Goal: Answer question/provide support: Share knowledge or assist other users

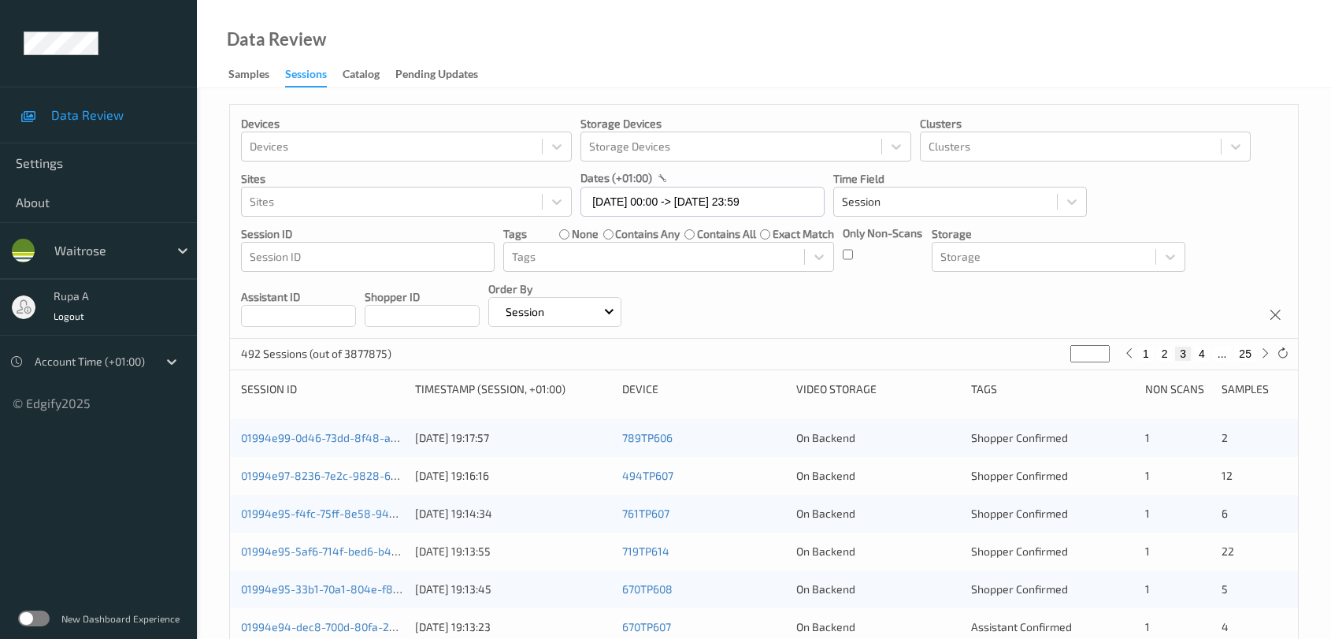
scroll to position [437, 0]
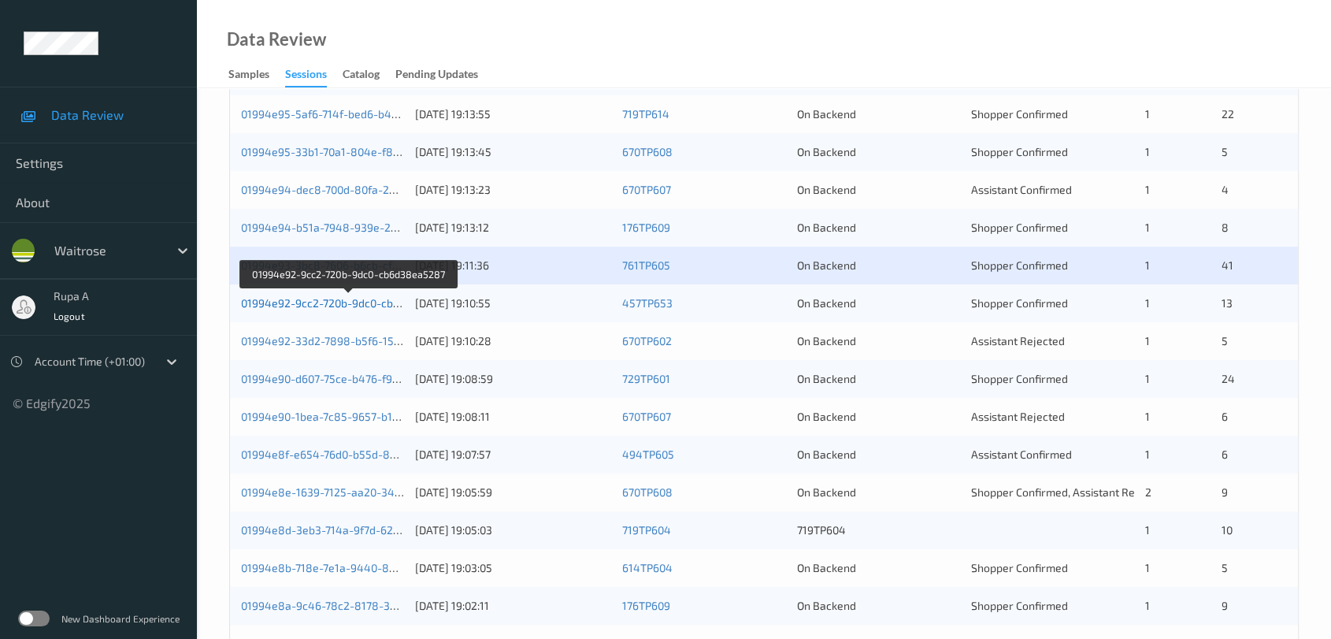
click at [353, 302] on link "01994e92-9cc2-720b-9dc0-cb6d38ea5287" at bounding box center [349, 302] width 216 height 13
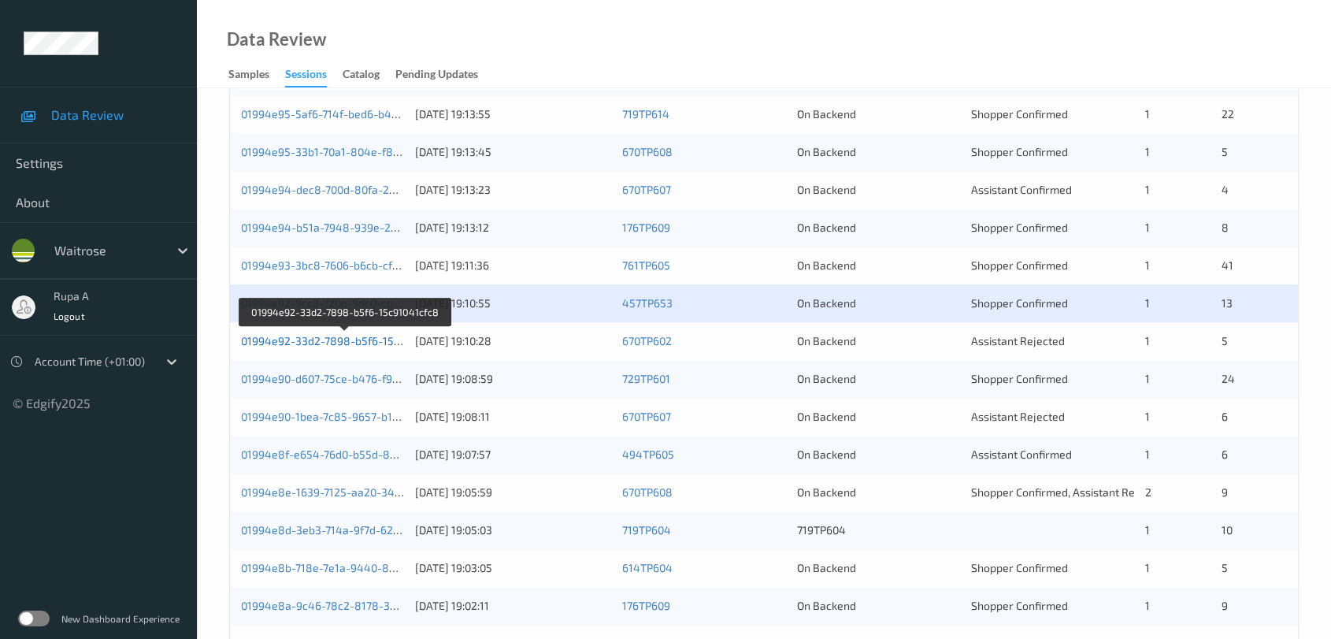
click at [379, 340] on link "01994e92-33d2-7898-b5f6-15c91041cfc8" at bounding box center [345, 340] width 209 height 13
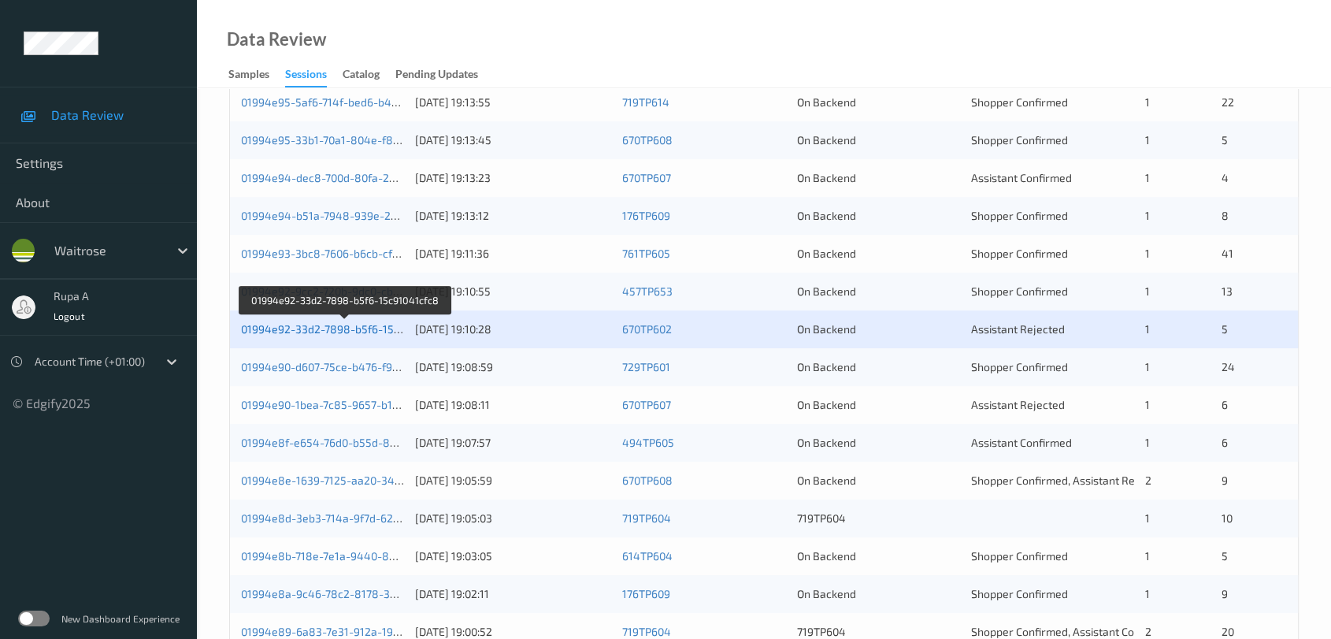
scroll to position [524, 0]
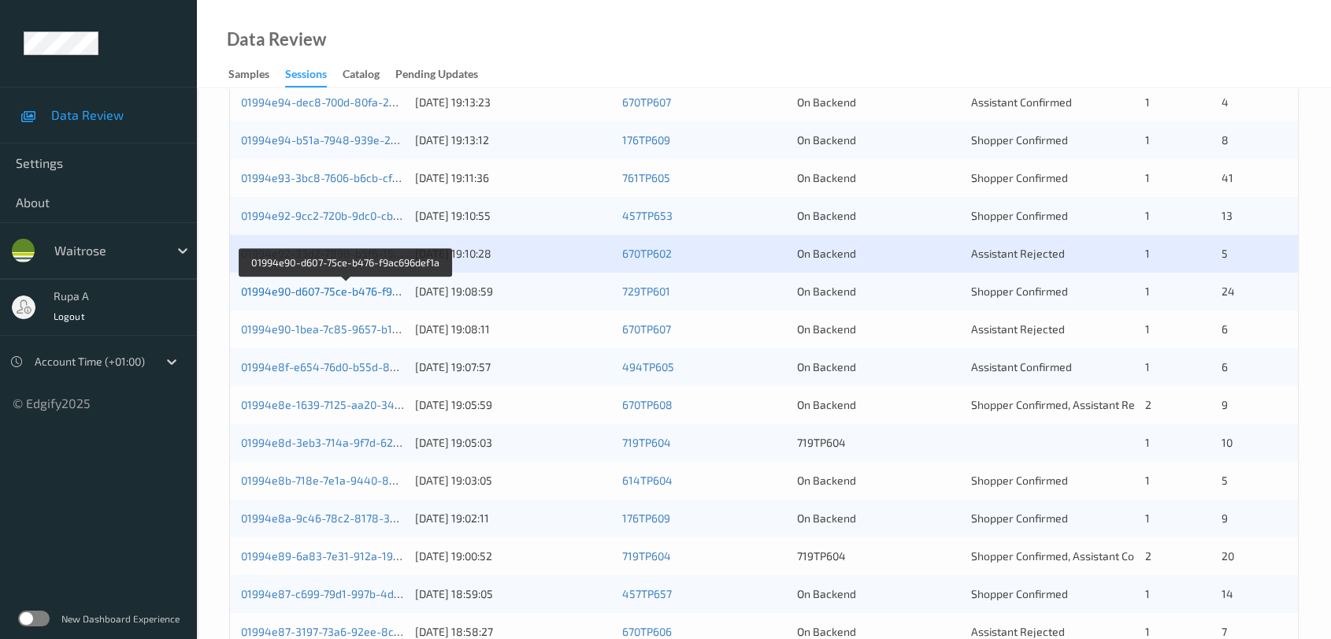
click at [384, 289] on link "01994e90-d607-75ce-b476-f9ac696def1a" at bounding box center [345, 290] width 209 height 13
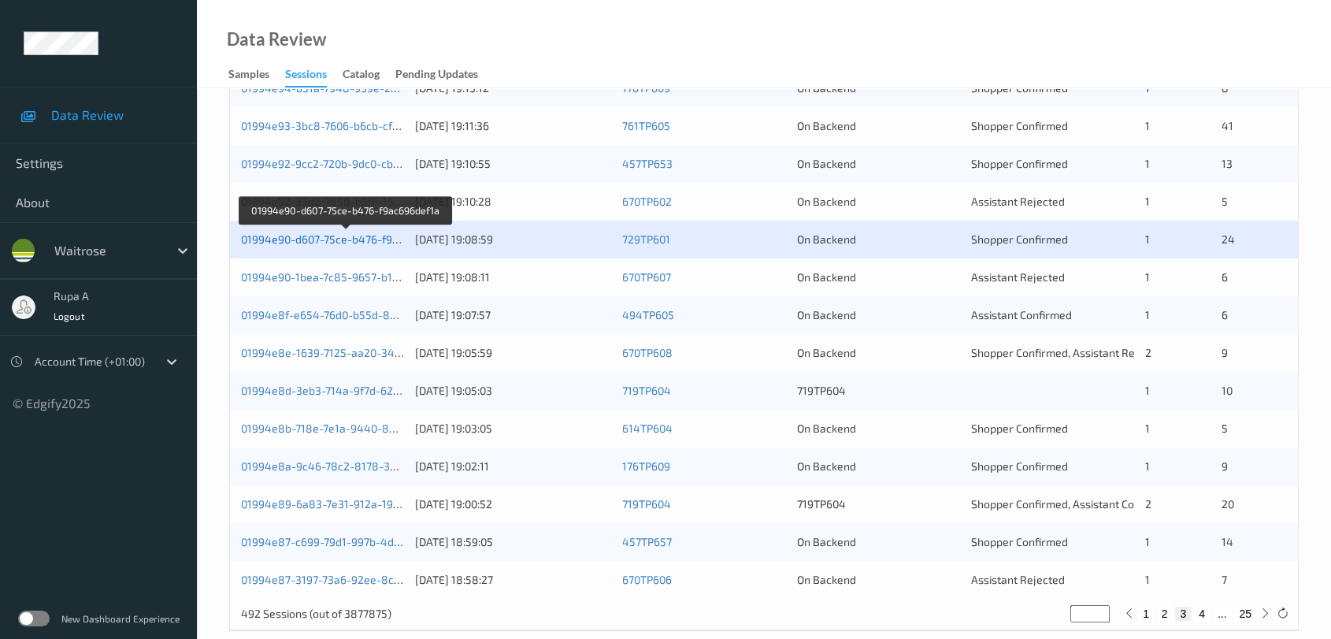
scroll to position [600, 0]
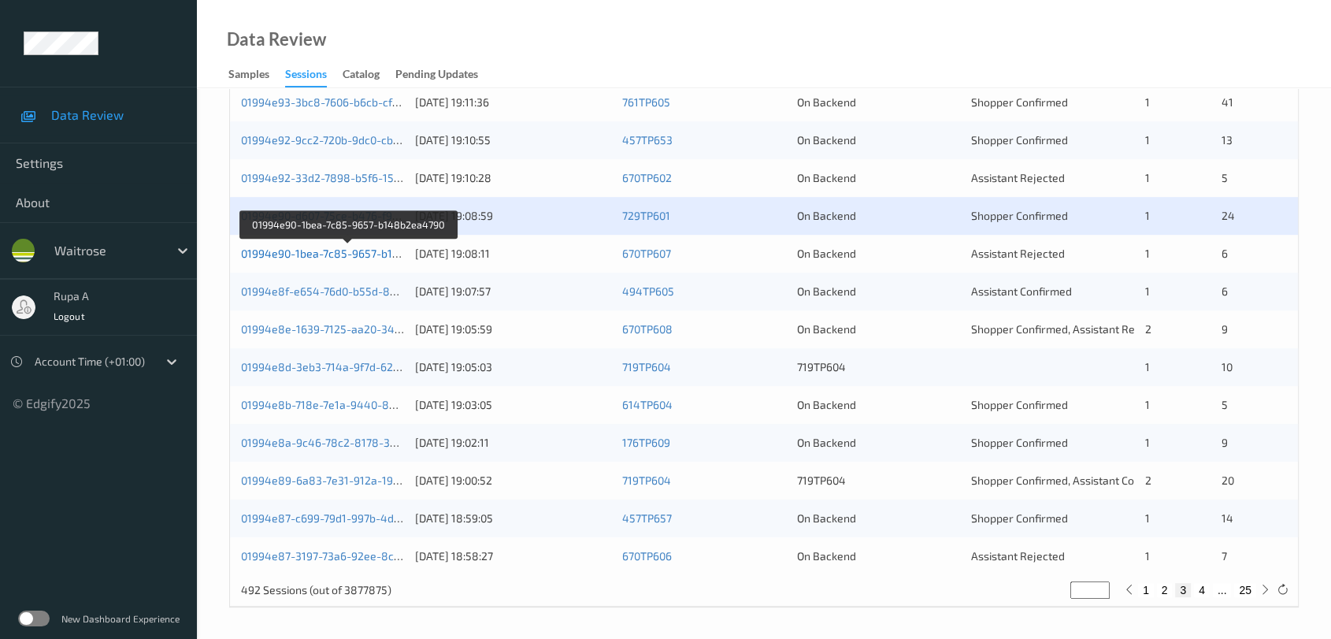
click at [351, 247] on link "01994e90-1bea-7c85-9657-b148b2ea4790" at bounding box center [349, 252] width 216 height 13
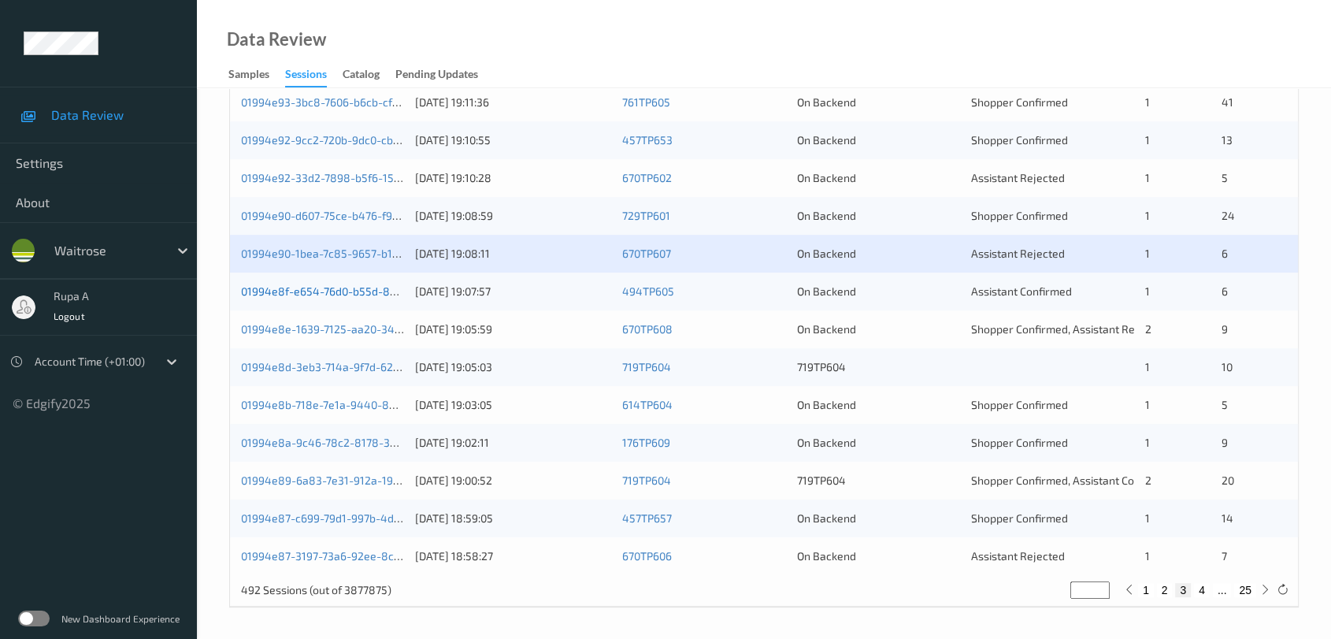
click at [387, 293] on link "01994e8f-e654-76d0-b55d-8a6f07400aea" at bounding box center [349, 290] width 216 height 13
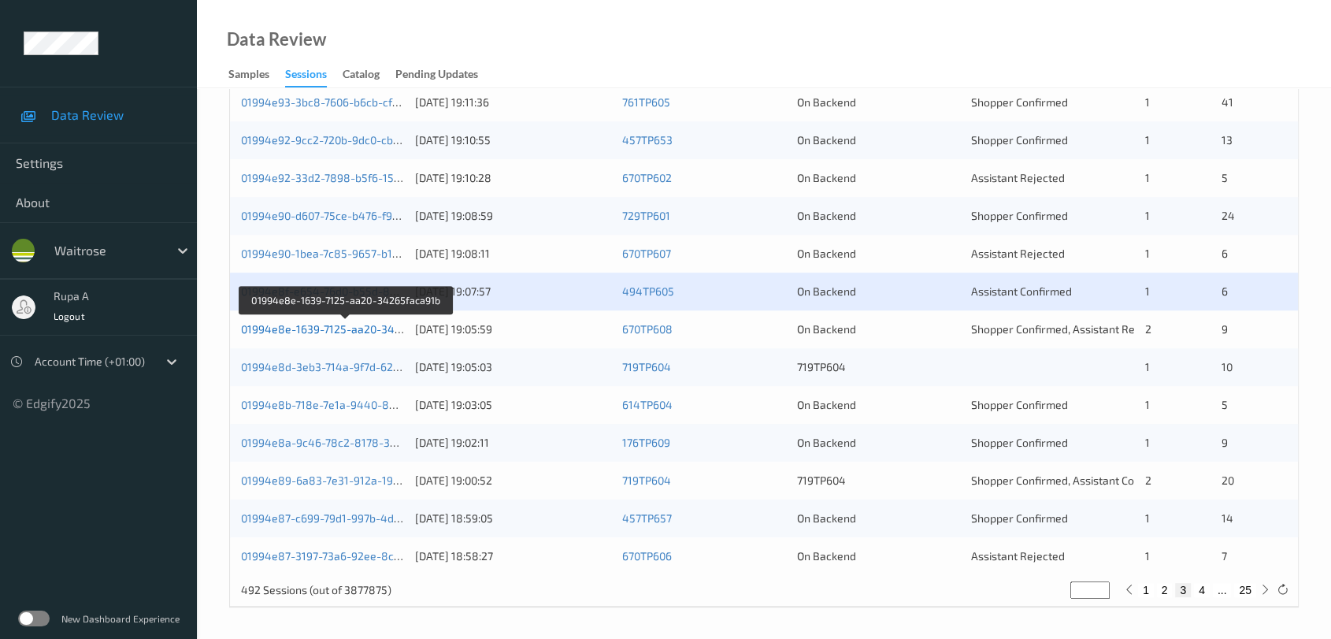
click at [376, 322] on link "01994e8e-1639-7125-aa20-34265faca91b" at bounding box center [347, 328] width 212 height 13
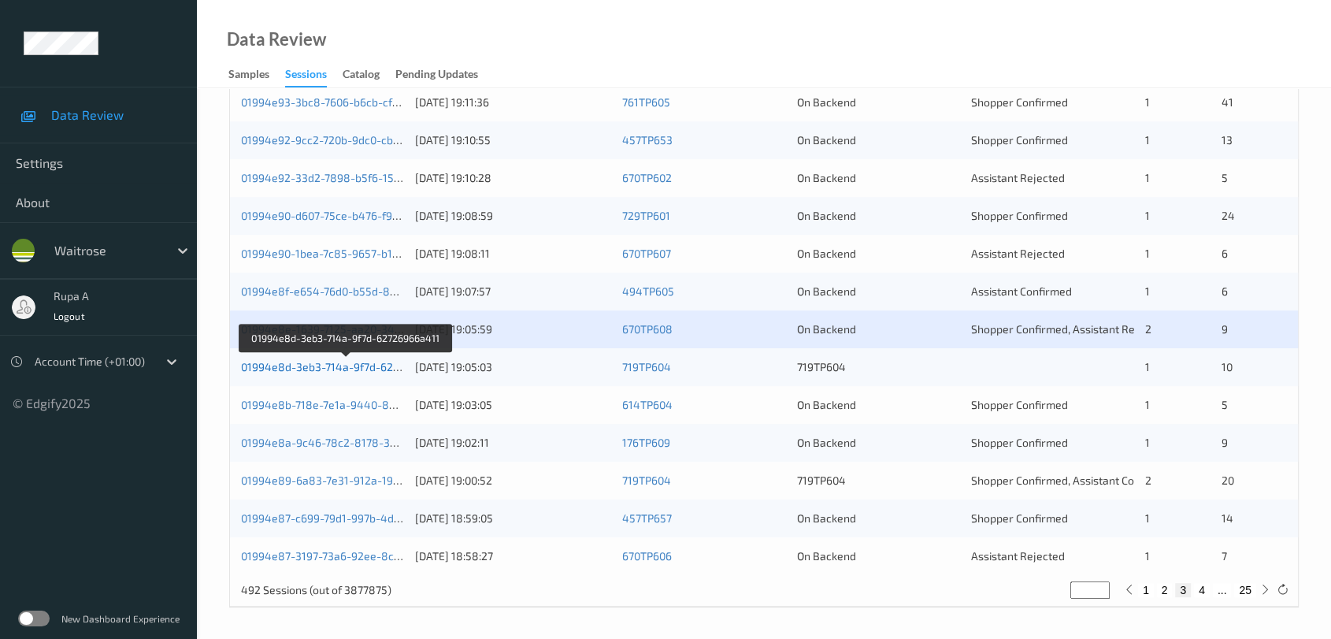
click at [395, 364] on link "01994e8d-3eb3-714a-9f7d-62726966a411" at bounding box center [347, 366] width 212 height 13
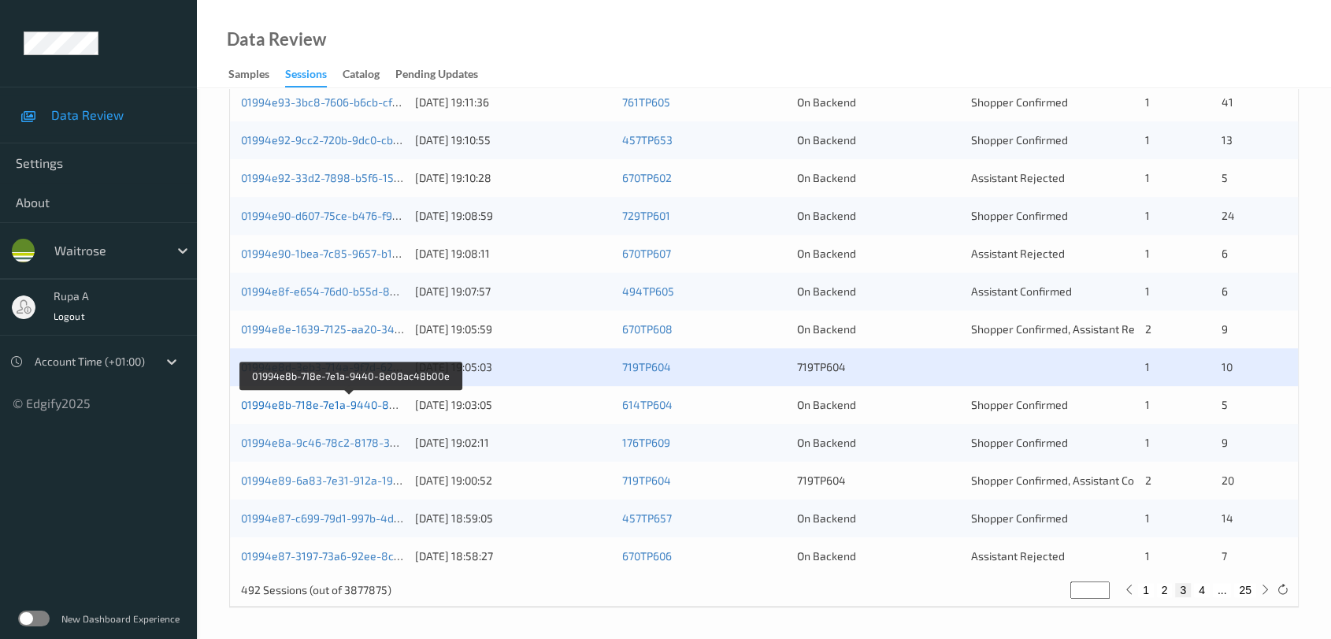
click at [367, 406] on link "01994e8b-718e-7e1a-9440-8e08ac48b00e" at bounding box center [350, 404] width 219 height 13
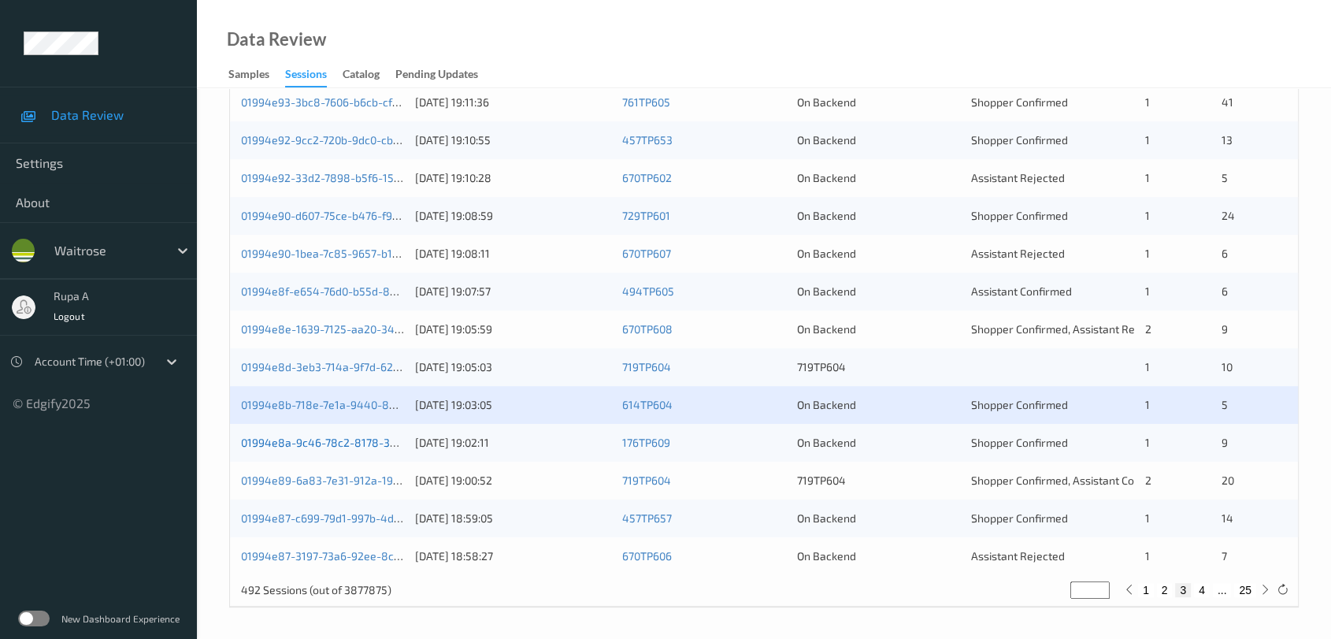
click at [384, 443] on link "01994e8a-9c46-78c2-8178-396834b870ed" at bounding box center [351, 441] width 220 height 13
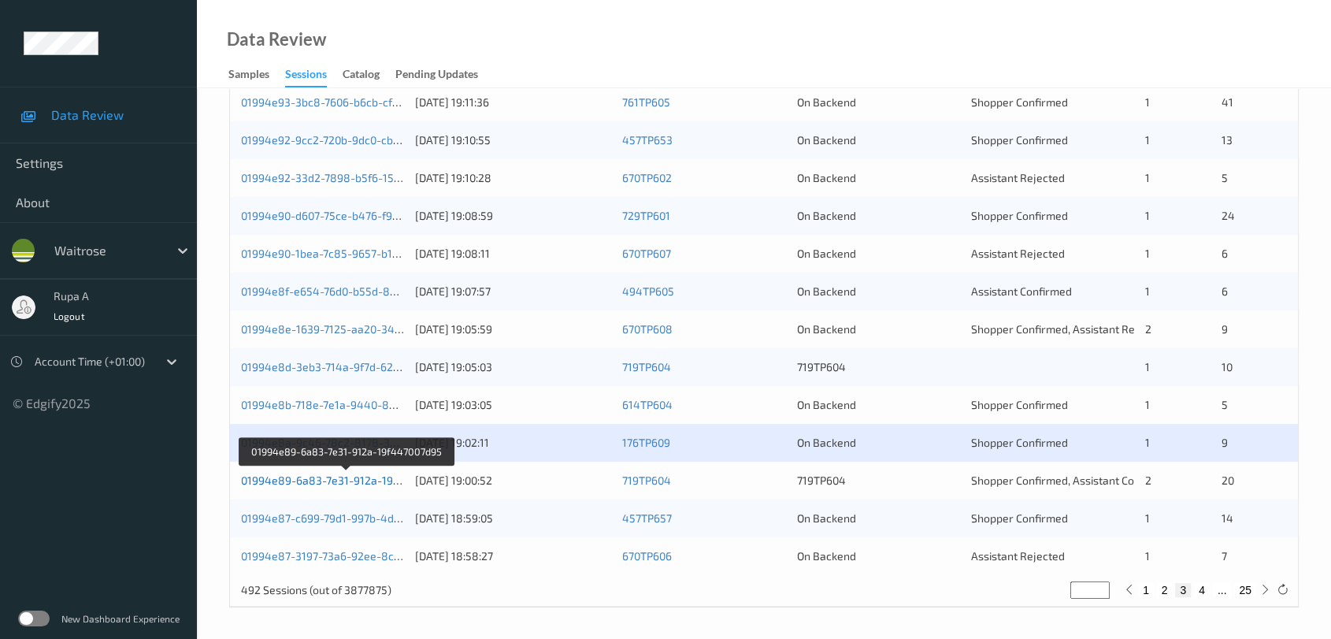
click at [354, 480] on link "01994e89-6a83-7e31-912a-19f447007d95" at bounding box center [347, 479] width 213 height 13
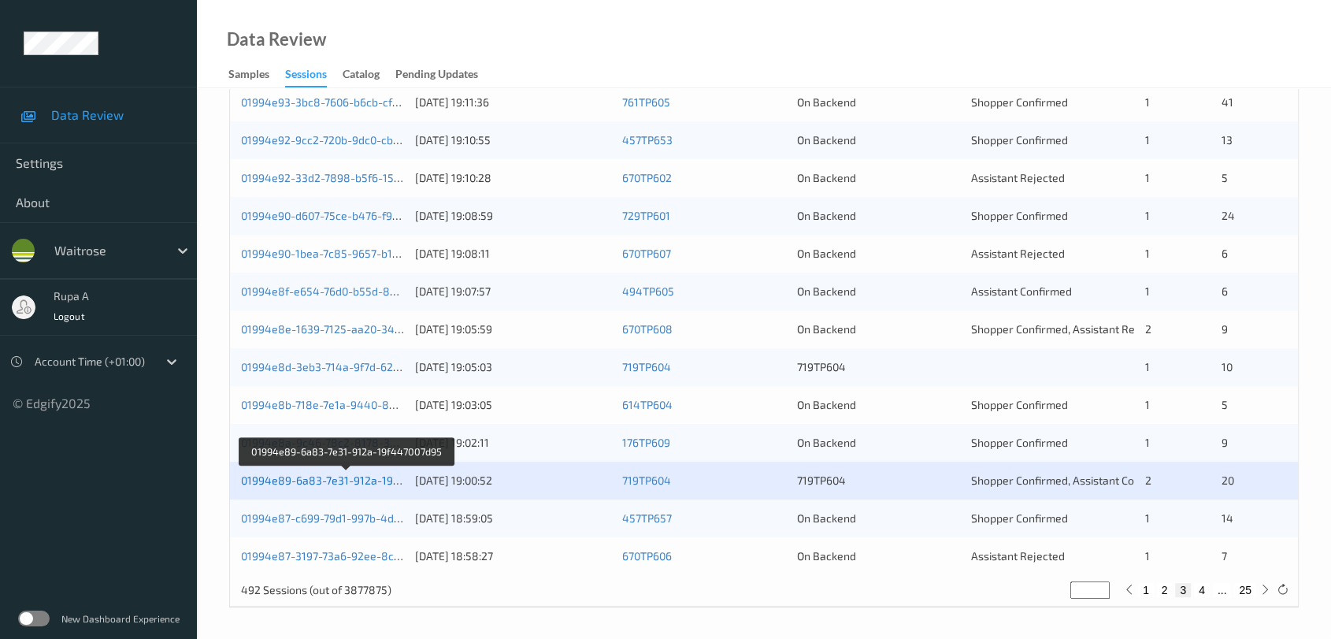
click at [354, 484] on link "01994e89-6a83-7e31-912a-19f447007d95" at bounding box center [347, 479] width 213 height 13
click at [344, 484] on link "01994e89-6a83-7e31-912a-19f447007d95" at bounding box center [347, 479] width 213 height 13
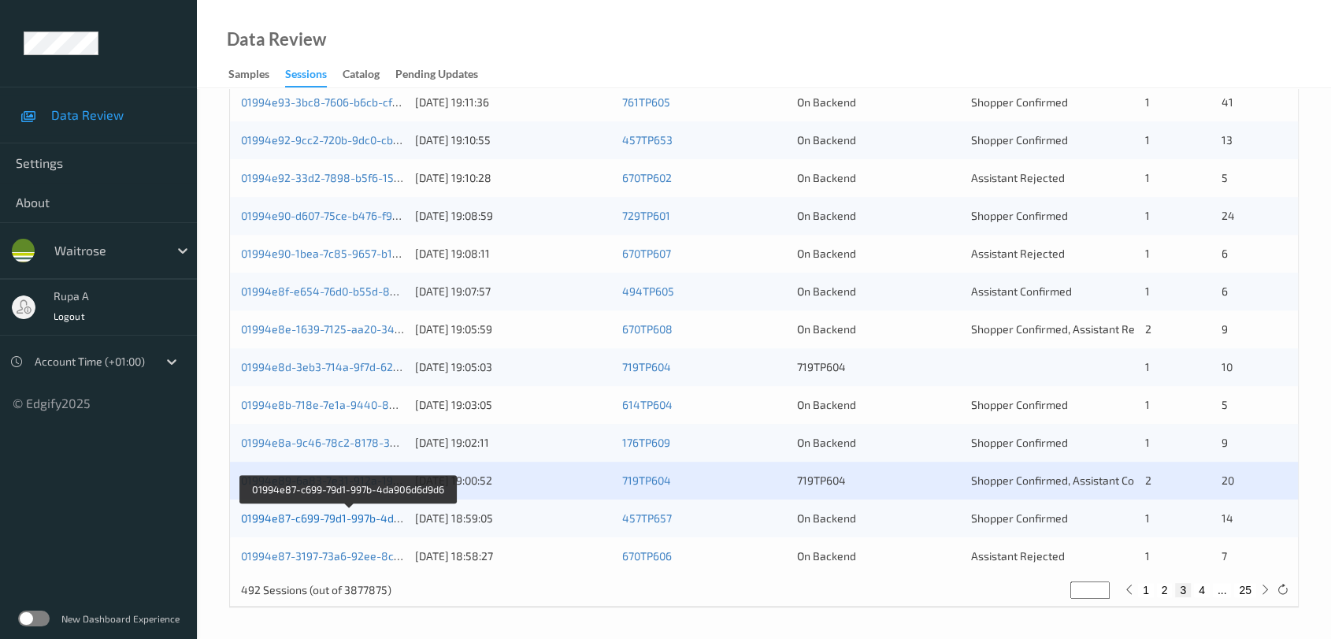
click at [380, 514] on link "01994e87-c699-79d1-997b-4da906d6d9d6" at bounding box center [349, 517] width 216 height 13
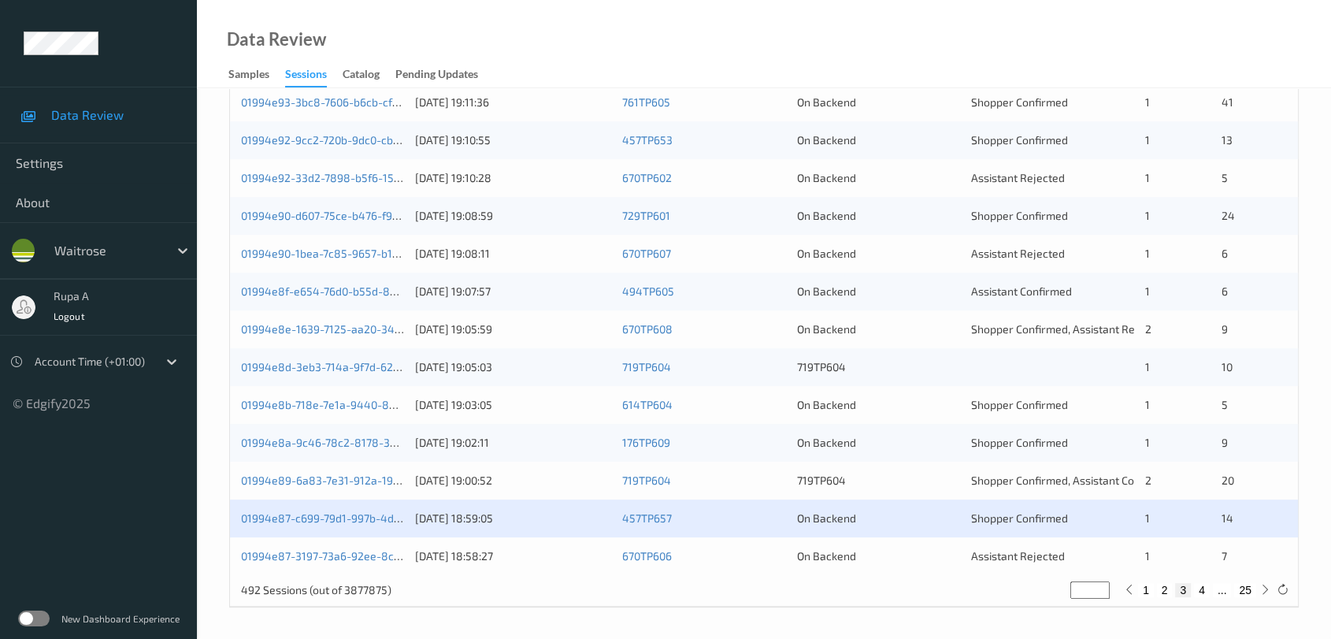
drag, startPoint x: 806, startPoint y: 49, endPoint x: 800, endPoint y: 39, distance: 12.0
click at [800, 39] on div "Data Review Samples Sessions Catalog Pending Updates" at bounding box center [764, 44] width 1134 height 88
click at [365, 518] on link "01994e87-c699-79d1-997b-4da906d6d9d6" at bounding box center [349, 517] width 216 height 13
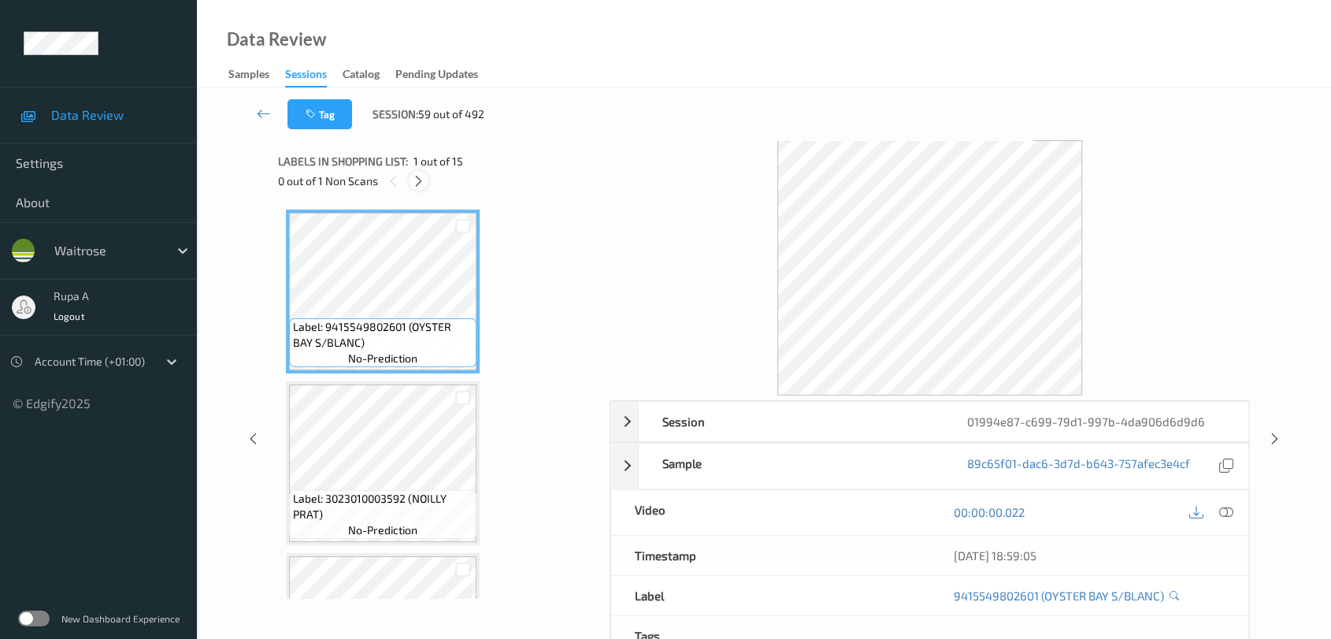
click at [426, 183] on div at bounding box center [419, 181] width 20 height 20
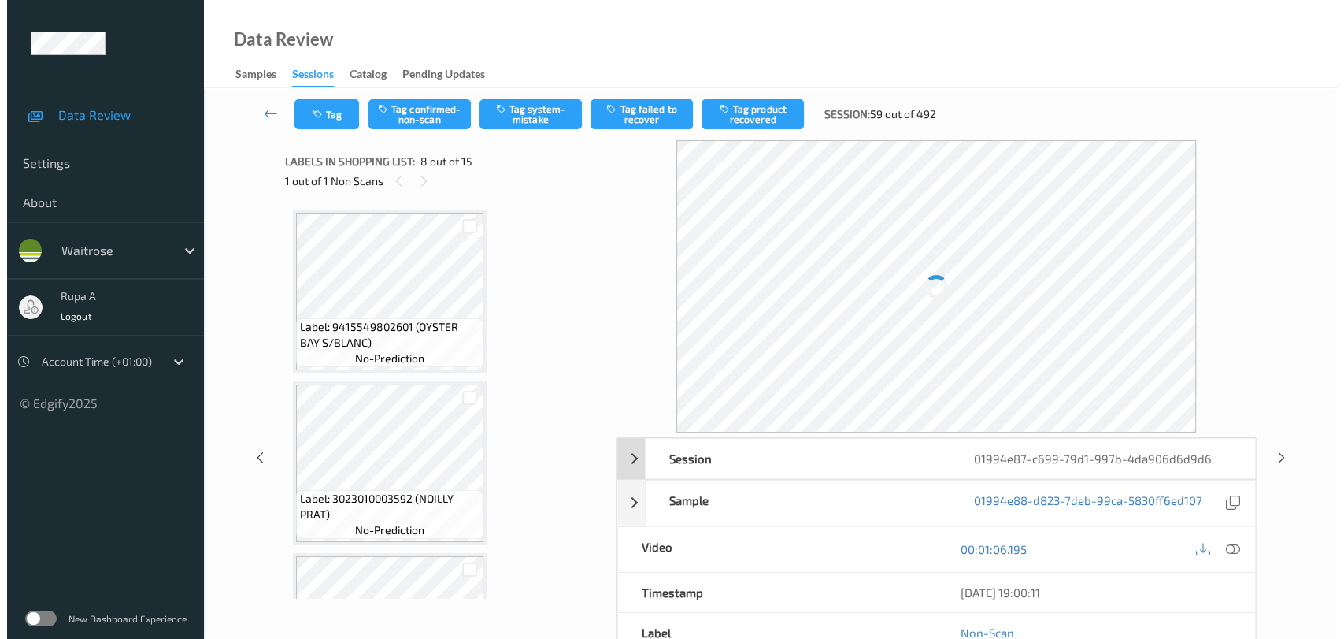
scroll to position [1033, 0]
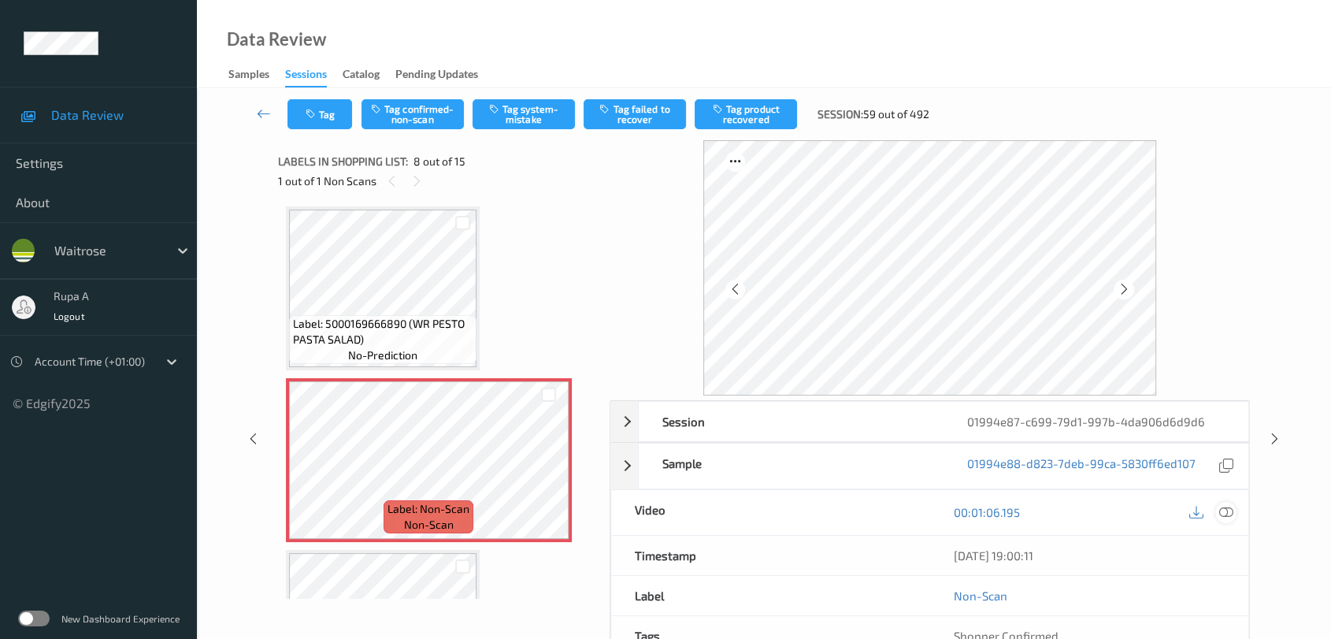
click at [1229, 515] on icon at bounding box center [1226, 512] width 14 height 14
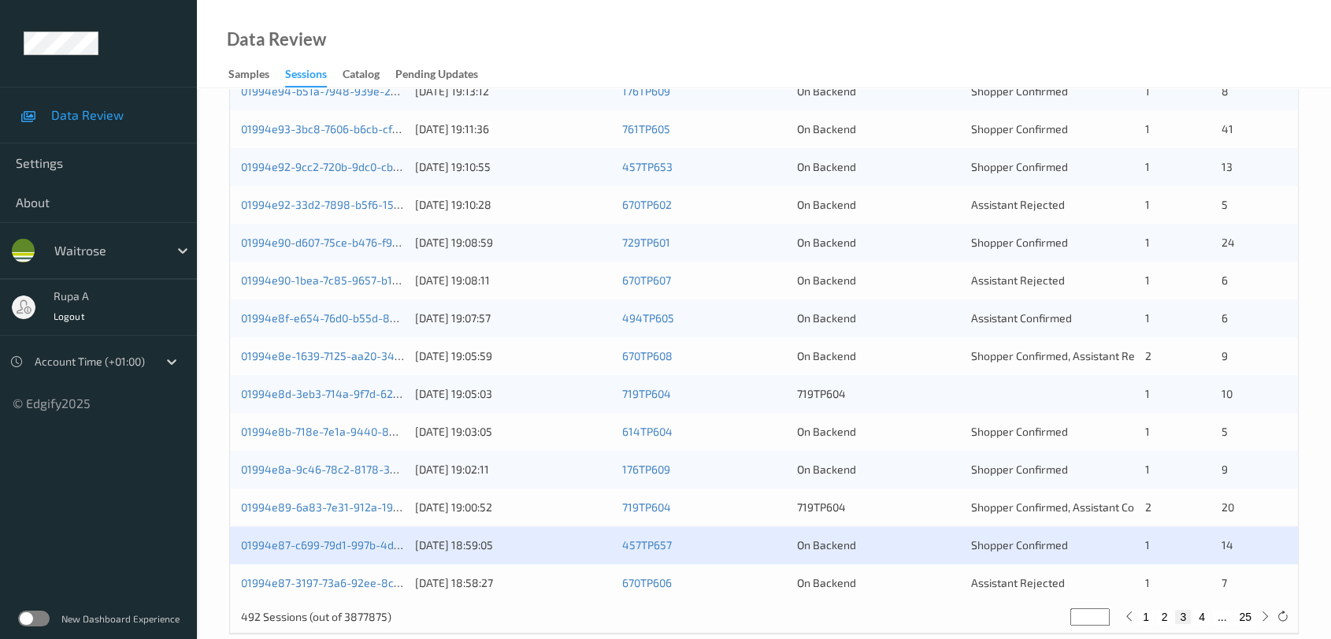
scroll to position [600, 0]
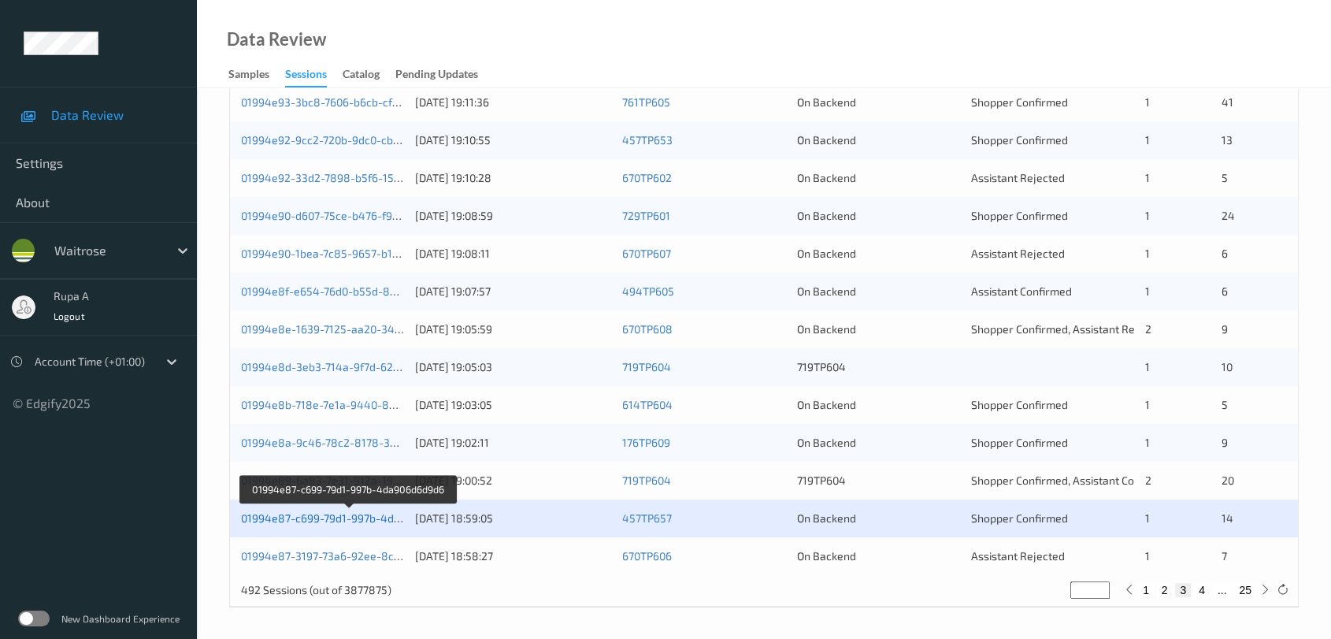
click at [365, 514] on link "01994e87-c699-79d1-997b-4da906d6d9d6" at bounding box center [349, 517] width 216 height 13
click at [388, 486] on div "01994e89-6a83-7e31-912a-19f447007d95" at bounding box center [322, 481] width 163 height 16
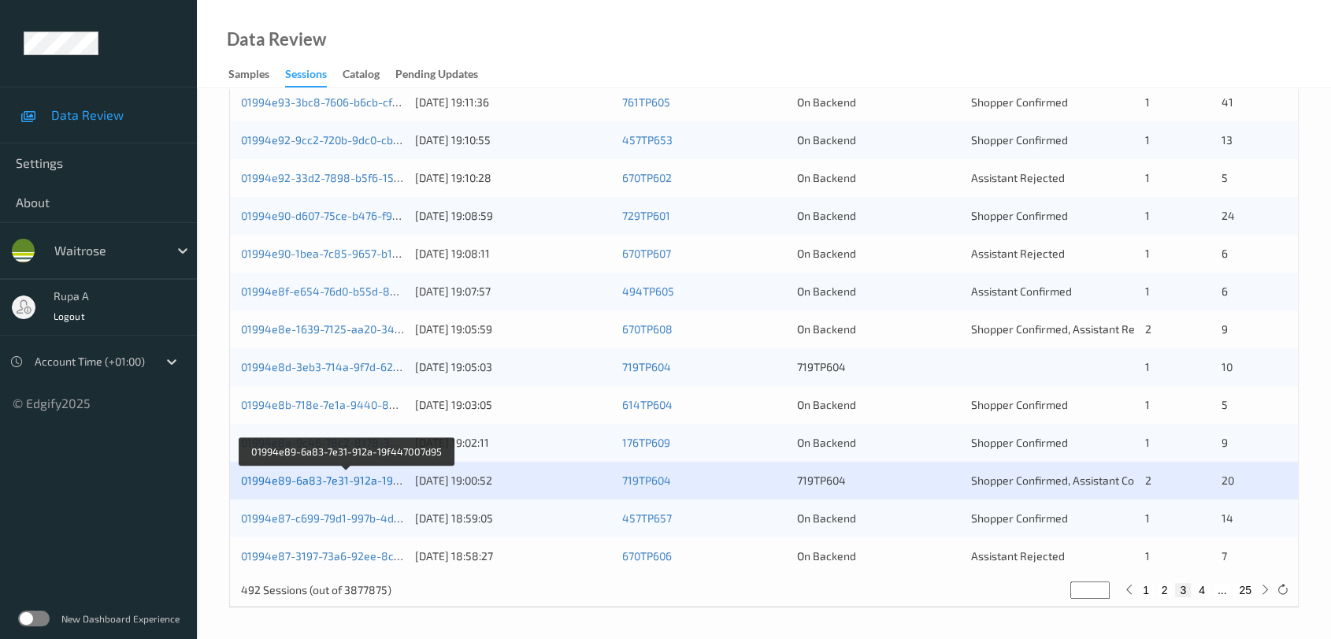
click at [378, 479] on link "01994e89-6a83-7e31-912a-19f447007d95" at bounding box center [347, 479] width 213 height 13
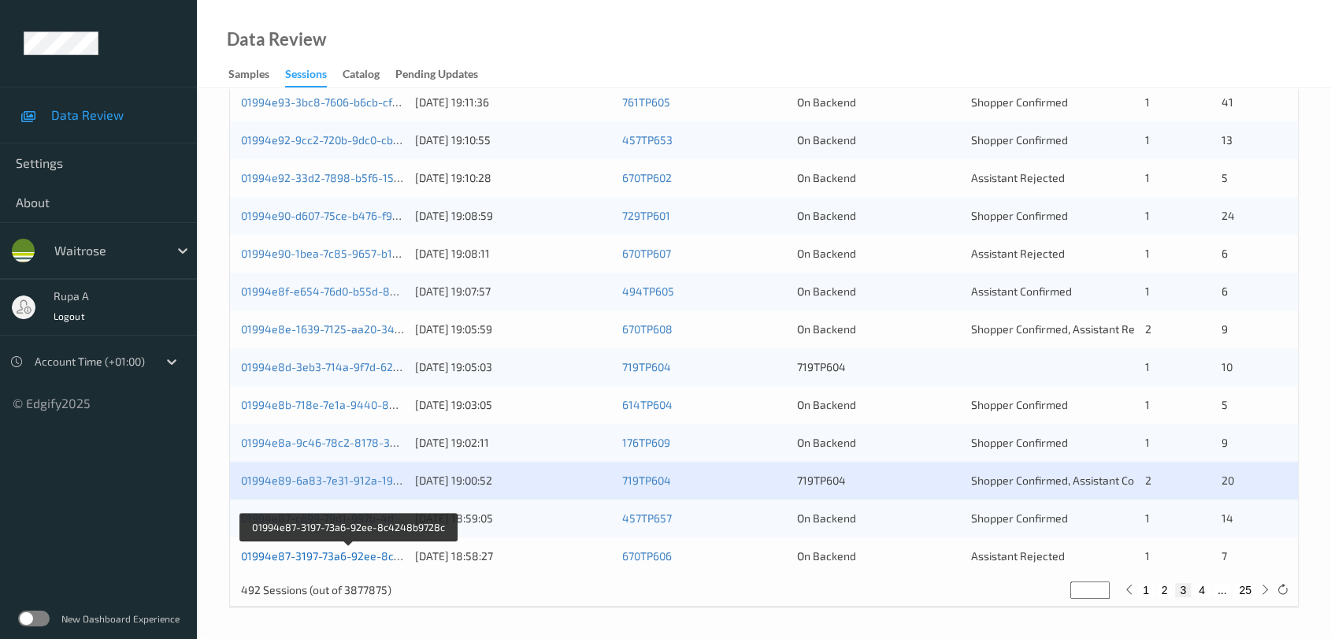
click at [358, 556] on link "01994e87-3197-73a6-92ee-8c4248b9728c" at bounding box center [349, 555] width 217 height 13
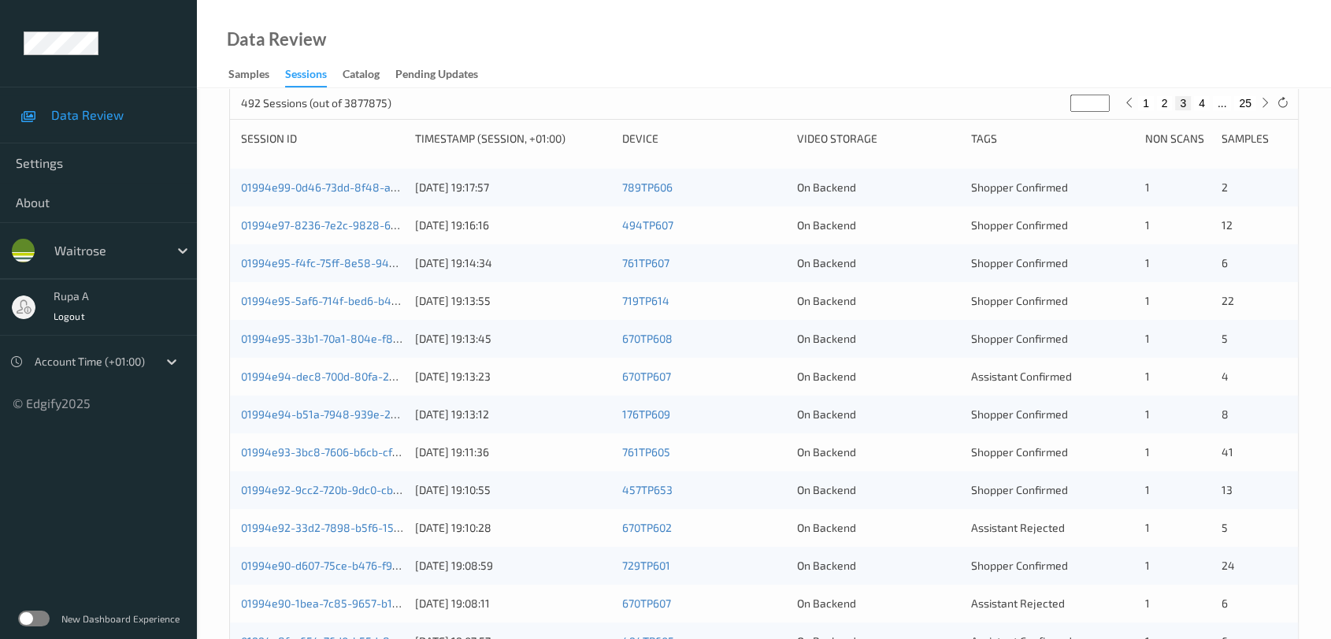
scroll to position [0, 0]
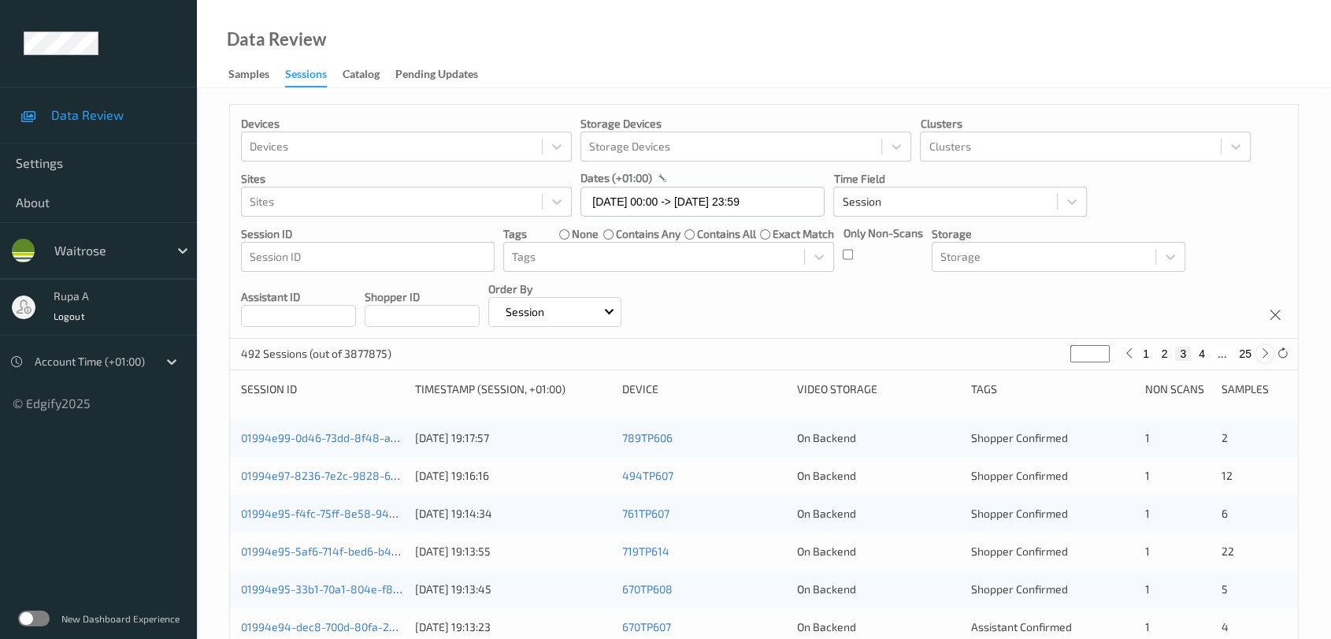
click at [1265, 354] on icon at bounding box center [1265, 353] width 12 height 12
type input "*"
click at [1265, 354] on icon at bounding box center [1265, 353] width 12 height 12
type input "*"
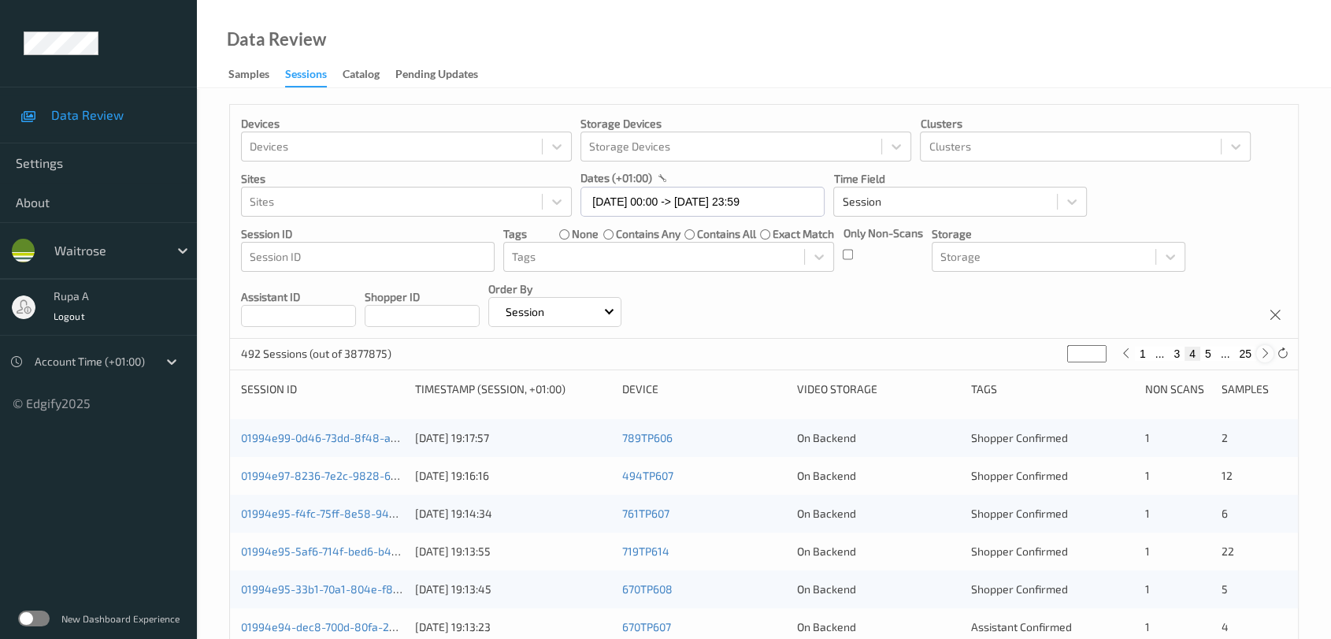
type input "*"
click at [1265, 354] on icon at bounding box center [1265, 353] width 12 height 12
type input "*"
click at [1265, 354] on icon at bounding box center [1265, 353] width 12 height 12
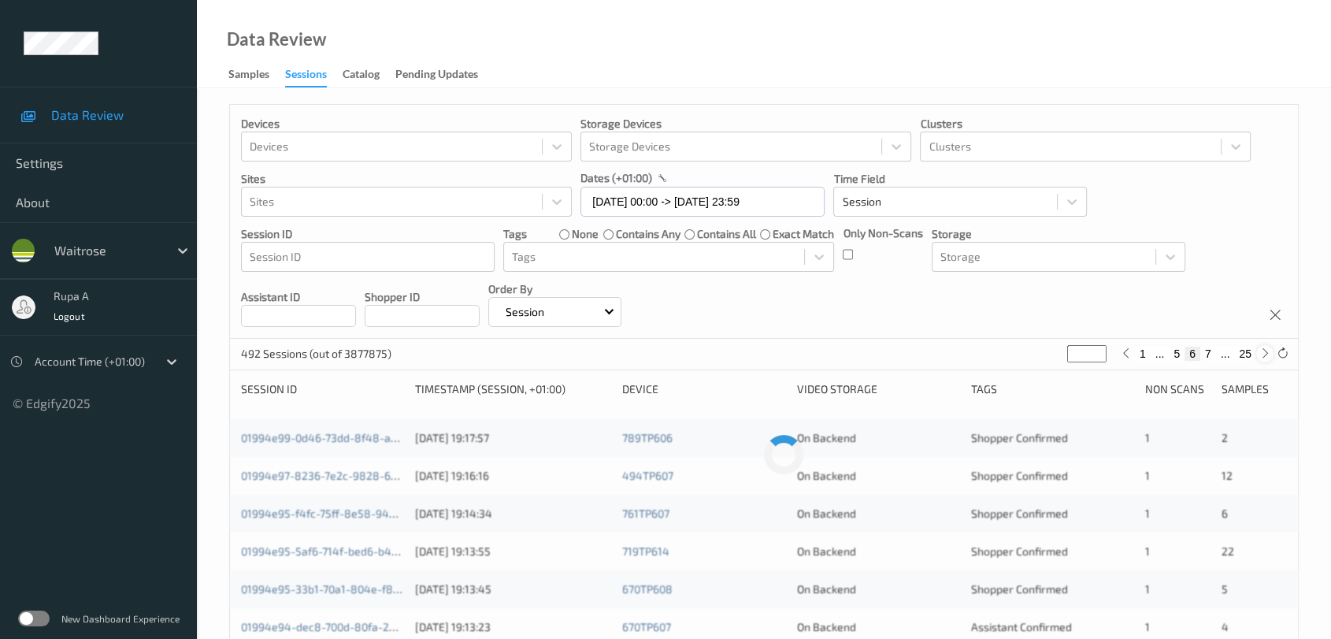
type input "*"
click at [1265, 354] on icon at bounding box center [1265, 353] width 12 height 12
type input "*"
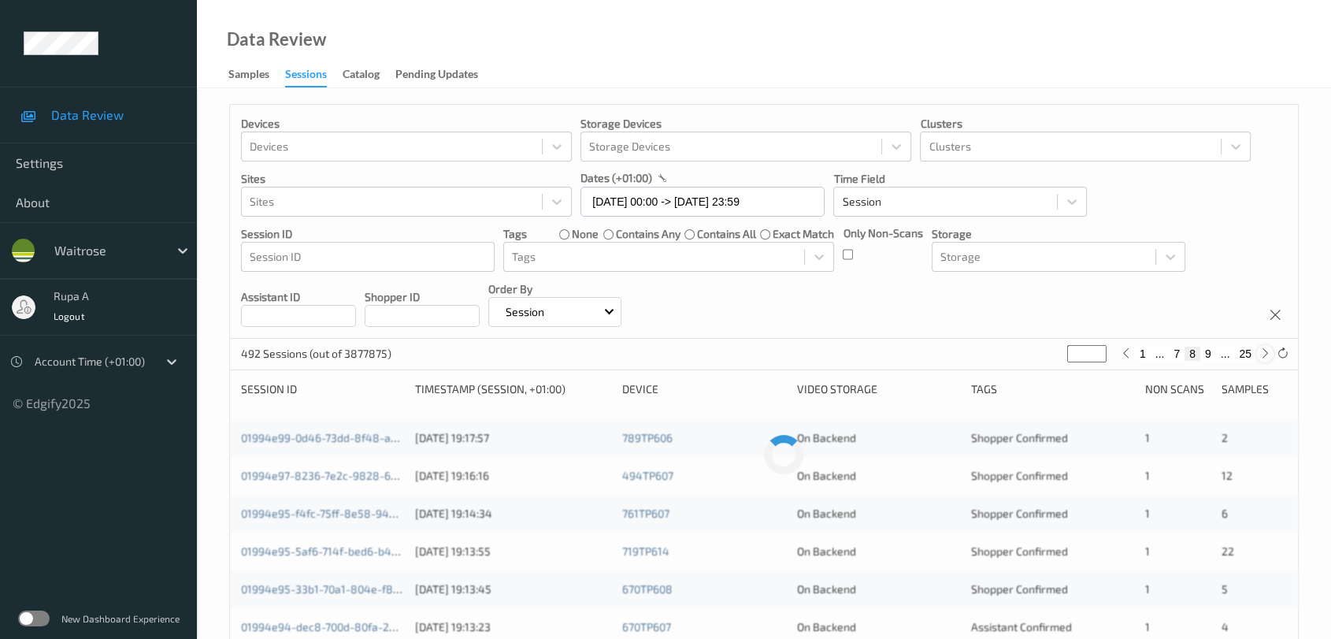
click at [1265, 354] on icon at bounding box center [1265, 353] width 12 height 12
type input "*"
click at [1265, 354] on icon at bounding box center [1265, 353] width 12 height 12
type input "**"
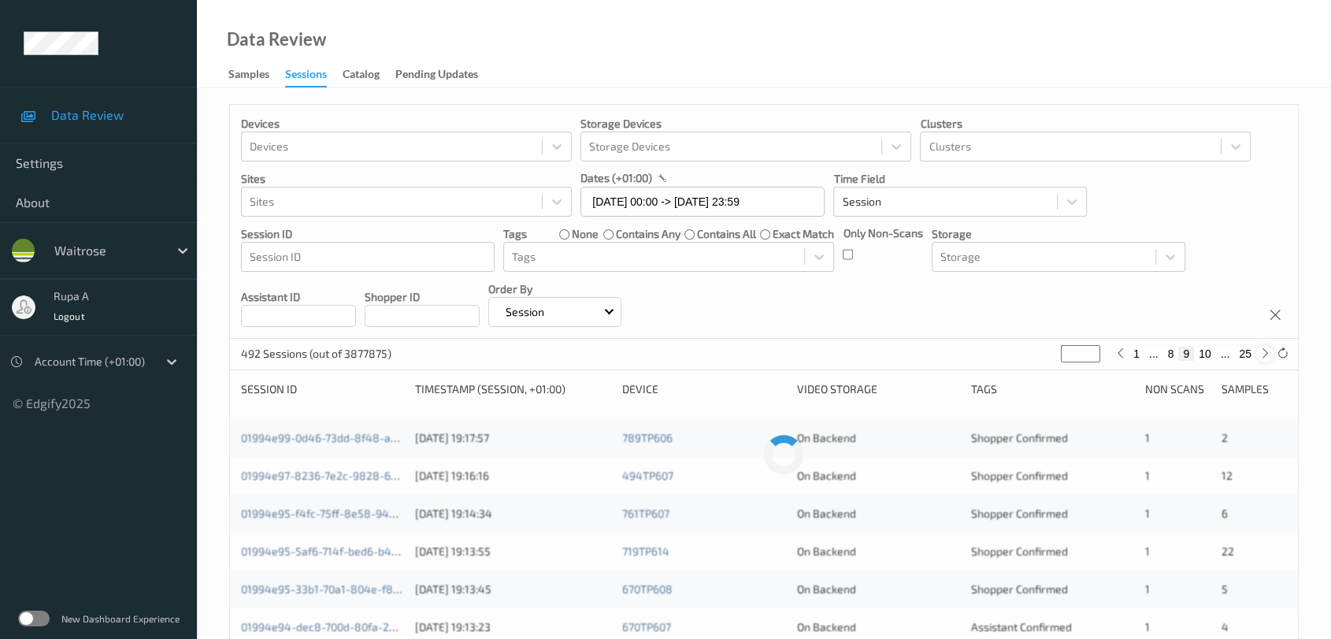
type input "**"
click at [1265, 354] on icon at bounding box center [1265, 353] width 12 height 12
type input "**"
click at [1265, 354] on icon at bounding box center [1265, 353] width 12 height 12
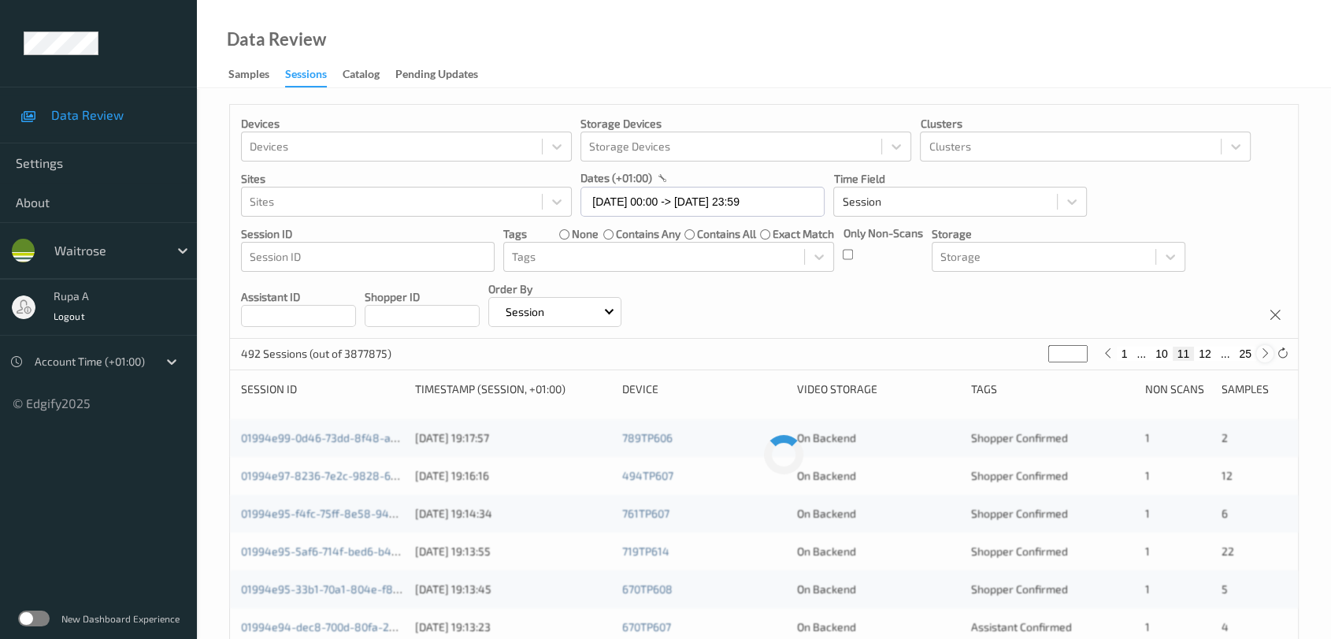
type input "**"
click at [788, 300] on div "Devices Devices Storage Devices Storage Devices Clusters Clusters Sites Sites d…" at bounding box center [764, 222] width 1068 height 234
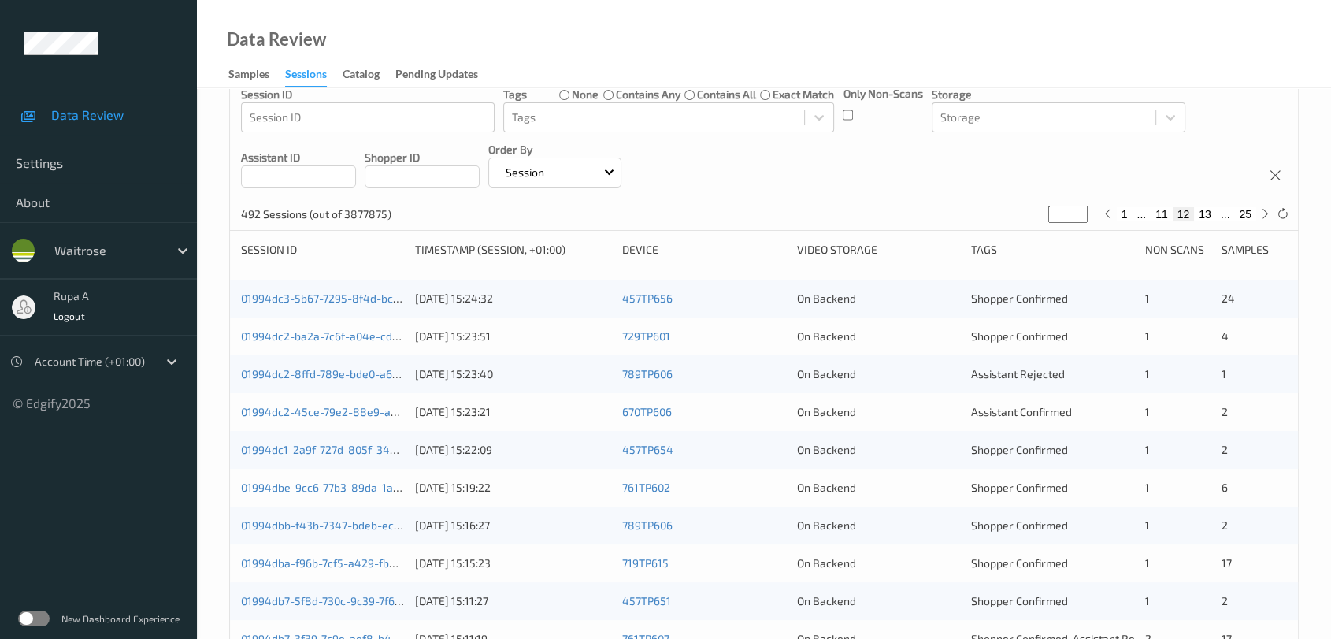
scroll to position [87, 0]
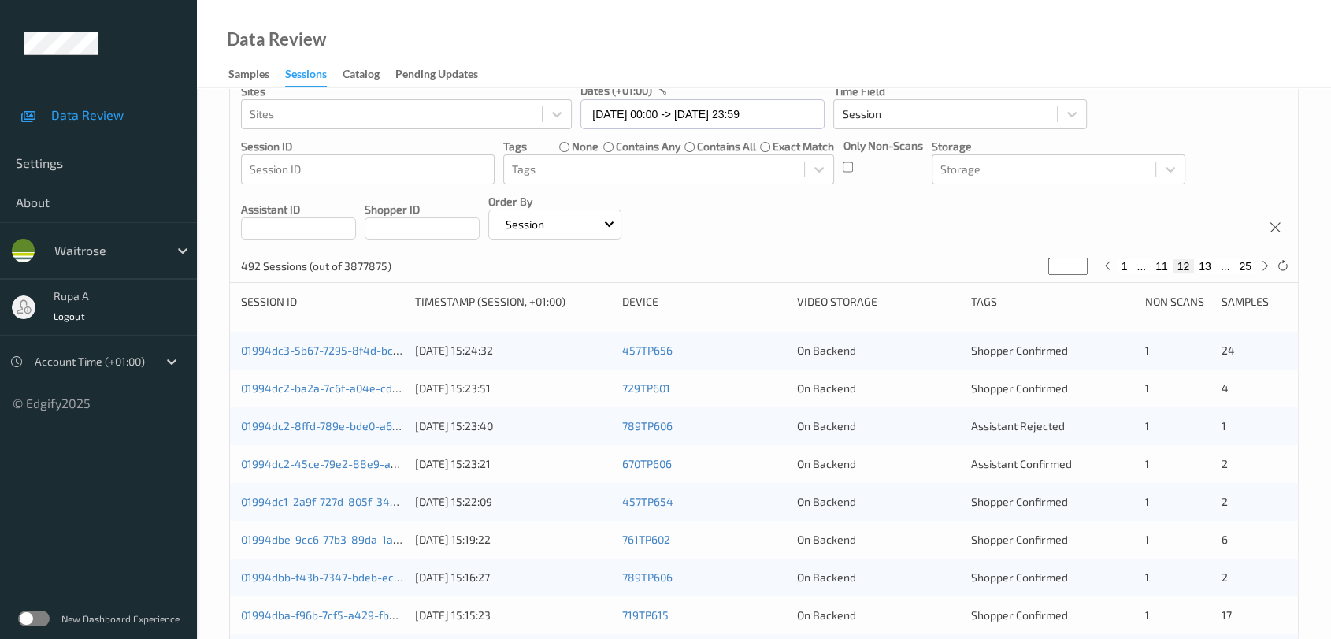
type input "**"
click at [1073, 265] on input "**" at bounding box center [1067, 266] width 39 height 17
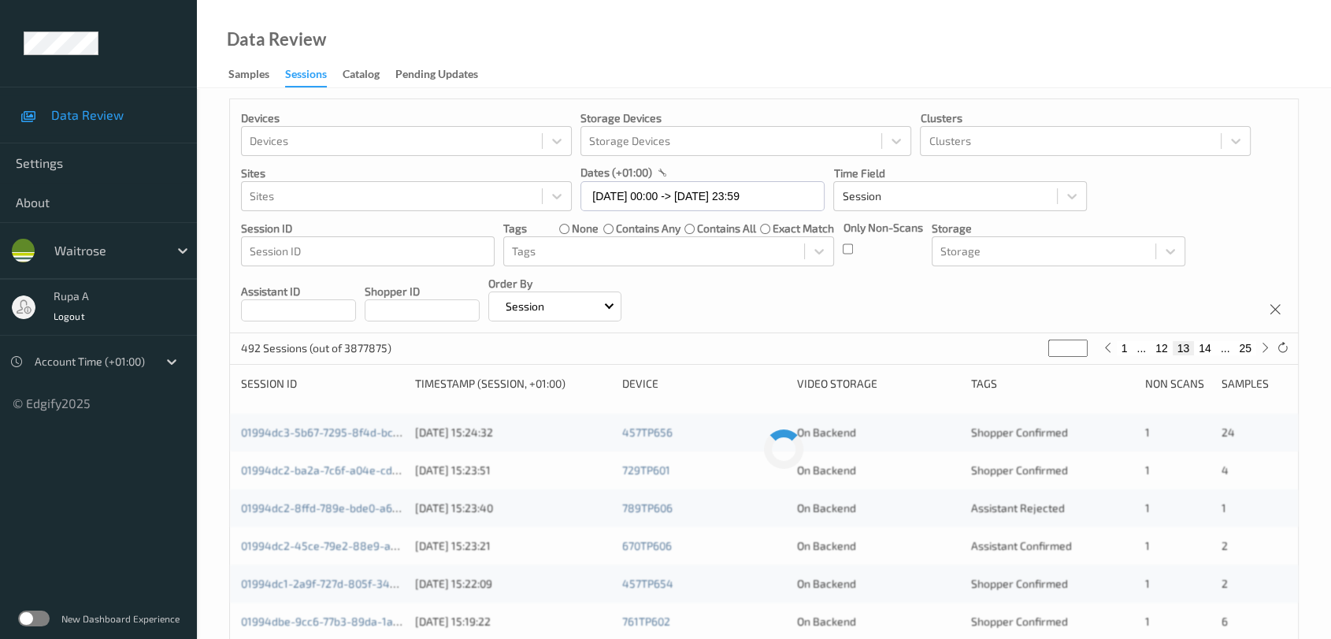
scroll to position [0, 0]
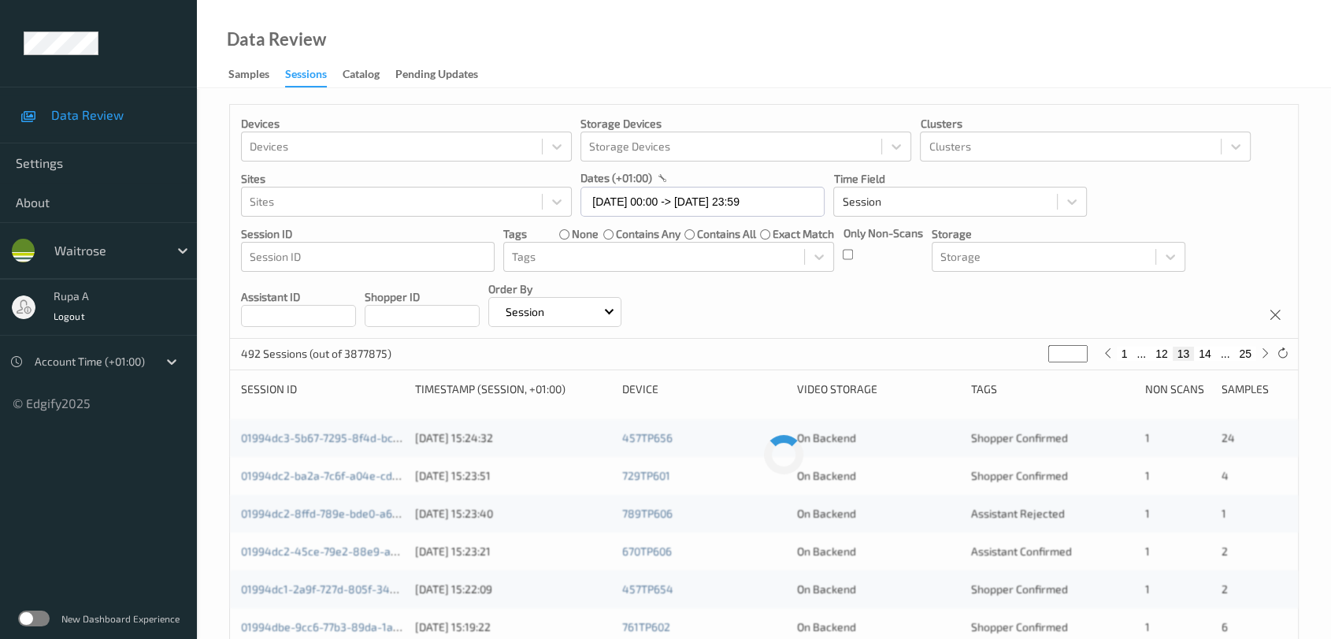
click at [801, 354] on div "492 Sessions (out of 3877875) ** 1 ... 12 13 14 ... 25" at bounding box center [764, 355] width 1068 height 32
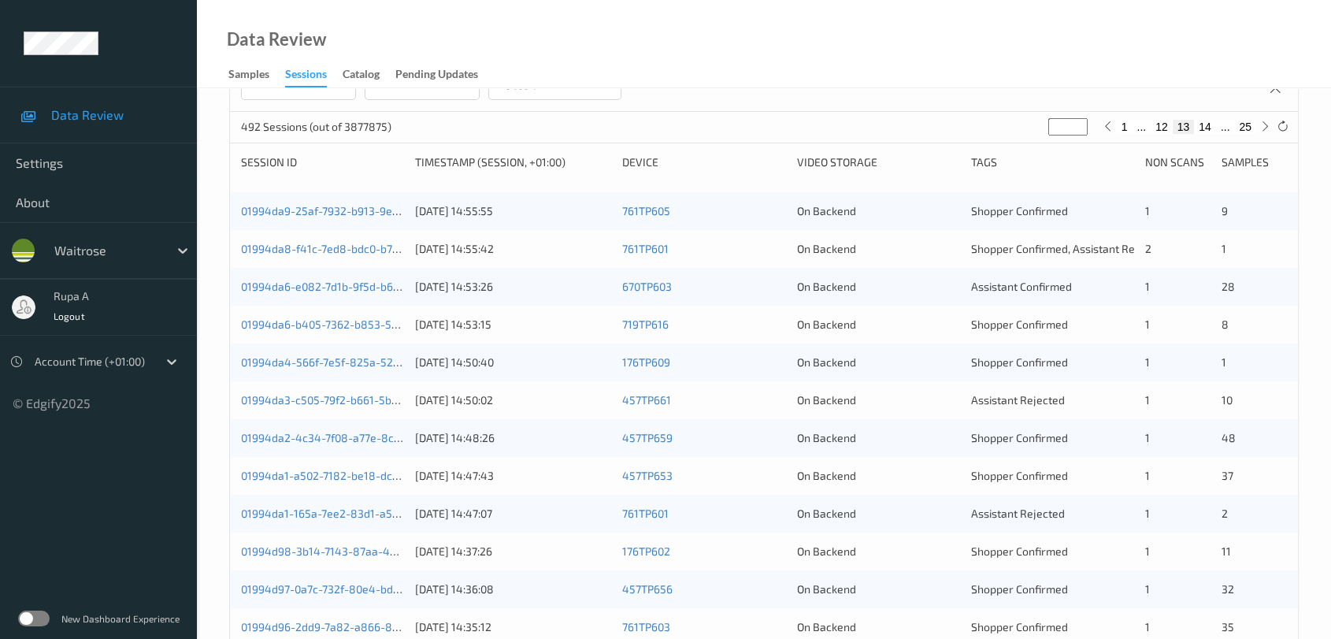
scroll to position [76, 0]
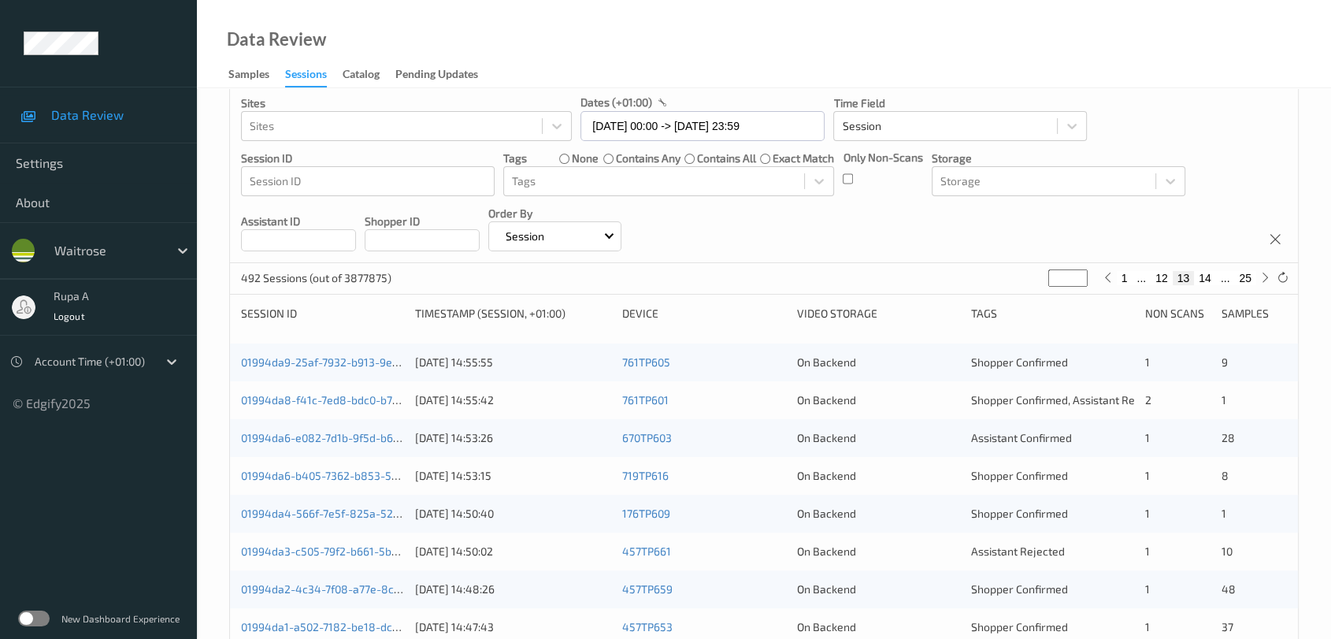
click at [315, 370] on div "01994da9-25af-7932-b913-9ea79462658f 15/09/2025 14:55:55 761TP605 On Backend Sh…" at bounding box center [764, 362] width 1068 height 38
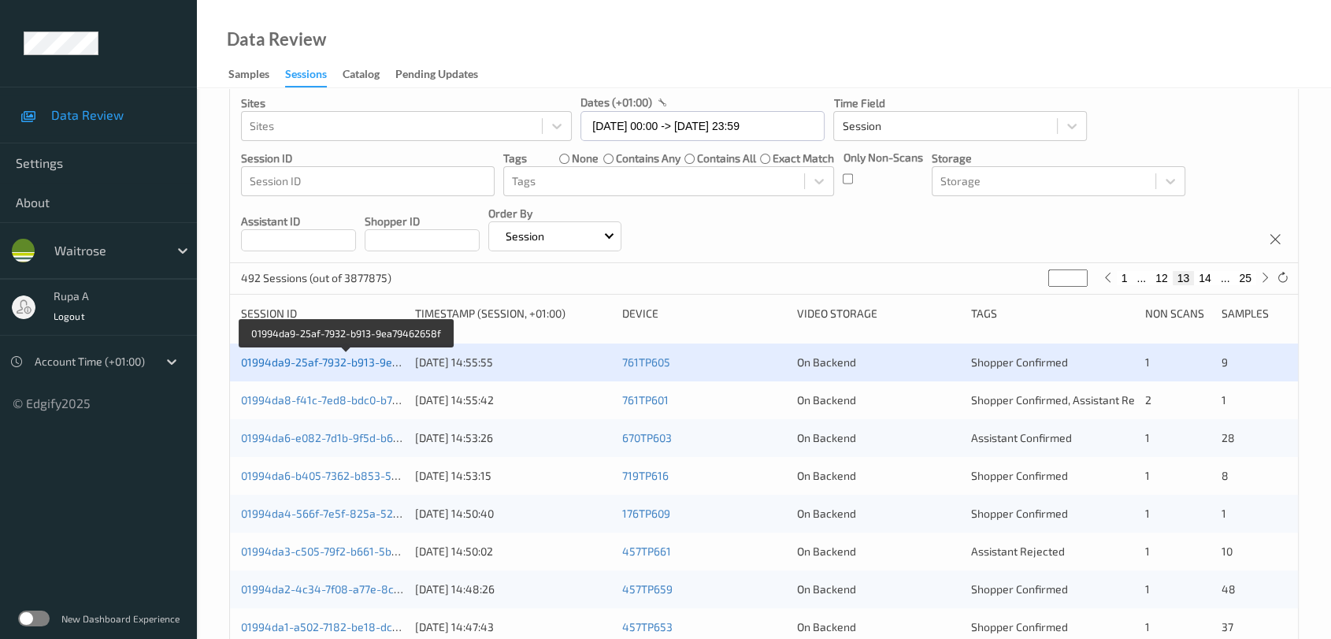
click at [334, 364] on link "01994da9-25af-7932-b913-9ea79462658f" at bounding box center [347, 361] width 213 height 13
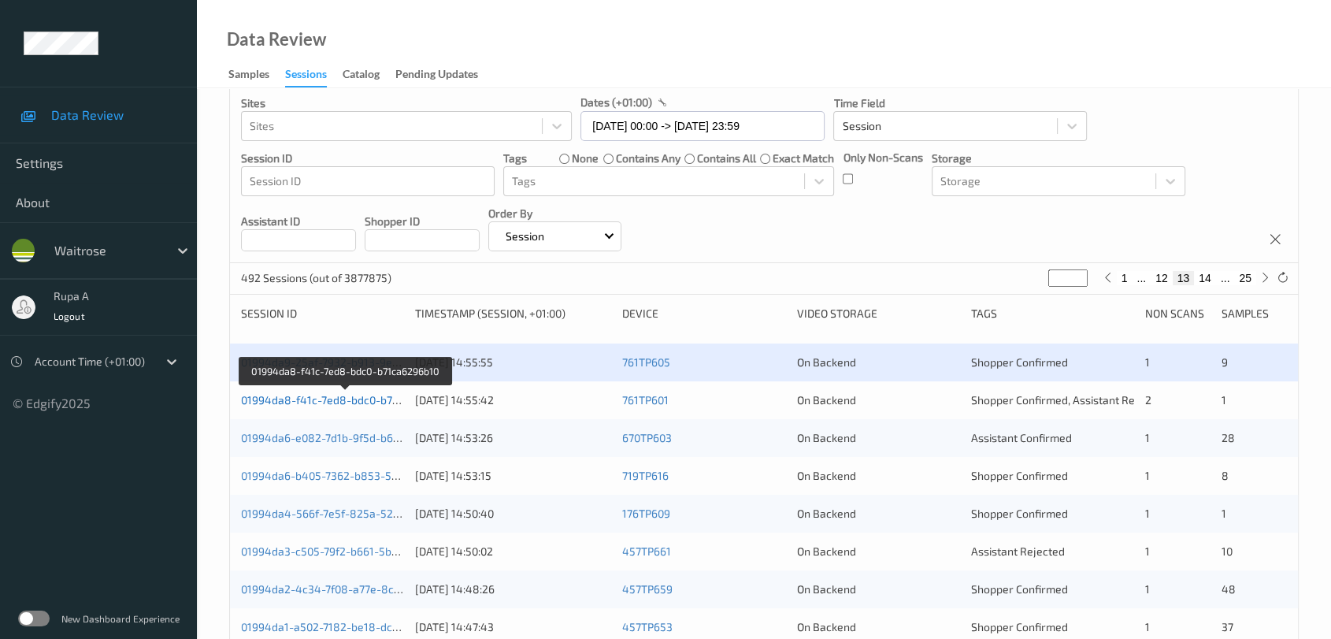
click at [363, 398] on link "01994da8-f41c-7ed8-bdc0-b71ca6296b10" at bounding box center [346, 399] width 210 height 13
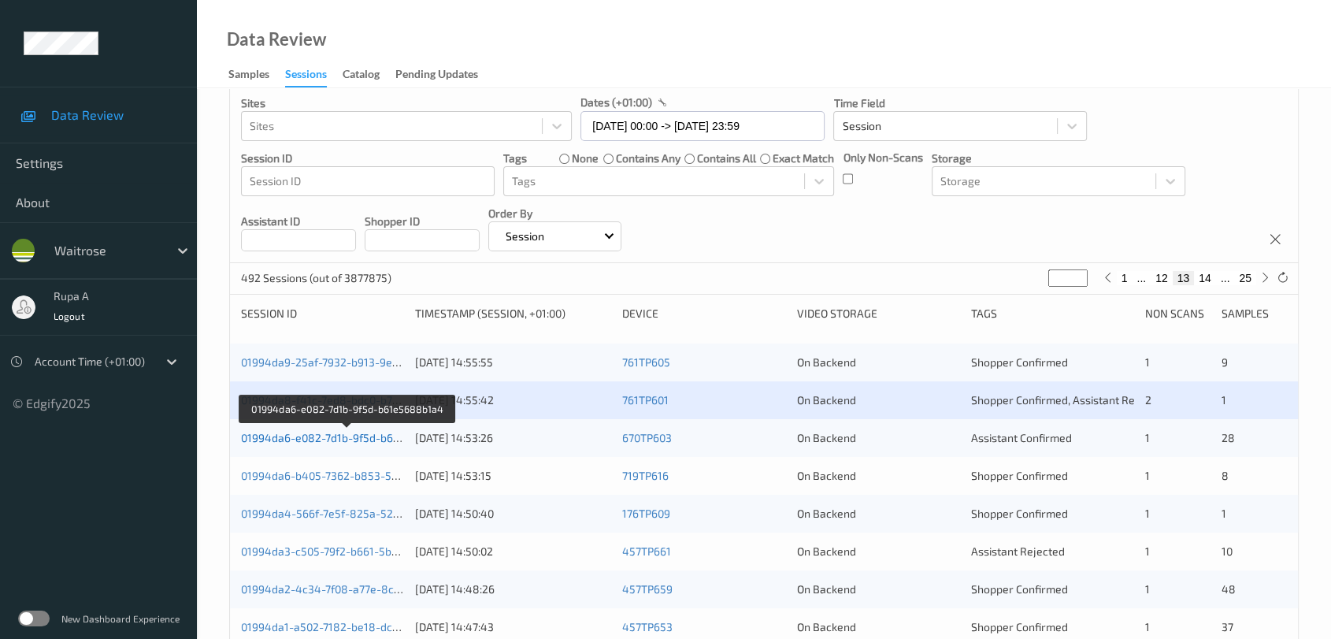
click at [354, 432] on link "01994da6-e082-7d1b-9f5d-b61e5688b1a4" at bounding box center [348, 437] width 214 height 13
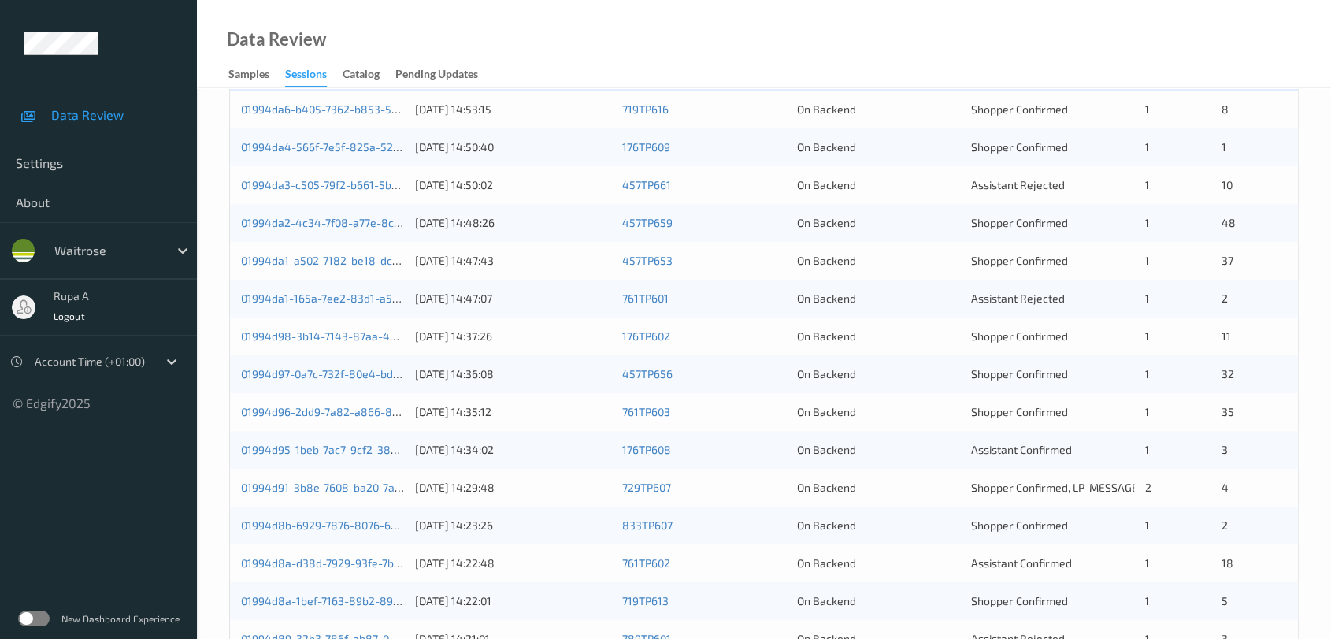
scroll to position [338, 0]
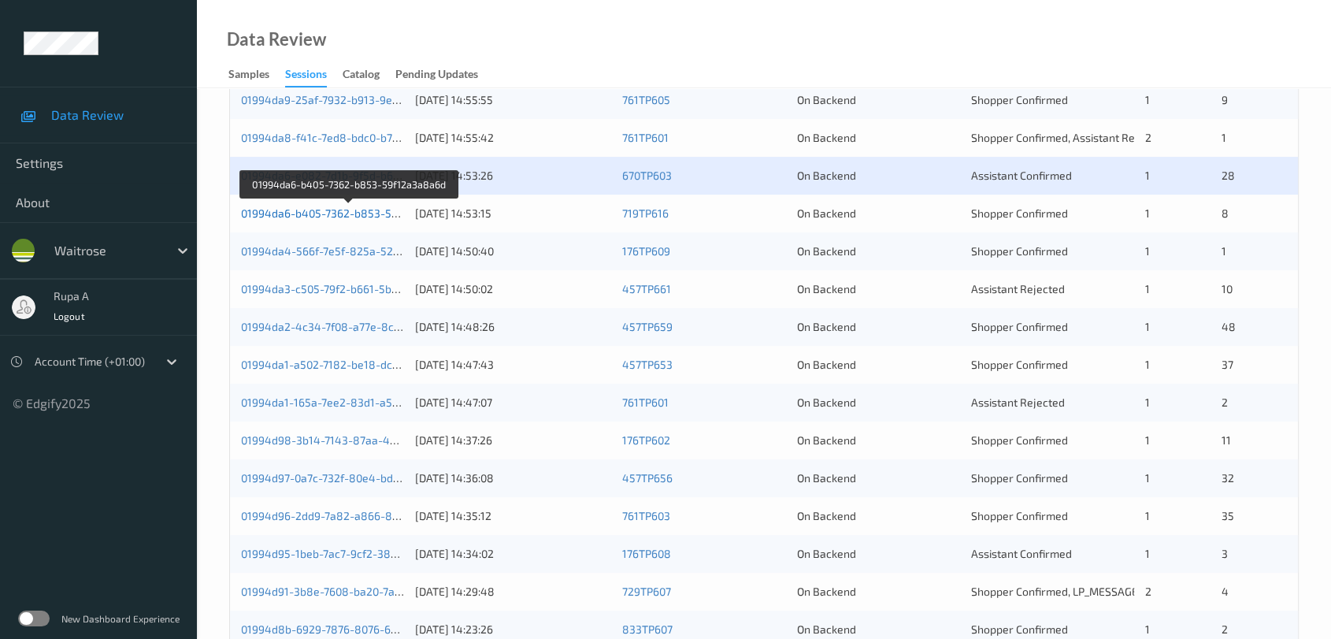
click at [369, 209] on link "01994da6-b405-7362-b853-59f12a3a8a6d" at bounding box center [349, 212] width 217 height 13
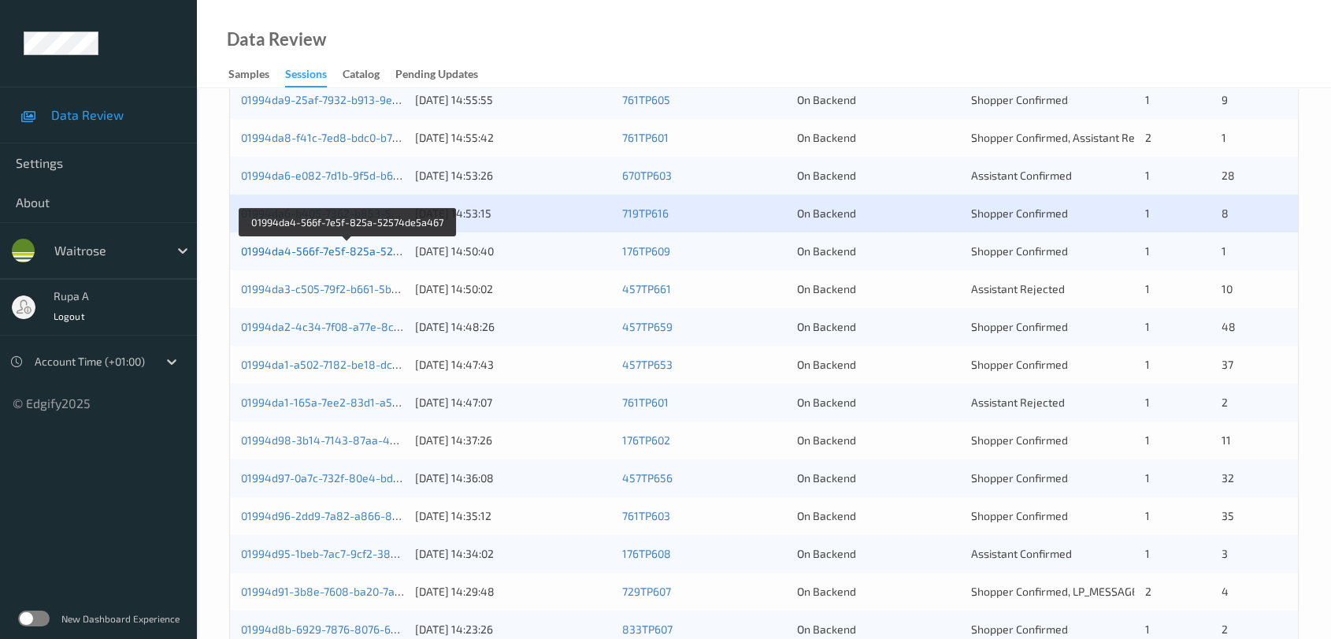
click at [367, 250] on link "01994da4-566f-7e5f-825a-52574de5a467" at bounding box center [348, 250] width 215 height 13
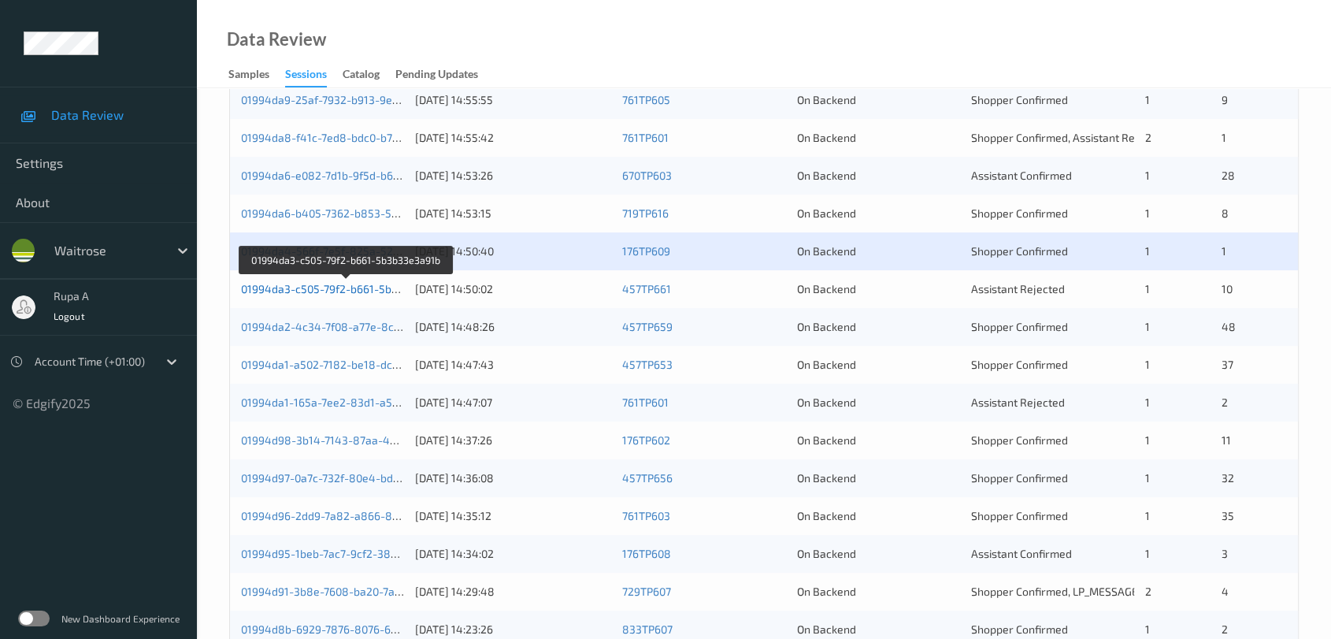
click at [386, 287] on link "01994da3-c505-79f2-b661-5b3b33e3a91b" at bounding box center [347, 288] width 212 height 13
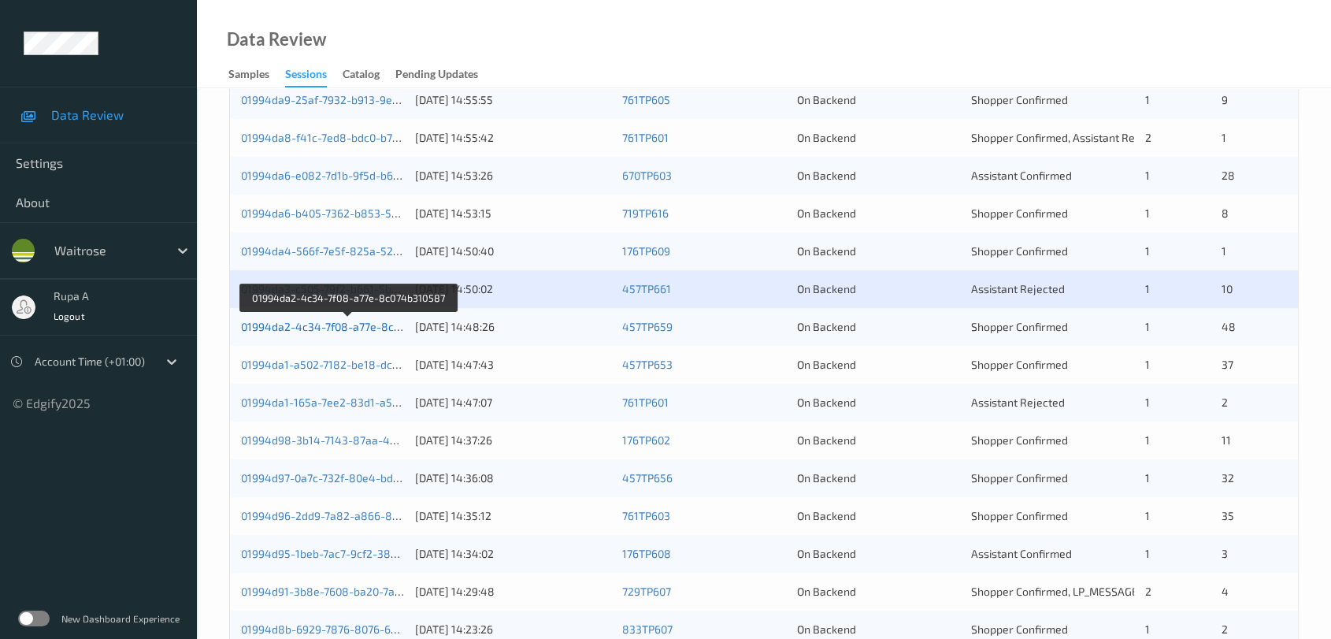
click at [365, 327] on link "01994da2-4c34-7f08-a77e-8c074b310587" at bounding box center [348, 326] width 214 height 13
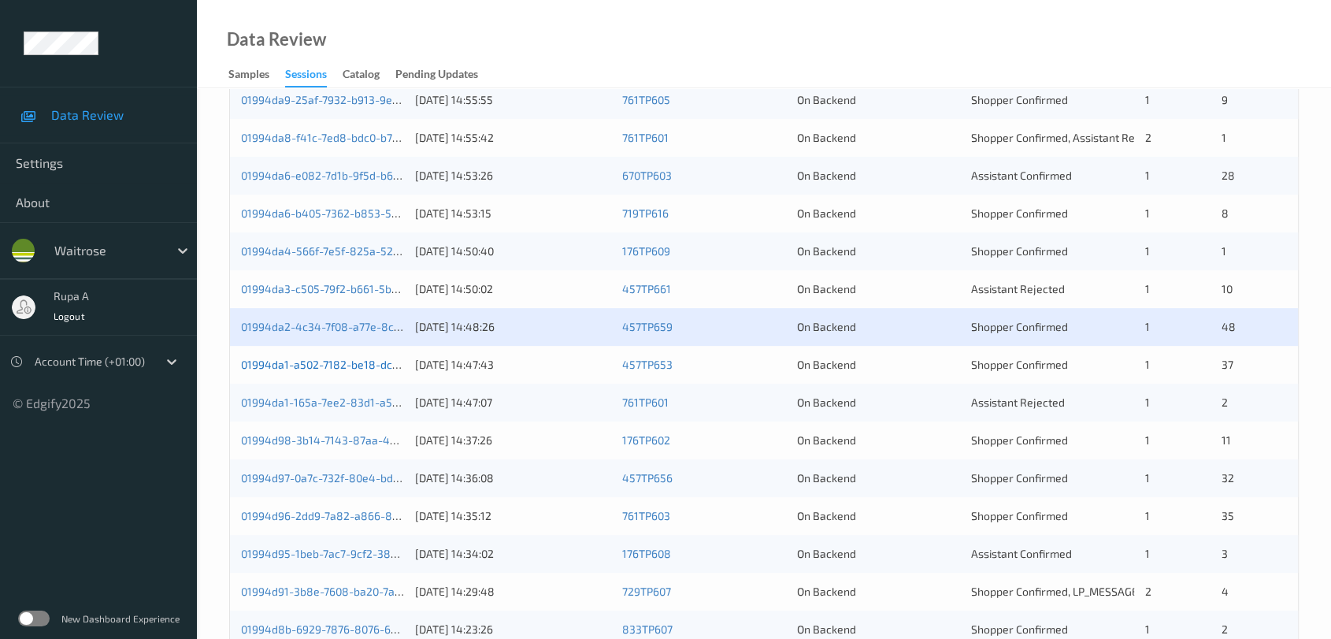
click at [370, 365] on link "01994da1-a502-7182-be18-dcf17672ae8f" at bounding box center [344, 364] width 207 height 13
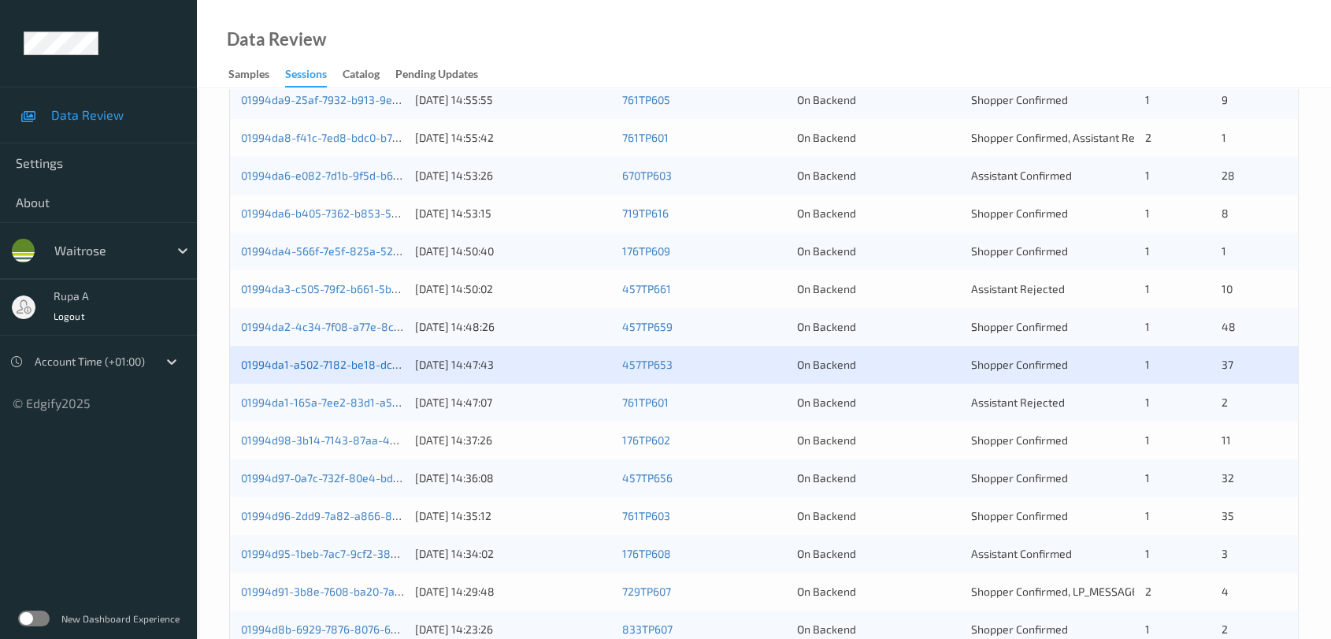
click at [376, 355] on div "01994da1-a502-7182-be18-dcf17672ae8f 15/09/2025 14:47:43 457TP653 On Backend Sh…" at bounding box center [764, 365] width 1068 height 38
click at [360, 366] on link "01994da1-a502-7182-be18-dcf17672ae8f" at bounding box center [344, 364] width 207 height 13
click at [372, 368] on link "01994da1-a502-7182-be18-dcf17672ae8f" at bounding box center [344, 364] width 207 height 13
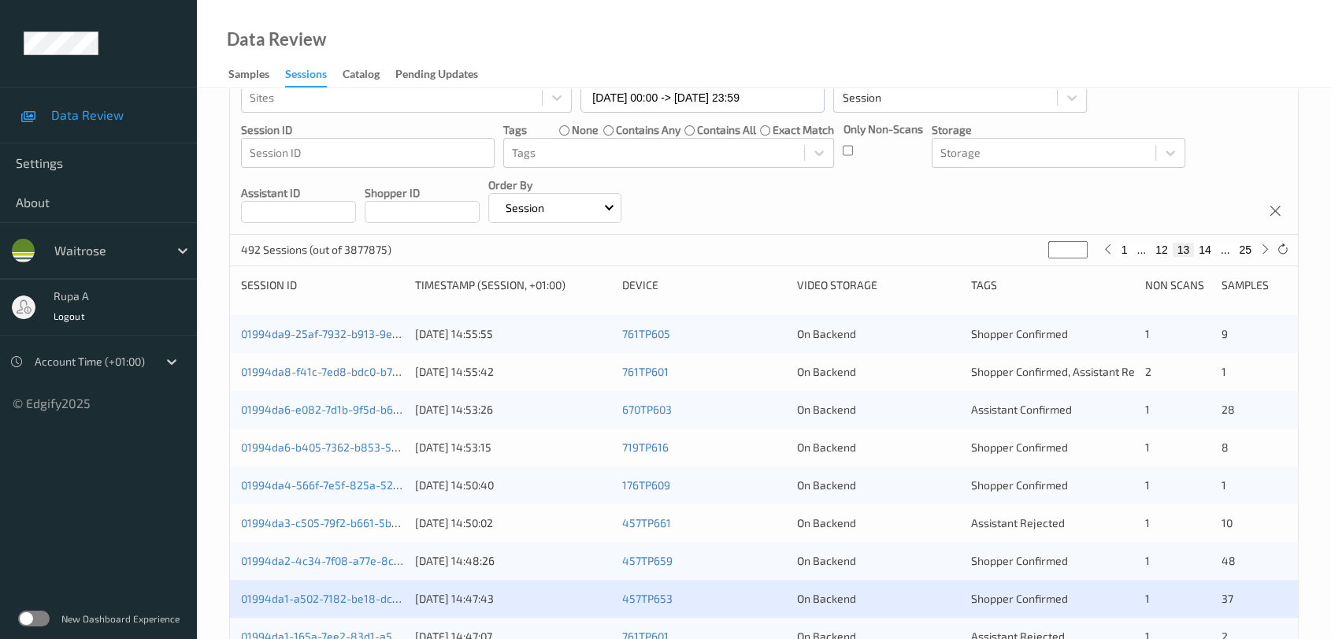
scroll to position [350, 0]
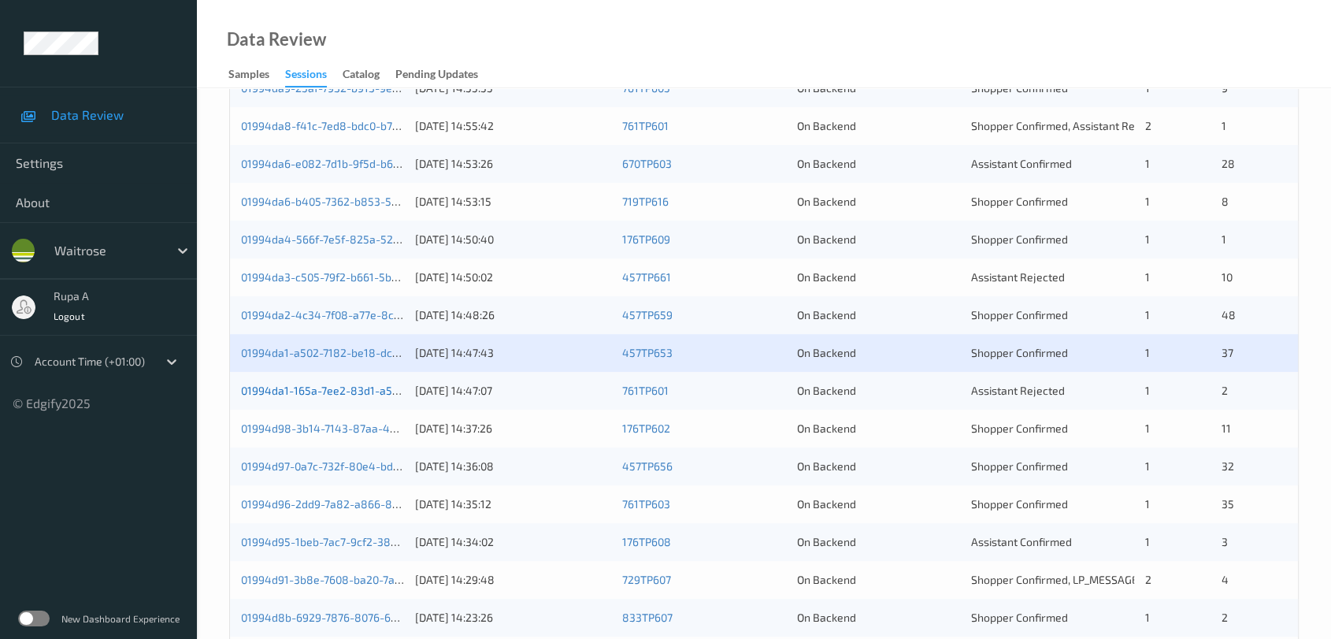
click at [384, 386] on link "01994da1-165a-7ee2-83d1-a51096cc32d9" at bounding box center [346, 390] width 211 height 13
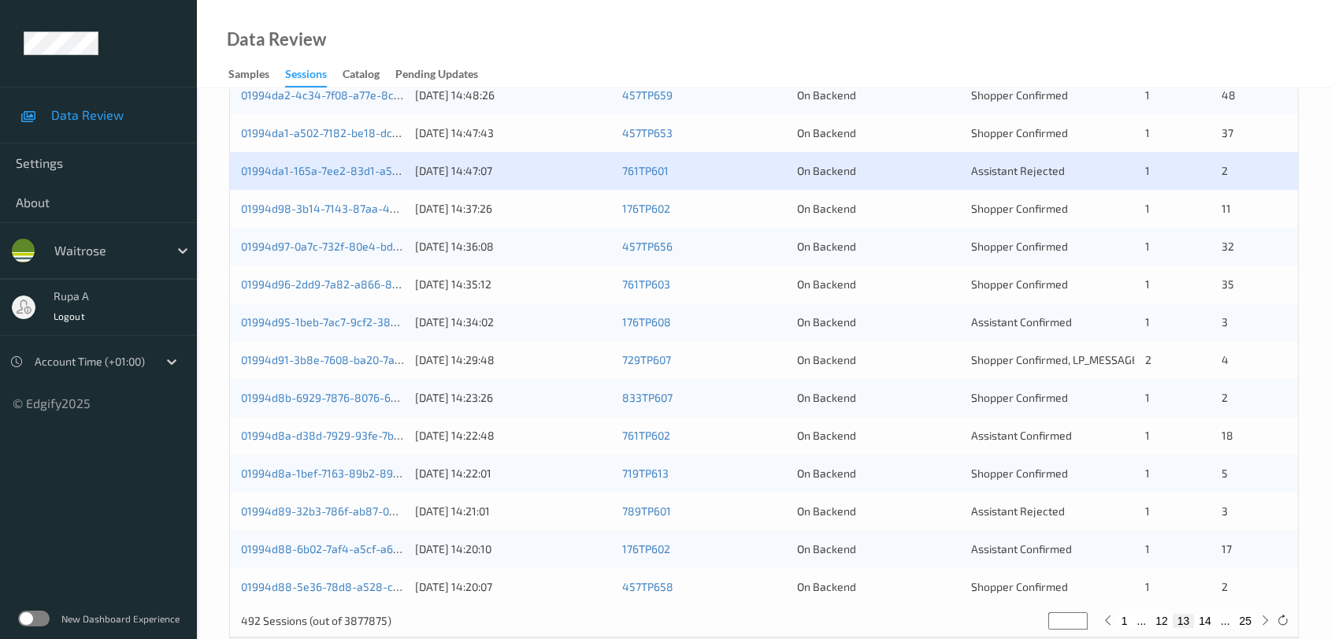
scroll to position [600, 0]
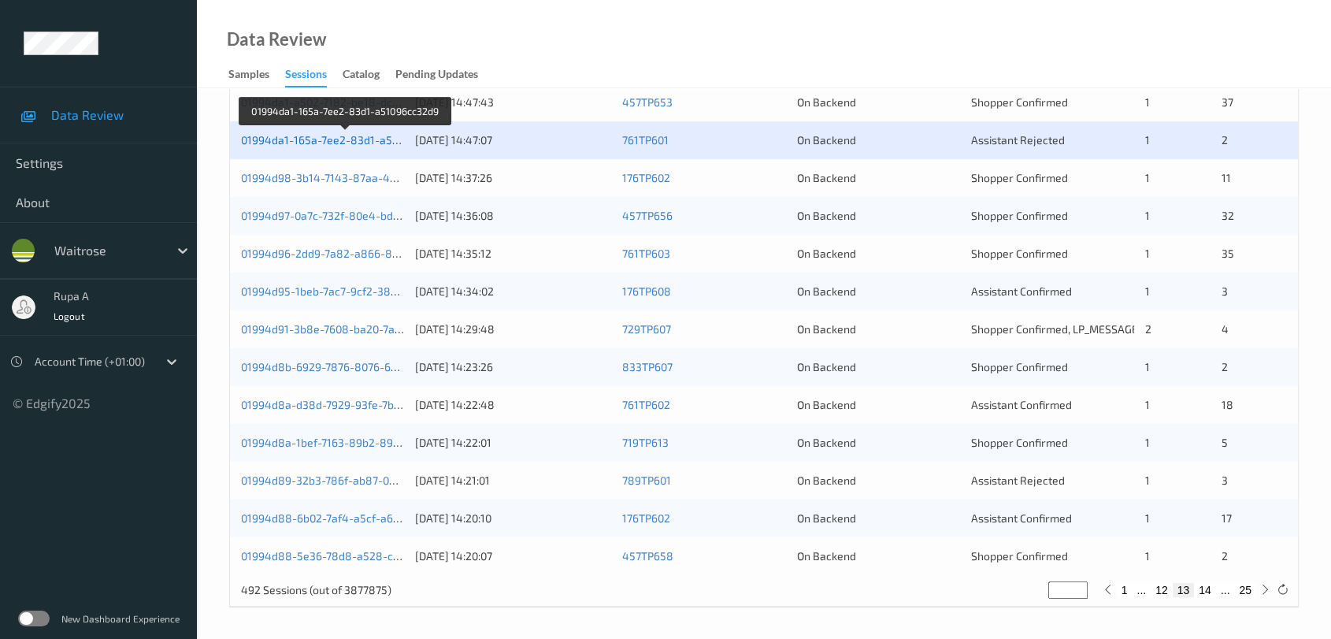
click at [388, 140] on link "01994da1-165a-7ee2-83d1-a51096cc32d9" at bounding box center [346, 139] width 211 height 13
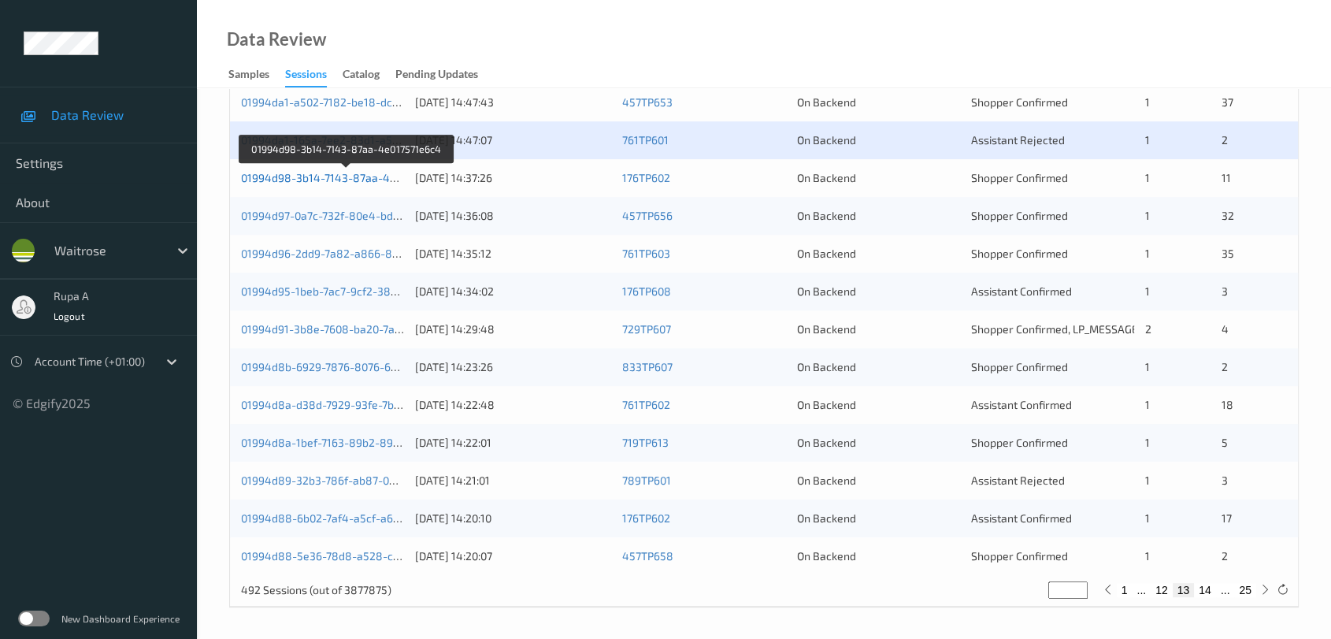
click at [384, 179] on link "01994d98-3b14-7143-87aa-4e017571e6c4" at bounding box center [347, 177] width 213 height 13
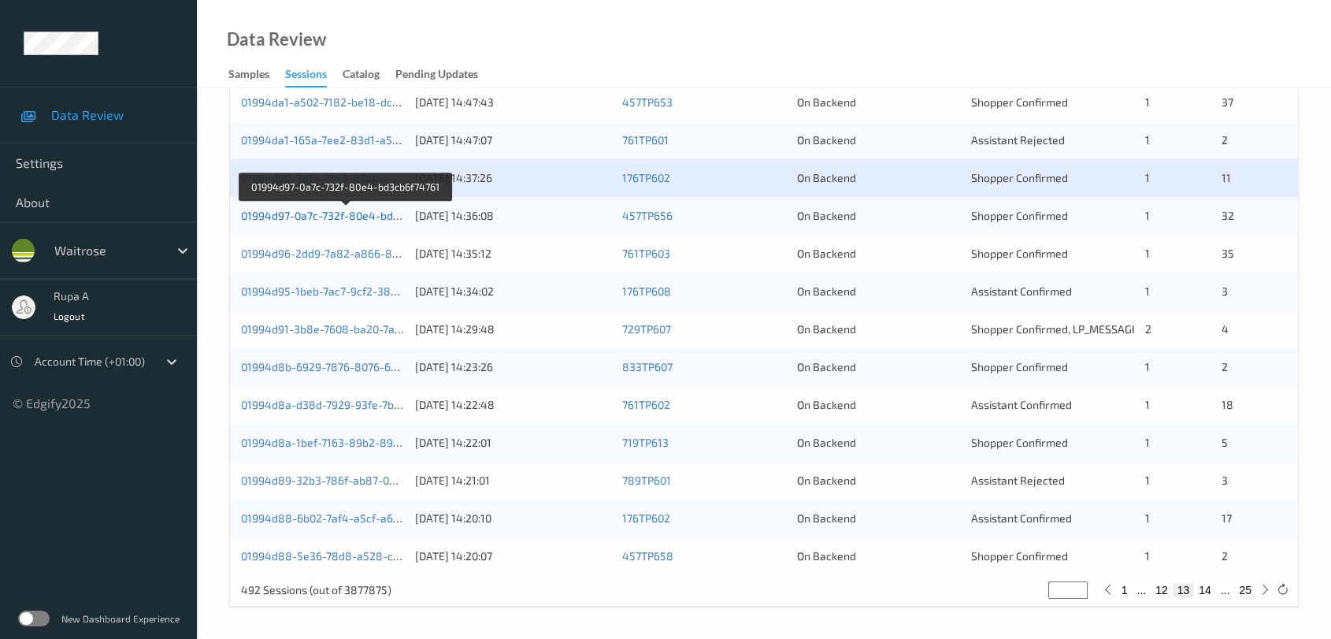
click at [384, 216] on link "01994d97-0a7c-732f-80e4-bd3cb6f74761" at bounding box center [345, 215] width 209 height 13
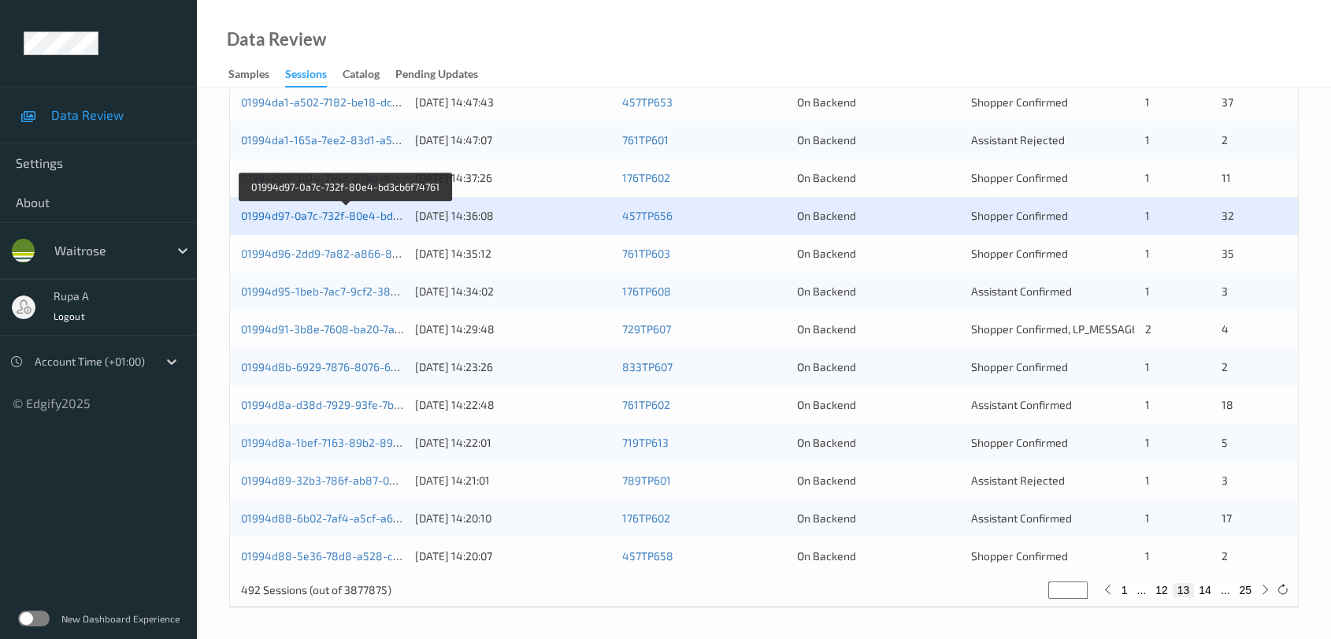
click at [388, 220] on link "01994d97-0a7c-732f-80e4-bd3cb6f74761" at bounding box center [345, 215] width 209 height 13
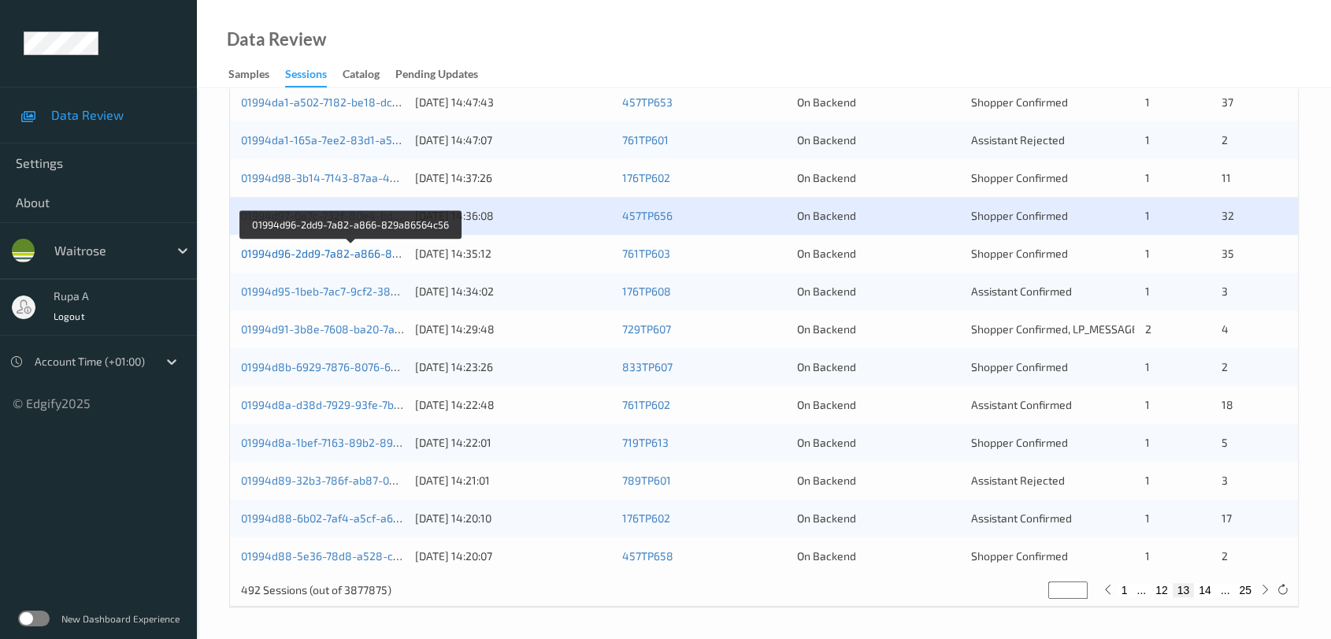
click at [400, 250] on link "01994d96-2dd9-7a82-a866-829a86564c56" at bounding box center [351, 252] width 221 height 13
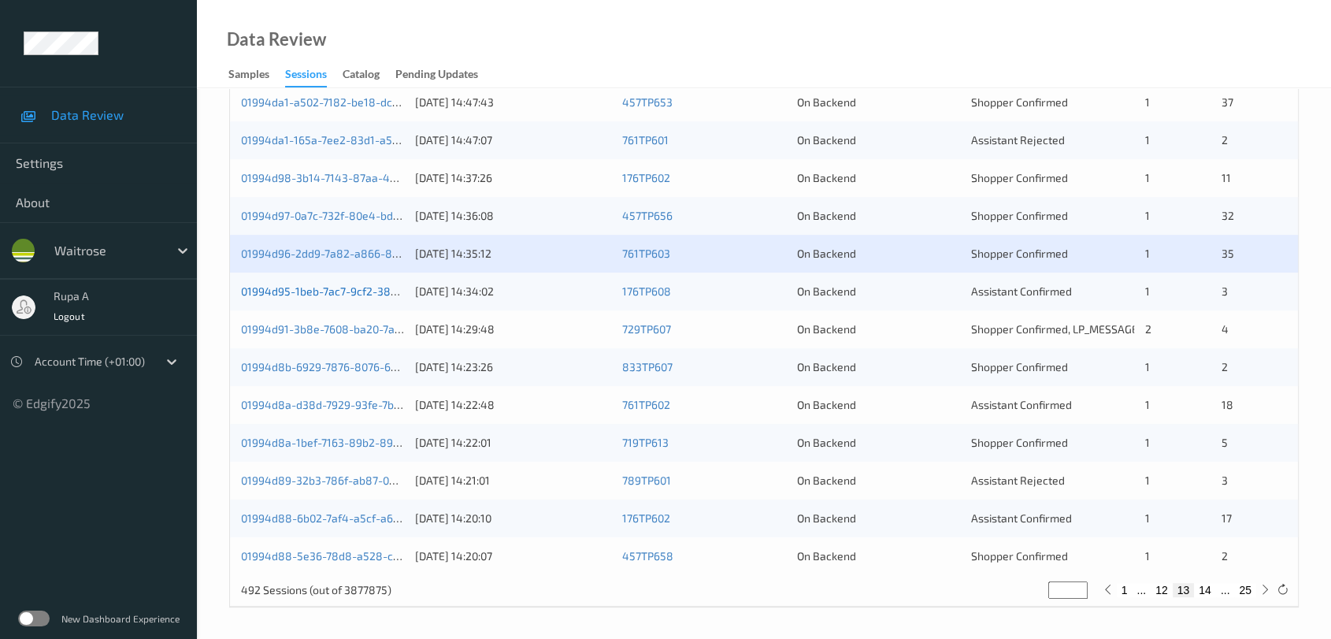
click at [382, 284] on link "01994d95-1beb-7ac7-9cf2-382dff9f61a2" at bounding box center [343, 290] width 204 height 13
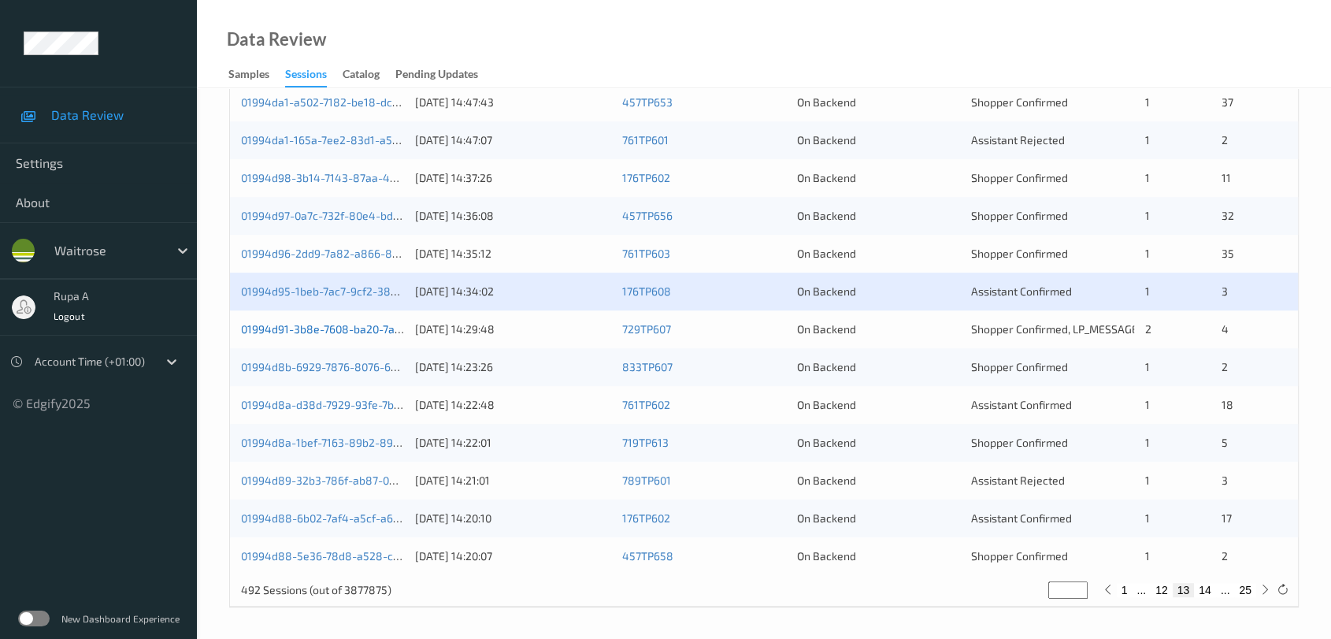
click at [368, 323] on link "01994d91-3b8e-7608-ba20-7a250ae2f80b" at bounding box center [348, 328] width 215 height 13
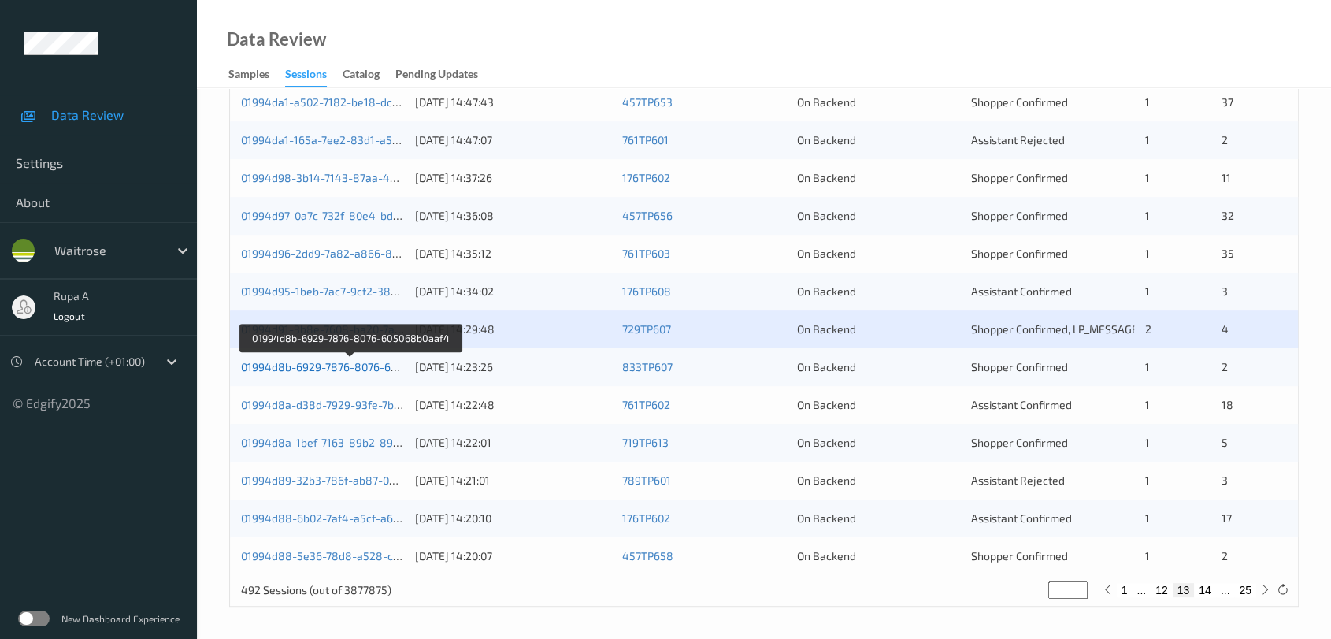
click at [372, 363] on link "01994d8b-6929-7876-8076-605068b0aaf4" at bounding box center [350, 366] width 218 height 13
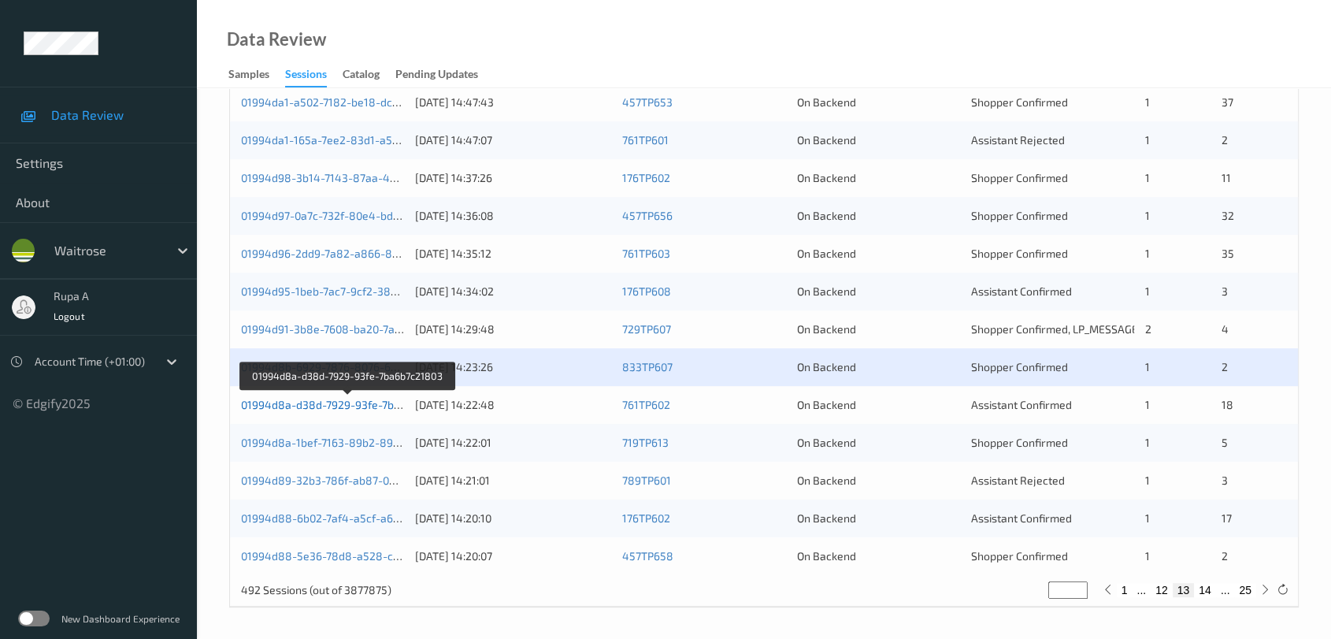
click at [387, 403] on link "01994d8a-d38d-7929-93fe-7ba6b7c21803" at bounding box center [347, 404] width 213 height 13
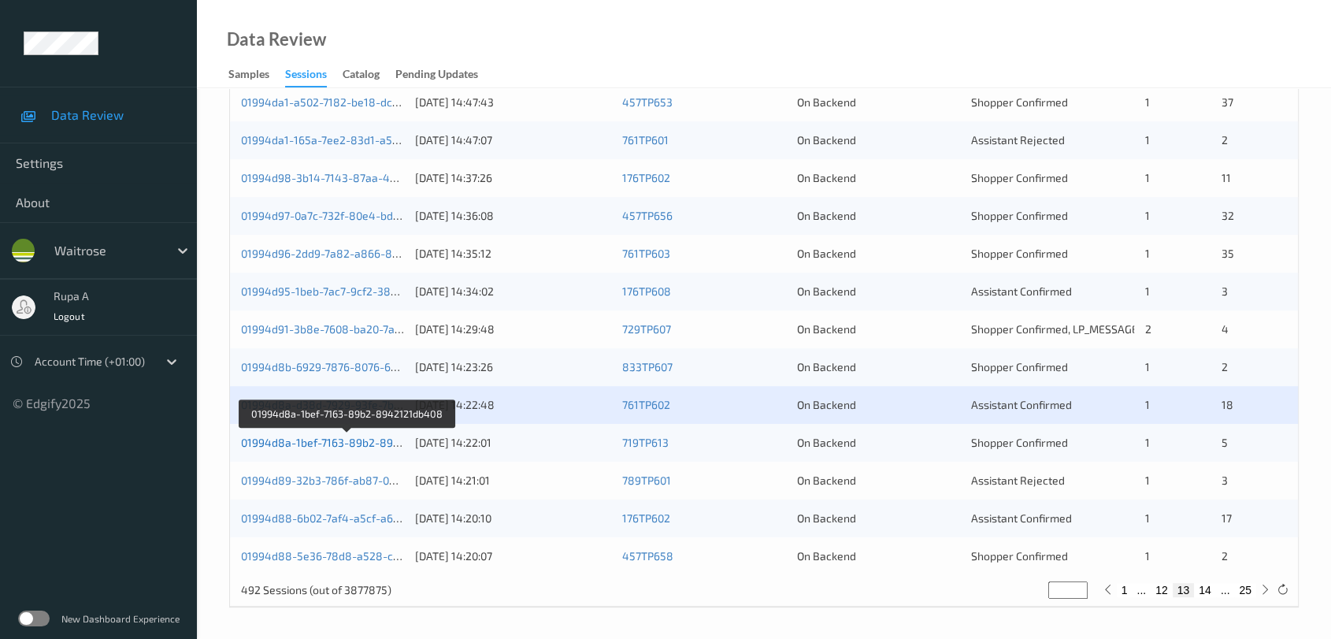
click at [384, 437] on link "01994d8a-1bef-7163-89b2-8942121db408" at bounding box center [348, 441] width 214 height 13
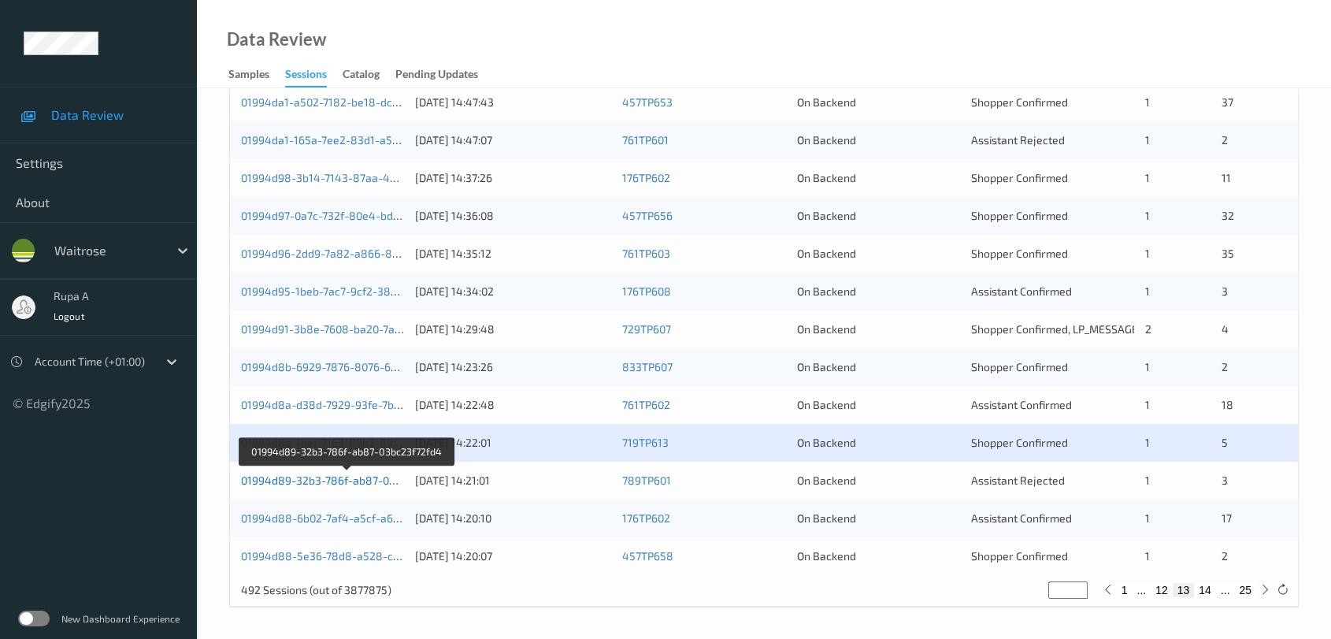
click at [359, 476] on link "01994d89-32b3-786f-ab87-03bc23f72fd4" at bounding box center [347, 479] width 212 height 13
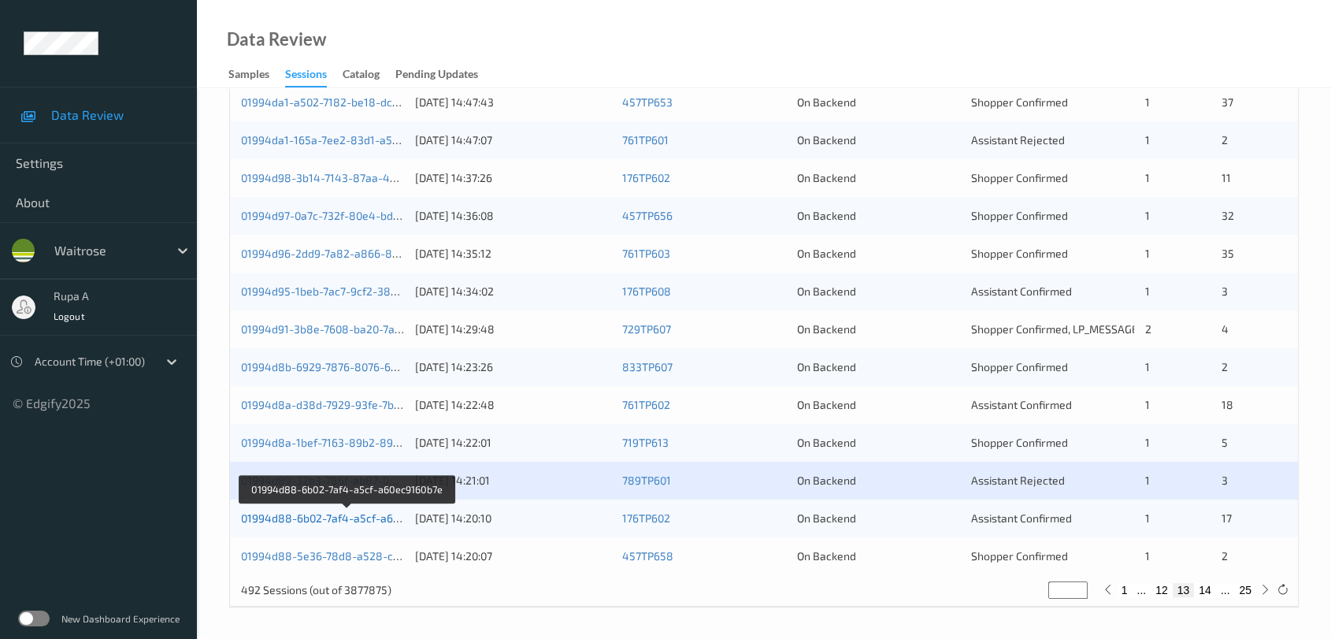
click at [347, 518] on link "01994d88-6b02-7af4-a5cf-a60ec9160b7e" at bounding box center [347, 517] width 212 height 13
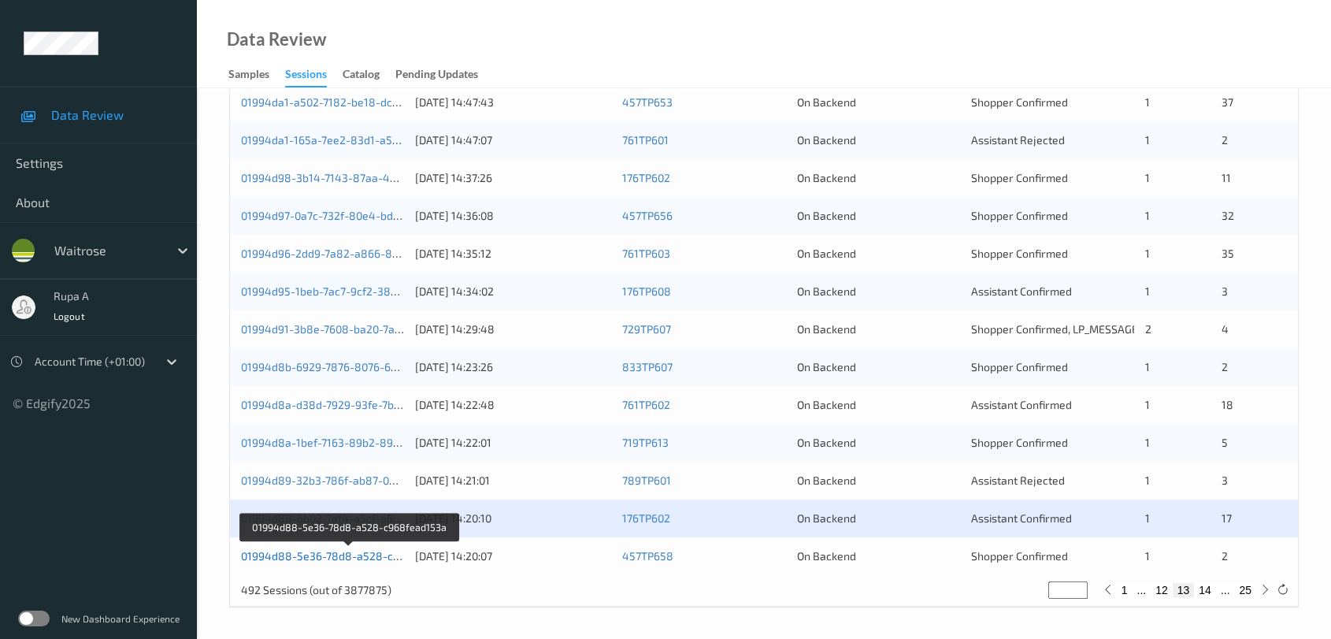
click at [369, 556] on link "01994d88-5e36-78d8-a528-c968fead153a" at bounding box center [350, 555] width 218 height 13
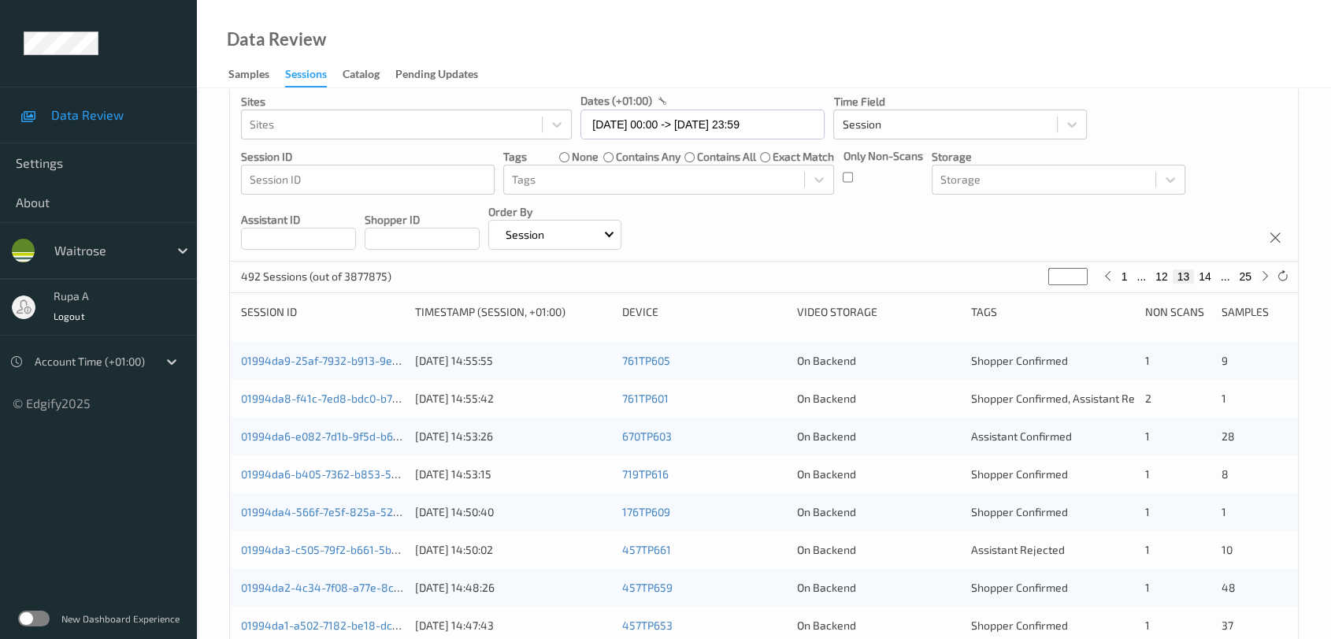
scroll to position [76, 0]
click at [1062, 277] on input "**" at bounding box center [1067, 277] width 39 height 17
type input "*"
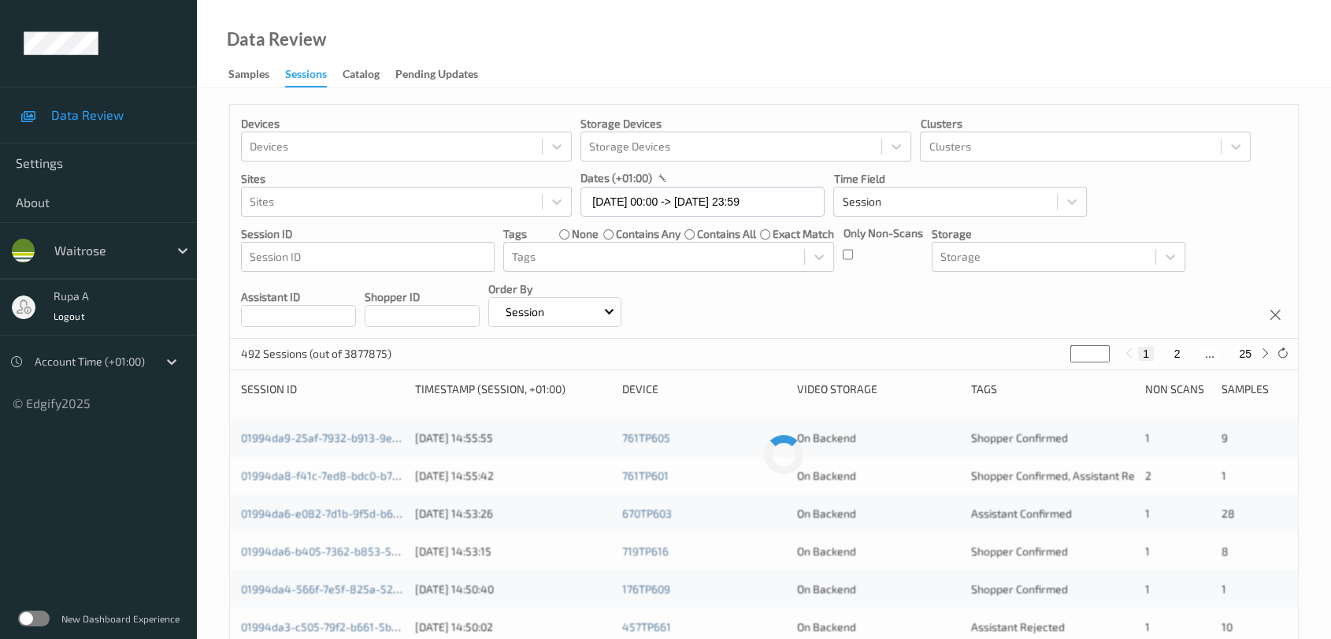
type input "**"
click at [928, 294] on div "Devices Devices Storage Devices Storage Devices Clusters Clusters Sites Sites d…" at bounding box center [764, 222] width 1068 height 234
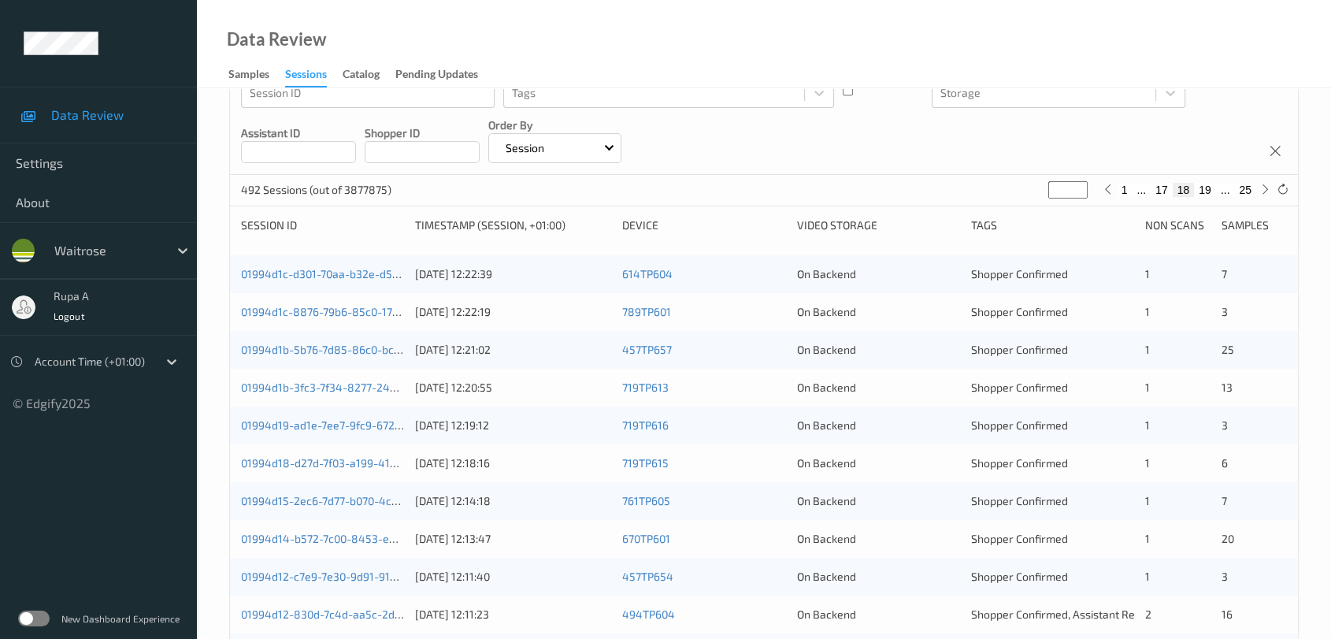
scroll to position [87, 0]
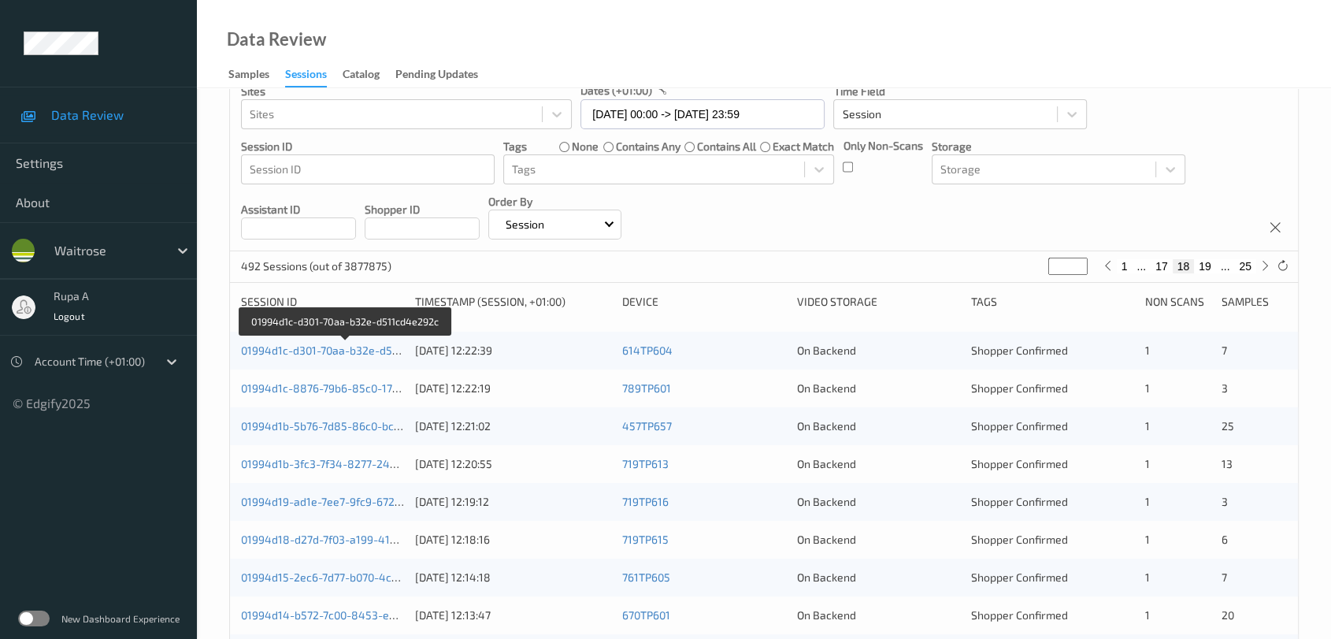
drag, startPoint x: 382, startPoint y: 346, endPoint x: 380, endPoint y: 287, distance: 59.1
click at [382, 346] on link "01994d1c-d301-70aa-b32e-d511cd4e292c" at bounding box center [346, 349] width 210 height 13
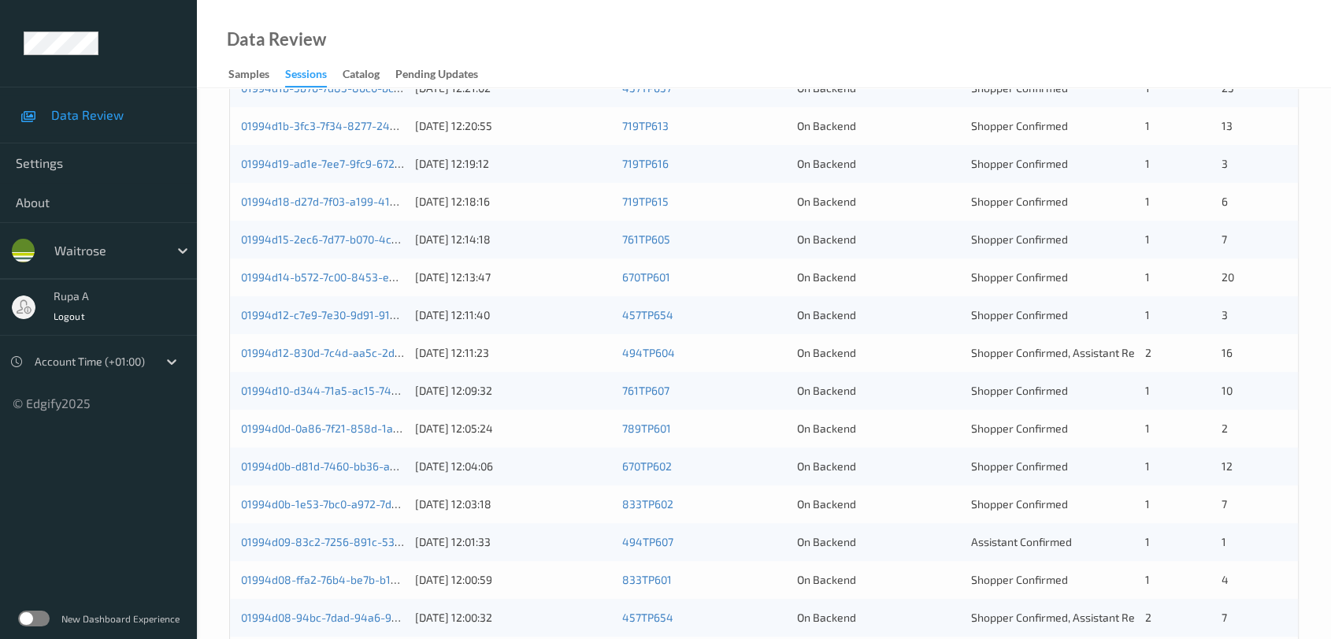
scroll to position [76, 0]
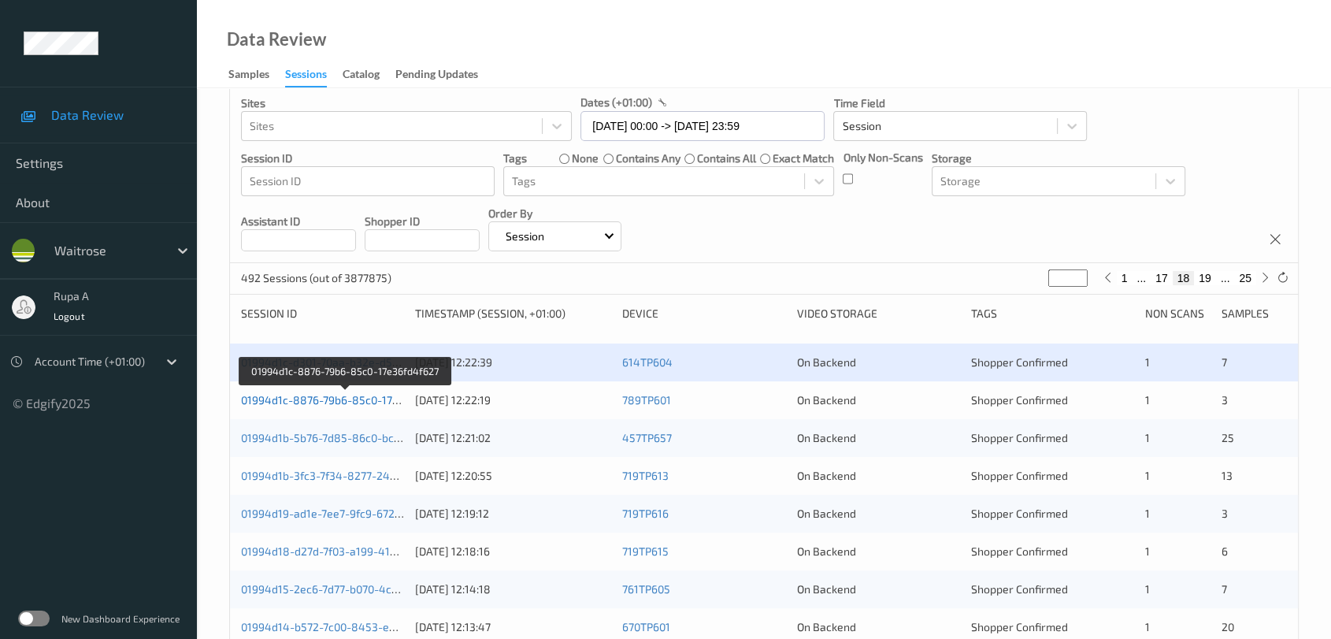
click at [380, 393] on link "01994d1c-8876-79b6-85c0-17e36fd4f627" at bounding box center [345, 399] width 209 height 13
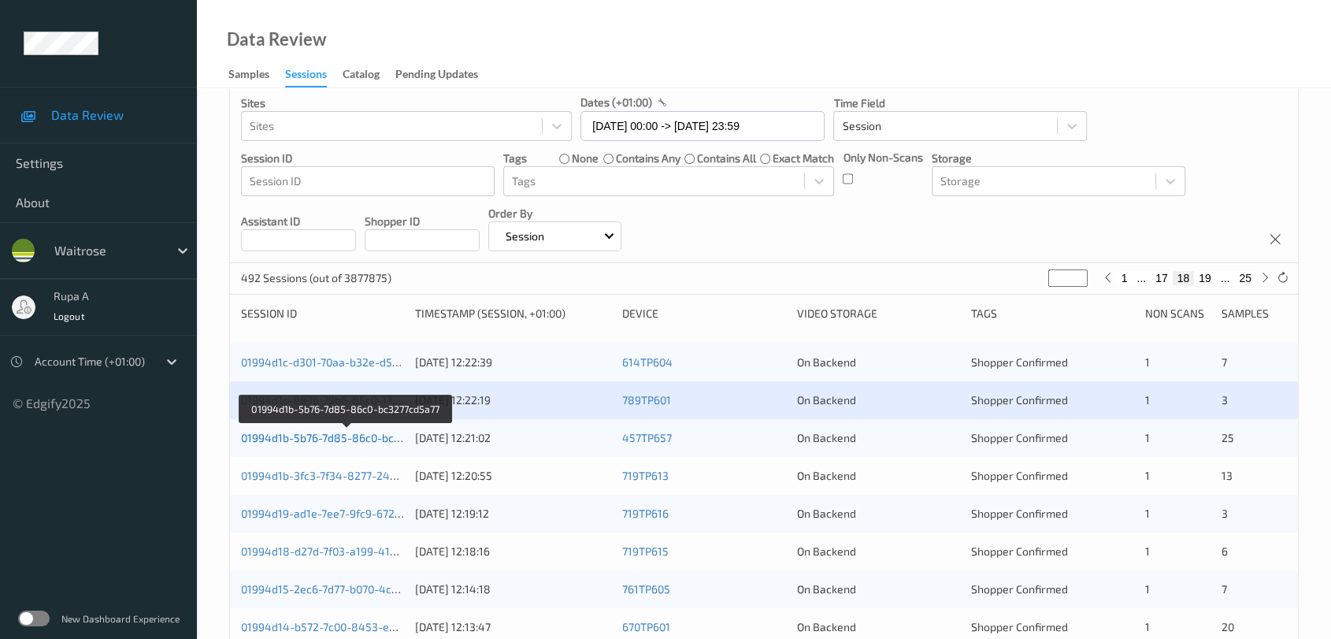
click at [357, 438] on link "01994d1b-5b76-7d85-86c0-bc3277cd5a77" at bounding box center [347, 437] width 212 height 13
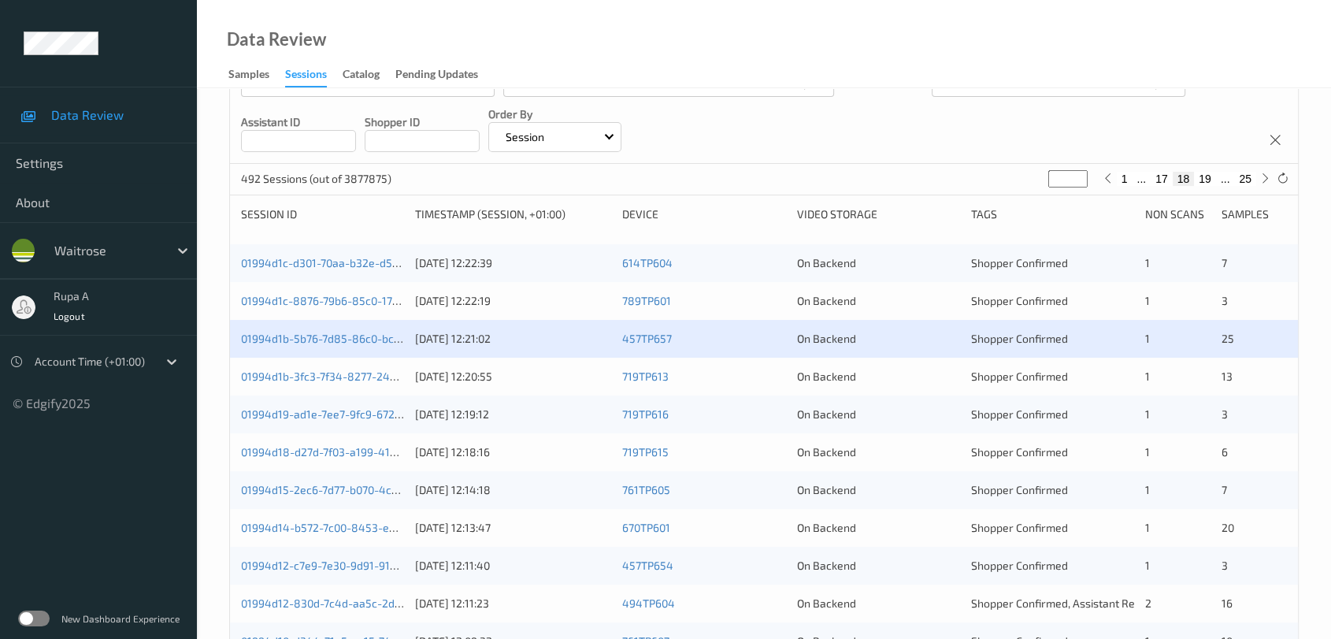
scroll to position [250, 0]
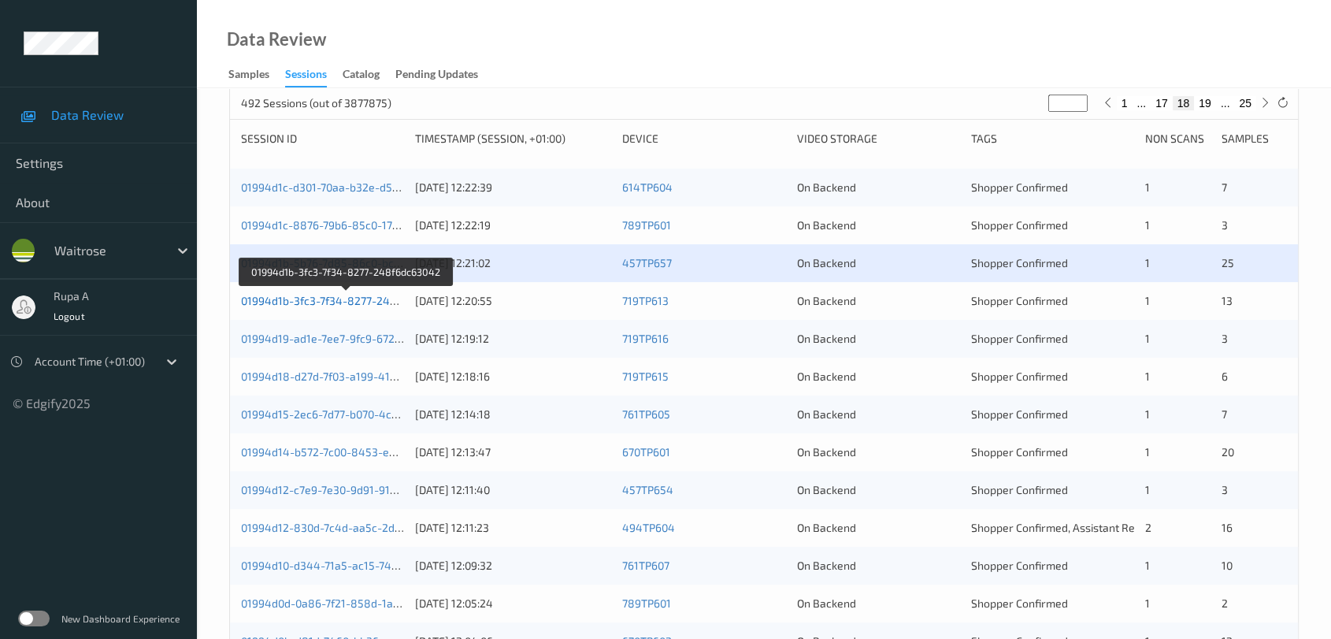
click at [330, 301] on link "01994d1b-3fc3-7f34-8277-248f6dc63042" at bounding box center [346, 300] width 210 height 13
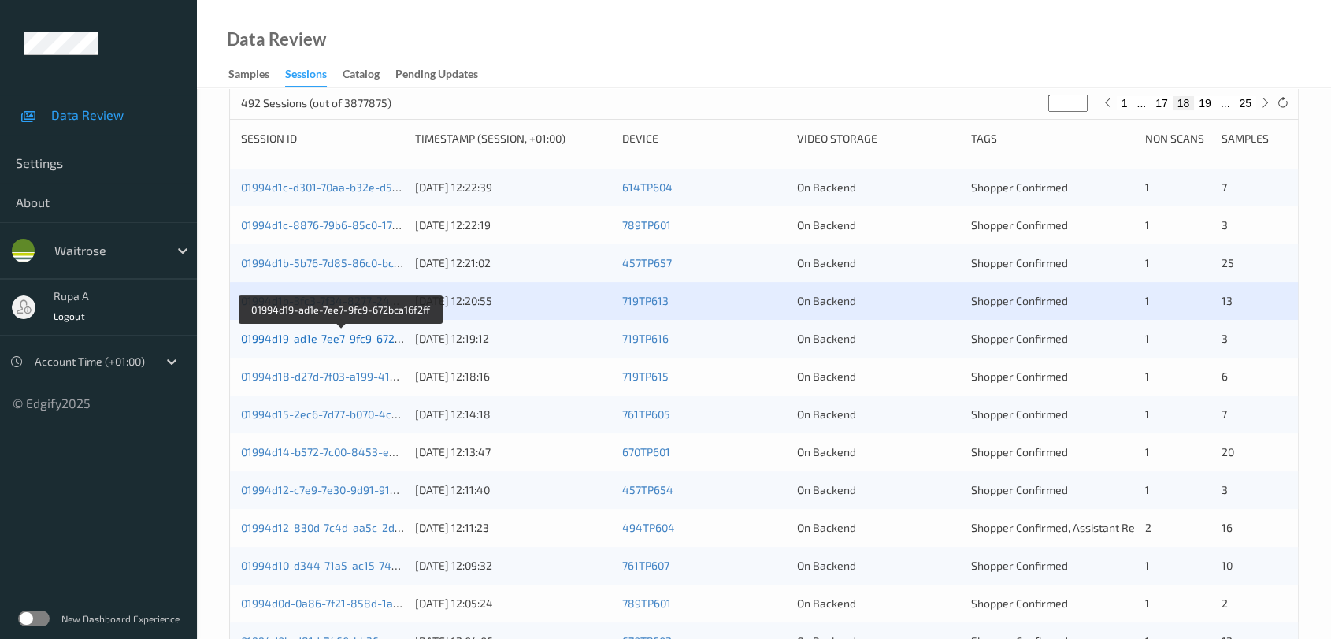
click at [392, 336] on link "01994d19-ad1e-7ee7-9fc9-672bca16f2ff" at bounding box center [341, 338] width 201 height 13
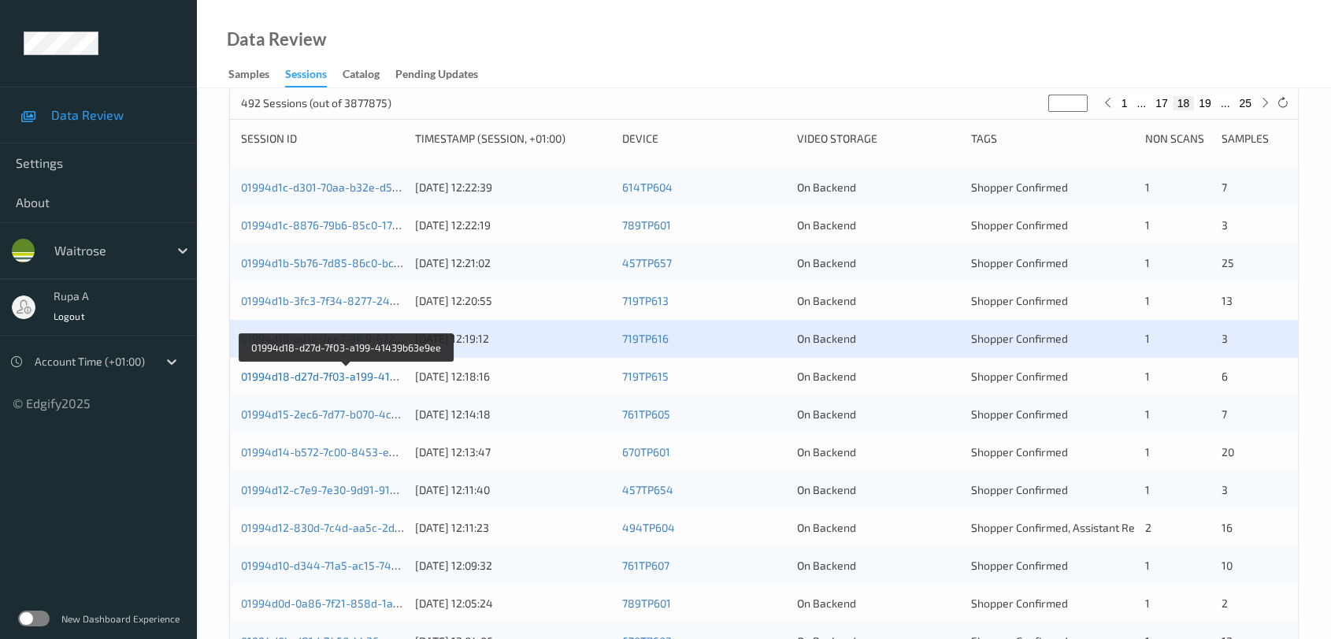
click at [362, 380] on link "01994d18-d27d-7f03-a199-41439b63e9ee" at bounding box center [347, 375] width 213 height 13
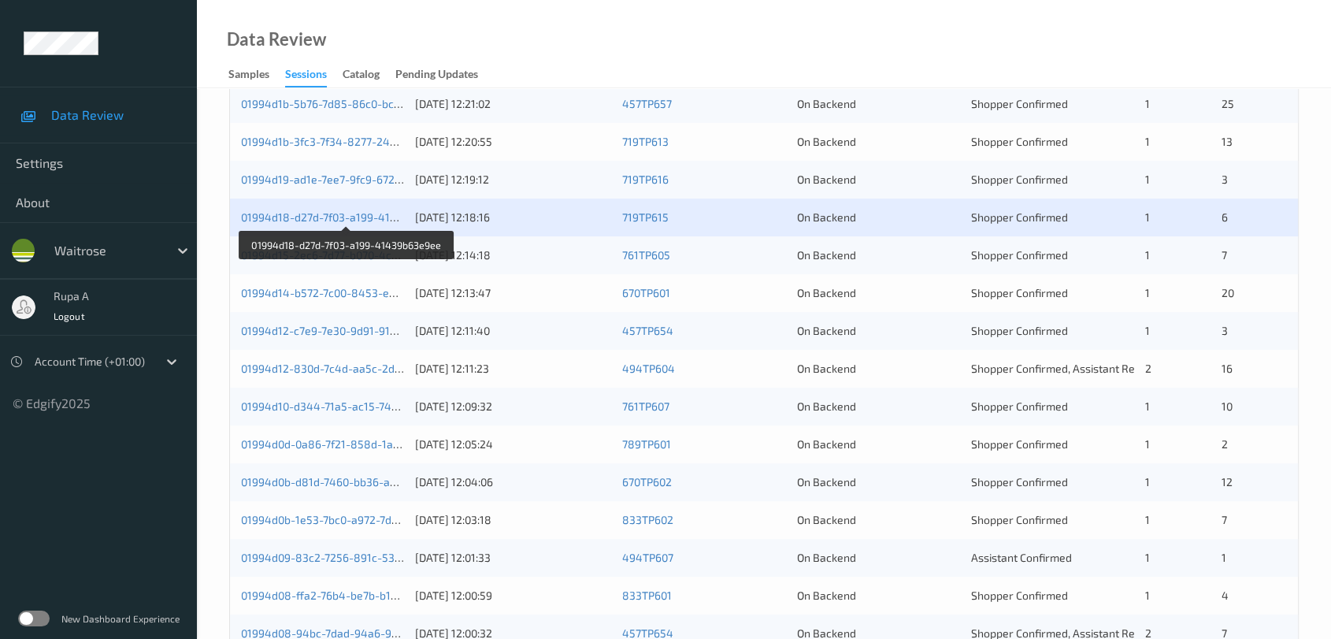
scroll to position [513, 0]
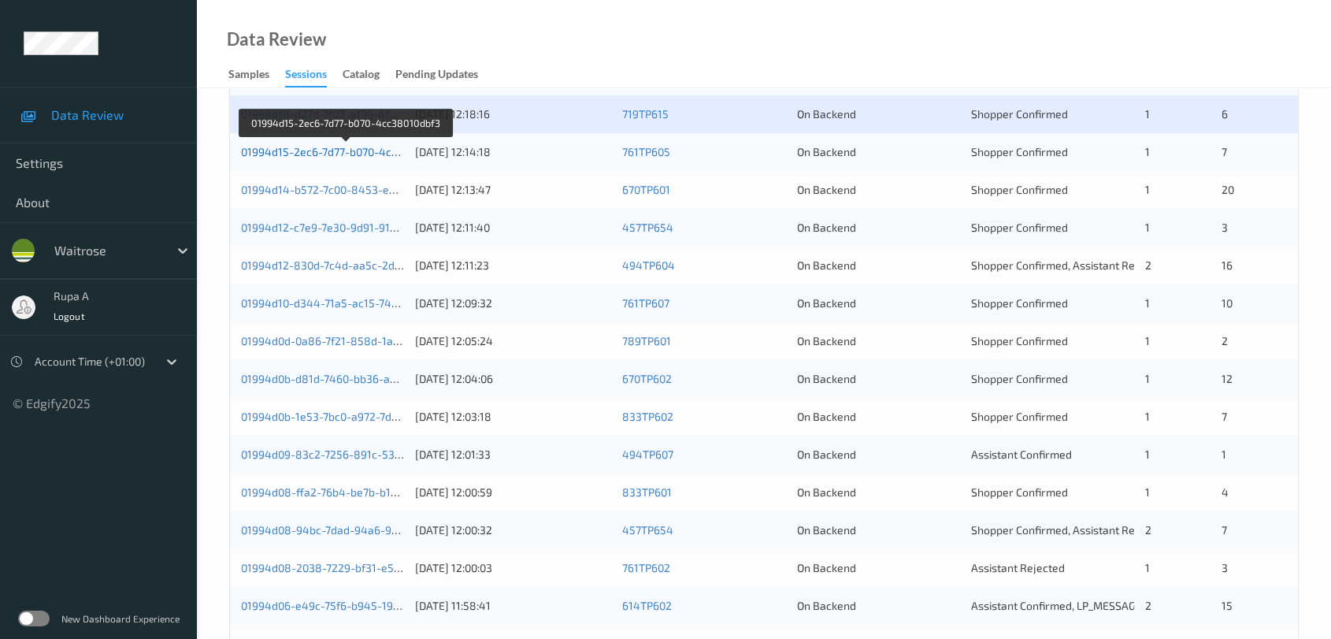
click at [386, 152] on link "01994d15-2ec6-7d77-b070-4cc38010dbf3" at bounding box center [345, 151] width 209 height 13
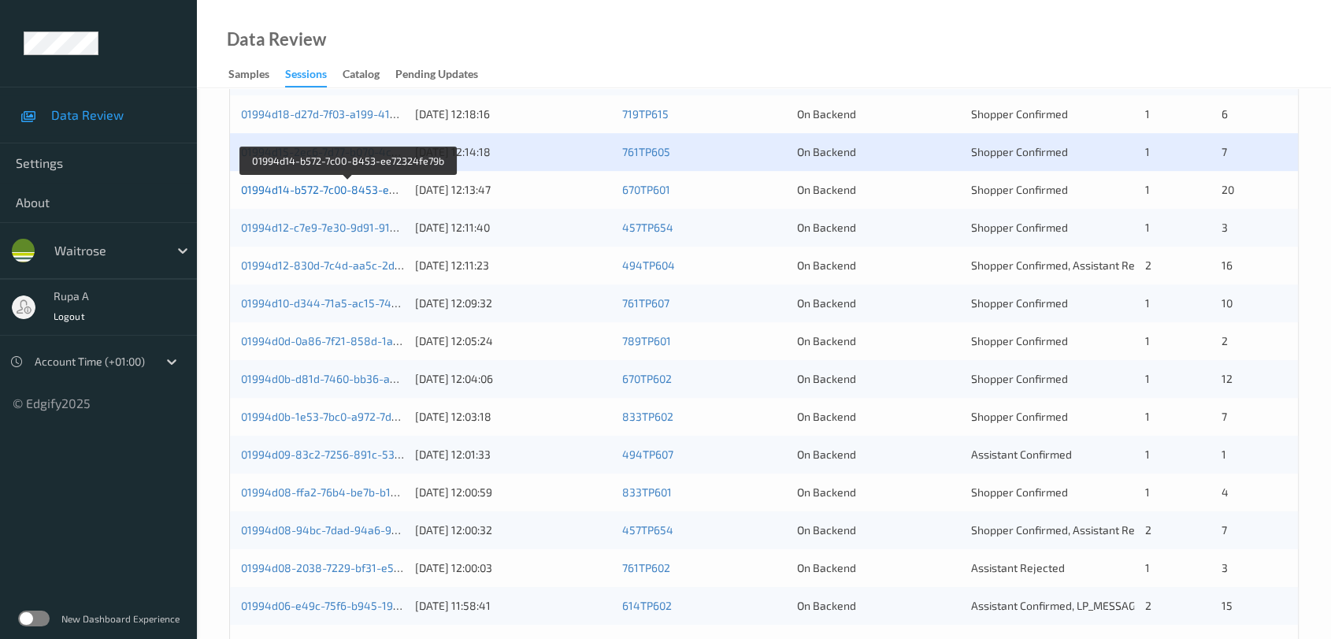
click at [378, 191] on link "01994d14-b572-7c00-8453-ee72324fe79b" at bounding box center [348, 189] width 214 height 13
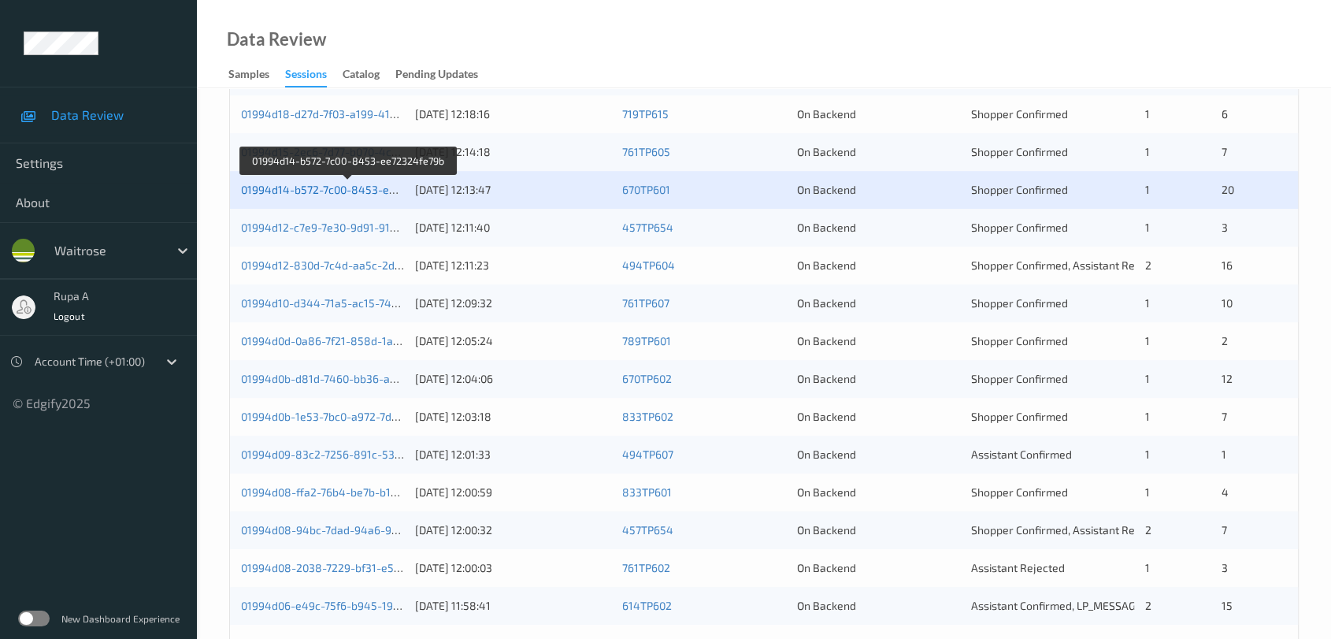
click at [365, 190] on link "01994d14-b572-7c00-8453-ee72324fe79b" at bounding box center [348, 189] width 214 height 13
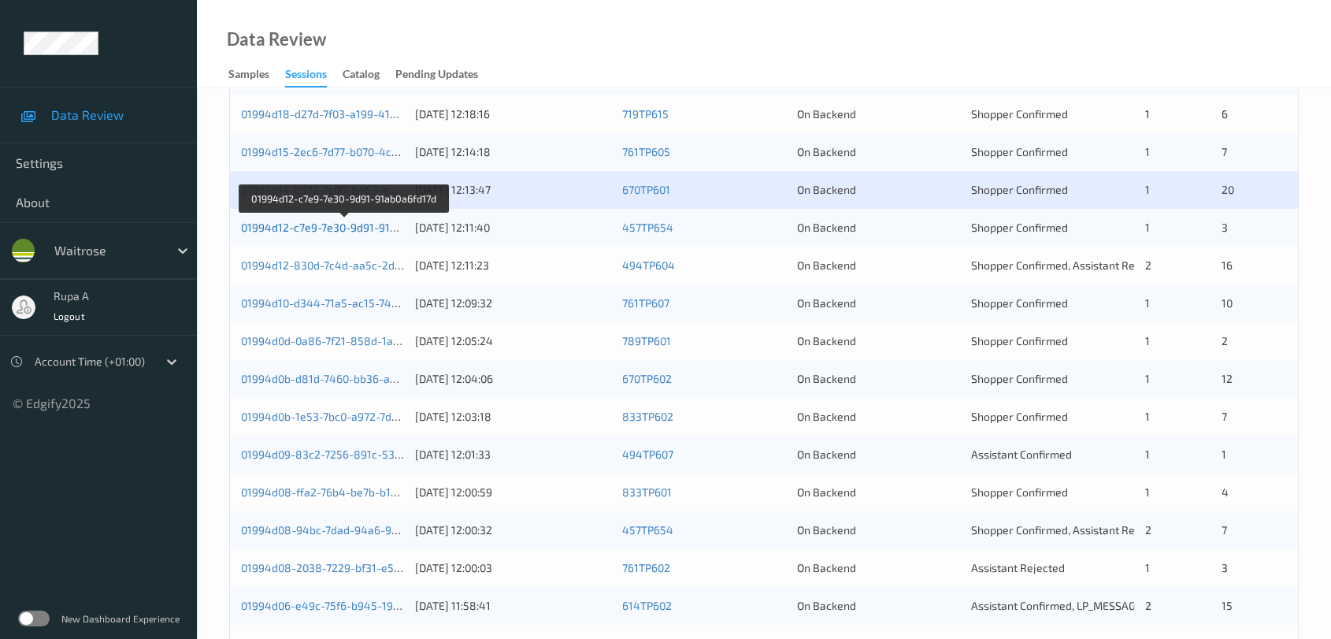
click at [385, 227] on link "01994d12-c7e9-7e30-9d91-91ab0a6fd17d" at bounding box center [344, 227] width 207 height 13
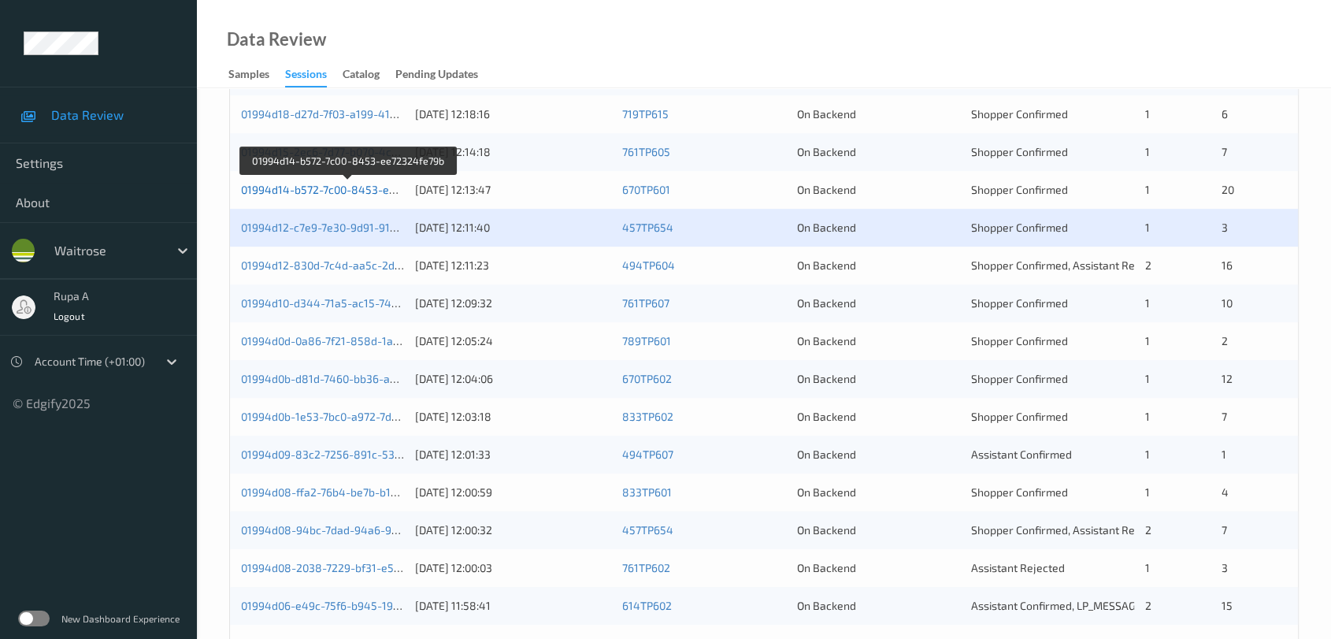
click at [381, 188] on link "01994d14-b572-7c00-8453-ee72324fe79b" at bounding box center [348, 189] width 214 height 13
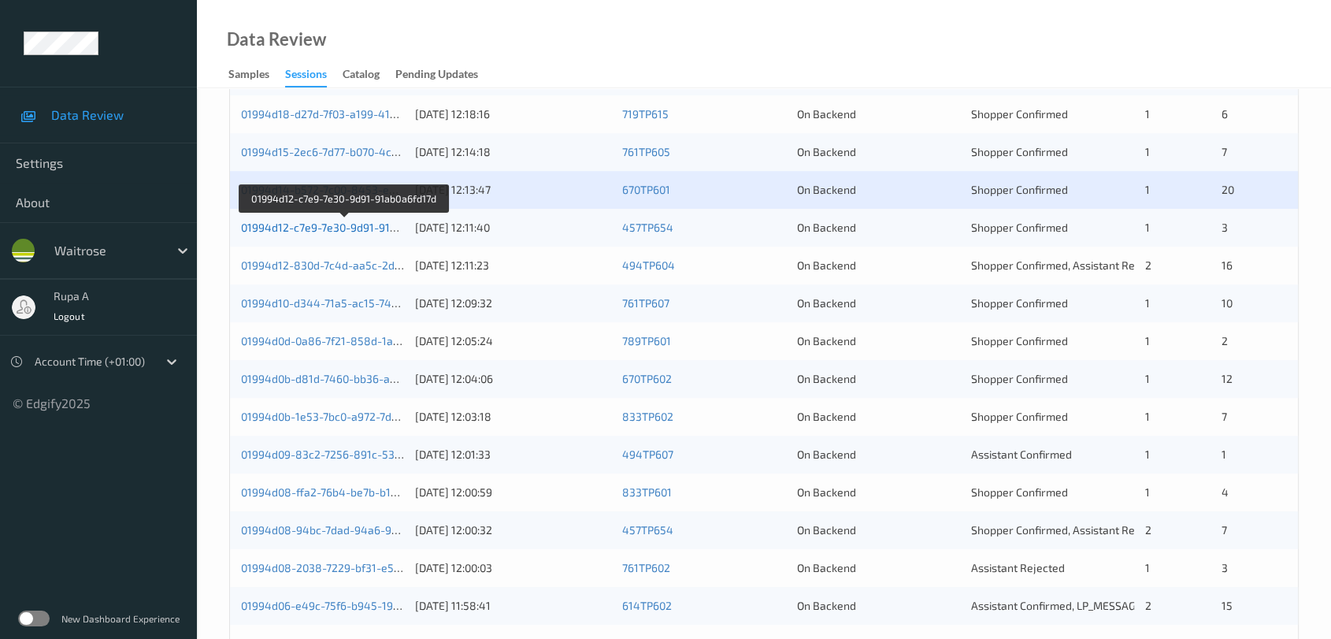
click at [348, 228] on link "01994d12-c7e9-7e30-9d91-91ab0a6fd17d" at bounding box center [344, 227] width 207 height 13
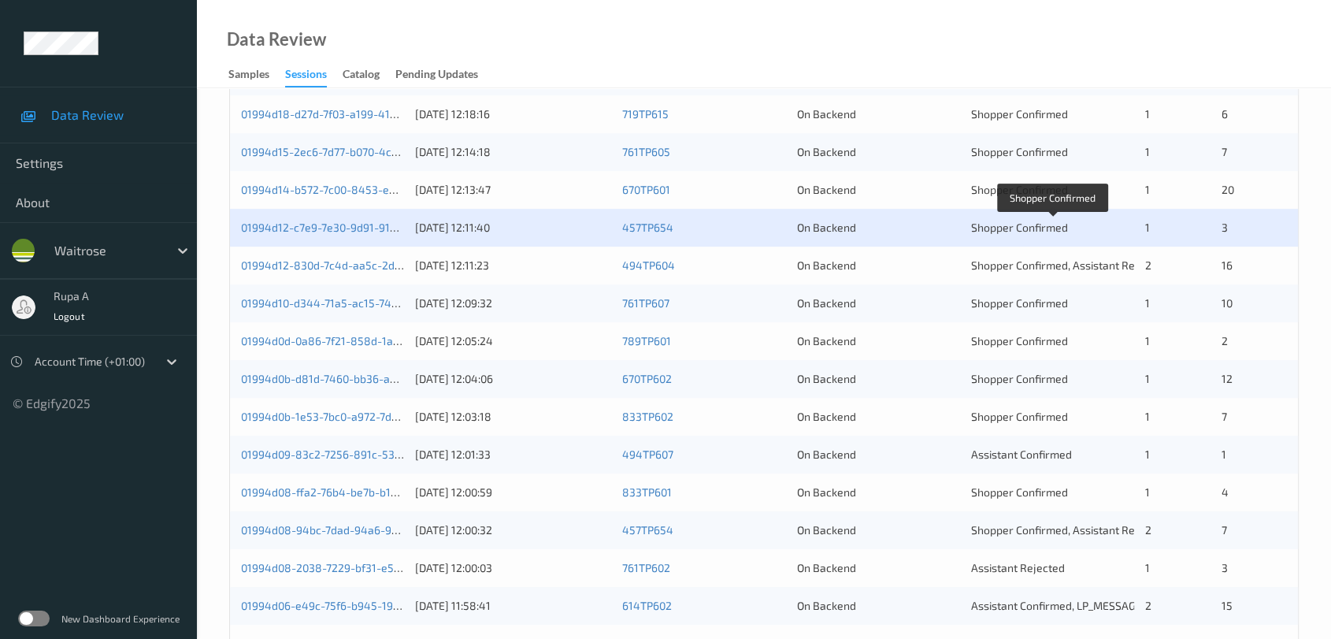
scroll to position [425, 0]
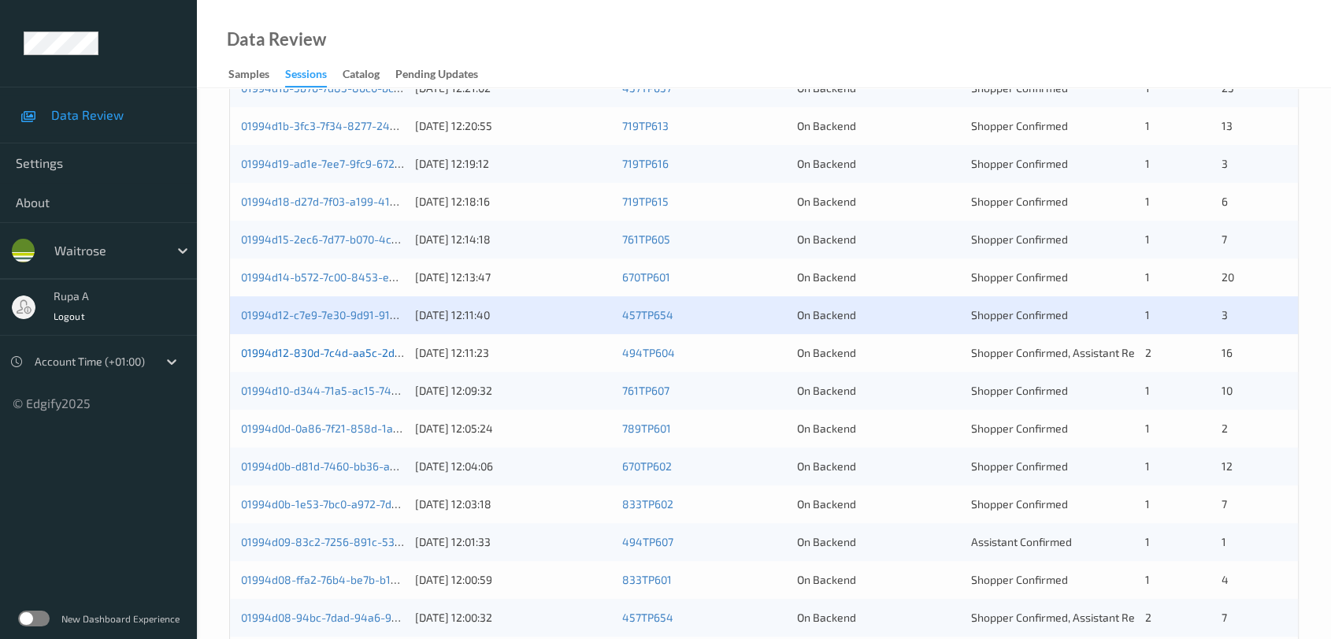
click at [384, 355] on link "01994d12-830d-7c4d-aa5c-2d928b90fe02" at bounding box center [348, 352] width 215 height 13
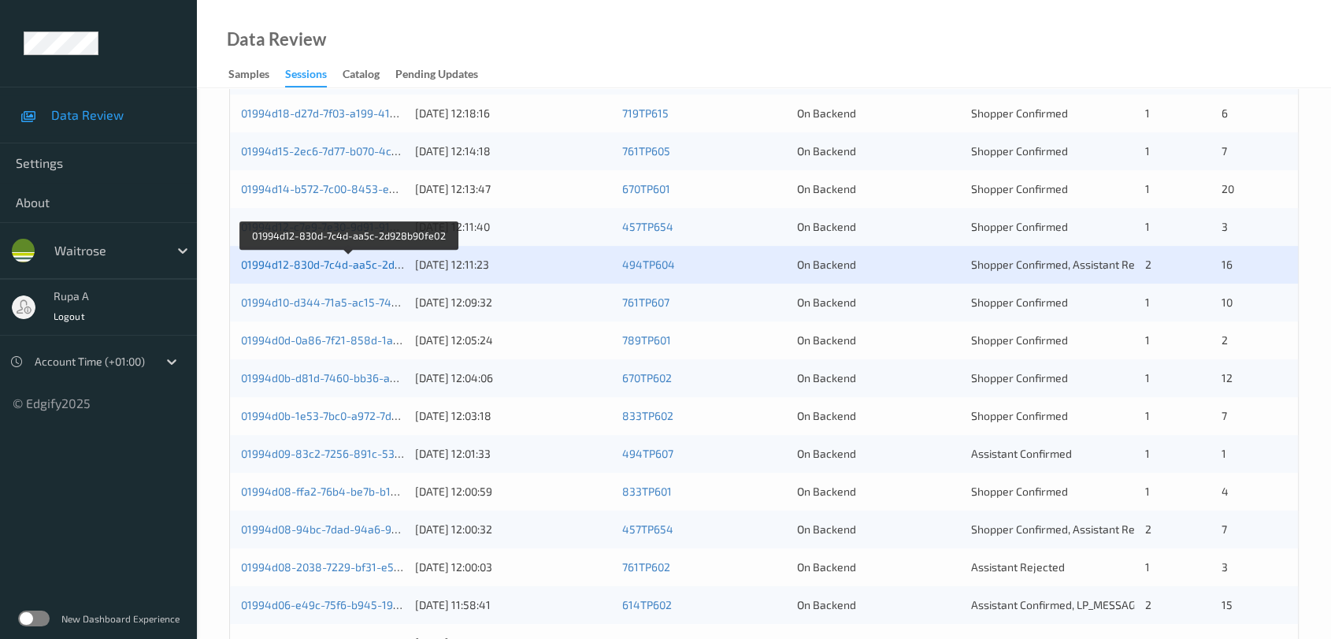
scroll to position [600, 0]
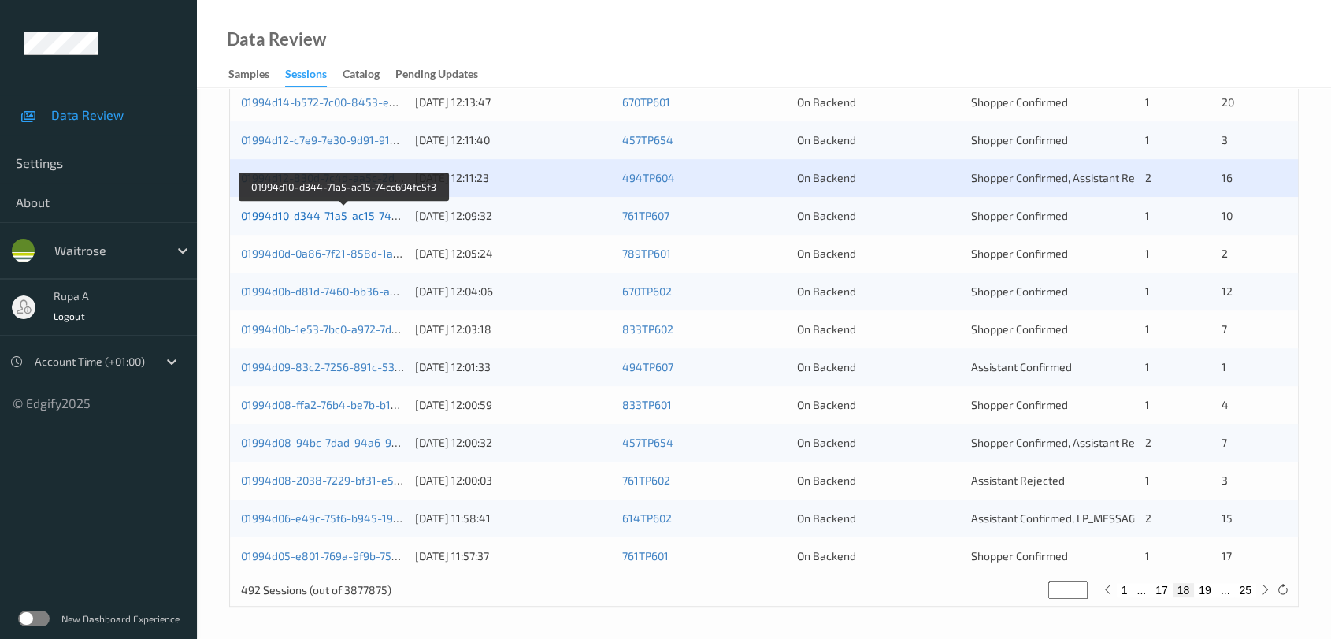
click at [371, 210] on link "01994d10-d344-71a5-ac15-74cc694fc5f3" at bounding box center [344, 215] width 207 height 13
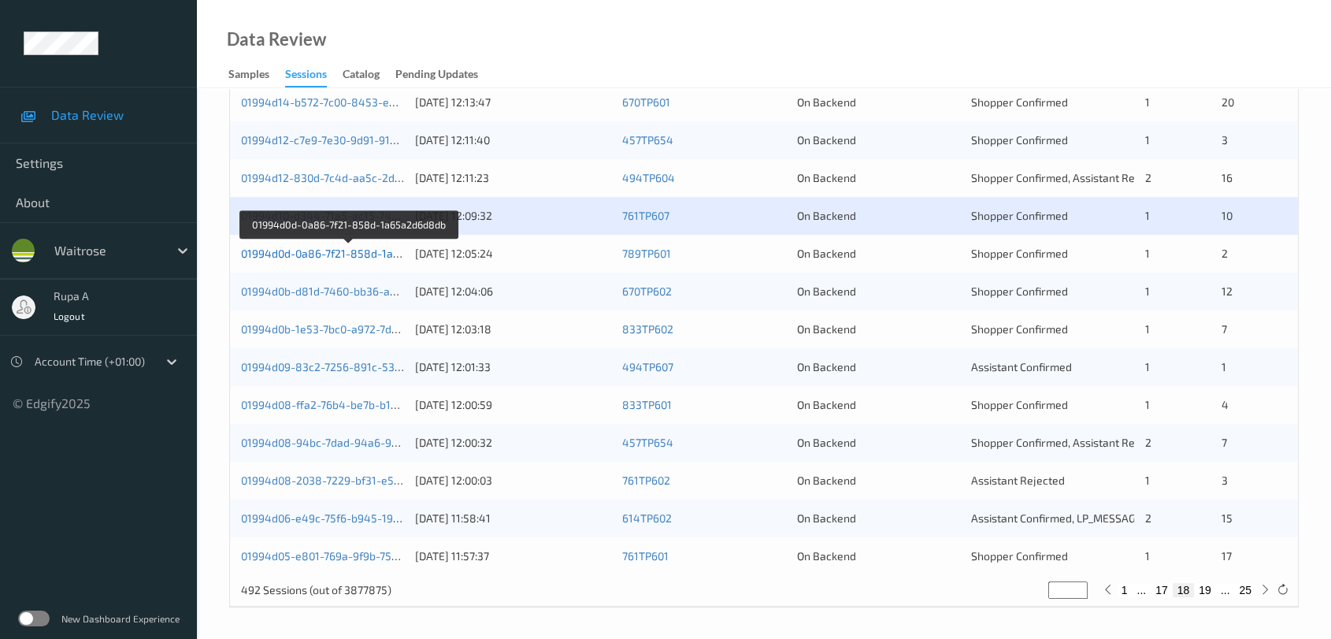
click at [391, 254] on link "01994d0d-0a86-7f21-858d-1a65a2d6d8db" at bounding box center [349, 252] width 216 height 13
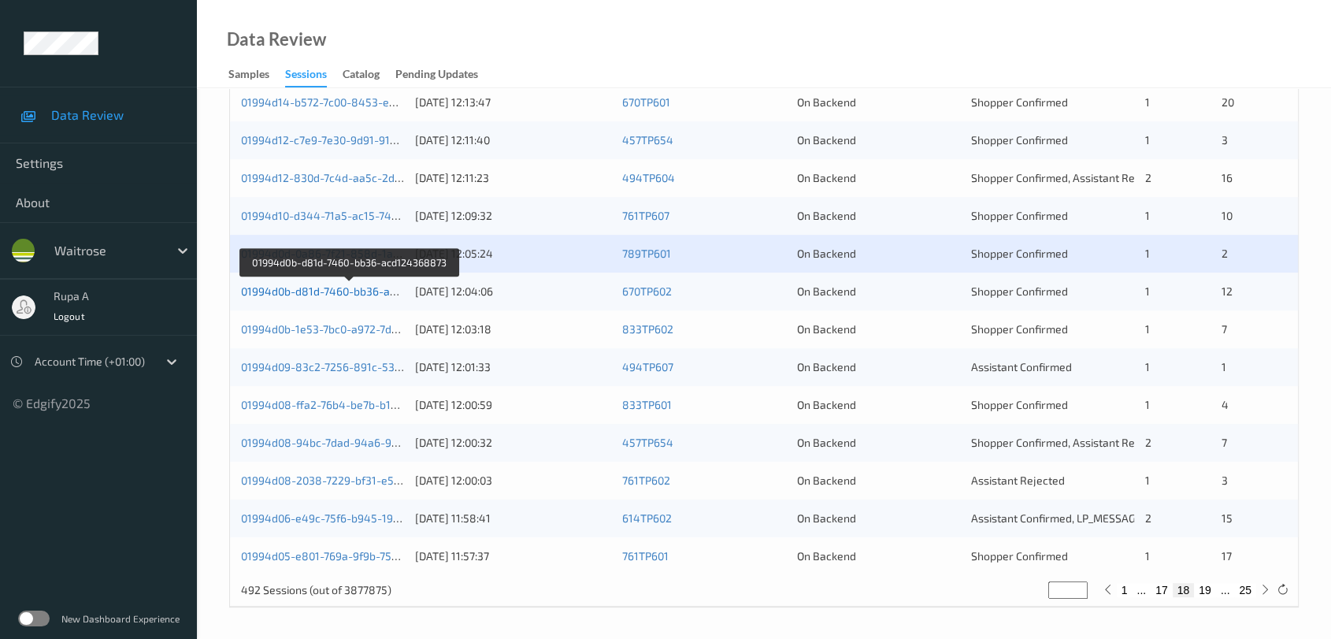
click at [365, 291] on link "01994d0b-d81d-7460-bb36-acd124368873" at bounding box center [349, 290] width 217 height 13
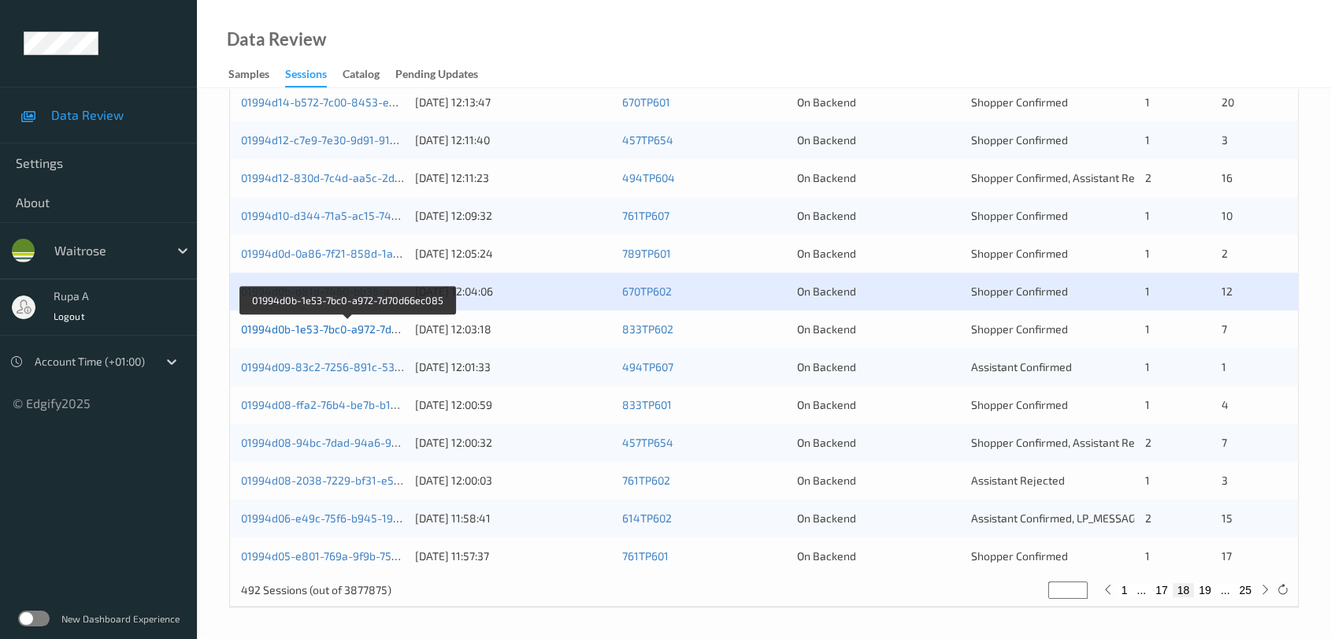
click at [391, 327] on link "01994d0b-1e53-7bc0-a972-7d70d66ec085" at bounding box center [347, 328] width 213 height 13
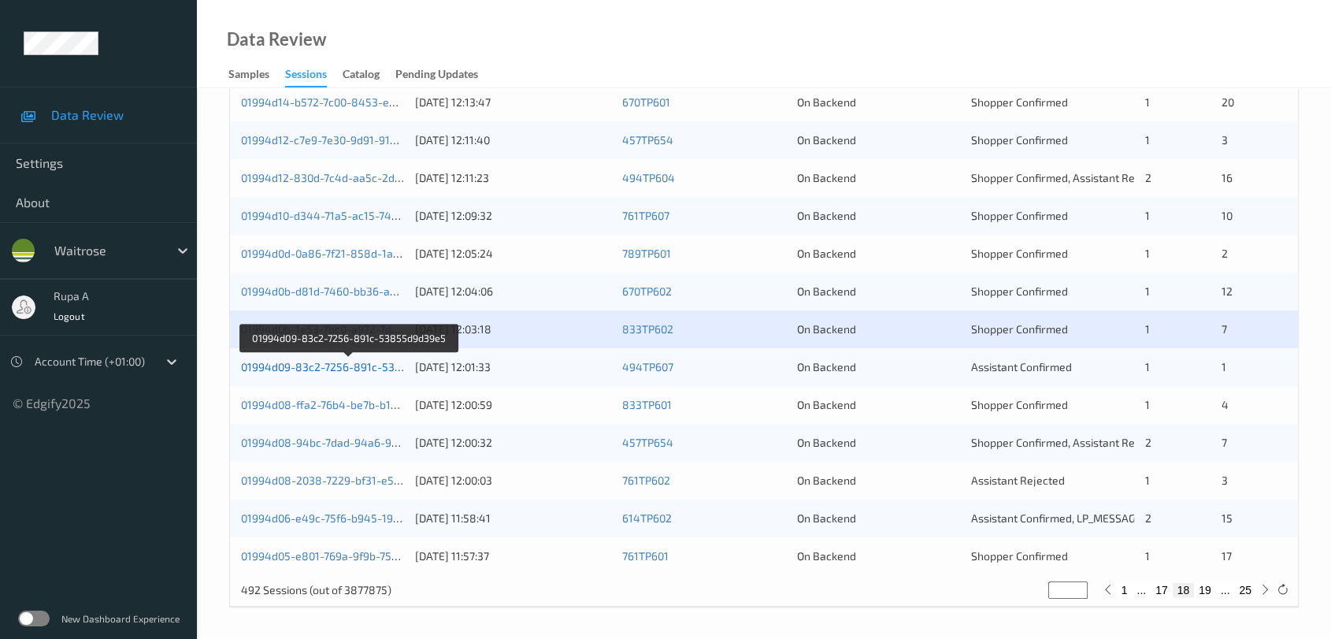
click at [368, 365] on link "01994d09-83c2-7256-891c-53855d9d39e5" at bounding box center [349, 366] width 217 height 13
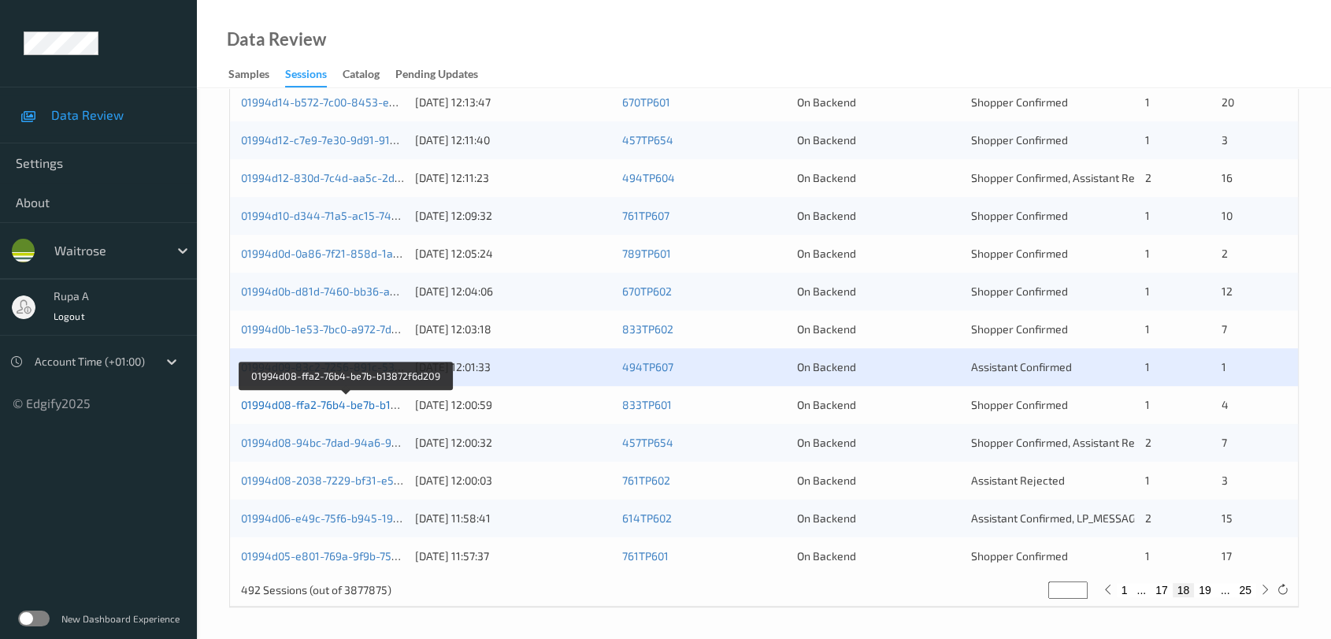
click at [386, 398] on link "01994d08-ffa2-76b4-be7b-b13872f6d209" at bounding box center [346, 404] width 210 height 13
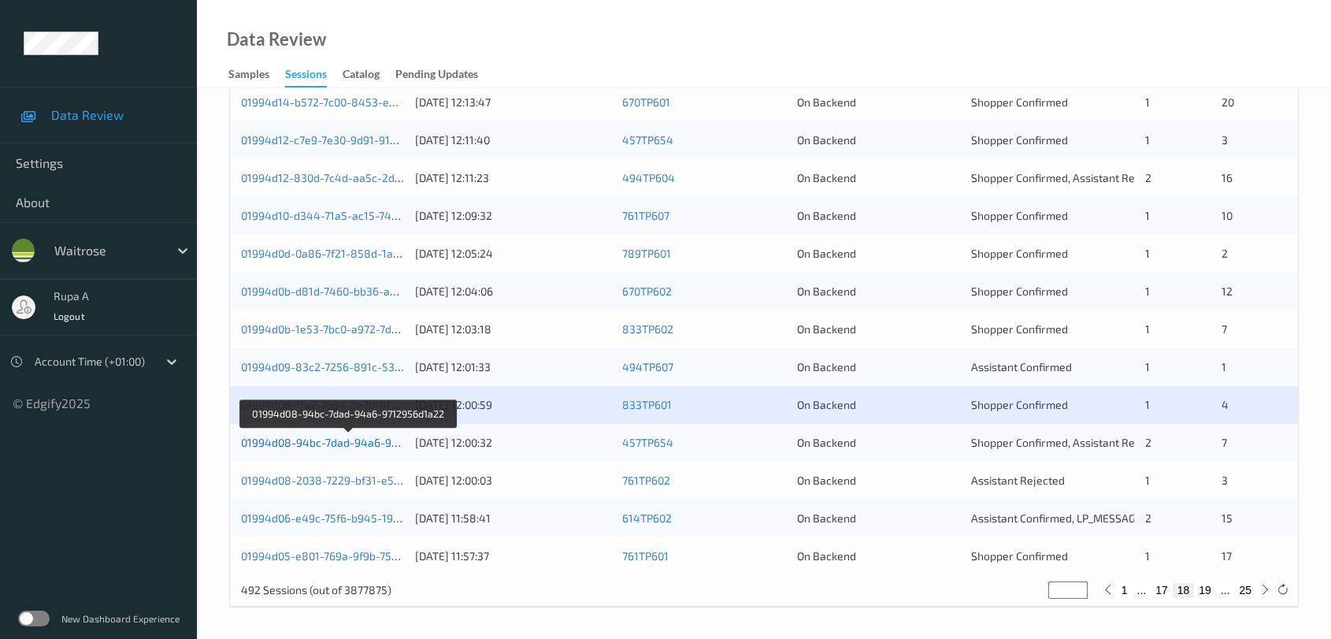
click at [398, 438] on link "01994d08-94bc-7dad-94a6-9712956d1a22" at bounding box center [349, 441] width 216 height 13
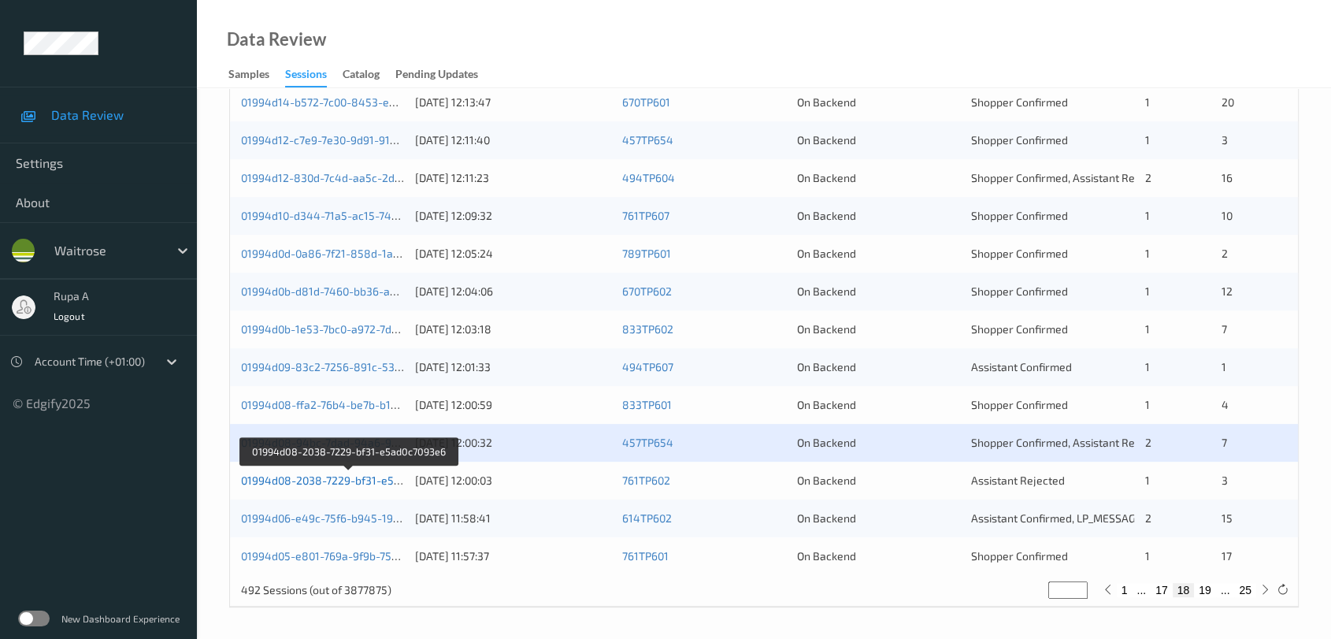
click at [328, 480] on link "01994d08-2038-7229-bf31-e5ad0c7093e6" at bounding box center [348, 479] width 214 height 13
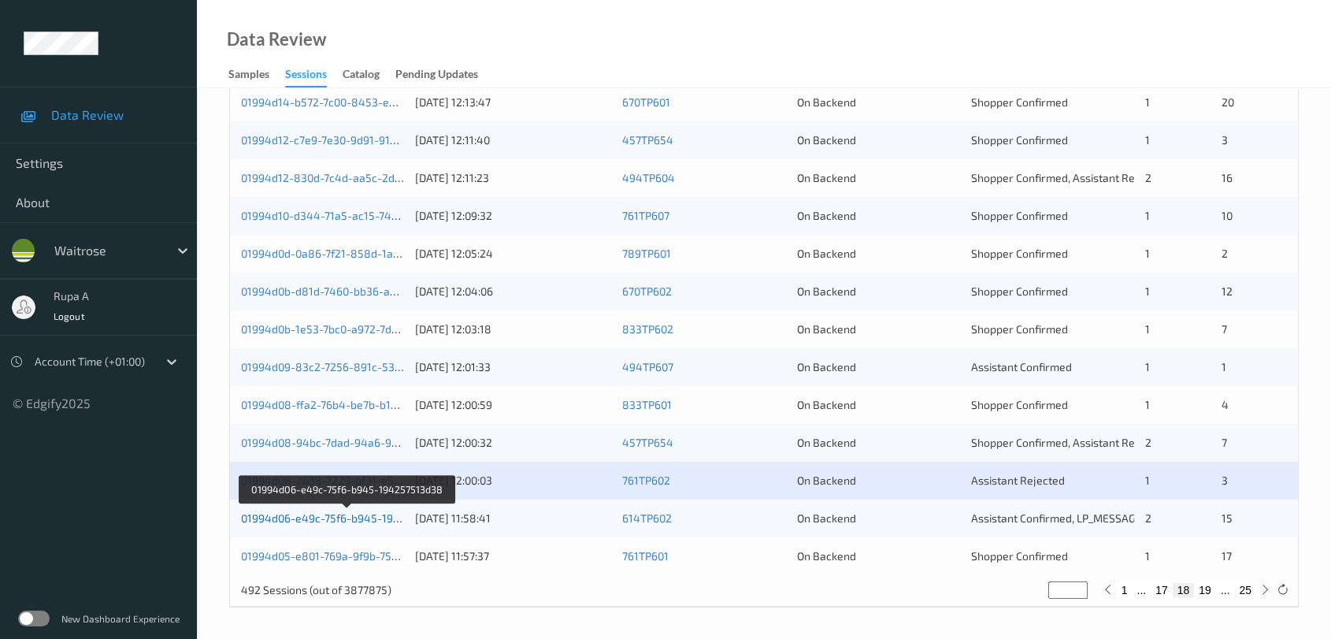
click at [361, 518] on link "01994d06-e49c-75f6-b945-194257513d38" at bounding box center [348, 517] width 214 height 13
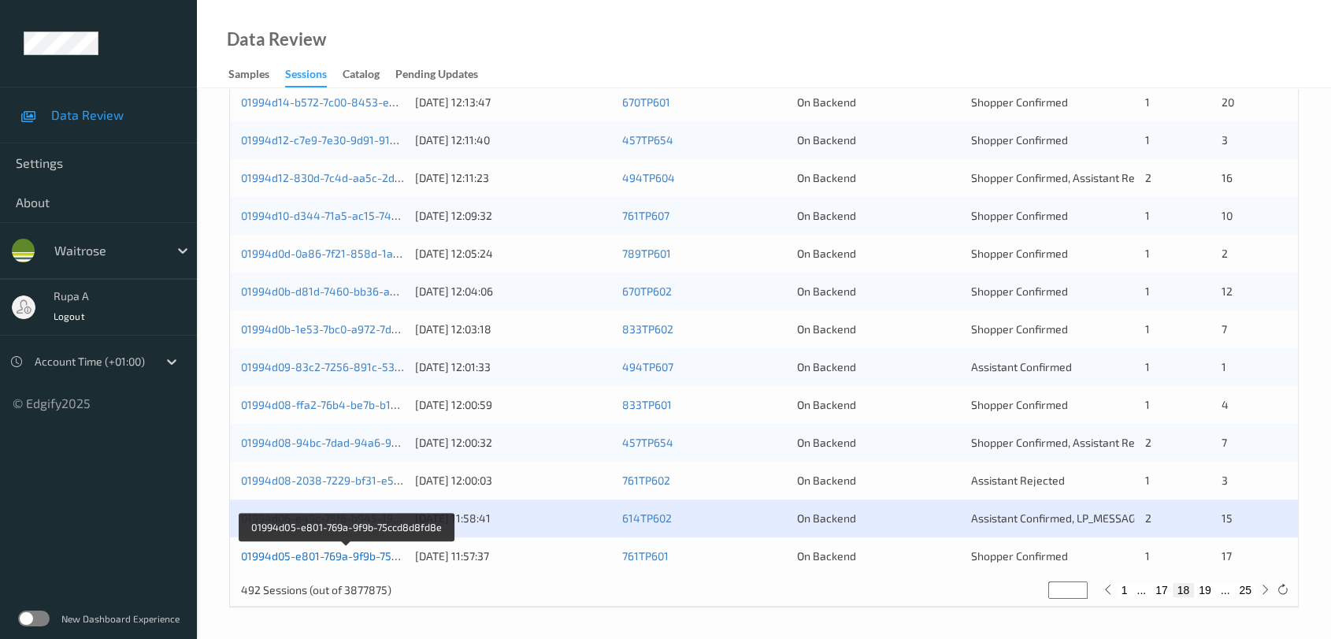
click at [384, 558] on link "01994d05-e801-769a-9f9b-75ccd8d8fd8e" at bounding box center [347, 555] width 212 height 13
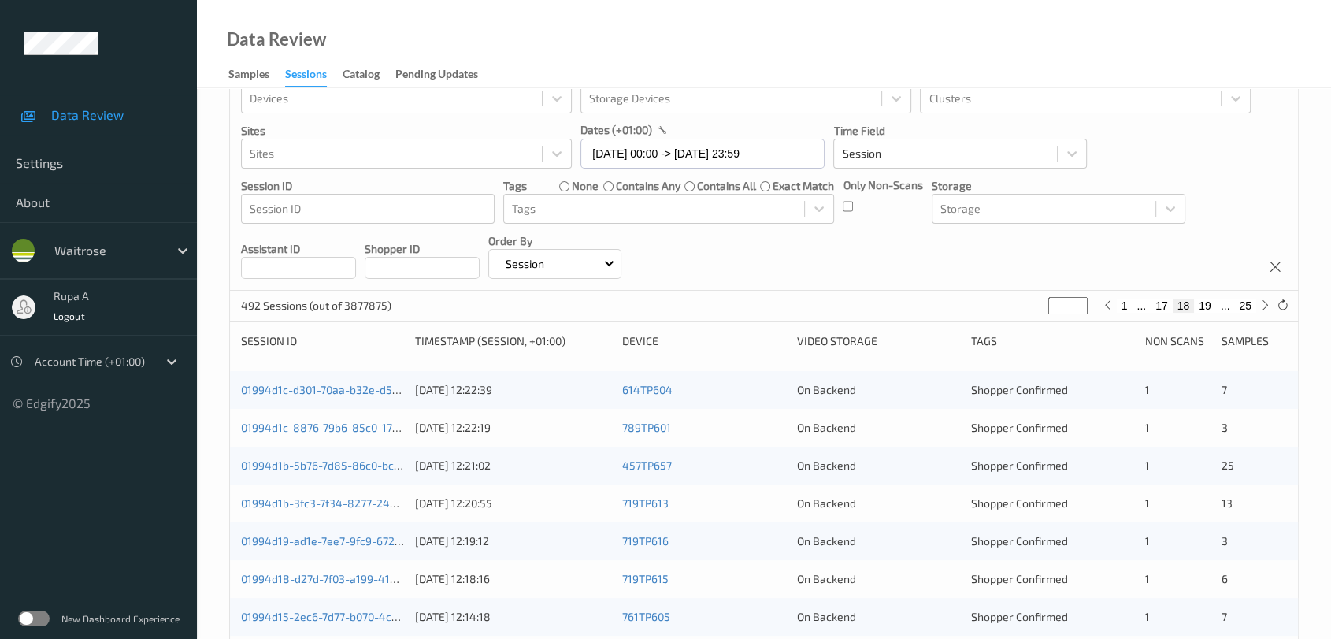
scroll to position [0, 0]
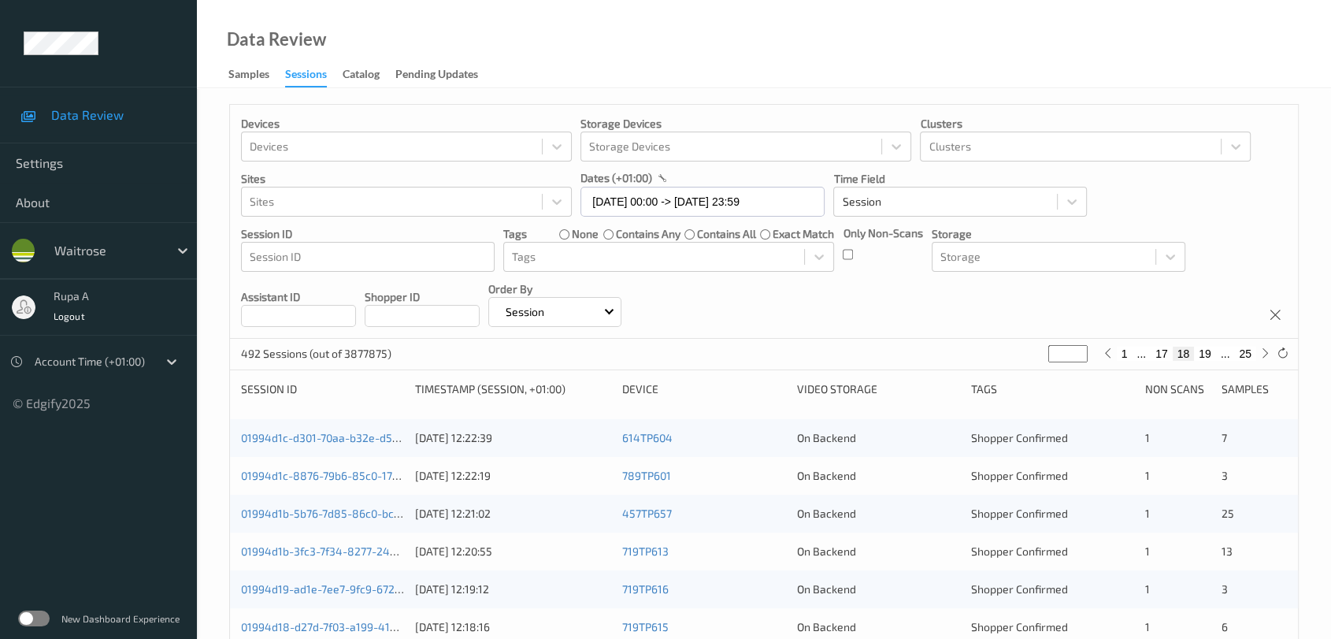
drag, startPoint x: 1061, startPoint y: 350, endPoint x: 922, endPoint y: 397, distance: 146.2
type input "*"
type input "**"
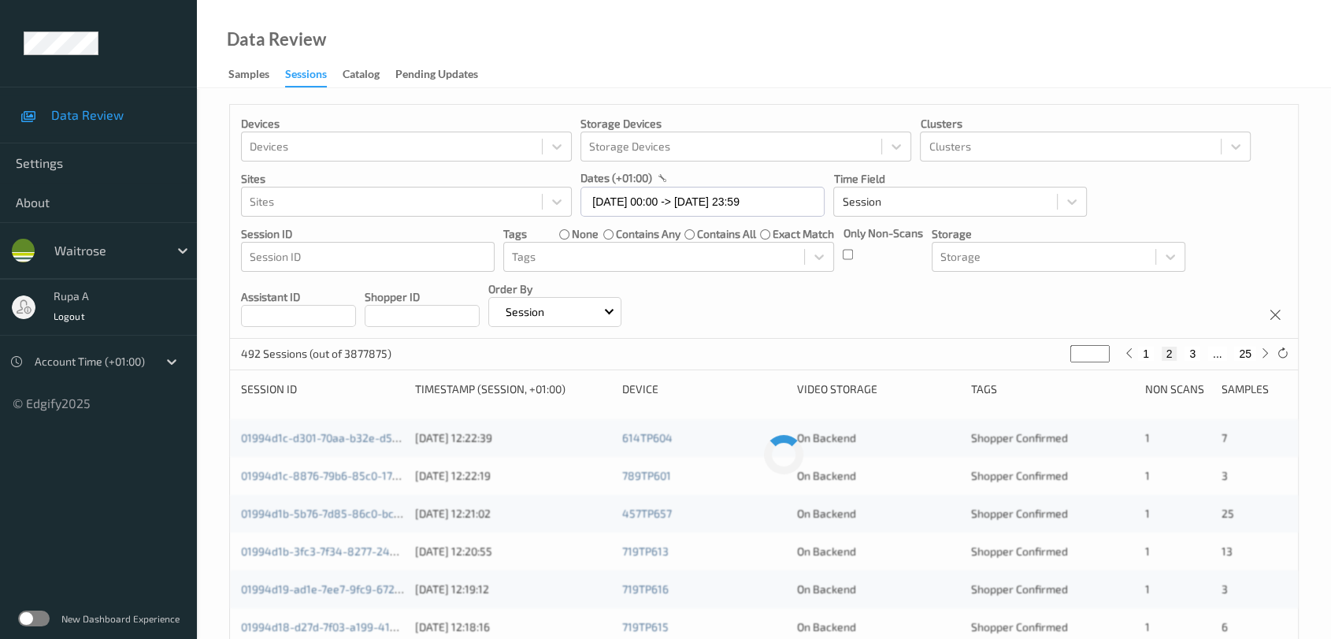
type input "**"
click at [926, 314] on div "Devices Devices Storage Devices Storage Devices Clusters Clusters Sites Sites d…" at bounding box center [764, 222] width 1068 height 234
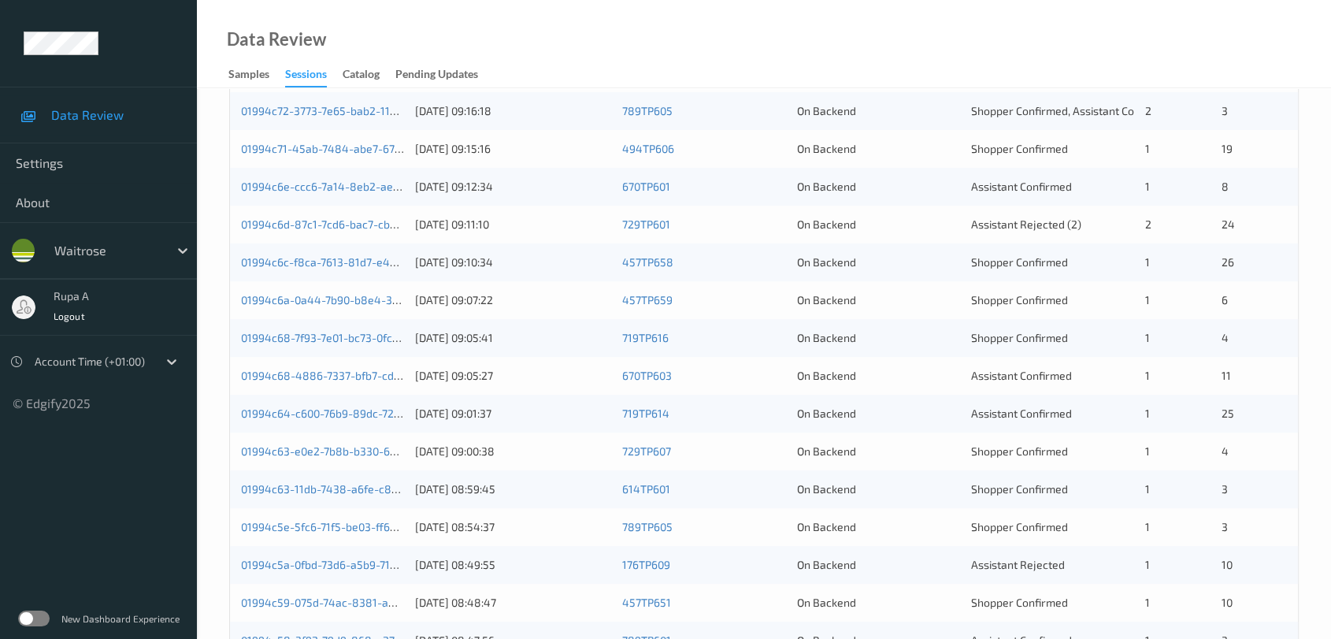
scroll to position [250, 0]
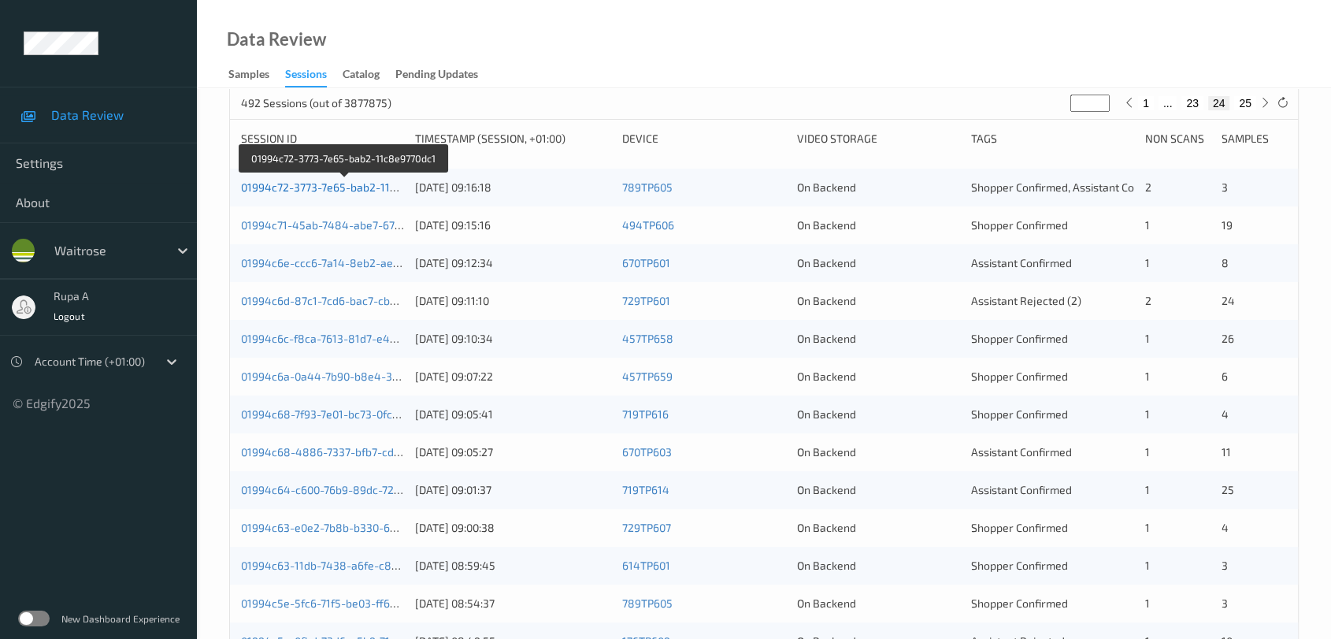
click at [397, 184] on link "01994c72-3773-7e65-bab2-11c8e9770dc1" at bounding box center [345, 186] width 208 height 13
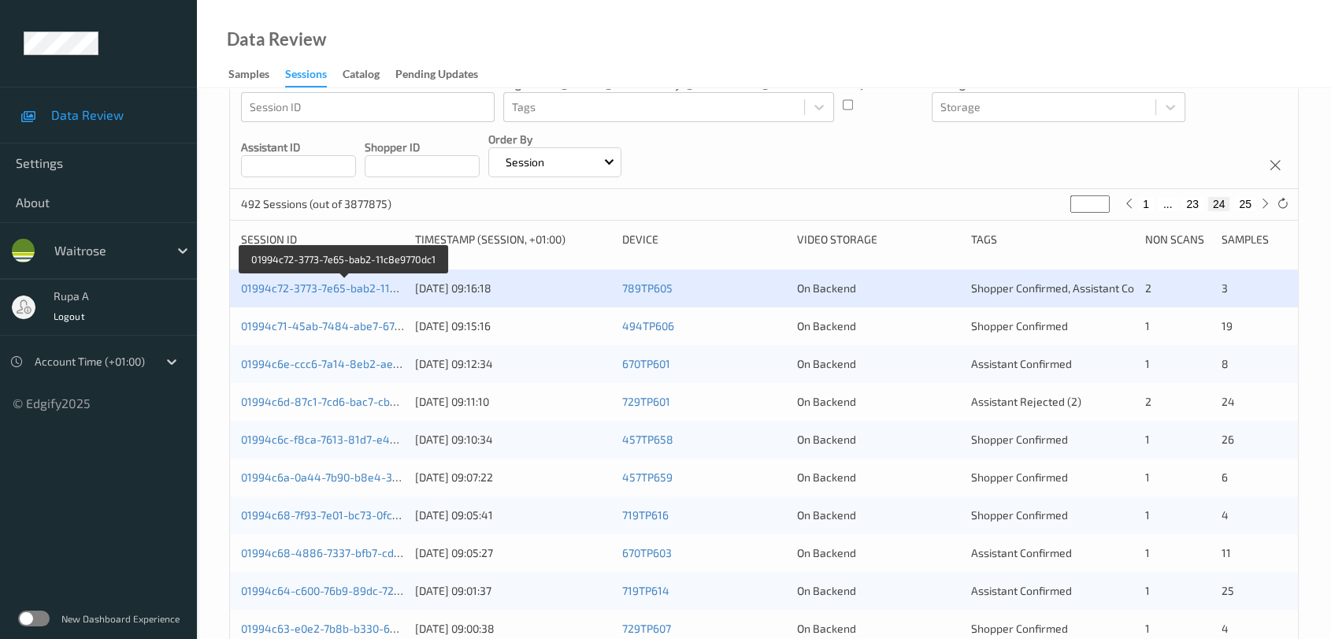
scroll to position [76, 0]
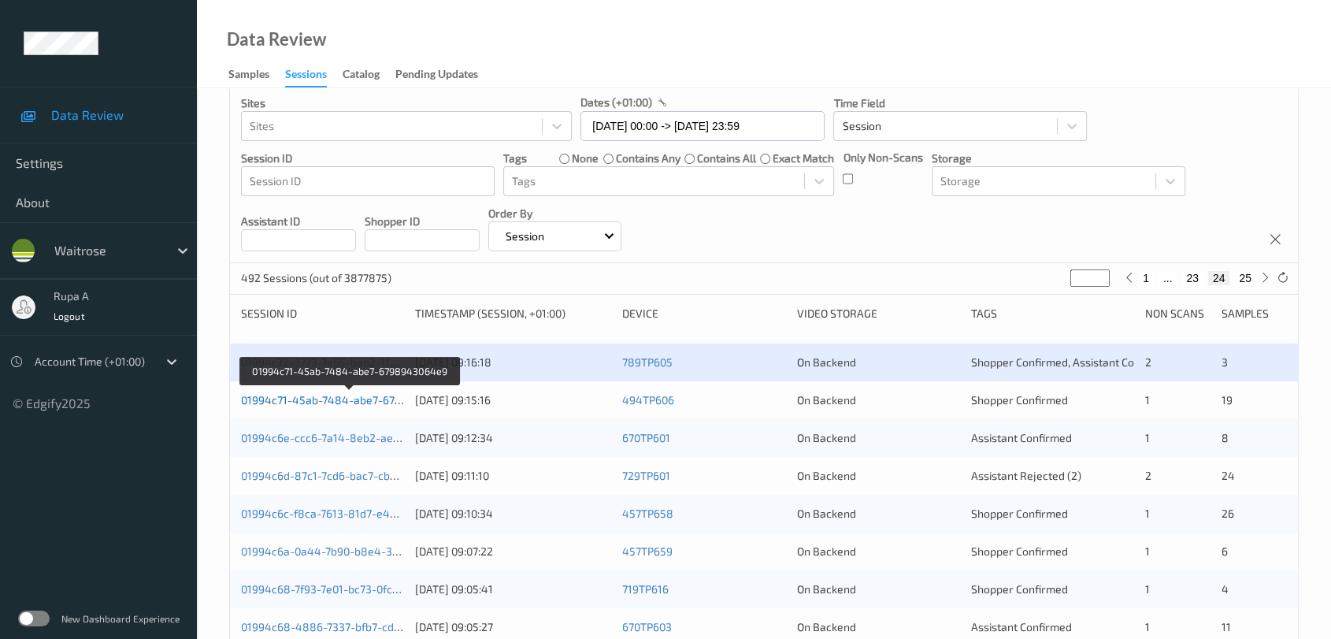
click at [394, 400] on link "01994c71-45ab-7484-abe7-6798943064e9" at bounding box center [350, 399] width 219 height 13
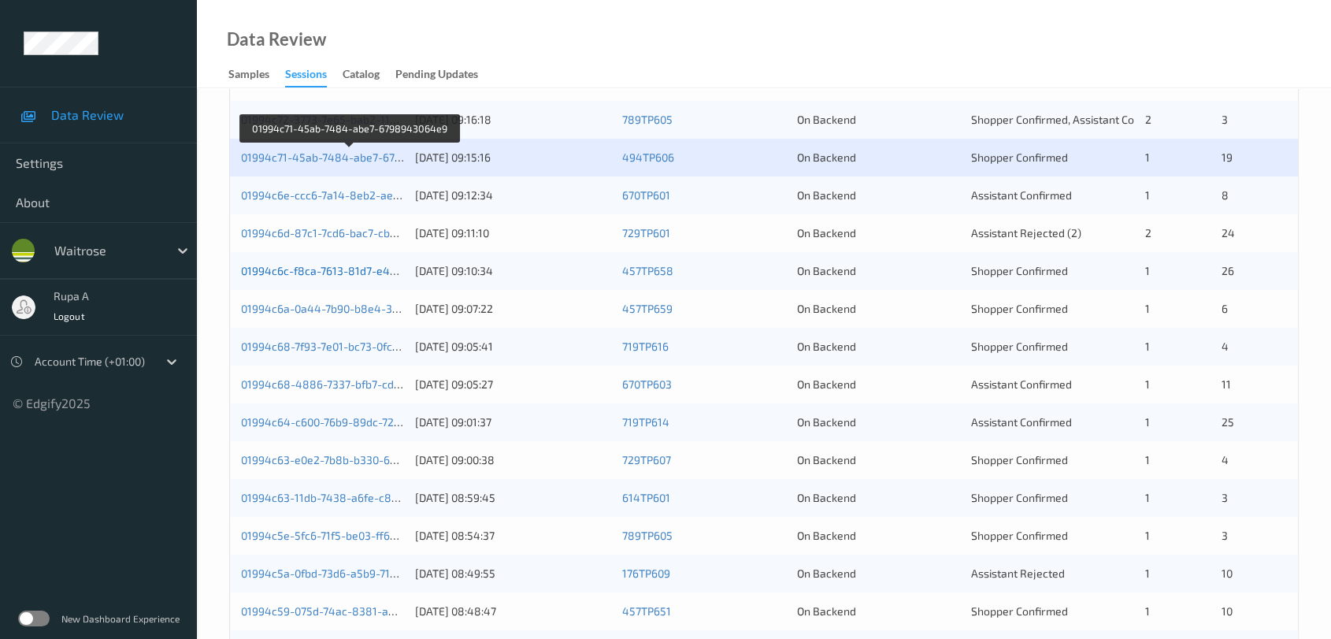
scroll to position [338, 0]
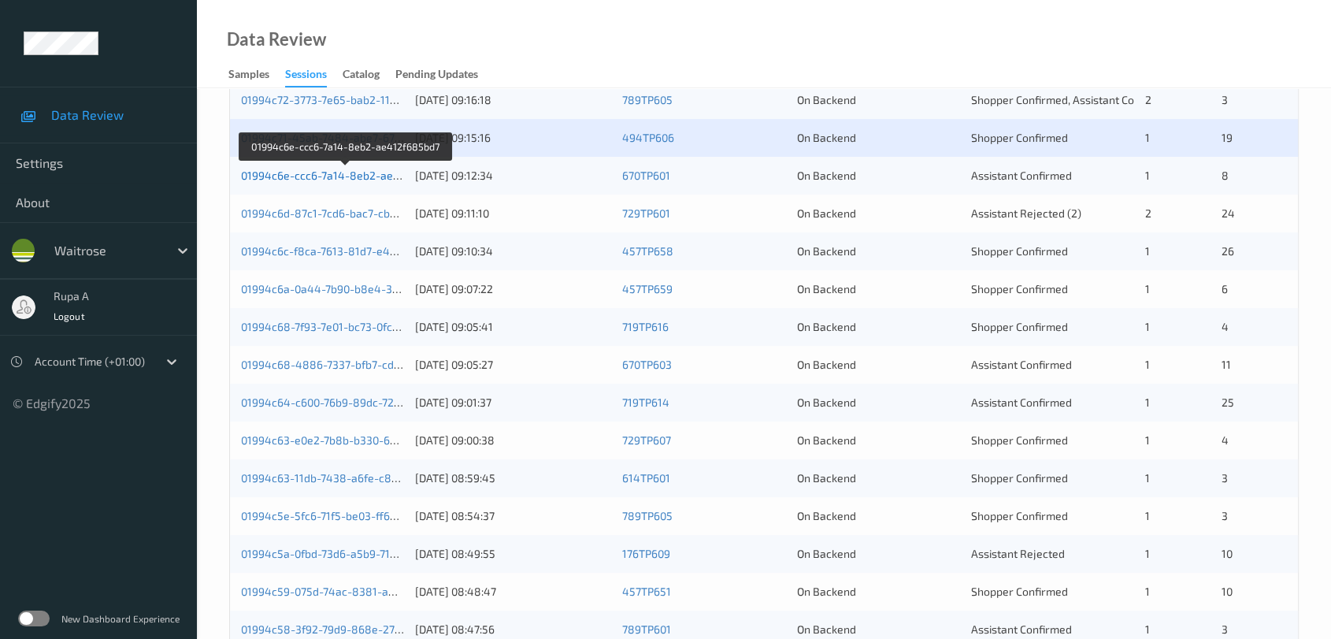
click at [366, 179] on link "01994c6e-ccc6-7a14-8eb2-ae412f685bd7" at bounding box center [347, 175] width 212 height 13
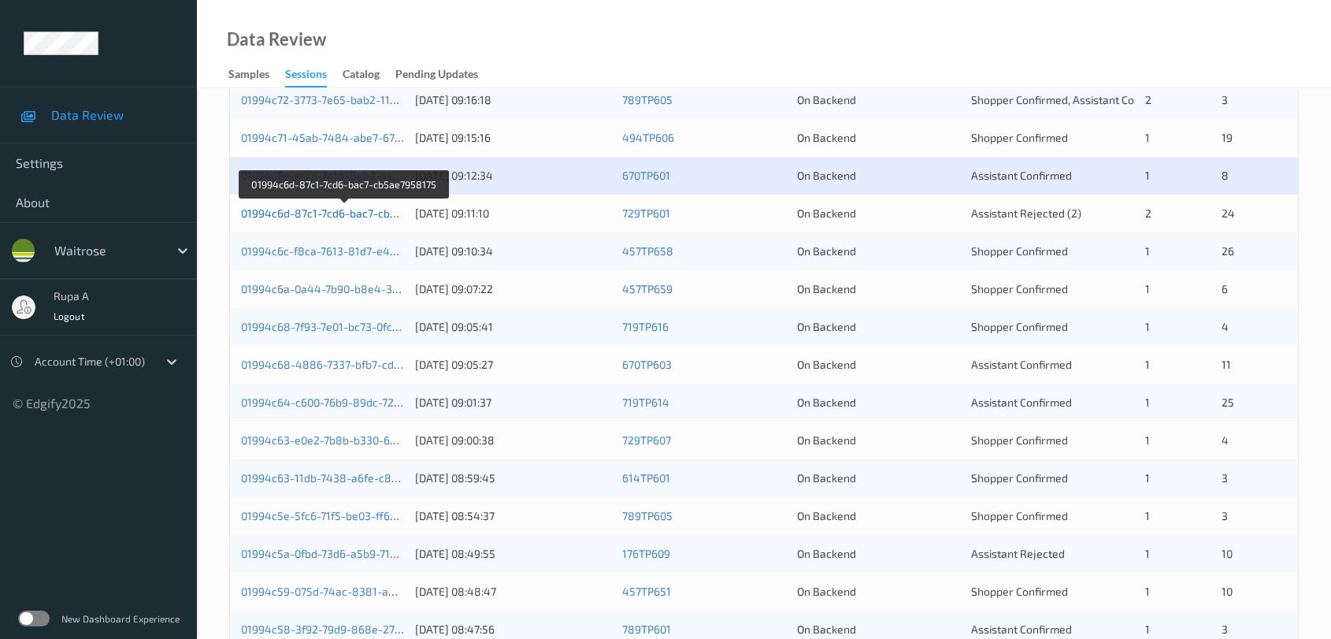
click at [377, 211] on link "01994c6d-87c1-7cd6-bac7-cb5ae7958175" at bounding box center [345, 212] width 209 height 13
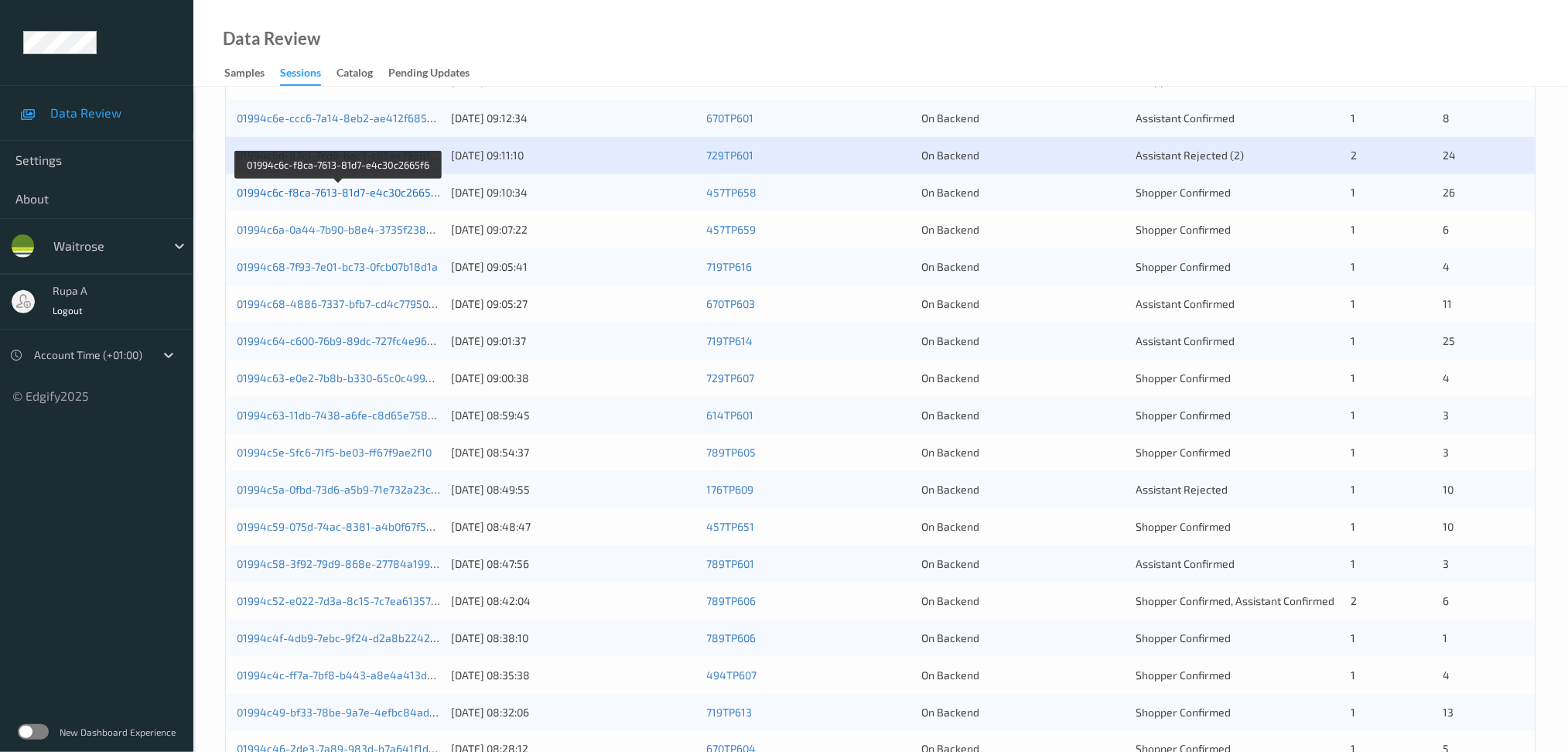
click at [402, 188] on link "01994c6c-f8ca-7613-81d7-e4c30c2665f6" at bounding box center [339, 192] width 204 height 13
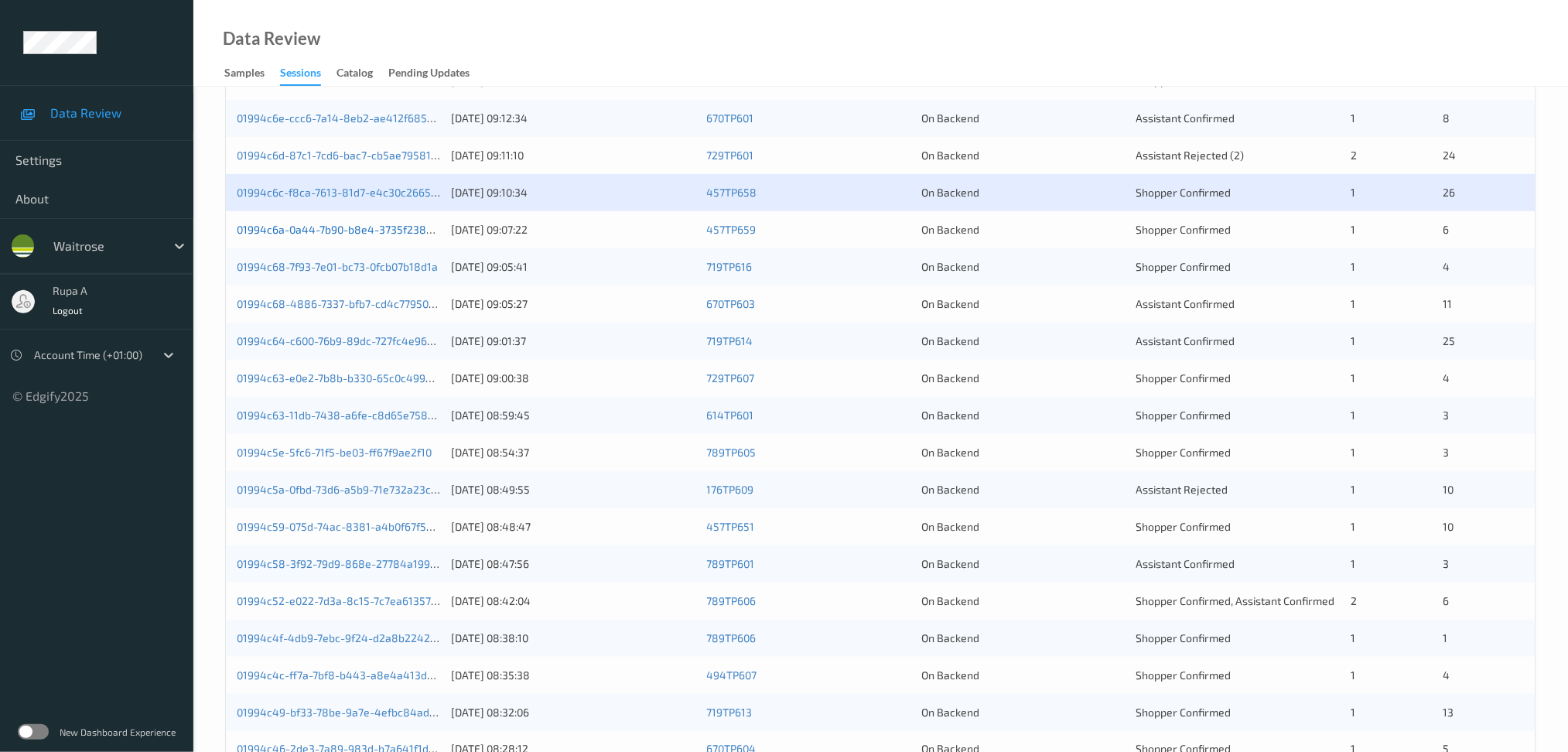
click at [410, 227] on link "01994c6a-0a44-7b90-b8e4-3735f238bb31" at bounding box center [343, 229] width 213 height 13
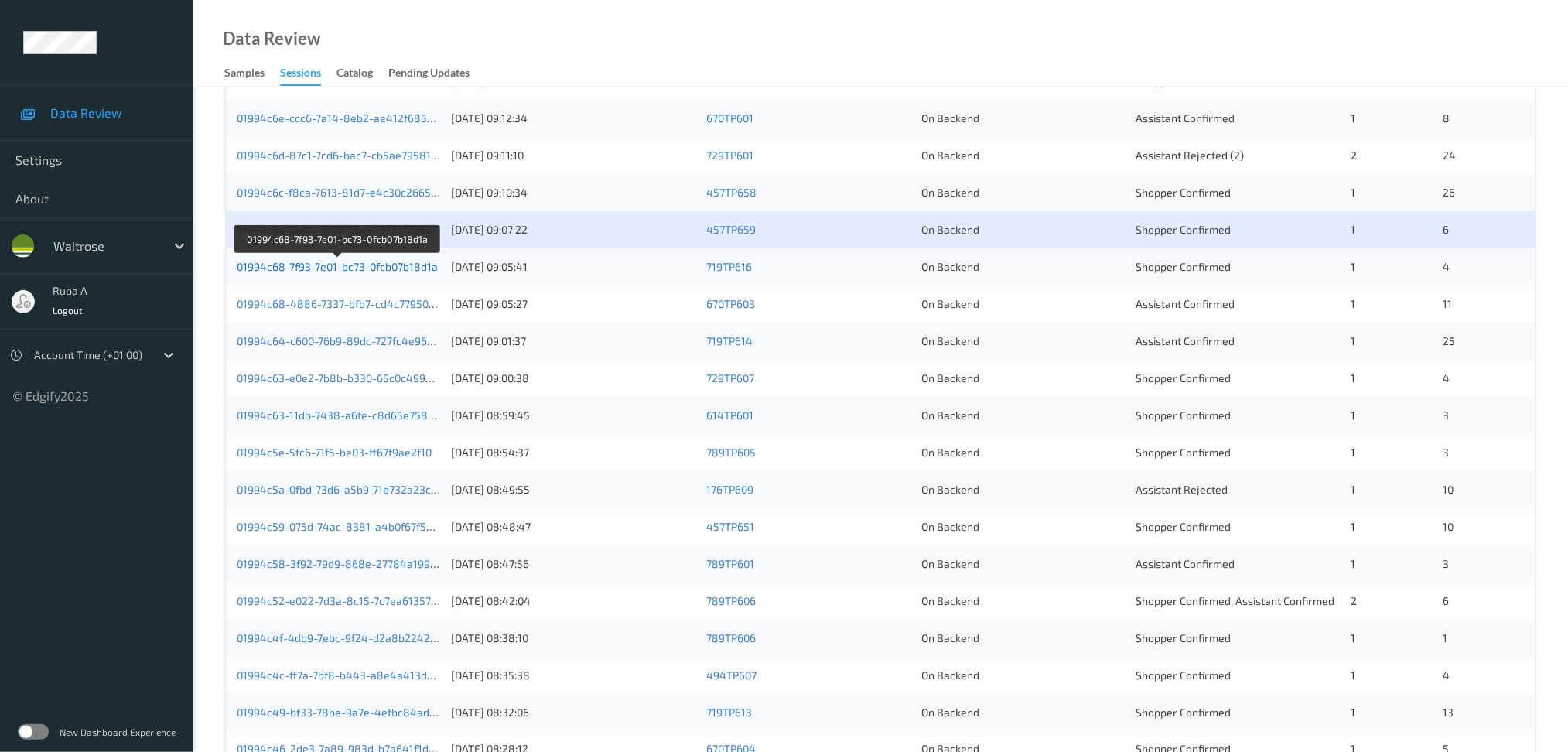
click at [405, 263] on link "01994c68-7f93-7e01-bc73-0fcb07b18d1a" at bounding box center [337, 266] width 201 height 13
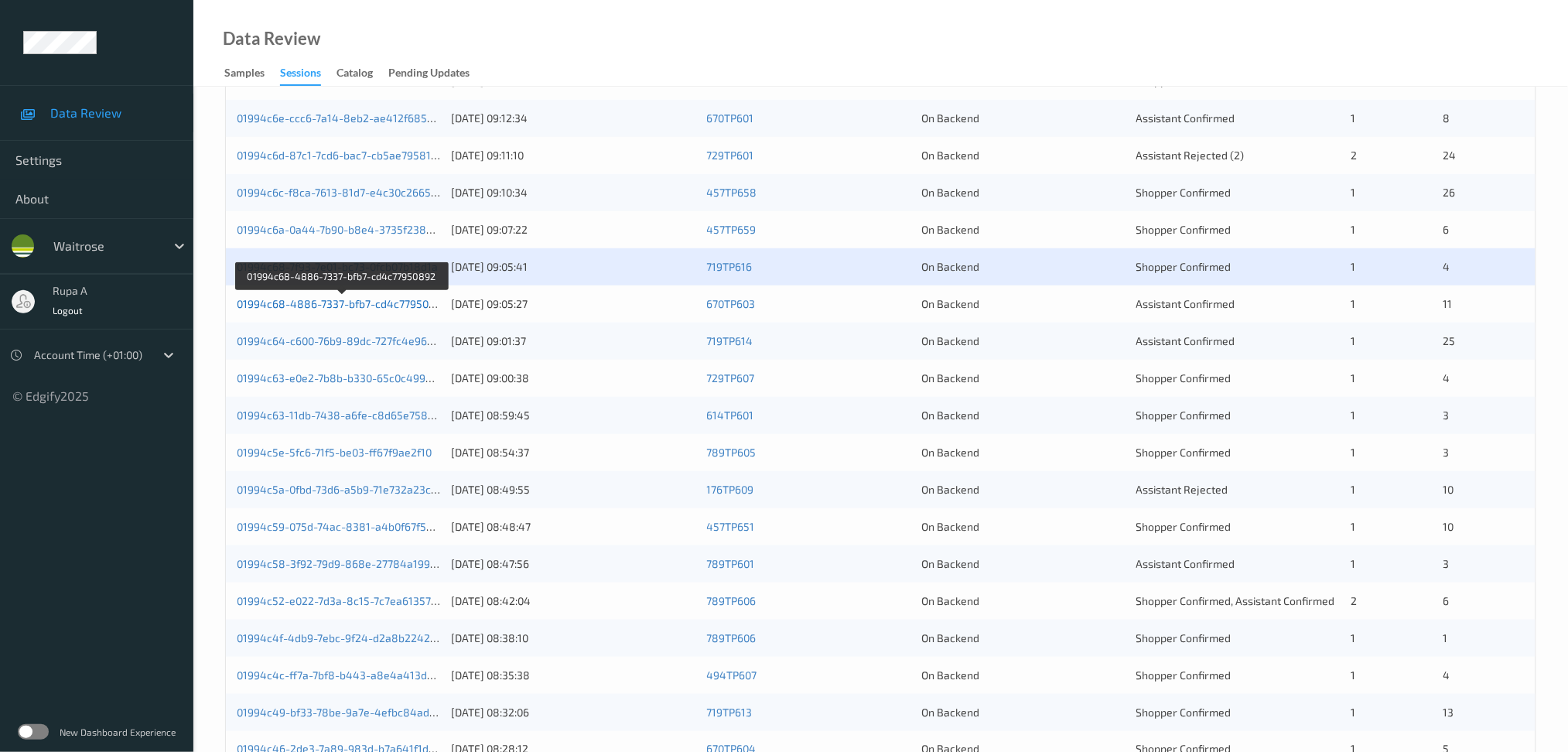
click at [427, 309] on link "01994c68-4886-7337-bfb7-cd4c77950892" at bounding box center [342, 303] width 211 height 13
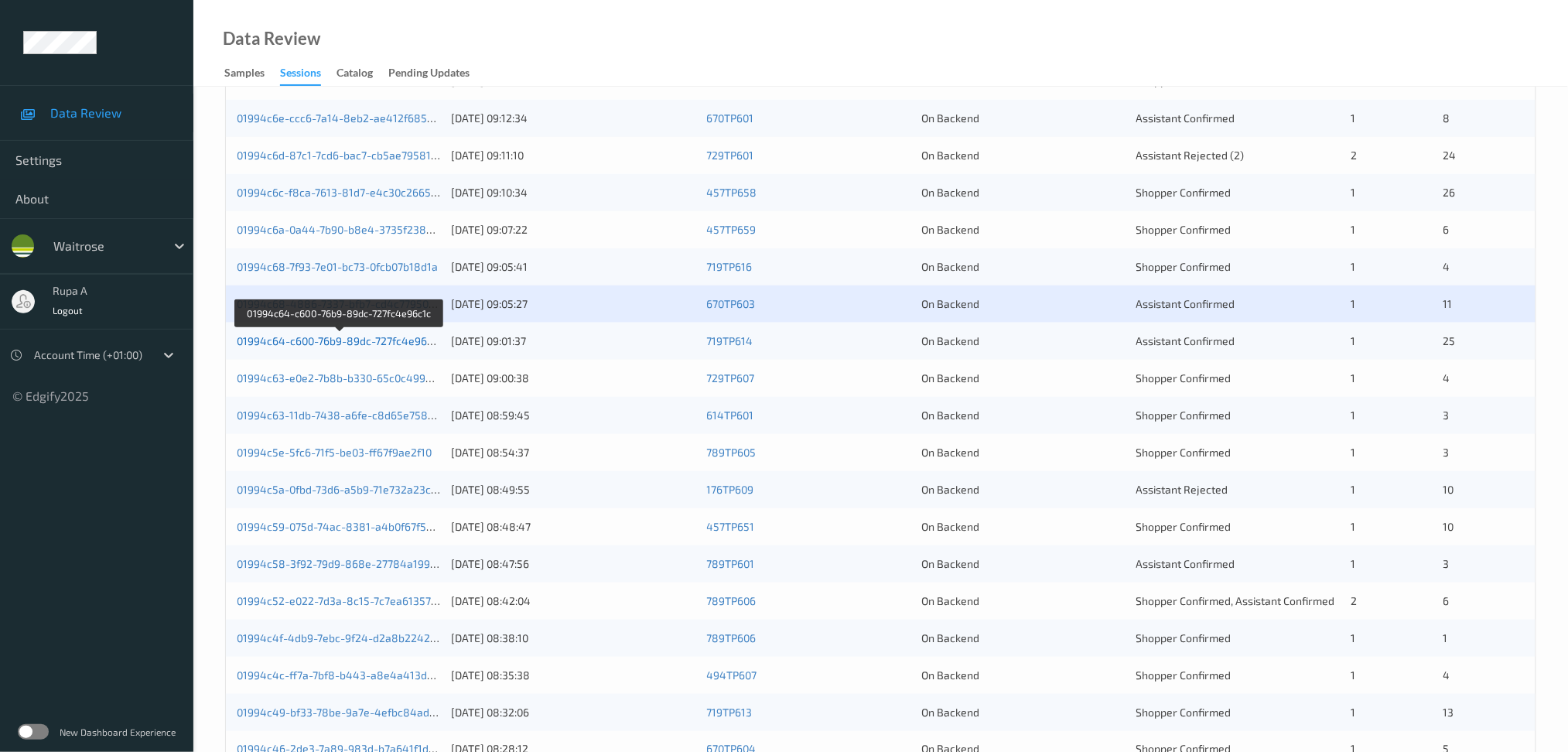
click at [419, 341] on link "01994c64-c600-76b9-89dc-727fc4e96c1c" at bounding box center [339, 340] width 205 height 13
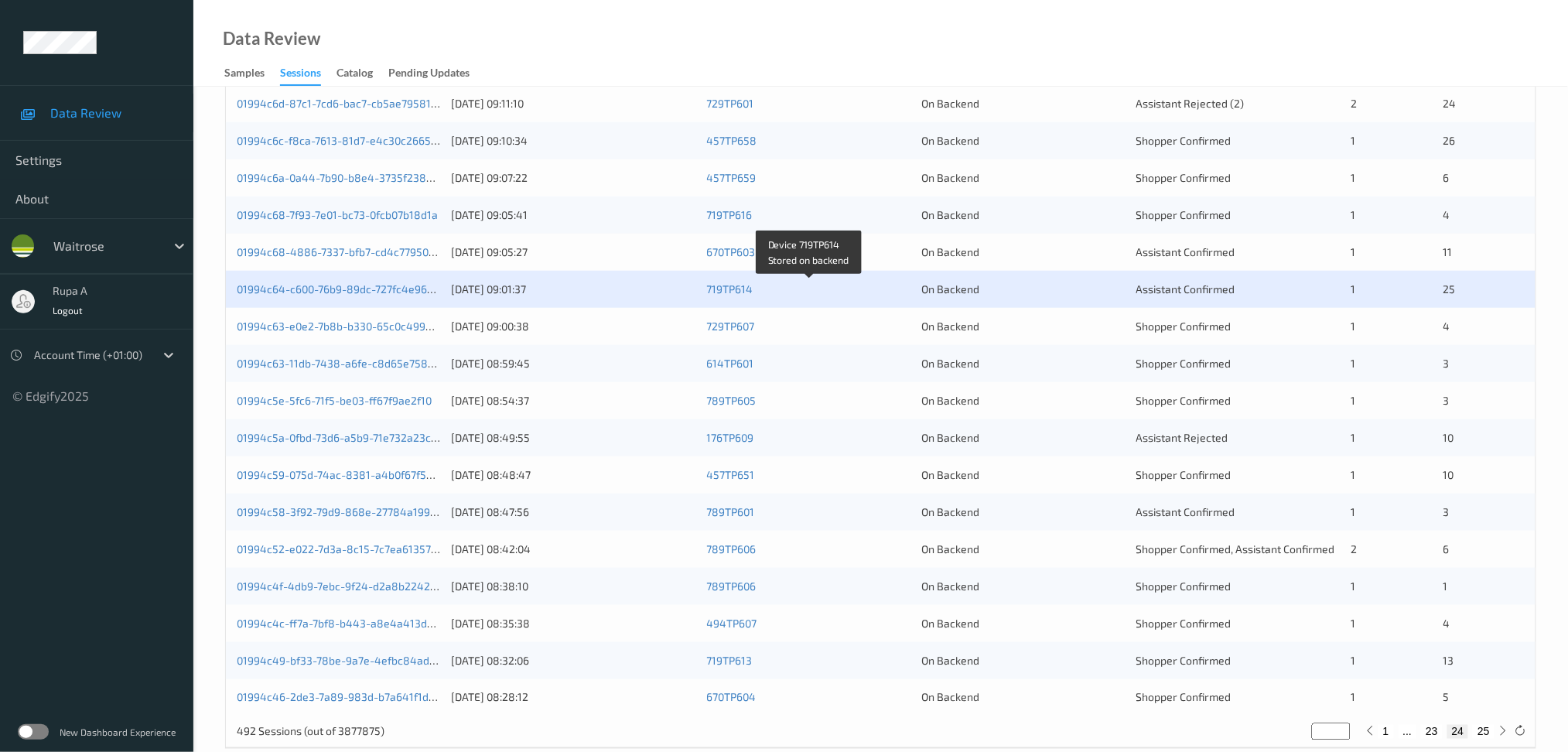
scroll to position [412, 0]
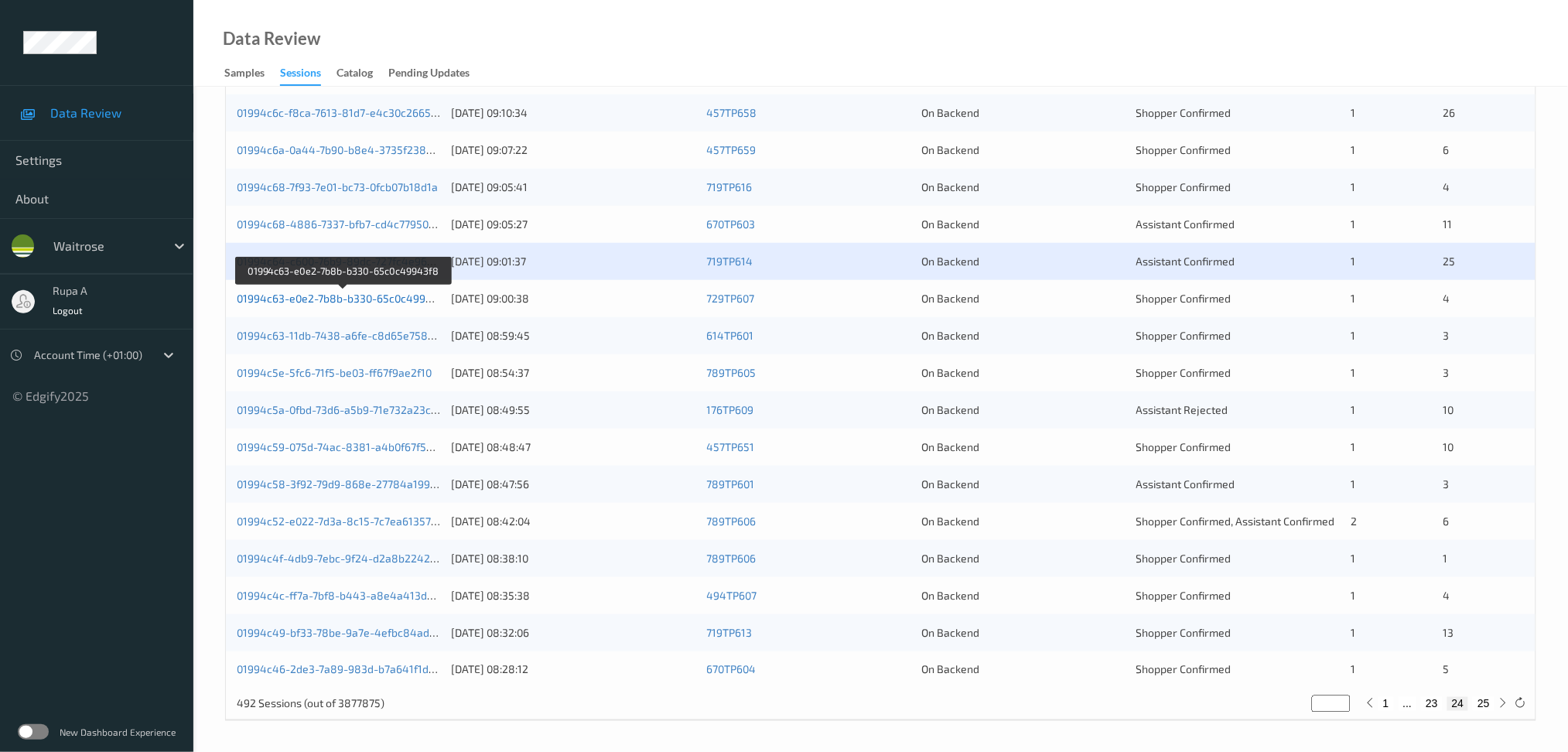
click at [379, 301] on link "01994c63-e0e2-7b8b-b330-65c0c49943f8" at bounding box center [343, 298] width 213 height 13
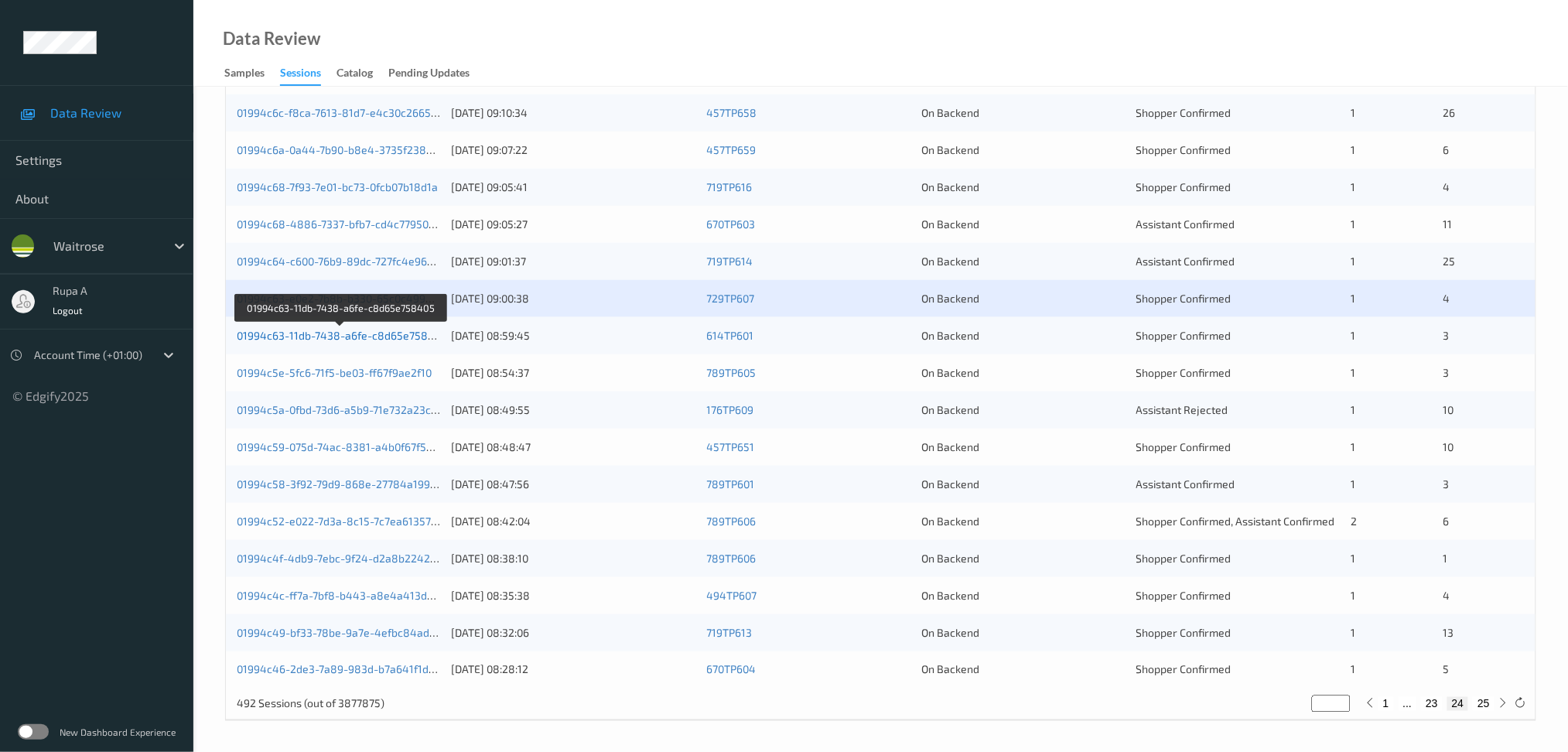
click at [420, 337] on link "01994c63-11db-7438-a6fe-c8d65e758405" at bounding box center [342, 335] width 210 height 13
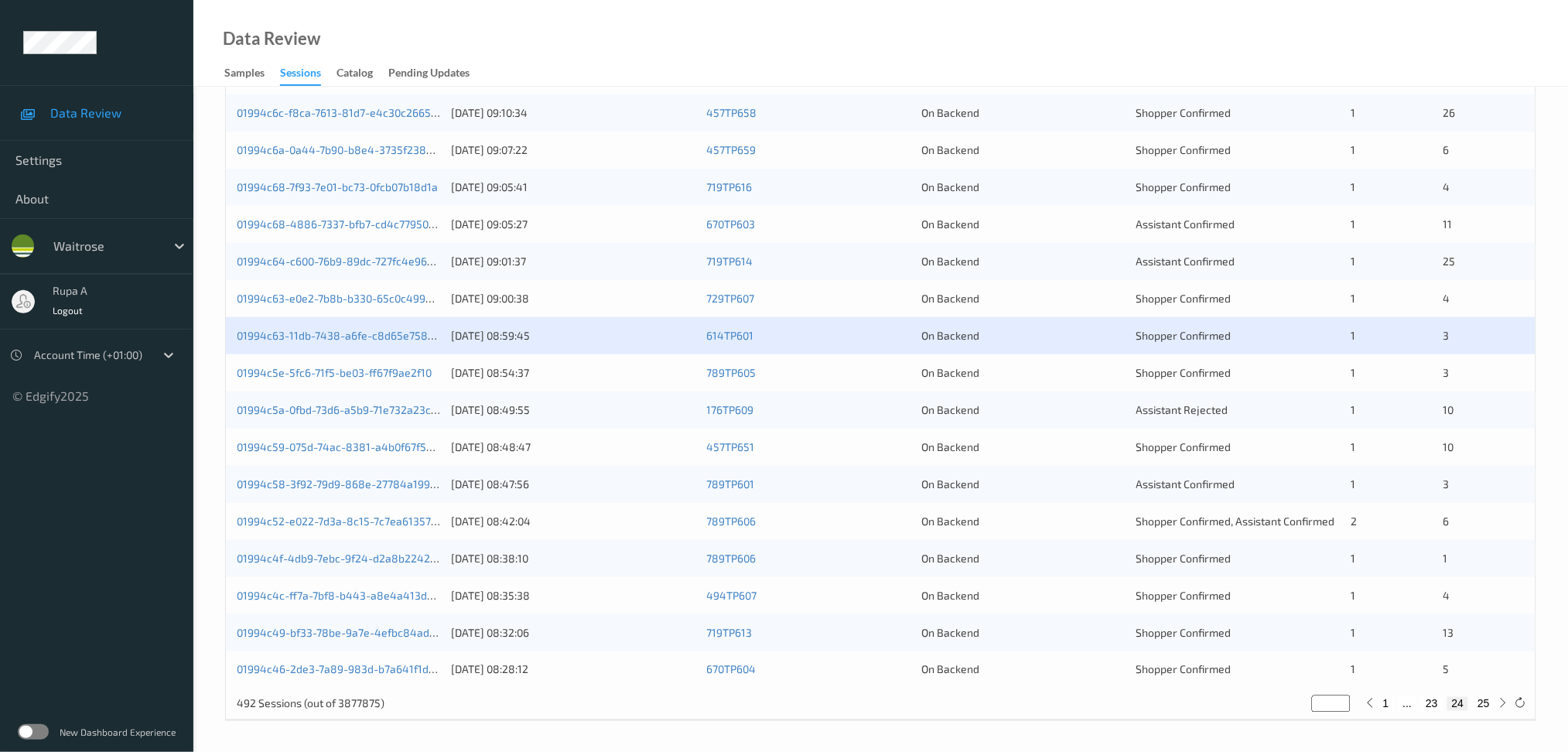
click at [435, 373] on div "01994c5e-5fc6-71f5-be03-ff67f9ae2f10" at bounding box center [339, 374] width 204 height 16
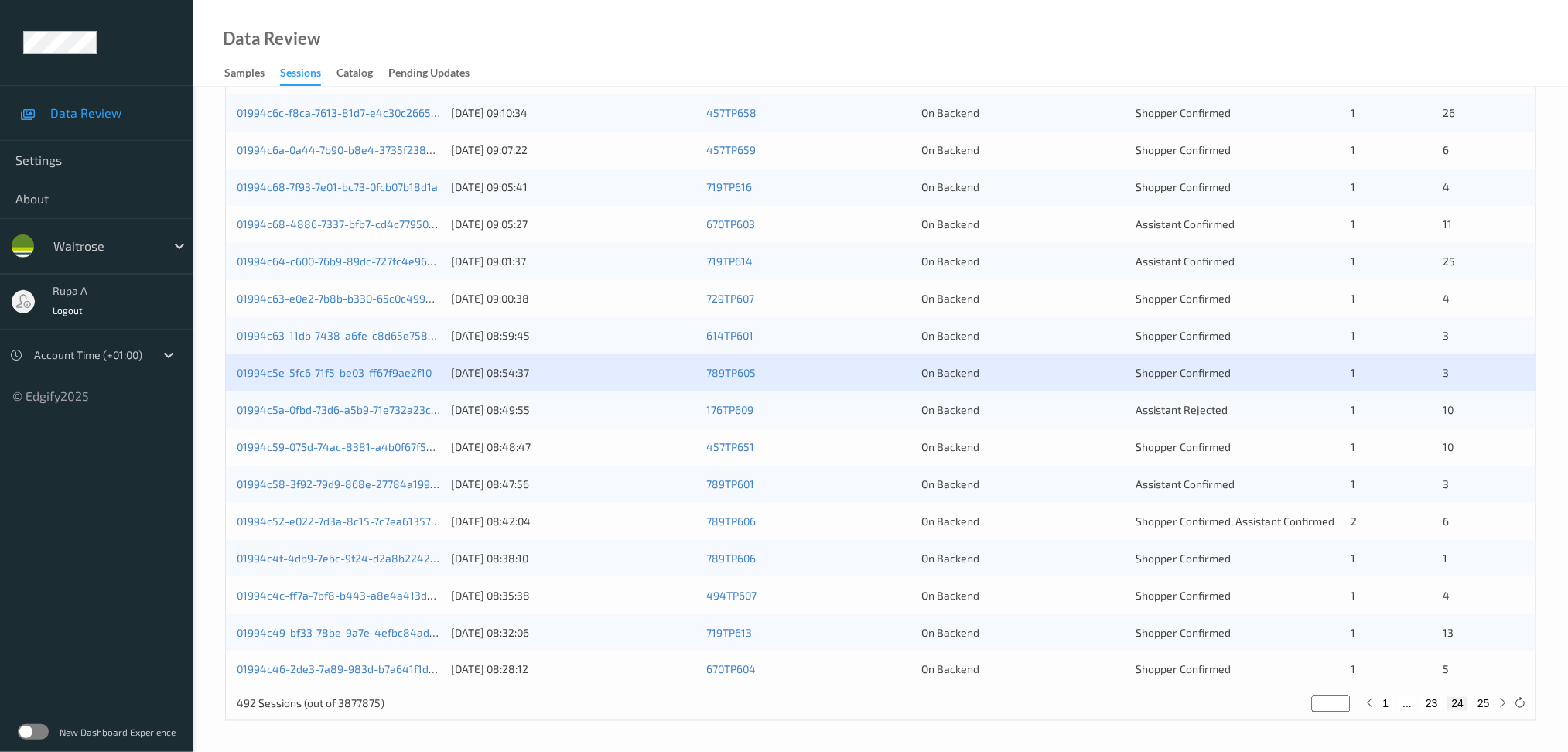
click at [435, 373] on div "01994c5e-5fc6-71f5-be03-ff67f9ae2f10" at bounding box center [339, 374] width 204 height 16
click at [410, 378] on link "01994c5e-5fc6-71f5-be03-ff67f9ae2f10" at bounding box center [334, 372] width 195 height 13
click at [401, 409] on link "01994c5a-0fbd-73d6-a5b9-71e732a23cf2" at bounding box center [339, 409] width 204 height 13
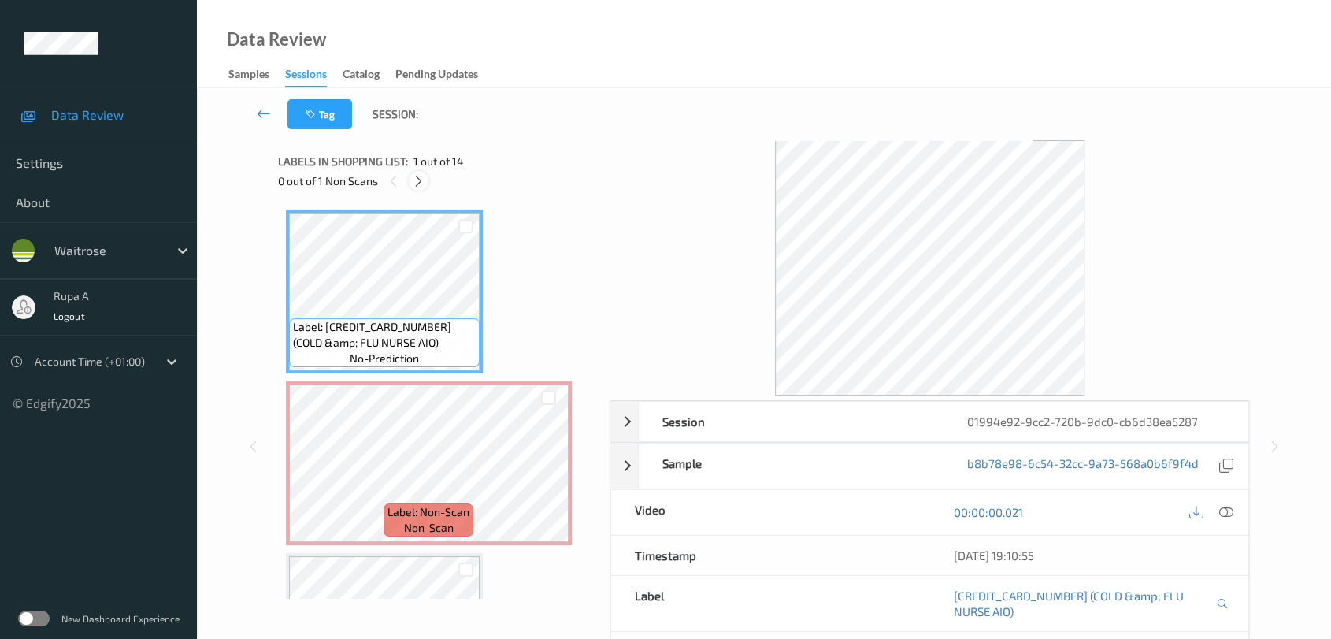
click at [413, 182] on icon at bounding box center [418, 181] width 13 height 14
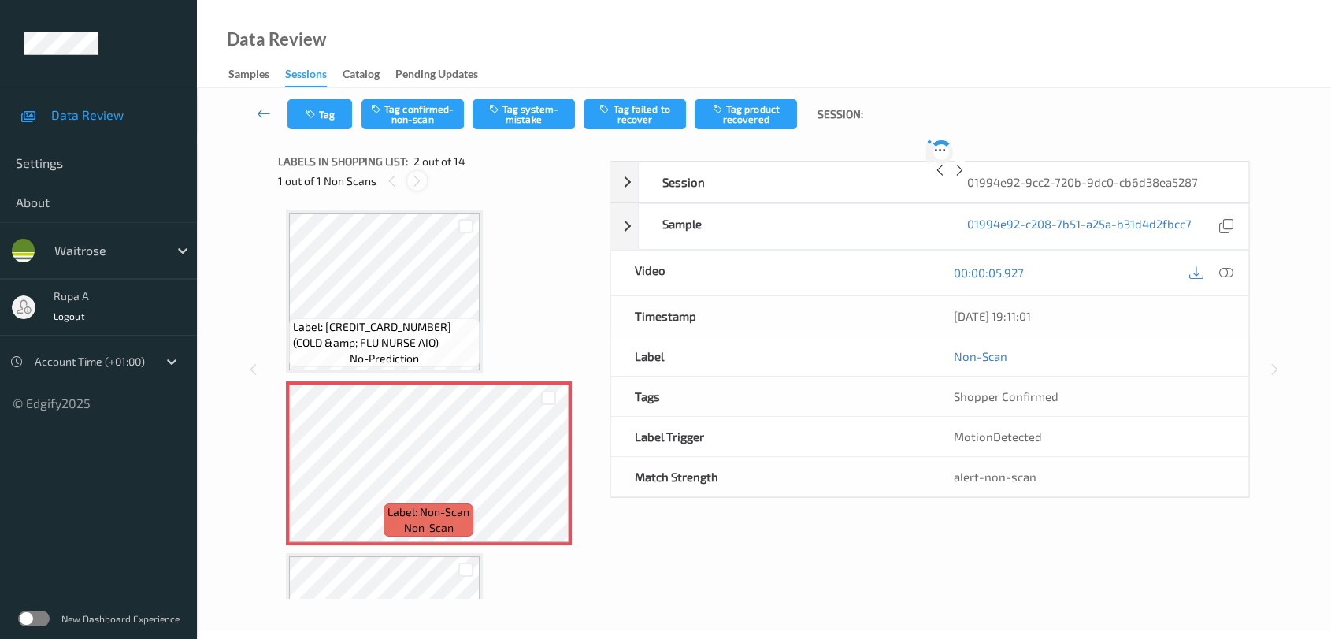
scroll to position [7, 0]
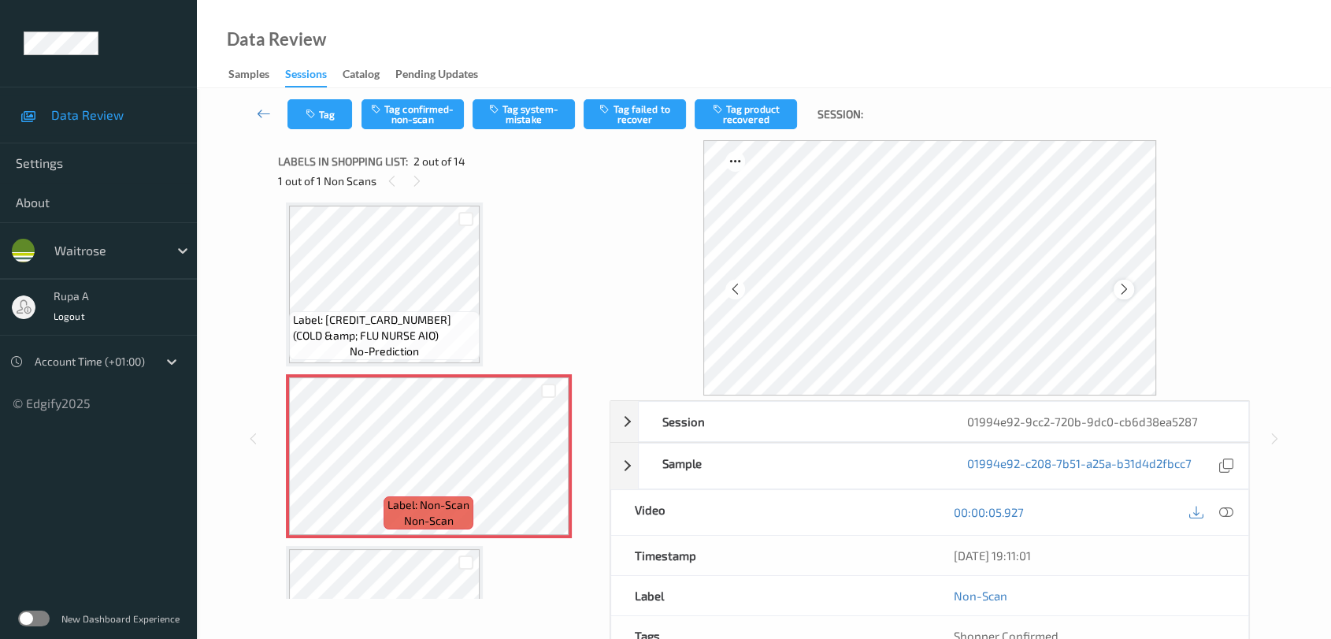
click at [1121, 295] on icon at bounding box center [1123, 289] width 13 height 14
click at [1125, 292] on icon at bounding box center [1123, 289] width 13 height 14
click at [1227, 515] on icon at bounding box center [1226, 512] width 14 height 14
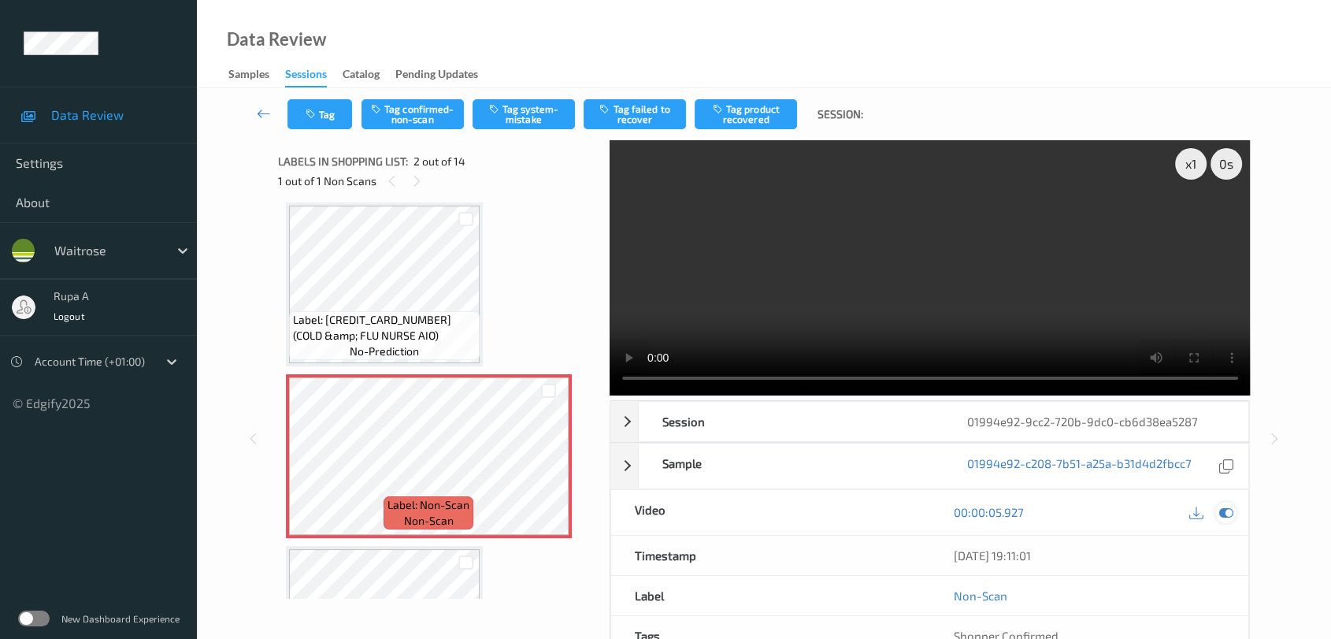
click at [1228, 512] on icon at bounding box center [1226, 512] width 14 height 14
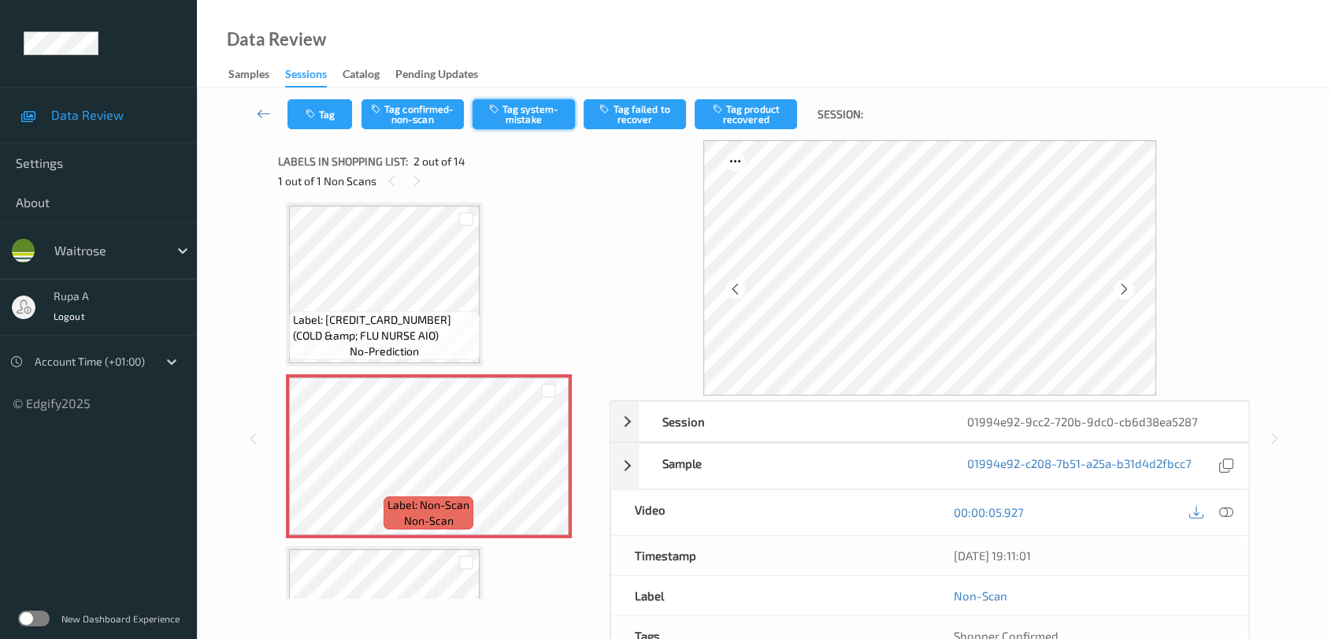
click at [537, 105] on button "Tag system-mistake" at bounding box center [524, 114] width 102 height 30
click at [302, 102] on button "Tag" at bounding box center [319, 114] width 65 height 30
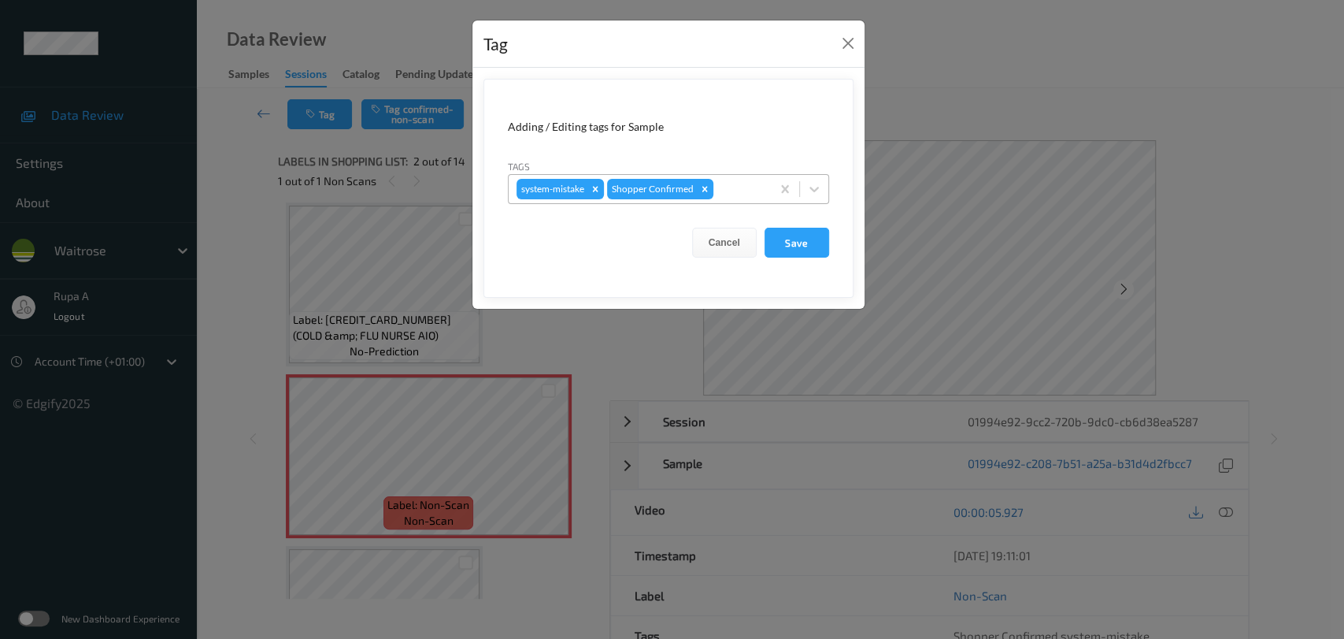
click at [746, 183] on div at bounding box center [740, 189] width 46 height 19
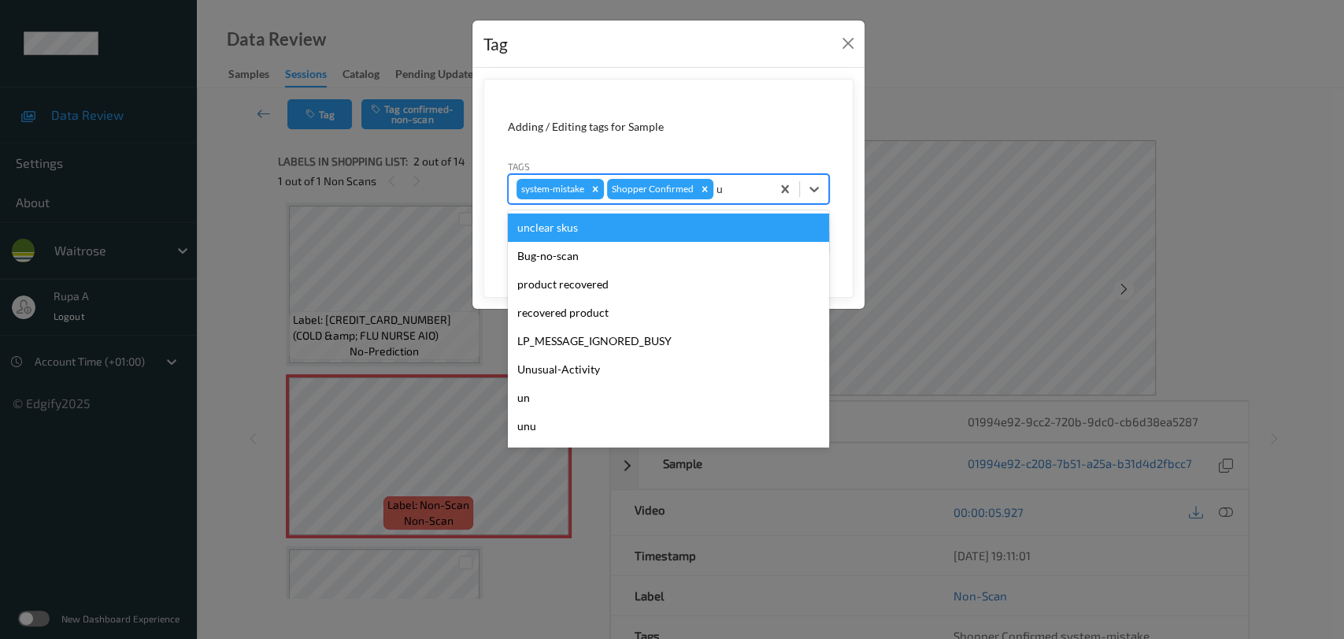
type input "un"
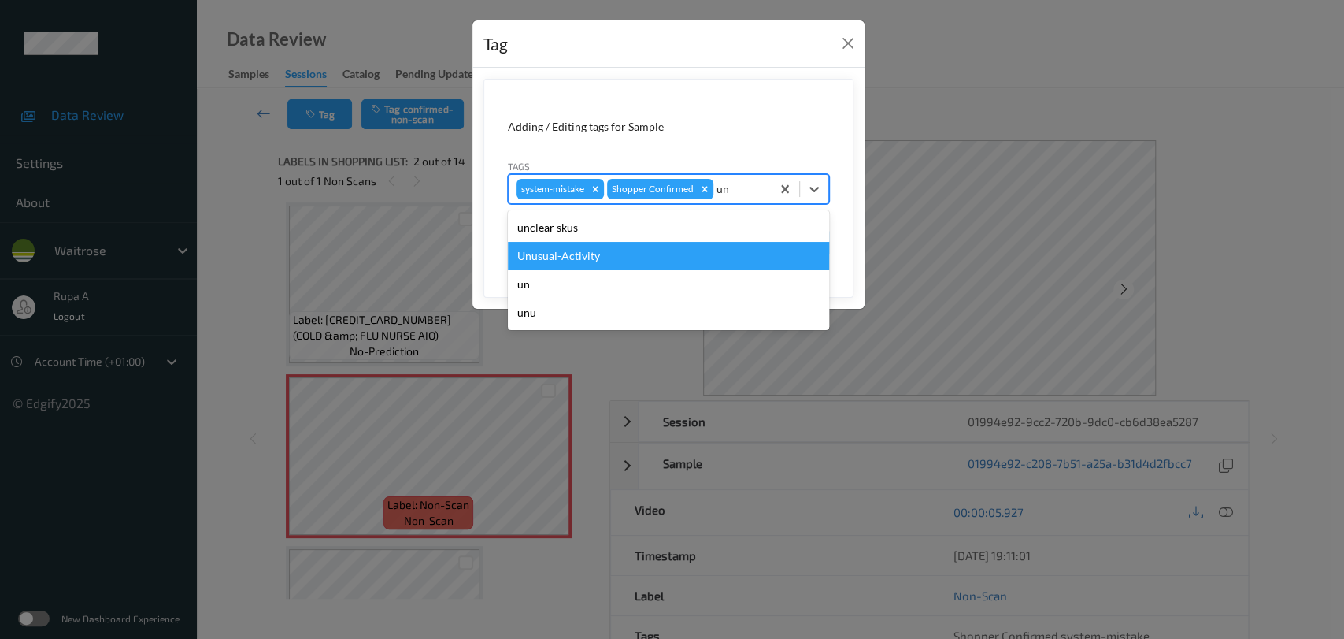
click at [669, 251] on div "Unusual-Activity" at bounding box center [668, 256] width 321 height 28
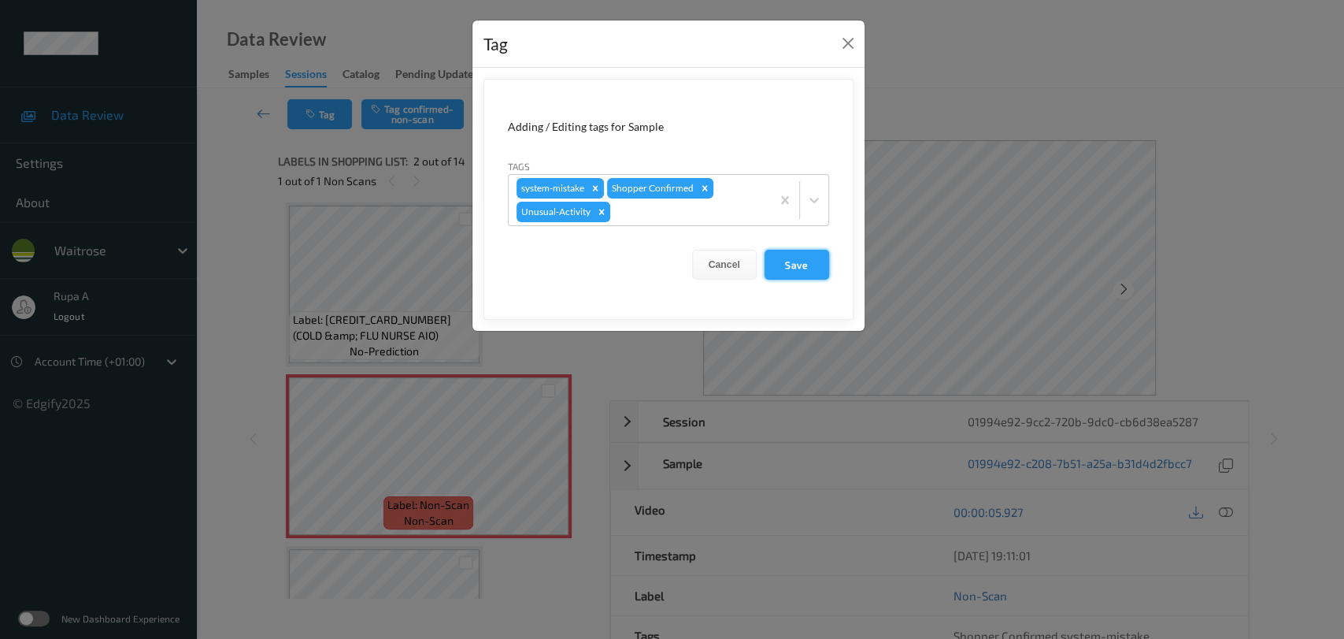
click at [768, 267] on button "Save" at bounding box center [797, 265] width 65 height 30
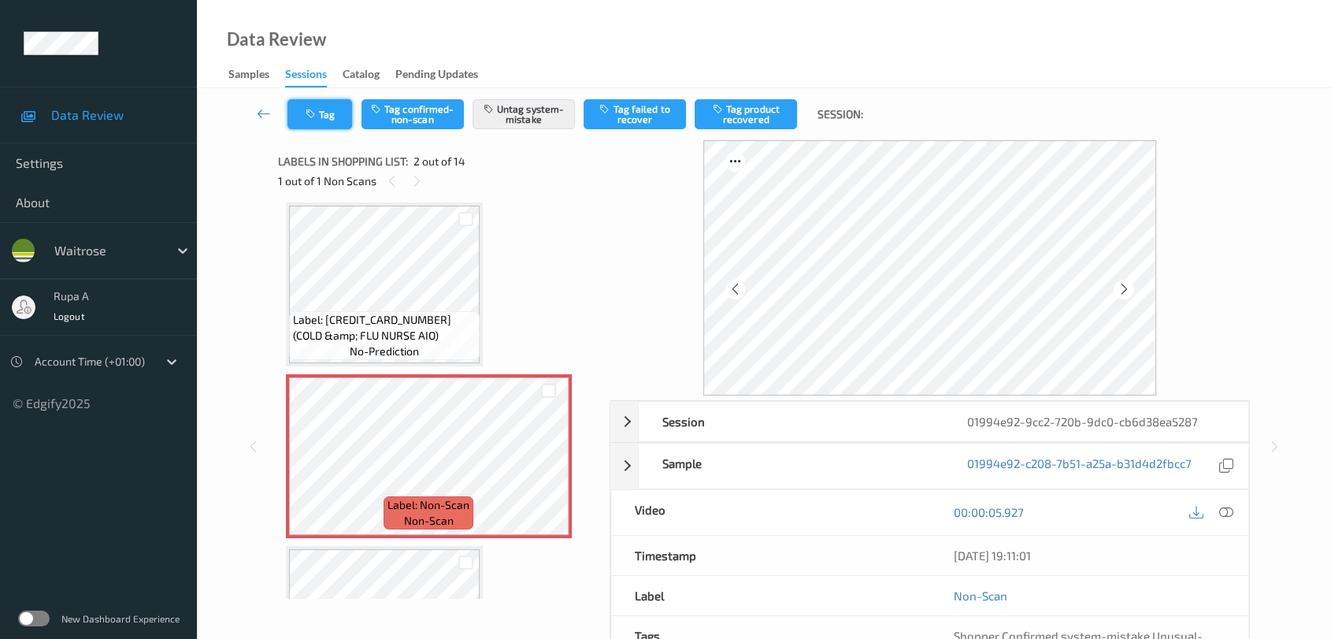
click at [339, 110] on button "Tag" at bounding box center [319, 114] width 65 height 30
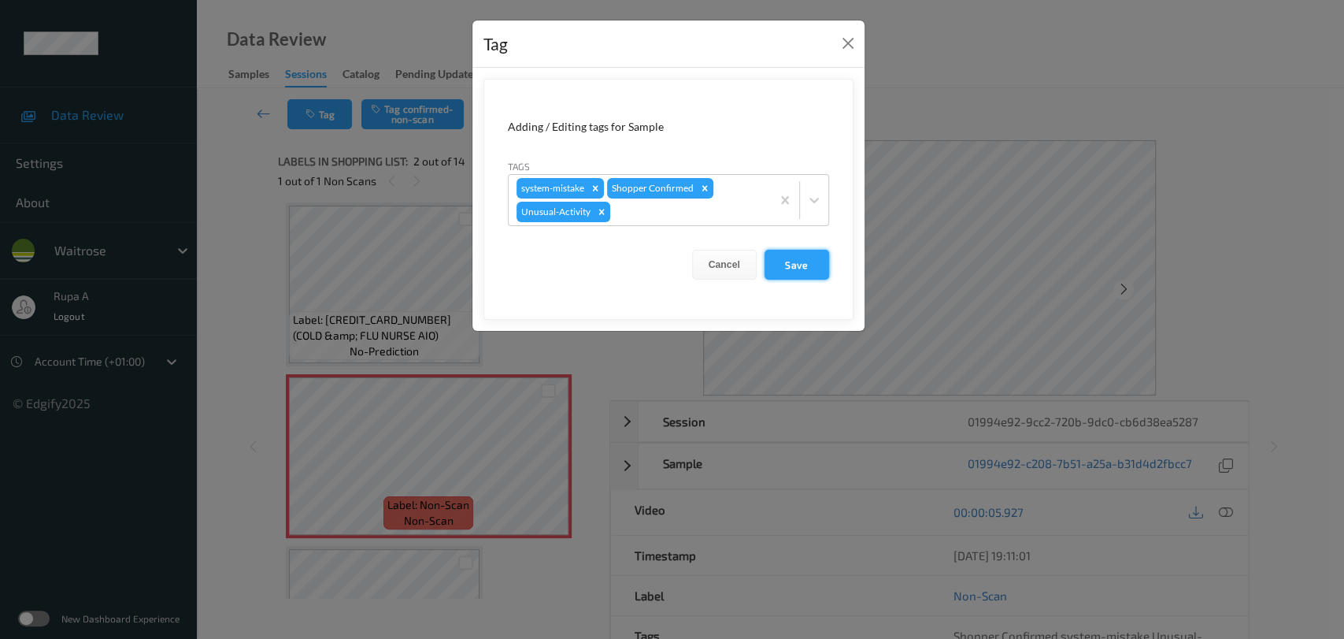
click at [780, 264] on button "Save" at bounding box center [797, 265] width 65 height 30
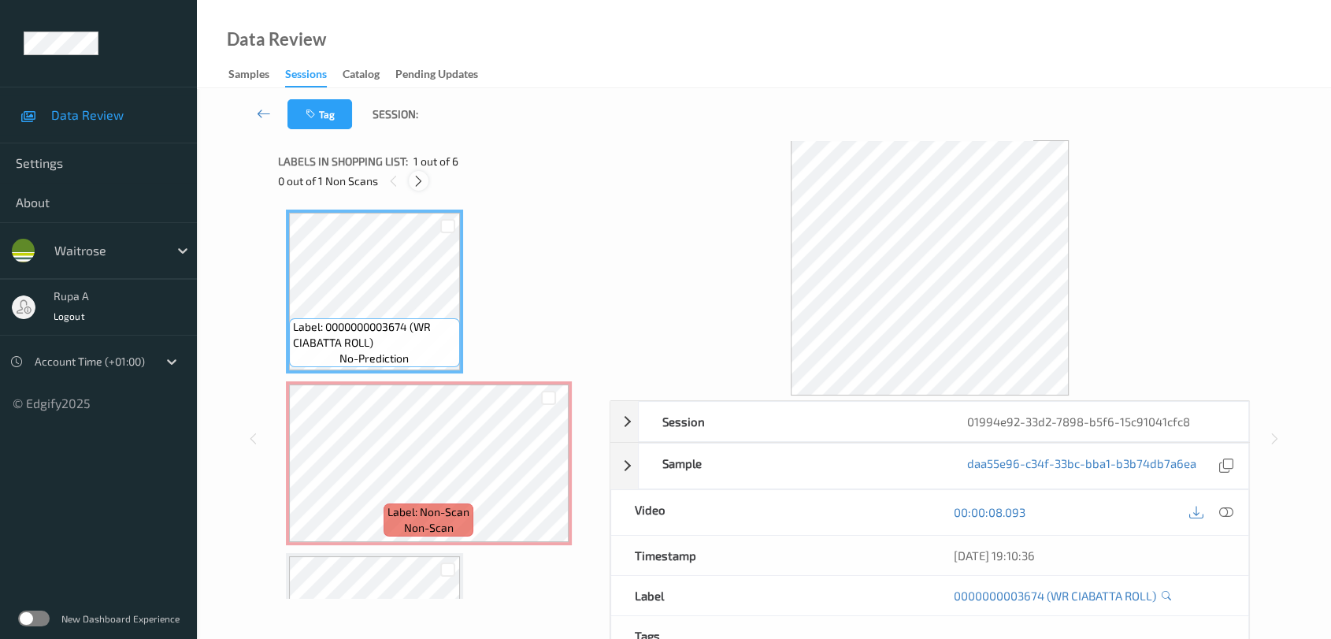
click at [417, 171] on div at bounding box center [419, 181] width 20 height 20
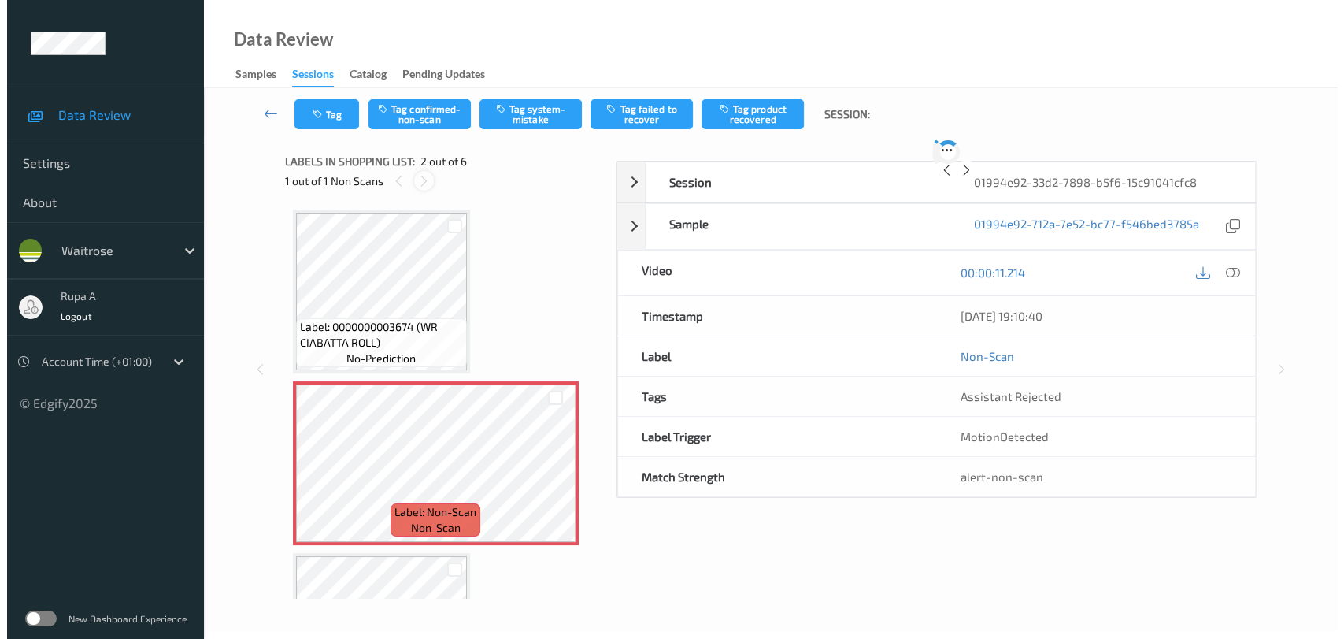
scroll to position [7, 0]
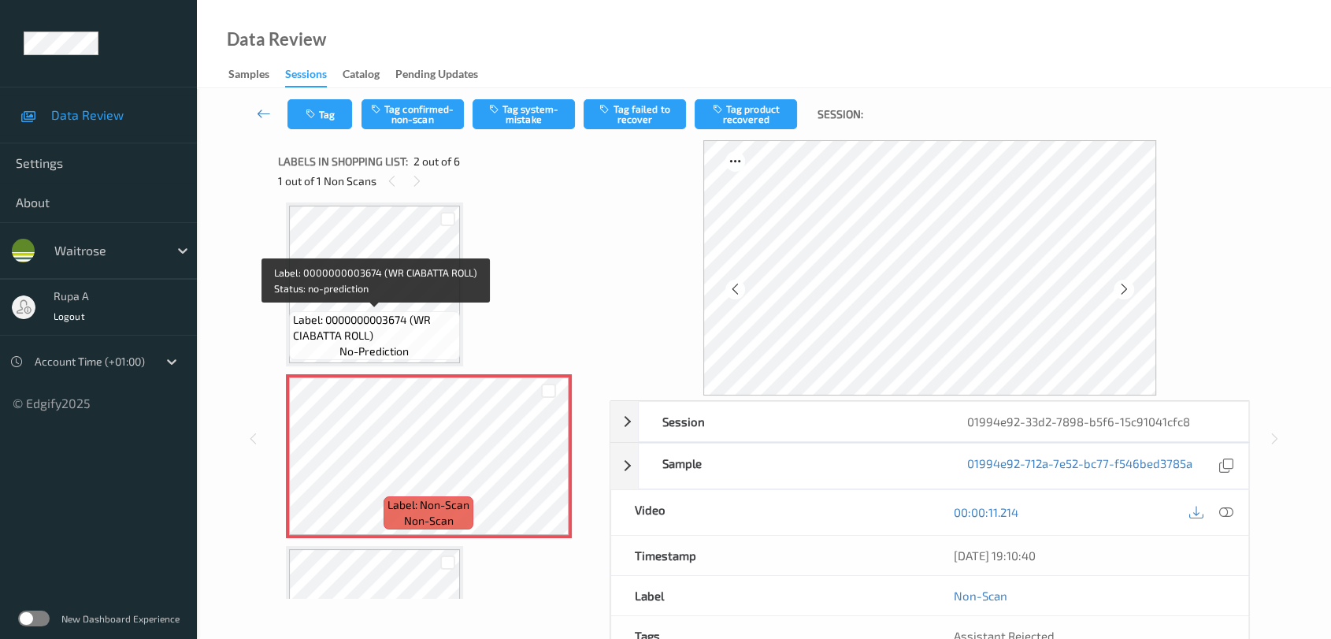
click at [365, 327] on span "Label: 0000000003674 (WR CIABATTA ROLL)" at bounding box center [374, 328] width 163 height 32
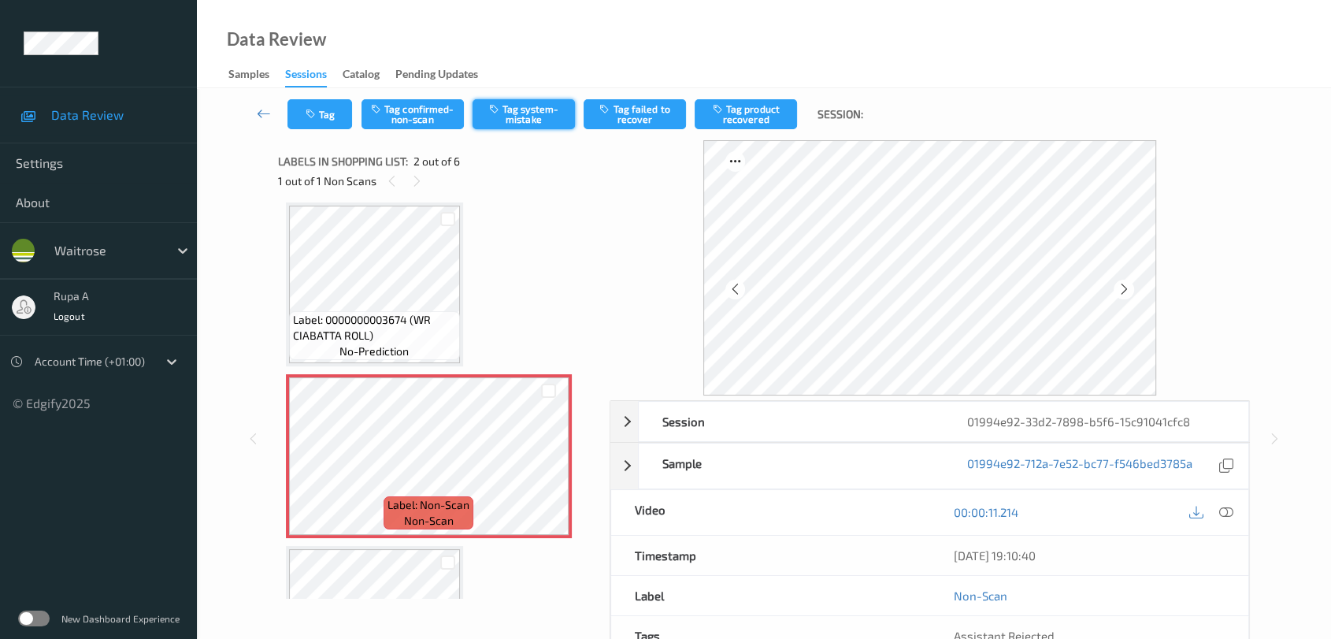
click at [537, 115] on button "Tag system-mistake" at bounding box center [524, 114] width 102 height 30
click at [324, 109] on button "Tag" at bounding box center [319, 114] width 65 height 30
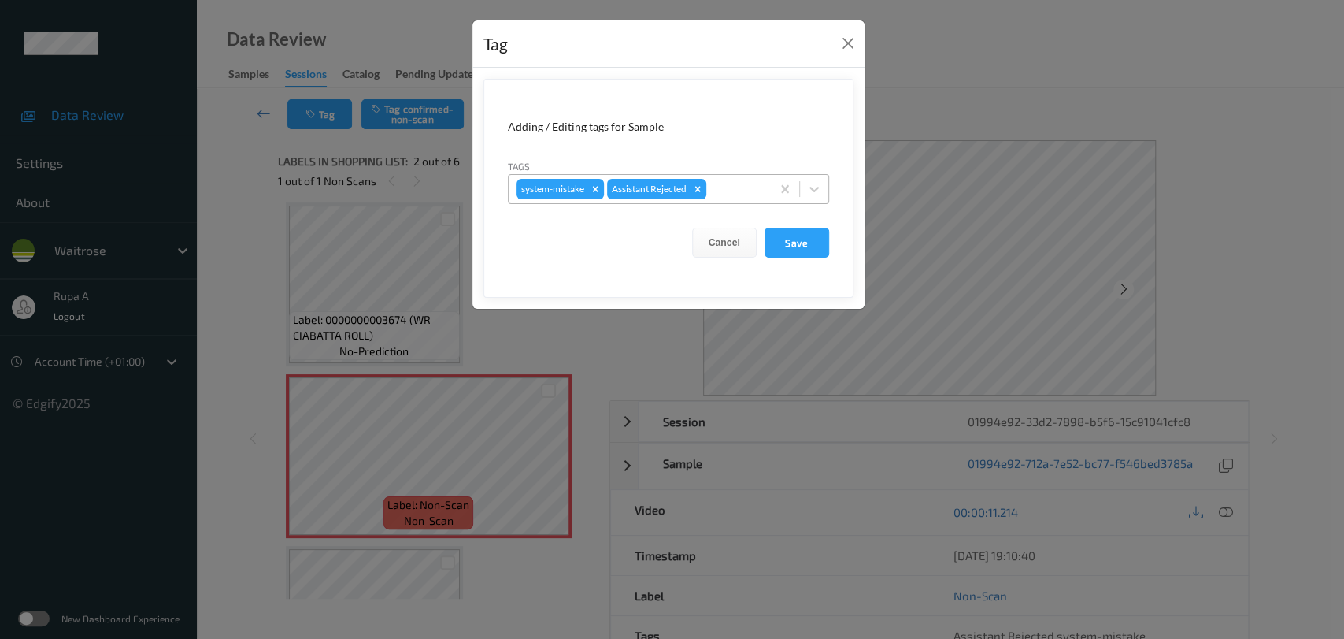
click at [737, 191] on div at bounding box center [737, 189] width 54 height 19
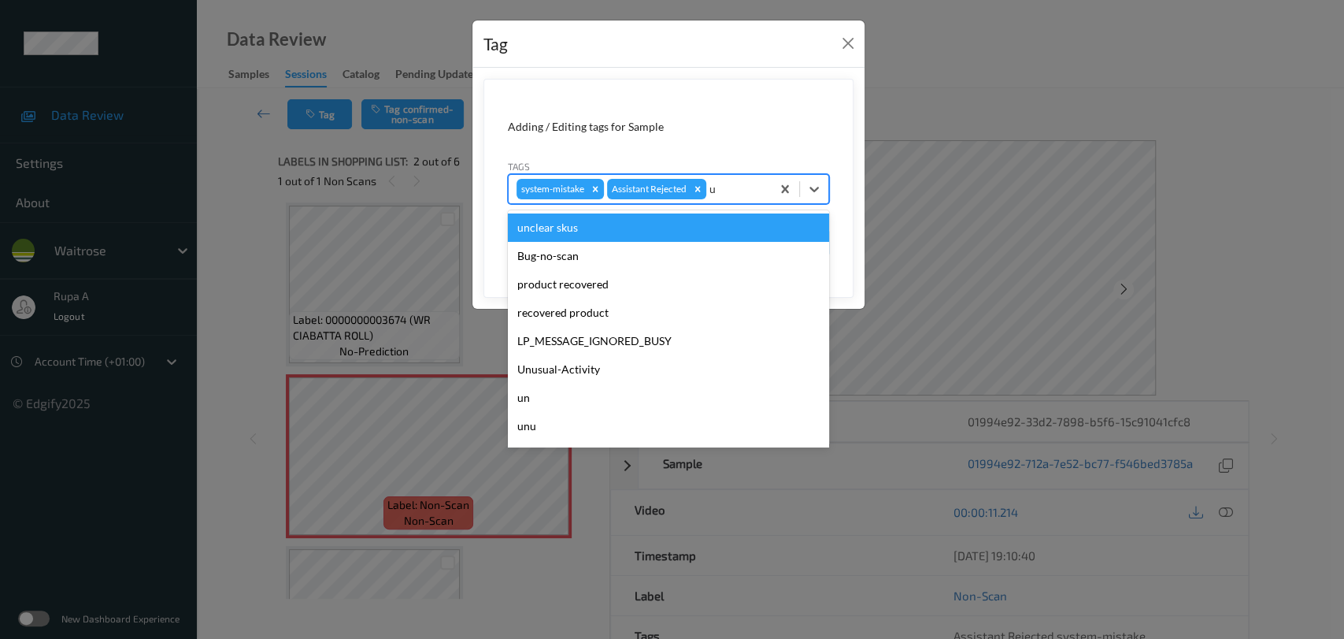
type input "un"
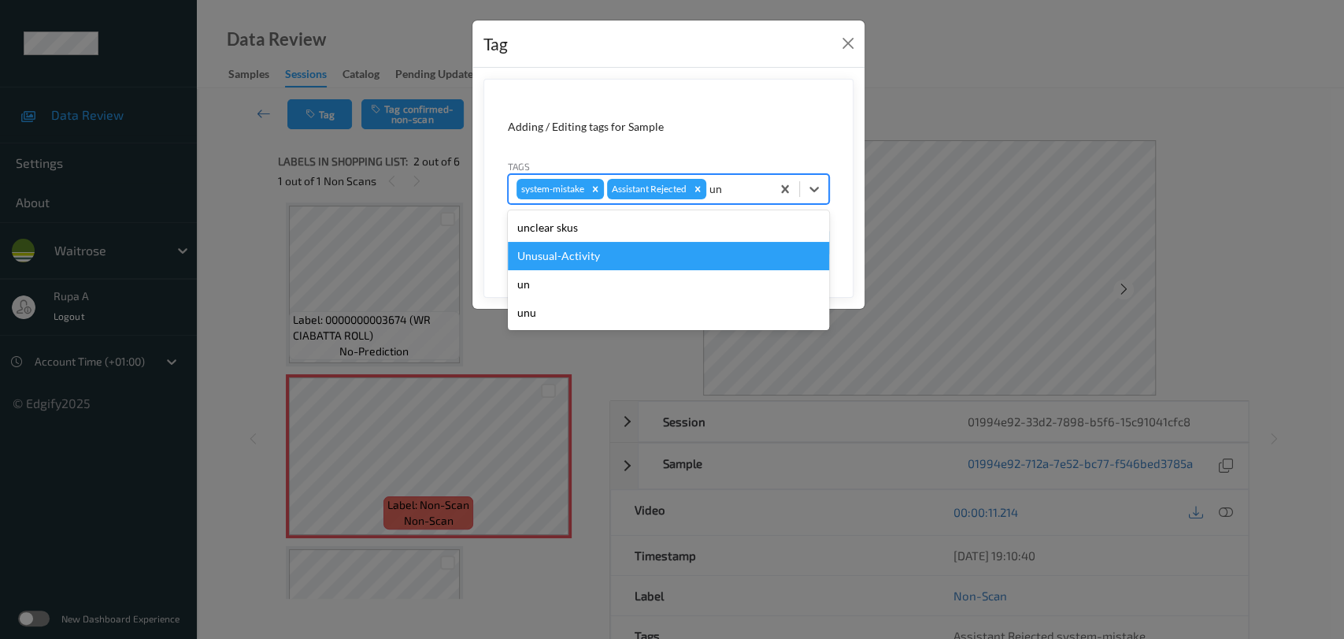
drag, startPoint x: 606, startPoint y: 250, endPoint x: 617, endPoint y: 221, distance: 31.4
click at [606, 250] on div "Unusual-Activity" at bounding box center [668, 256] width 321 height 28
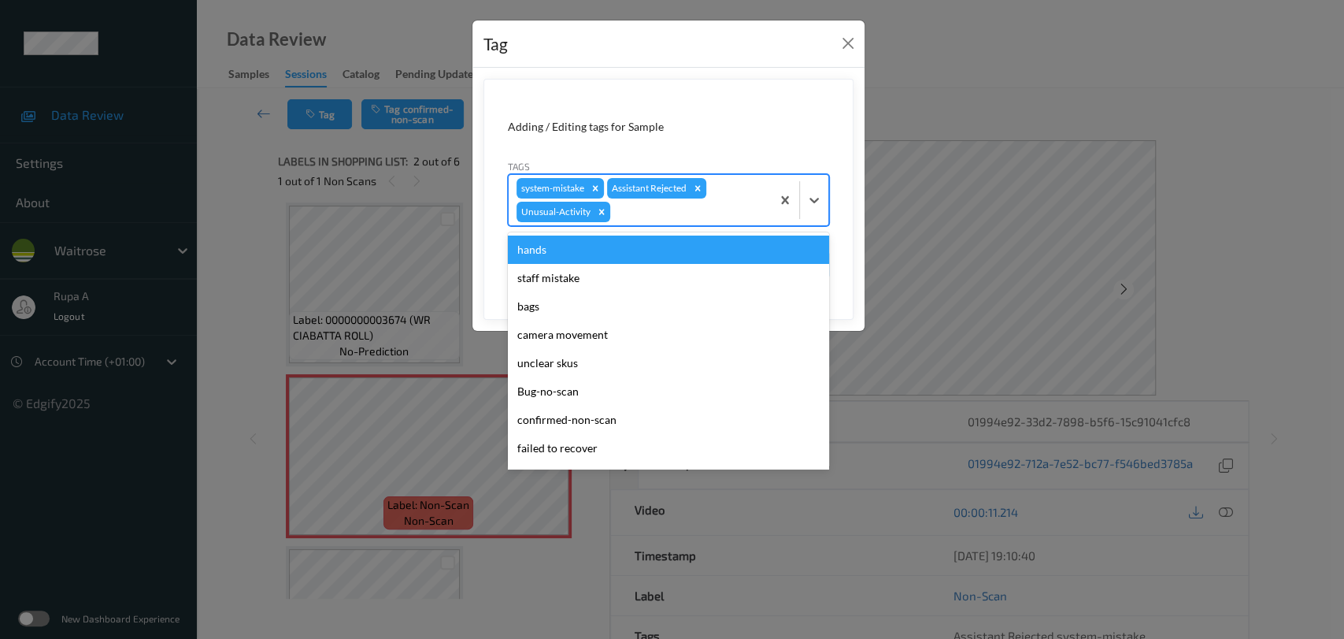
click at [622, 213] on div at bounding box center [688, 211] width 150 height 19
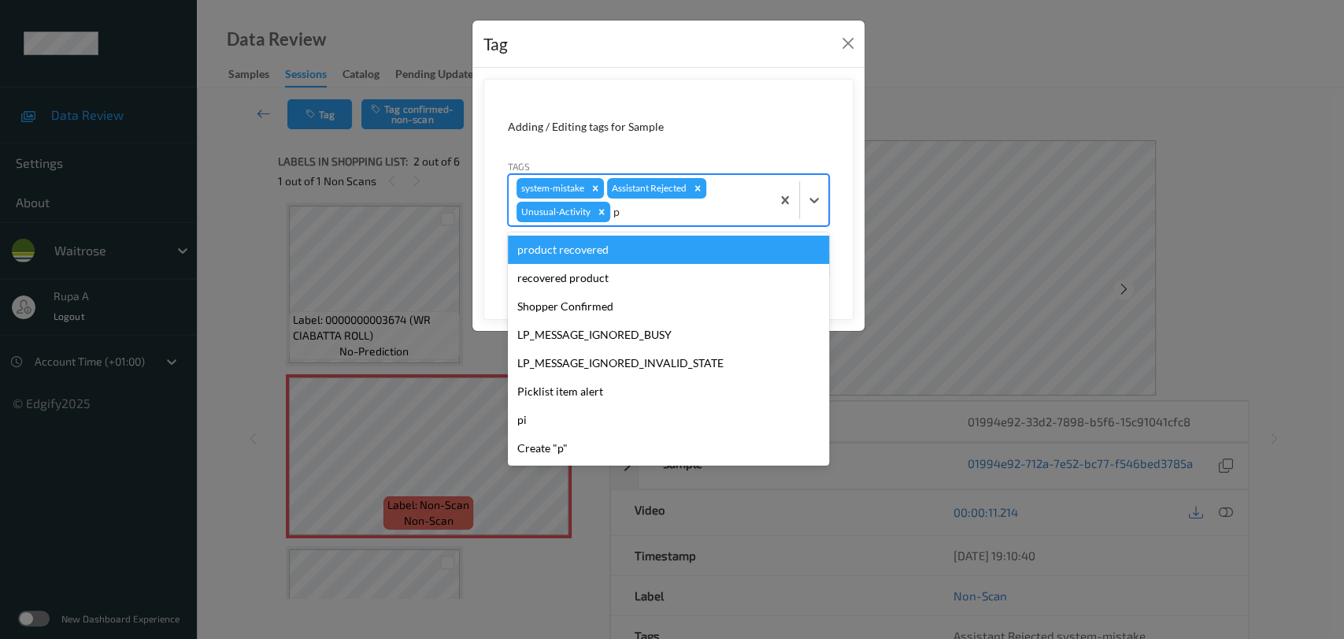
type input "pi"
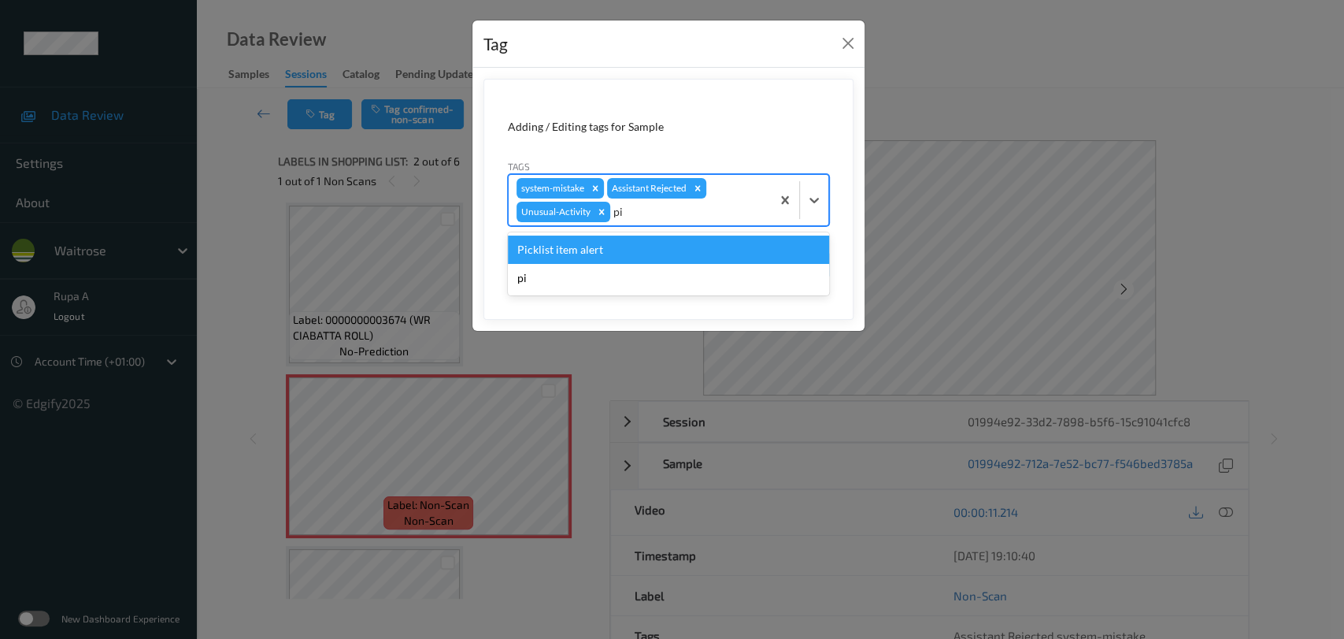
drag, startPoint x: 586, startPoint y: 245, endPoint x: 658, endPoint y: 255, distance: 73.2
click at [585, 246] on div "Picklist item alert" at bounding box center [668, 249] width 321 height 28
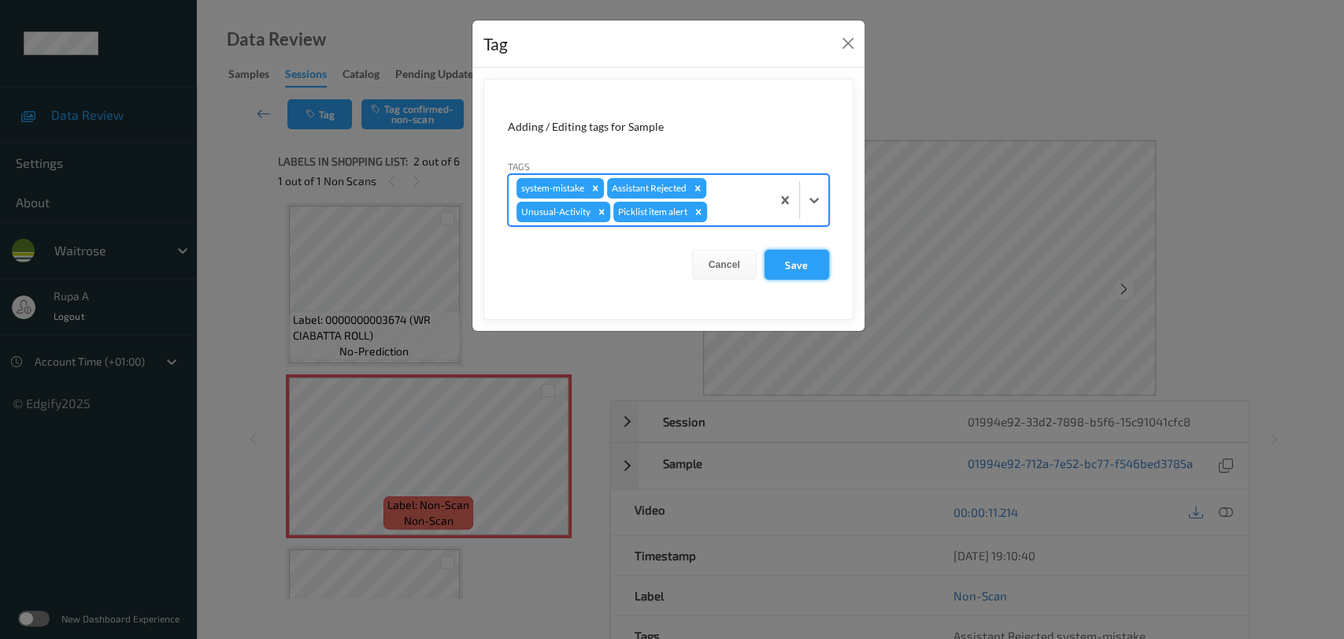
click at [785, 255] on button "Save" at bounding box center [797, 265] width 65 height 30
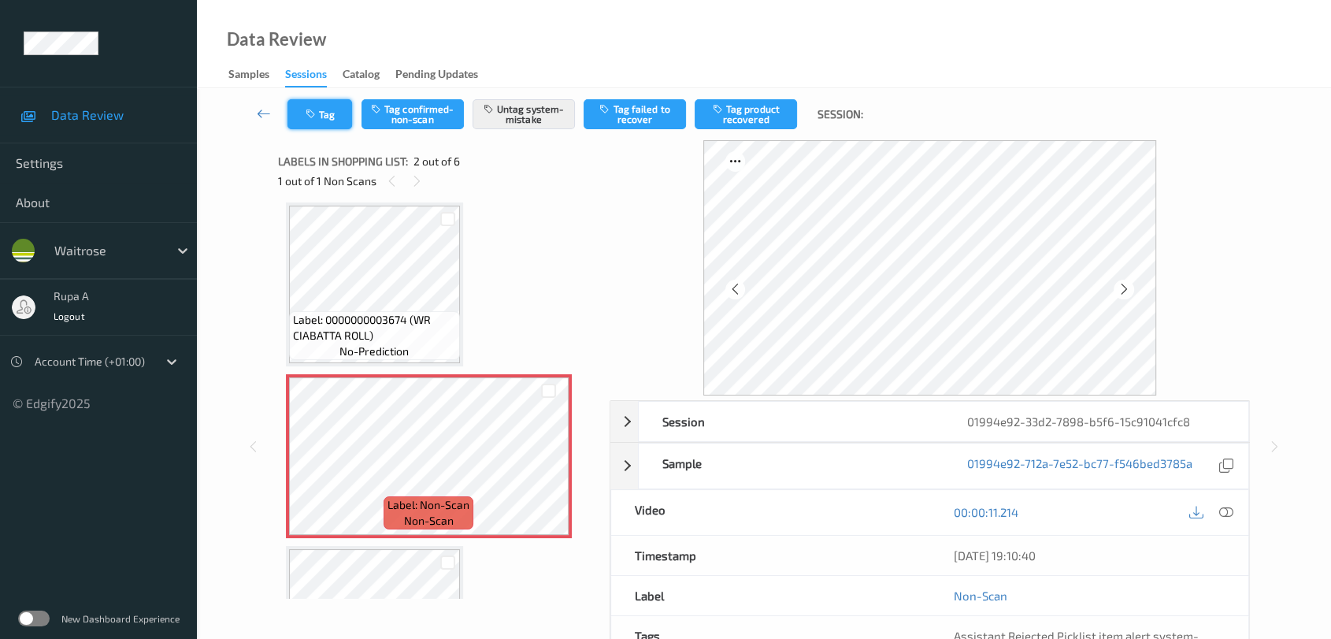
click at [333, 118] on button "Tag" at bounding box center [319, 114] width 65 height 30
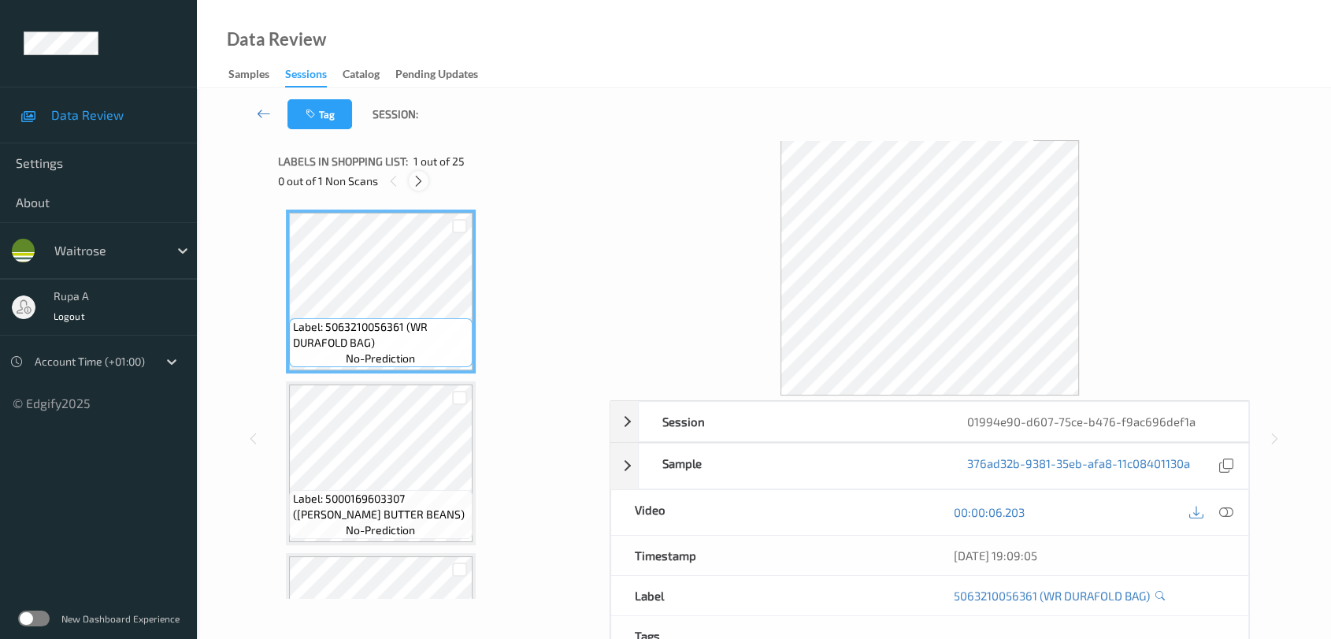
click at [418, 187] on icon at bounding box center [418, 181] width 13 height 14
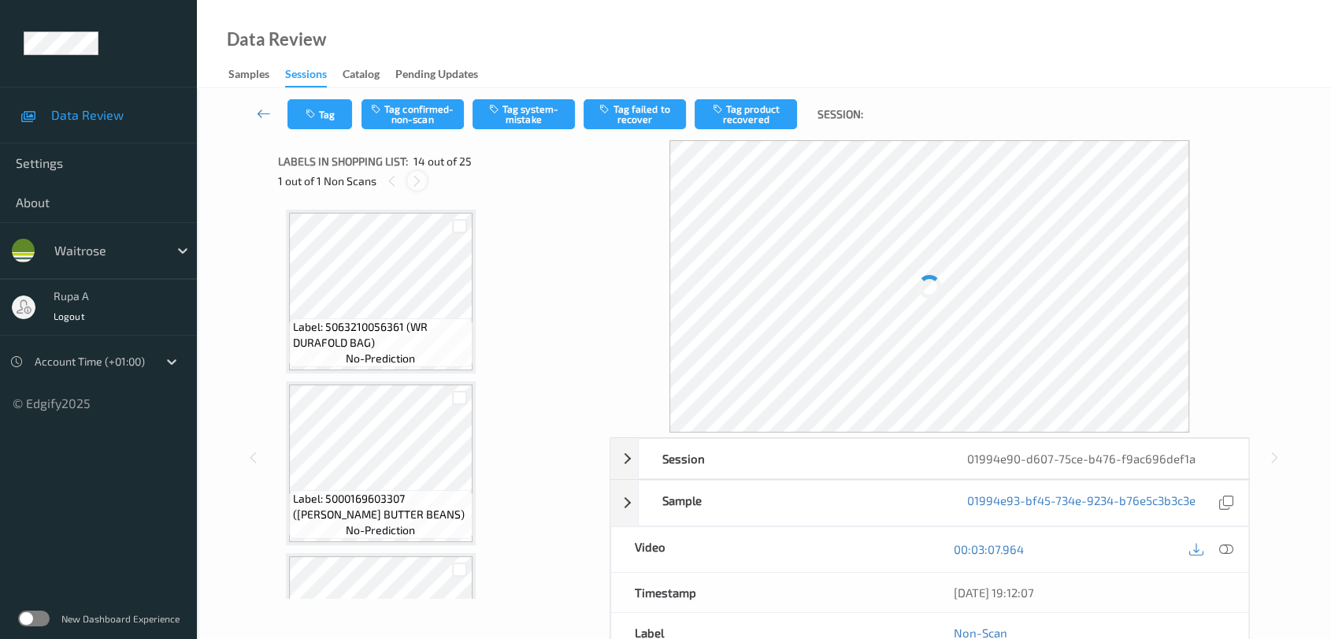
scroll to position [2059, 0]
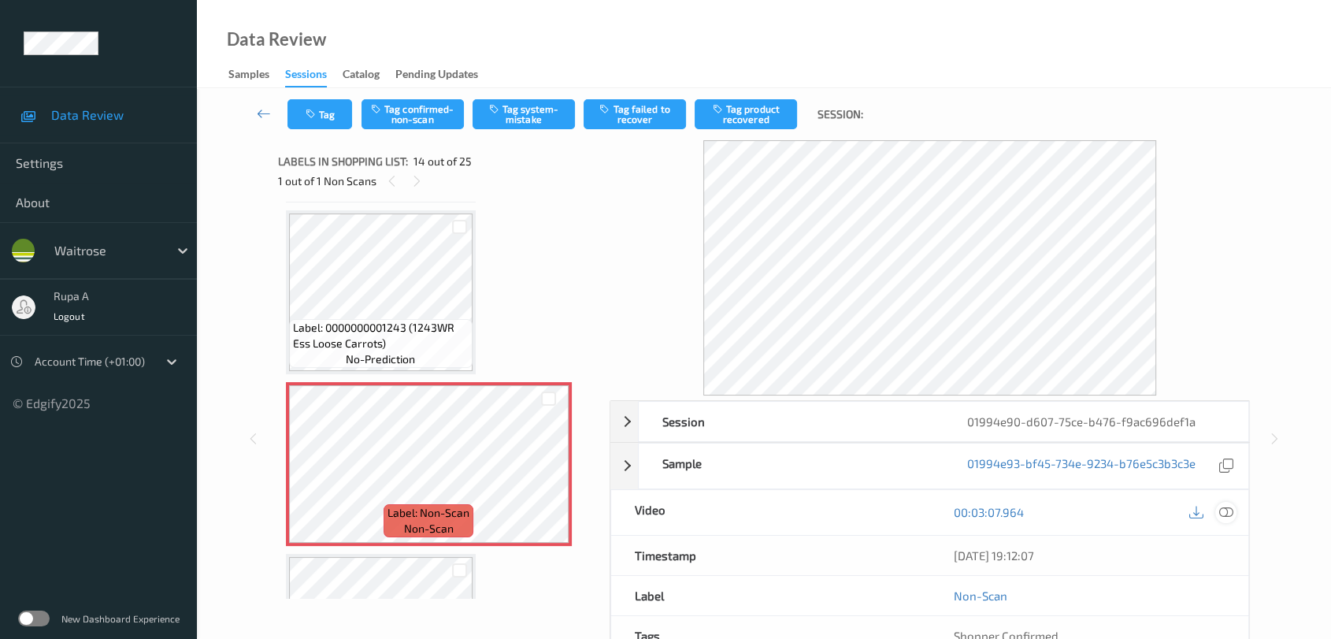
click at [1228, 508] on icon at bounding box center [1226, 512] width 14 height 14
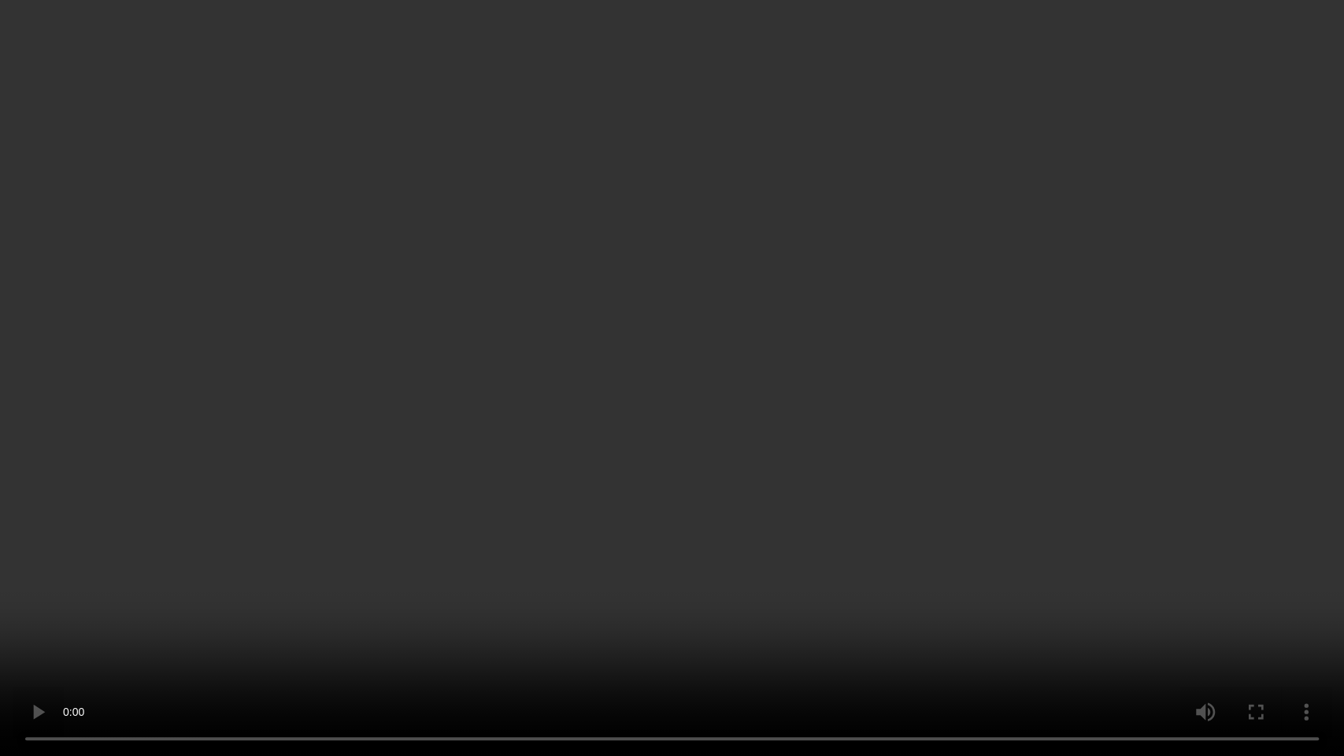
click at [982, 539] on video at bounding box center [672, 378] width 1344 height 756
click at [881, 529] on video at bounding box center [672, 378] width 1344 height 756
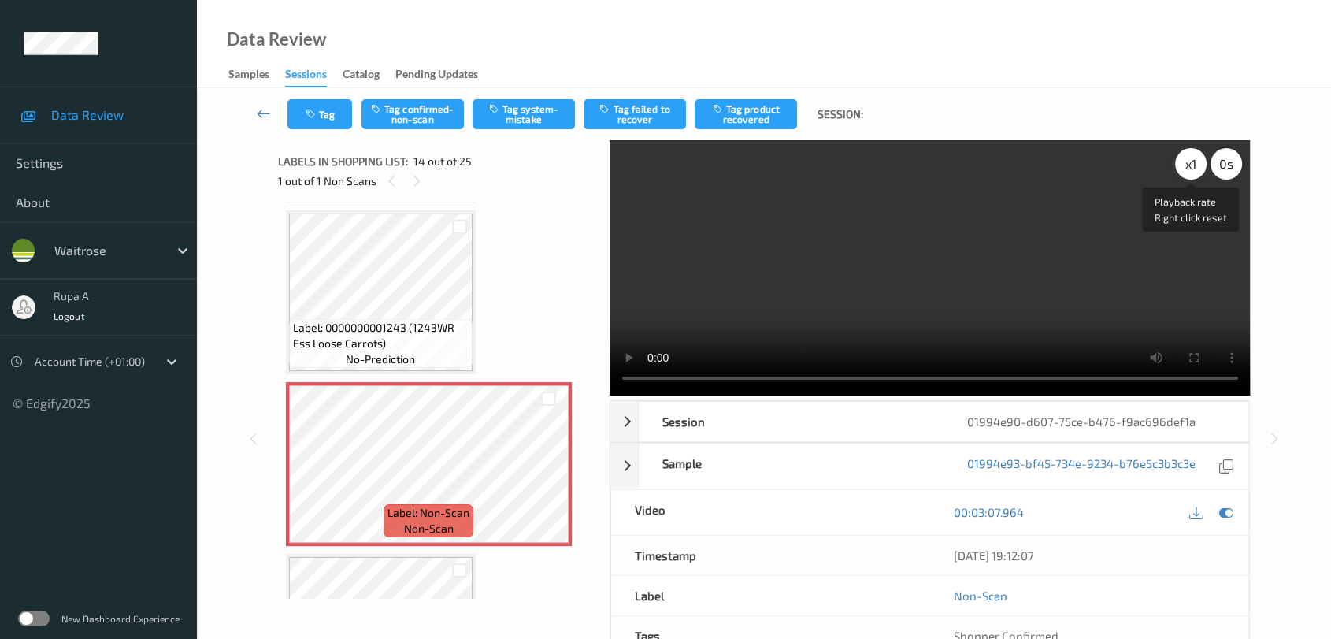
click at [1188, 167] on div "x 1" at bounding box center [1191, 164] width 32 height 32
click at [1228, 510] on icon at bounding box center [1226, 512] width 14 height 14
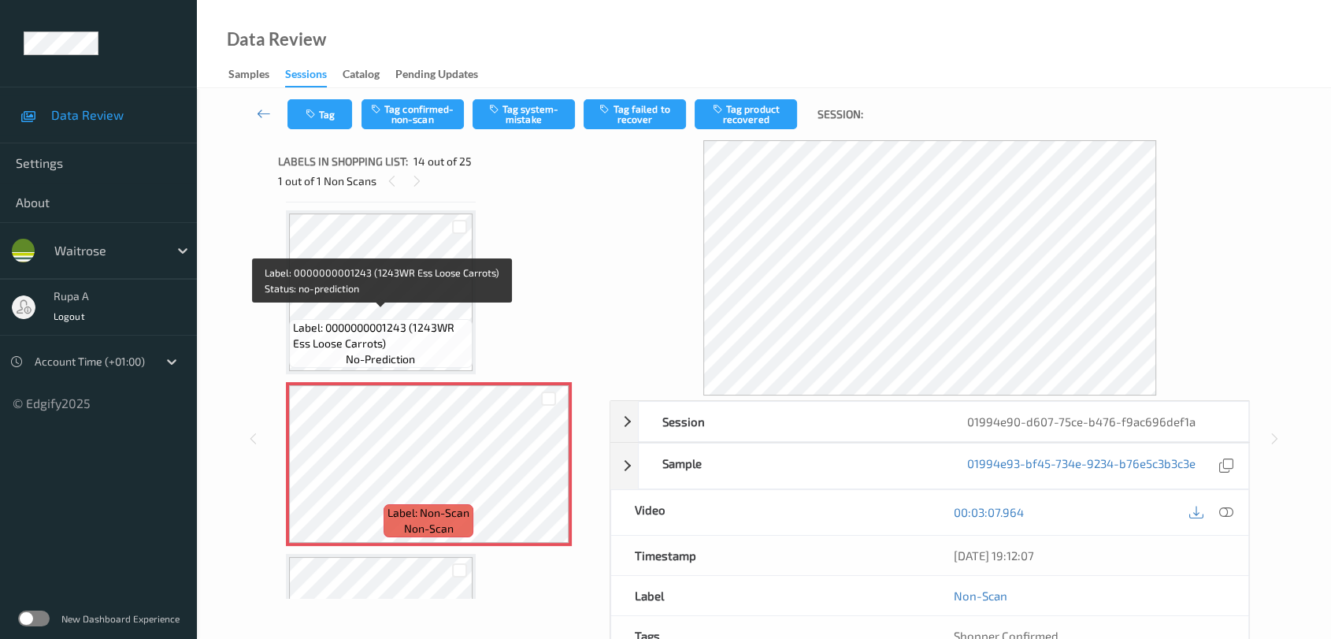
click at [416, 320] on span "Label: 0000000001243 (1243WR Ess Loose Carrots)" at bounding box center [381, 336] width 176 height 32
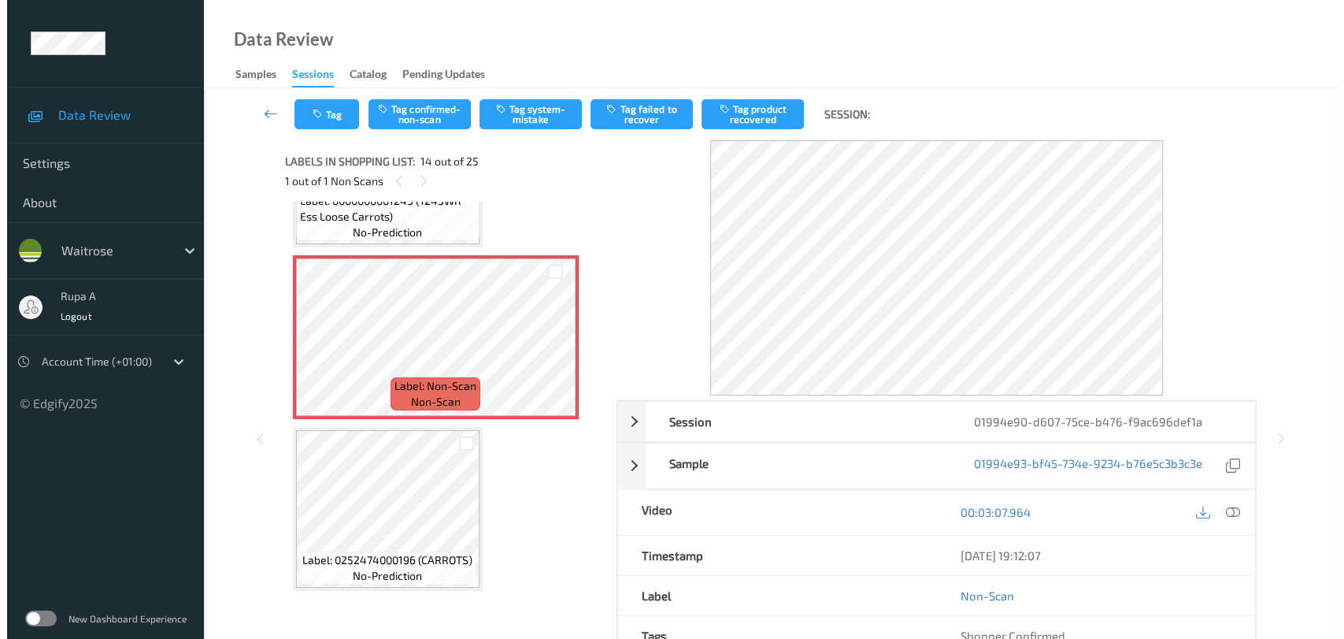
scroll to position [2147, 0]
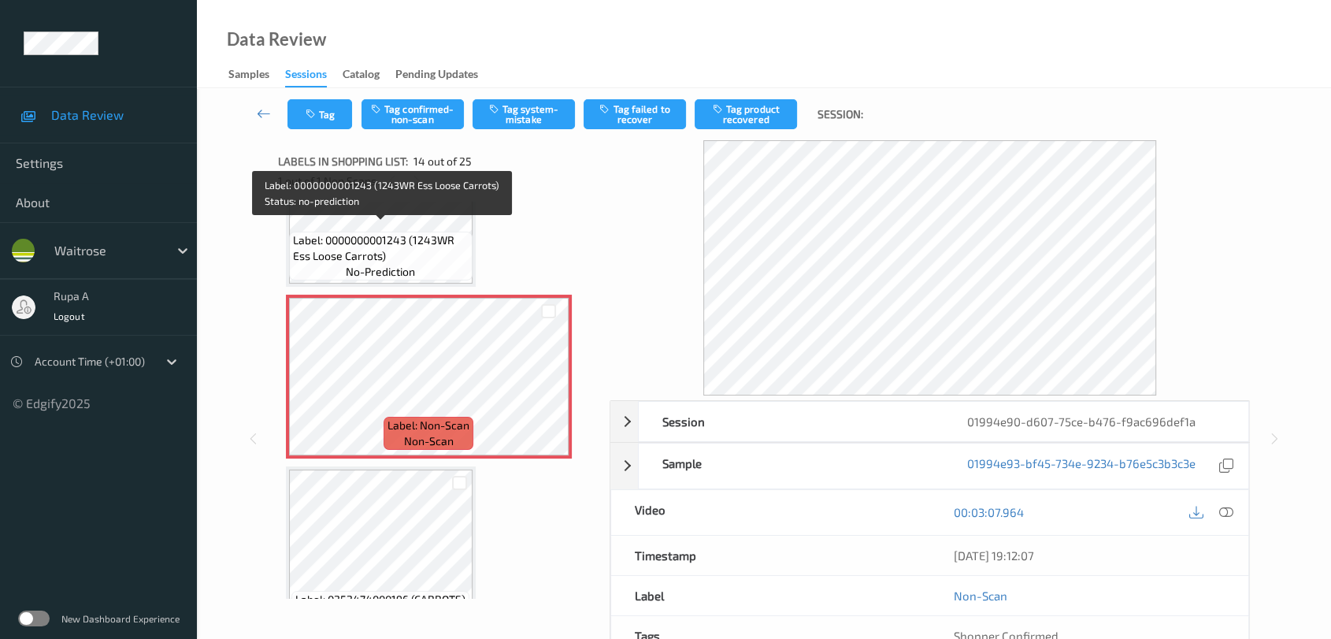
click at [391, 232] on span "Label: 0000000001243 (1243WR Ess Loose Carrots)" at bounding box center [381, 248] width 176 height 32
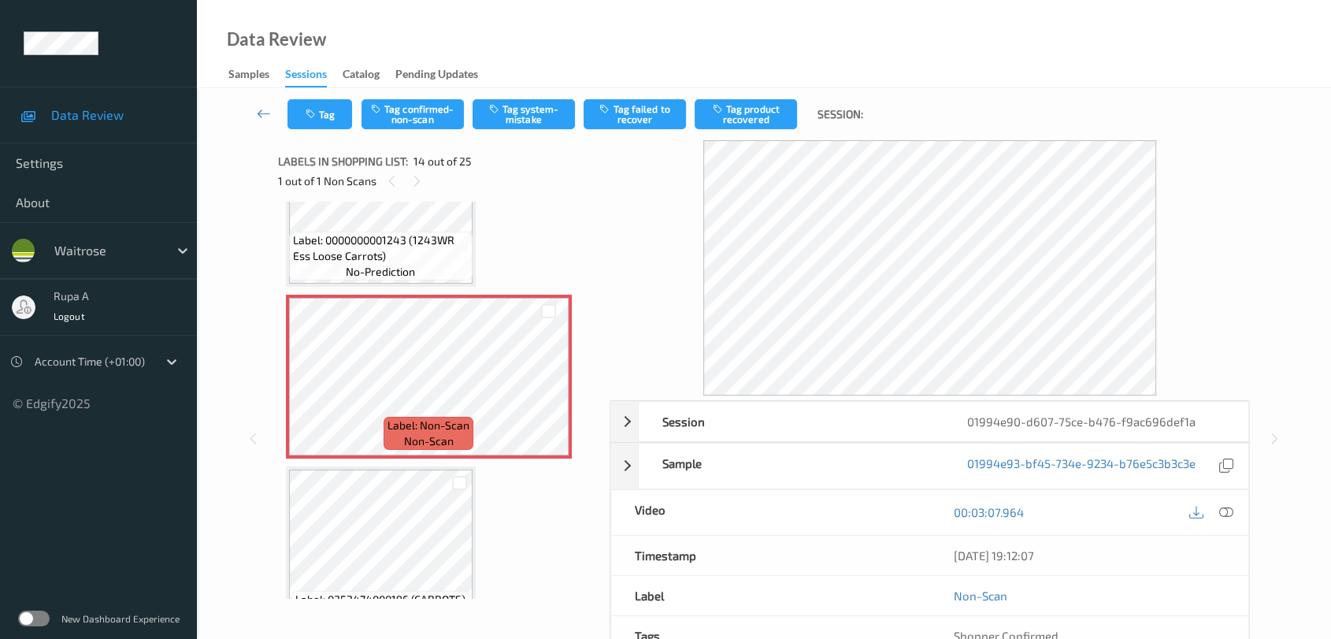
click at [1229, 514] on icon at bounding box center [1226, 512] width 14 height 14
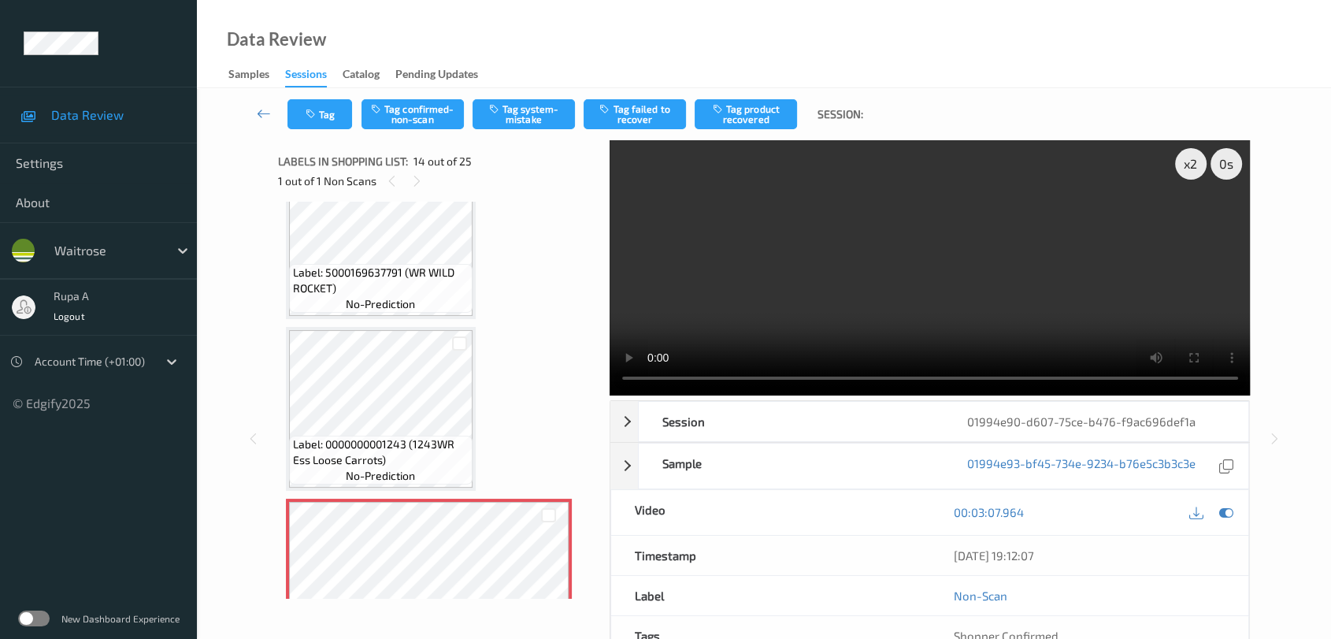
scroll to position [1972, 0]
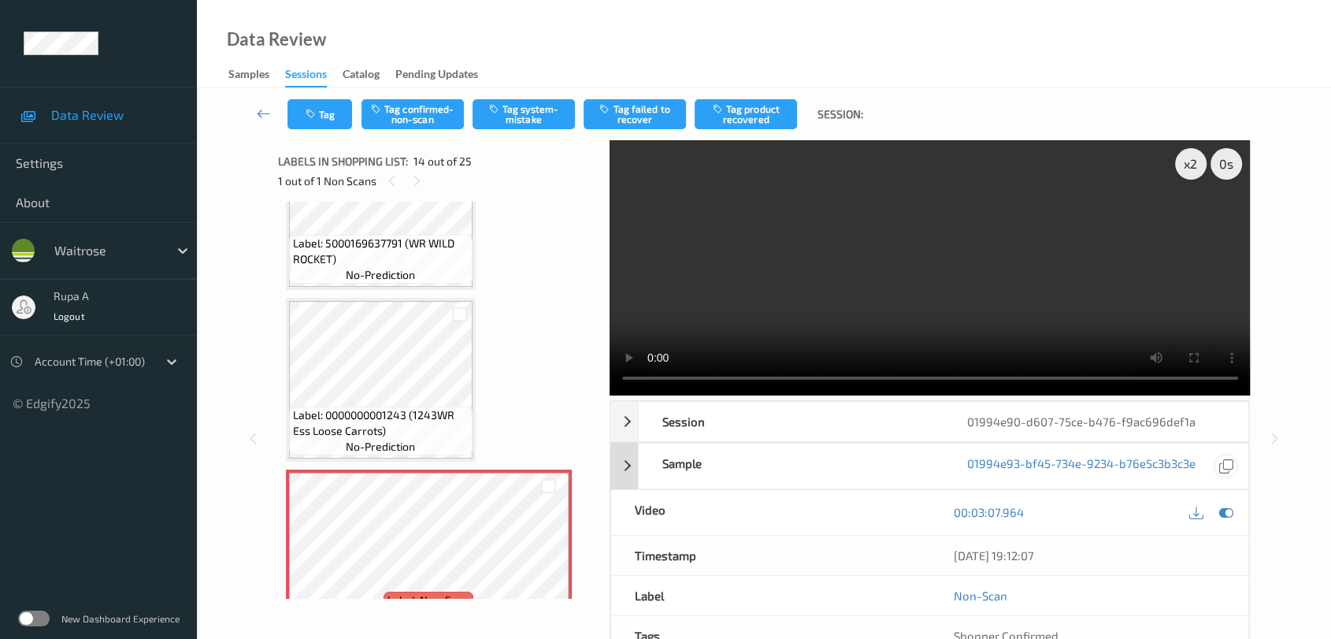
click at [1226, 512] on icon at bounding box center [1226, 512] width 14 height 14
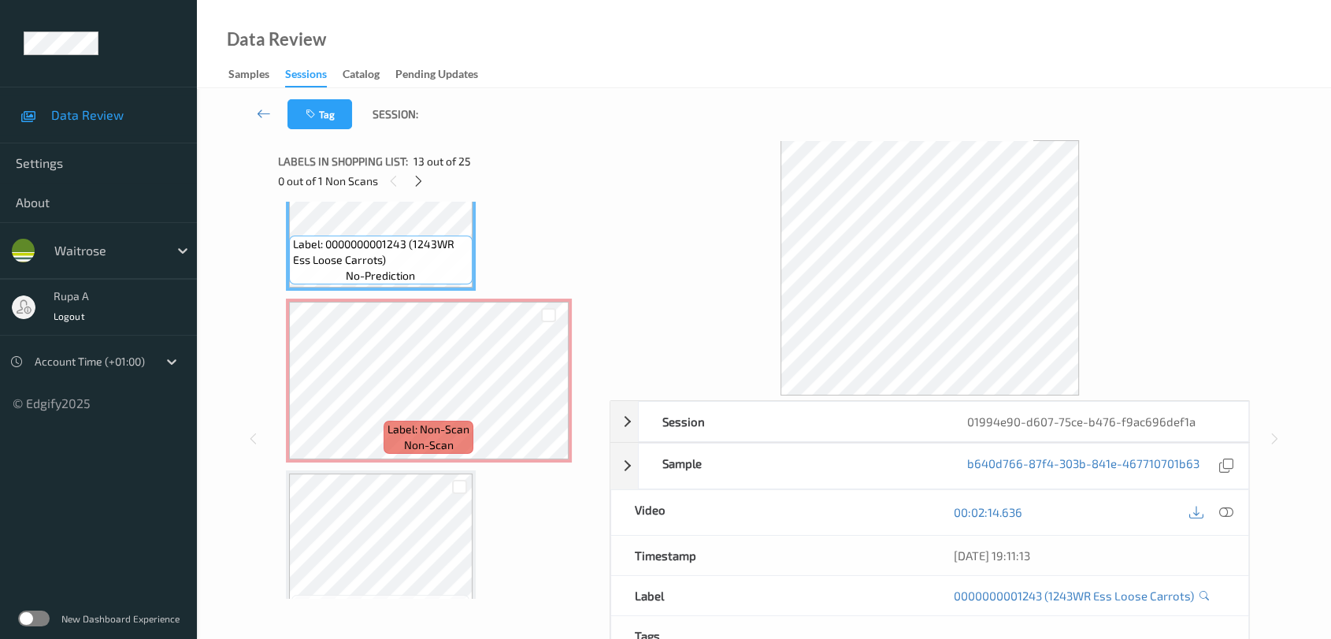
scroll to position [2147, 0]
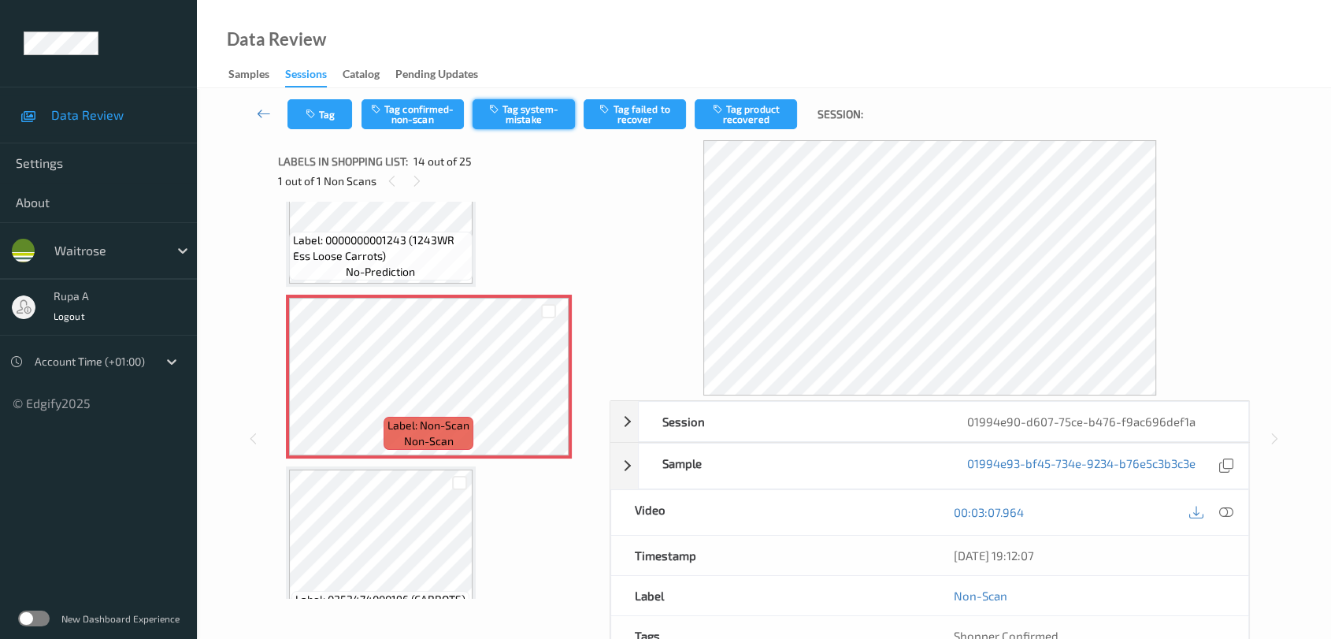
click at [538, 120] on button "Tag system-mistake" at bounding box center [524, 114] width 102 height 30
click at [319, 126] on button "Tag" at bounding box center [319, 114] width 65 height 30
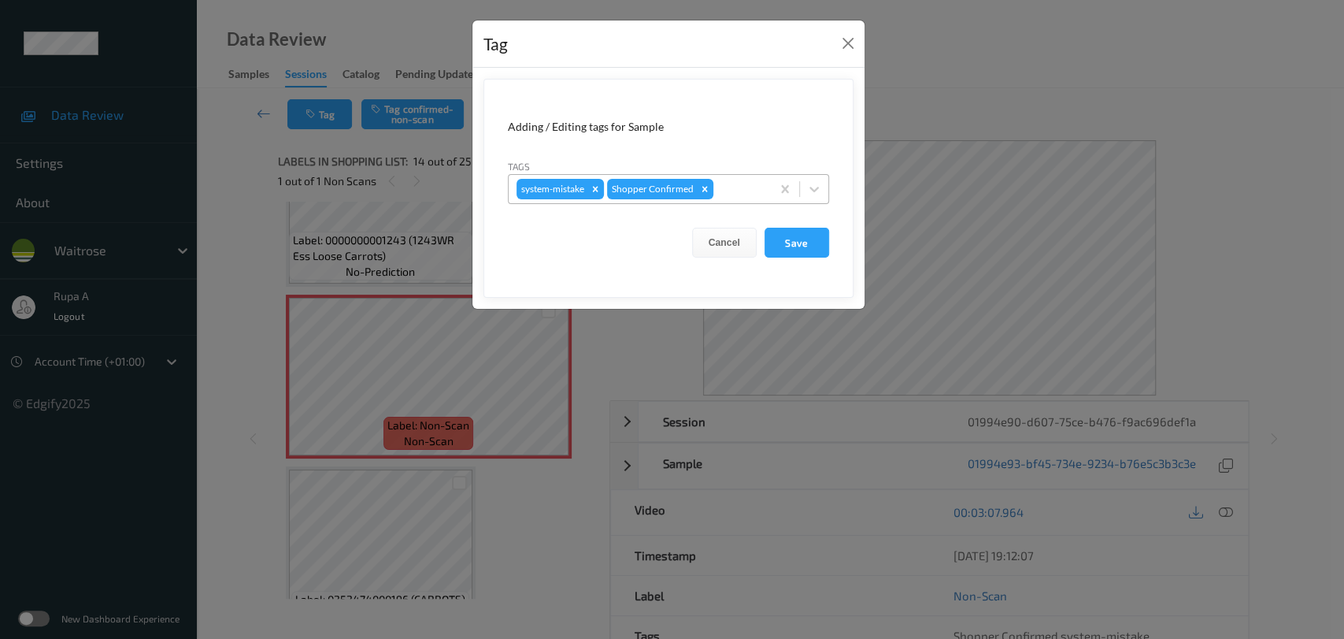
click at [741, 184] on div at bounding box center [740, 189] width 46 height 19
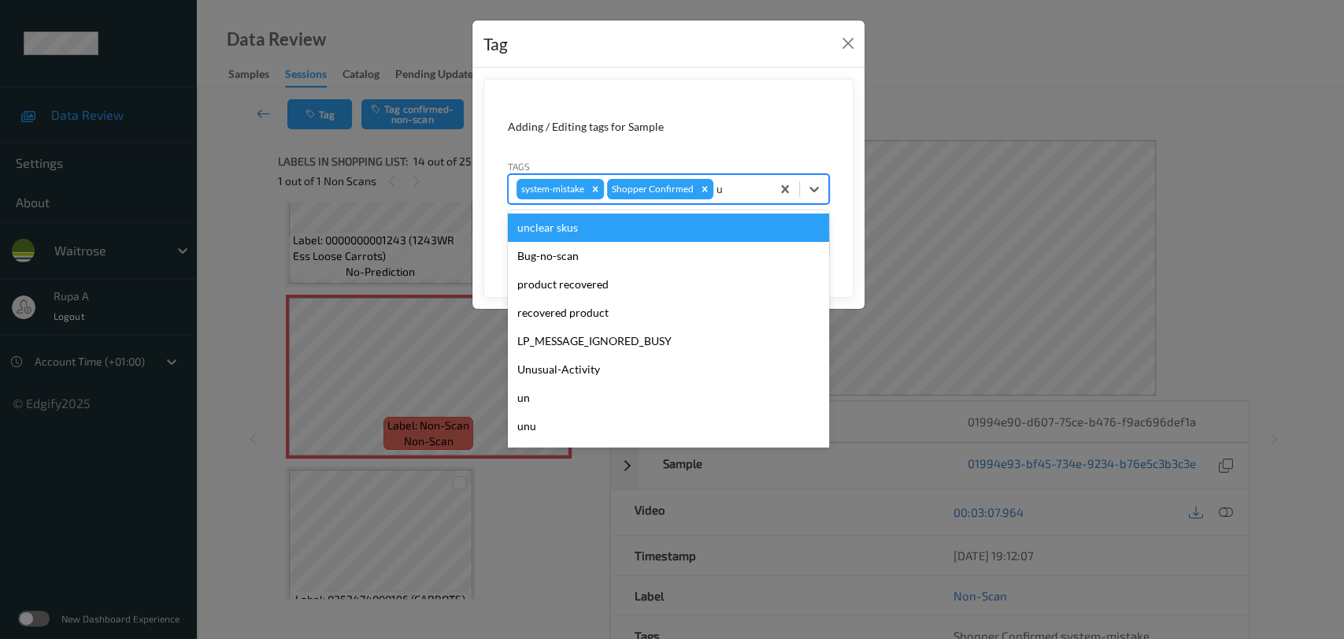
type input "un"
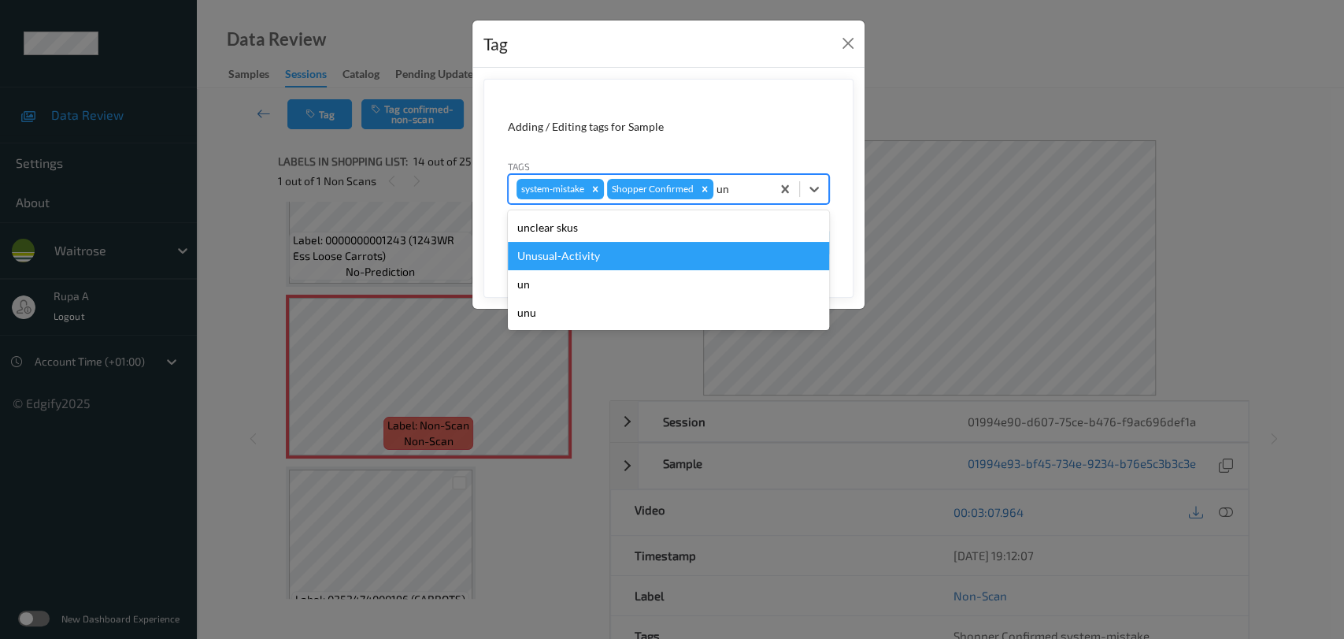
click at [645, 247] on div "Unusual-Activity" at bounding box center [668, 256] width 321 height 28
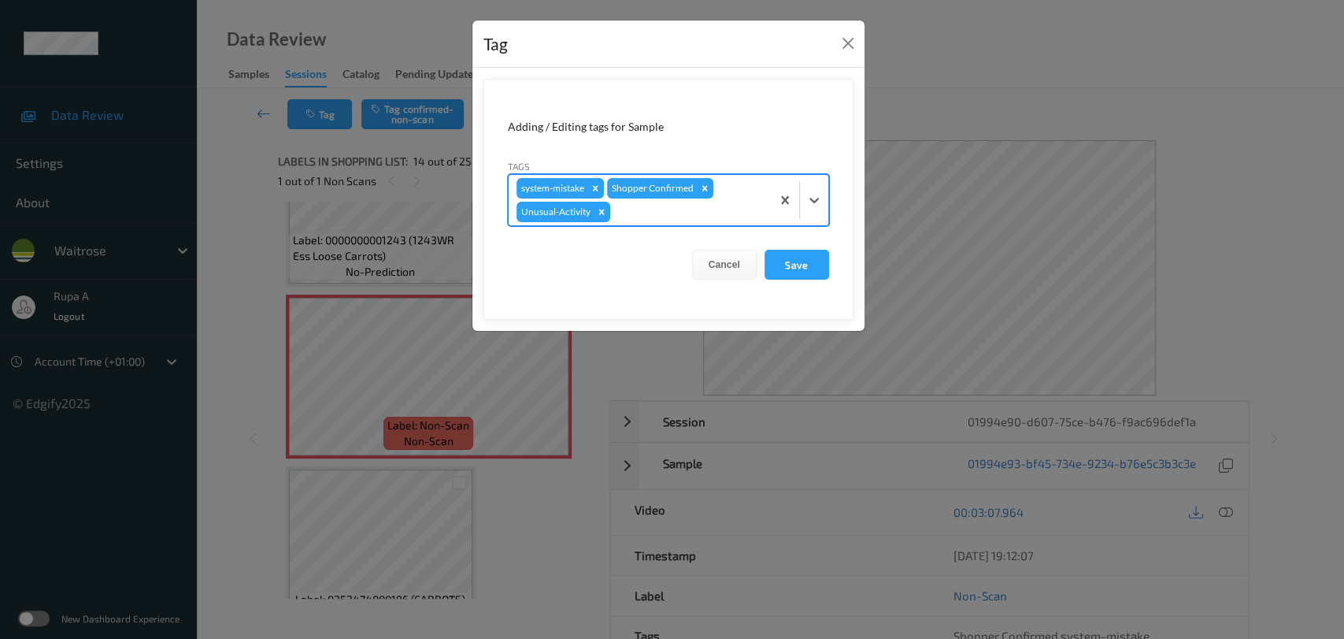
click at [673, 220] on div at bounding box center [688, 211] width 150 height 19
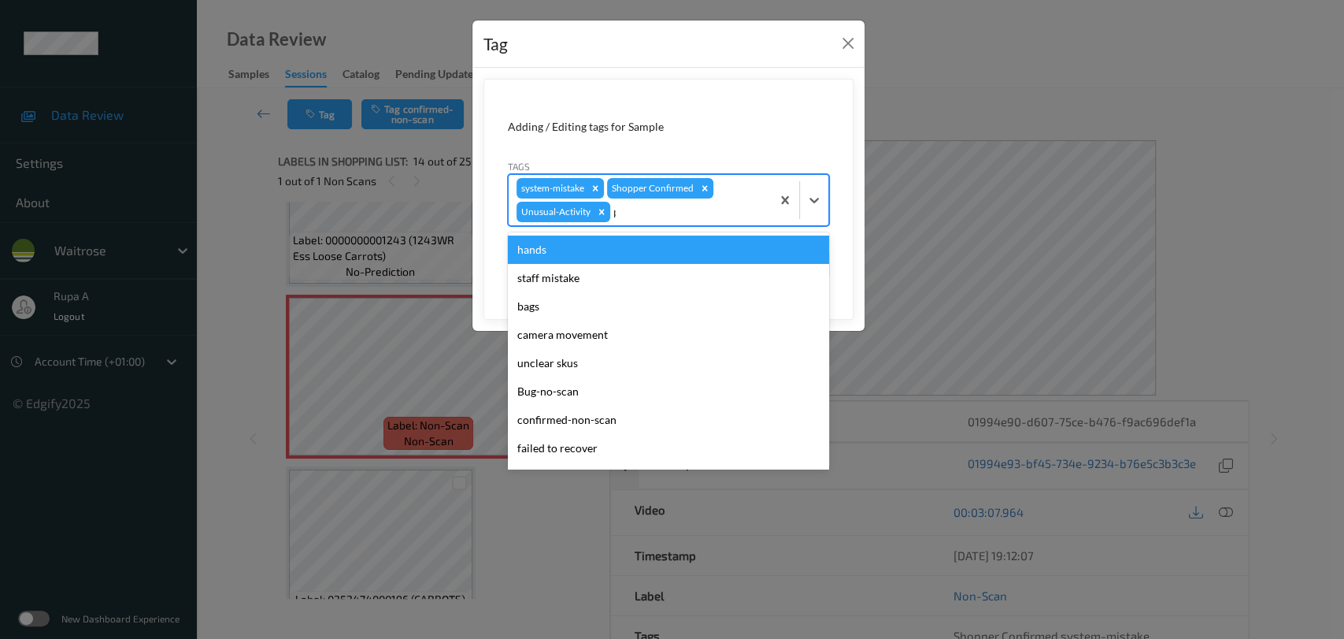
type input "pi"
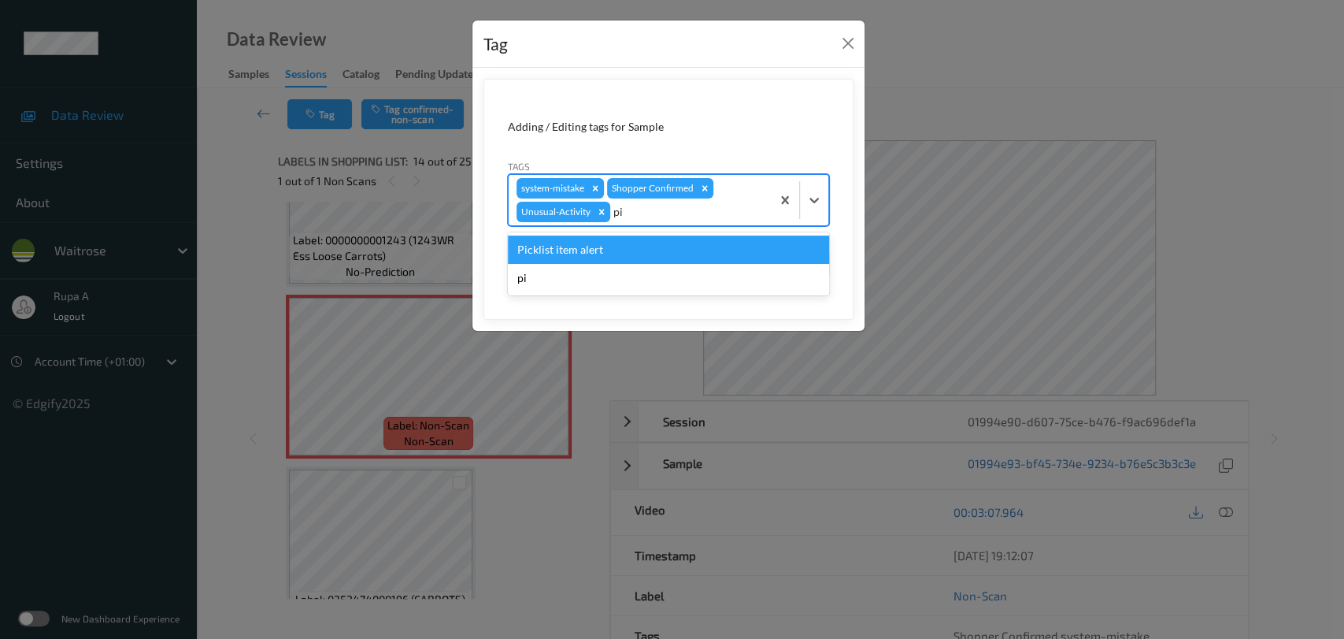
click at [654, 241] on div "Picklist item alert" at bounding box center [668, 249] width 321 height 28
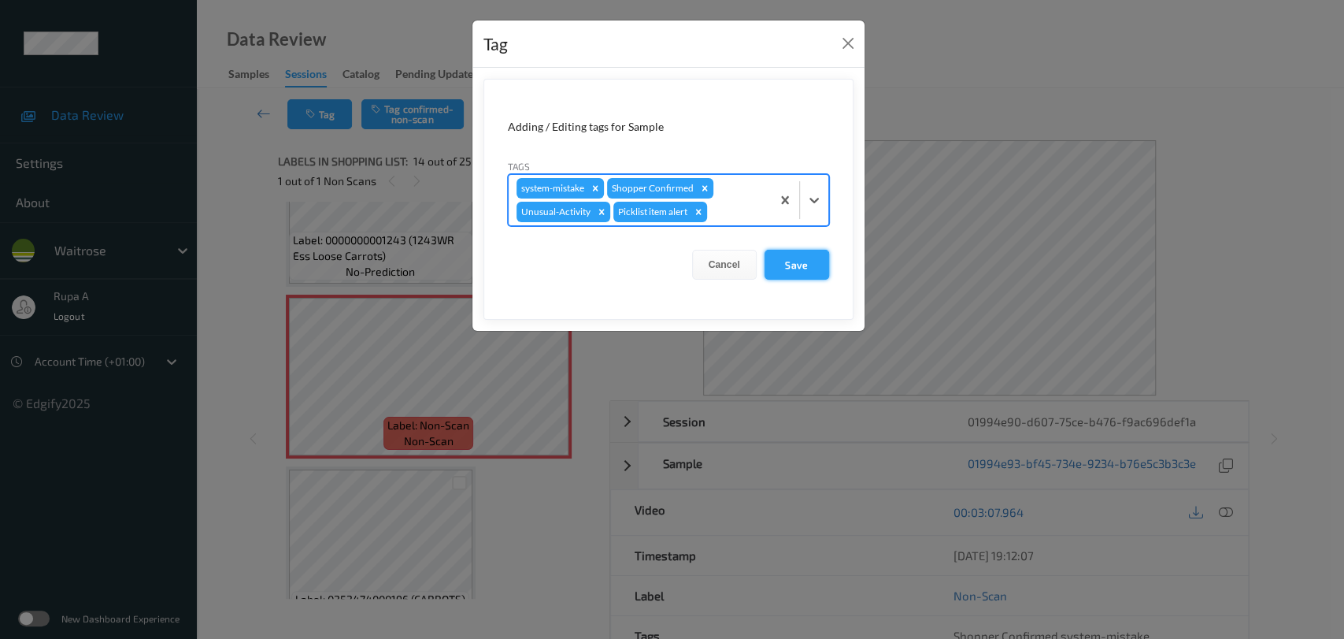
click at [792, 275] on button "Save" at bounding box center [797, 265] width 65 height 30
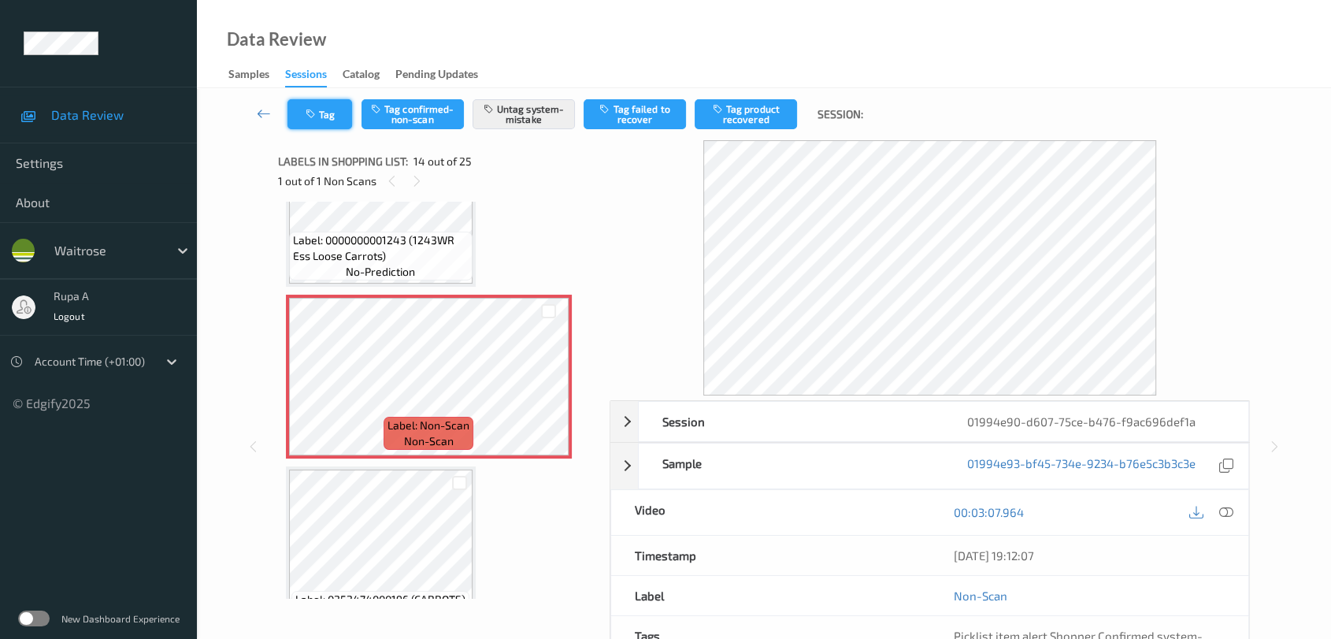
click at [316, 113] on icon "button" at bounding box center [312, 114] width 13 height 11
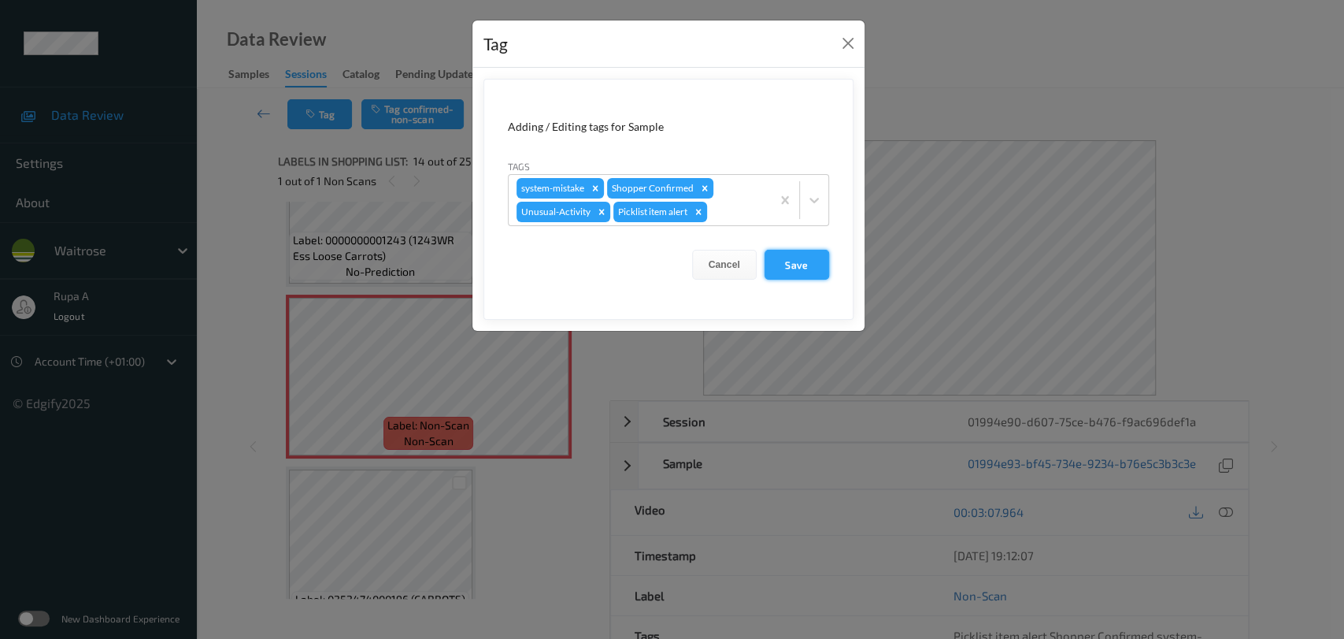
click at [777, 254] on button "Save" at bounding box center [797, 265] width 65 height 30
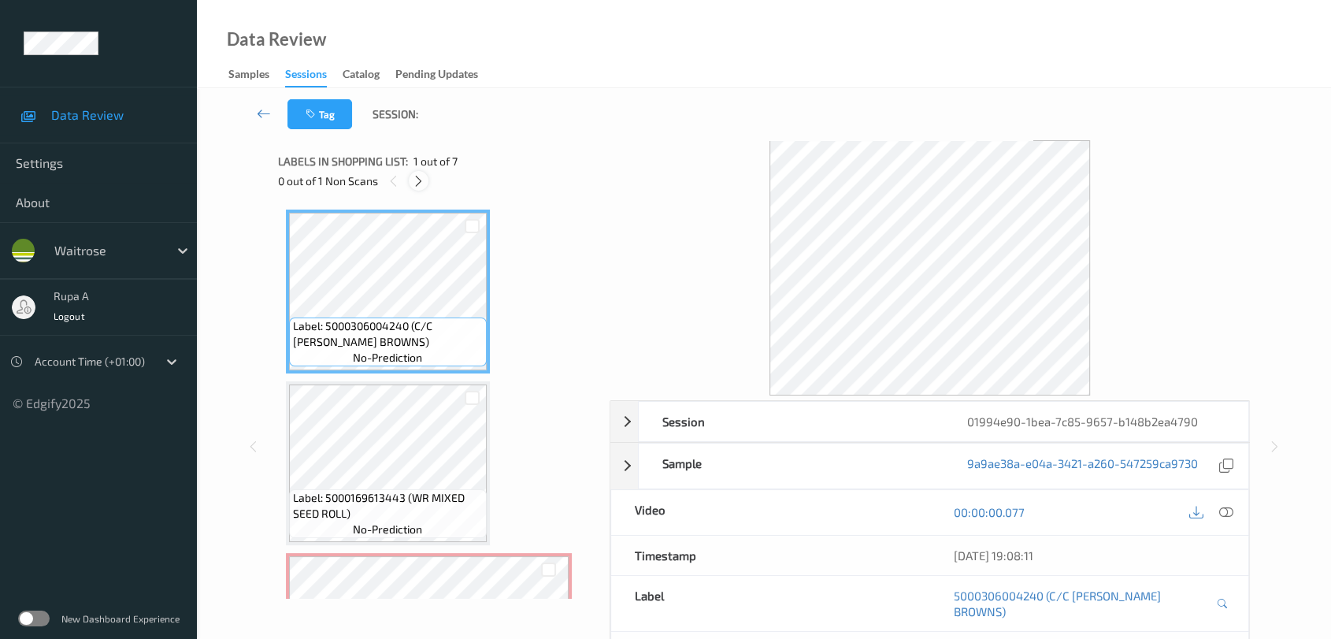
click at [418, 187] on div at bounding box center [419, 181] width 20 height 20
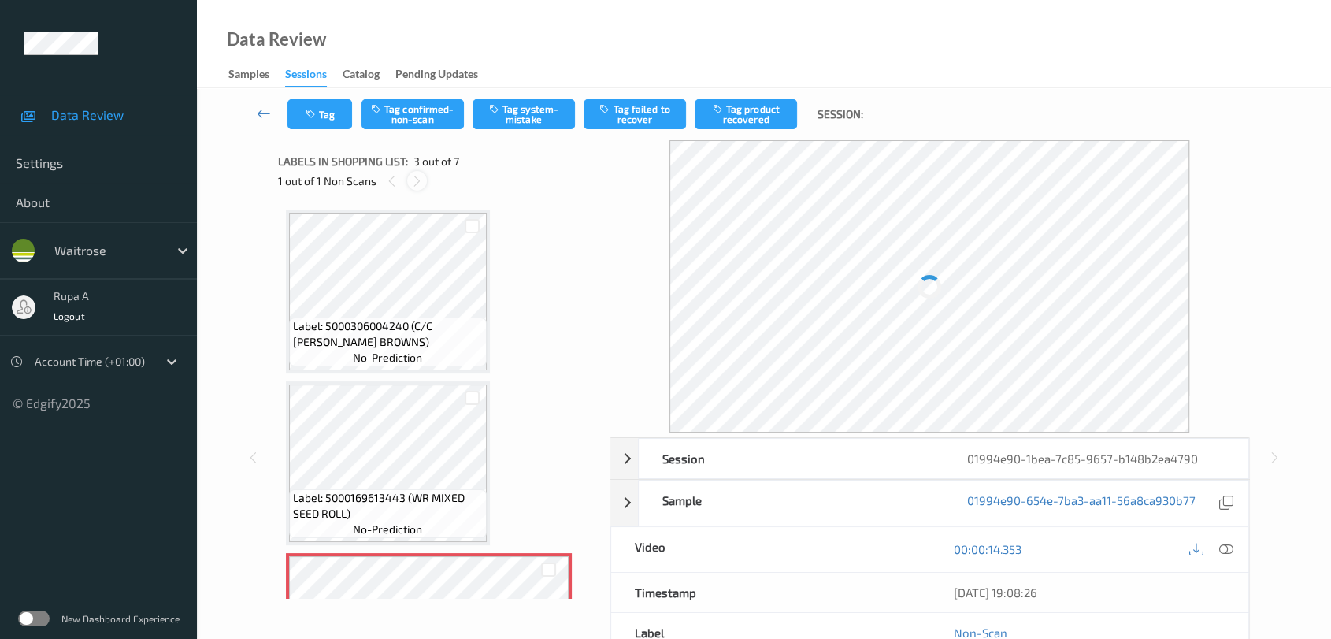
scroll to position [178, 0]
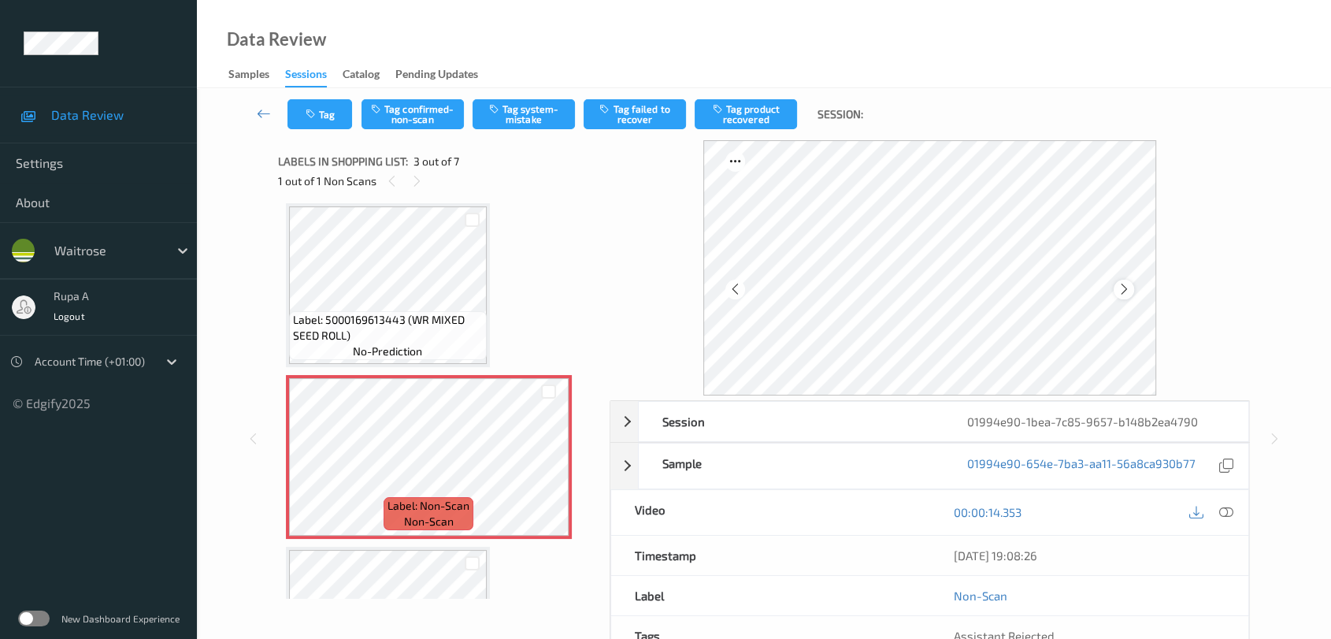
click at [1124, 289] on icon at bounding box center [1123, 289] width 13 height 14
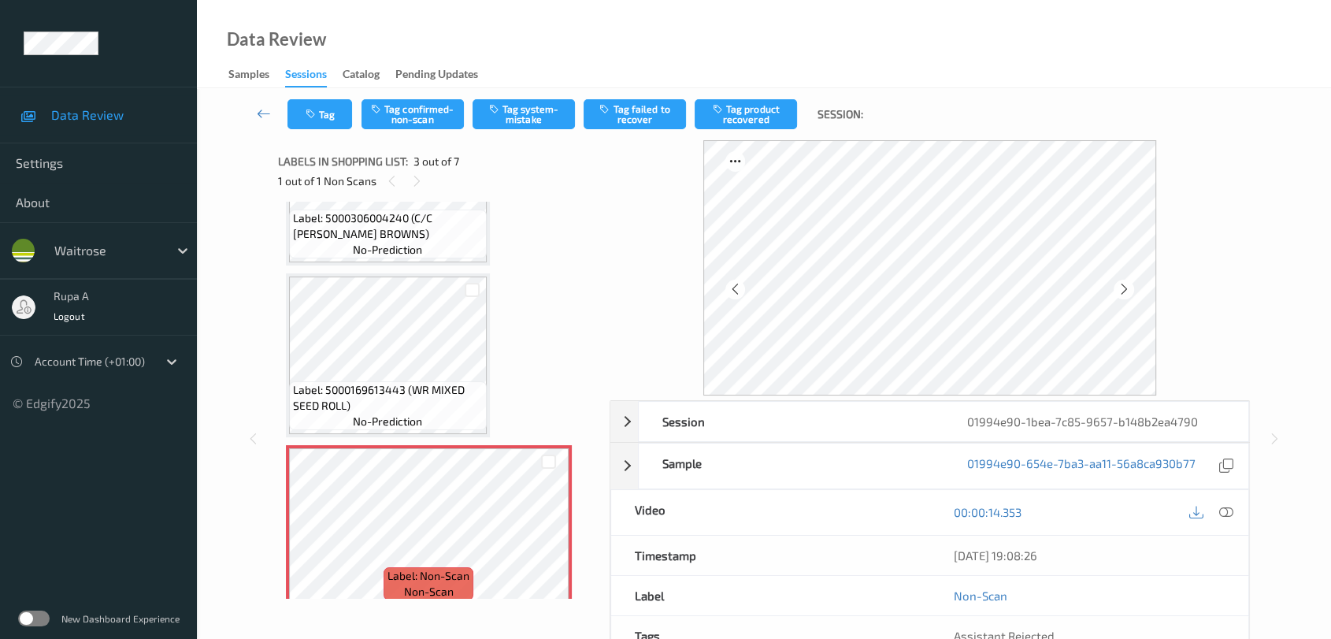
scroll to position [175, 0]
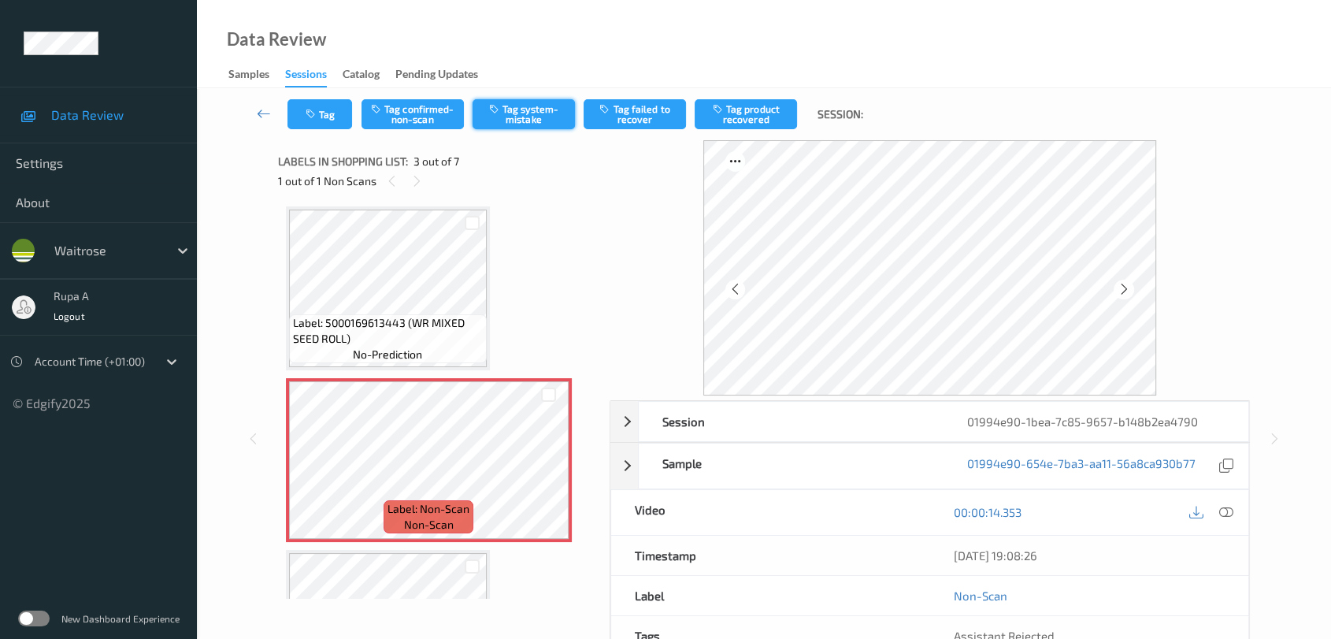
click at [516, 118] on button "Tag system-mistake" at bounding box center [524, 114] width 102 height 30
click at [330, 124] on button "Tag" at bounding box center [319, 114] width 65 height 30
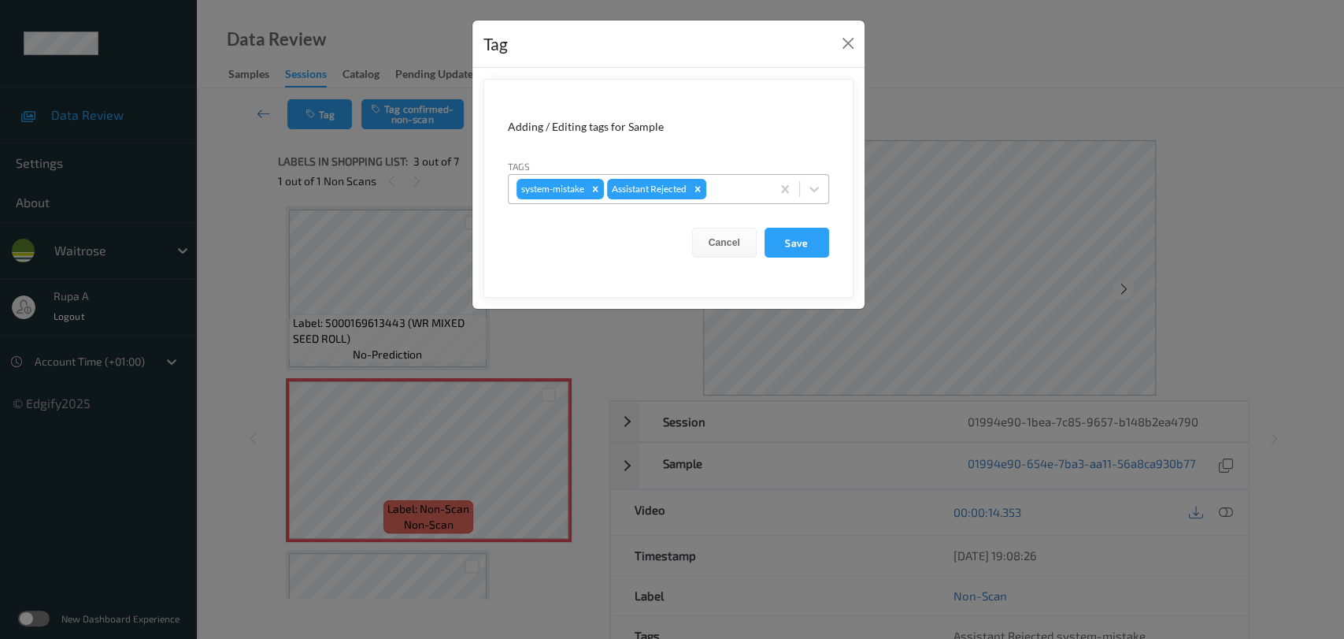
click at [743, 195] on div at bounding box center [737, 189] width 54 height 19
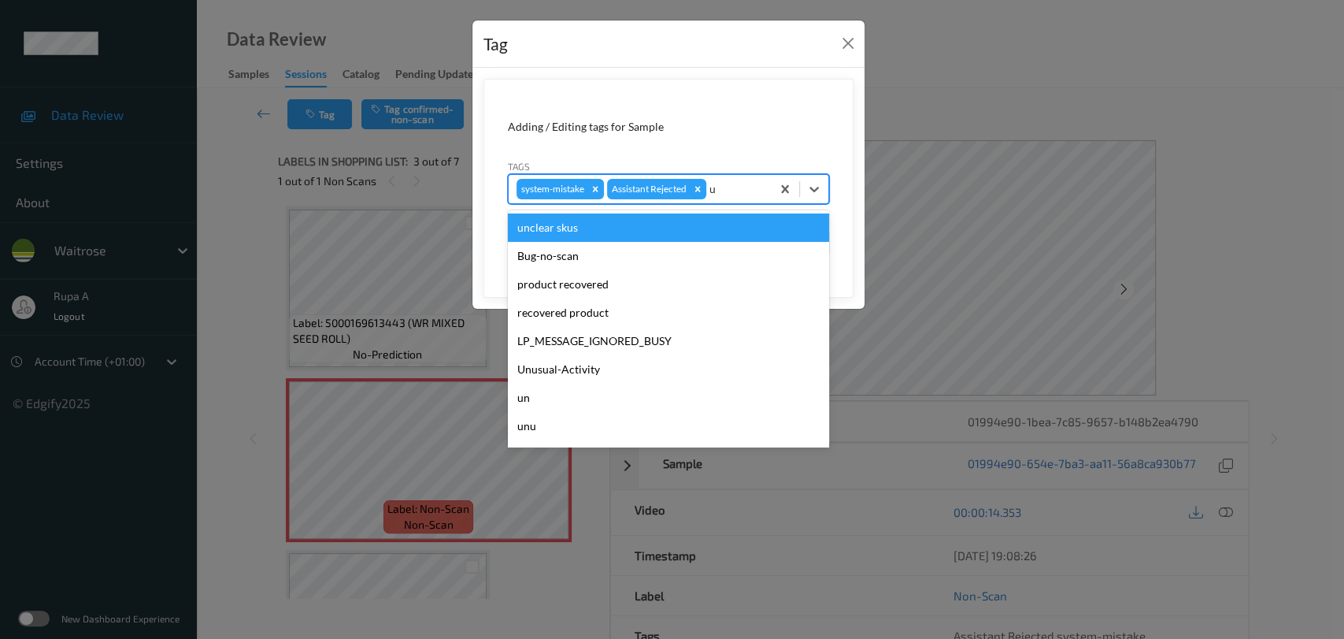
type input "un"
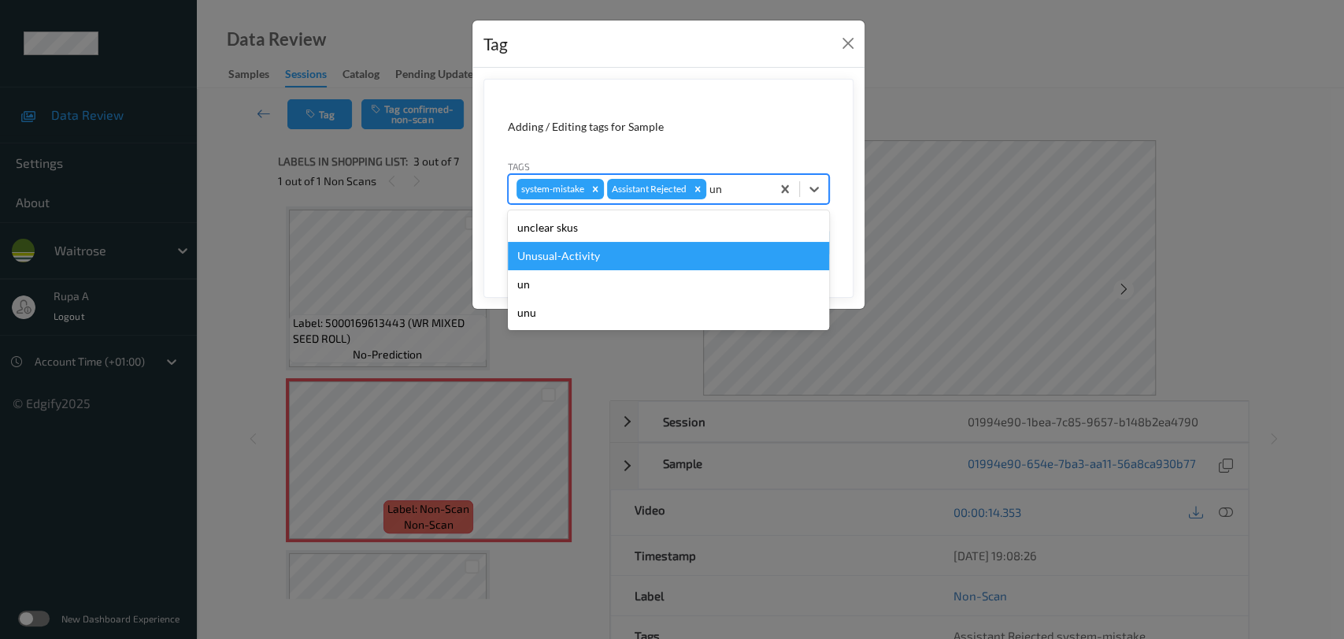
click at [649, 258] on div "Unusual-Activity" at bounding box center [668, 256] width 321 height 28
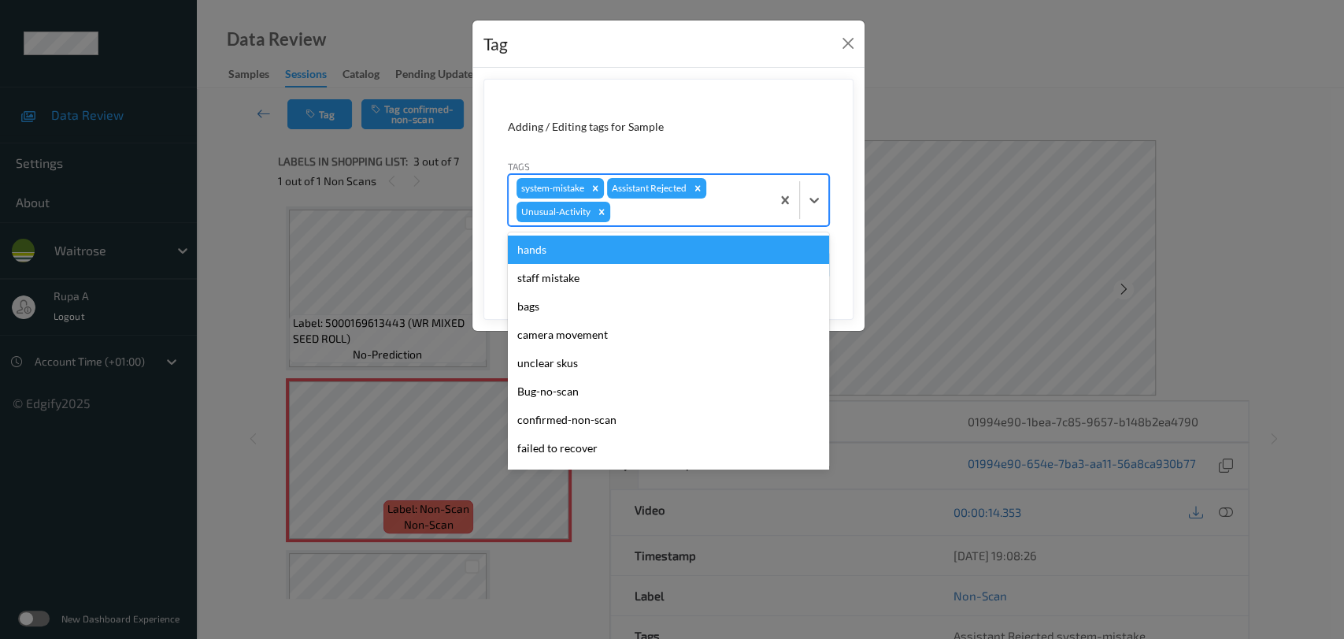
click at [654, 213] on div at bounding box center [688, 211] width 150 height 19
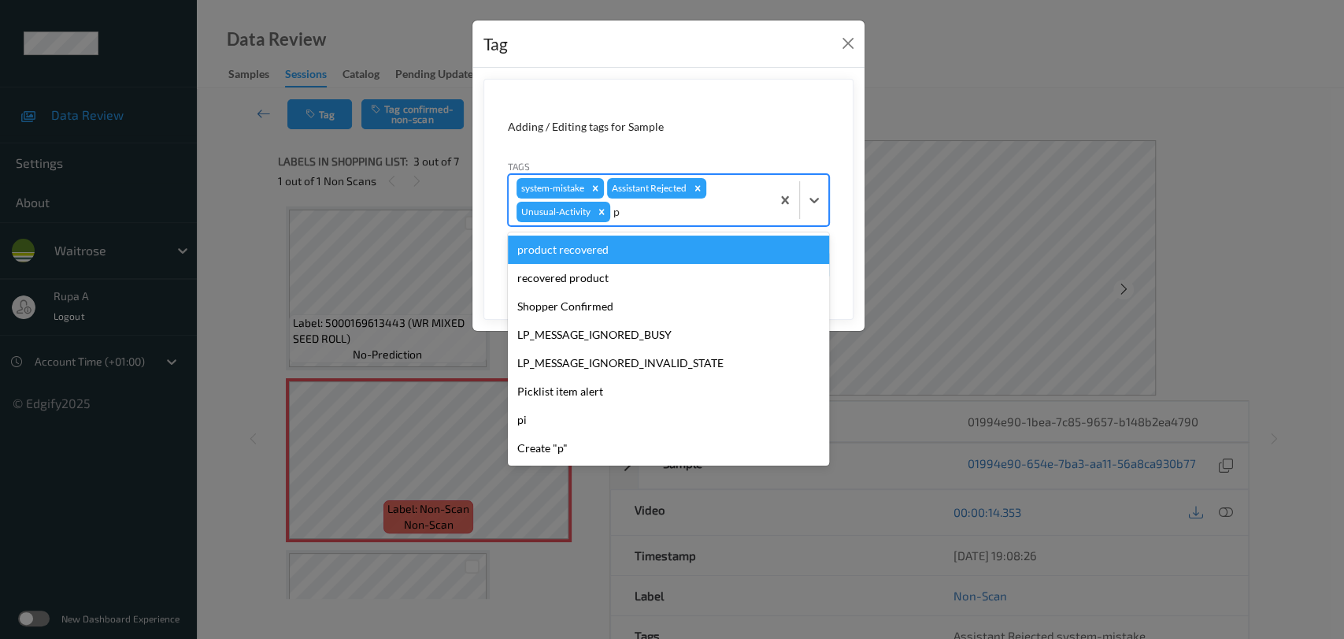
type input "pi"
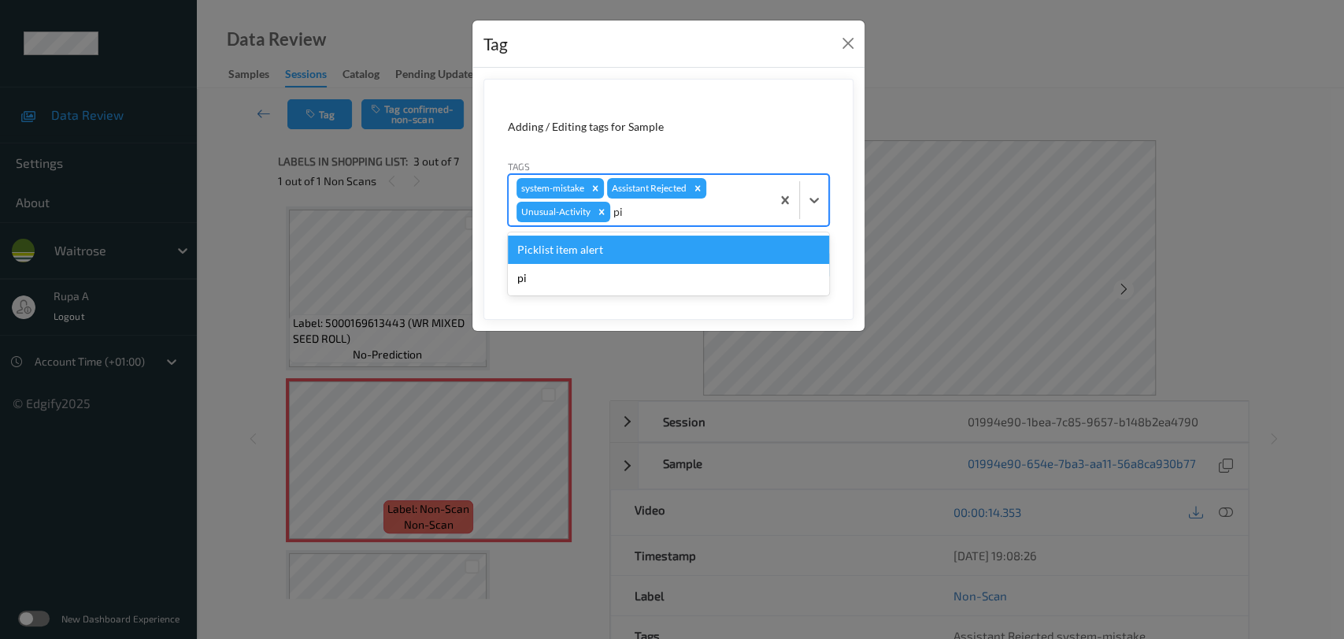
drag, startPoint x: 639, startPoint y: 241, endPoint x: 928, endPoint y: 292, distance: 292.7
click at [639, 241] on div "Picklist item alert" at bounding box center [668, 249] width 321 height 28
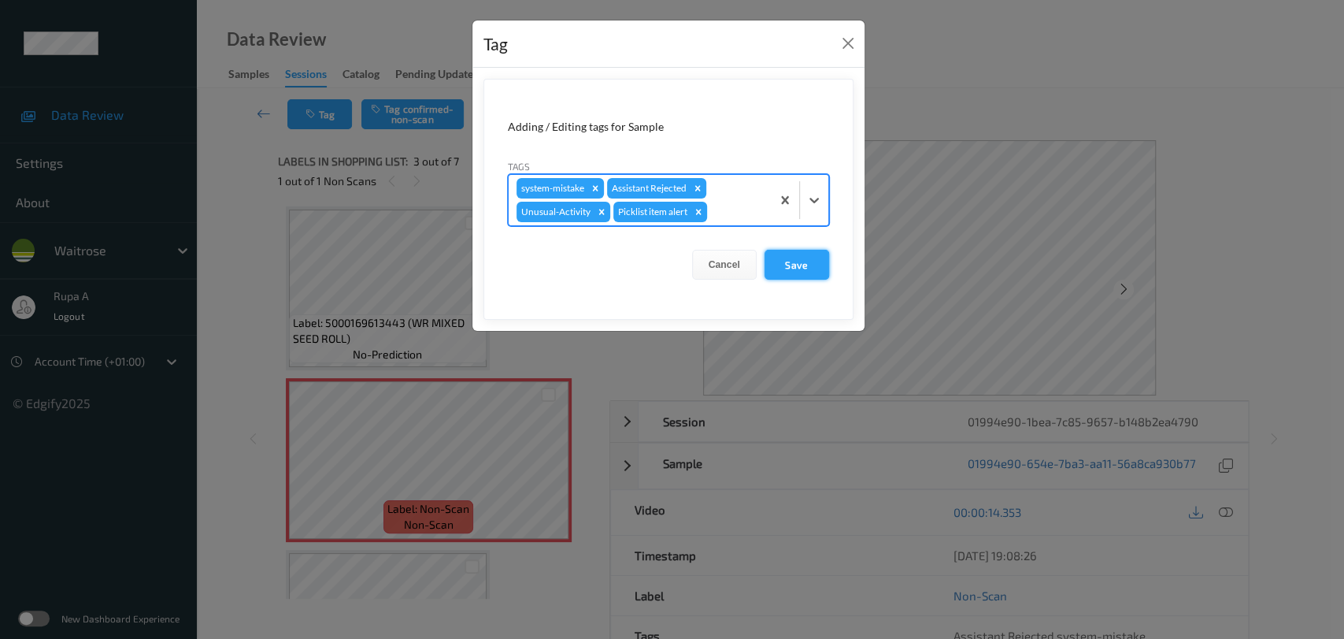
click at [807, 266] on button "Save" at bounding box center [797, 265] width 65 height 30
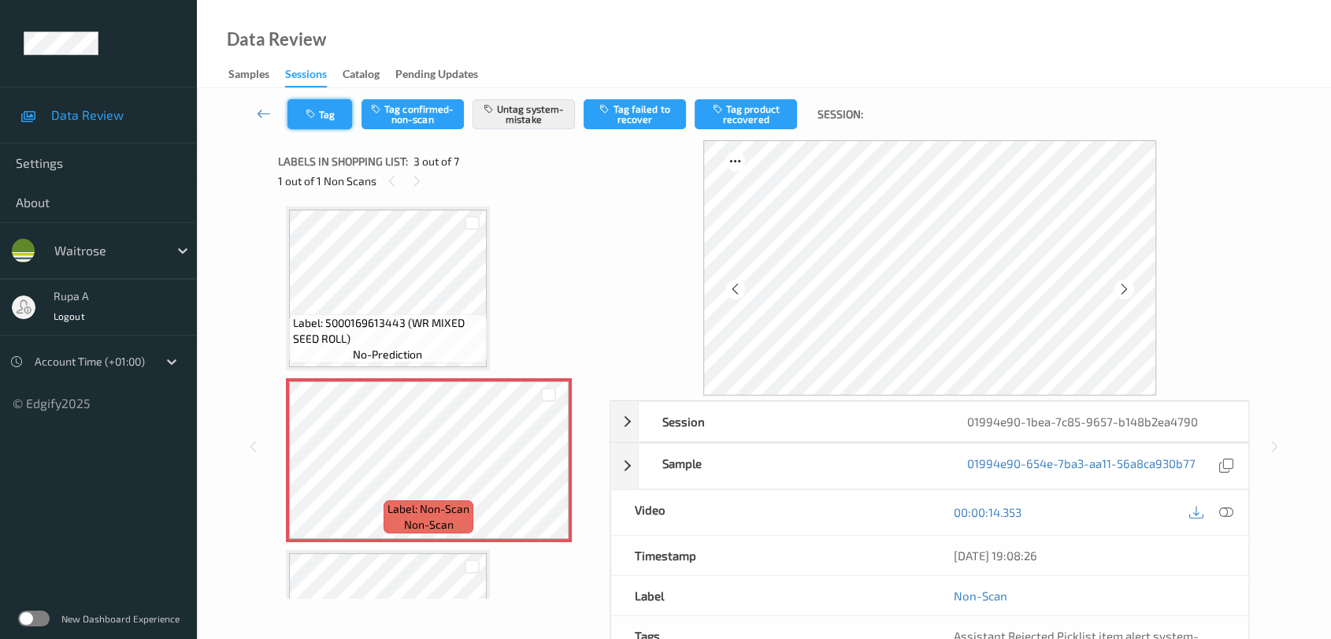
click at [310, 117] on icon "button" at bounding box center [312, 114] width 13 height 11
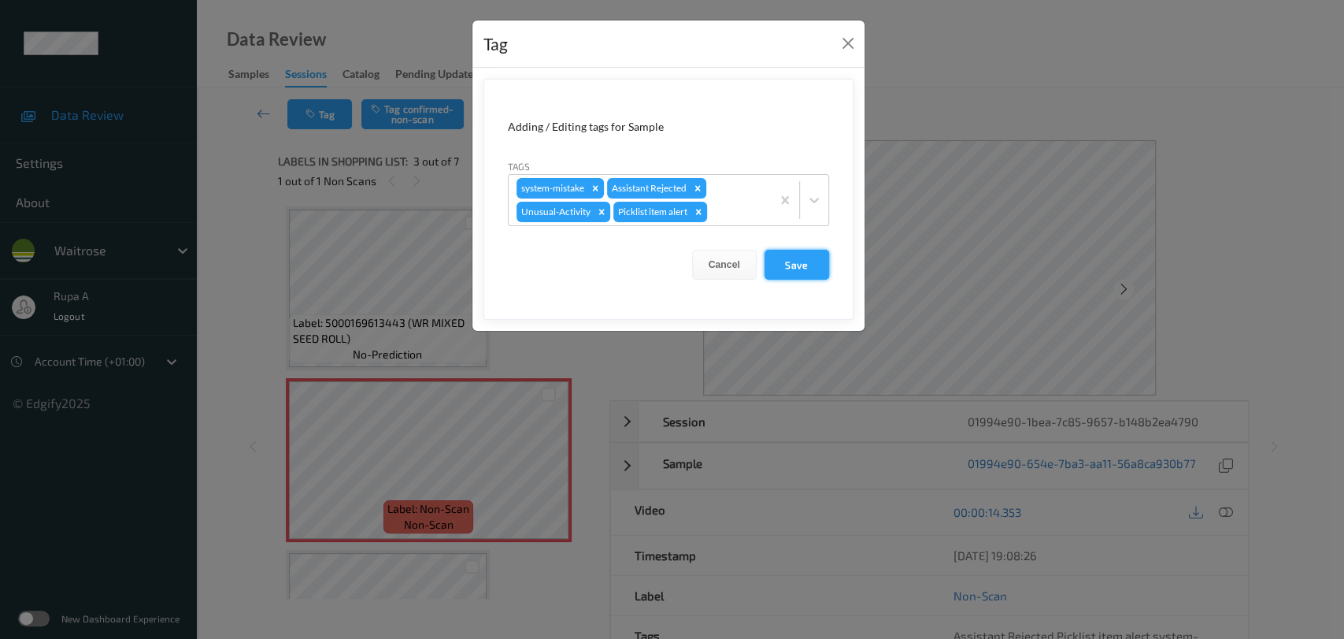
click at [788, 267] on button "Save" at bounding box center [797, 265] width 65 height 30
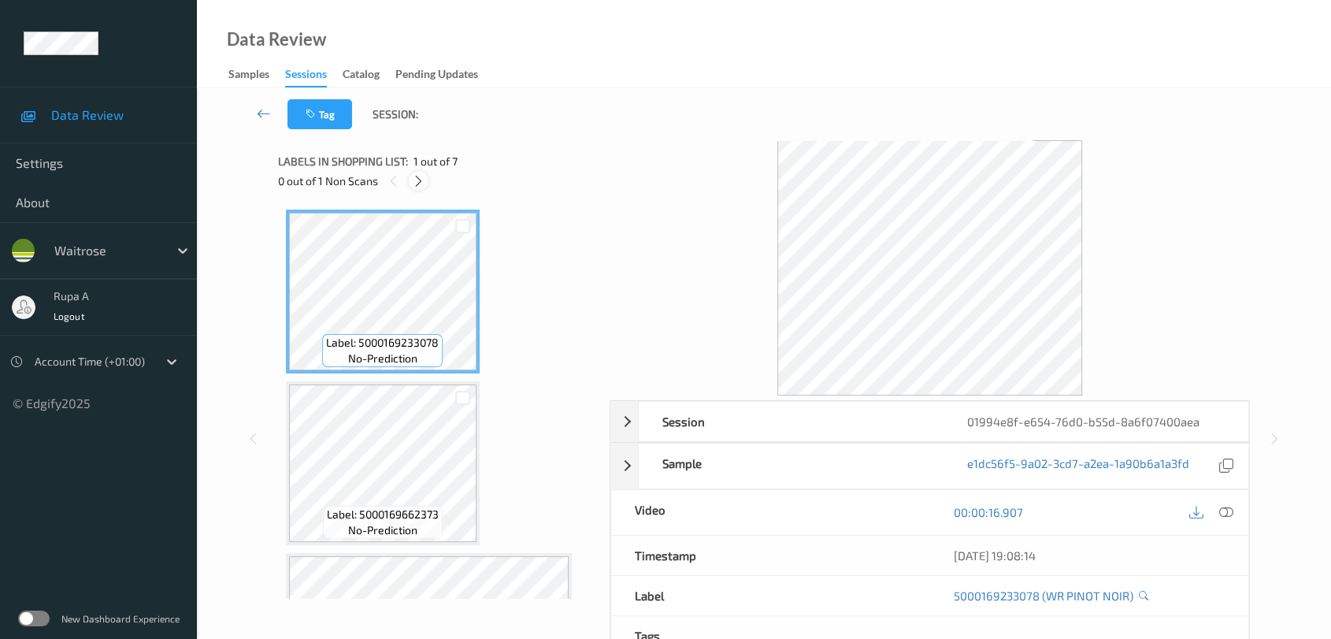
click at [417, 176] on icon at bounding box center [418, 181] width 13 height 14
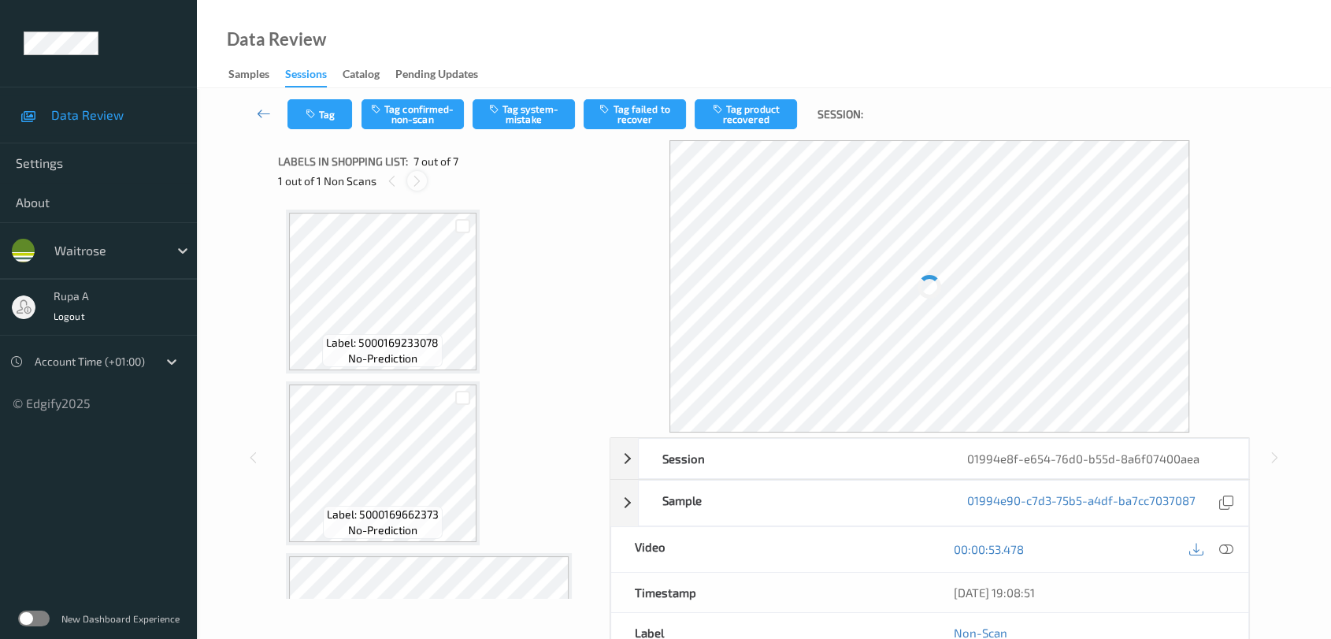
scroll to position [807, 0]
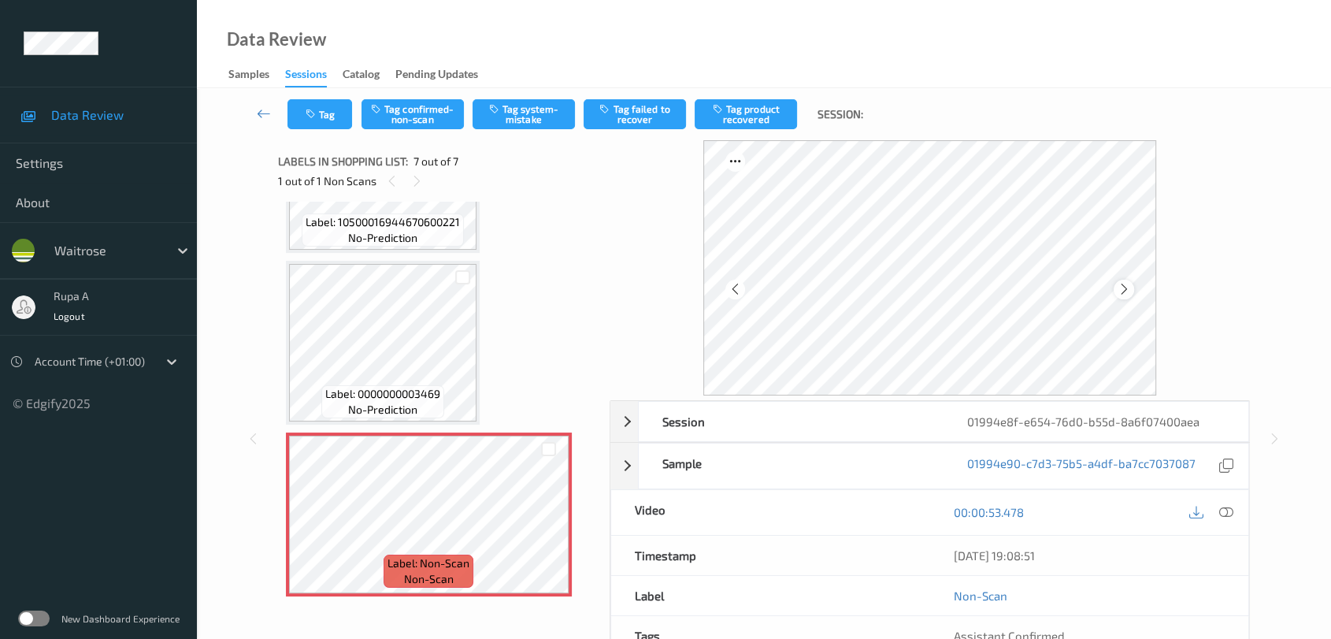
click at [1114, 289] on div at bounding box center [1124, 290] width 20 height 20
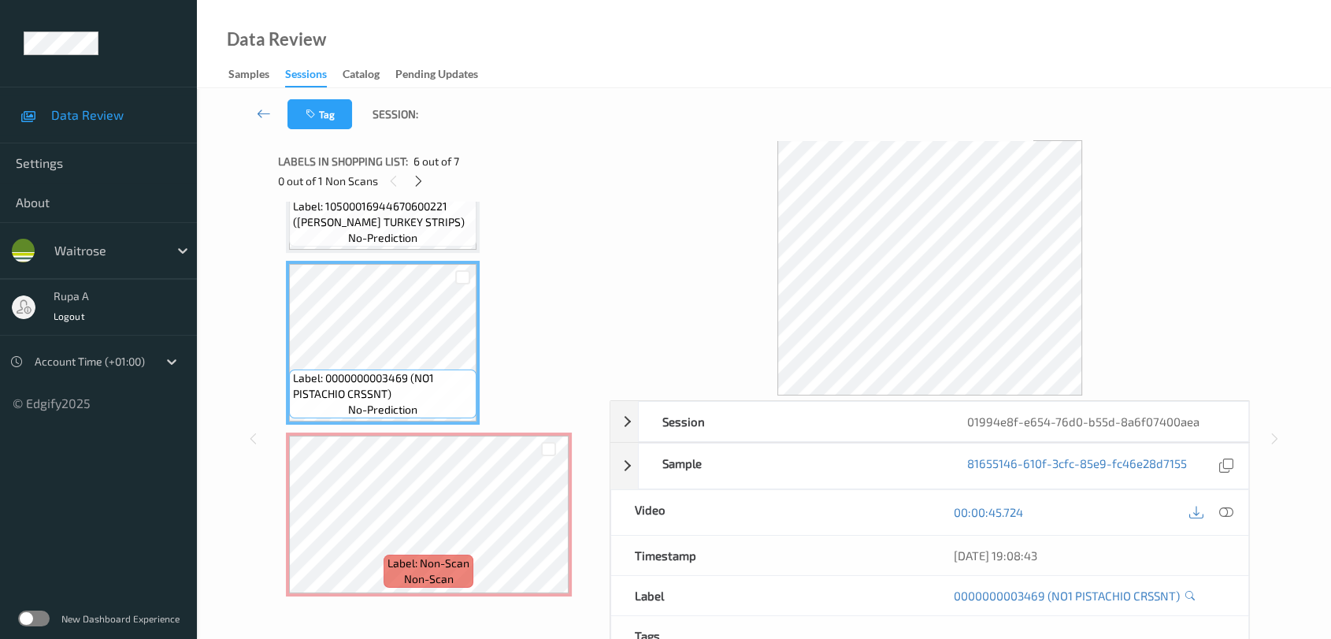
scroll to position [791, 0]
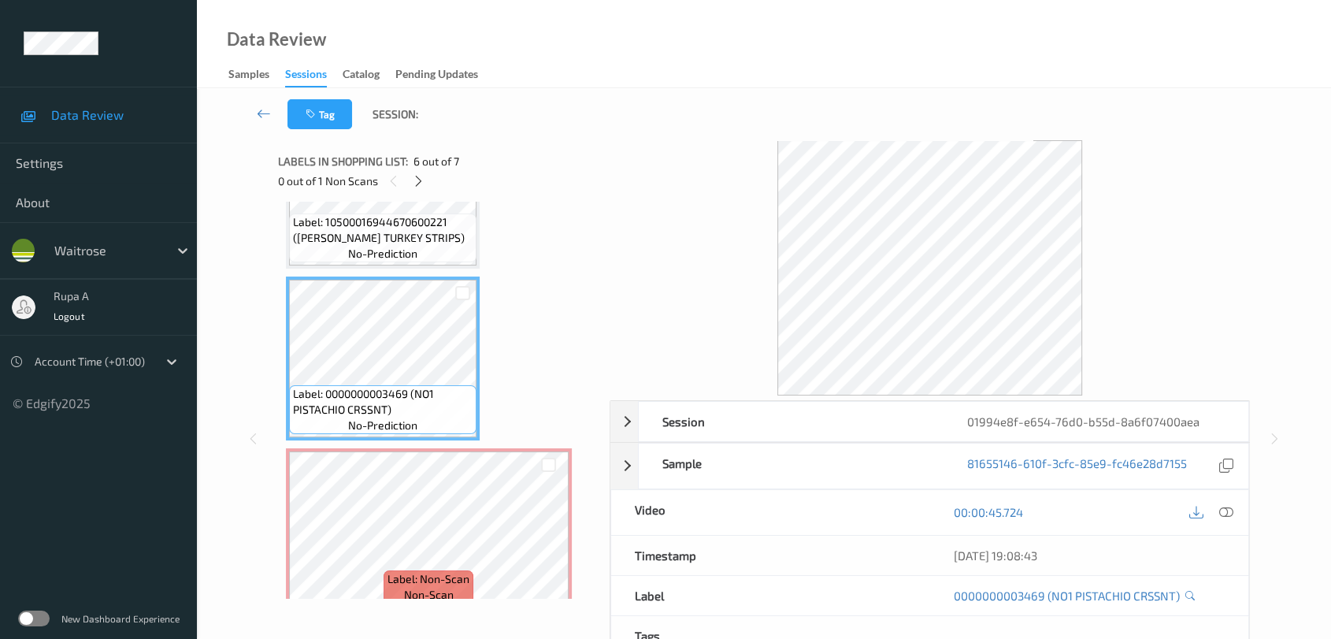
drag, startPoint x: 417, startPoint y: 178, endPoint x: 429, endPoint y: 168, distance: 15.6
click at [418, 178] on icon at bounding box center [418, 181] width 13 height 14
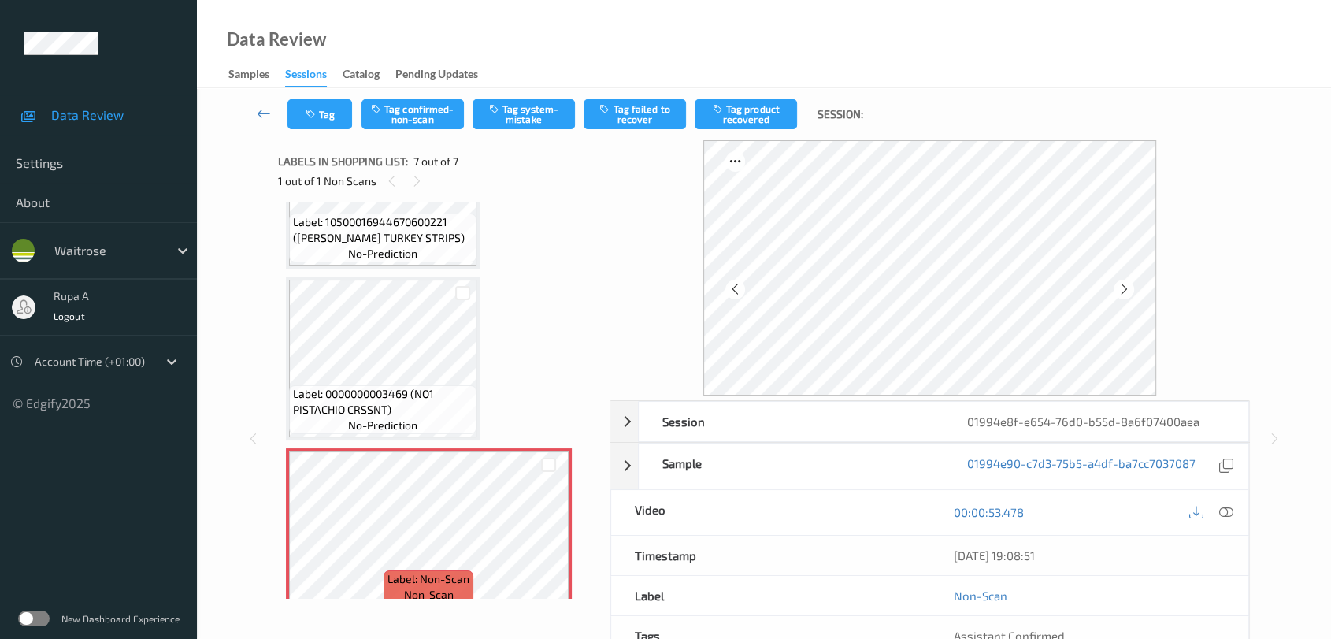
scroll to position [807, 0]
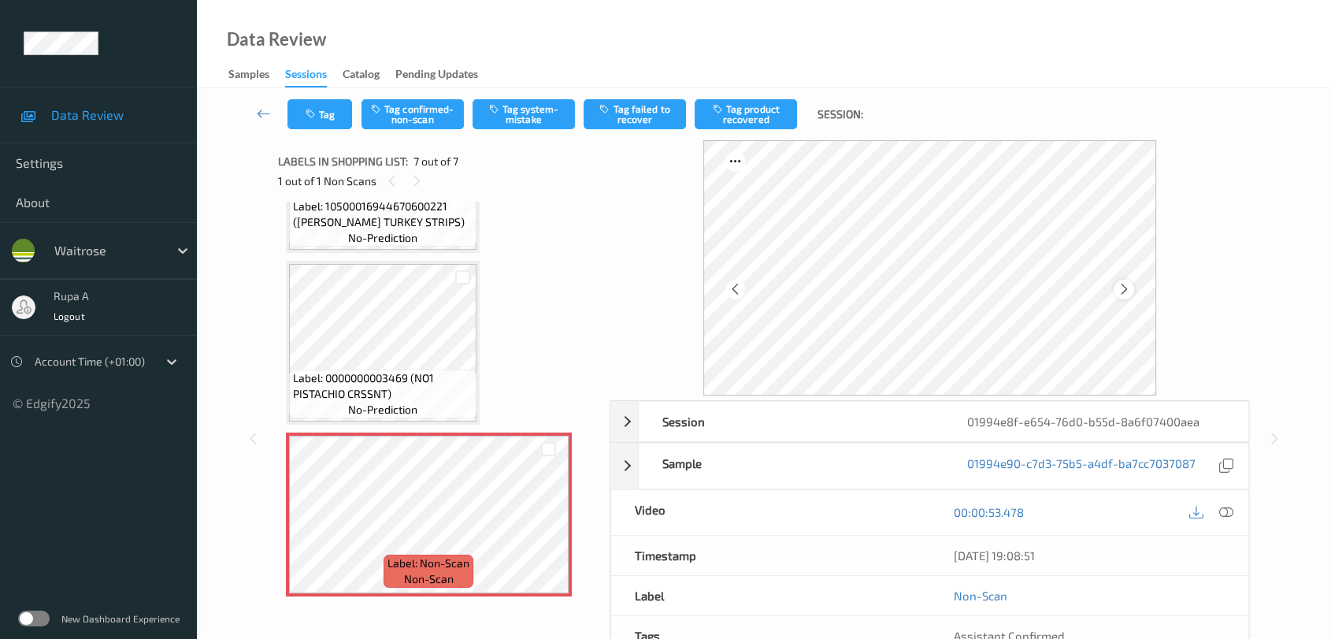
click at [1124, 286] on icon at bounding box center [1123, 289] width 13 height 14
click at [1125, 286] on icon at bounding box center [1123, 289] width 13 height 14
click at [522, 114] on button "Tag system-mistake" at bounding box center [524, 114] width 102 height 30
click at [319, 119] on button "Tag" at bounding box center [319, 114] width 65 height 30
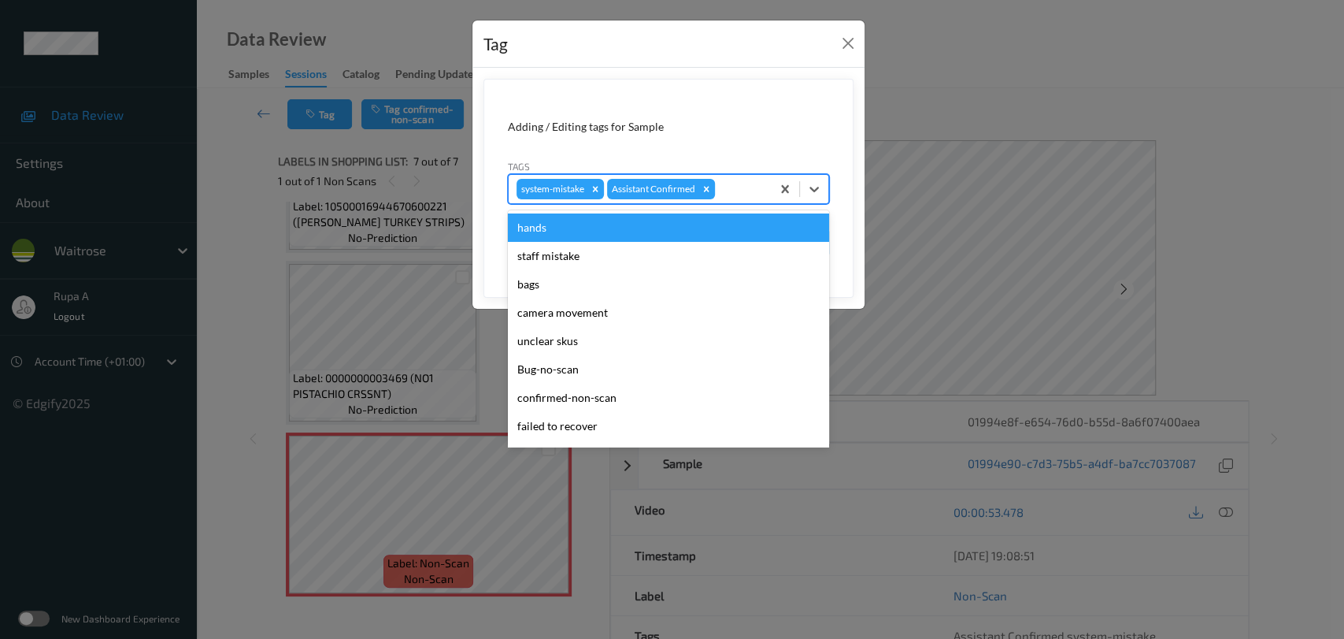
click at [742, 191] on div at bounding box center [740, 189] width 45 height 19
type input "un"
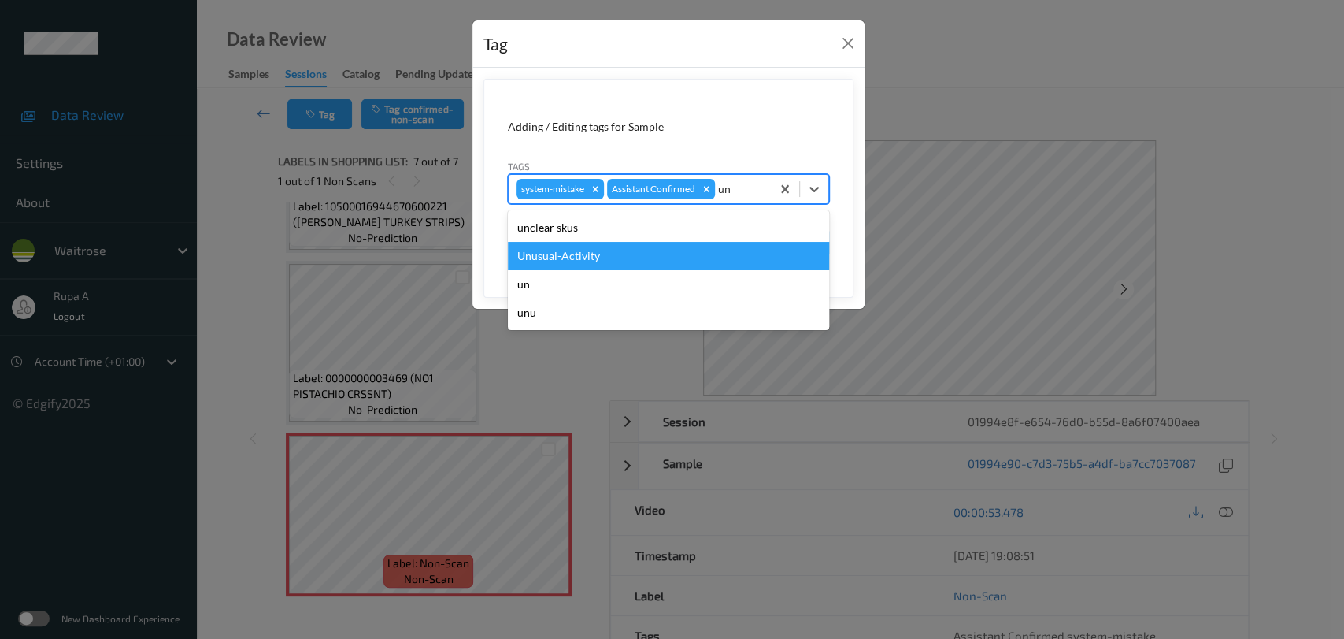
click at [600, 258] on div "Unusual-Activity" at bounding box center [668, 256] width 321 height 28
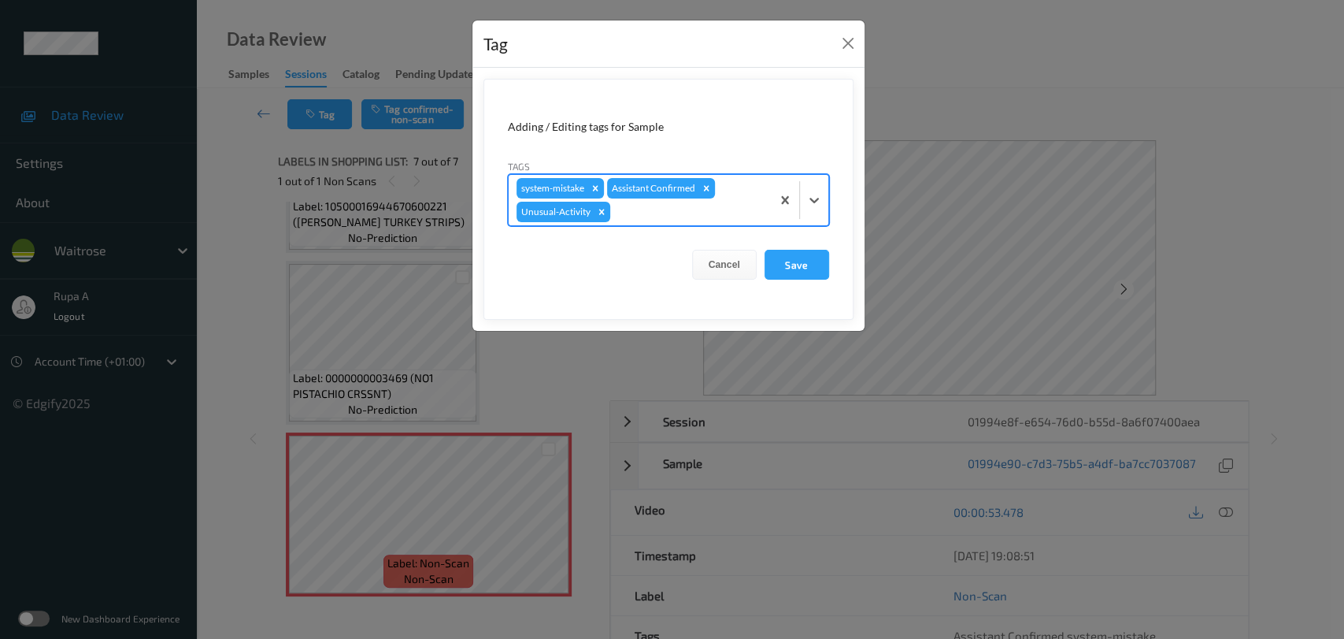
click at [675, 205] on div at bounding box center [688, 211] width 150 height 19
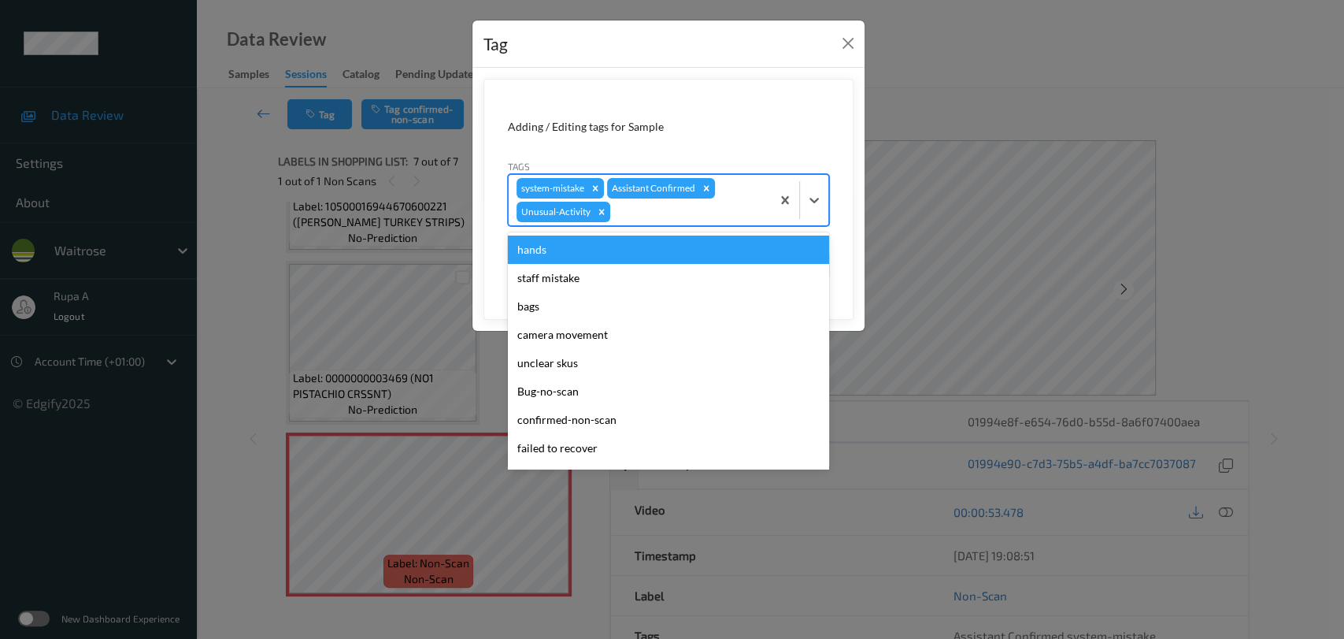
type input "["
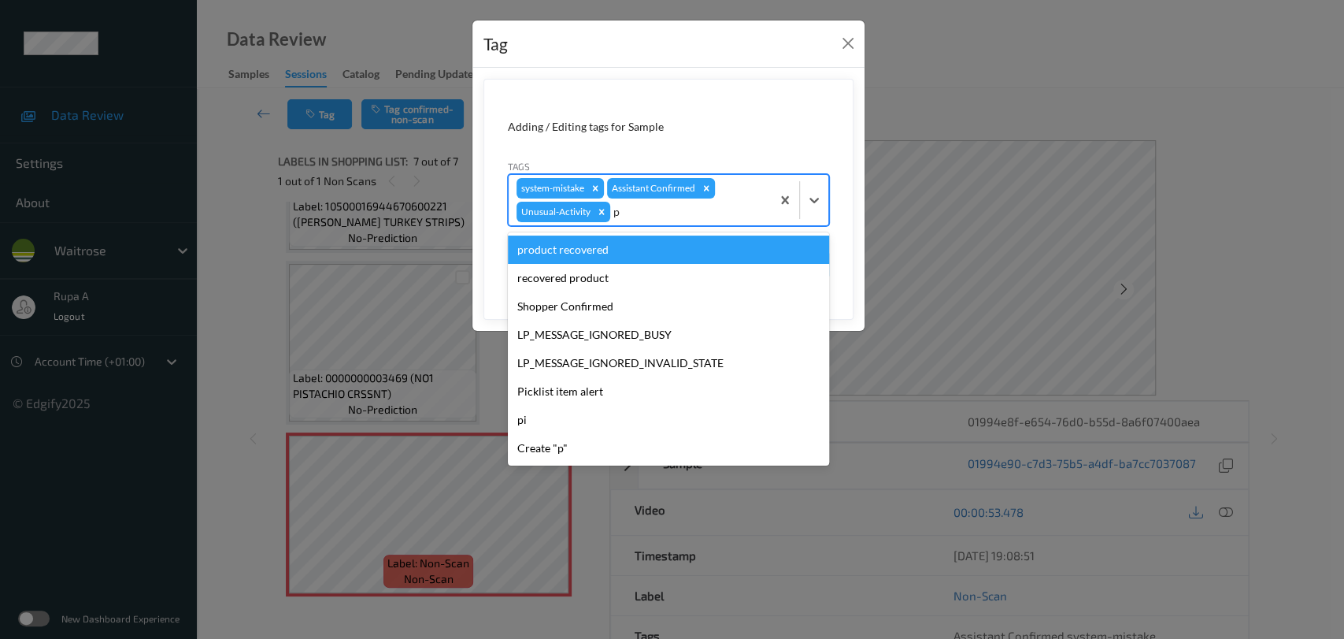
type input "pi"
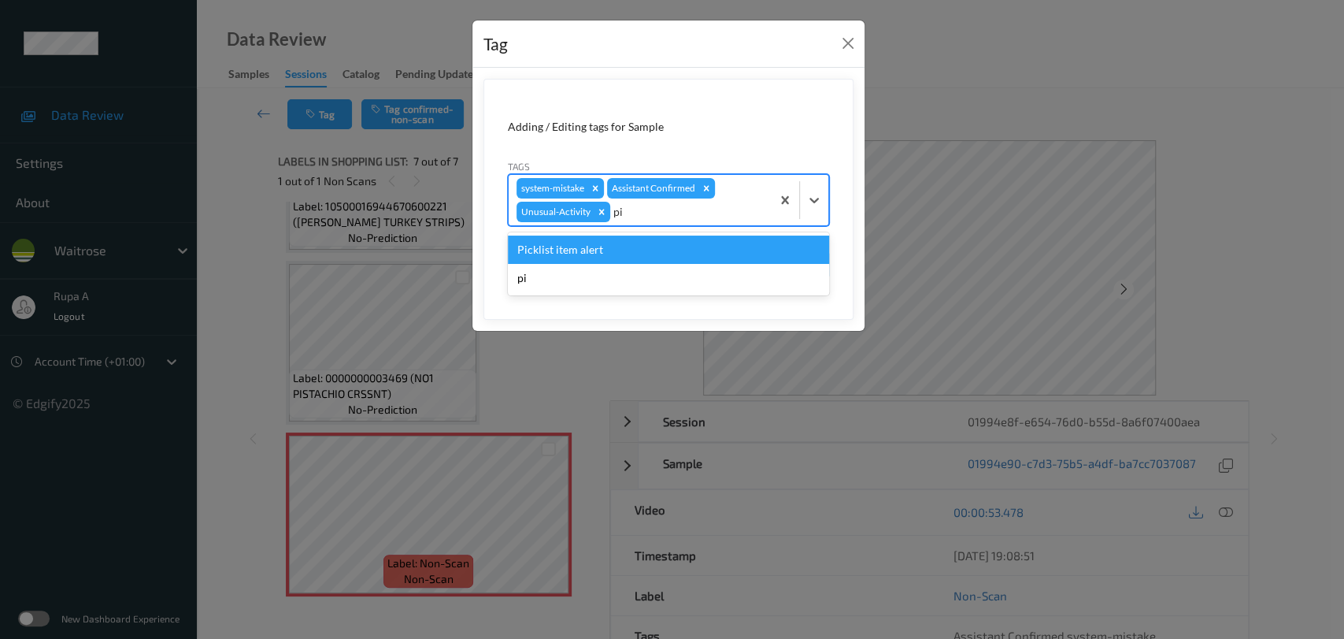
click at [647, 247] on div "Picklist item alert" at bounding box center [668, 249] width 321 height 28
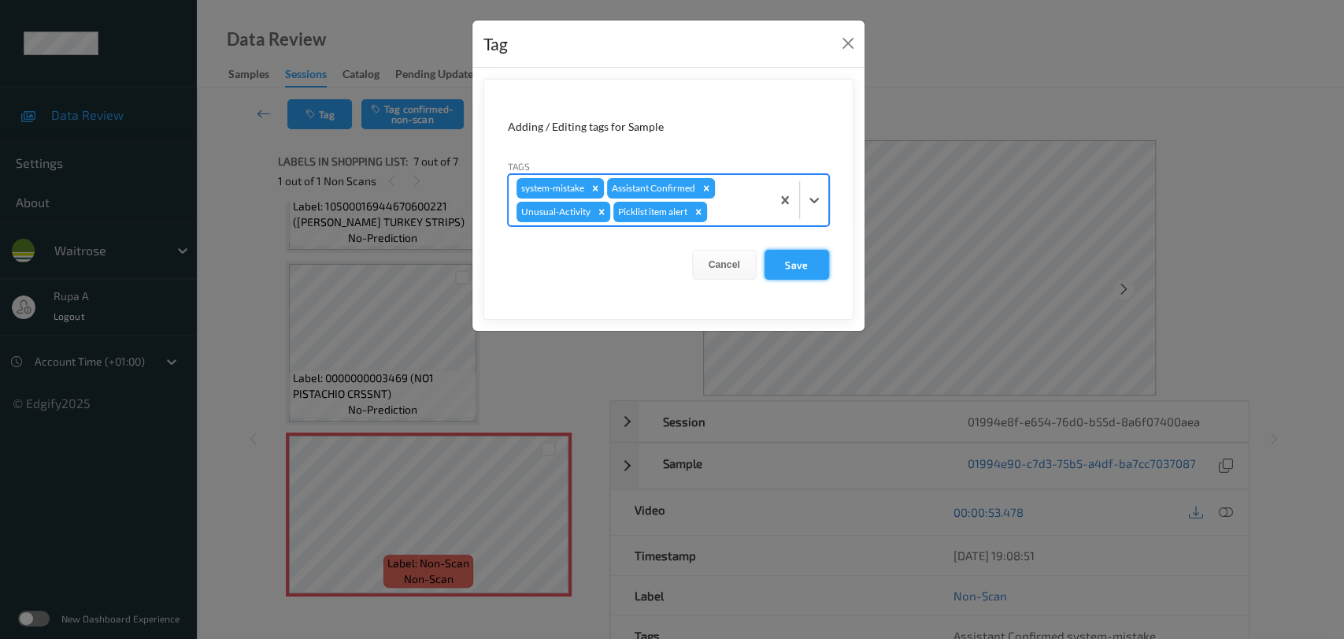
click at [765, 260] on button "Save" at bounding box center [797, 265] width 65 height 30
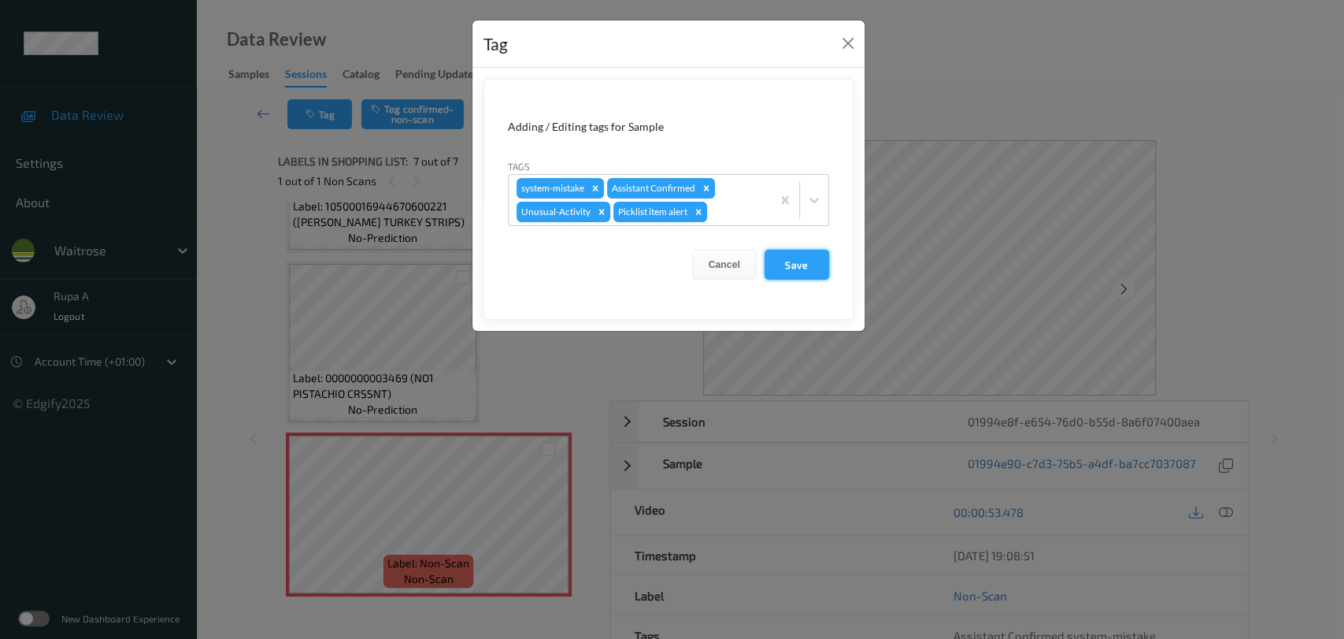
click at [780, 260] on button "Save" at bounding box center [797, 265] width 65 height 30
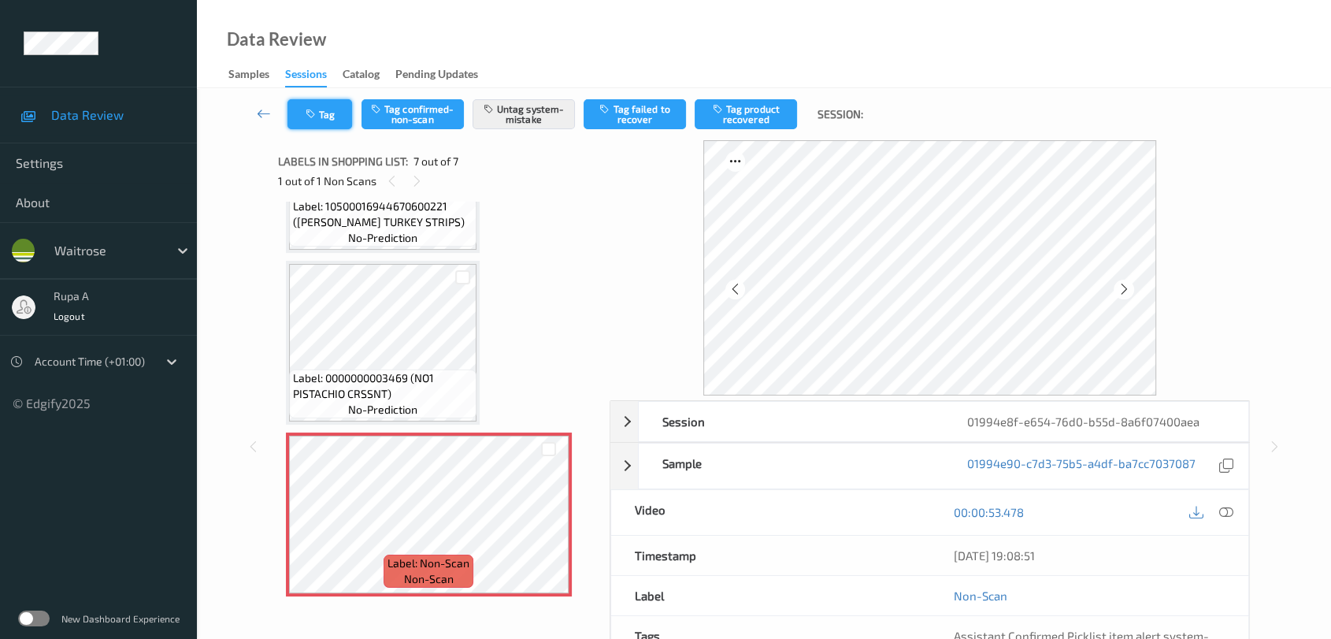
click at [332, 122] on button "Tag" at bounding box center [319, 114] width 65 height 30
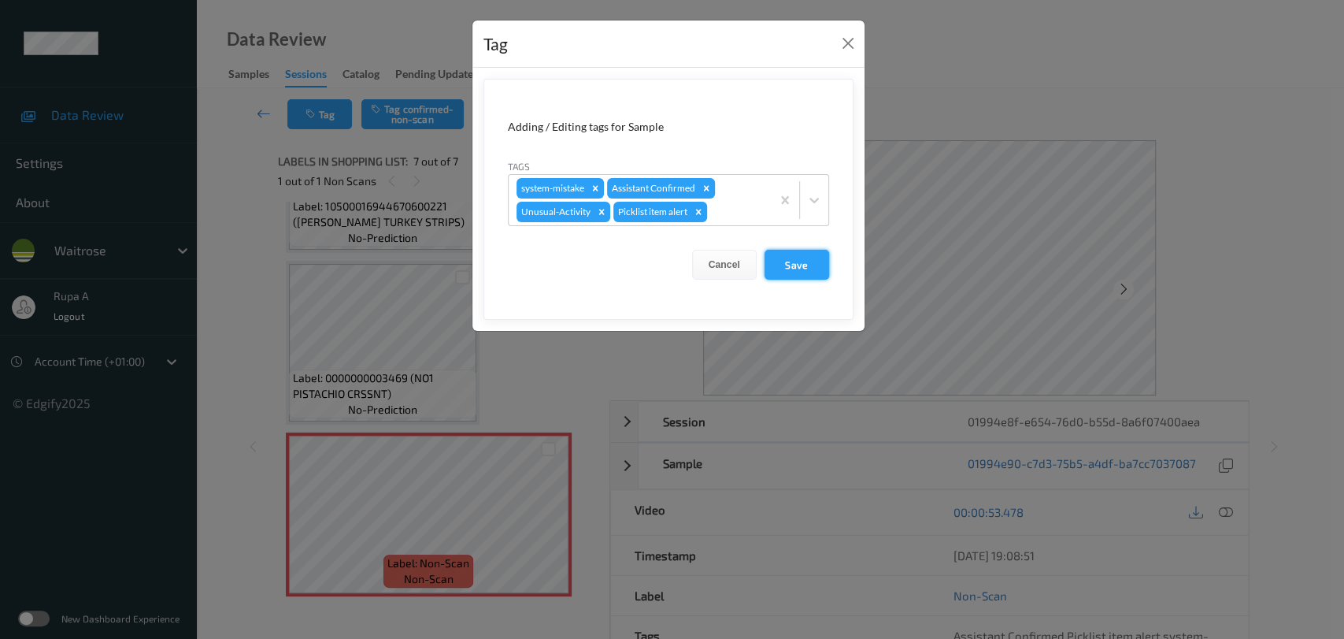
click at [817, 263] on button "Save" at bounding box center [797, 265] width 65 height 30
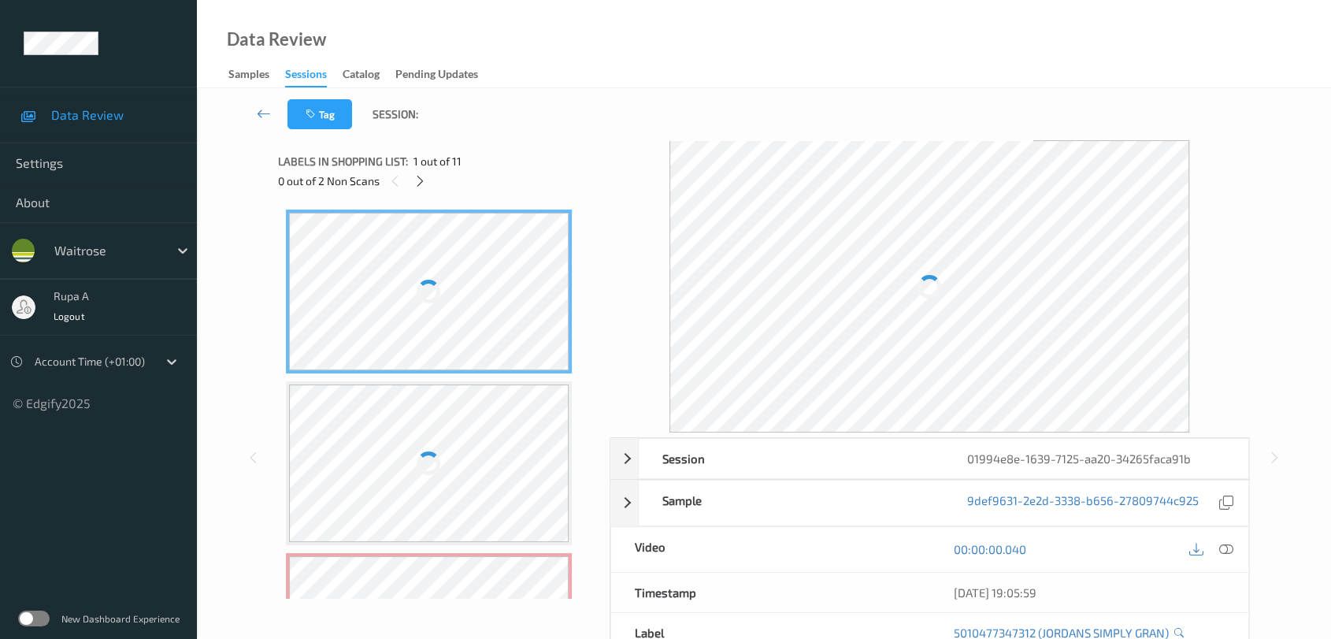
click at [507, 140] on div "Labels in shopping list: 1 out of 11 0 out of 2 Non Scans" at bounding box center [438, 170] width 321 height 61
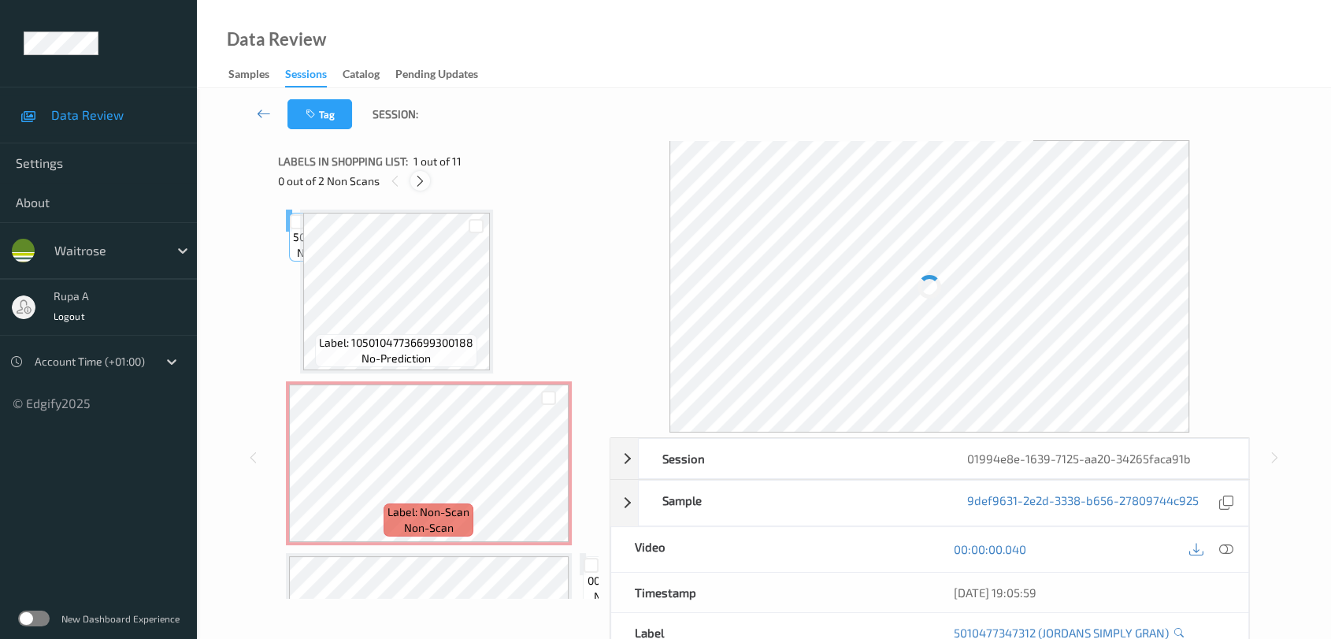
click at [428, 177] on div "0 out of 2 Non Scans" at bounding box center [438, 181] width 321 height 20
click at [422, 183] on icon at bounding box center [419, 181] width 13 height 14
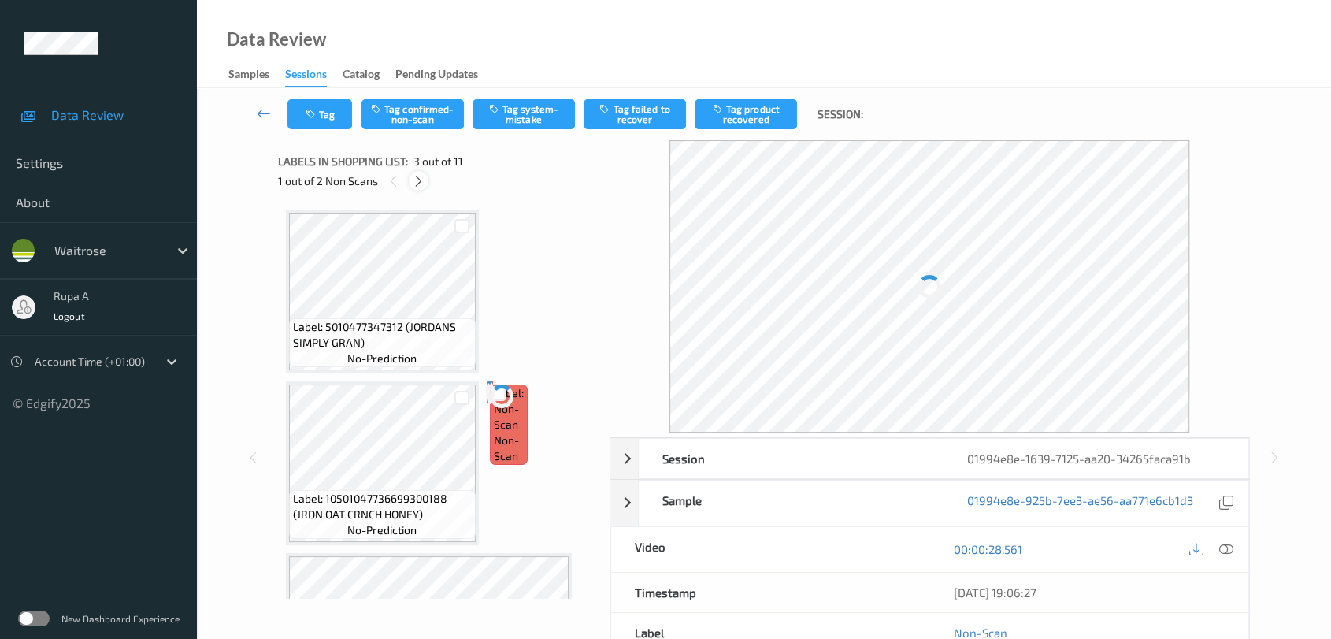
scroll to position [178, 0]
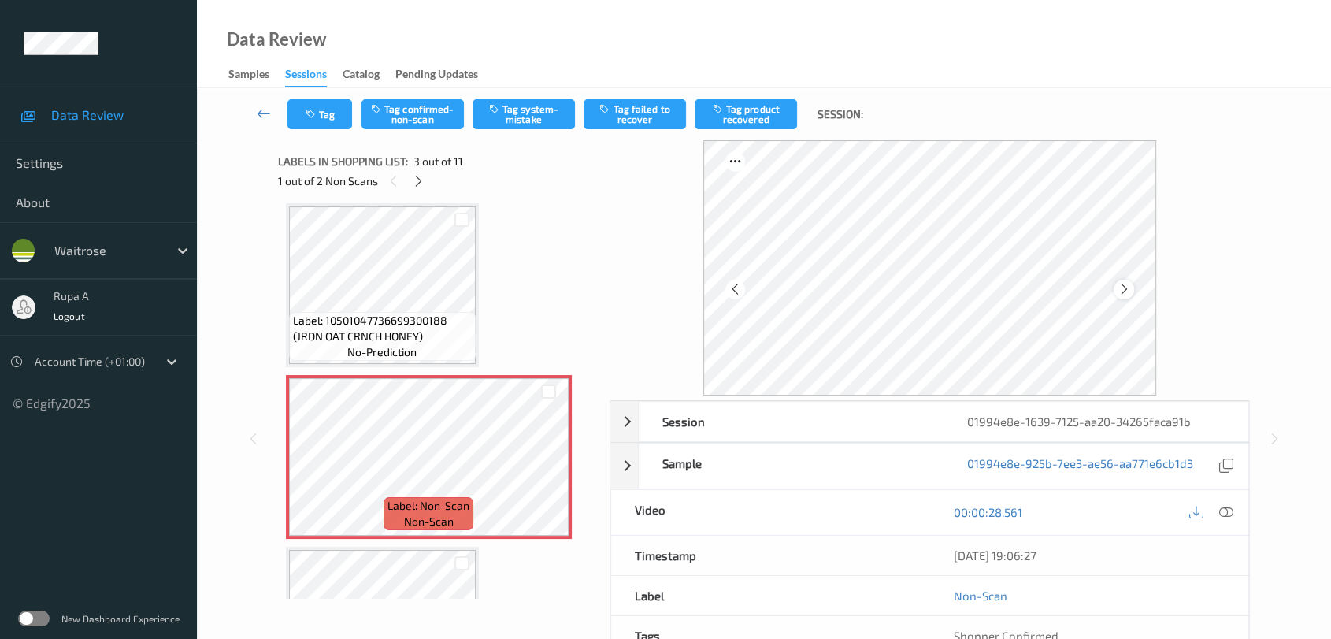
click at [1128, 288] on icon at bounding box center [1123, 289] width 13 height 14
click at [1131, 291] on div at bounding box center [1124, 290] width 20 height 20
click at [526, 124] on button "Tag system-mistake" at bounding box center [524, 114] width 102 height 30
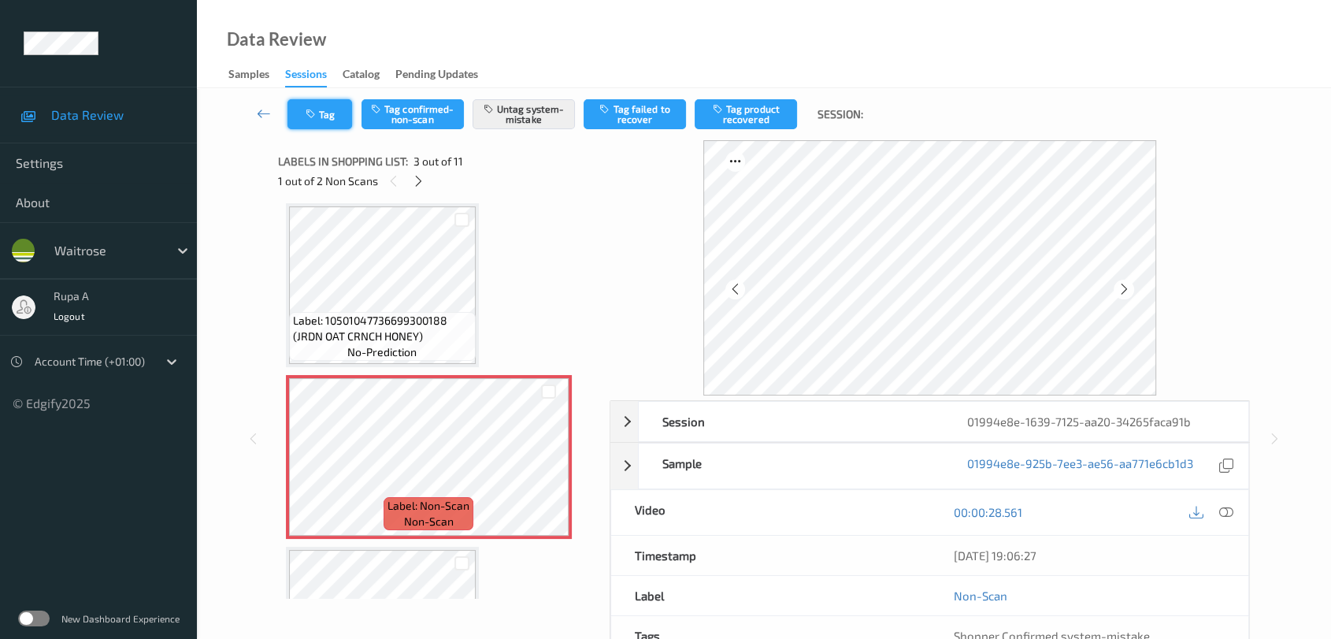
click at [324, 106] on button "Tag" at bounding box center [319, 114] width 65 height 30
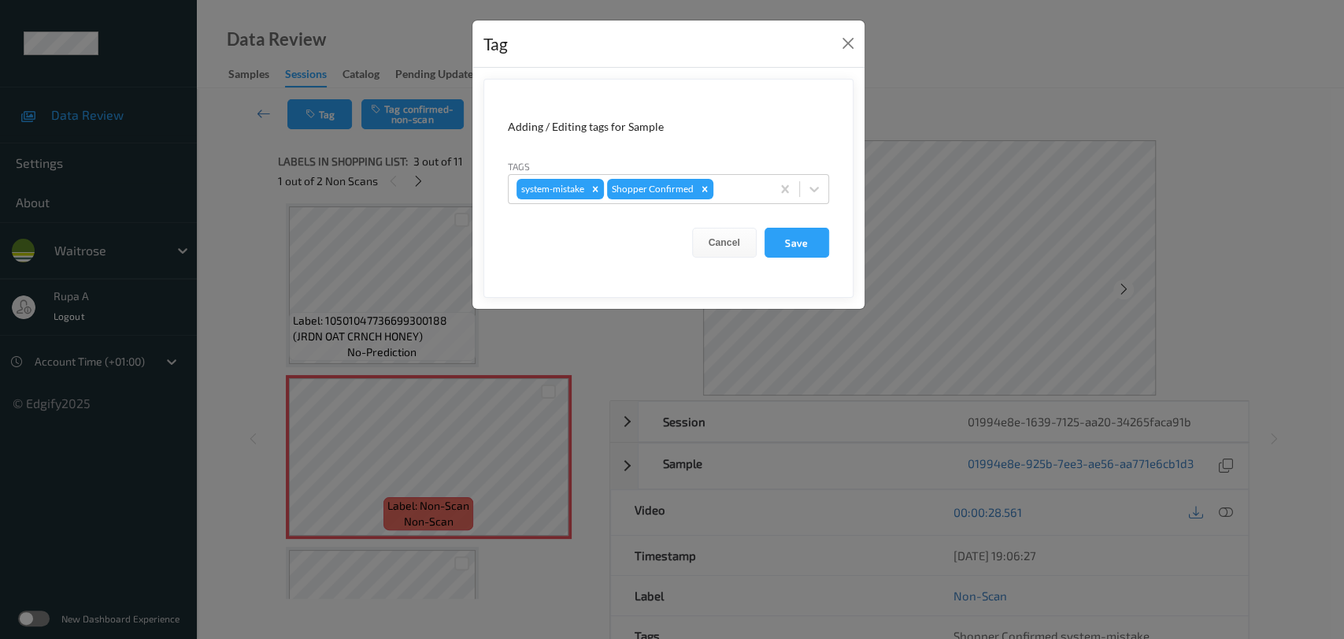
drag, startPoint x: 1222, startPoint y: 258, endPoint x: 1051, endPoint y: 216, distance: 176.9
click at [1222, 258] on div "Tag Adding / Editing tags for Sample Tags system-mistake Shopper Confirmed Canc…" at bounding box center [672, 319] width 1344 height 639
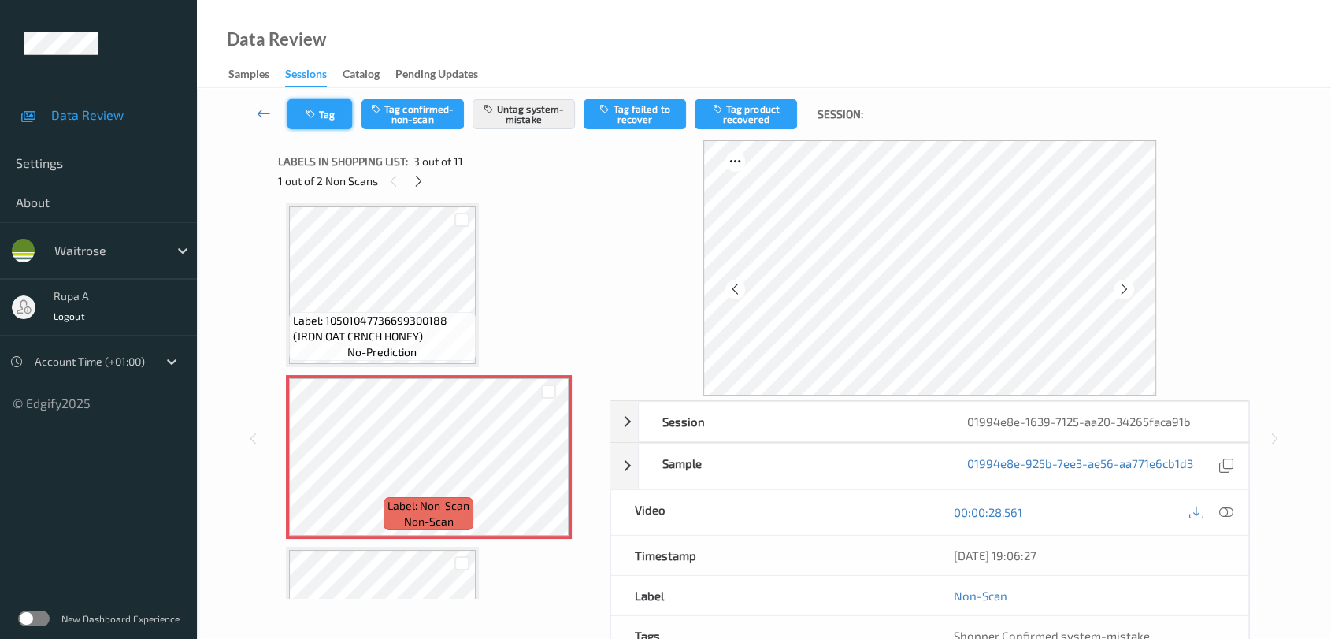
click at [312, 109] on icon "button" at bounding box center [312, 114] width 13 height 11
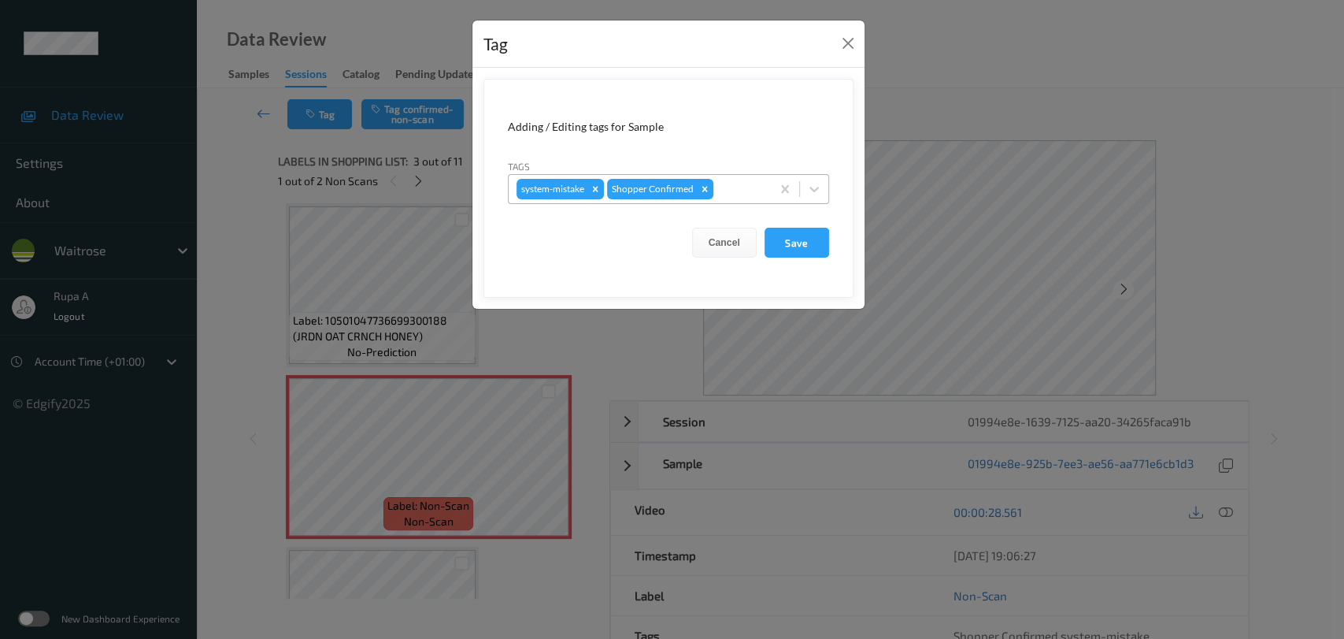
click at [768, 182] on div "system-mistake Shopper Confirmed" at bounding box center [640, 189] width 262 height 27
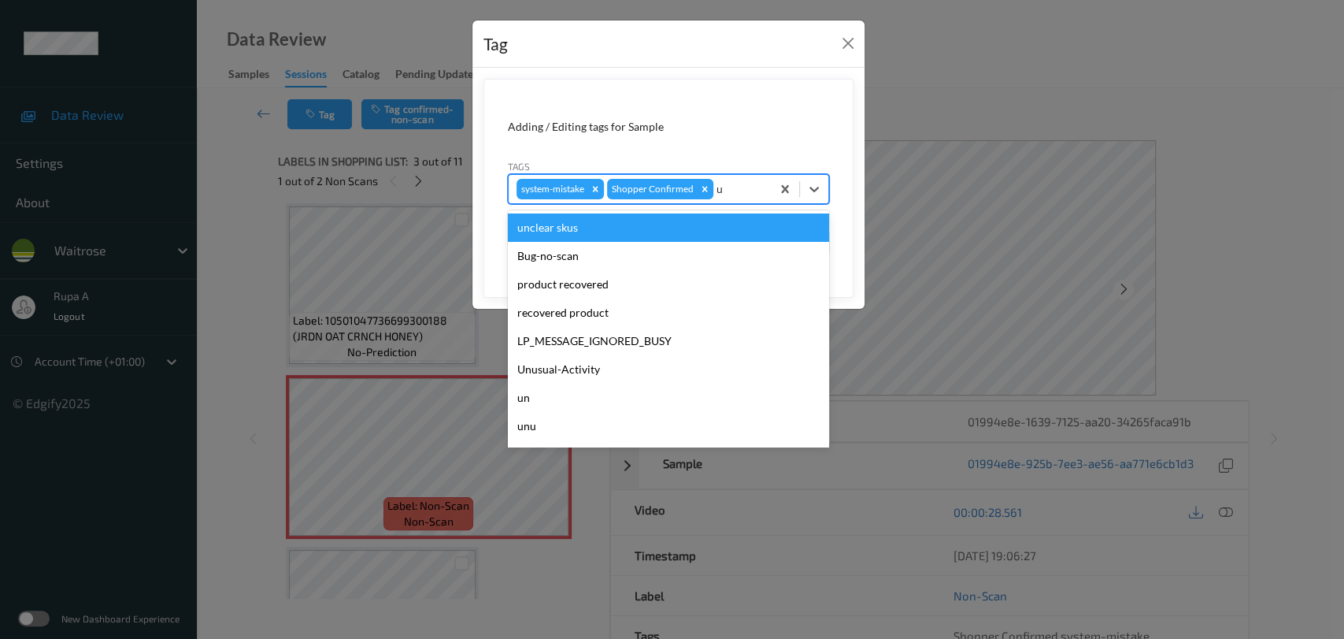
type input "un"
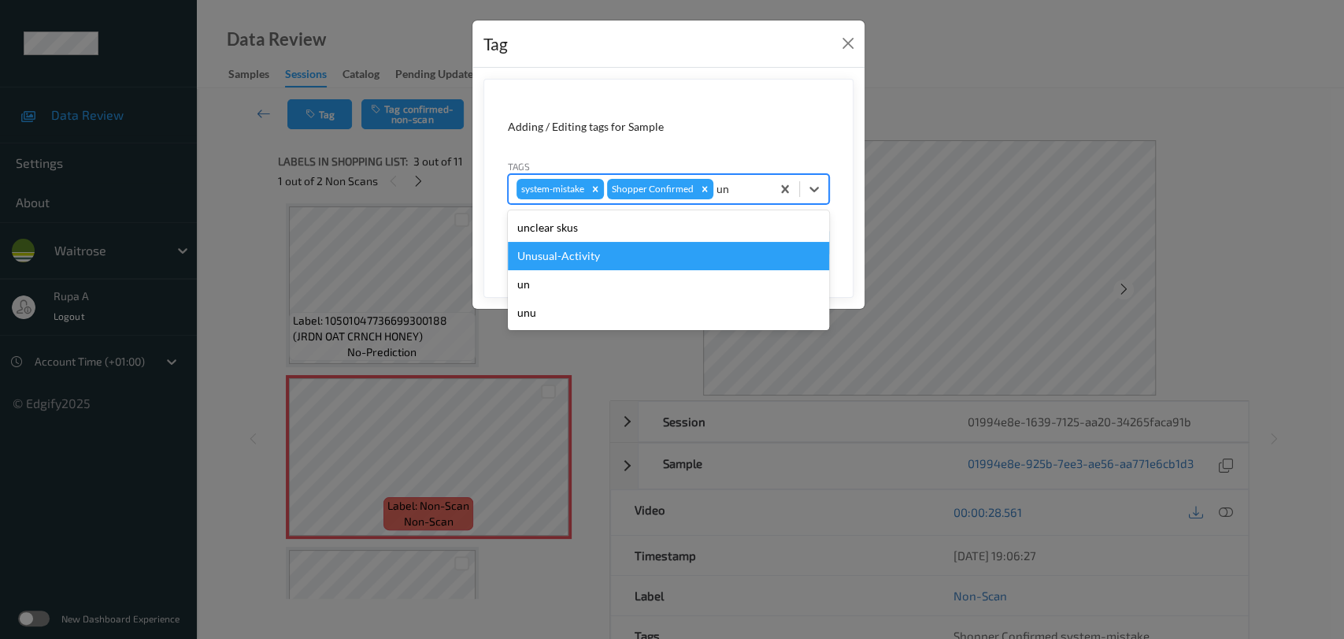
click at [655, 261] on div "Unusual-Activity" at bounding box center [668, 256] width 321 height 28
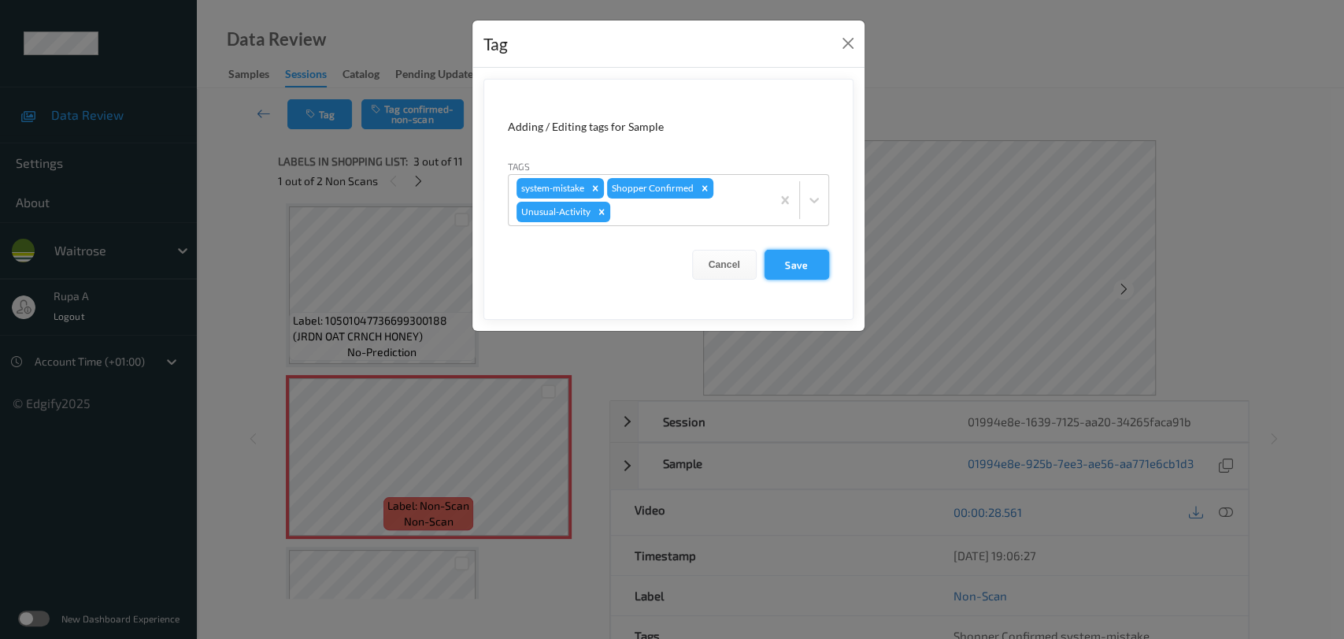
click at [809, 272] on button "Save" at bounding box center [797, 265] width 65 height 30
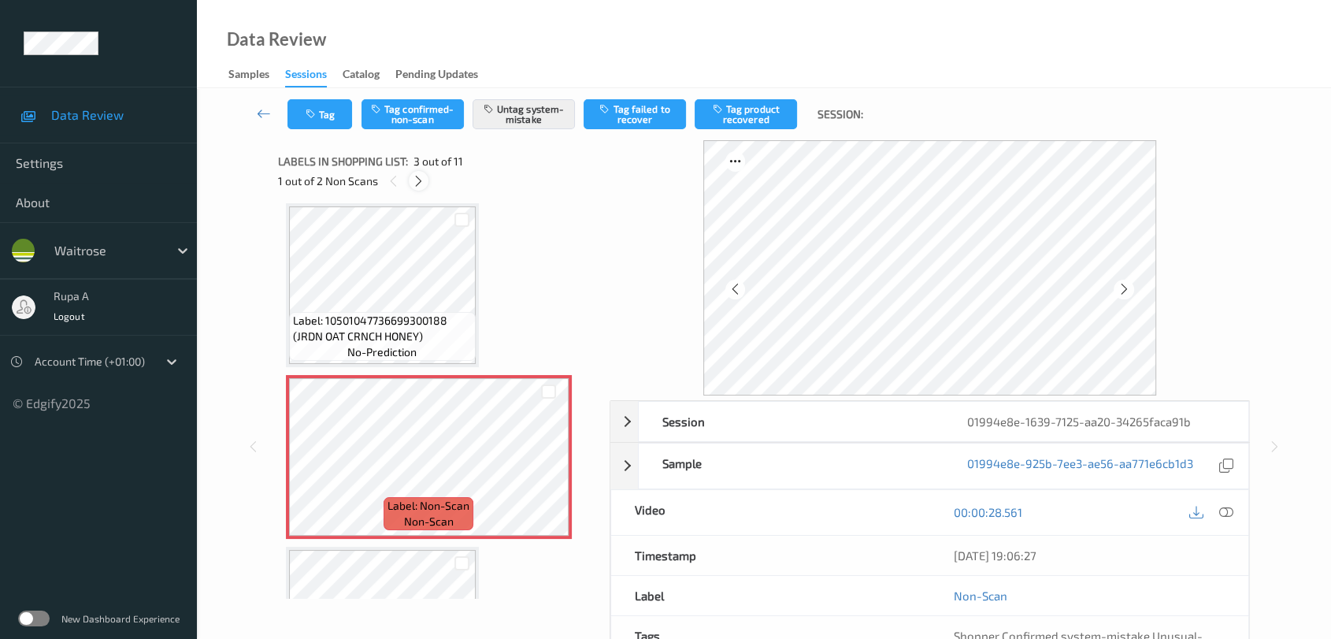
click at [424, 178] on icon at bounding box center [418, 181] width 13 height 14
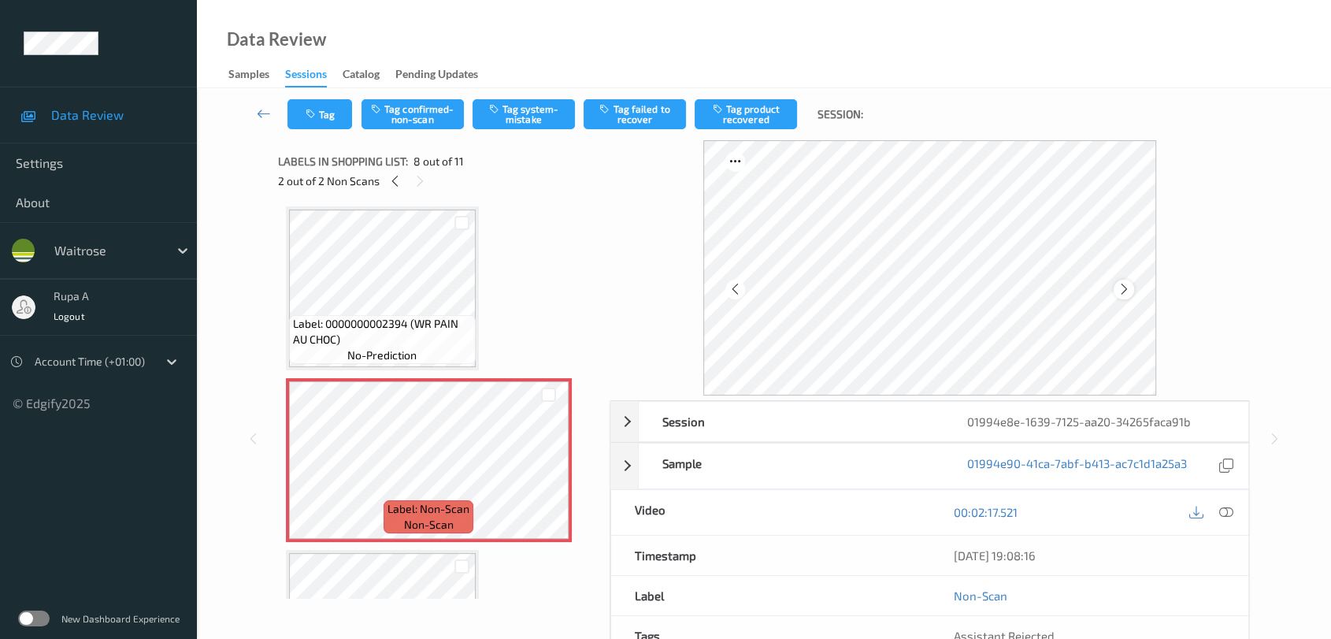
click at [1124, 292] on icon at bounding box center [1123, 289] width 13 height 14
click at [1125, 291] on icon at bounding box center [1123, 289] width 13 height 14
click at [1127, 290] on icon at bounding box center [1123, 289] width 13 height 14
click at [1128, 289] on icon at bounding box center [1123, 289] width 13 height 14
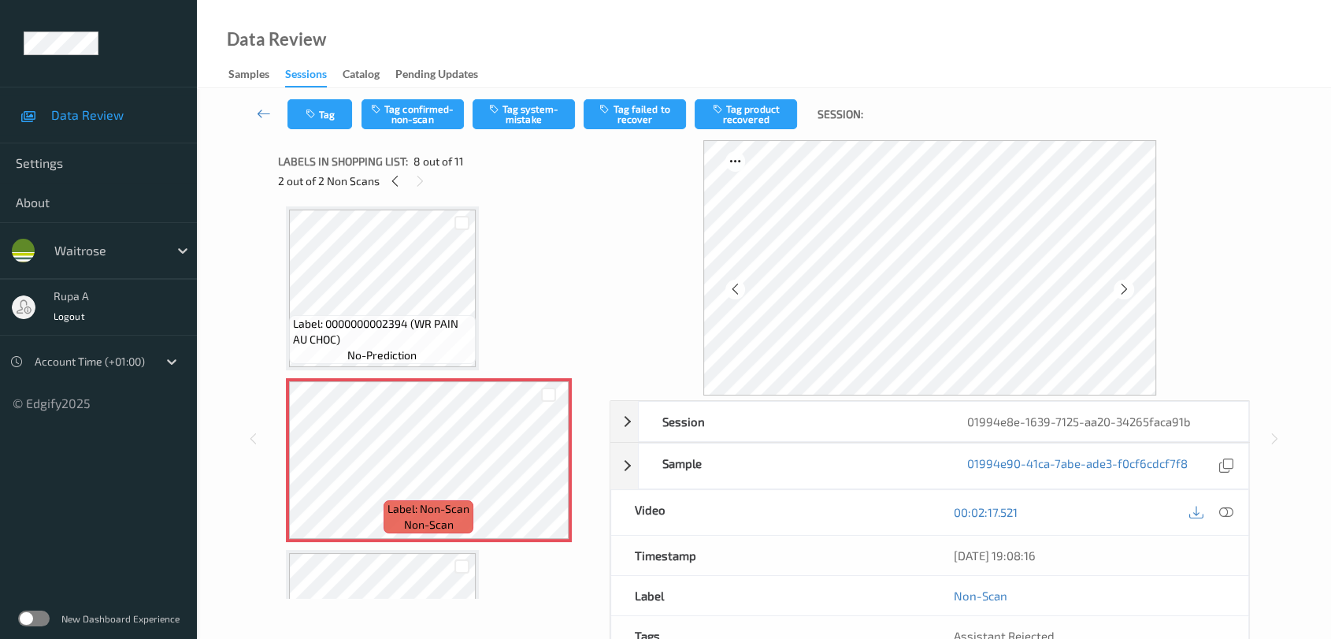
click at [1128, 289] on icon at bounding box center [1123, 289] width 13 height 14
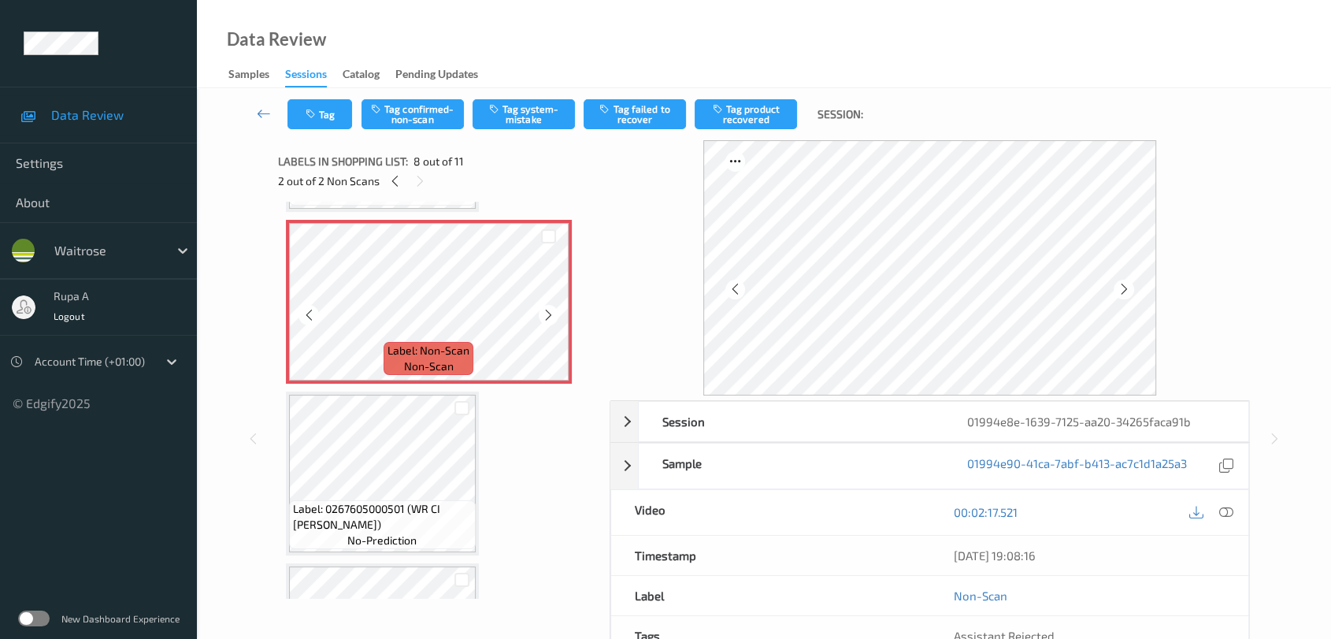
scroll to position [1209, 0]
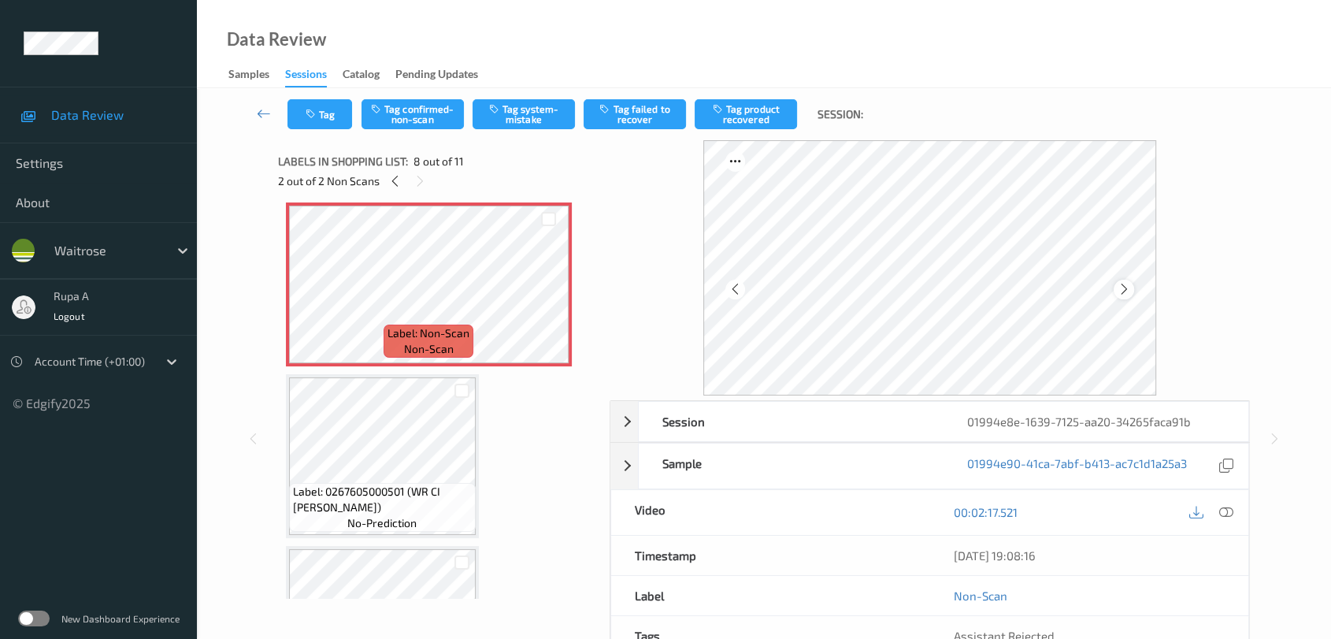
click at [1125, 285] on icon at bounding box center [1123, 289] width 13 height 14
click at [1224, 510] on icon at bounding box center [1226, 512] width 14 height 14
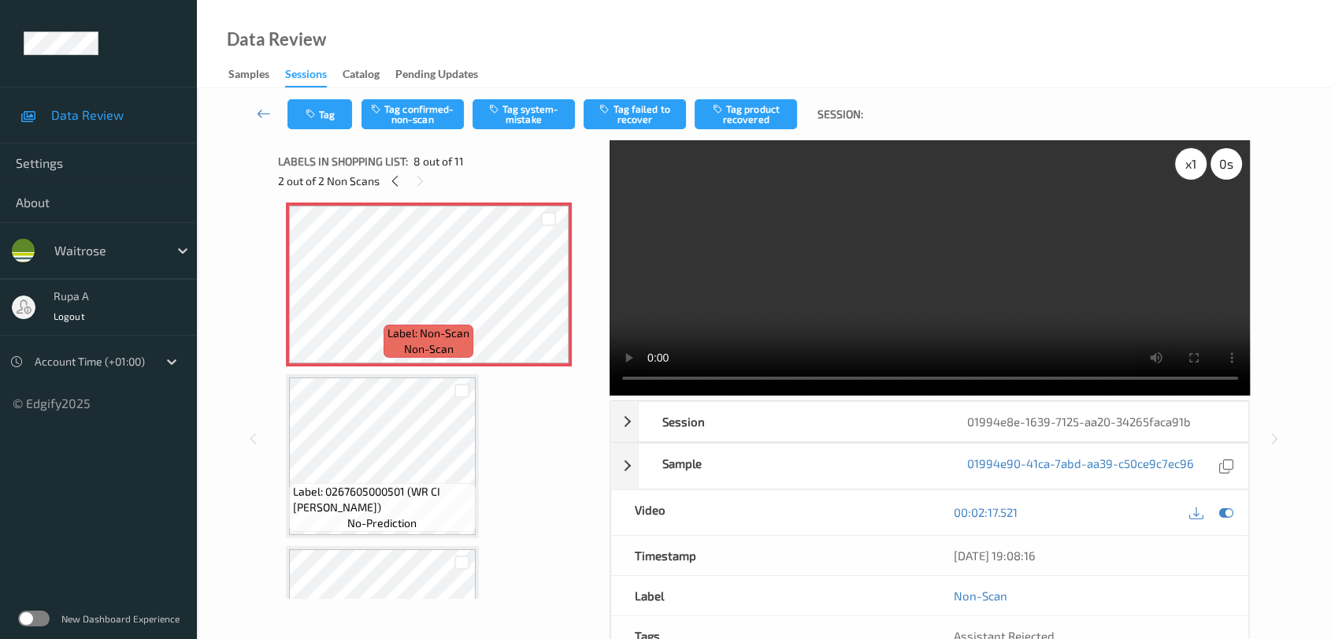
click at [1184, 173] on div "x 1" at bounding box center [1191, 164] width 32 height 32
click at [1229, 511] on icon at bounding box center [1226, 512] width 14 height 14
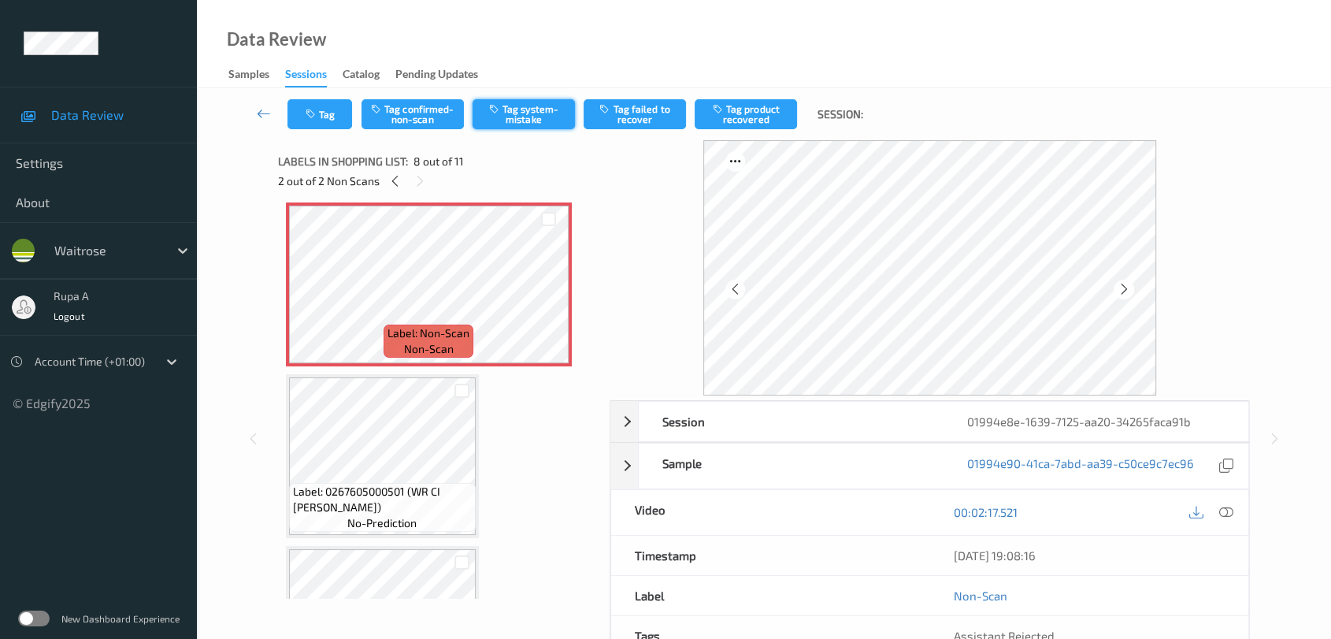
click at [528, 118] on button "Tag system-mistake" at bounding box center [524, 114] width 102 height 30
click at [315, 117] on icon "button" at bounding box center [312, 114] width 13 height 11
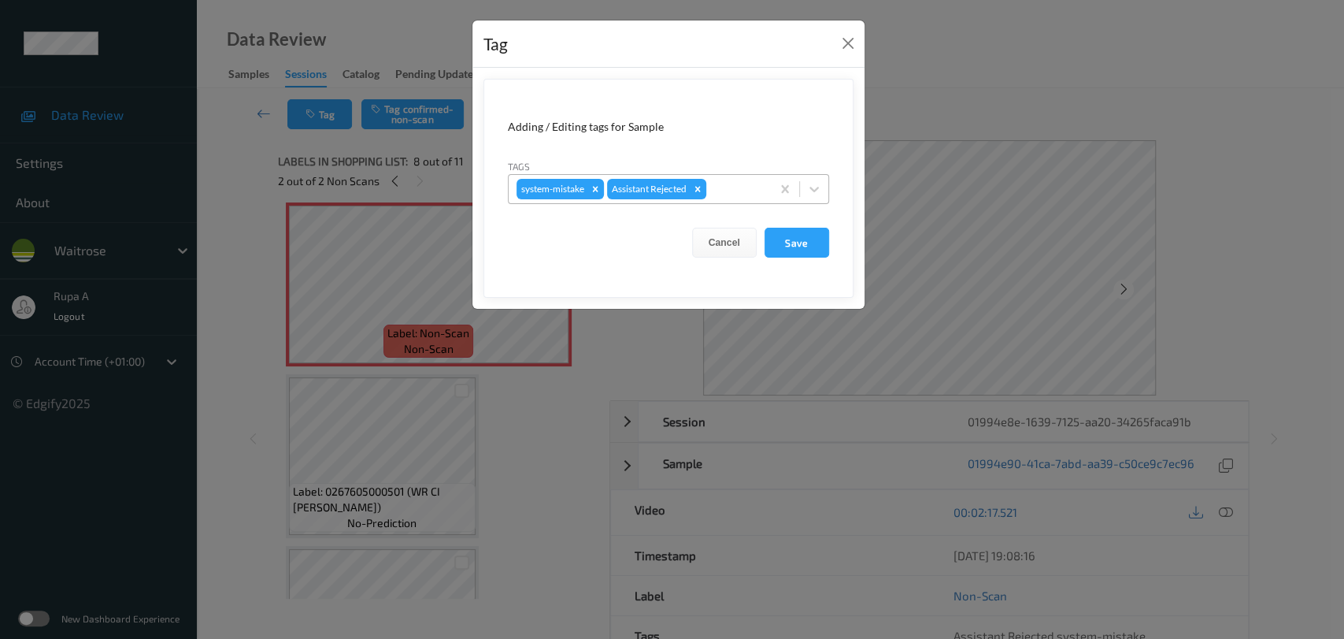
click at [713, 183] on div at bounding box center [737, 189] width 54 height 19
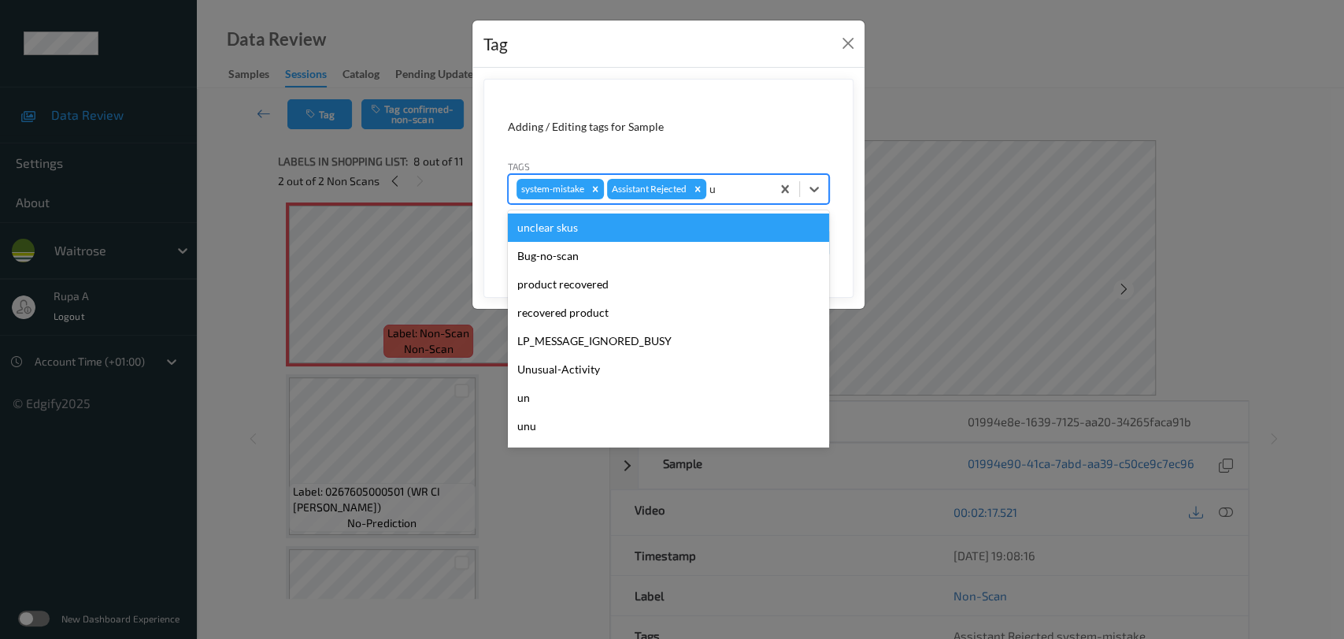
type input "un"
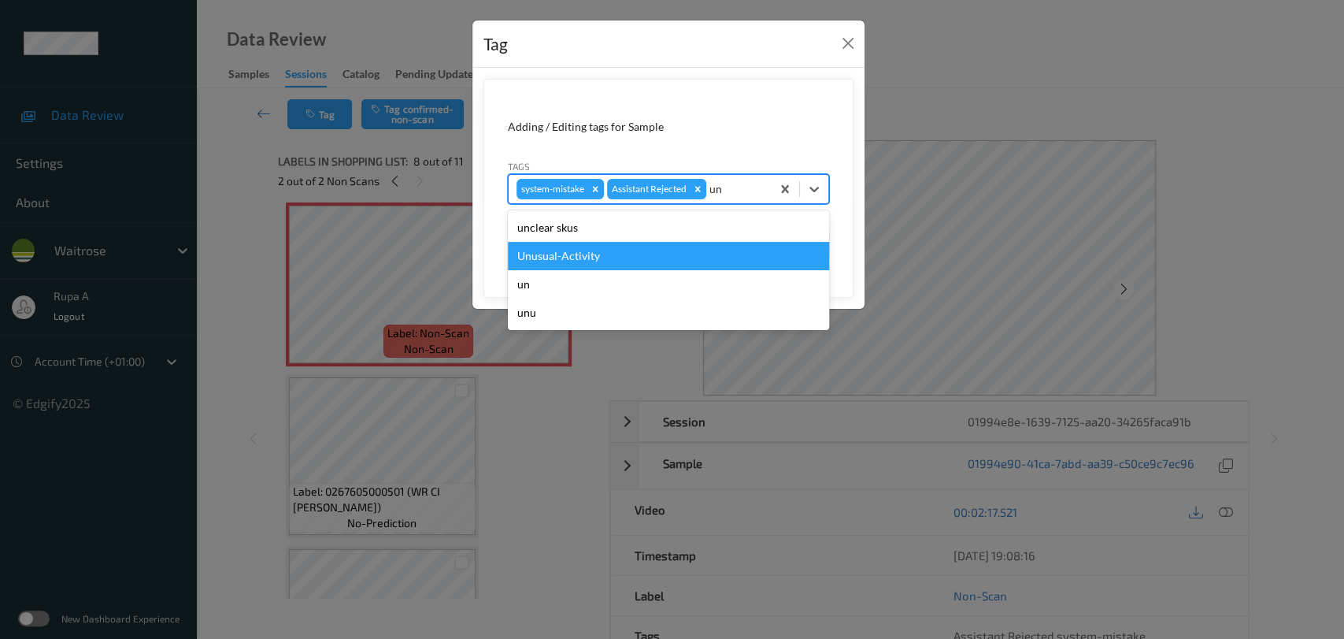
click at [674, 246] on div "Unusual-Activity" at bounding box center [668, 256] width 321 height 28
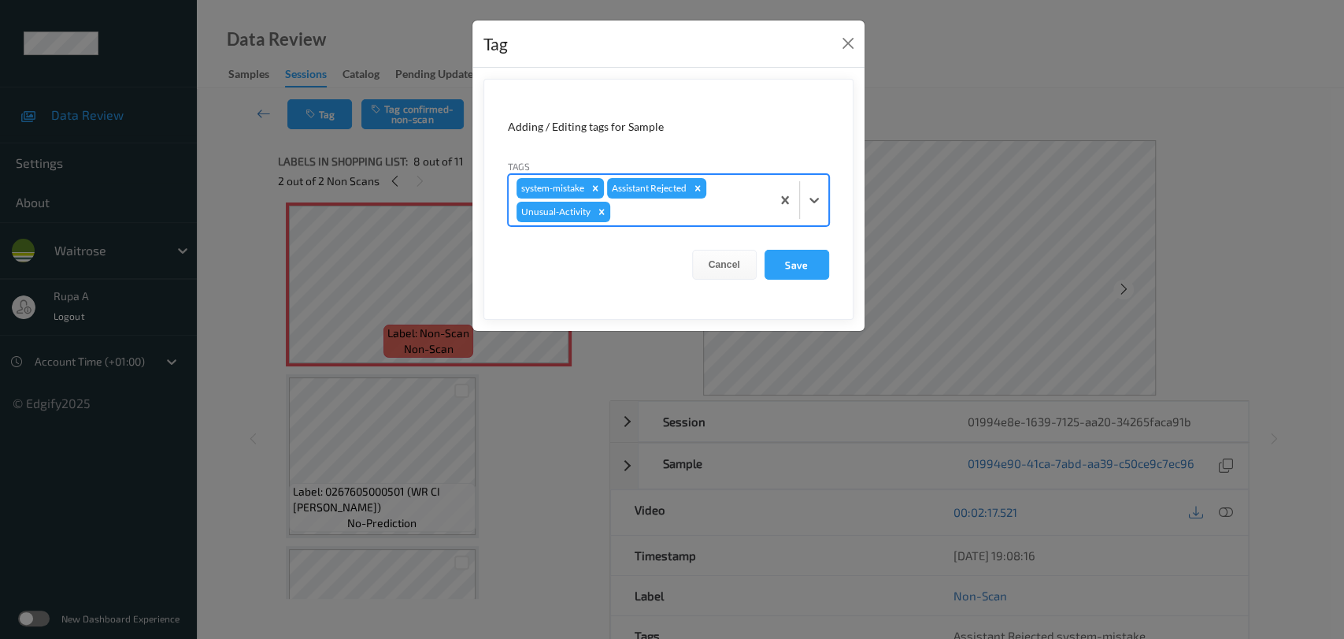
click at [717, 211] on div at bounding box center [688, 211] width 150 height 19
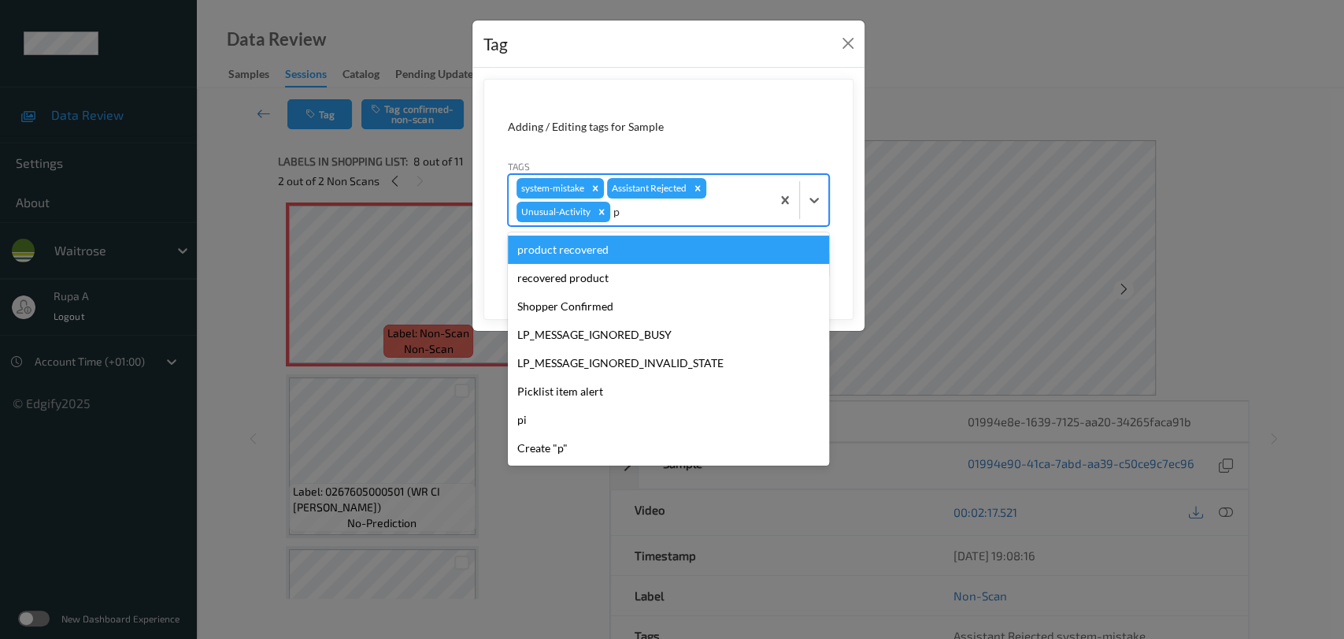
type input "pi"
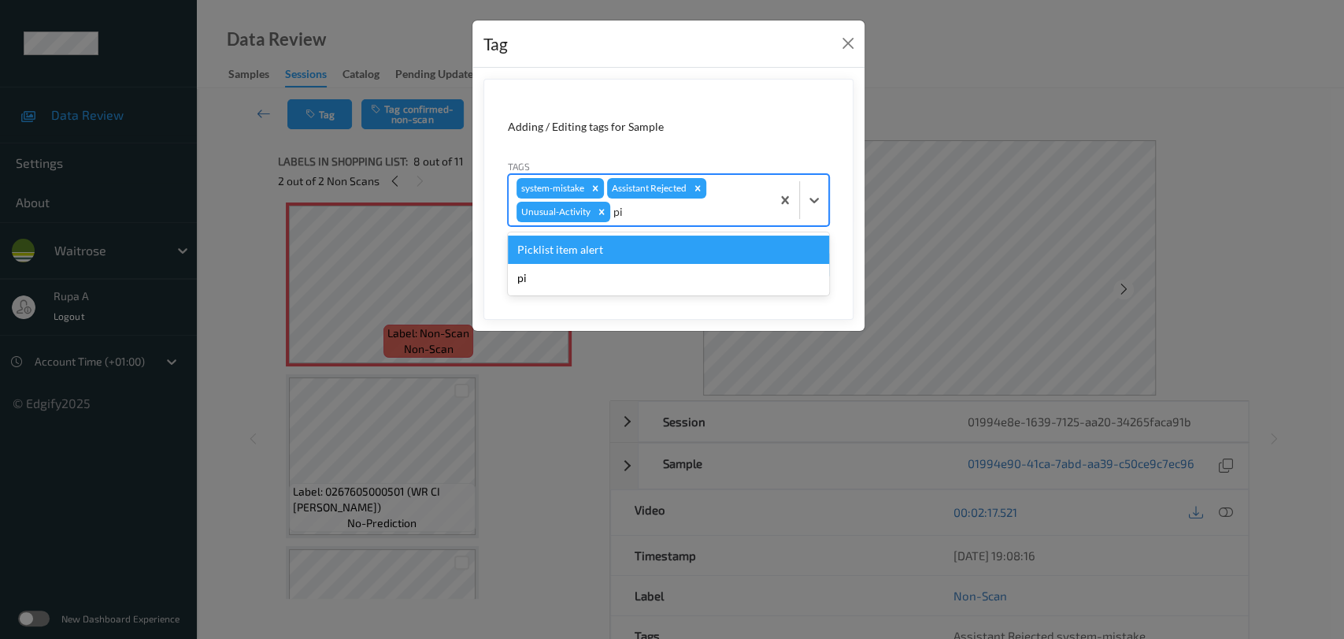
click at [673, 250] on div "Picklist item alert" at bounding box center [668, 249] width 321 height 28
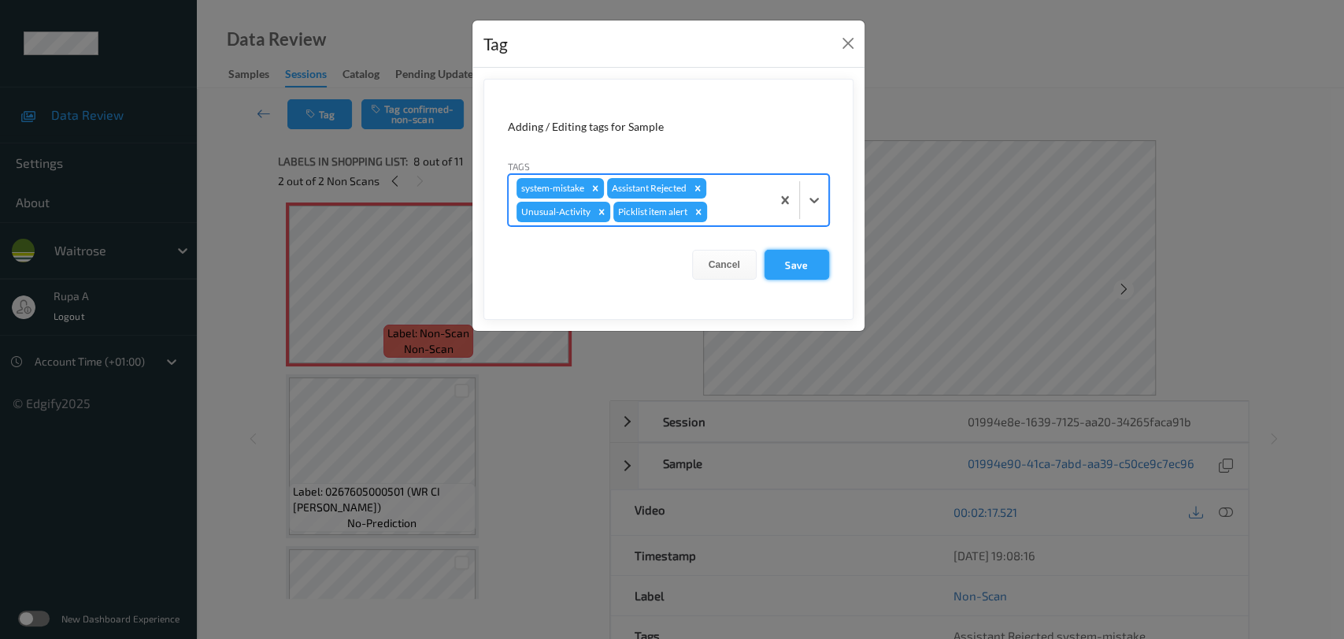
click at [781, 259] on button "Save" at bounding box center [797, 265] width 65 height 30
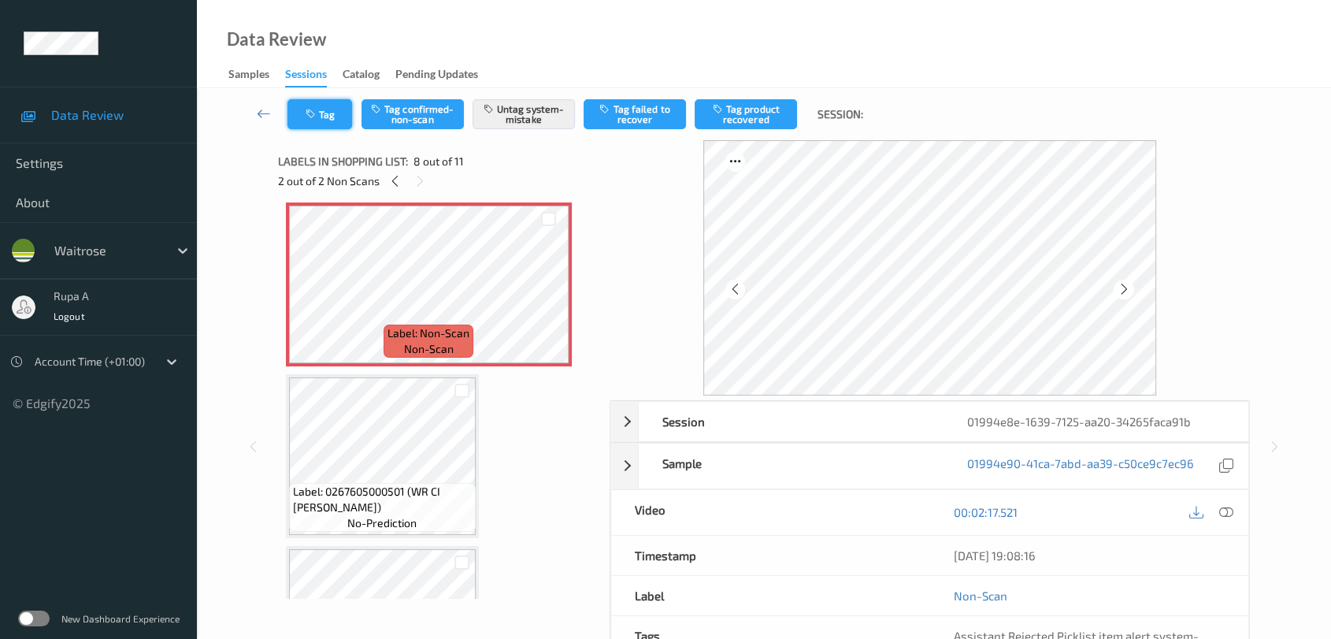
click at [315, 110] on icon "button" at bounding box center [312, 114] width 13 height 11
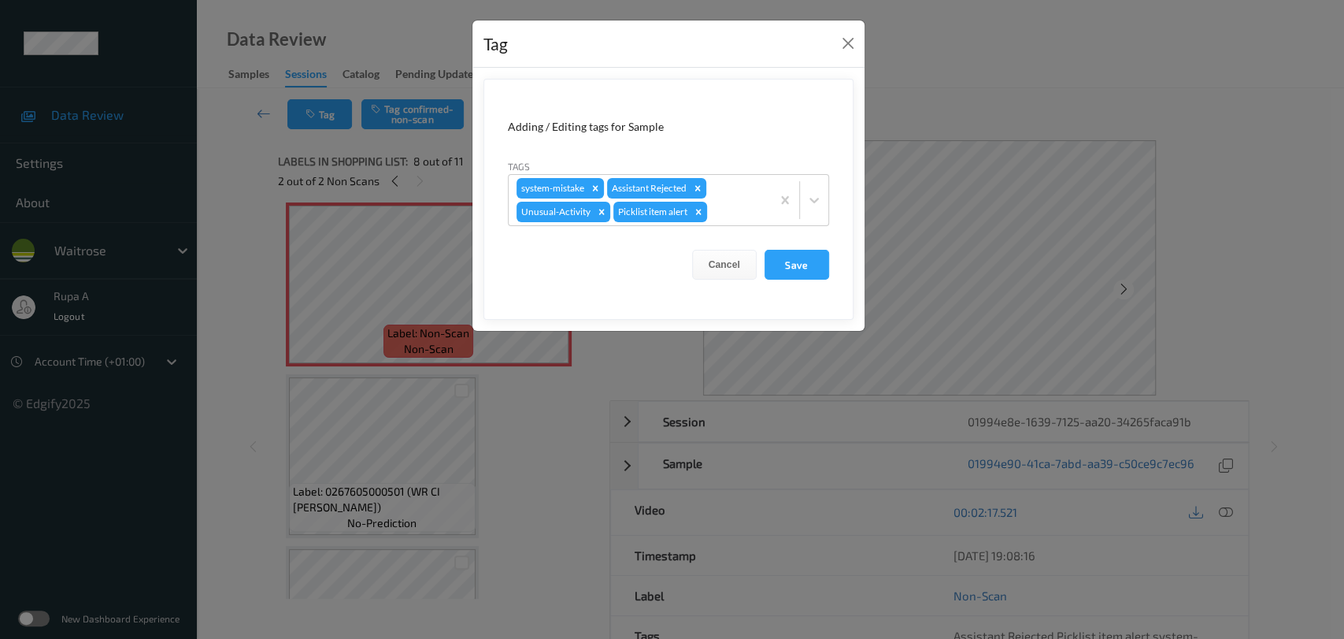
click at [326, 169] on div "Tag Adding / Editing tags for Sample Tags system-mistake Assistant Rejected Unu…" at bounding box center [672, 319] width 1344 height 639
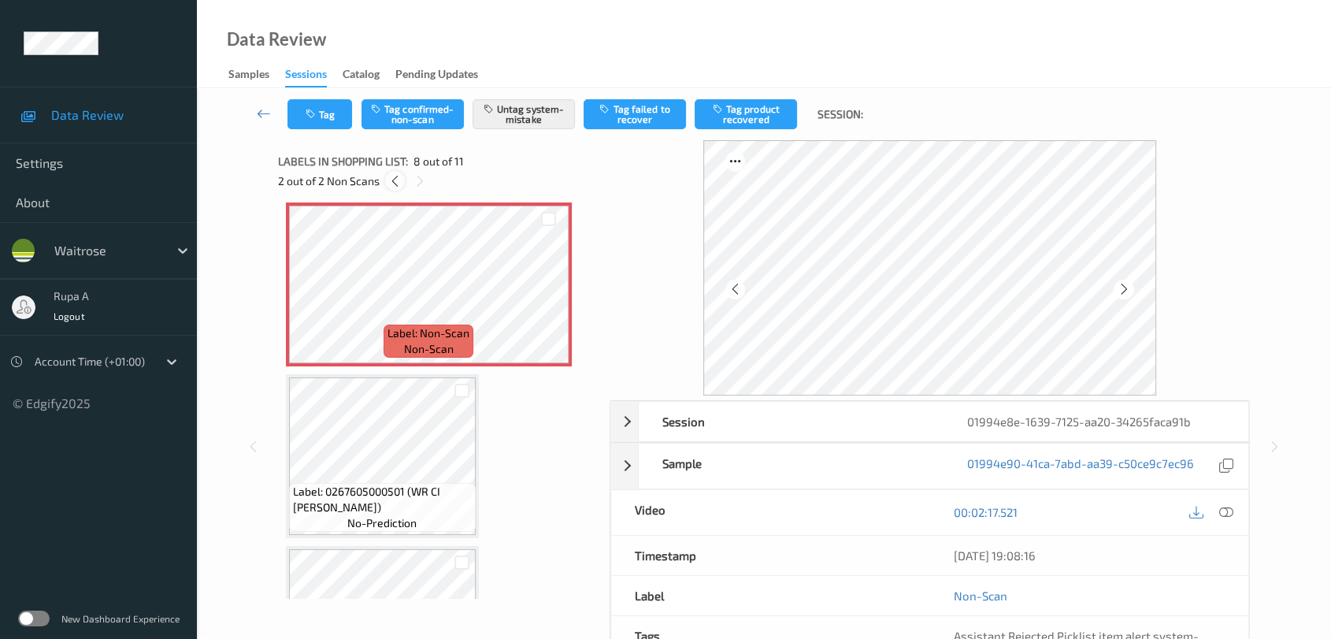
click at [393, 176] on icon at bounding box center [394, 181] width 13 height 14
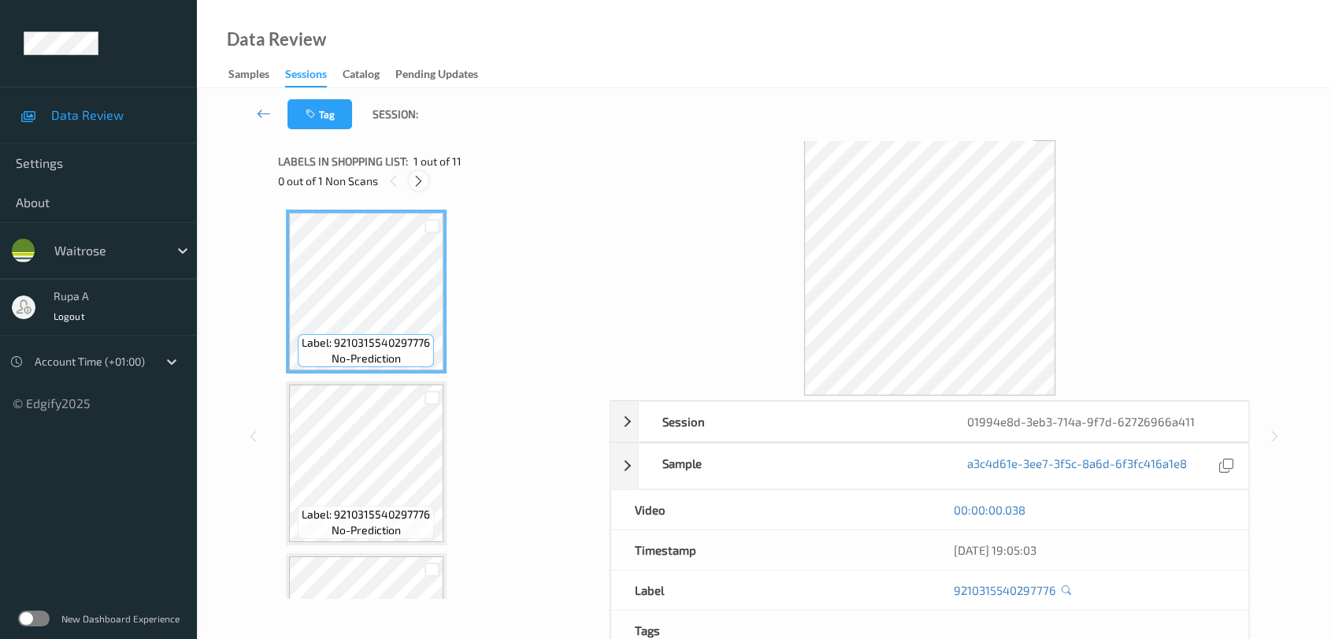
click at [414, 176] on icon at bounding box center [418, 181] width 13 height 14
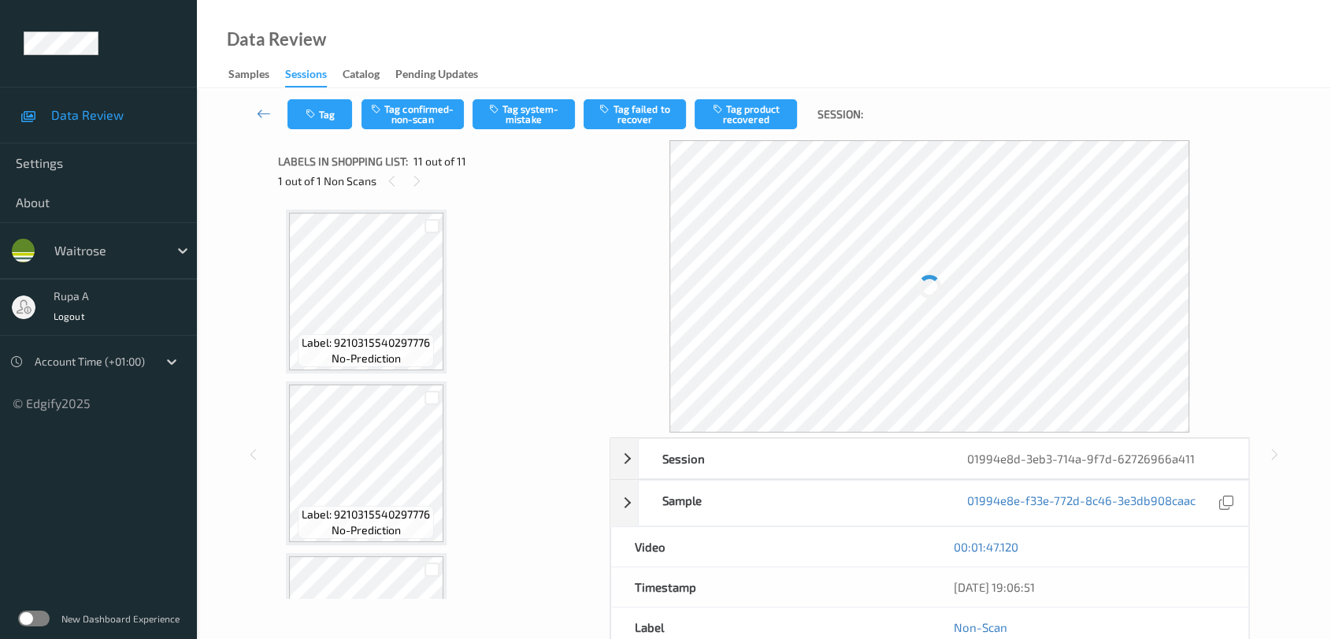
scroll to position [1492, 0]
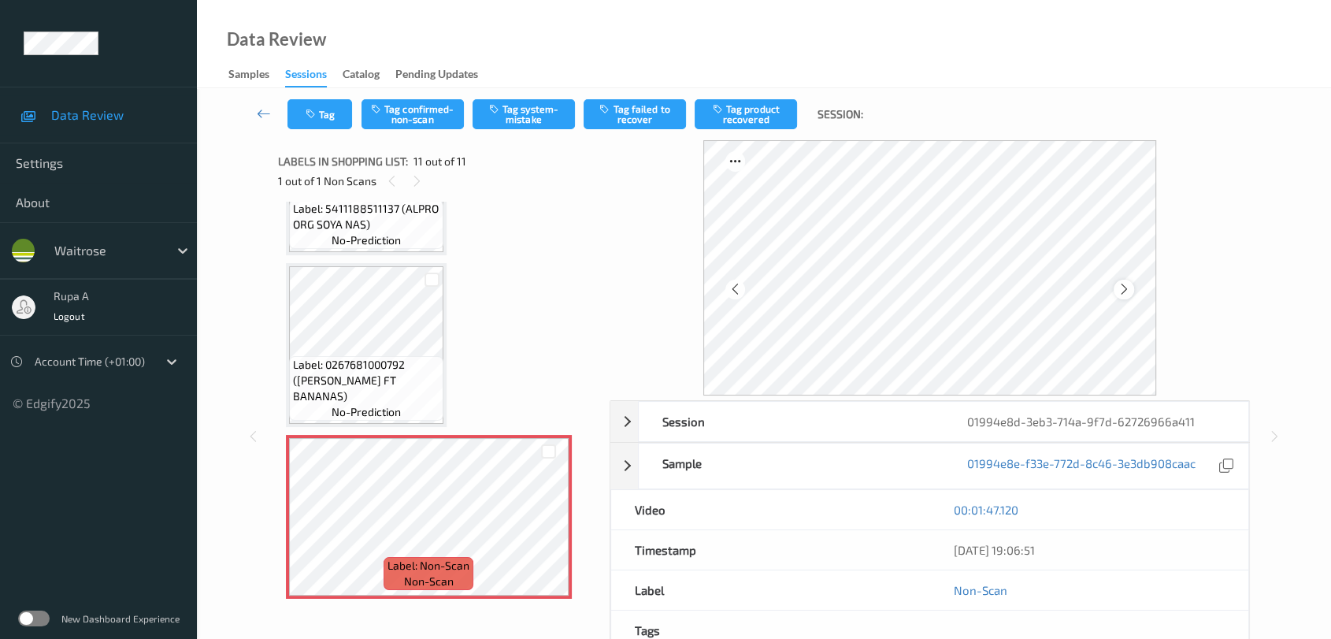
click at [1121, 283] on icon at bounding box center [1123, 289] width 13 height 14
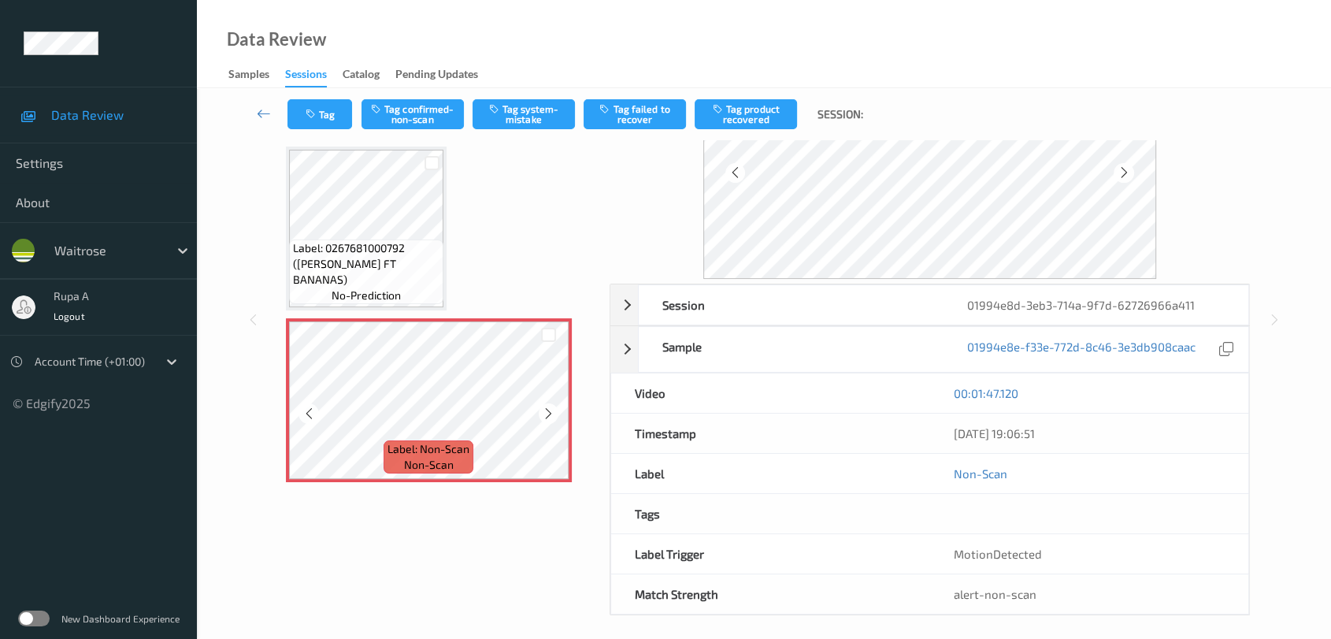
scroll to position [124, 0]
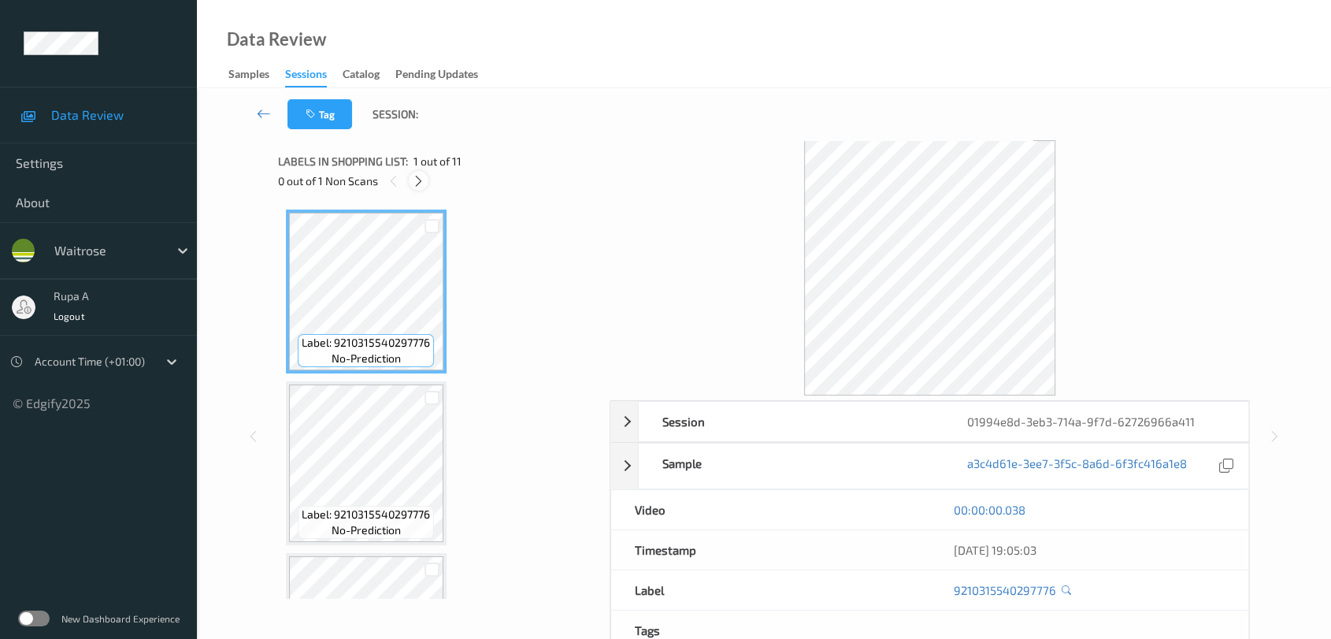
click at [410, 184] on div at bounding box center [419, 181] width 20 height 20
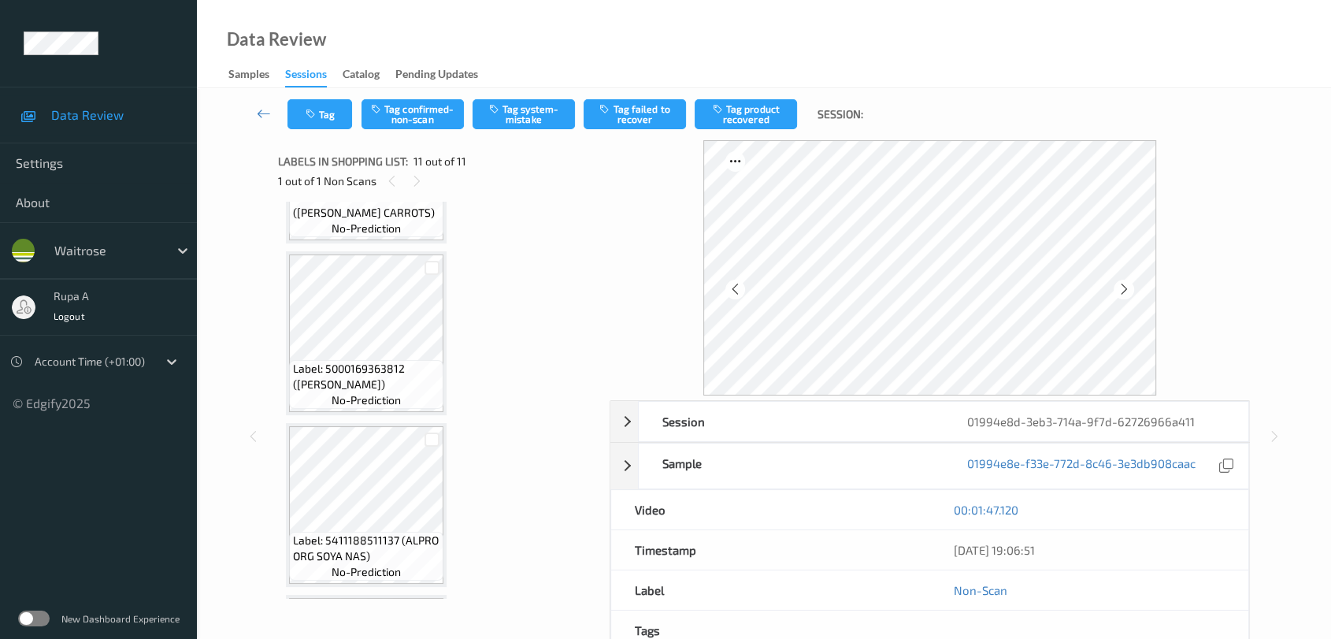
scroll to position [1054, 0]
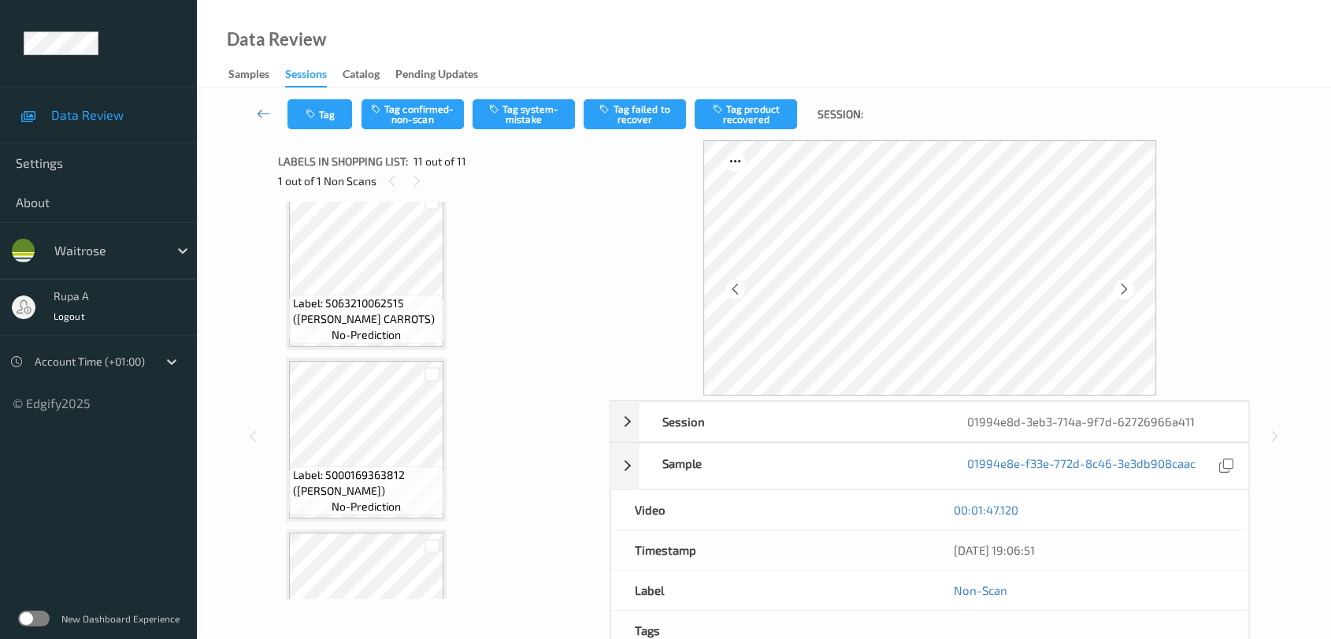
click at [405, 183] on div "1 out of 1 Non Scans" at bounding box center [438, 181] width 321 height 20
click at [408, 178] on div at bounding box center [417, 181] width 20 height 20
click at [1121, 289] on icon at bounding box center [1123, 289] width 13 height 14
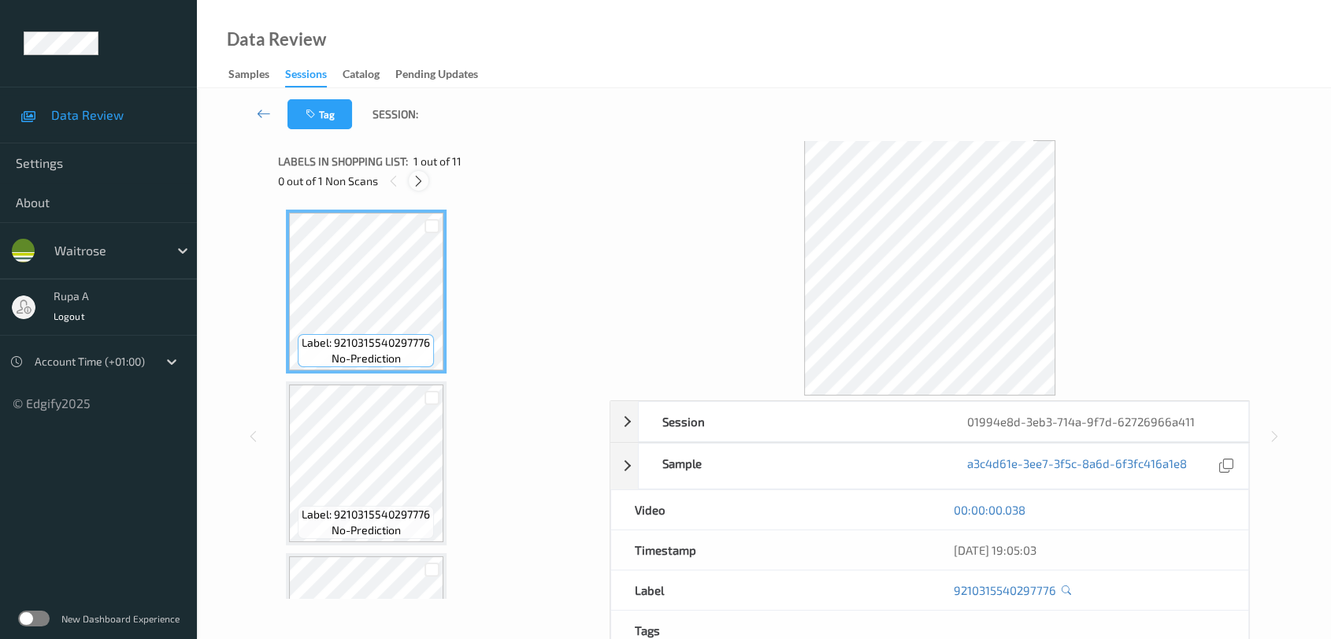
click at [424, 180] on icon at bounding box center [418, 181] width 13 height 14
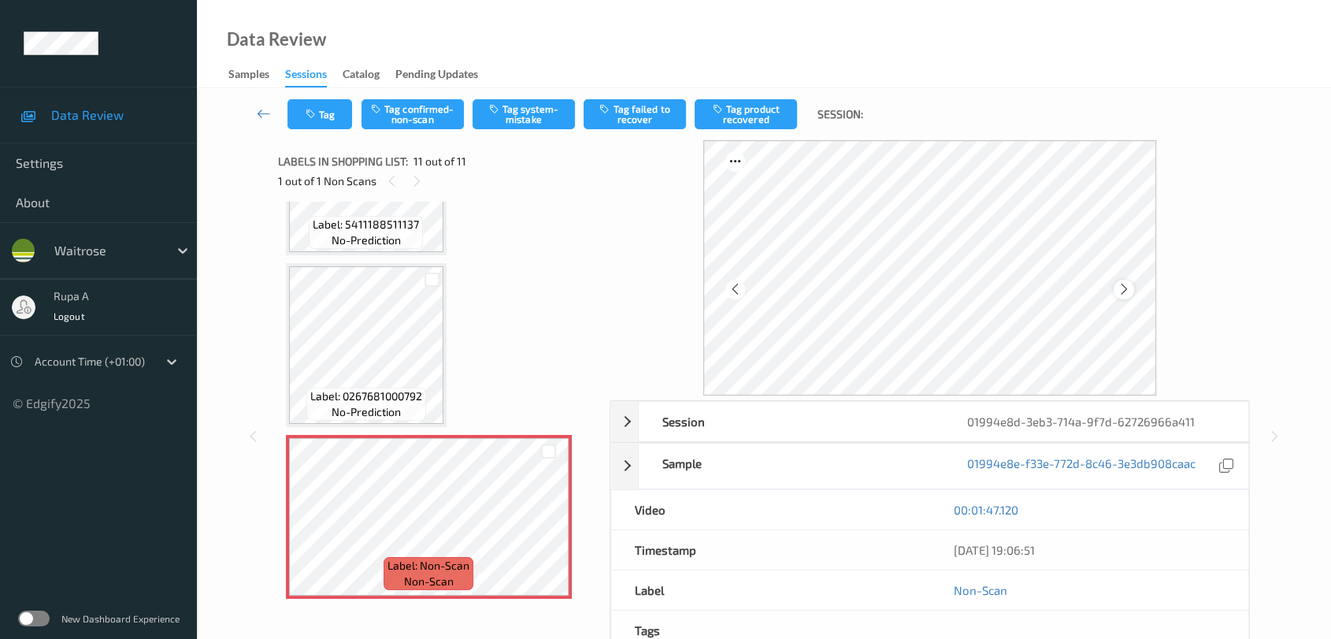
click at [1119, 291] on icon at bounding box center [1123, 289] width 13 height 14
click at [1122, 298] on div at bounding box center [1124, 290] width 20 height 20
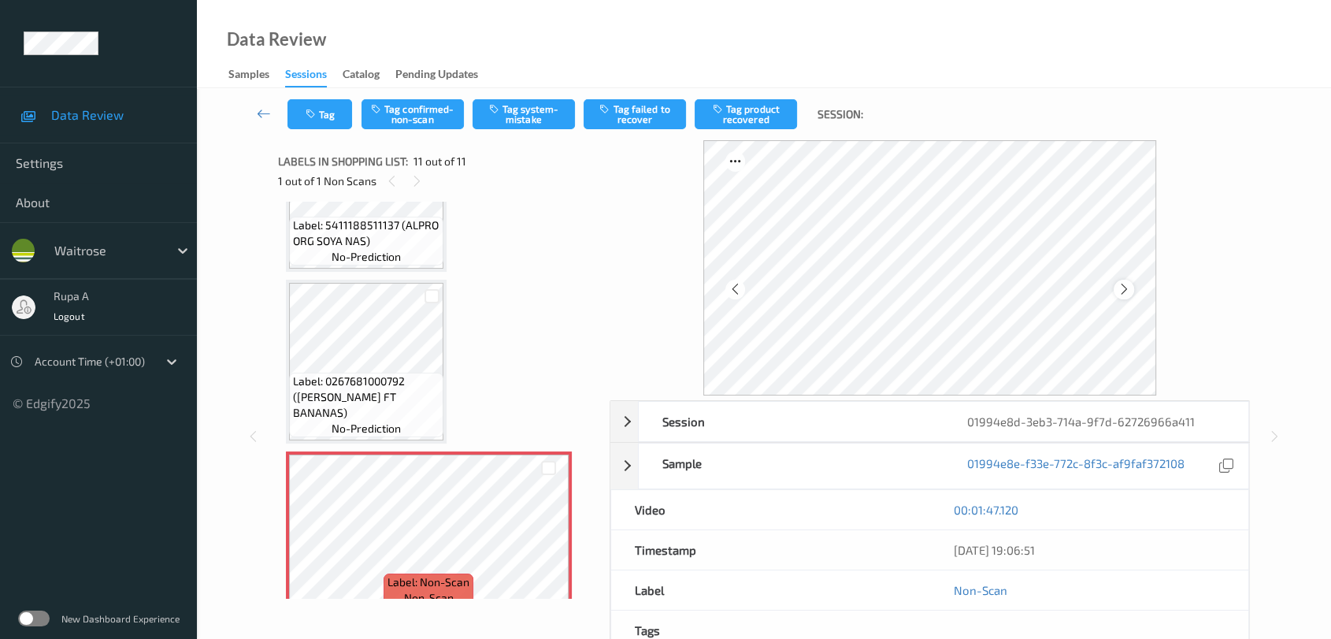
click at [1114, 291] on div at bounding box center [1124, 290] width 20 height 20
click at [1122, 287] on icon at bounding box center [1123, 289] width 13 height 14
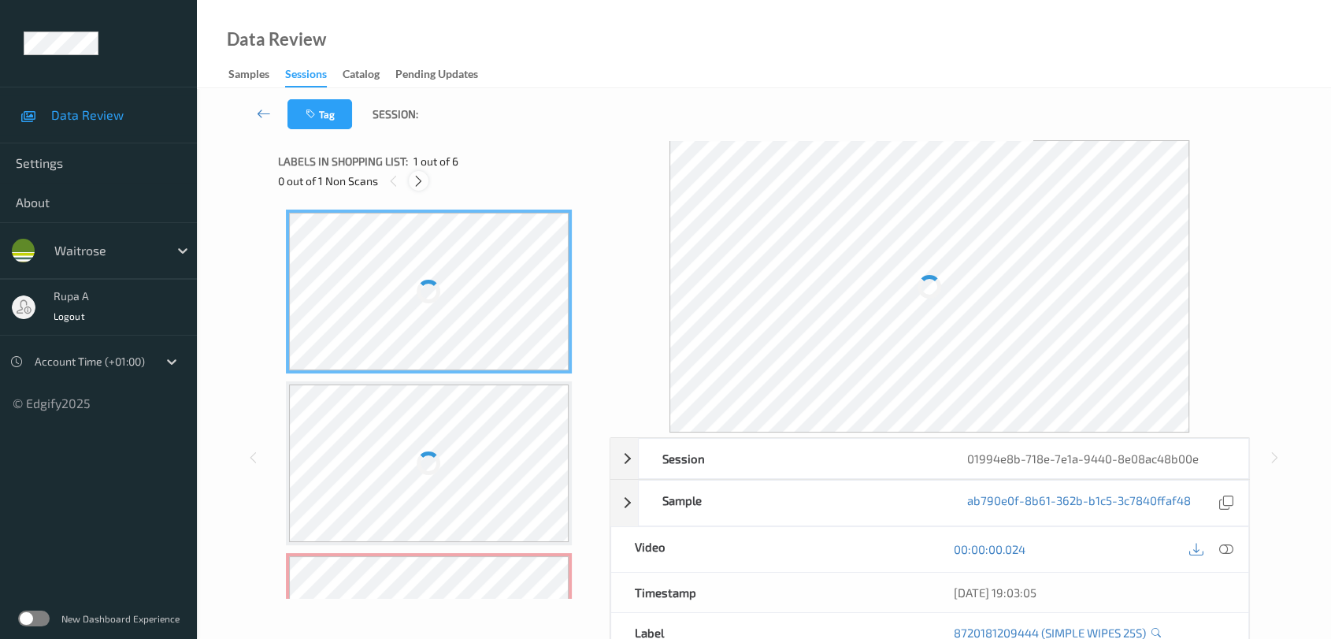
click at [421, 178] on icon at bounding box center [418, 181] width 13 height 14
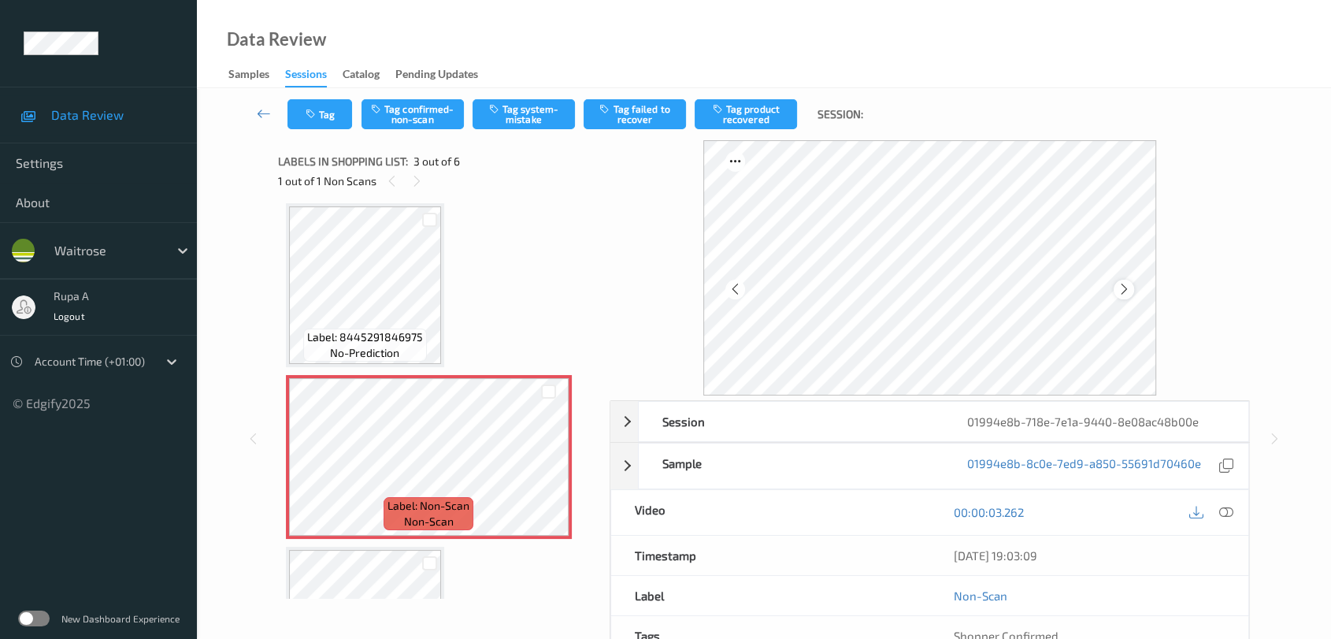
click at [1117, 292] on icon at bounding box center [1123, 289] width 13 height 14
click at [1123, 294] on icon at bounding box center [1123, 289] width 13 height 14
click at [1125, 294] on icon at bounding box center [1123, 289] width 13 height 14
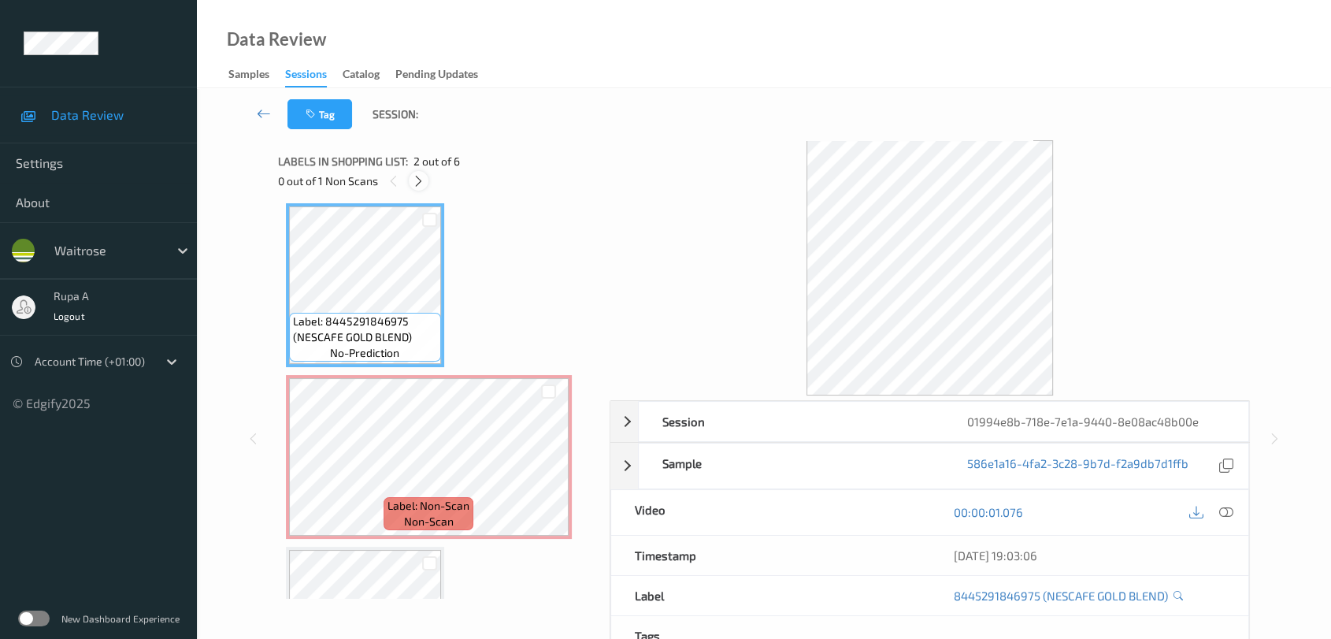
click at [415, 184] on icon at bounding box center [418, 181] width 13 height 14
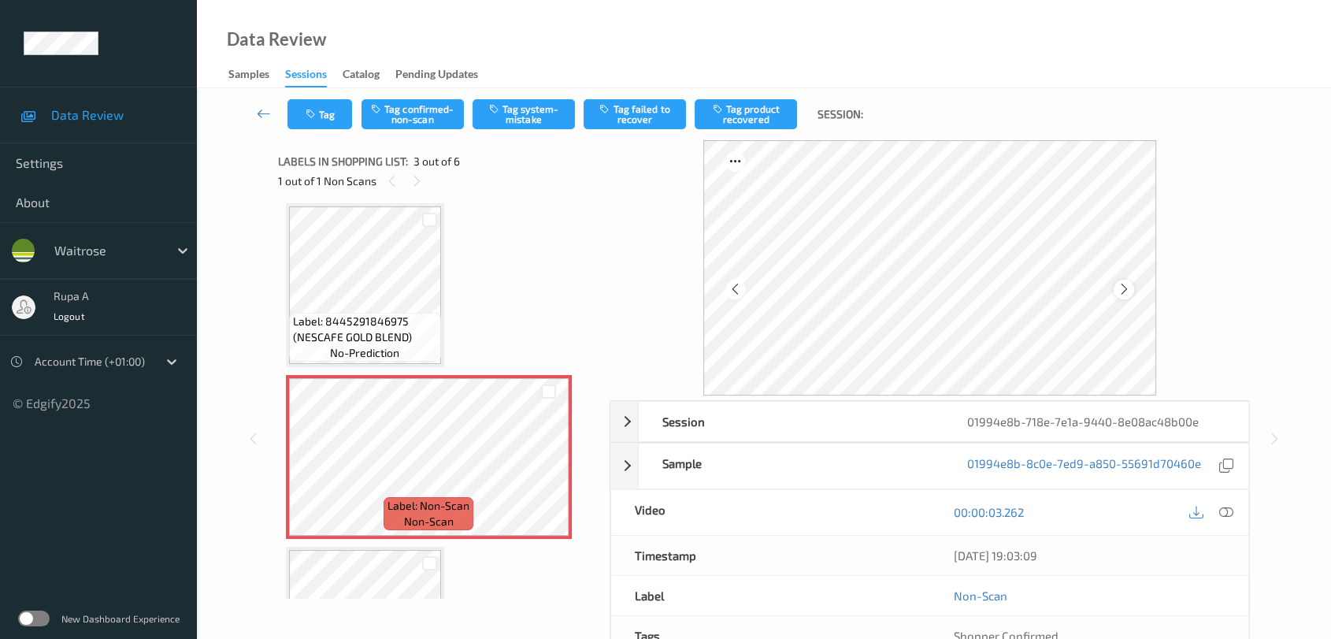
click at [1126, 294] on icon at bounding box center [1123, 289] width 13 height 14
click at [1125, 294] on icon at bounding box center [1123, 289] width 13 height 14
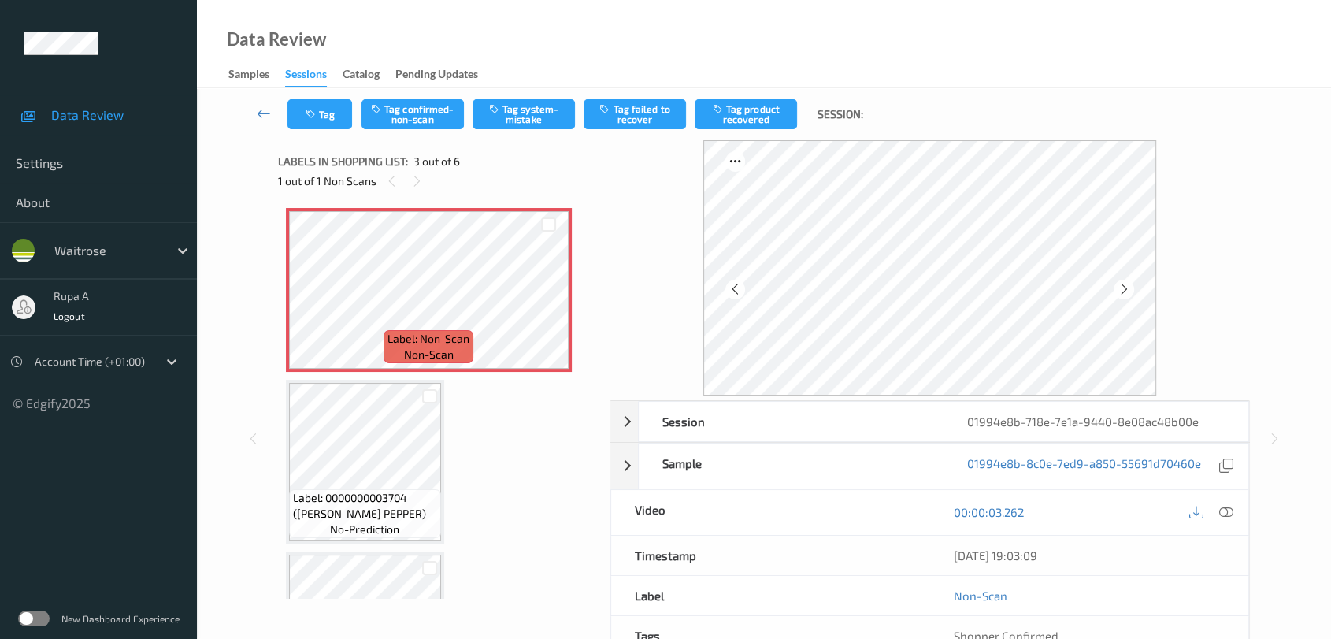
scroll to position [350, 0]
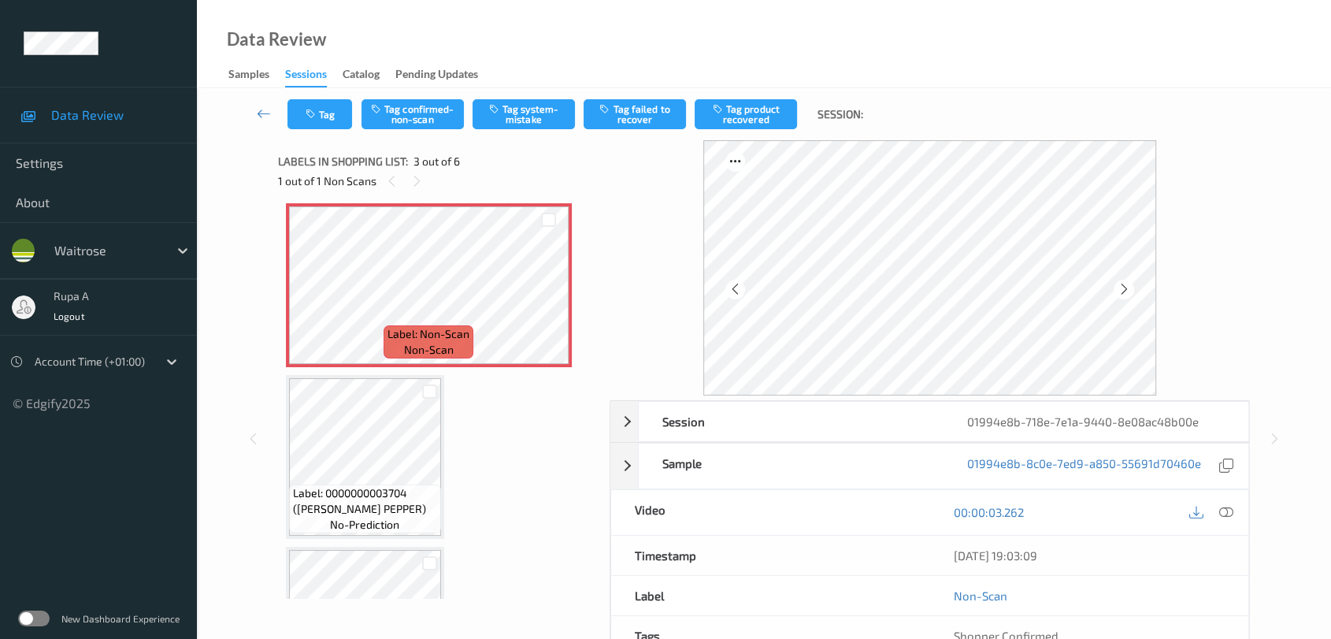
click at [1224, 511] on icon at bounding box center [1226, 512] width 14 height 14
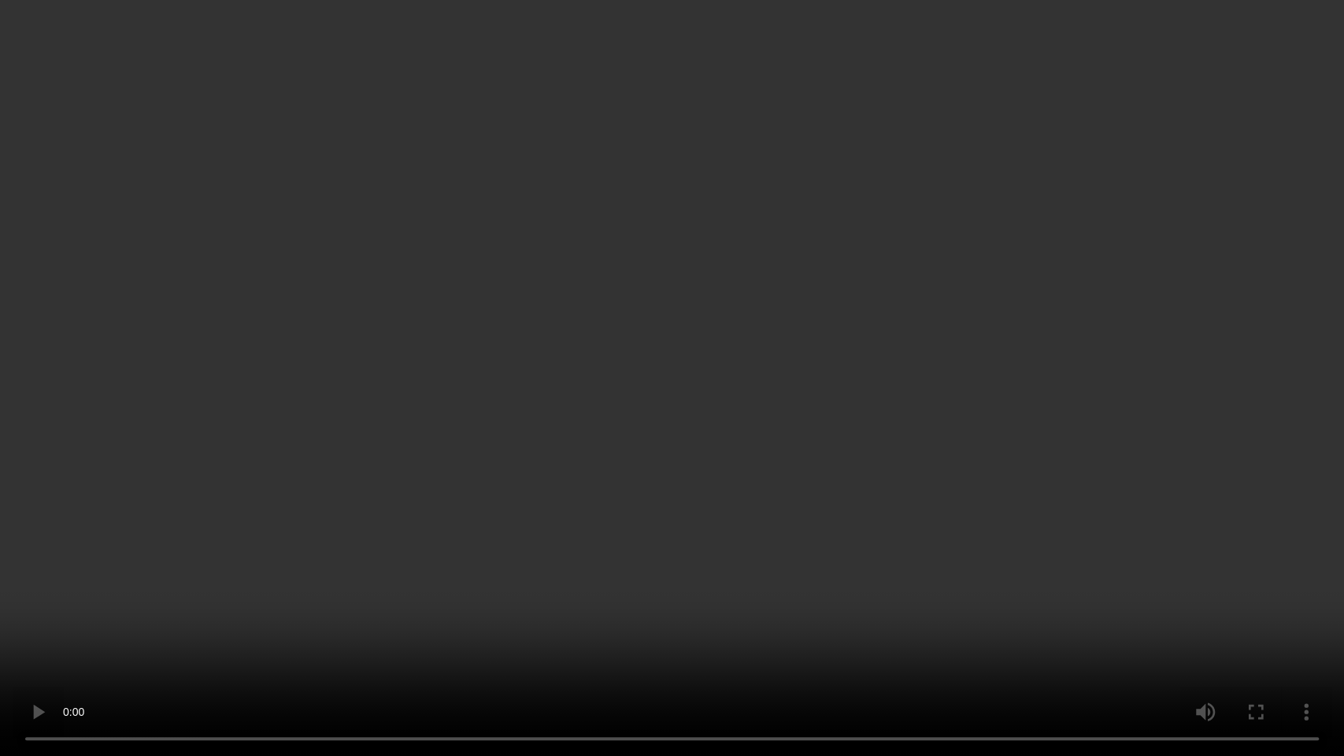
click at [1236, 602] on video at bounding box center [672, 378] width 1344 height 756
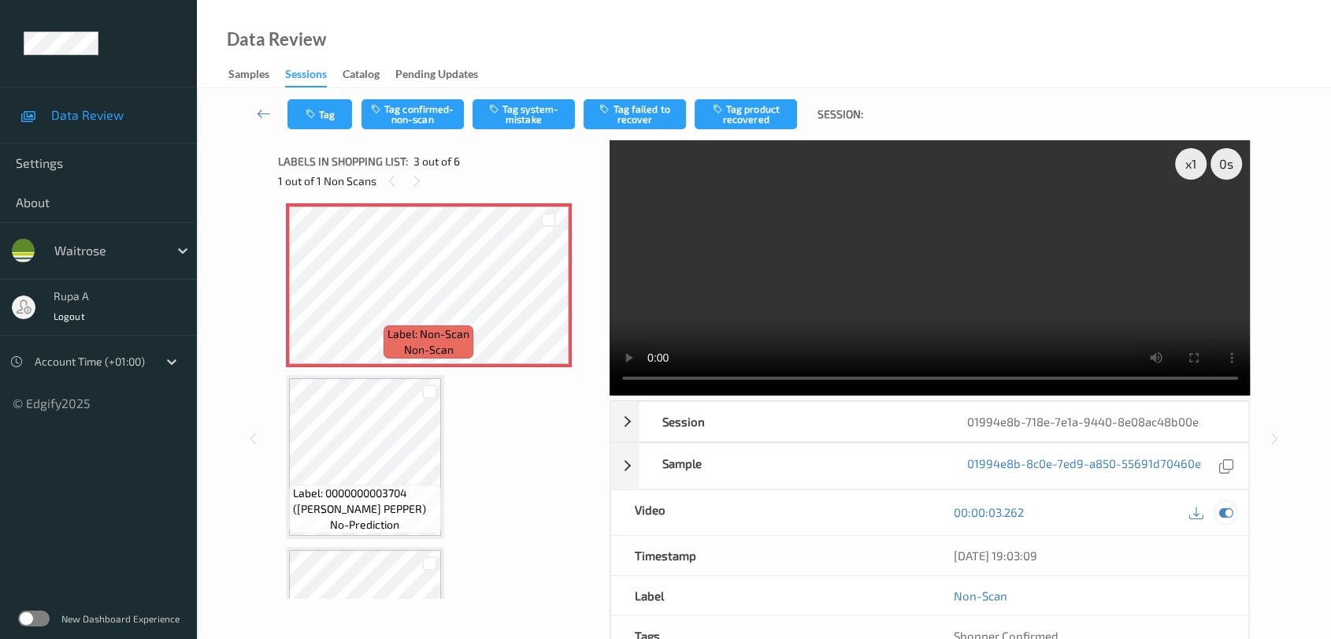
click at [1222, 511] on icon at bounding box center [1226, 512] width 14 height 14
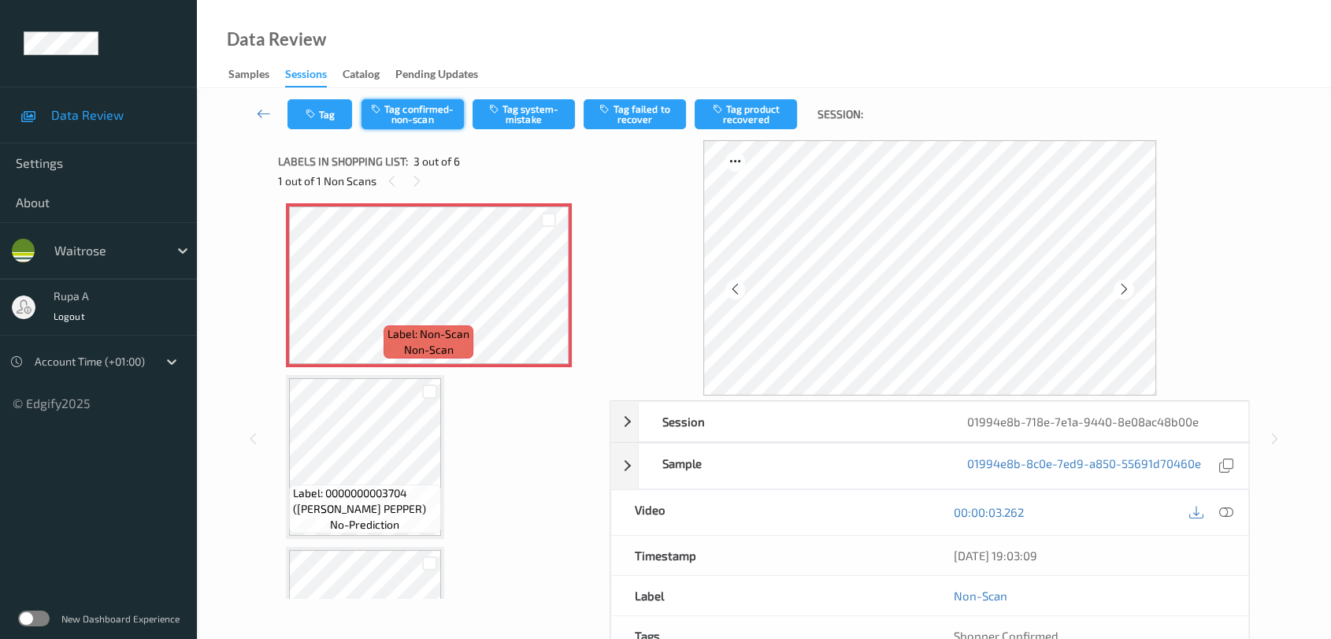
click at [435, 109] on button "Tag confirmed-non-scan" at bounding box center [412, 114] width 102 height 30
click at [743, 117] on button "Tag product recovered" at bounding box center [746, 114] width 102 height 30
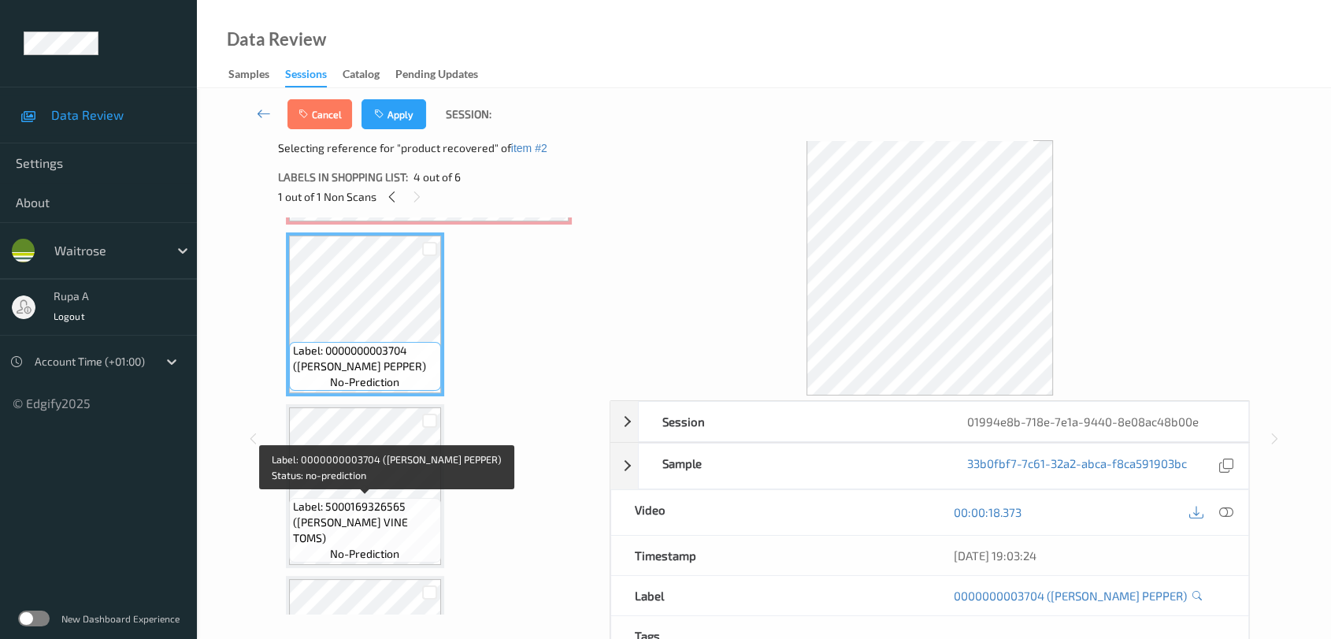
scroll to position [524, 0]
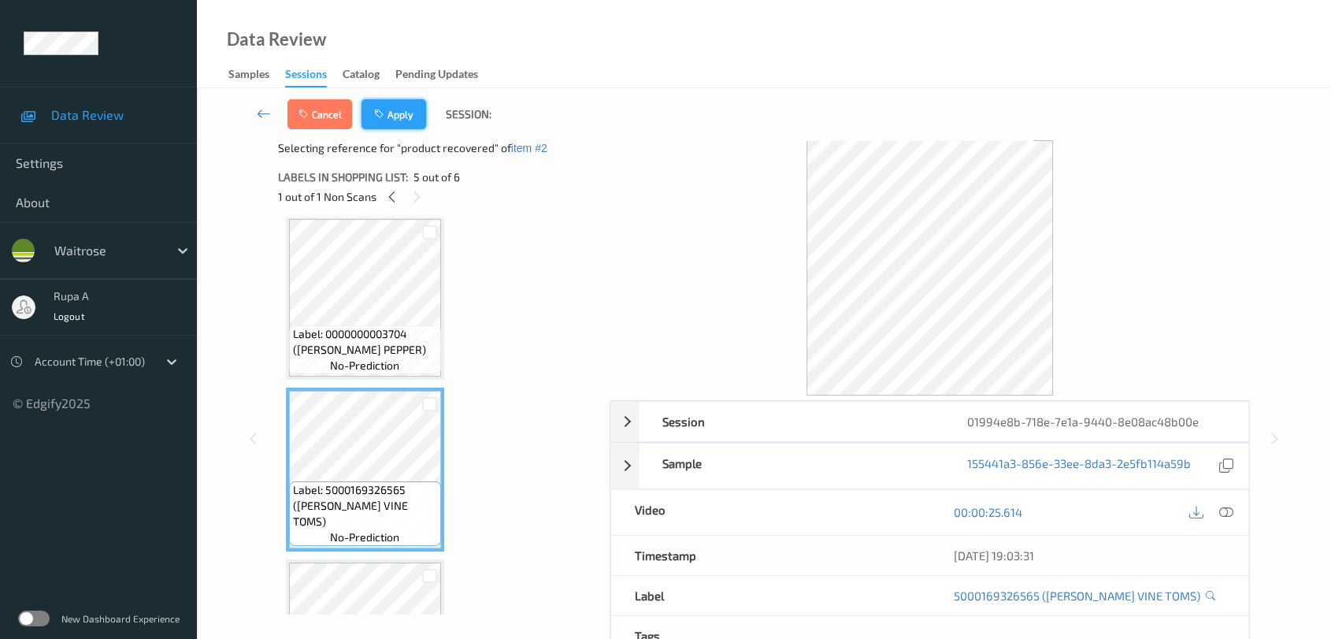
click at [400, 118] on button "Apply" at bounding box center [393, 114] width 65 height 30
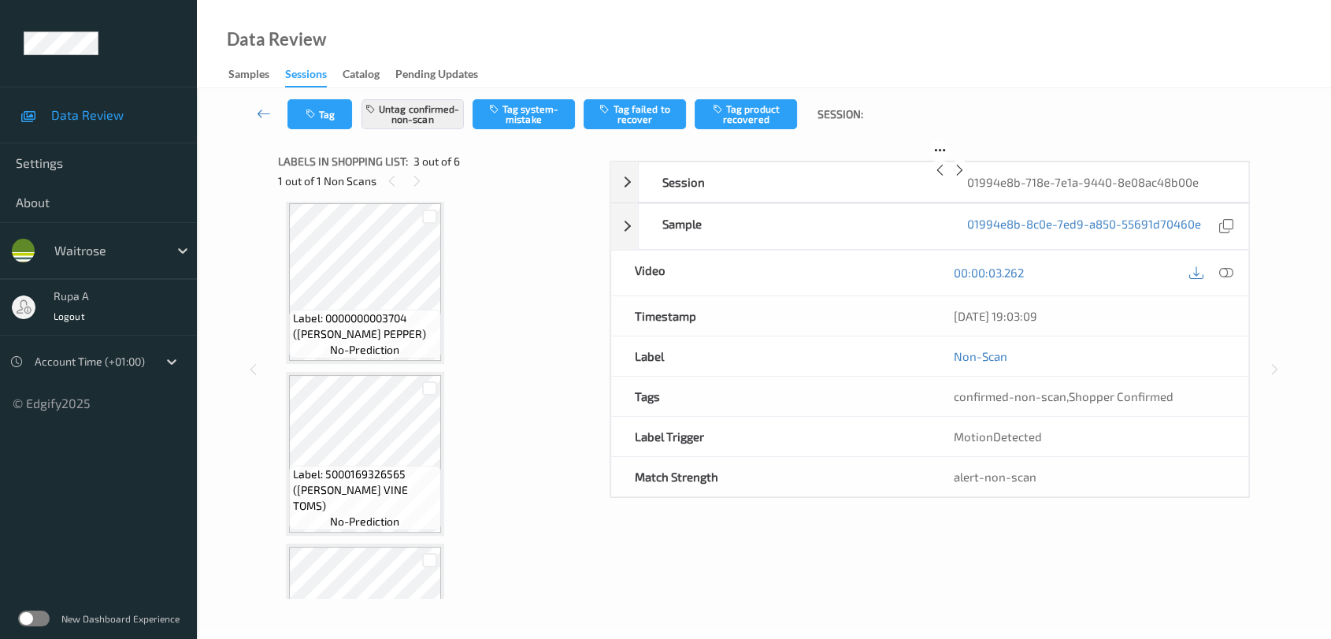
scroll to position [178, 0]
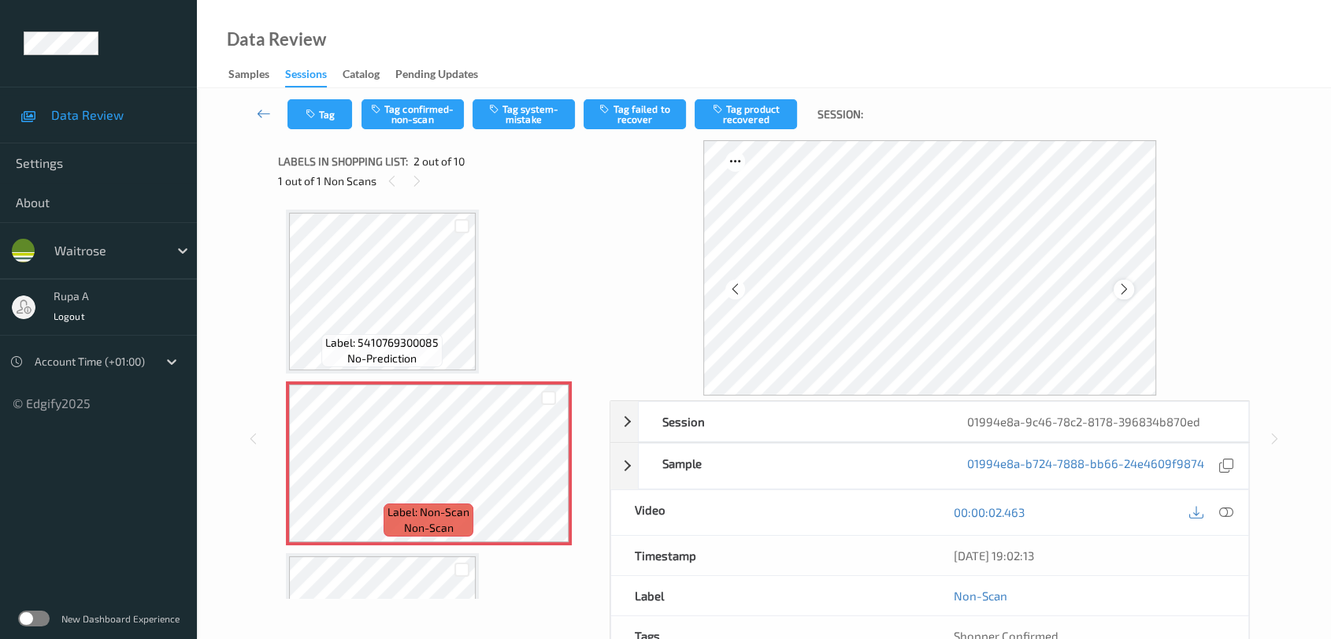
click at [1128, 286] on icon at bounding box center [1123, 289] width 13 height 14
click at [1223, 514] on icon at bounding box center [1226, 512] width 14 height 14
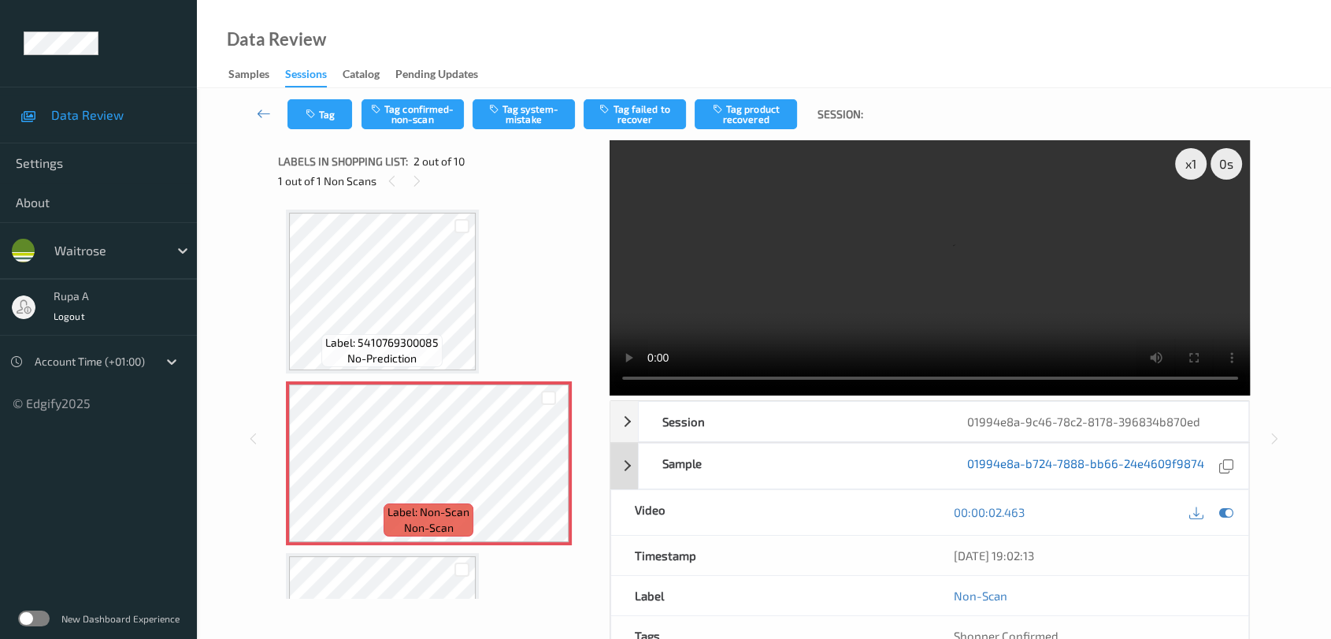
drag, startPoint x: 1224, startPoint y: 517, endPoint x: 1196, endPoint y: 471, distance: 53.3
click at [1224, 517] on icon at bounding box center [1226, 512] width 14 height 14
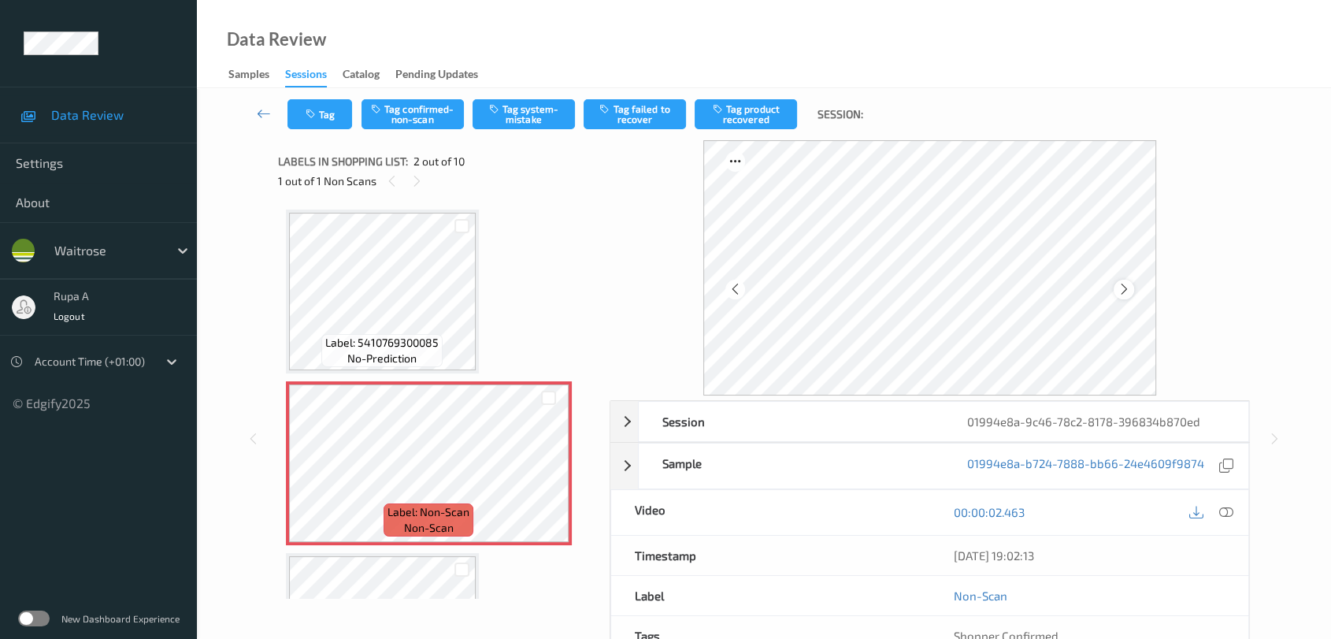
click at [1125, 287] on icon at bounding box center [1123, 289] width 13 height 14
click at [1127, 287] on icon at bounding box center [1123, 289] width 13 height 14
click at [1128, 287] on icon at bounding box center [1123, 289] width 13 height 14
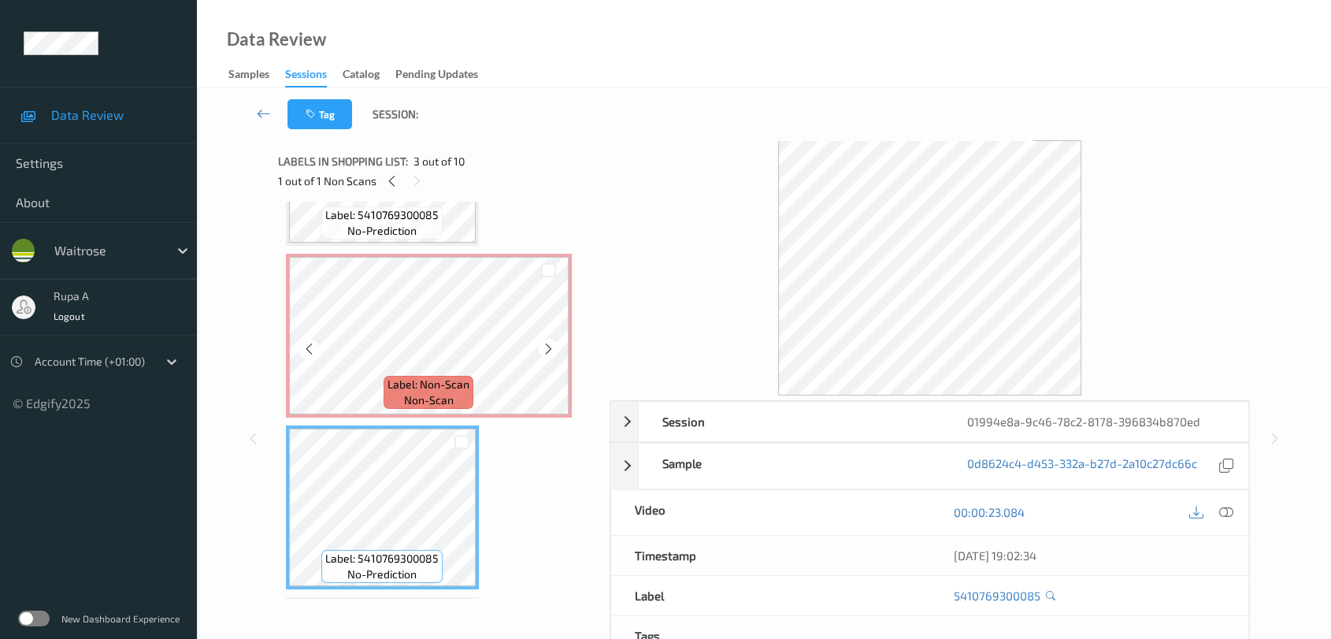
scroll to position [87, 0]
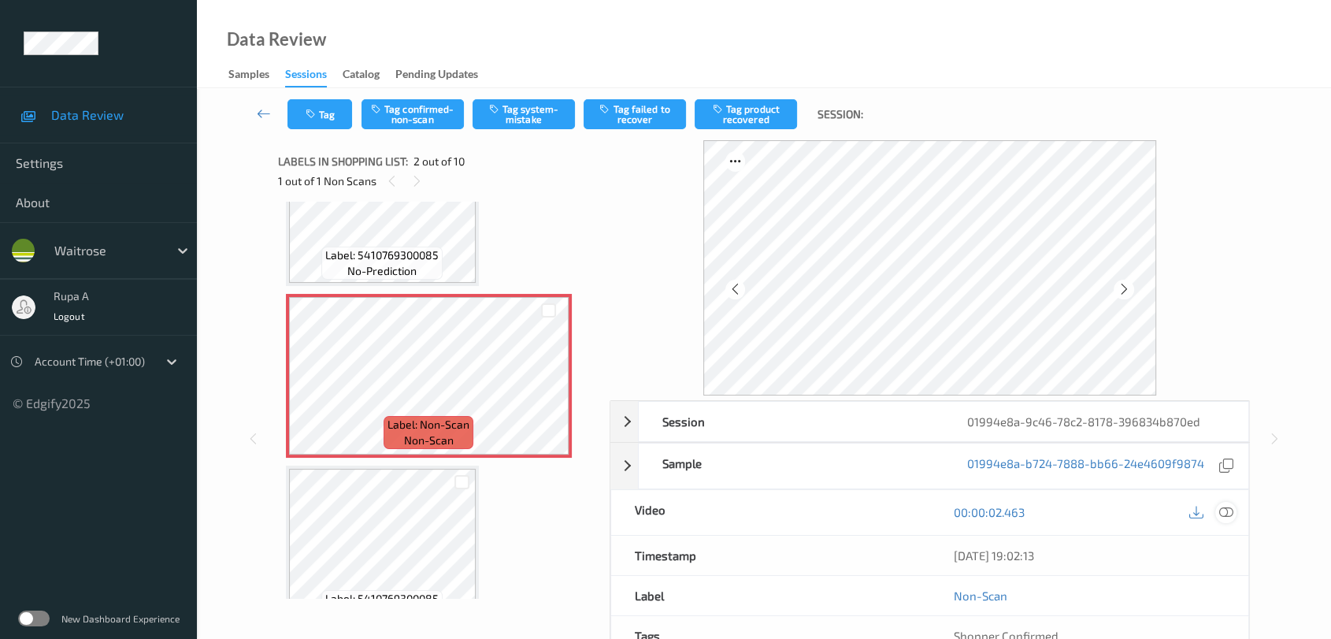
click at [1228, 515] on icon at bounding box center [1226, 512] width 14 height 14
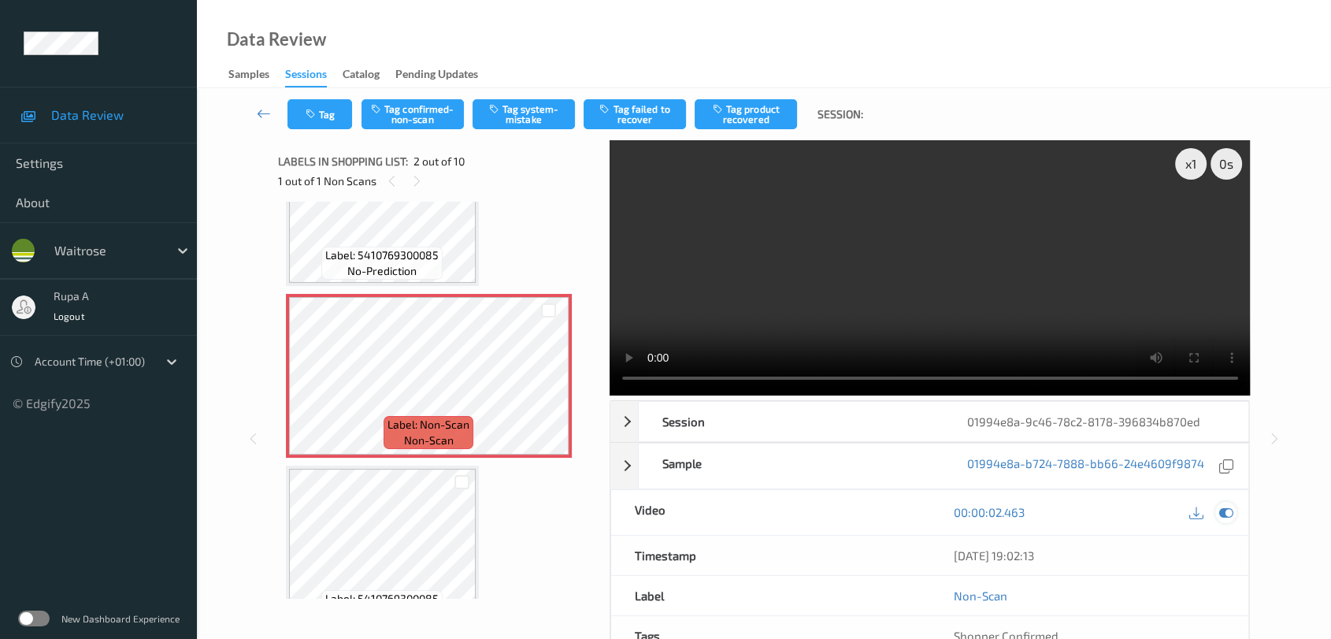
click at [1231, 513] on icon at bounding box center [1226, 512] width 14 height 14
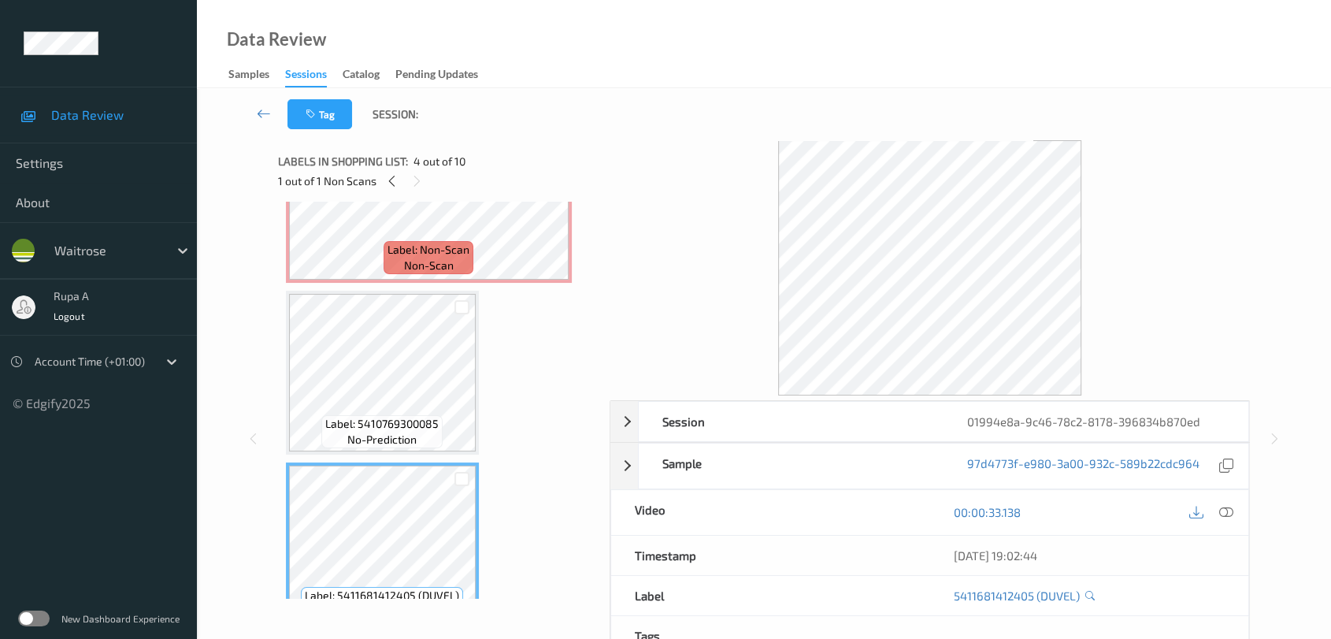
scroll to position [175, 0]
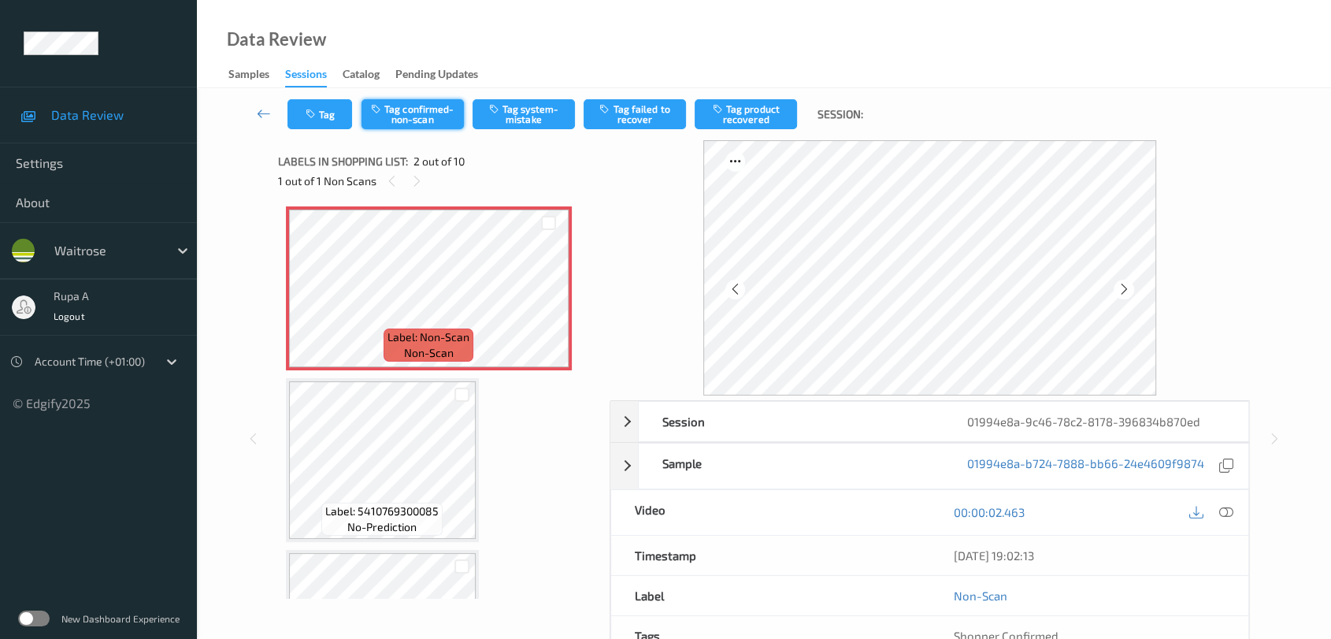
click at [424, 117] on button "Tag confirmed-non-scan" at bounding box center [412, 114] width 102 height 30
click at [754, 121] on button "Tag product recovered" at bounding box center [746, 114] width 102 height 30
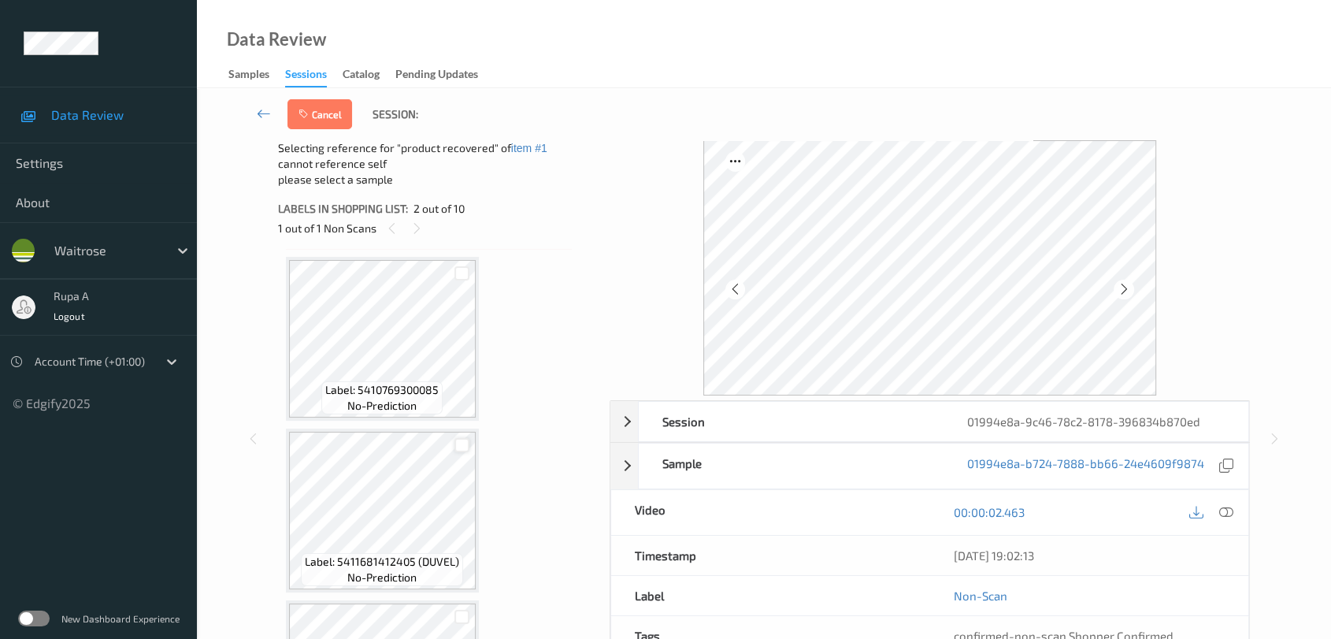
scroll to position [350, 0]
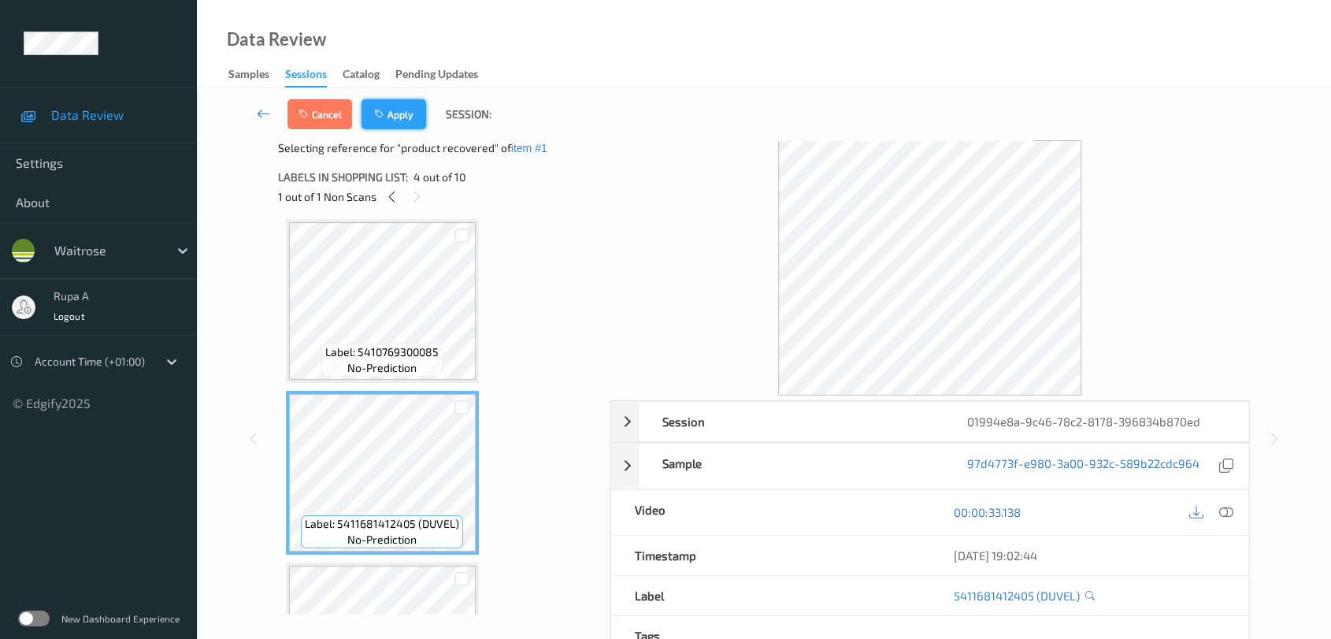
click at [397, 110] on button "Apply" at bounding box center [393, 114] width 65 height 30
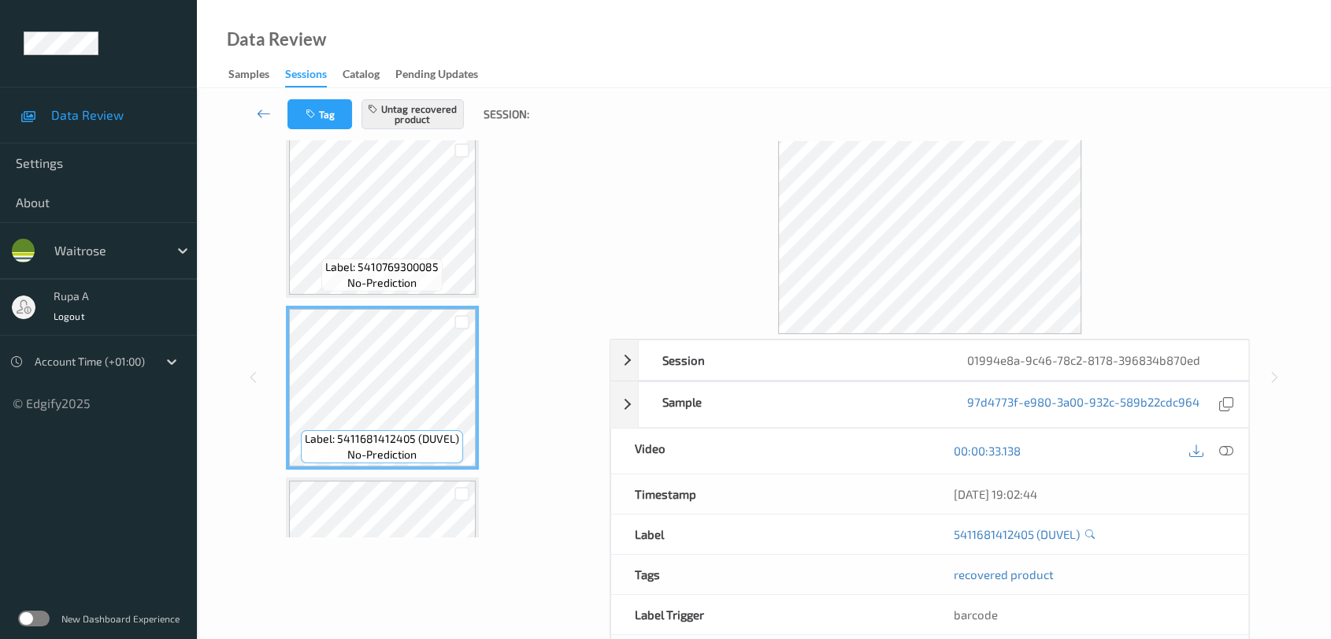
scroll to position [0, 0]
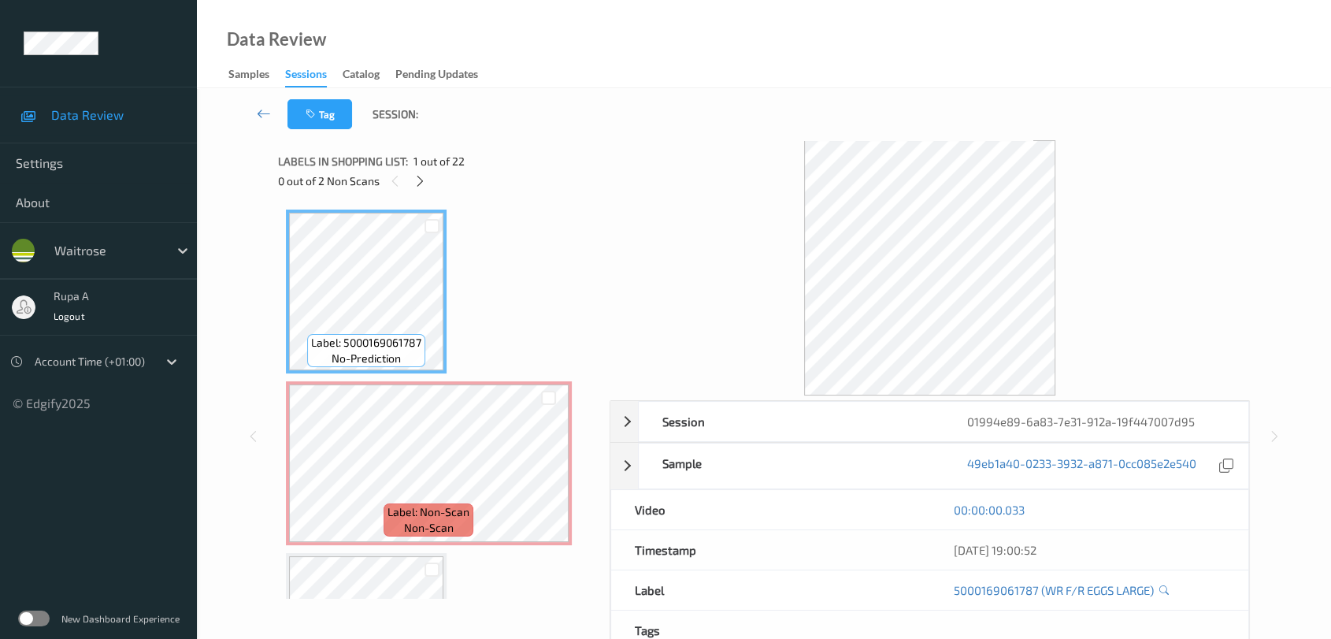
click at [444, 110] on div "Tag Session:" at bounding box center [763, 114] width 1069 height 52
click at [416, 180] on icon at bounding box center [419, 181] width 13 height 14
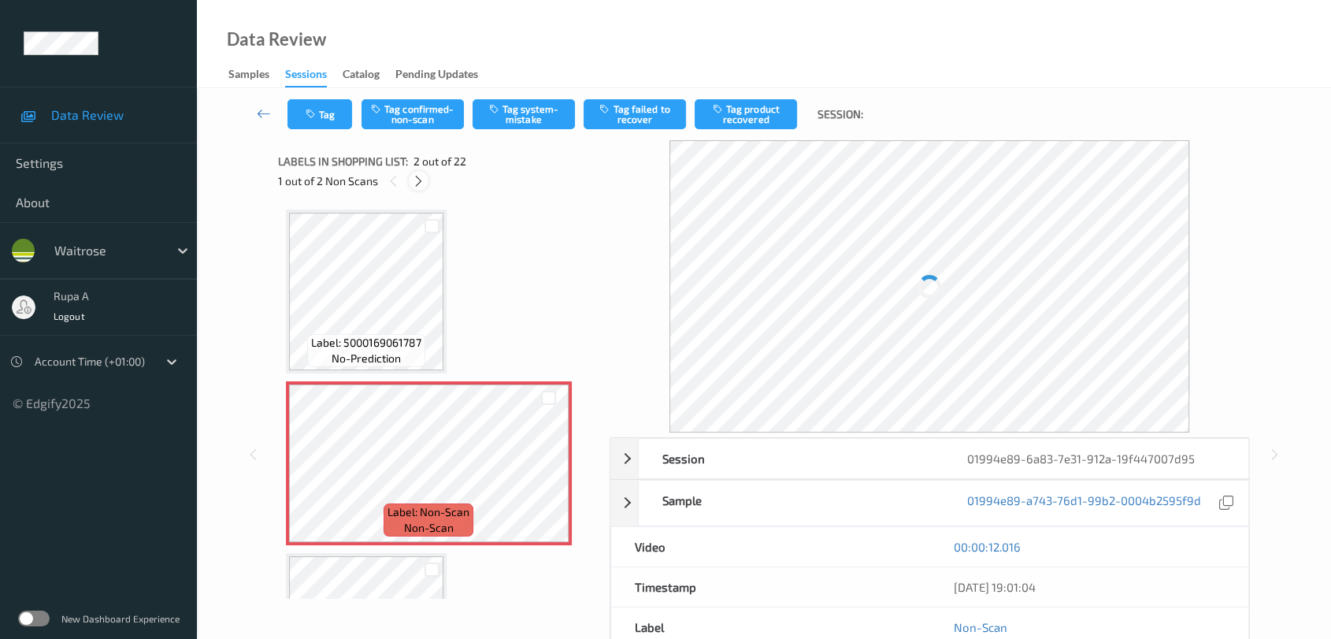
scroll to position [7, 0]
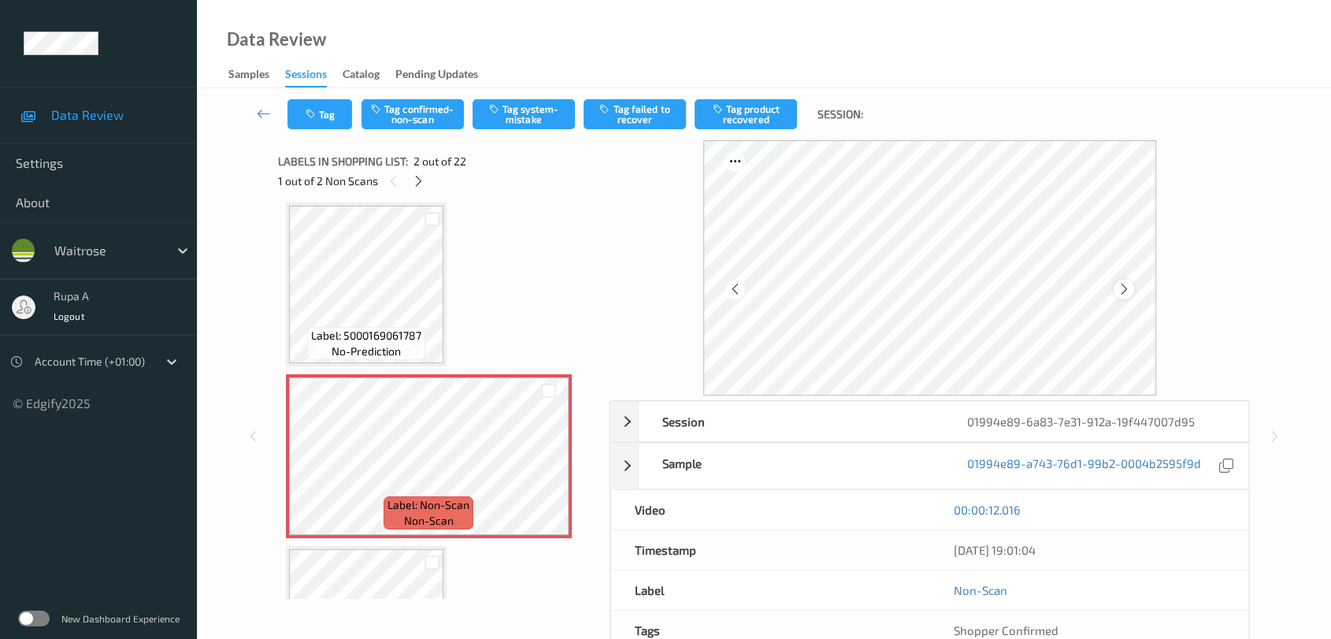
click at [1115, 290] on div at bounding box center [1124, 290] width 20 height 20
click at [1117, 290] on icon at bounding box center [1123, 289] width 13 height 14
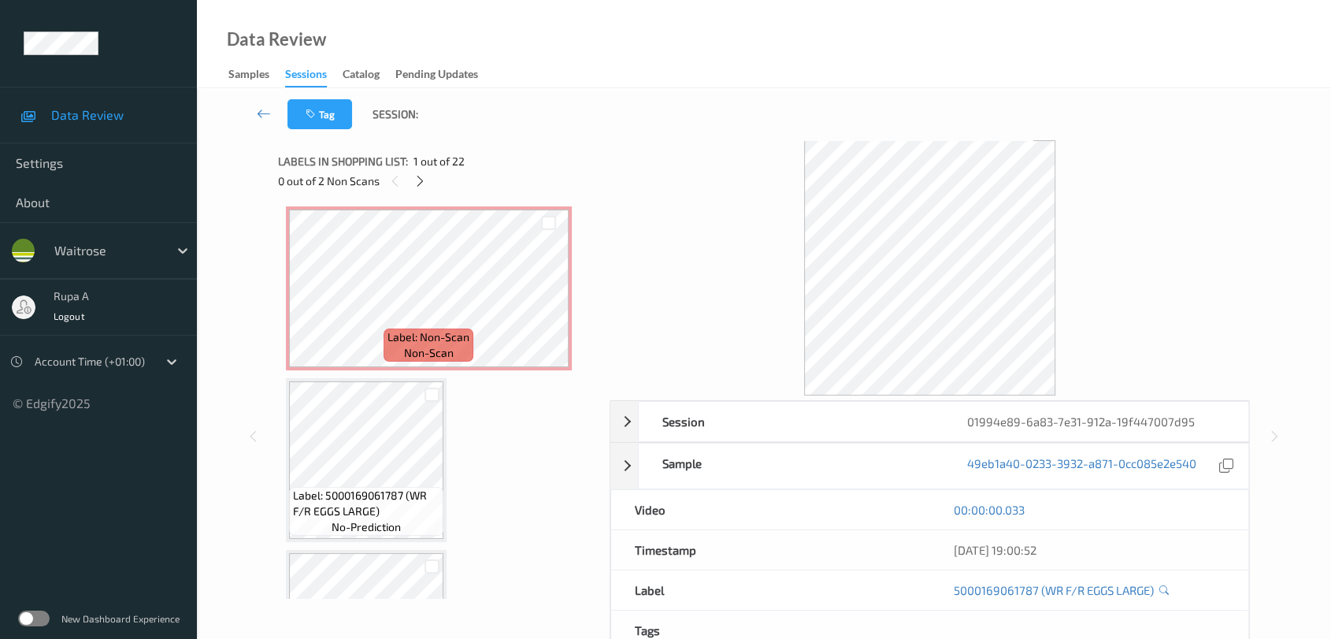
scroll to position [0, 0]
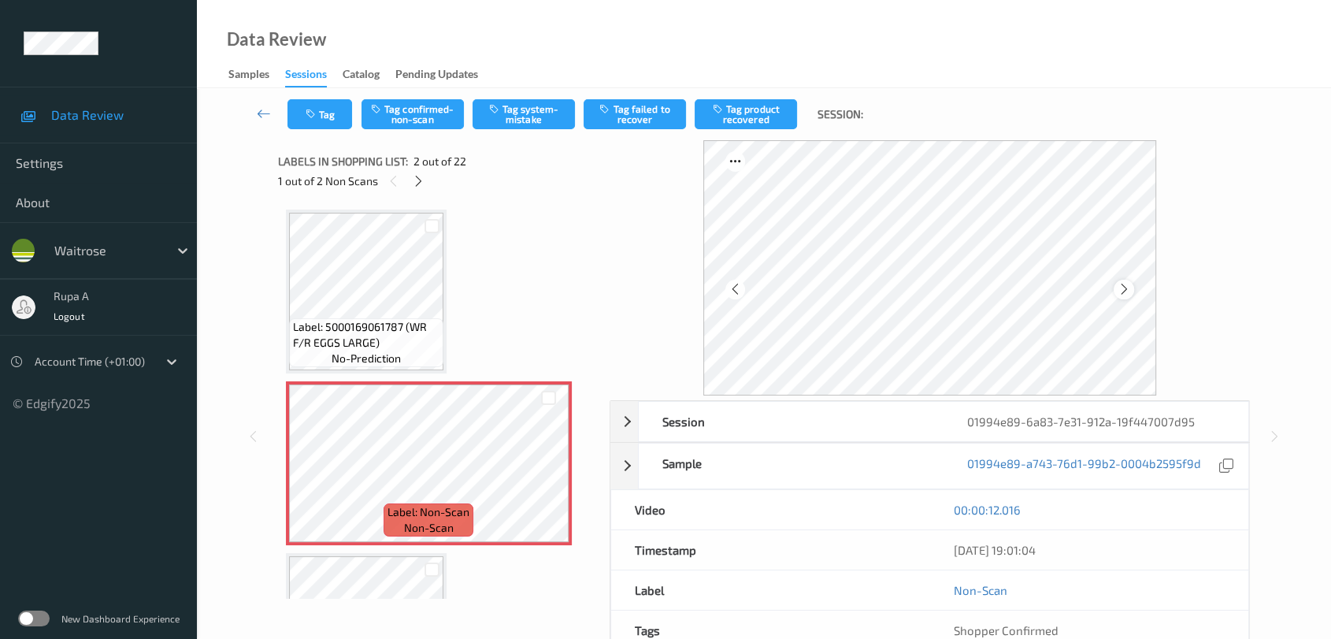
click at [1126, 291] on icon at bounding box center [1123, 289] width 13 height 14
click at [514, 119] on button "Tag system-mistake" at bounding box center [524, 114] width 102 height 30
click at [315, 118] on icon "button" at bounding box center [312, 114] width 13 height 11
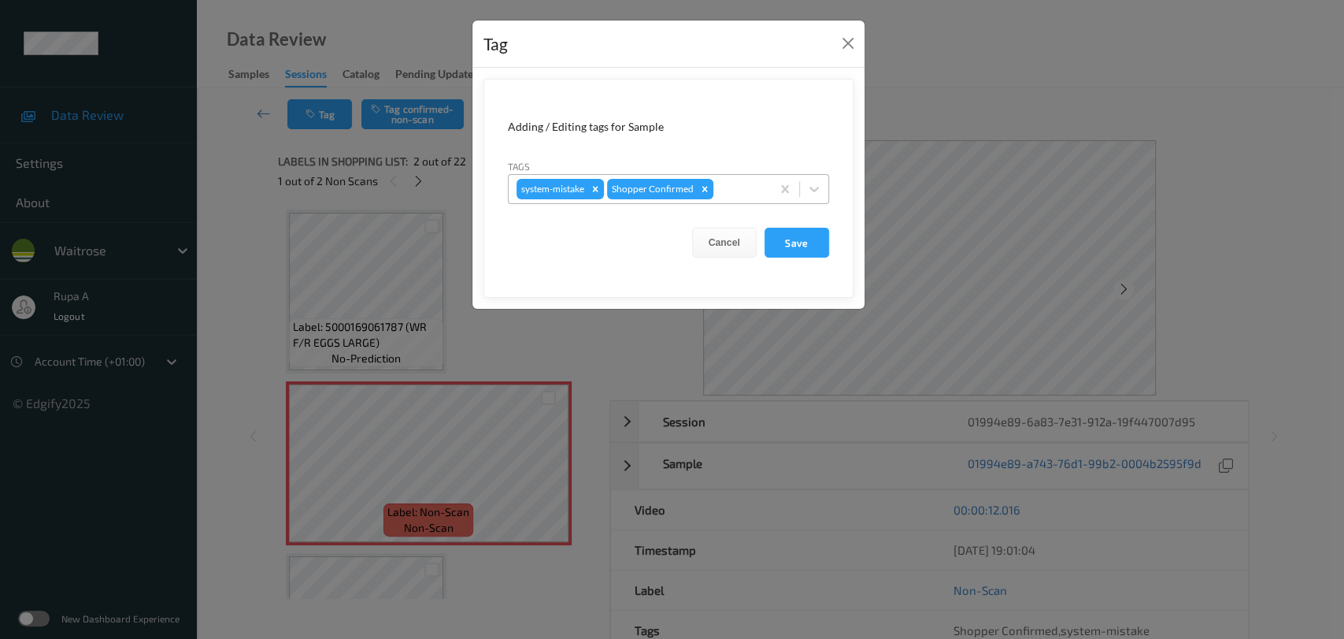
click at [755, 197] on div at bounding box center [740, 189] width 46 height 19
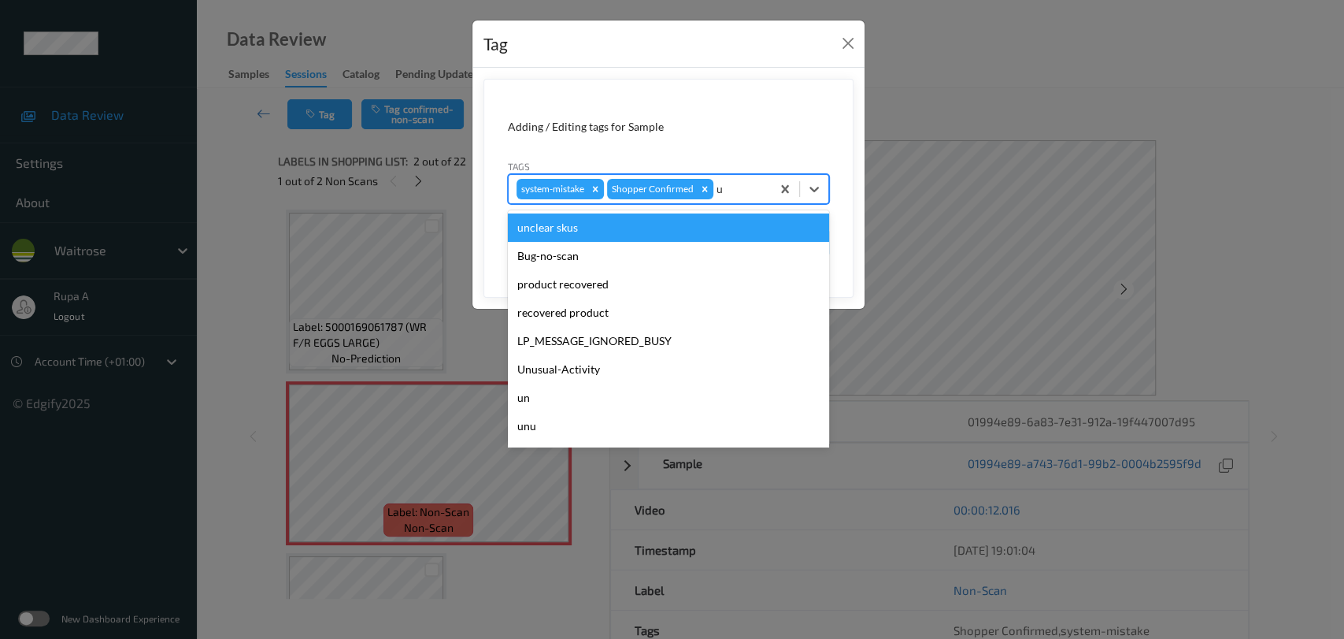
type input "un"
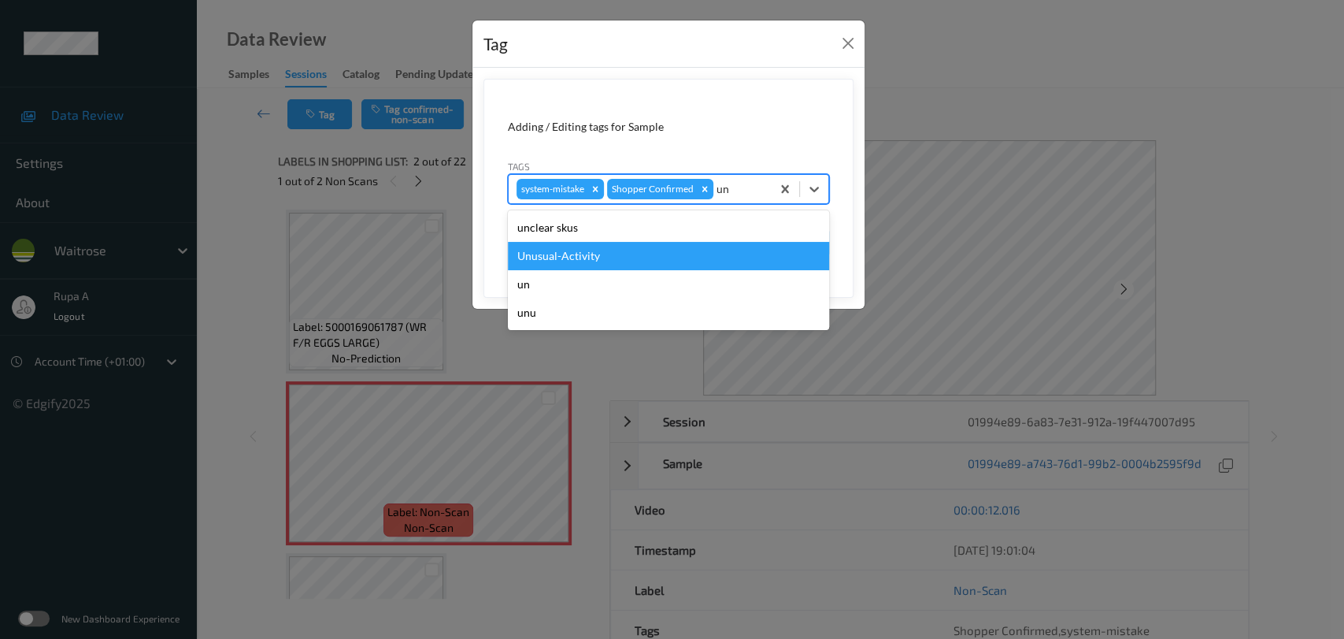
drag, startPoint x: 662, startPoint y: 254, endPoint x: 850, endPoint y: 276, distance: 189.5
click at [661, 256] on div "Unusual-Activity" at bounding box center [668, 256] width 321 height 28
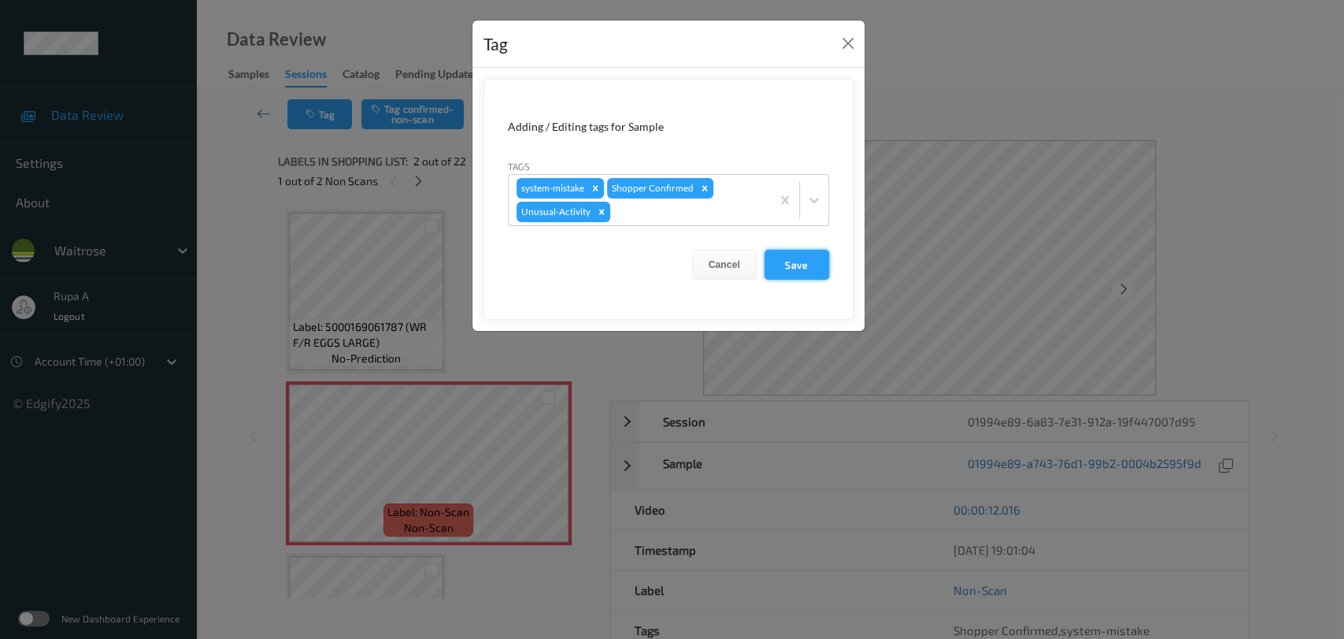
click at [780, 260] on button "Save" at bounding box center [797, 265] width 65 height 30
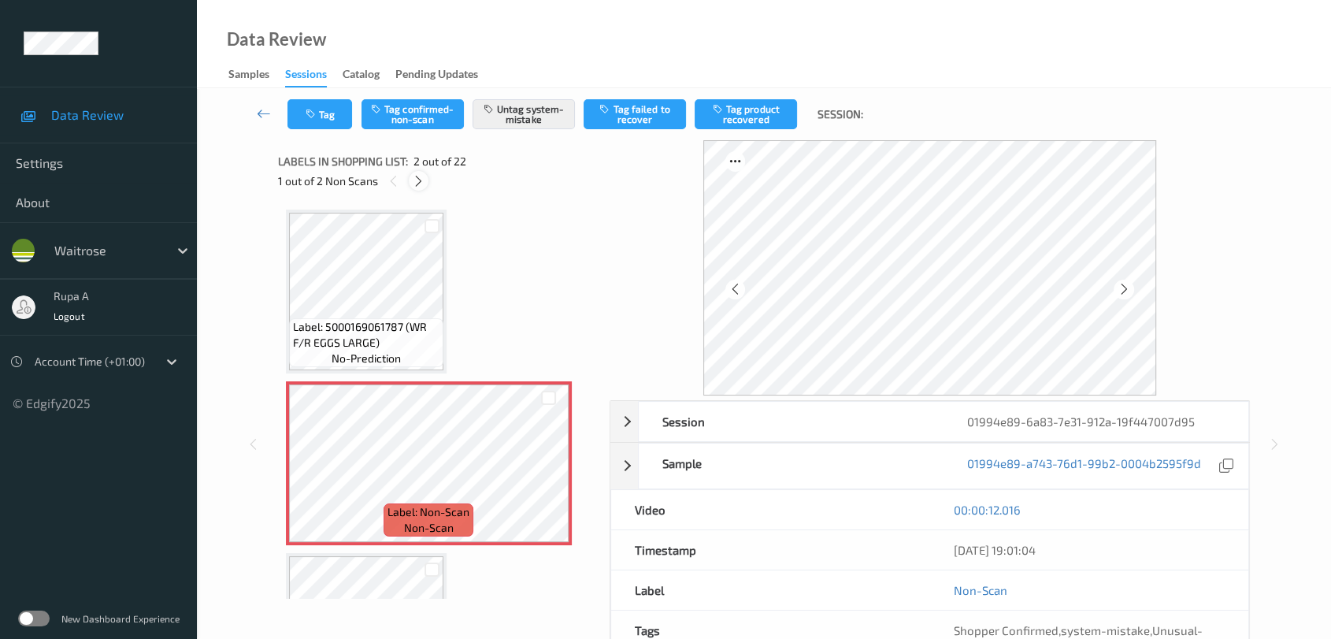
click at [416, 181] on icon at bounding box center [418, 181] width 13 height 14
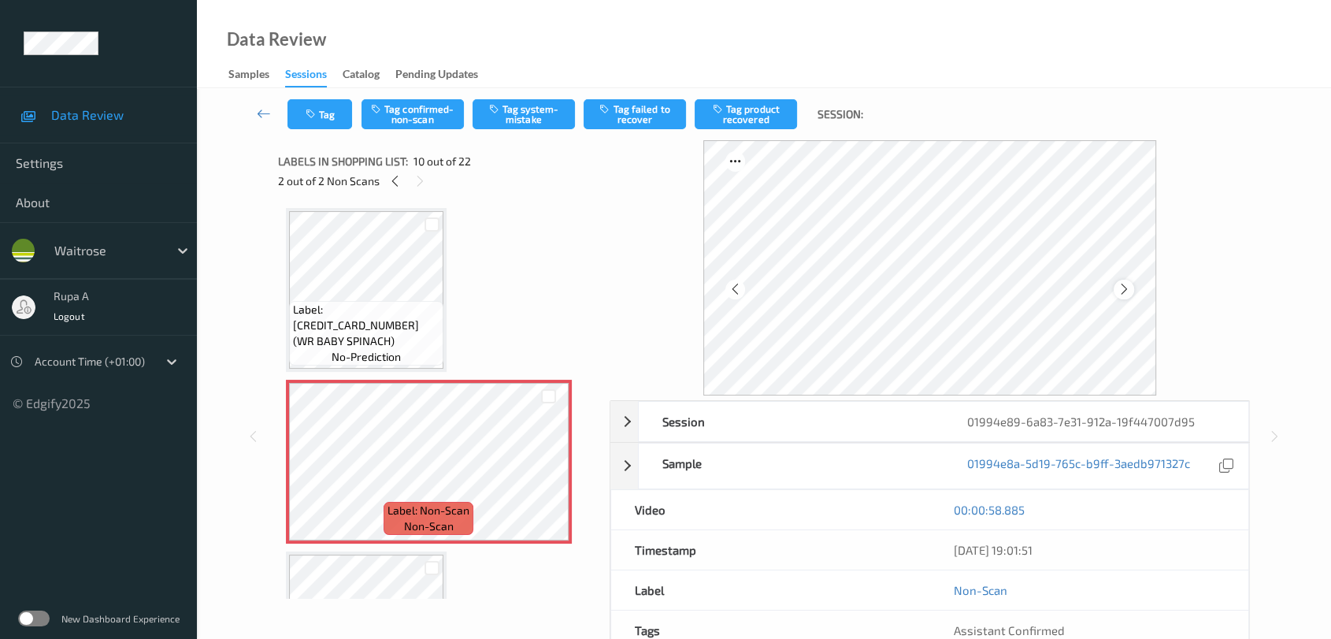
click at [1117, 294] on icon at bounding box center [1123, 289] width 13 height 14
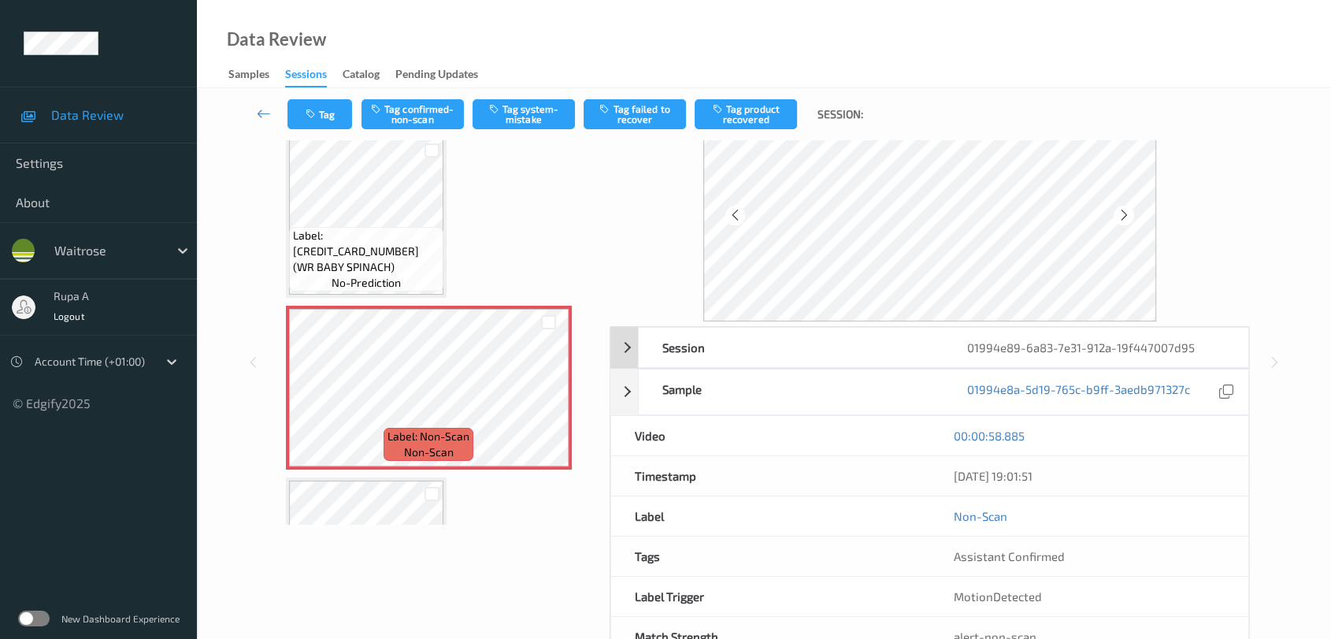
scroll to position [0, 0]
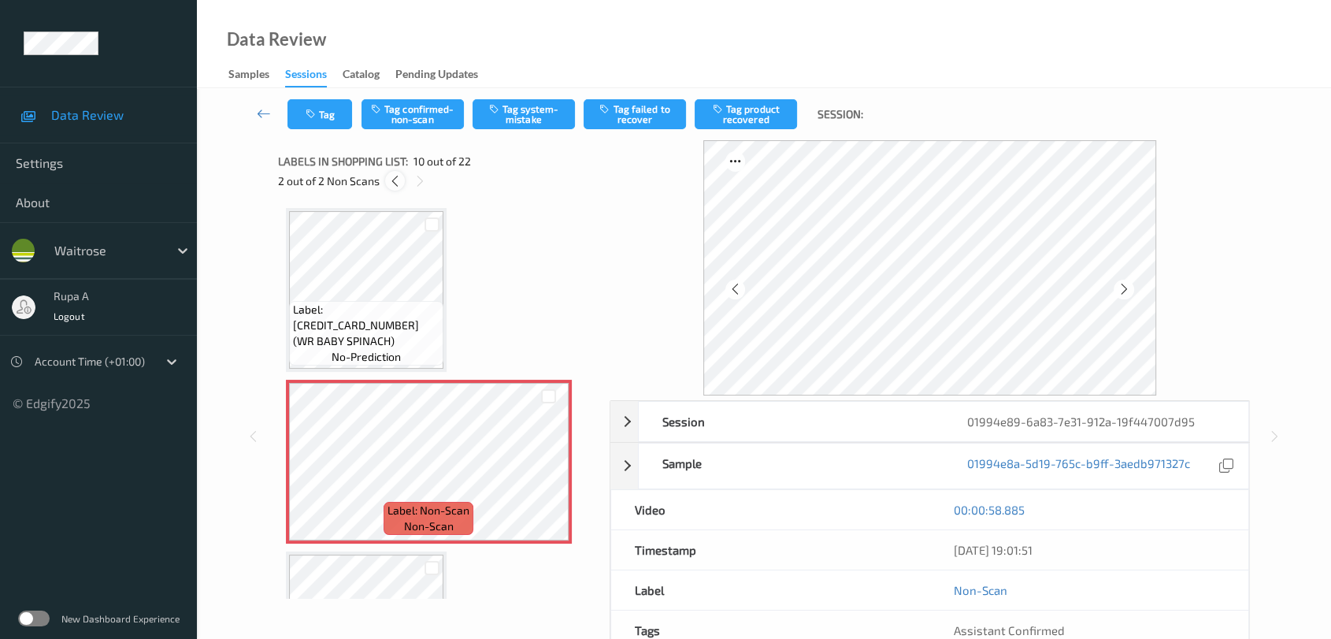
click at [389, 183] on icon at bounding box center [394, 181] width 13 height 14
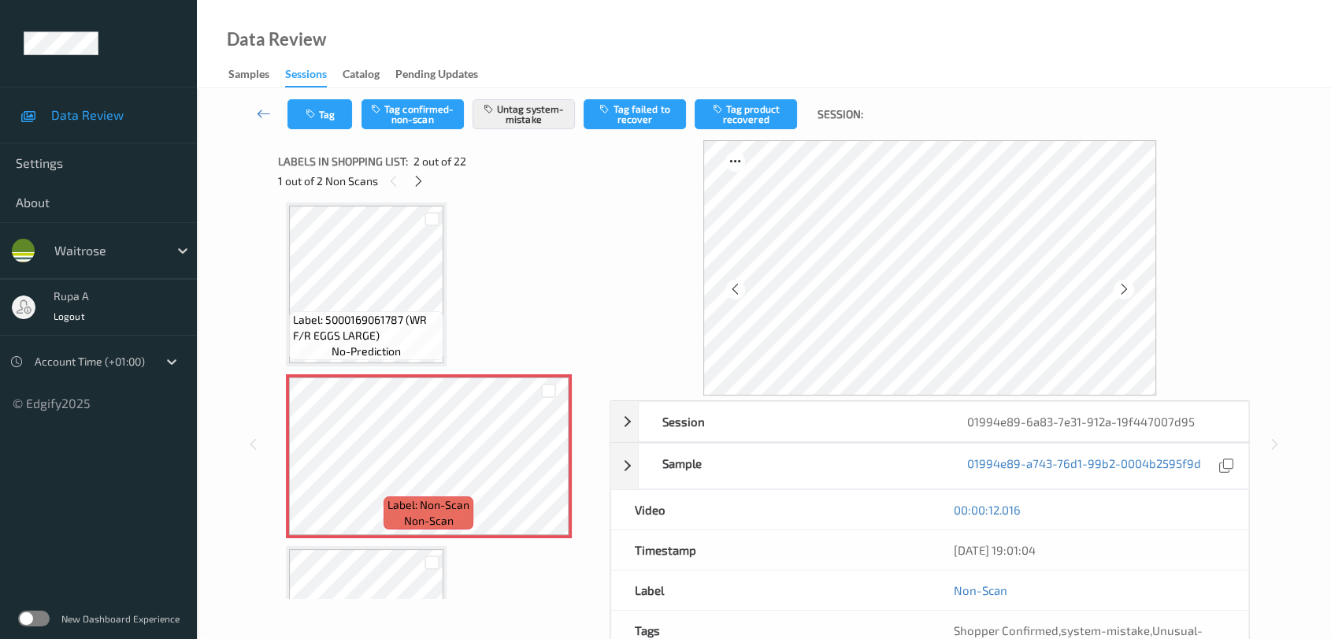
scroll to position [87, 0]
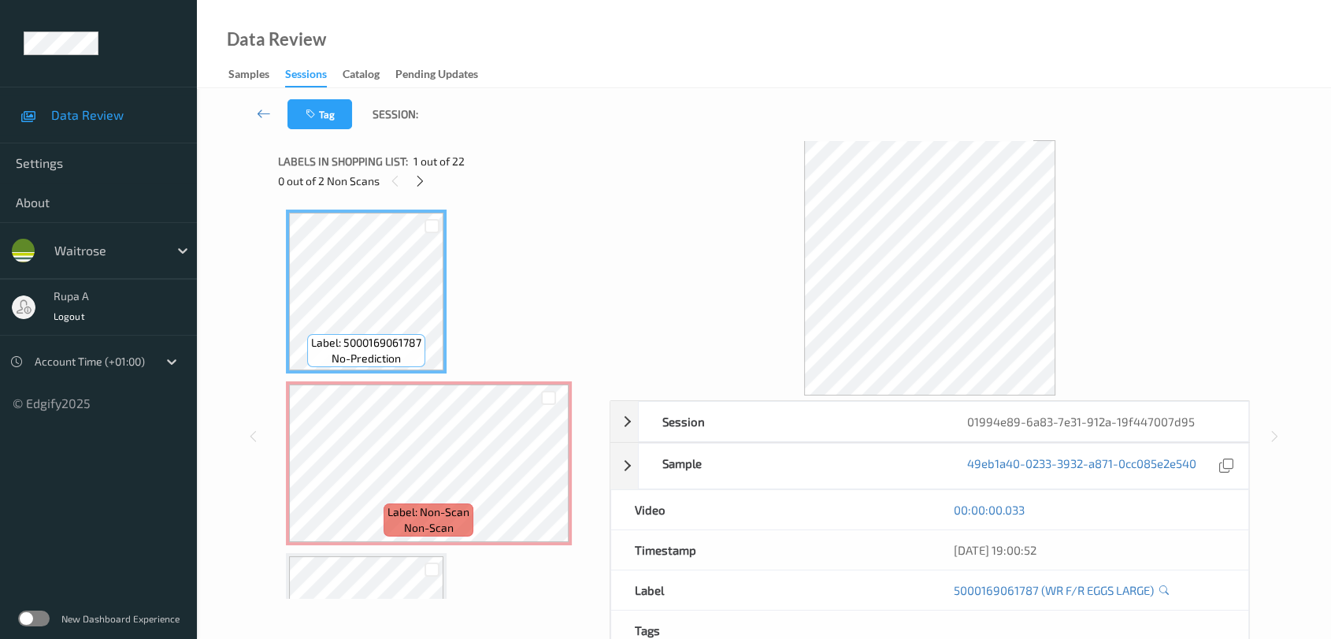
click at [1210, 124] on div "Tag Session:" at bounding box center [763, 114] width 1069 height 52
click at [414, 184] on icon at bounding box center [419, 181] width 13 height 14
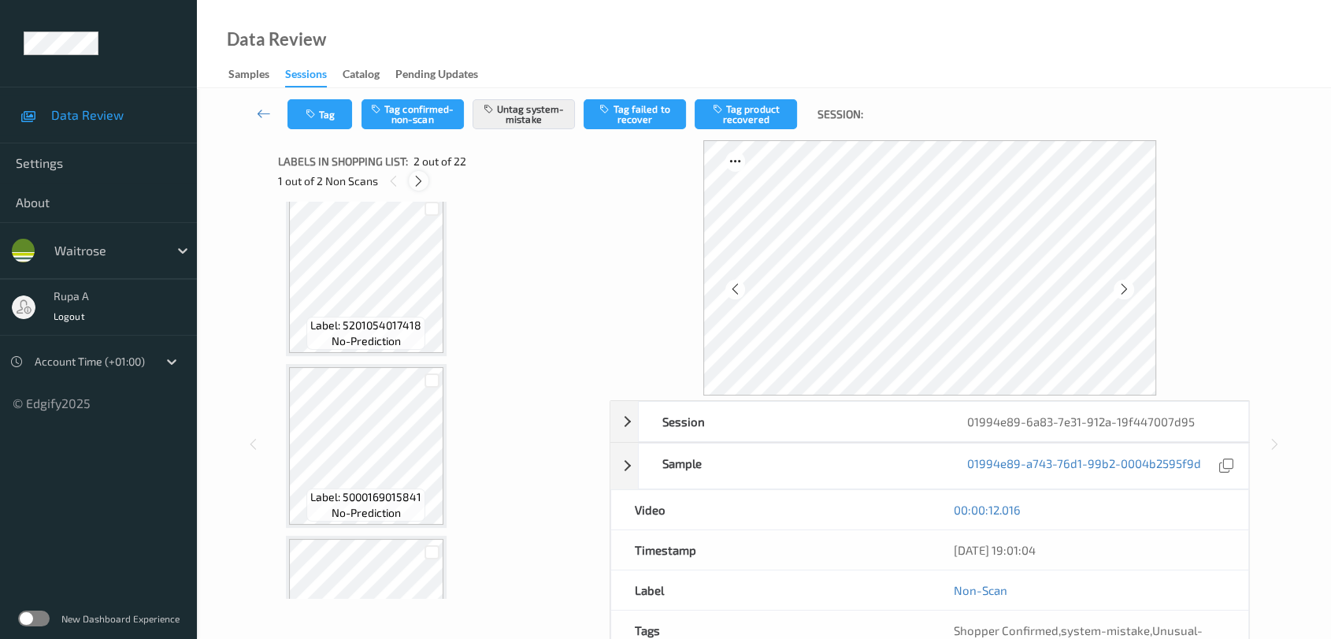
click at [413, 185] on icon at bounding box center [418, 181] width 13 height 14
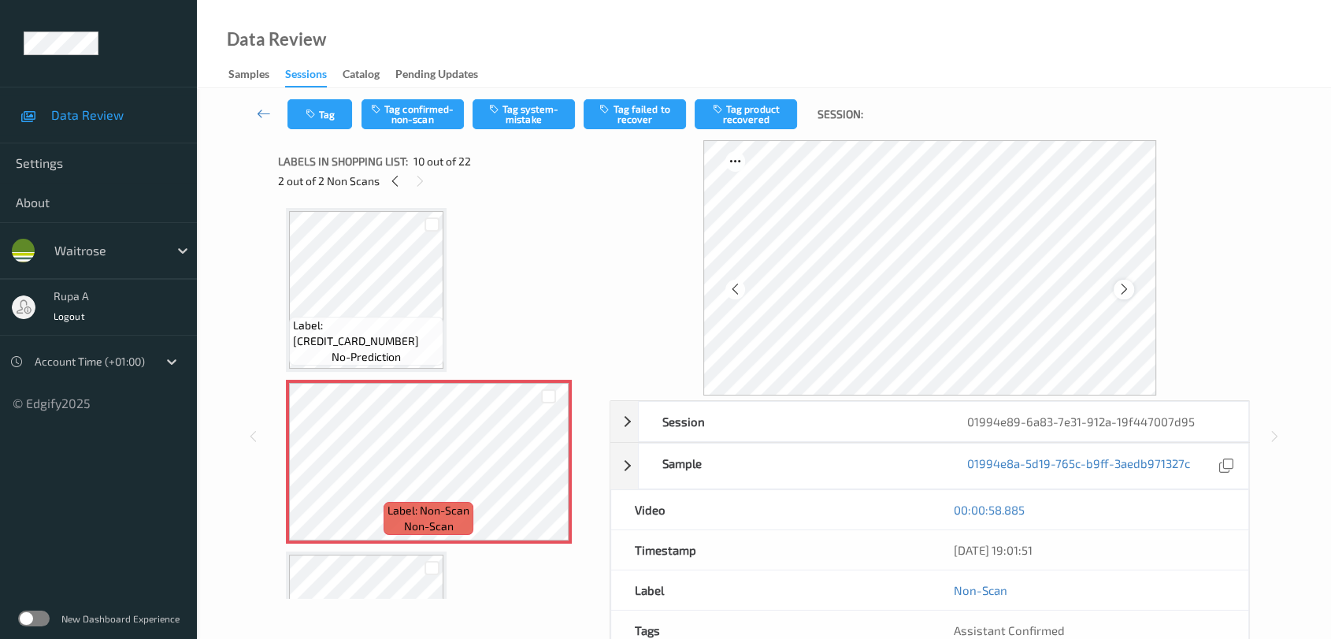
click at [1115, 290] on div at bounding box center [1124, 290] width 20 height 20
click at [1117, 285] on icon at bounding box center [1123, 289] width 13 height 14
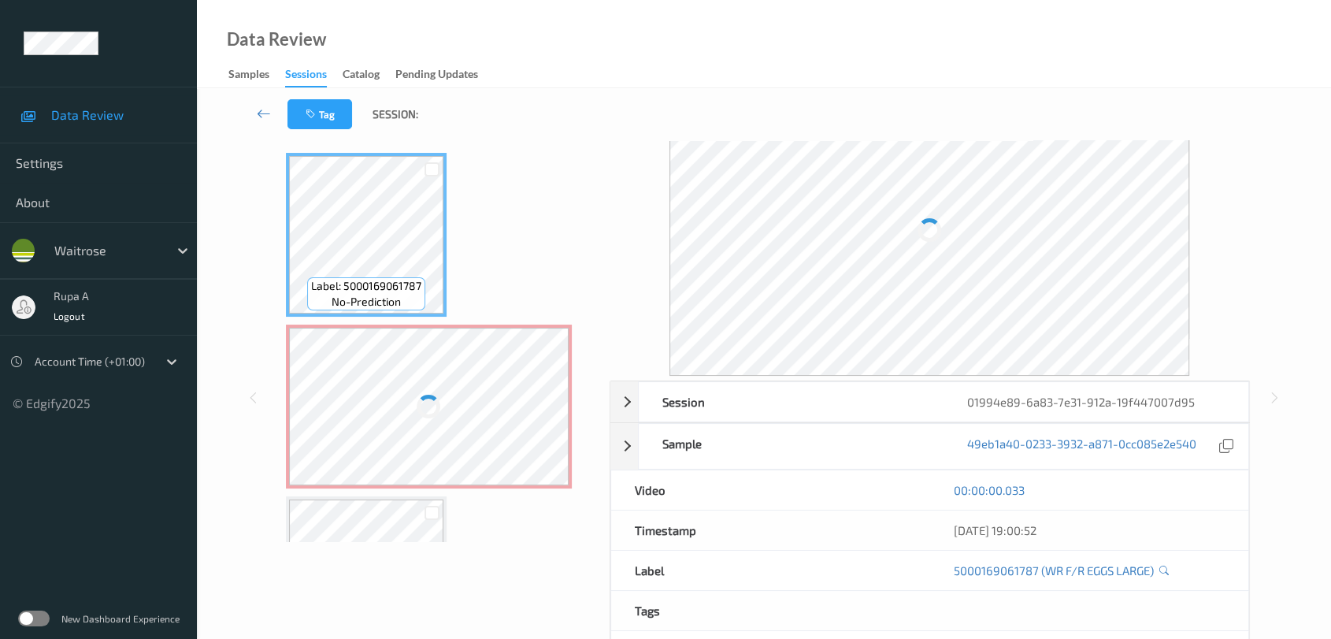
scroll to position [87, 0]
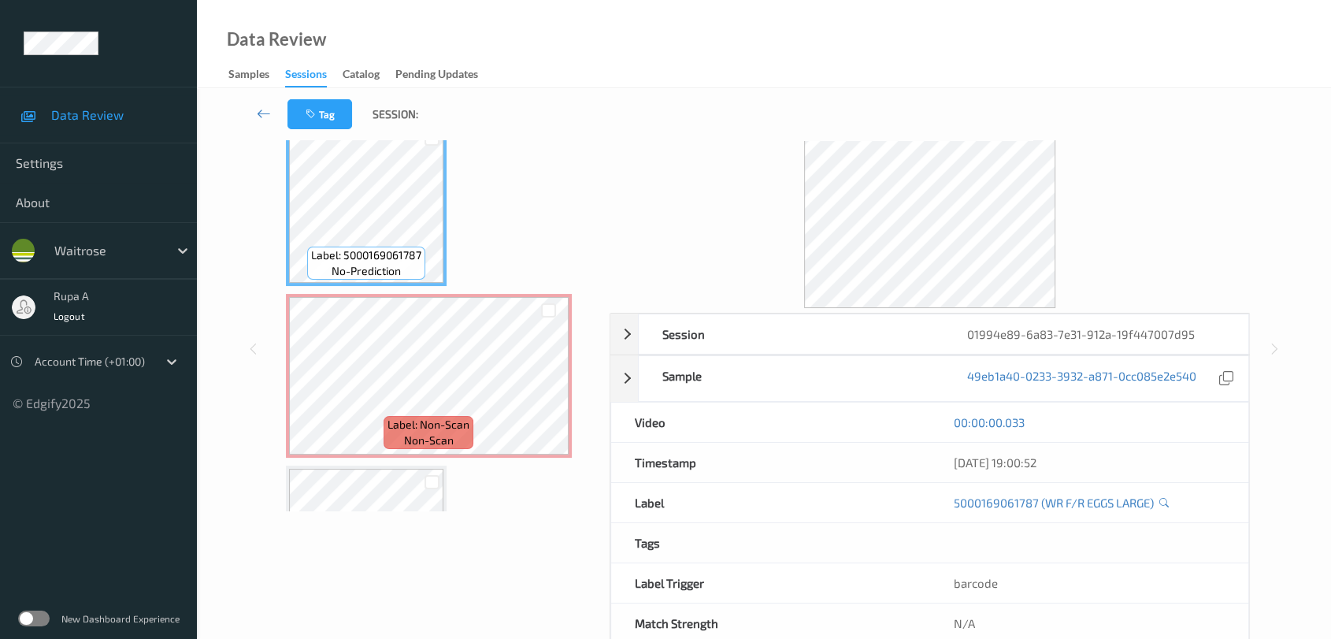
click at [1247, 187] on div at bounding box center [930, 180] width 641 height 255
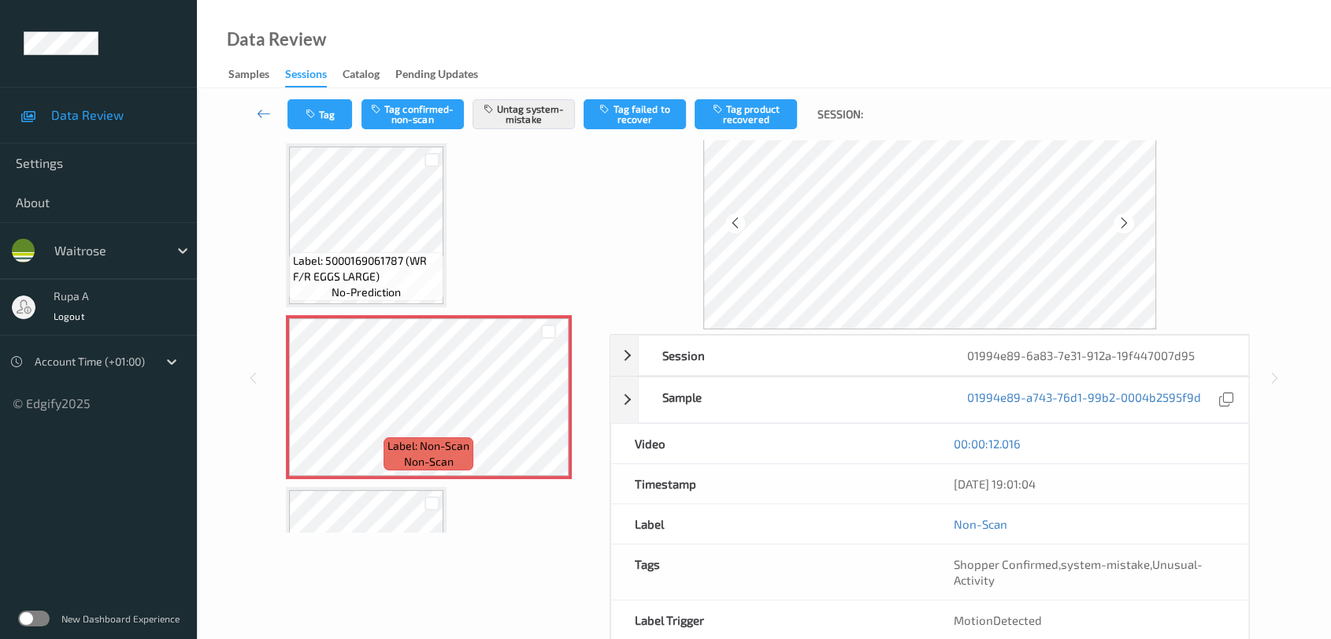
scroll to position [0, 0]
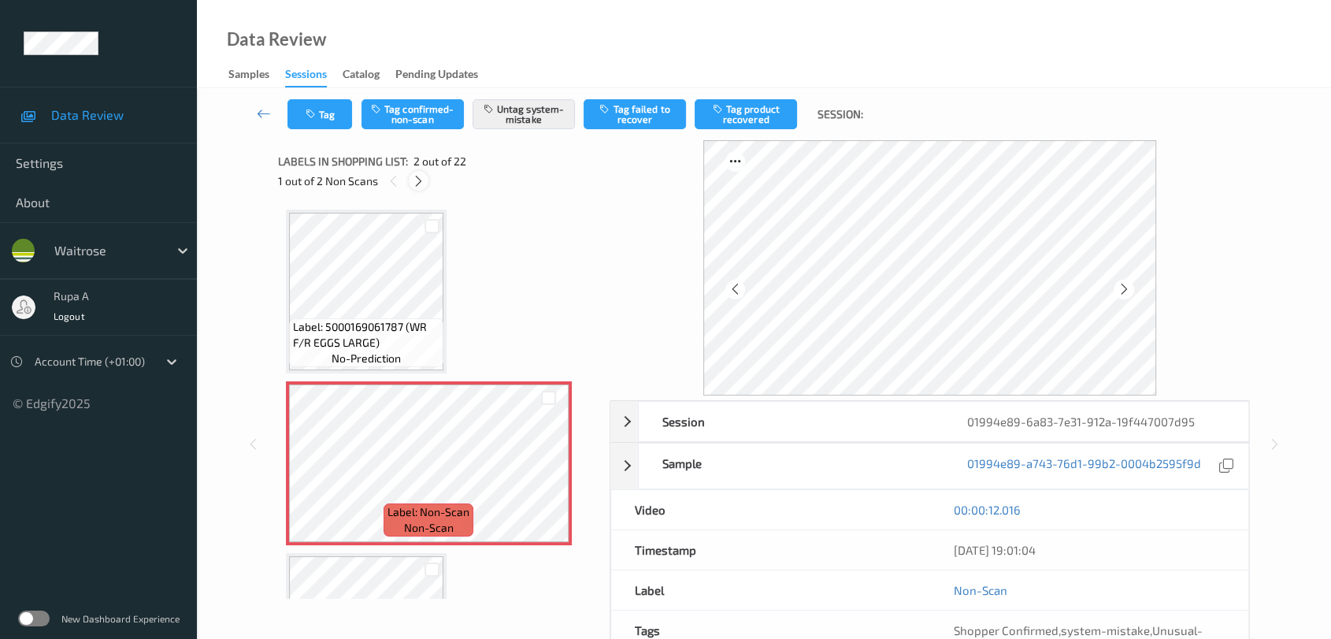
click at [422, 176] on icon at bounding box center [418, 181] width 13 height 14
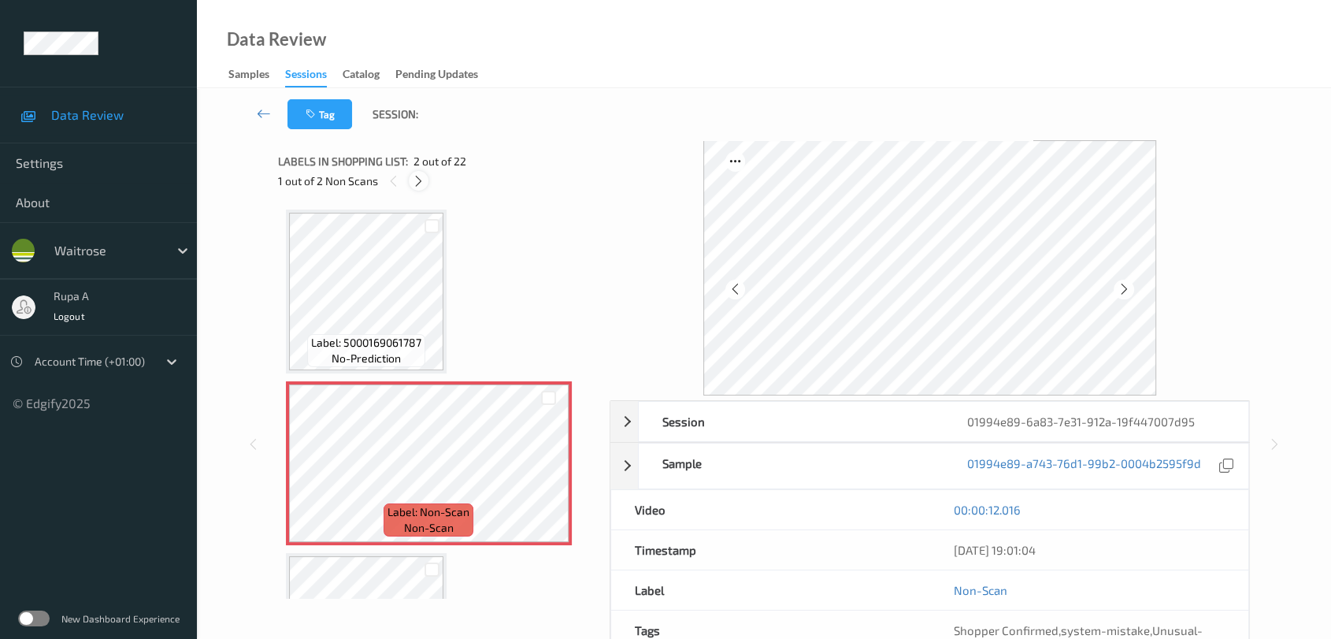
click at [417, 178] on icon at bounding box center [418, 181] width 13 height 14
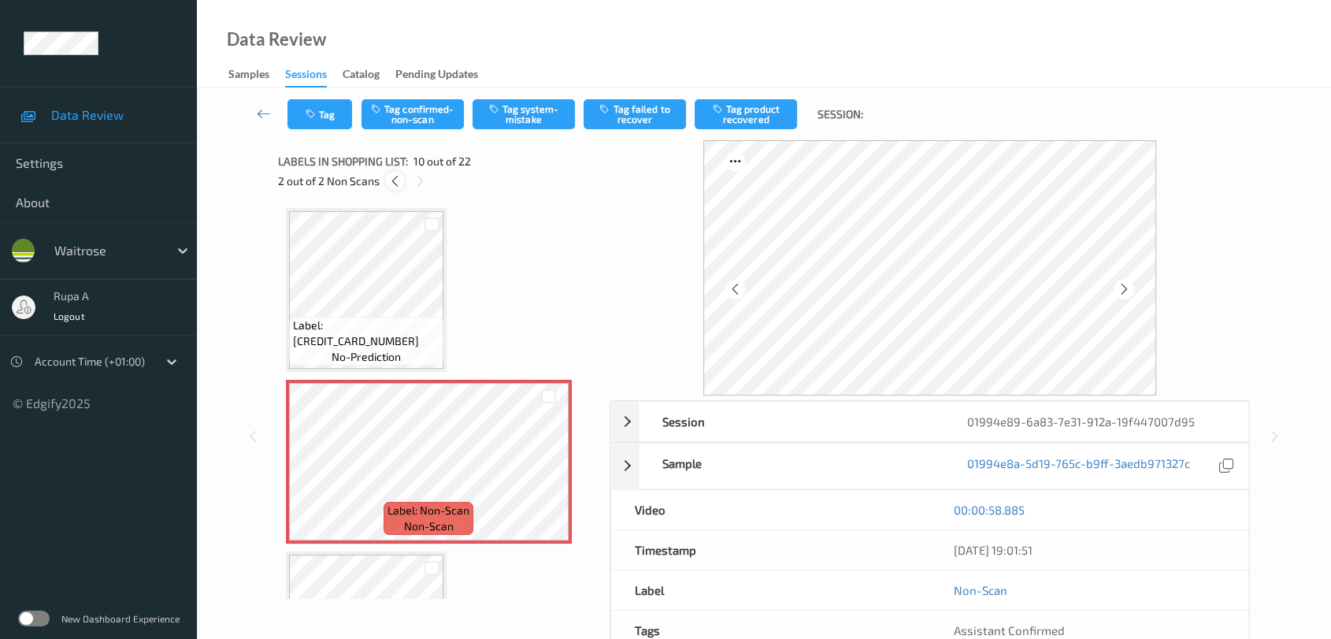
click at [397, 180] on icon at bounding box center [394, 181] width 13 height 14
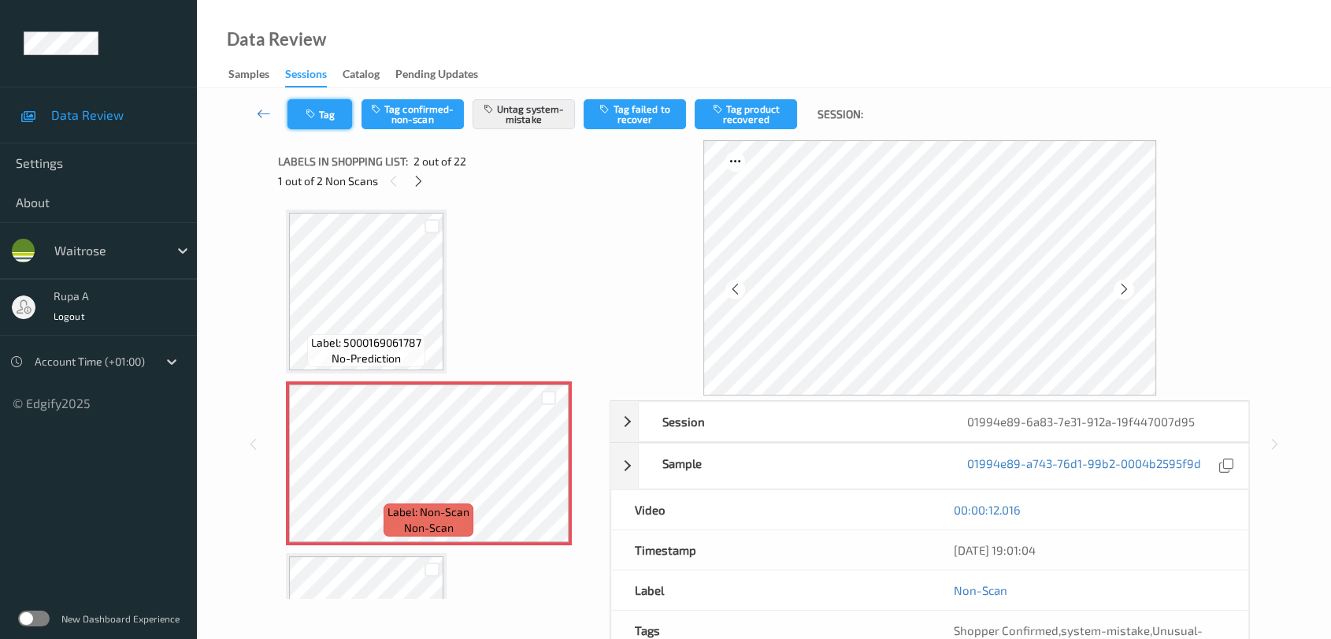
click at [311, 113] on icon "button" at bounding box center [312, 114] width 13 height 11
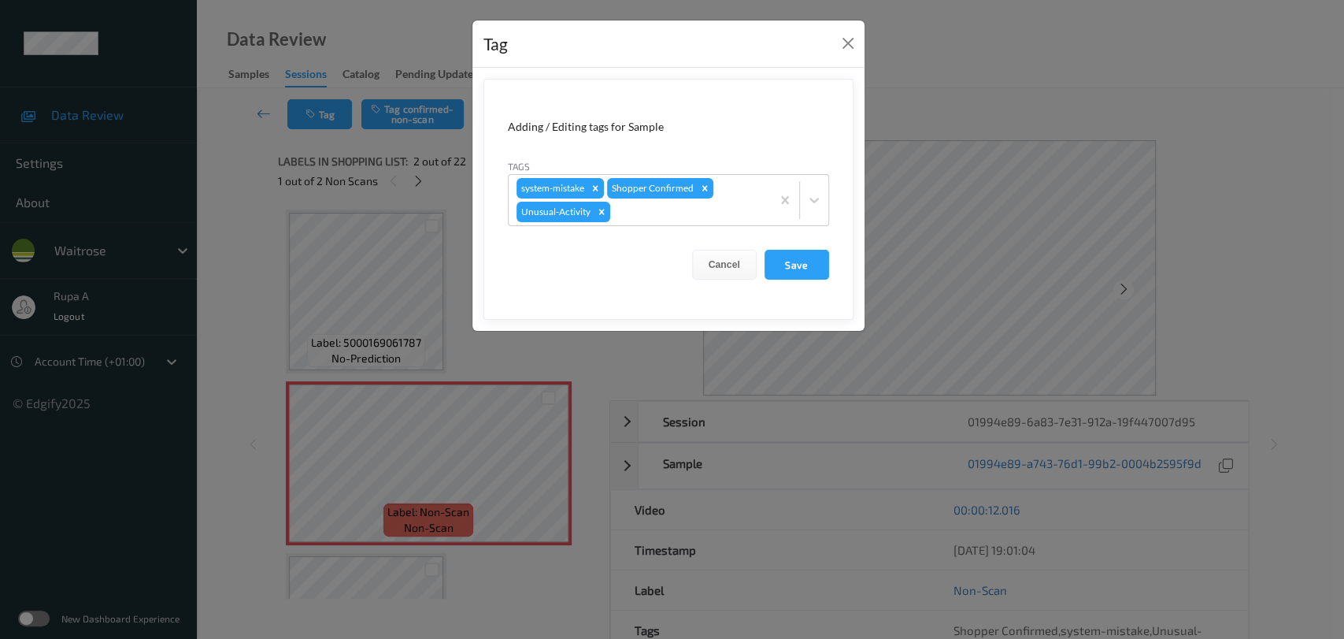
click at [795, 279] on form "Adding / Editing tags for Sample Tags system-mistake Shopper Confirmed Unusual-…" at bounding box center [669, 199] width 370 height 241
click at [793, 271] on button "Save" at bounding box center [797, 265] width 65 height 30
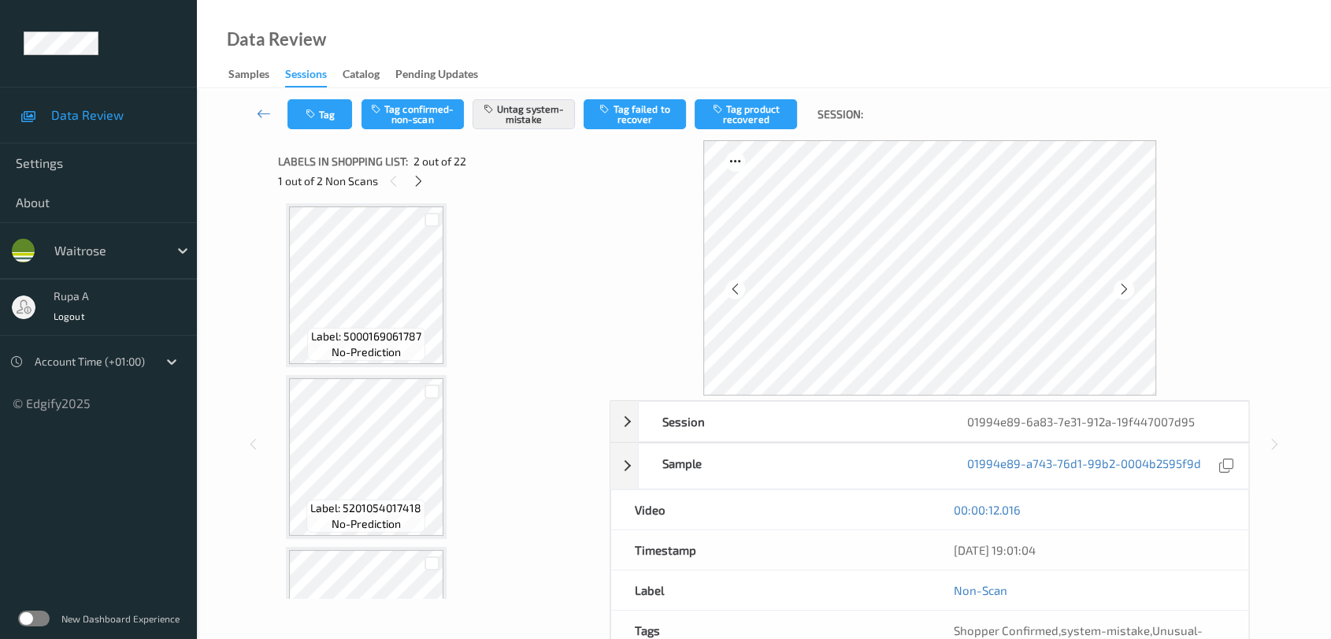
scroll to position [175, 0]
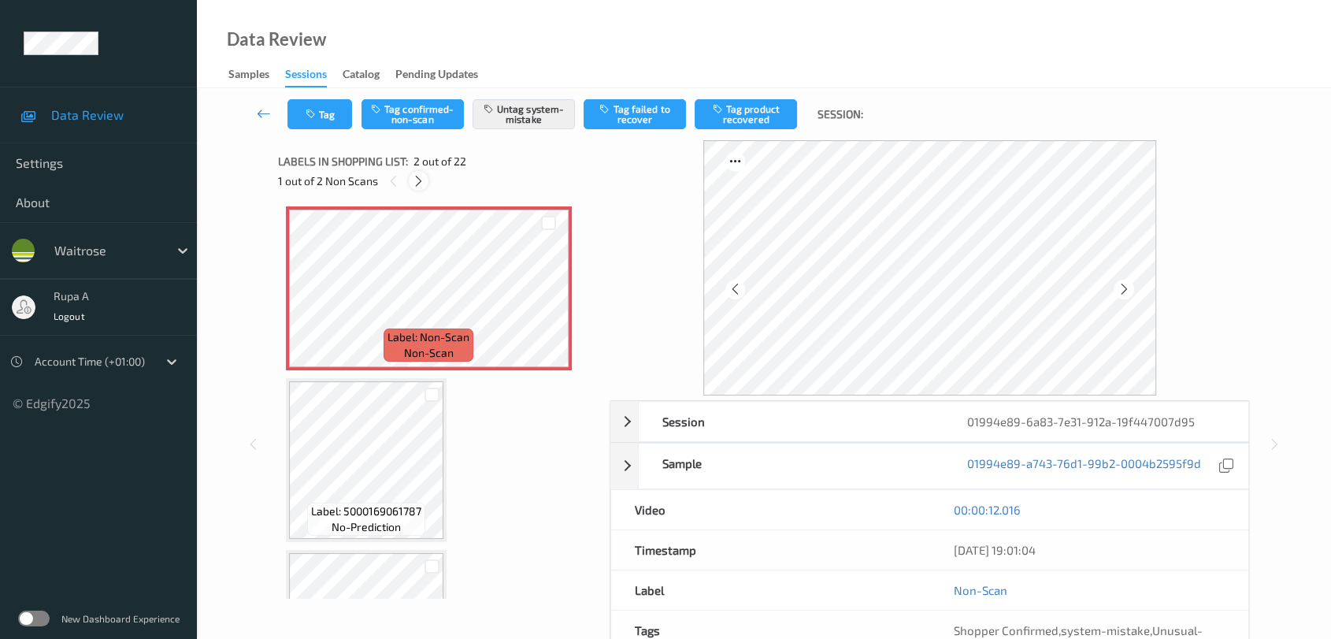
click at [414, 183] on icon at bounding box center [418, 181] width 13 height 14
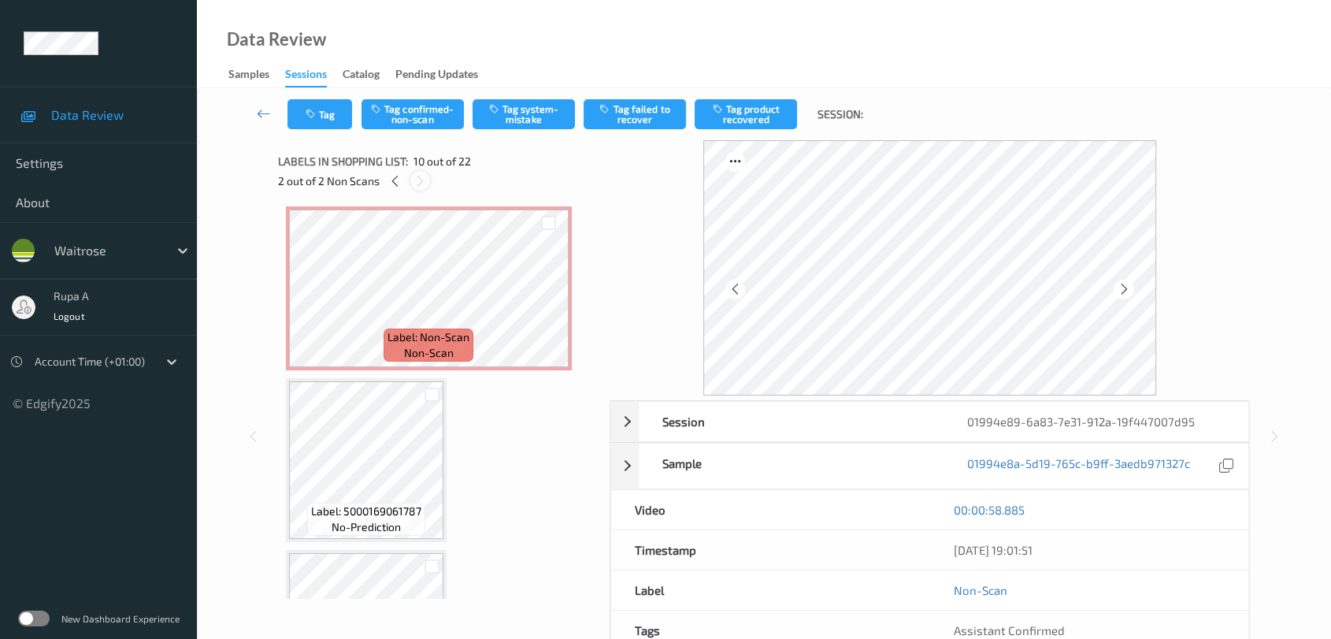
scroll to position [1375, 0]
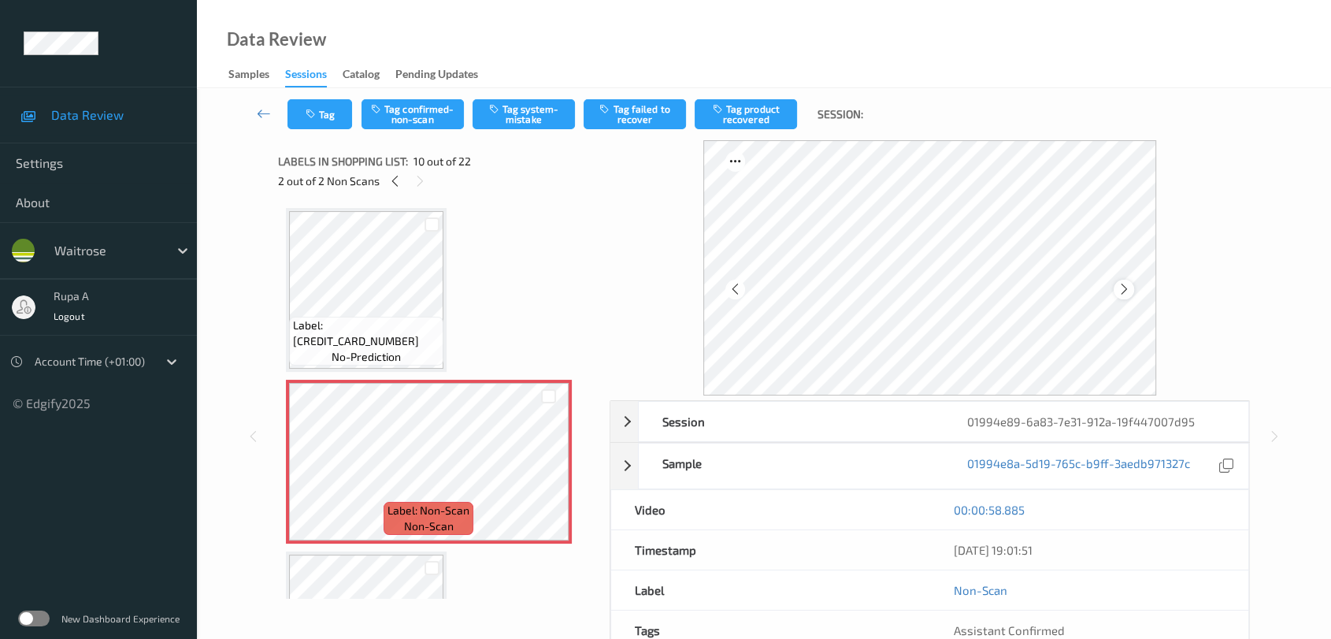
click at [1121, 298] on div at bounding box center [1124, 290] width 20 height 20
click at [1121, 296] on div at bounding box center [1124, 290] width 20 height 20
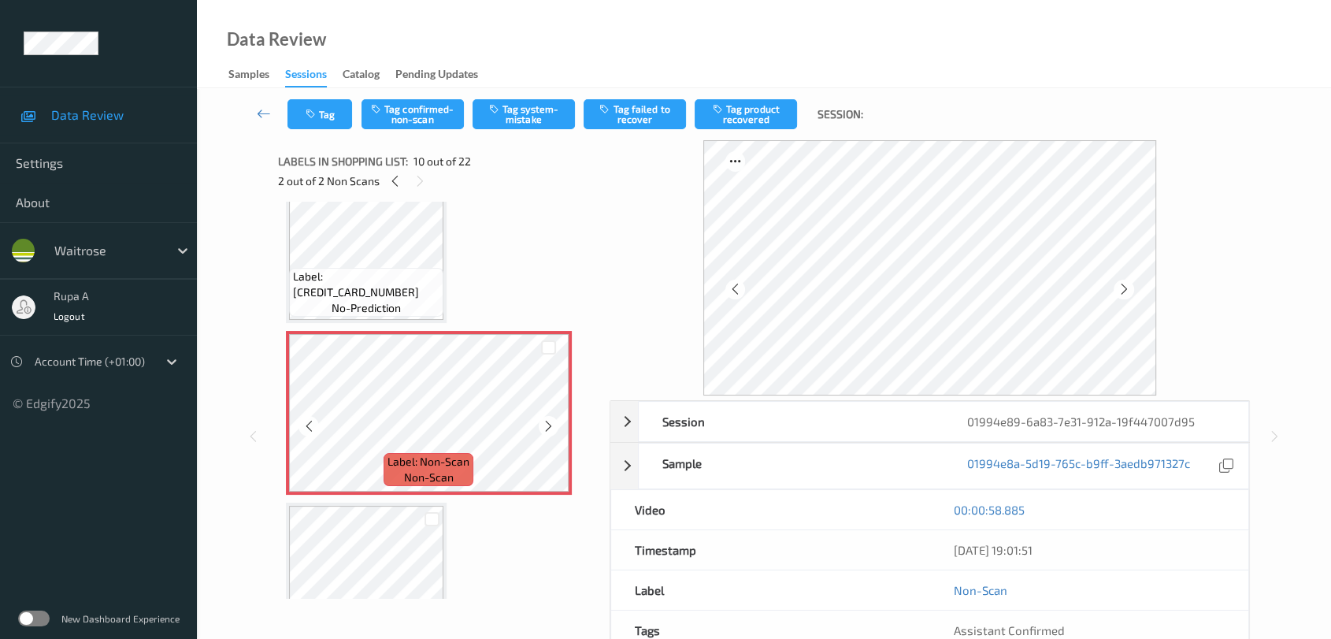
scroll to position [1462, 0]
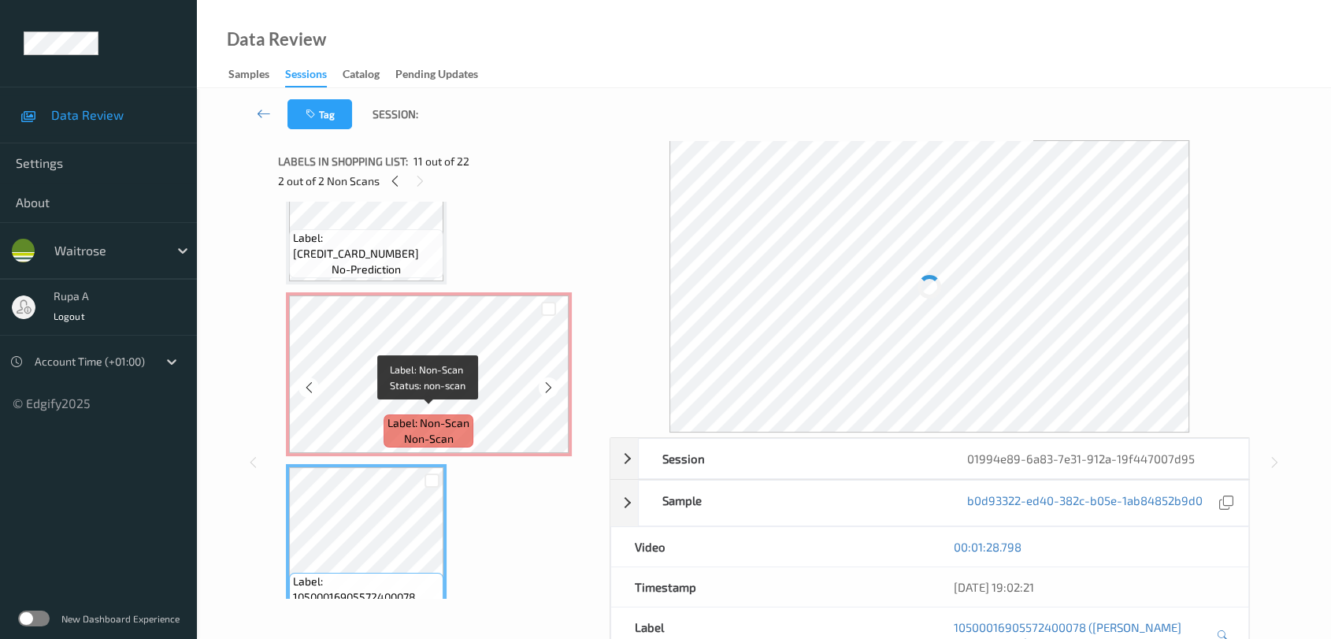
click at [397, 422] on span "Label: Non-Scan" at bounding box center [428, 423] width 82 height 16
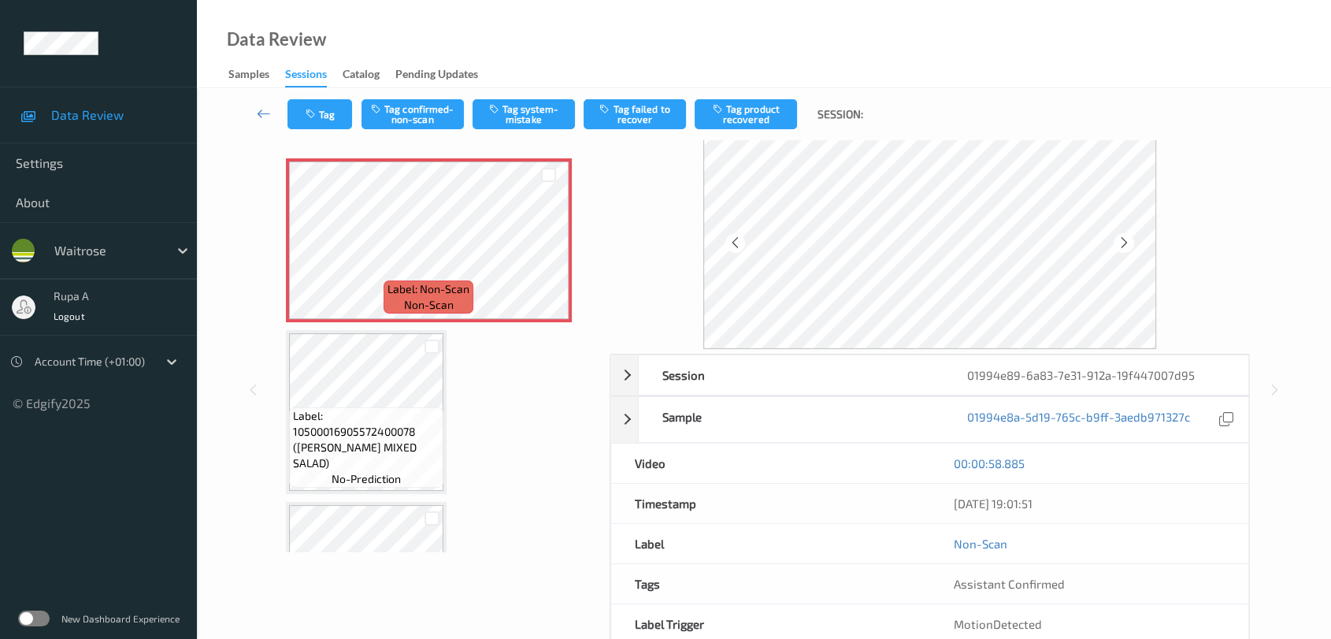
scroll to position [87, 0]
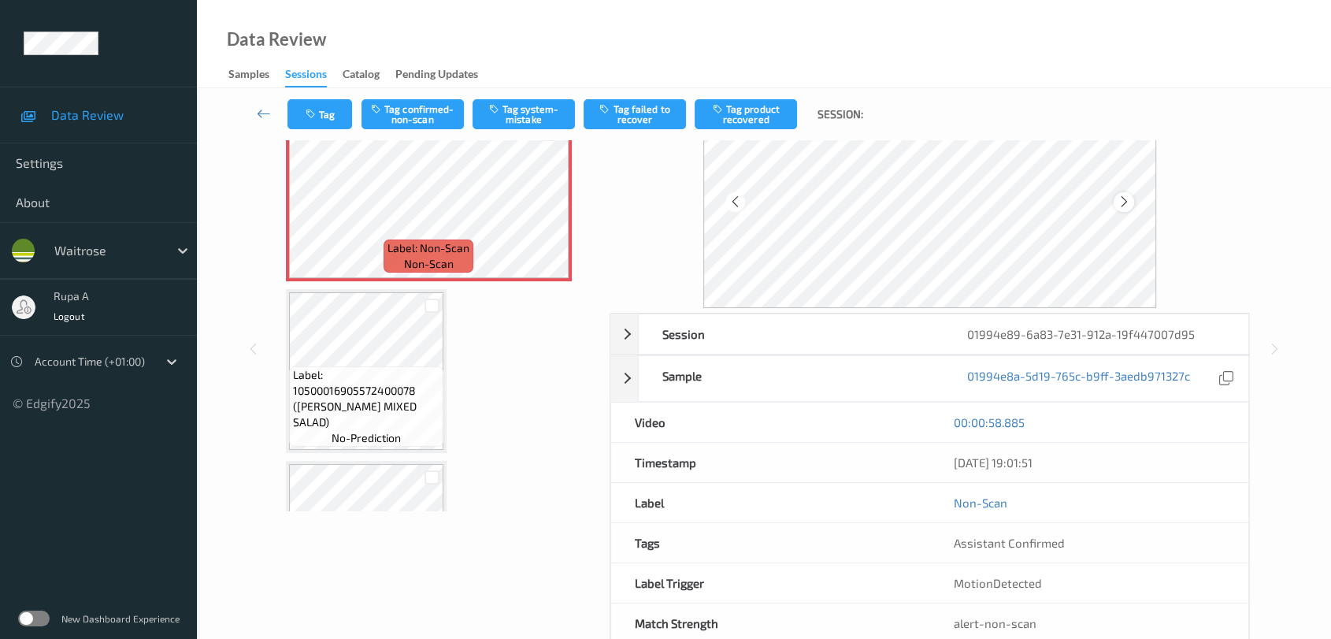
click at [1129, 203] on icon at bounding box center [1123, 202] width 13 height 14
click at [1128, 203] on icon at bounding box center [1123, 202] width 13 height 14
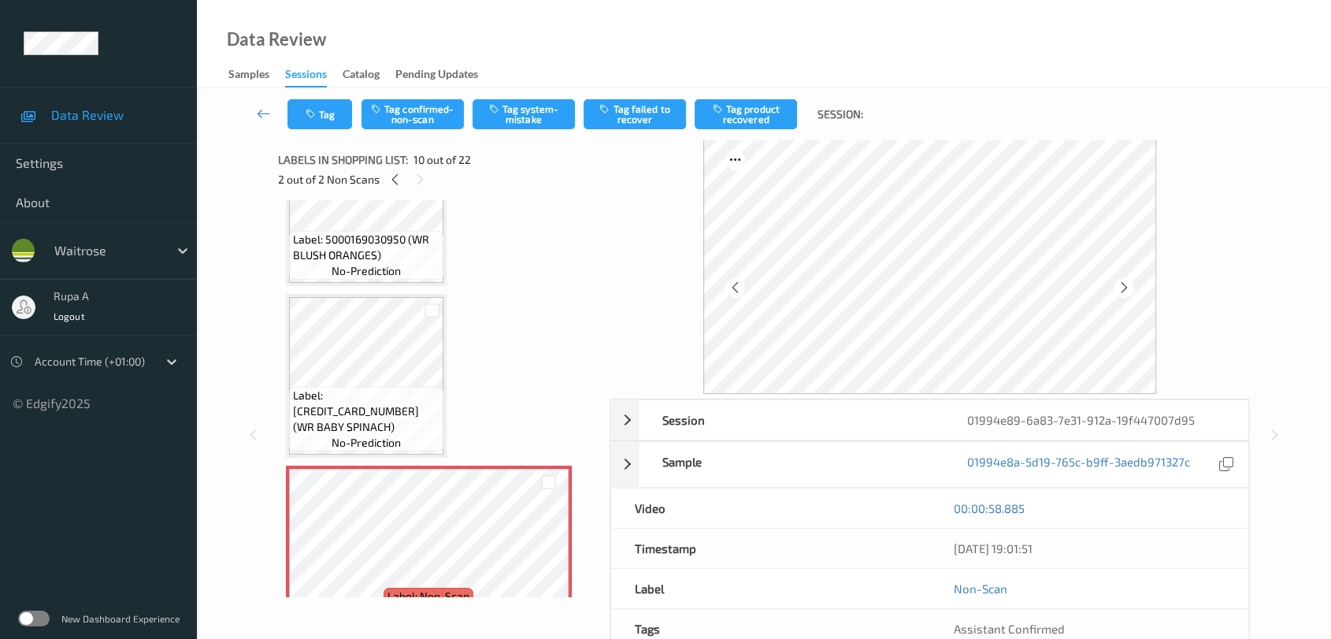
scroll to position [0, 0]
click at [1125, 290] on icon at bounding box center [1123, 289] width 13 height 14
click at [389, 179] on icon at bounding box center [394, 181] width 13 height 14
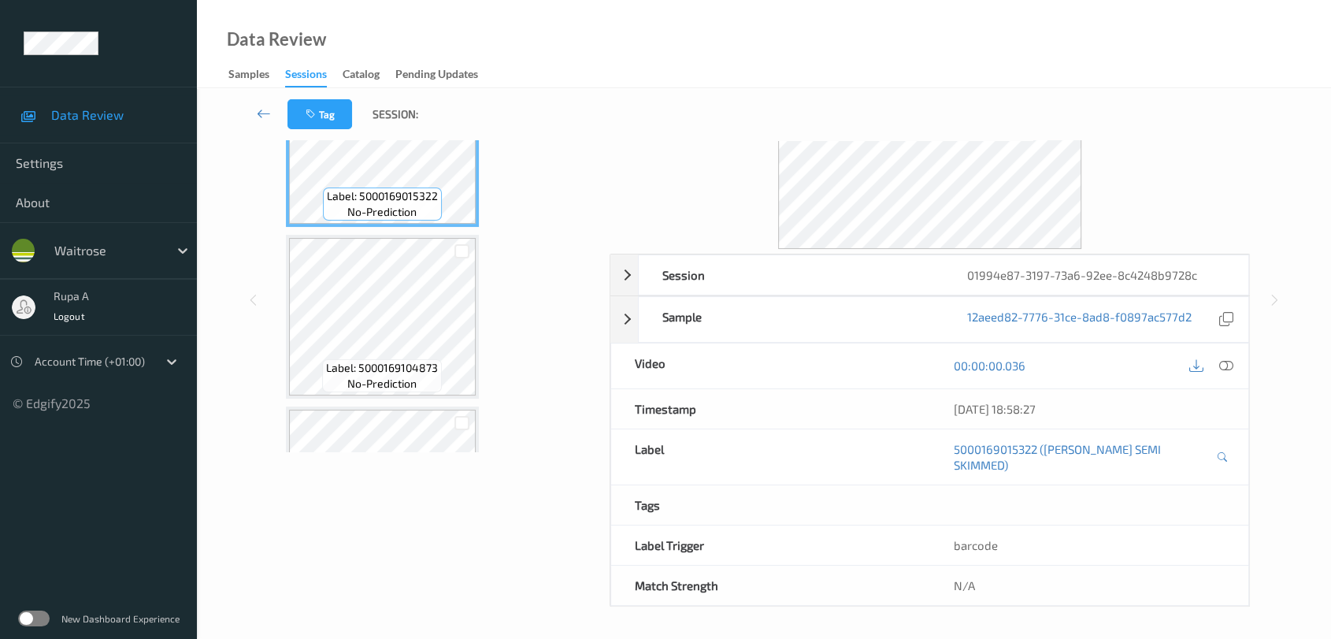
scroll to position [129, 0]
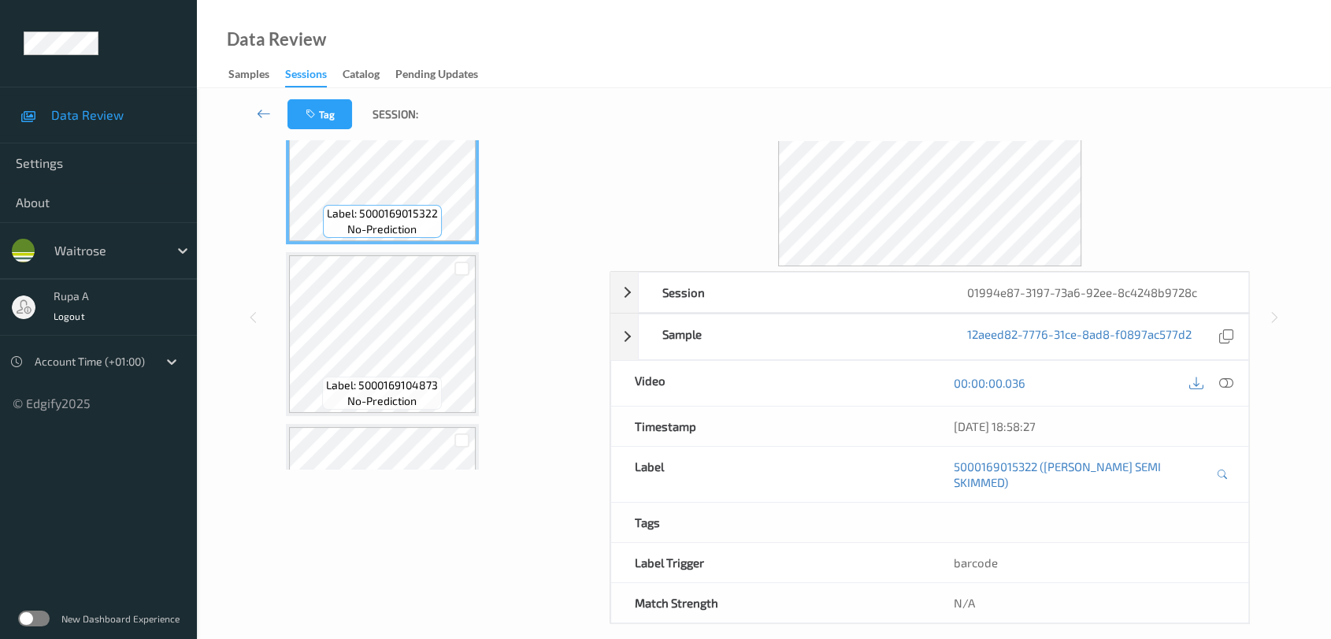
click at [1221, 389] on div at bounding box center [1225, 382] width 21 height 21
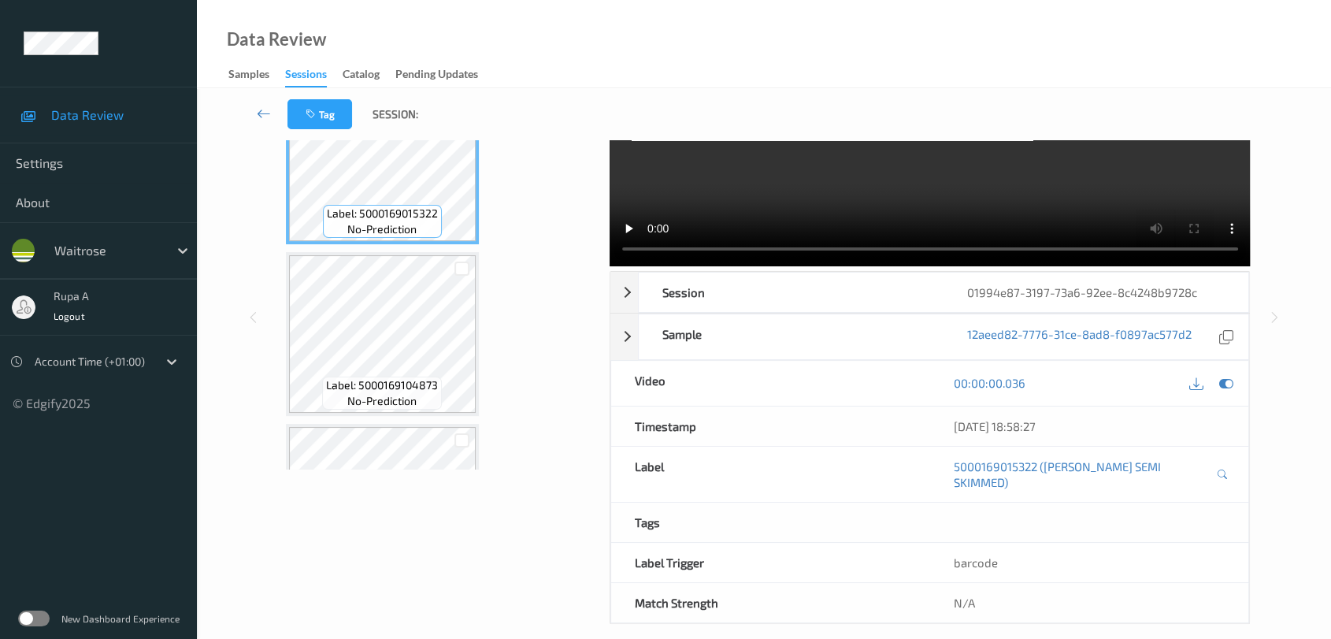
scroll to position [0, 0]
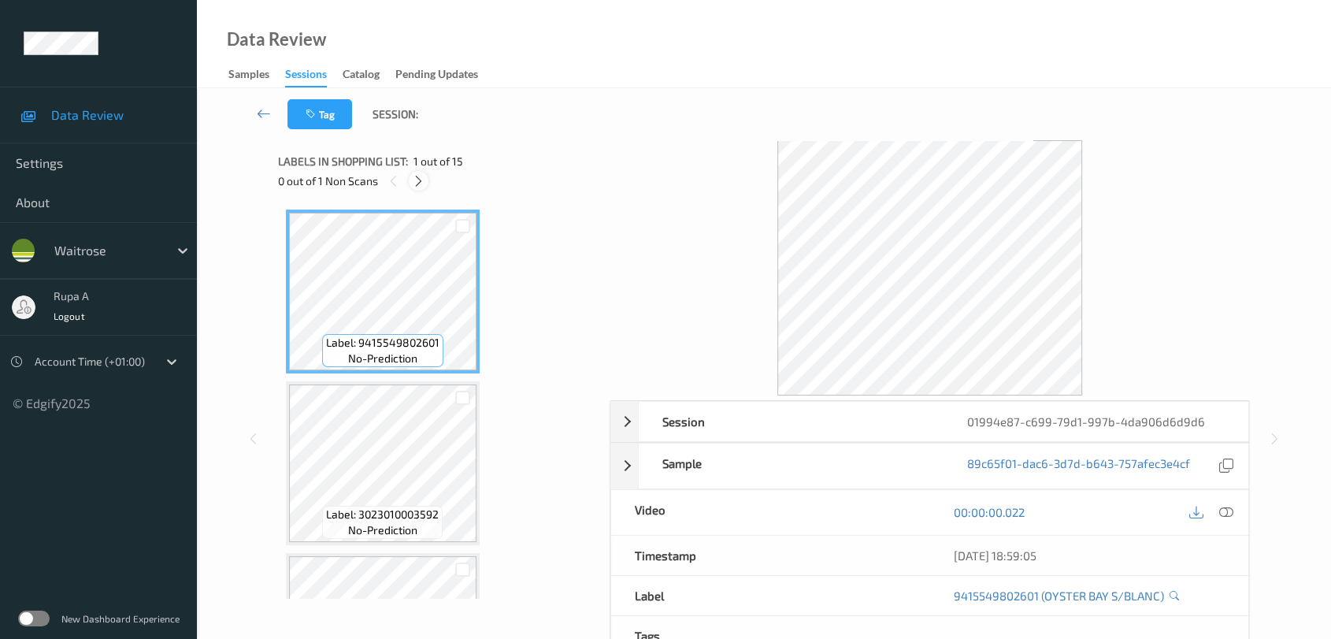
click at [416, 184] on icon at bounding box center [418, 181] width 13 height 14
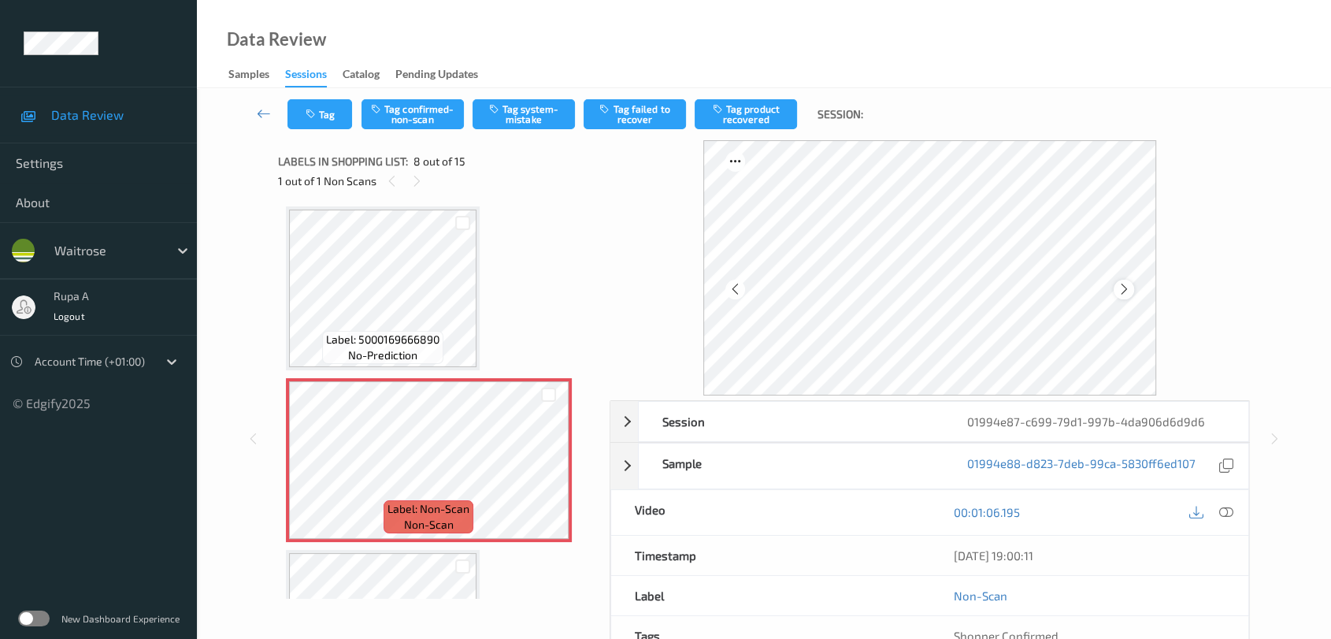
click at [1125, 289] on icon at bounding box center [1123, 289] width 13 height 14
click at [1120, 287] on icon at bounding box center [1123, 289] width 13 height 14
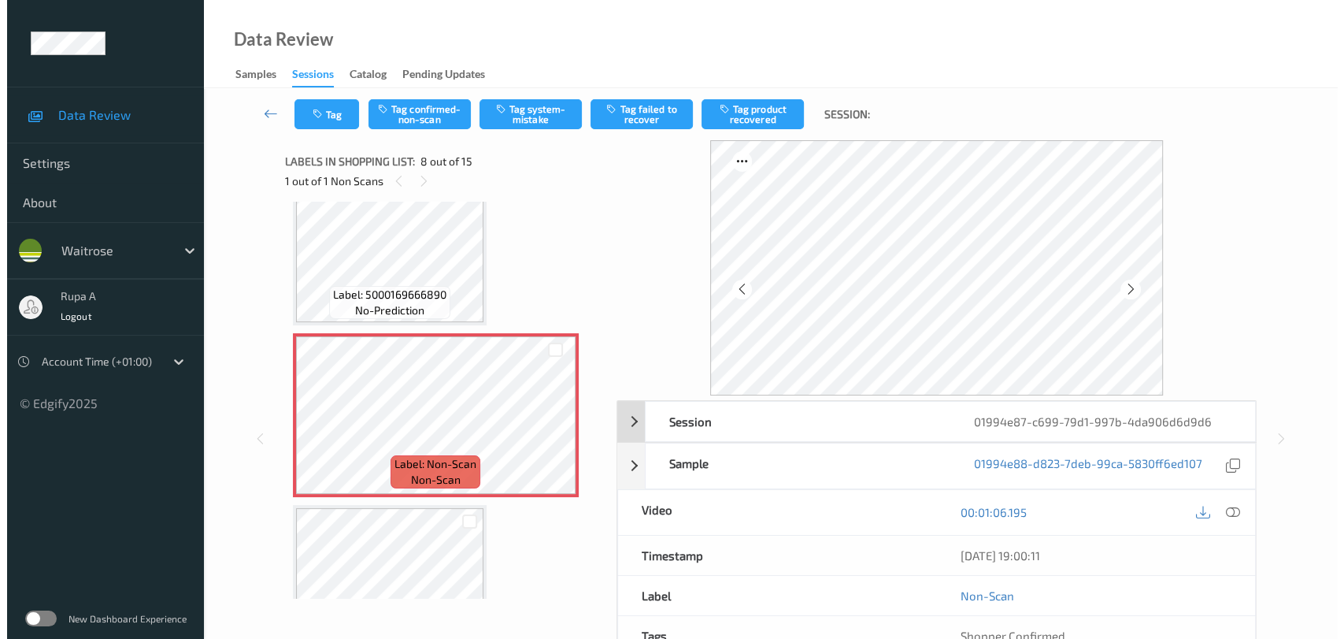
scroll to position [1121, 0]
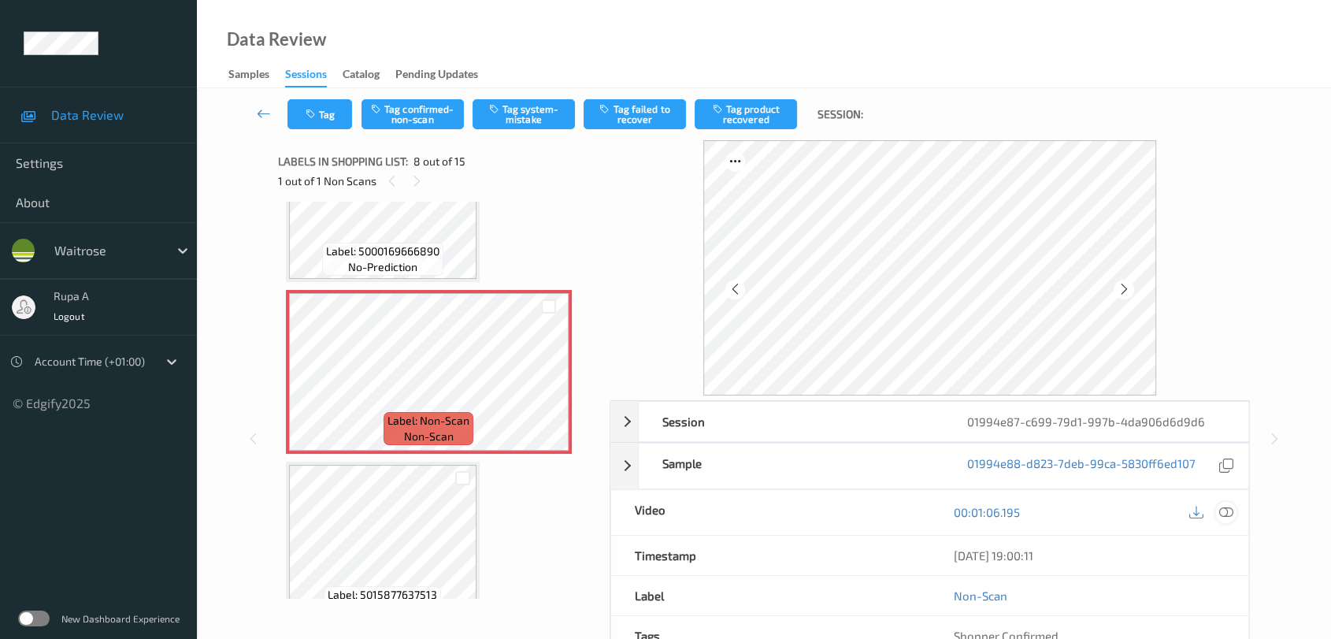
click at [1227, 511] on icon at bounding box center [1226, 512] width 14 height 14
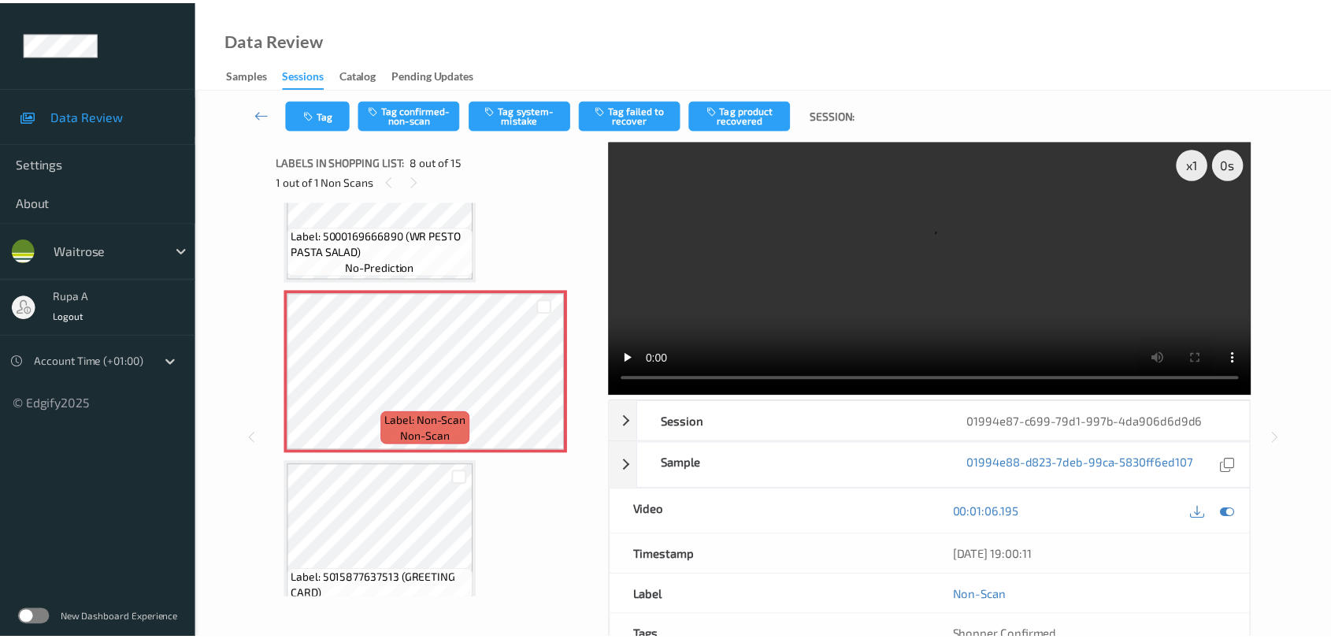
scroll to position [1106, 0]
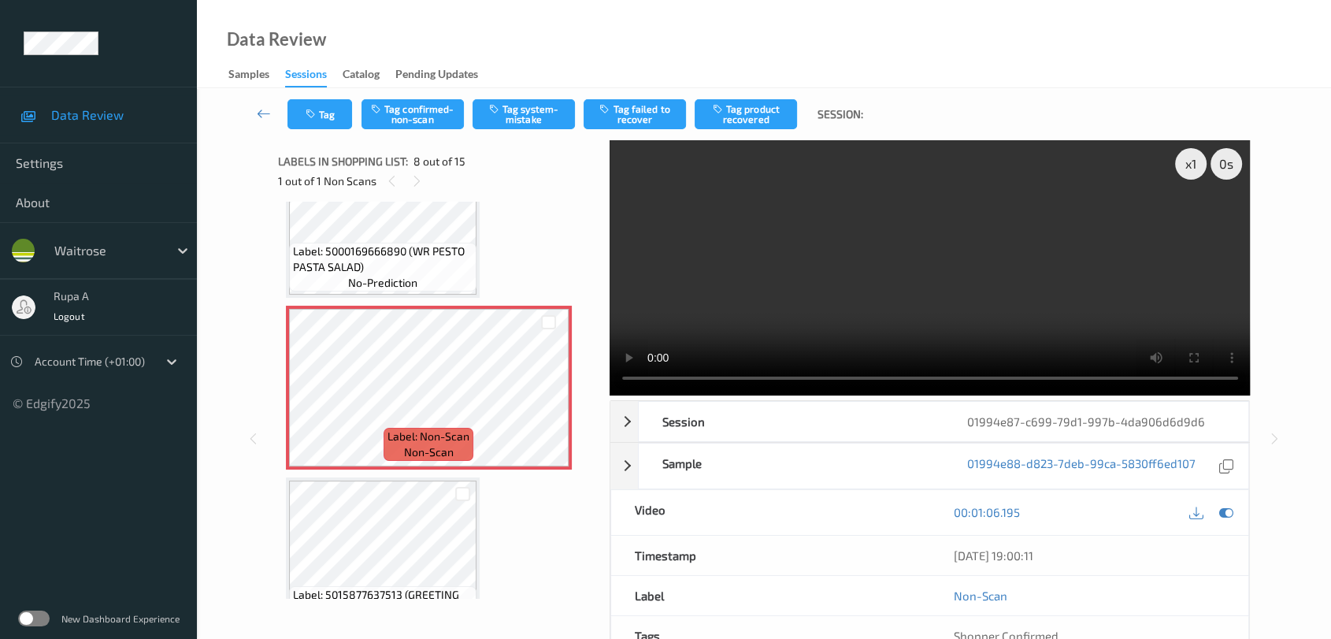
click at [1068, 294] on video at bounding box center [930, 267] width 641 height 255
click at [1225, 510] on icon at bounding box center [1226, 512] width 14 height 14
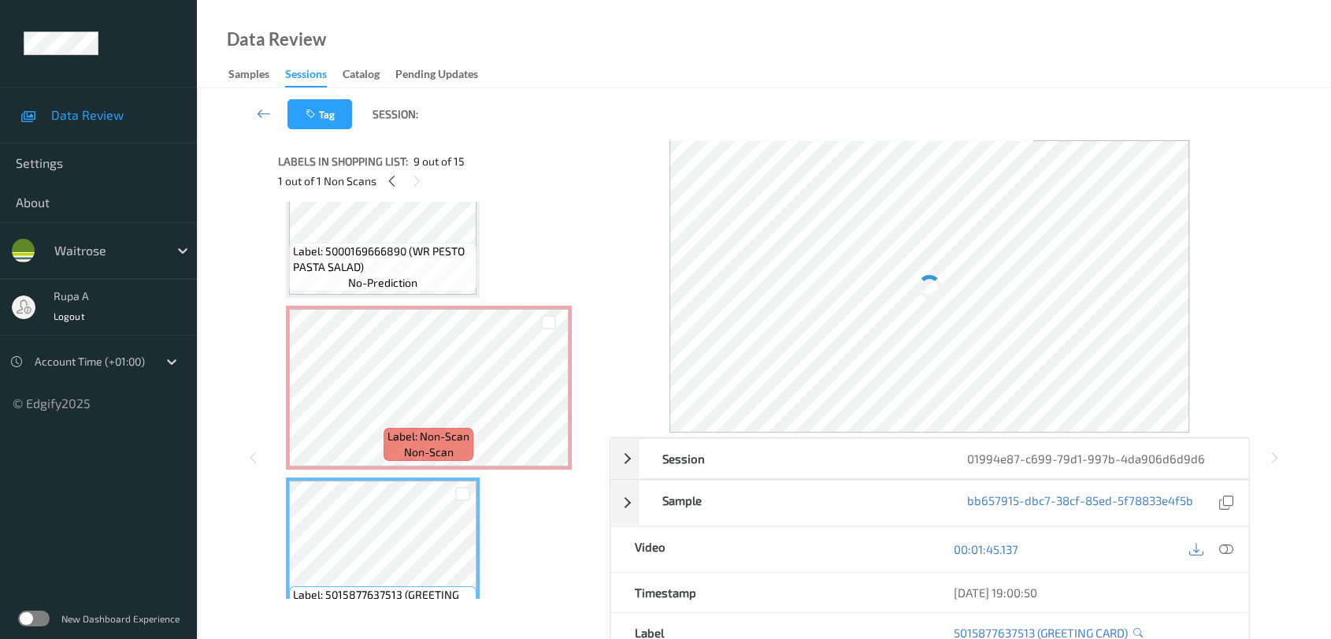
scroll to position [1280, 0]
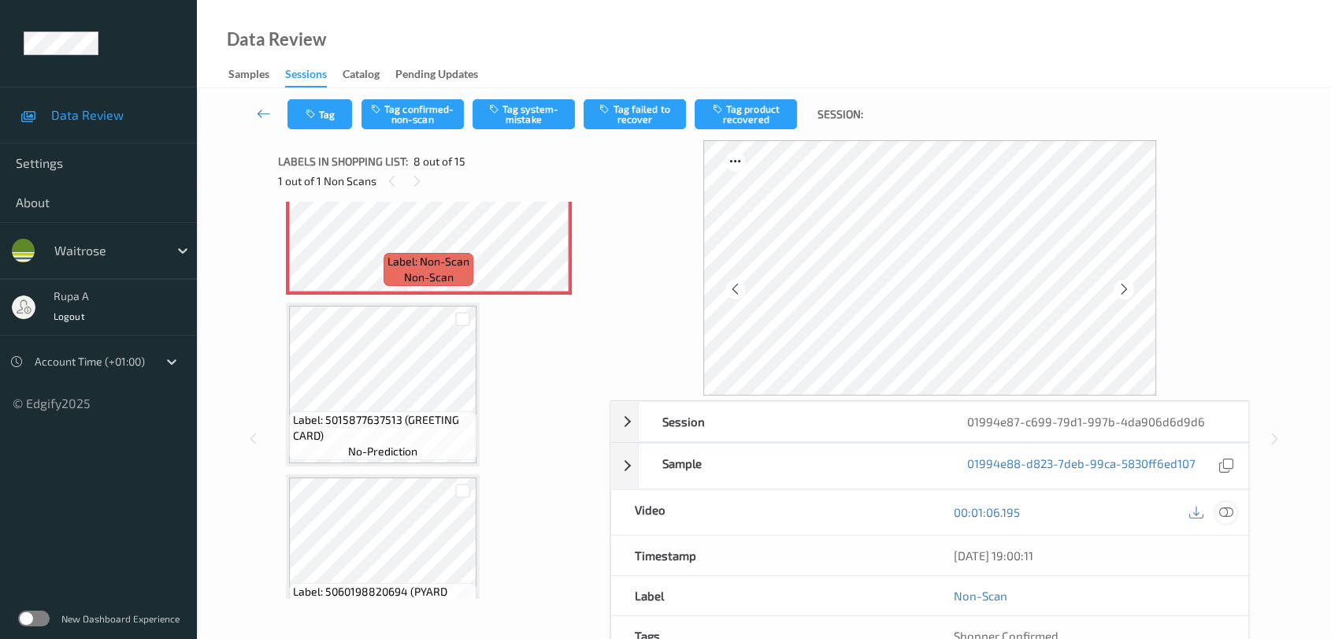
click at [1232, 510] on div at bounding box center [1225, 512] width 21 height 21
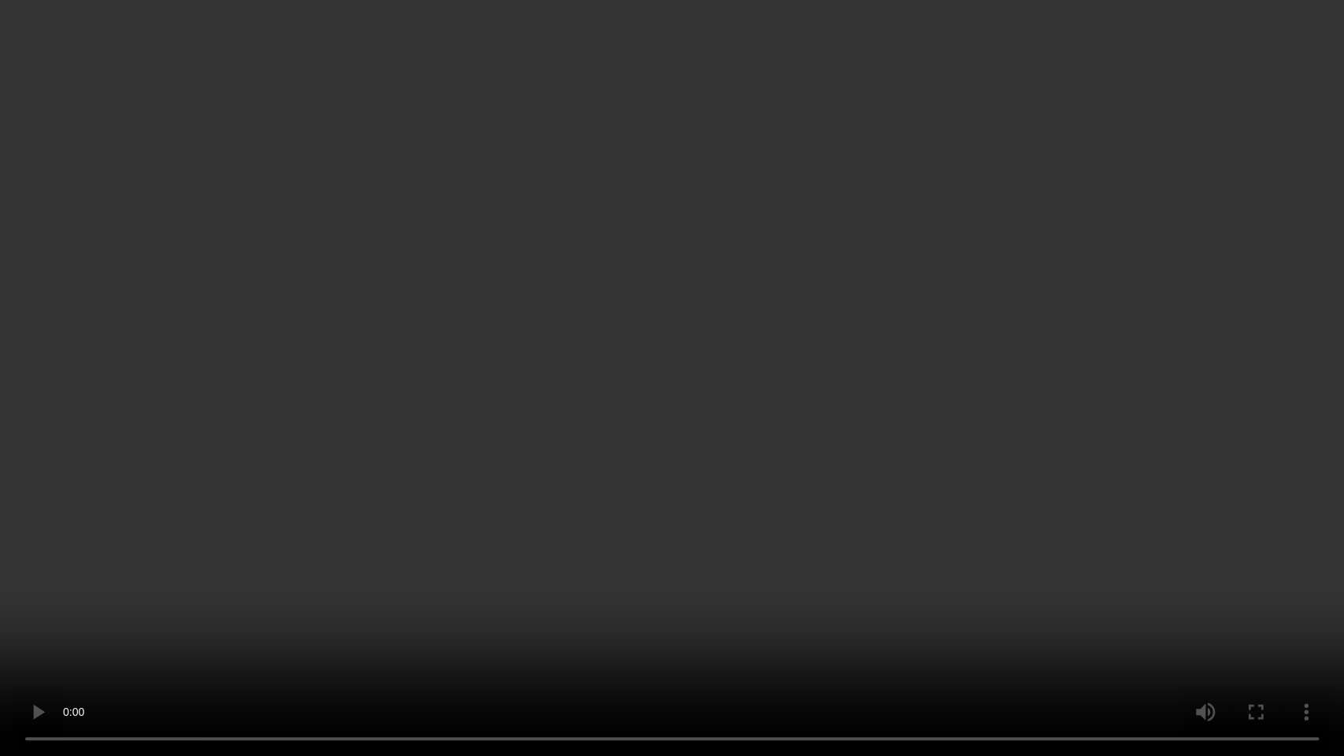
click at [613, 584] on video at bounding box center [672, 378] width 1344 height 756
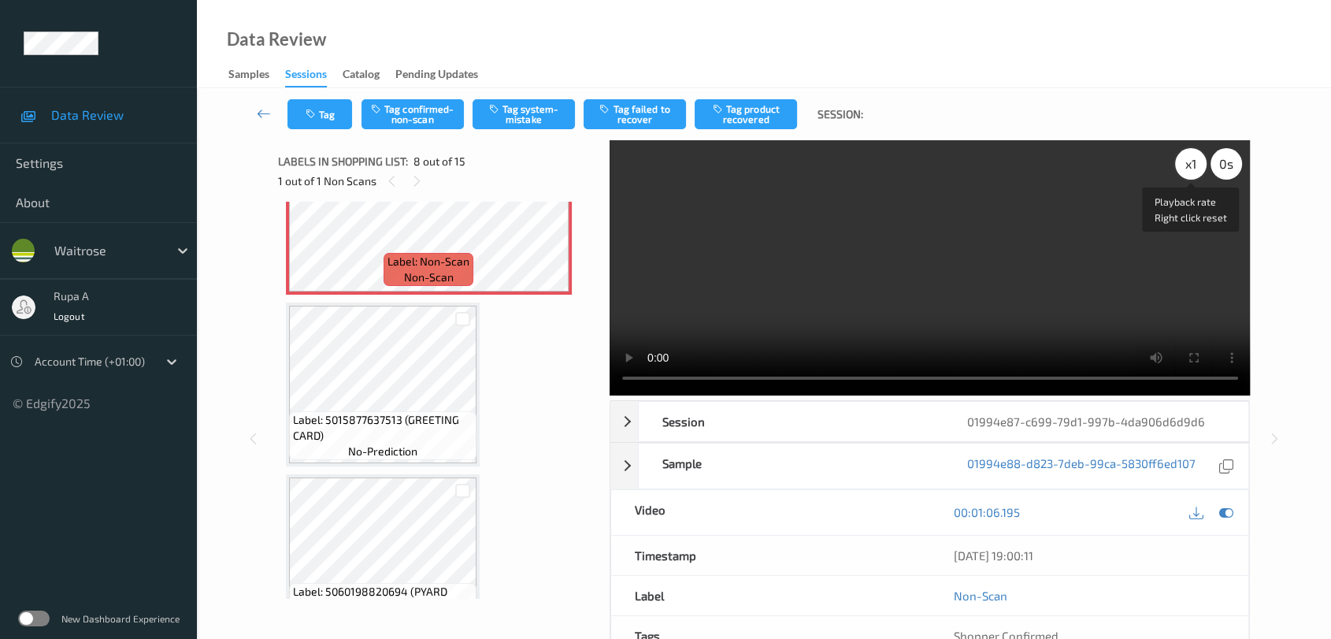
click at [1191, 169] on div "x 1" at bounding box center [1191, 164] width 32 height 32
click at [1225, 512] on icon at bounding box center [1226, 512] width 14 height 14
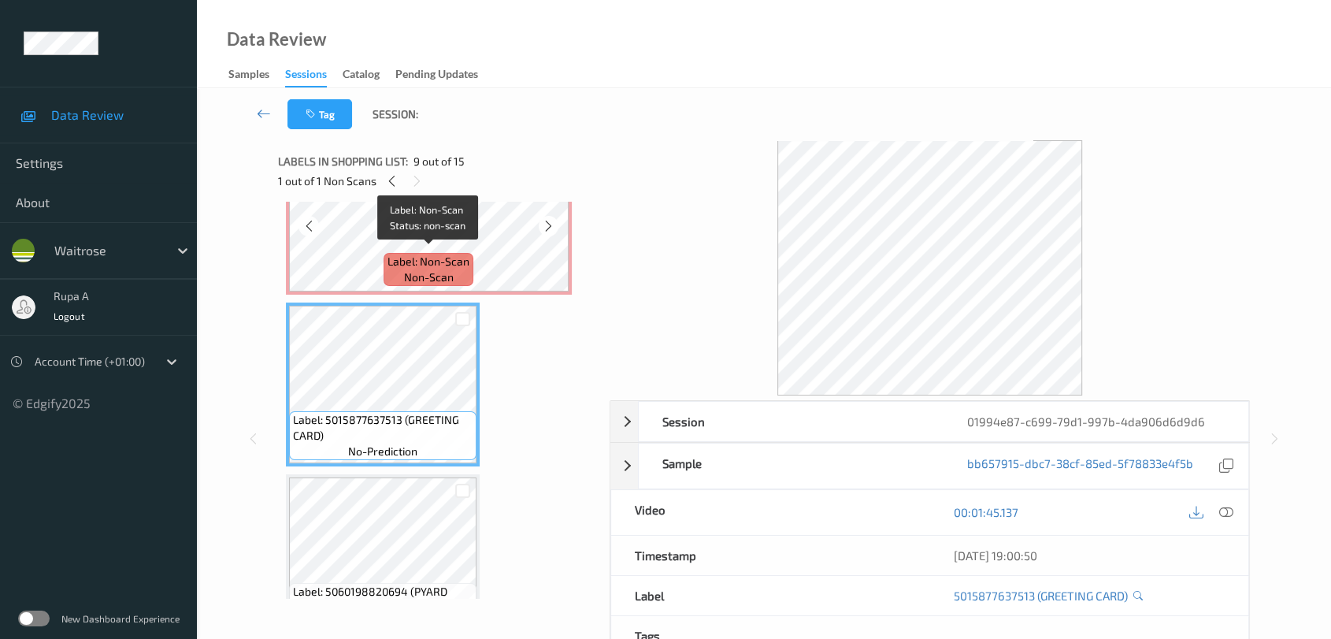
click at [431, 254] on span "Label: Non-Scan" at bounding box center [428, 262] width 82 height 16
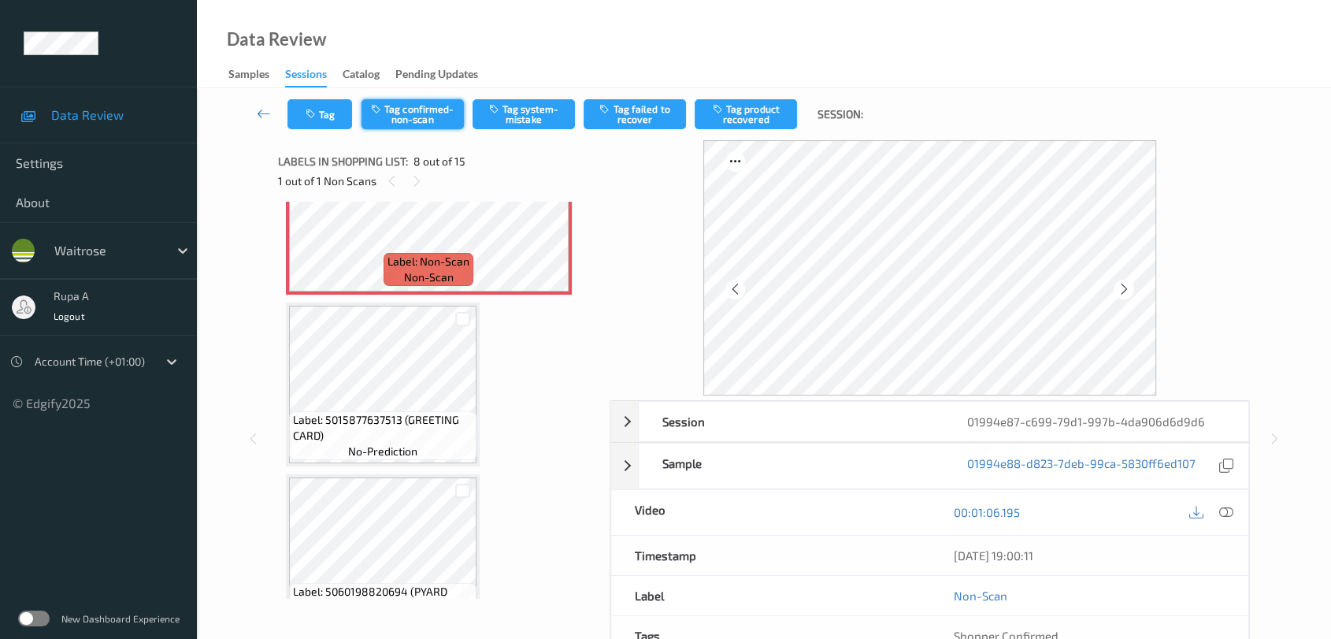
click at [419, 120] on button "Tag confirmed-non-scan" at bounding box center [412, 114] width 102 height 30
click at [733, 116] on button "Tag product recovered" at bounding box center [746, 114] width 102 height 30
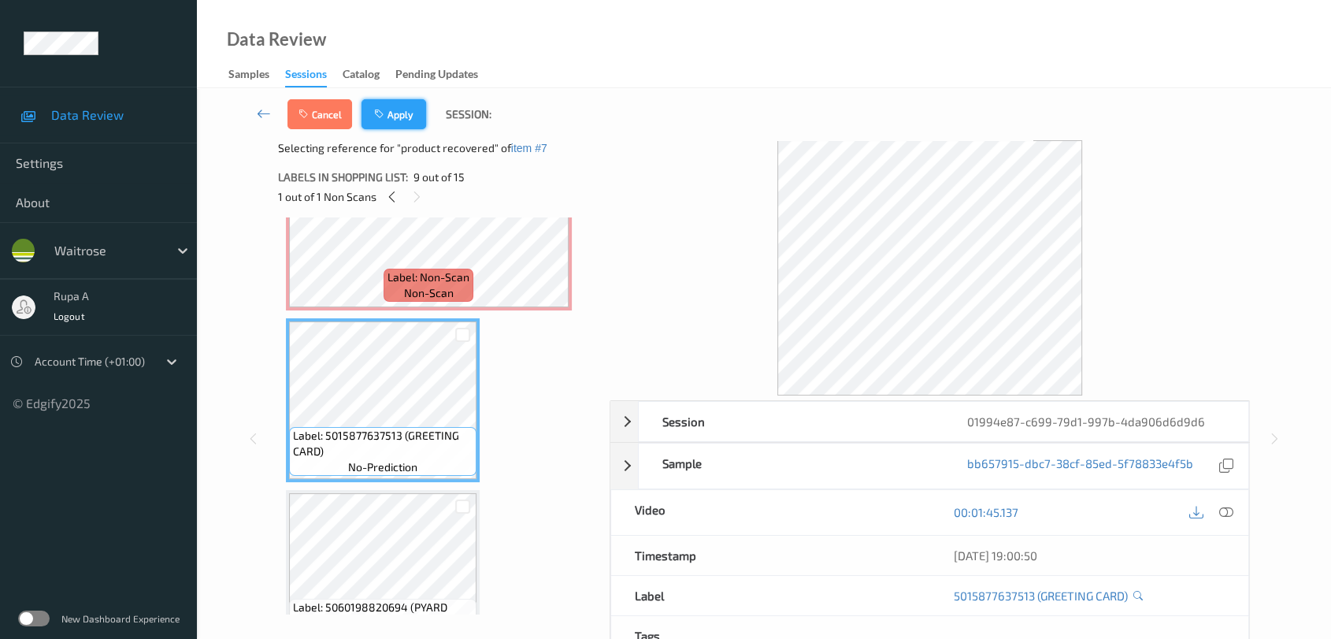
click at [406, 109] on button "Apply" at bounding box center [393, 114] width 65 height 30
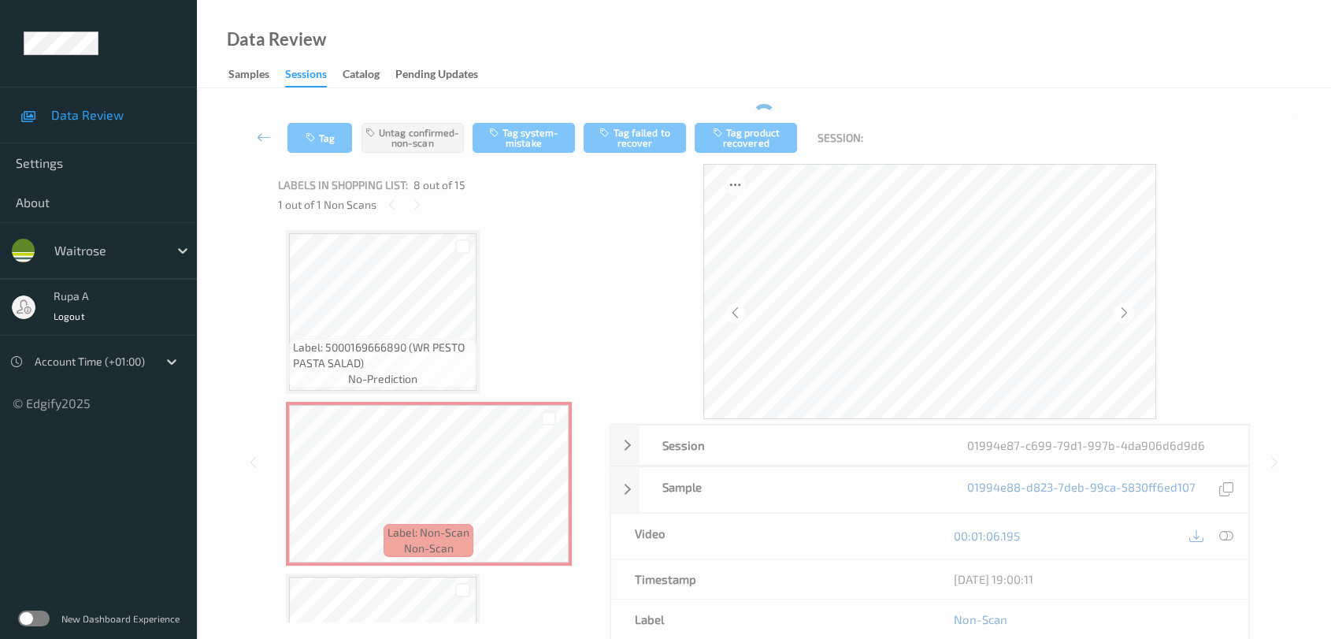
click at [1258, 68] on div "Data Review Samples Sessions Catalog Pending Updates" at bounding box center [764, 44] width 1134 height 88
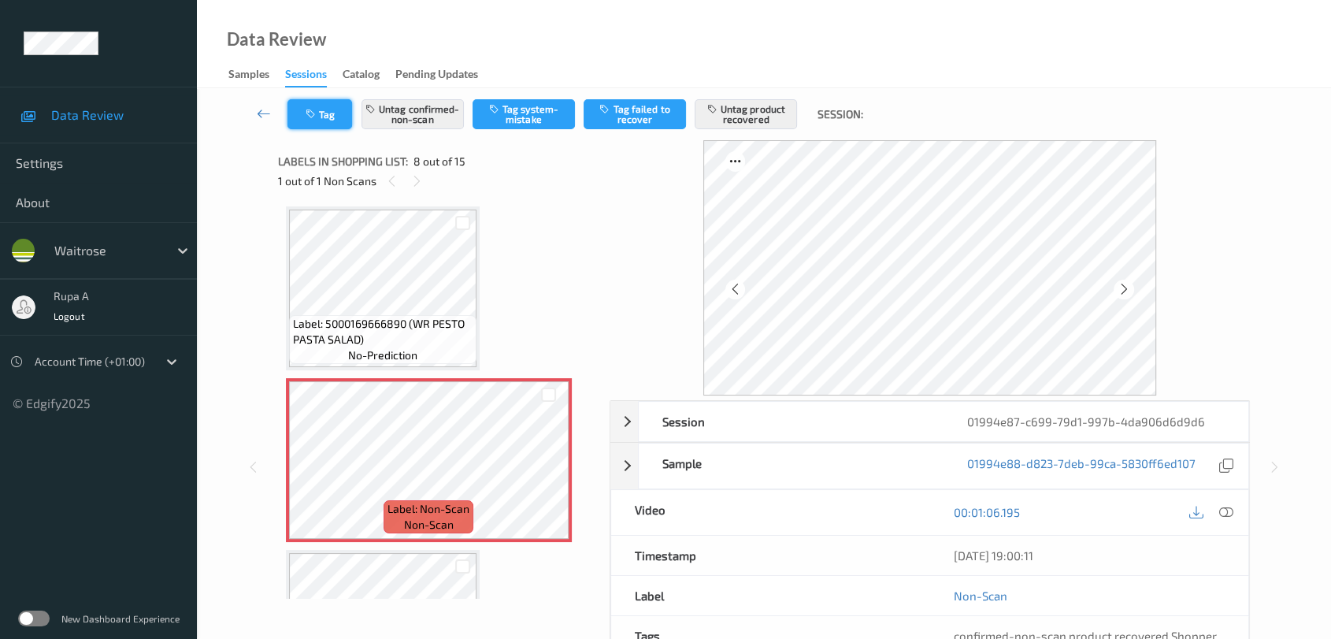
click at [316, 115] on icon "button" at bounding box center [312, 114] width 13 height 11
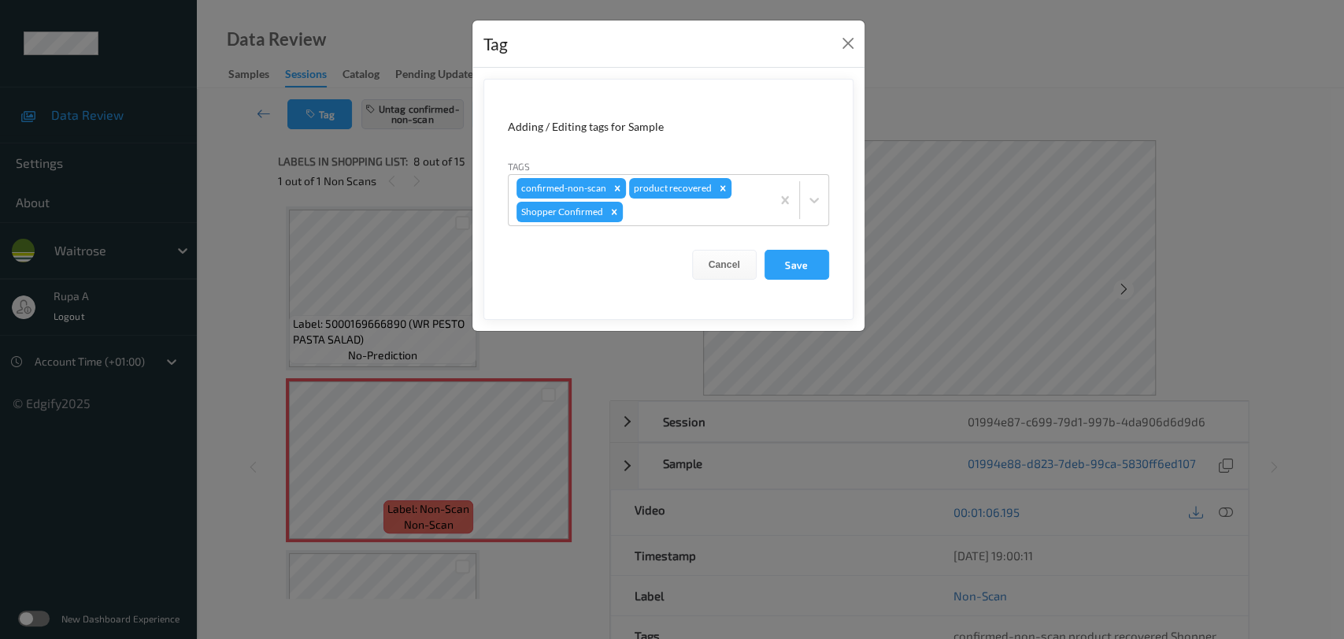
click at [420, 29] on div "Tag Adding / Editing tags for Sample Tags confirmed-non-scan product recovered …" at bounding box center [672, 319] width 1344 height 639
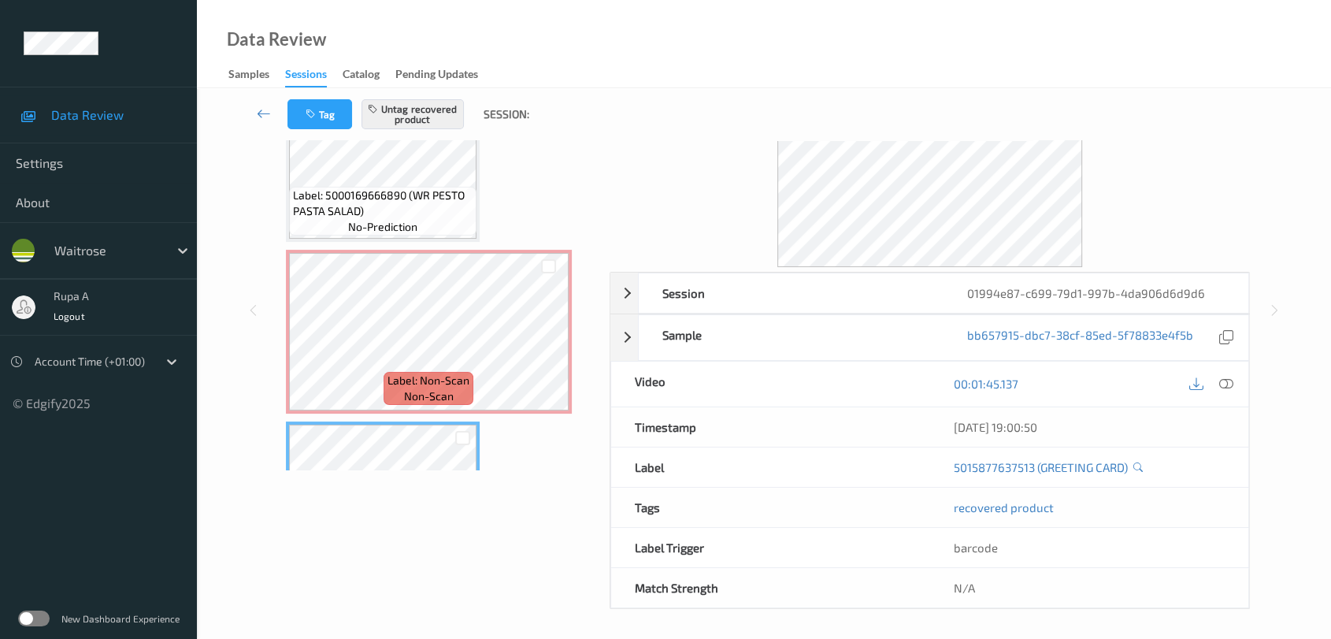
scroll to position [129, 0]
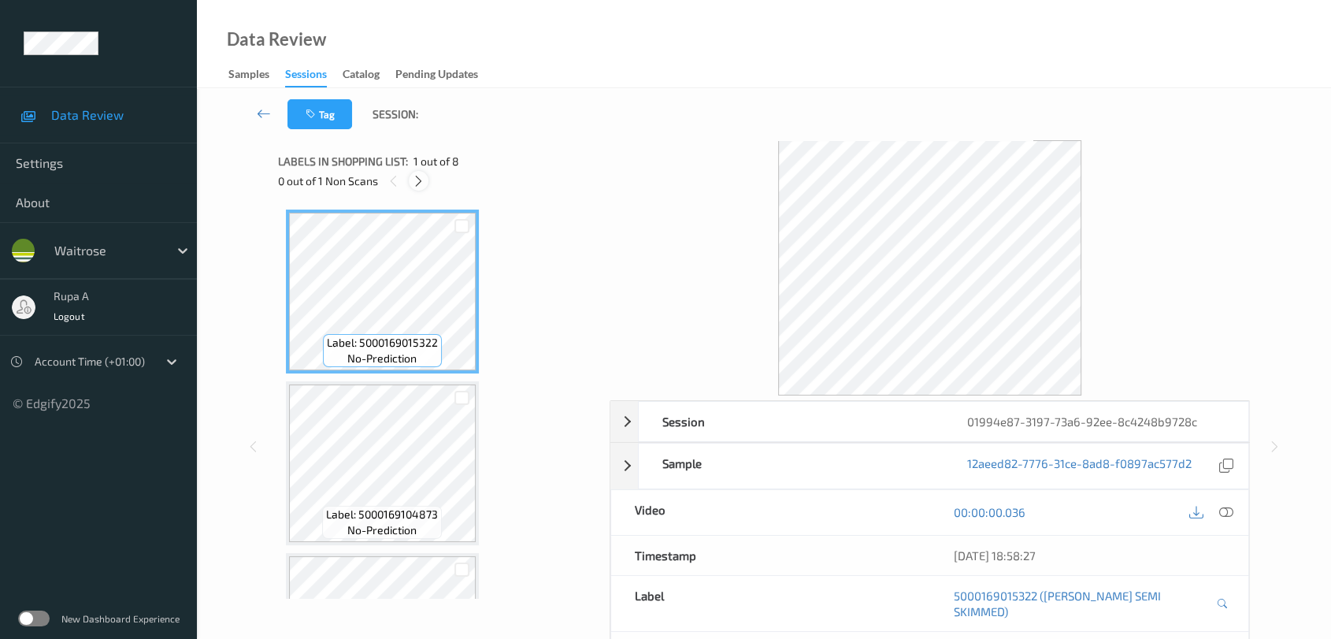
click at [424, 177] on icon at bounding box center [418, 181] width 13 height 14
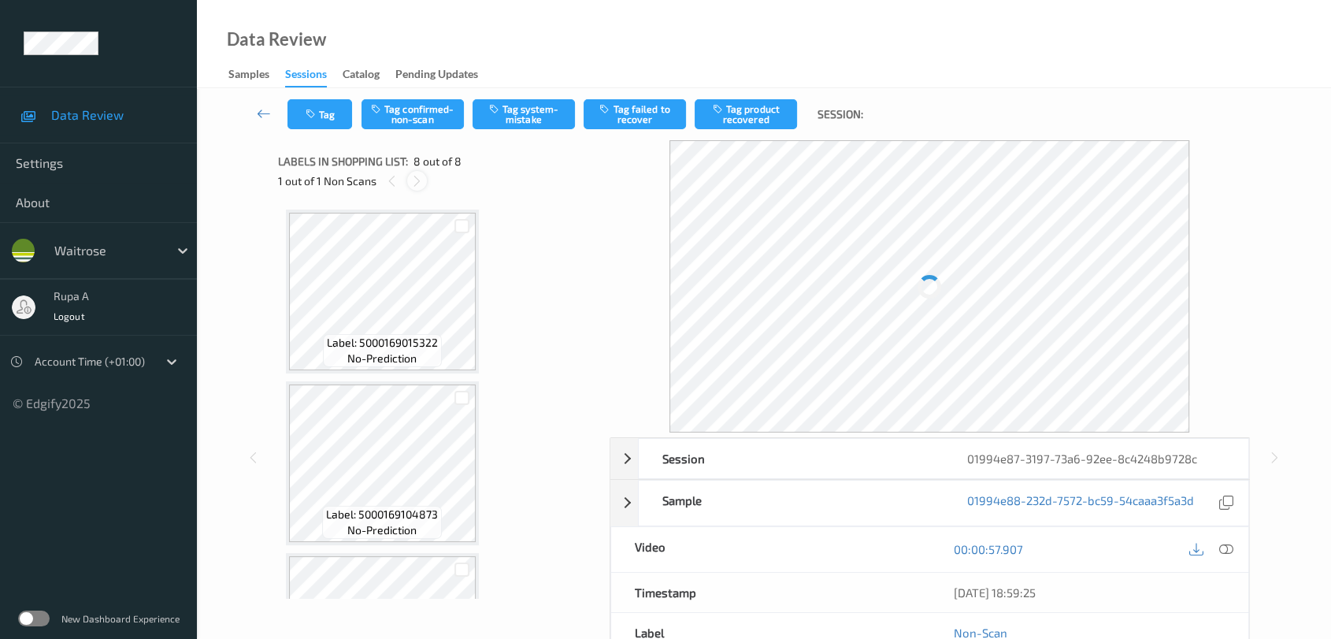
scroll to position [978, 0]
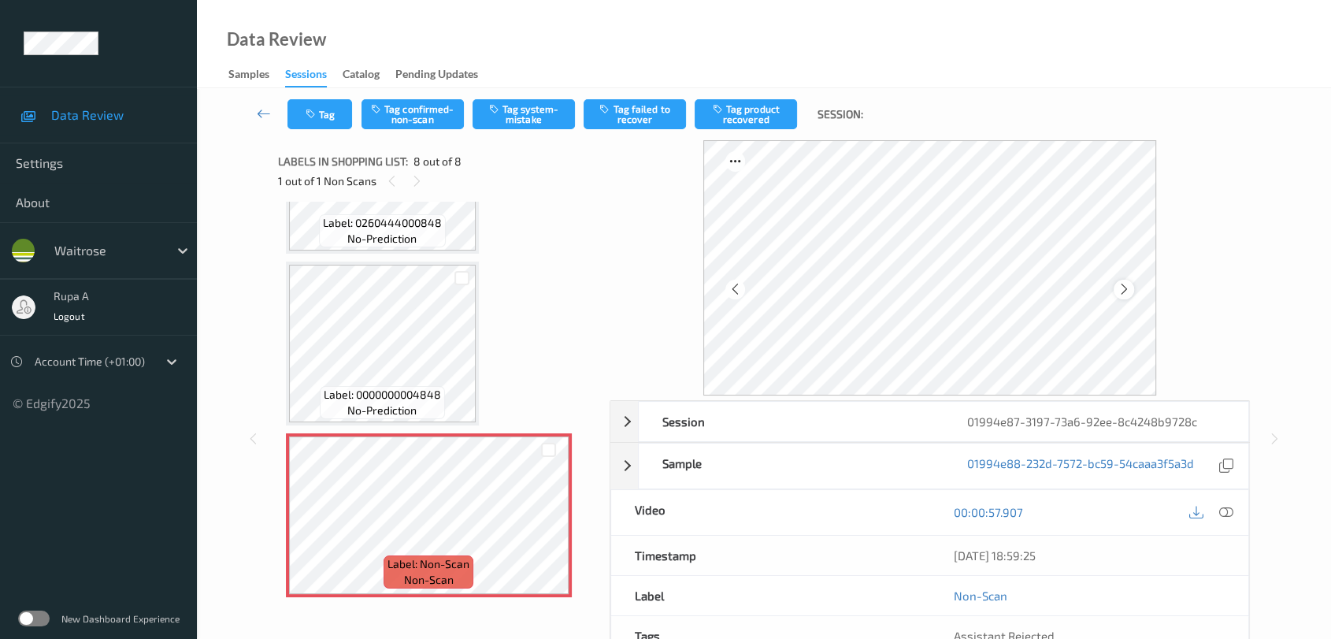
click at [1121, 289] on icon at bounding box center [1123, 289] width 13 height 14
click at [536, 109] on button "Tag system-mistake" at bounding box center [524, 114] width 102 height 30
click at [297, 120] on button "Tag" at bounding box center [319, 114] width 65 height 30
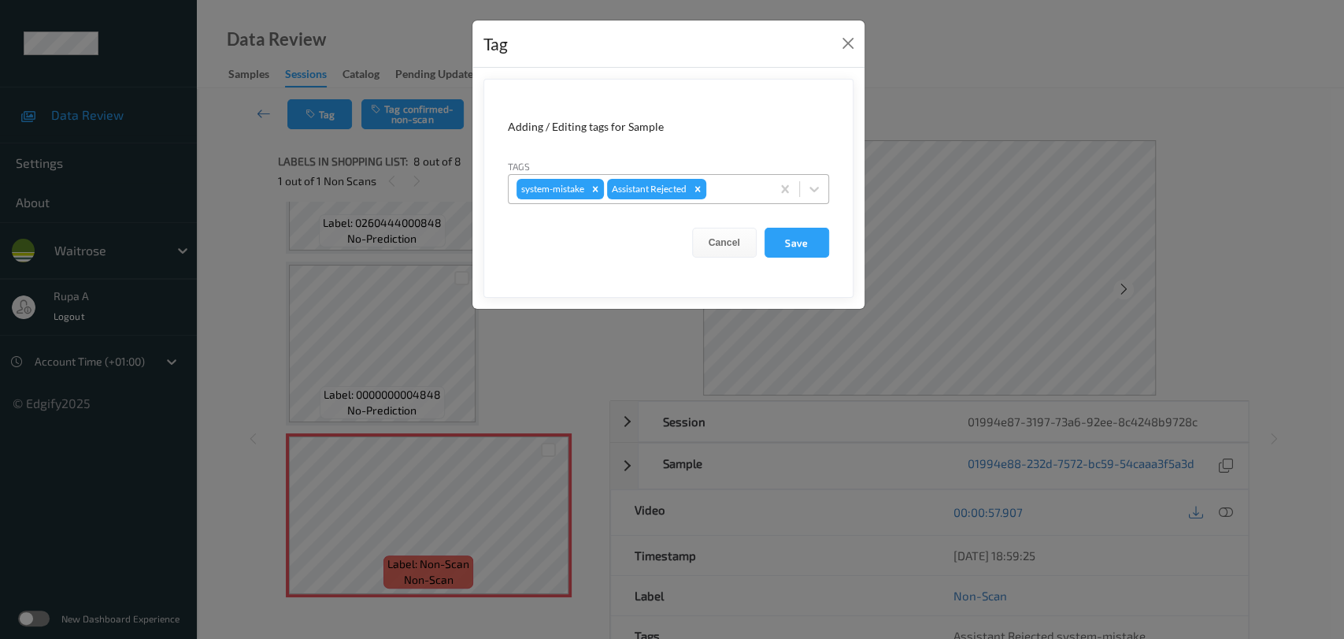
click at [725, 191] on div at bounding box center [737, 189] width 54 height 19
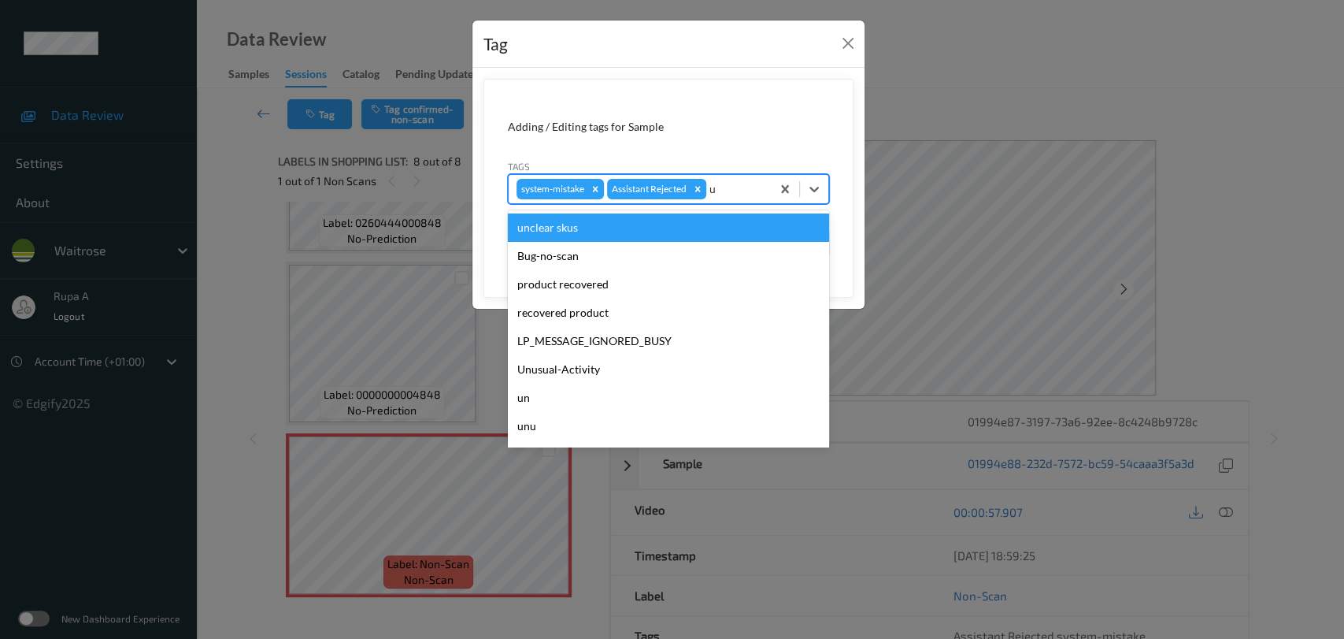
type input "un"
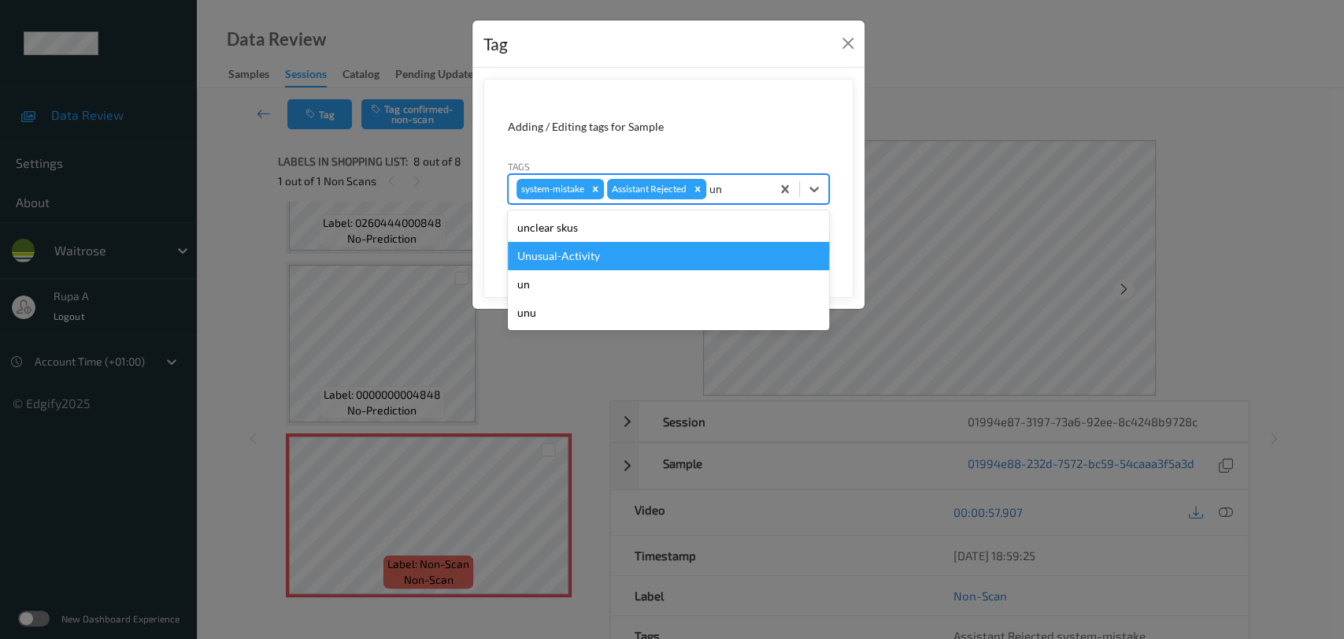
click at [631, 256] on div "Unusual-Activity" at bounding box center [668, 256] width 321 height 28
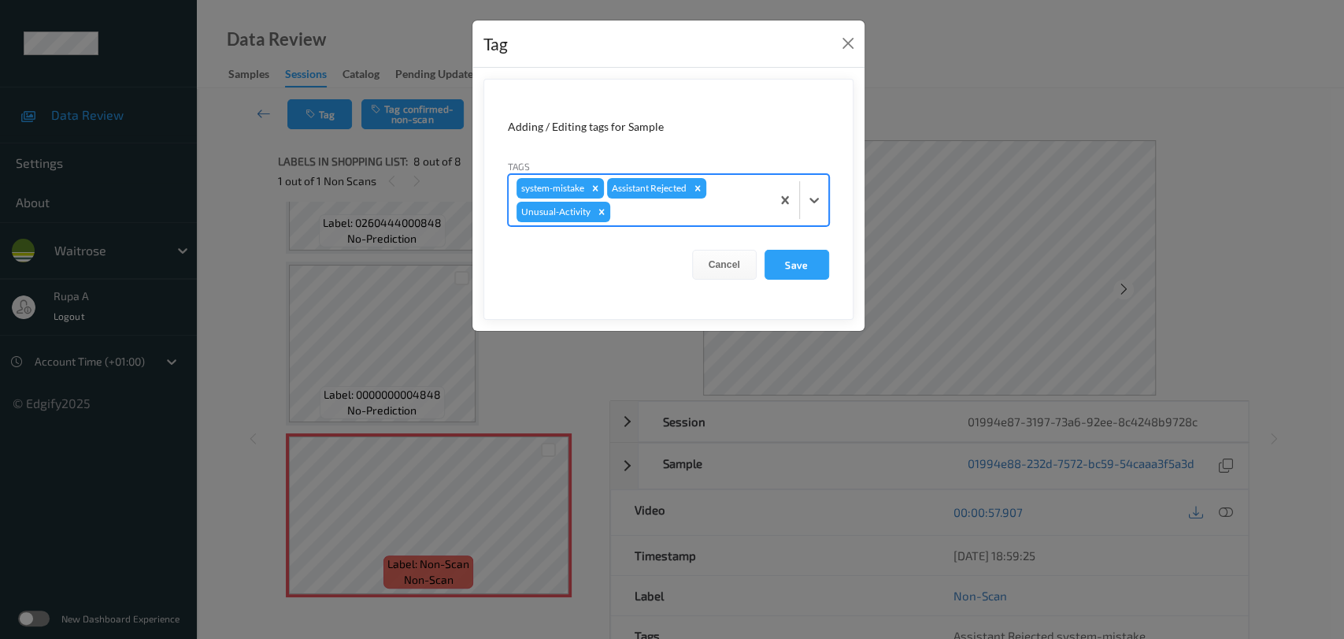
click at [692, 217] on div at bounding box center [688, 211] width 150 height 19
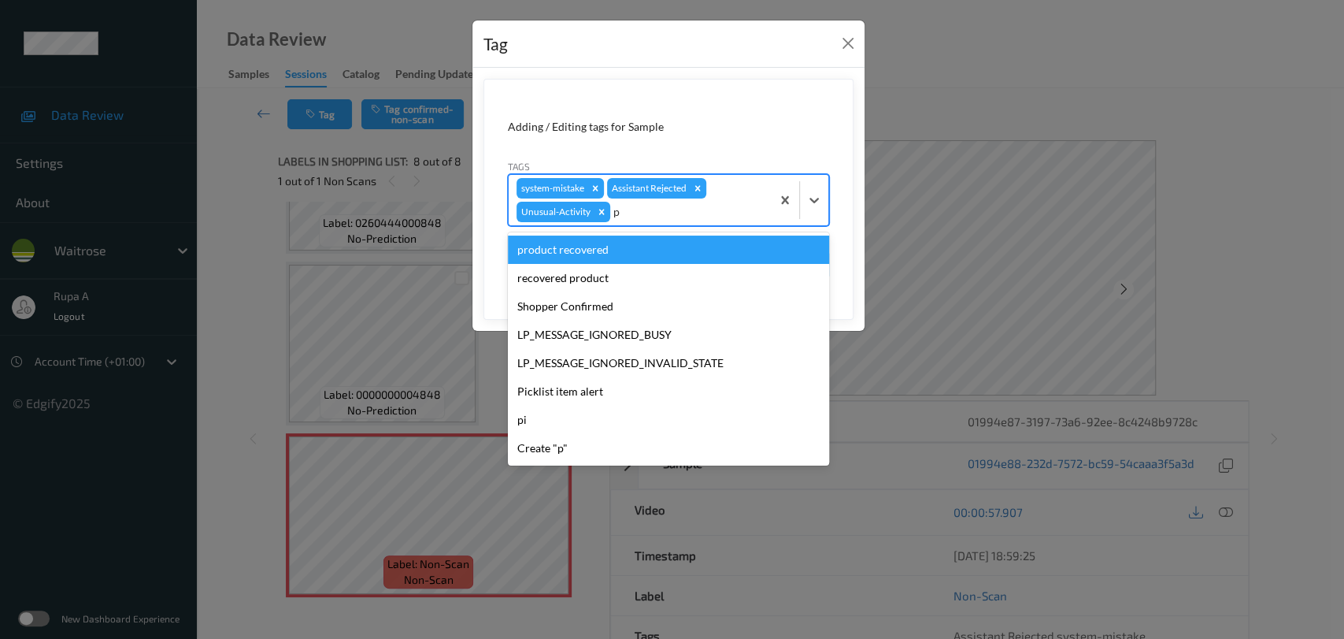
type input "pi"
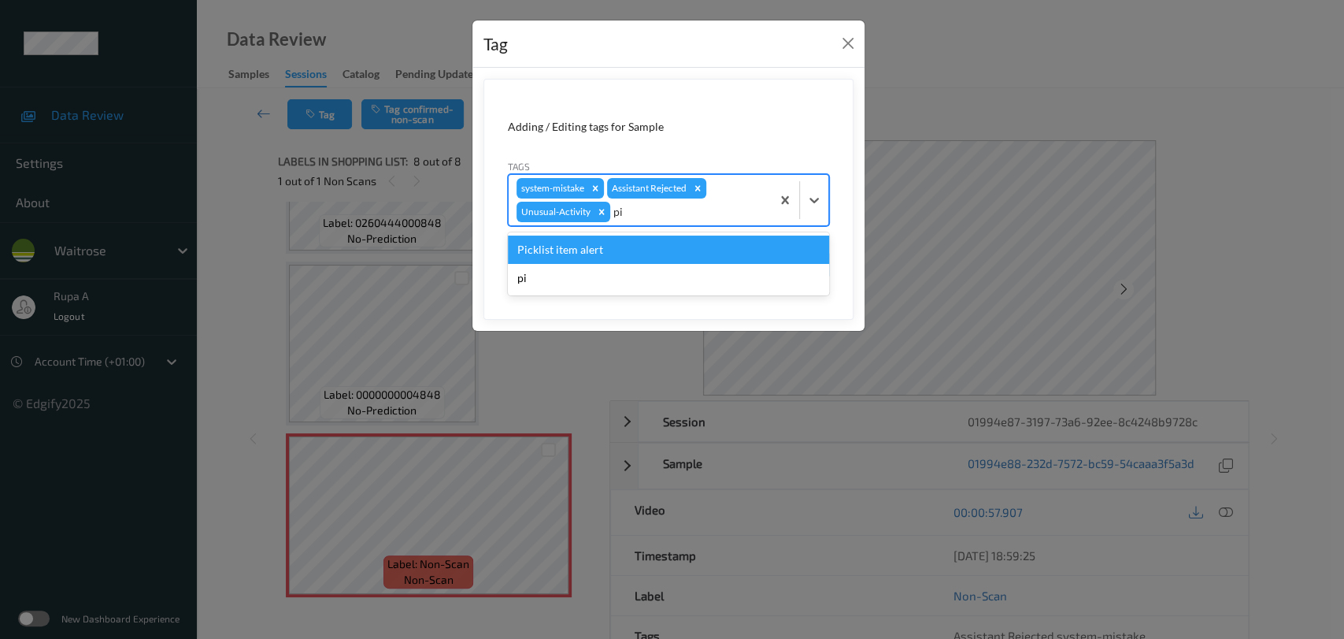
click at [663, 247] on div "Picklist item alert" at bounding box center [668, 249] width 321 height 28
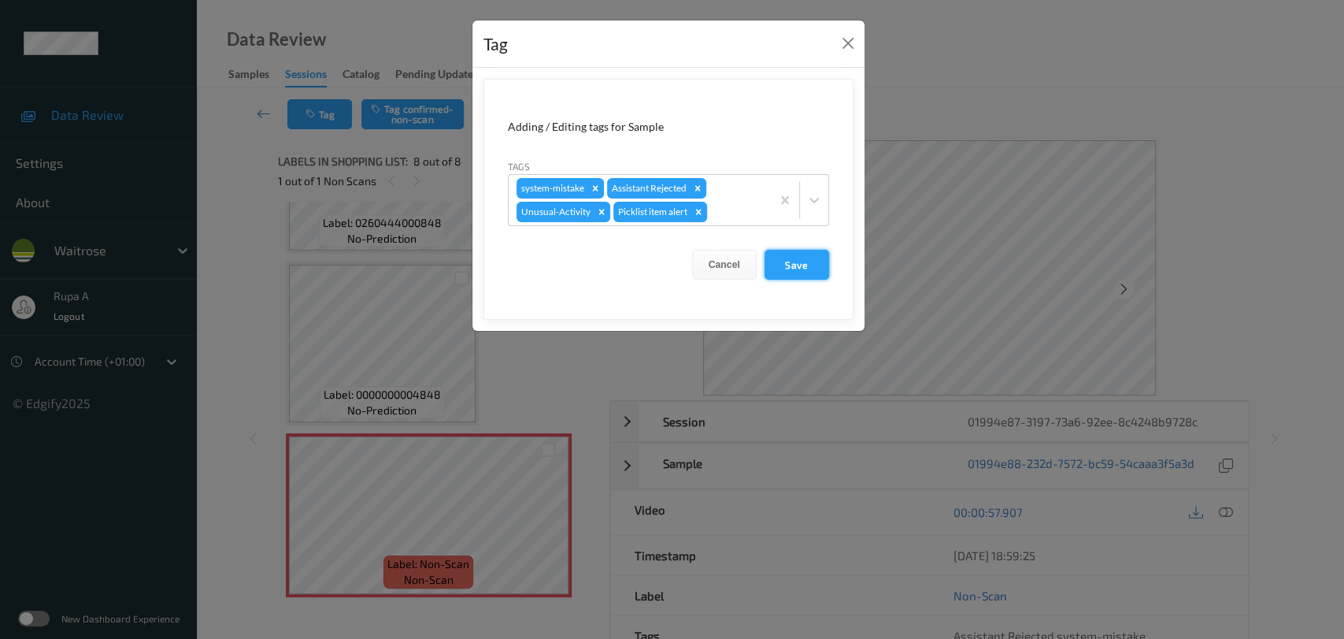
click at [817, 265] on button "Save" at bounding box center [797, 265] width 65 height 30
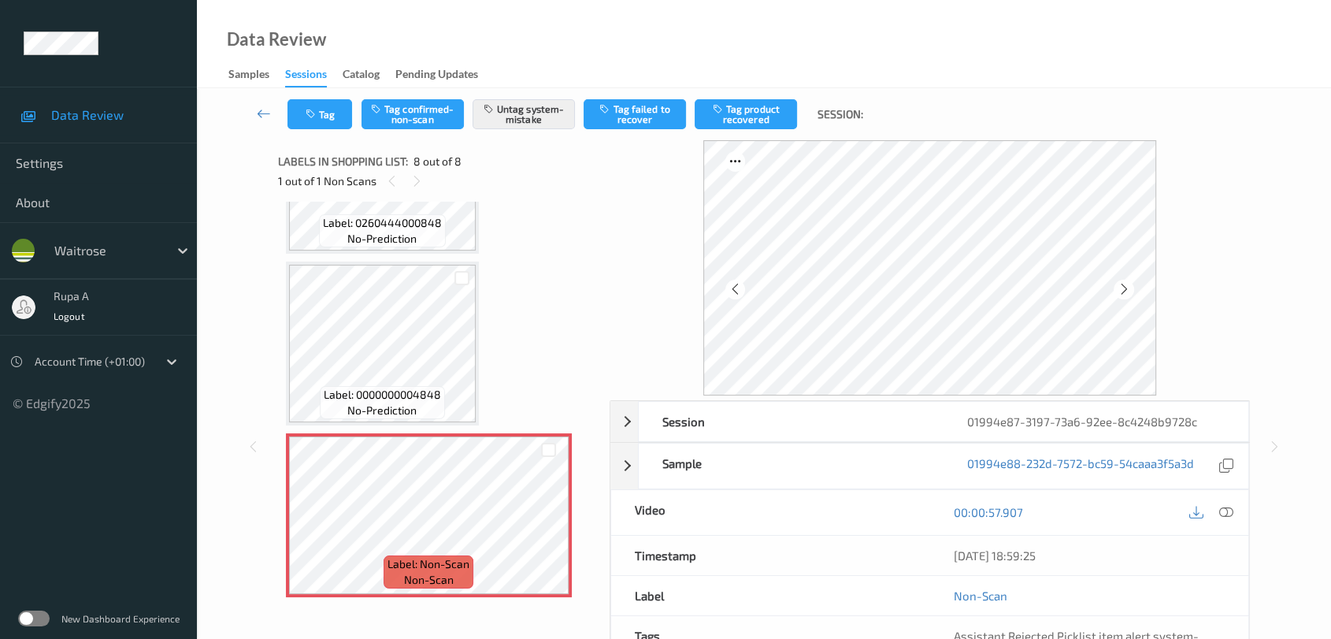
click at [353, 121] on div "Tag Tag confirmed-non-scan Untag system-mistake Tag failed to recover Tag produ…" at bounding box center [580, 114] width 586 height 30
click at [311, 115] on icon "button" at bounding box center [312, 114] width 13 height 11
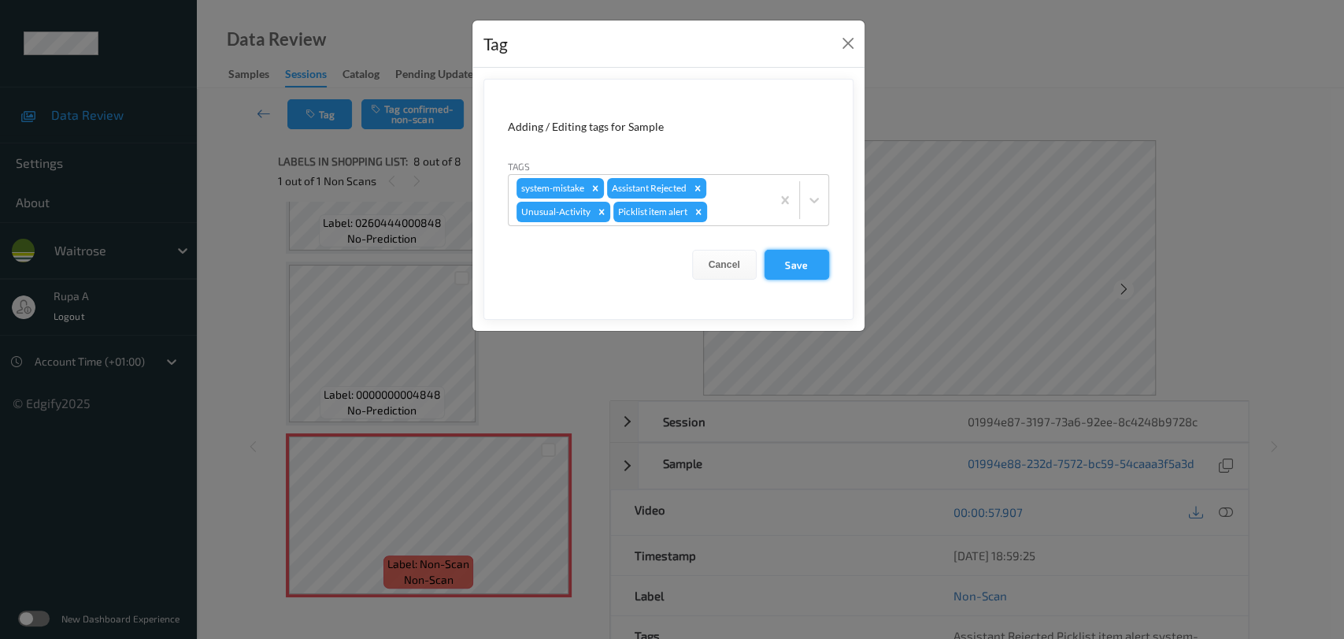
click at [802, 266] on button "Save" at bounding box center [797, 265] width 65 height 30
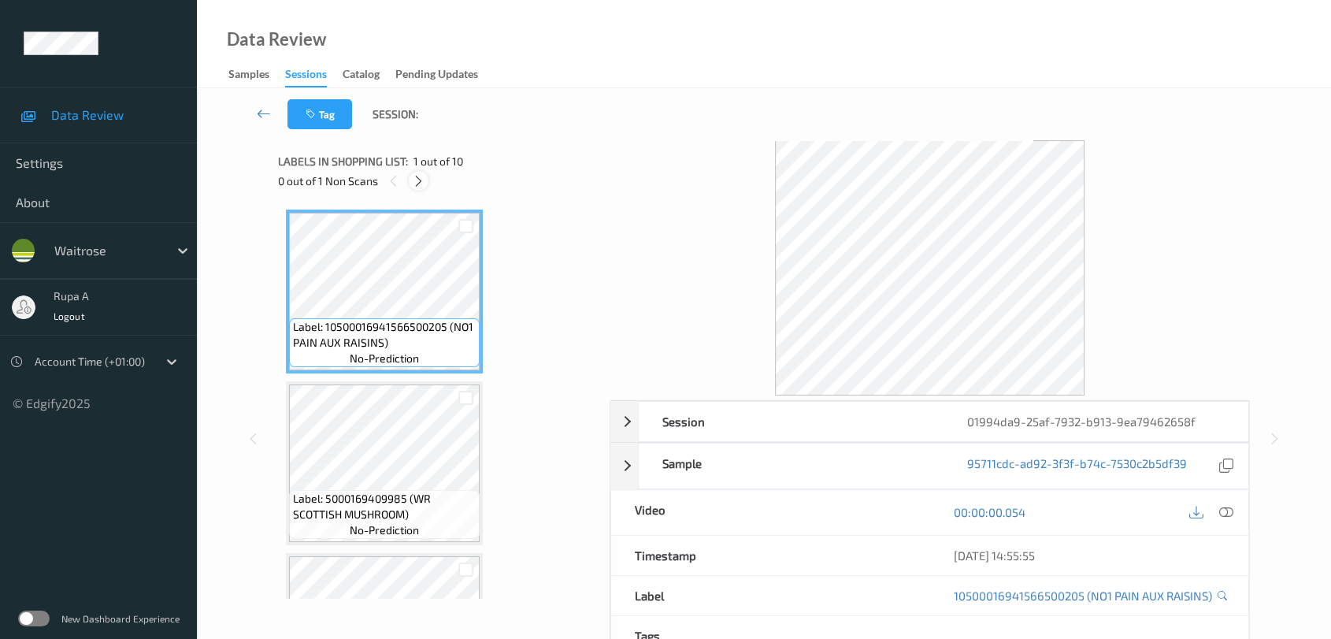
click at [422, 184] on icon at bounding box center [418, 181] width 13 height 14
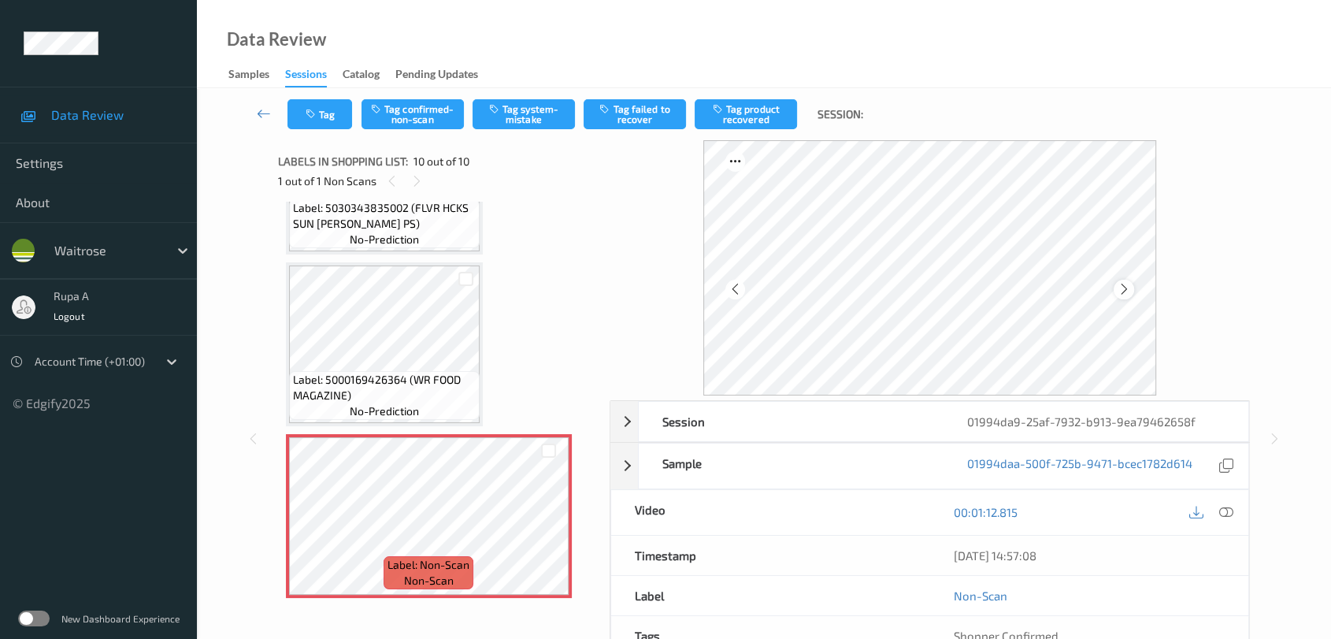
click at [1128, 291] on icon at bounding box center [1123, 289] width 13 height 14
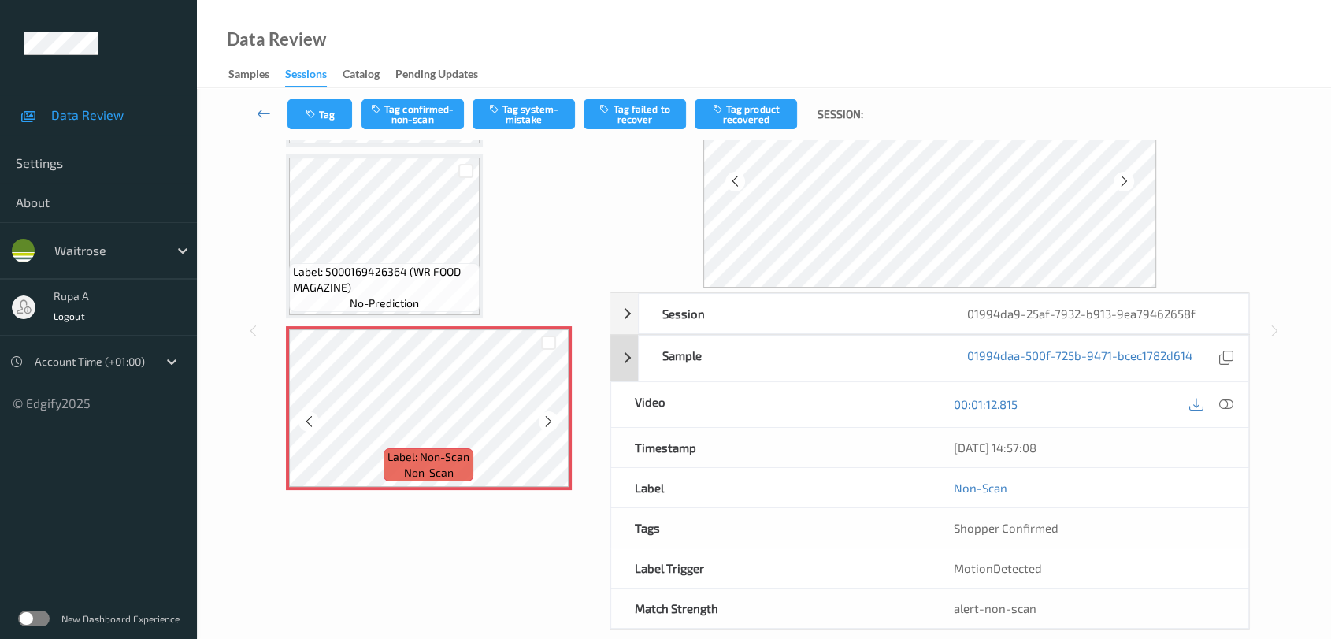
scroll to position [129, 0]
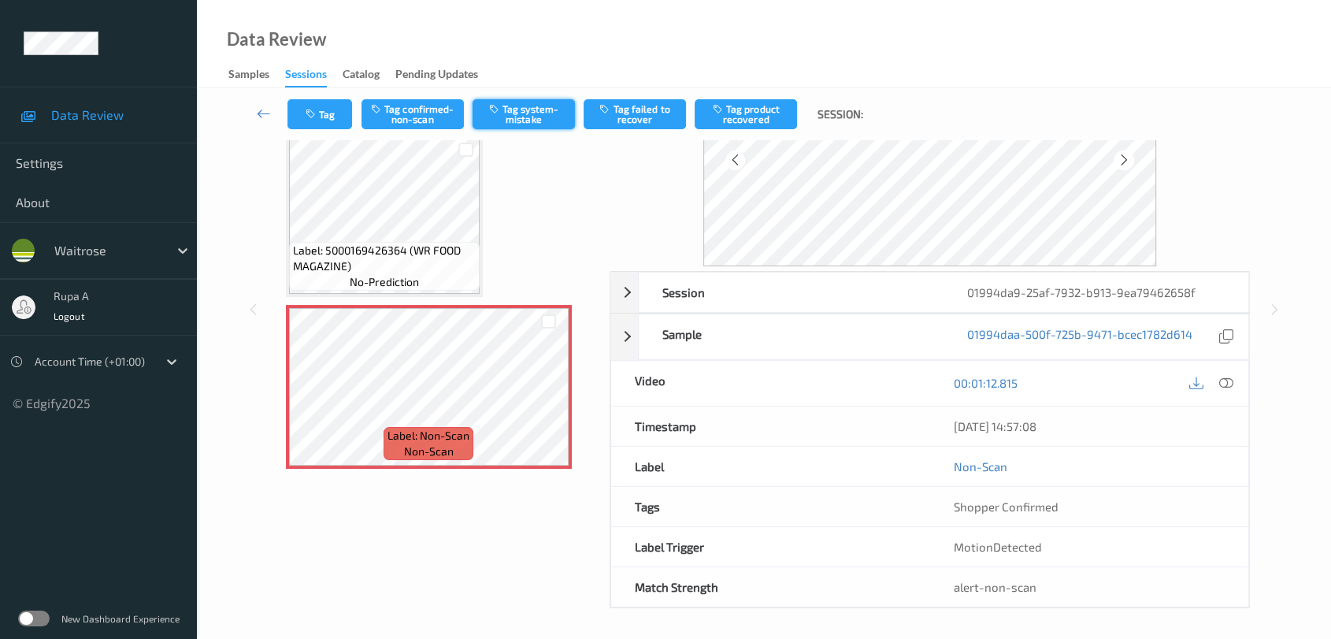
click at [513, 106] on button "Tag system-mistake" at bounding box center [524, 114] width 102 height 30
click at [321, 101] on button "Tag" at bounding box center [319, 114] width 65 height 30
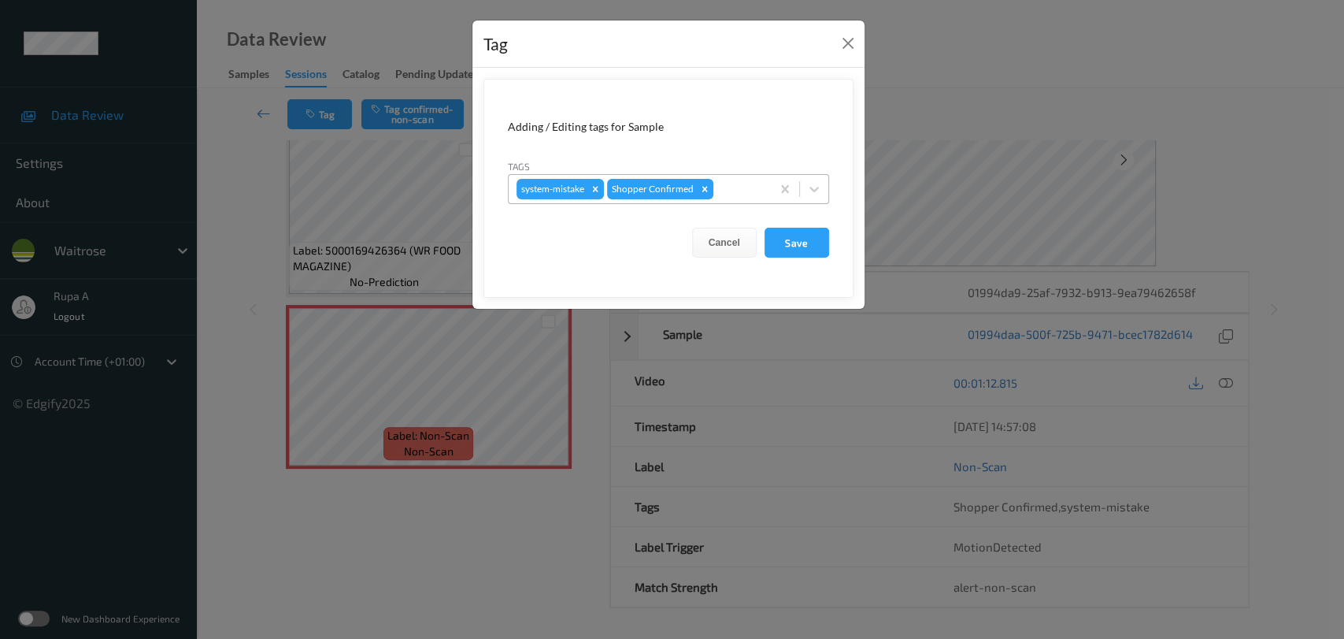
click at [730, 189] on div at bounding box center [740, 189] width 46 height 19
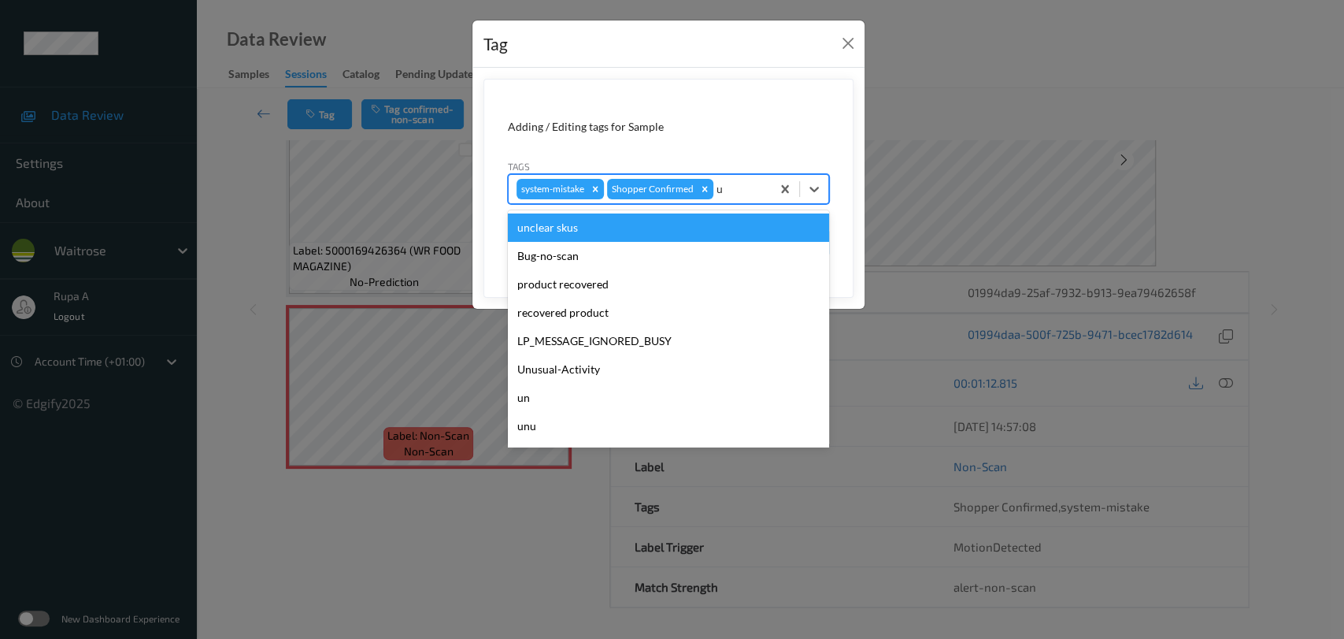
type input "un"
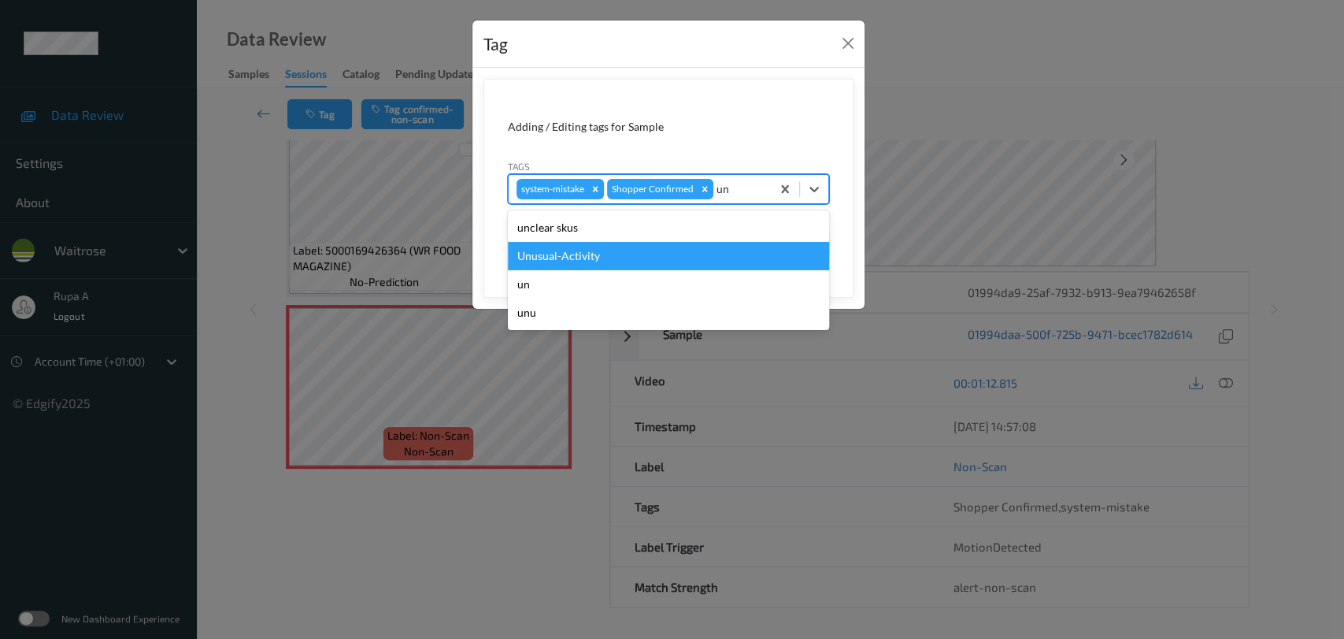
click at [613, 252] on div "Unusual-Activity" at bounding box center [668, 256] width 321 height 28
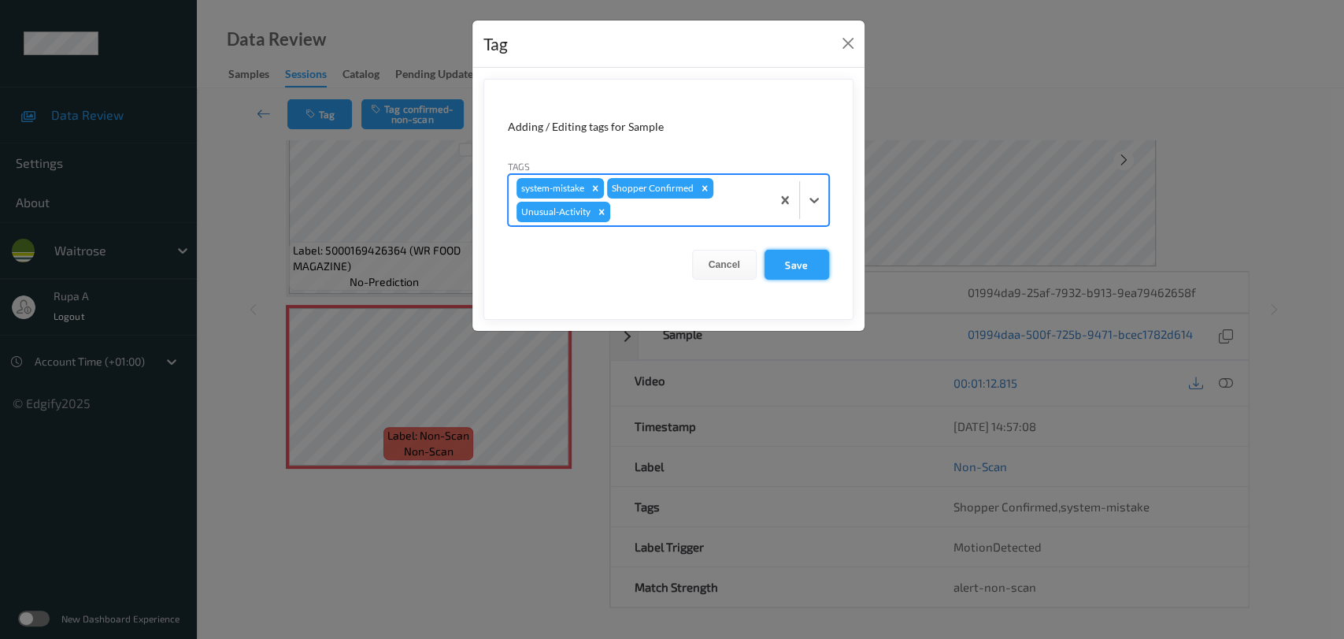
click at [816, 265] on button "Save" at bounding box center [797, 265] width 65 height 30
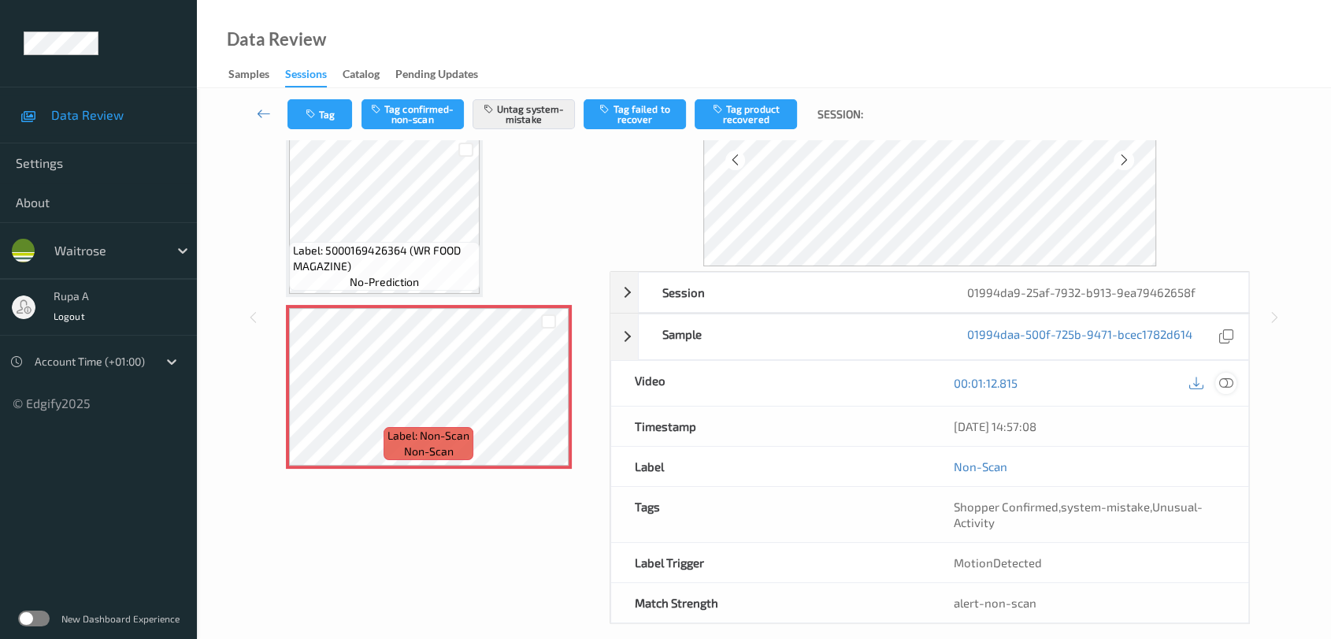
click at [1227, 386] on icon at bounding box center [1226, 383] width 14 height 14
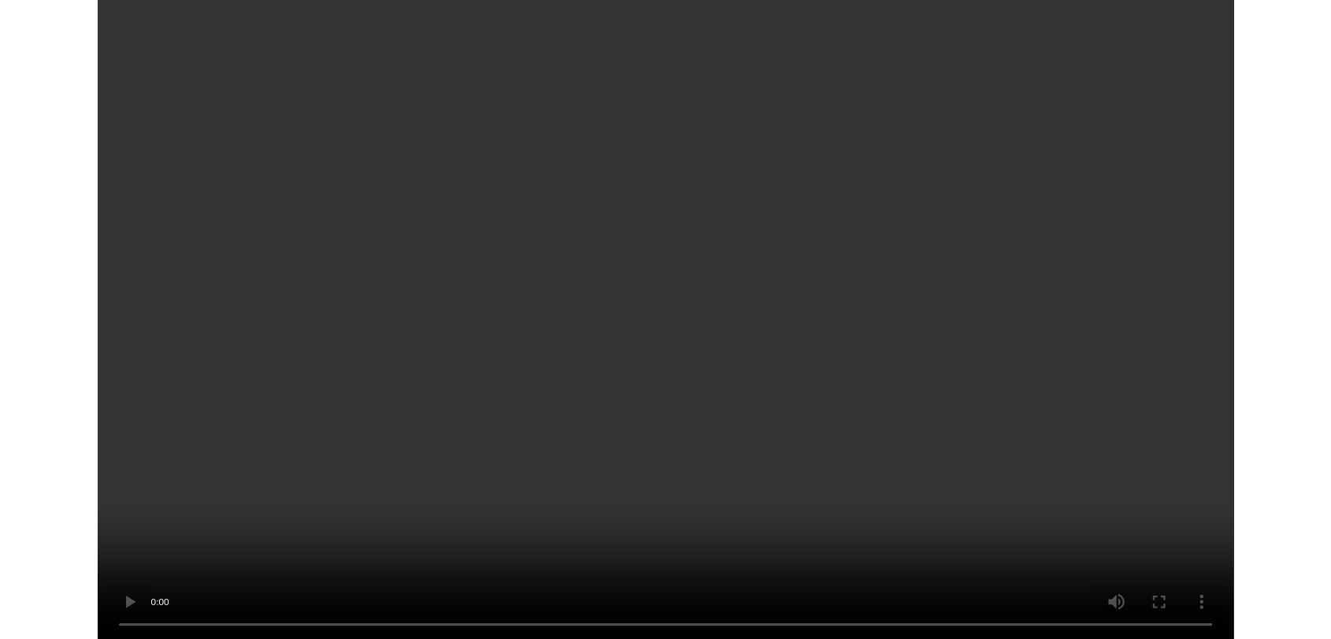
scroll to position [1203, 0]
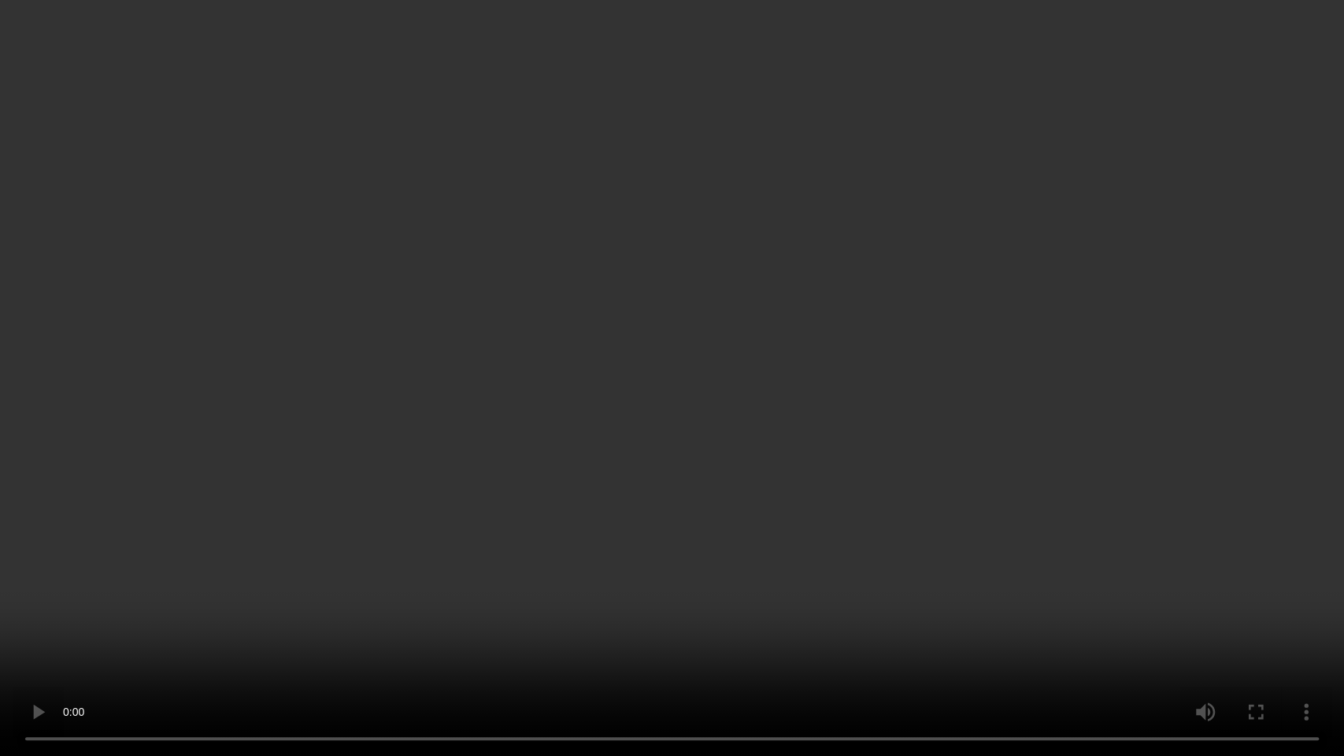
click at [943, 485] on video at bounding box center [672, 378] width 1344 height 756
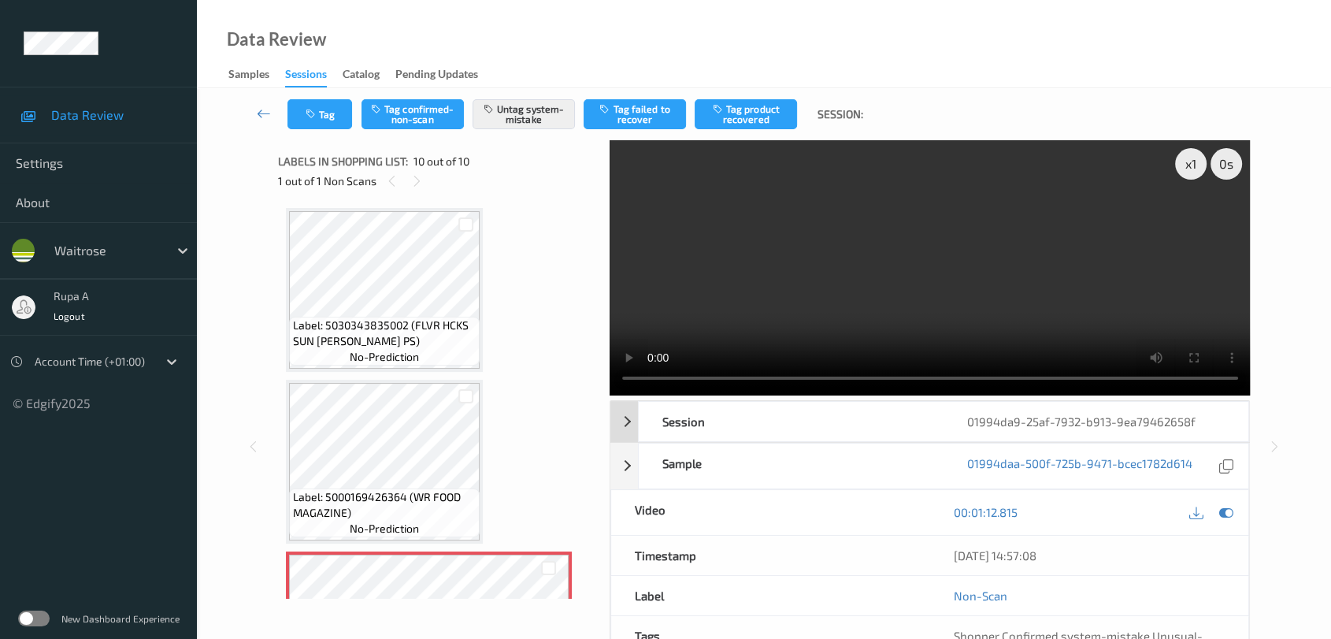
drag, startPoint x: 1221, startPoint y: 515, endPoint x: 1058, endPoint y: 424, distance: 186.9
click at [1221, 515] on icon at bounding box center [1226, 512] width 14 height 14
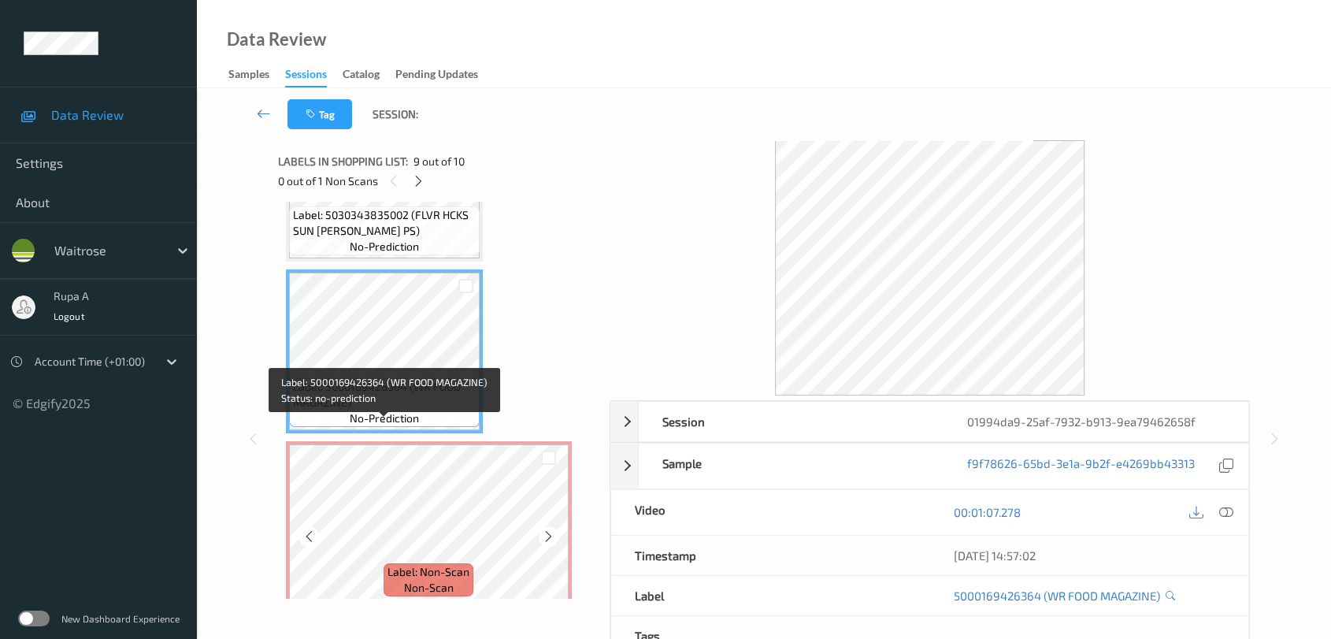
scroll to position [1321, 0]
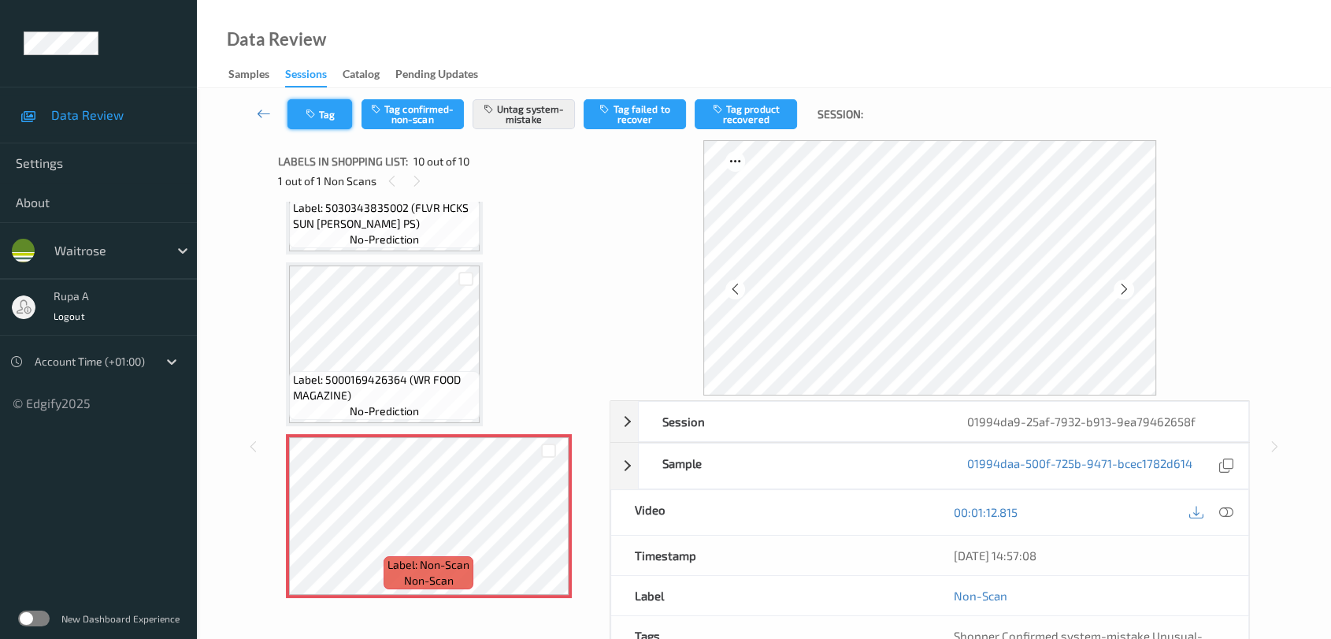
click at [309, 109] on icon "button" at bounding box center [312, 114] width 13 height 11
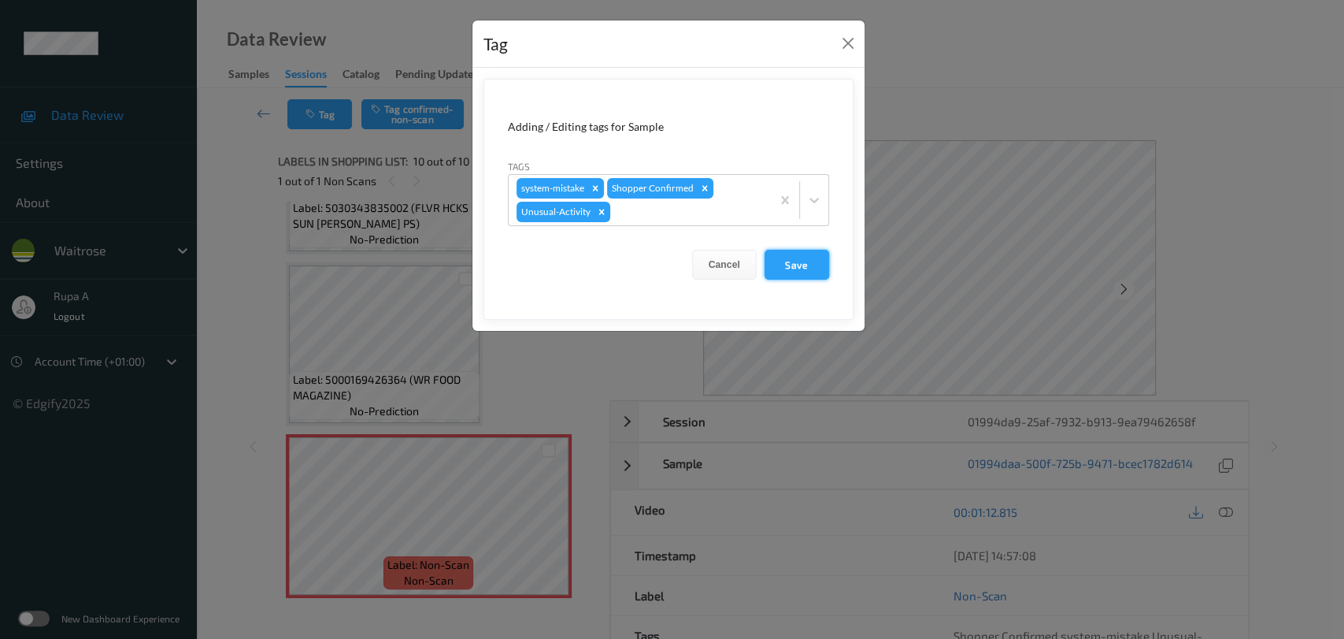
click at [804, 265] on button "Save" at bounding box center [797, 265] width 65 height 30
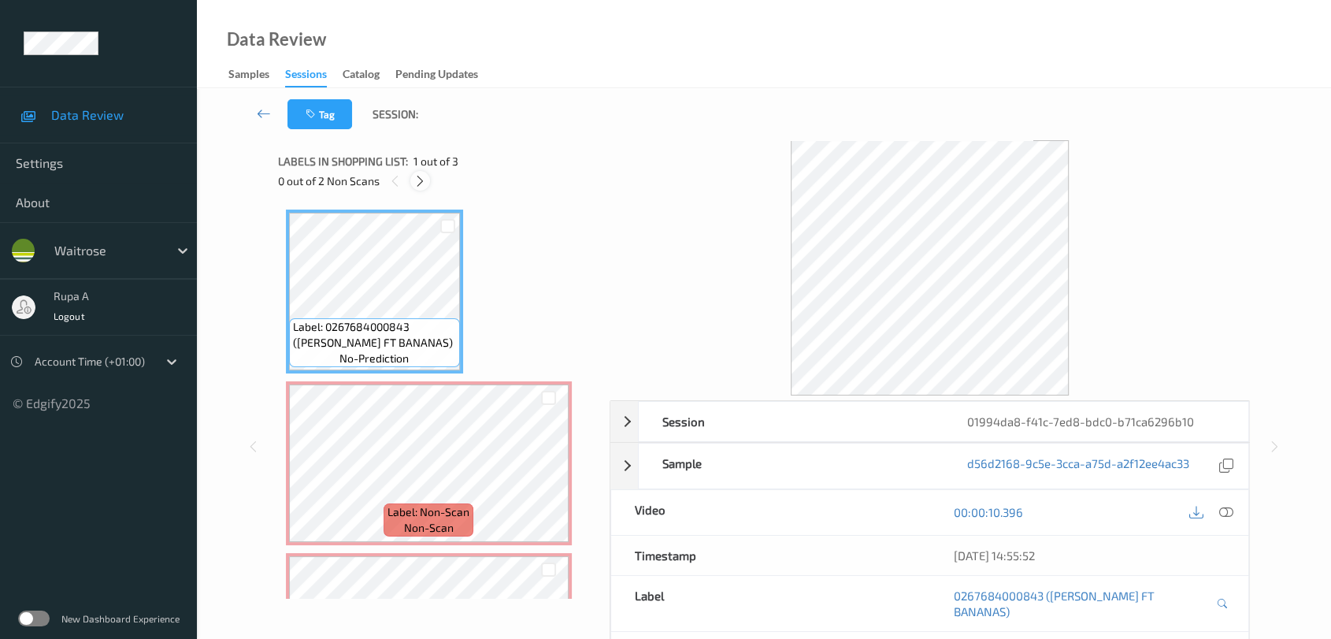
click at [417, 184] on icon at bounding box center [419, 181] width 13 height 14
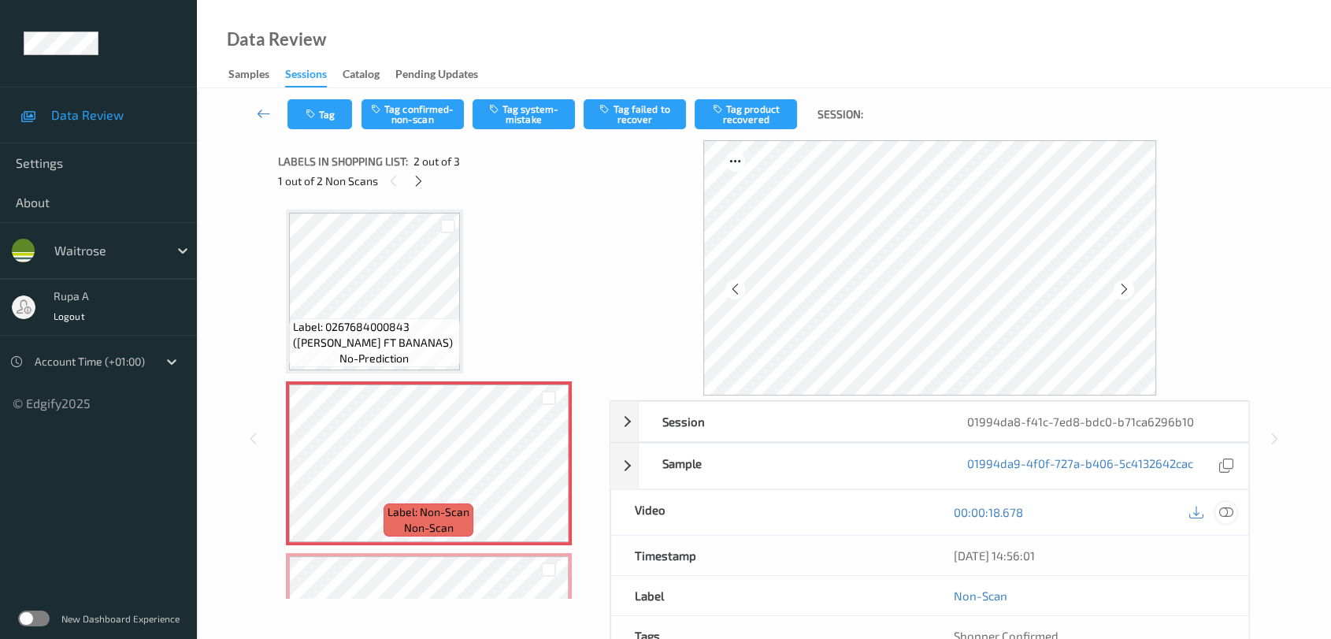
click at [1232, 512] on icon at bounding box center [1226, 512] width 14 height 14
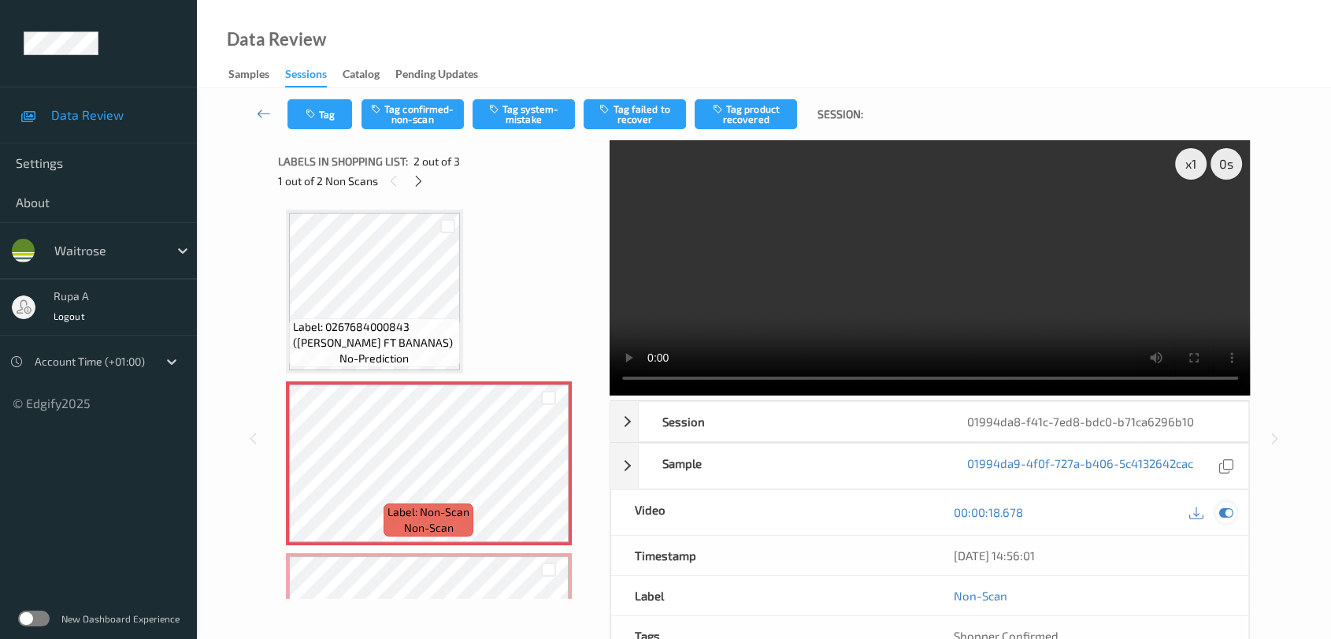
click at [1228, 509] on icon at bounding box center [1226, 512] width 14 height 14
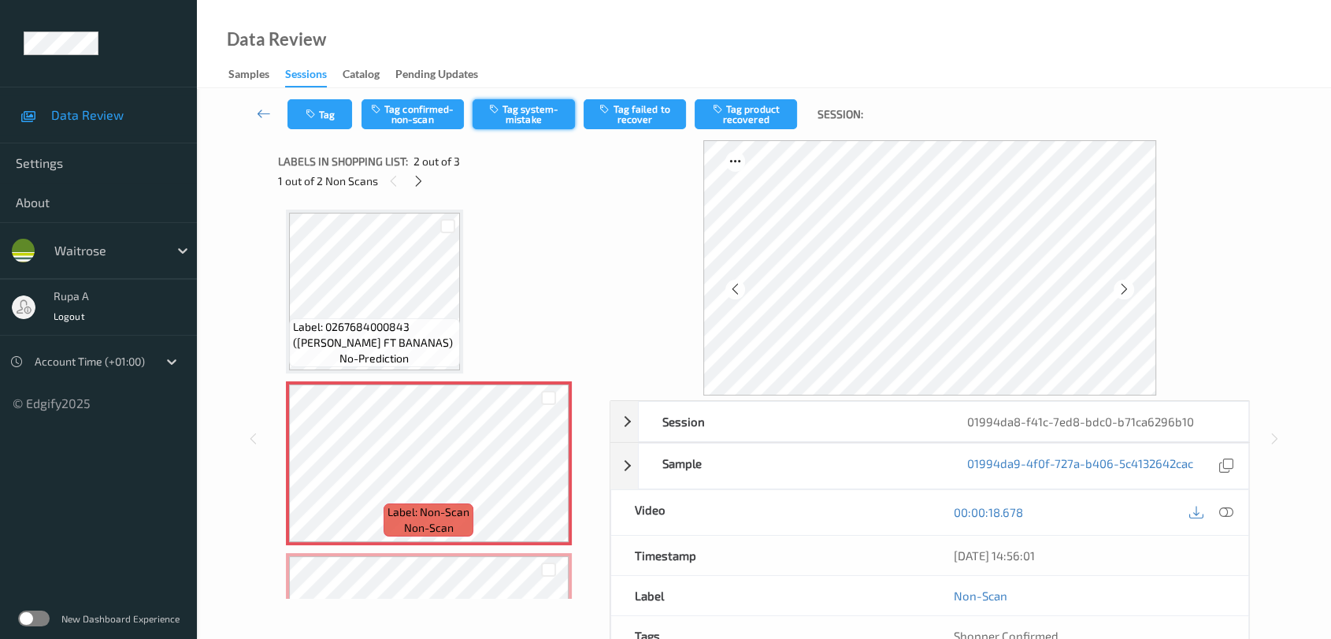
click at [524, 117] on button "Tag system-mistake" at bounding box center [524, 114] width 102 height 30
click at [299, 108] on button "Tag" at bounding box center [319, 114] width 65 height 30
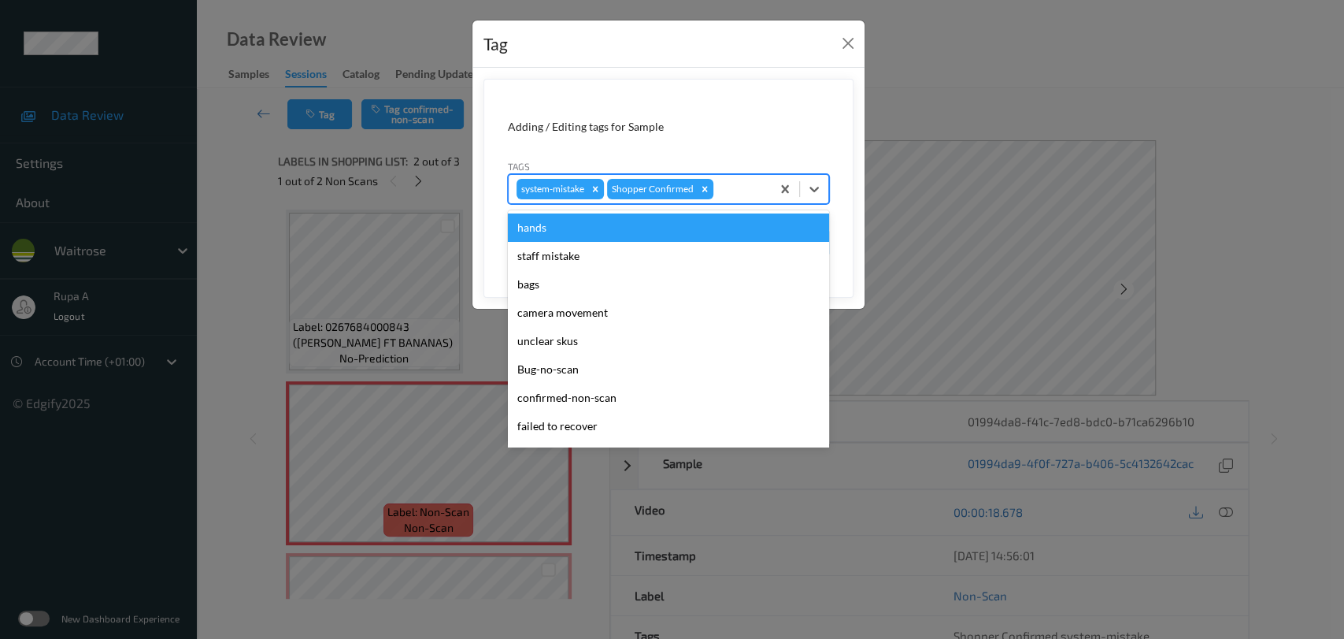
click at [750, 196] on div at bounding box center [740, 189] width 46 height 19
type input "un"
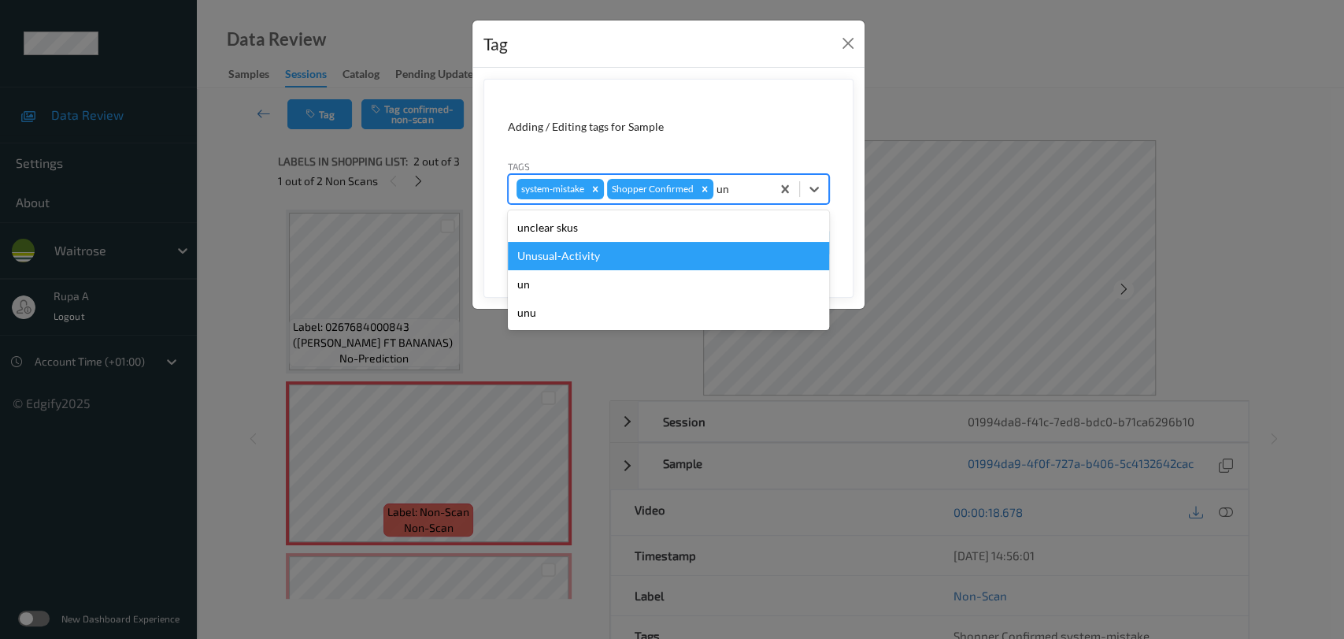
click at [639, 263] on div "Unusual-Activity" at bounding box center [668, 256] width 321 height 28
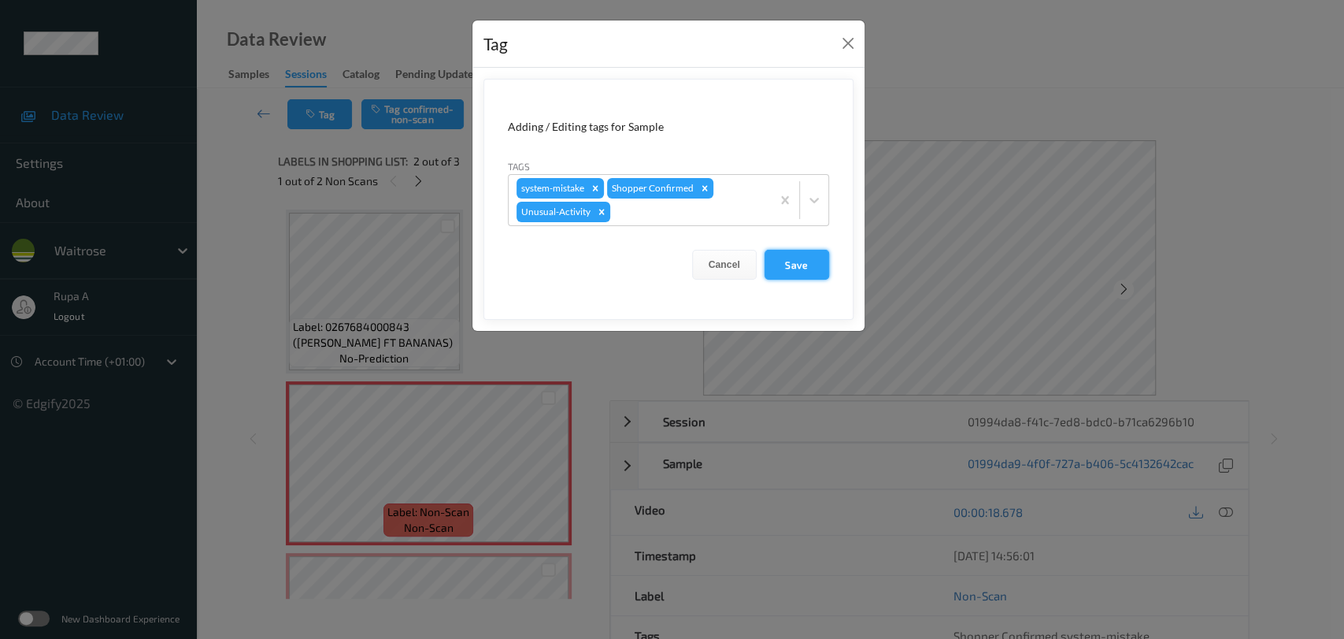
click at [806, 272] on button "Save" at bounding box center [797, 265] width 65 height 30
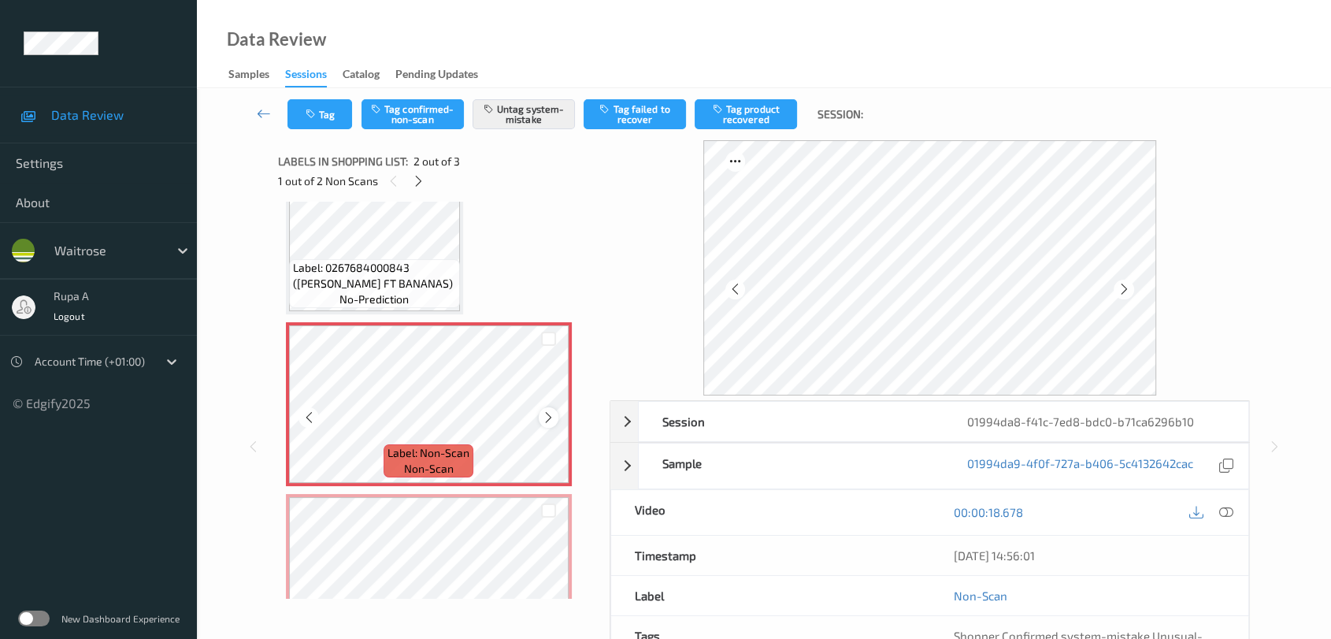
scroll to position [124, 0]
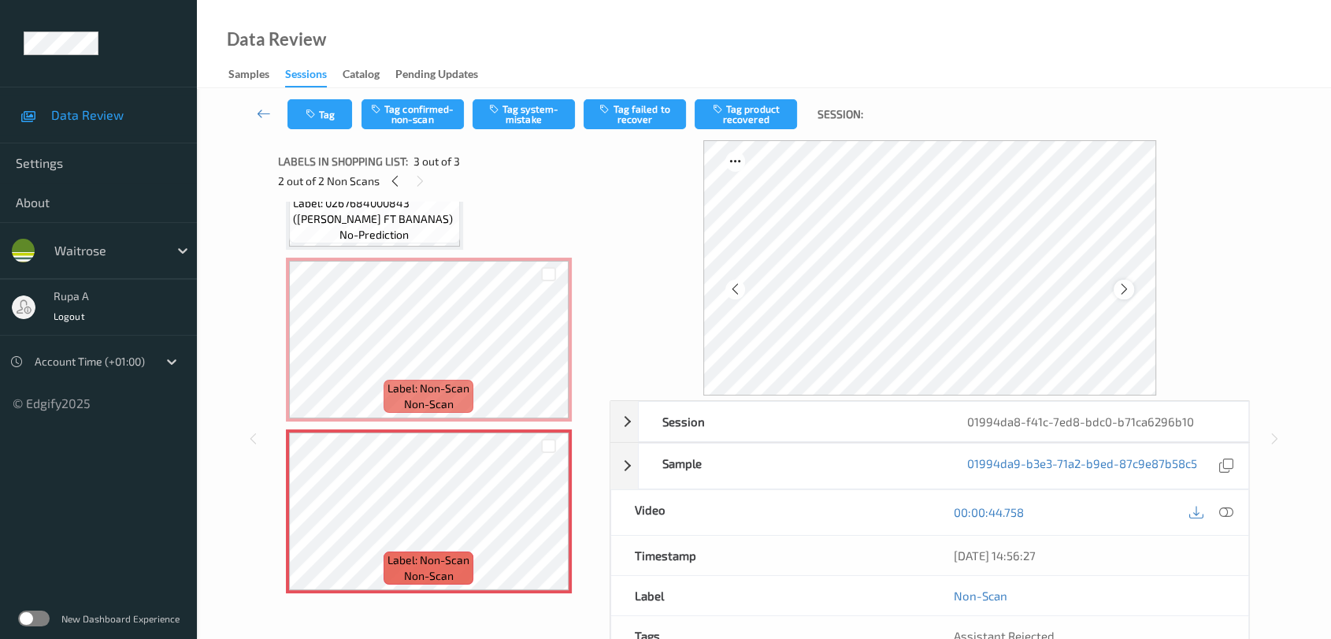
click at [1121, 285] on icon at bounding box center [1123, 289] width 13 height 14
click at [1128, 291] on icon at bounding box center [1123, 289] width 13 height 14
click at [502, 109] on button "Tag system-mistake" at bounding box center [524, 114] width 102 height 30
click at [328, 115] on button "Tag" at bounding box center [319, 114] width 65 height 30
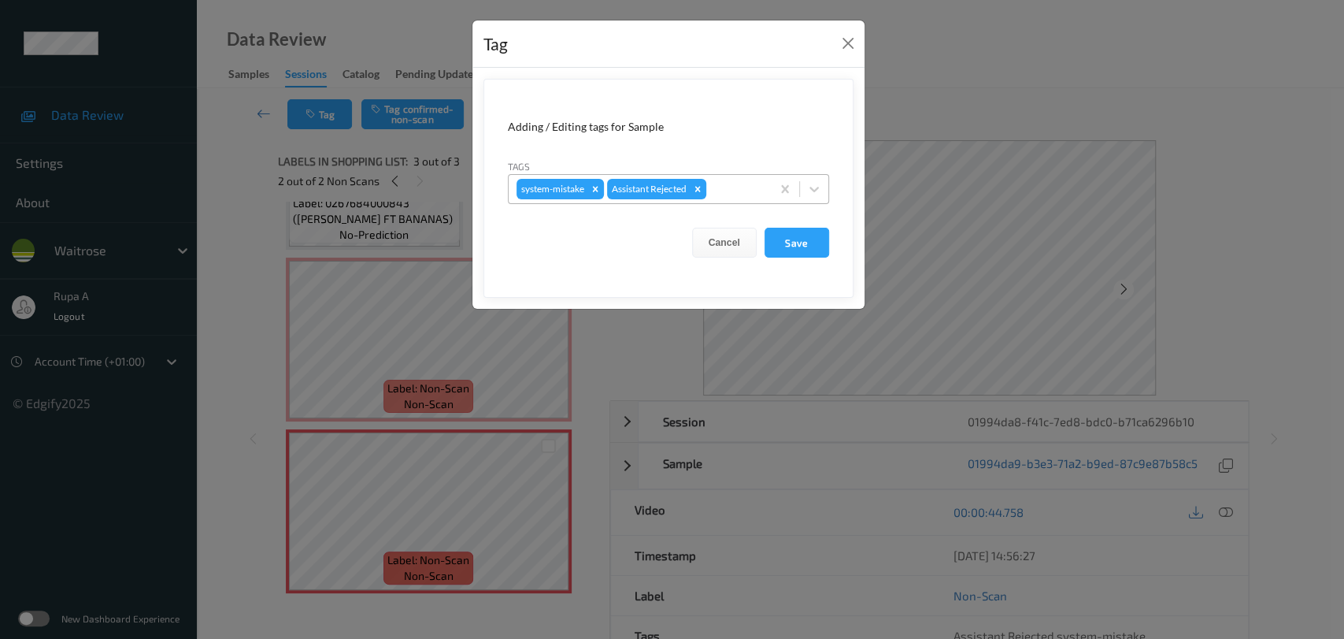
click at [721, 196] on div at bounding box center [737, 189] width 54 height 19
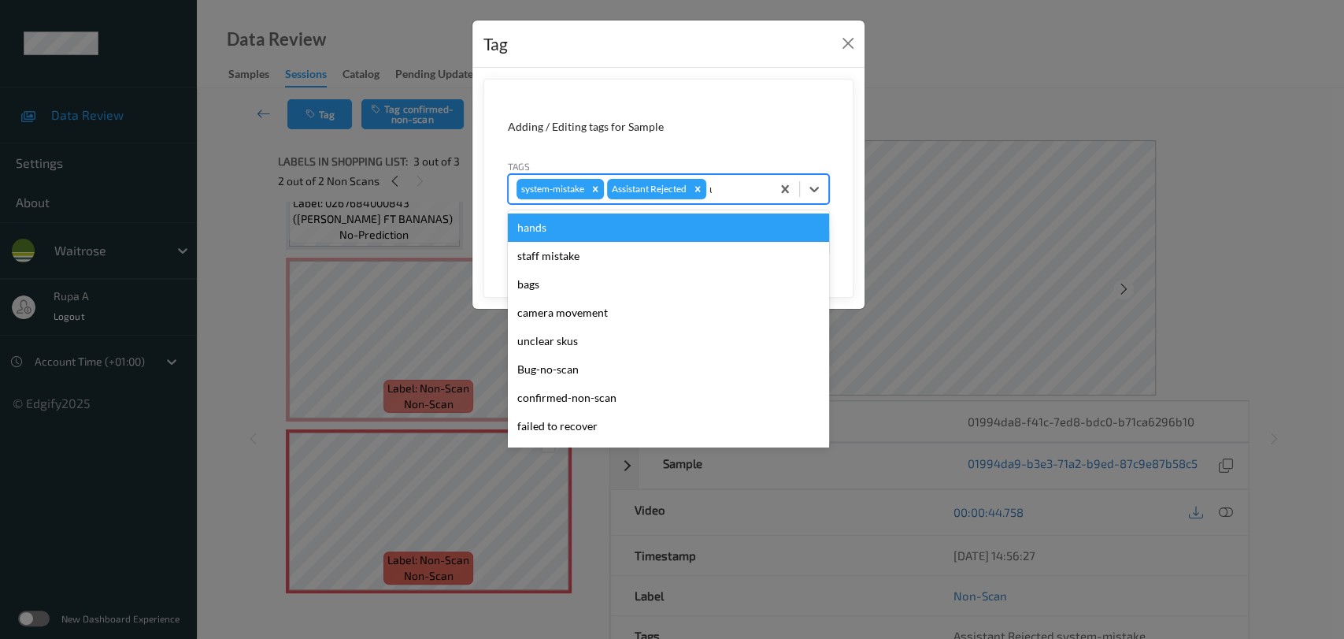
type input "un"
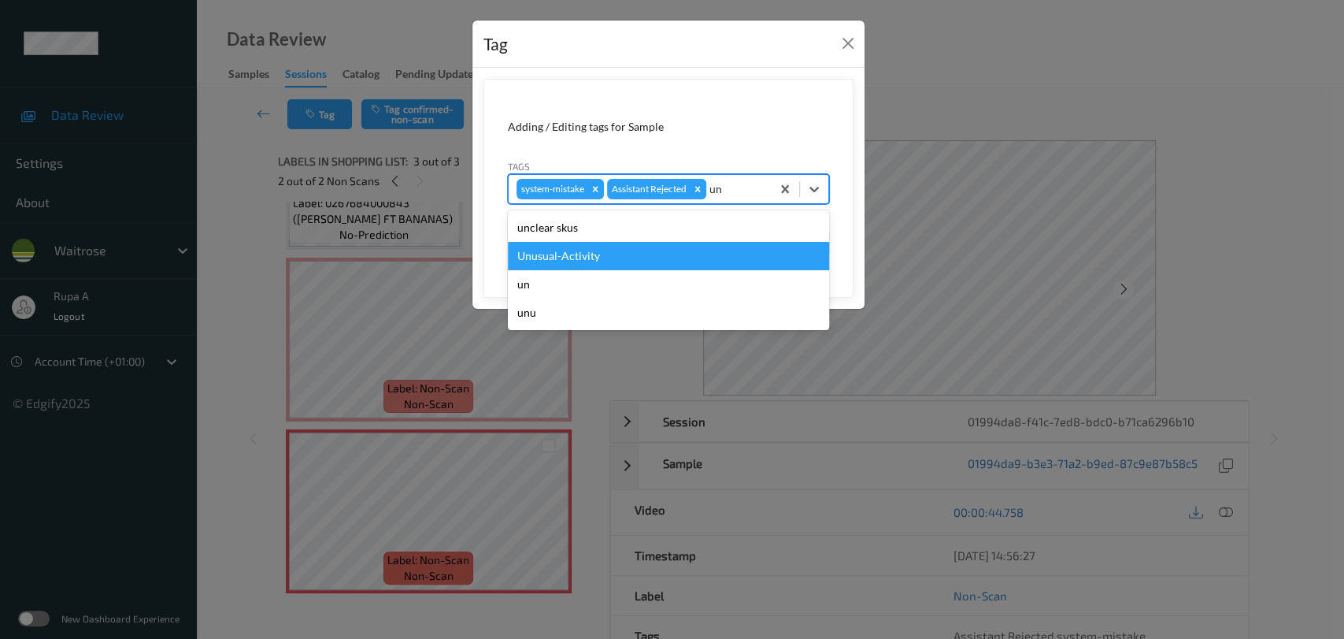
click at [659, 245] on div "Unusual-Activity" at bounding box center [668, 256] width 321 height 28
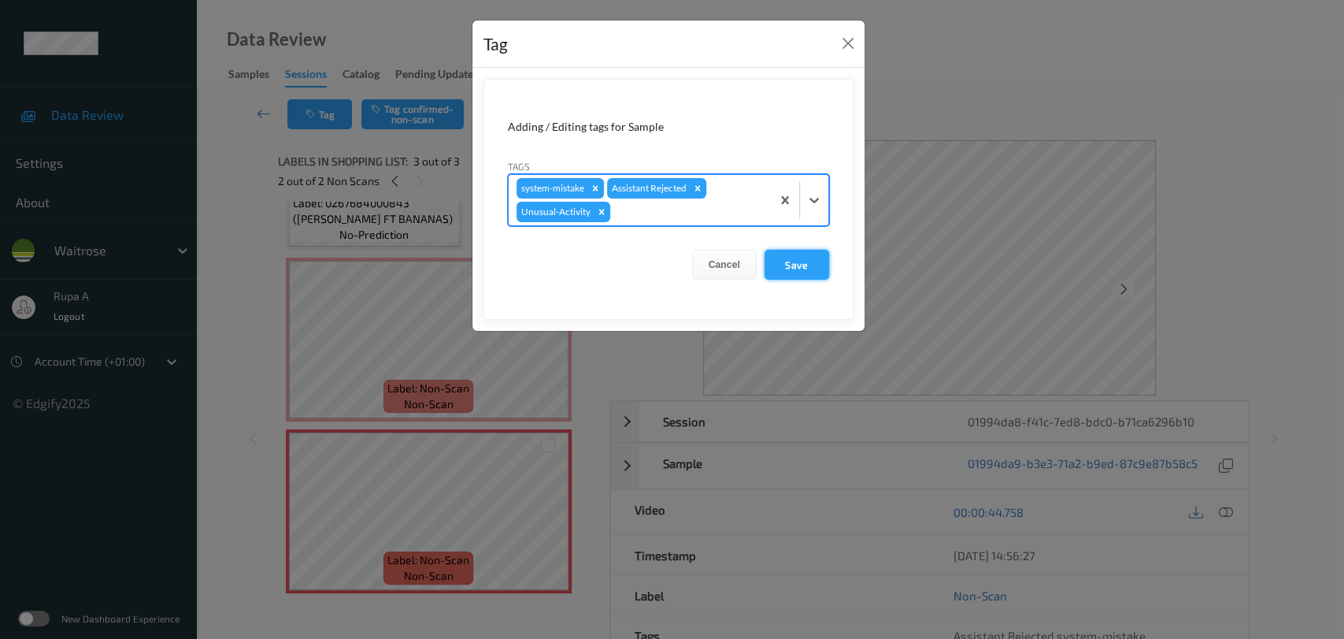
click at [808, 269] on button "Save" at bounding box center [797, 265] width 65 height 30
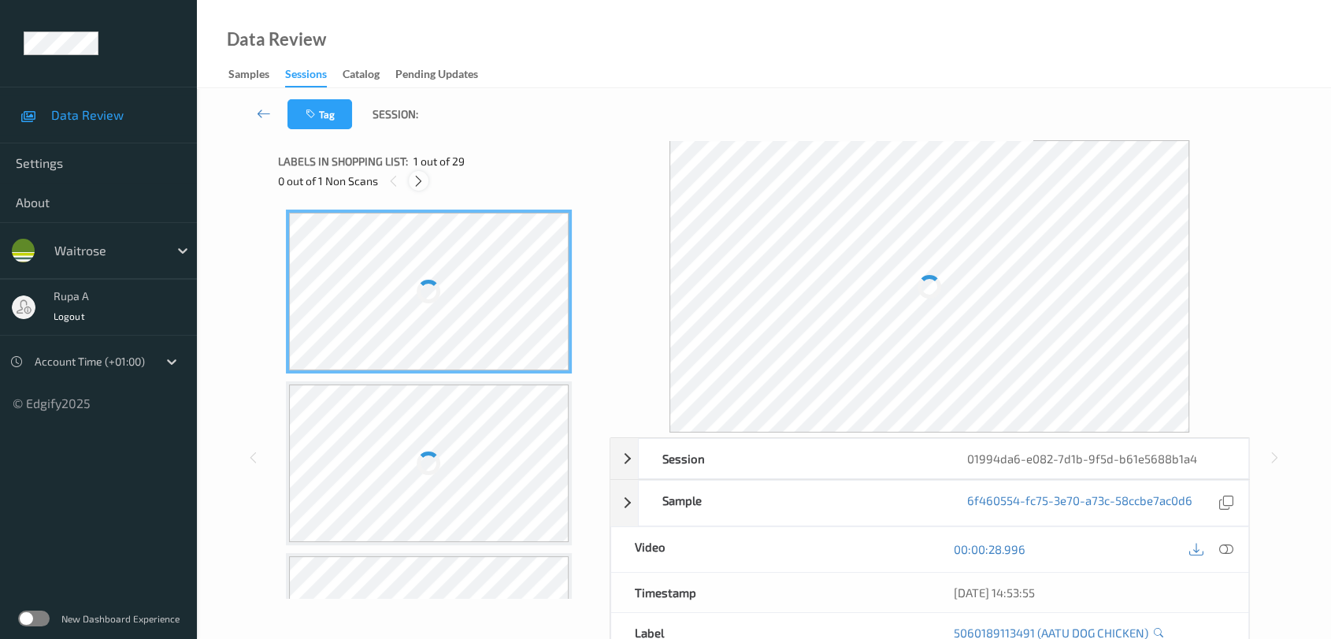
click at [422, 179] on icon at bounding box center [418, 181] width 13 height 14
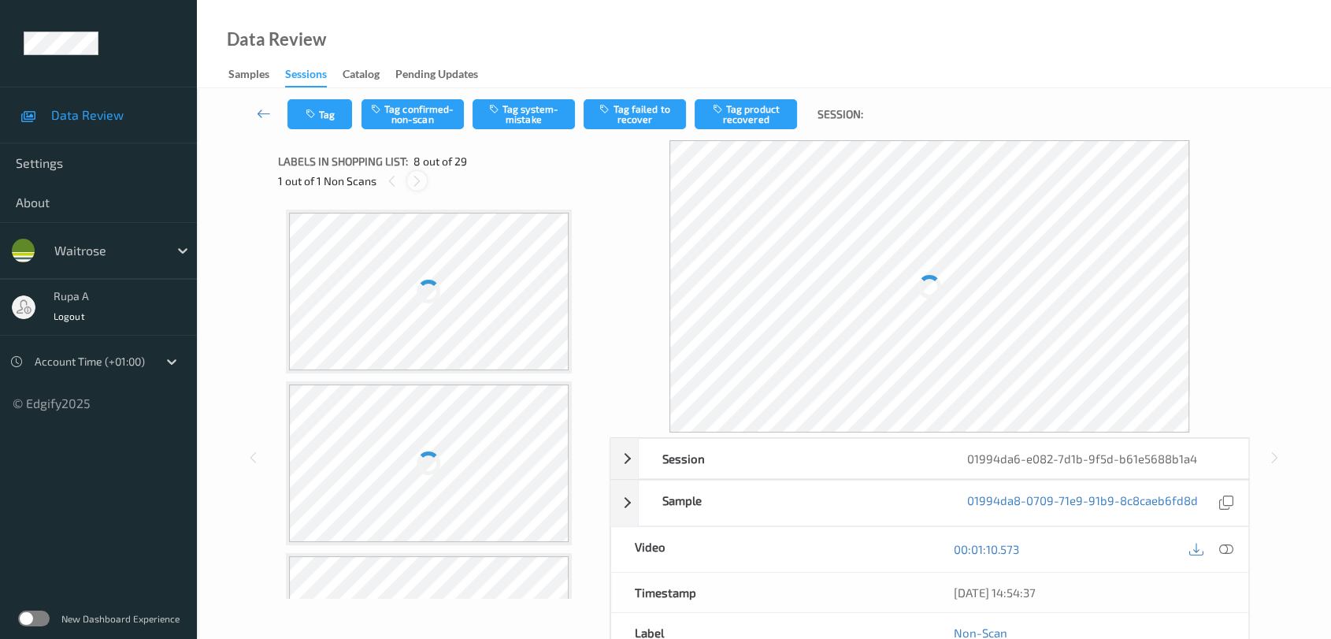
scroll to position [1033, 0]
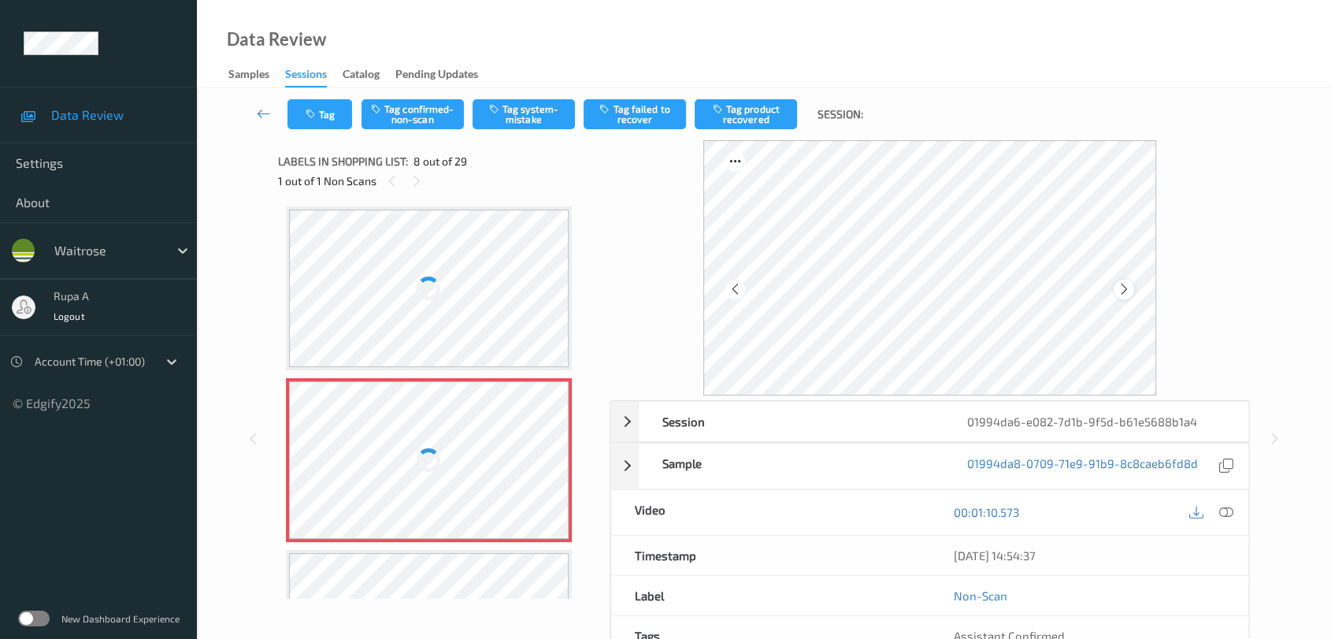
click at [1122, 291] on icon at bounding box center [1123, 289] width 13 height 14
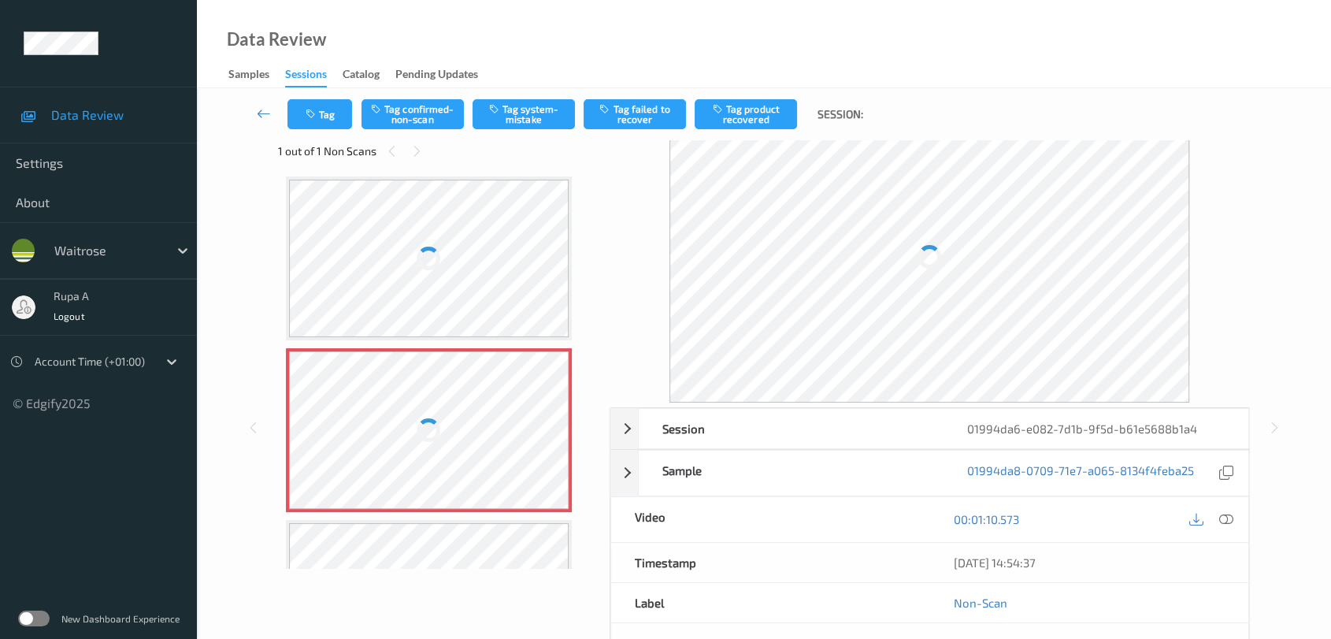
scroll to position [0, 0]
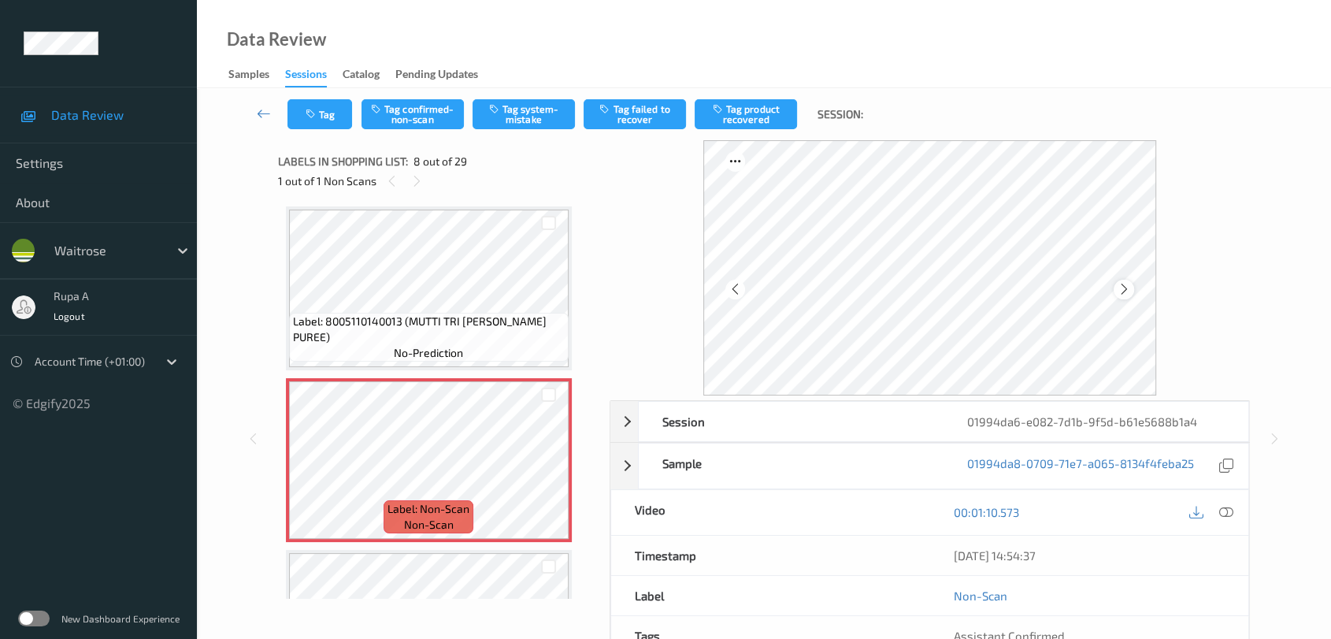
click at [1122, 288] on icon at bounding box center [1123, 289] width 13 height 14
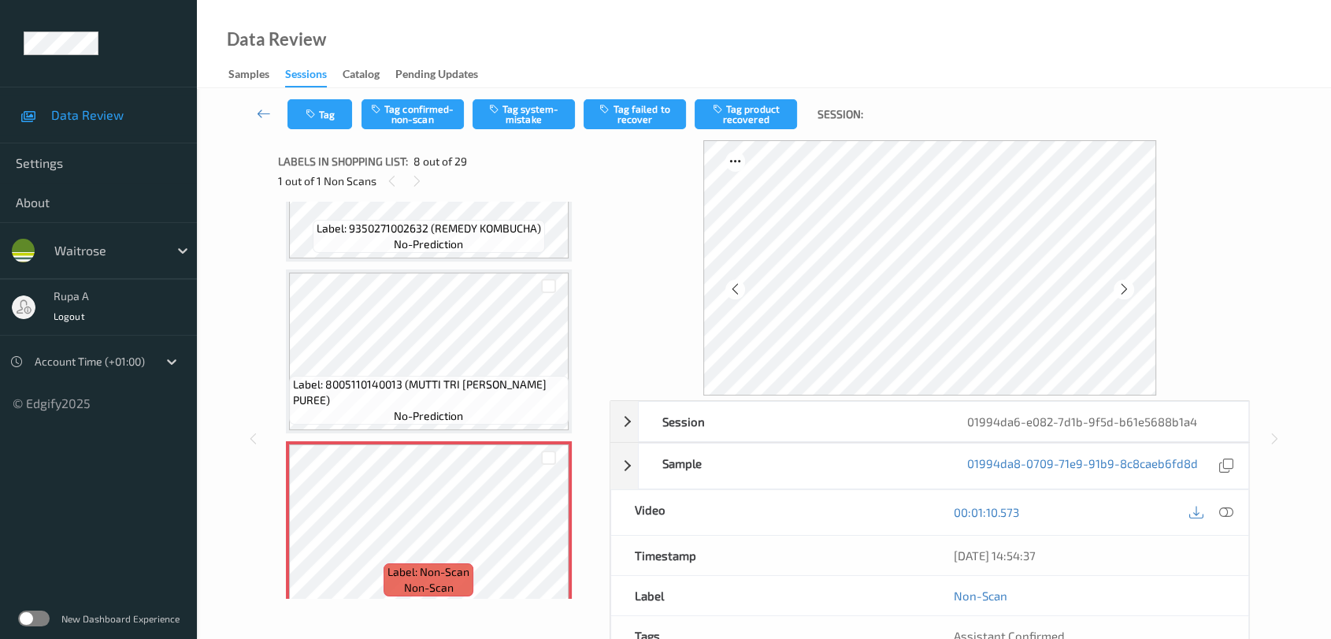
scroll to position [1121, 0]
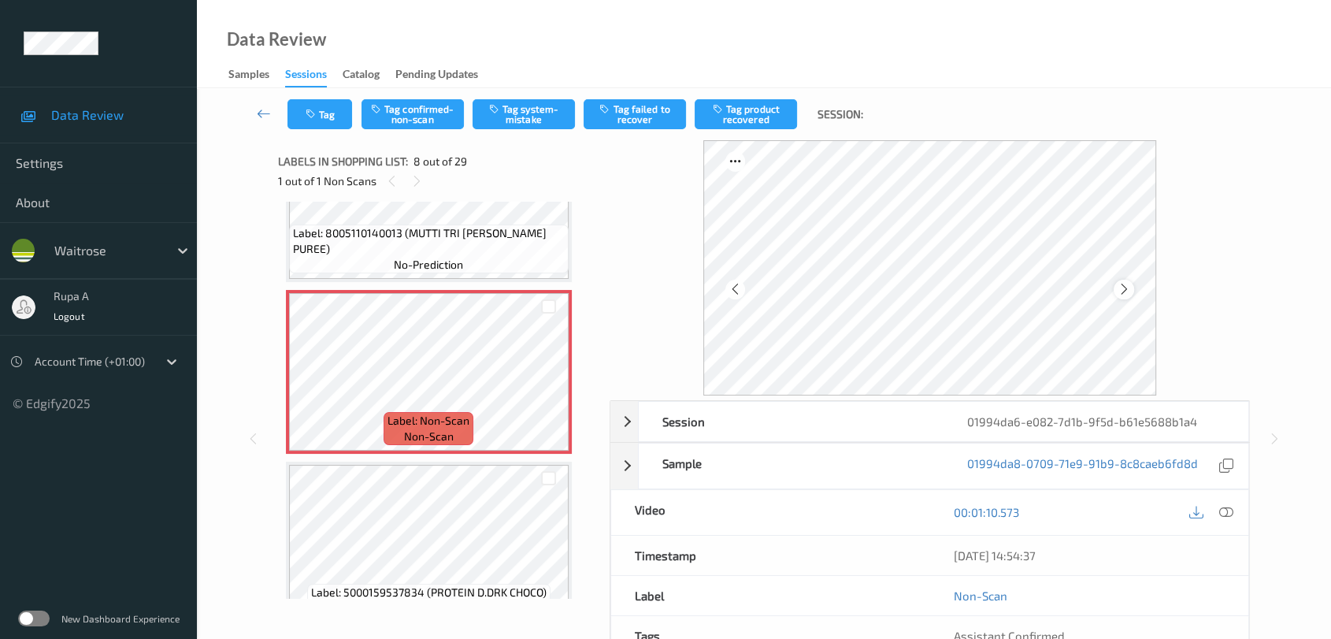
click at [1125, 285] on icon at bounding box center [1123, 289] width 13 height 14
click at [1127, 290] on icon at bounding box center [1123, 289] width 13 height 14
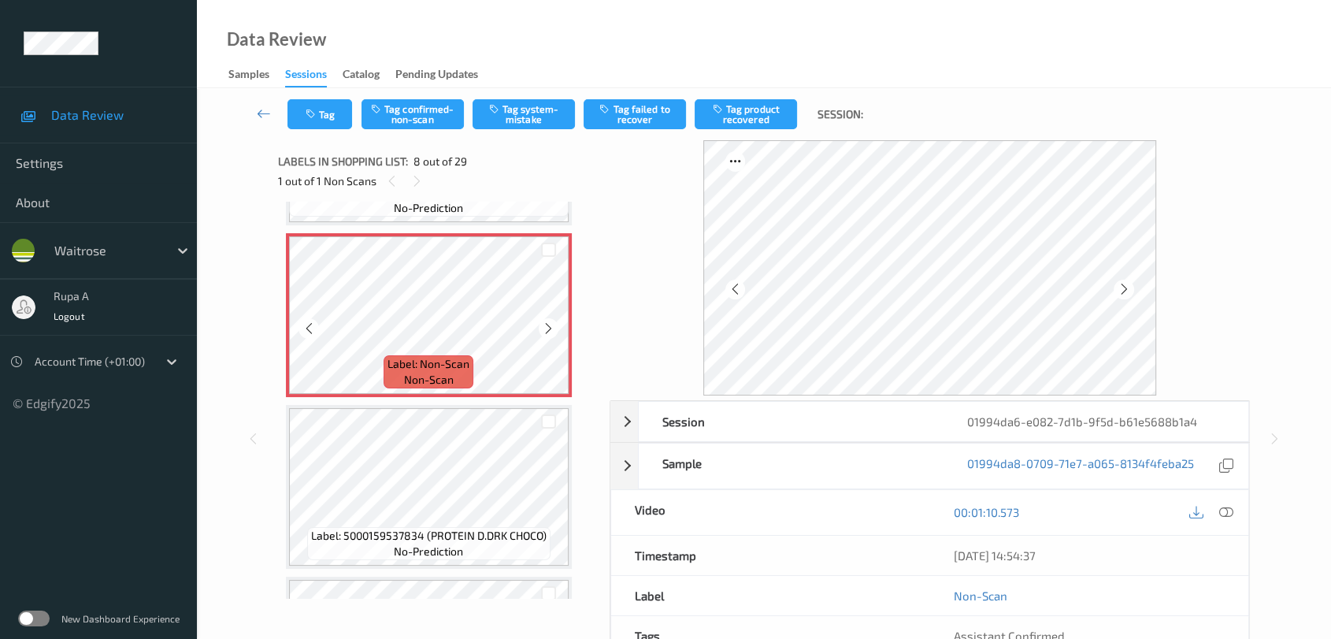
scroll to position [1209, 0]
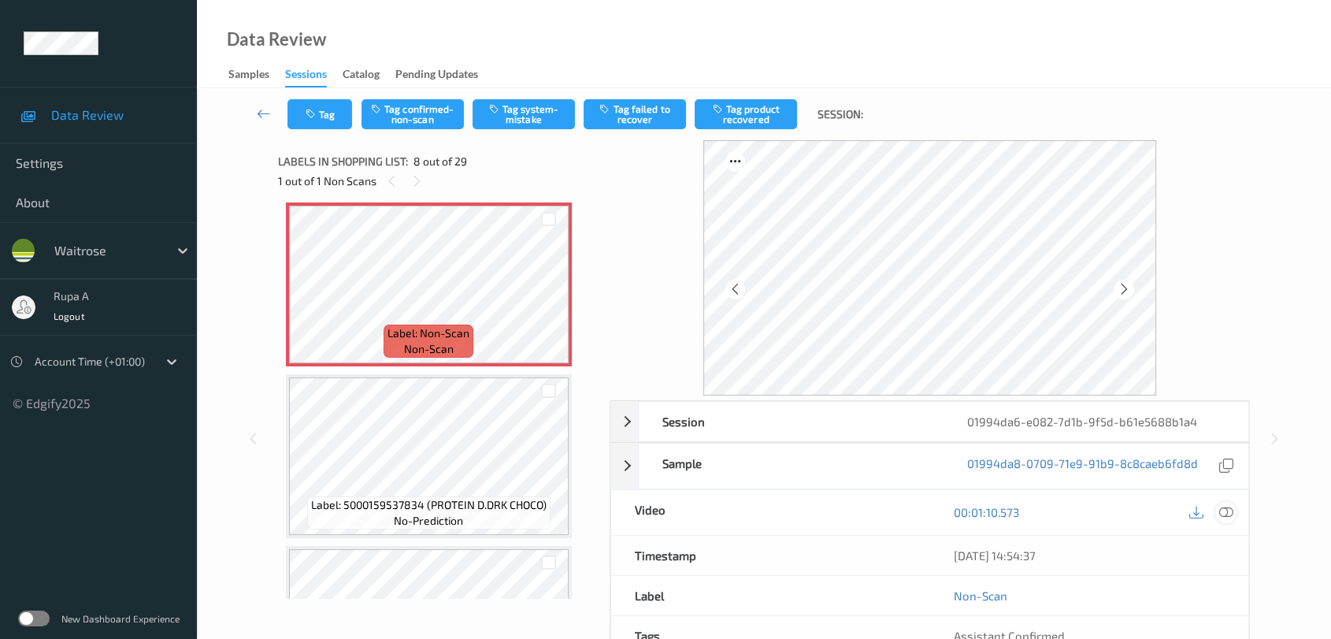
click at [1232, 508] on icon at bounding box center [1226, 512] width 14 height 14
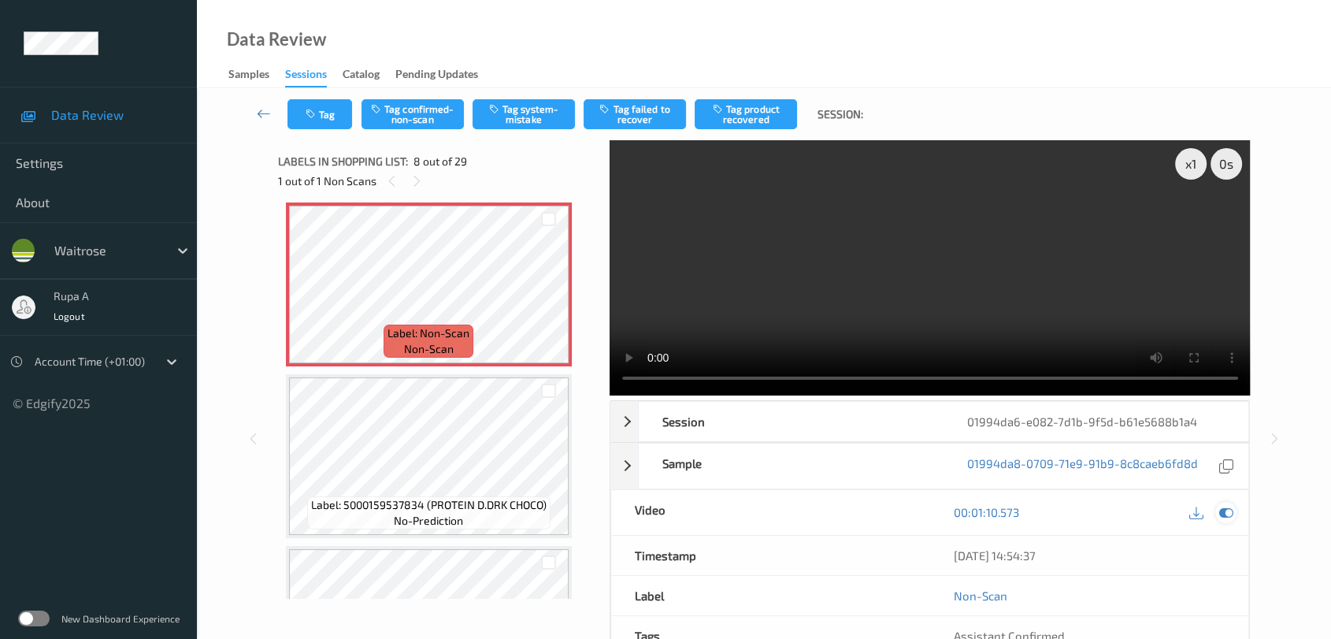
click at [1229, 510] on icon at bounding box center [1226, 512] width 14 height 14
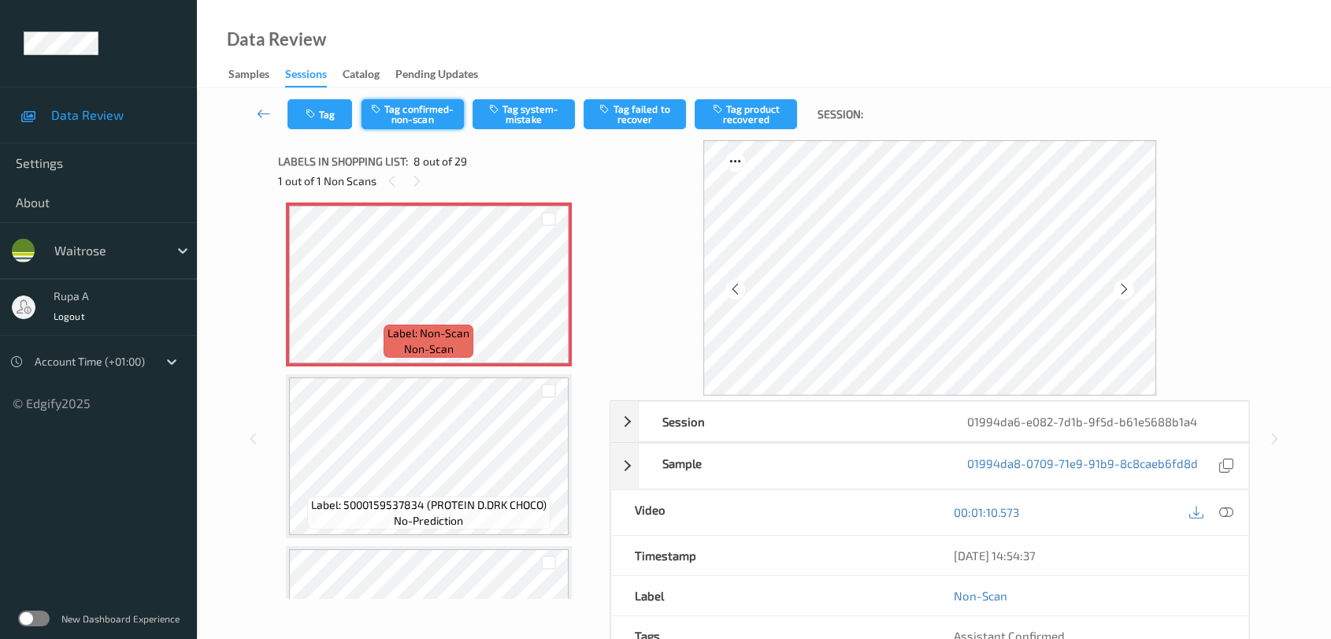
click at [426, 120] on button "Tag confirmed-non-scan" at bounding box center [412, 114] width 102 height 30
click at [760, 113] on button "Tag product recovered" at bounding box center [746, 114] width 102 height 30
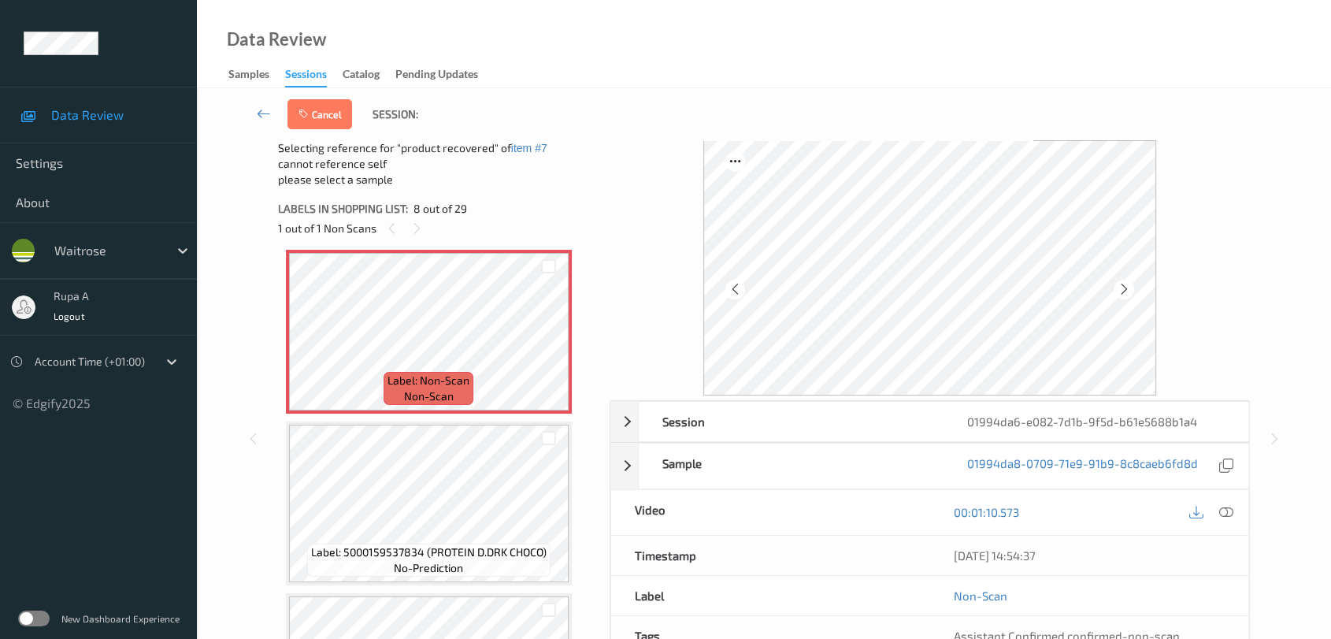
scroll to position [1296, 0]
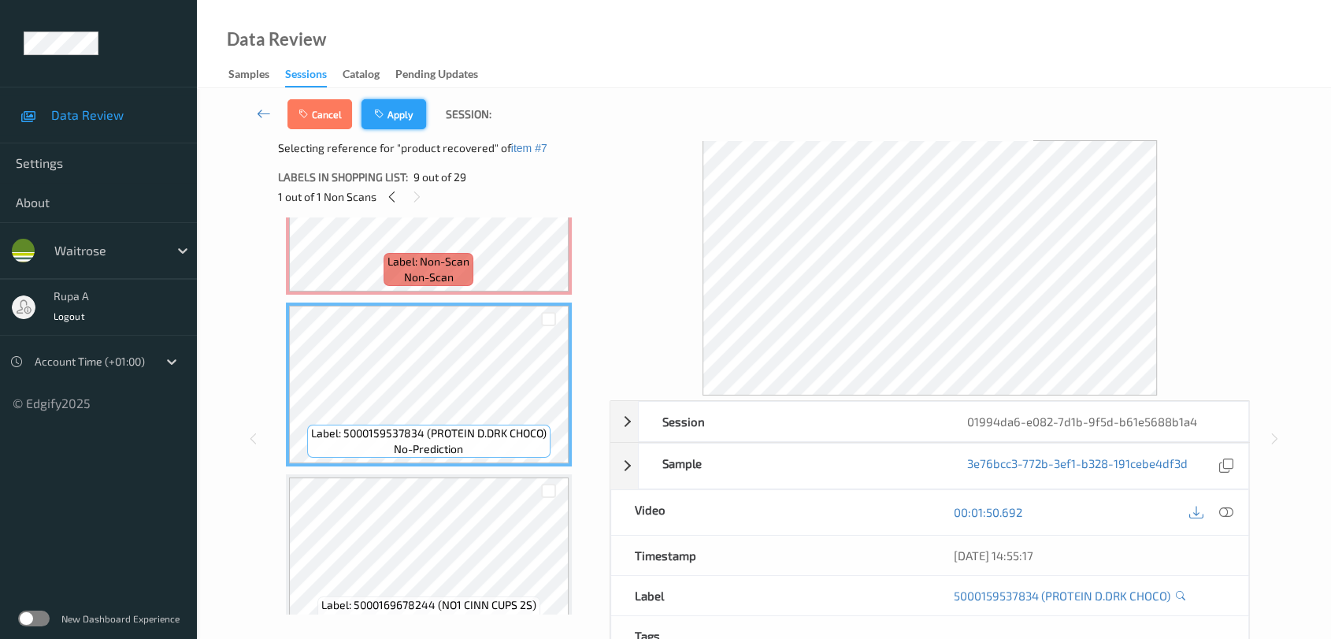
click at [404, 120] on button "Apply" at bounding box center [393, 114] width 65 height 30
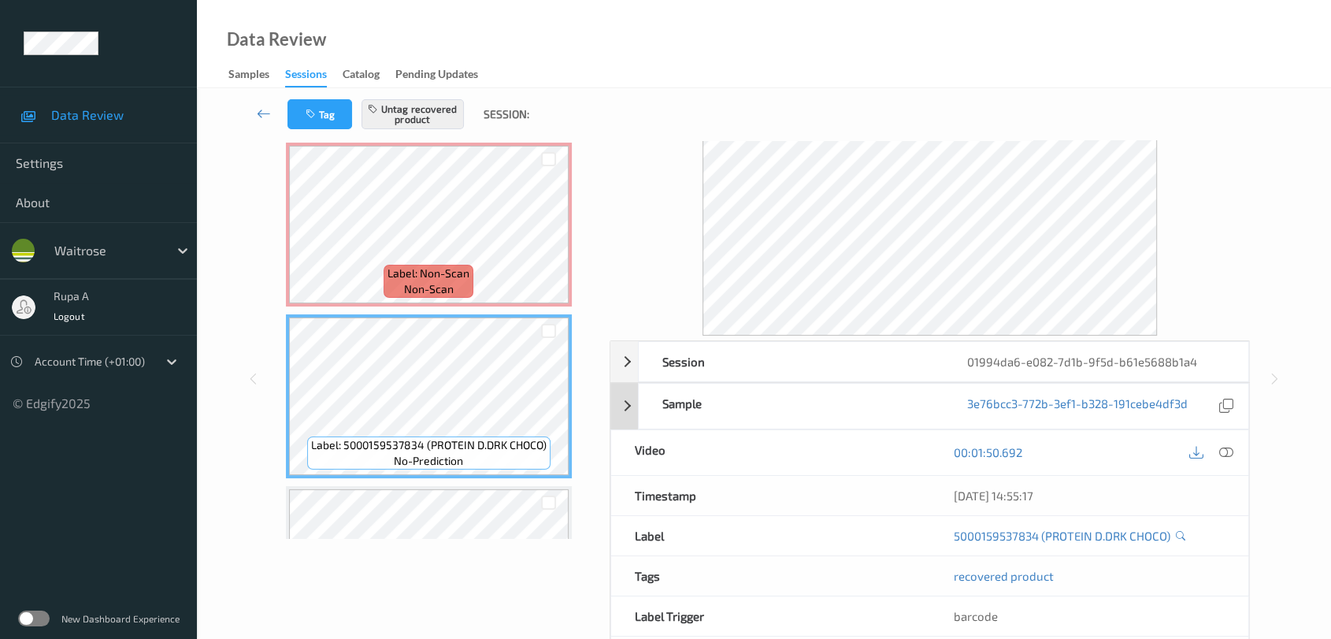
scroll to position [87, 0]
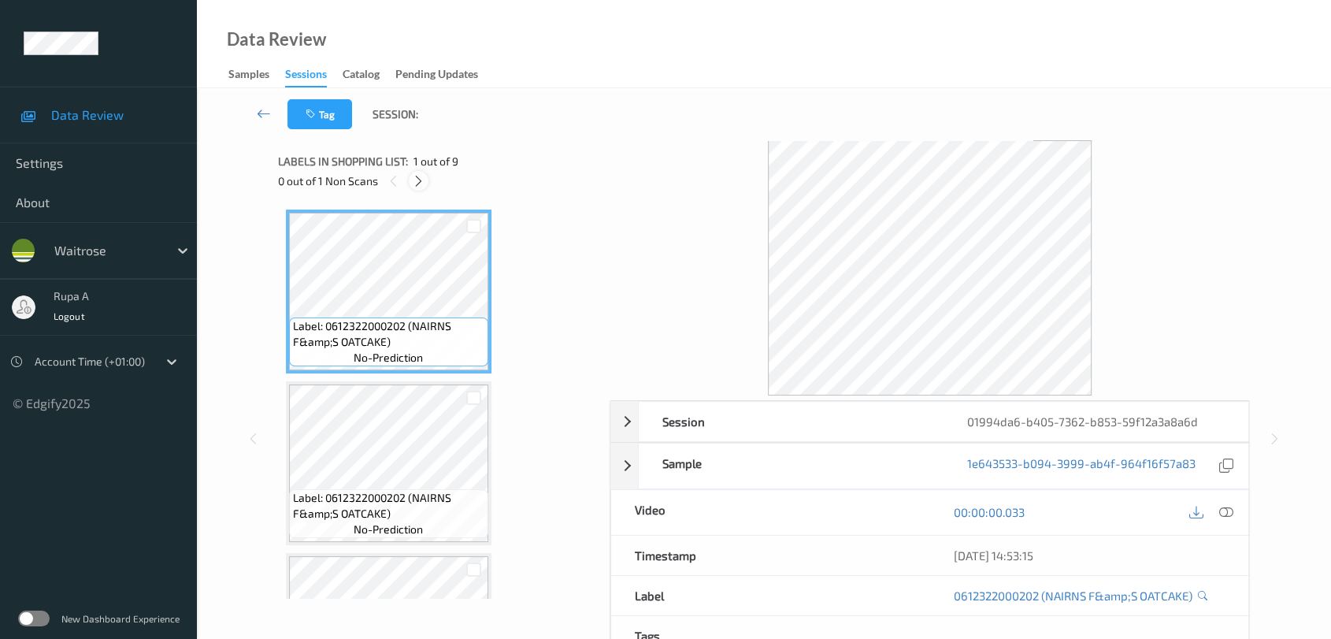
click at [413, 185] on icon at bounding box center [418, 181] width 13 height 14
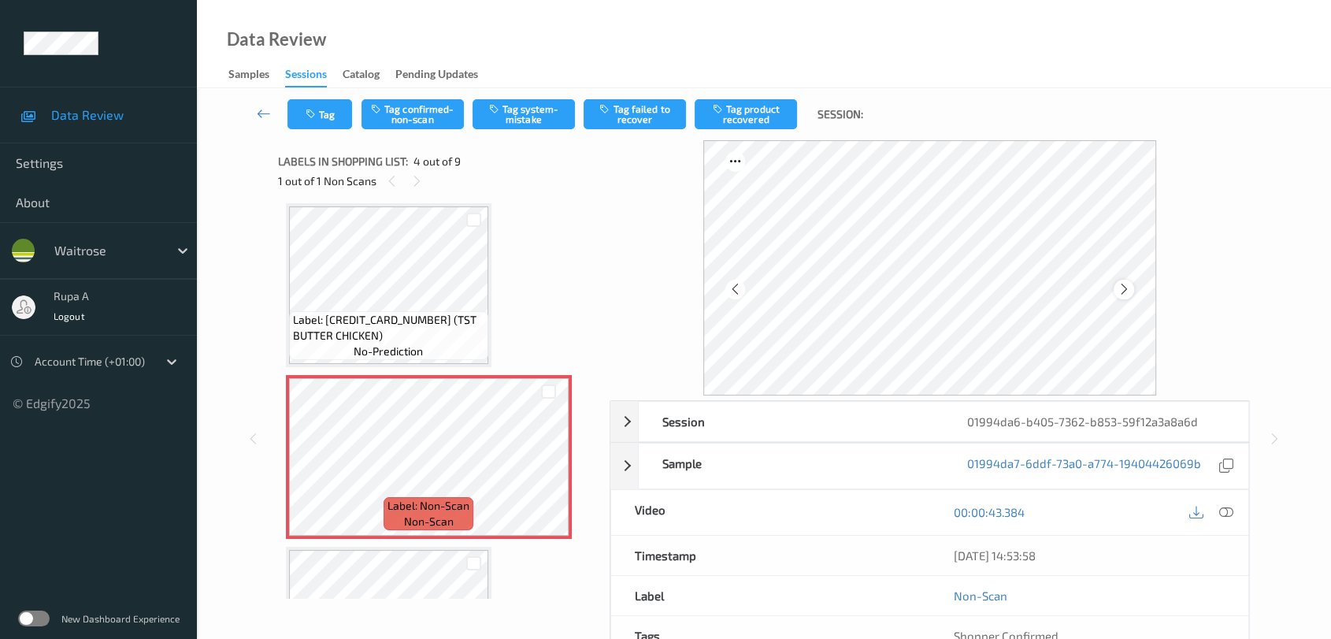
click at [1126, 283] on icon at bounding box center [1123, 289] width 13 height 14
click at [1124, 287] on icon at bounding box center [1123, 289] width 13 height 14
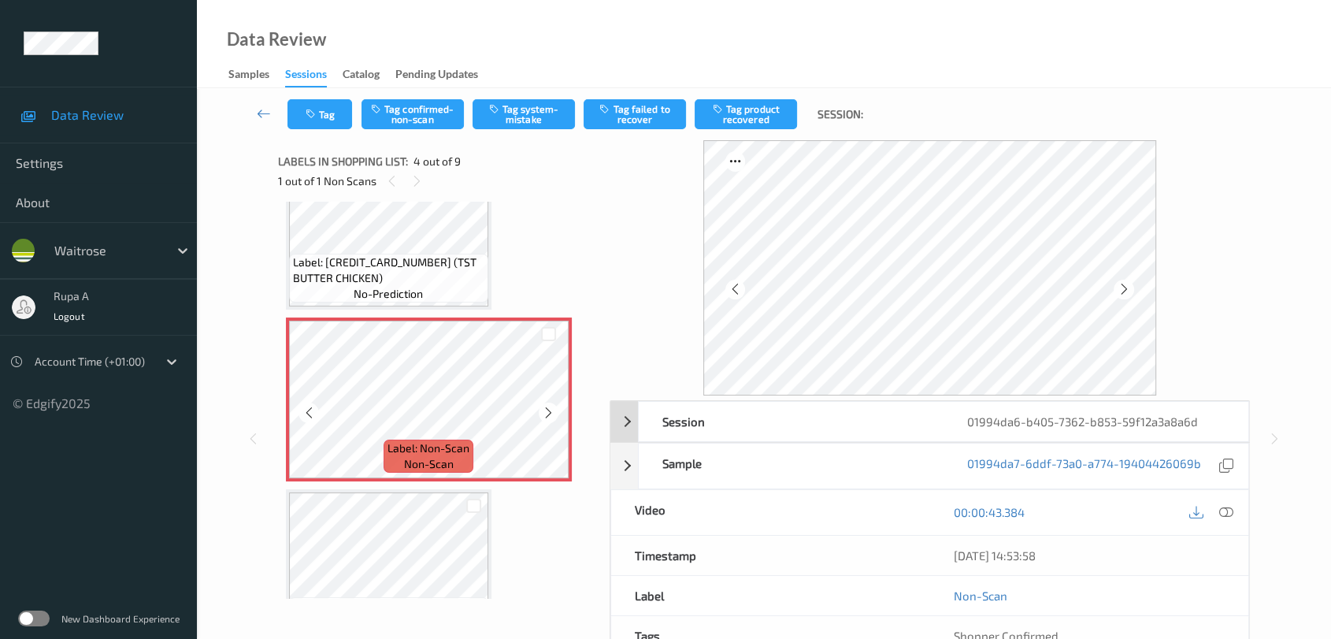
scroll to position [437, 0]
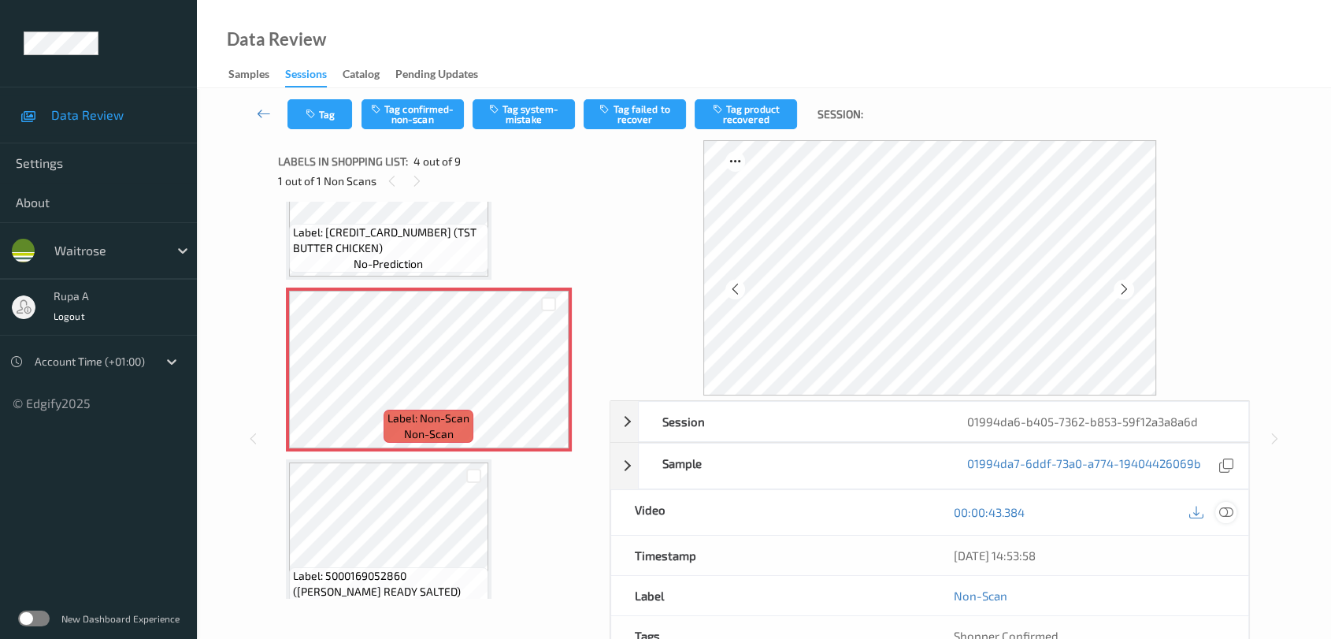
click at [1226, 514] on icon at bounding box center [1226, 512] width 14 height 14
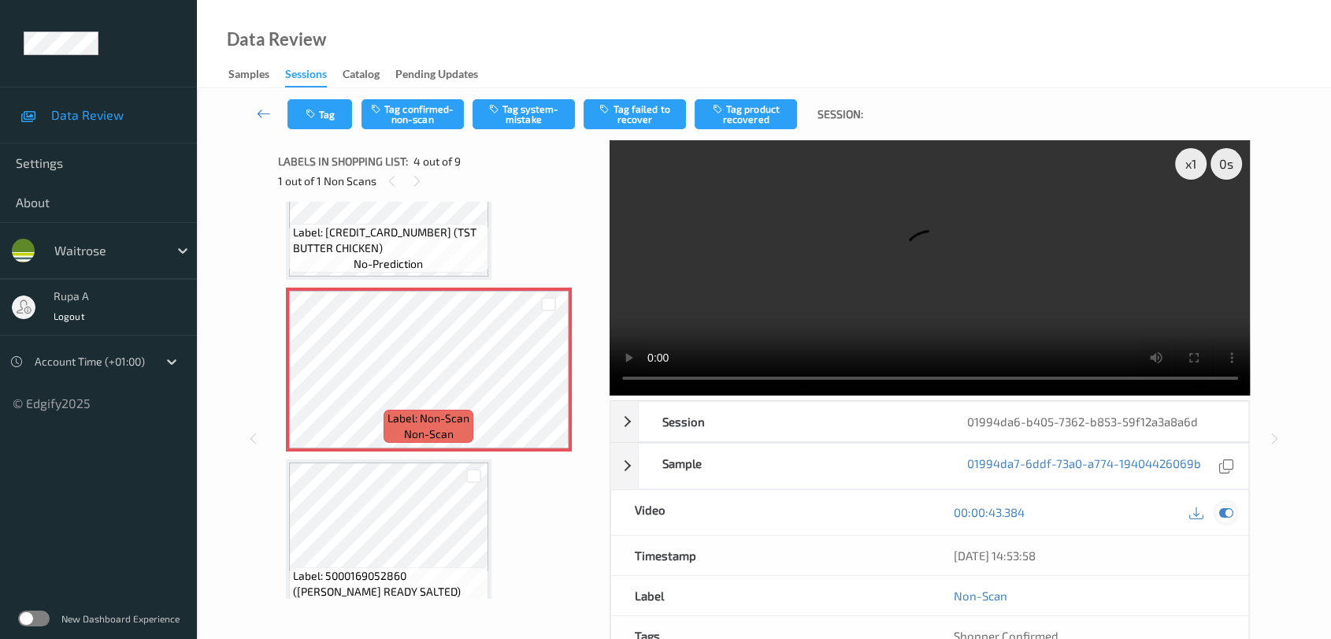
click at [1224, 509] on icon at bounding box center [1226, 512] width 14 height 14
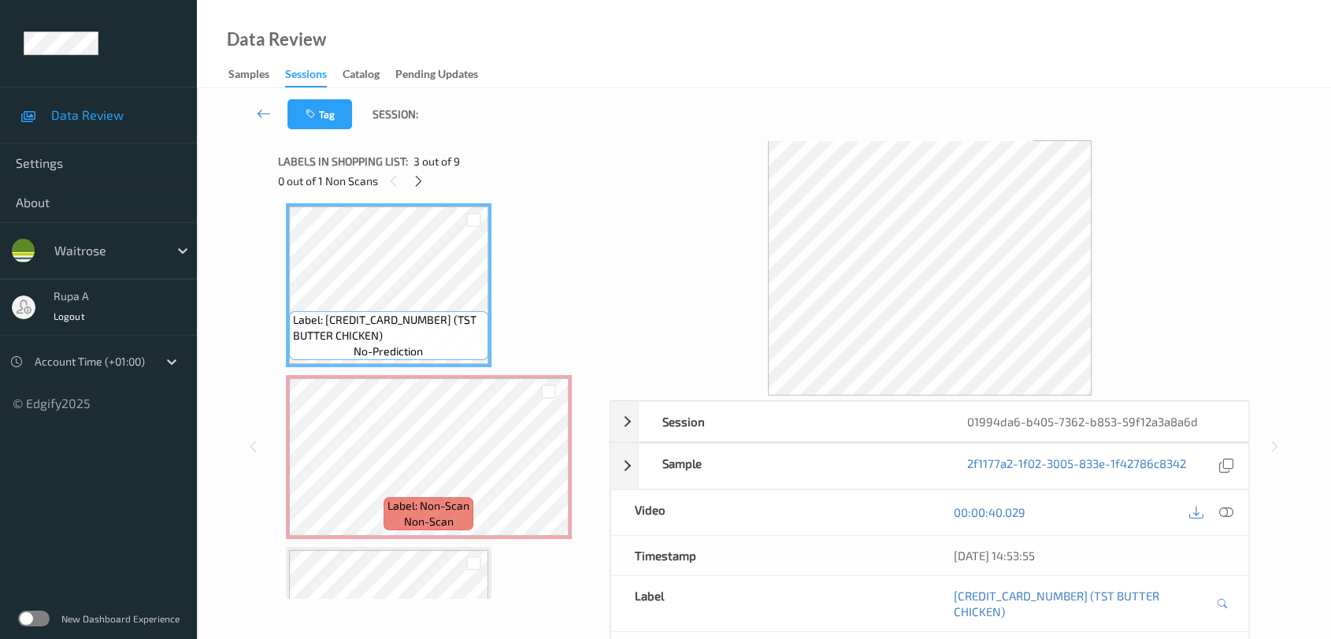
scroll to position [262, 0]
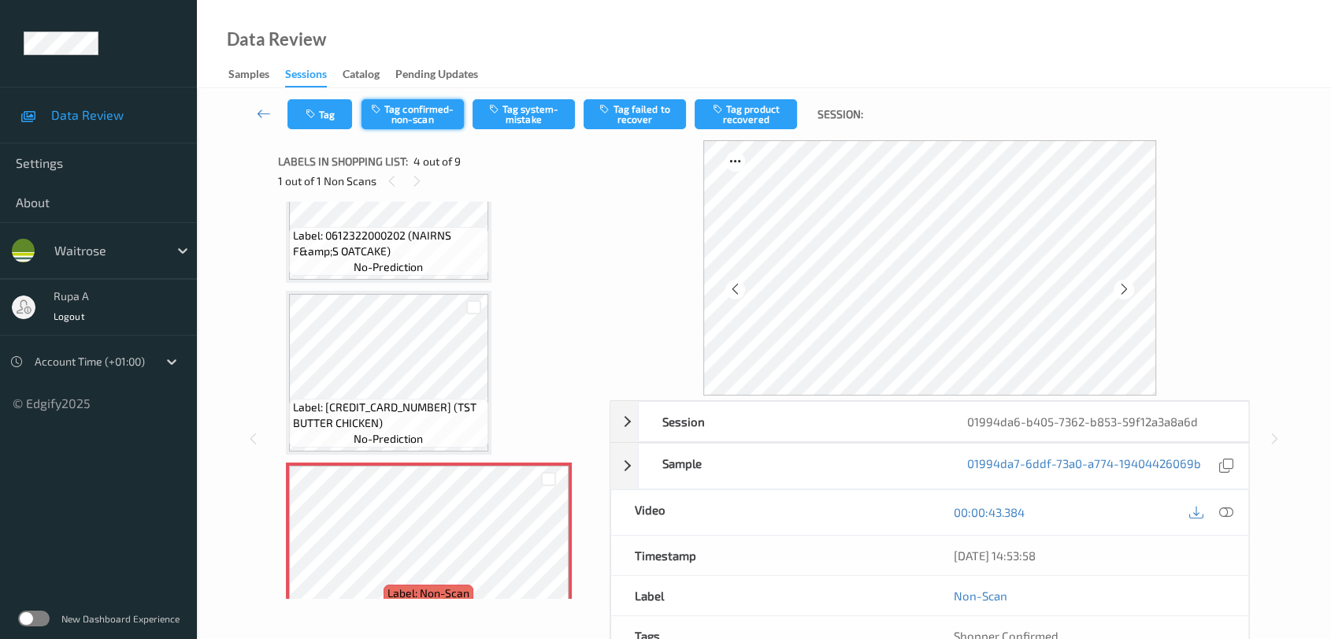
click at [416, 109] on button "Tag confirmed-non-scan" at bounding box center [412, 114] width 102 height 30
click at [756, 119] on button "Tag product recovered" at bounding box center [746, 114] width 102 height 30
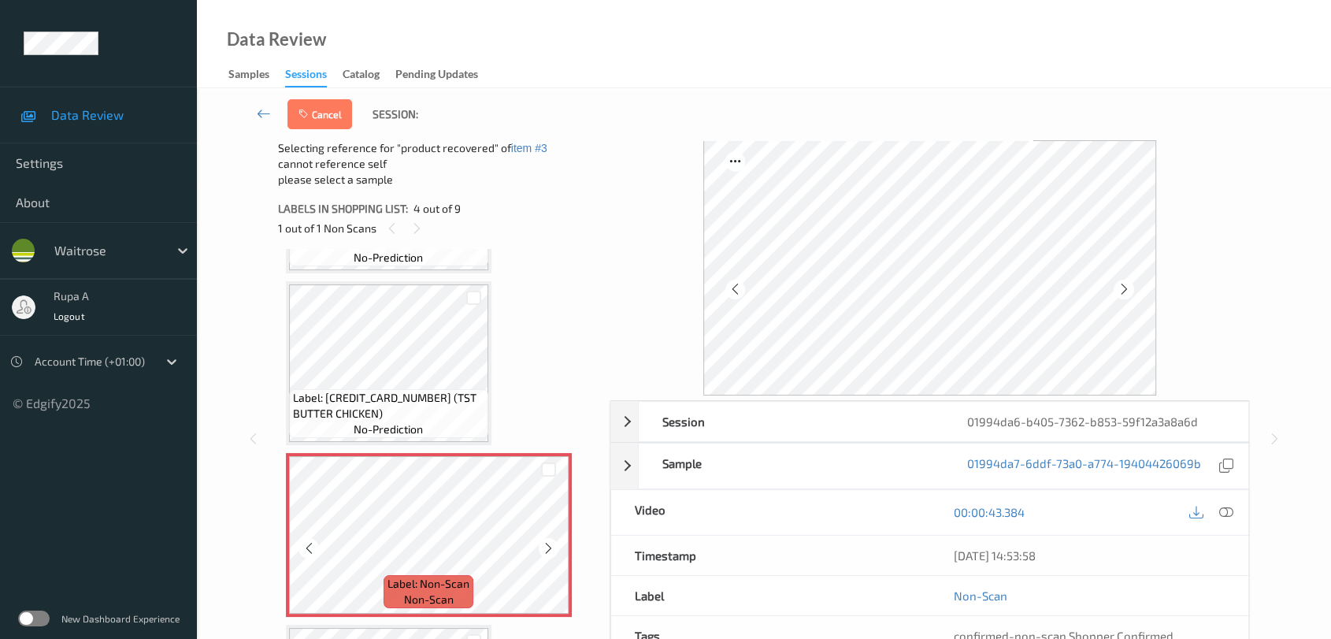
scroll to position [437, 0]
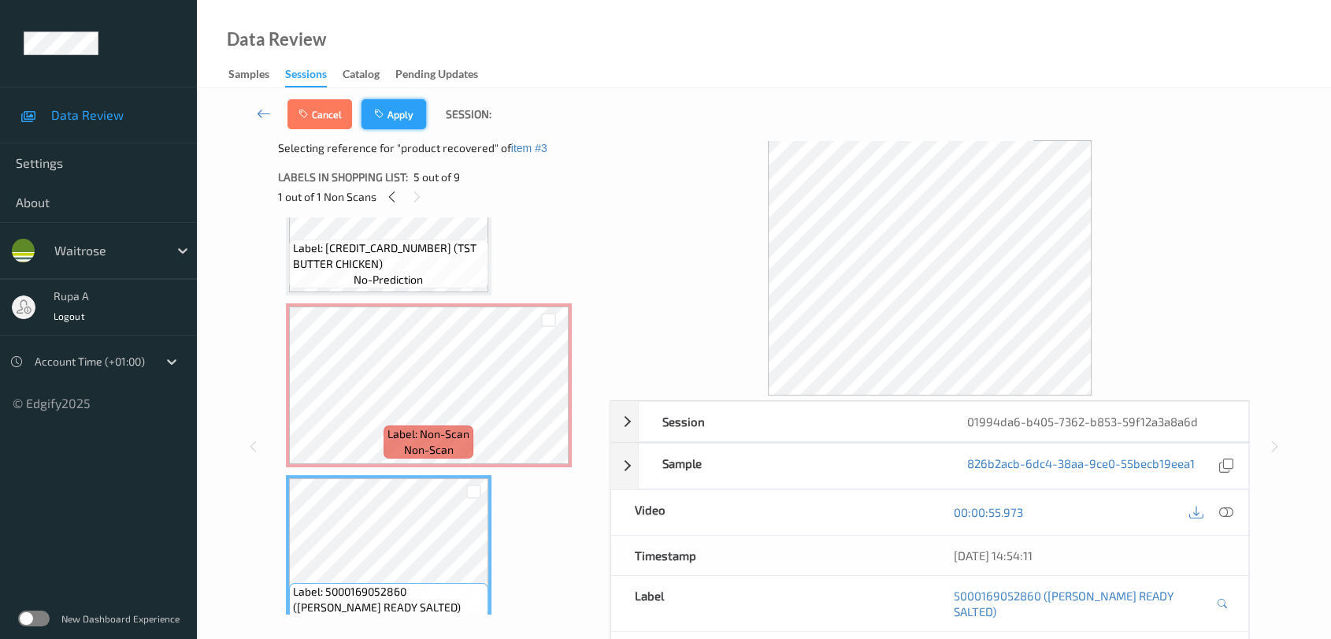
click at [398, 120] on button "Apply" at bounding box center [393, 114] width 65 height 30
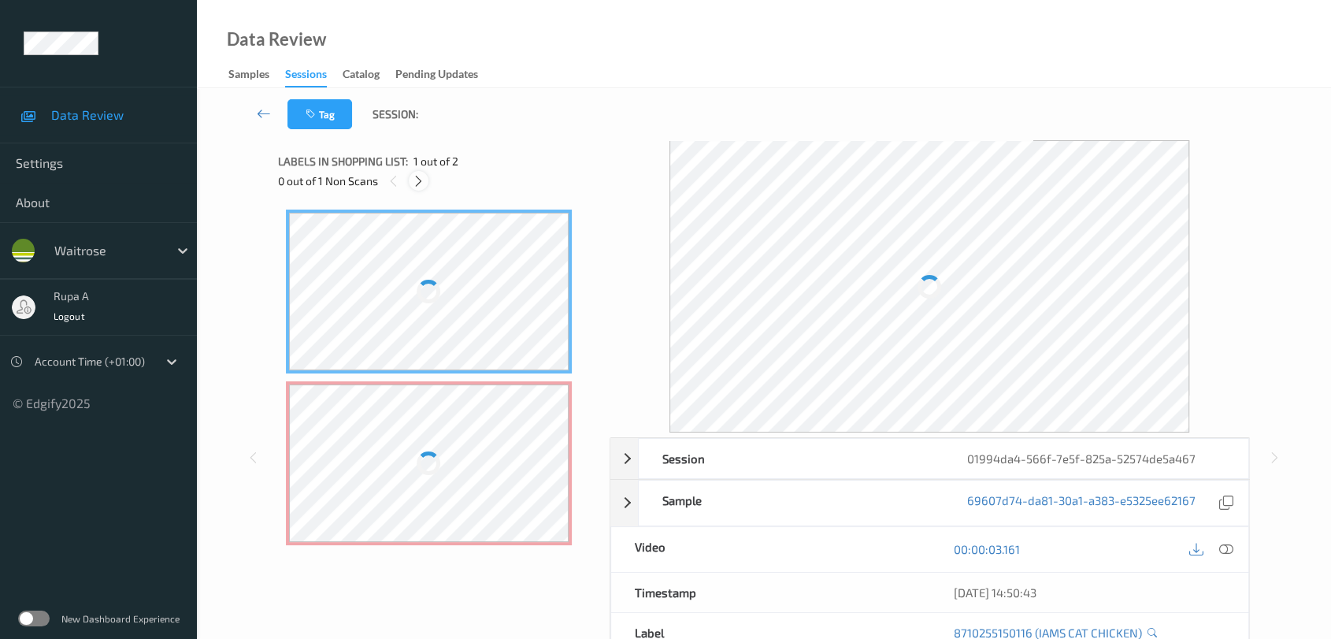
click at [420, 179] on icon at bounding box center [418, 181] width 13 height 14
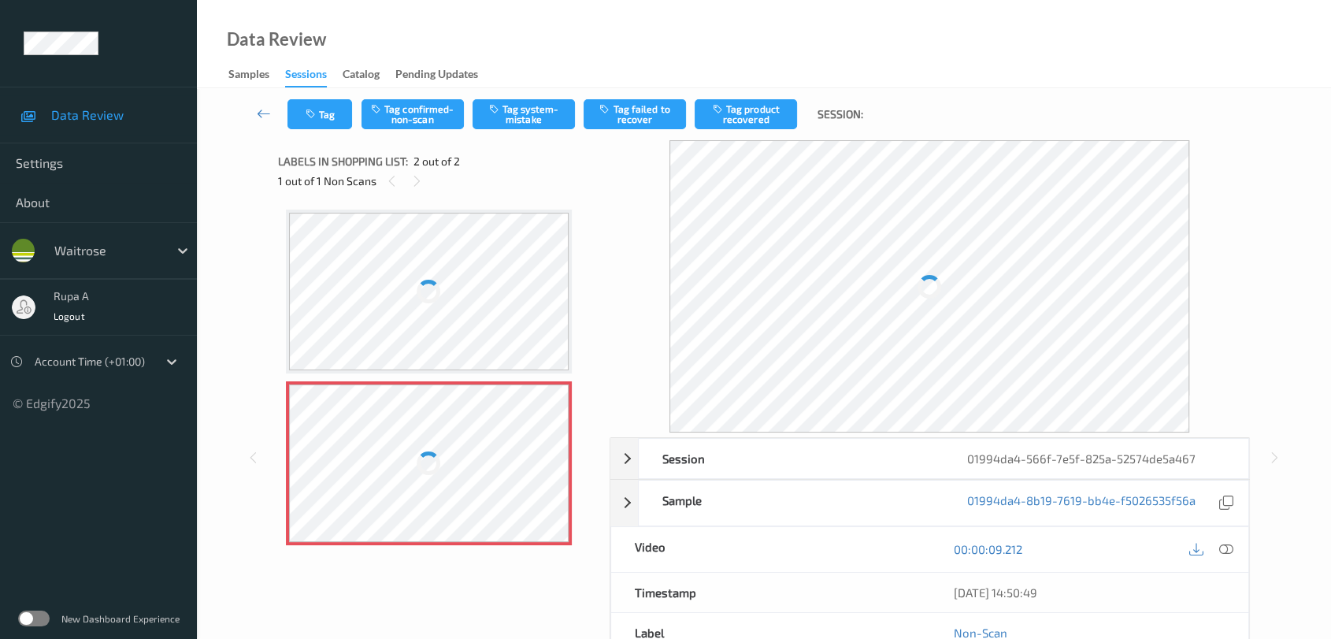
click at [441, 460] on div at bounding box center [429, 463] width 280 height 158
click at [441, 461] on div at bounding box center [429, 463] width 280 height 158
click at [429, 463] on div at bounding box center [429, 464] width 28 height 28
drag, startPoint x: 429, startPoint y: 463, endPoint x: 431, endPoint y: 439, distance: 23.7
click at [429, 446] on div at bounding box center [429, 463] width 280 height 158
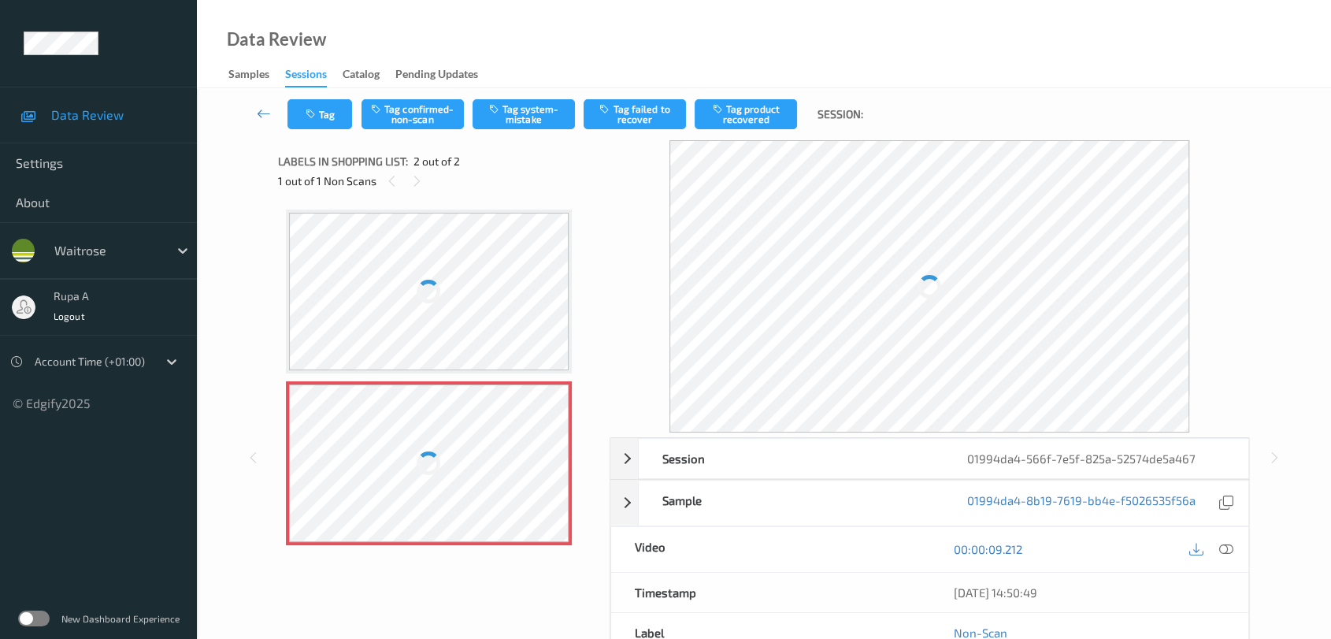
click at [431, 439] on div at bounding box center [429, 463] width 280 height 158
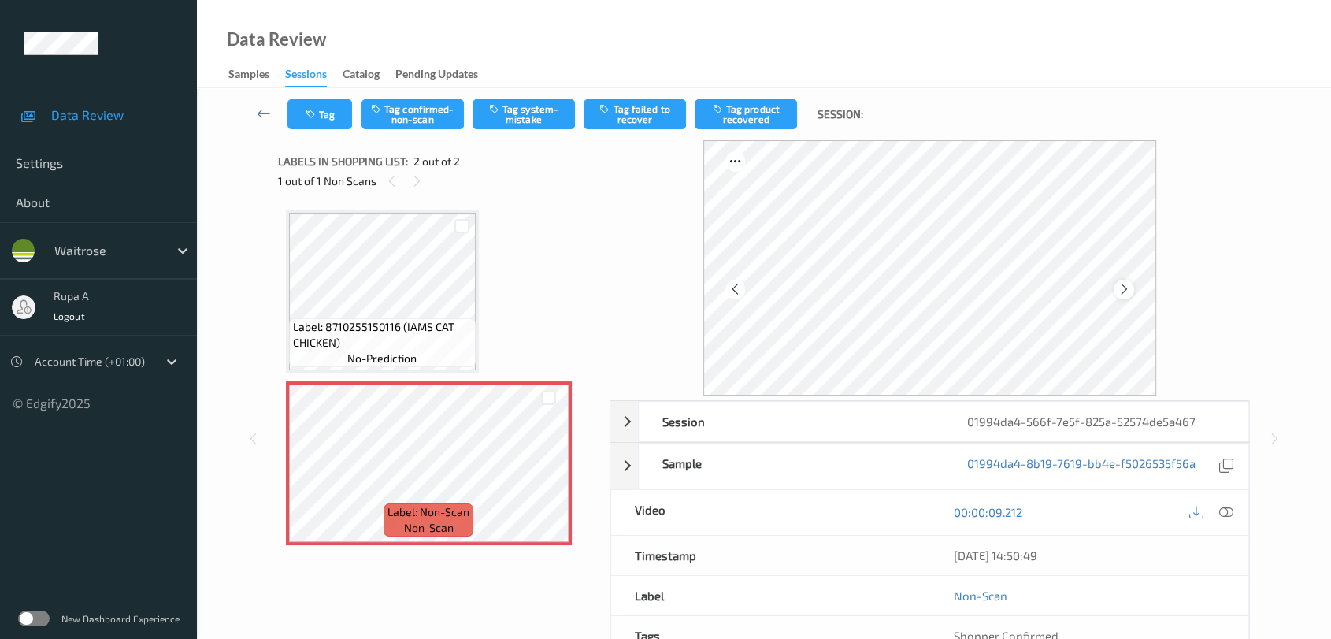
click at [1126, 291] on icon at bounding box center [1123, 289] width 13 height 14
click at [1127, 291] on icon at bounding box center [1123, 289] width 13 height 14
click at [1120, 286] on icon at bounding box center [1123, 289] width 13 height 14
click at [1121, 285] on icon at bounding box center [1123, 289] width 13 height 14
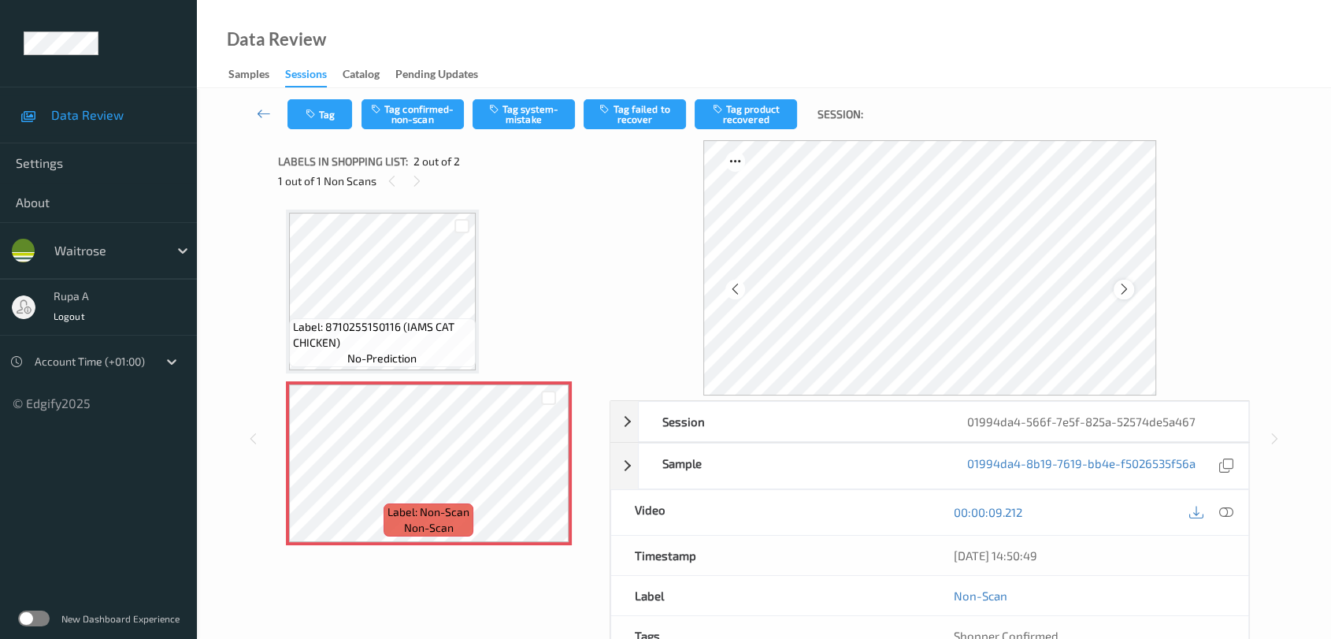
click at [1122, 285] on icon at bounding box center [1123, 289] width 13 height 14
click at [533, 124] on button "Tag system-mistake" at bounding box center [524, 114] width 102 height 30
click at [309, 110] on icon "button" at bounding box center [312, 114] width 13 height 11
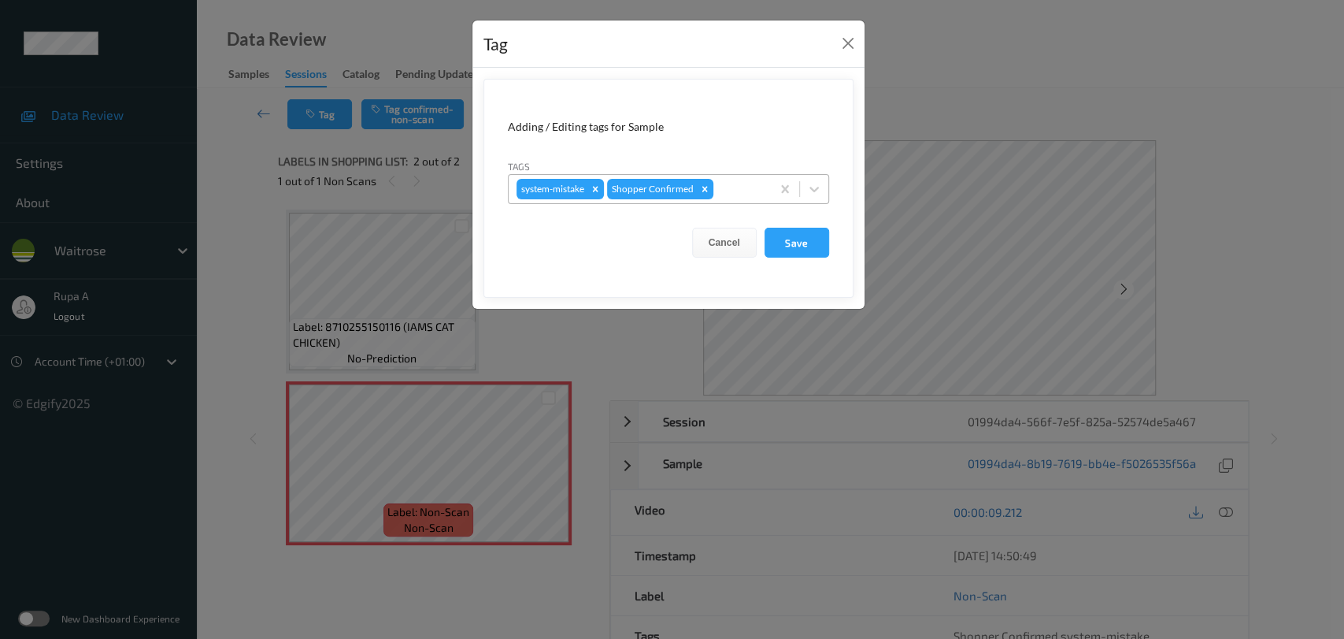
click at [734, 191] on div at bounding box center [740, 189] width 46 height 19
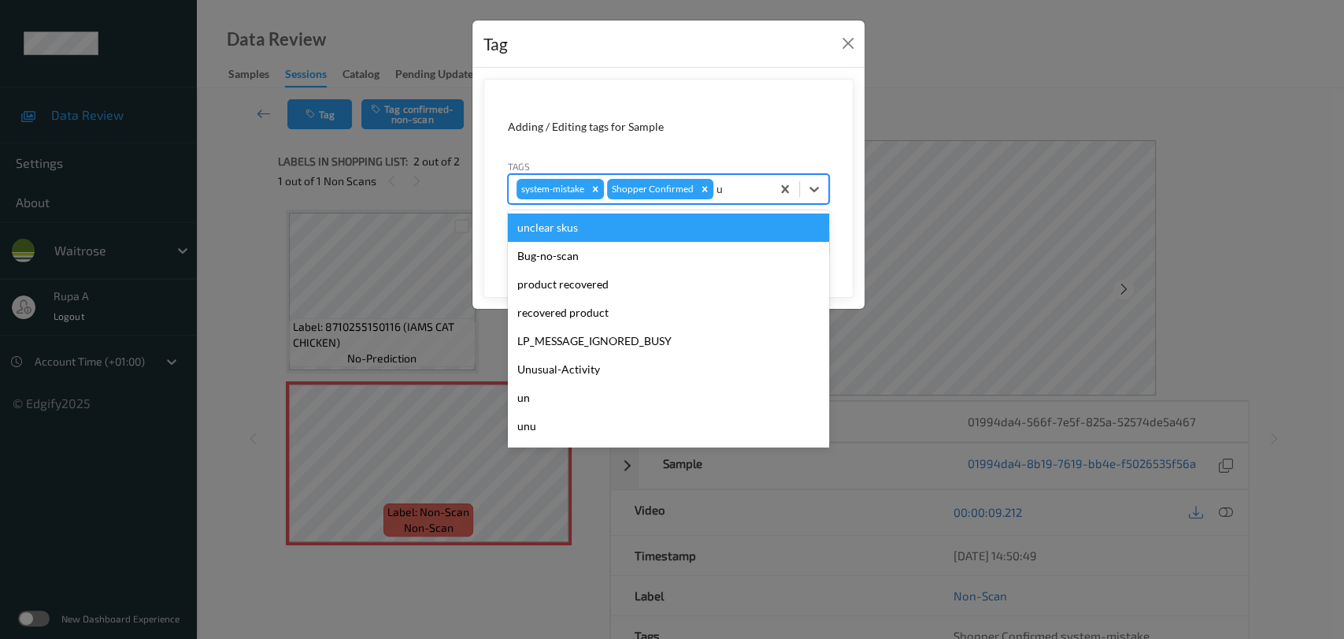
type input "un"
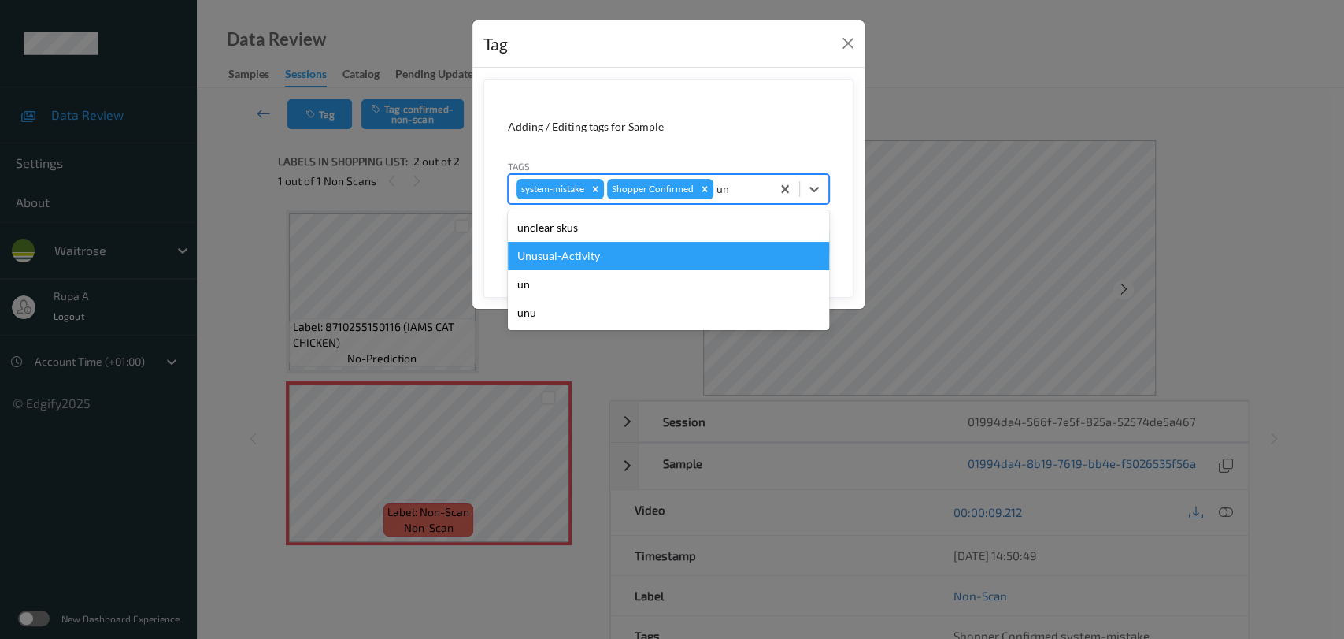
click at [669, 248] on div "Unusual-Activity" at bounding box center [668, 256] width 321 height 28
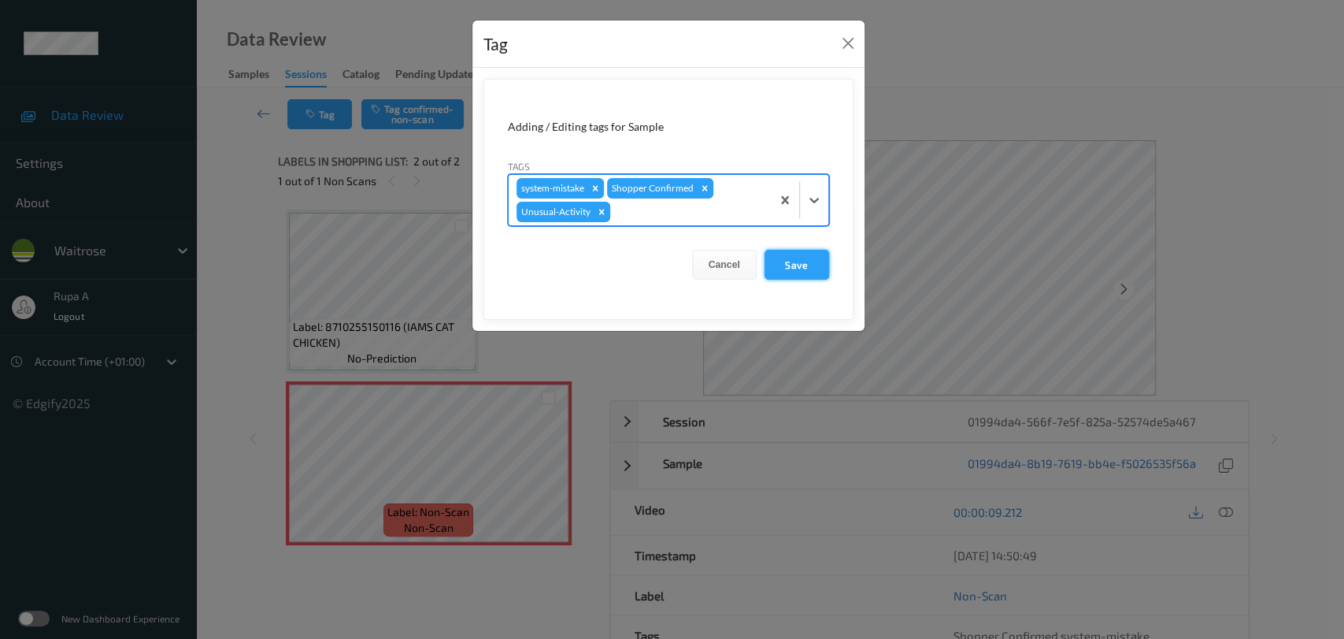
click at [820, 265] on button "Save" at bounding box center [797, 265] width 65 height 30
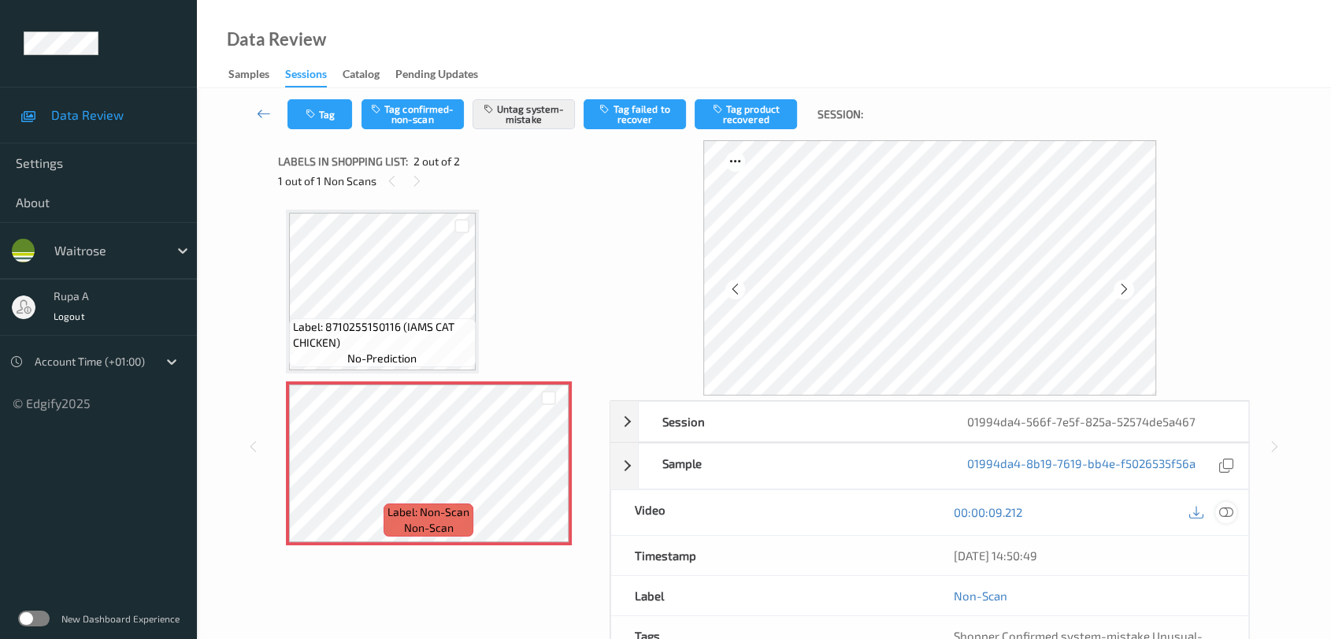
click at [1222, 513] on icon at bounding box center [1226, 512] width 14 height 14
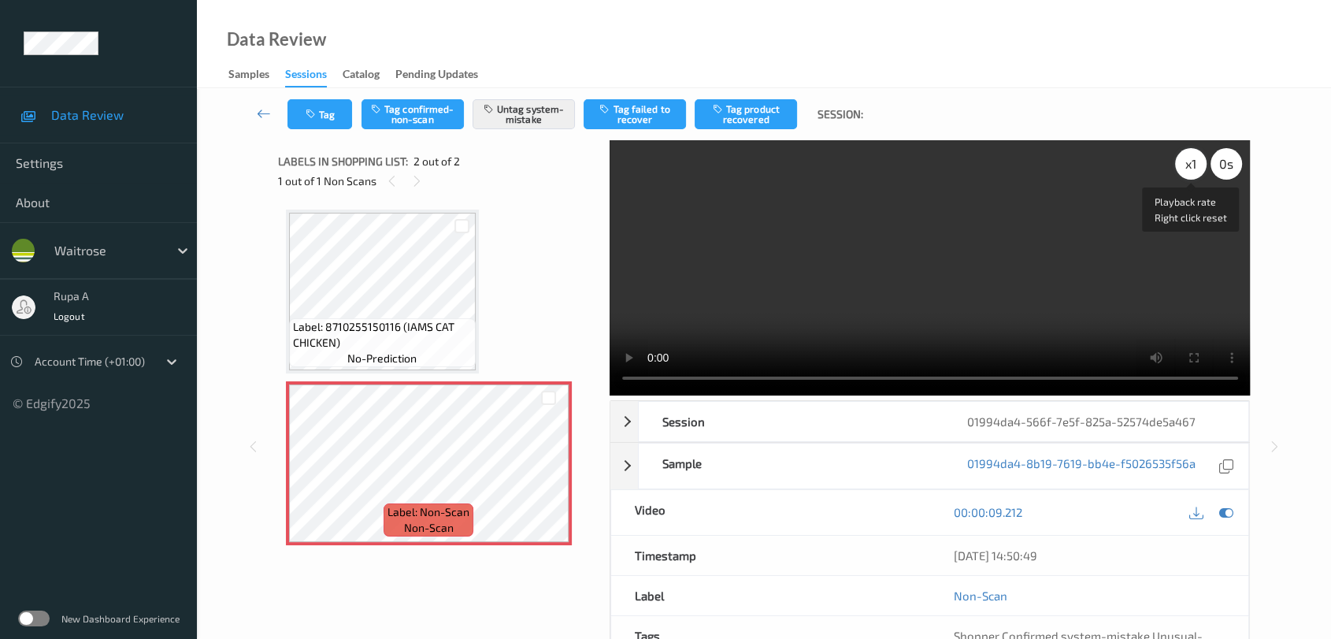
click at [1185, 166] on div "x 1" at bounding box center [1191, 164] width 32 height 32
click at [1183, 174] on div "x 2" at bounding box center [1191, 164] width 32 height 32
click at [1227, 513] on icon at bounding box center [1226, 512] width 14 height 14
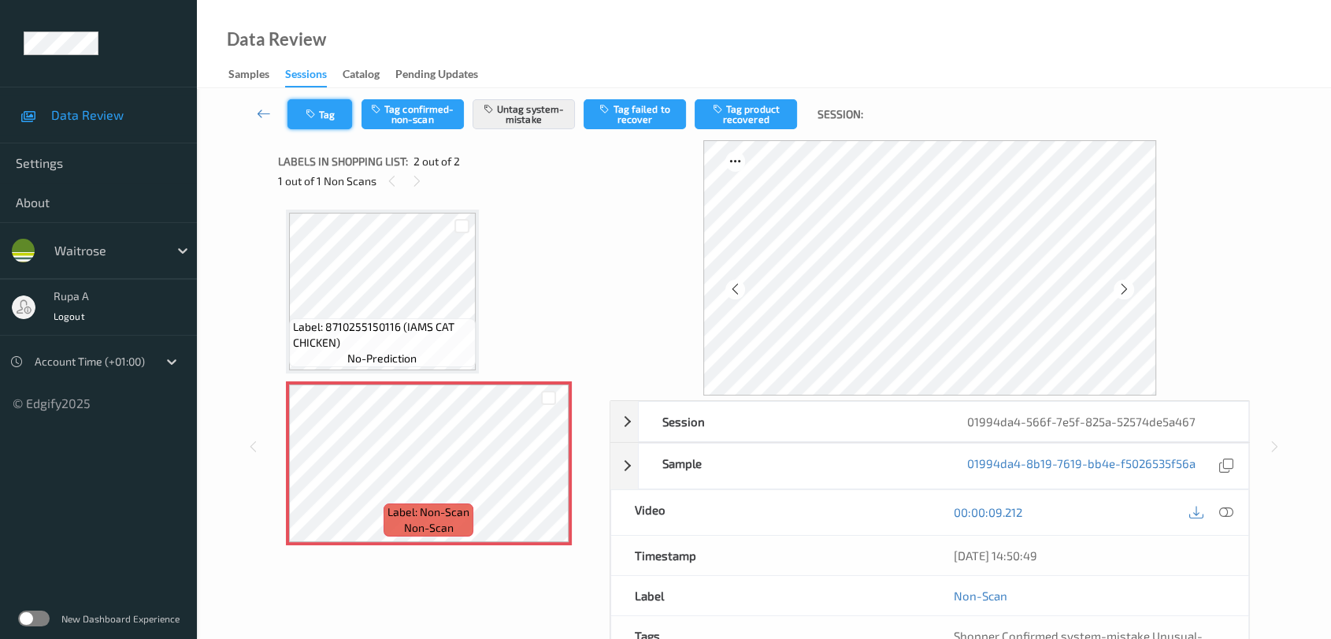
click at [324, 118] on button "Tag" at bounding box center [319, 114] width 65 height 30
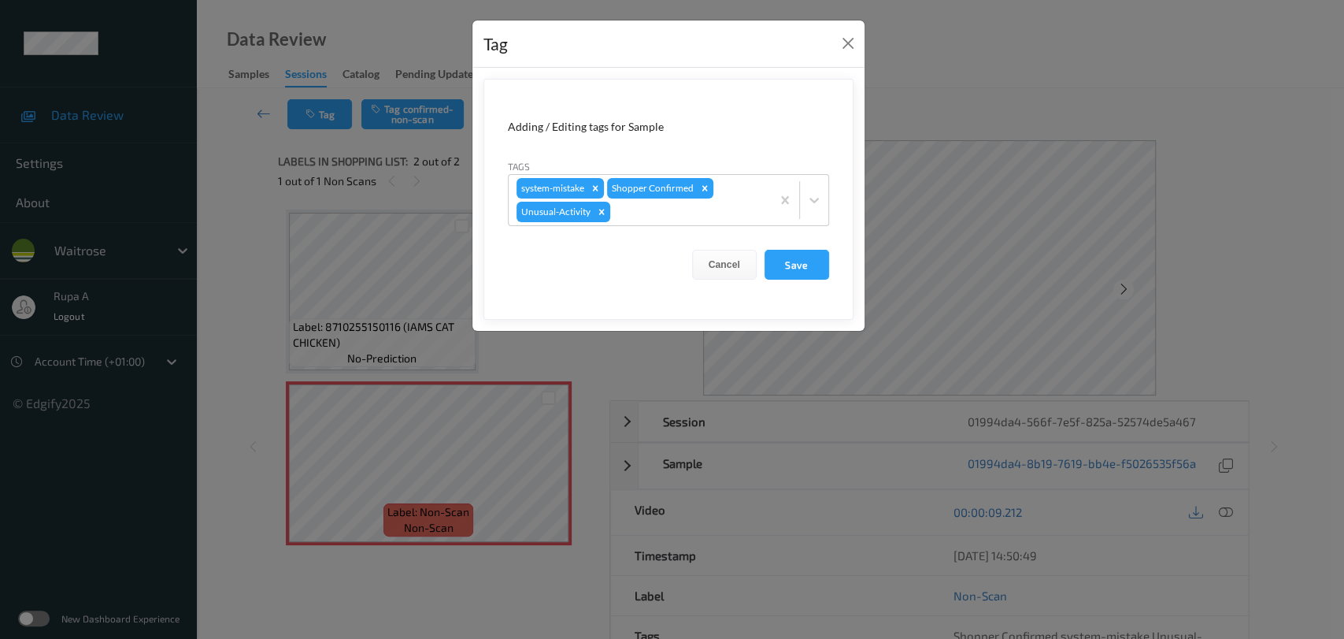
click at [793, 260] on button "Save" at bounding box center [797, 265] width 65 height 30
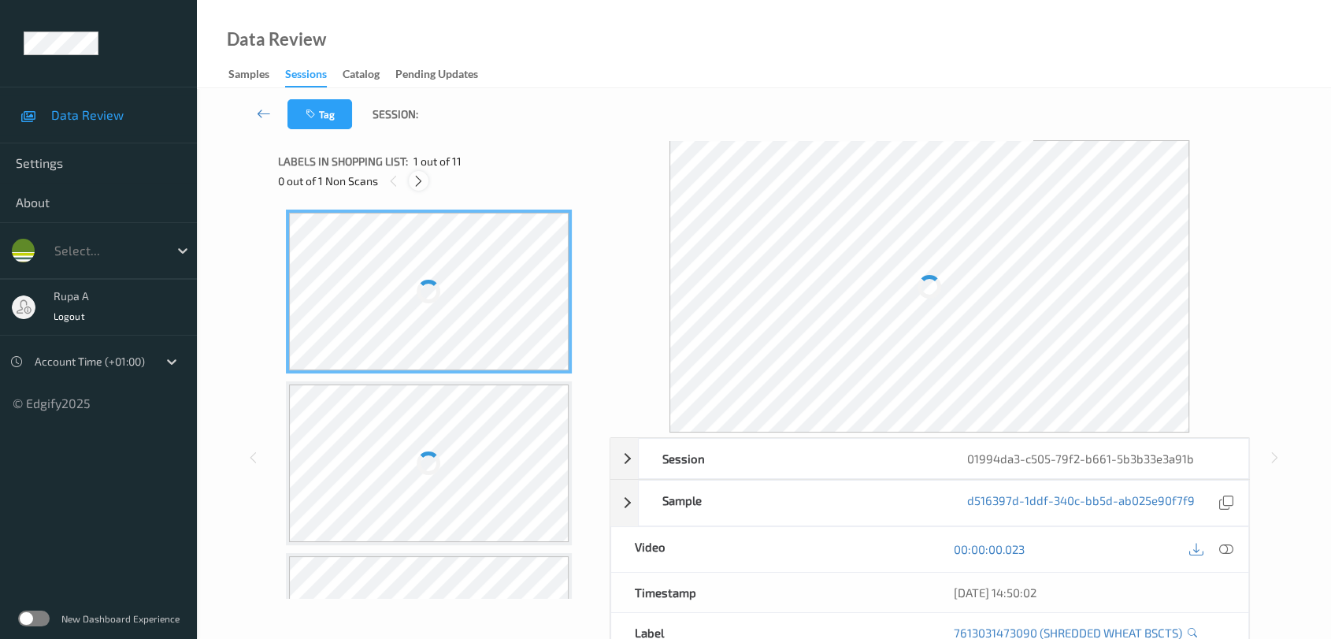
click at [417, 184] on icon at bounding box center [418, 181] width 13 height 14
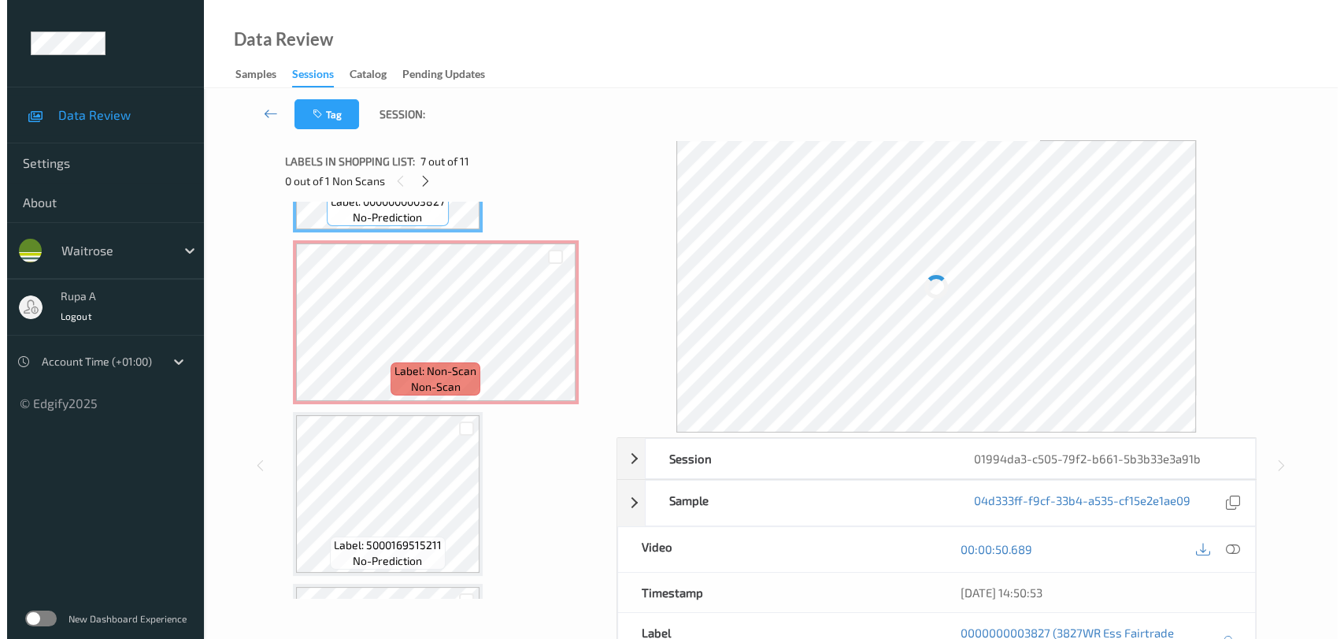
scroll to position [1209, 0]
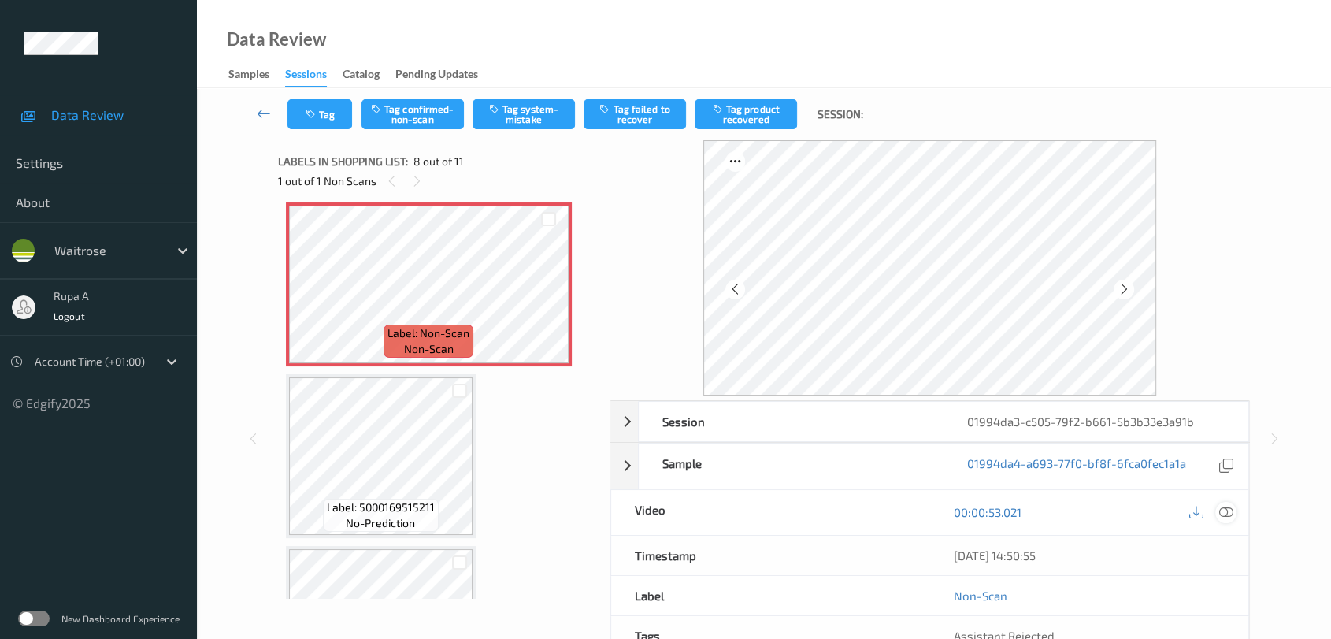
click at [1229, 513] on icon at bounding box center [1226, 512] width 14 height 14
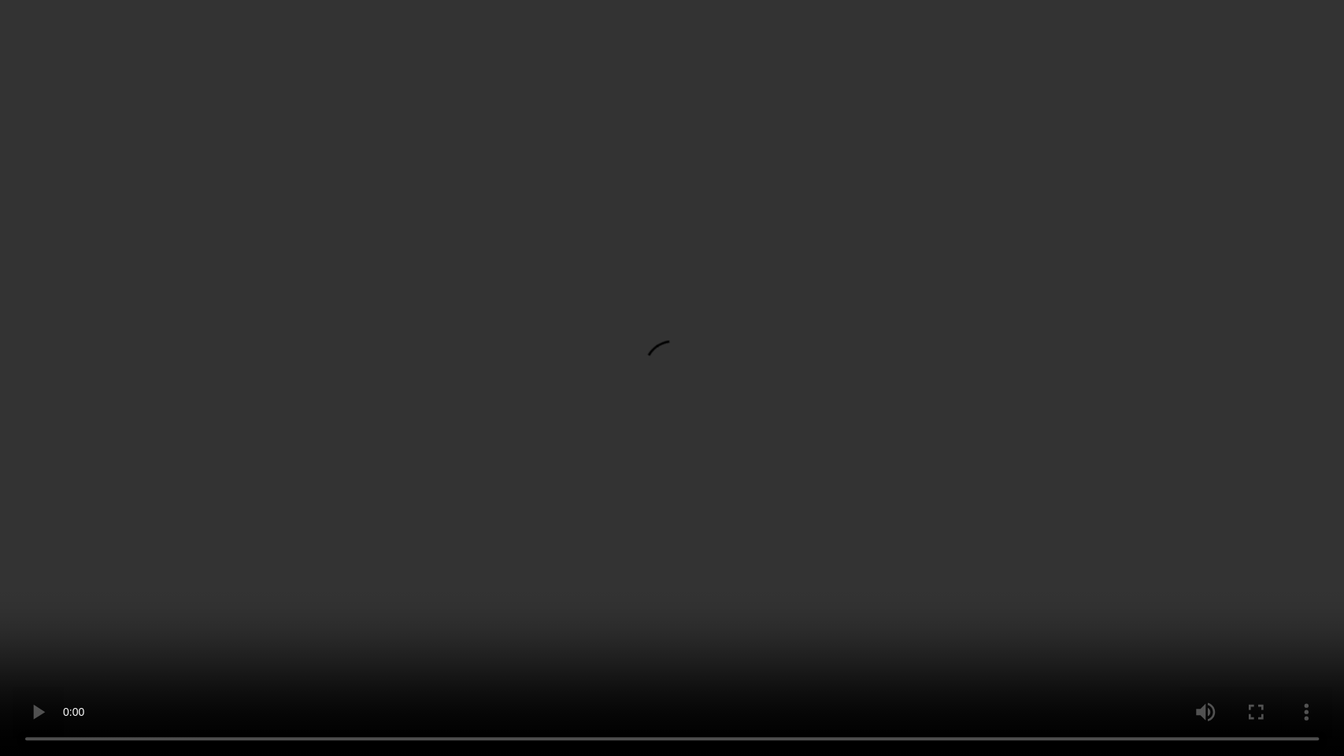
click at [86, 113] on video at bounding box center [672, 378] width 1344 height 756
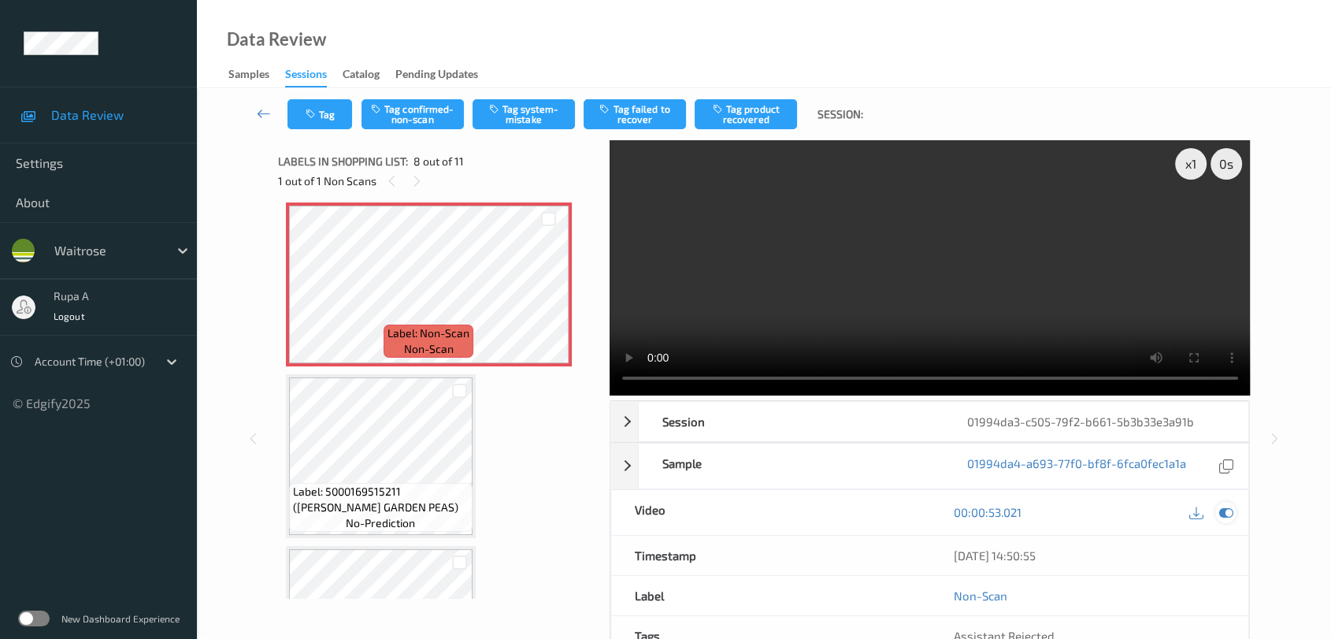
click at [1225, 513] on icon at bounding box center [1226, 512] width 14 height 14
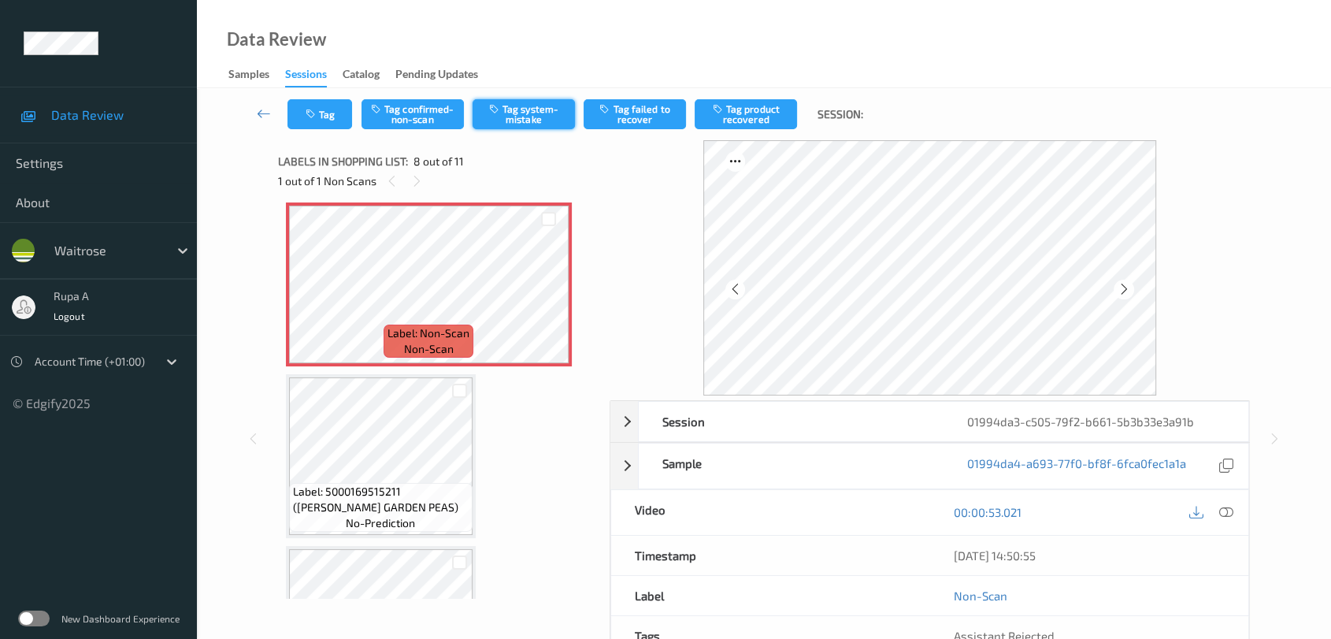
click at [539, 120] on button "Tag system-mistake" at bounding box center [524, 114] width 102 height 30
click at [334, 104] on button "Tag" at bounding box center [319, 114] width 65 height 30
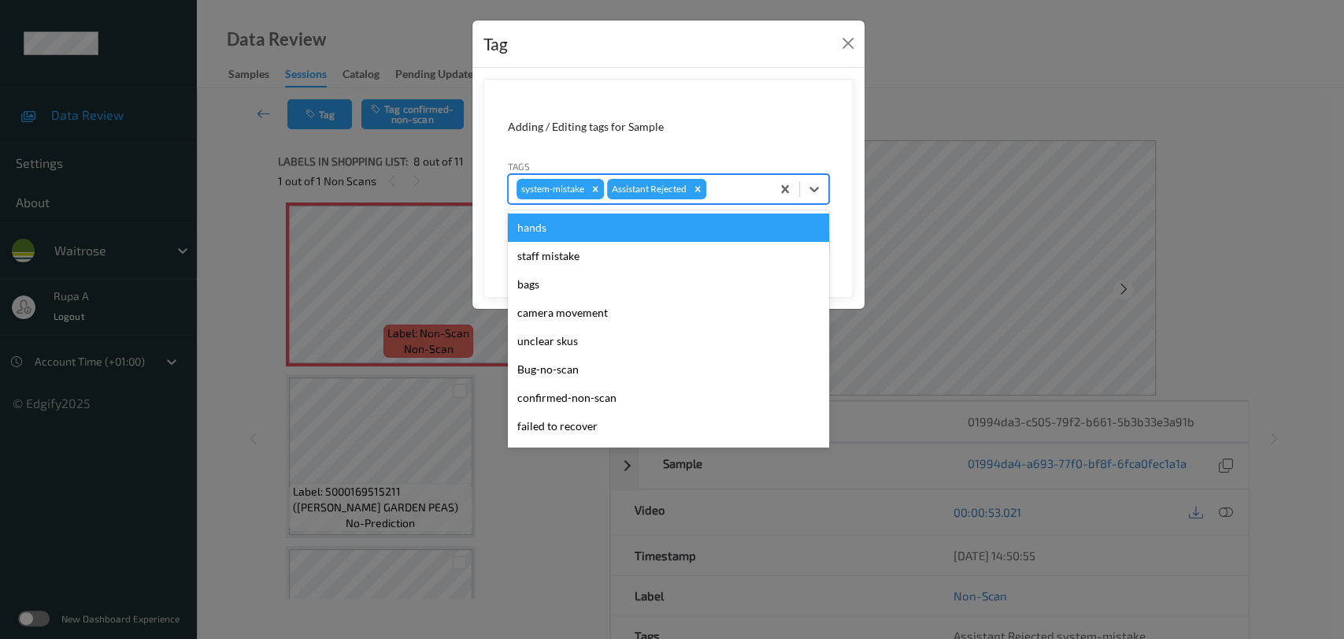
click at [732, 184] on div at bounding box center [737, 189] width 54 height 19
type input "un"
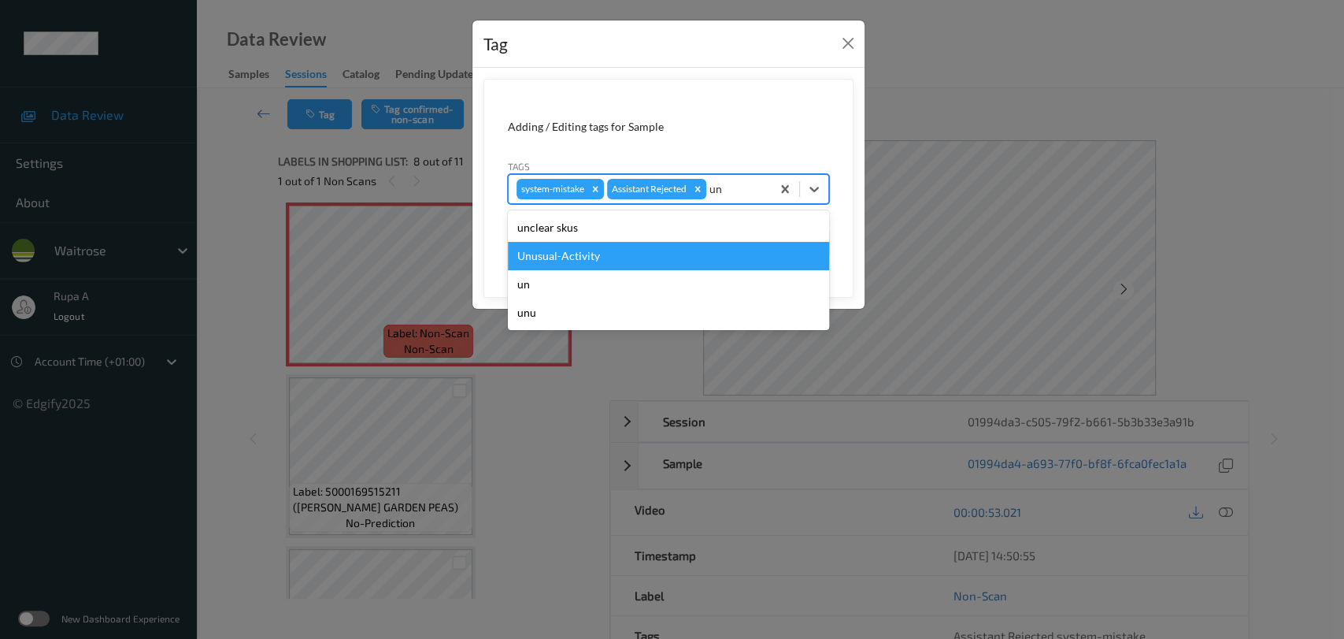
click at [607, 260] on div "Unusual-Activity" at bounding box center [668, 256] width 321 height 28
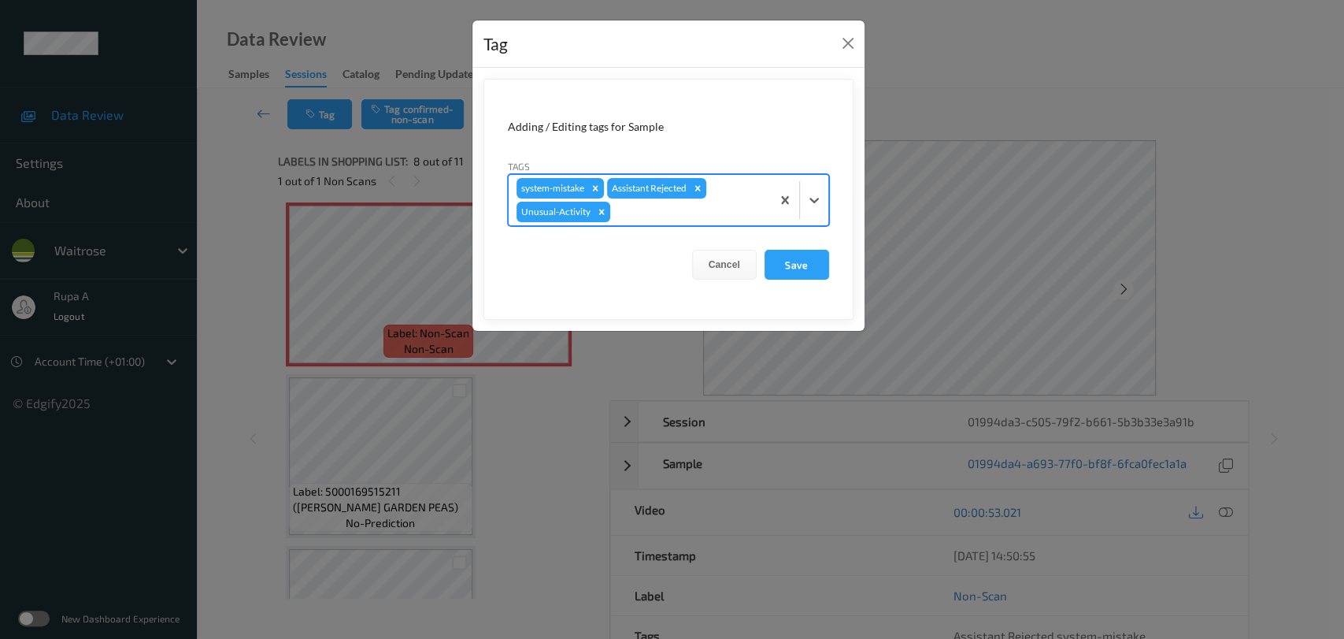
click at [659, 209] on div at bounding box center [688, 211] width 150 height 19
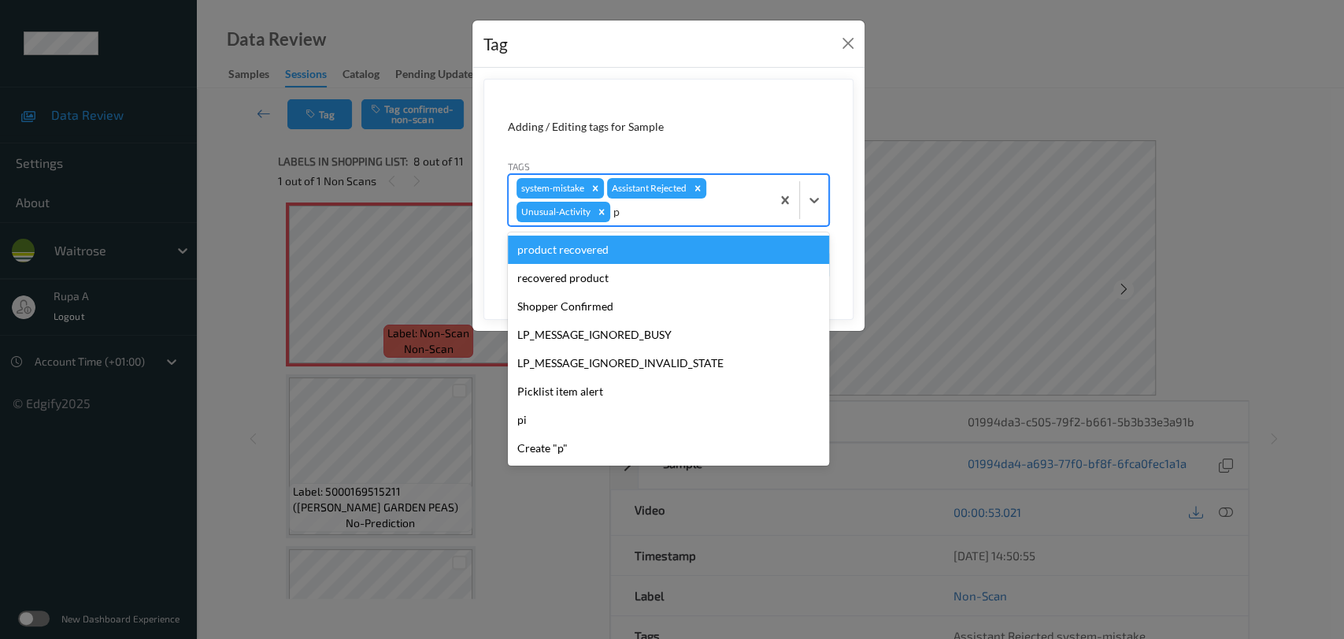
type input "pi"
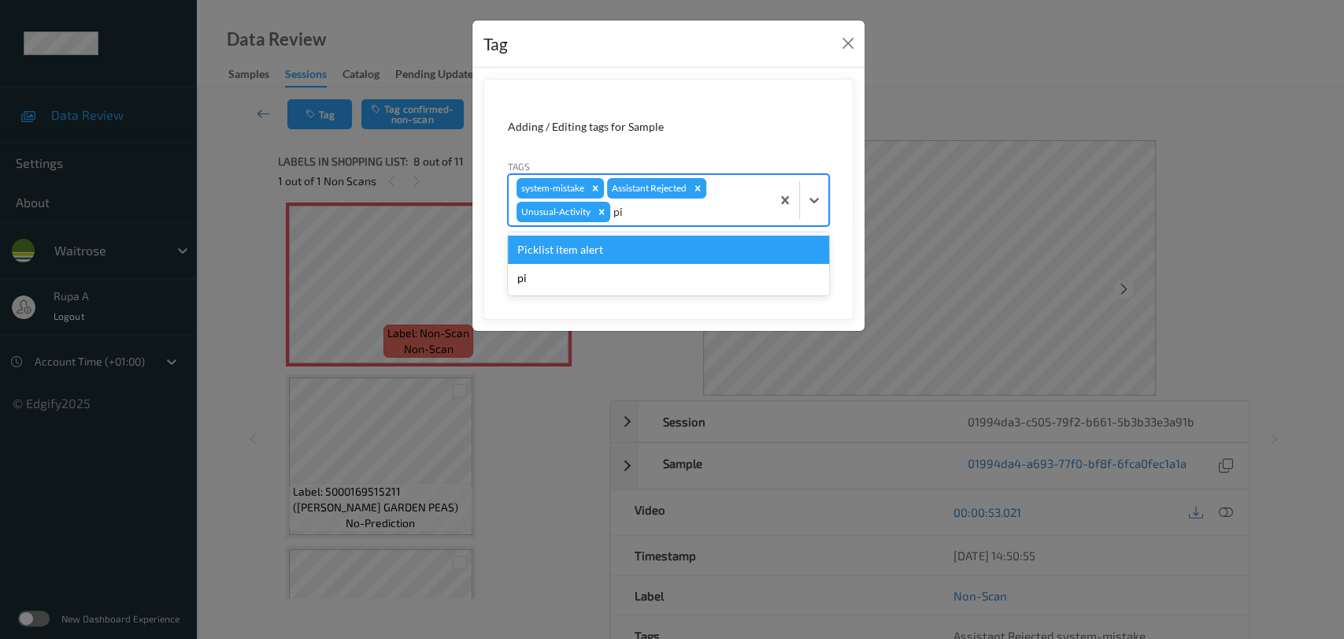
click at [623, 243] on div "Picklist item alert" at bounding box center [668, 249] width 321 height 28
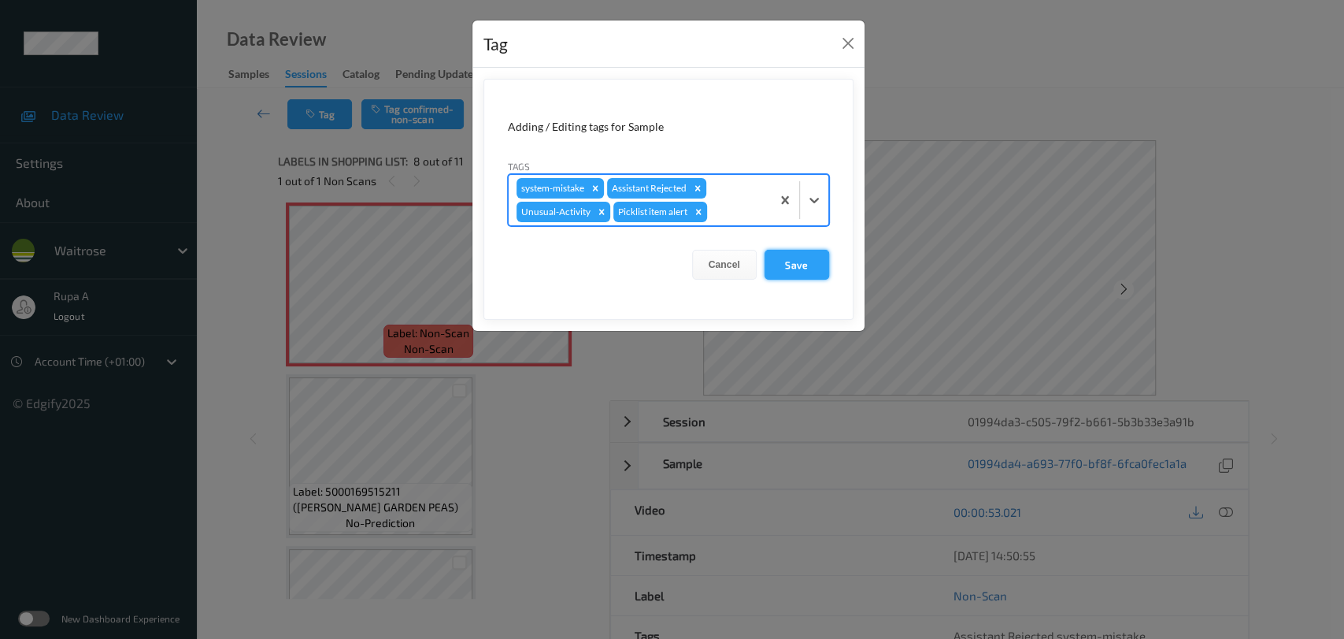
click at [809, 268] on button "Save" at bounding box center [797, 265] width 65 height 30
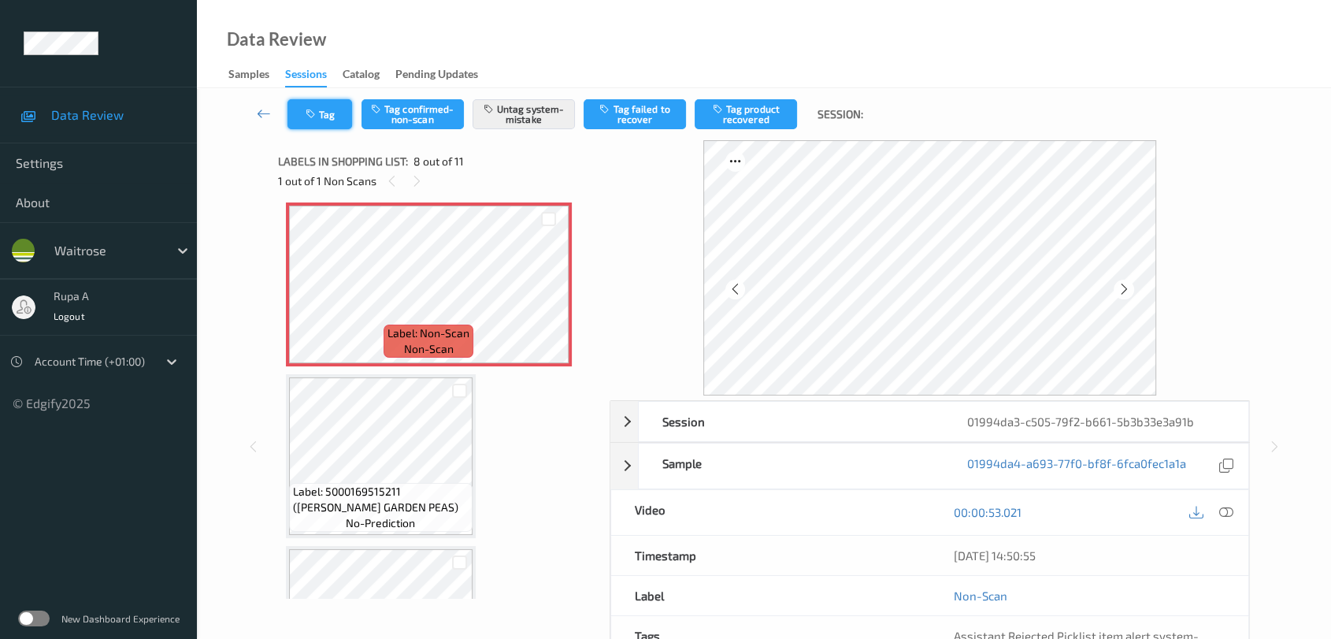
click at [321, 103] on button "Tag" at bounding box center [319, 114] width 65 height 30
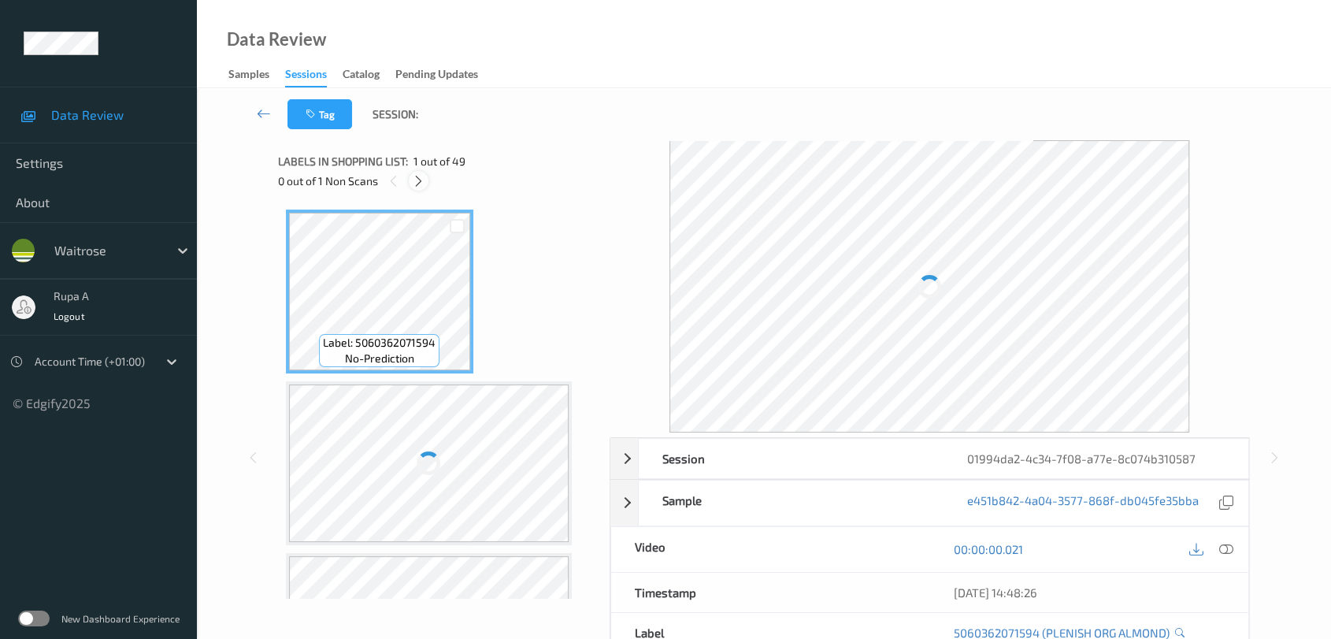
click at [418, 180] on icon at bounding box center [418, 181] width 13 height 14
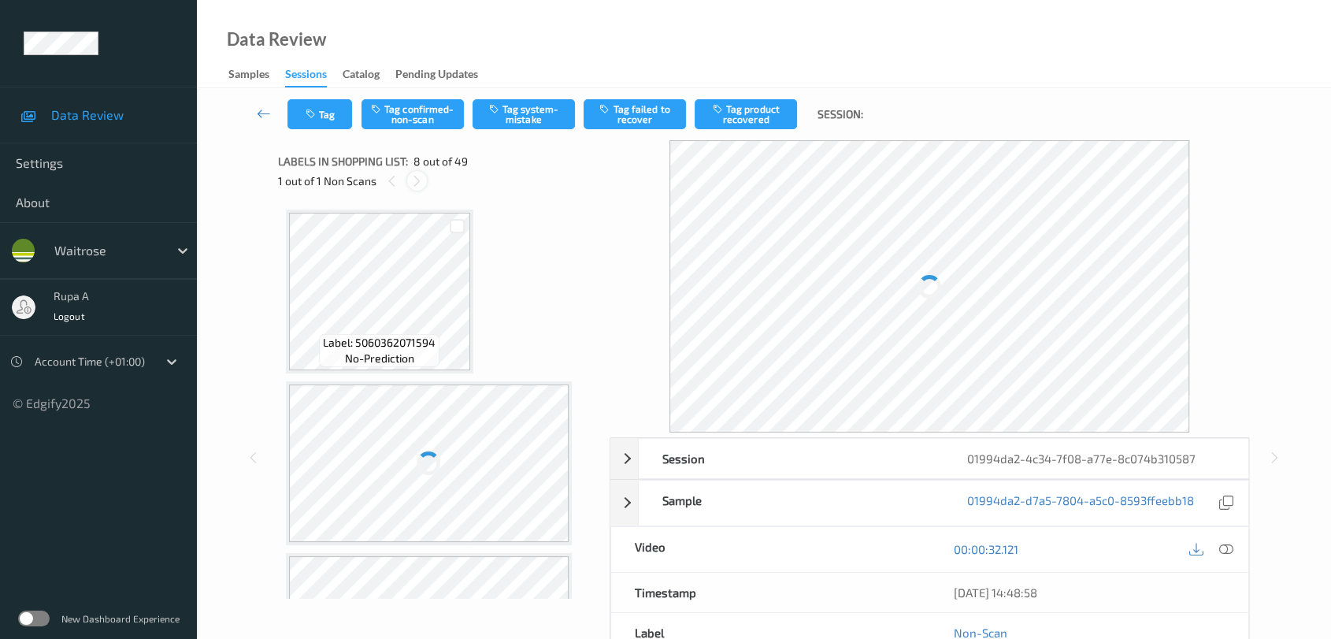
scroll to position [1033, 0]
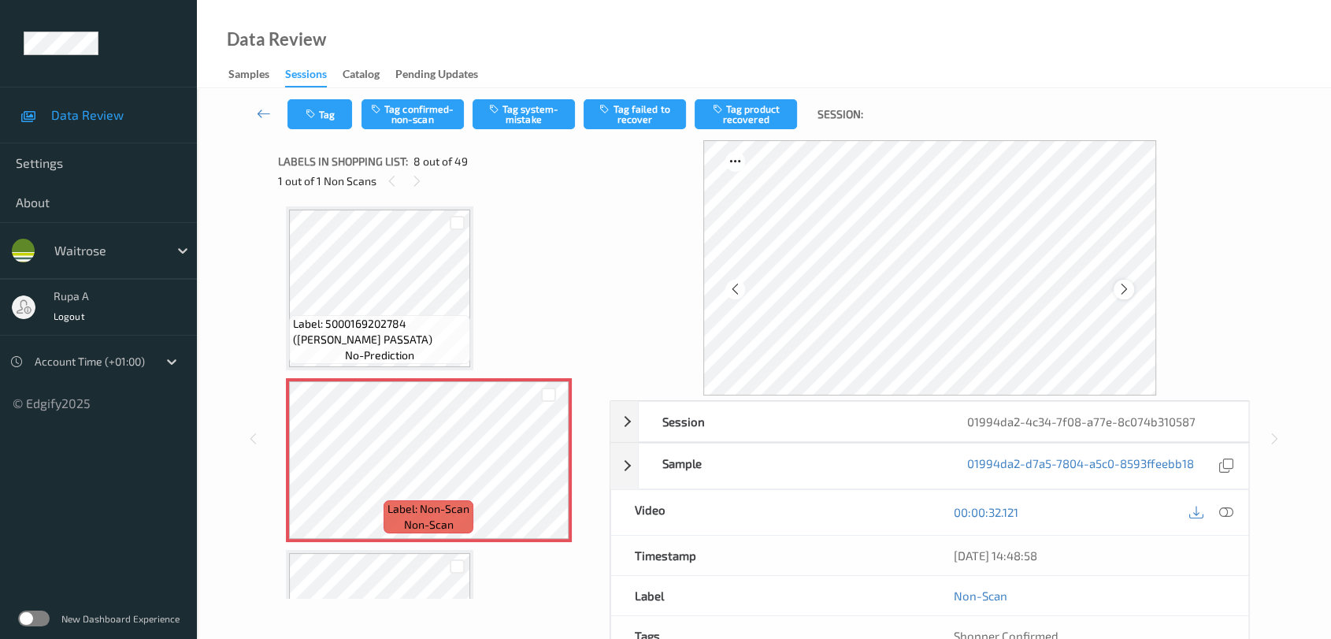
click at [1121, 291] on icon at bounding box center [1123, 289] width 13 height 14
click at [1121, 292] on icon at bounding box center [1123, 289] width 13 height 14
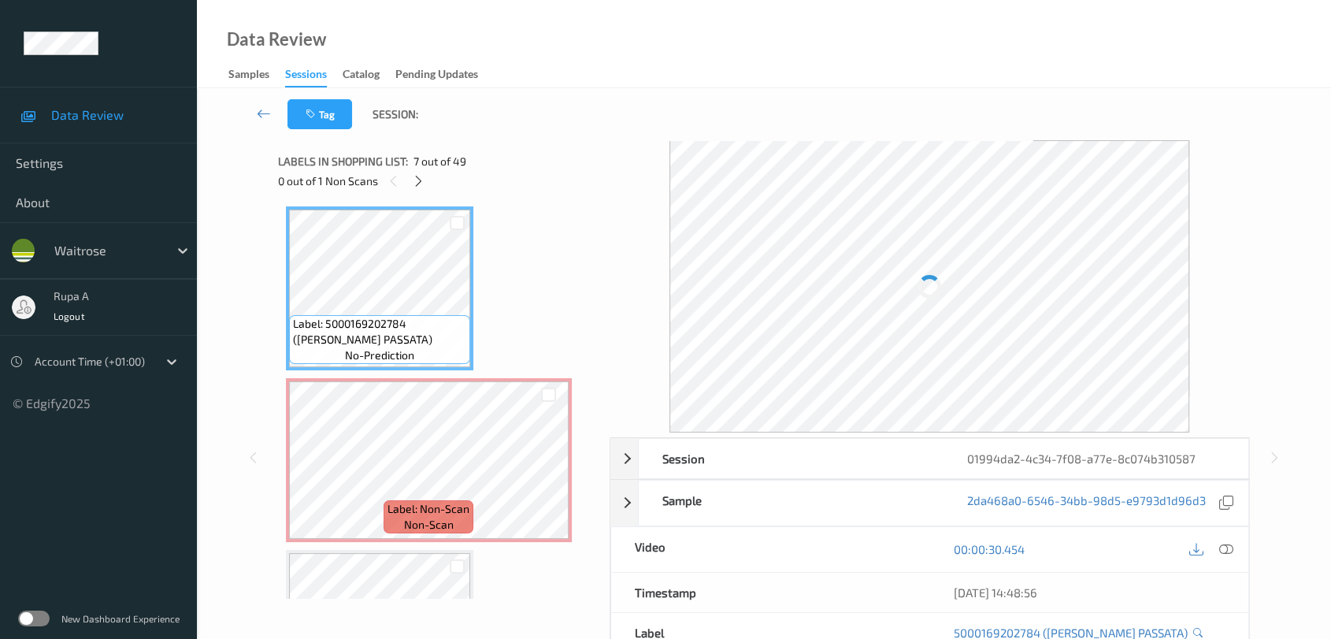
click at [1262, 109] on div "Tag Session:" at bounding box center [763, 114] width 1069 height 52
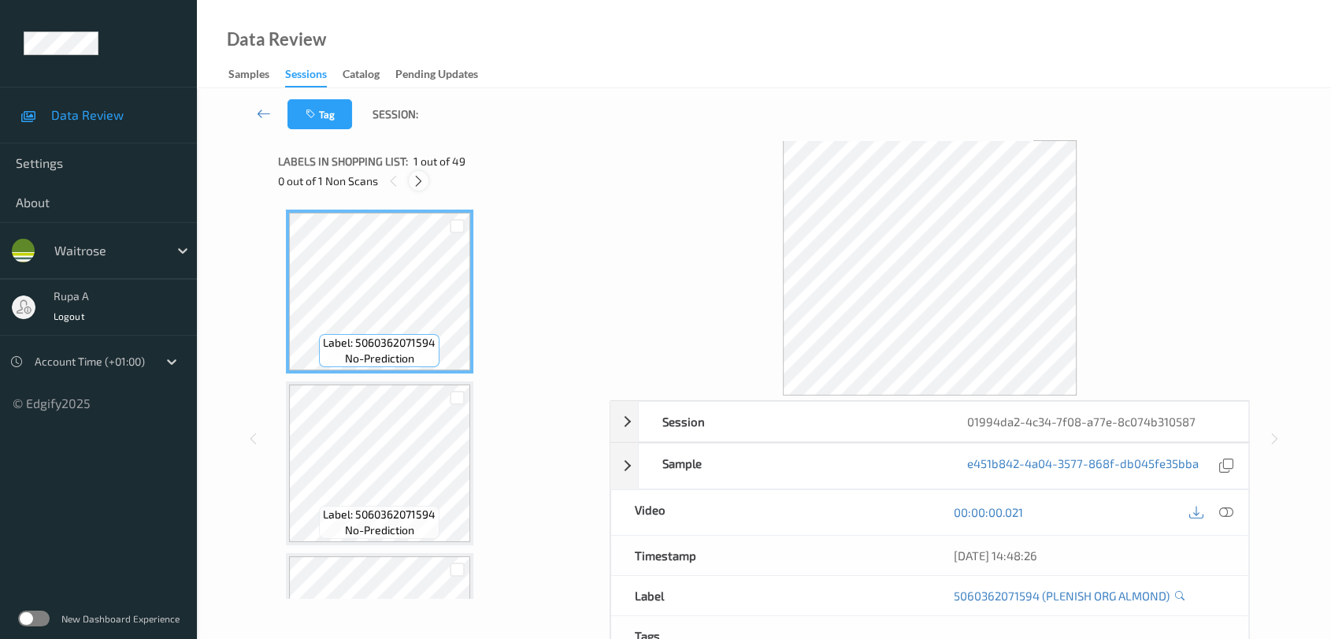
click at [417, 180] on icon at bounding box center [418, 181] width 13 height 14
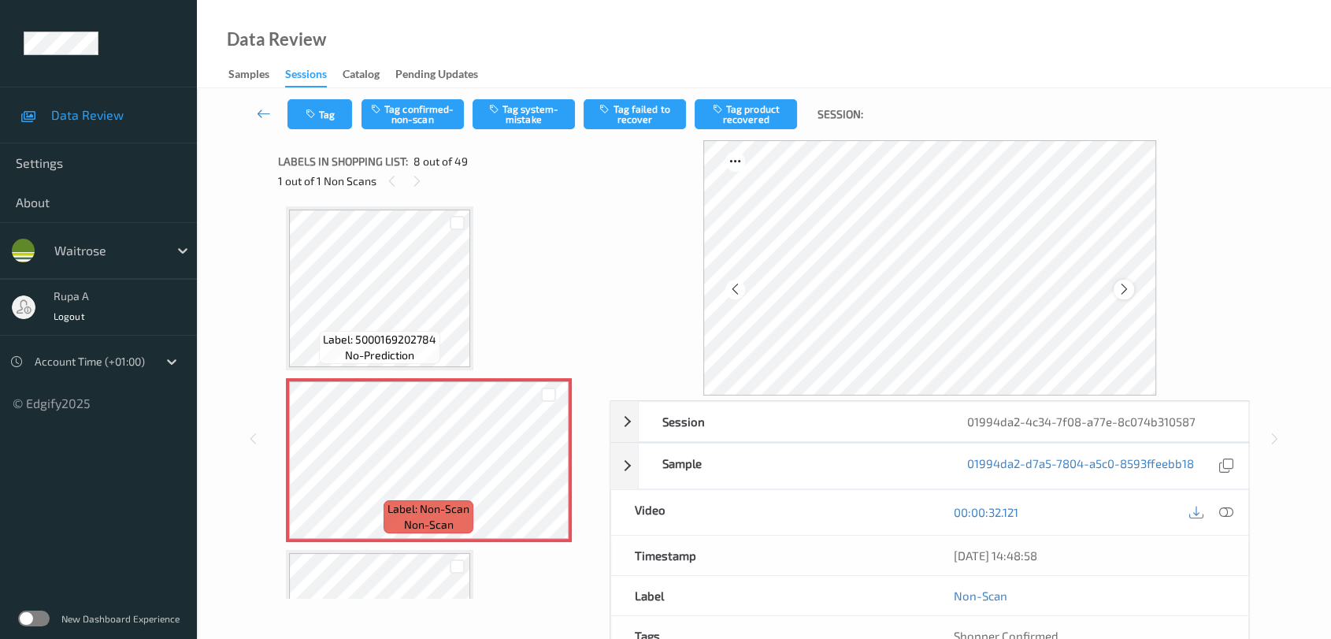
click at [1125, 291] on icon at bounding box center [1123, 289] width 13 height 14
click at [350, 332] on span "Label: 5000169202784" at bounding box center [379, 340] width 113 height 16
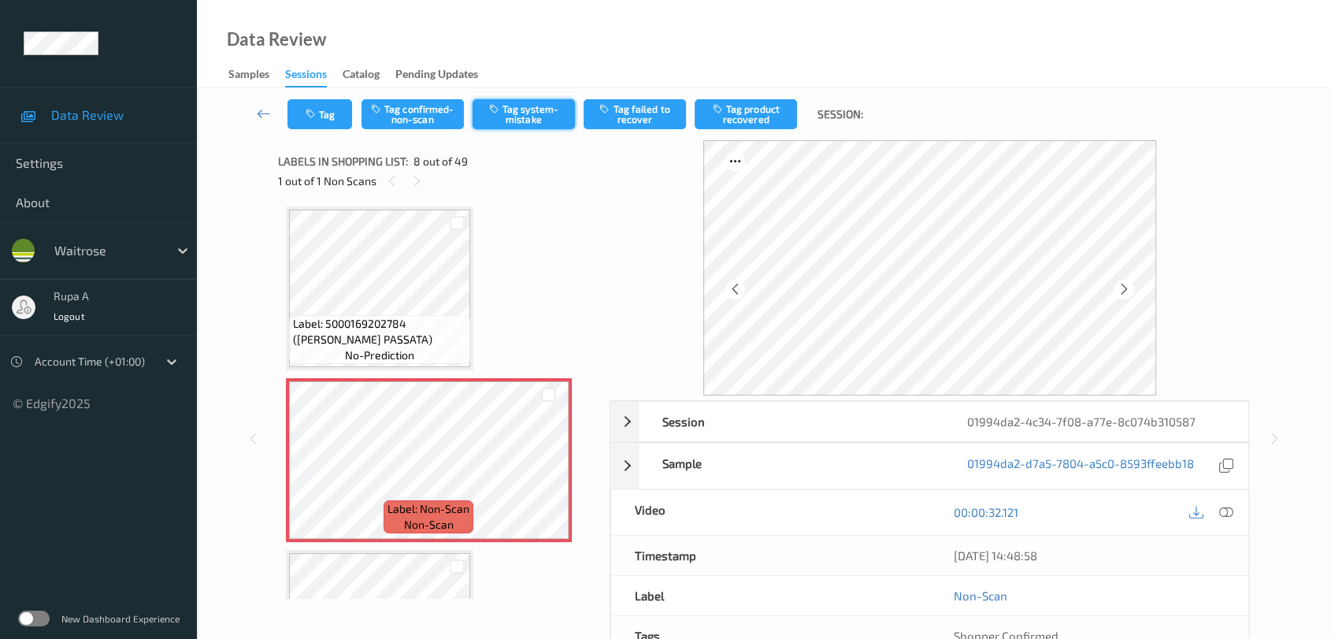
click at [523, 122] on button "Tag system-mistake" at bounding box center [524, 114] width 102 height 30
click at [334, 125] on button "Tag" at bounding box center [319, 114] width 65 height 30
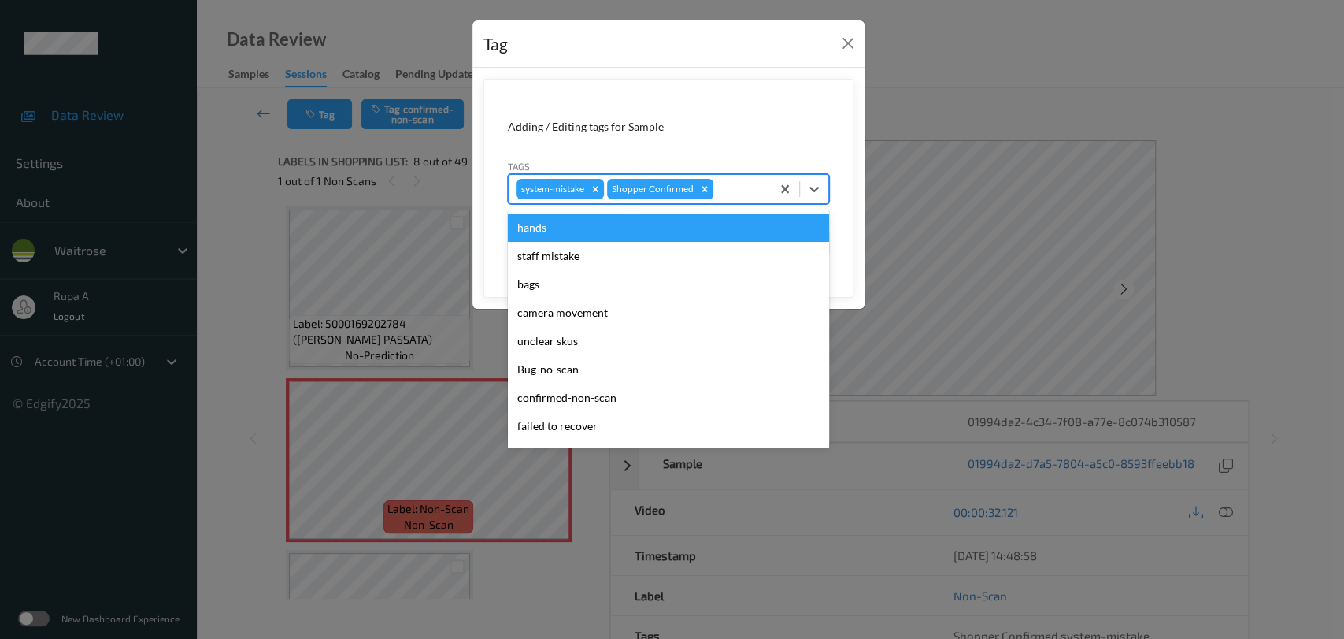
click at [757, 191] on div at bounding box center [740, 189] width 46 height 19
type input "un"
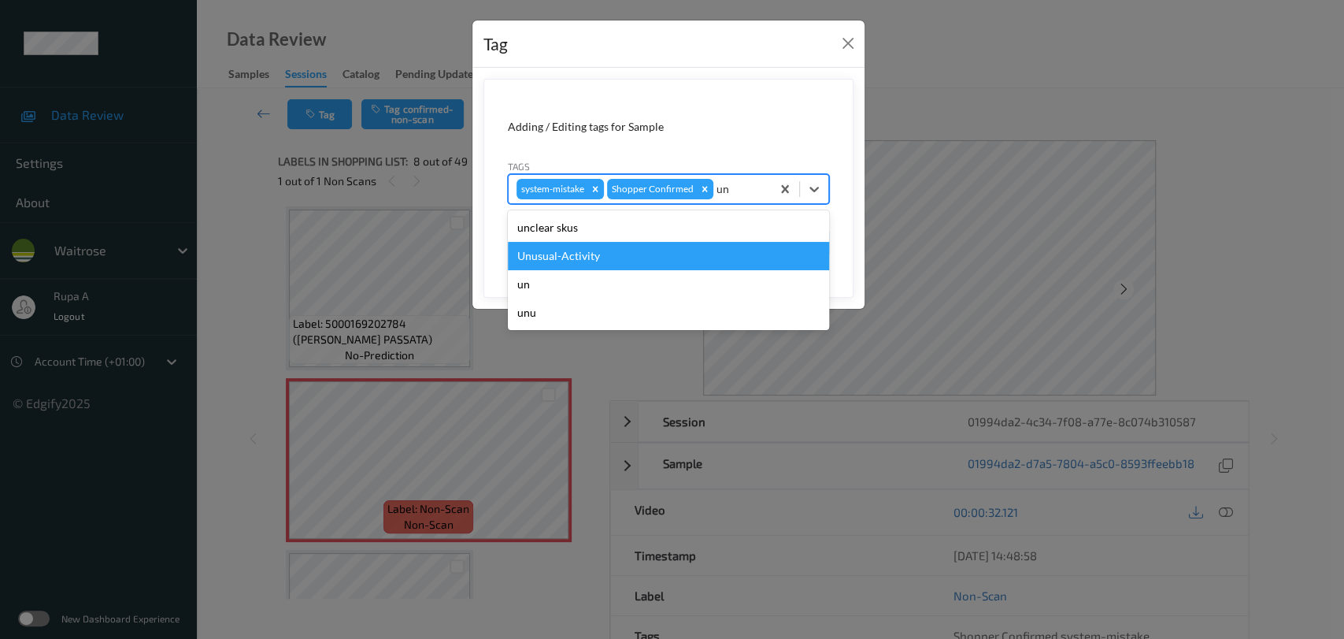
click at [558, 262] on div "Unusual-Activity" at bounding box center [668, 256] width 321 height 28
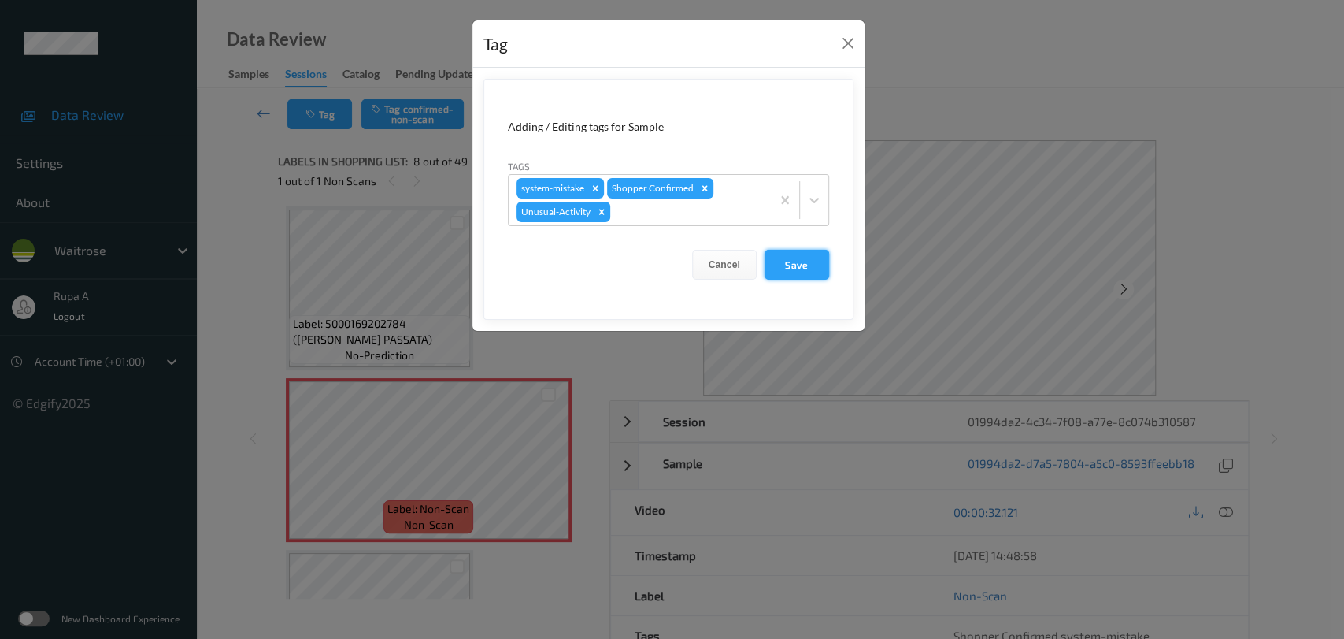
click at [809, 260] on button "Save" at bounding box center [797, 265] width 65 height 30
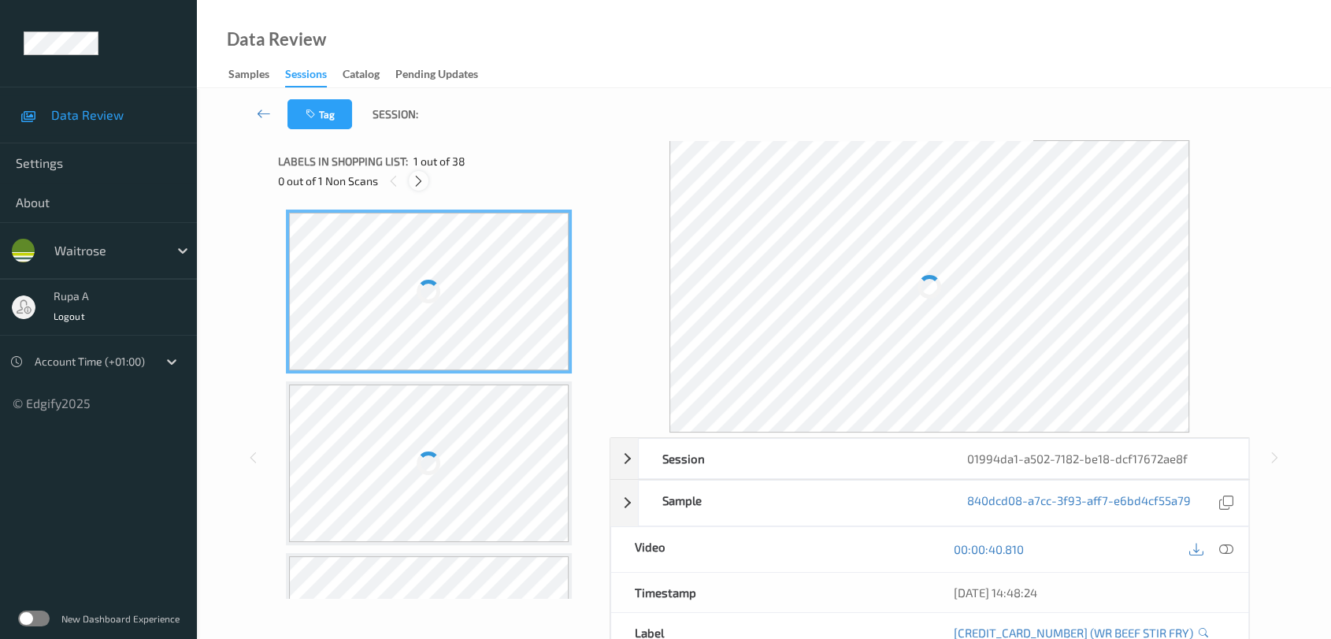
click at [425, 187] on div at bounding box center [419, 181] width 20 height 20
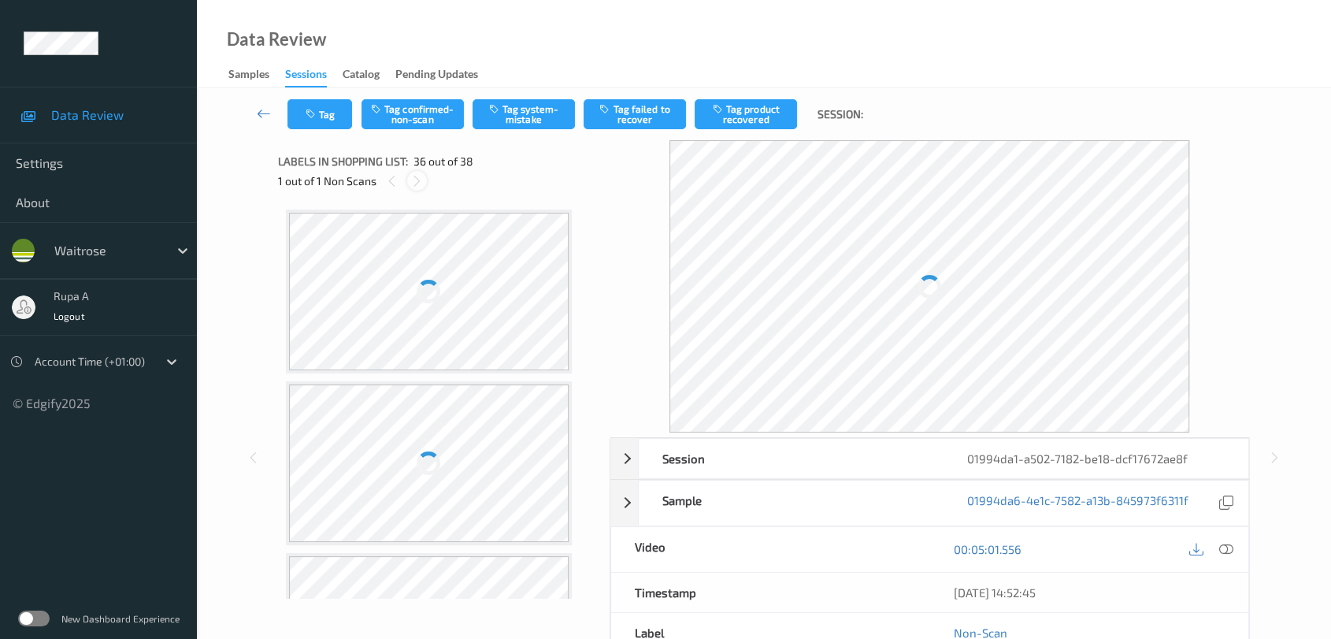
scroll to position [5821, 0]
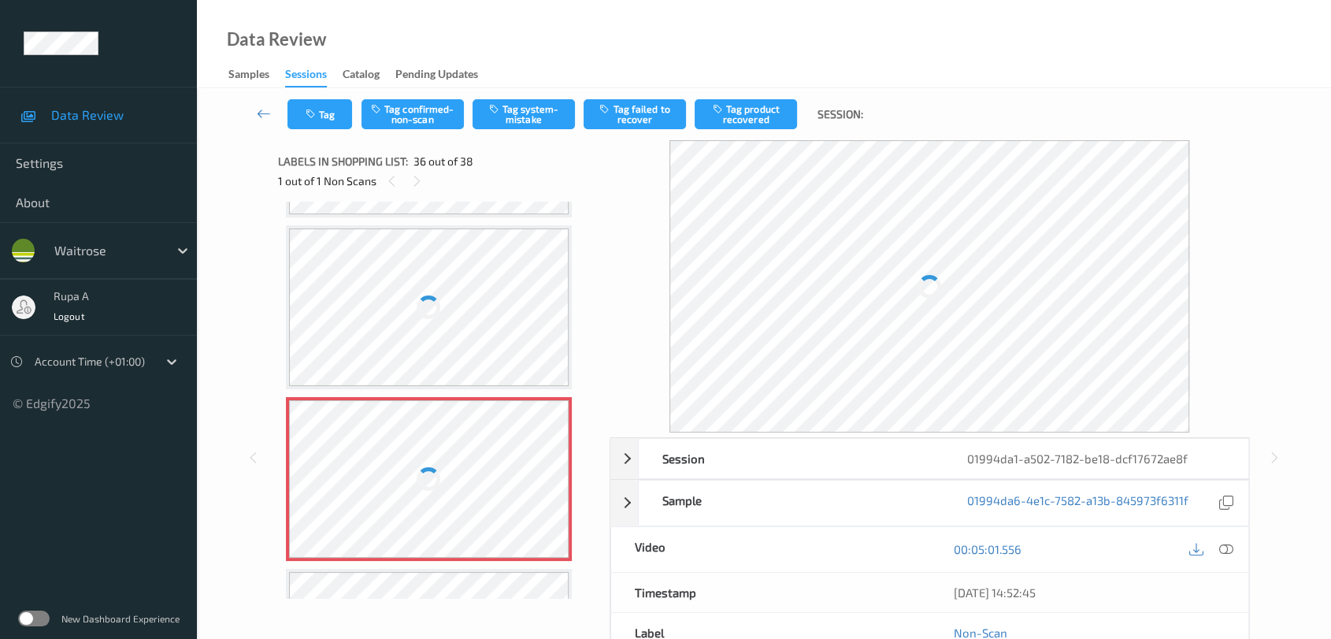
click at [404, 408] on div at bounding box center [429, 479] width 280 height 158
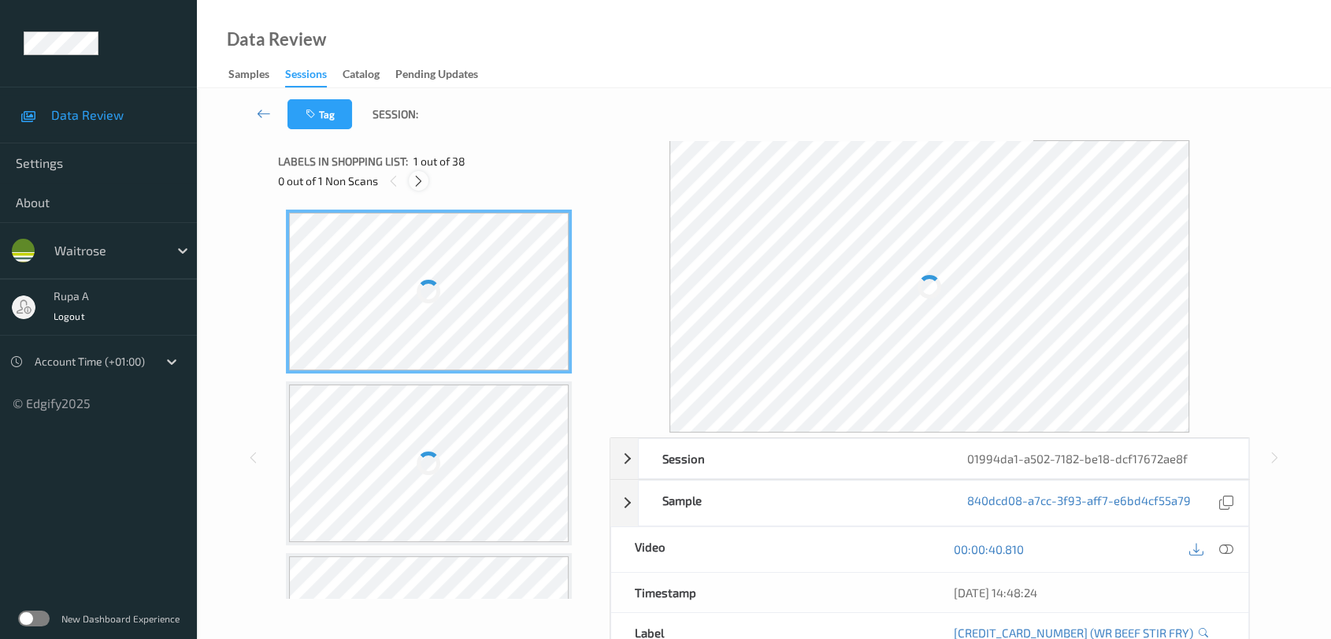
click at [417, 180] on icon at bounding box center [418, 181] width 13 height 14
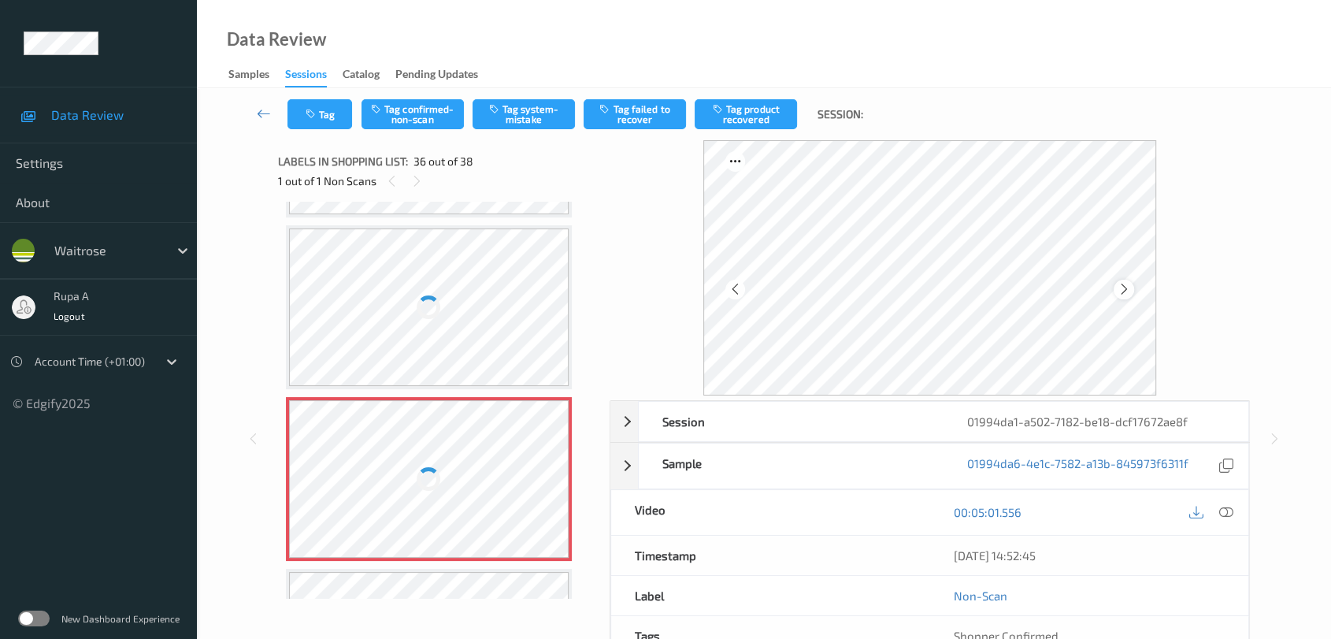
click at [1121, 283] on icon at bounding box center [1123, 289] width 13 height 14
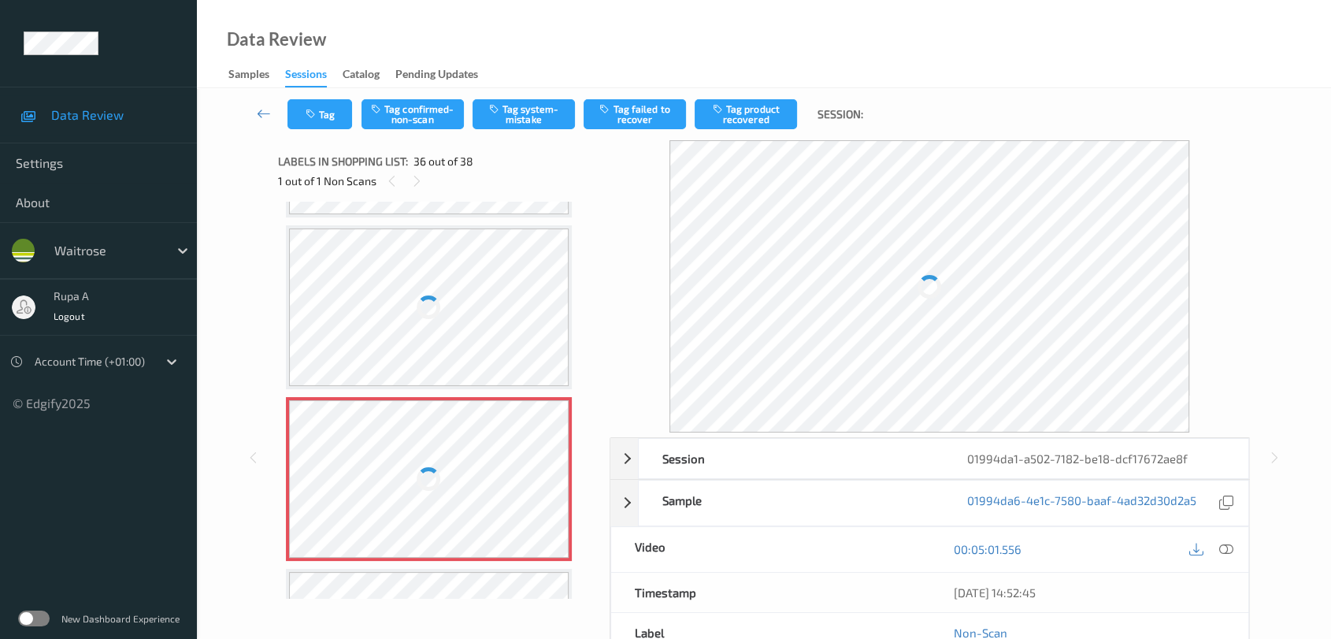
click at [1267, 191] on div "Session 01994da1-a502-7182-be18-dcf17672ae8f Session ID 01994da1-a502-7182-be18…" at bounding box center [763, 457] width 1069 height 634
click at [1259, 187] on div "Session 01994da1-a502-7182-be18-dcf17672ae8f Session ID 01994da1-a502-7182-be18…" at bounding box center [763, 457] width 1069 height 634
drag, startPoint x: 1307, startPoint y: 191, endPoint x: 687, endPoint y: 98, distance: 627.5
click at [1307, 191] on div "Tag Tag confirmed-non-scan Tag system-mistake Tag failed to recover Tag product…" at bounding box center [764, 447] width 1134 height 718
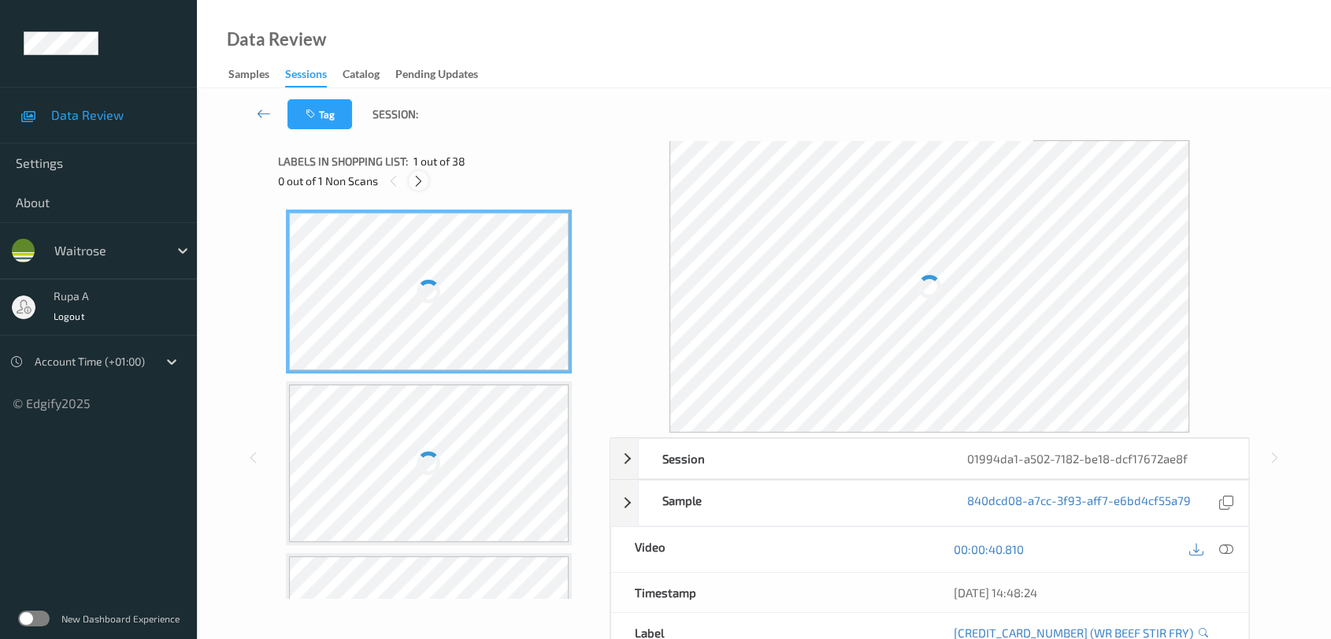
click at [419, 184] on icon at bounding box center [418, 181] width 13 height 14
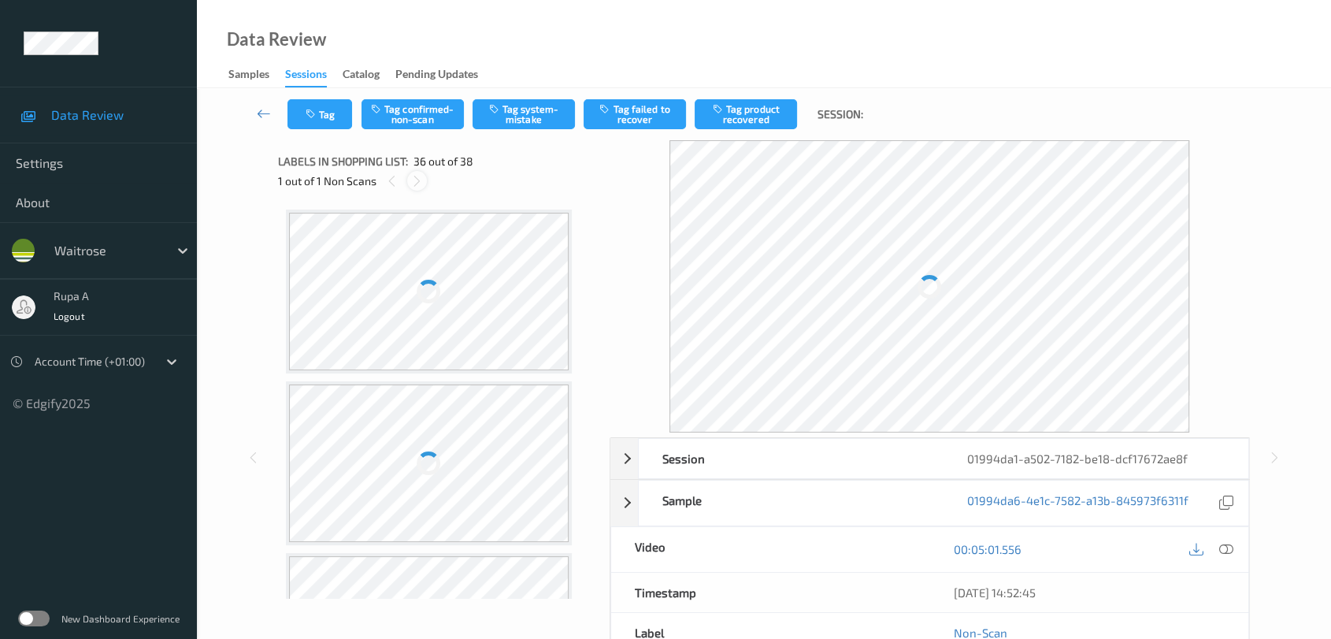
scroll to position [5821, 0]
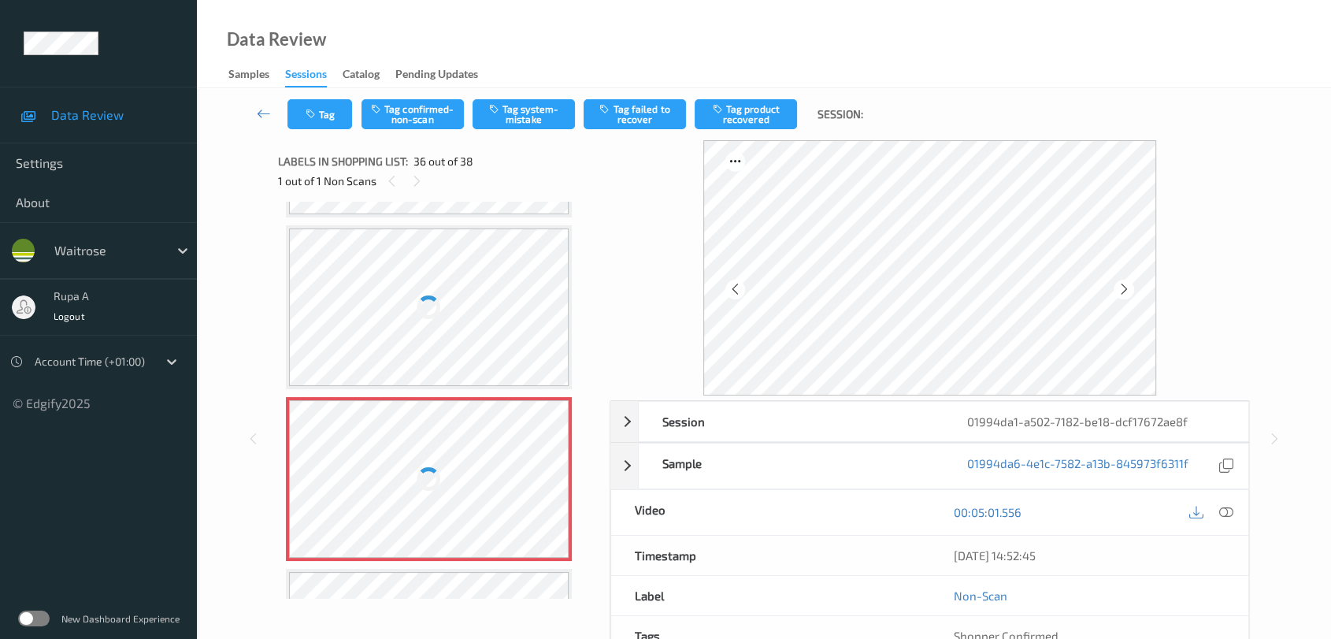
click at [1172, 181] on div at bounding box center [930, 267] width 641 height 255
click at [1121, 289] on icon at bounding box center [1123, 289] width 13 height 14
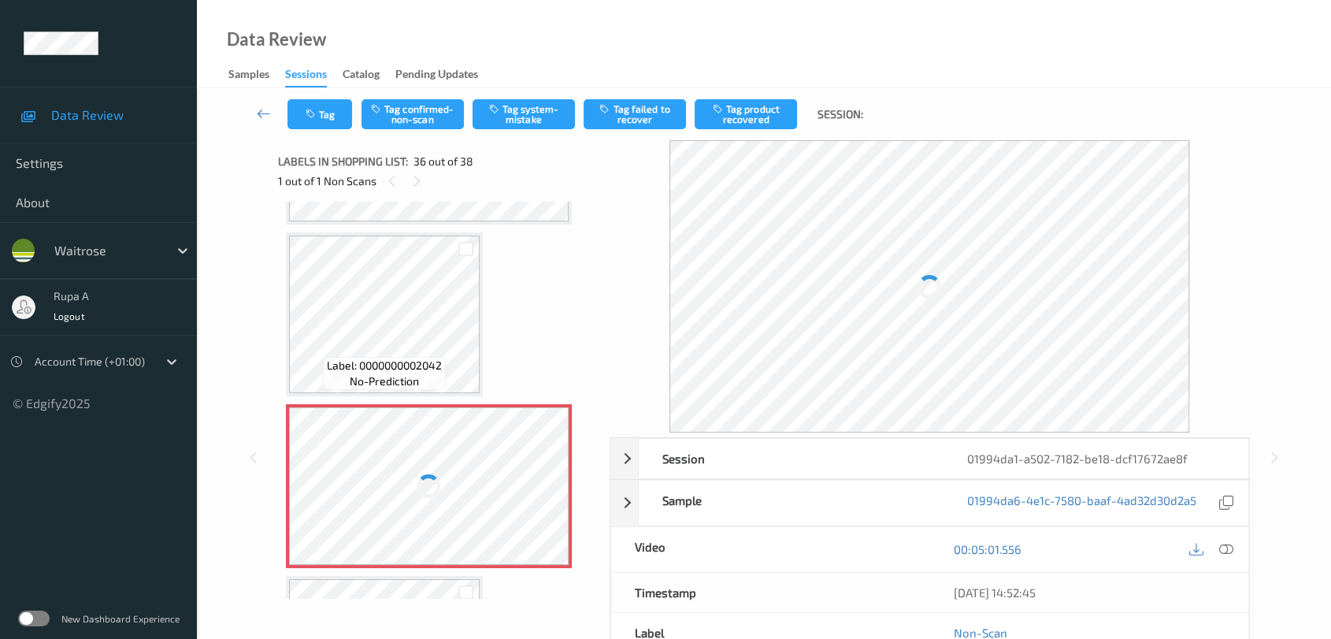
scroll to position [5996, 0]
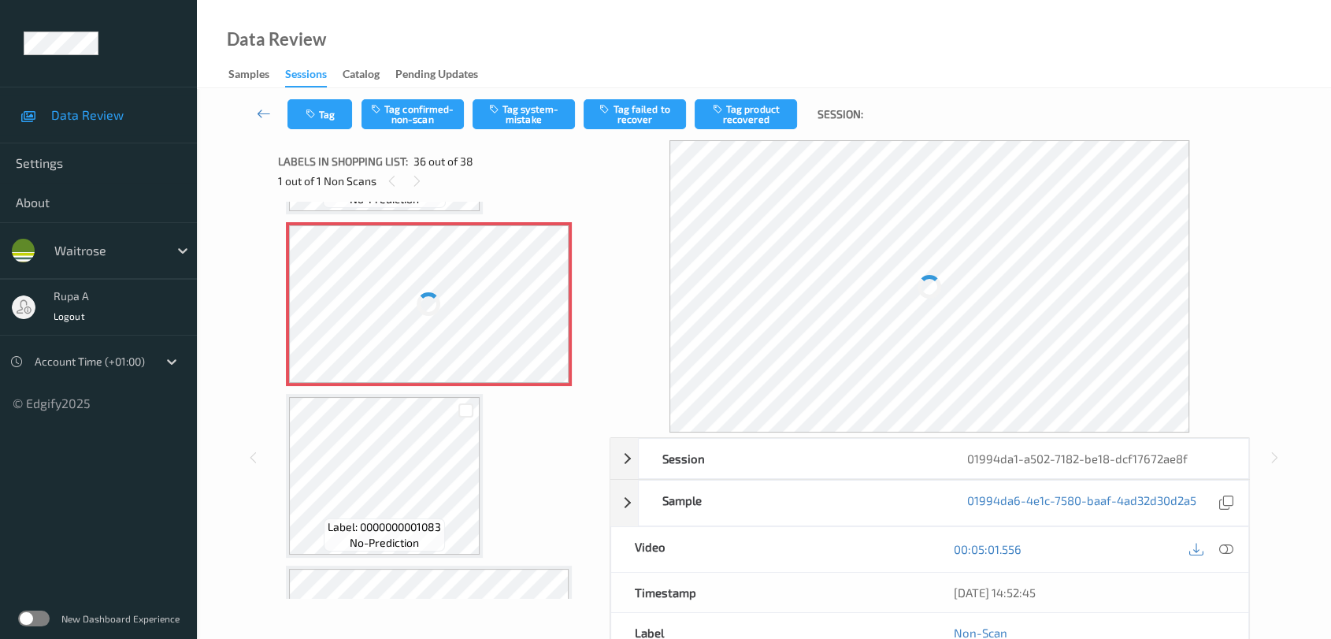
click at [450, 285] on div at bounding box center [429, 304] width 280 height 158
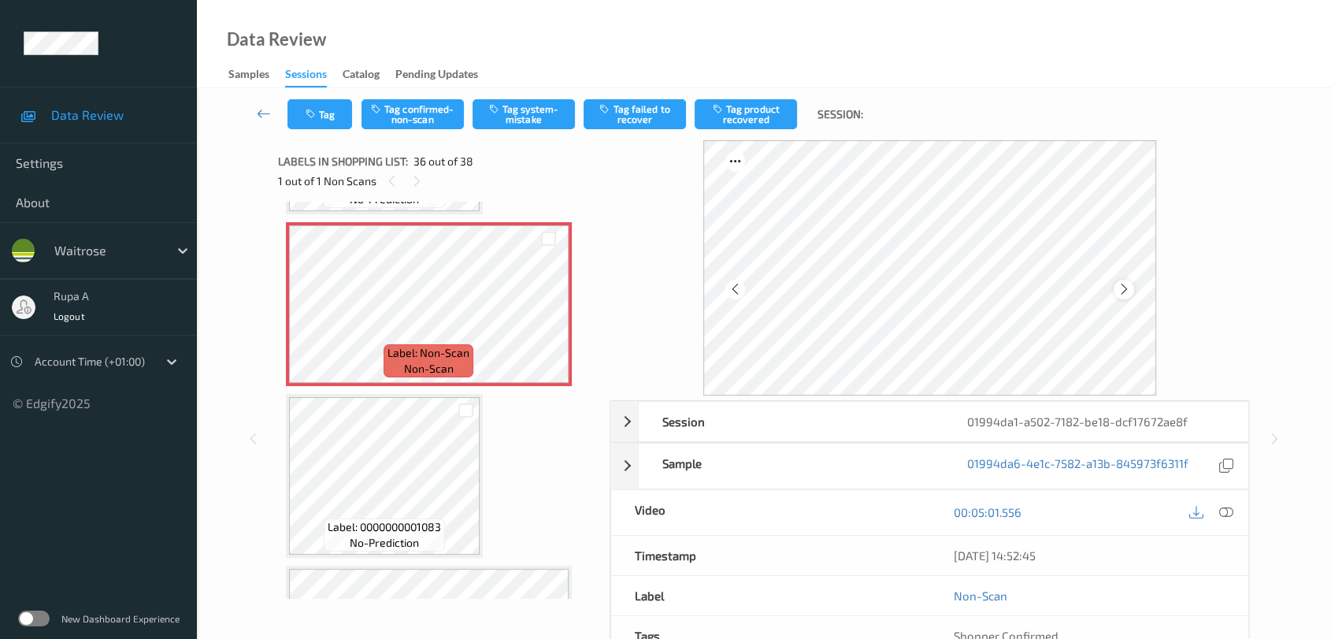
click at [1115, 293] on div at bounding box center [1124, 290] width 20 height 20
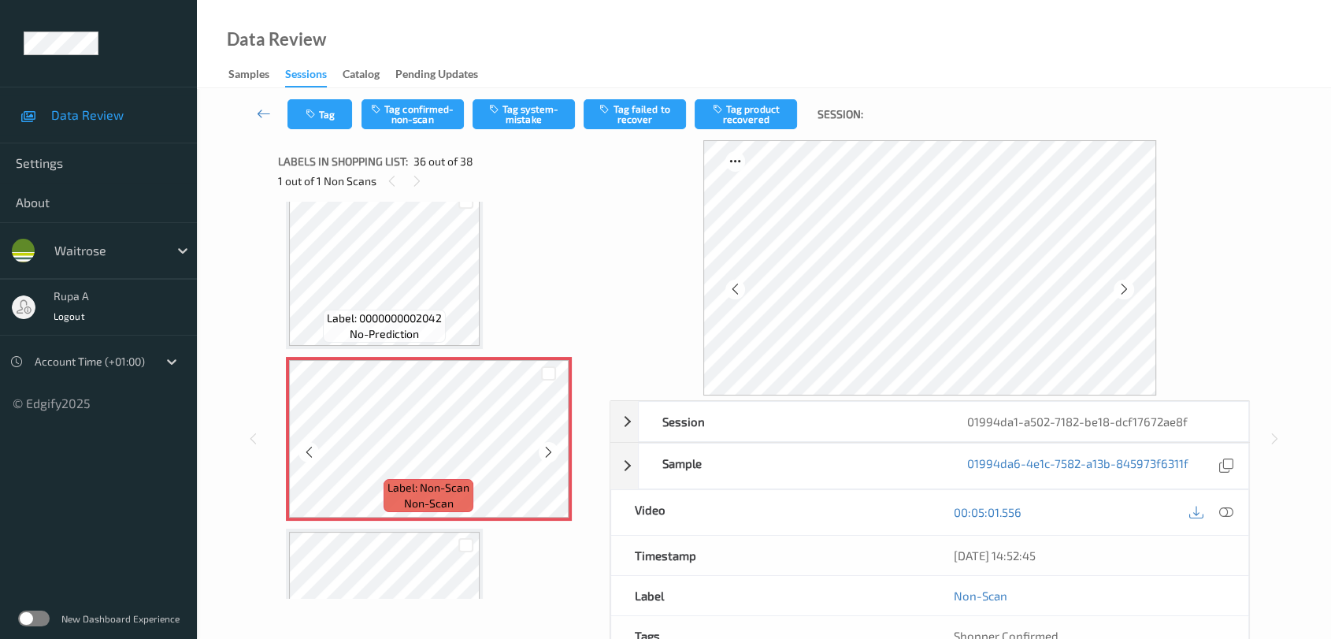
scroll to position [5821, 0]
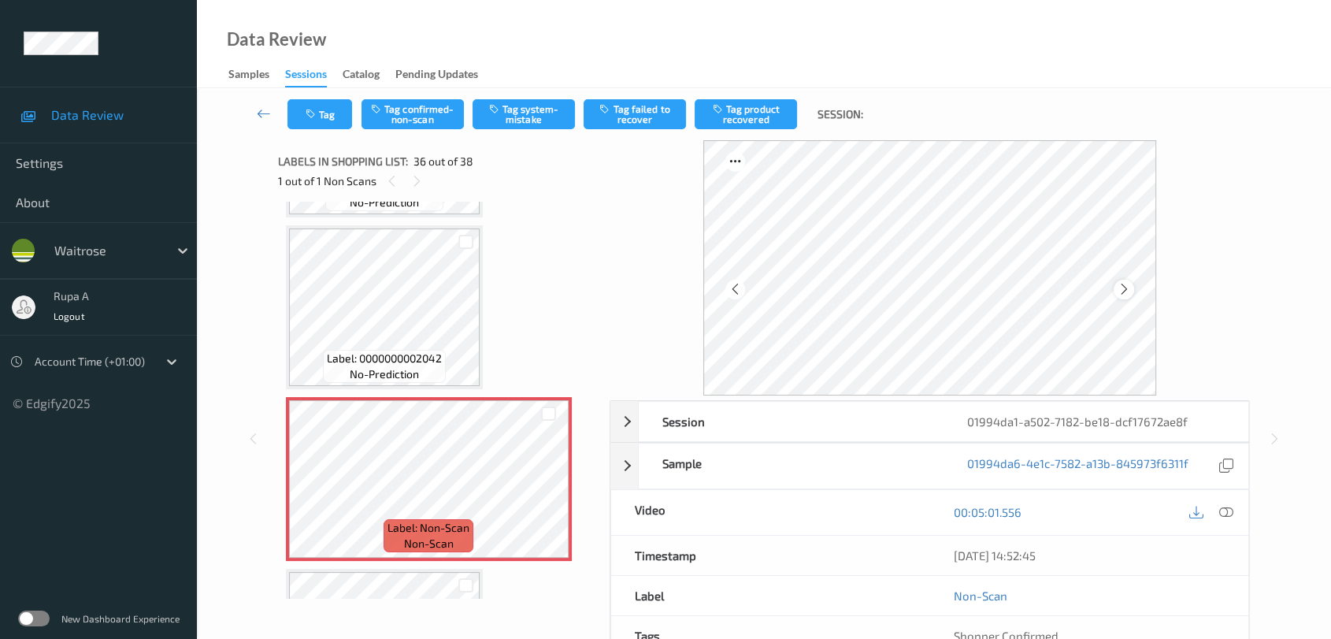
click at [1129, 287] on icon at bounding box center [1123, 289] width 13 height 14
click at [1226, 510] on icon at bounding box center [1226, 512] width 14 height 14
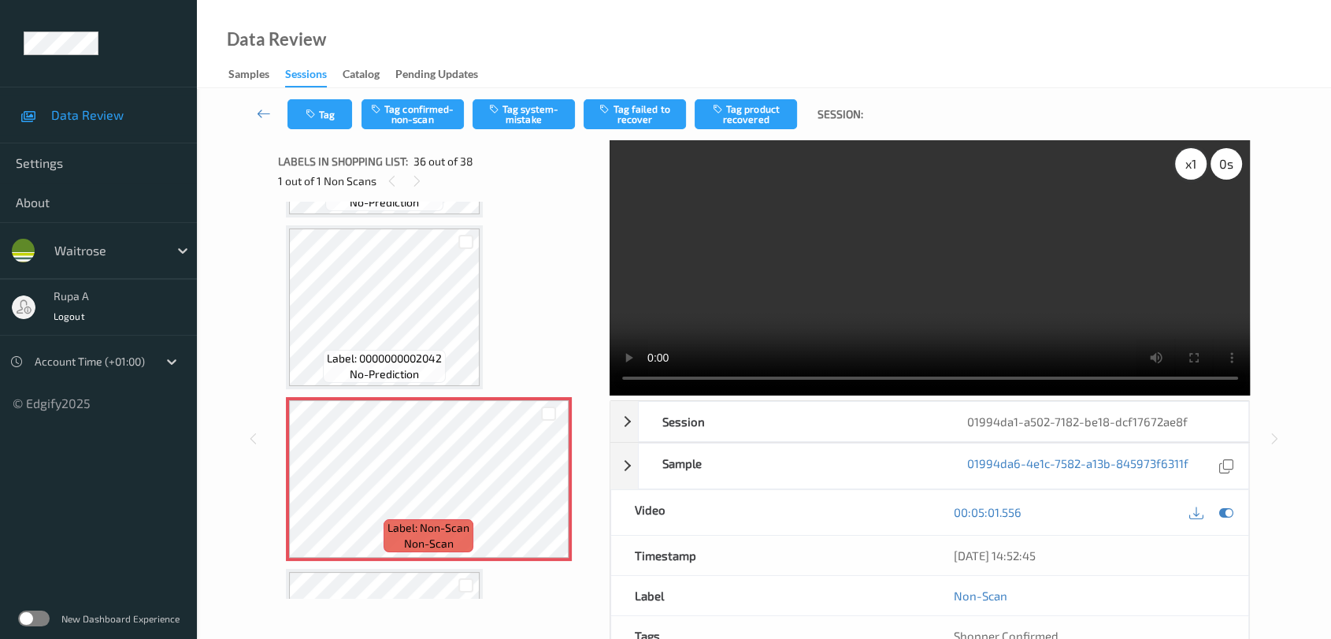
click at [1184, 173] on div "x 1" at bounding box center [1191, 164] width 32 height 32
click at [1192, 172] on div "x 2" at bounding box center [1191, 164] width 32 height 32
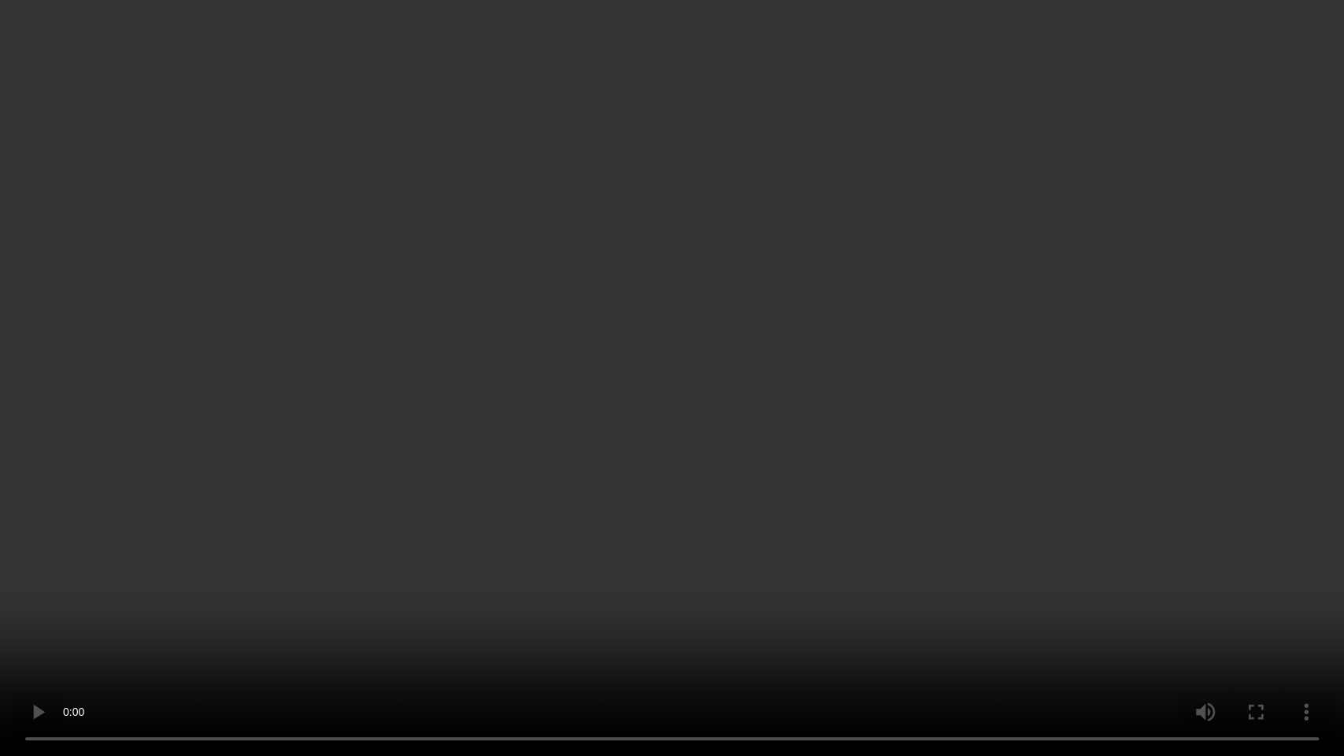
click at [1177, 415] on video at bounding box center [672, 378] width 1344 height 756
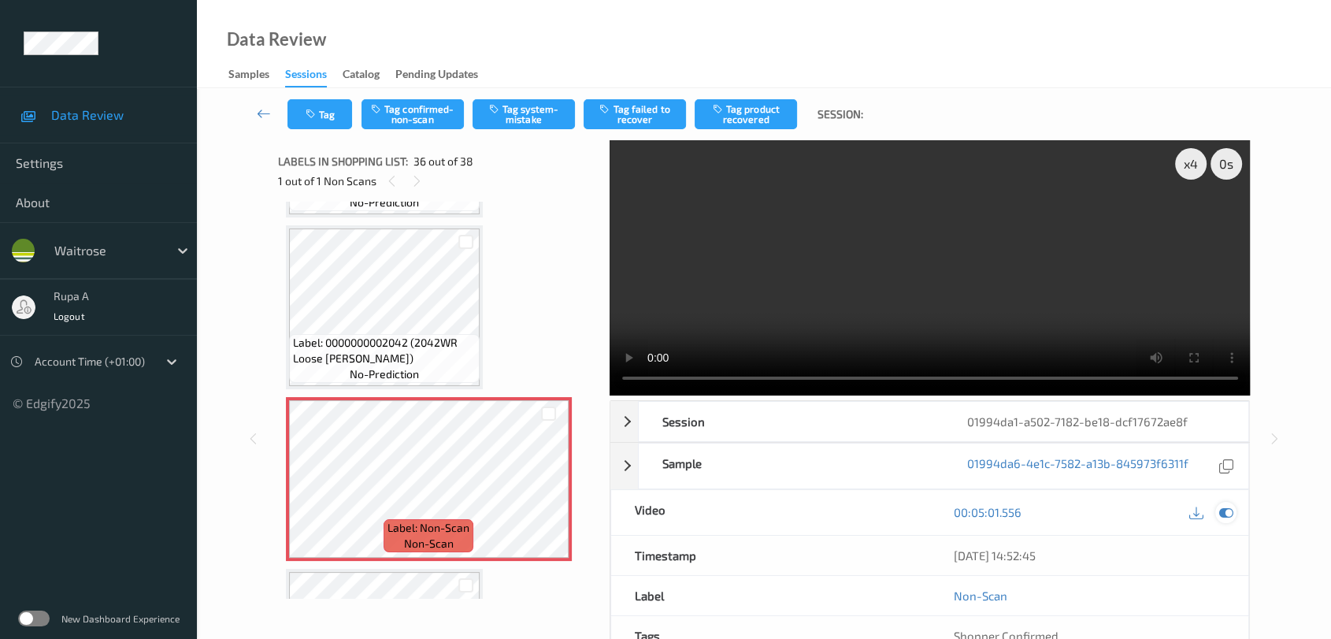
click at [1227, 511] on icon at bounding box center [1226, 512] width 14 height 14
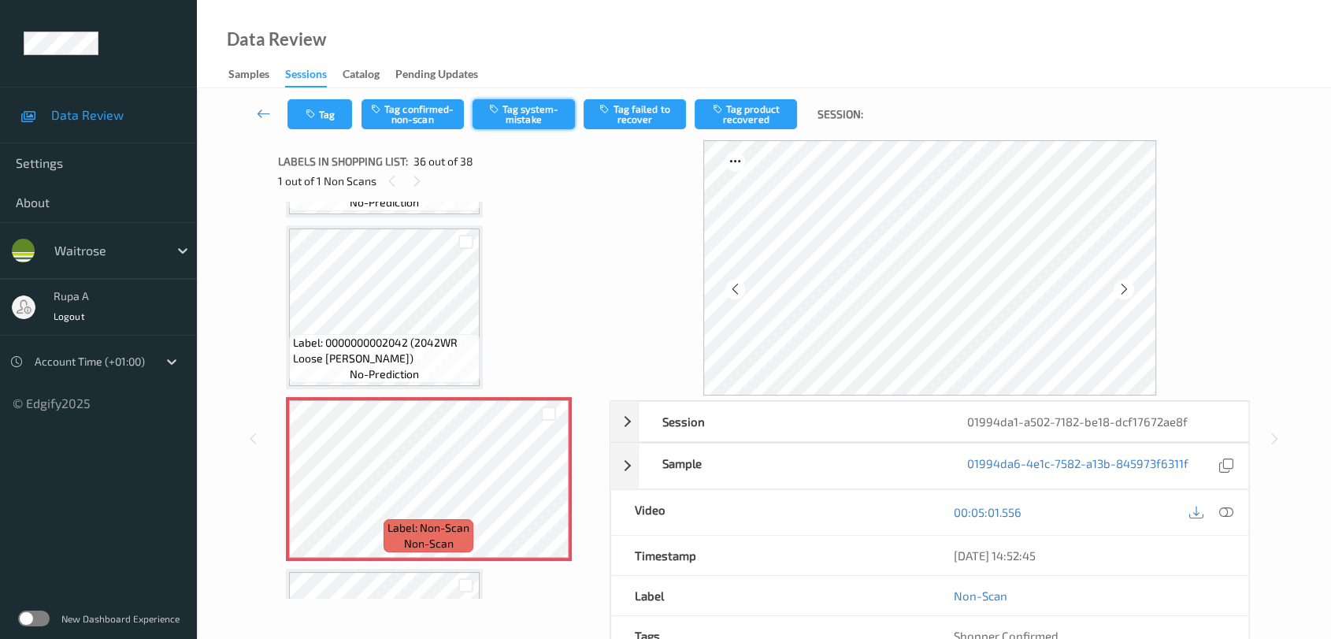
click at [532, 128] on button "Tag system-mistake" at bounding box center [524, 114] width 102 height 30
click at [328, 122] on button "Tag" at bounding box center [319, 114] width 65 height 30
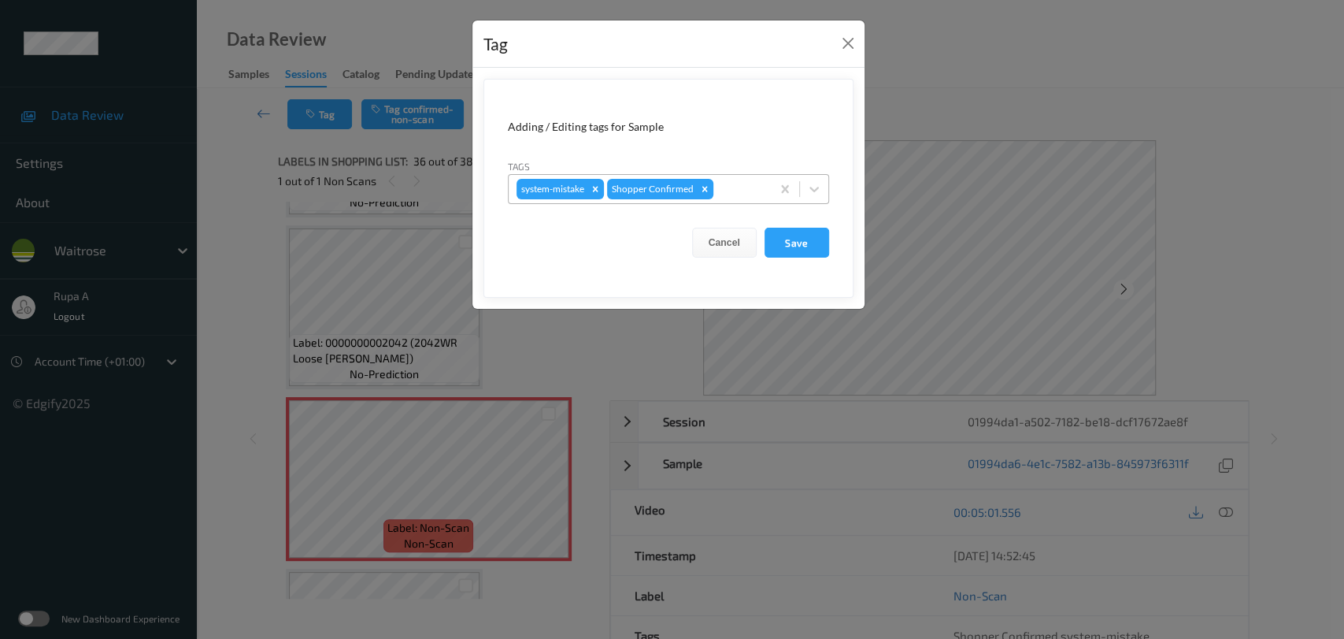
click at [717, 184] on input "text" at bounding box center [718, 189] width 2 height 16
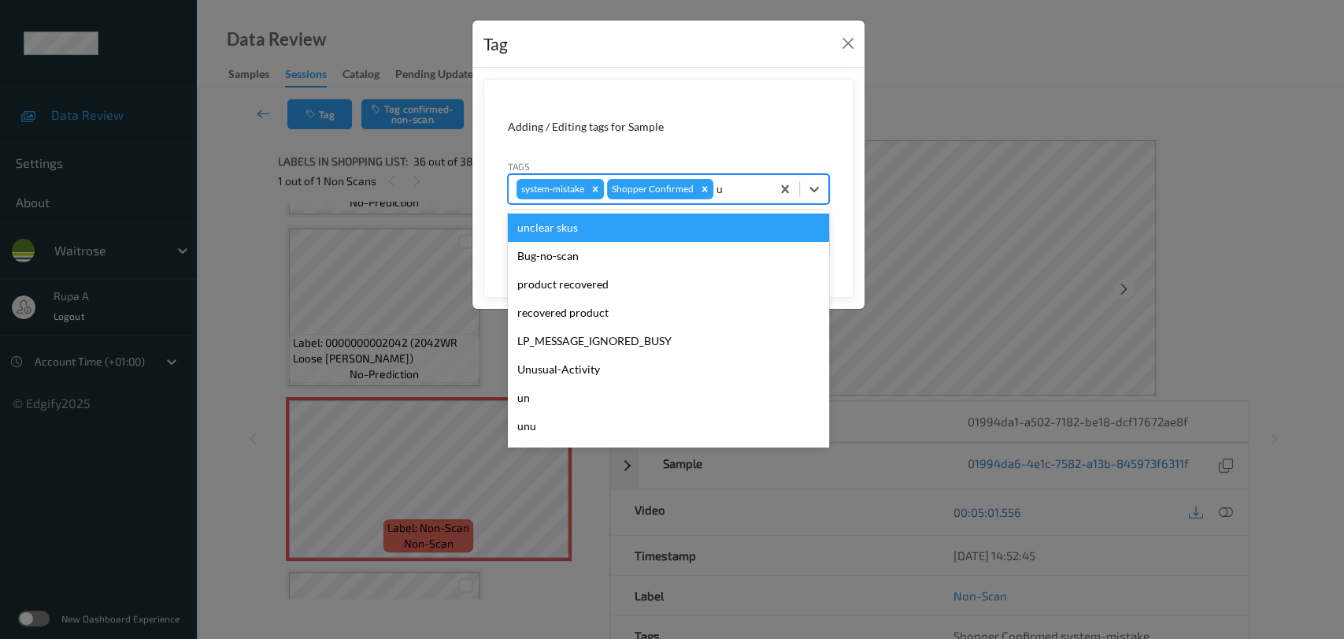
type input "un"
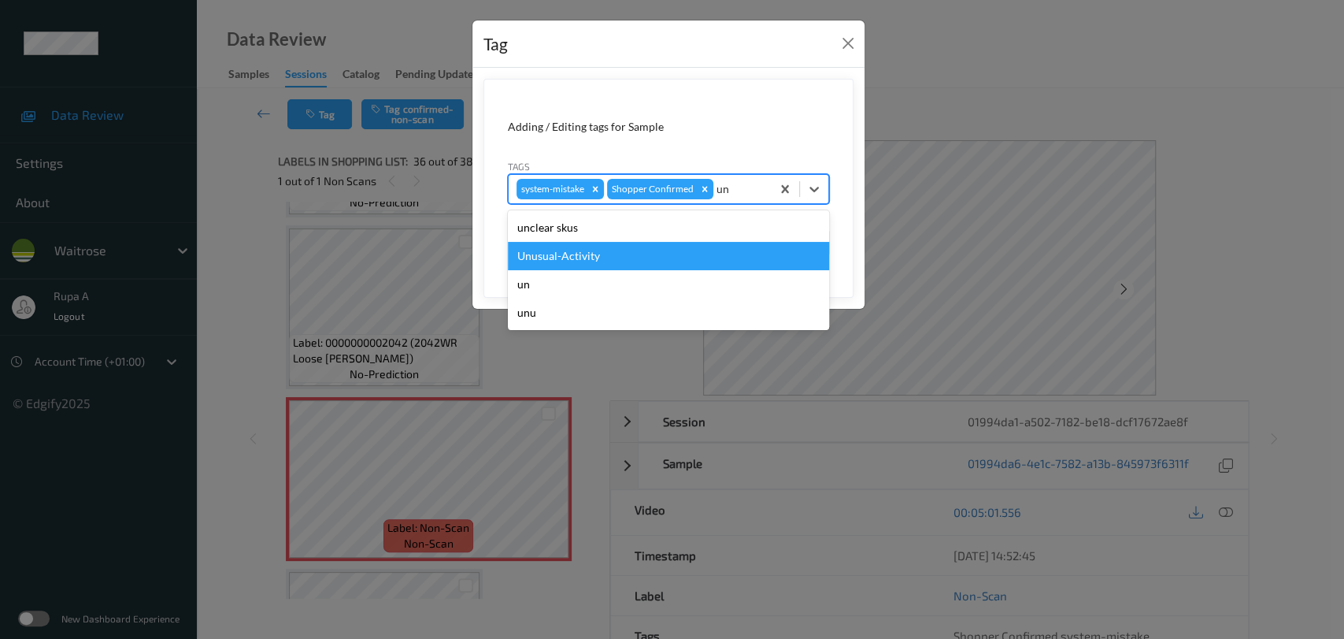
click at [633, 254] on div "Unusual-Activity" at bounding box center [668, 256] width 321 height 28
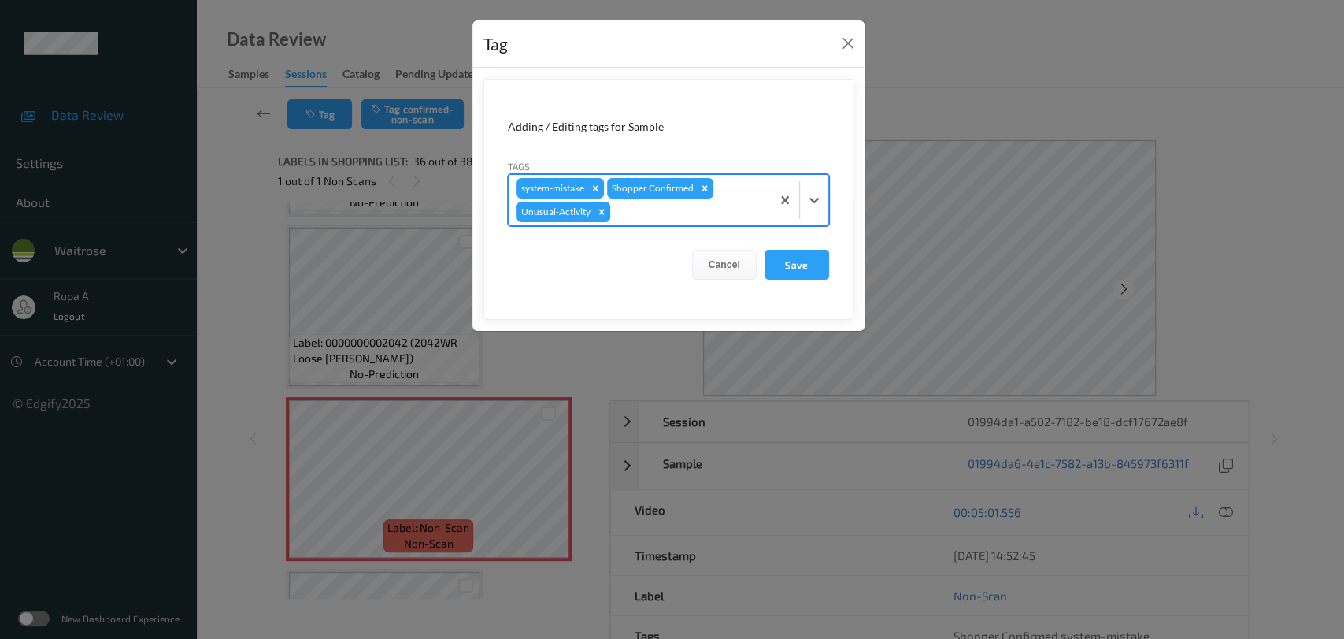
click at [681, 219] on div at bounding box center [688, 211] width 150 height 19
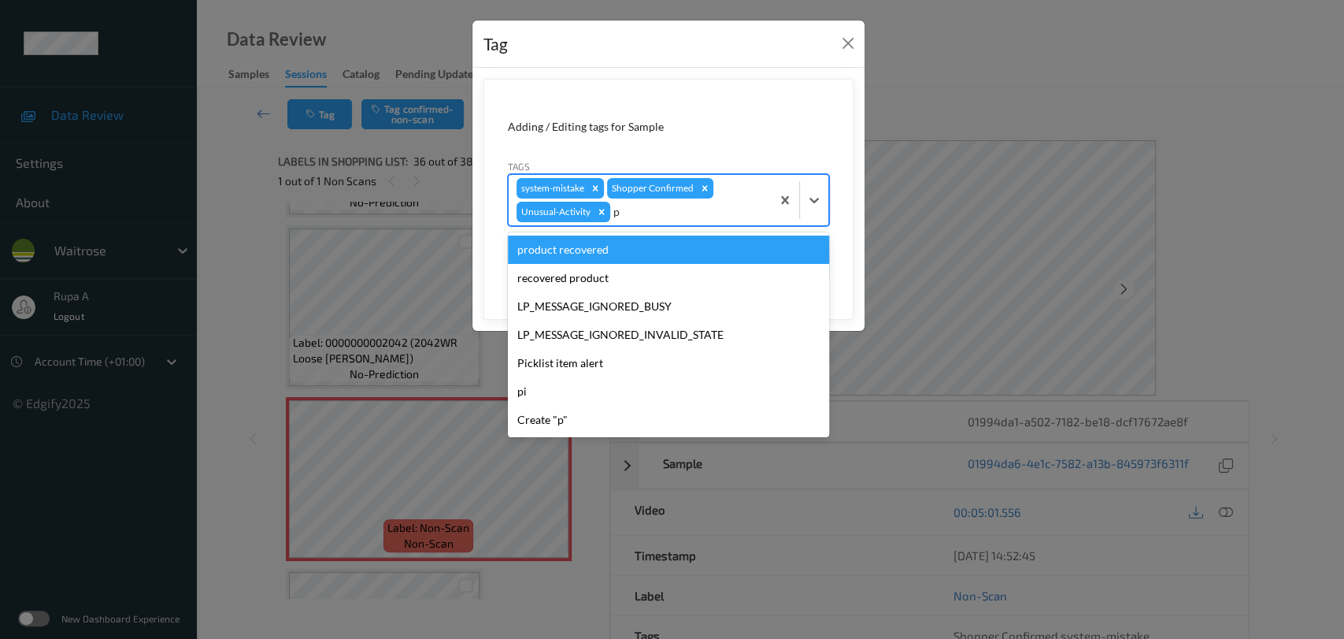
type input "pi"
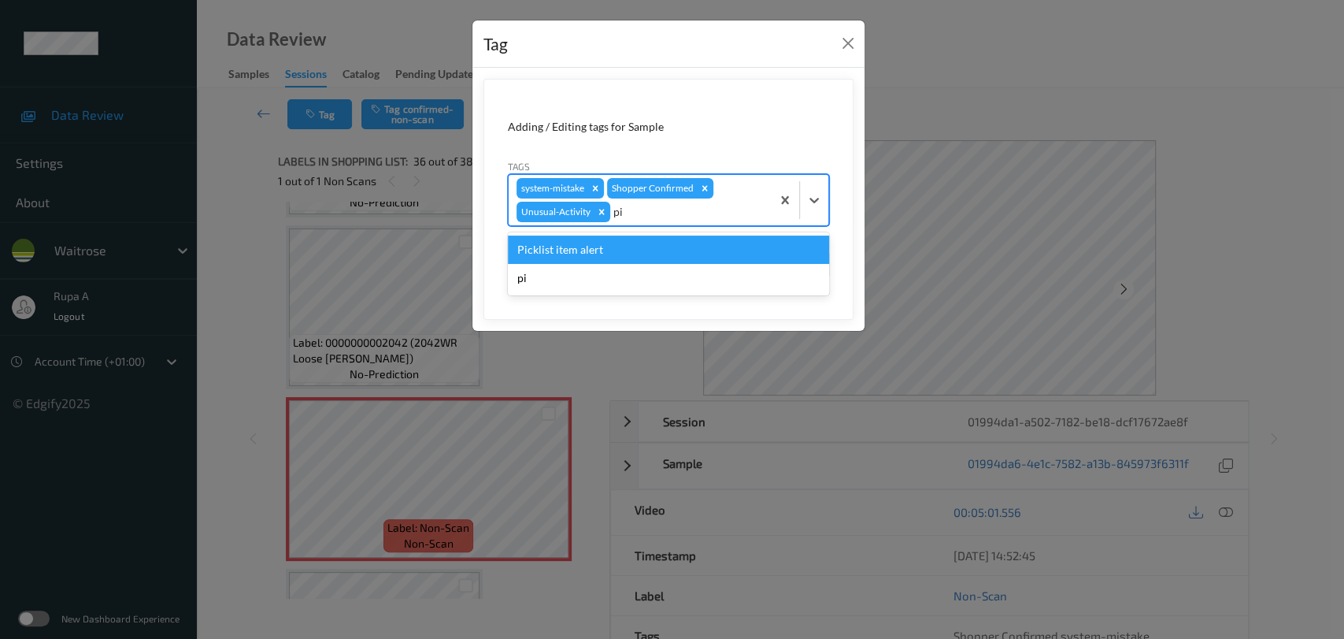
click at [636, 258] on div "Picklist item alert" at bounding box center [668, 249] width 321 height 28
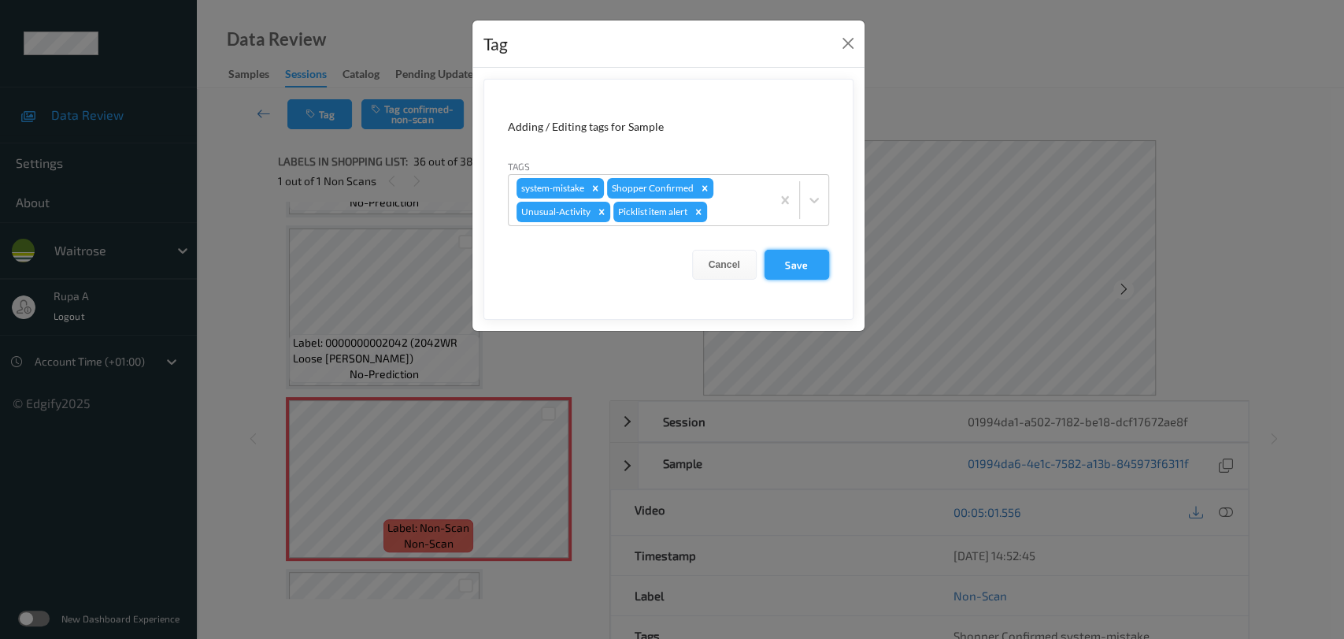
click at [809, 261] on button "Save" at bounding box center [797, 265] width 65 height 30
click at [799, 265] on button "Save" at bounding box center [797, 265] width 65 height 30
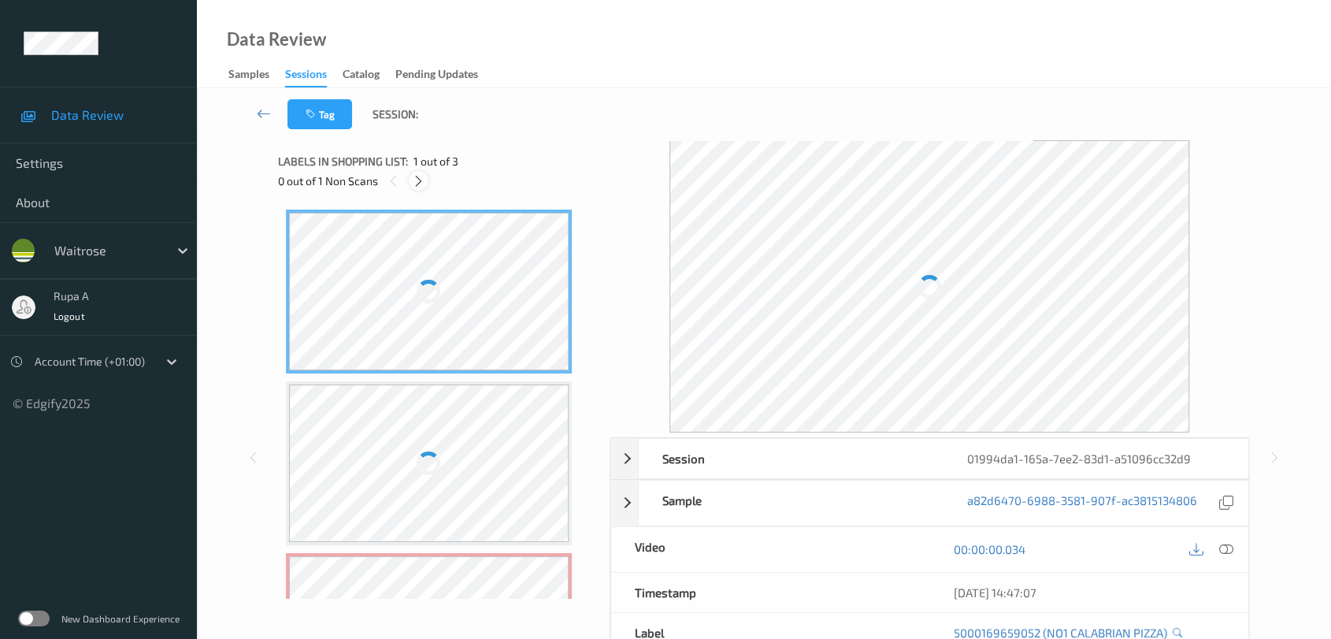
click at [414, 180] on icon at bounding box center [418, 181] width 13 height 14
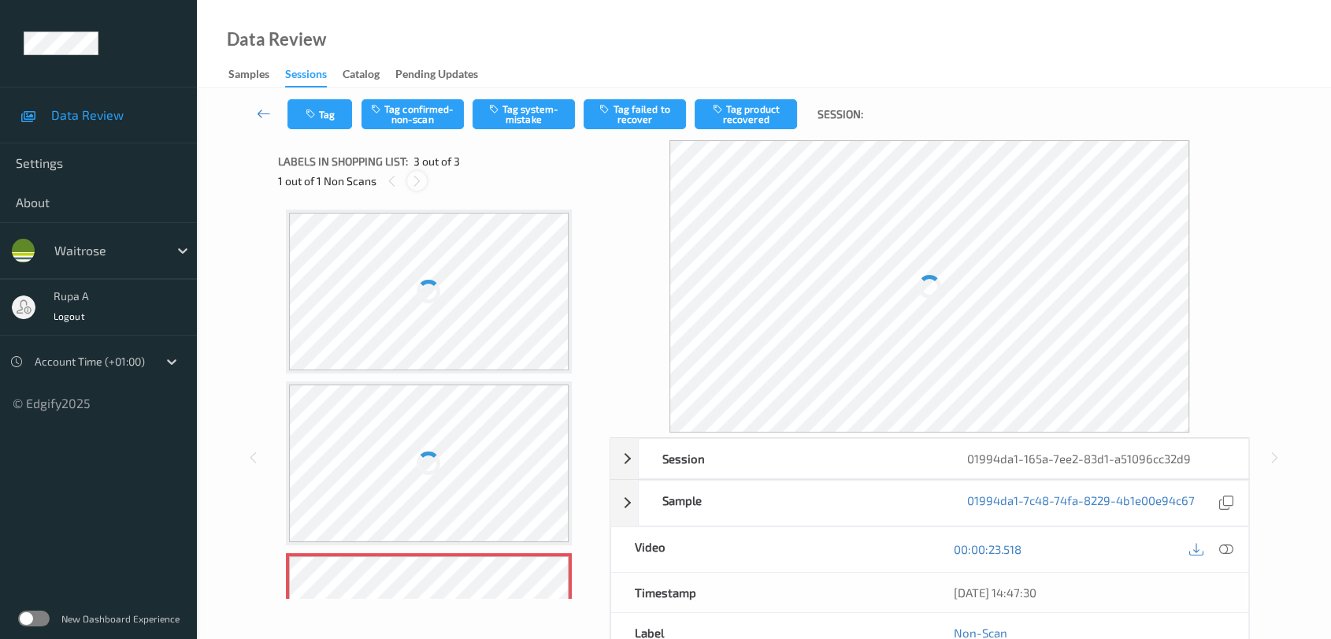
scroll to position [124, 0]
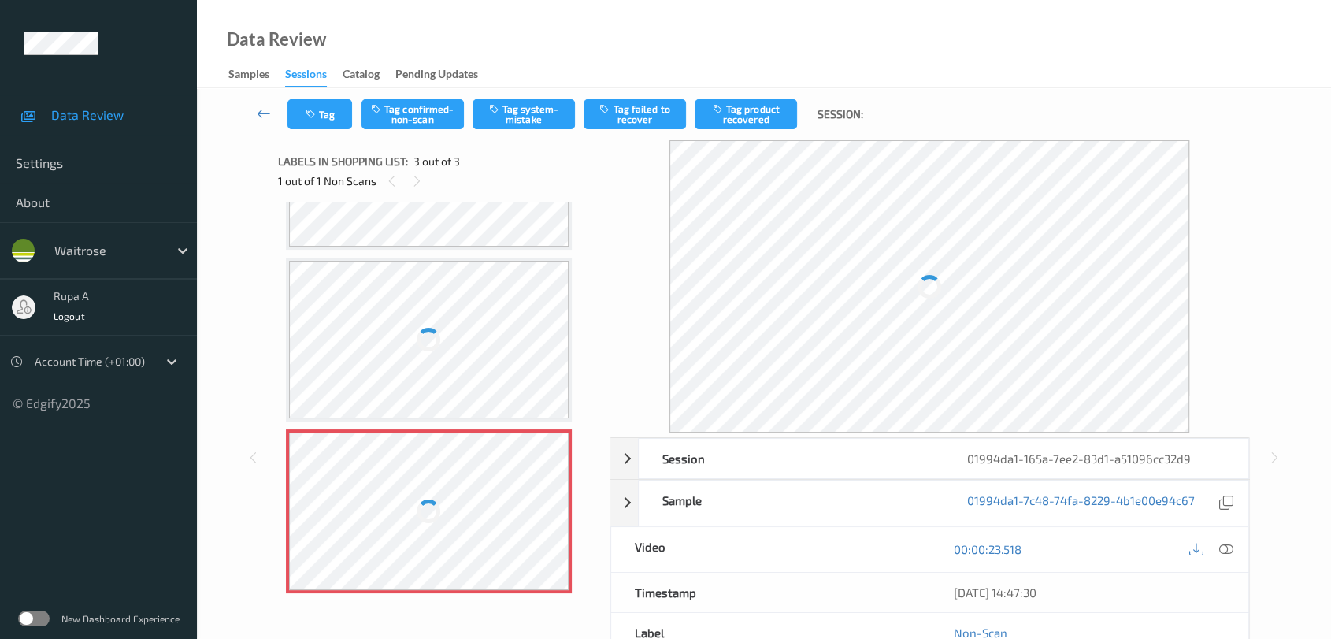
click at [1288, 178] on div "Session 01994da1-165a-7ee2-83d1-a51096cc32d9 Session ID 01994da1-165a-7ee2-83d1…" at bounding box center [763, 457] width 1069 height 634
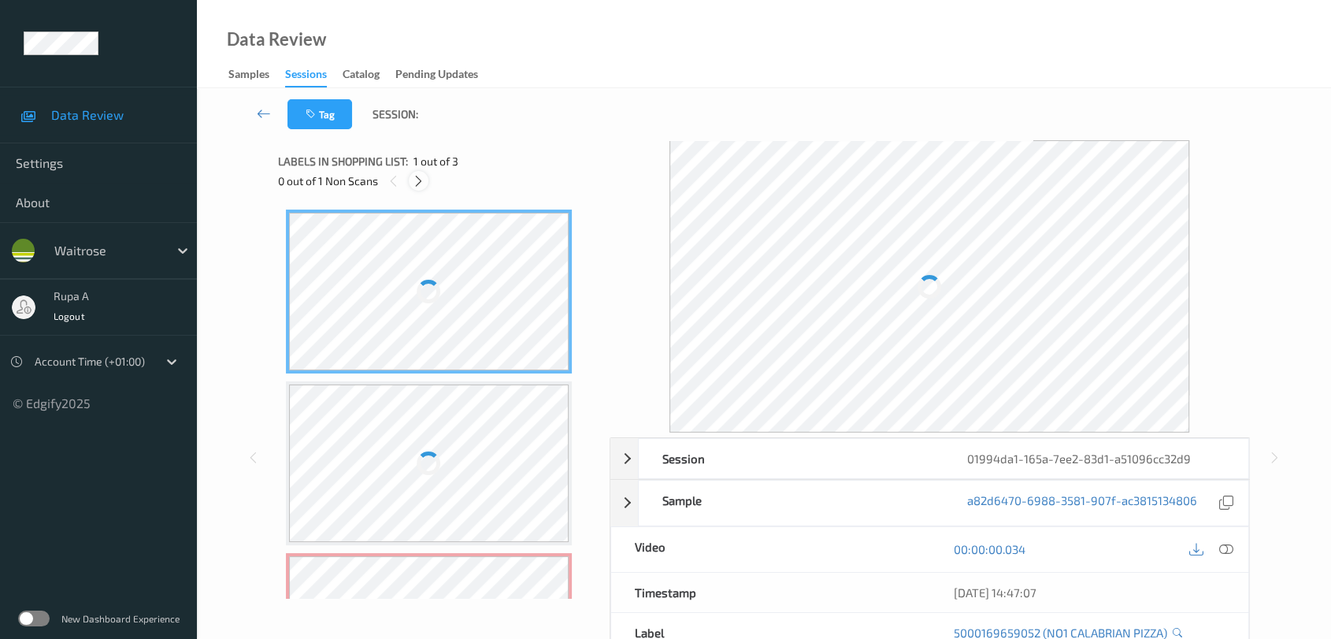
click at [418, 187] on div at bounding box center [419, 181] width 20 height 20
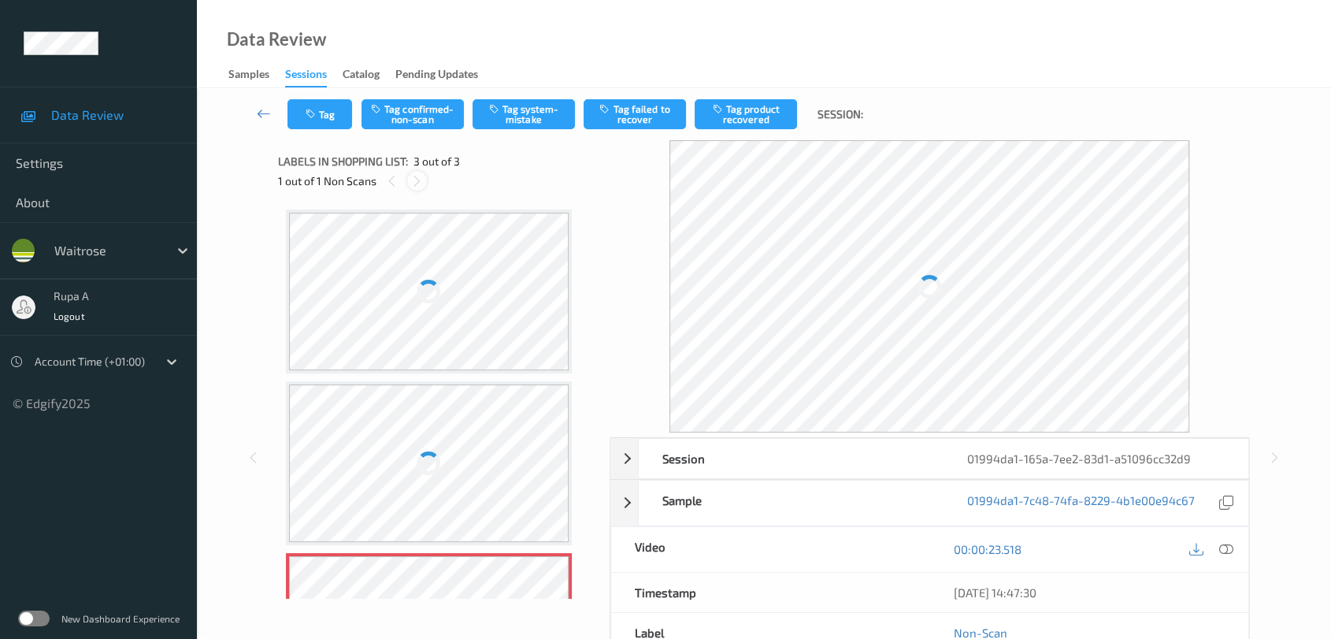
scroll to position [124, 0]
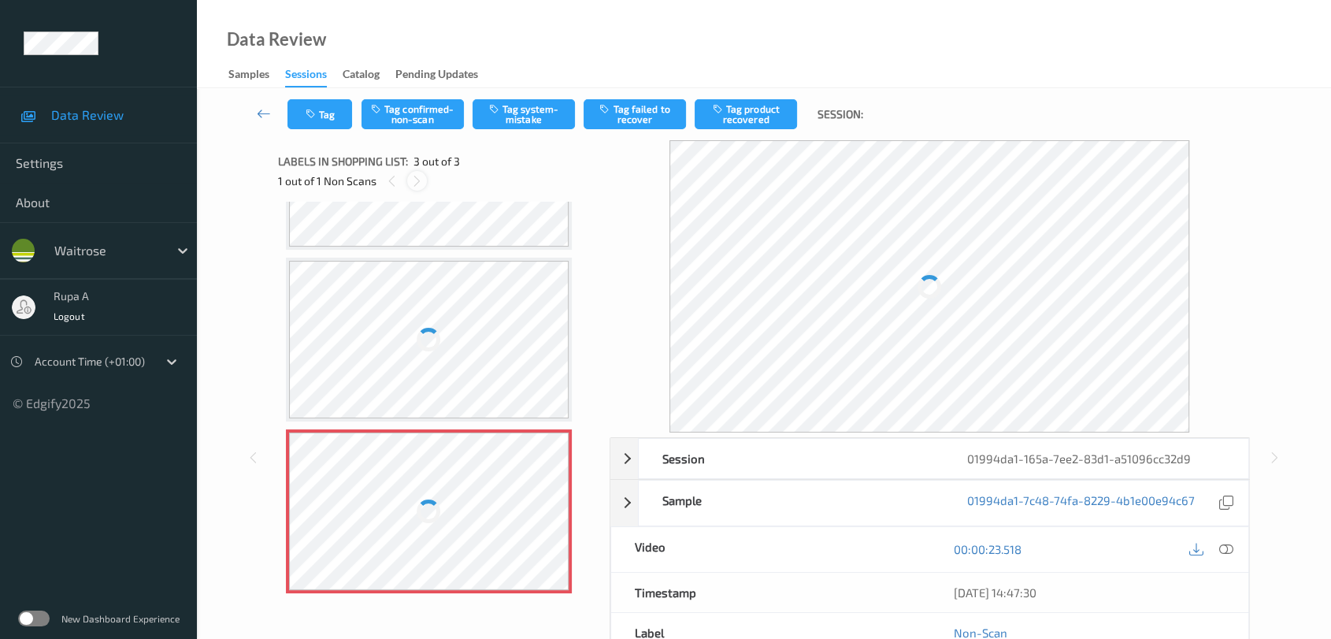
click at [418, 187] on div at bounding box center [417, 181] width 20 height 20
click at [419, 187] on div at bounding box center [417, 181] width 20 height 20
click at [379, 461] on div at bounding box center [429, 511] width 280 height 158
click at [391, 469] on div at bounding box center [429, 511] width 280 height 158
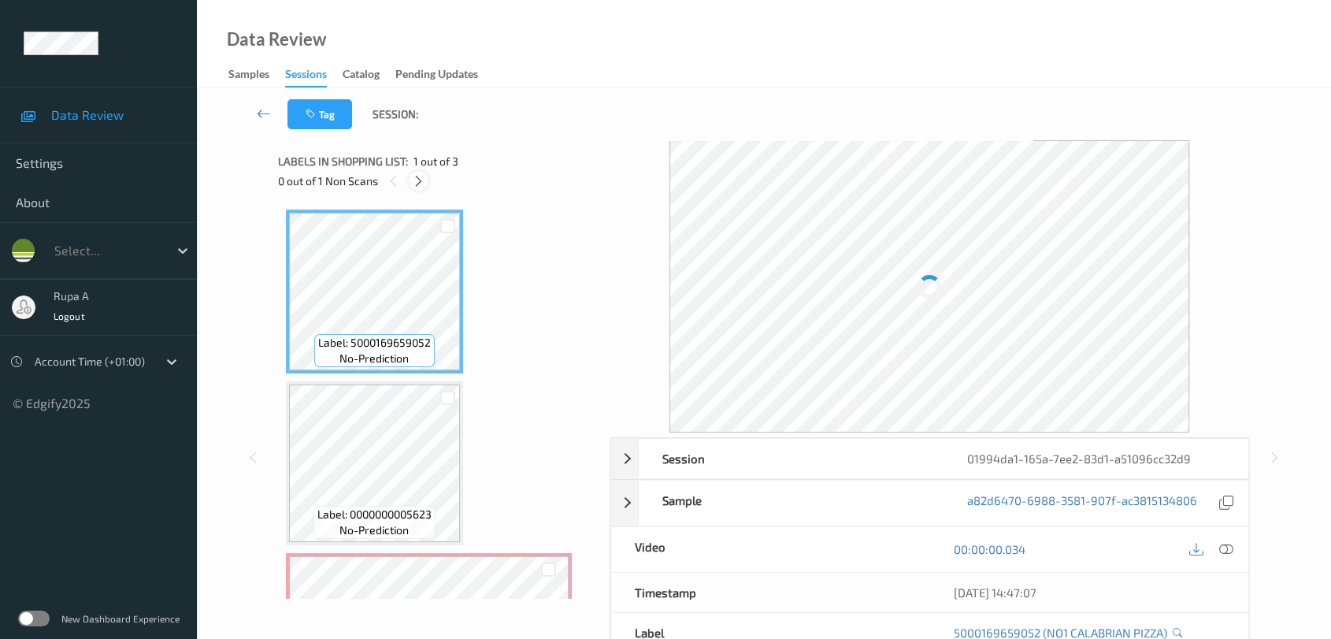
click at [415, 180] on icon at bounding box center [418, 181] width 13 height 14
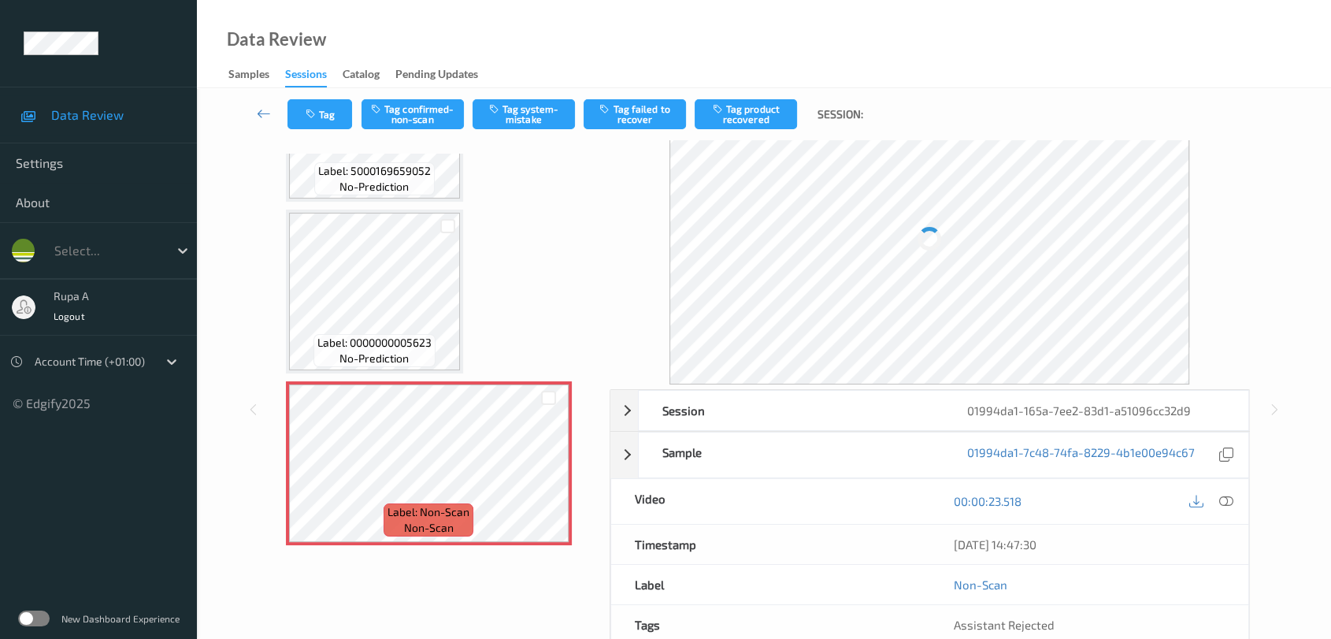
scroll to position [87, 0]
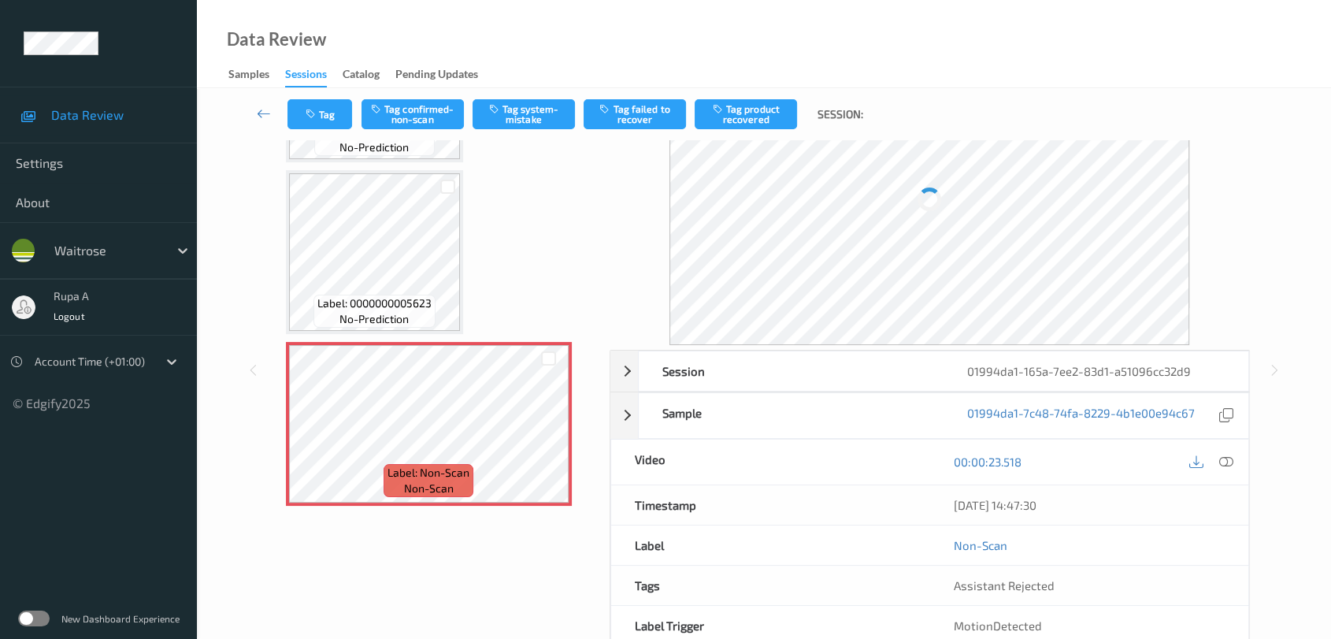
click at [1206, 176] on div at bounding box center [930, 199] width 641 height 292
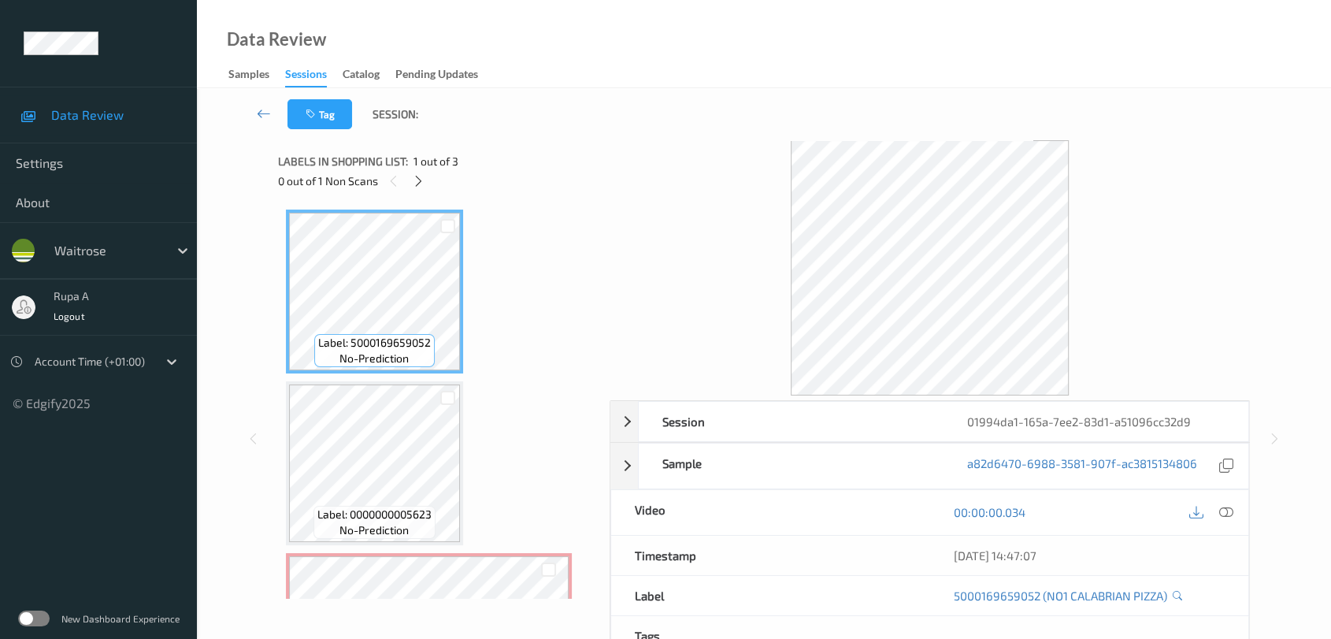
click at [743, 83] on div "Data Review Samples Sessions Catalog Pending Updates" at bounding box center [764, 44] width 1134 height 88
click at [421, 181] on icon at bounding box center [418, 181] width 13 height 14
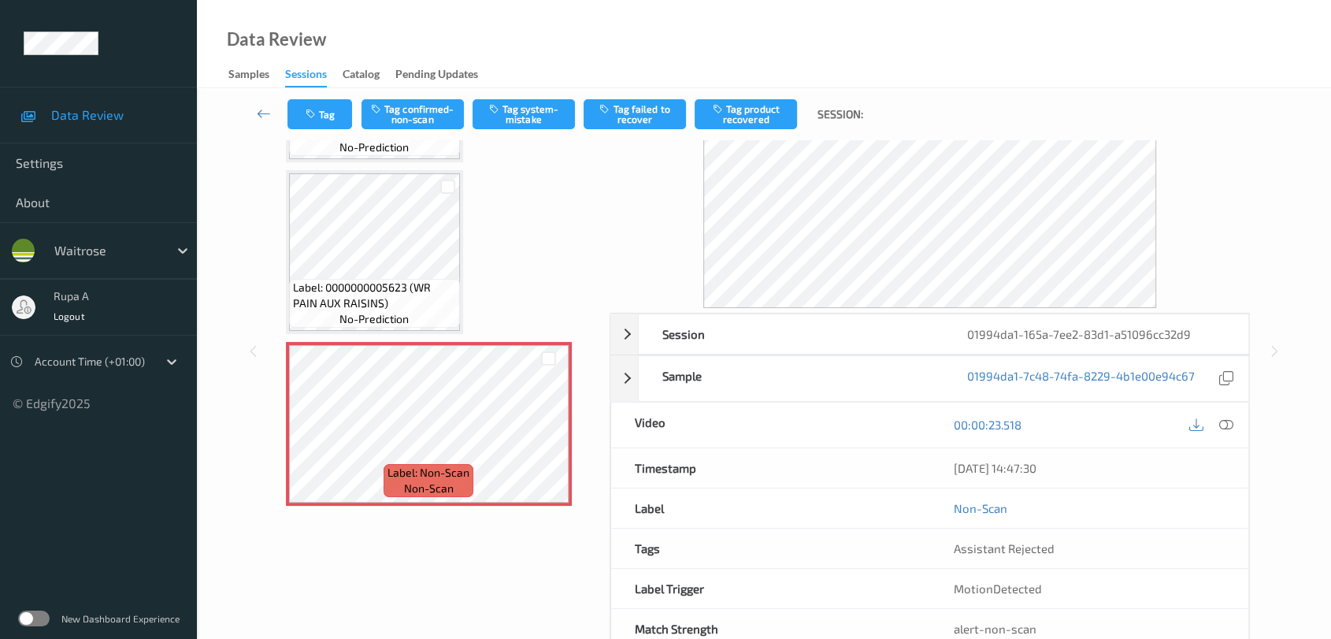
scroll to position [108, 0]
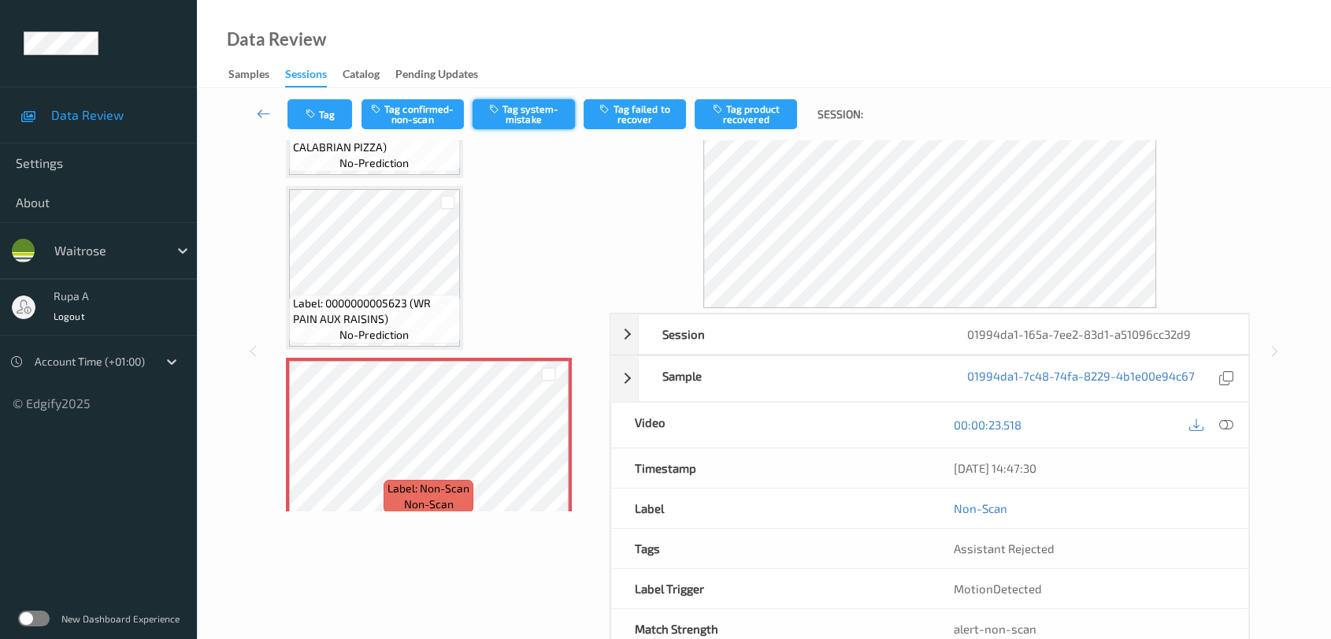
click at [523, 120] on button "Tag system-mistake" at bounding box center [524, 114] width 102 height 30
click at [314, 121] on button "Tag" at bounding box center [319, 114] width 65 height 30
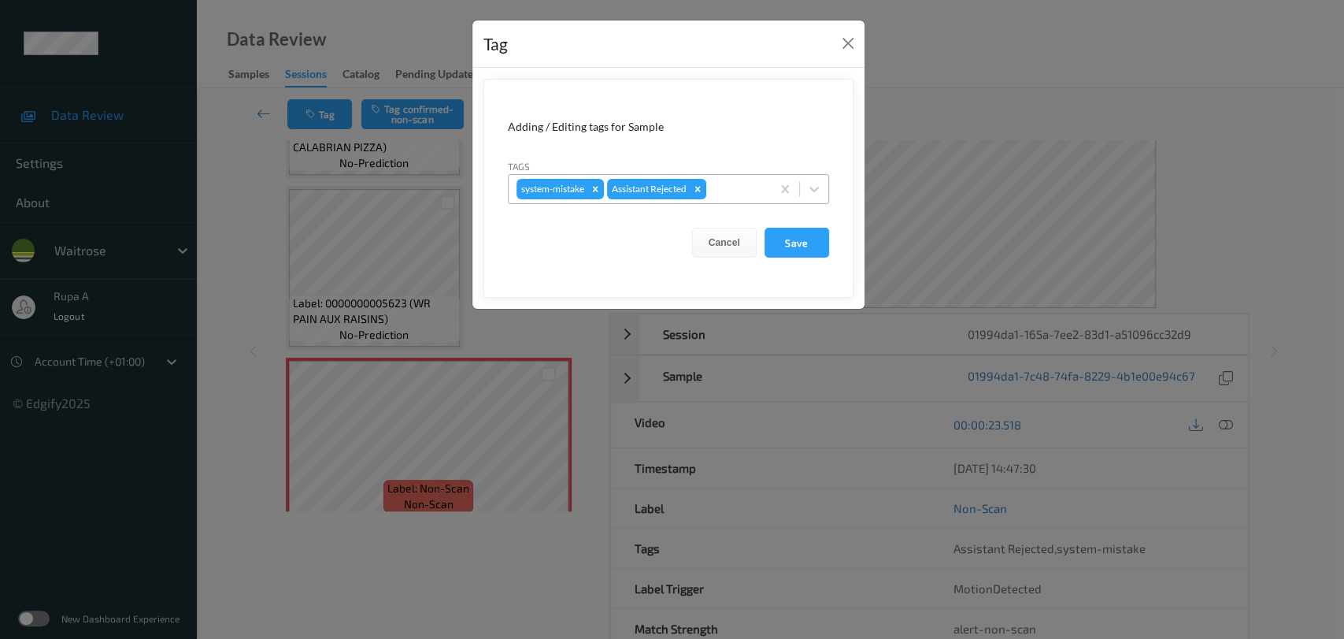
click at [725, 195] on div at bounding box center [737, 189] width 54 height 19
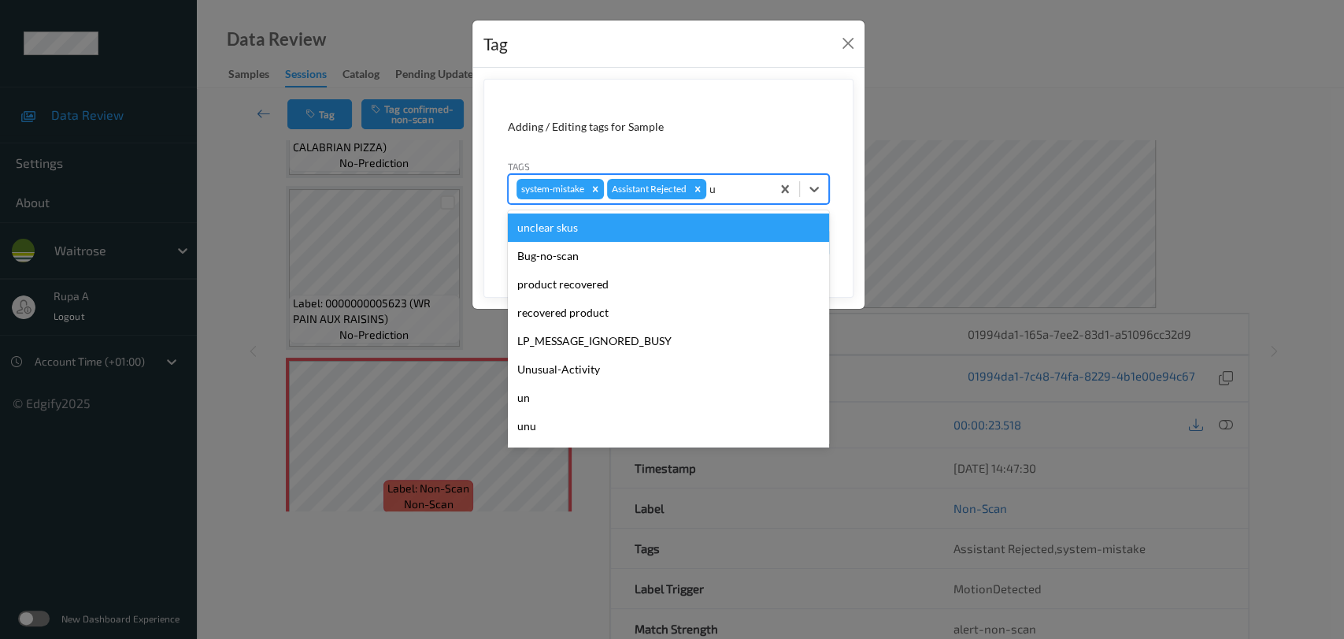
type input "un"
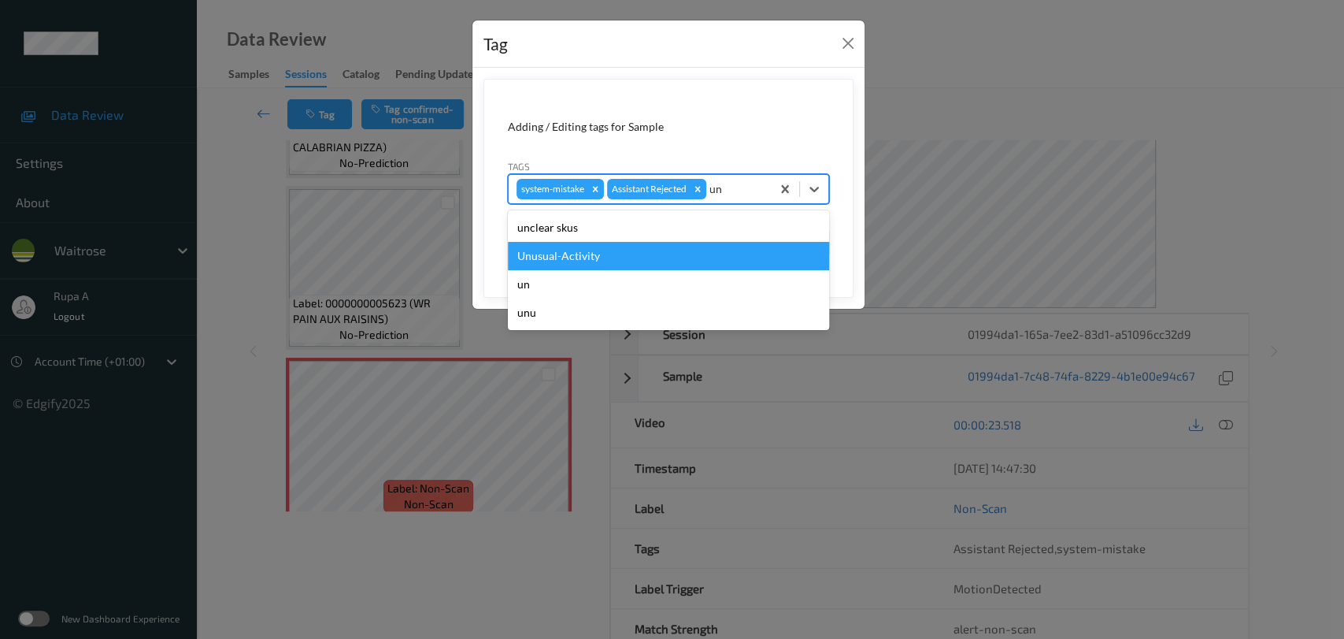
click at [669, 243] on div "Unusual-Activity" at bounding box center [668, 256] width 321 height 28
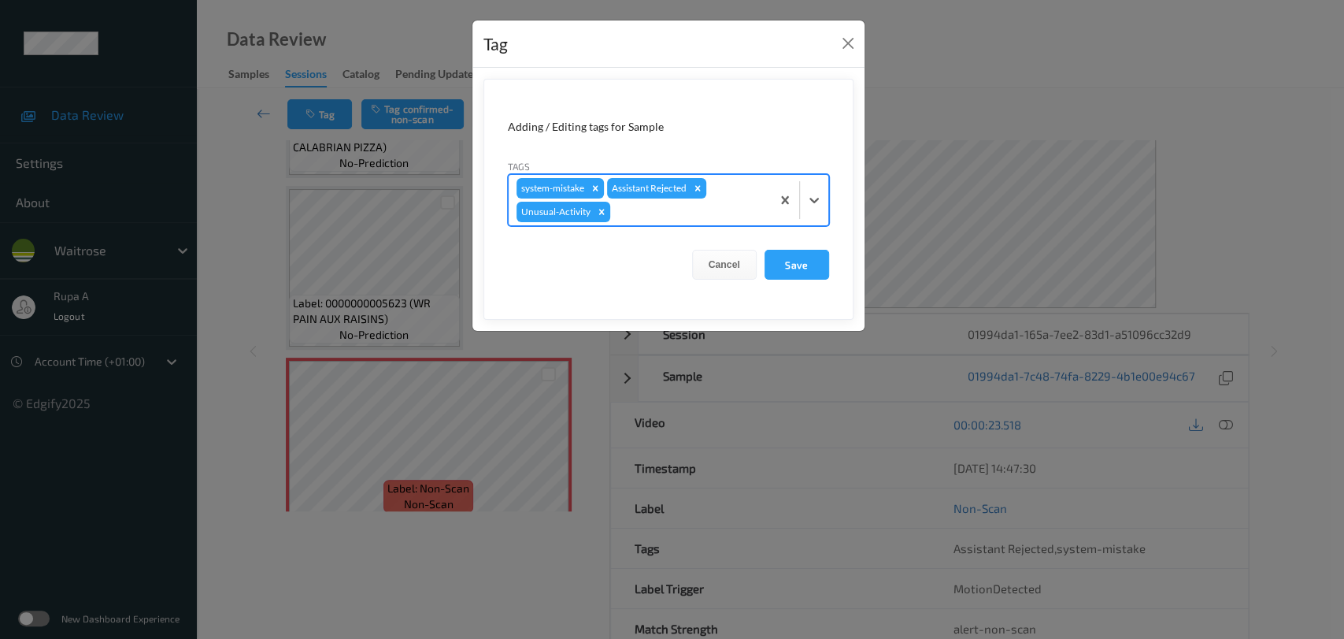
click at [684, 217] on div at bounding box center [688, 211] width 150 height 19
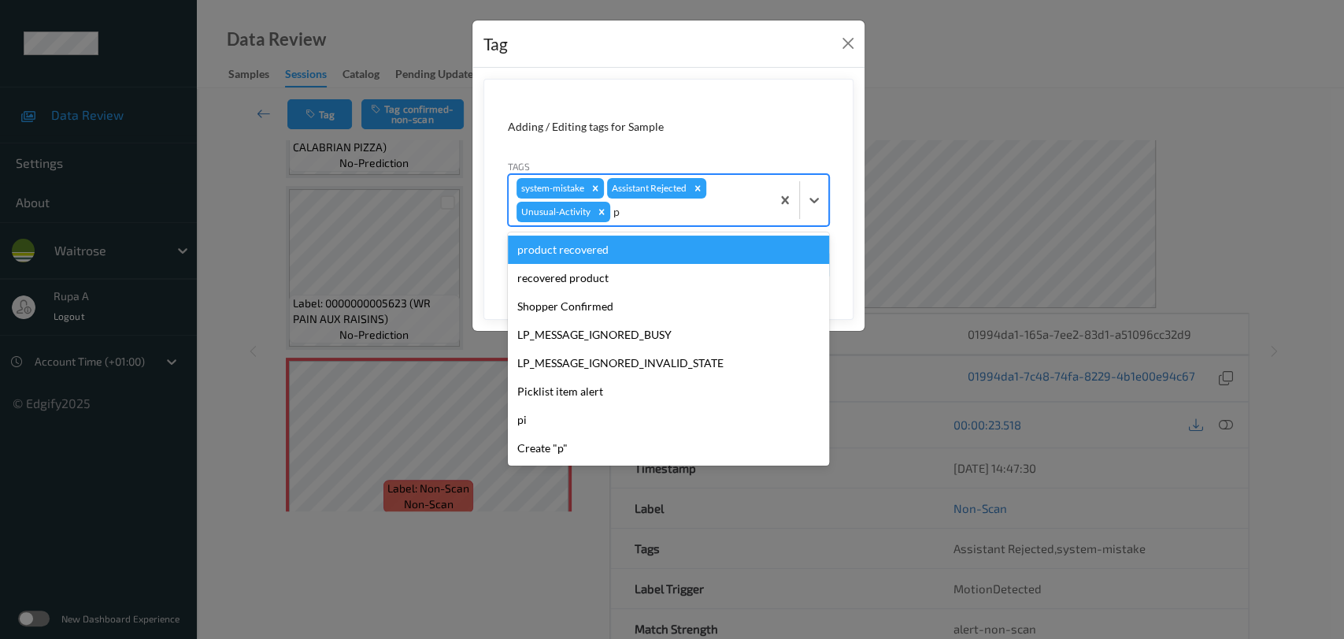
type input "pi"
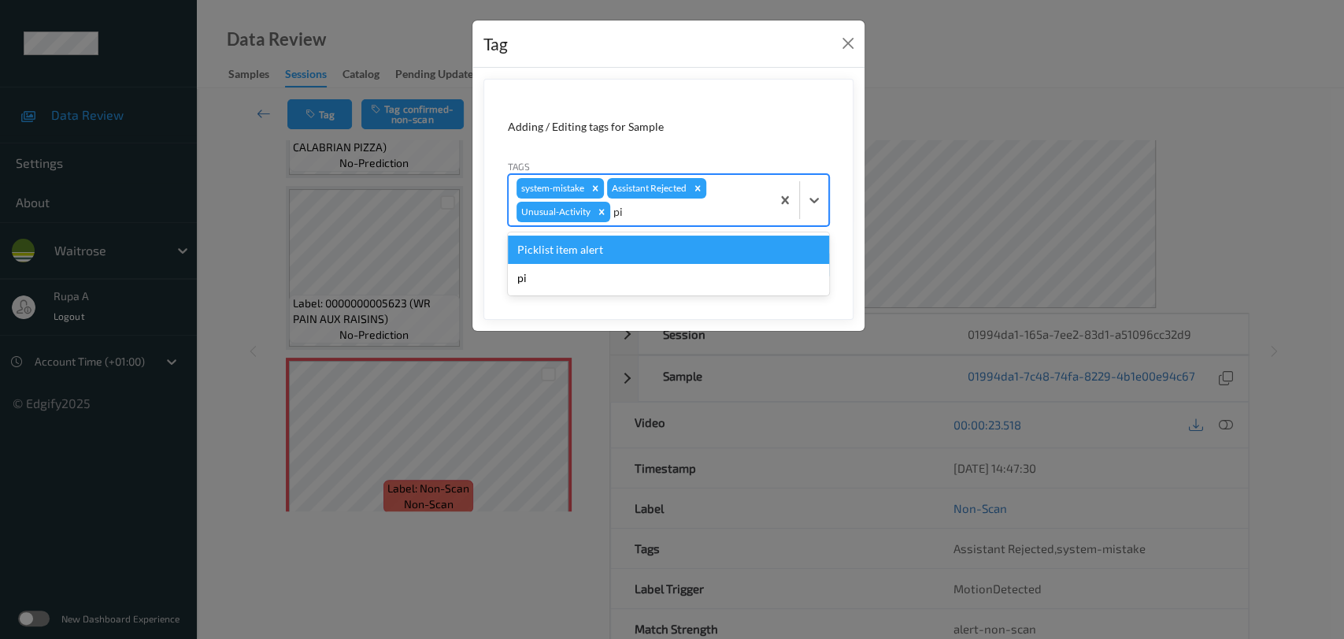
click at [662, 248] on div "Picklist item alert" at bounding box center [668, 249] width 321 height 28
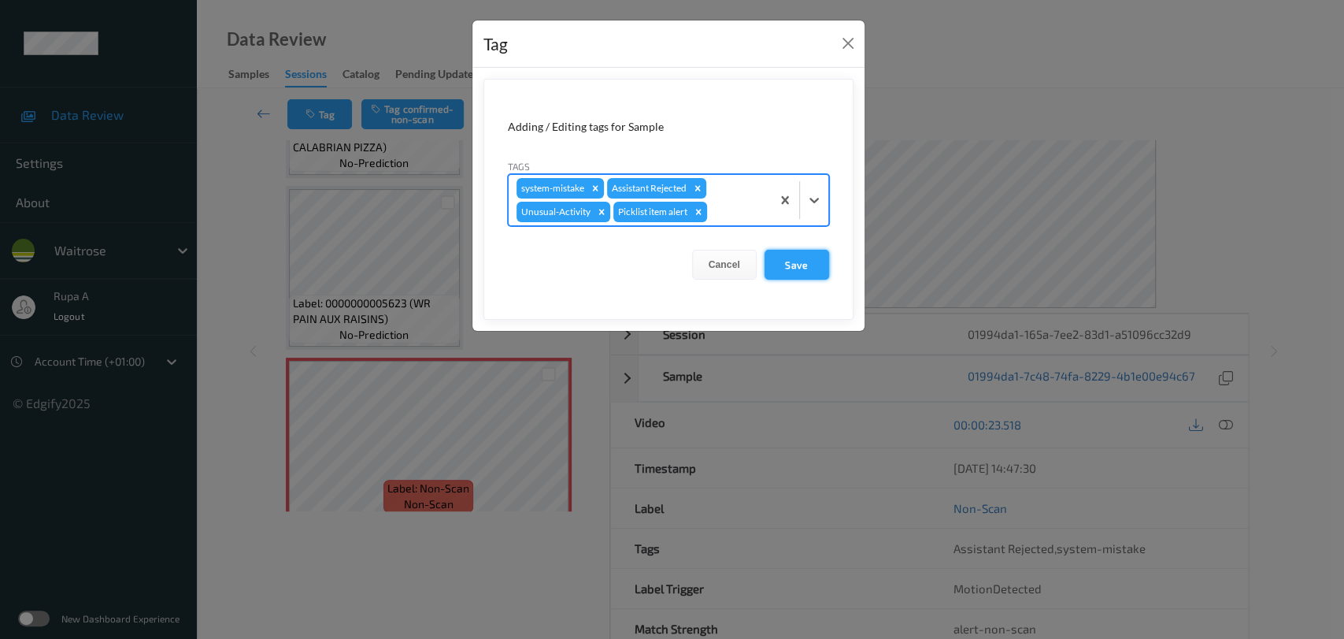
click at [801, 265] on button "Save" at bounding box center [797, 265] width 65 height 30
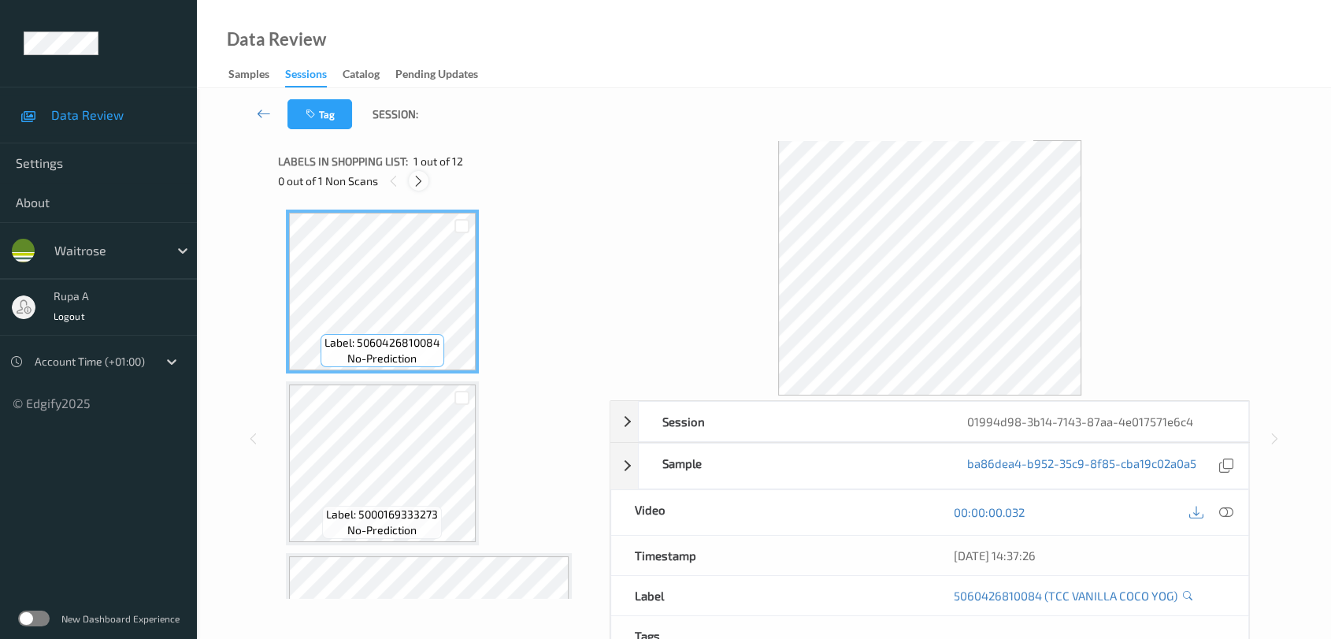
click at [417, 184] on icon at bounding box center [418, 181] width 13 height 14
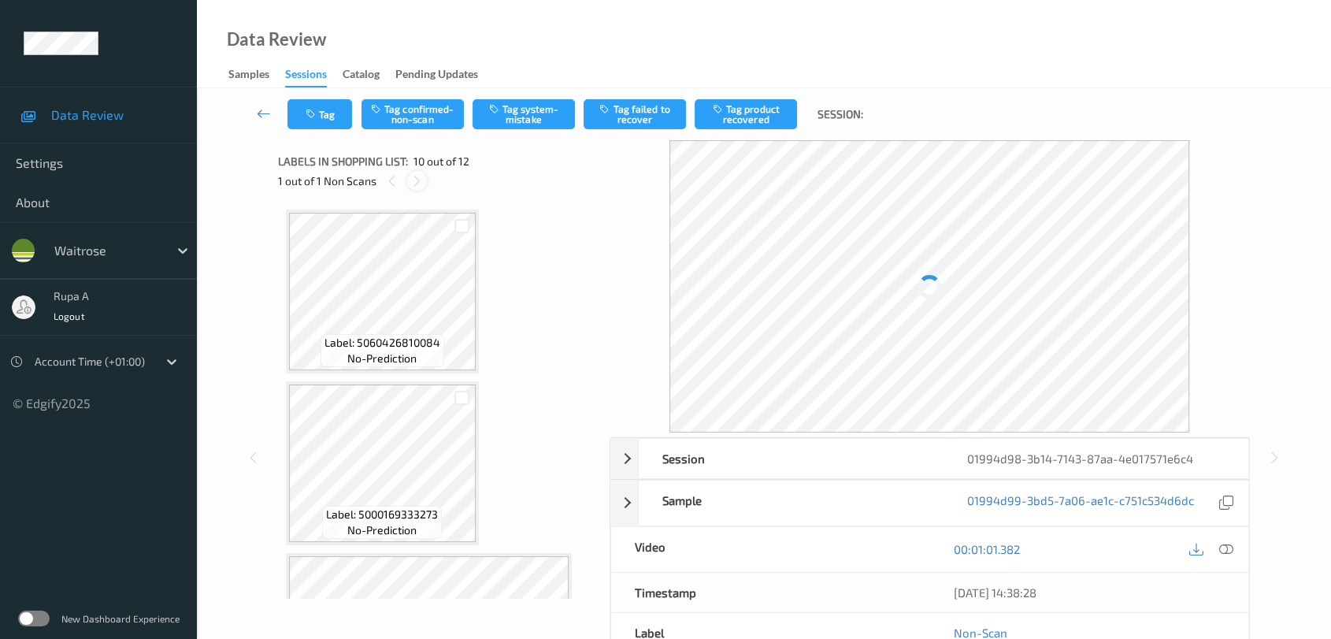
scroll to position [1375, 0]
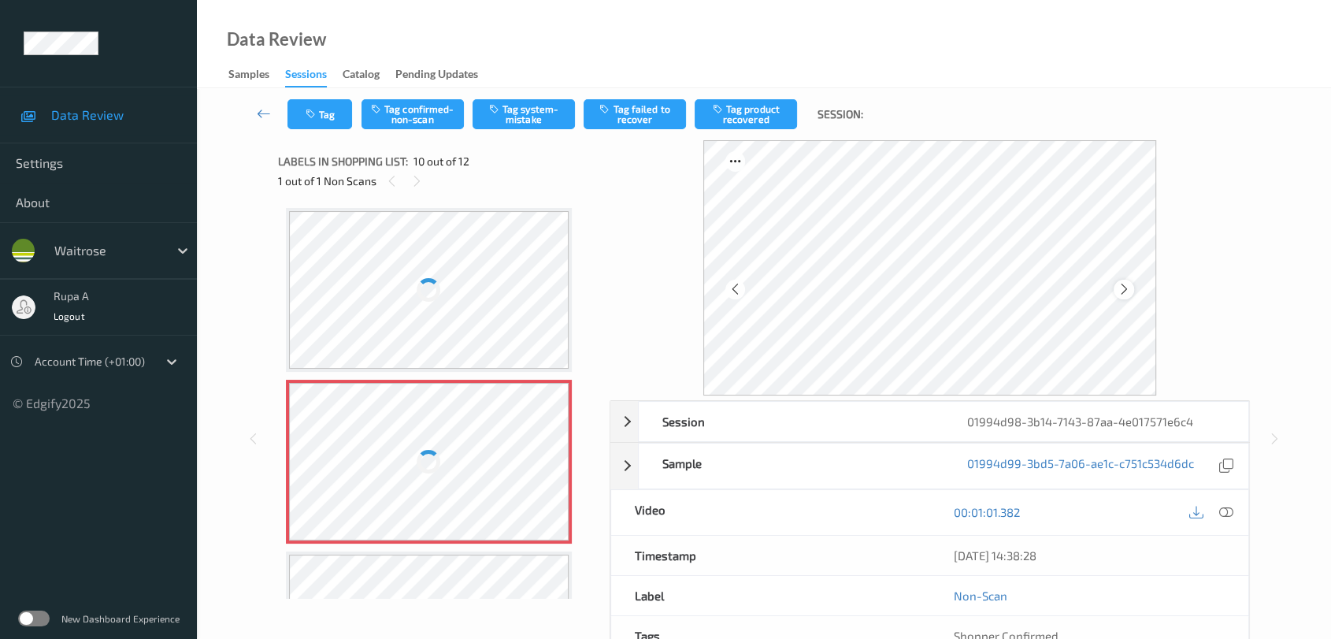
click at [1125, 291] on icon at bounding box center [1123, 289] width 13 height 14
click at [1123, 291] on icon at bounding box center [1123, 289] width 13 height 14
click at [1268, 167] on div "Session 01994d98-3b14-7143-87aa-4e017571e6c4 Session ID 01994d98-3b14-7143-87aa…" at bounding box center [763, 438] width 1069 height 597
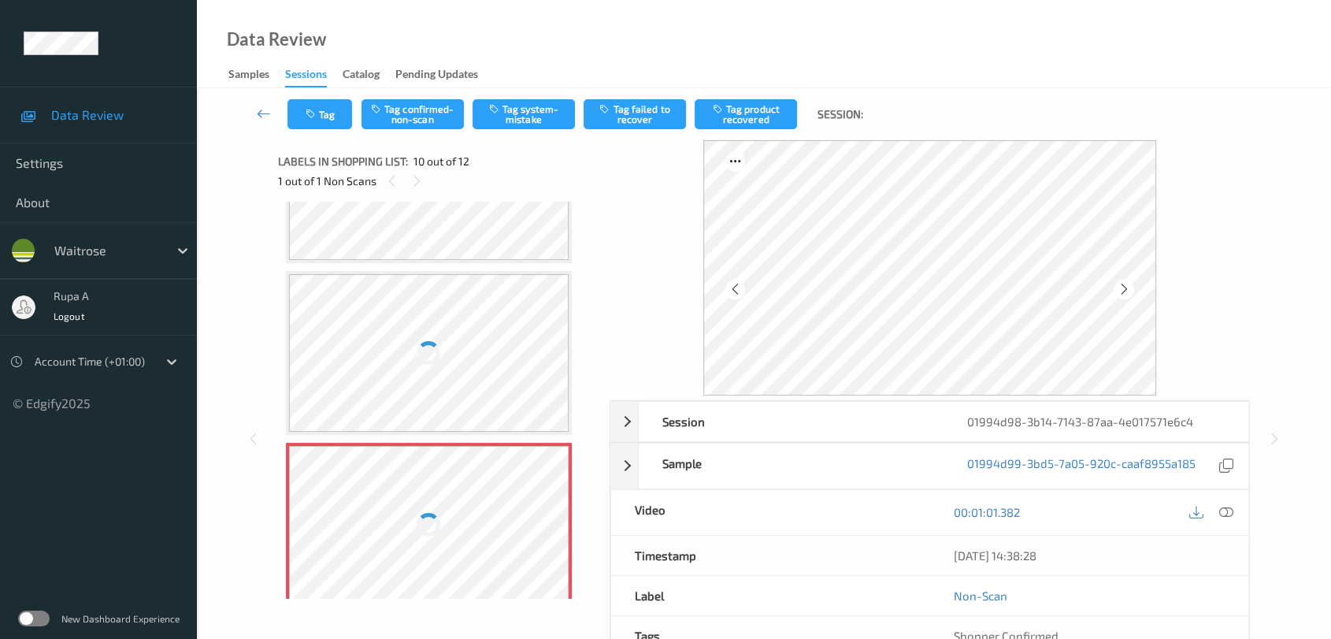
scroll to position [1288, 0]
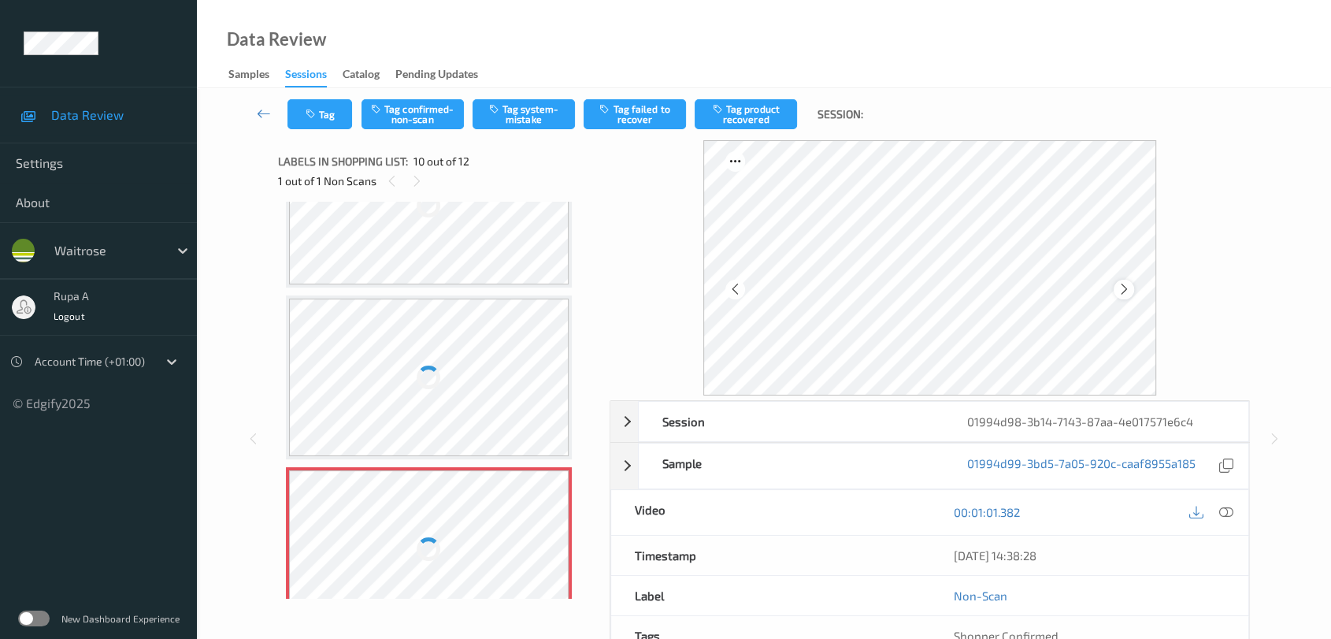
click at [1124, 295] on icon at bounding box center [1123, 289] width 13 height 14
click at [1125, 293] on icon at bounding box center [1123, 289] width 13 height 14
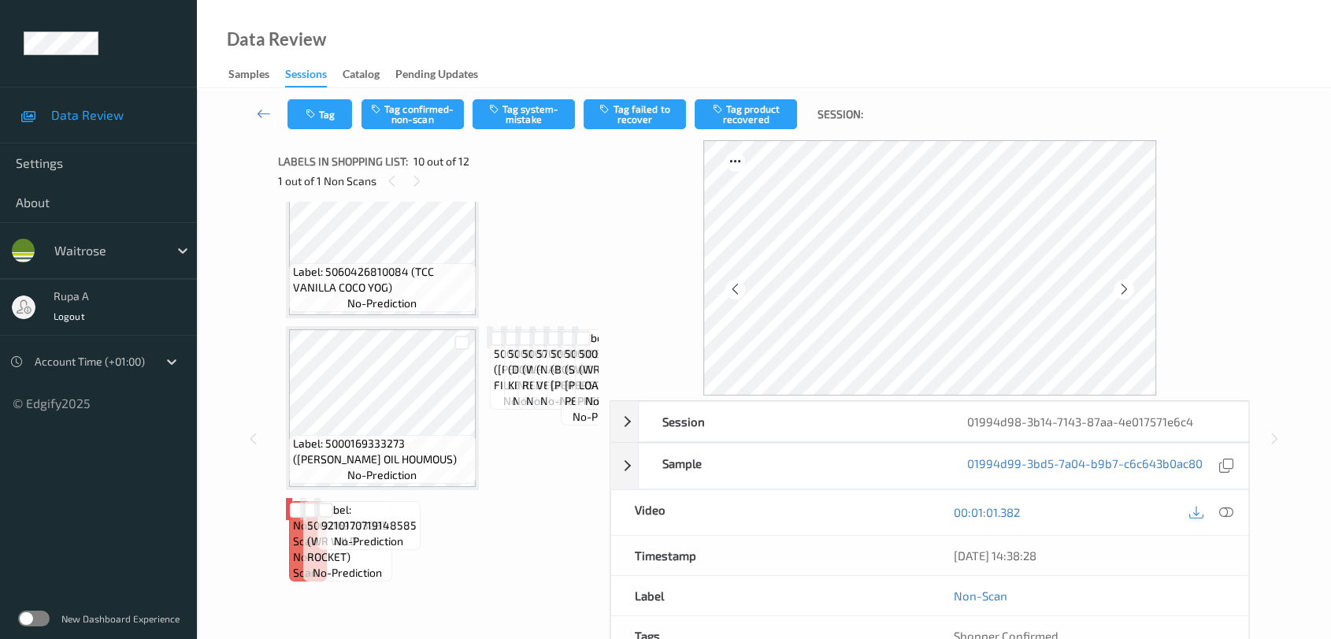
scroll to position [1273, 0]
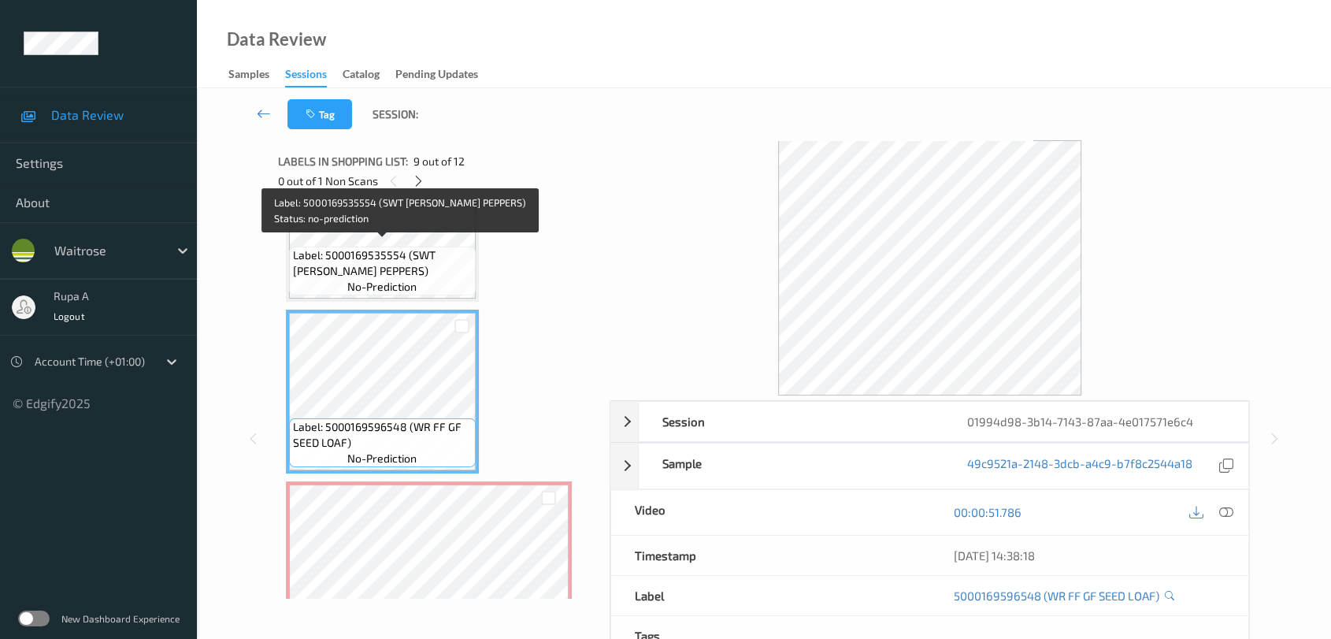
click at [450, 247] on span "Label: 5000169535554 (SWT ROMANO PEPPERS)" at bounding box center [382, 263] width 179 height 32
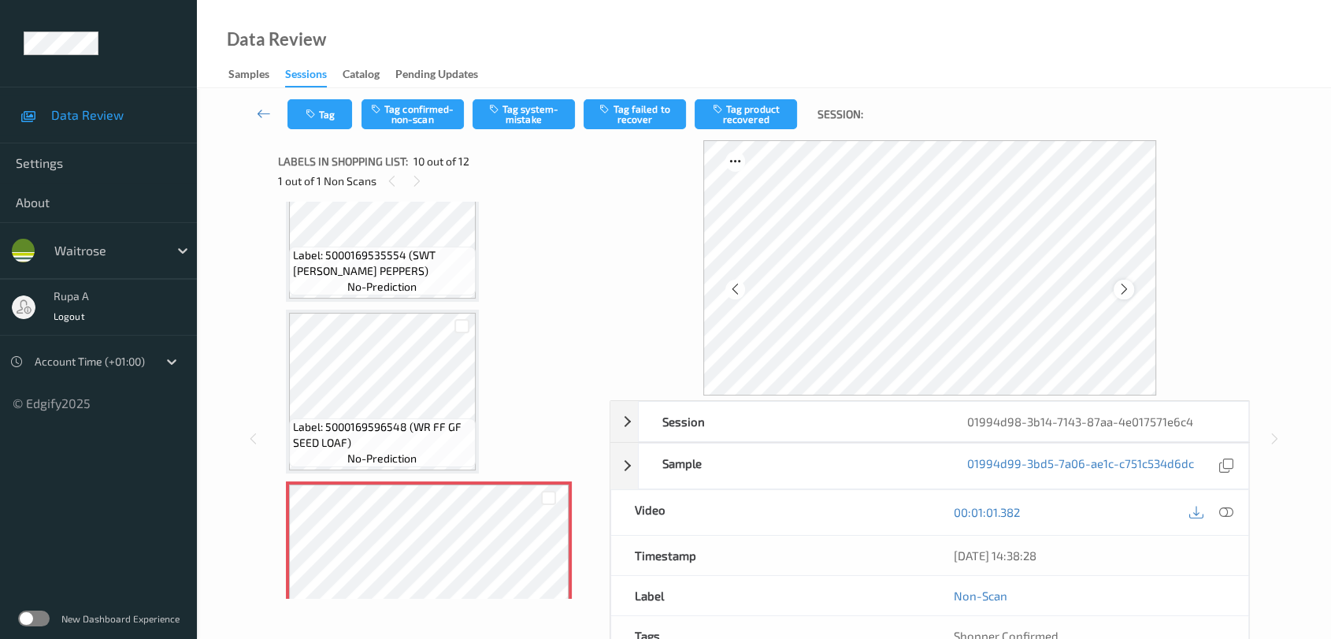
click at [1128, 291] on icon at bounding box center [1123, 289] width 13 height 14
click at [1129, 291] on icon at bounding box center [1123, 289] width 13 height 14
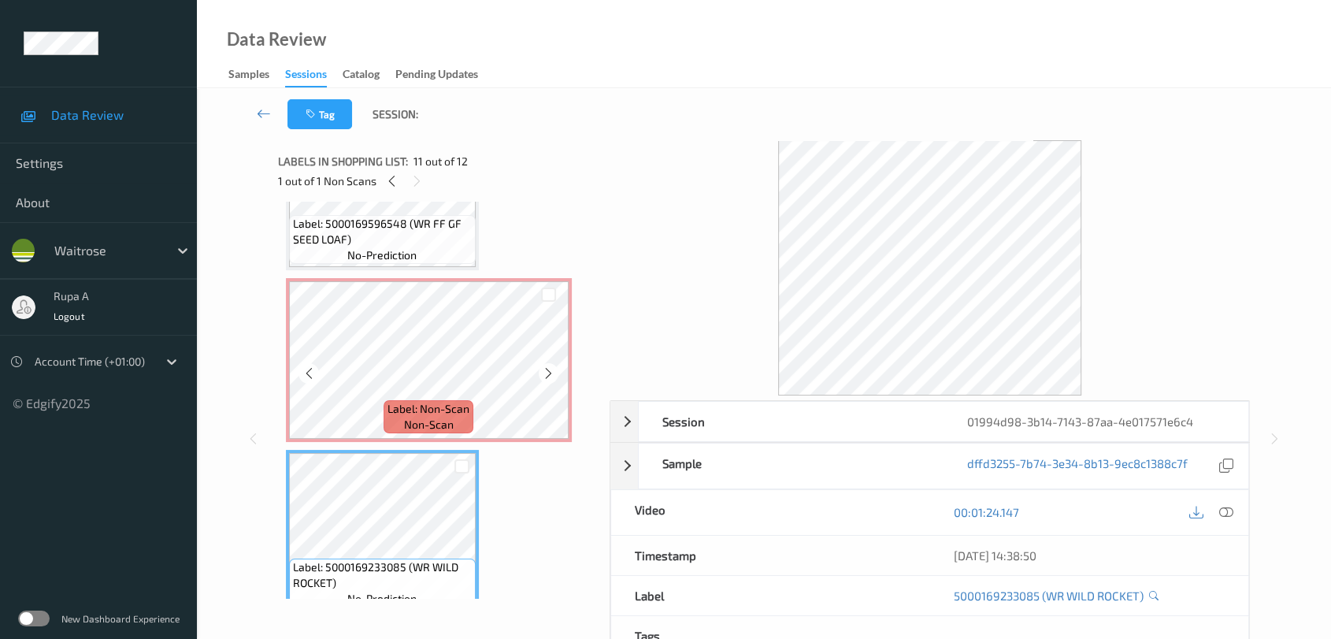
scroll to position [1449, 0]
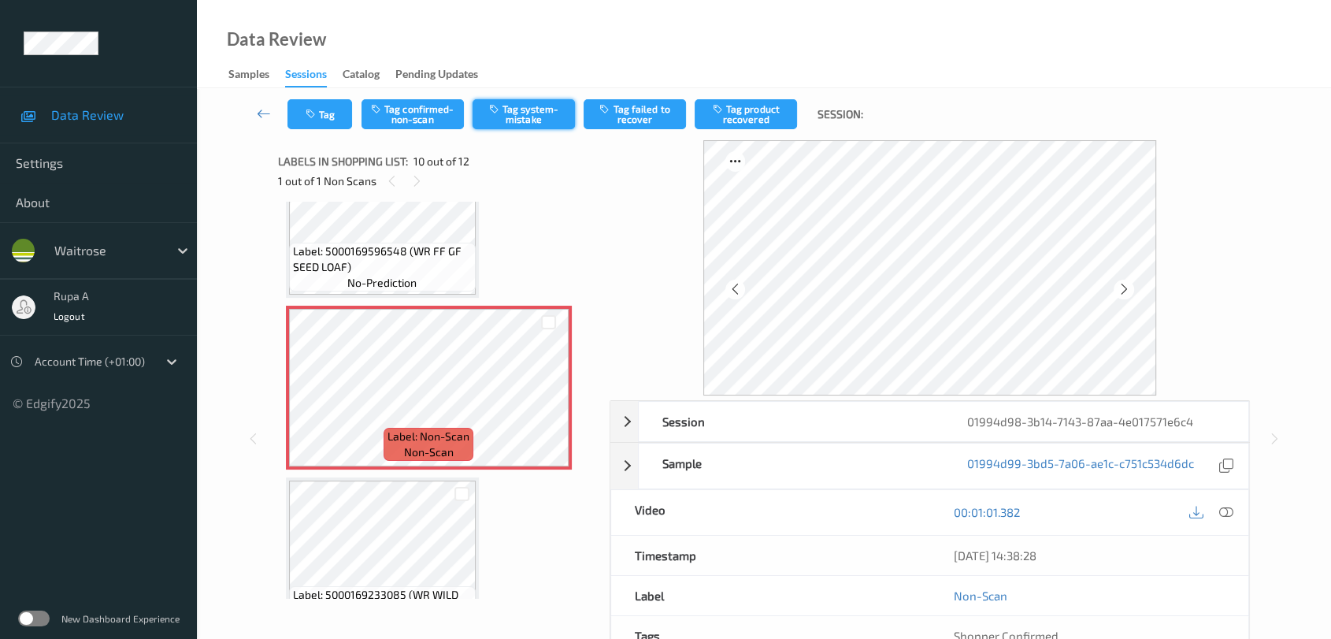
click at [523, 119] on button "Tag system-mistake" at bounding box center [524, 114] width 102 height 30
click at [324, 121] on button "Tag" at bounding box center [319, 114] width 65 height 30
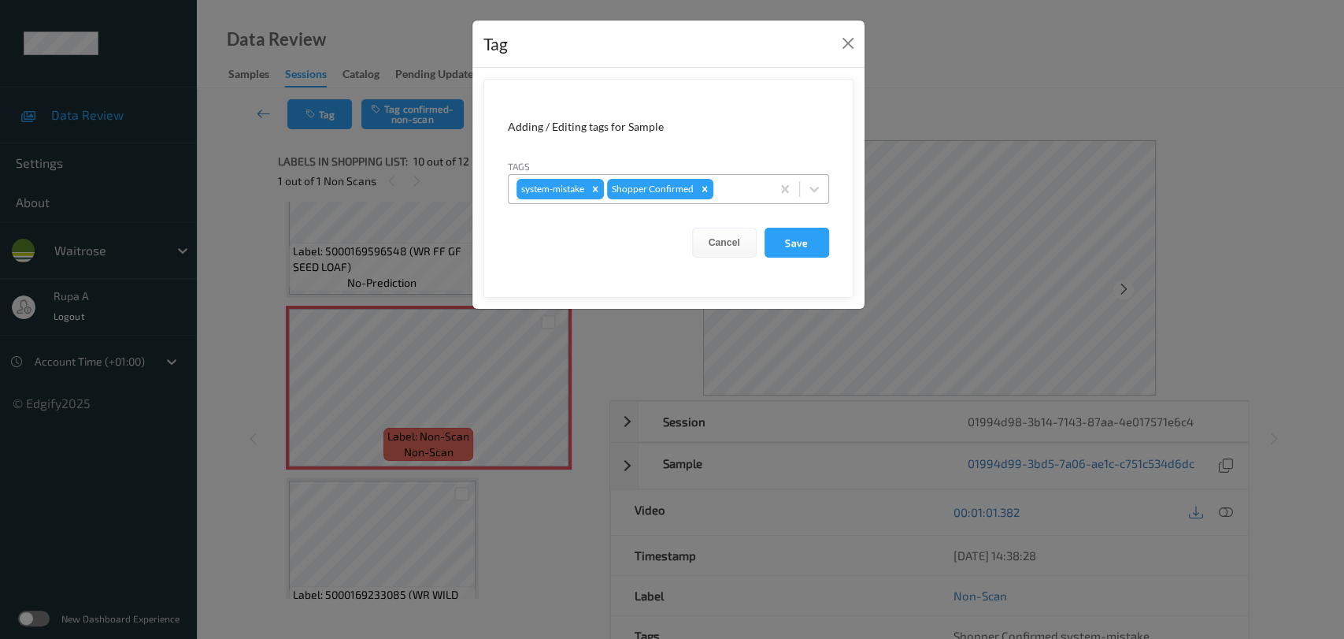
click at [758, 193] on div at bounding box center [740, 189] width 46 height 19
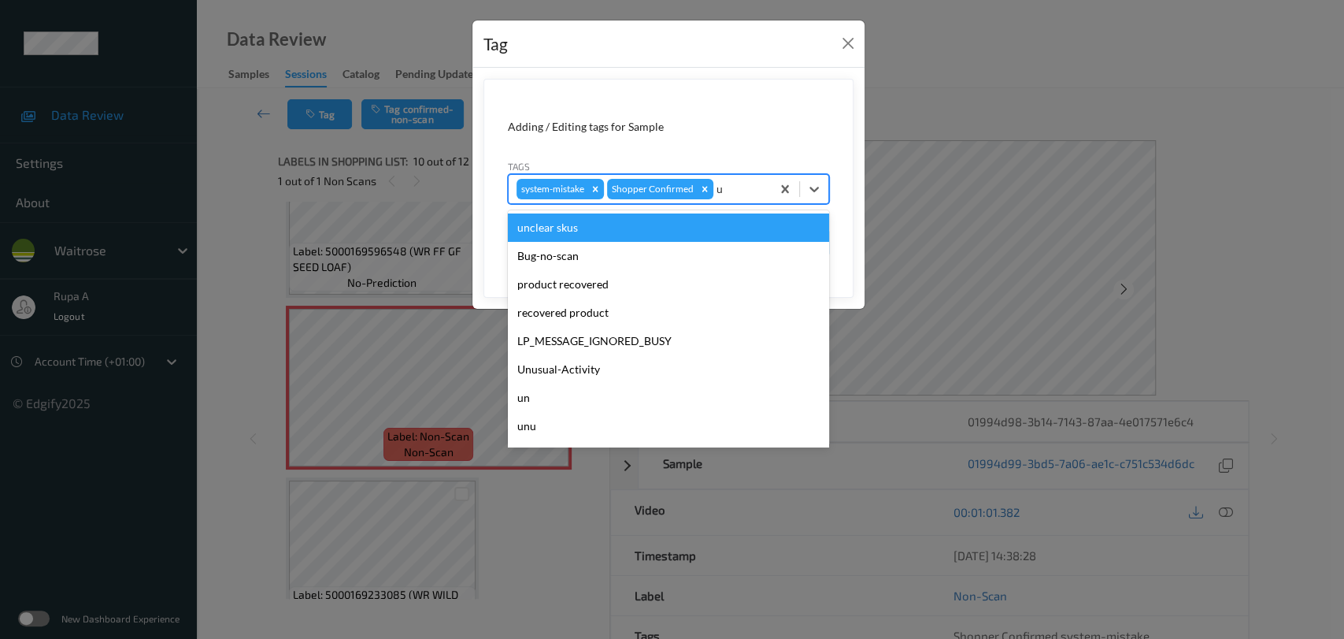
type input "un"
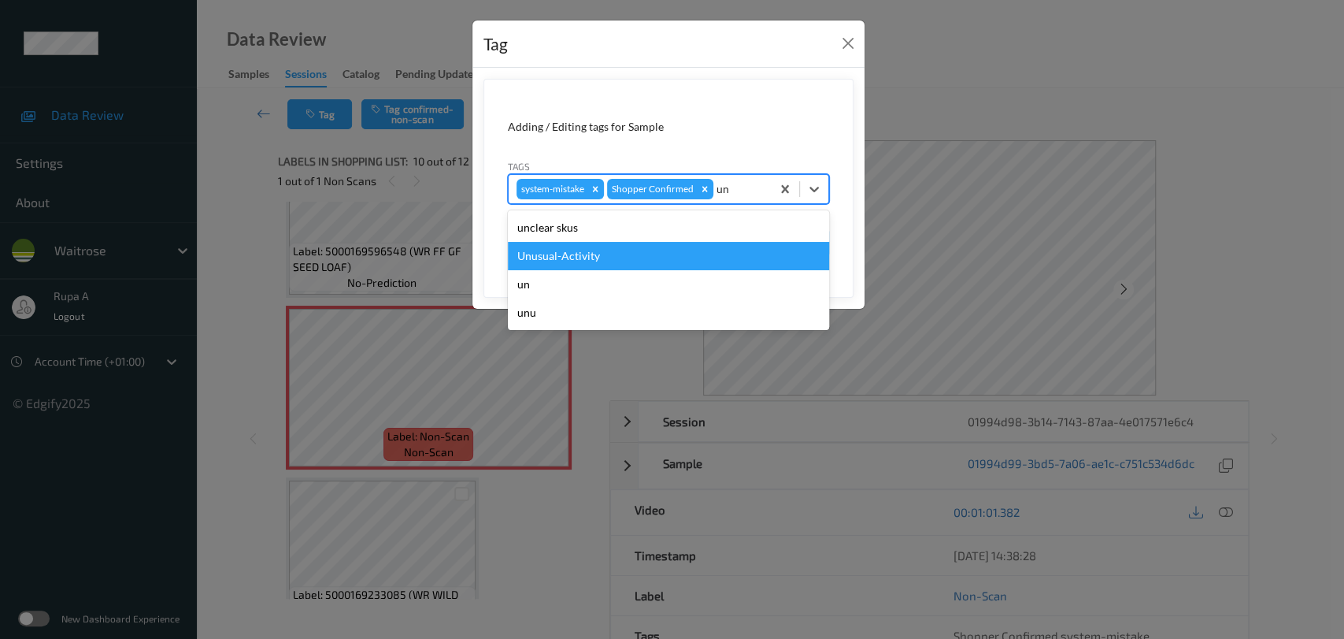
click at [639, 254] on div "Unusual-Activity" at bounding box center [668, 256] width 321 height 28
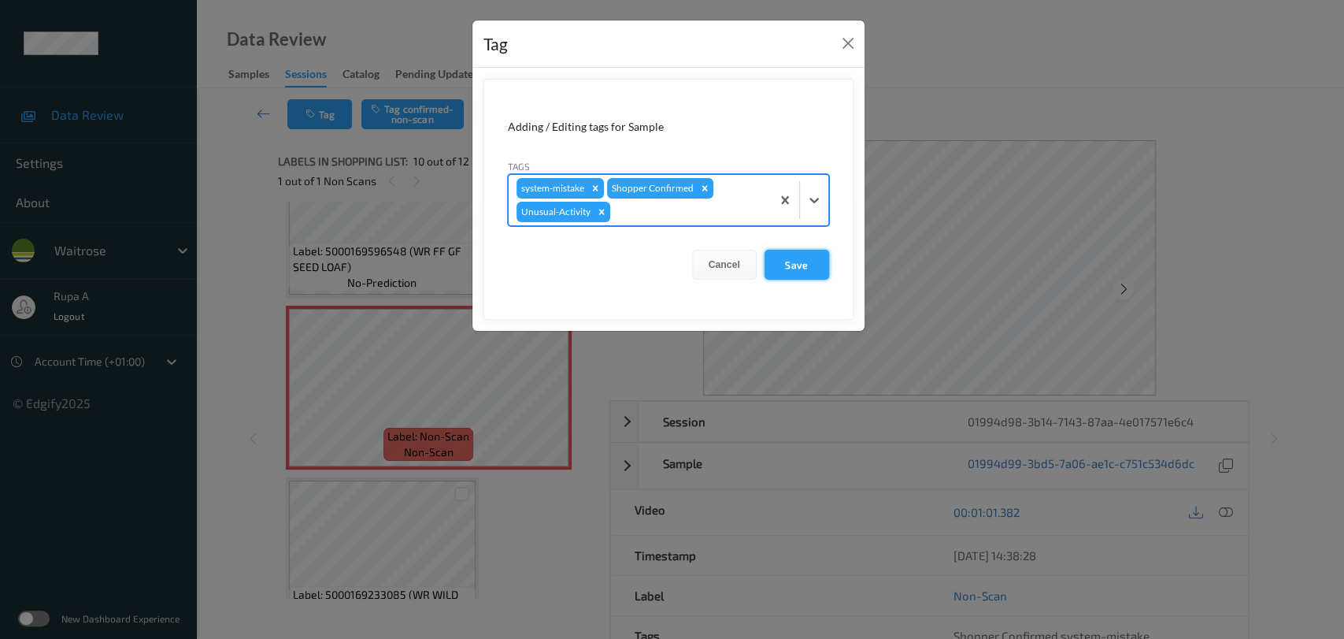
click at [798, 263] on button "Save" at bounding box center [797, 265] width 65 height 30
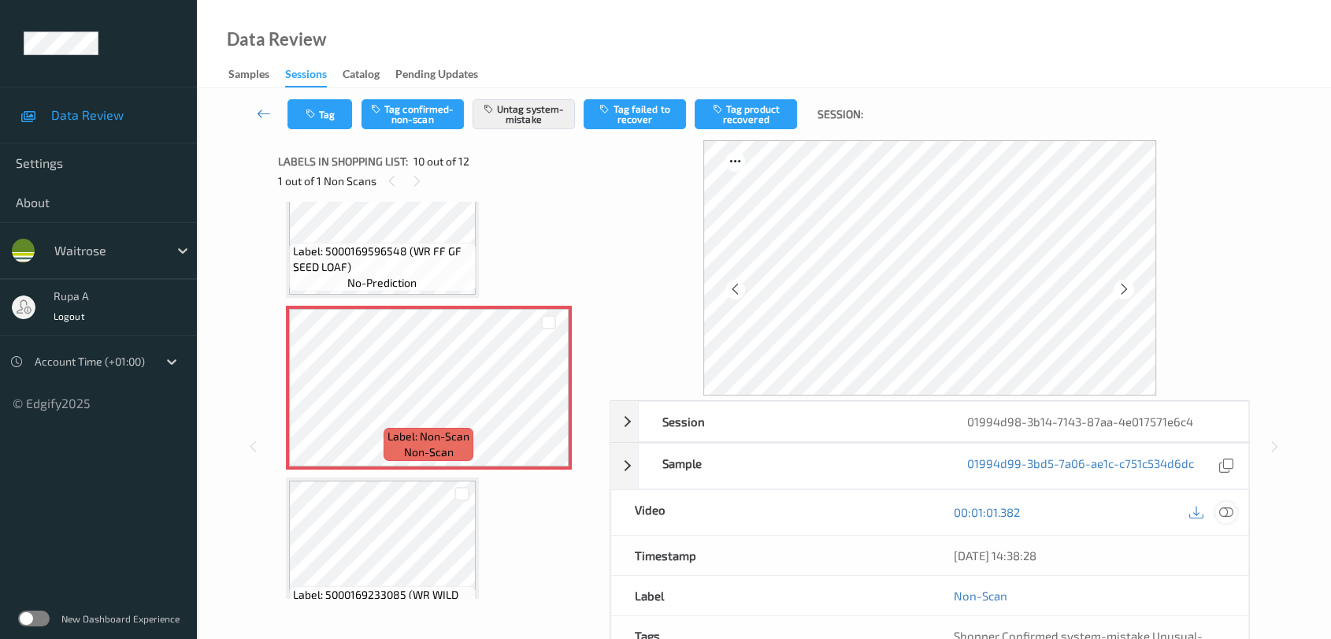
click at [1227, 513] on icon at bounding box center [1226, 512] width 14 height 14
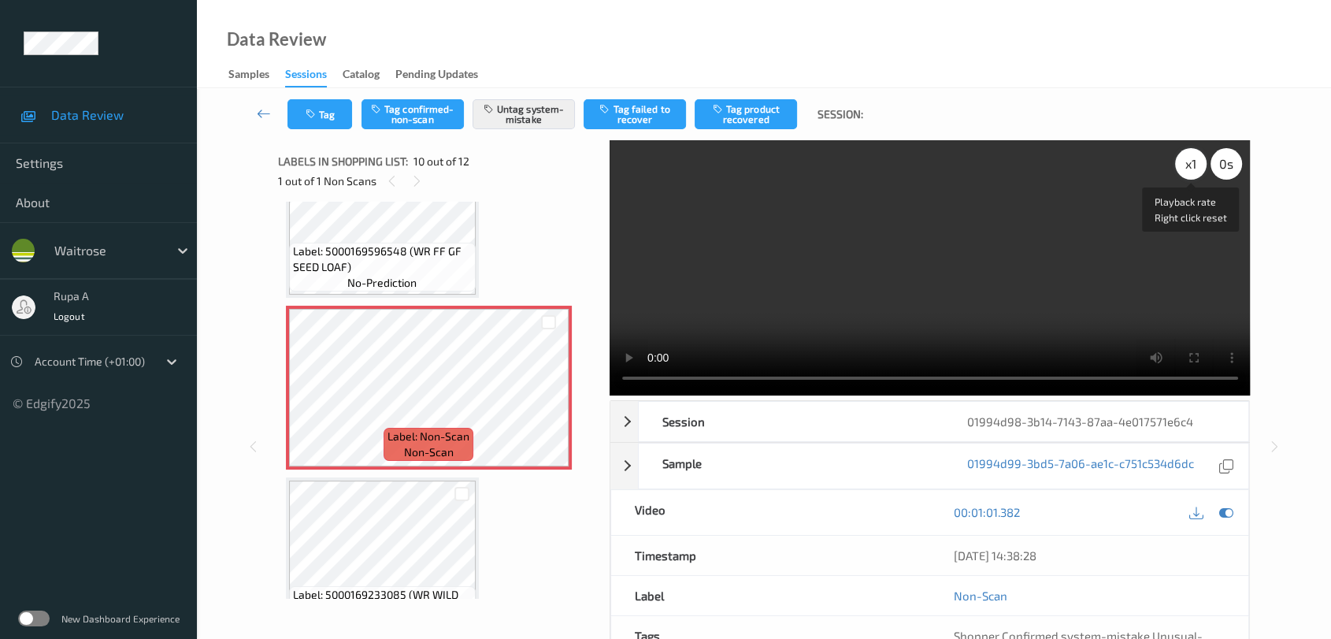
click at [1197, 165] on div "x 1" at bounding box center [1191, 164] width 32 height 32
click at [1187, 164] on div "x 2" at bounding box center [1191, 164] width 32 height 32
click at [1229, 512] on icon at bounding box center [1226, 512] width 14 height 14
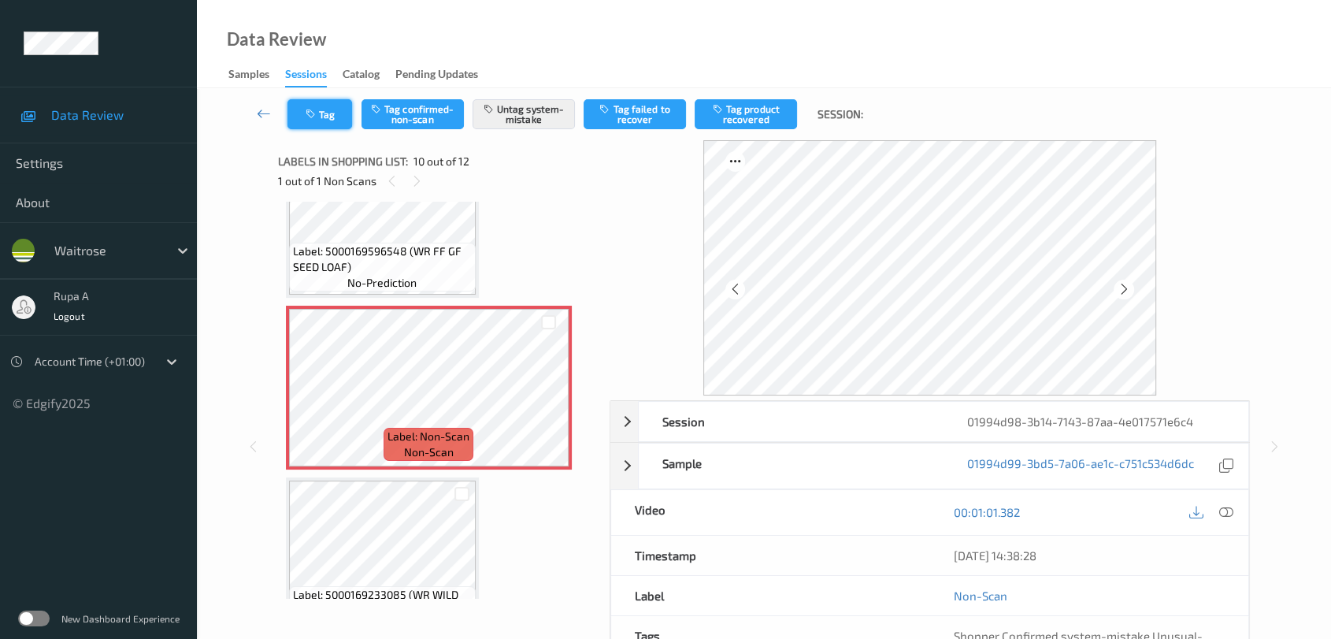
click at [310, 109] on icon "button" at bounding box center [312, 114] width 13 height 11
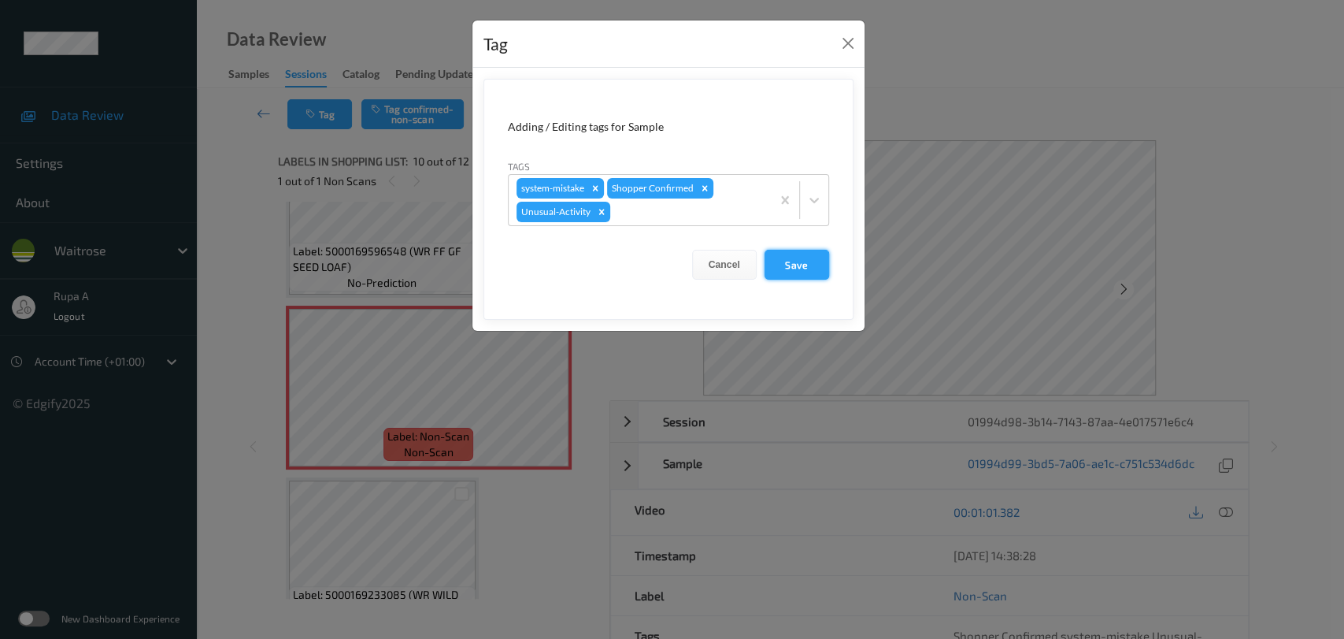
click at [791, 262] on button "Save" at bounding box center [797, 265] width 65 height 30
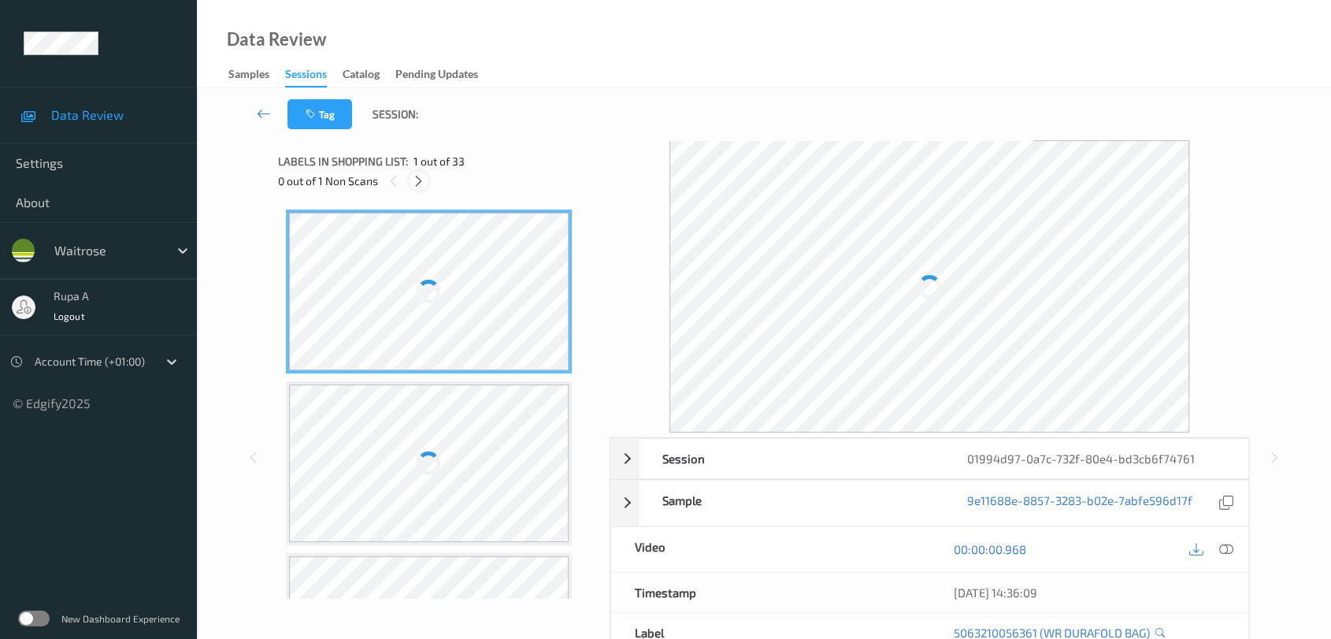
click at [418, 182] on icon at bounding box center [418, 181] width 13 height 14
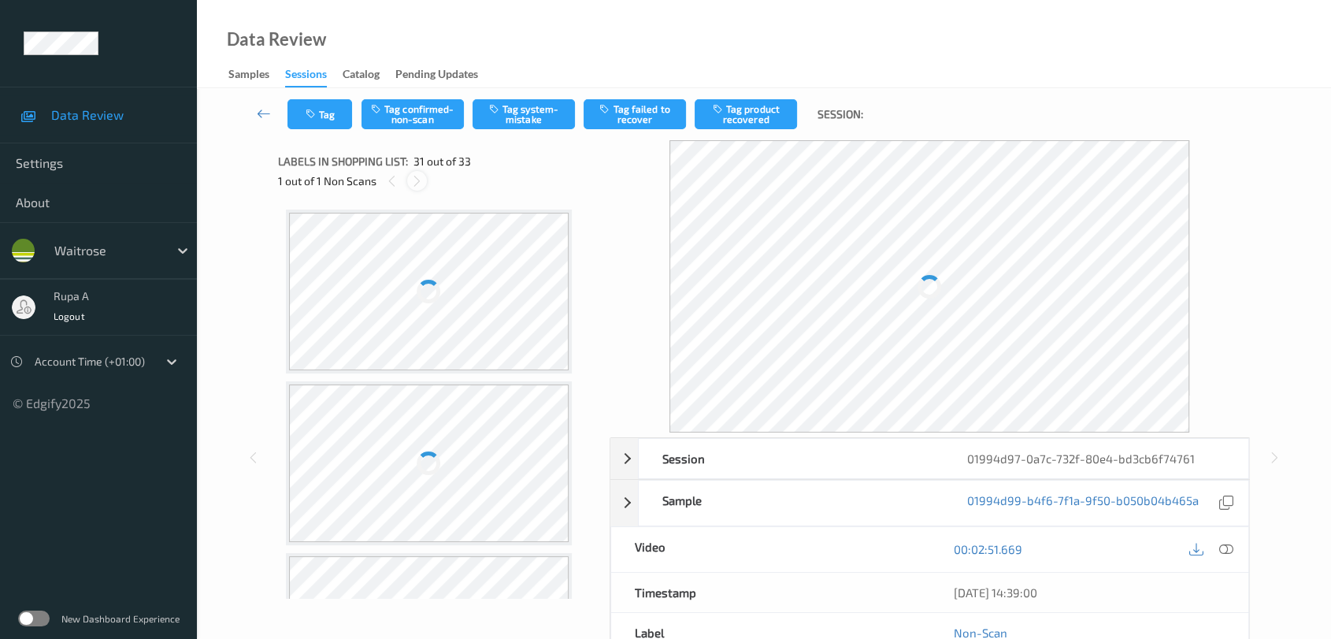
scroll to position [4965, 0]
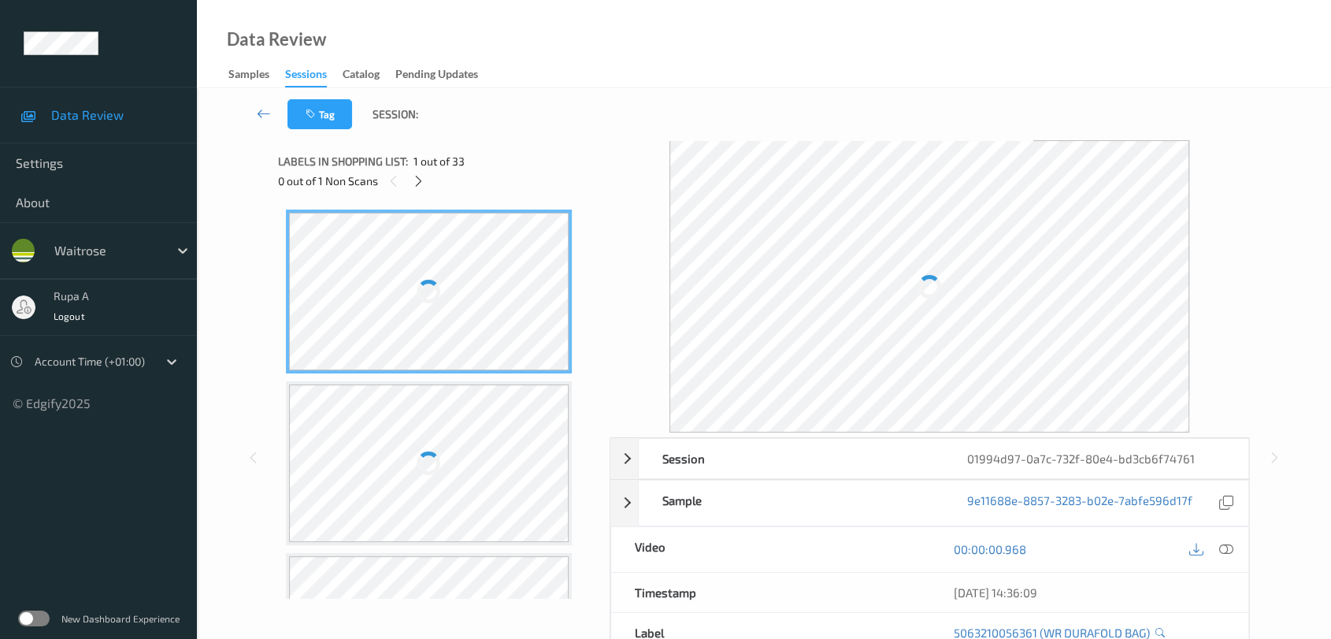
click at [1218, 95] on div "Tag Session:" at bounding box center [763, 114] width 1069 height 52
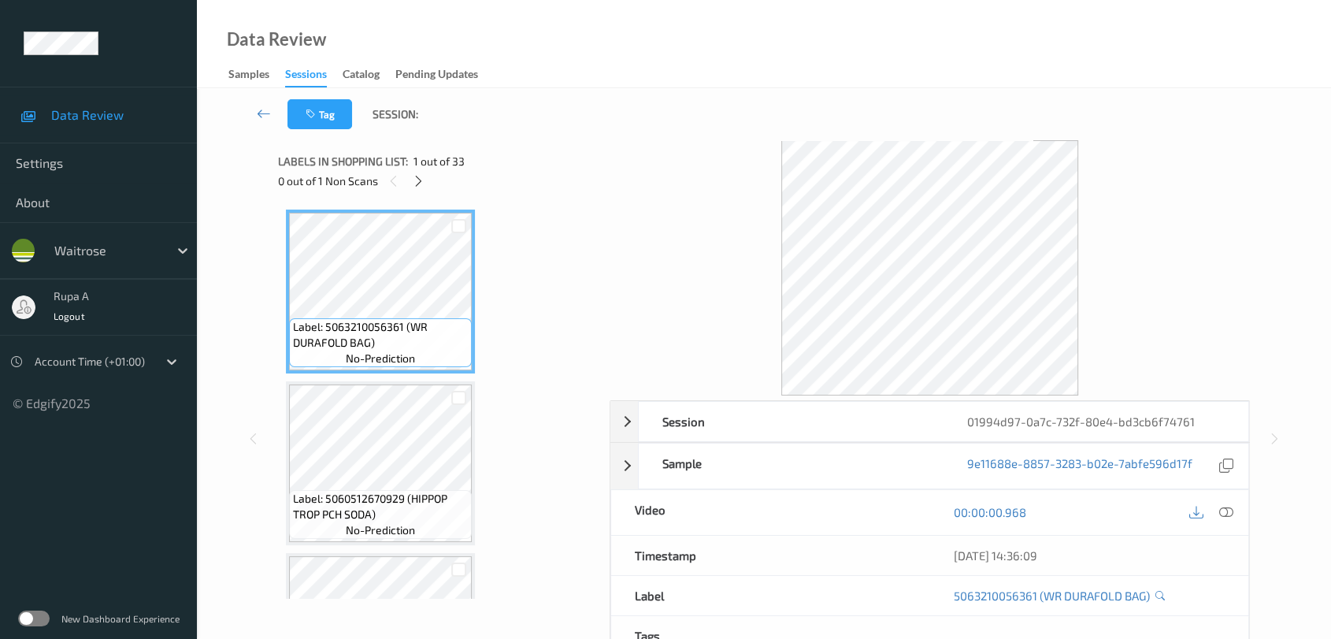
click at [1155, 148] on div at bounding box center [930, 267] width 641 height 255
click at [411, 182] on div at bounding box center [419, 181] width 20 height 20
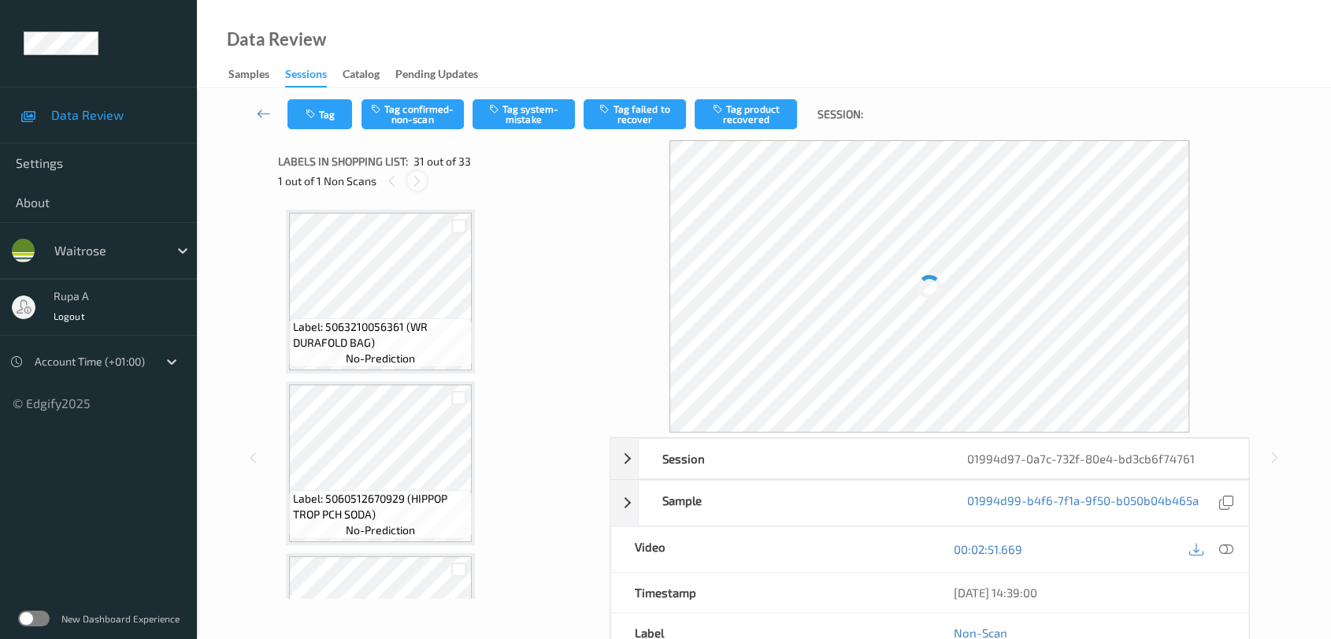
scroll to position [4965, 0]
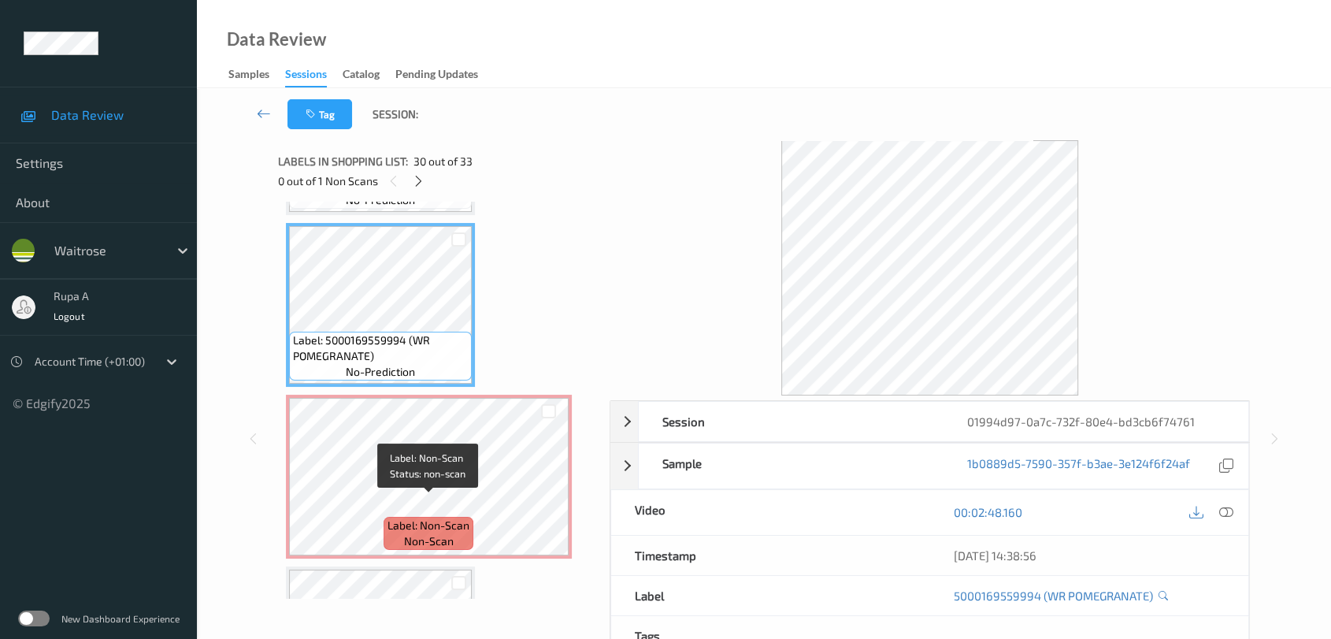
click at [410, 533] on span "non-scan" at bounding box center [429, 541] width 50 height 16
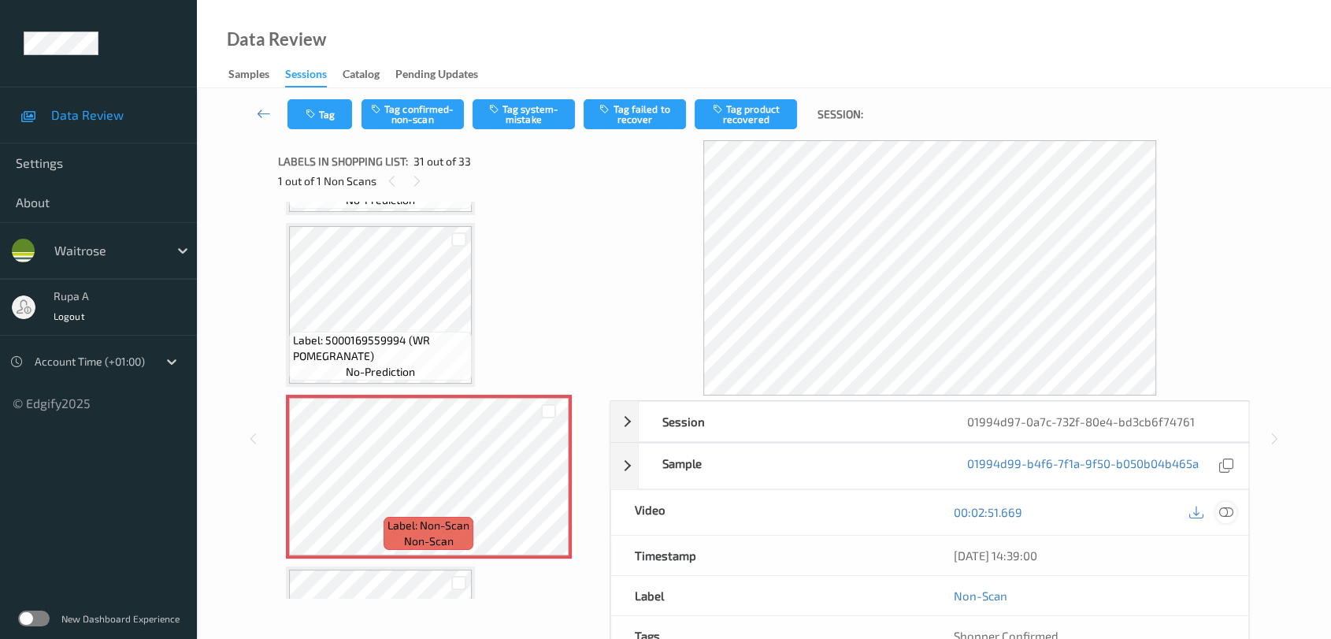
click at [1230, 506] on icon at bounding box center [1226, 512] width 14 height 14
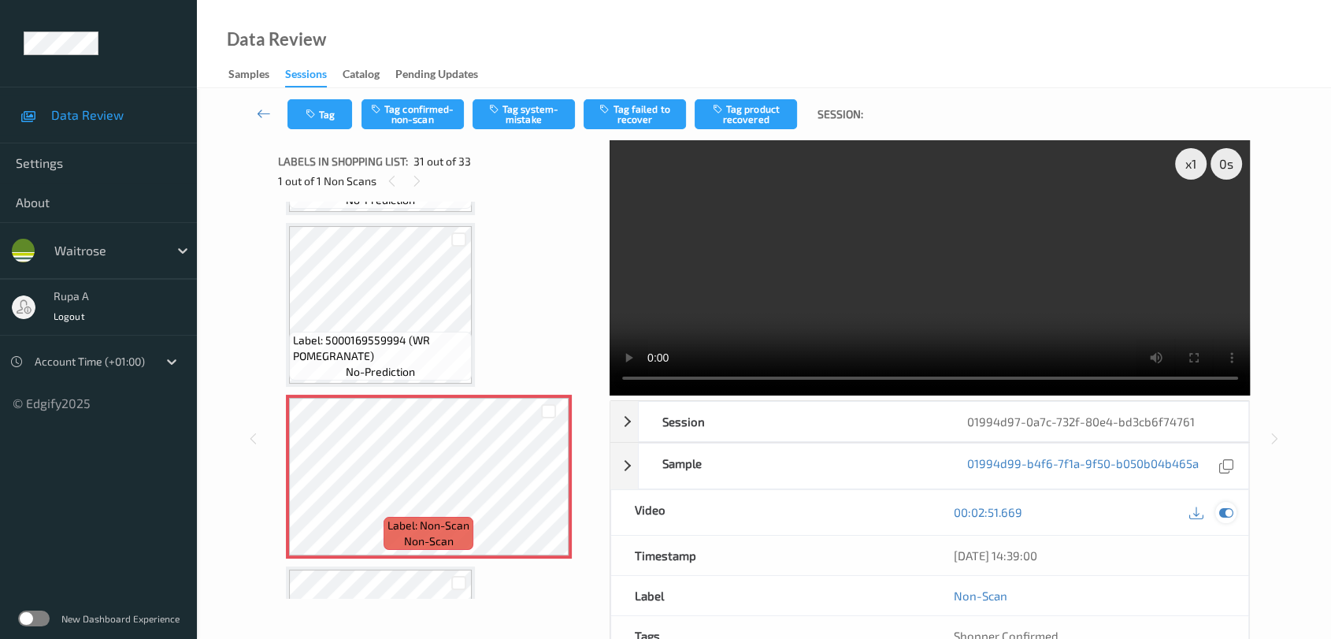
click at [1232, 513] on icon at bounding box center [1226, 512] width 14 height 14
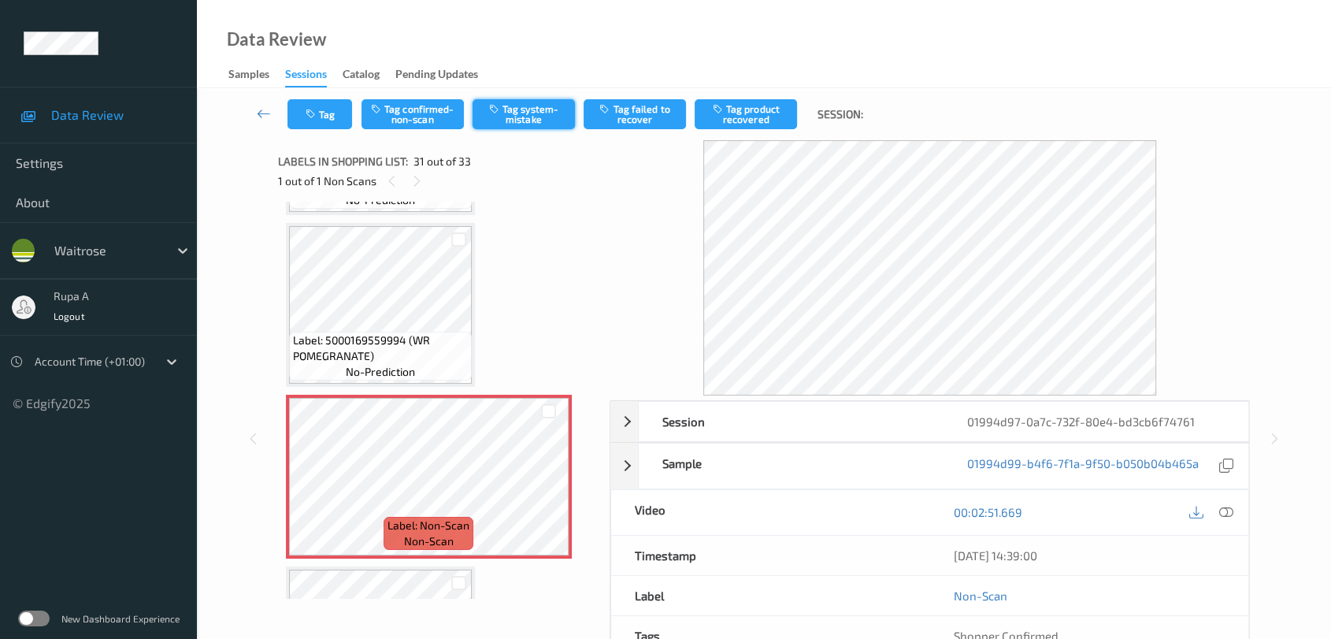
click at [524, 113] on button "Tag system-mistake" at bounding box center [524, 114] width 102 height 30
click at [327, 120] on button "Tag" at bounding box center [319, 114] width 65 height 30
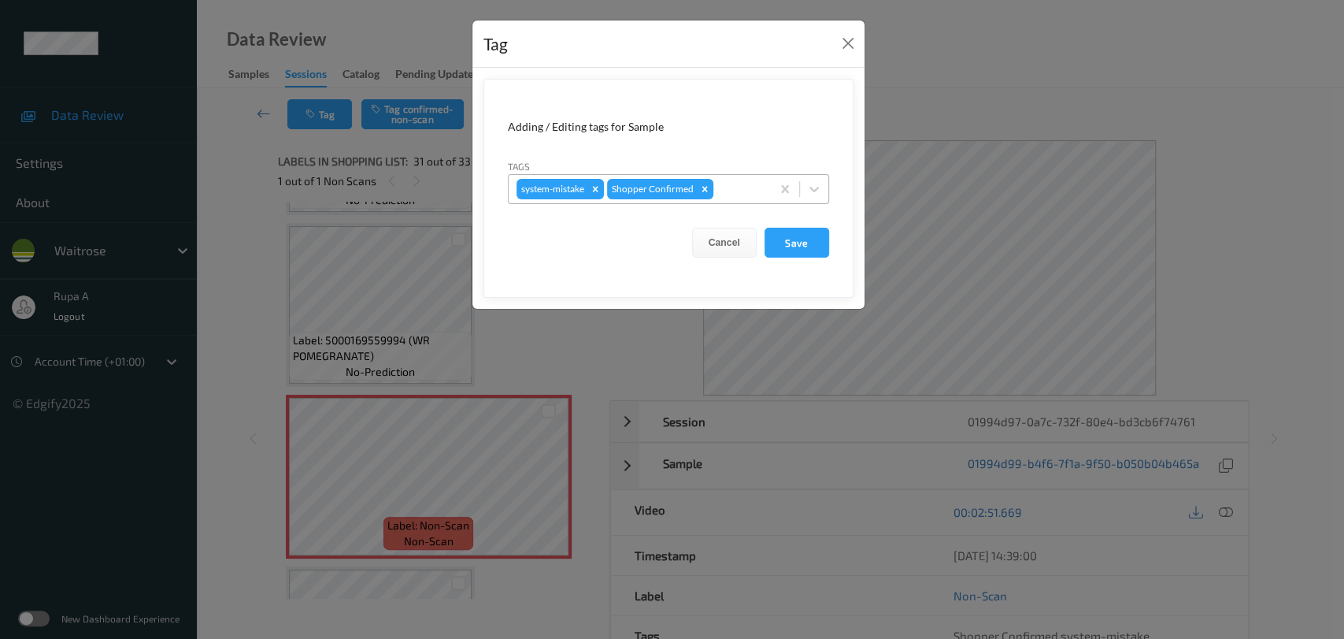
click at [737, 191] on div at bounding box center [740, 189] width 46 height 19
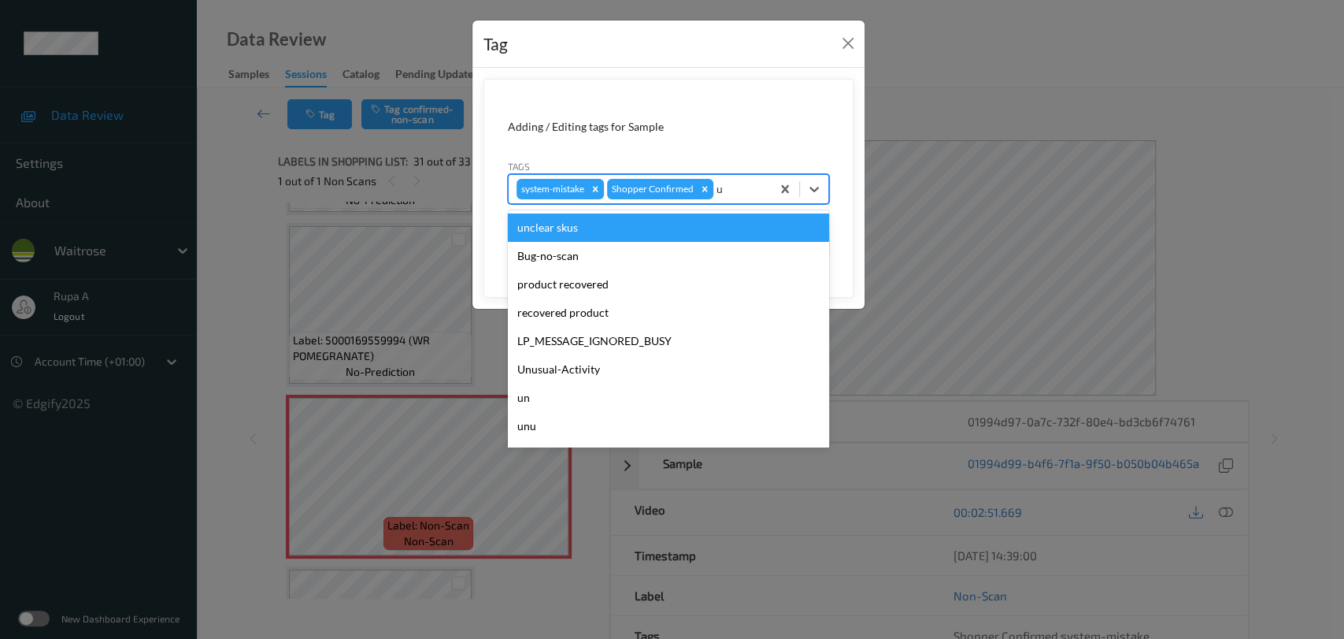
type input "un"
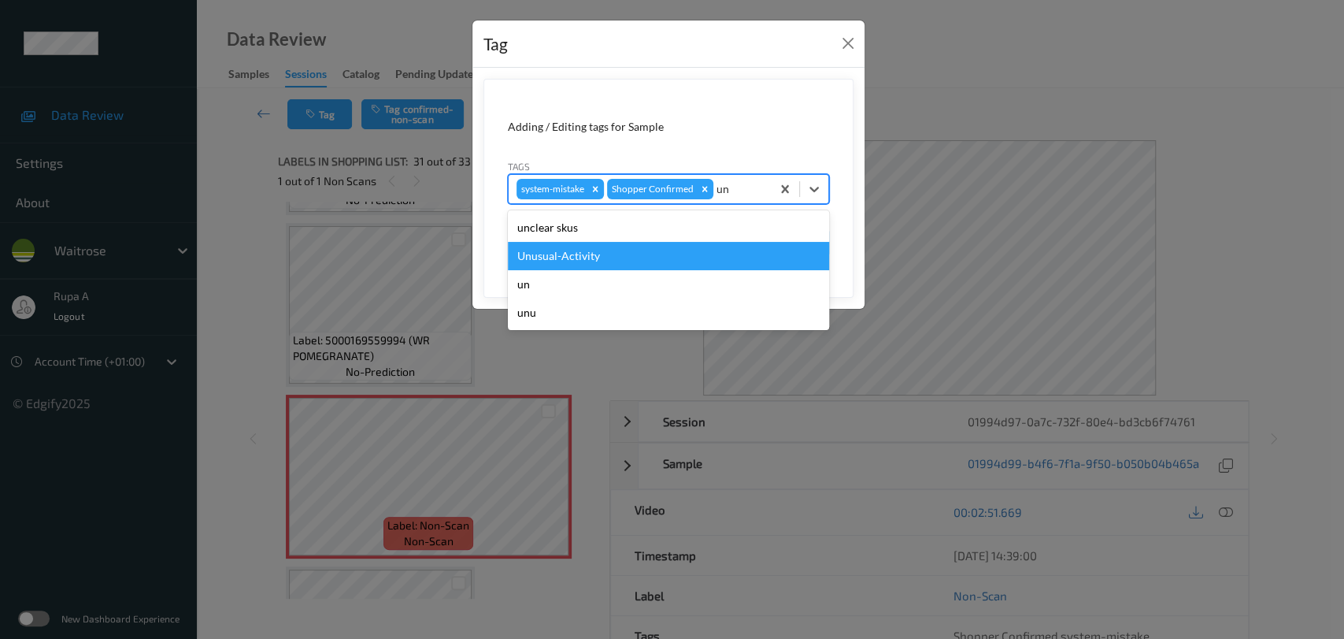
click at [646, 254] on div "Unusual-Activity" at bounding box center [668, 256] width 321 height 28
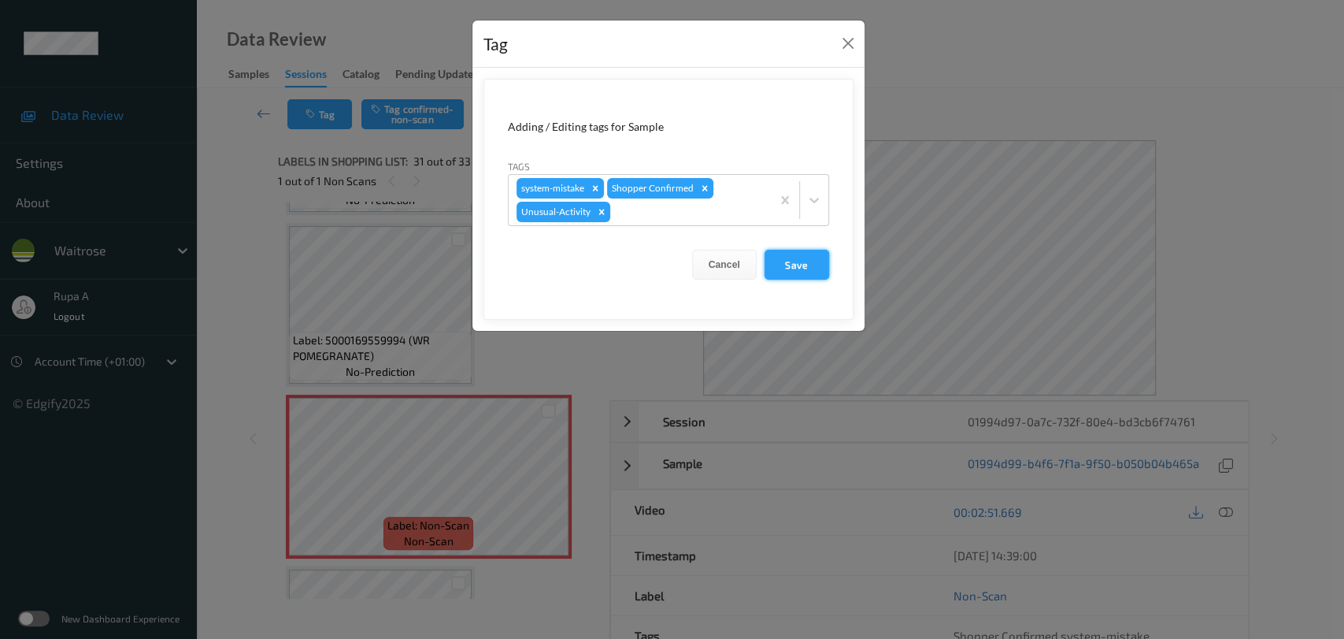
click at [781, 254] on button "Save" at bounding box center [797, 265] width 65 height 30
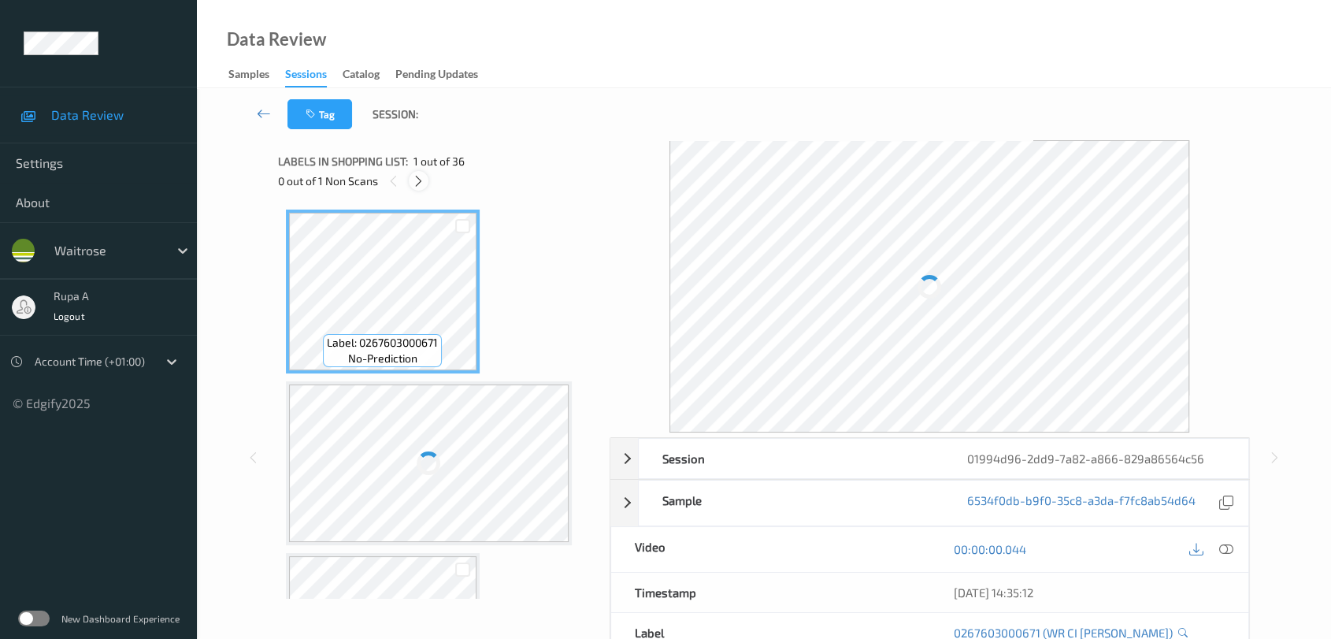
click at [421, 181] on icon at bounding box center [418, 181] width 13 height 14
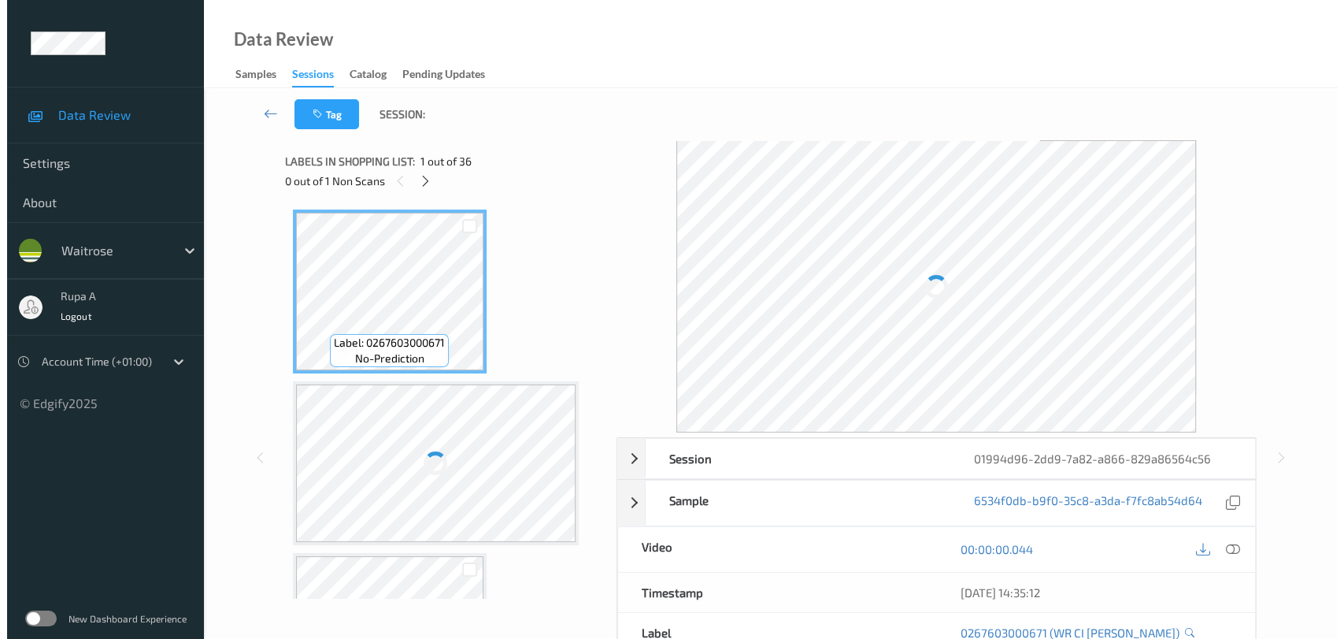
scroll to position [5308, 0]
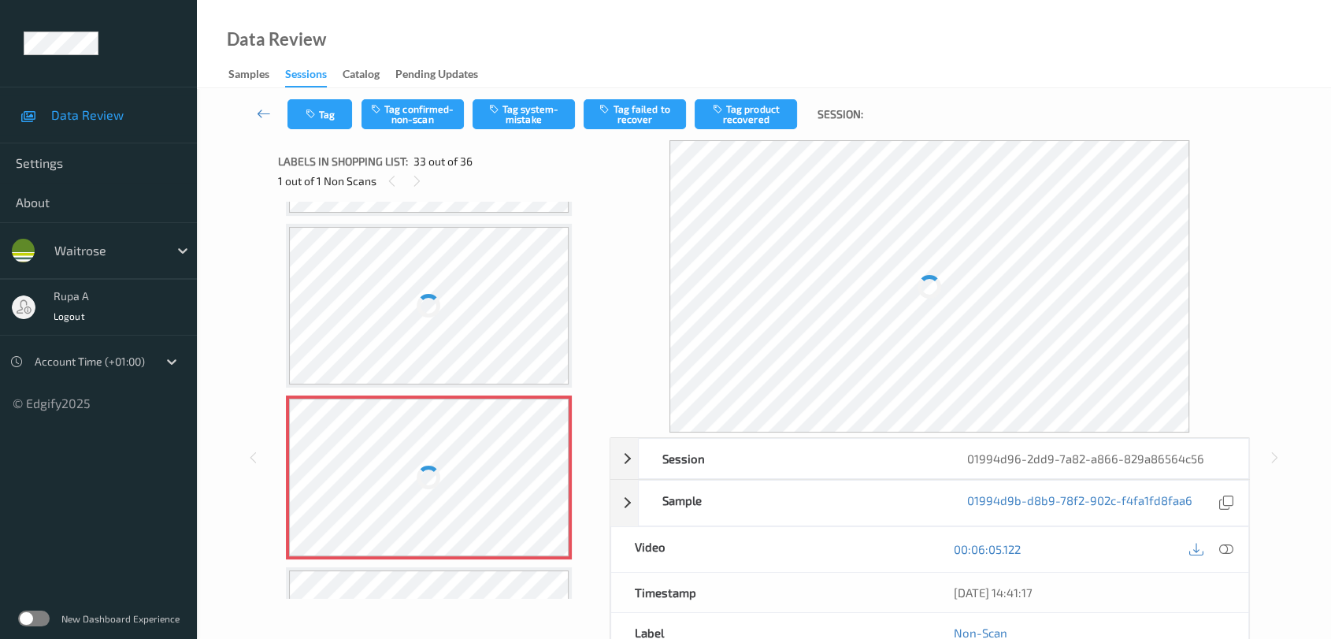
click at [396, 434] on div at bounding box center [429, 477] width 280 height 158
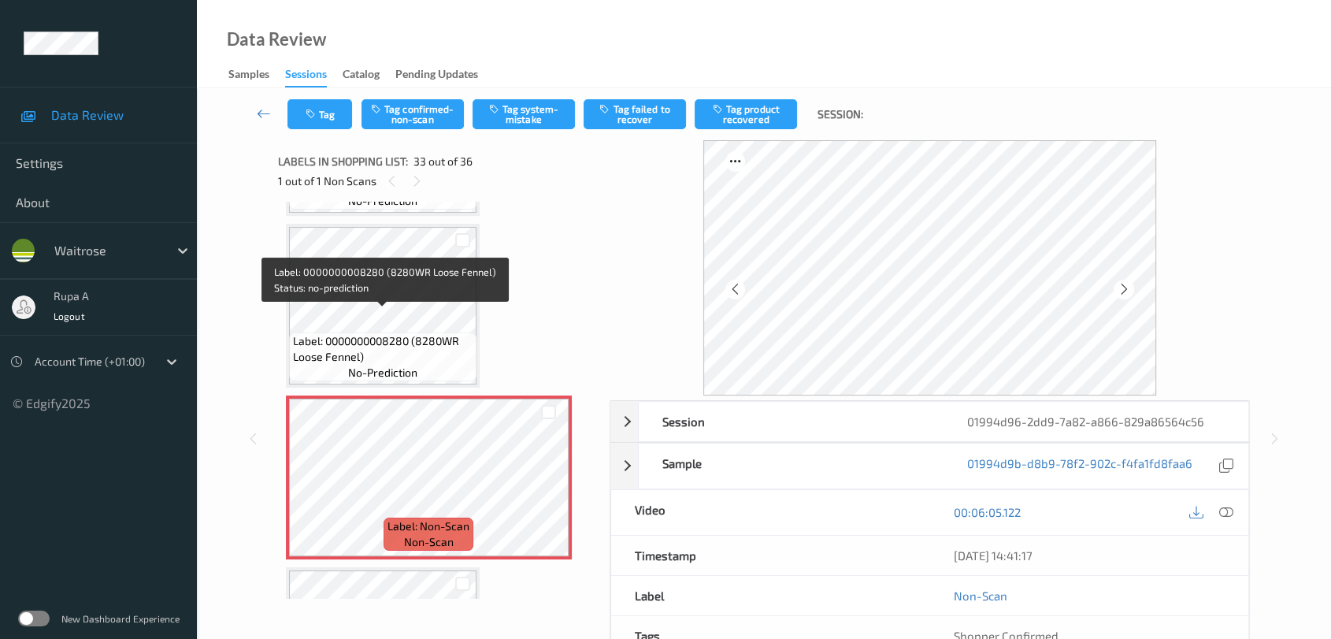
click at [321, 333] on span "Label: 0000000008280 (8280WR Loose Fennel)" at bounding box center [383, 349] width 180 height 32
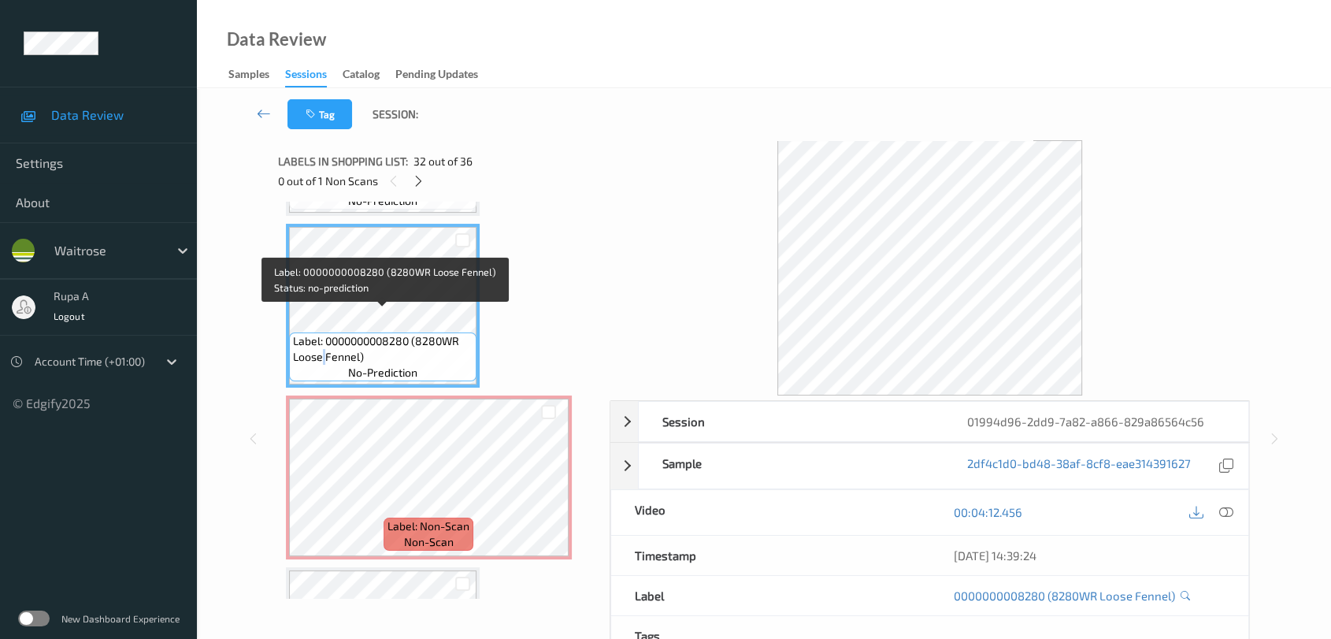
click at [321, 333] on span "Label: 0000000008280 (8280WR Loose Fennel)" at bounding box center [383, 349] width 180 height 32
copy span "Label: 0000000008280 (8280WR Loose Fennel)"
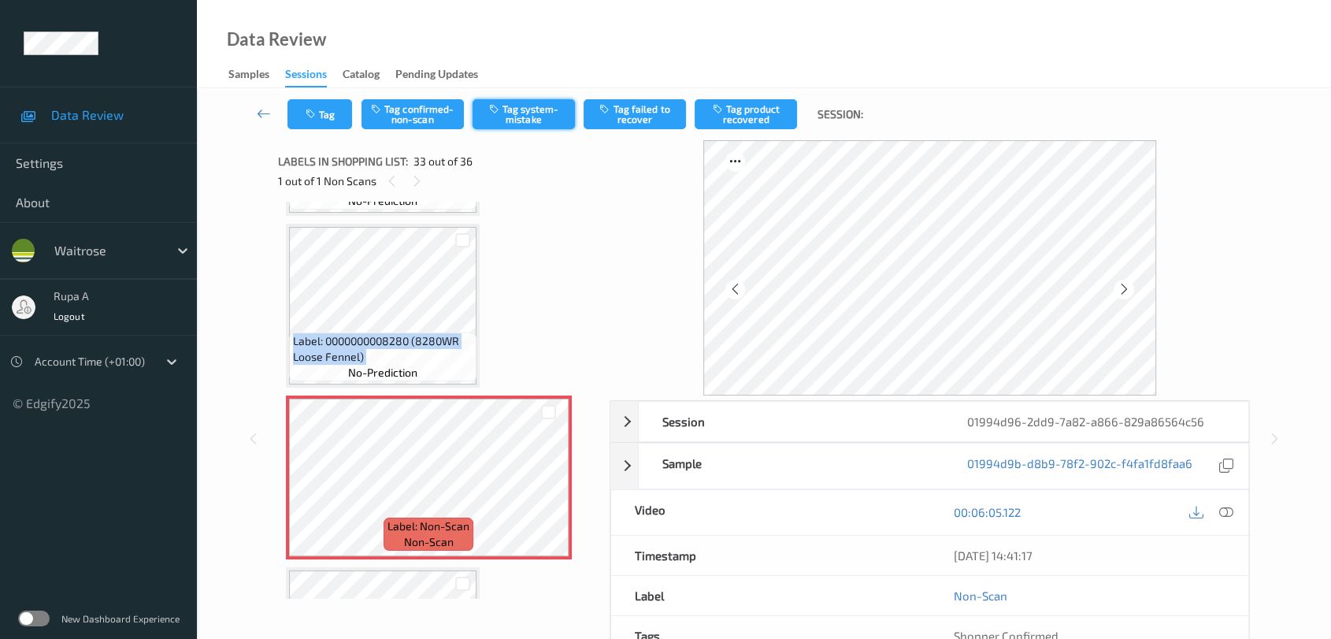
click at [521, 110] on button "Tag system-mistake" at bounding box center [524, 114] width 102 height 30
click at [334, 114] on button "Tag" at bounding box center [319, 114] width 65 height 30
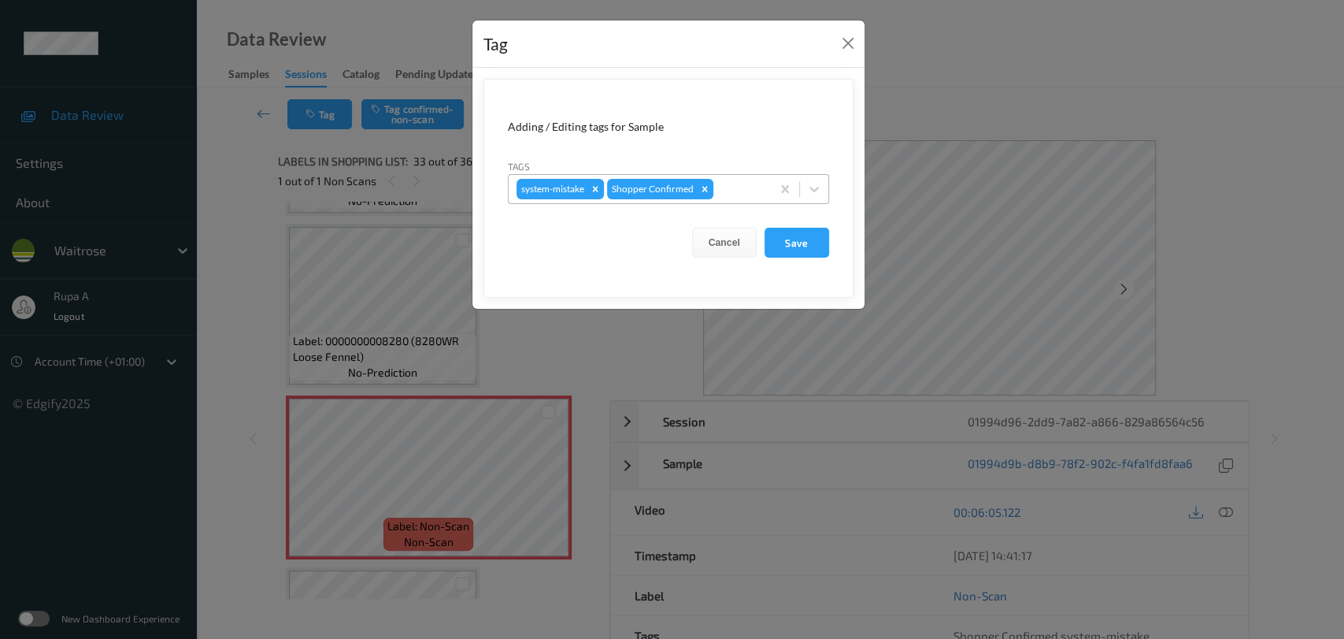
click at [727, 187] on div at bounding box center [740, 189] width 46 height 19
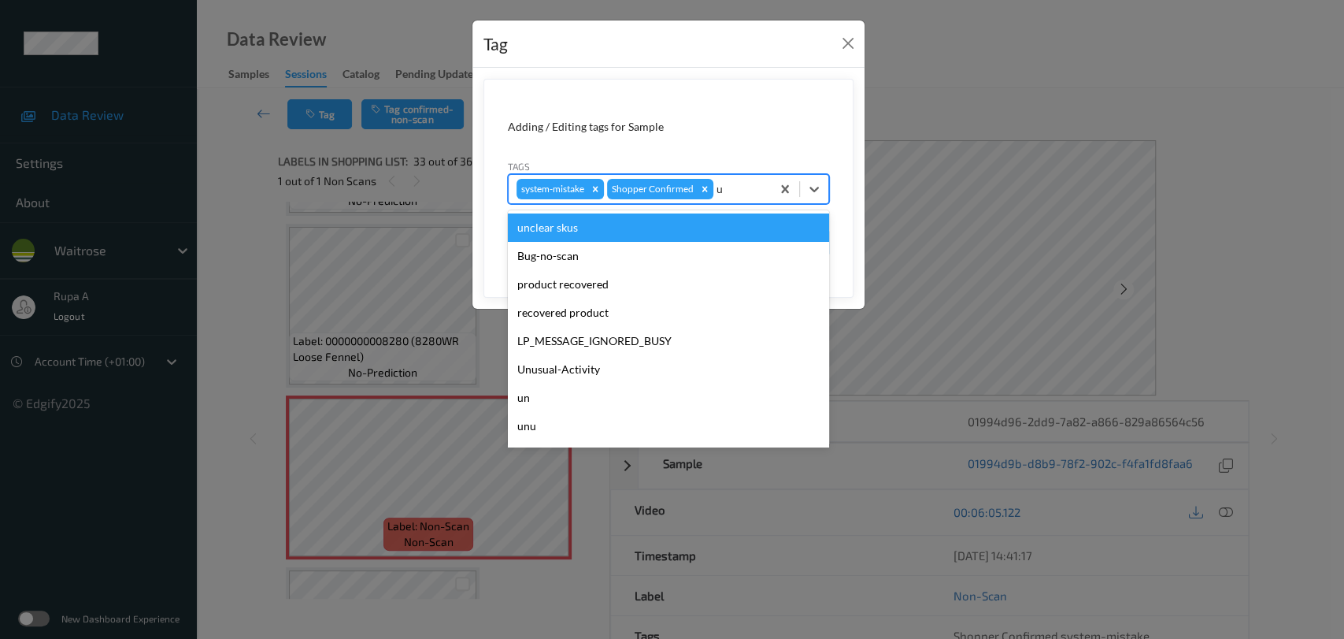
type input "un"
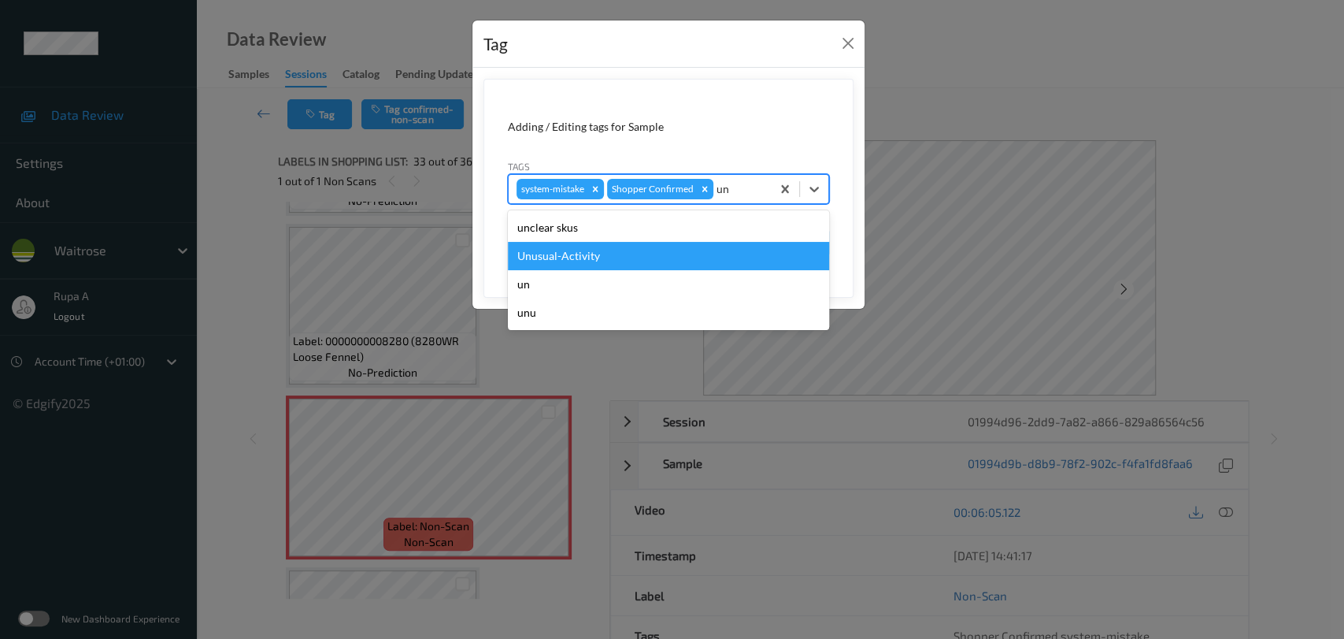
click at [637, 249] on div "Unusual-Activity" at bounding box center [668, 256] width 321 height 28
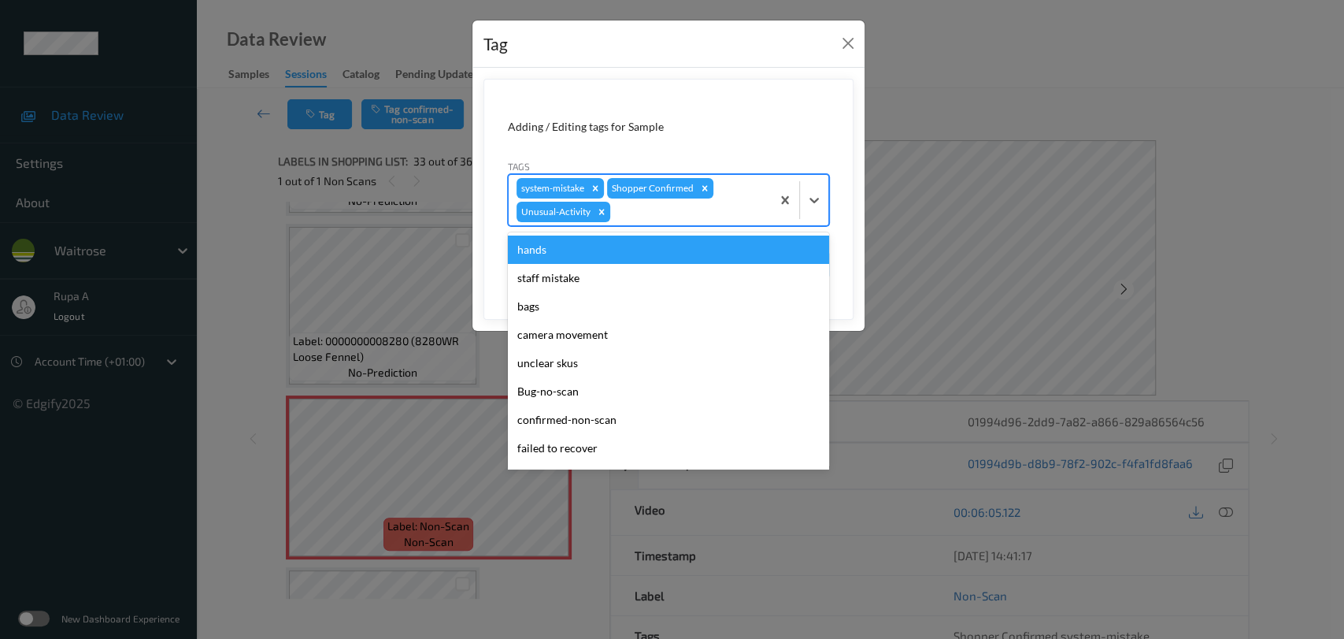
click at [661, 220] on div at bounding box center [688, 211] width 150 height 19
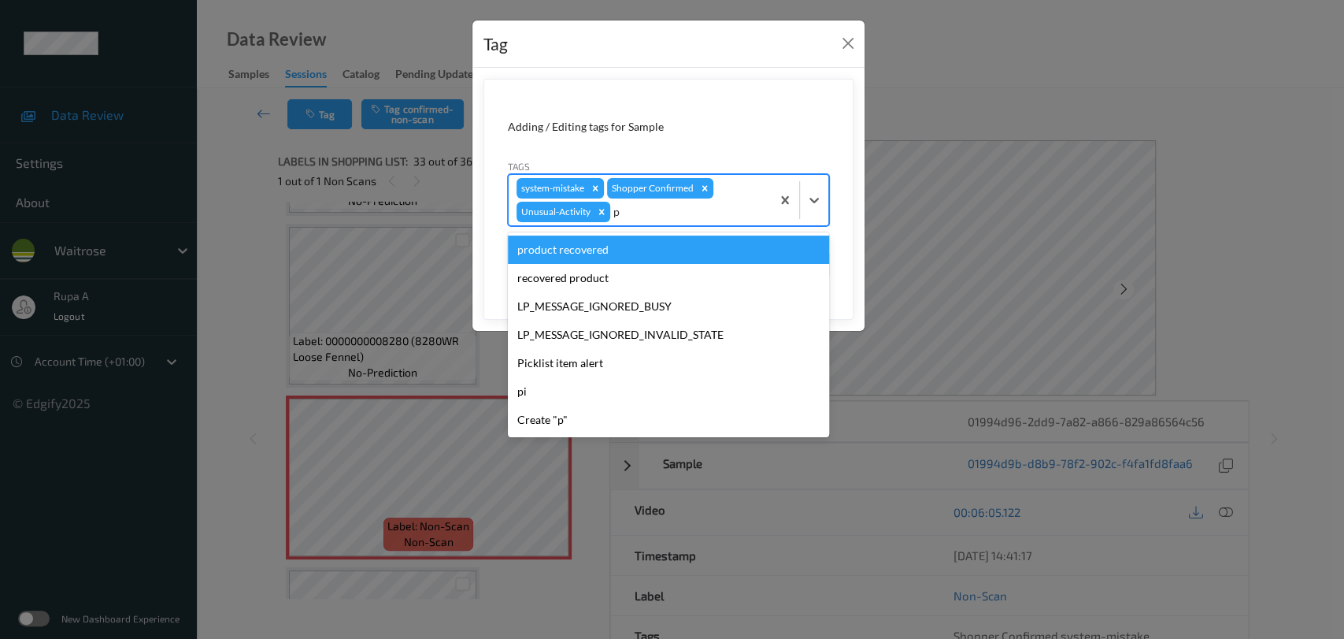
type input "pi"
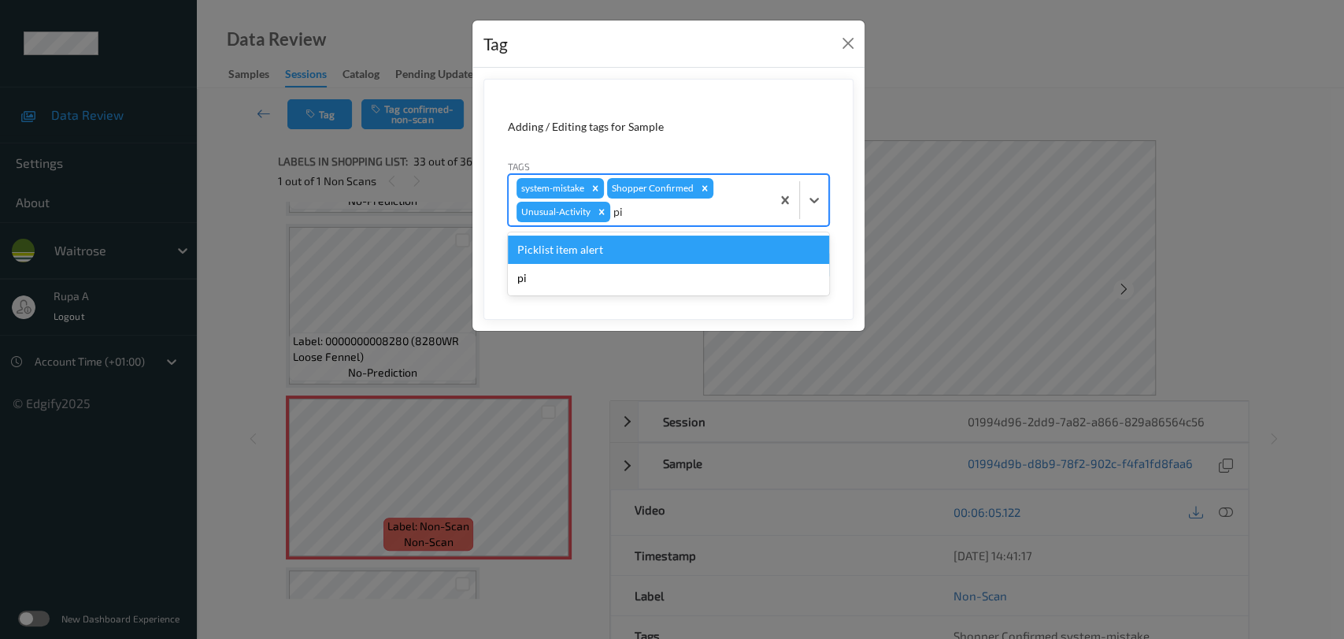
click at [625, 239] on div "Picklist item alert" at bounding box center [668, 249] width 321 height 28
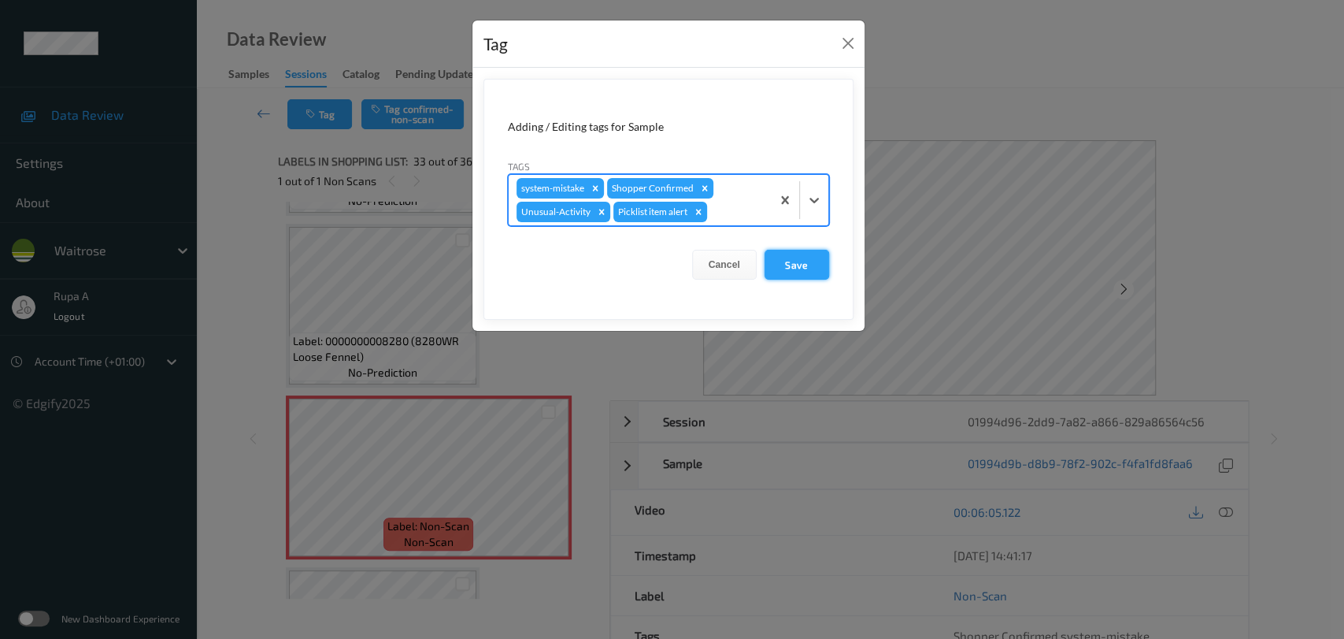
click at [795, 258] on button "Save" at bounding box center [797, 265] width 65 height 30
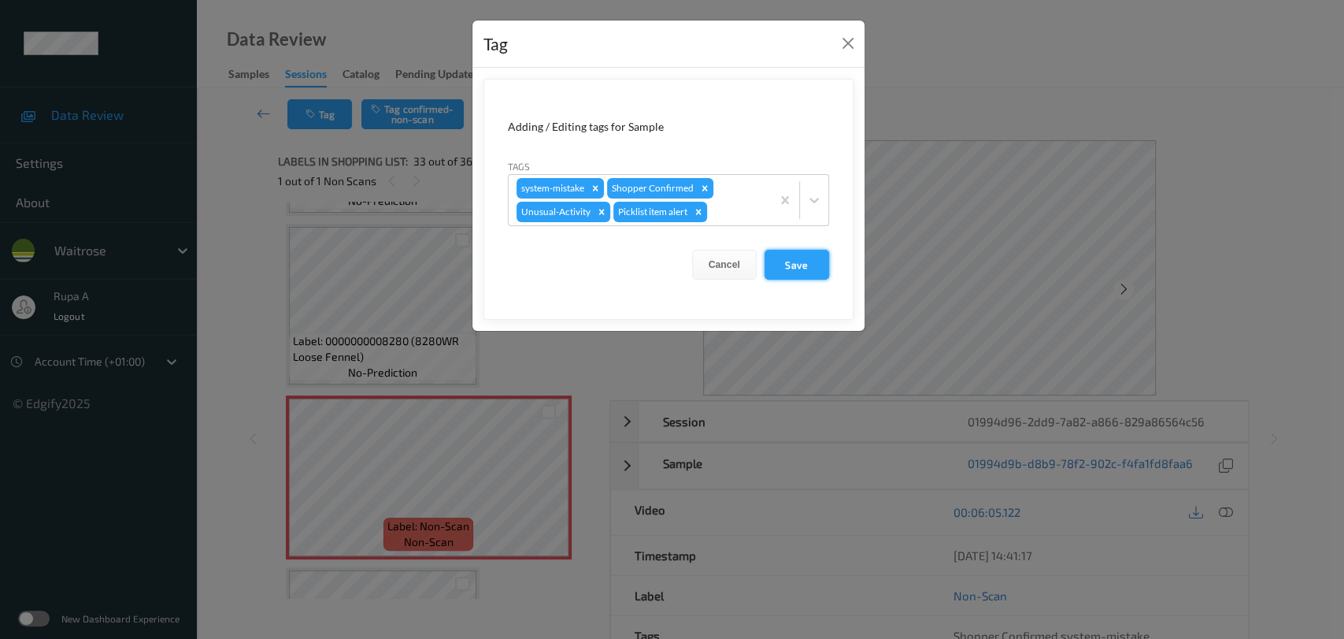
click at [796, 262] on button "Save" at bounding box center [797, 265] width 65 height 30
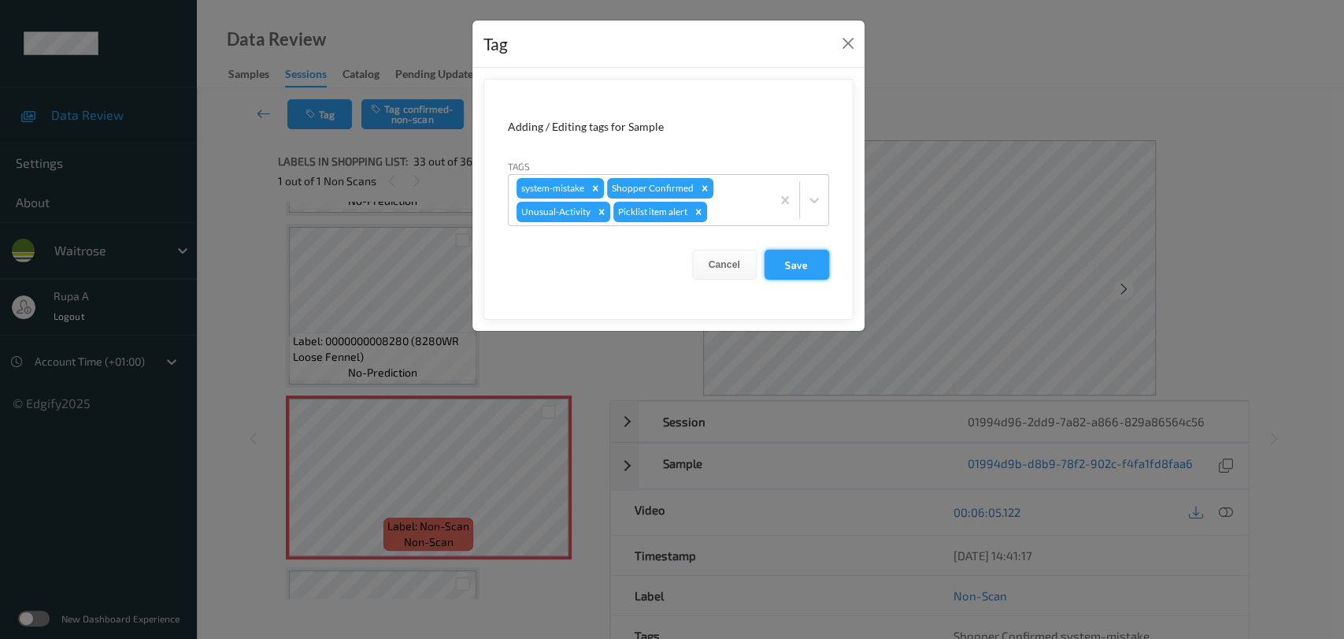
click at [796, 262] on button "Save" at bounding box center [797, 265] width 65 height 30
click at [796, 257] on button "Save" at bounding box center [797, 265] width 65 height 30
click at [791, 266] on button "Save" at bounding box center [797, 265] width 65 height 30
click at [807, 272] on button "Save" at bounding box center [797, 265] width 65 height 30
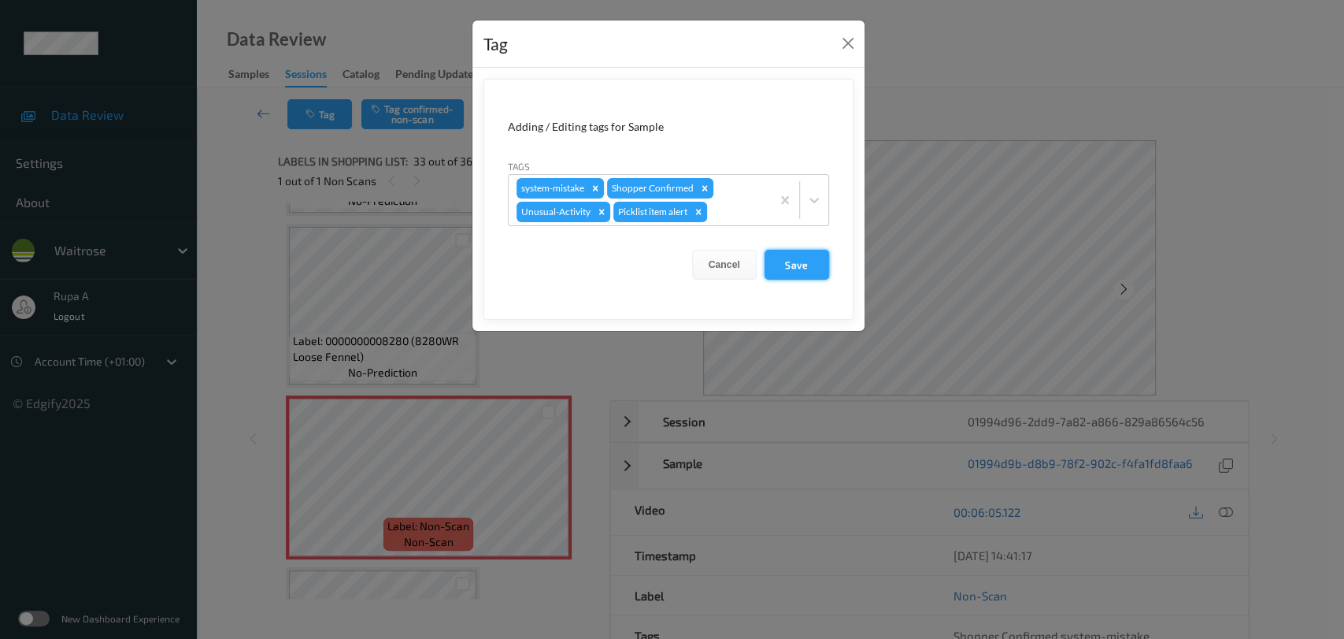
click at [807, 272] on button "Save" at bounding box center [797, 265] width 65 height 30
click at [806, 265] on button "Save" at bounding box center [797, 265] width 65 height 30
click at [805, 260] on button "Save" at bounding box center [797, 265] width 65 height 30
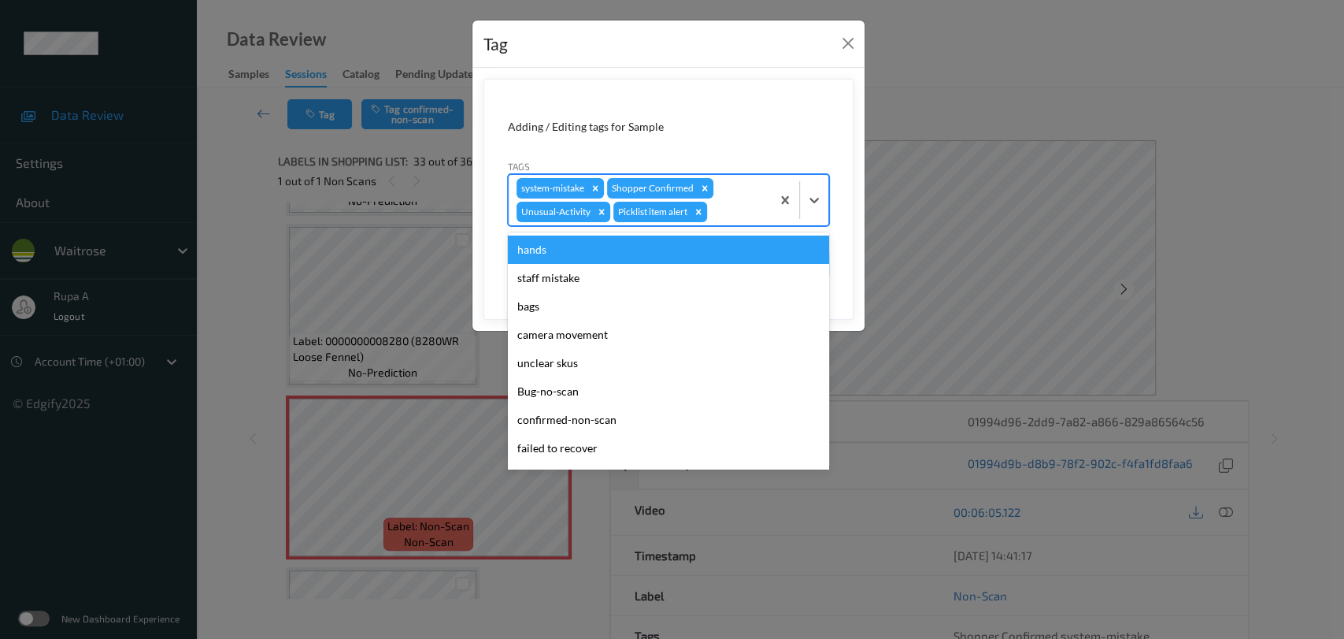
click at [718, 220] on div at bounding box center [736, 211] width 53 height 19
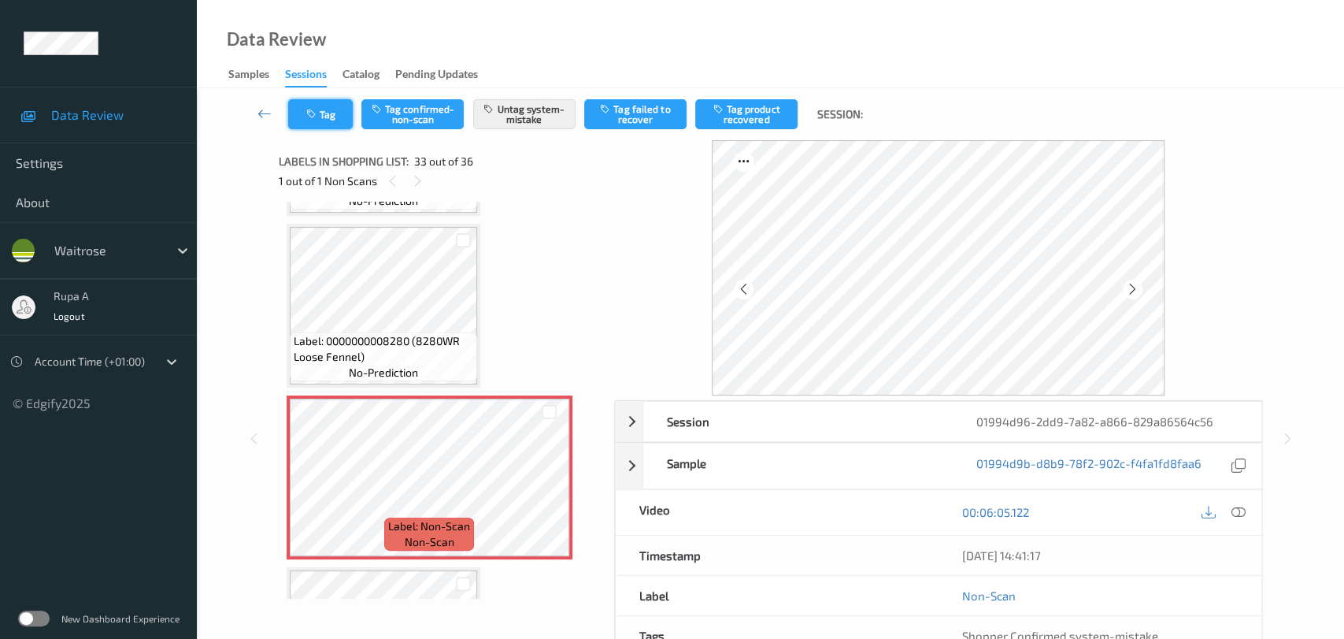
click at [309, 109] on icon "button" at bounding box center [312, 114] width 13 height 11
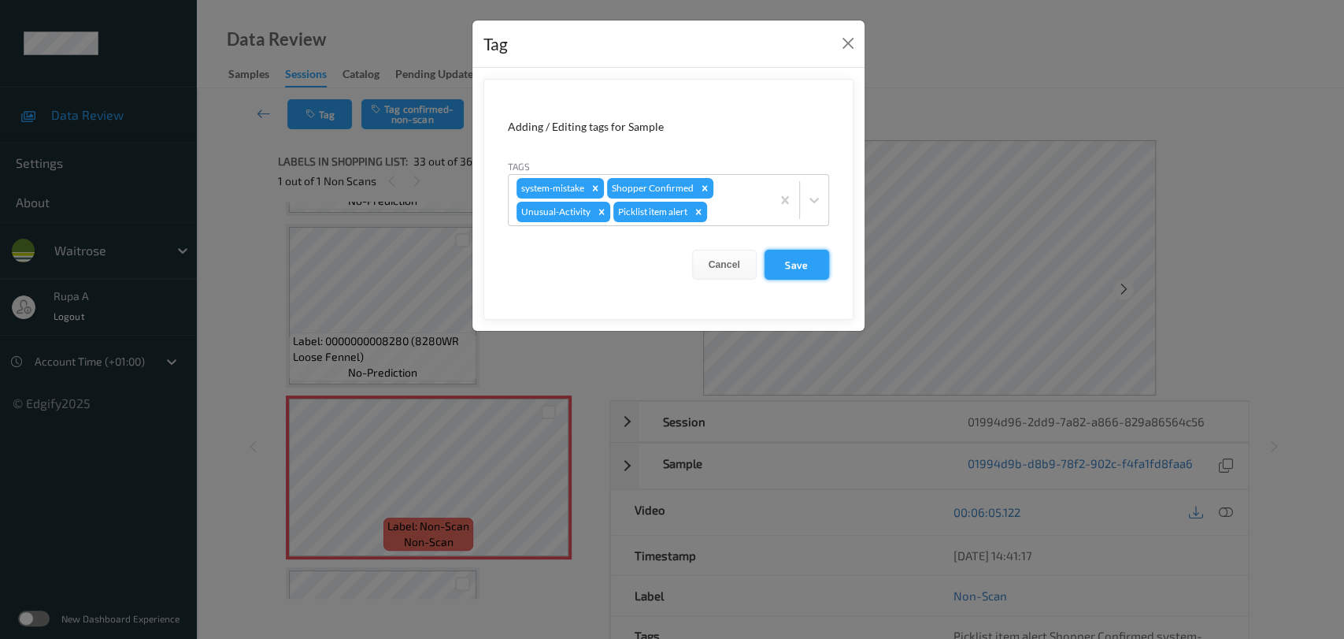
click at [791, 266] on button "Save" at bounding box center [797, 265] width 65 height 30
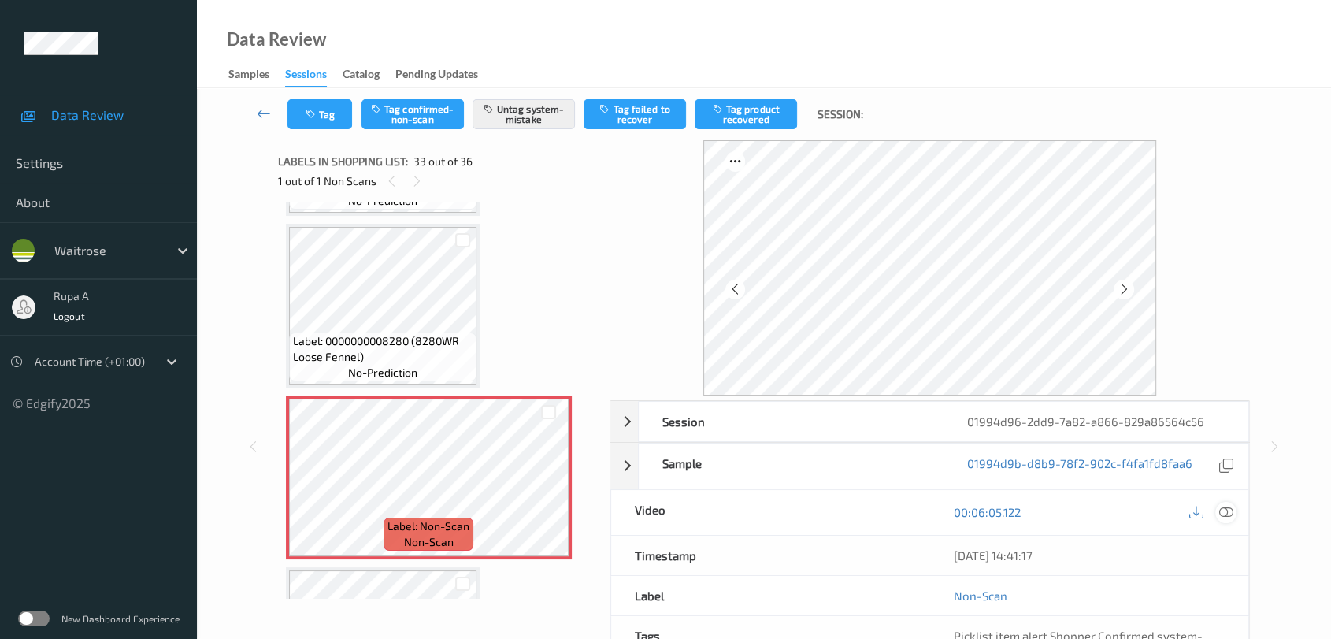
click at [1226, 513] on icon at bounding box center [1226, 512] width 14 height 14
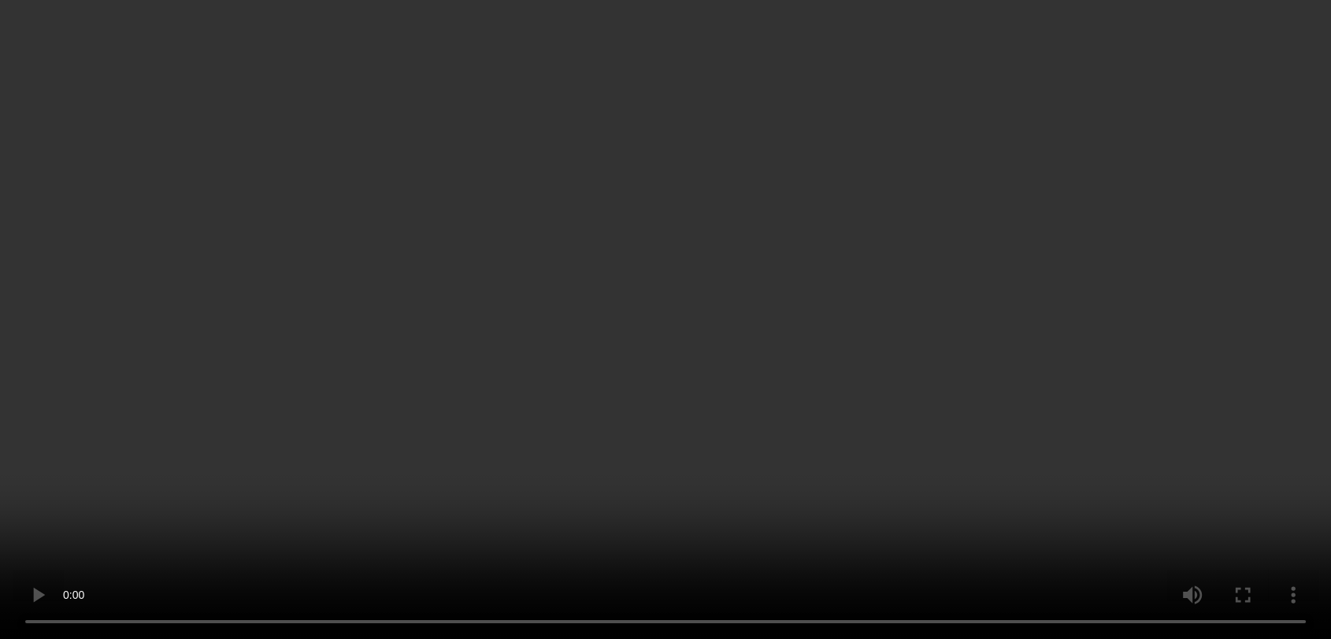
click at [1227, 264] on icon at bounding box center [1226, 257] width 14 height 14
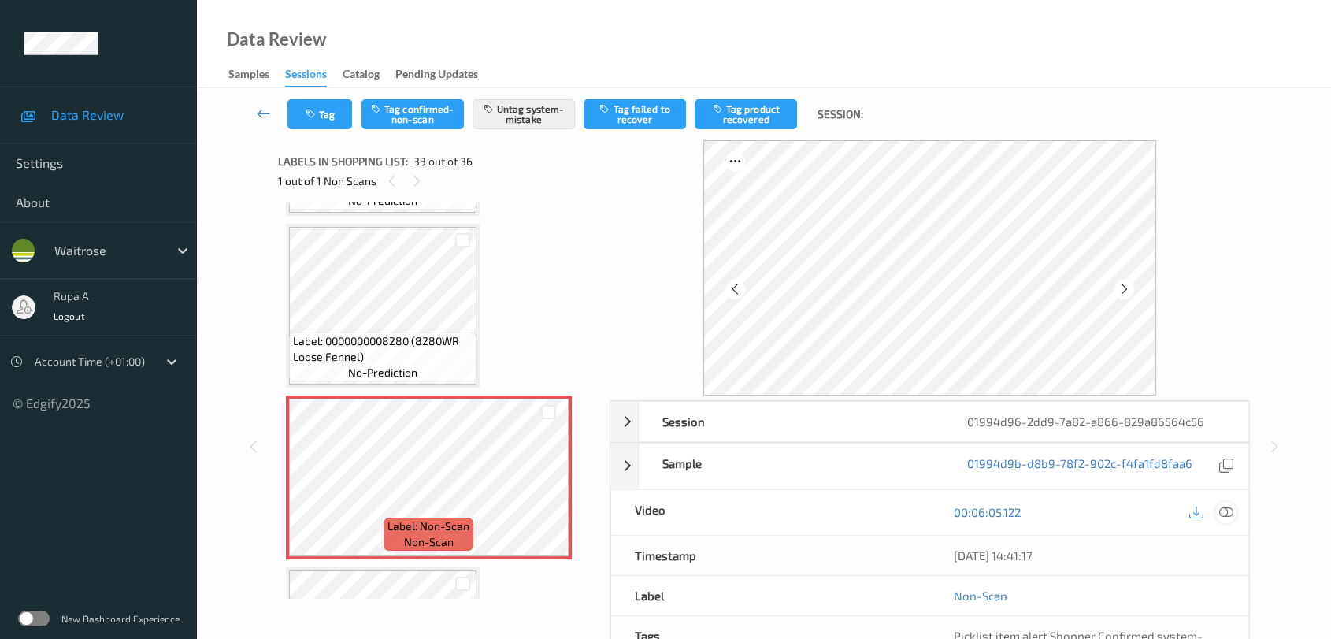
click at [1227, 512] on icon at bounding box center [1226, 512] width 14 height 14
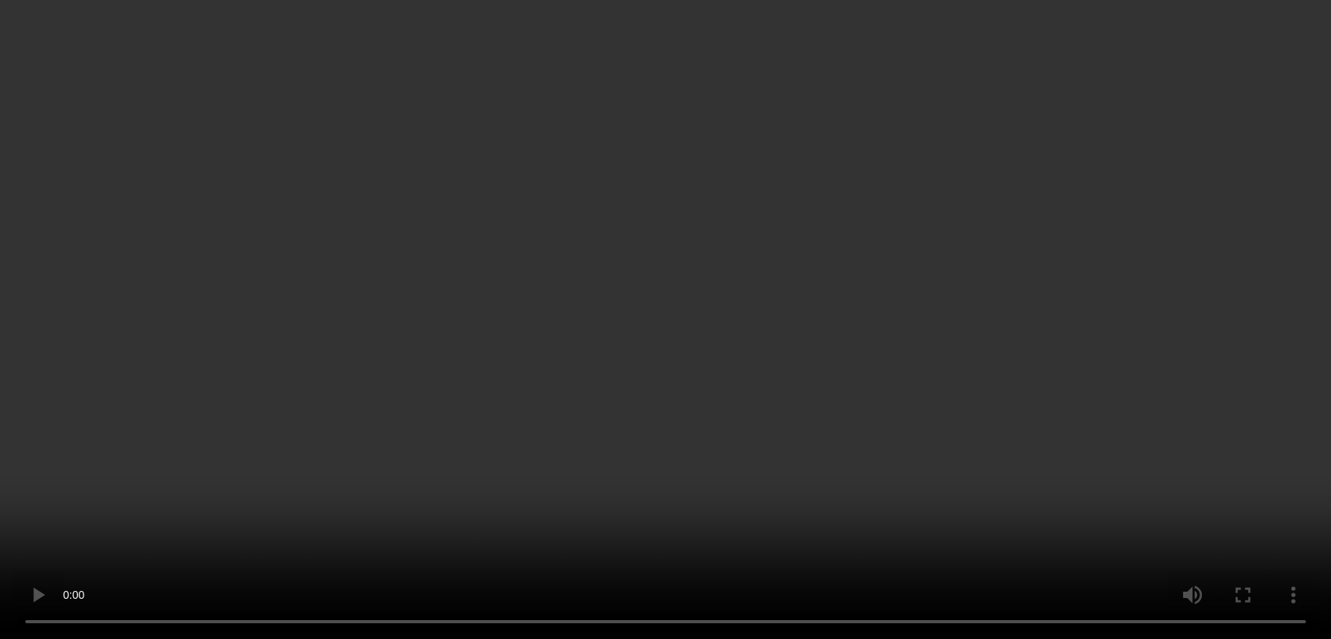
click at [1187, 172] on div "x 1" at bounding box center [1191, 164] width 32 height 32
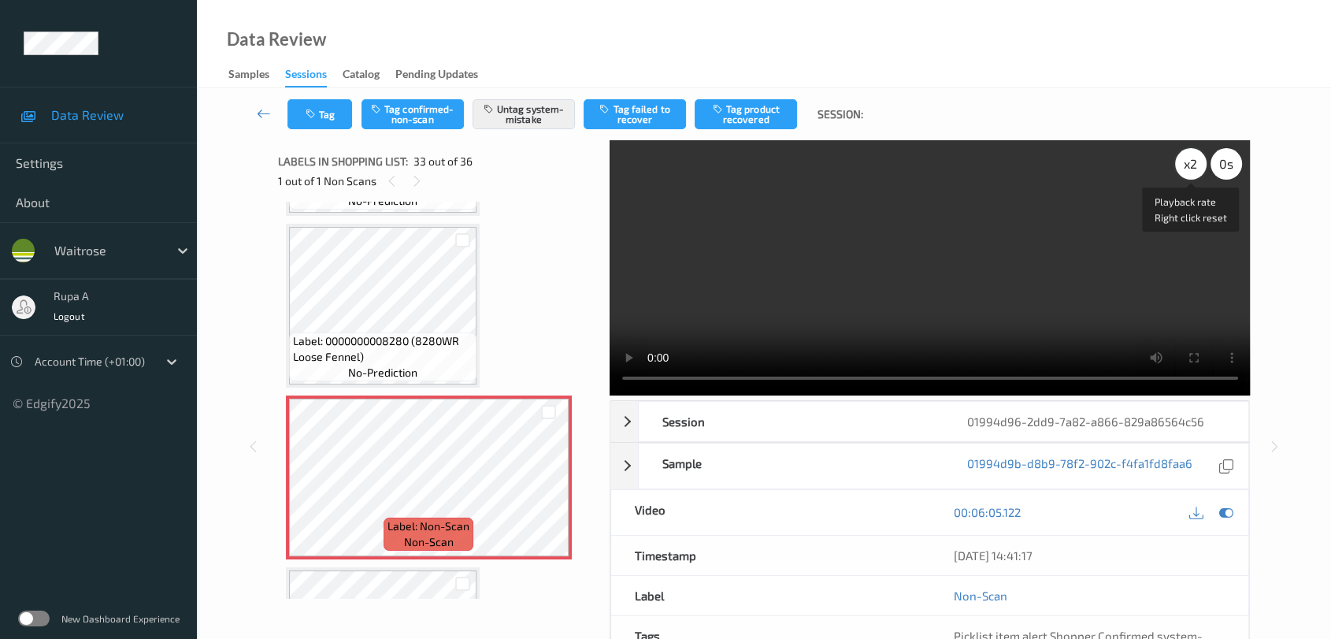
click at [1187, 172] on div "x 2" at bounding box center [1191, 164] width 32 height 32
click at [1186, 163] on div "x 4" at bounding box center [1191, 164] width 32 height 32
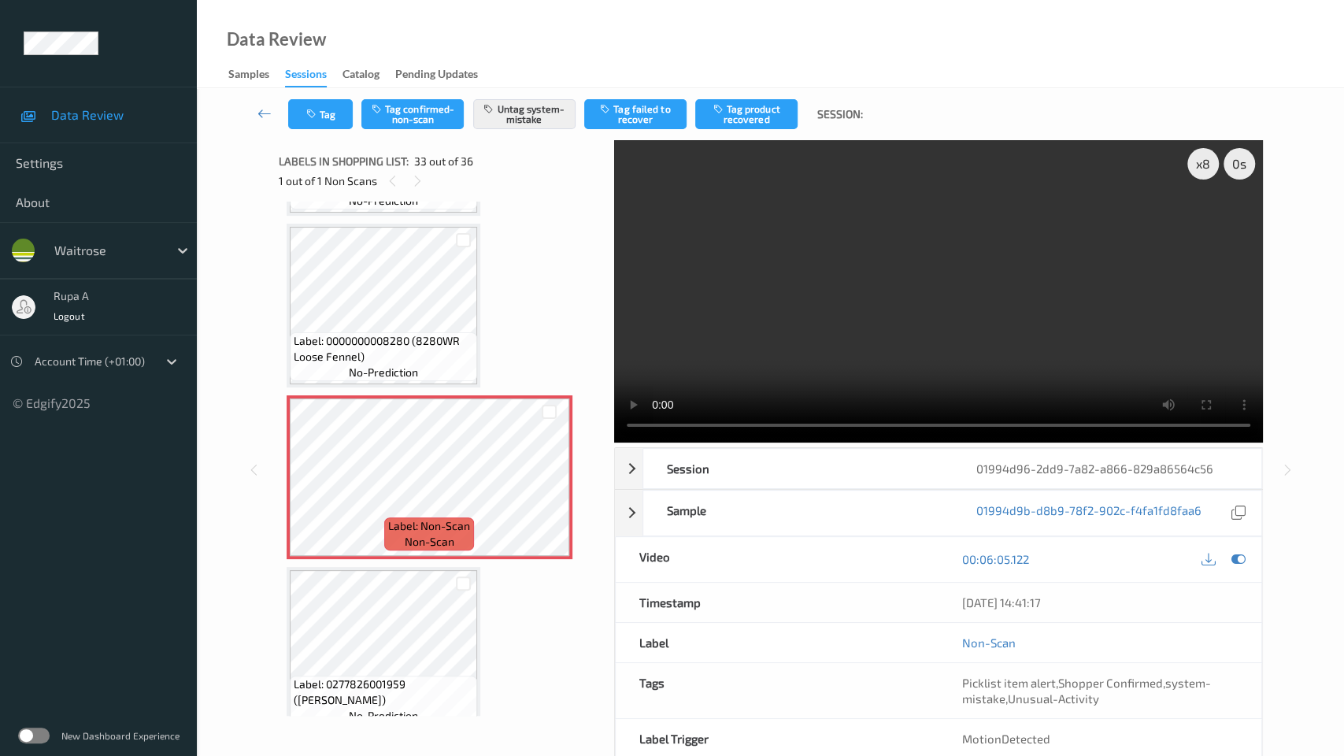
click at [1195, 442] on video at bounding box center [938, 291] width 649 height 302
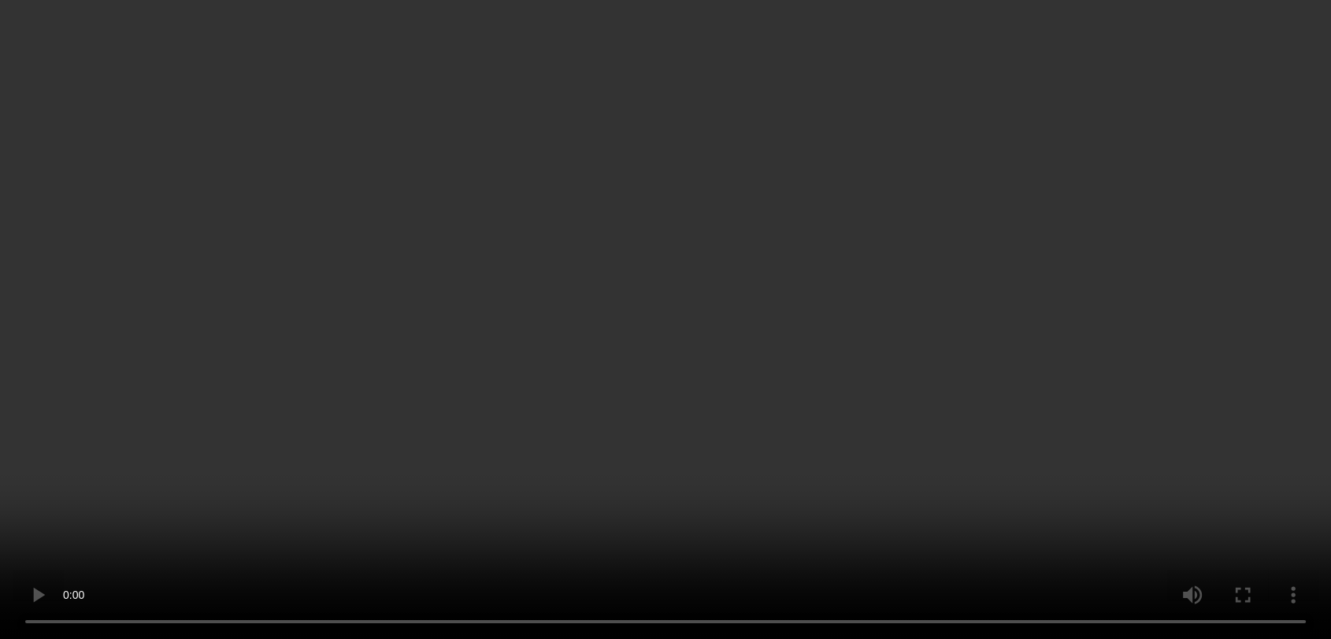
click at [1176, 167] on div "x 8" at bounding box center [1191, 164] width 32 height 32
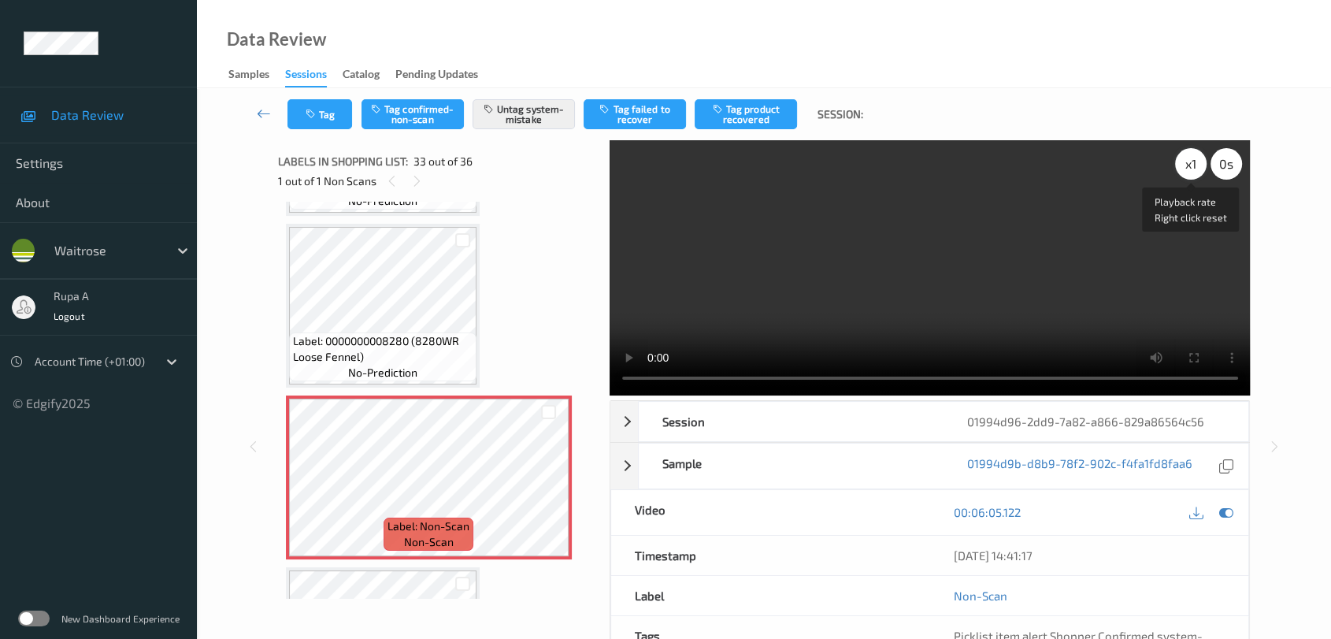
click at [1176, 168] on div "x 1" at bounding box center [1191, 164] width 32 height 32
drag, startPoint x: 1228, startPoint y: 513, endPoint x: 1100, endPoint y: 501, distance: 128.1
click at [1228, 513] on icon at bounding box center [1226, 512] width 14 height 14
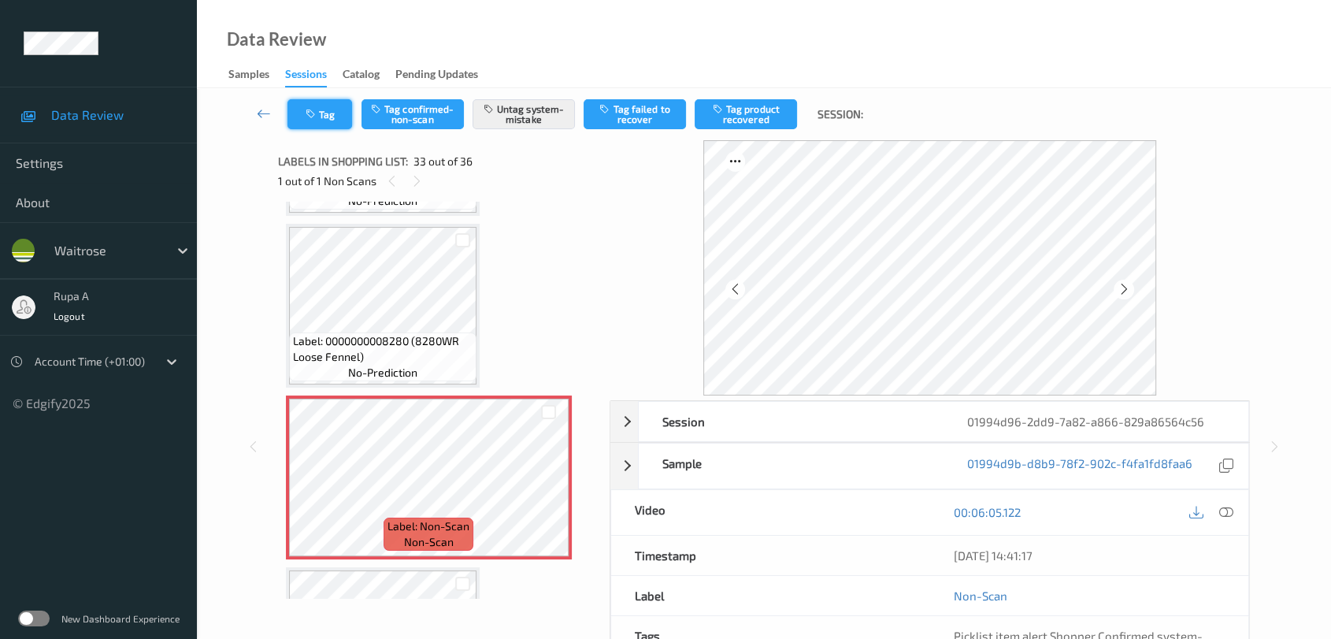
click at [302, 116] on button "Tag" at bounding box center [319, 114] width 65 height 30
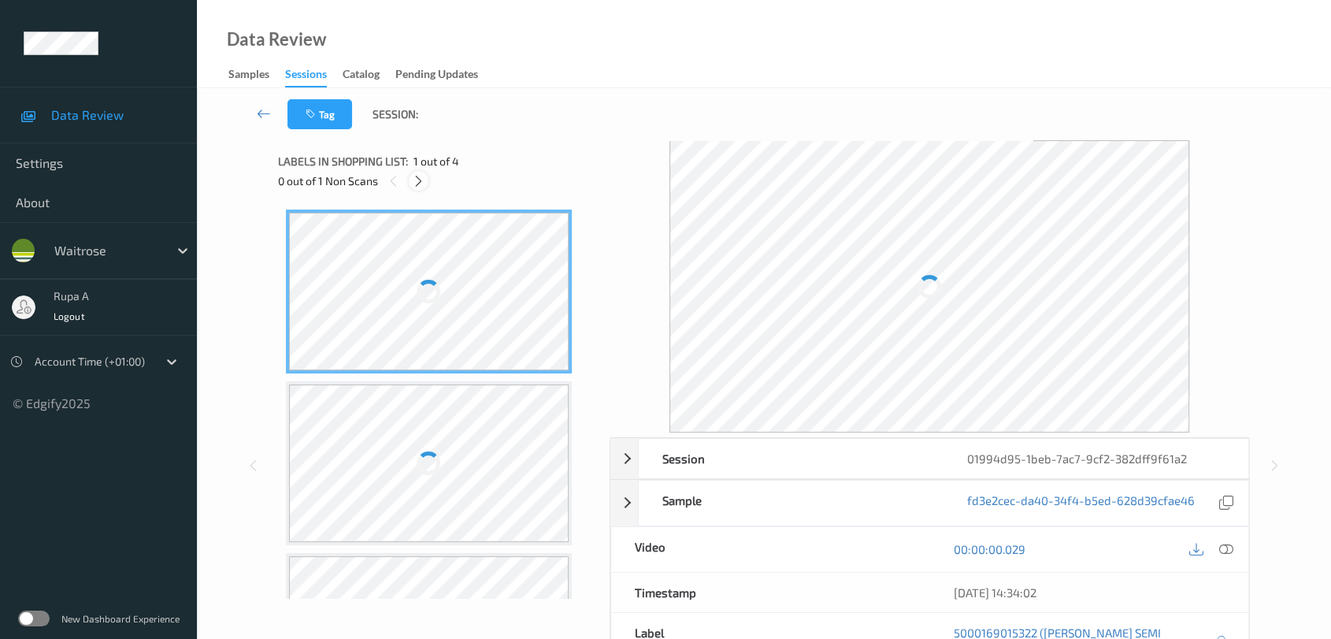
click at [417, 179] on icon at bounding box center [418, 181] width 13 height 14
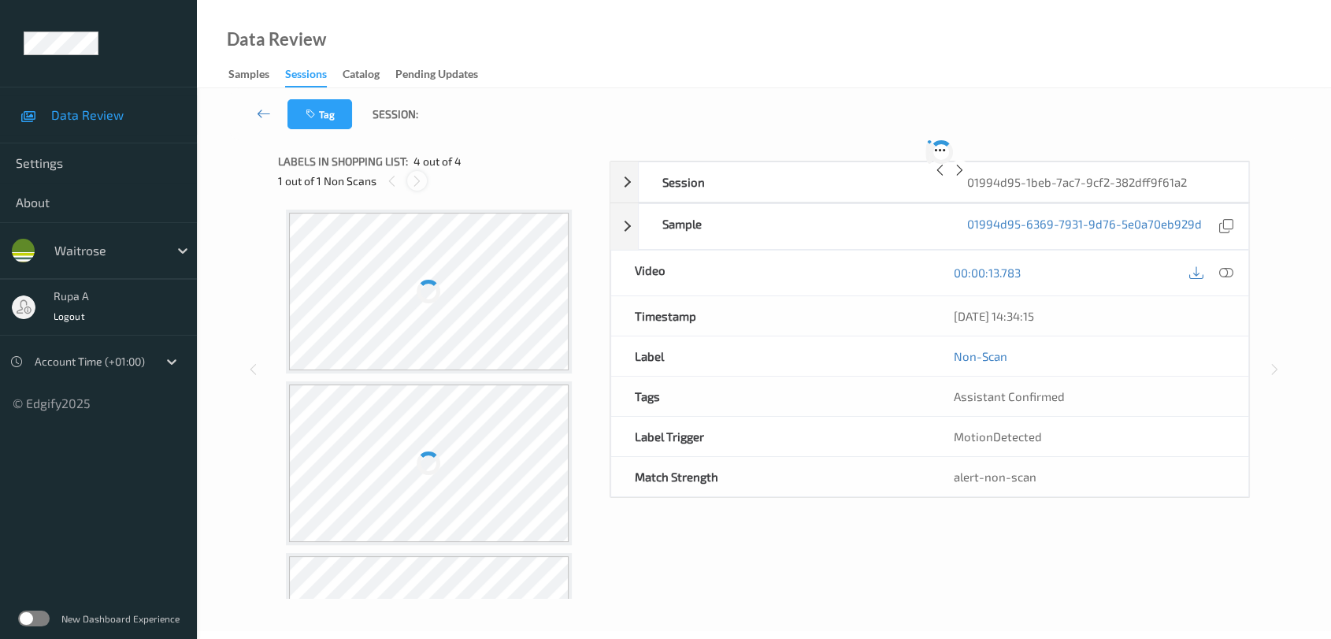
scroll to position [295, 0]
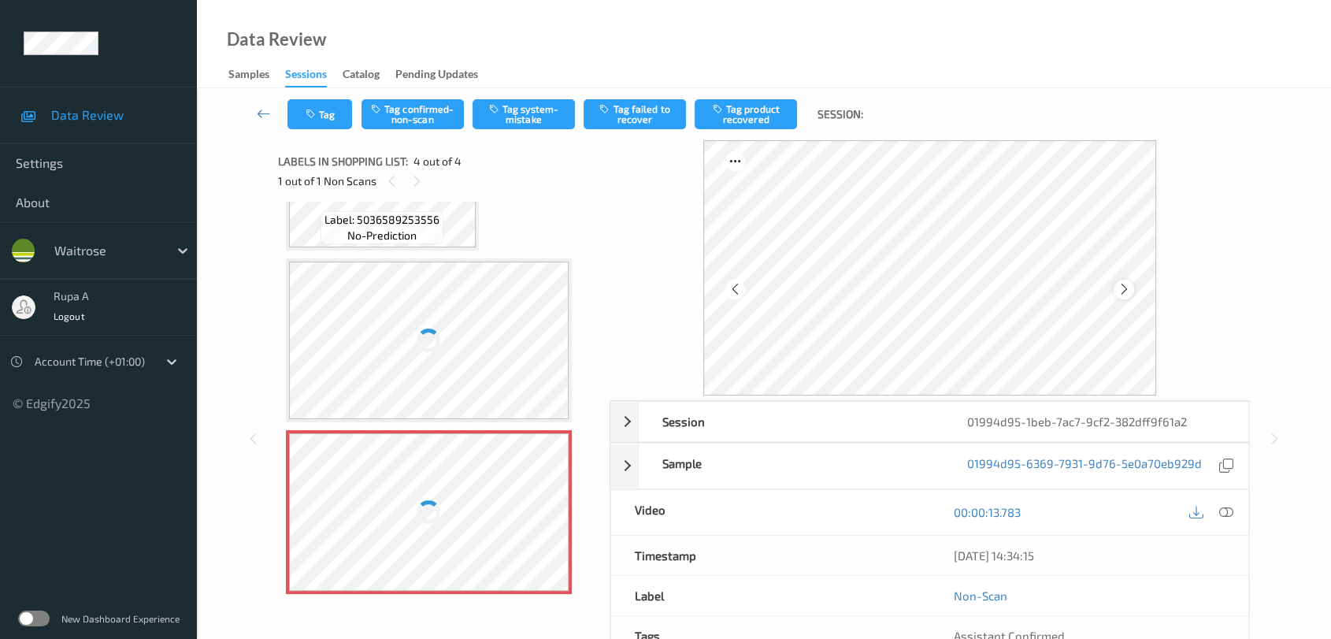
click at [1128, 282] on icon at bounding box center [1123, 289] width 13 height 14
click at [1125, 285] on icon at bounding box center [1123, 289] width 13 height 14
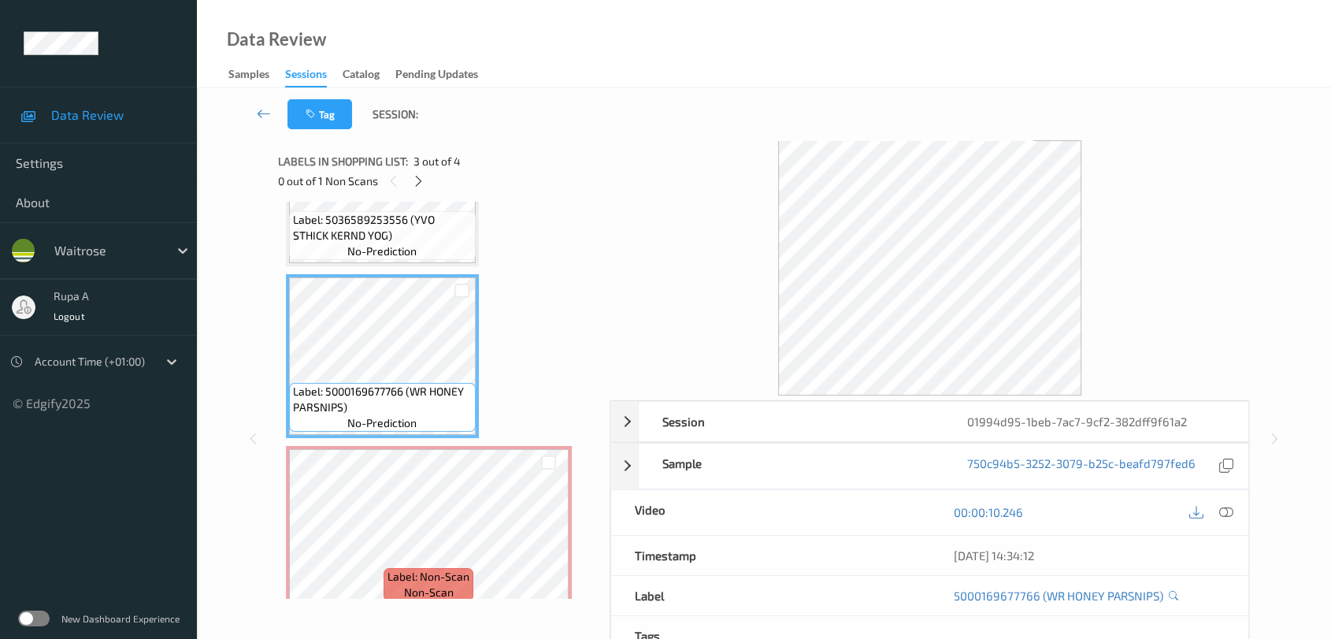
scroll to position [191, 0]
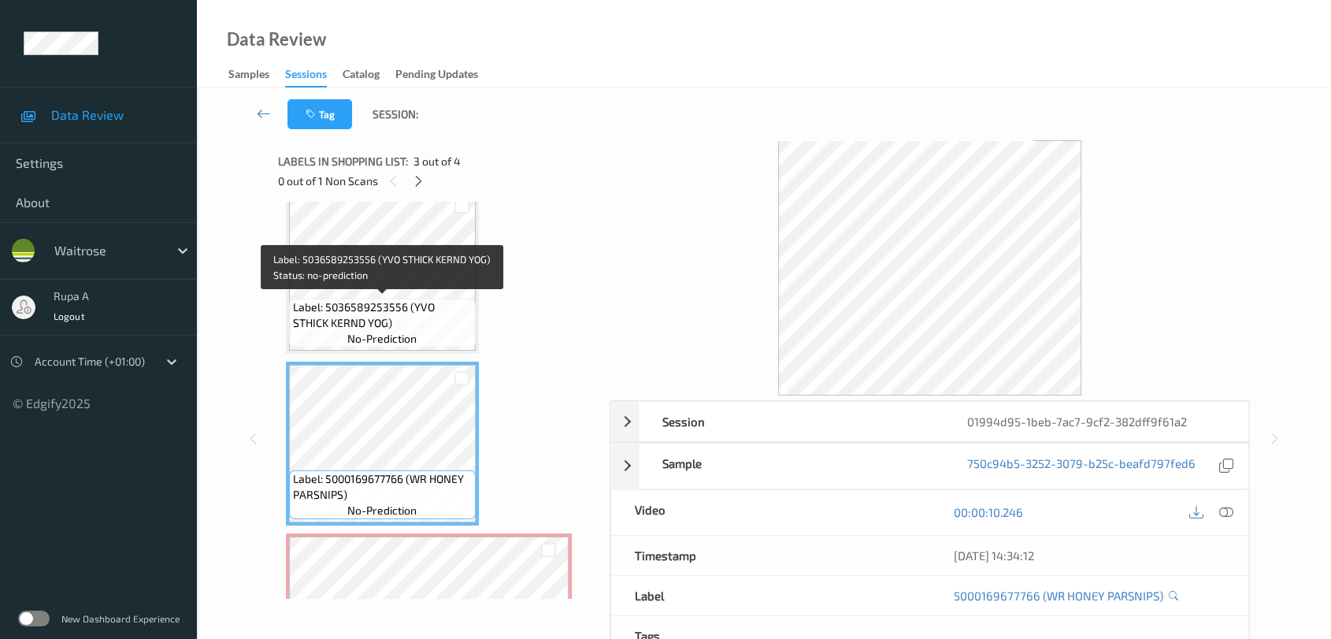
click at [416, 299] on span "Label: 5036589253556 (YVO STHICK KERND YOG)" at bounding box center [382, 315] width 179 height 32
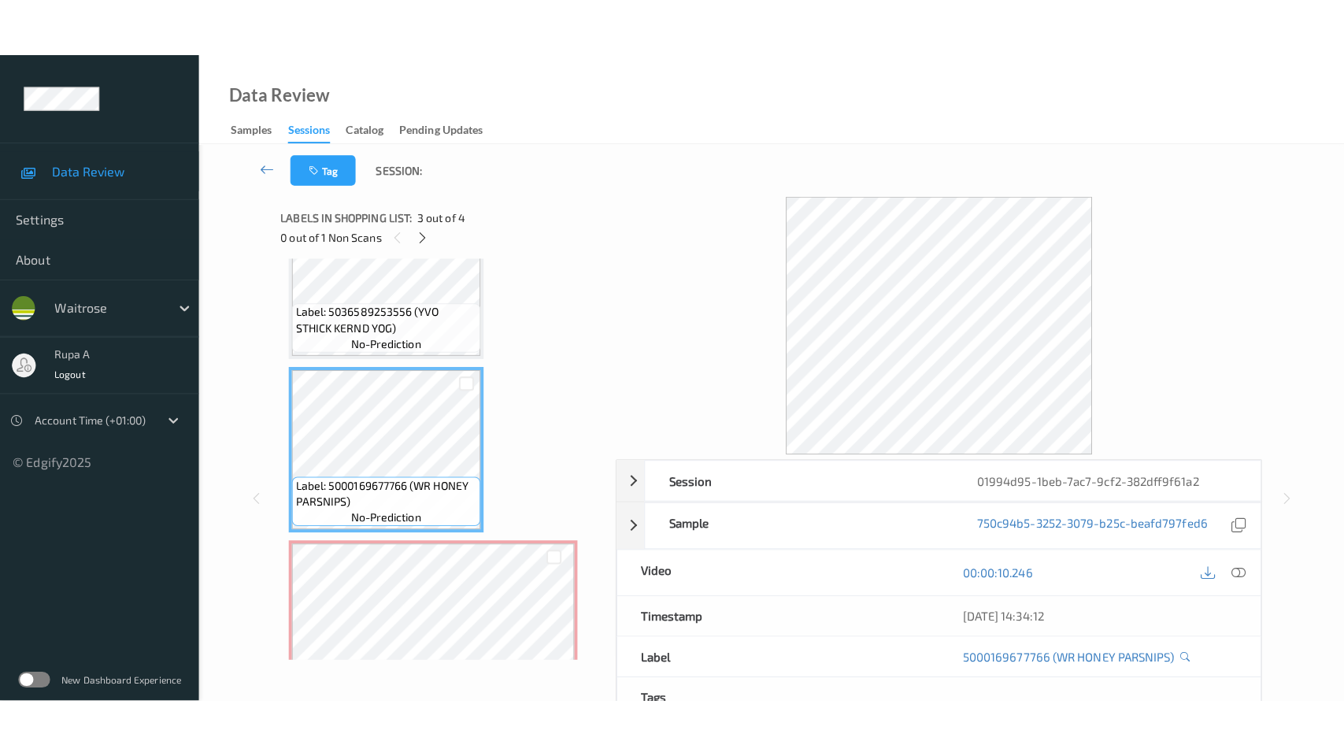
scroll to position [295, 0]
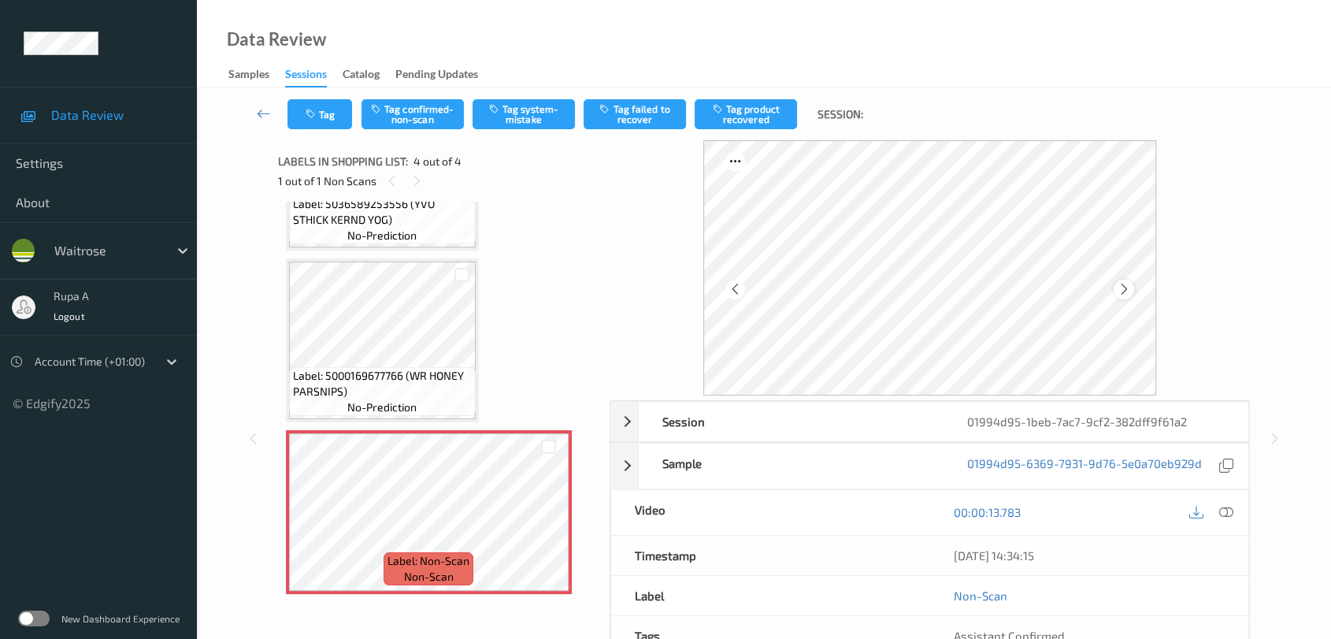
click at [1126, 289] on icon at bounding box center [1123, 289] width 13 height 14
click at [1227, 506] on icon at bounding box center [1226, 512] width 14 height 14
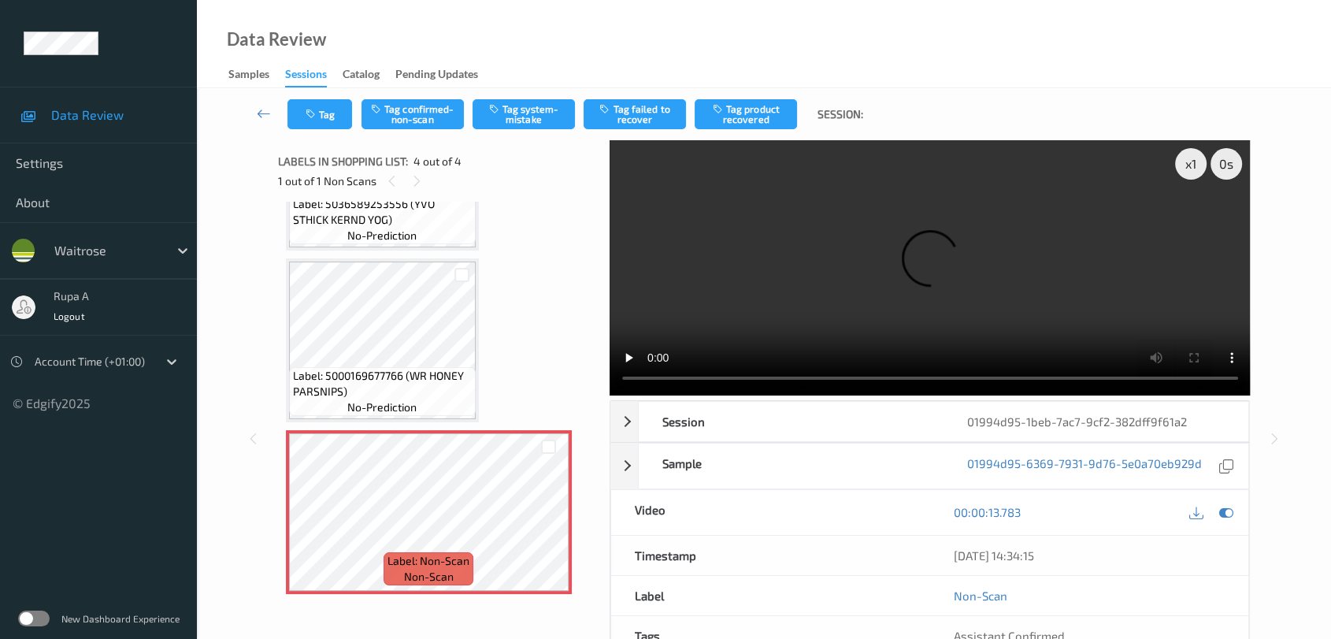
scroll to position [176, 0]
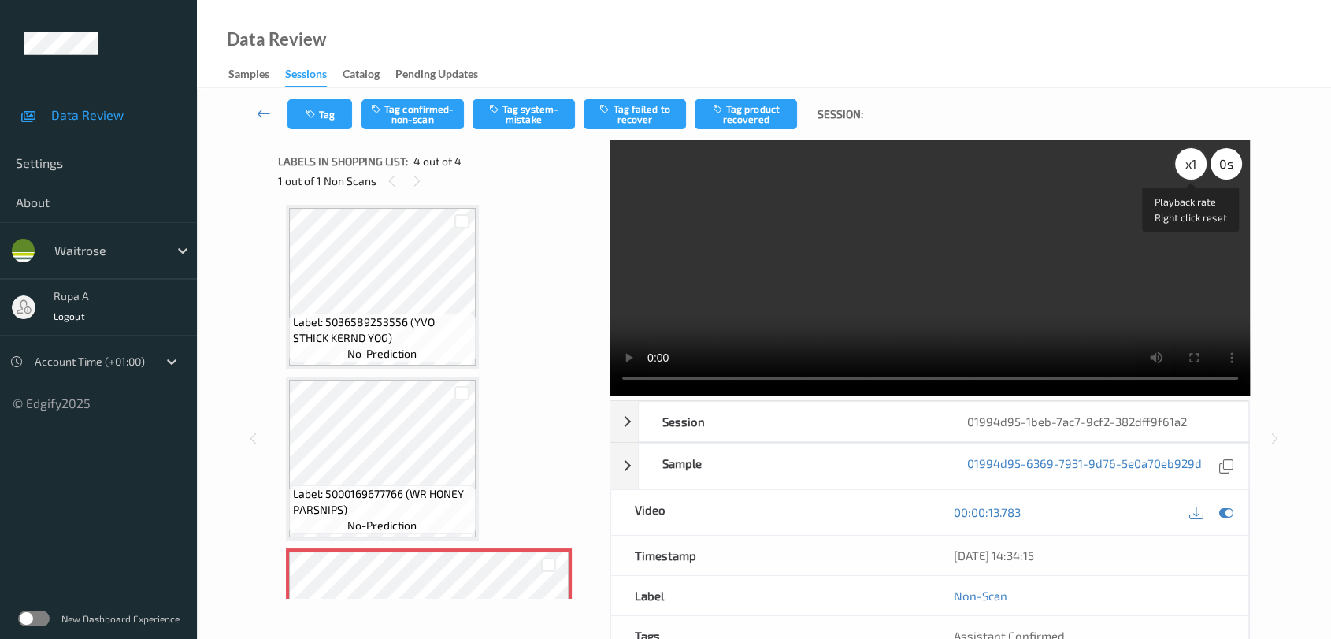
click at [1186, 172] on div "x 1" at bounding box center [1191, 164] width 32 height 32
click at [1184, 163] on div "x 2" at bounding box center [1191, 164] width 32 height 32
click at [1226, 506] on icon at bounding box center [1226, 512] width 14 height 14
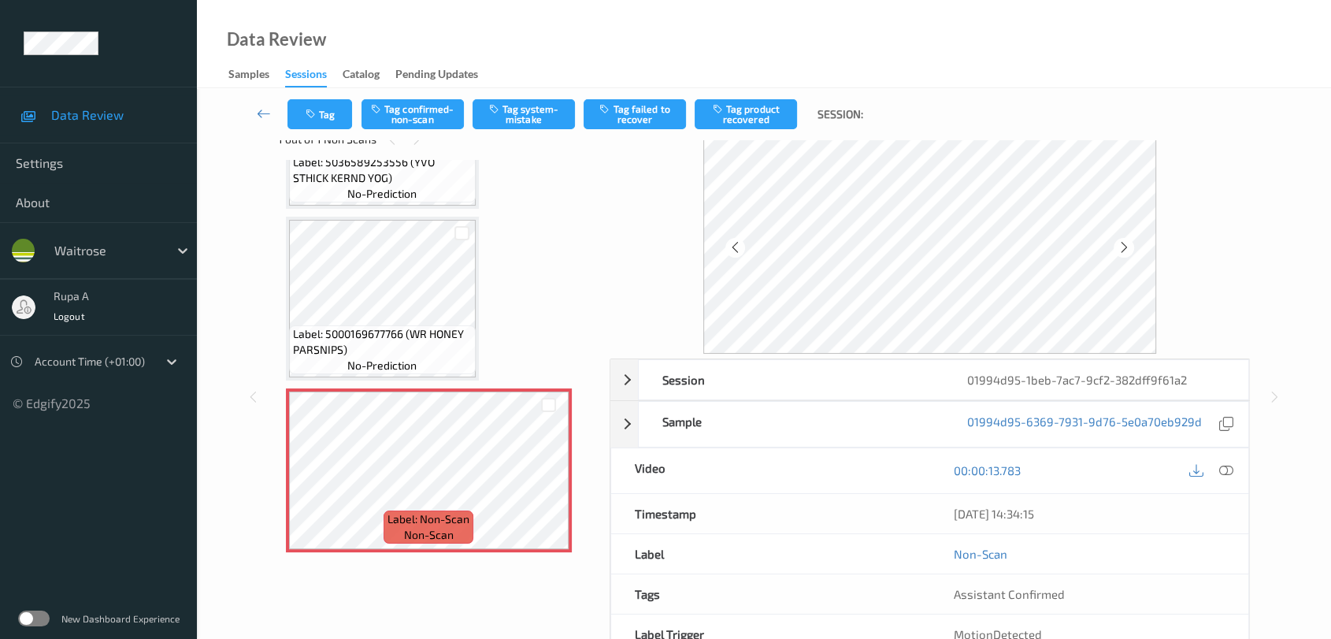
scroll to position [0, 0]
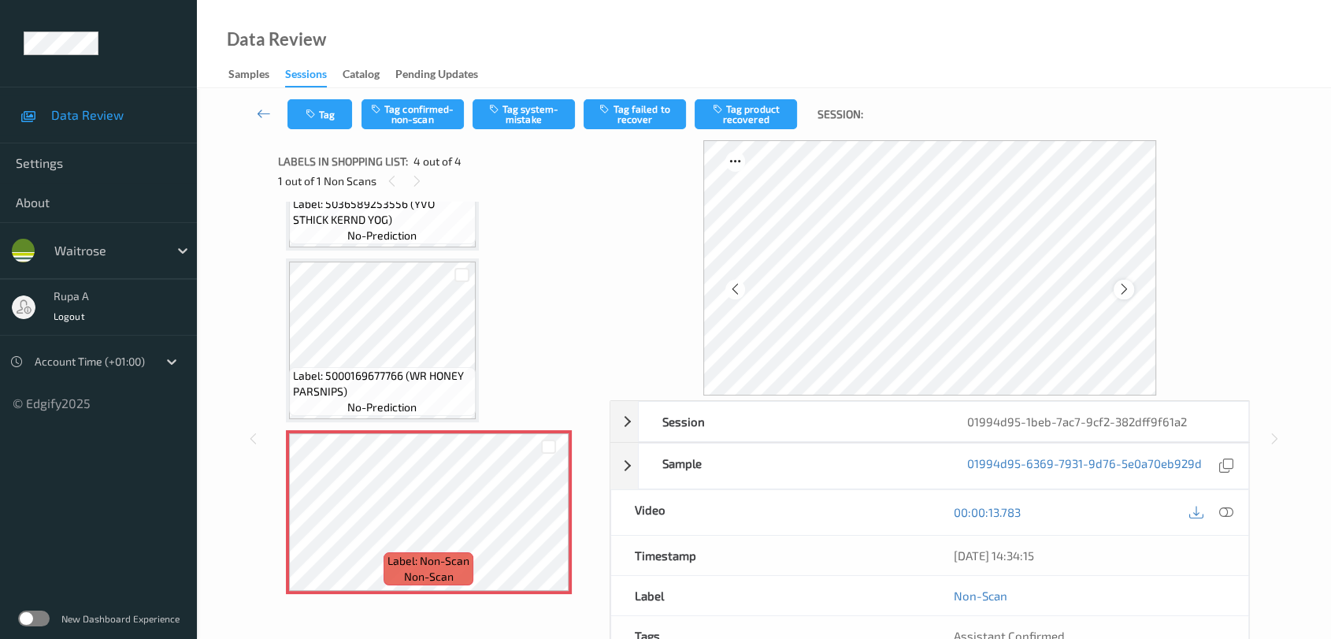
click at [1117, 289] on div at bounding box center [1124, 290] width 20 height 20
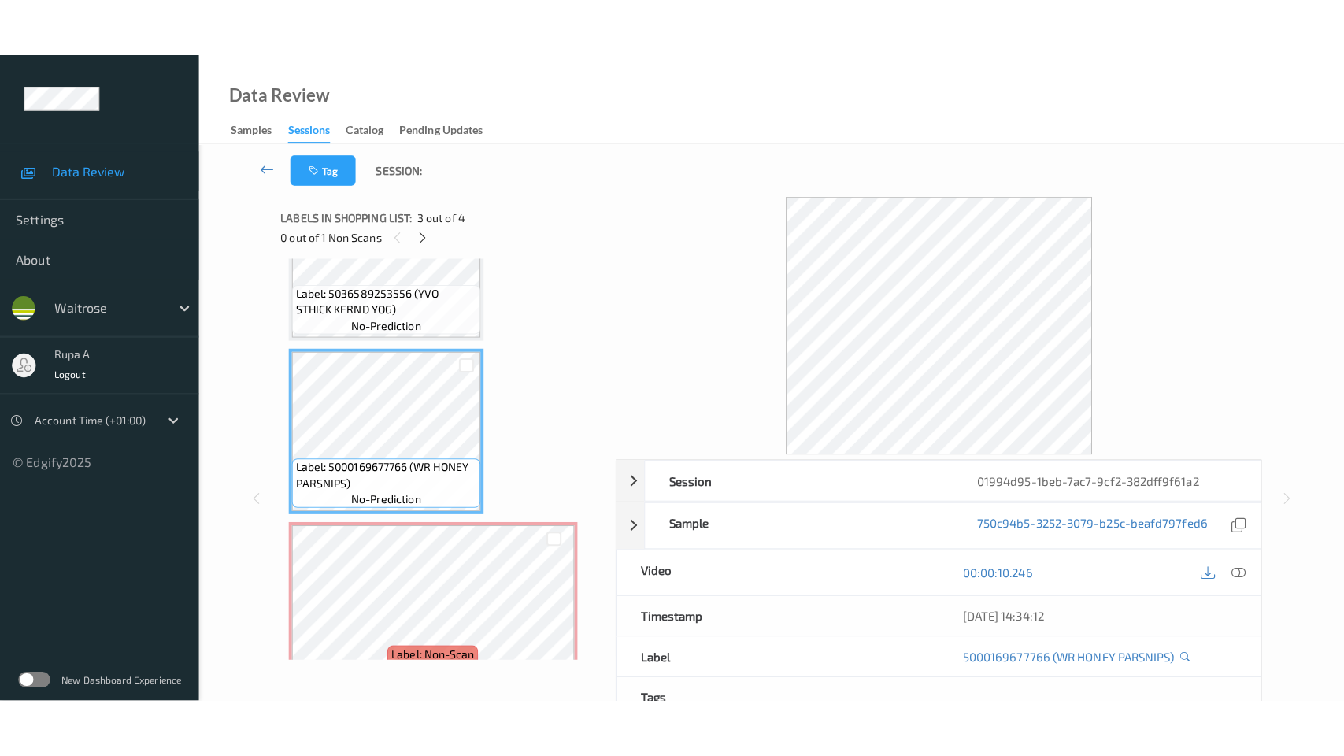
scroll to position [295, 0]
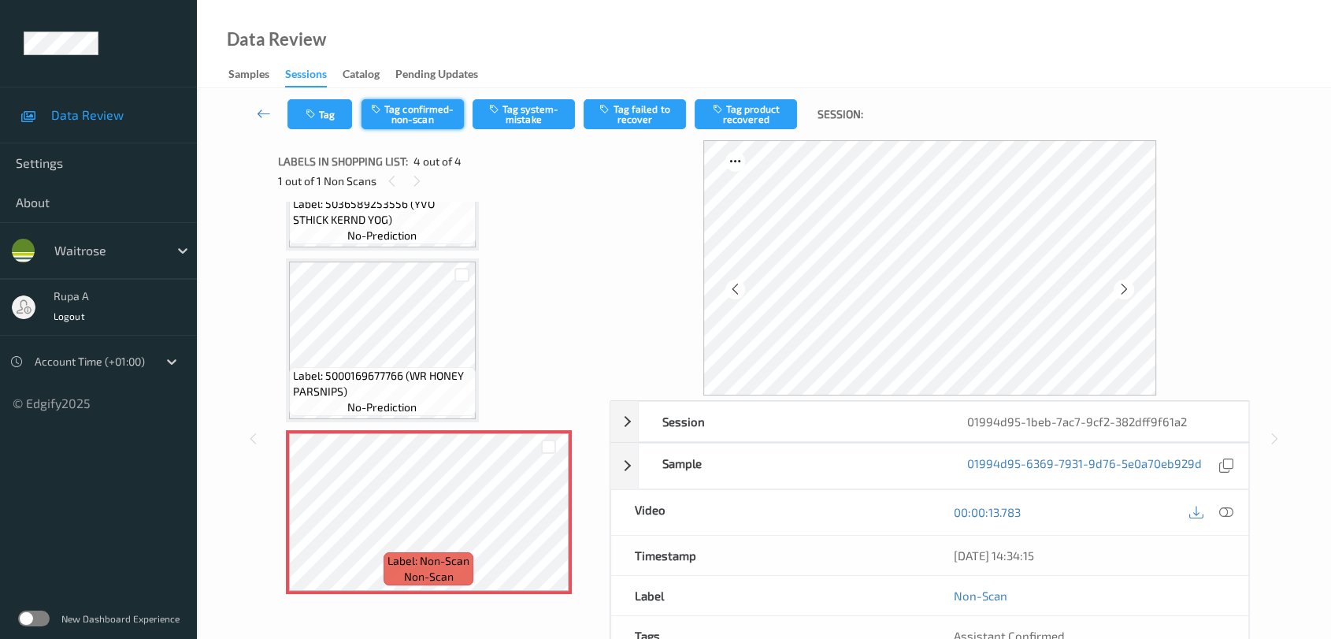
click at [431, 109] on button "Tag confirmed-non-scan" at bounding box center [412, 114] width 102 height 30
click at [657, 120] on button "Tag failed to recover" at bounding box center [635, 114] width 102 height 30
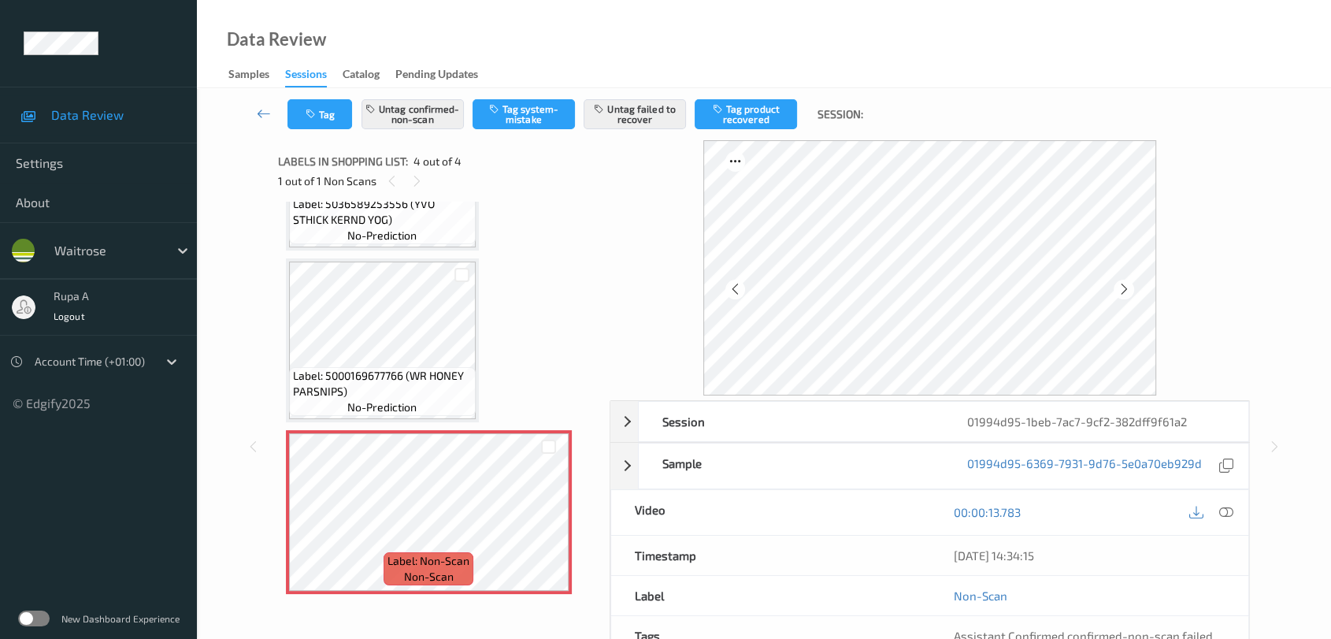
click at [1222, 507] on icon at bounding box center [1226, 512] width 14 height 14
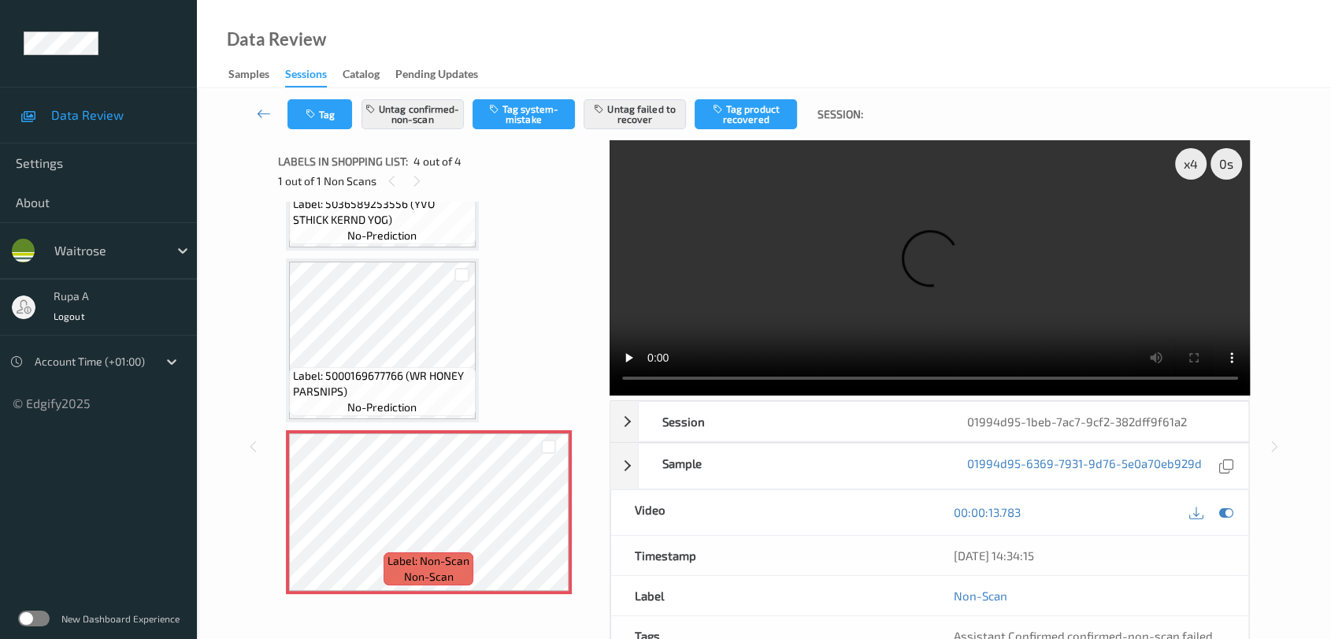
scroll to position [176, 0]
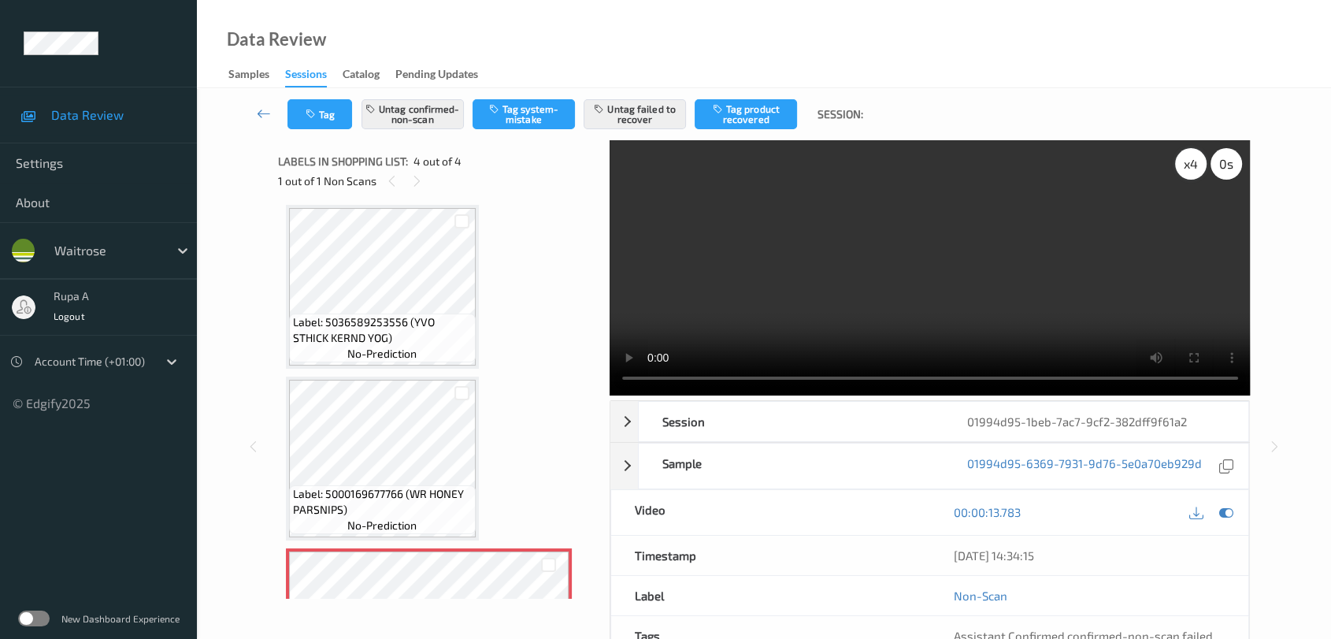
click at [1195, 175] on div "x 4" at bounding box center [1191, 164] width 32 height 32
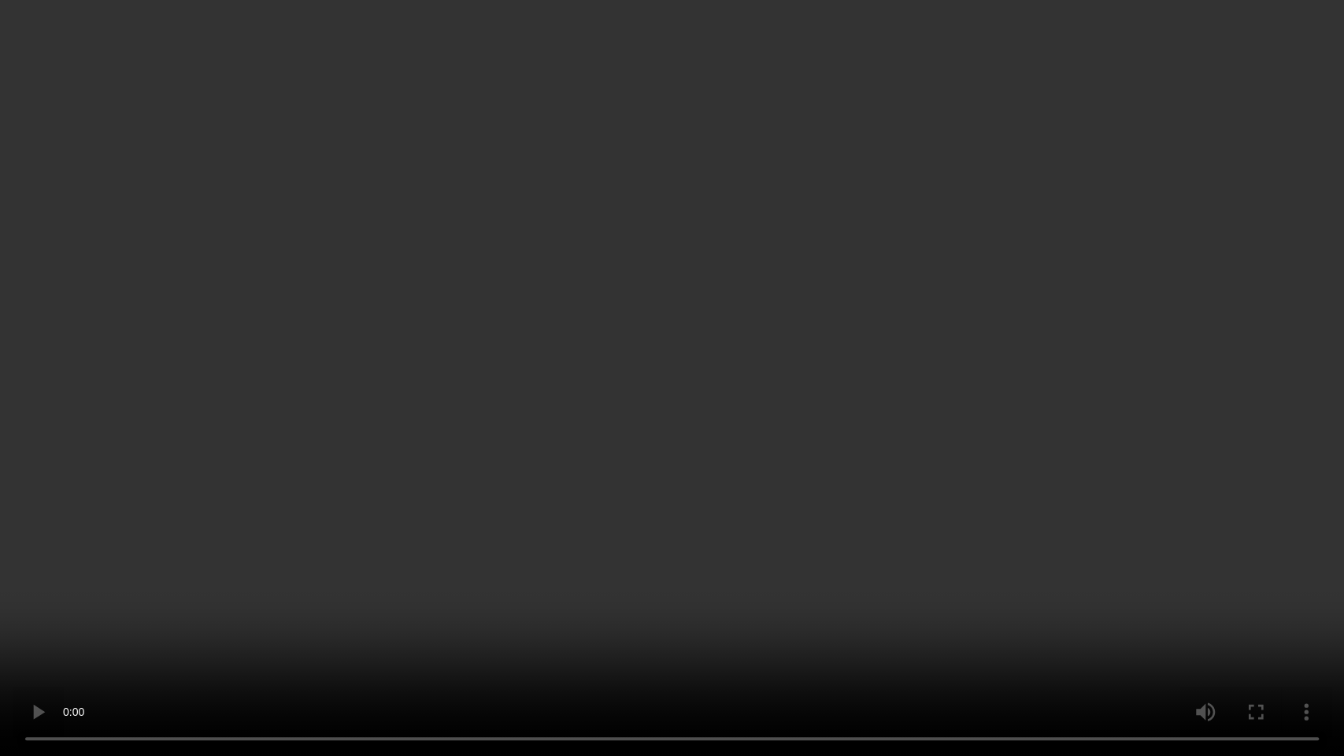
click at [1194, 424] on video at bounding box center [672, 378] width 1344 height 756
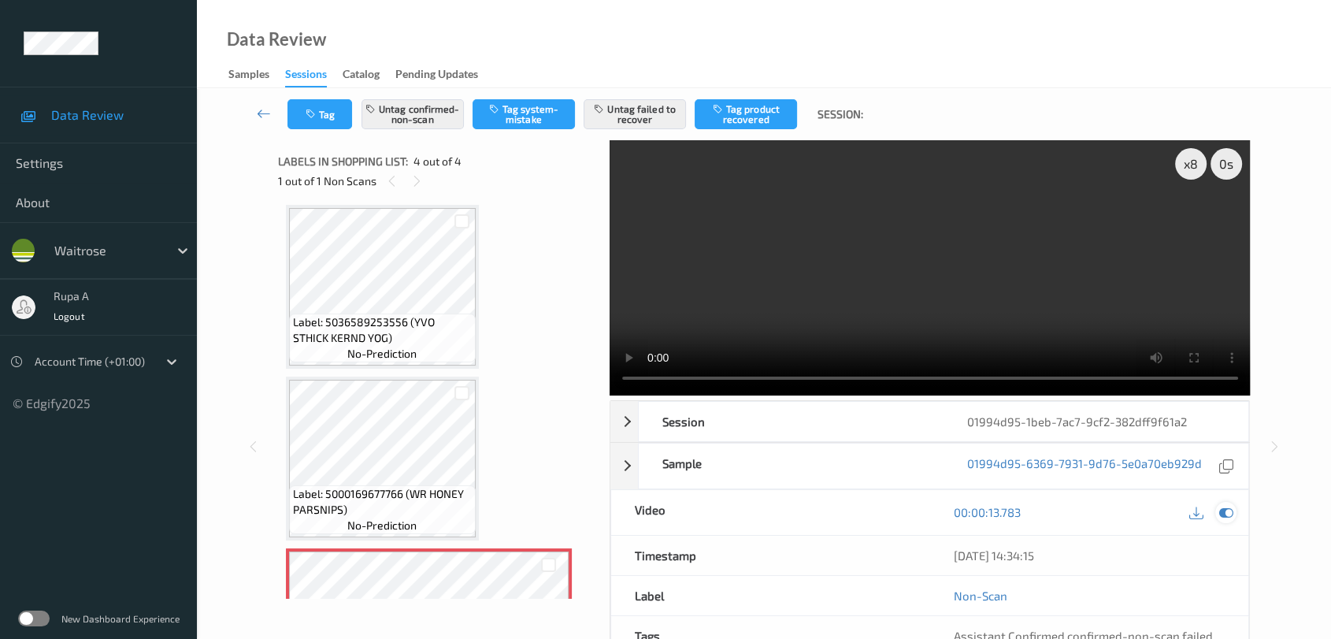
click at [1221, 513] on icon at bounding box center [1226, 512] width 14 height 14
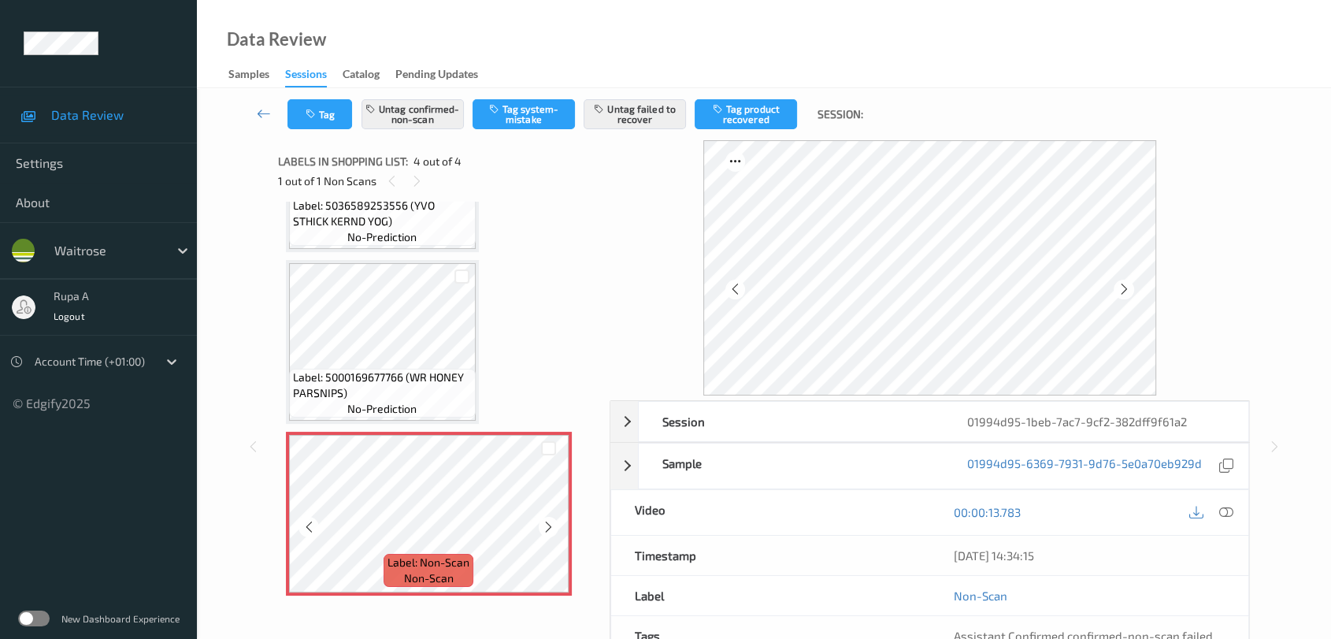
scroll to position [295, 0]
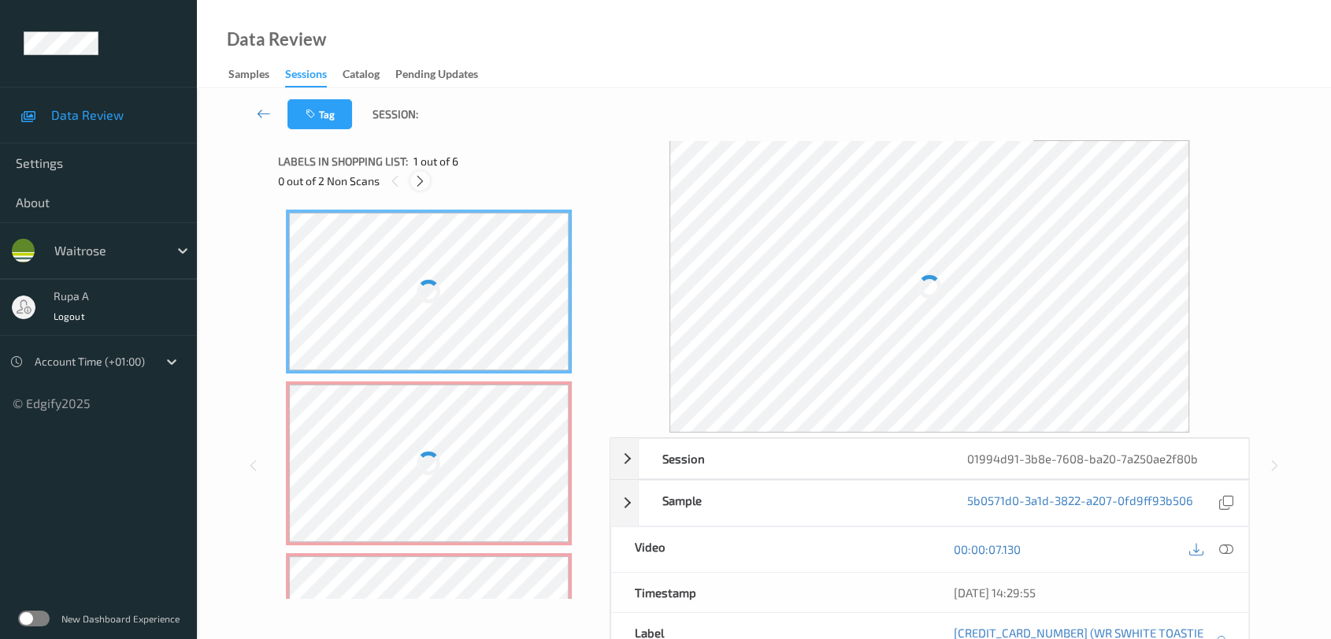
click at [420, 185] on icon at bounding box center [419, 181] width 13 height 14
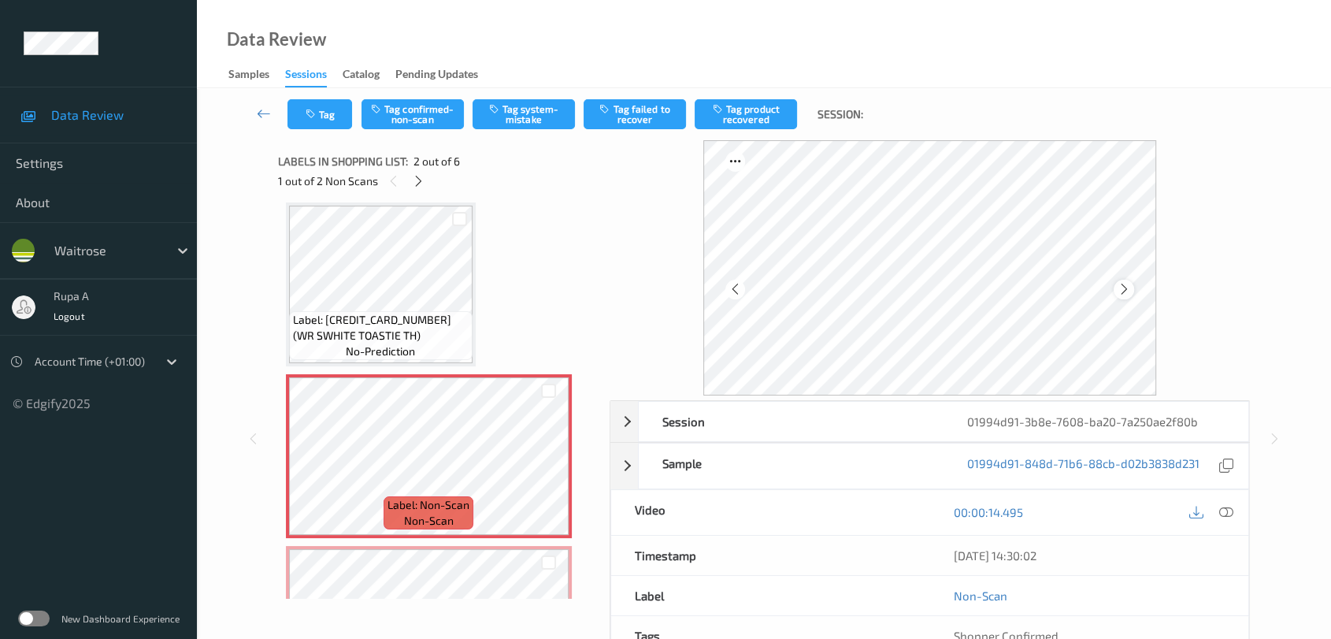
click at [1130, 288] on div at bounding box center [1124, 290] width 20 height 20
click at [1125, 292] on icon at bounding box center [1123, 289] width 13 height 14
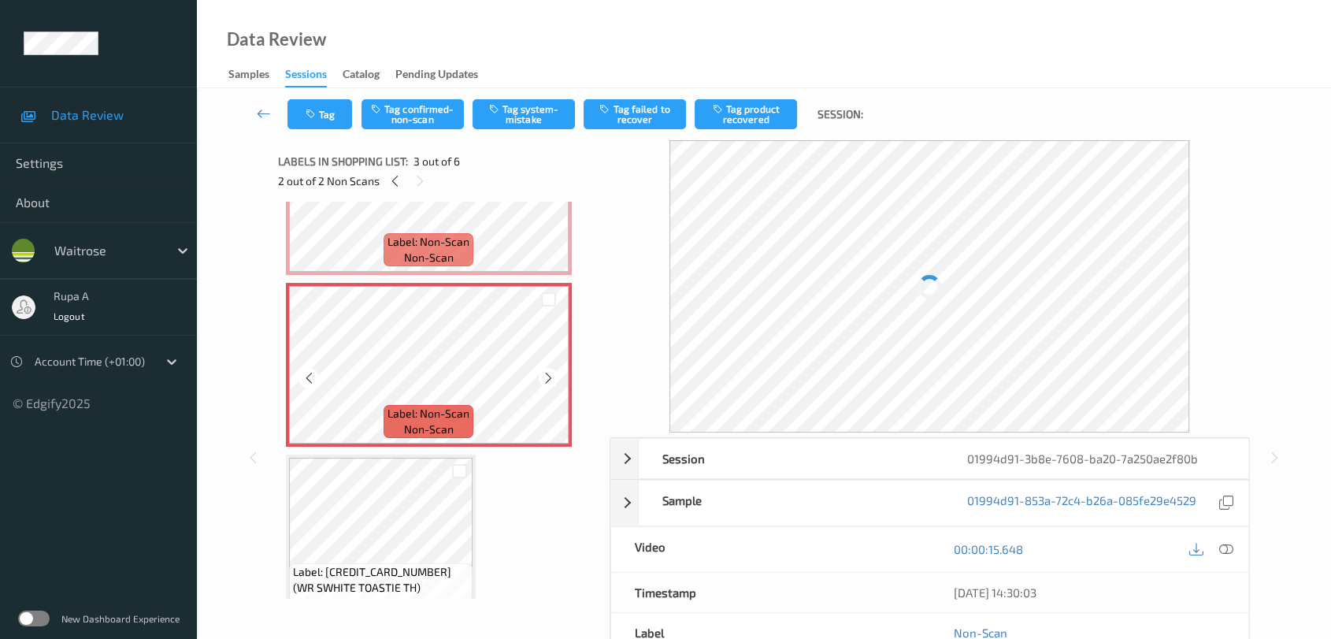
scroll to position [183, 0]
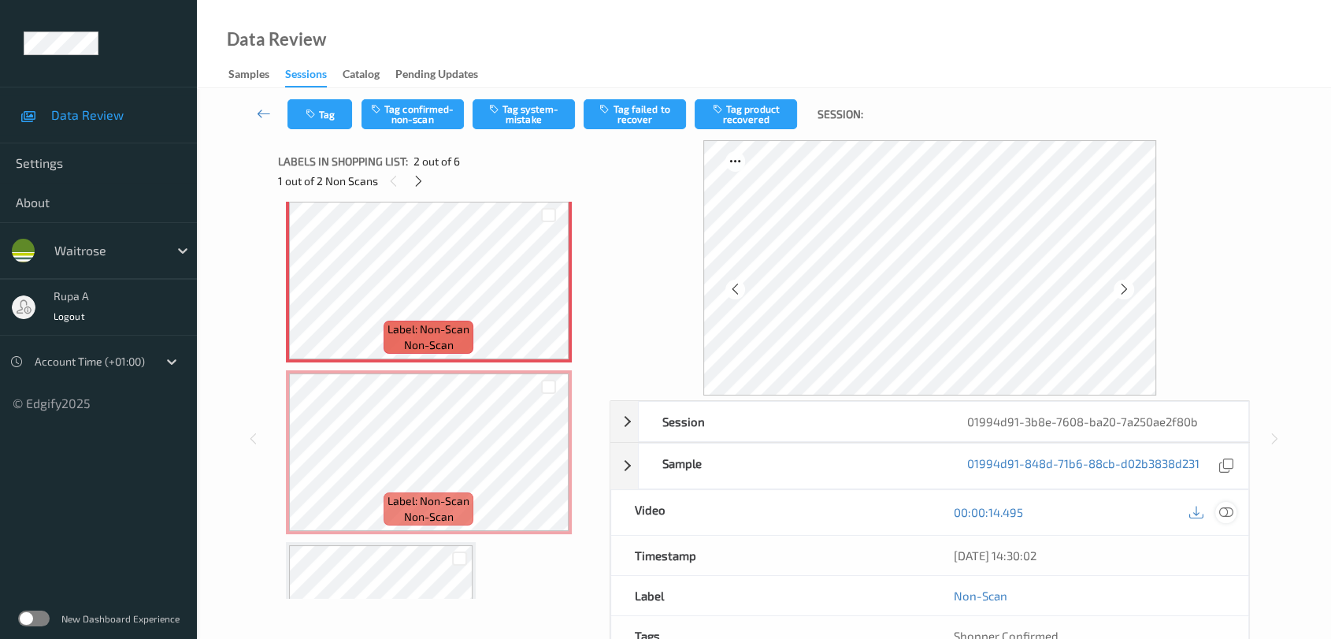
click at [1229, 513] on icon at bounding box center [1226, 512] width 14 height 14
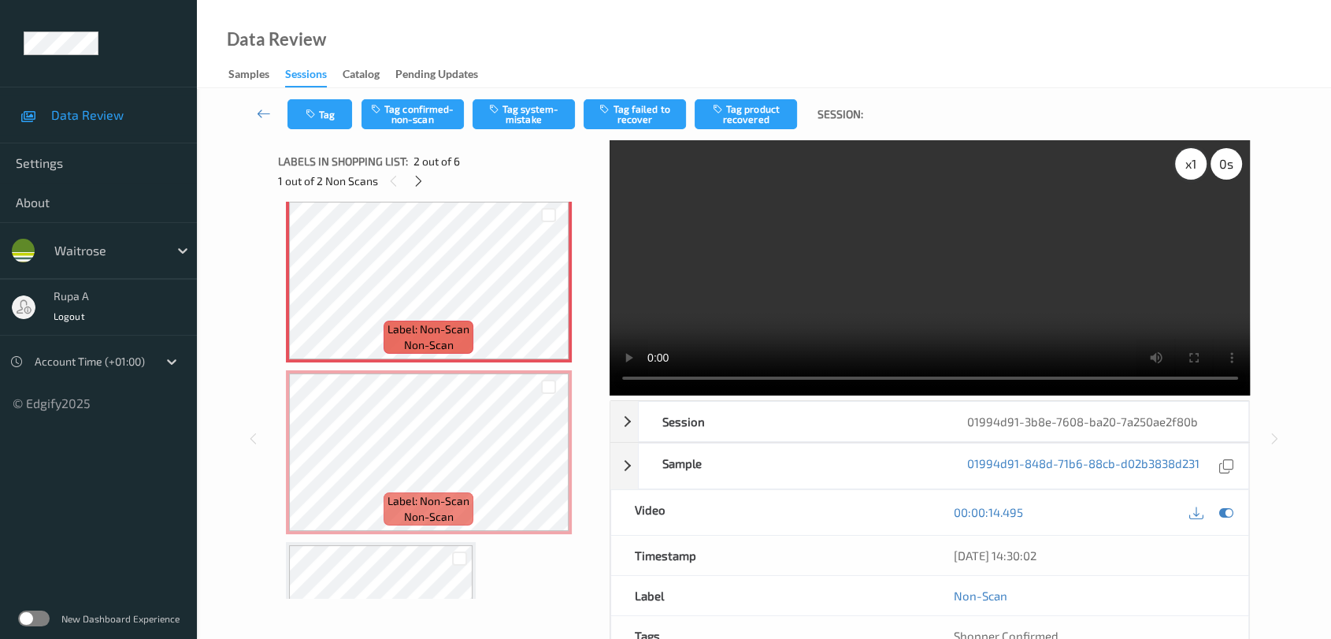
click at [1187, 165] on div "x 1" at bounding box center [1191, 164] width 32 height 32
click at [1221, 508] on icon at bounding box center [1226, 512] width 14 height 14
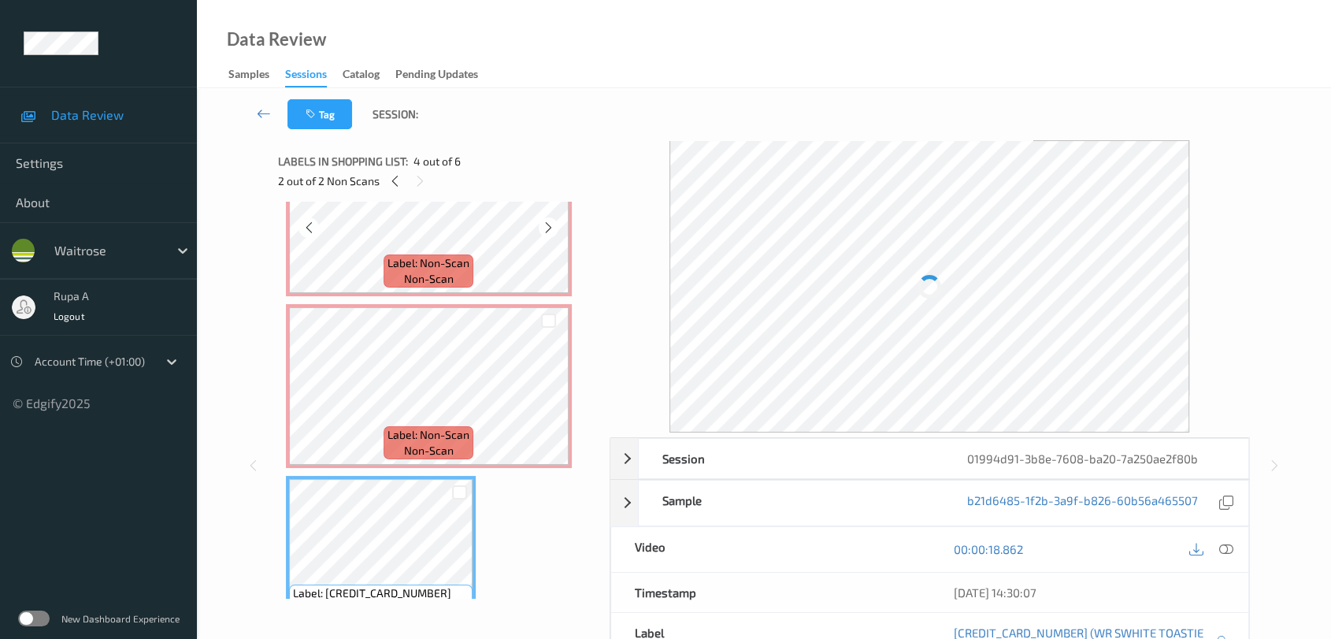
scroll to position [262, 0]
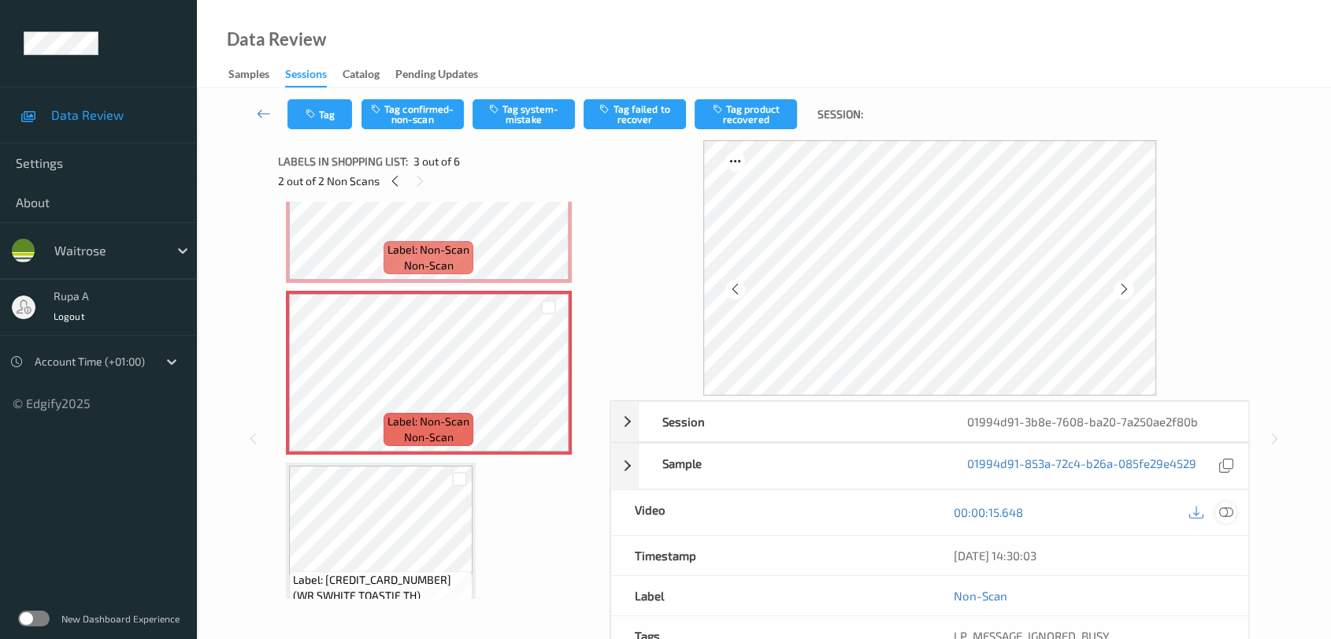
click at [1226, 505] on icon at bounding box center [1226, 512] width 14 height 14
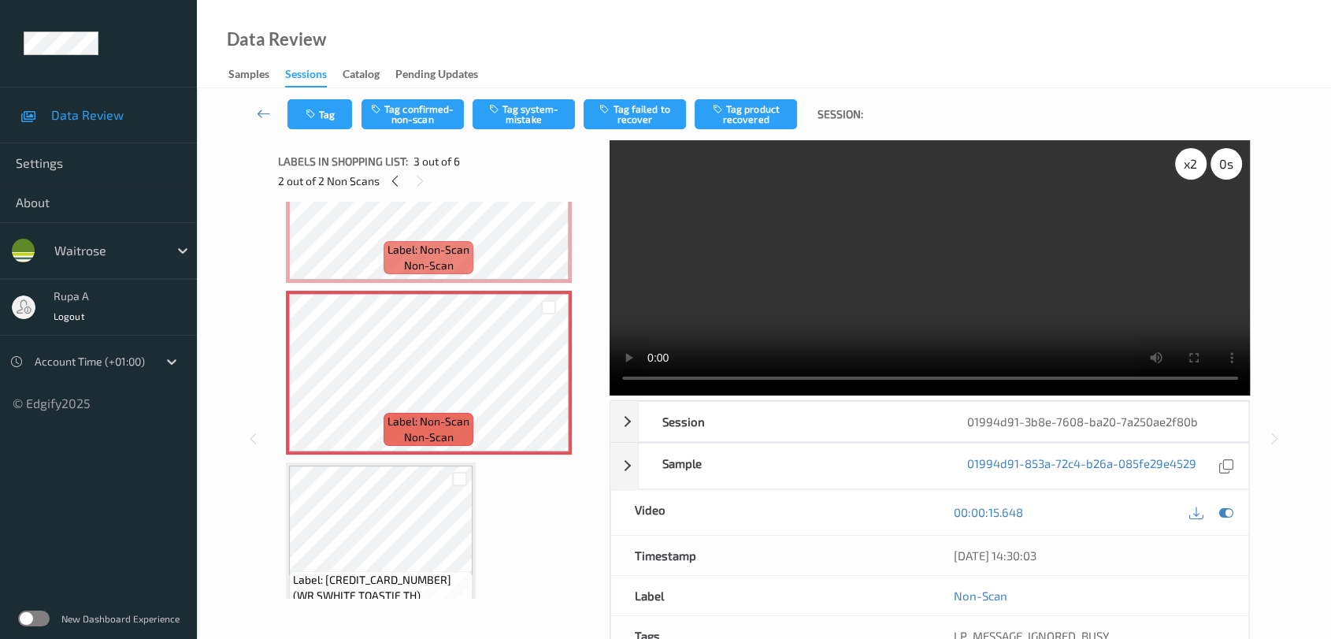
click at [1189, 165] on div "x 2" at bounding box center [1191, 164] width 32 height 32
click at [1229, 509] on icon at bounding box center [1226, 512] width 14 height 14
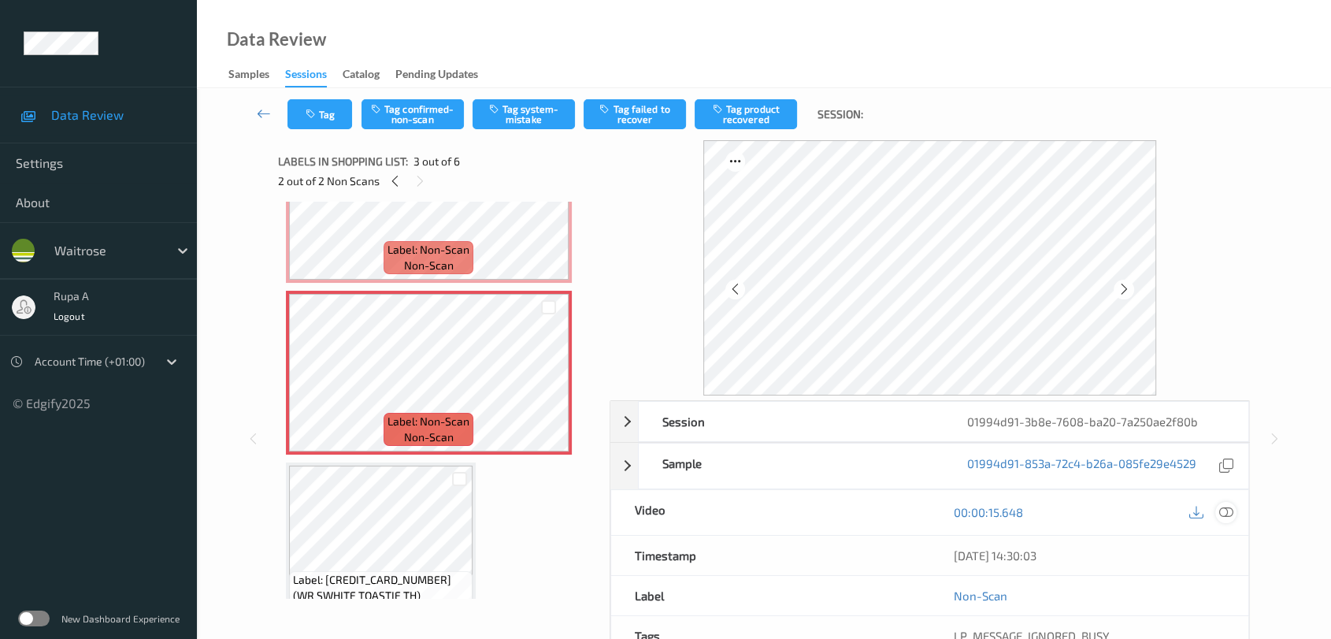
click at [1223, 506] on icon at bounding box center [1226, 512] width 14 height 14
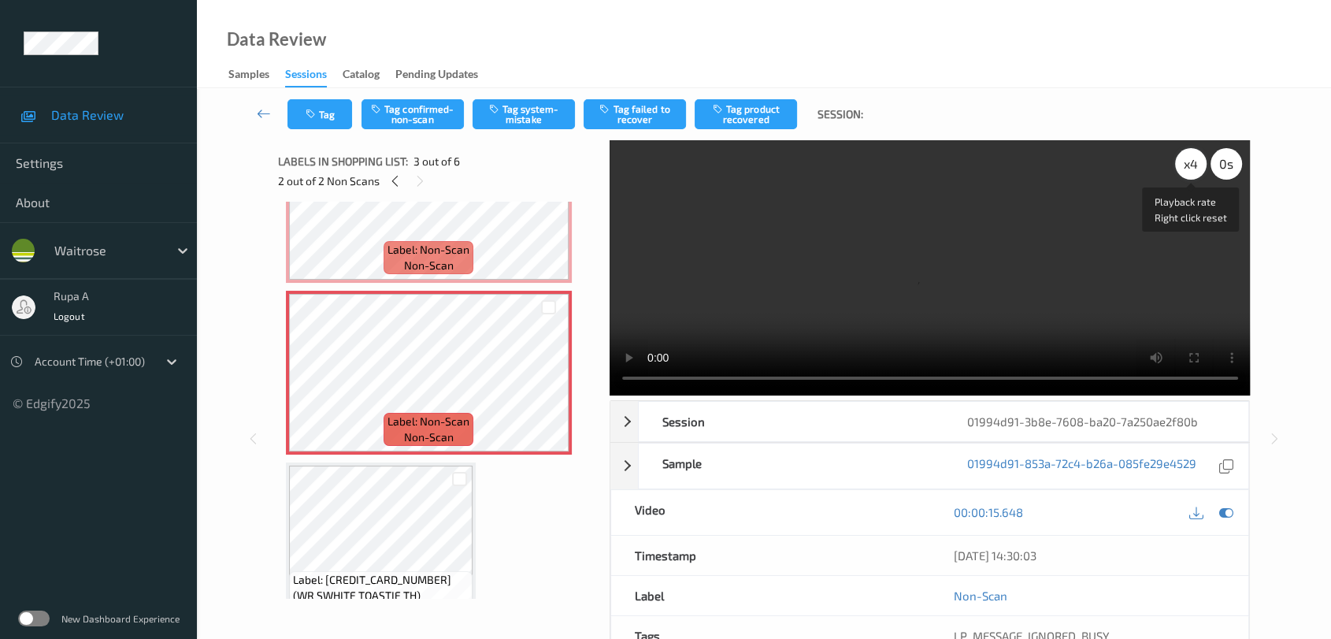
click at [1197, 168] on div "x 4" at bounding box center [1191, 164] width 32 height 32
click at [1197, 168] on div "x 8" at bounding box center [1191, 164] width 32 height 32
click at [1197, 168] on div "x 1" at bounding box center [1191, 164] width 32 height 32
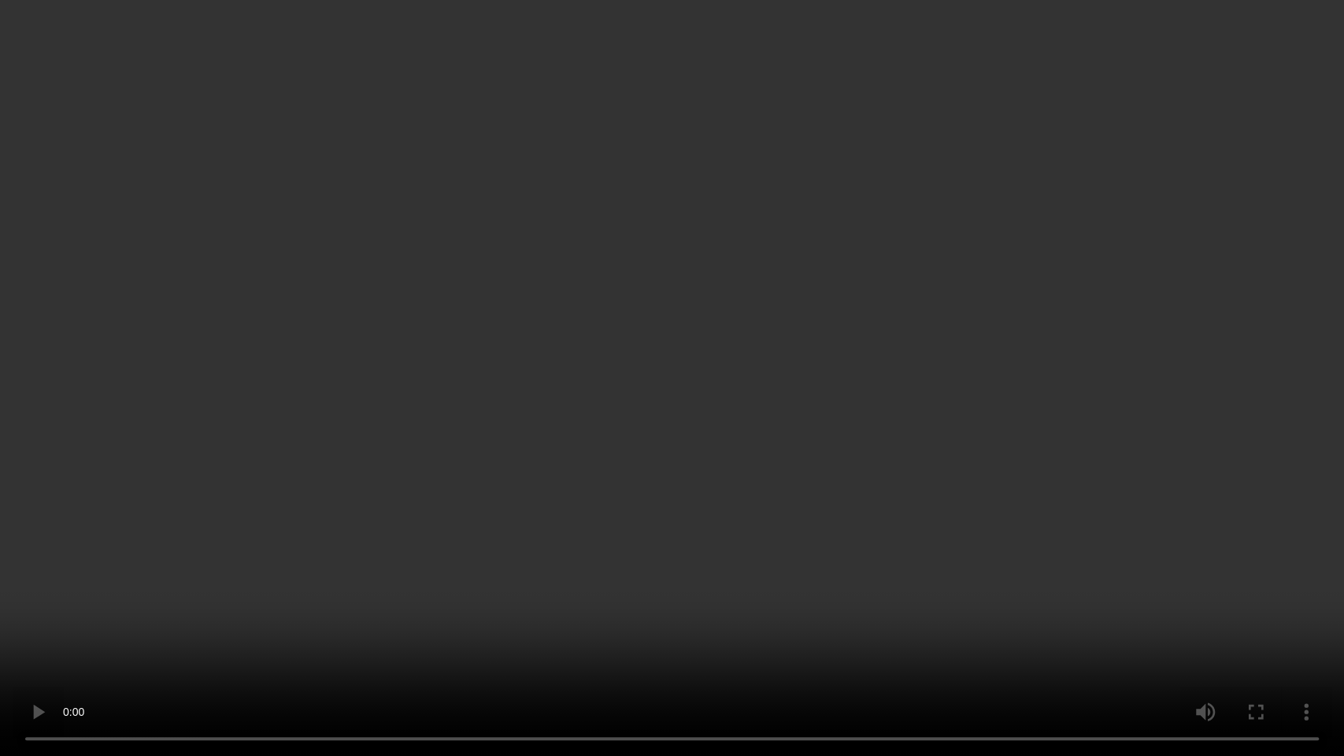
click at [965, 569] on video at bounding box center [672, 378] width 1344 height 756
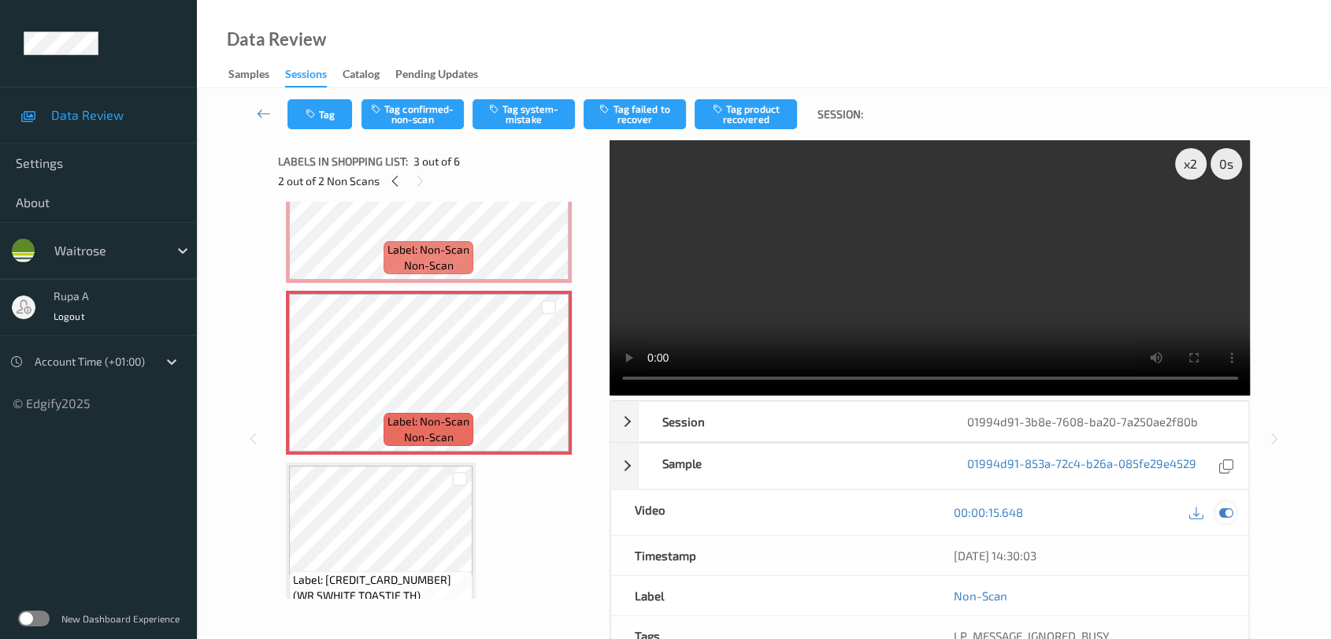
click at [1226, 509] on icon at bounding box center [1226, 512] width 14 height 14
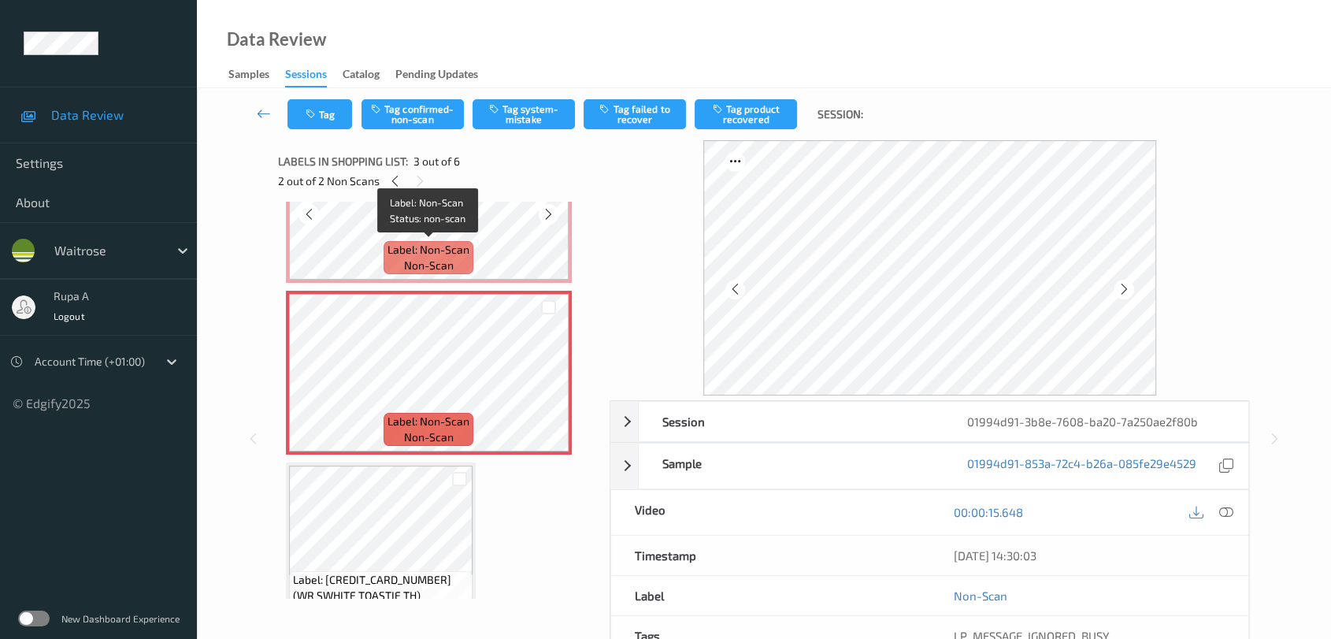
click at [399, 250] on span "Label: Non-Scan" at bounding box center [428, 250] width 82 height 16
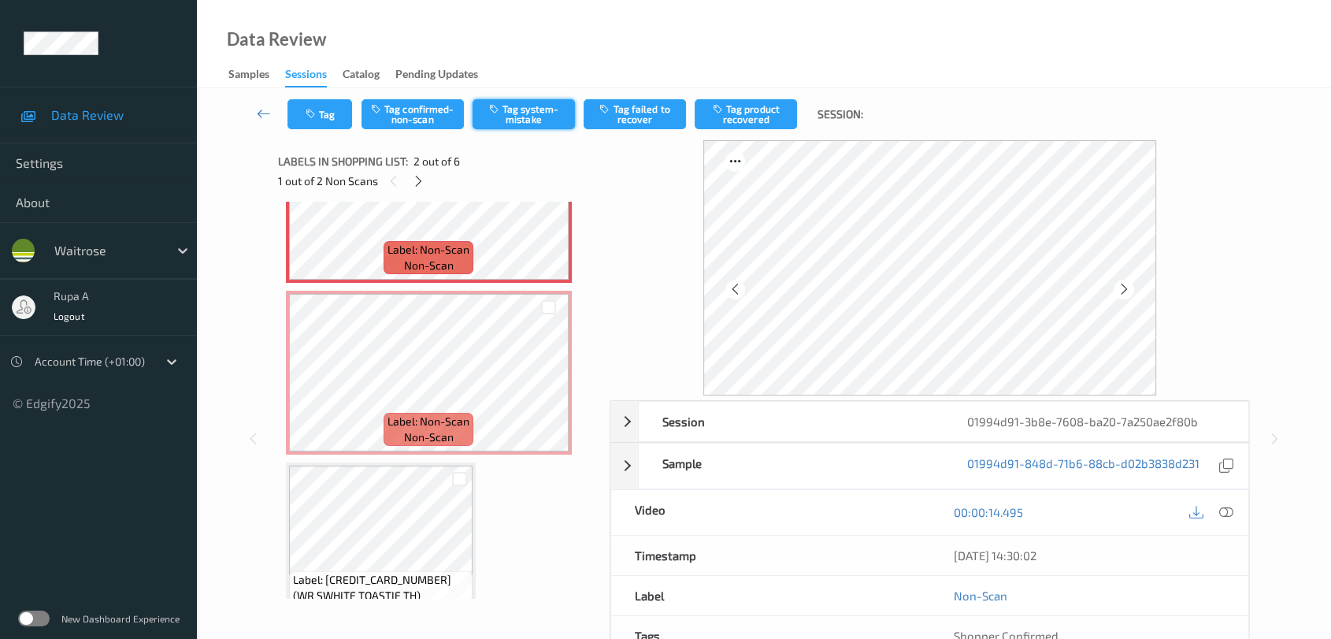
click at [515, 121] on button "Tag system-mistake" at bounding box center [524, 114] width 102 height 30
click at [324, 124] on button "Tag" at bounding box center [319, 114] width 65 height 30
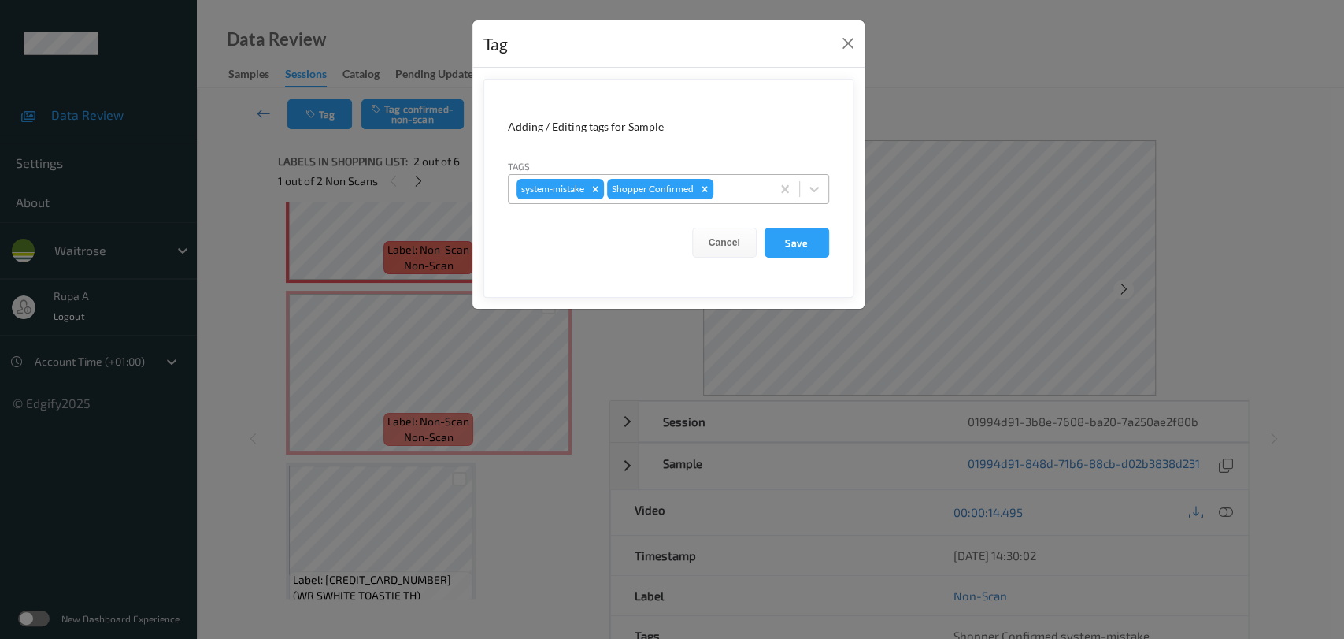
click at [737, 189] on div at bounding box center [740, 189] width 46 height 19
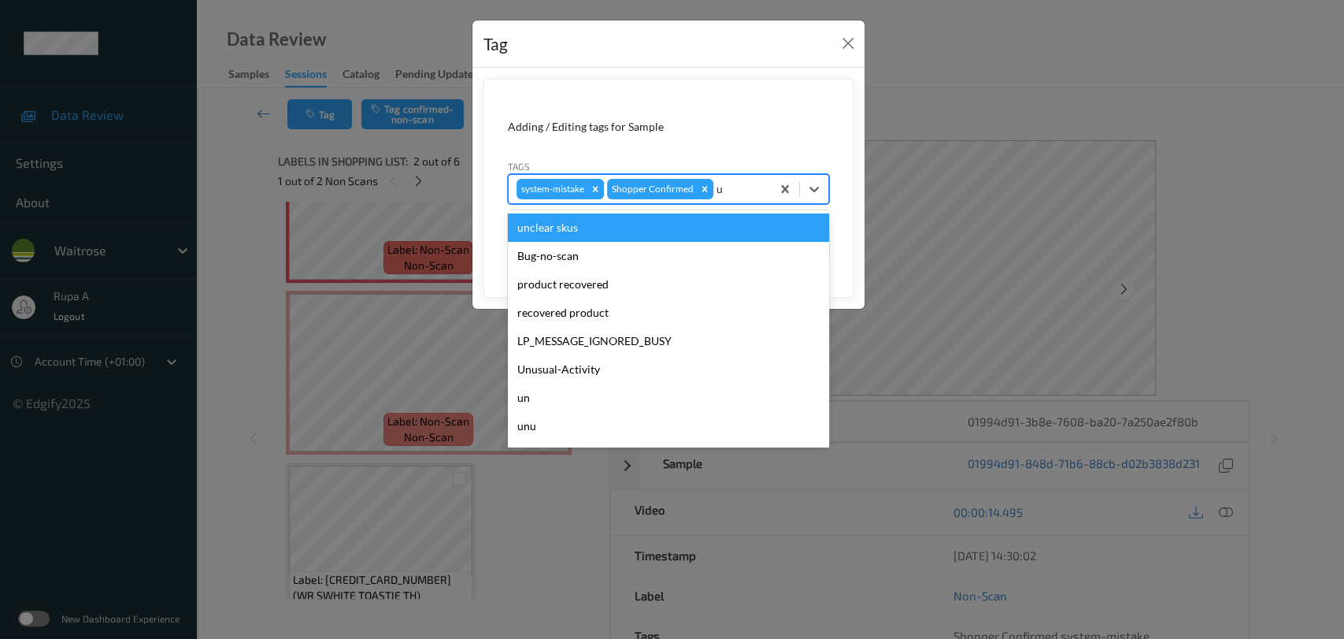
type input "un"
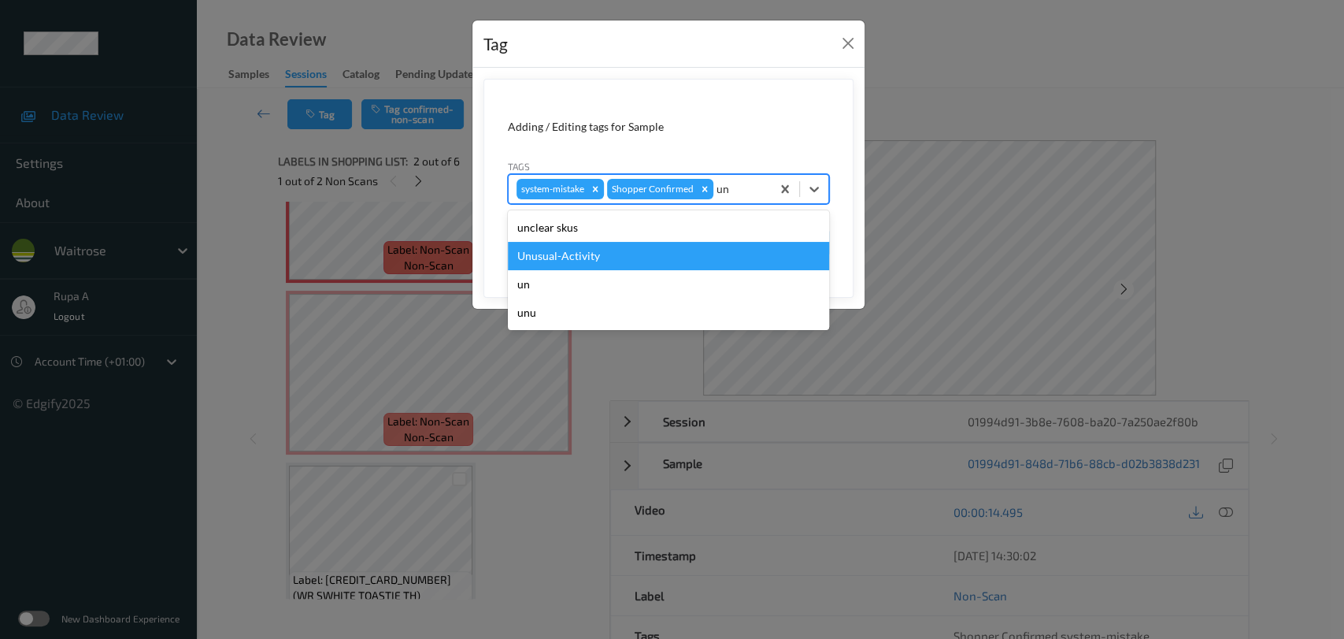
click at [622, 254] on div "Unusual-Activity" at bounding box center [668, 256] width 321 height 28
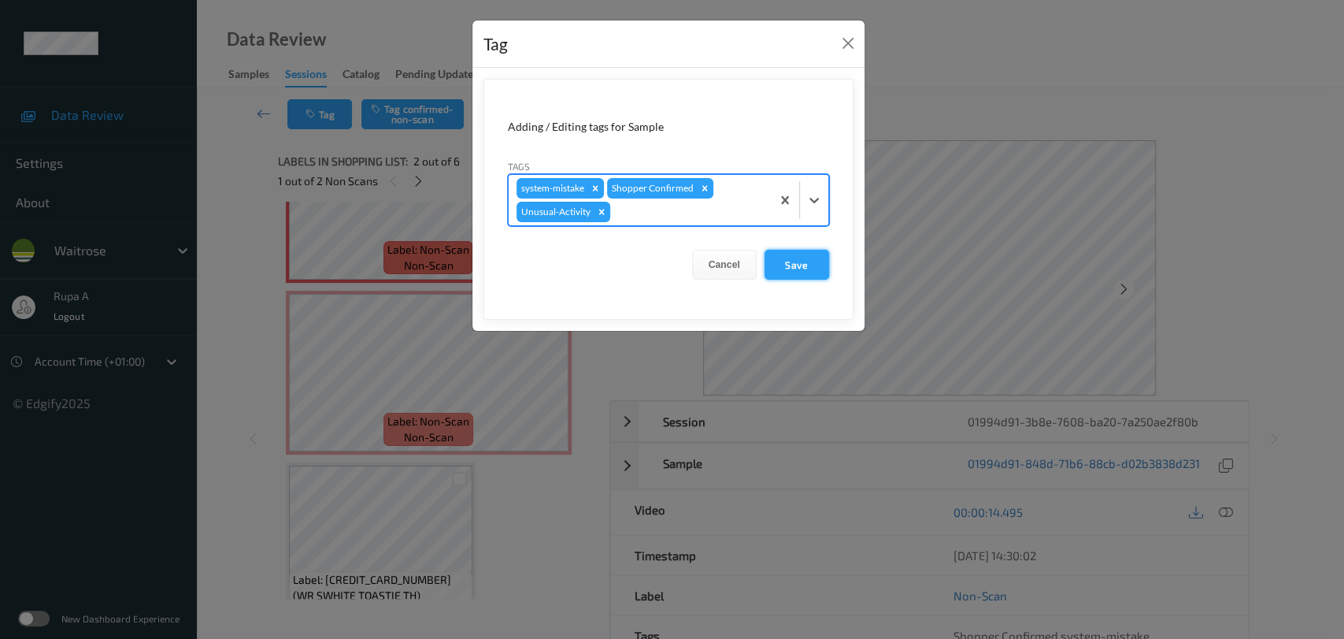
click at [801, 271] on button "Save" at bounding box center [797, 265] width 65 height 30
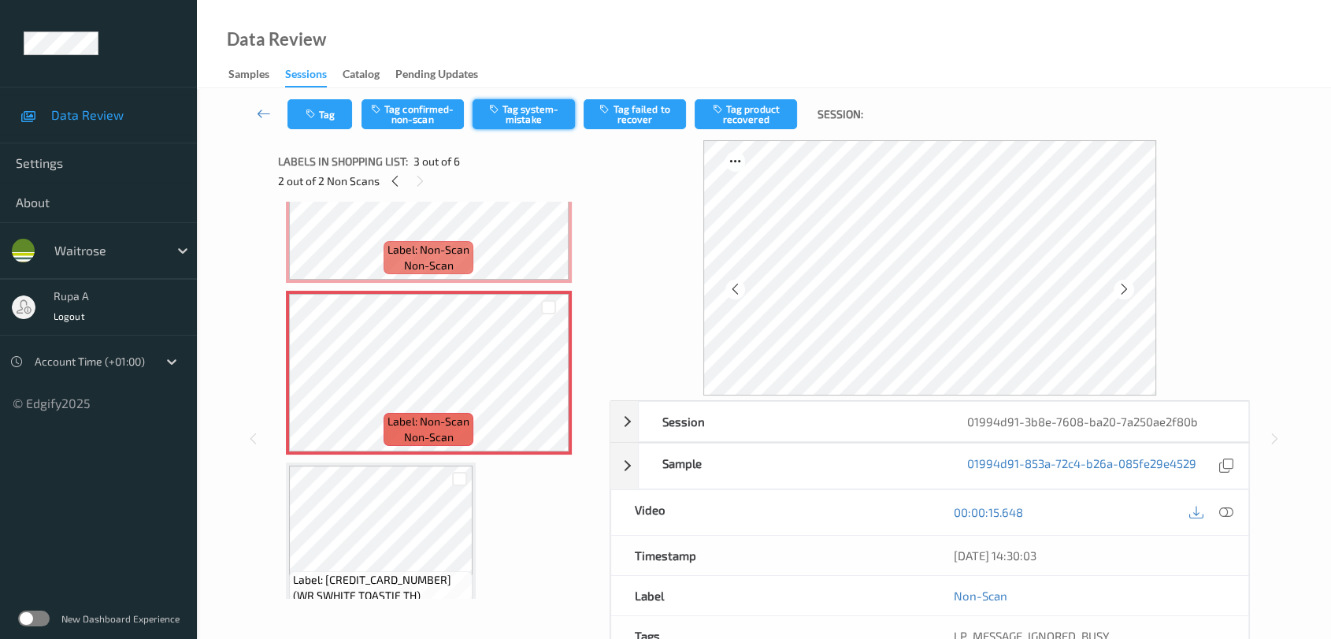
click at [532, 110] on button "Tag system-mistake" at bounding box center [524, 114] width 102 height 30
click at [330, 117] on button "Tag" at bounding box center [319, 114] width 65 height 30
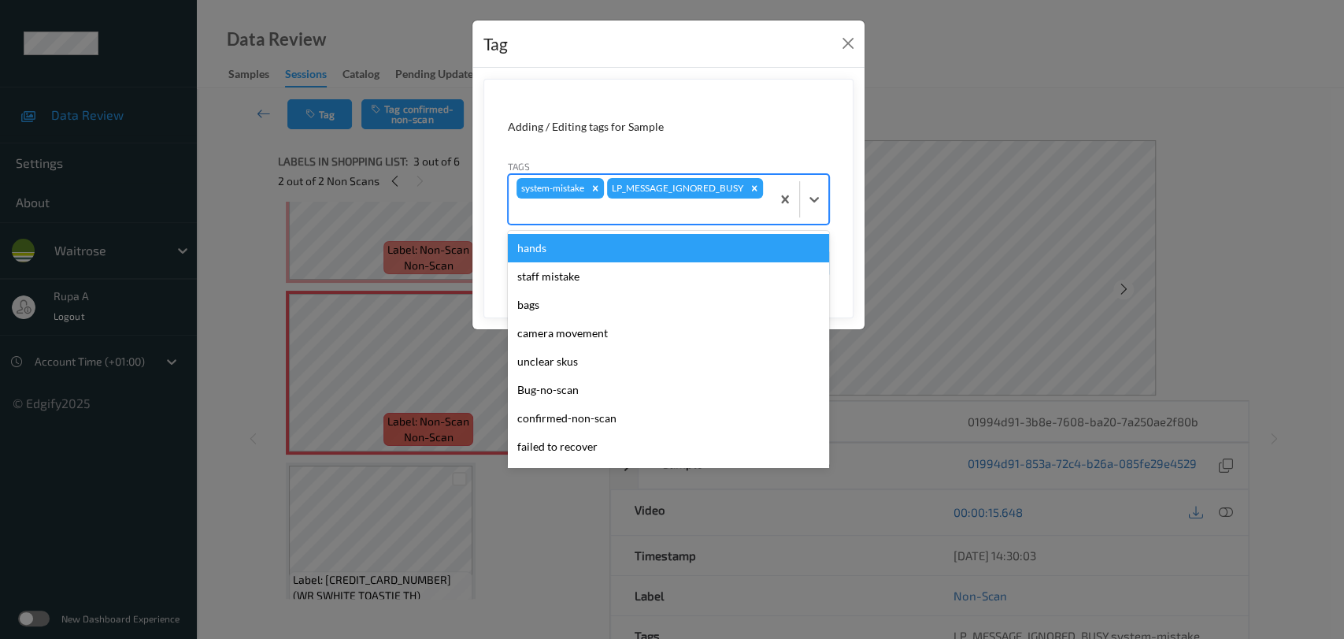
click at [762, 210] on div "system-mistake LP_MESSAGE_IGNORED_BUSY" at bounding box center [640, 199] width 262 height 49
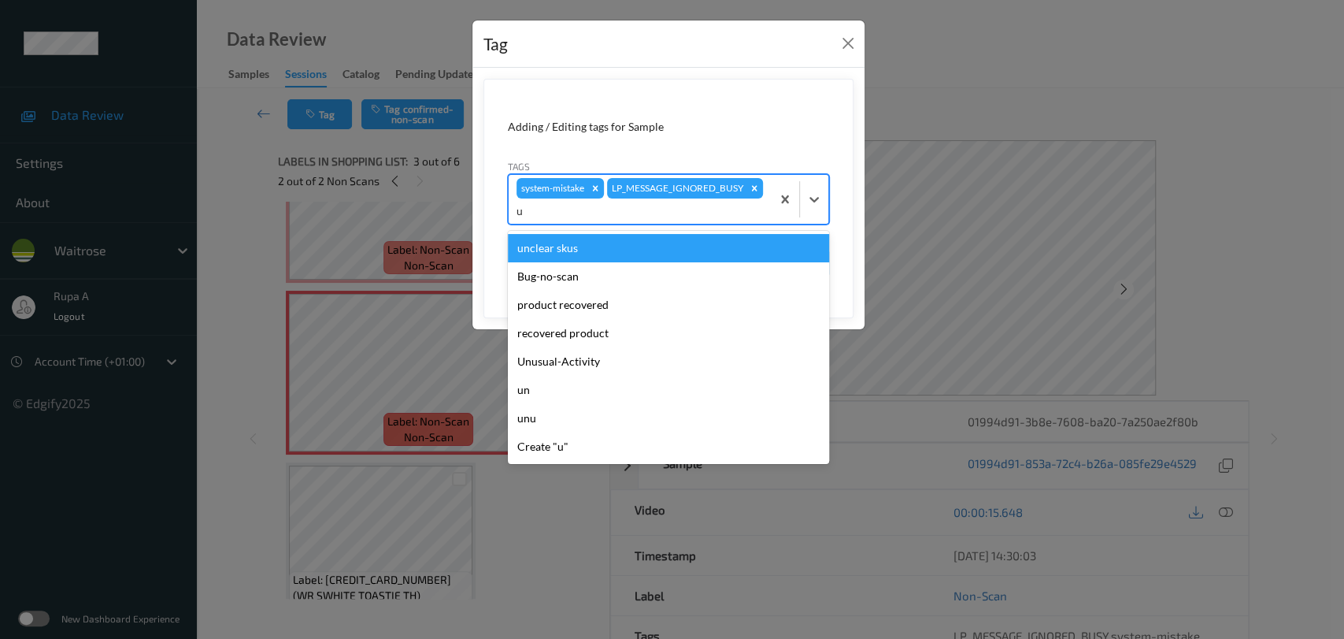
type input "un"
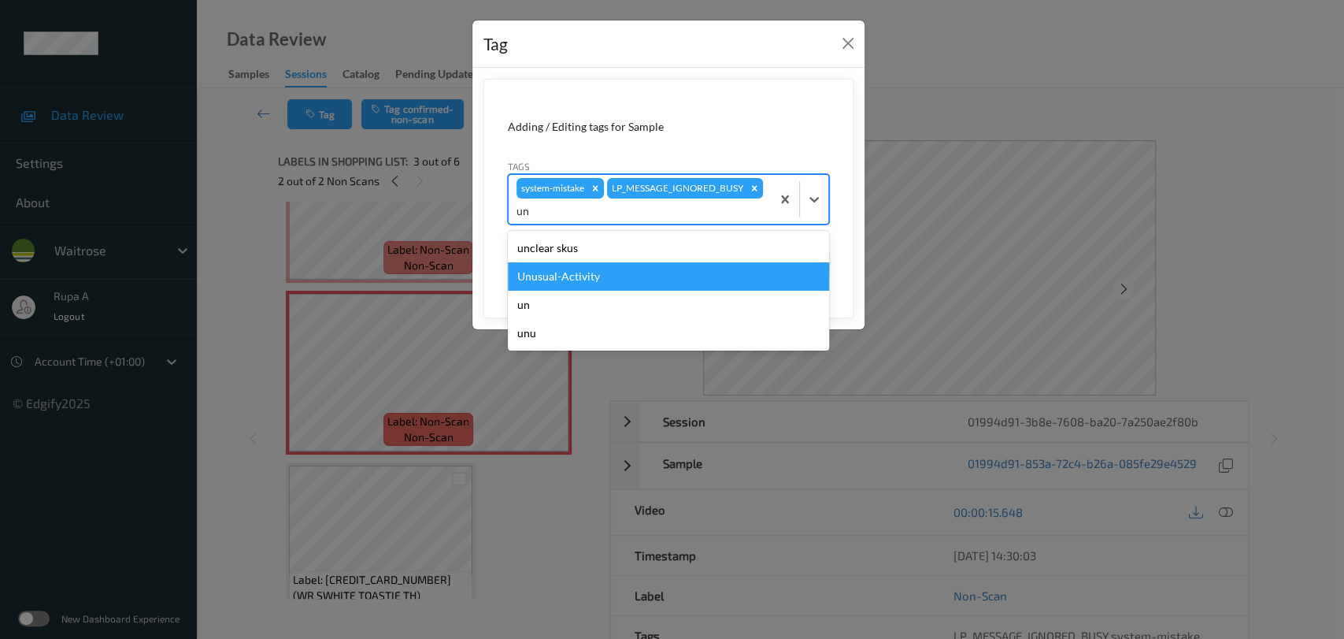
click at [573, 272] on div "Unusual-Activity" at bounding box center [668, 276] width 321 height 28
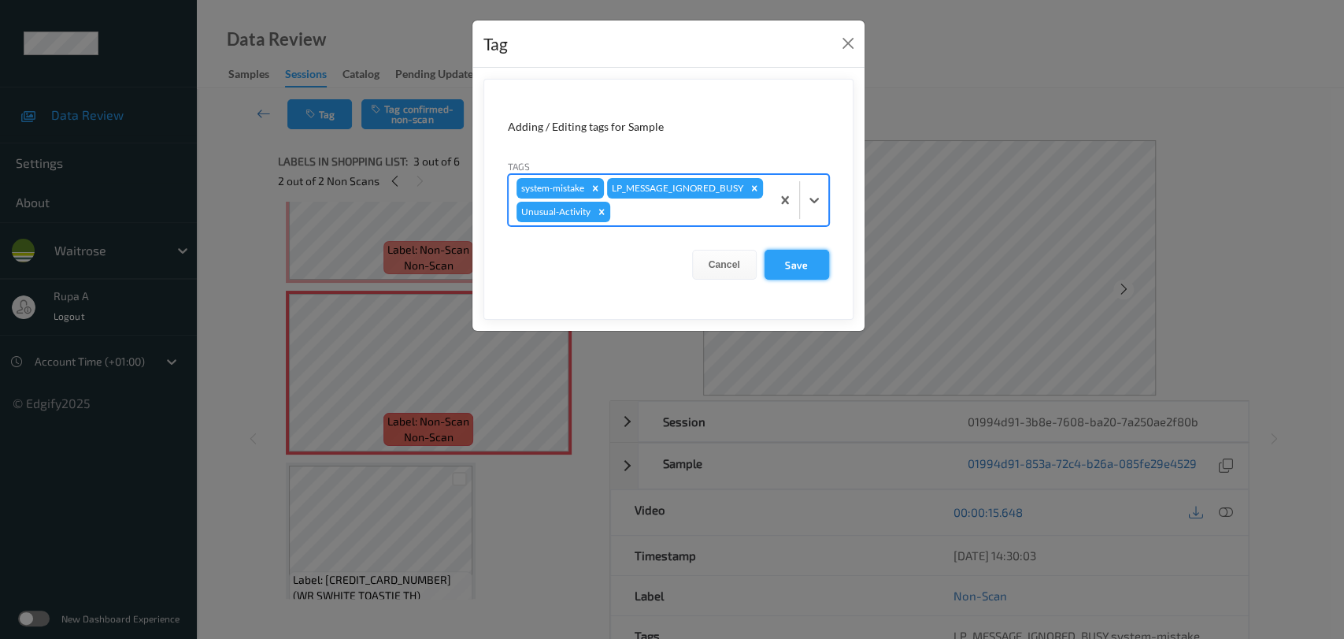
click at [825, 266] on button "Save" at bounding box center [797, 265] width 65 height 30
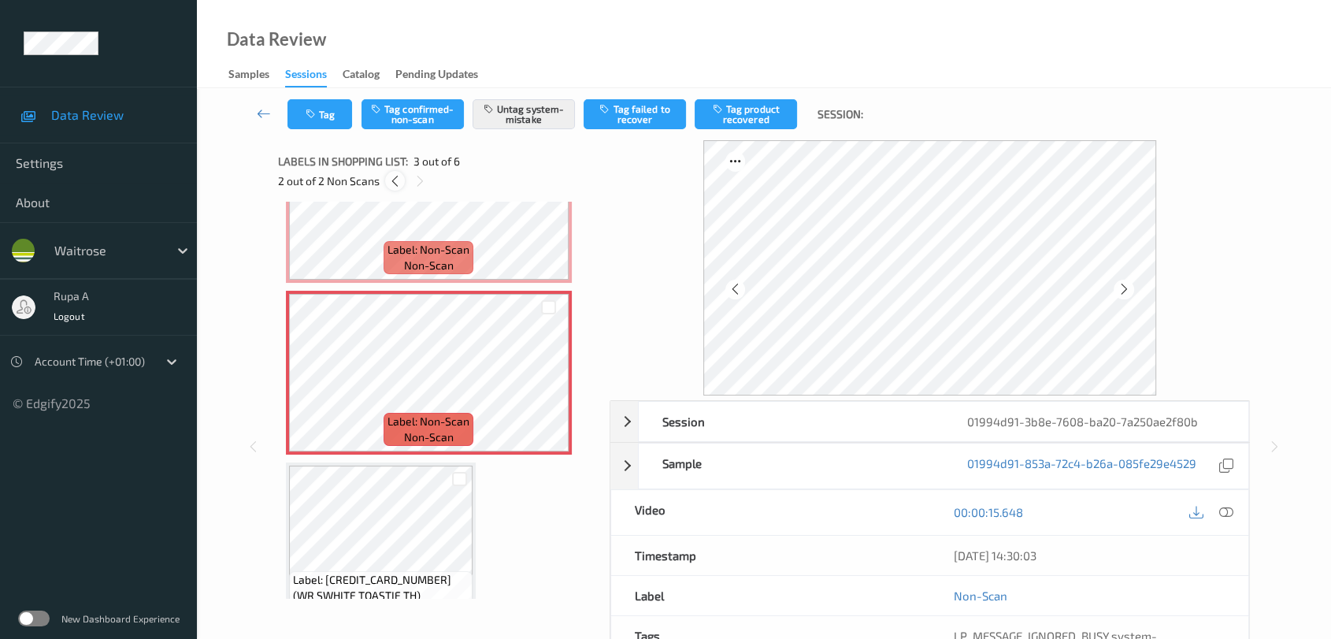
click at [391, 180] on icon at bounding box center [394, 181] width 13 height 14
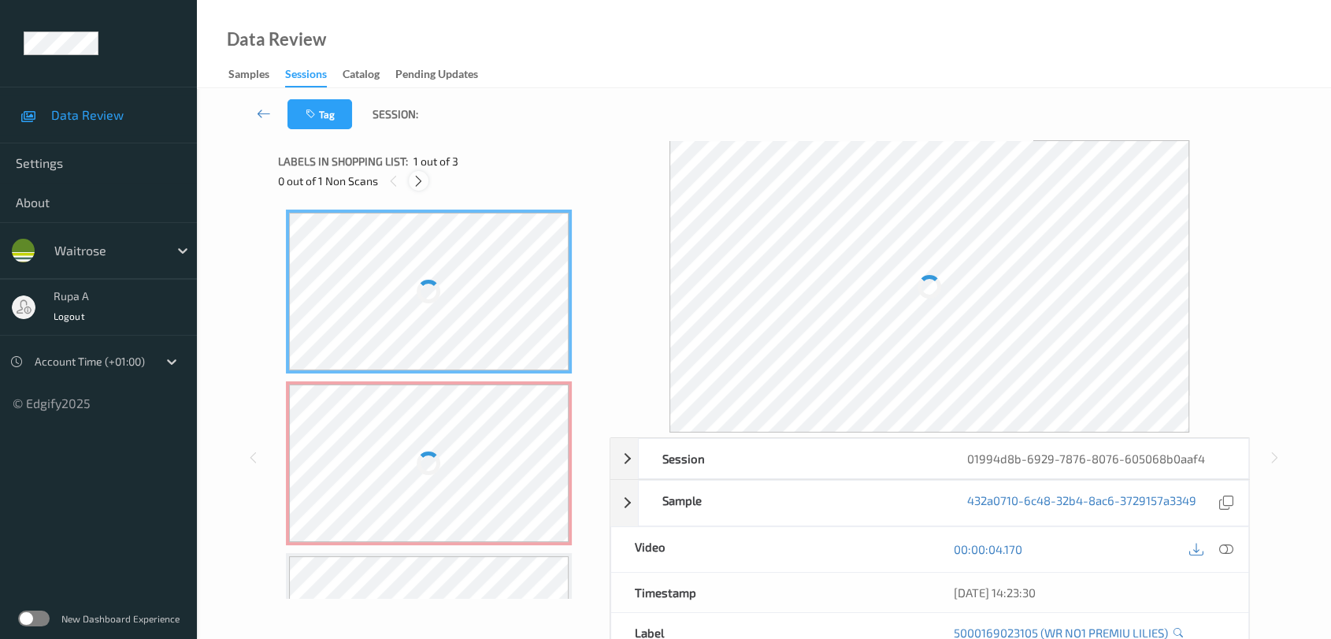
click at [425, 180] on div at bounding box center [419, 181] width 20 height 20
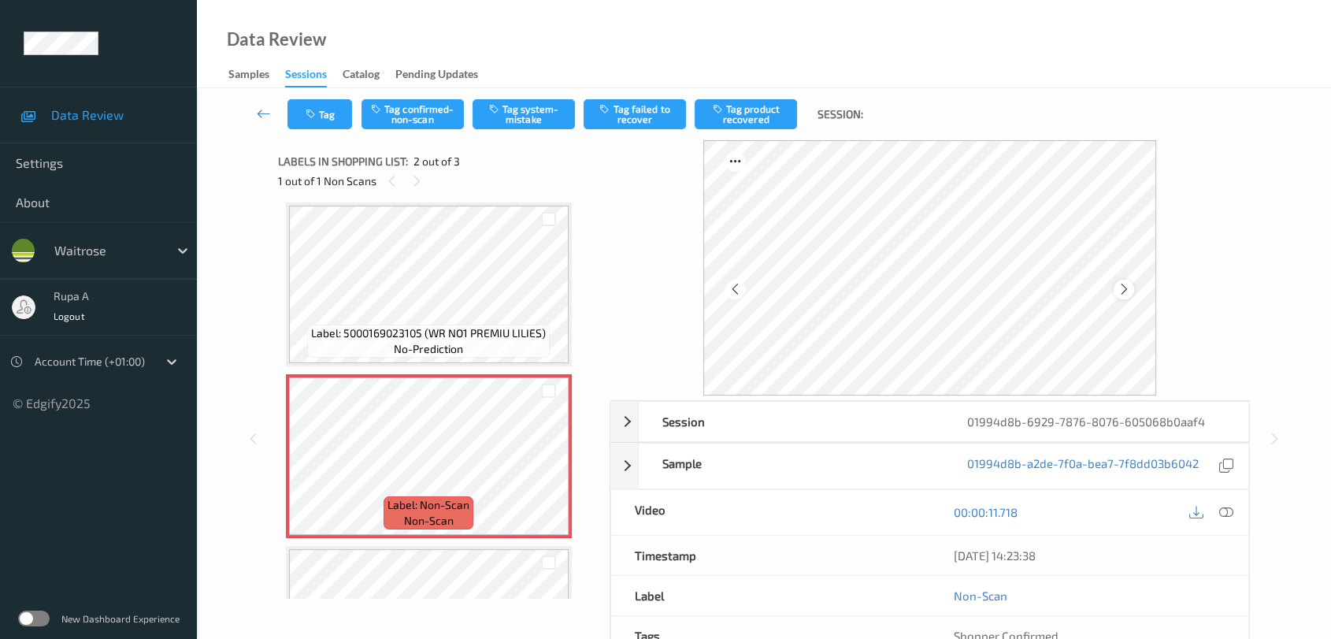
click at [1125, 288] on icon at bounding box center [1123, 289] width 13 height 14
click at [1129, 291] on icon at bounding box center [1123, 289] width 13 height 14
click at [1128, 291] on icon at bounding box center [1123, 289] width 13 height 14
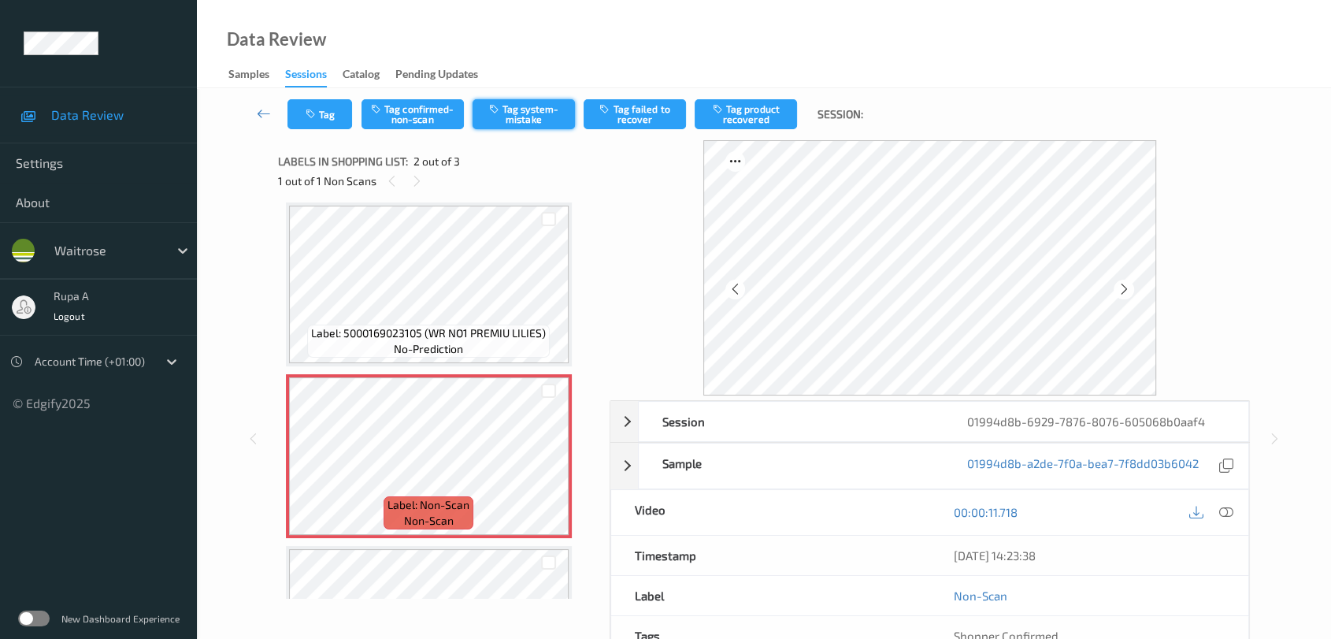
click at [521, 111] on button "Tag system-mistake" at bounding box center [524, 114] width 102 height 30
click at [314, 124] on button "Tag" at bounding box center [319, 114] width 65 height 30
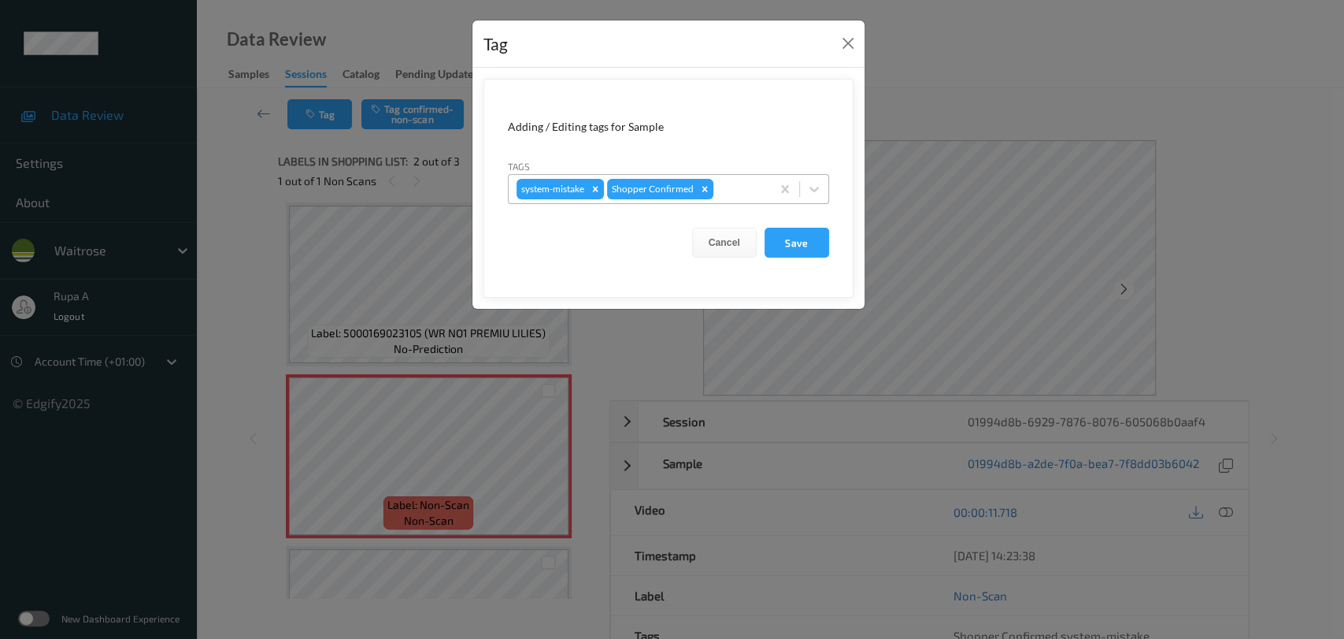
click at [749, 180] on div at bounding box center [740, 189] width 46 height 19
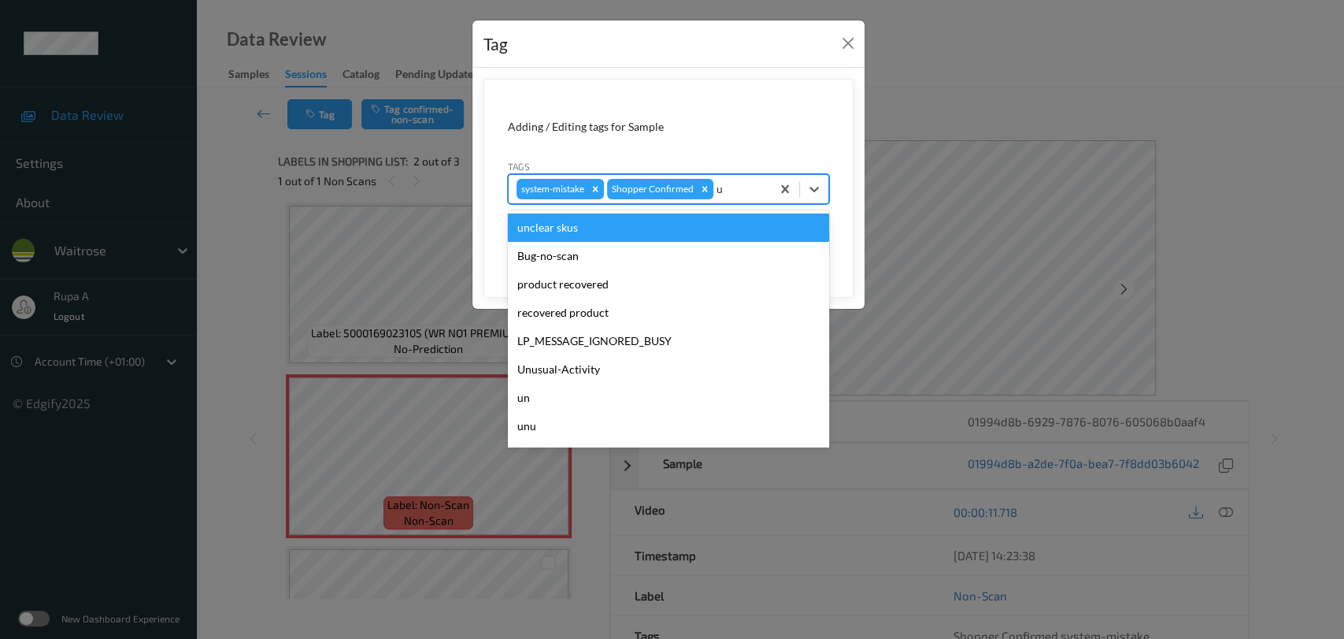
type input "un"
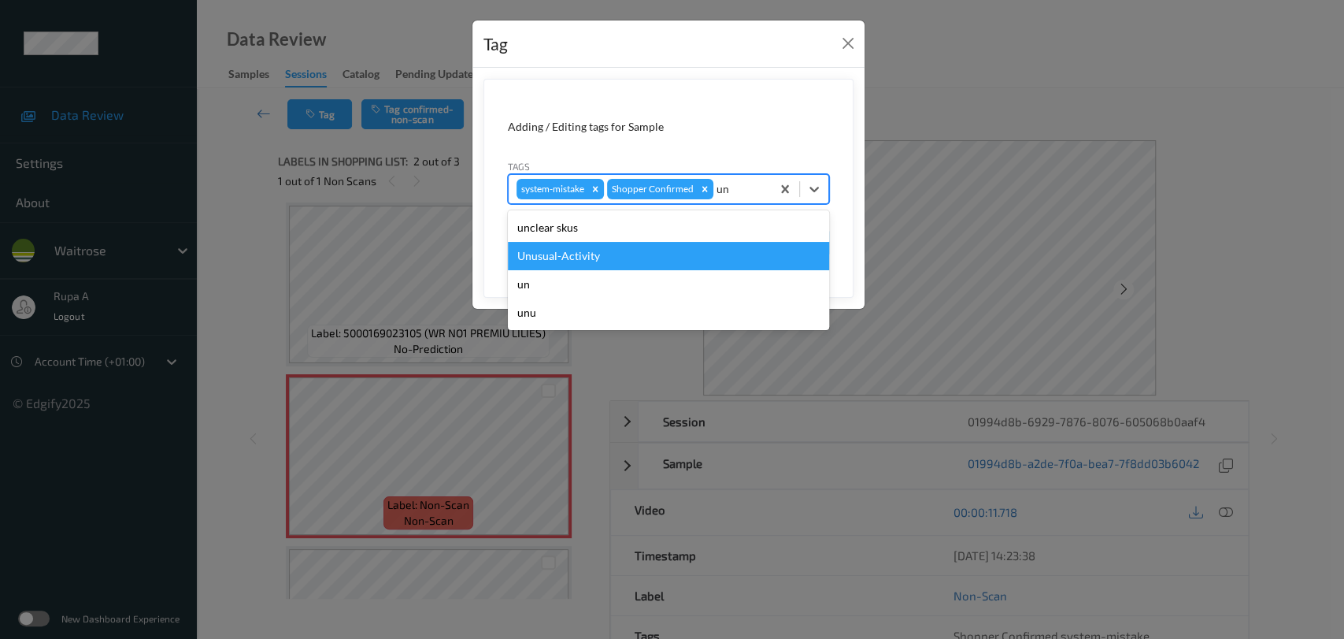
click at [618, 261] on div "Unusual-Activity" at bounding box center [668, 256] width 321 height 28
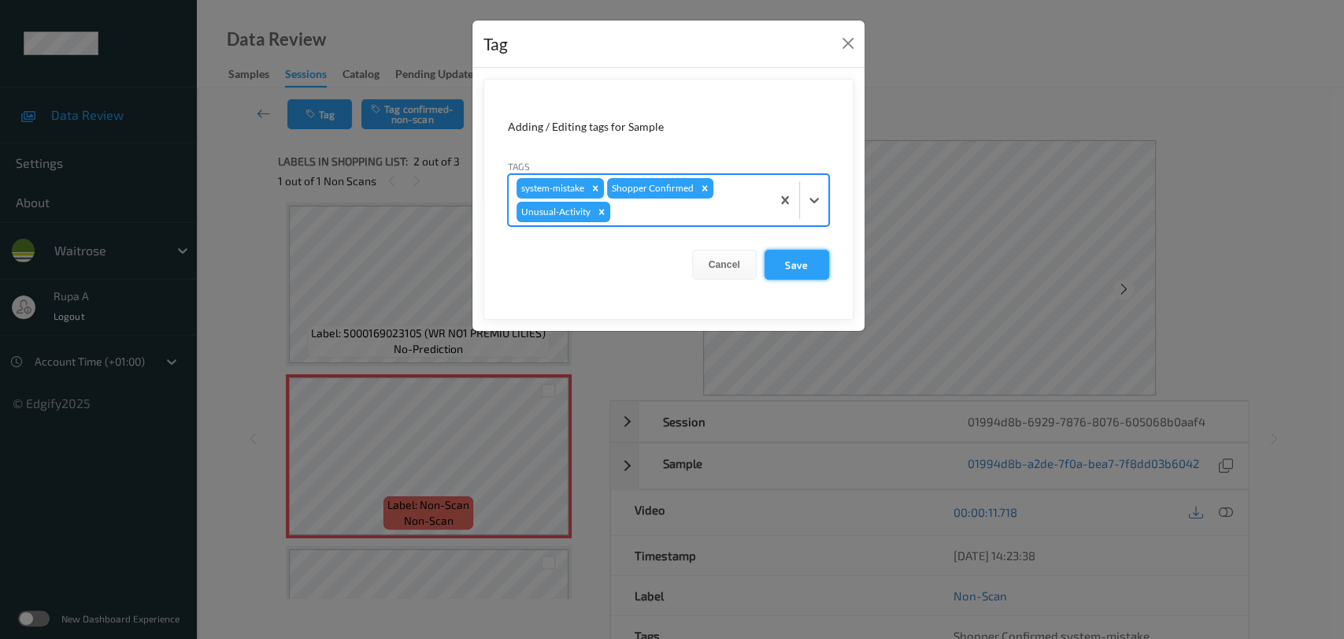
click at [784, 269] on button "Save" at bounding box center [797, 265] width 65 height 30
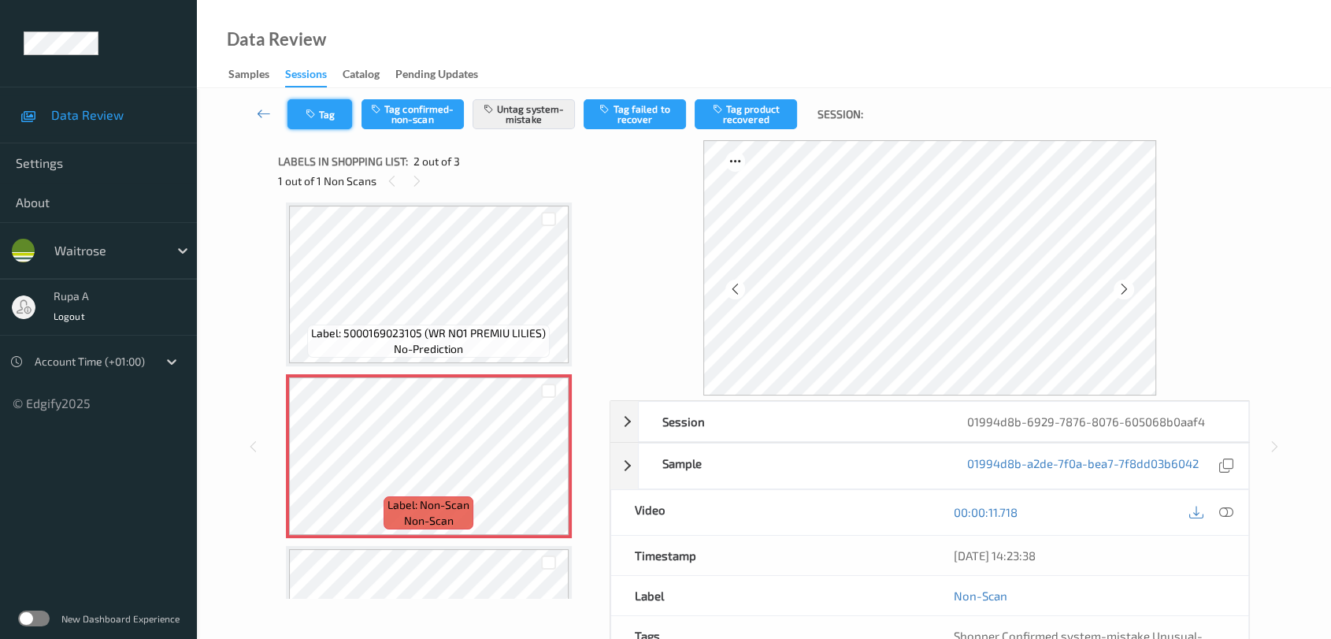
click at [327, 115] on button "Tag" at bounding box center [319, 114] width 65 height 30
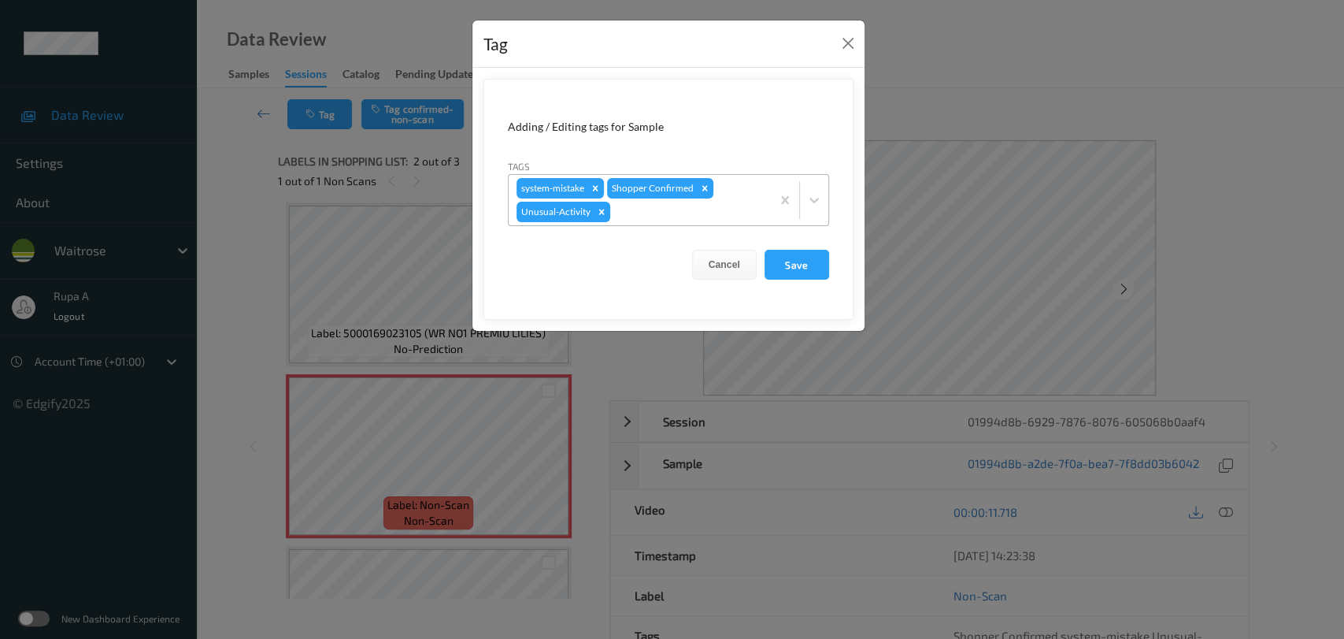
drag, startPoint x: 796, startPoint y: 249, endPoint x: 722, endPoint y: 170, distance: 108.1
click at [797, 250] on button "Save" at bounding box center [797, 265] width 65 height 30
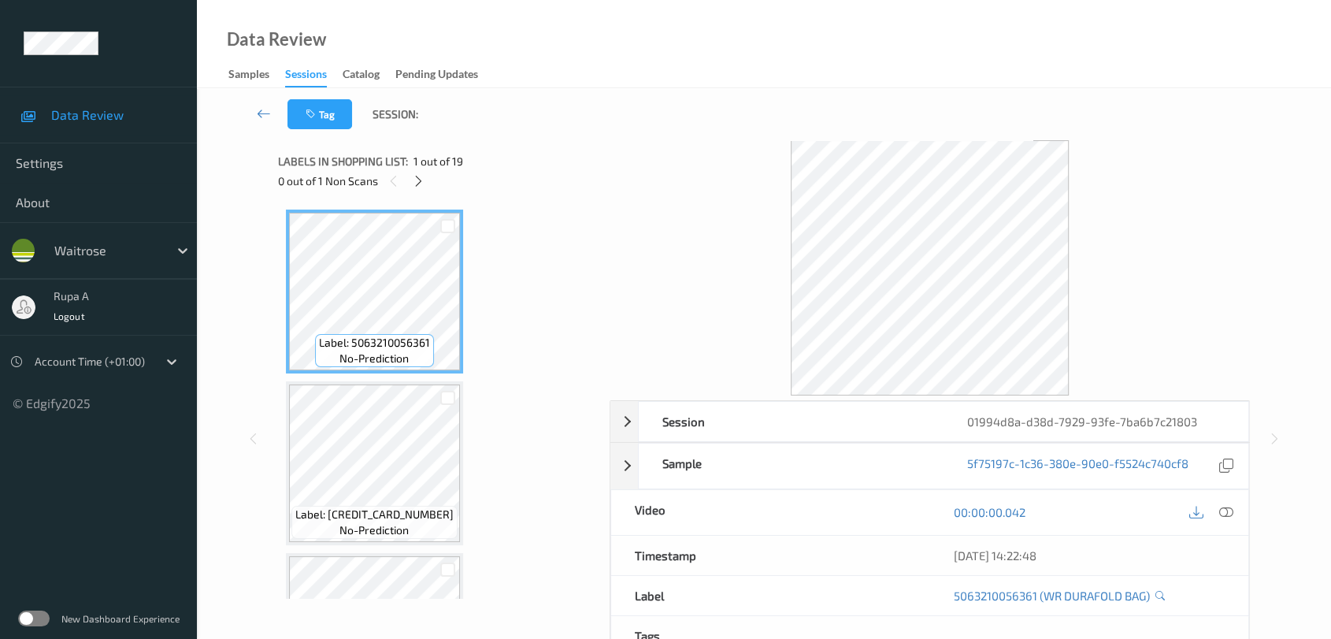
click at [1185, 183] on div at bounding box center [930, 267] width 641 height 255
click at [423, 183] on icon at bounding box center [418, 181] width 13 height 14
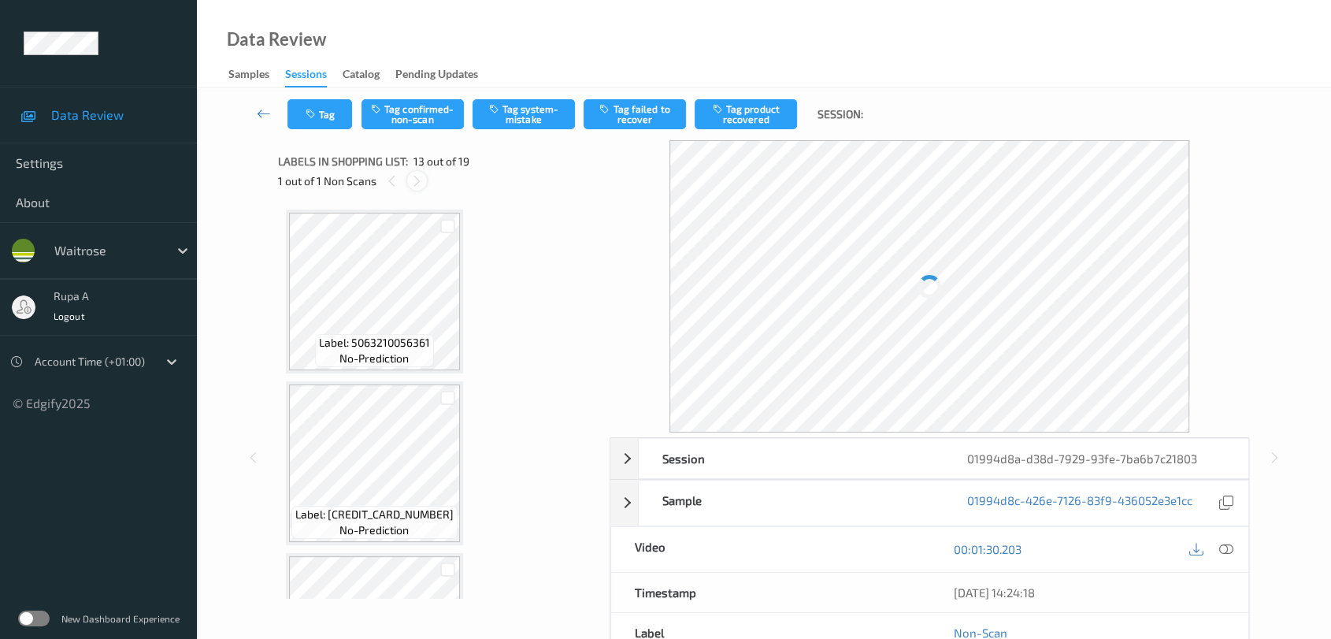
scroll to position [1888, 0]
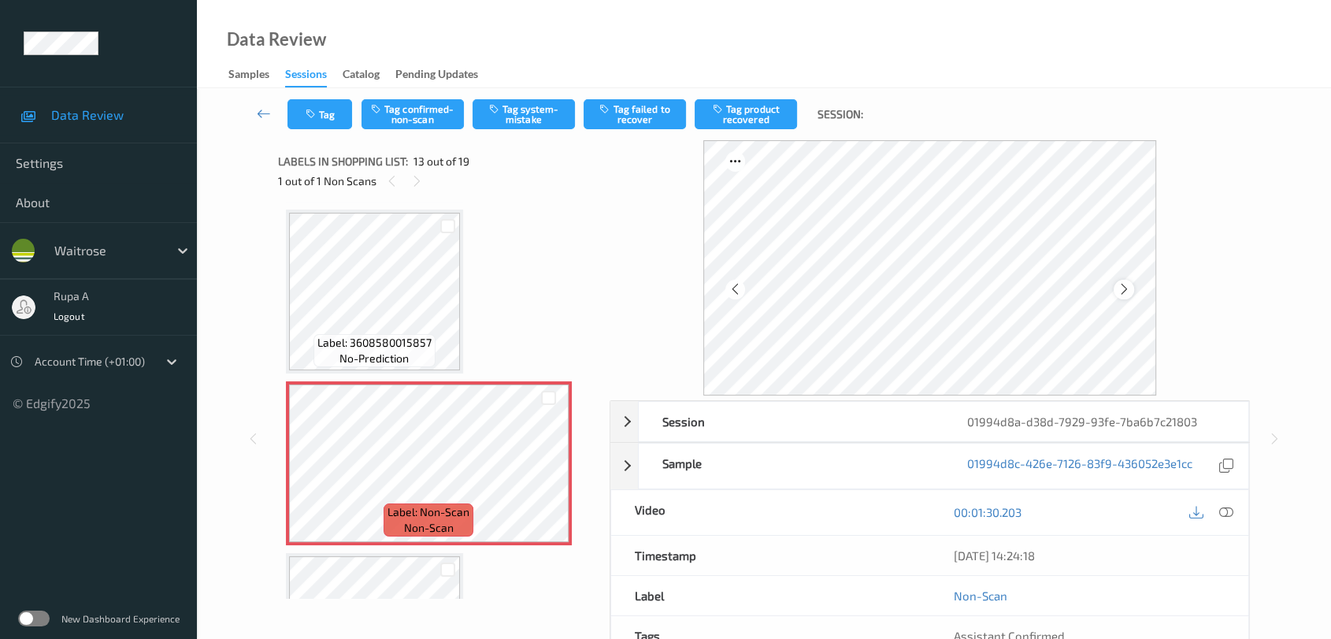
click at [1121, 292] on icon at bounding box center [1123, 289] width 13 height 14
click at [1121, 291] on icon at bounding box center [1123, 289] width 13 height 14
click at [1114, 287] on div at bounding box center [1124, 290] width 20 height 20
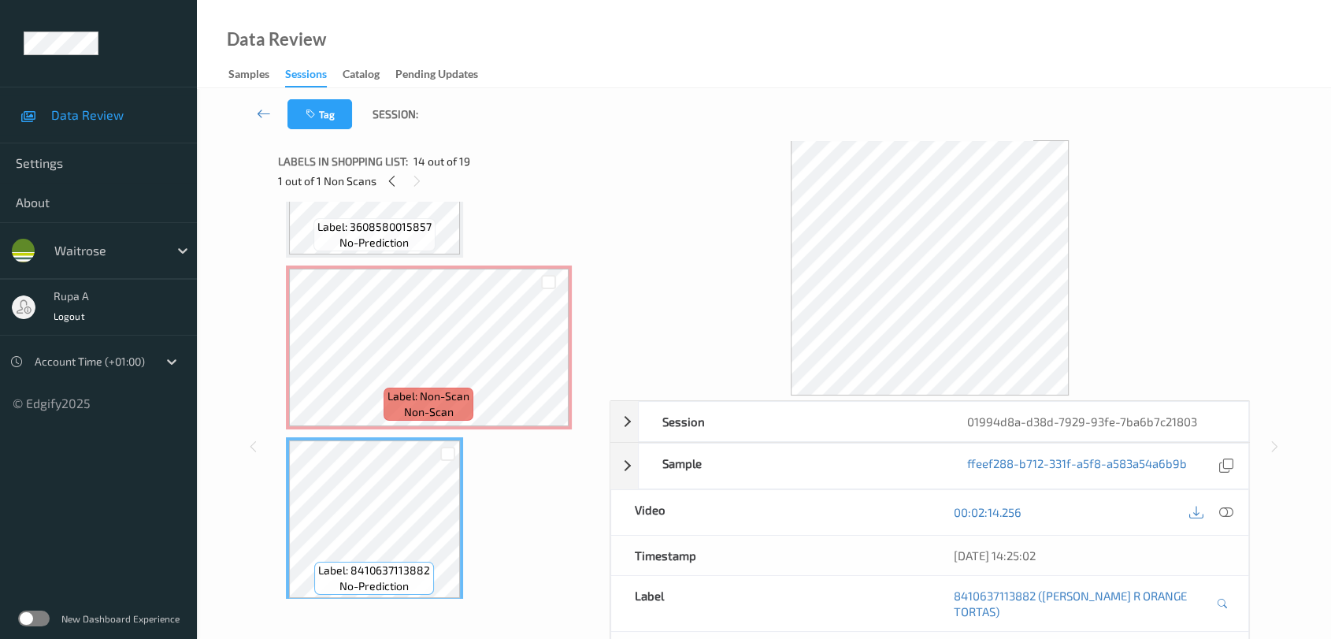
scroll to position [1976, 0]
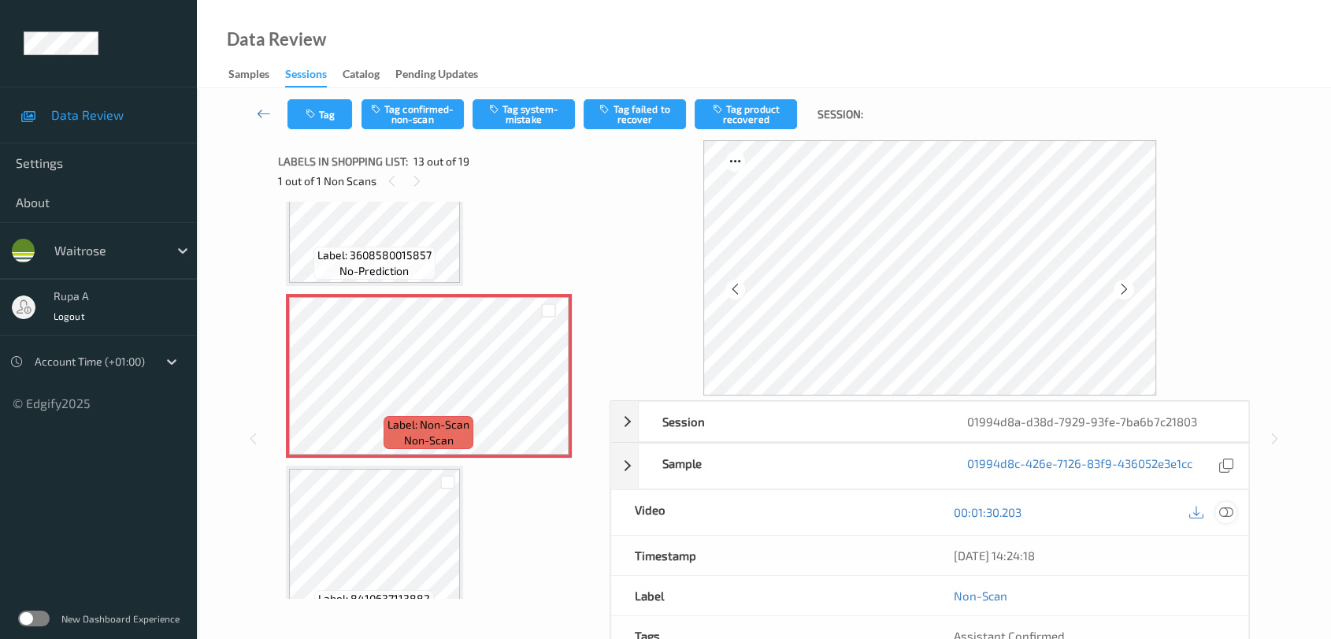
click at [1222, 502] on div at bounding box center [1225, 512] width 21 height 21
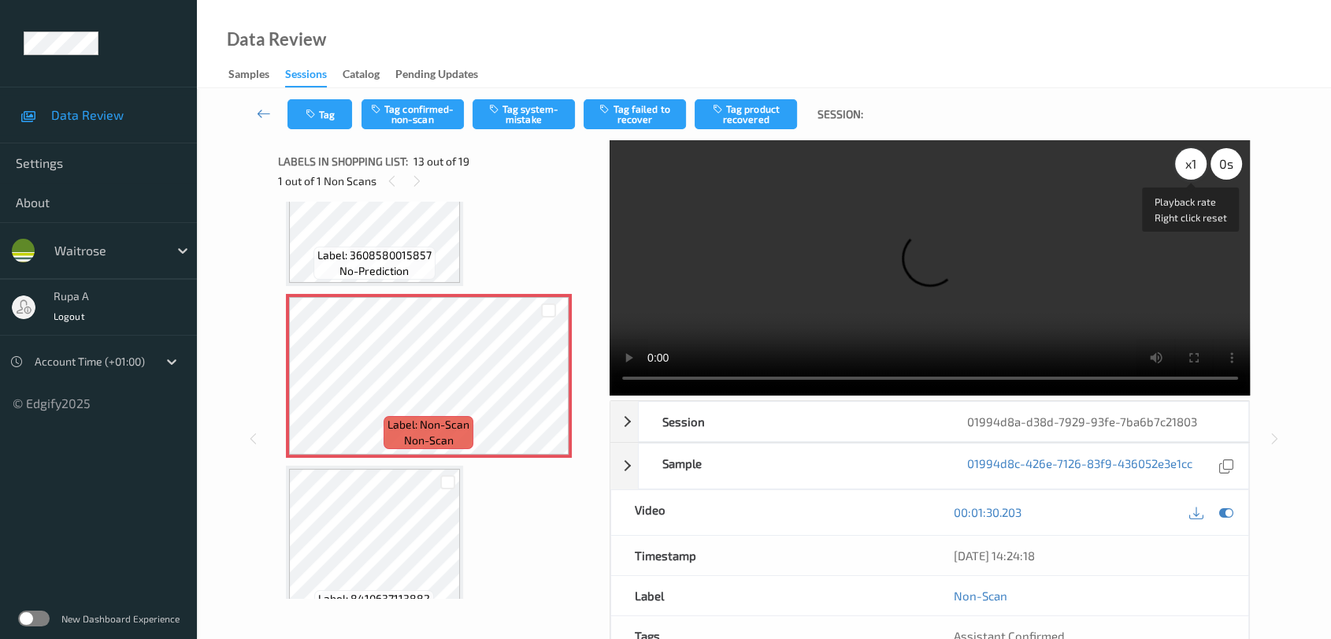
click at [1191, 169] on div "x 1" at bounding box center [1191, 164] width 32 height 32
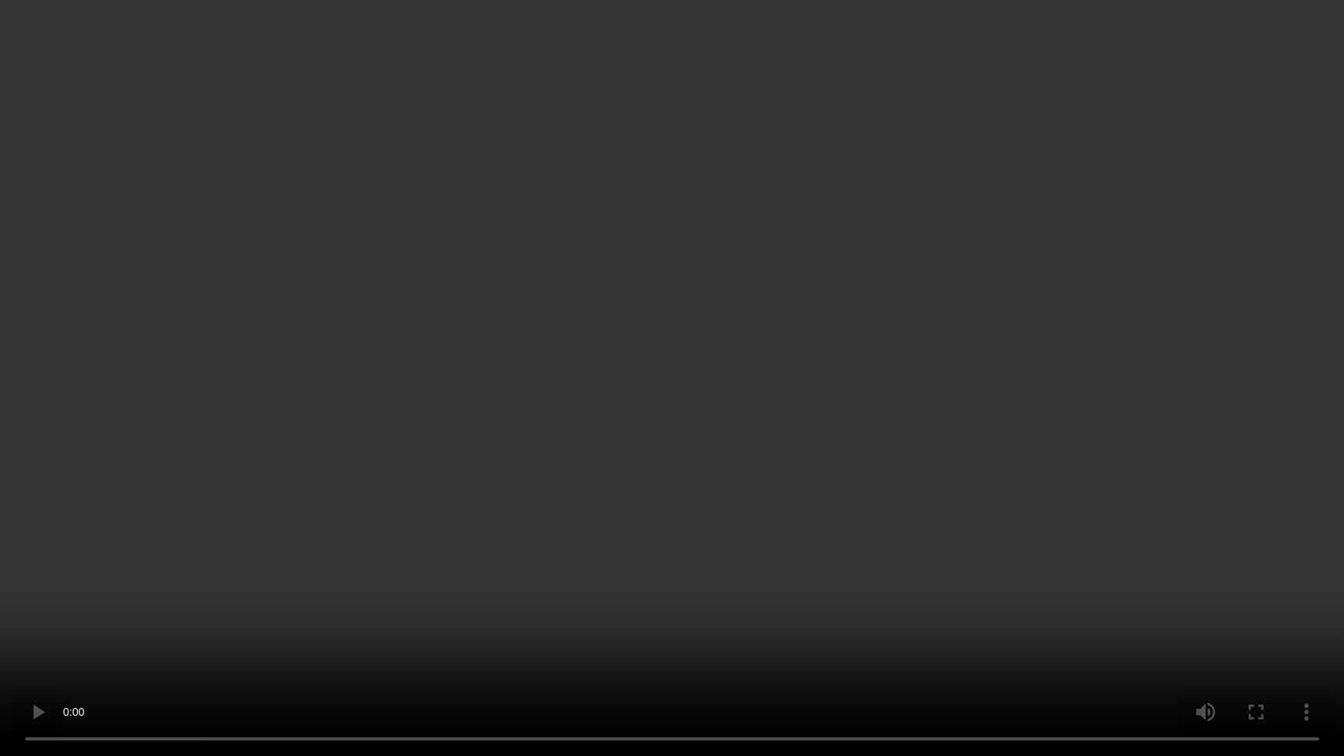
click at [1170, 397] on video at bounding box center [672, 378] width 1344 height 756
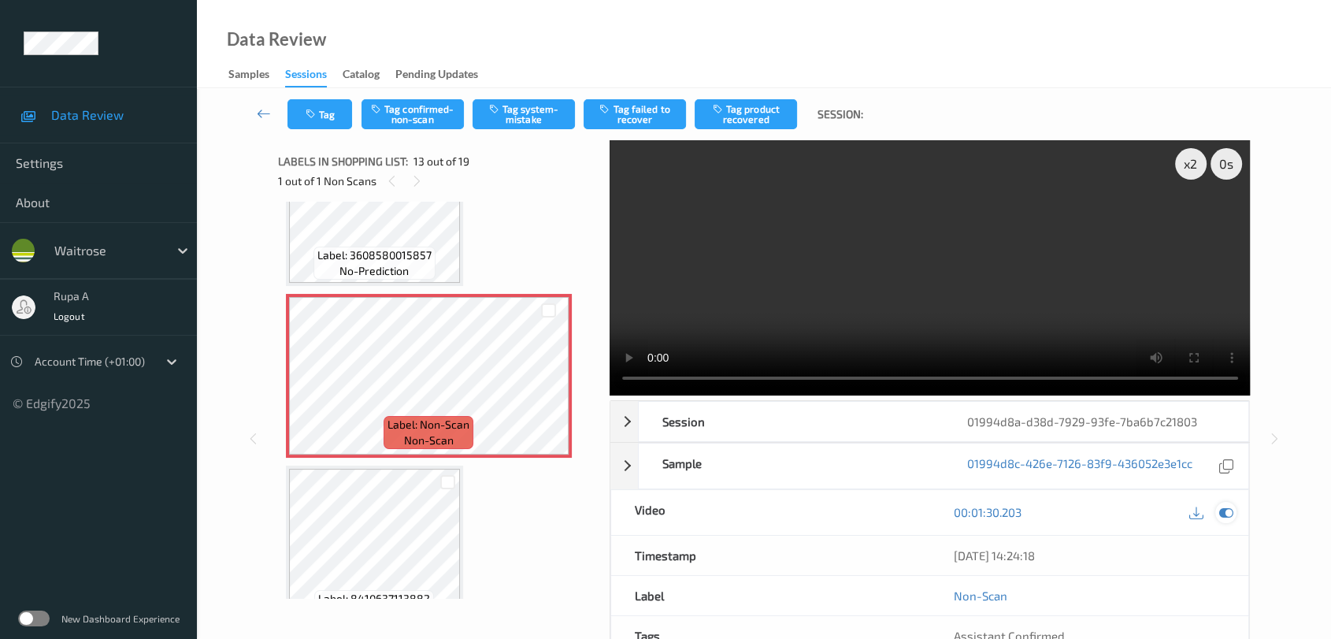
click at [1220, 512] on icon at bounding box center [1226, 512] width 14 height 14
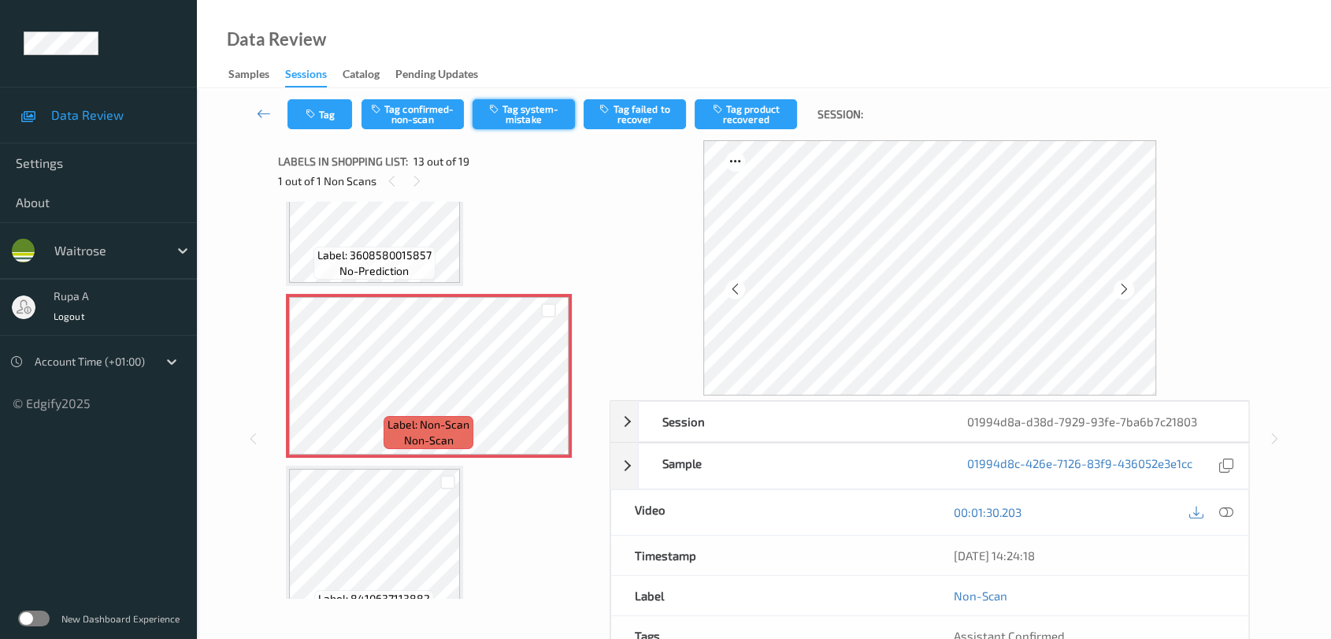
click at [513, 119] on button "Tag system-mistake" at bounding box center [524, 114] width 102 height 30
click at [321, 112] on button "Tag" at bounding box center [319, 114] width 65 height 30
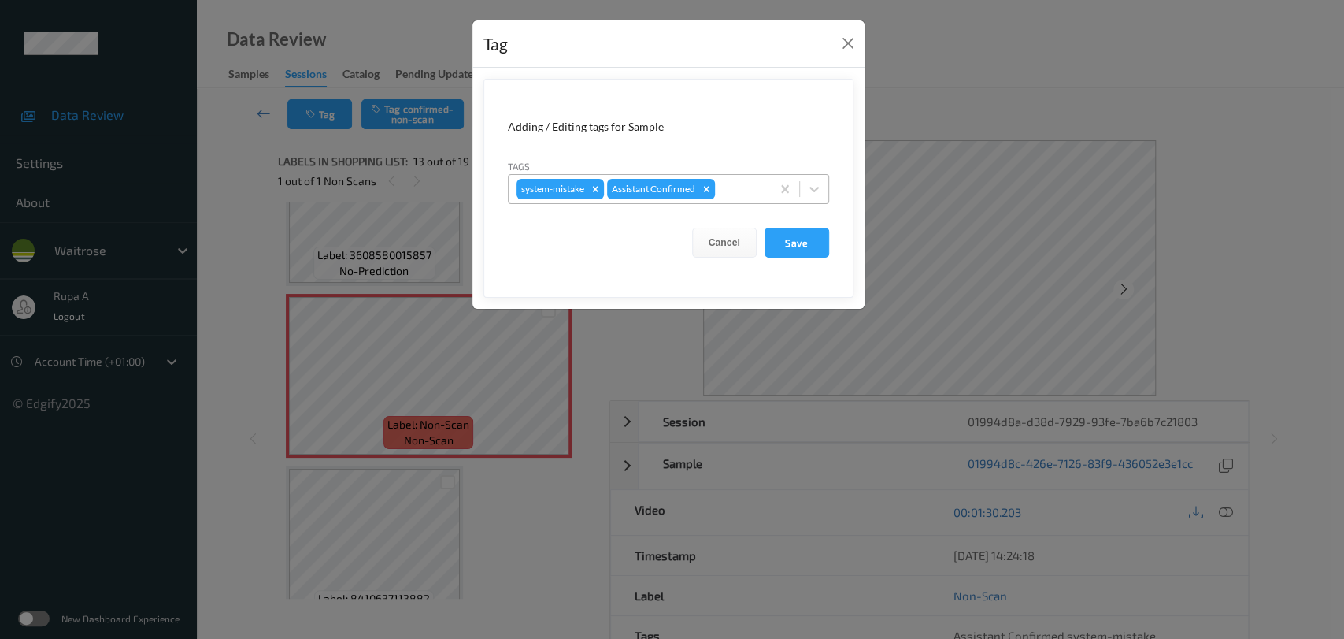
click at [736, 185] on div at bounding box center [740, 189] width 45 height 19
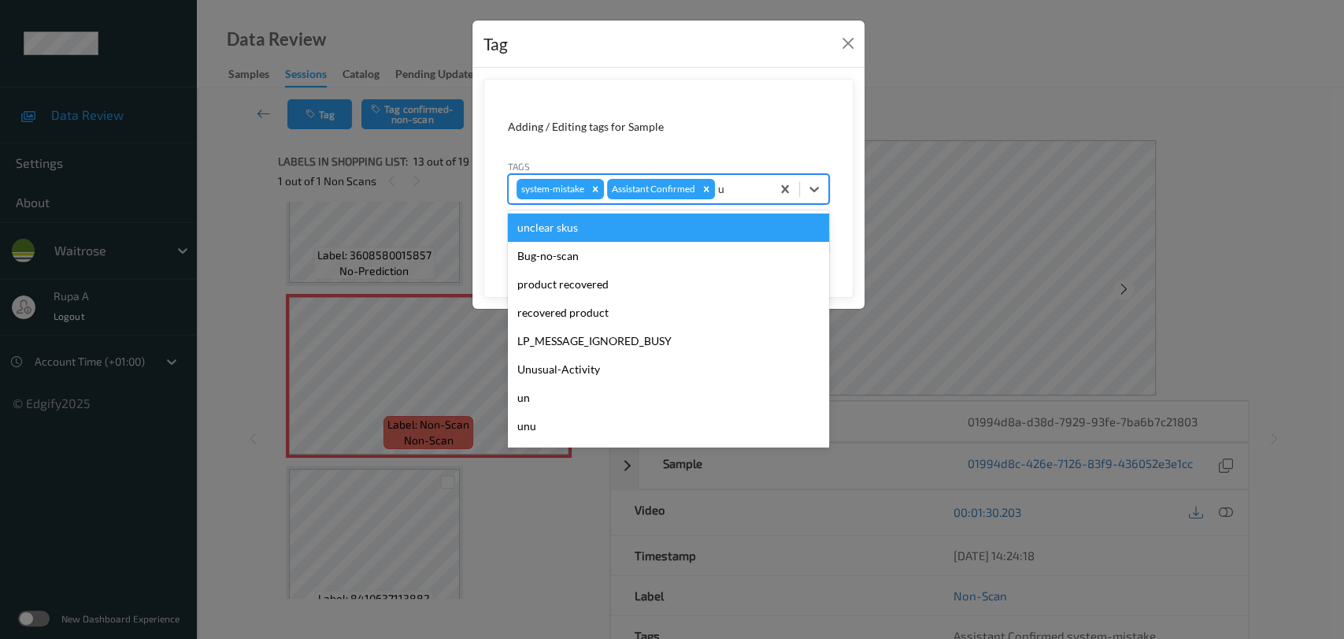
type input "un"
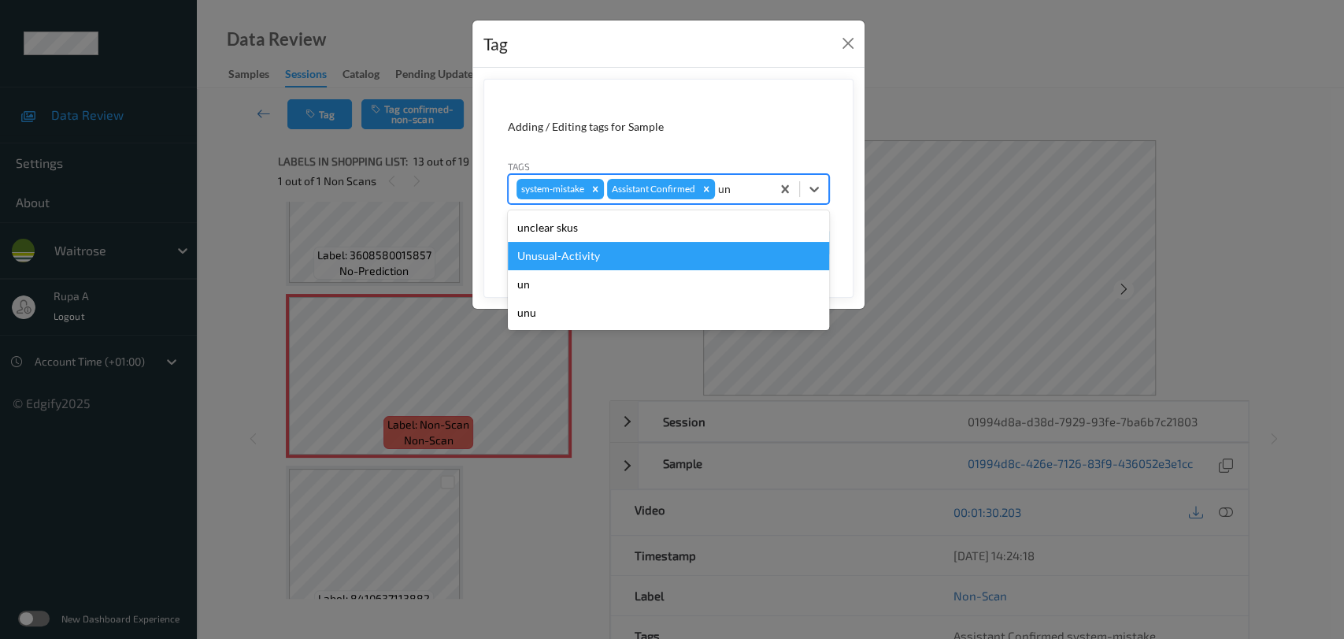
click at [630, 258] on div "Unusual-Activity" at bounding box center [668, 256] width 321 height 28
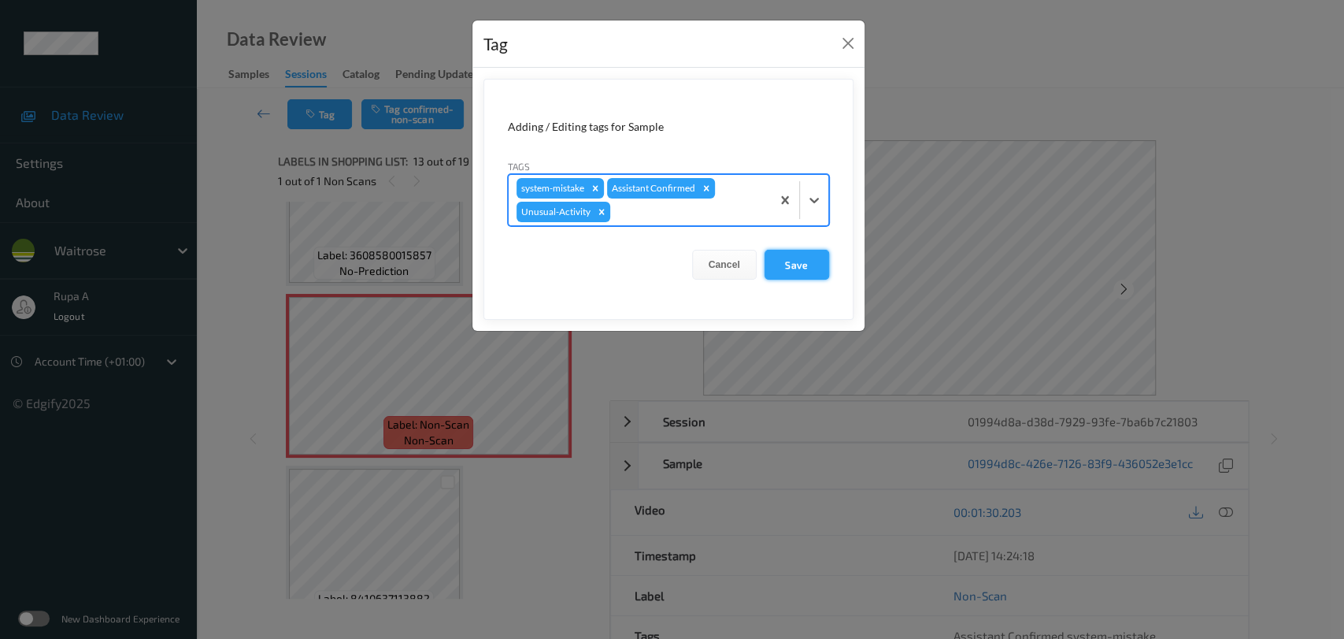
click at [793, 269] on button "Save" at bounding box center [797, 265] width 65 height 30
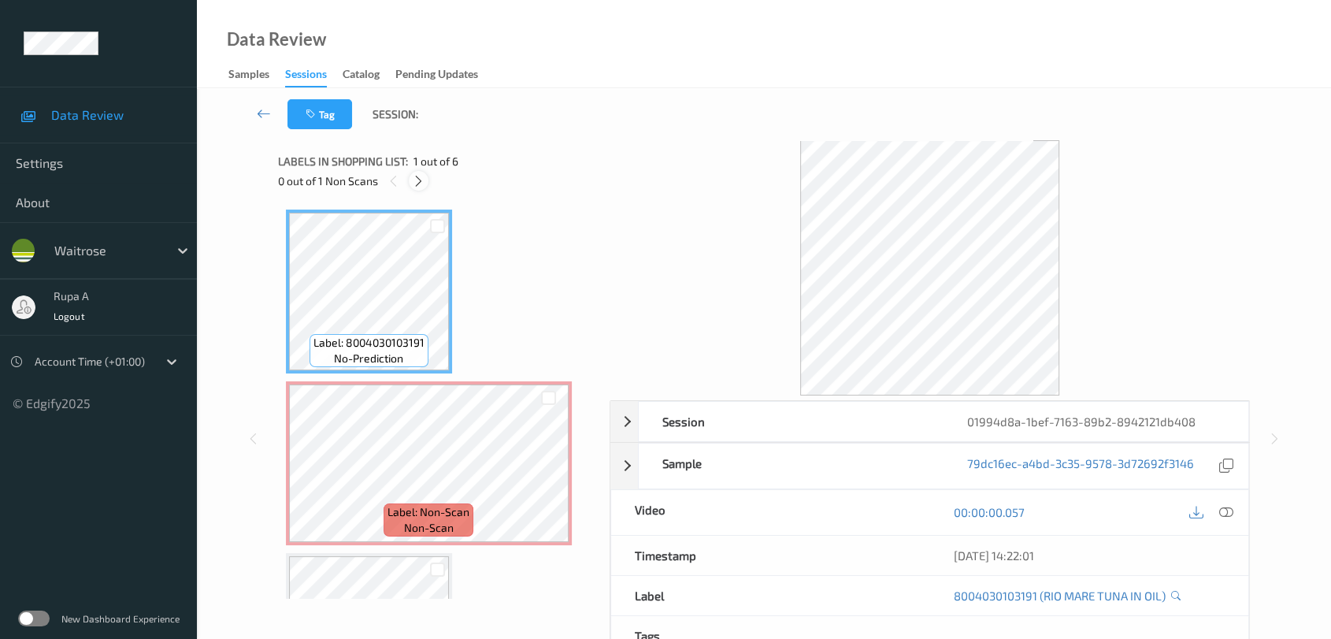
click at [416, 178] on icon at bounding box center [418, 181] width 13 height 14
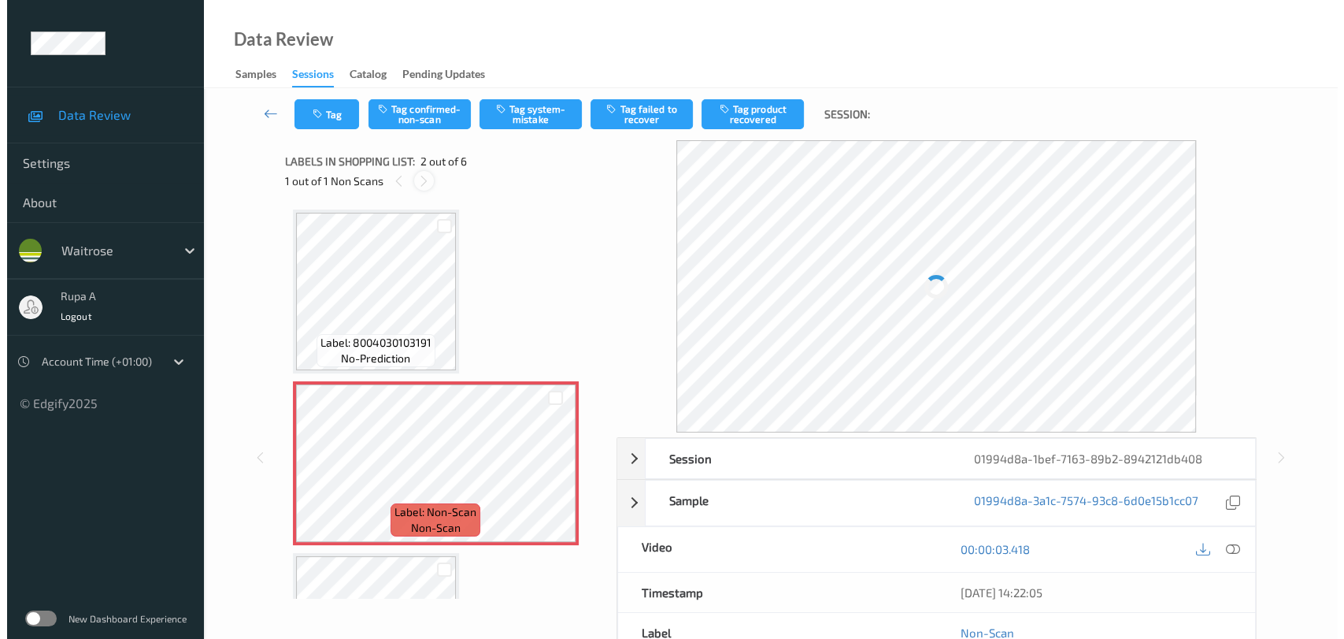
scroll to position [7, 0]
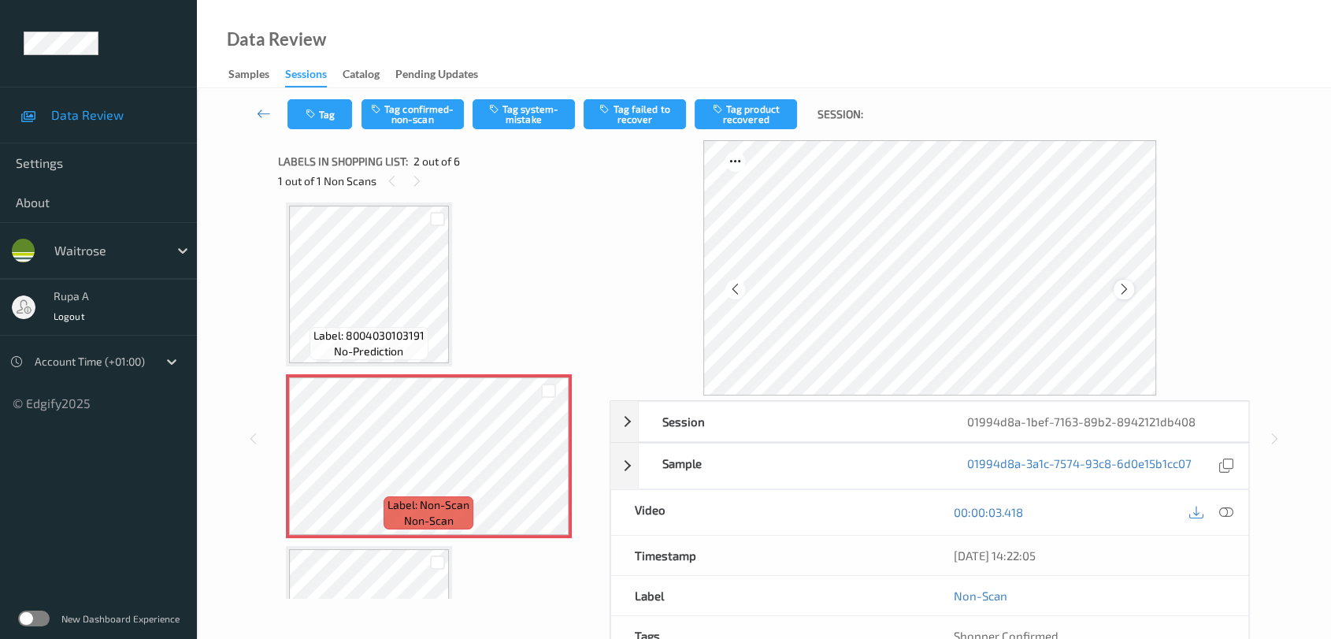
click at [1128, 291] on icon at bounding box center [1123, 289] width 13 height 14
click at [539, 115] on button "Tag system-mistake" at bounding box center [524, 114] width 102 height 30
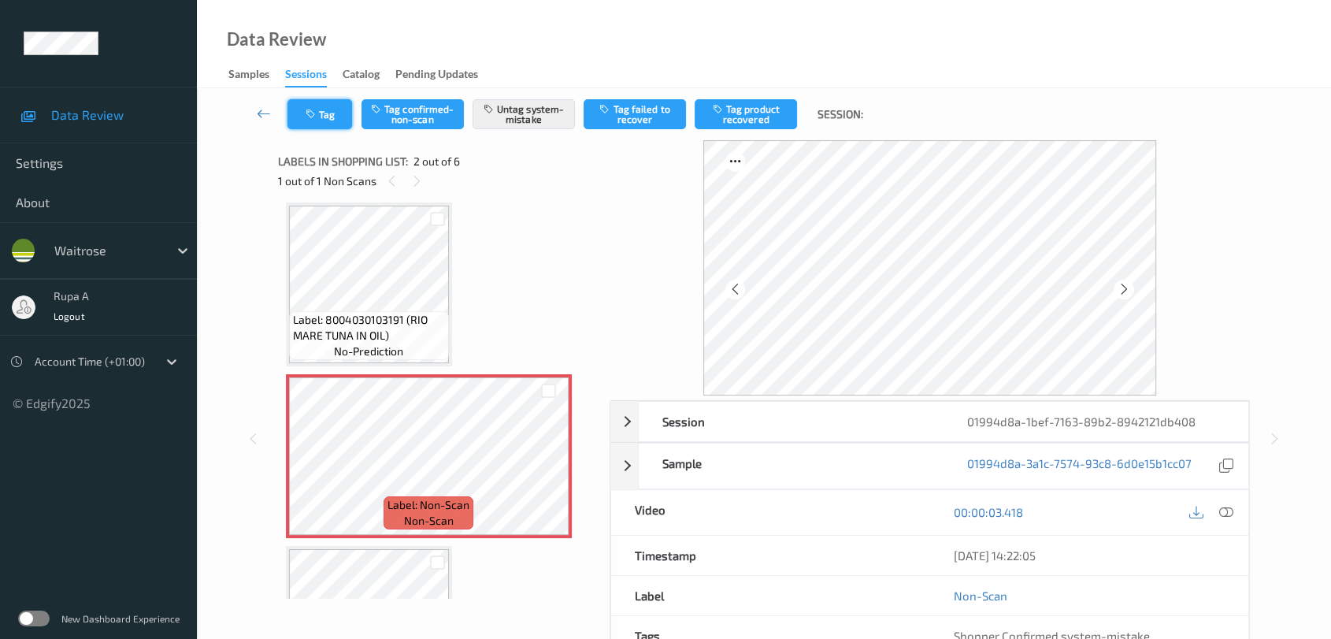
click at [308, 115] on icon "button" at bounding box center [312, 114] width 13 height 11
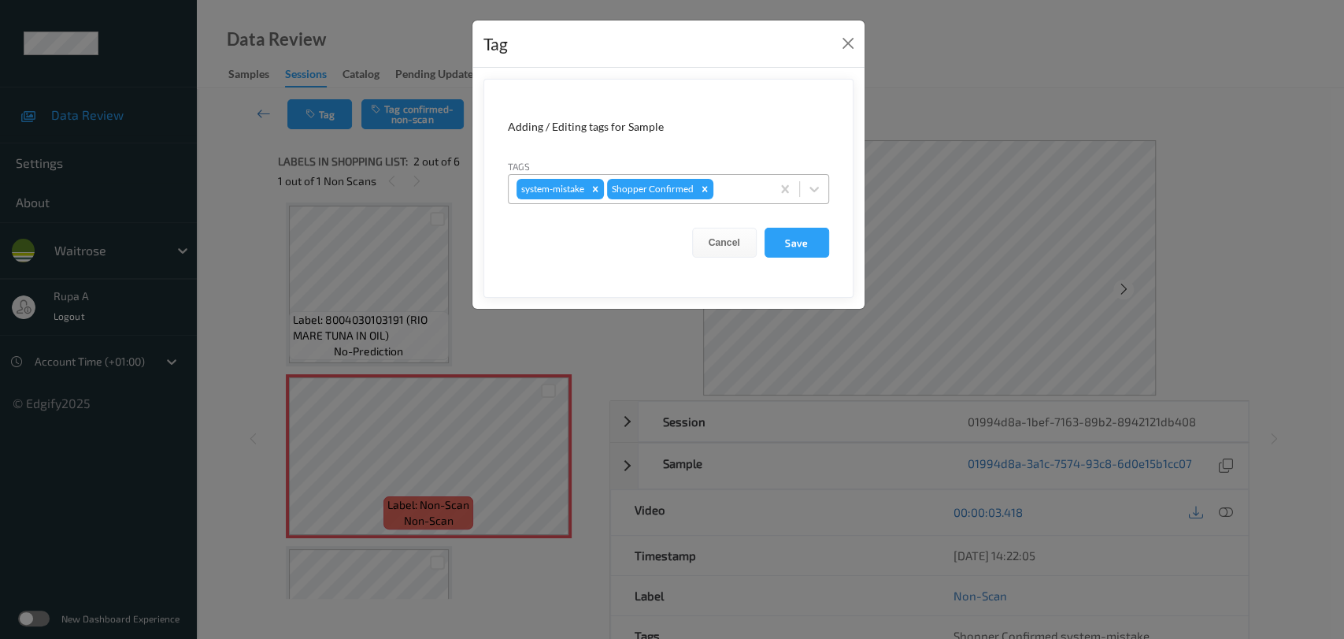
click at [742, 196] on div at bounding box center [740, 189] width 46 height 19
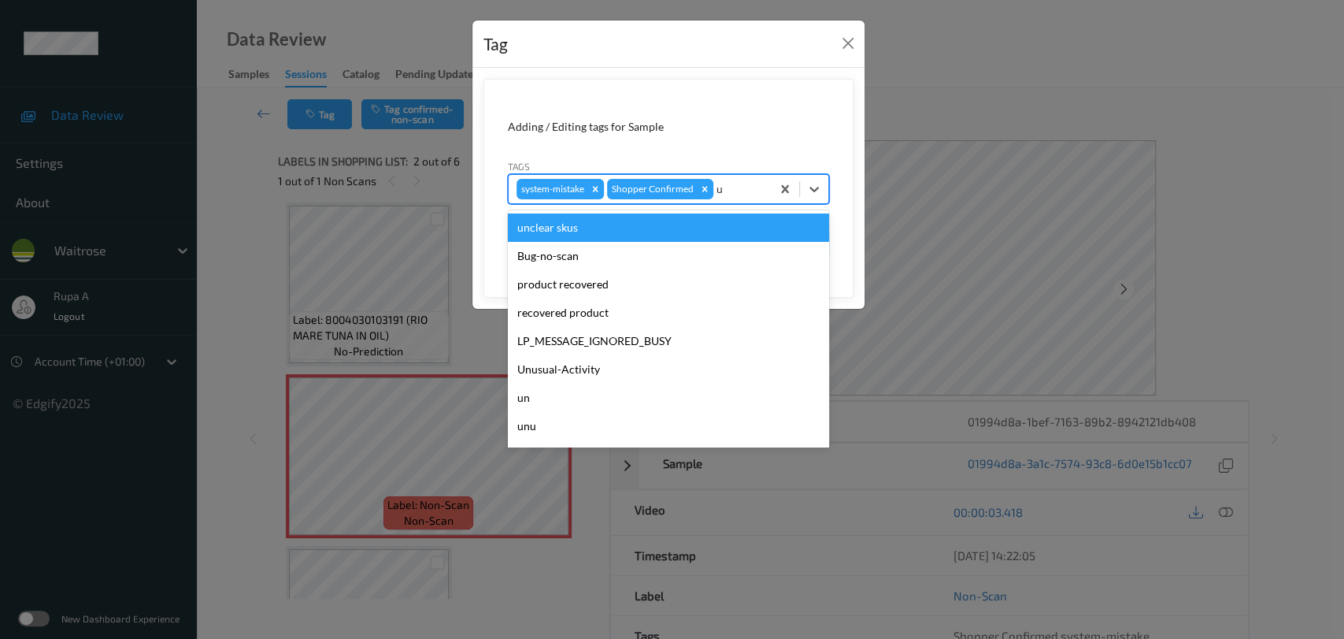
type input "un"
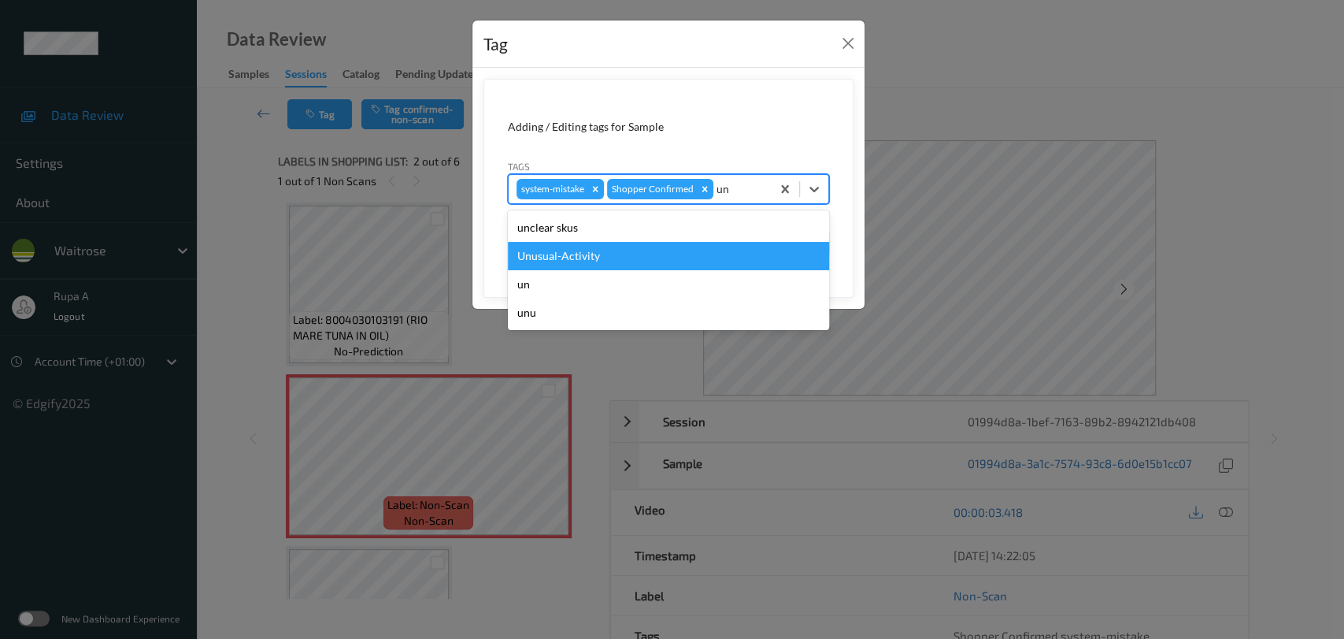
click at [639, 260] on div "Unusual-Activity" at bounding box center [668, 256] width 321 height 28
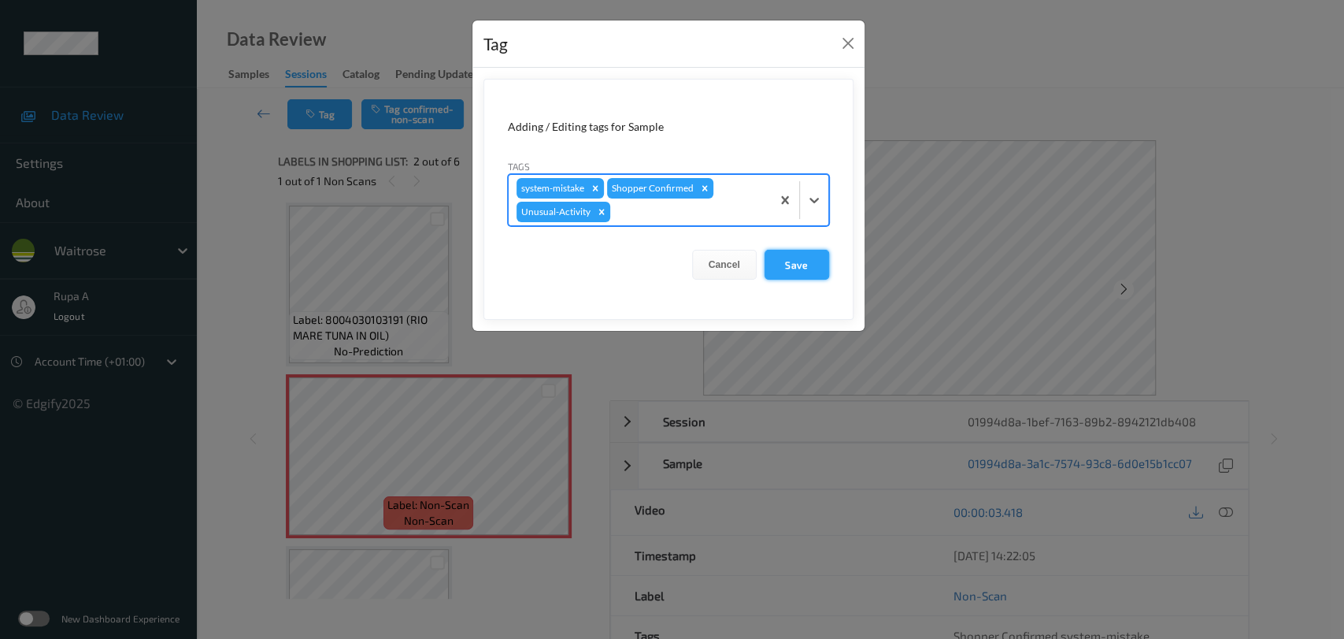
click at [780, 271] on button "Save" at bounding box center [797, 265] width 65 height 30
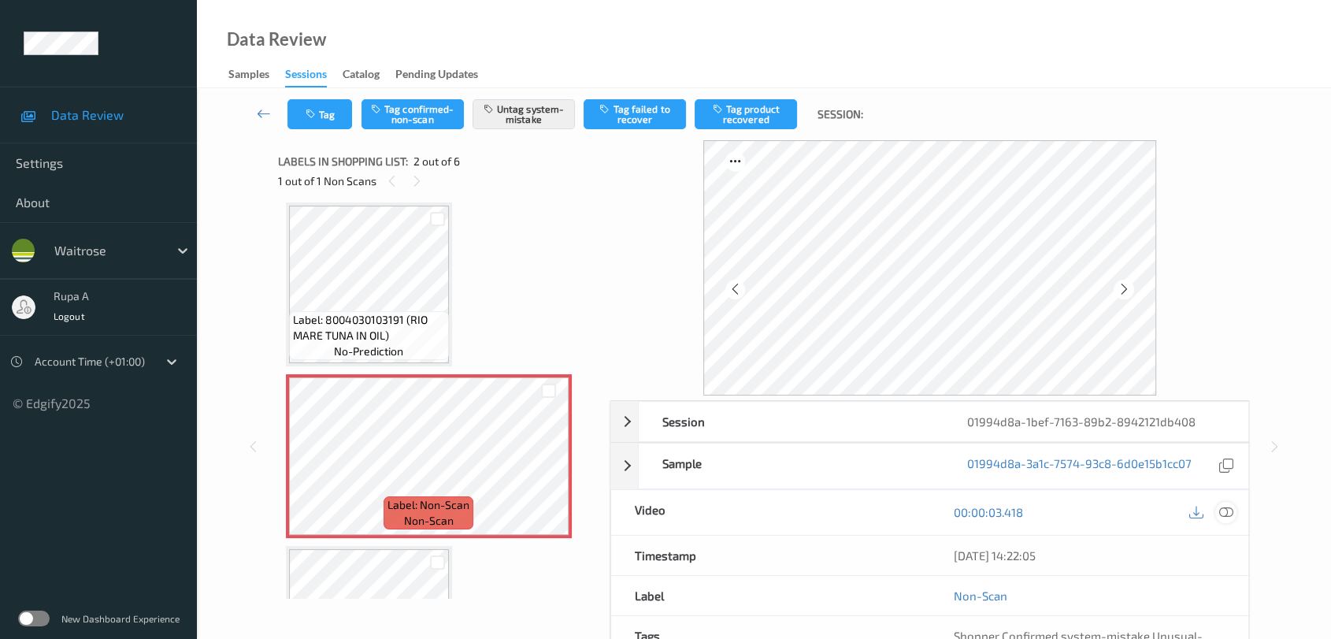
click at [1221, 509] on icon at bounding box center [1226, 512] width 14 height 14
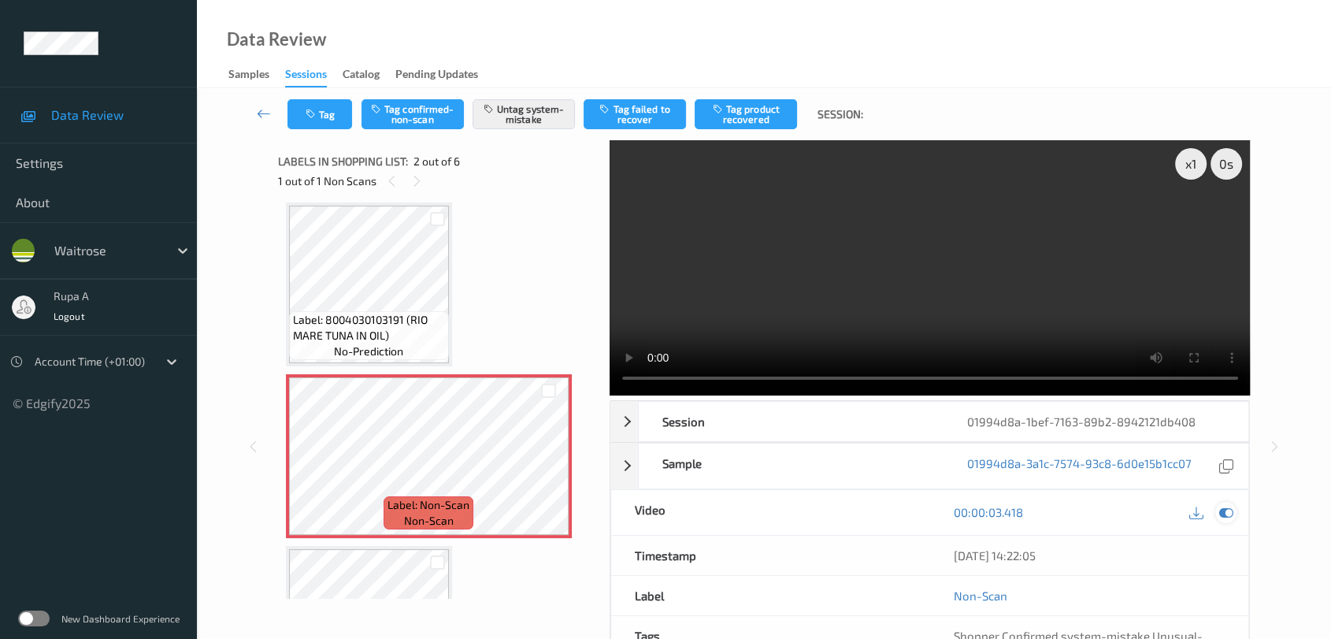
click at [1226, 508] on icon at bounding box center [1226, 512] width 14 height 14
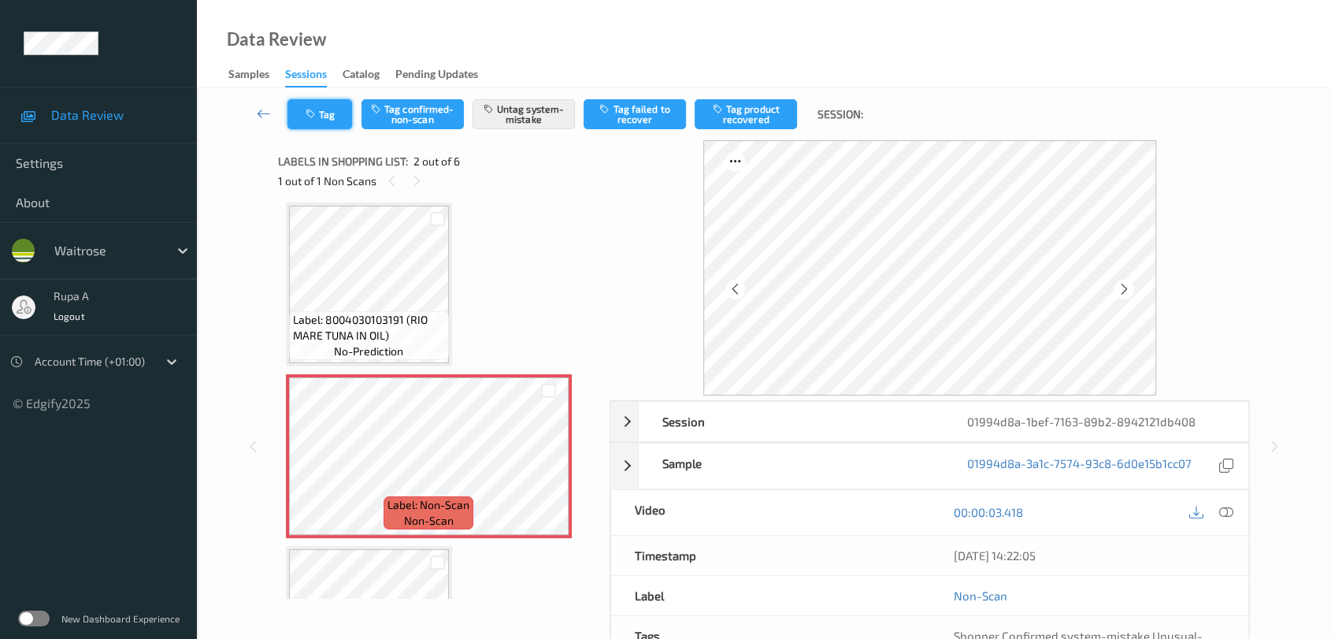
click at [319, 109] on button "Tag" at bounding box center [319, 114] width 65 height 30
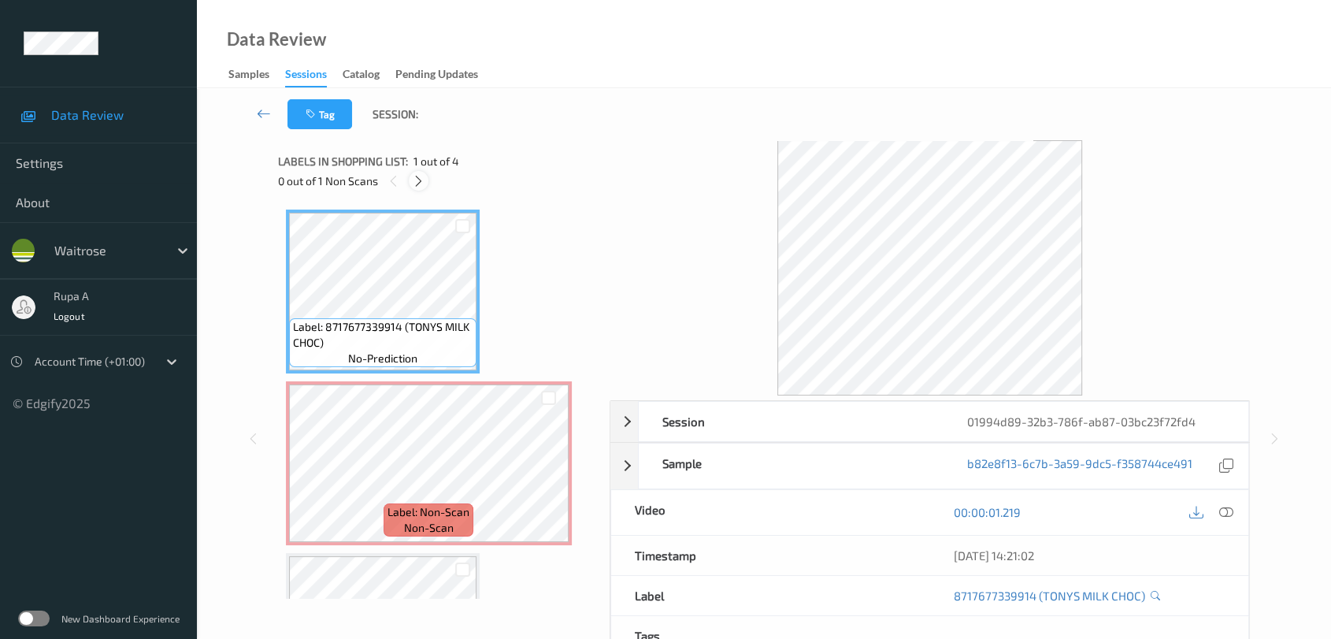
click at [419, 174] on icon at bounding box center [418, 181] width 13 height 14
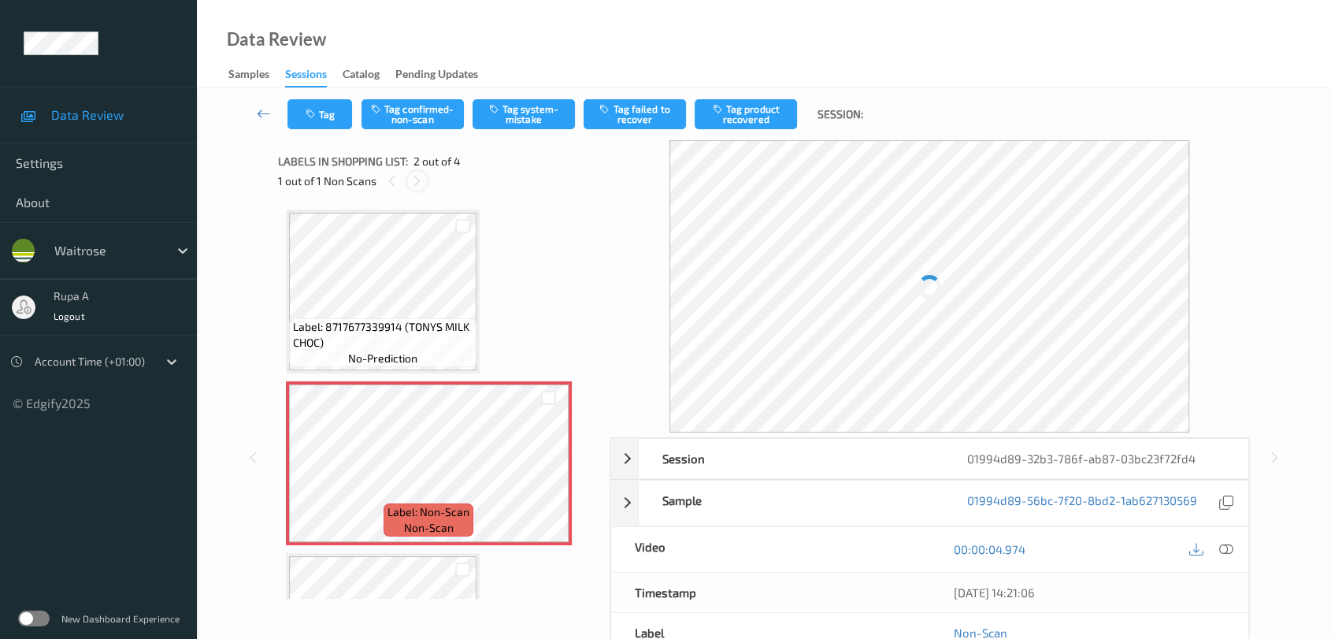
scroll to position [7, 0]
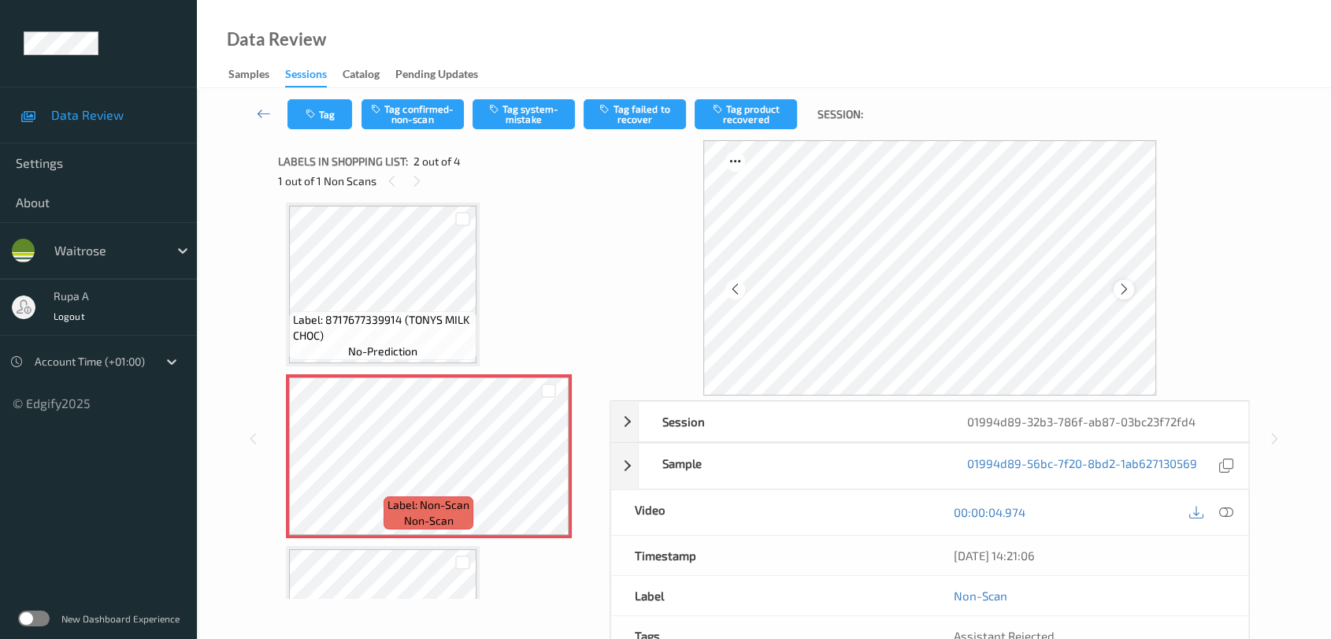
click at [1128, 286] on icon at bounding box center [1123, 289] width 13 height 14
click at [1127, 287] on icon at bounding box center [1123, 289] width 13 height 14
click at [525, 117] on button "Tag system-mistake" at bounding box center [524, 114] width 102 height 30
click at [313, 125] on button "Tag" at bounding box center [319, 114] width 65 height 30
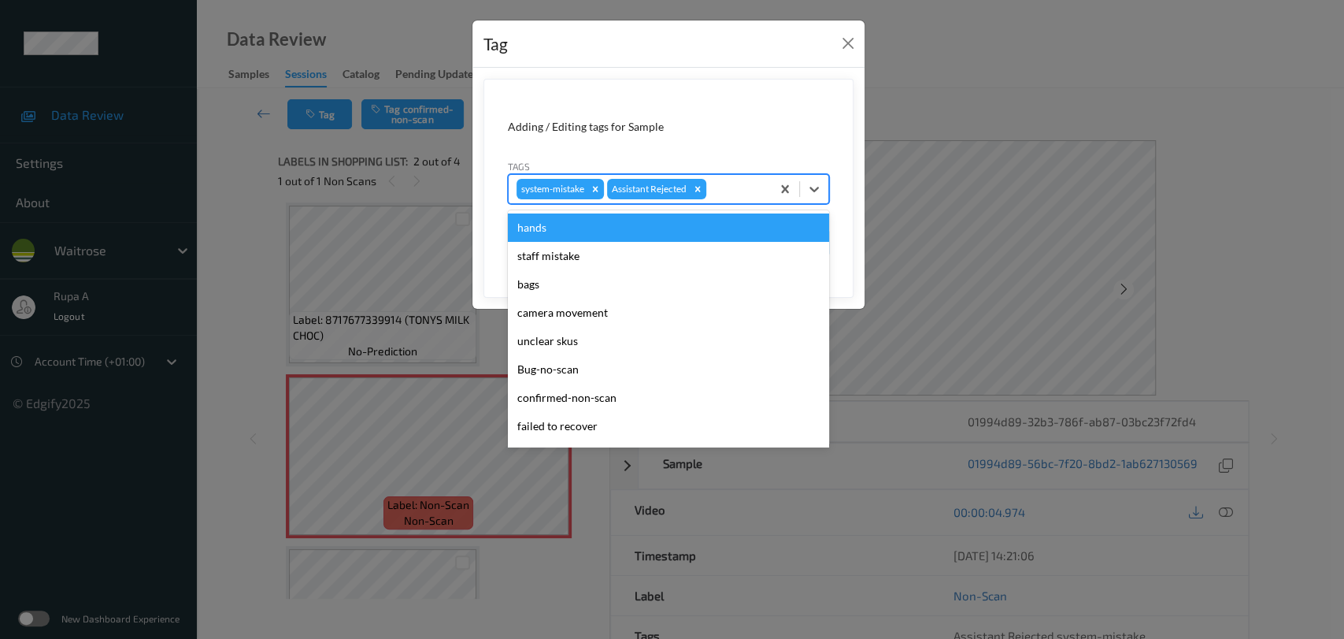
click at [724, 177] on div "system-mistake Assistant Rejected" at bounding box center [640, 189] width 262 height 27
type input "un"
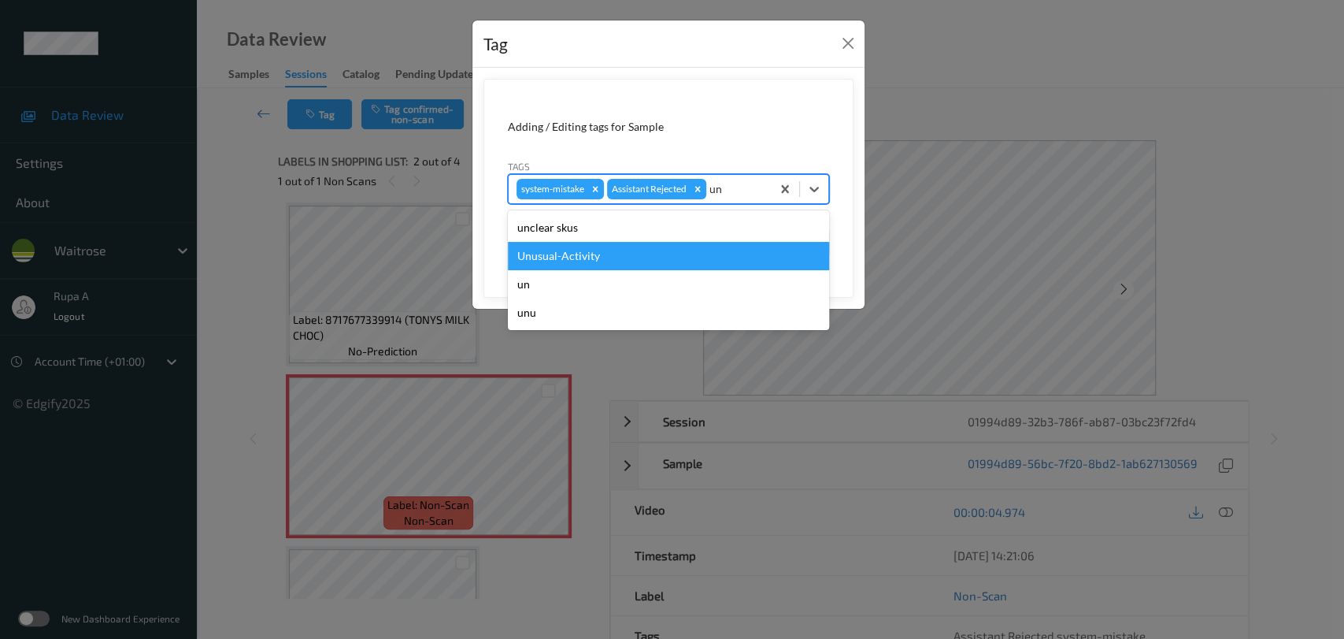
click at [632, 256] on div "Unusual-Activity" at bounding box center [668, 256] width 321 height 28
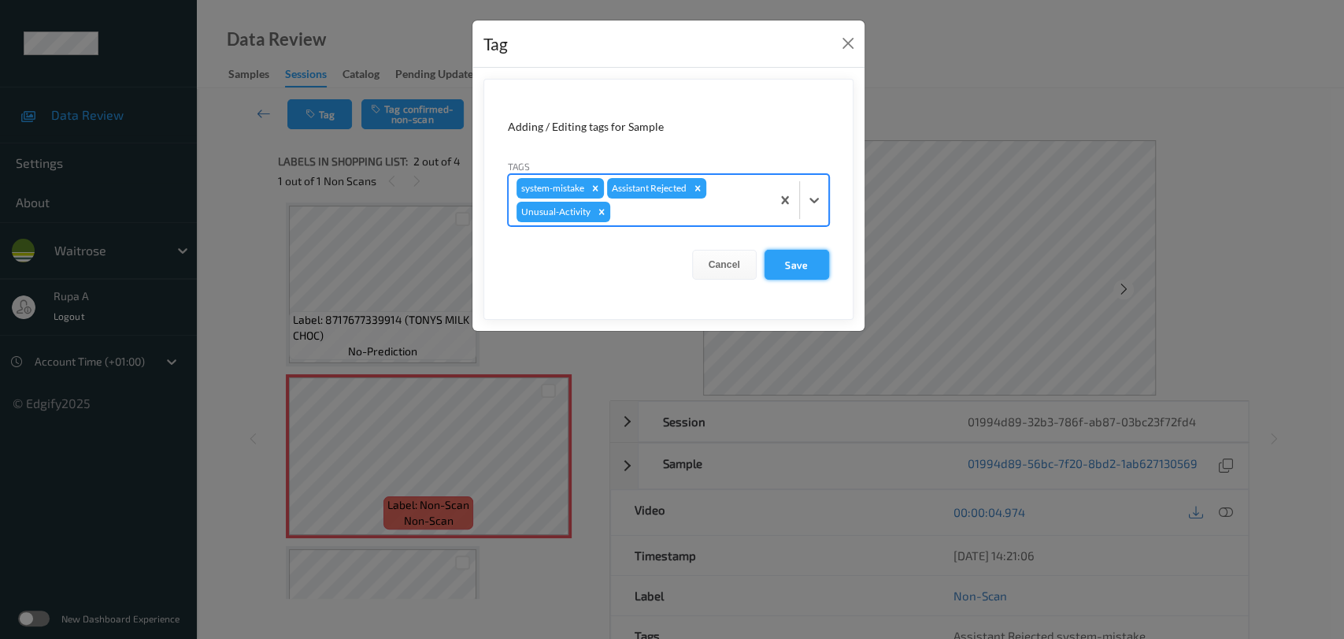
click at [805, 260] on button "Save" at bounding box center [797, 265] width 65 height 30
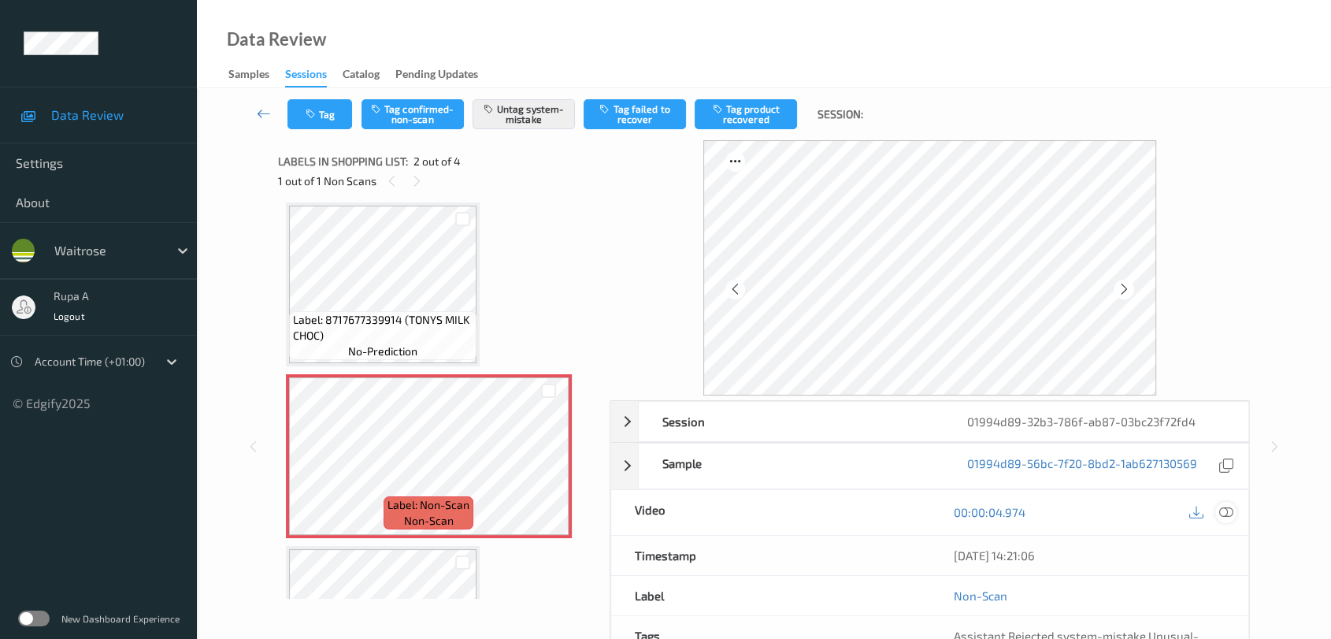
click at [1229, 515] on icon at bounding box center [1226, 512] width 14 height 14
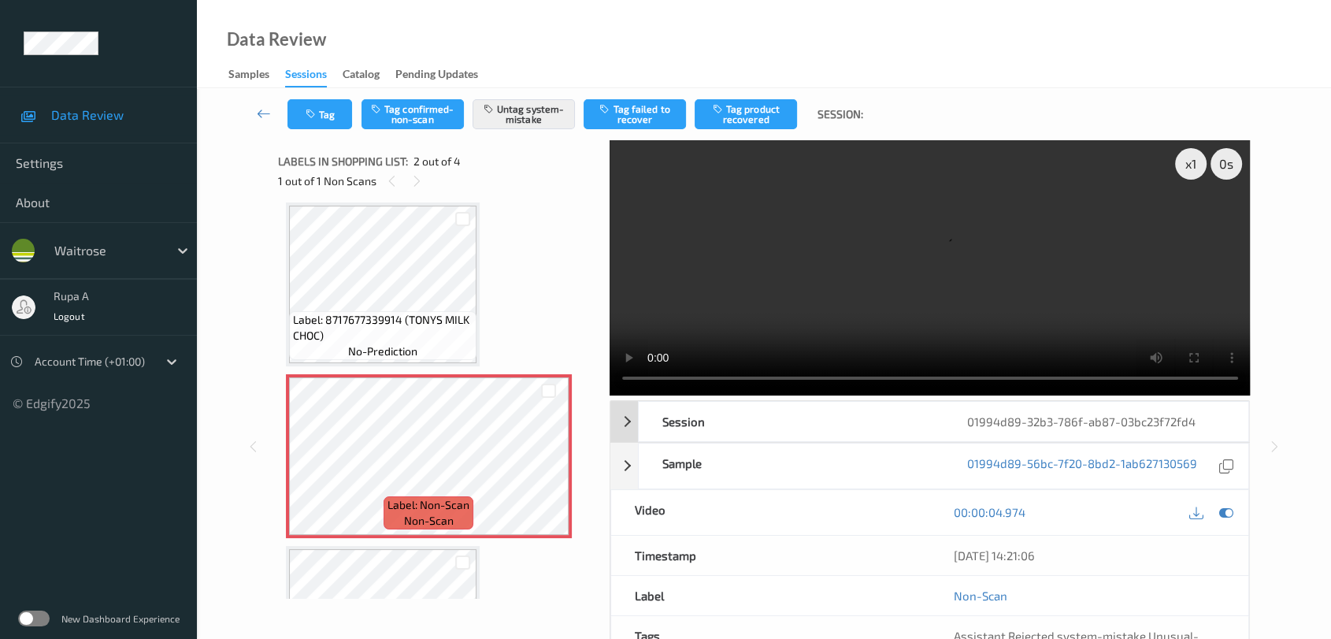
drag, startPoint x: 1216, startPoint y: 506, endPoint x: 1103, endPoint y: 413, distance: 146.6
click at [1216, 506] on div at bounding box center [1225, 512] width 21 height 21
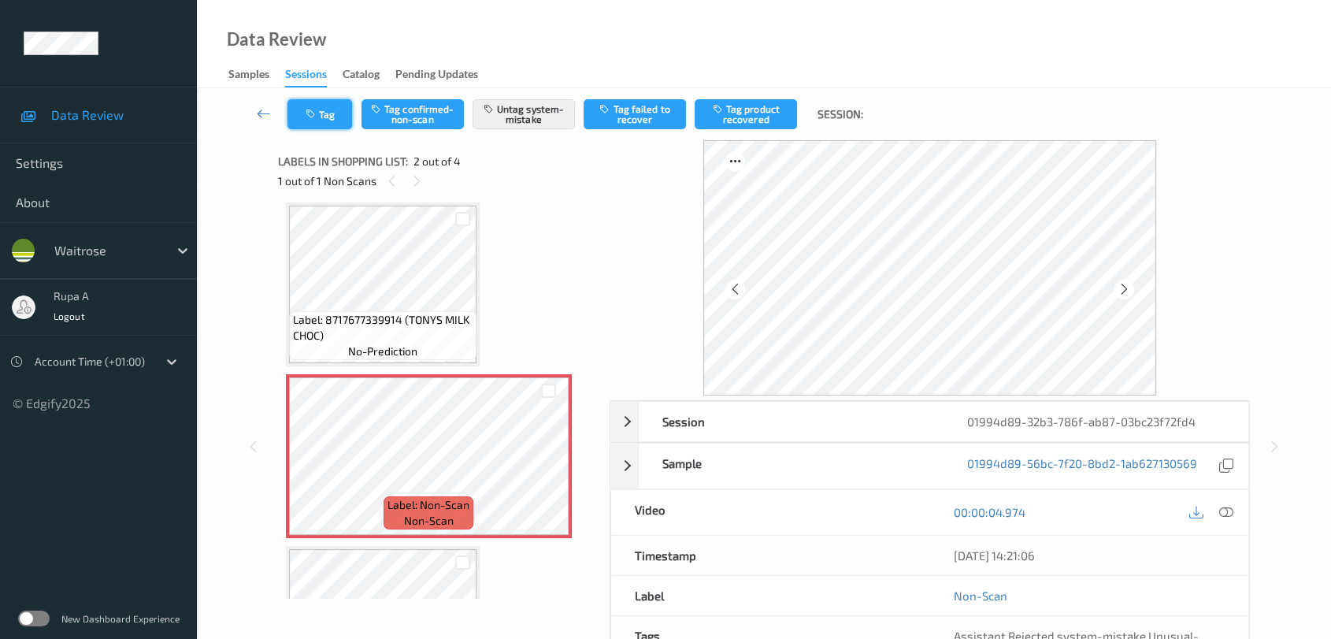
click at [297, 117] on button "Tag" at bounding box center [319, 114] width 65 height 30
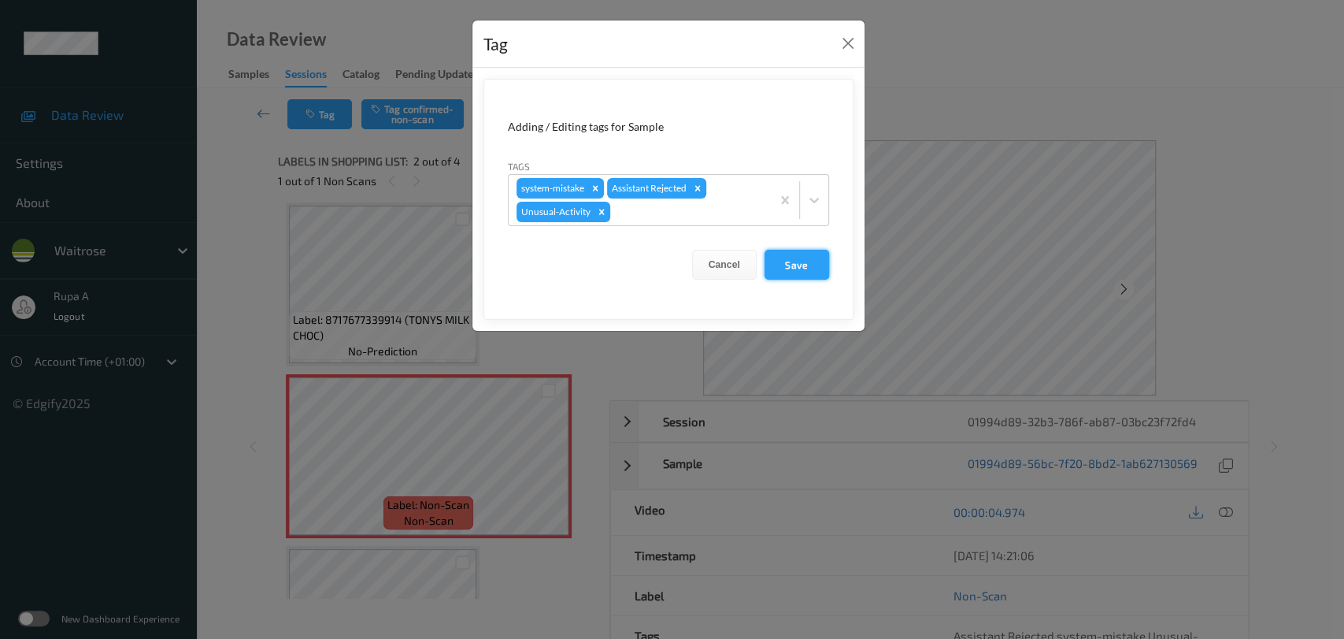
click at [786, 258] on button "Save" at bounding box center [797, 265] width 65 height 30
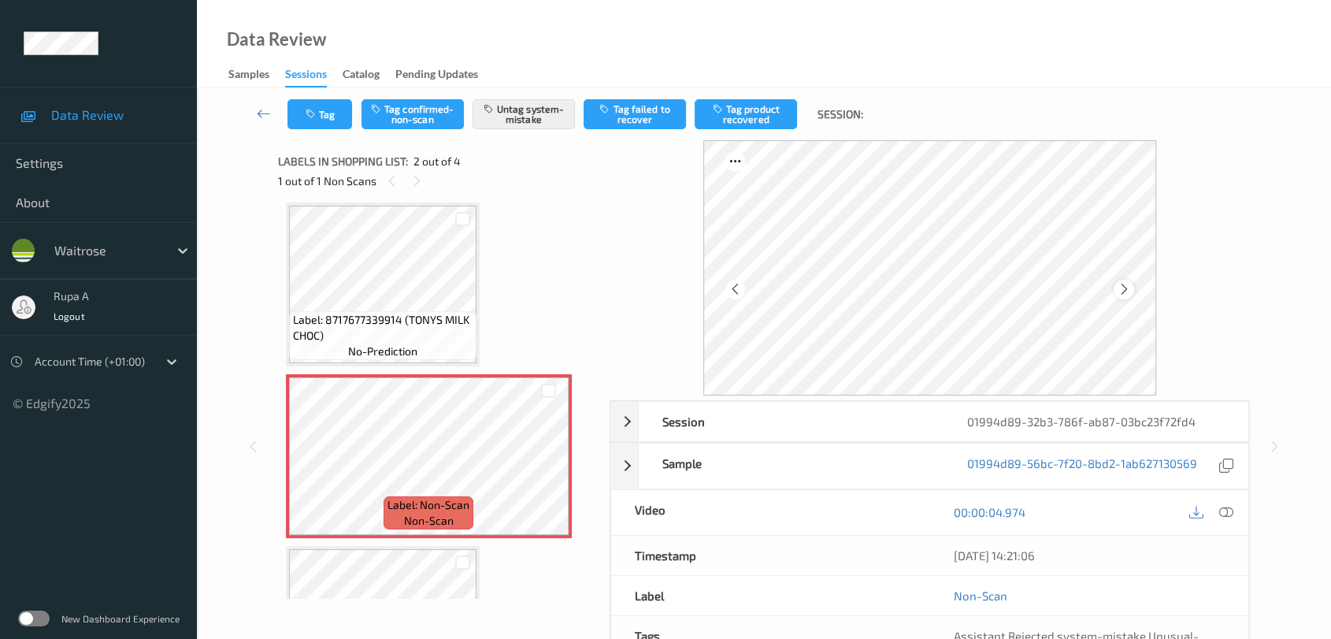
click at [1126, 284] on icon at bounding box center [1123, 289] width 13 height 14
click at [312, 116] on icon "button" at bounding box center [312, 114] width 13 height 11
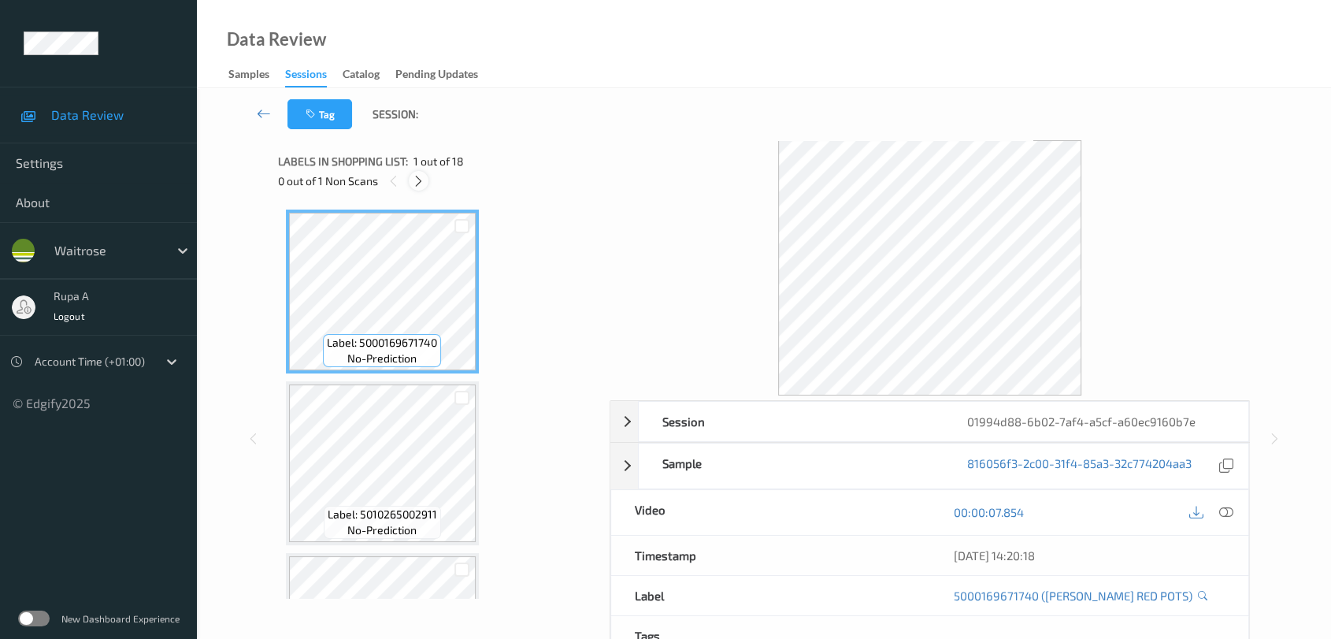
click at [421, 177] on icon at bounding box center [418, 181] width 13 height 14
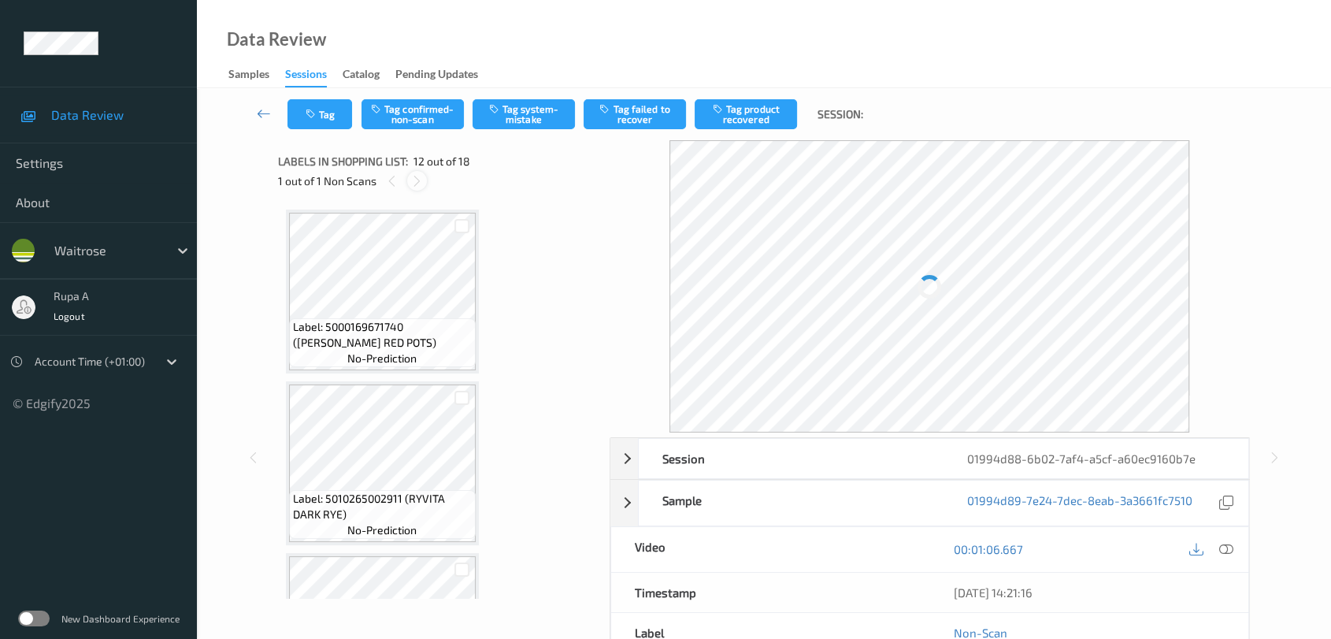
scroll to position [1718, 0]
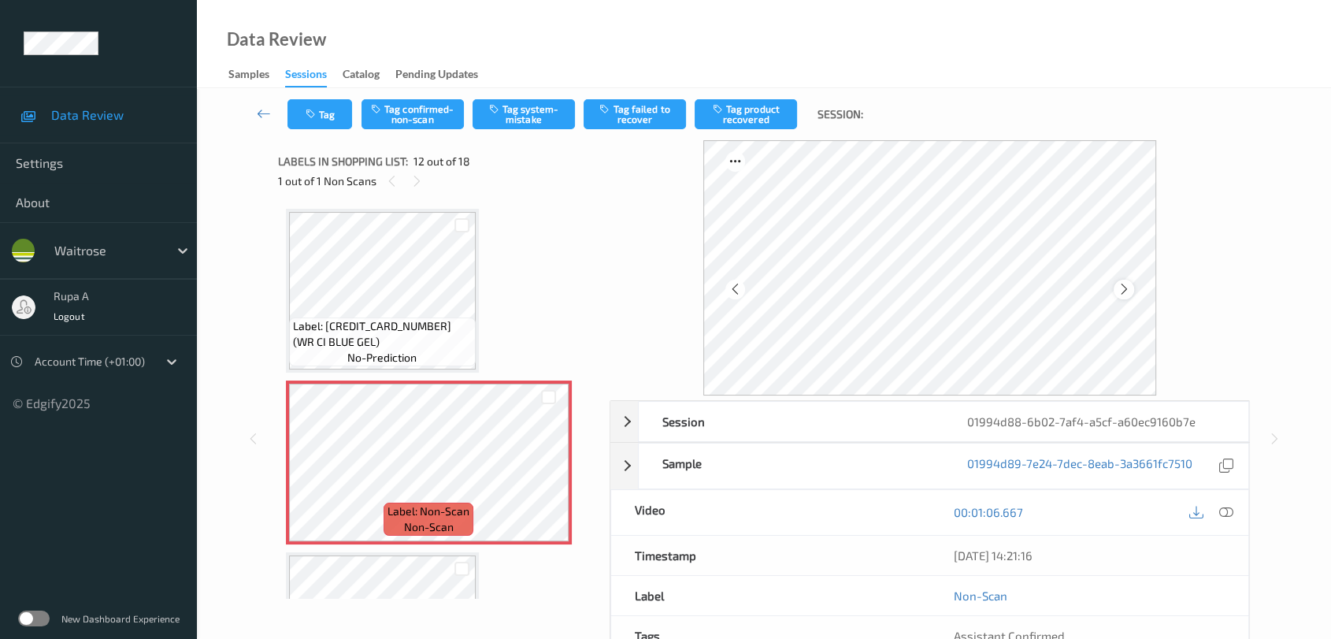
click at [1128, 285] on icon at bounding box center [1123, 289] width 13 height 14
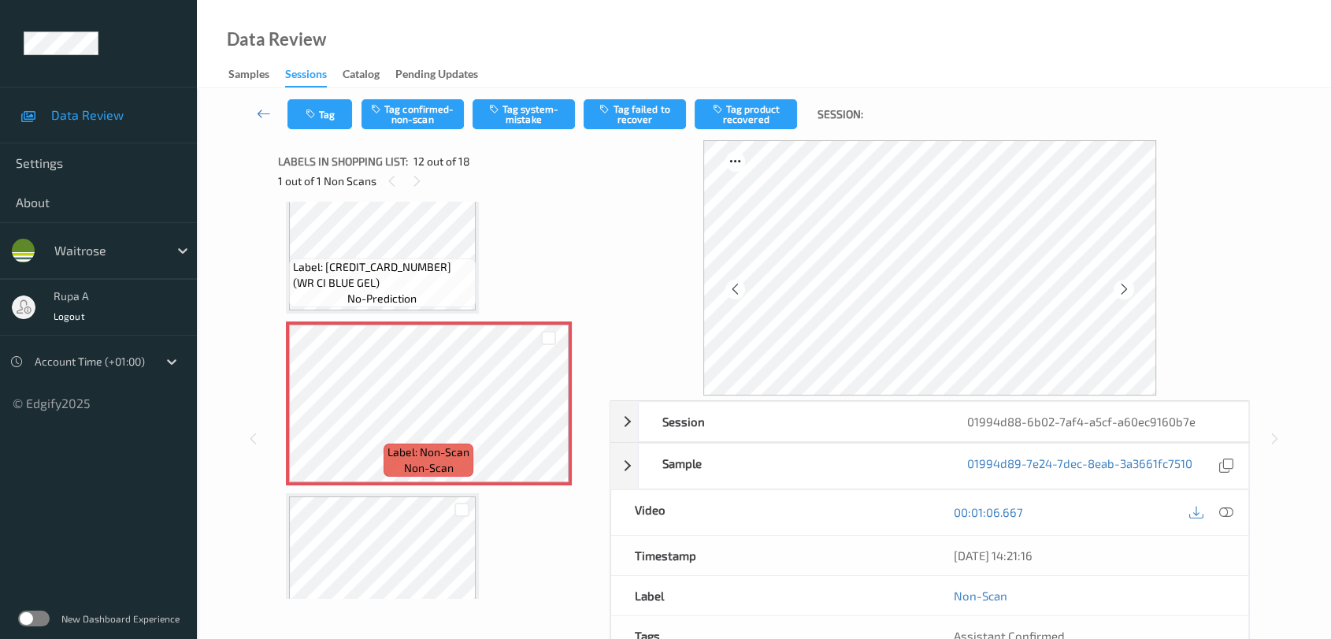
scroll to position [1805, 0]
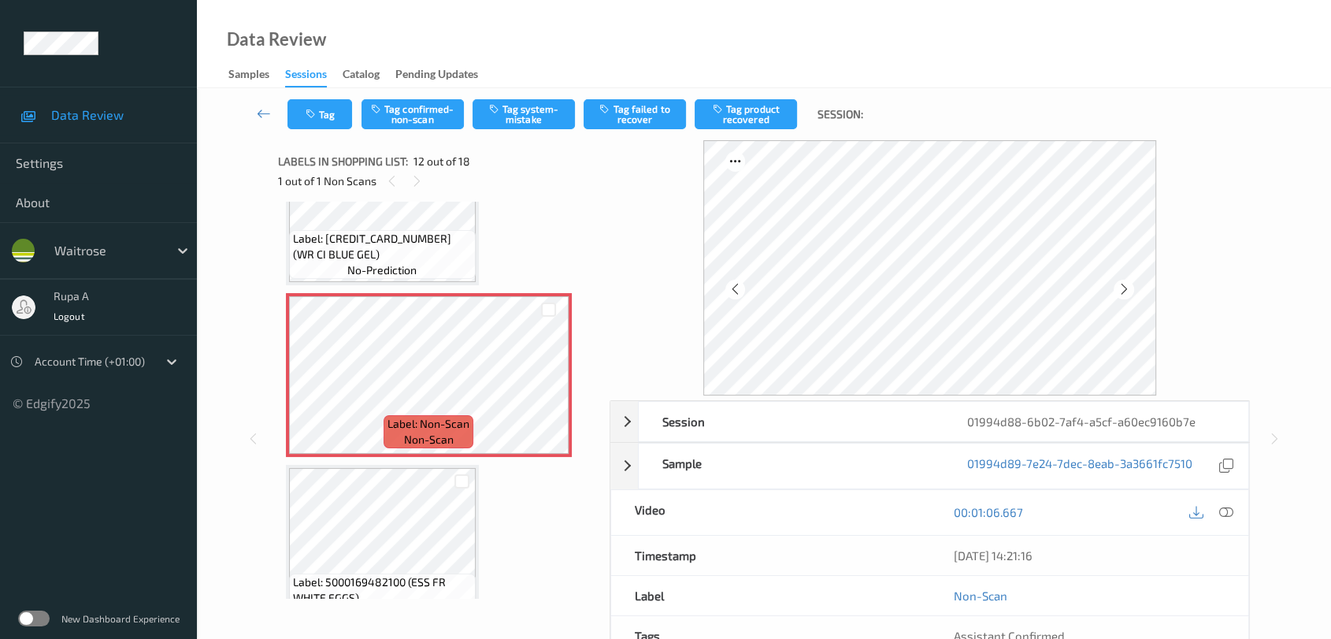
click at [1223, 509] on icon at bounding box center [1226, 512] width 14 height 14
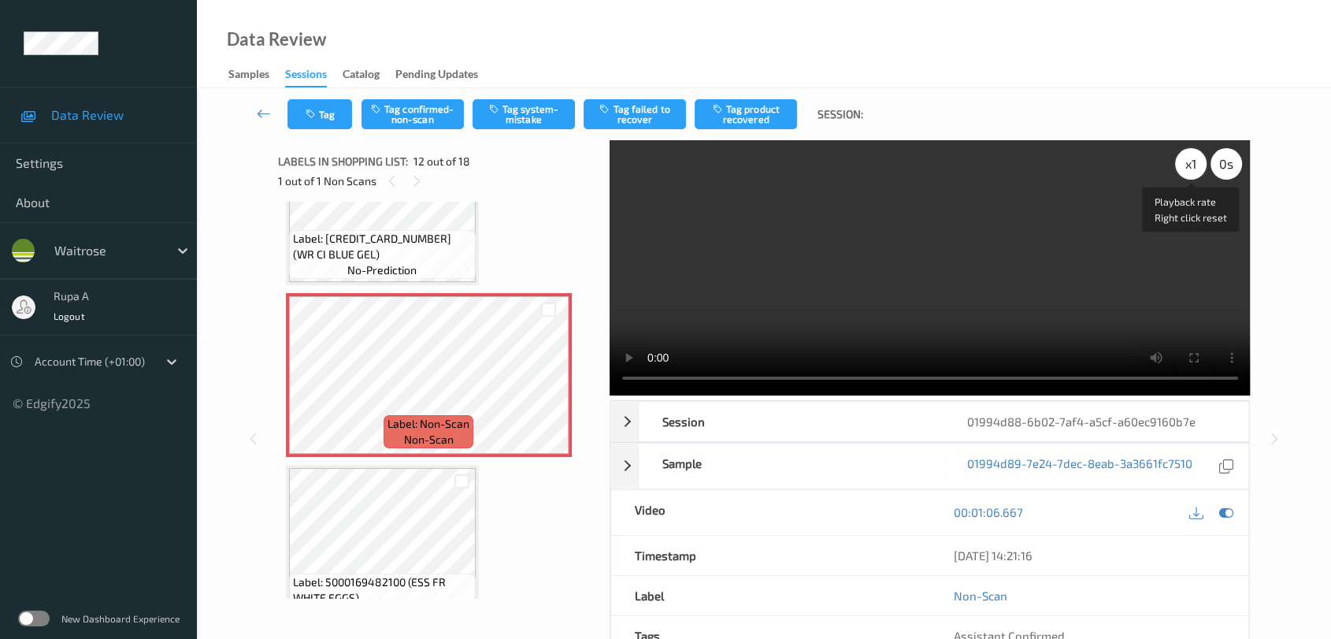
click at [1179, 172] on div "x 1" at bounding box center [1191, 164] width 32 height 32
click at [1229, 515] on icon at bounding box center [1226, 512] width 14 height 14
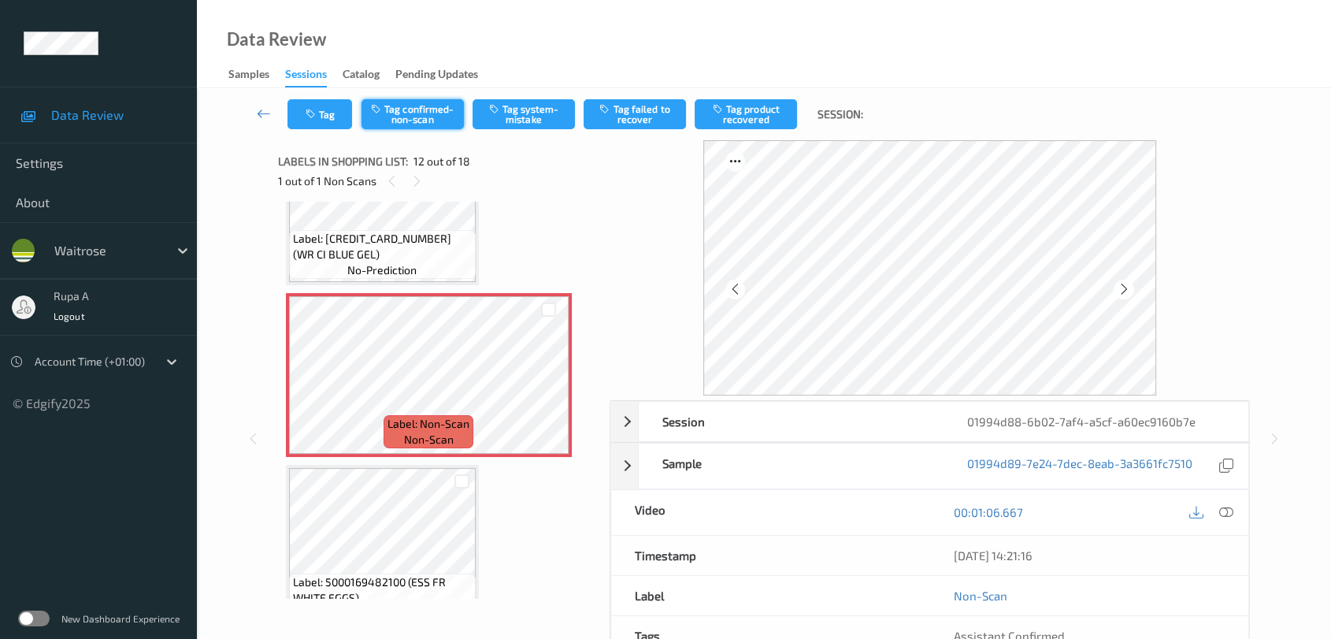
click at [418, 109] on button "Tag confirmed-non-scan" at bounding box center [412, 114] width 102 height 30
click at [743, 121] on button "Tag product recovered" at bounding box center [746, 114] width 102 height 30
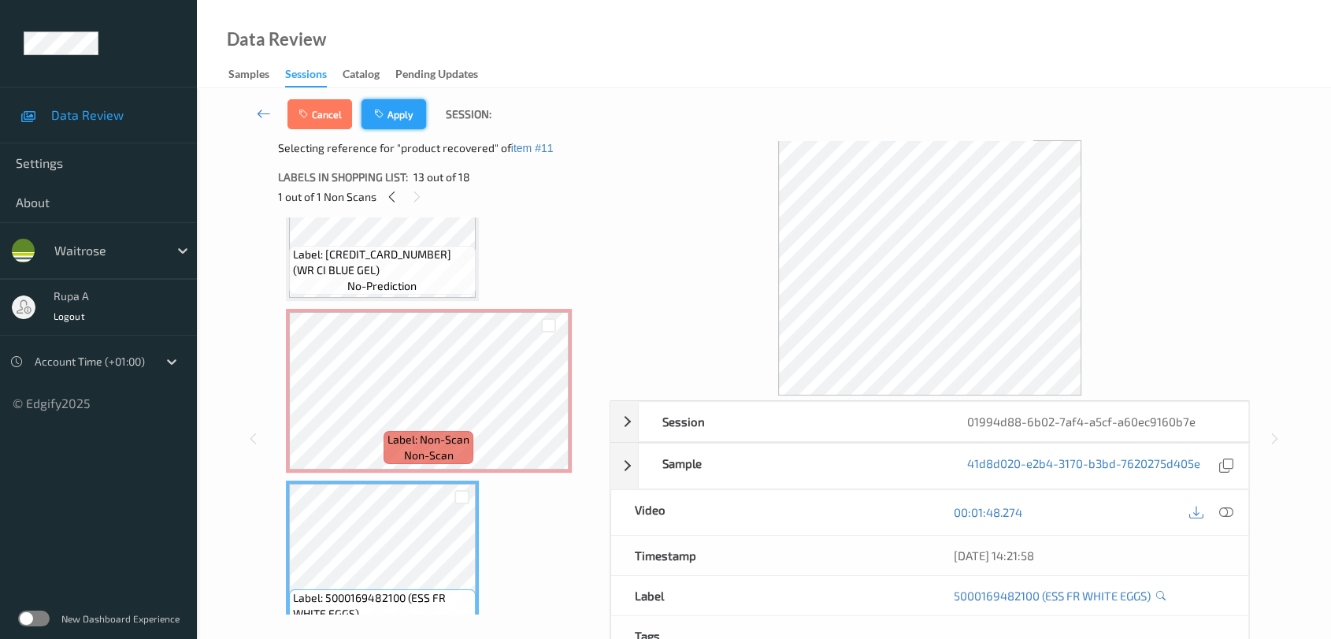
click at [403, 122] on button "Apply" at bounding box center [393, 114] width 65 height 30
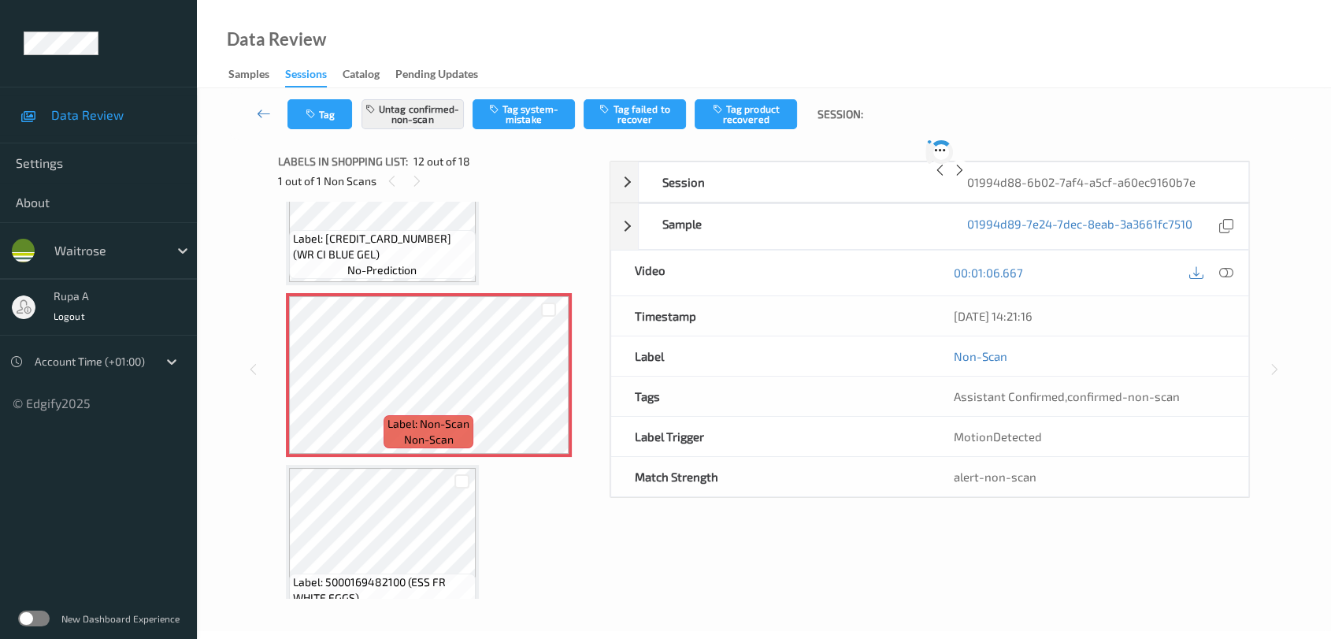
scroll to position [1718, 0]
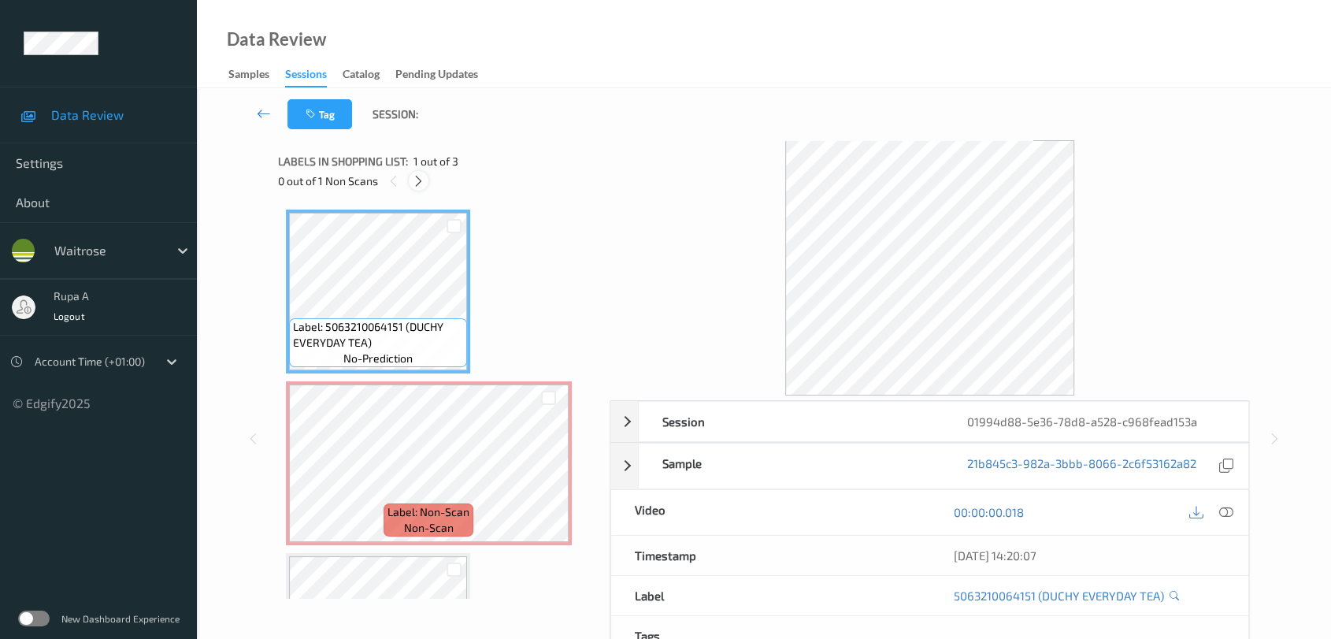
click at [422, 180] on icon at bounding box center [418, 181] width 13 height 14
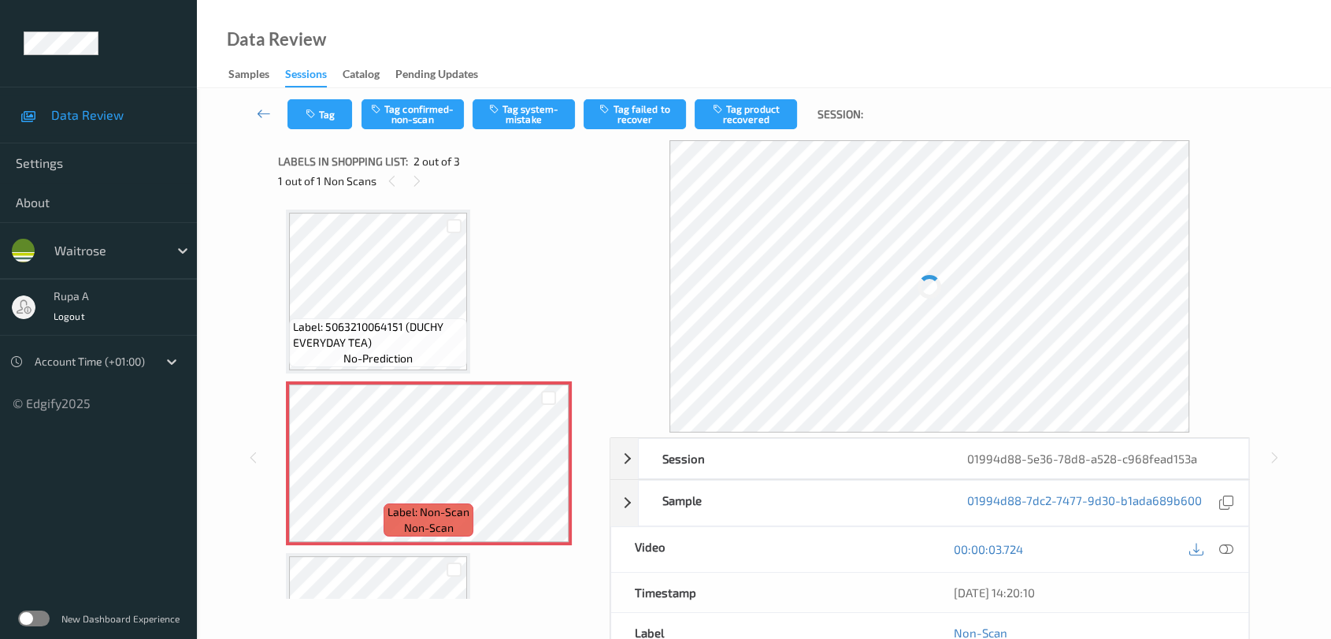
scroll to position [7, 0]
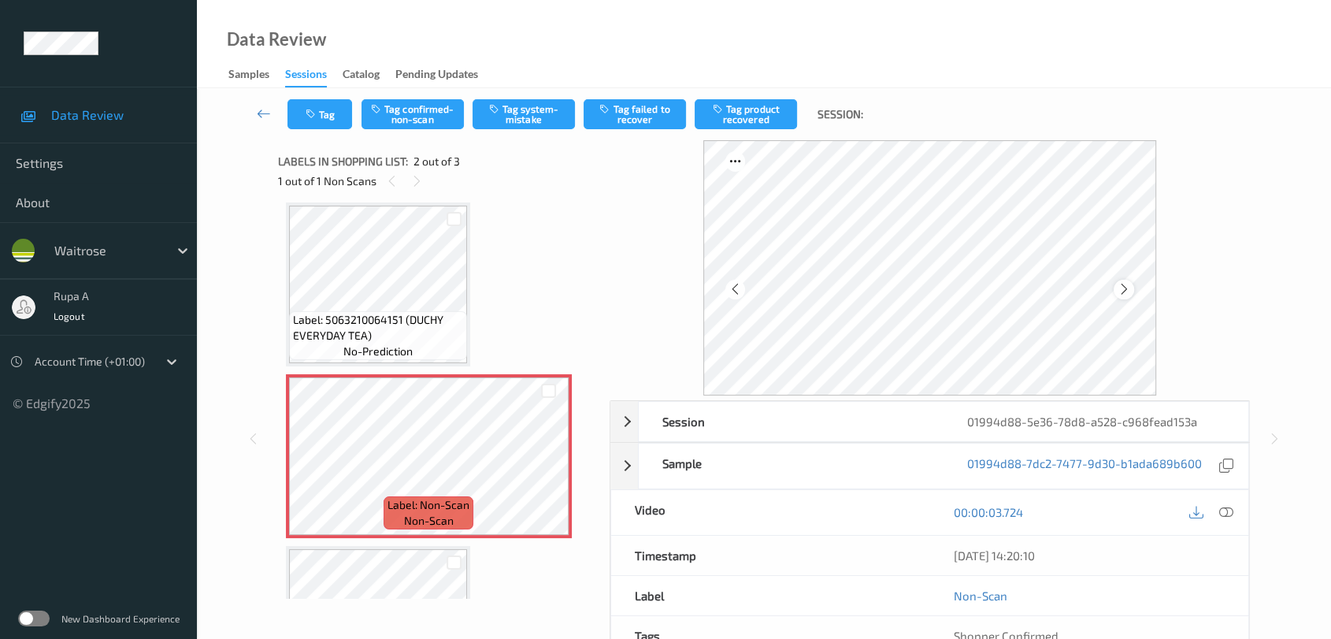
click at [1119, 287] on icon at bounding box center [1123, 289] width 13 height 14
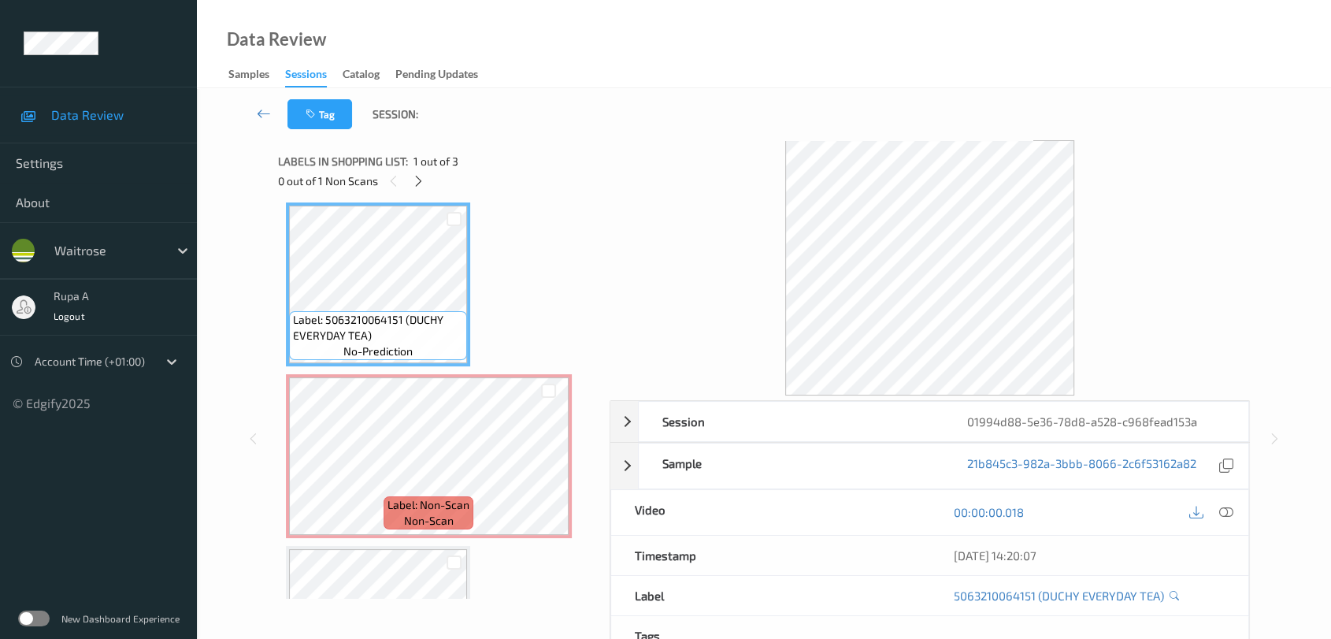
scroll to position [0, 0]
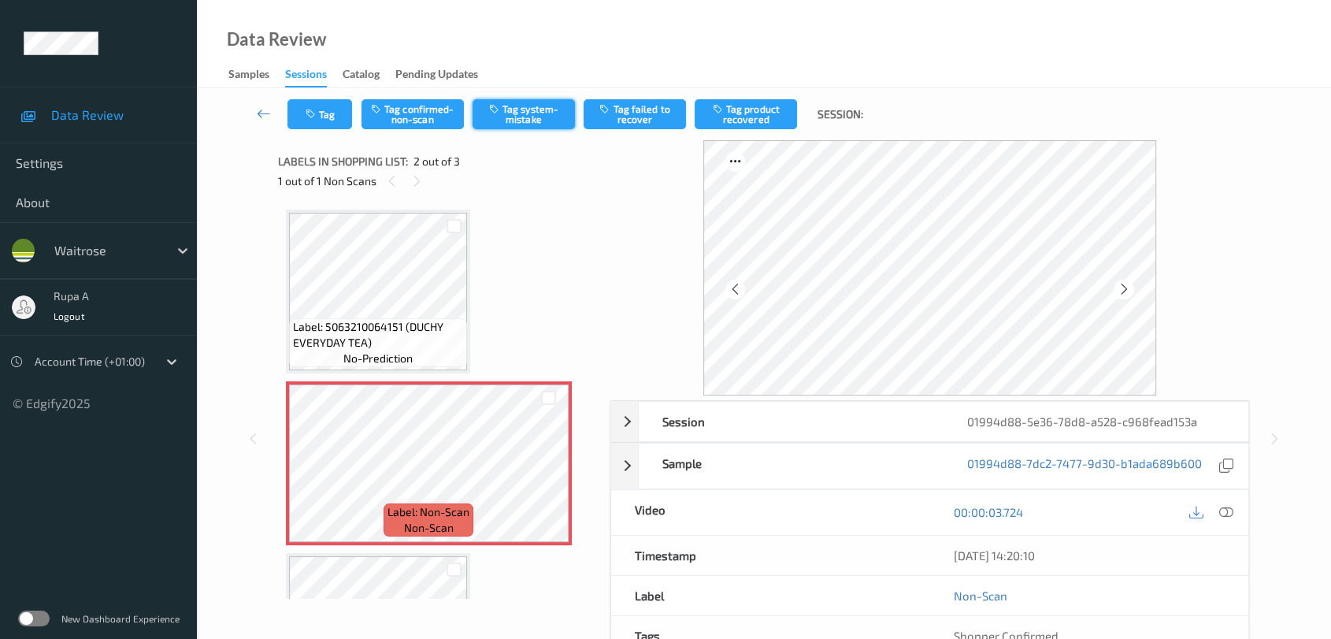
click at [516, 121] on button "Tag system-mistake" at bounding box center [524, 114] width 102 height 30
click at [323, 104] on button "Tag" at bounding box center [319, 114] width 65 height 30
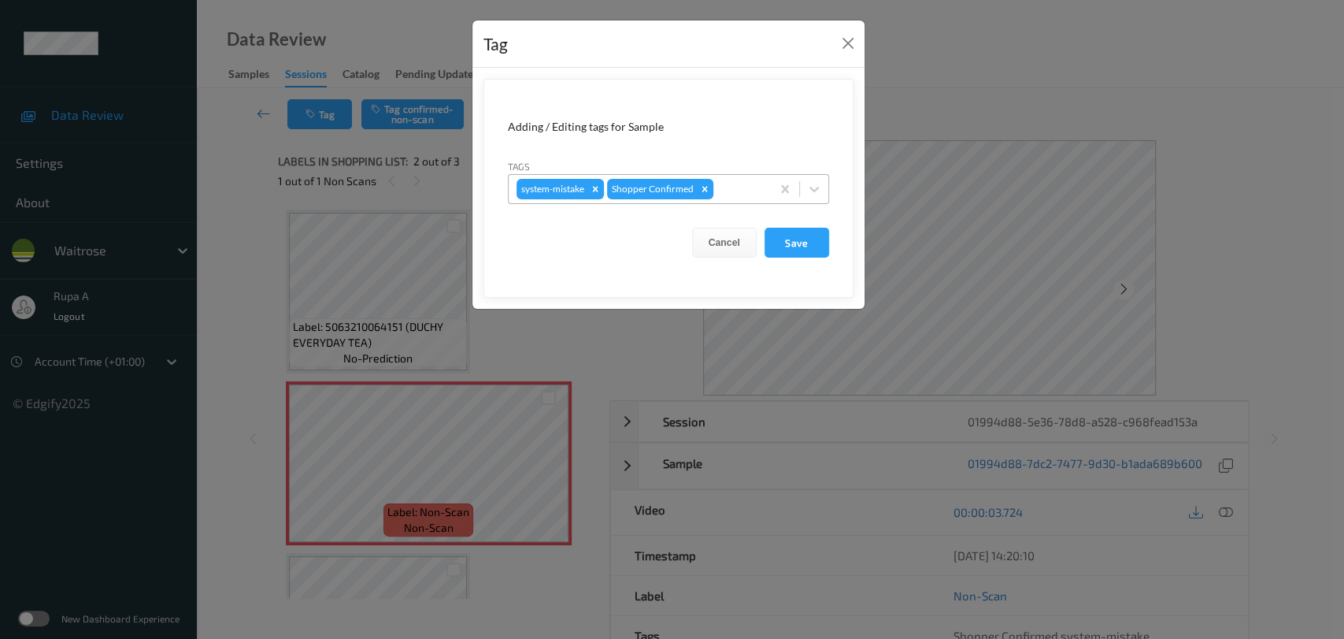
click at [741, 189] on div at bounding box center [740, 189] width 46 height 19
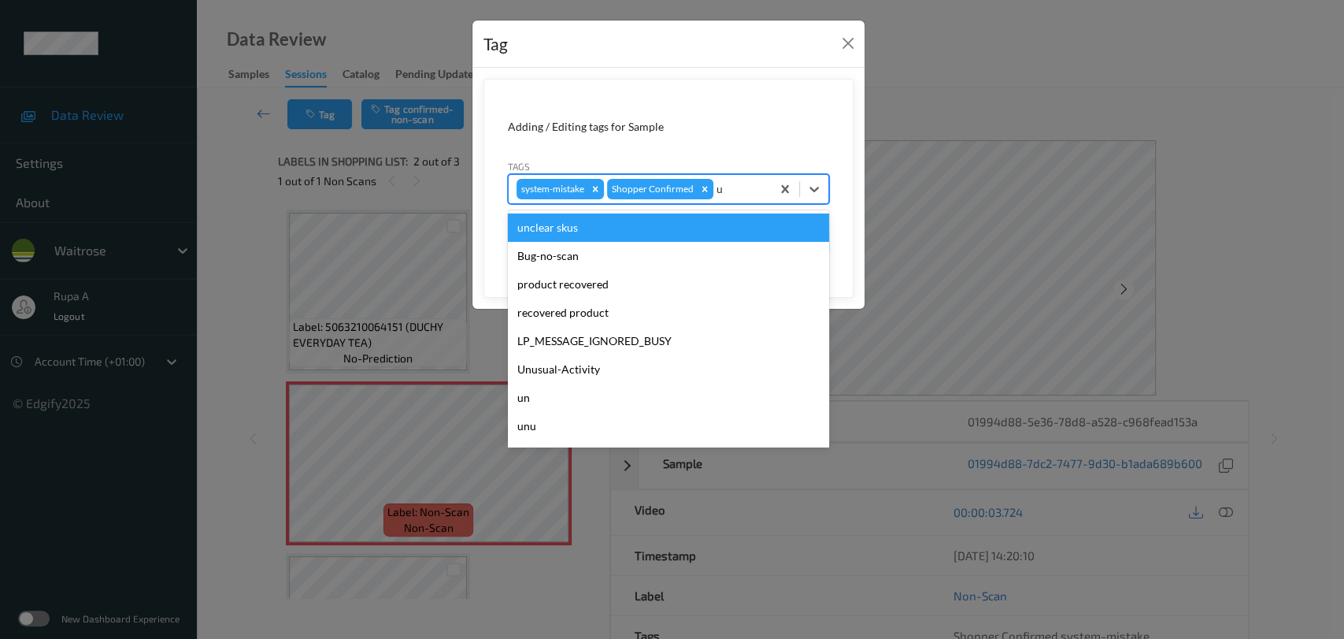
type input "un"
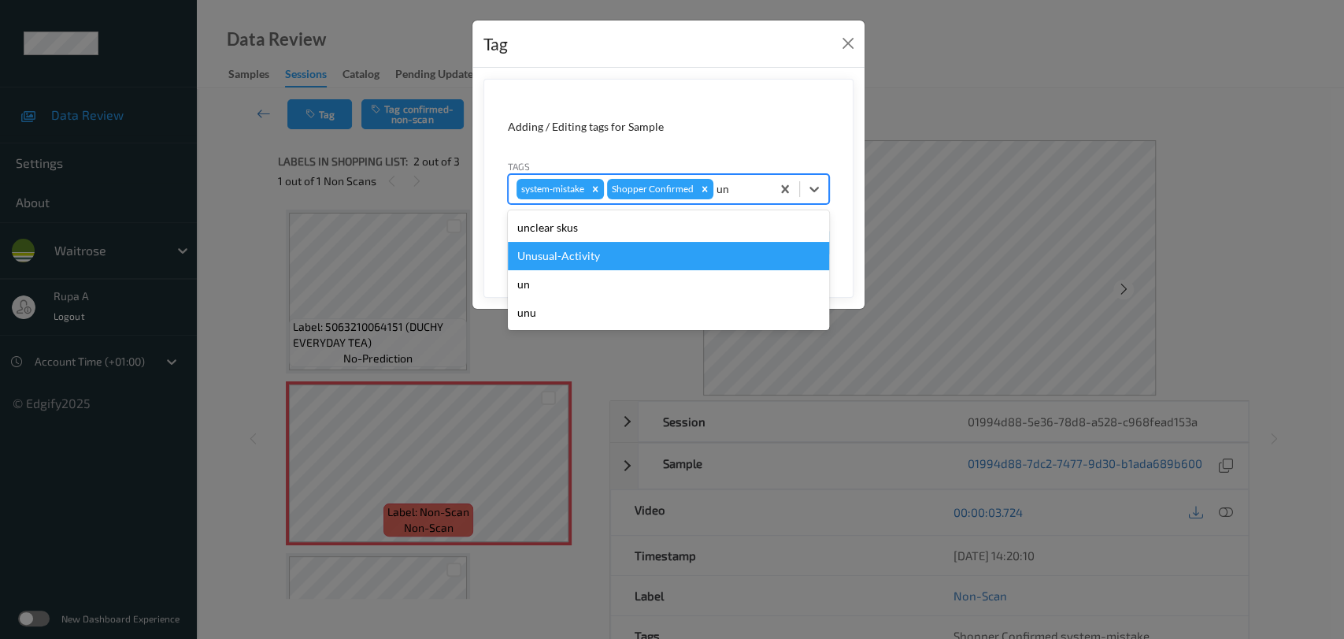
click at [643, 252] on div "Unusual-Activity" at bounding box center [668, 256] width 321 height 28
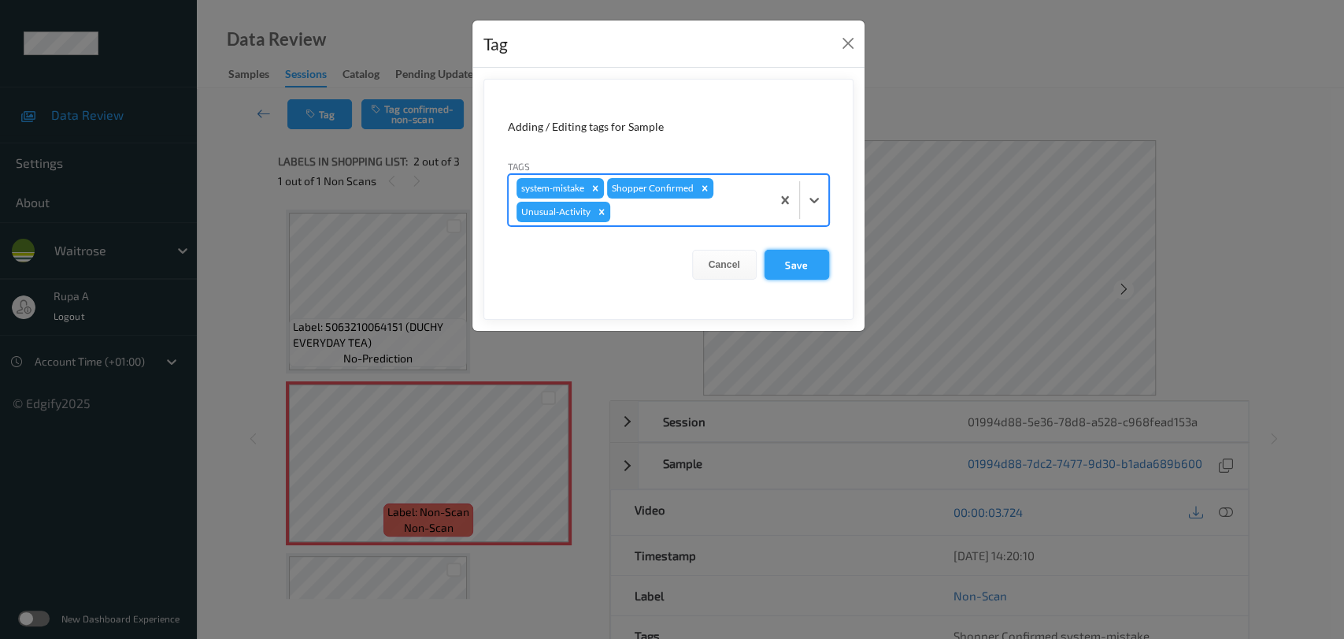
click at [817, 266] on button "Save" at bounding box center [797, 265] width 65 height 30
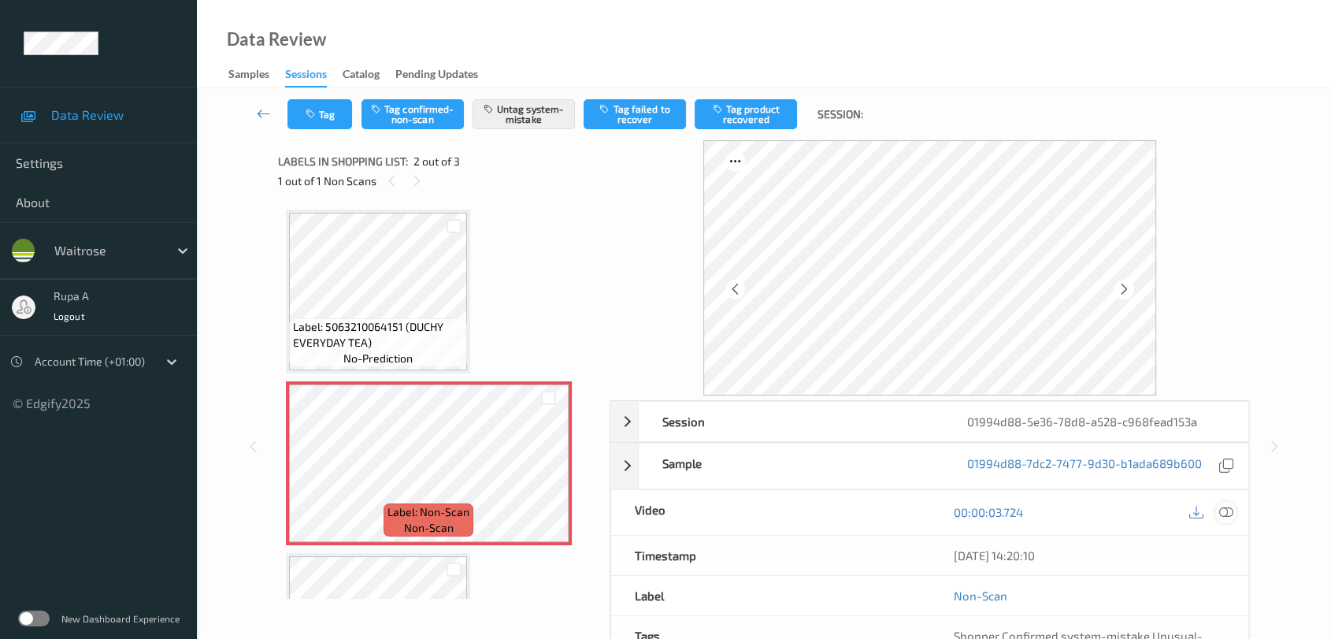
click at [1223, 513] on icon at bounding box center [1226, 512] width 14 height 14
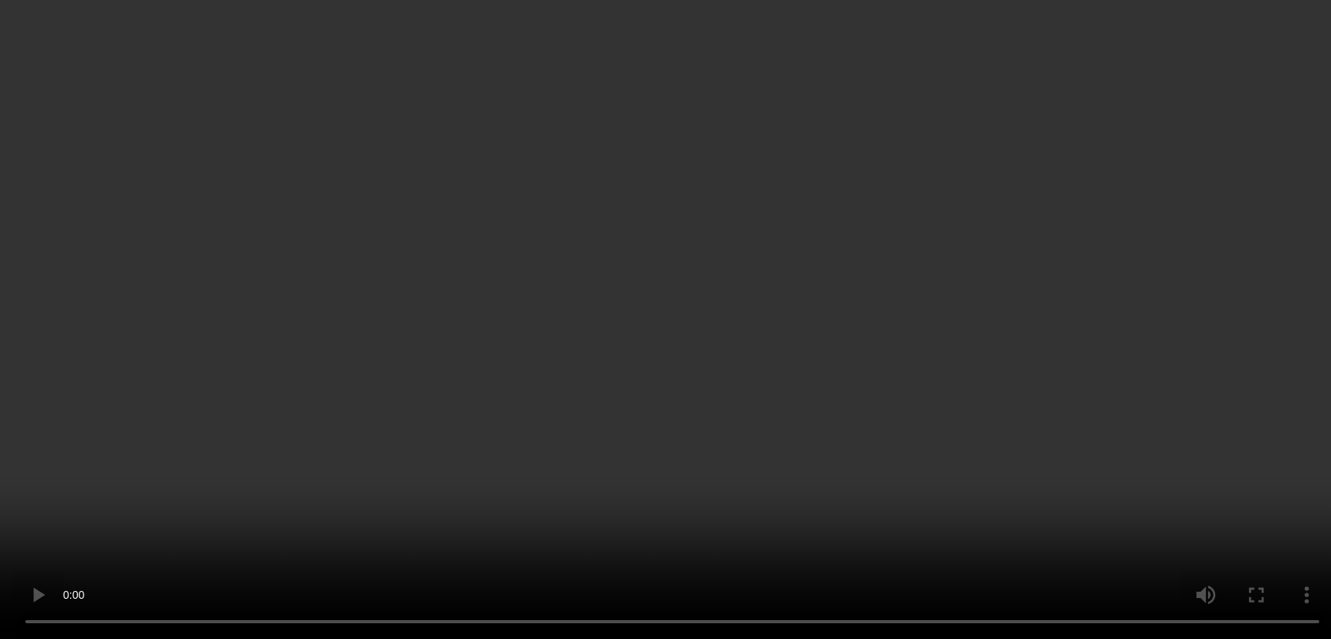
scroll to position [124, 0]
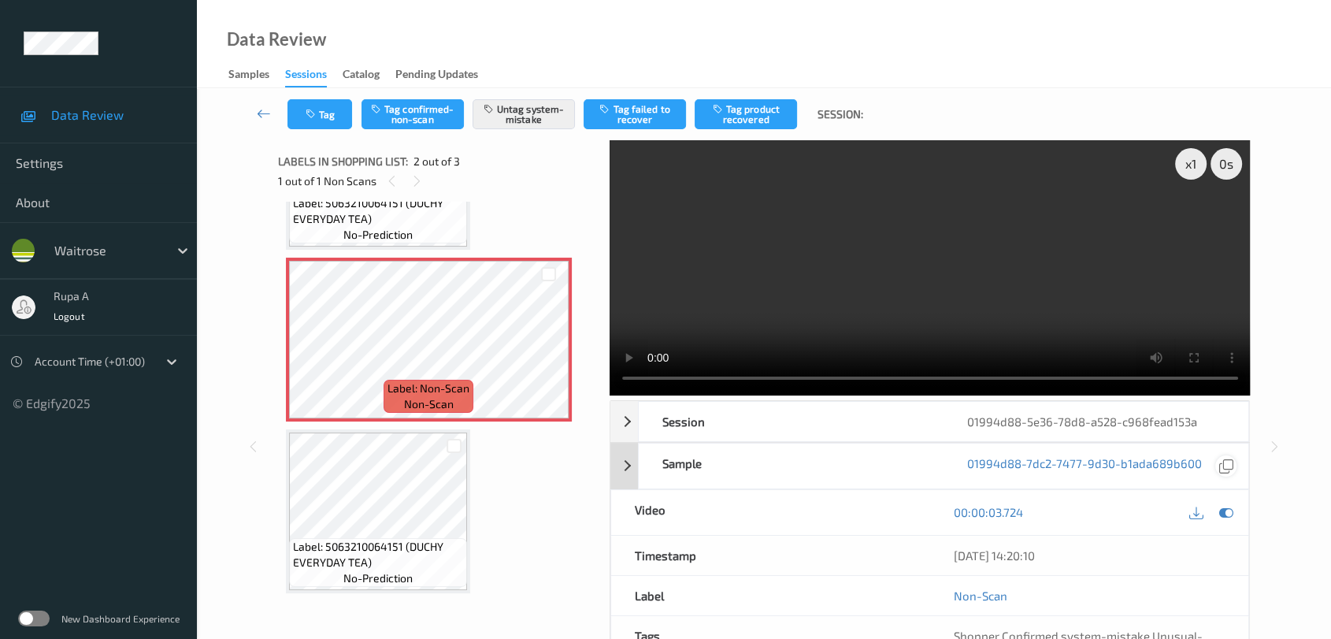
click at [1225, 510] on icon at bounding box center [1226, 512] width 14 height 14
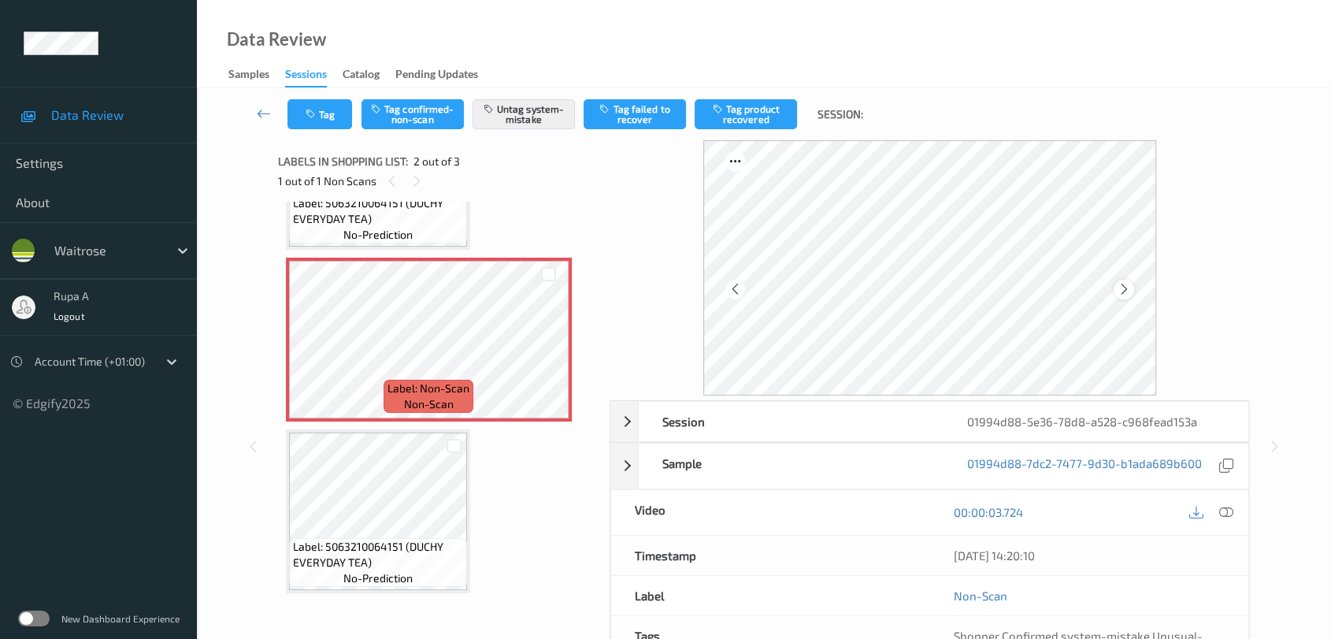
click at [1117, 285] on icon at bounding box center [1123, 289] width 13 height 14
click at [1117, 284] on icon at bounding box center [1123, 289] width 13 height 14
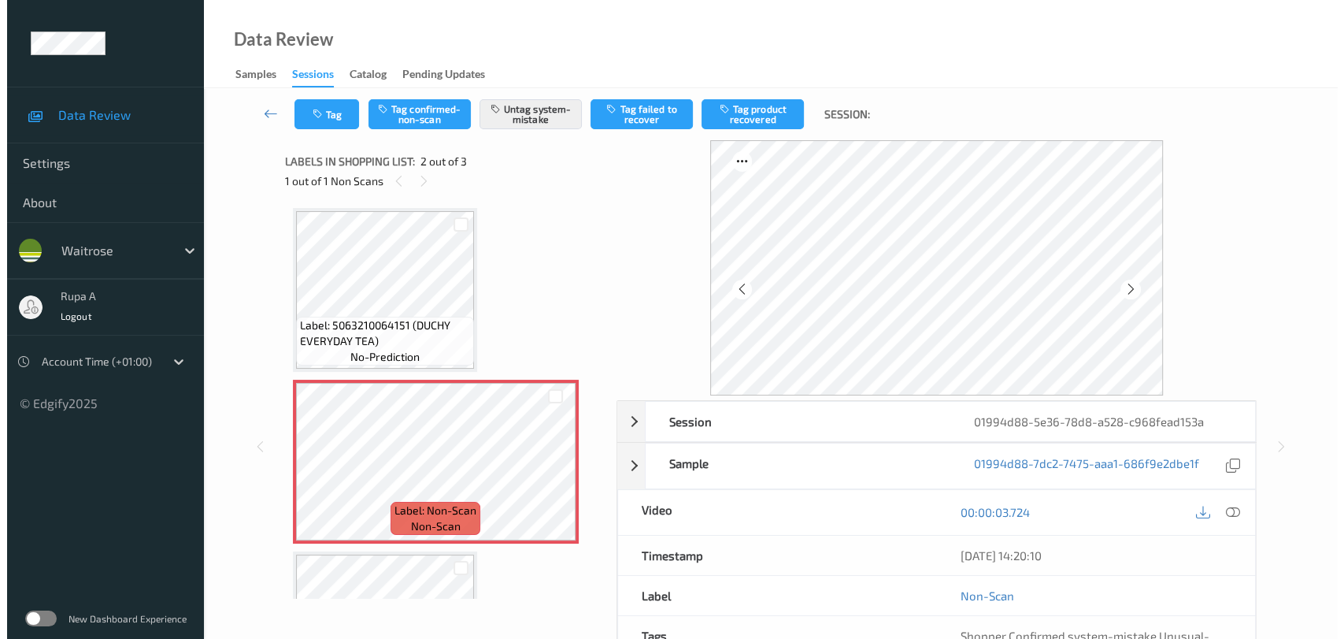
scroll to position [0, 0]
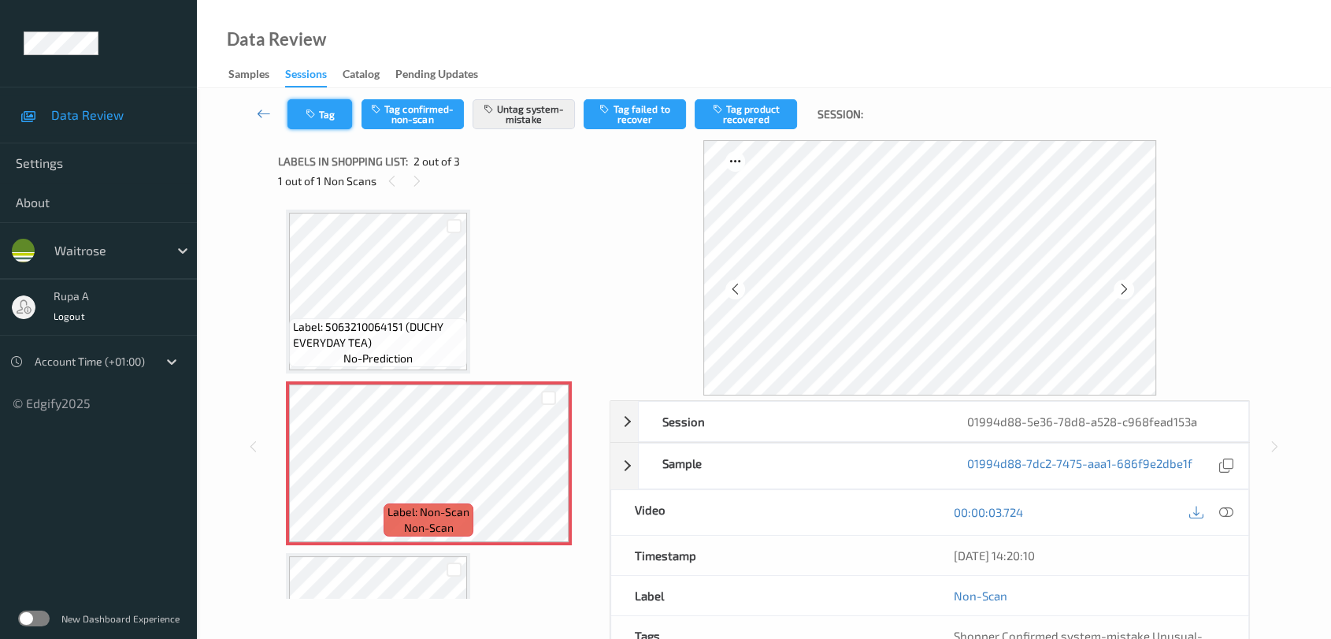
click at [335, 120] on button "Tag" at bounding box center [319, 114] width 65 height 30
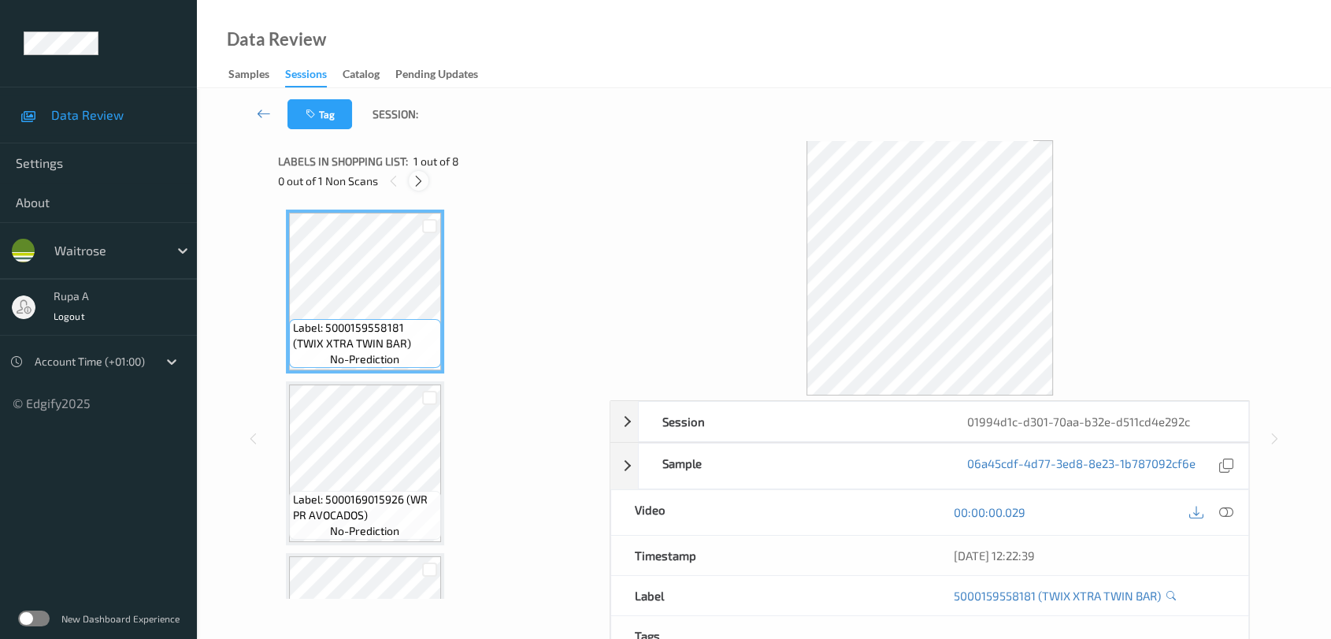
click at [415, 178] on icon at bounding box center [418, 181] width 13 height 14
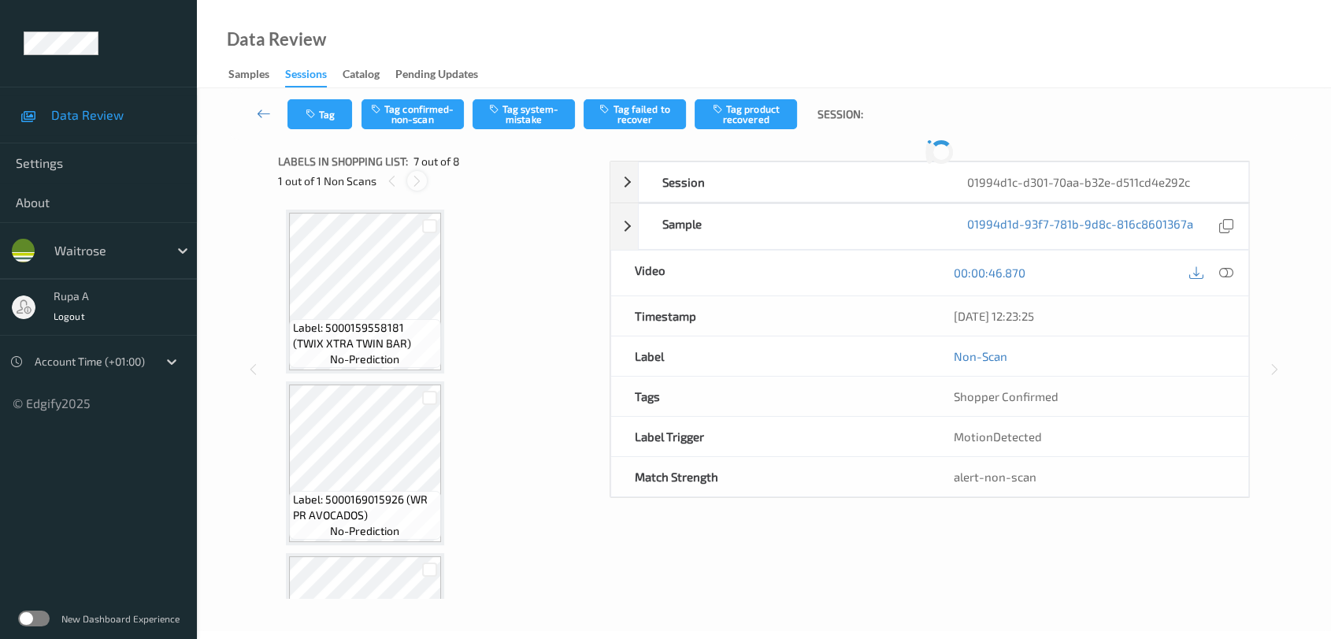
scroll to position [863, 0]
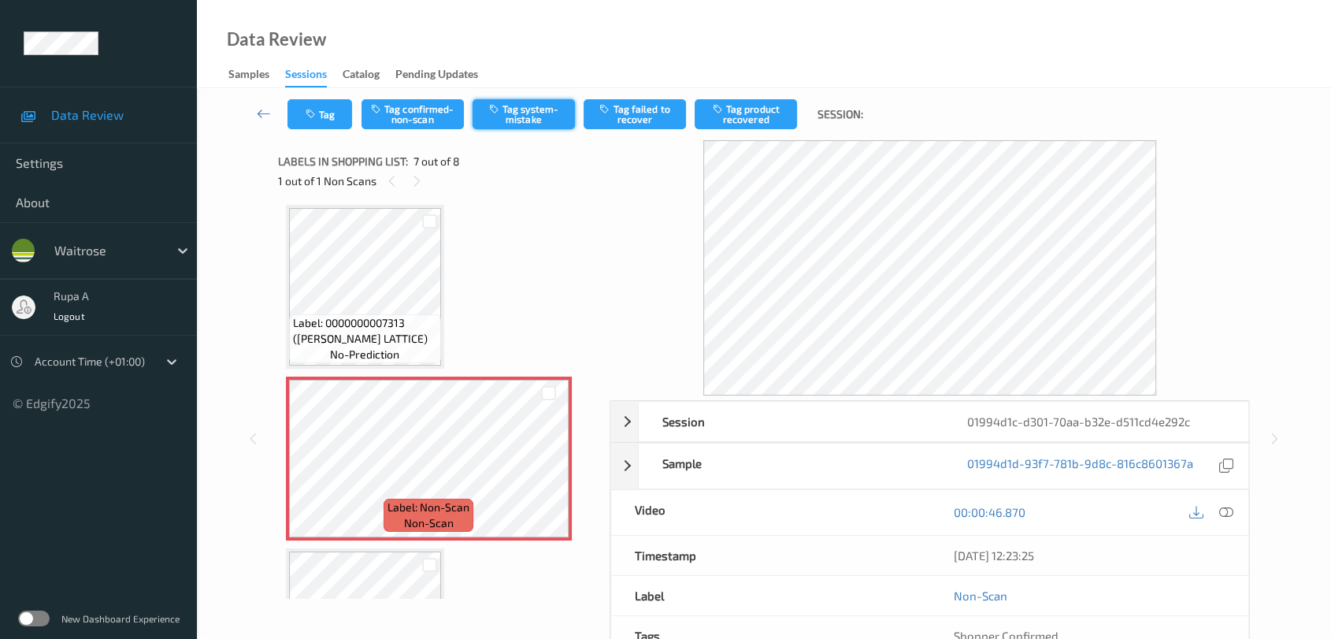
click at [545, 120] on button "Tag system-mistake" at bounding box center [524, 114] width 102 height 30
click at [314, 140] on div "Labels in shopping list: 7 out of 8 1 out of 1 Non Scans" at bounding box center [438, 170] width 321 height 61
click at [309, 113] on icon "button" at bounding box center [312, 114] width 13 height 11
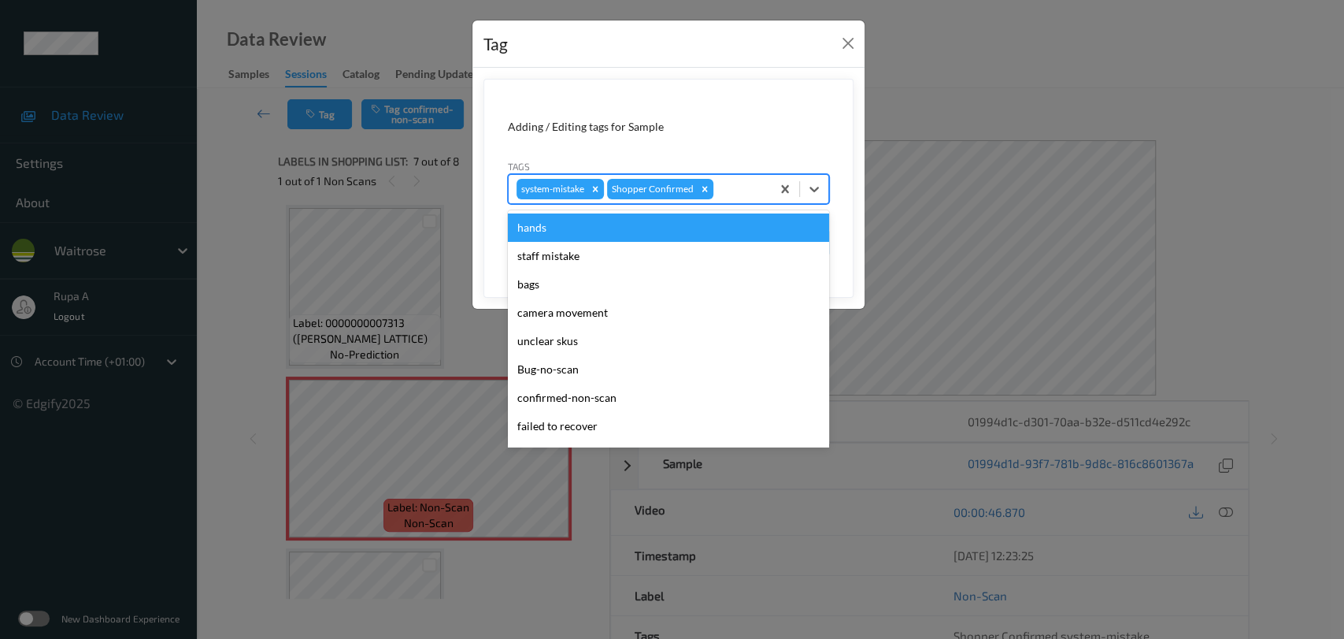
click at [750, 191] on div at bounding box center [740, 189] width 46 height 19
type input "un"
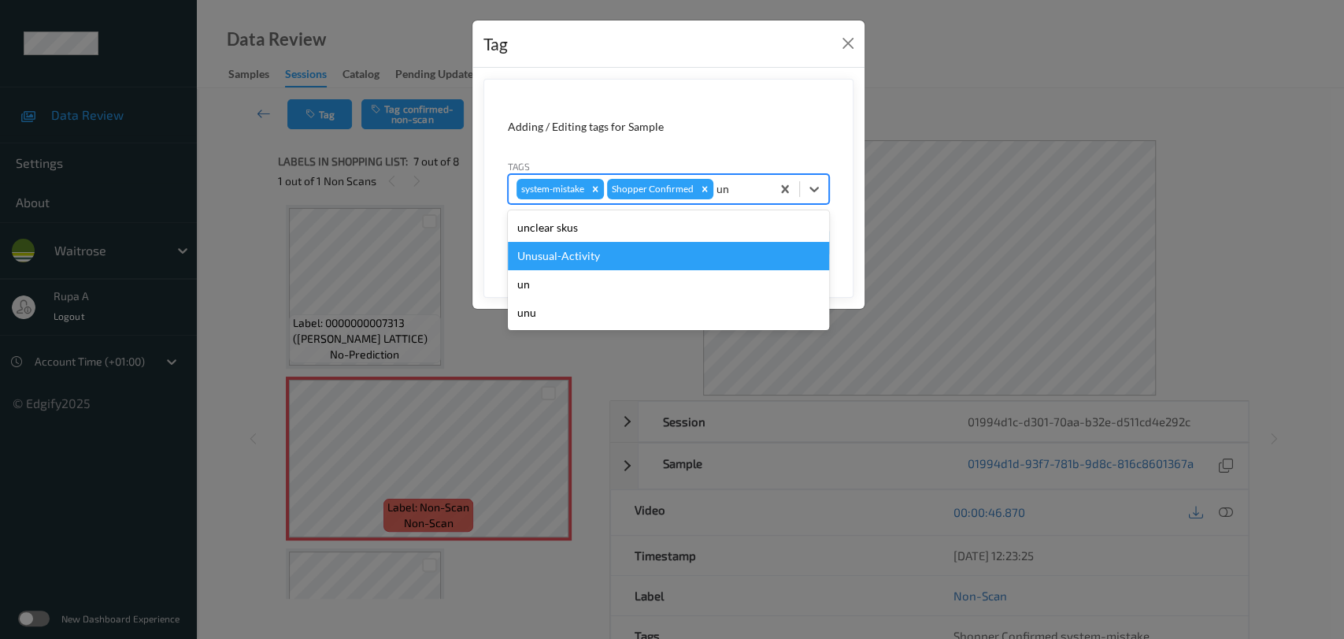
click at [587, 254] on div "Unusual-Activity" at bounding box center [668, 256] width 321 height 28
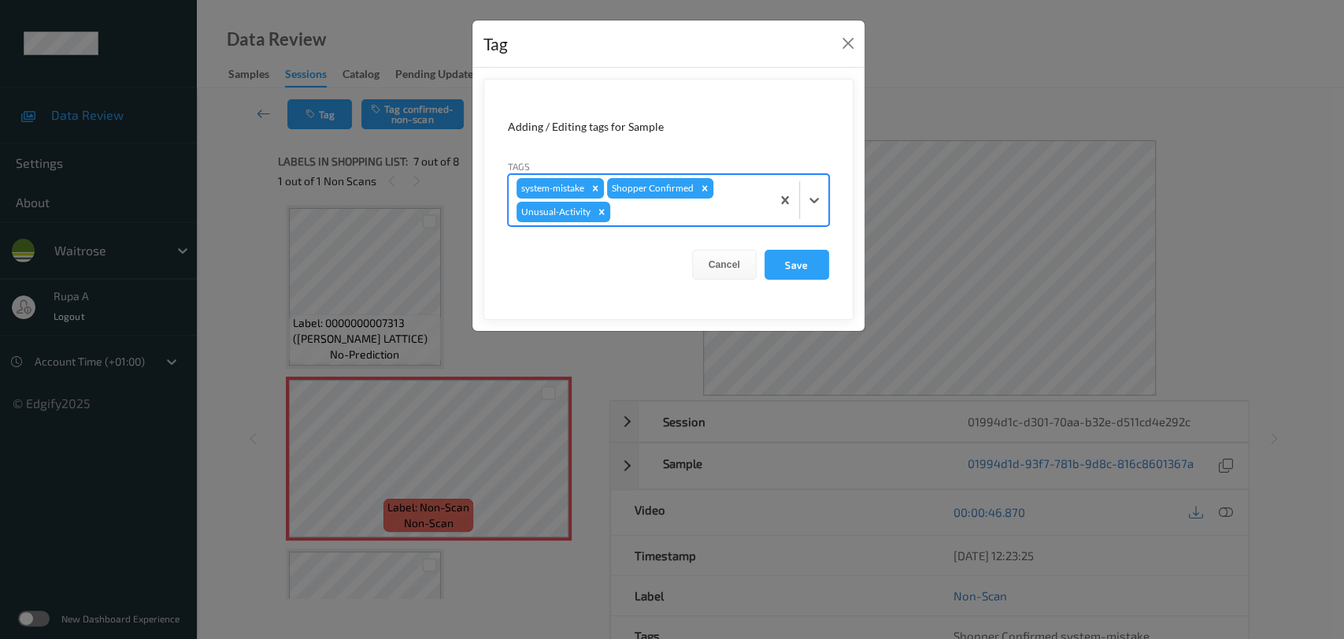
click at [634, 213] on div at bounding box center [688, 211] width 150 height 19
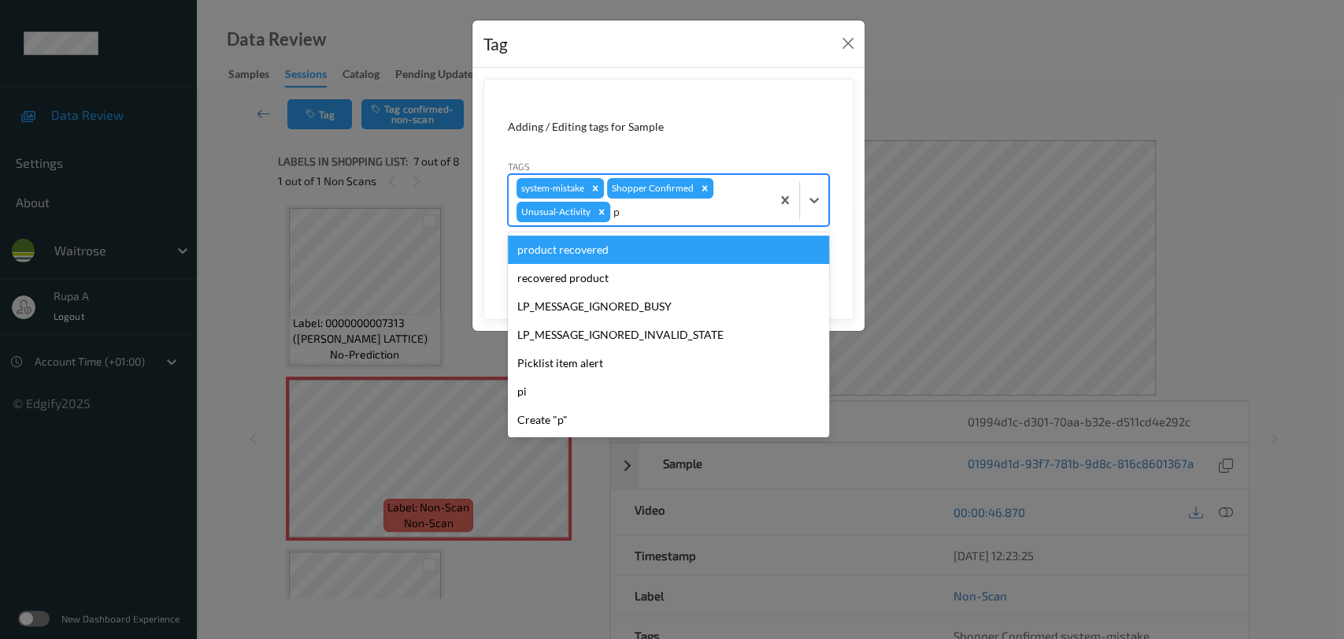
type input "pi"
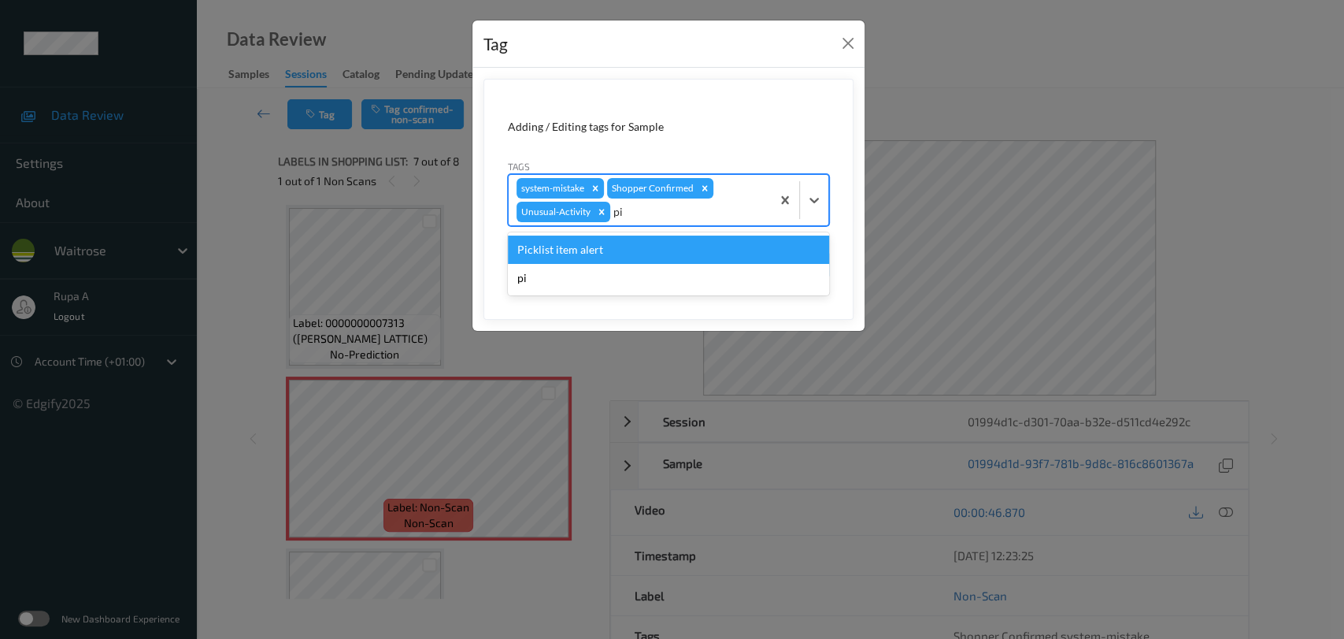
click at [610, 240] on div "Picklist item alert" at bounding box center [668, 249] width 321 height 28
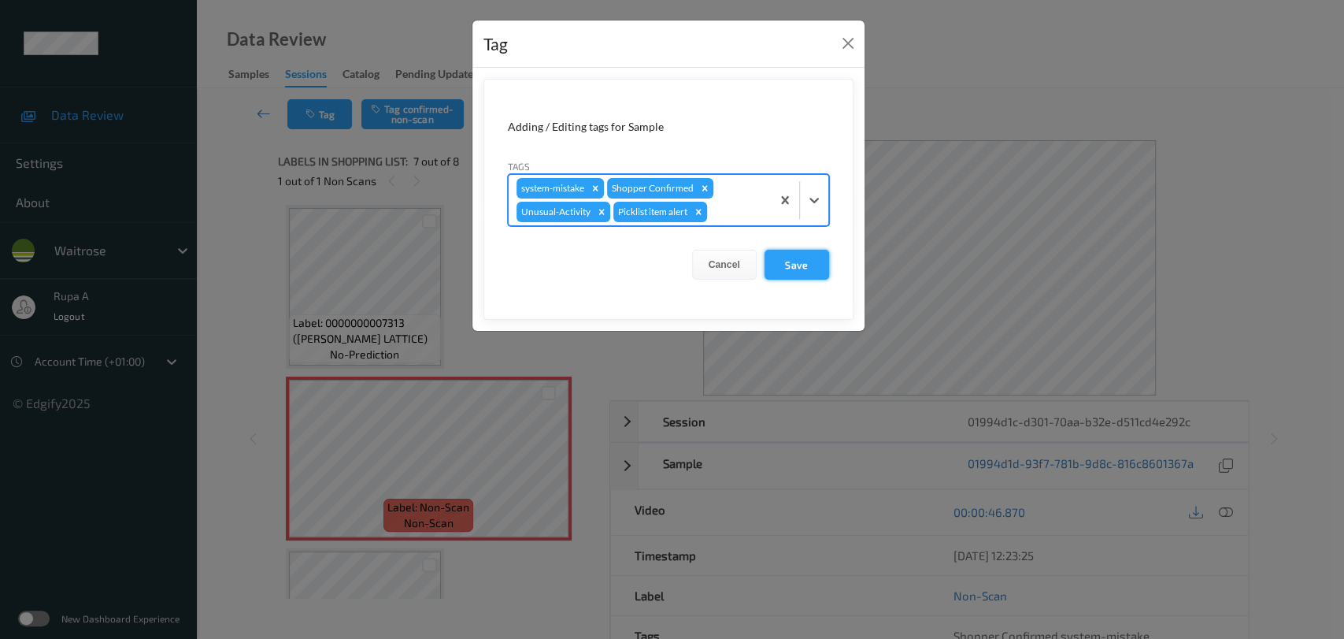
click at [799, 269] on button "Save" at bounding box center [797, 265] width 65 height 30
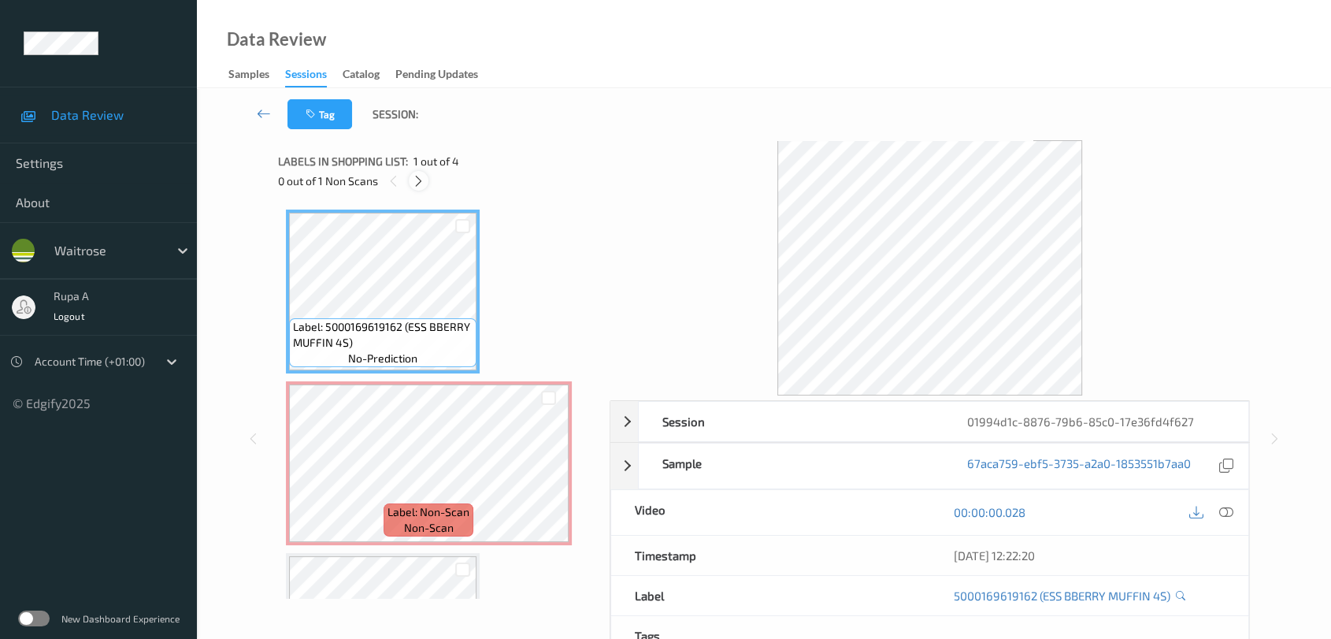
click at [418, 184] on icon at bounding box center [418, 181] width 13 height 14
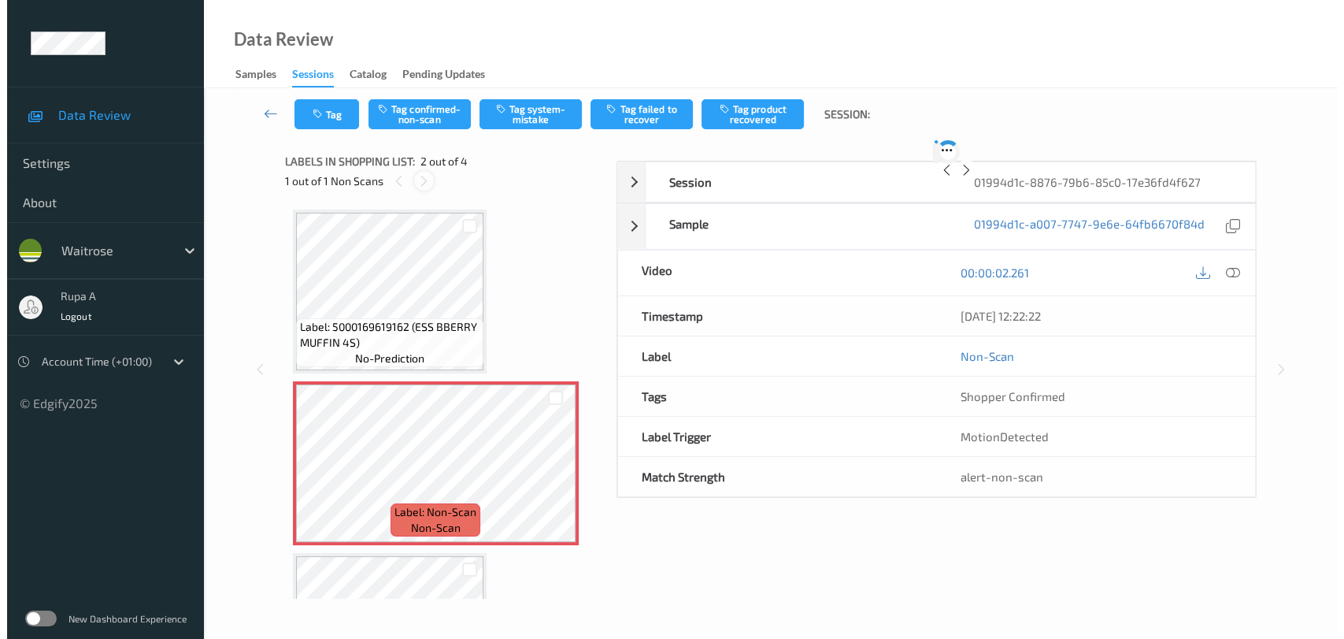
scroll to position [7, 0]
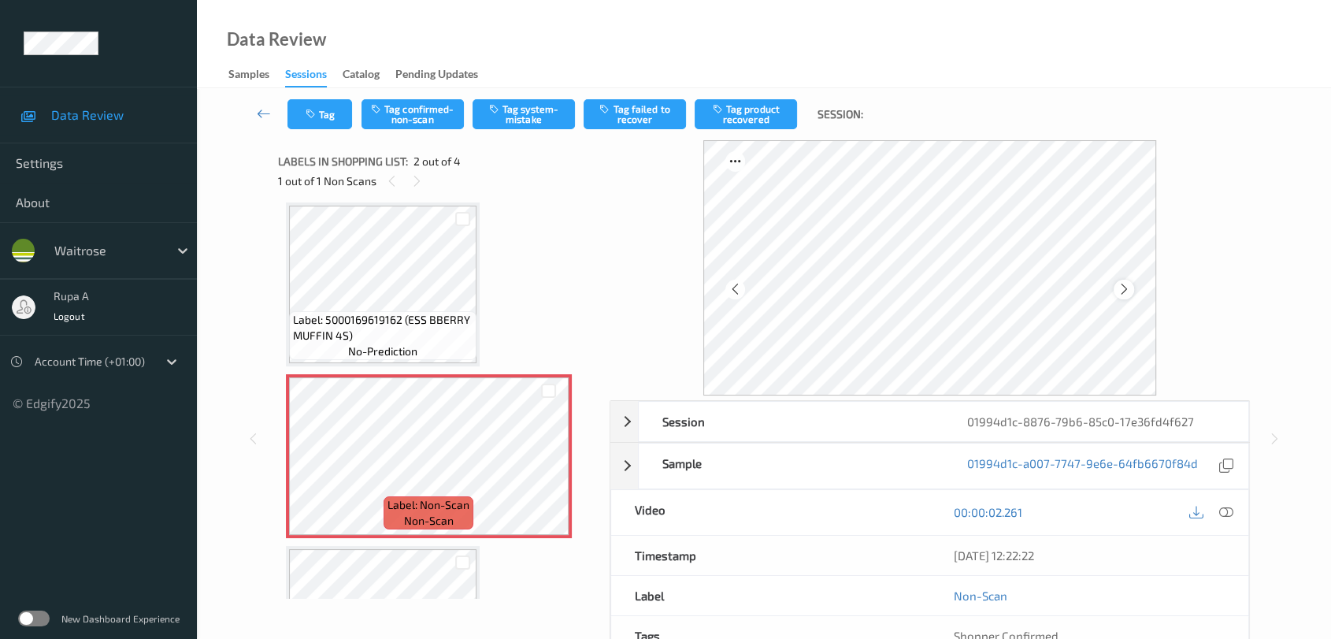
click at [1120, 290] on icon at bounding box center [1123, 289] width 13 height 14
click at [1120, 289] on icon at bounding box center [1123, 289] width 13 height 14
click at [1121, 291] on icon at bounding box center [1123, 289] width 13 height 14
click at [518, 117] on button "Tag system-mistake" at bounding box center [524, 114] width 102 height 30
click at [318, 116] on icon "button" at bounding box center [312, 114] width 13 height 11
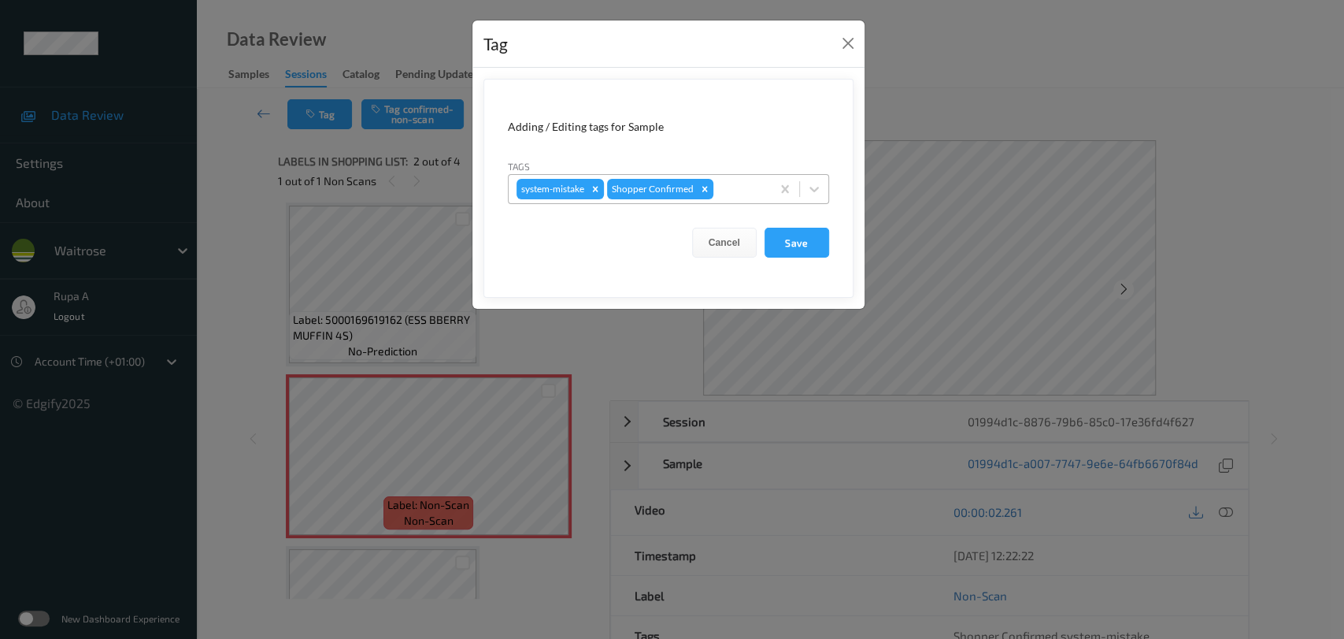
click at [741, 192] on div at bounding box center [740, 189] width 46 height 19
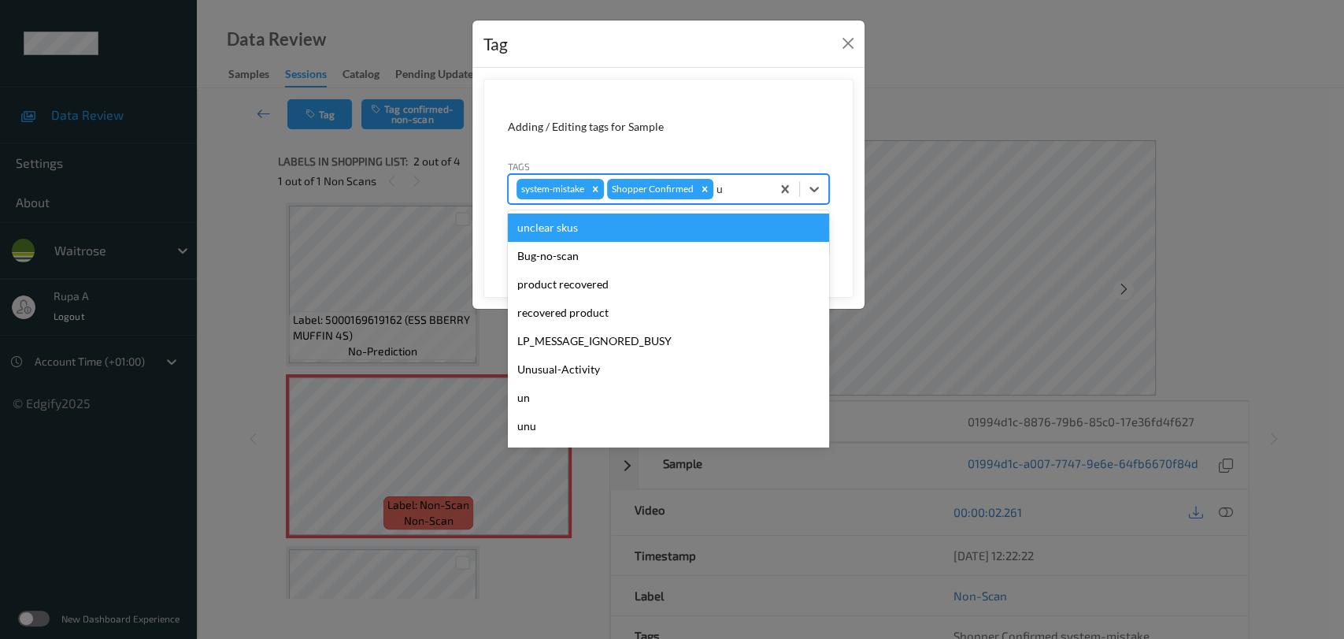
type input "un"
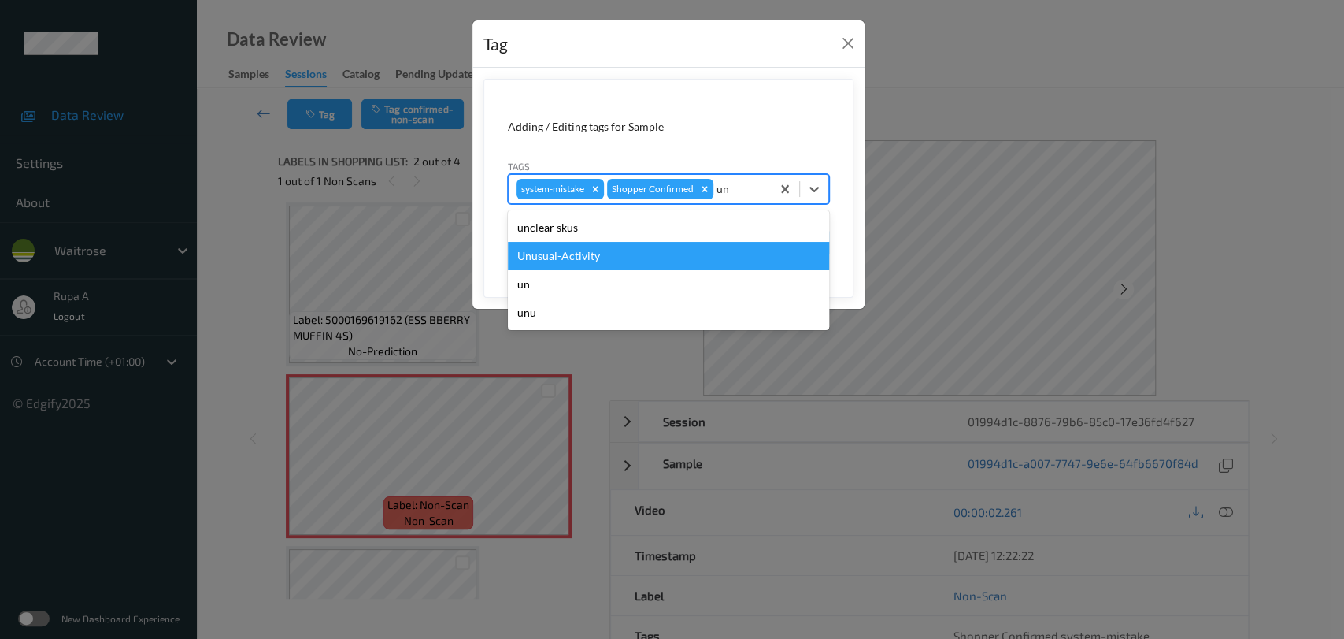
click at [624, 259] on div "Unusual-Activity" at bounding box center [668, 256] width 321 height 28
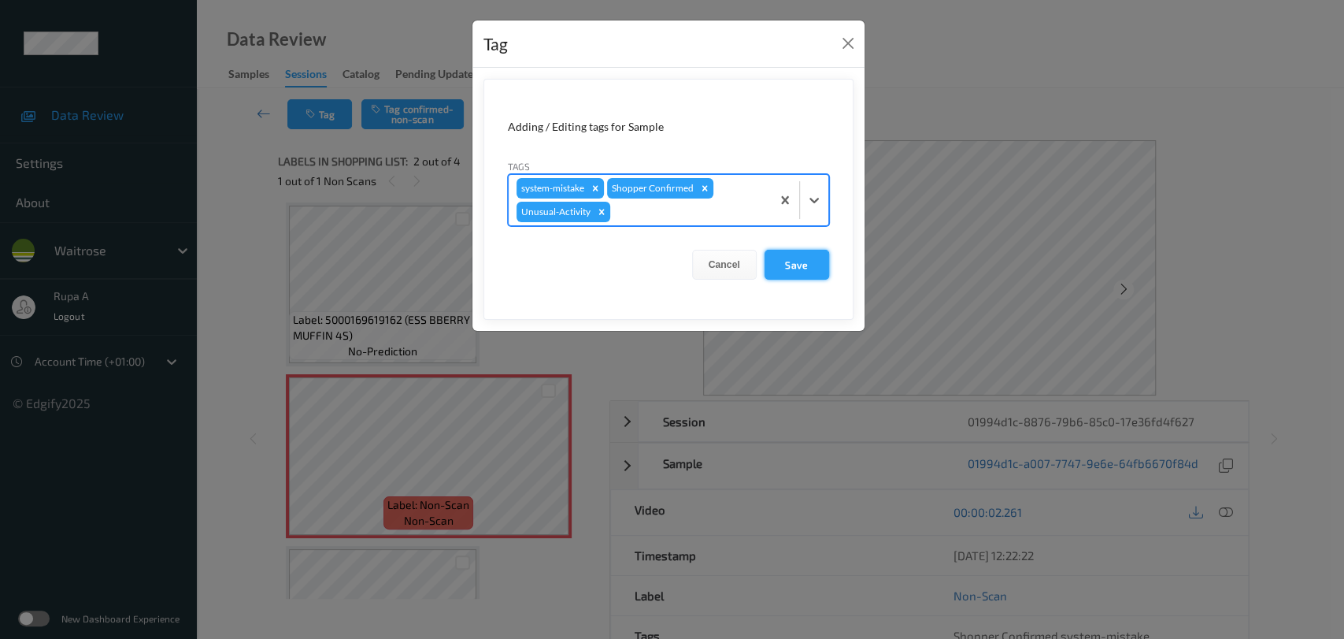
click at [821, 269] on button "Save" at bounding box center [797, 265] width 65 height 30
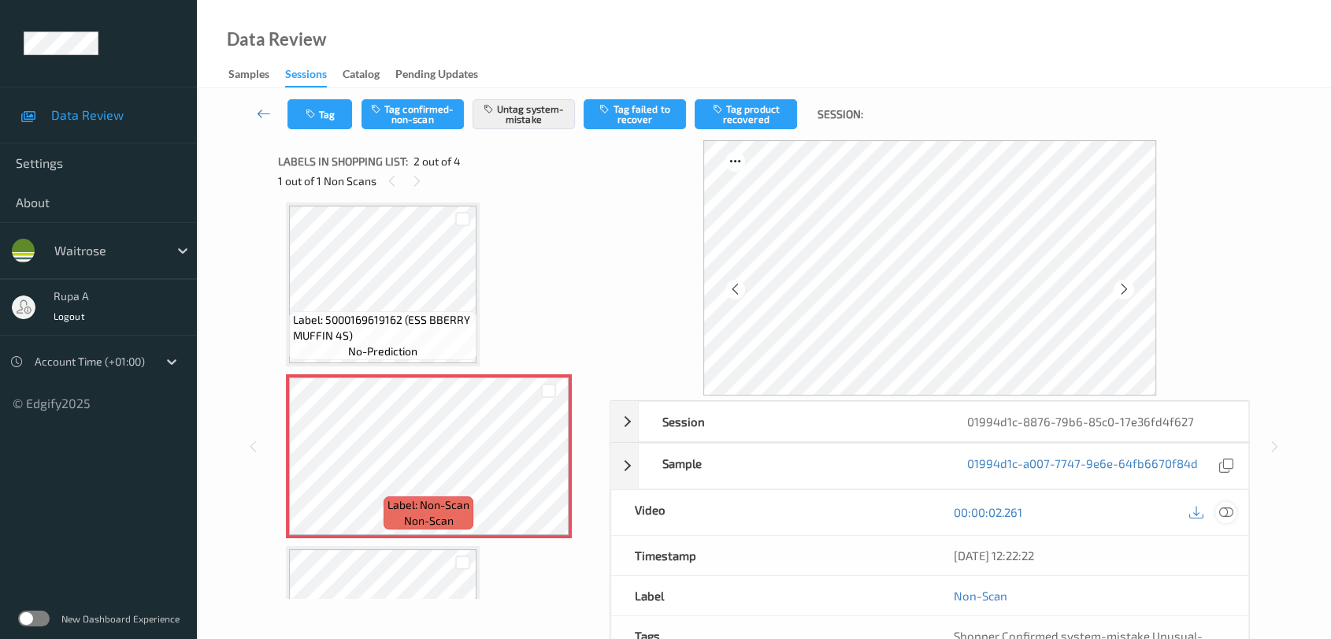
click at [1225, 513] on icon at bounding box center [1226, 512] width 14 height 14
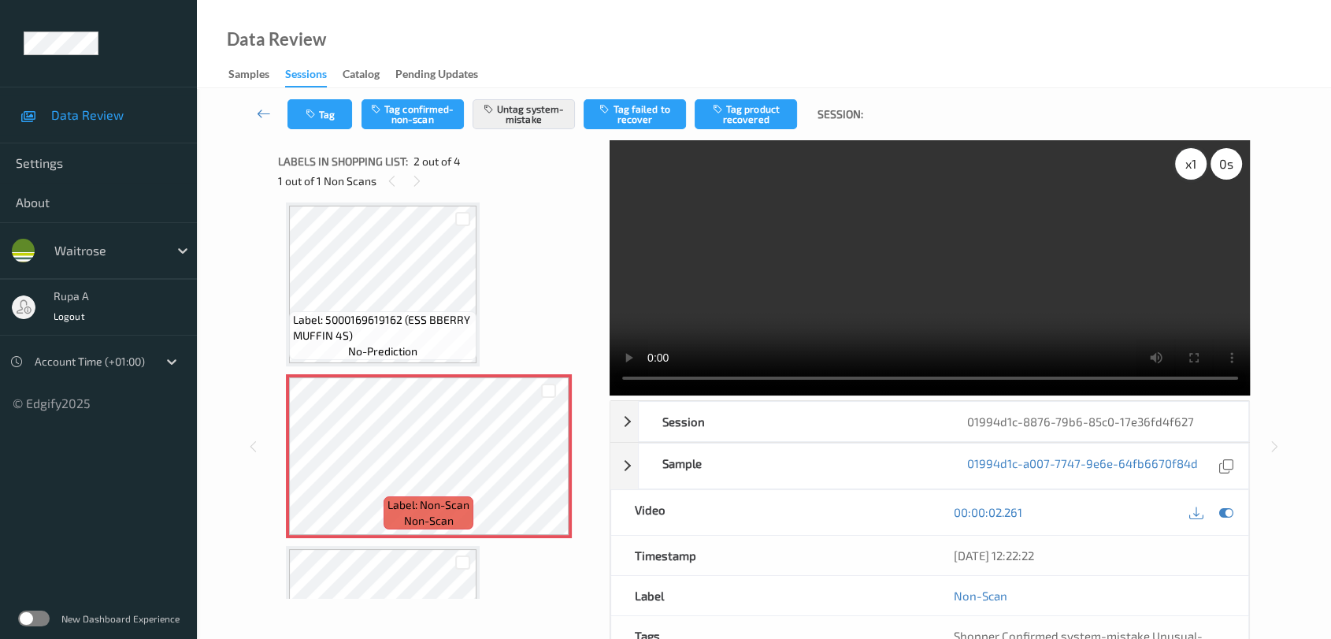
click at [1178, 174] on div "x 1" at bounding box center [1191, 164] width 32 height 32
click at [1229, 506] on icon at bounding box center [1226, 512] width 14 height 14
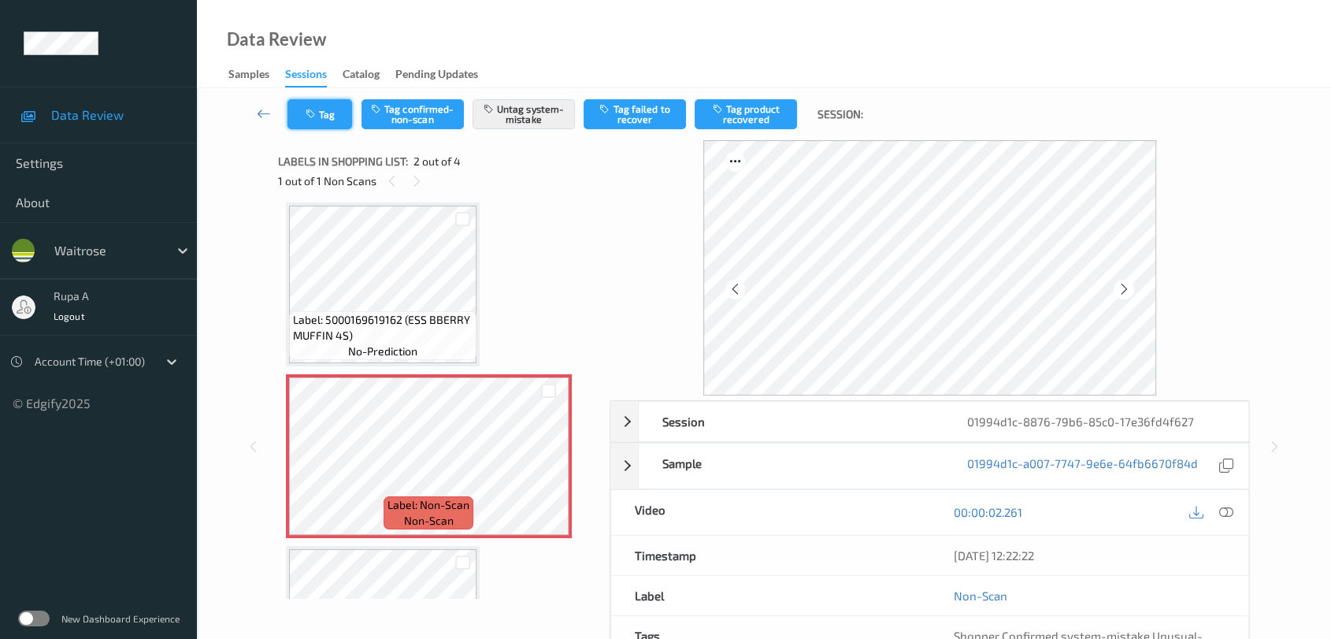
click at [323, 116] on button "Tag" at bounding box center [319, 114] width 65 height 30
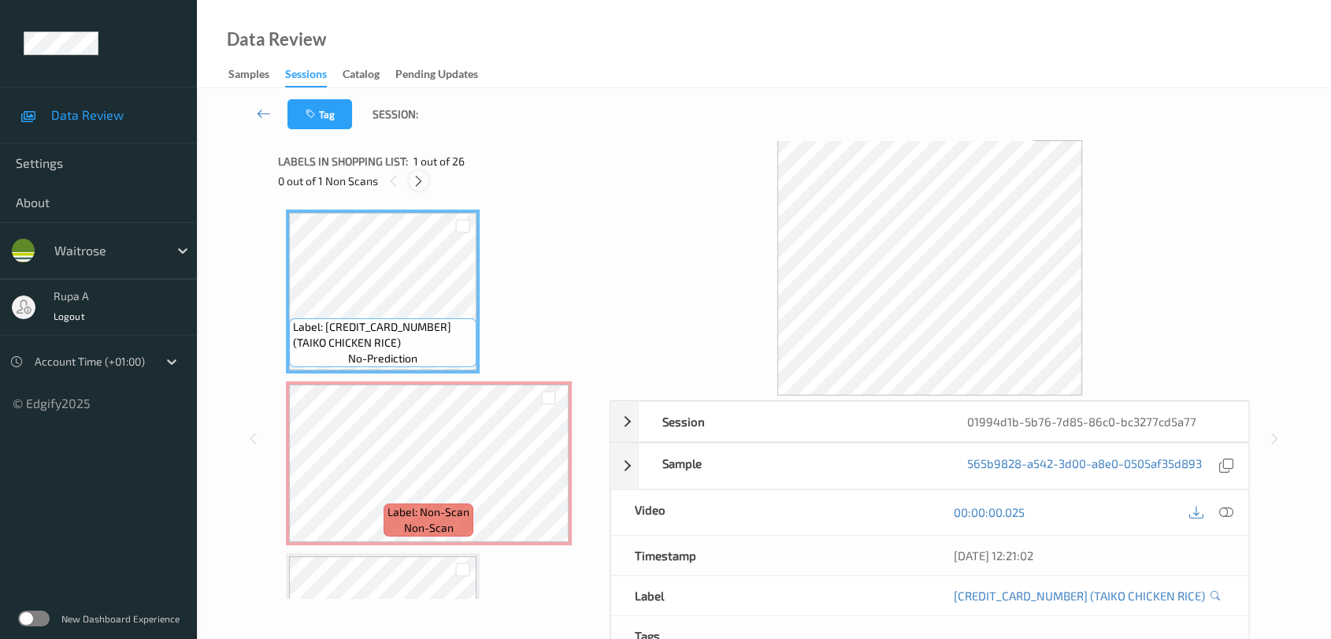
click at [412, 177] on div at bounding box center [419, 181] width 20 height 20
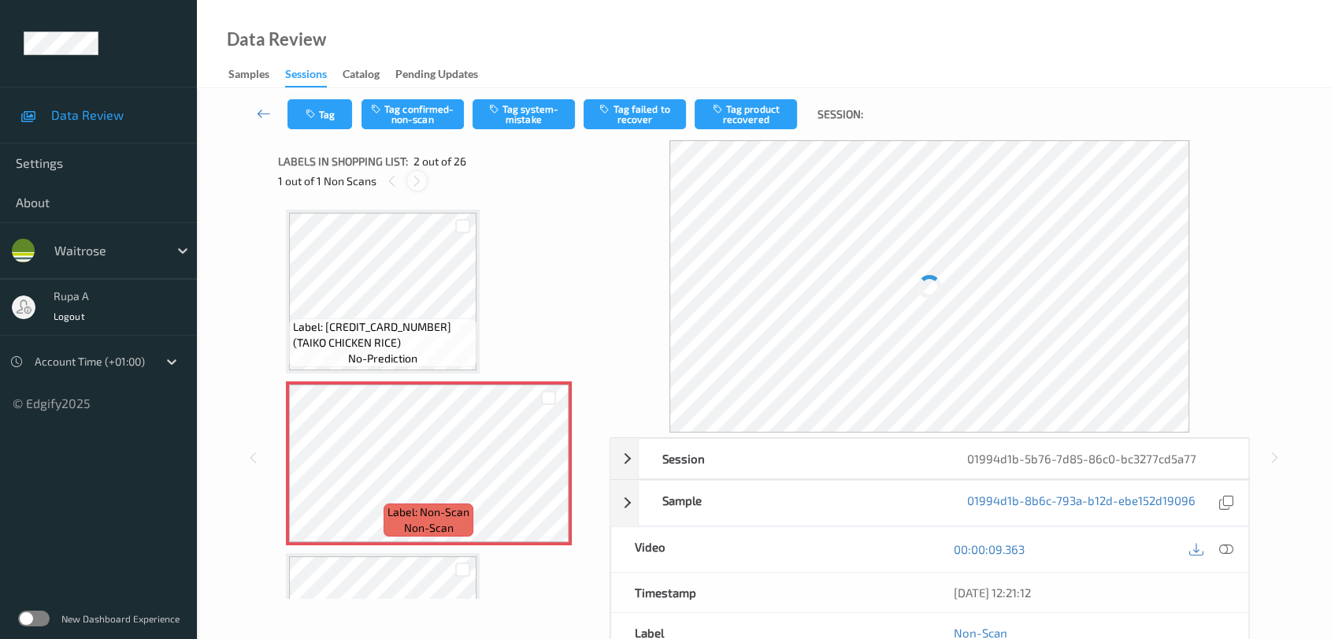
scroll to position [7, 0]
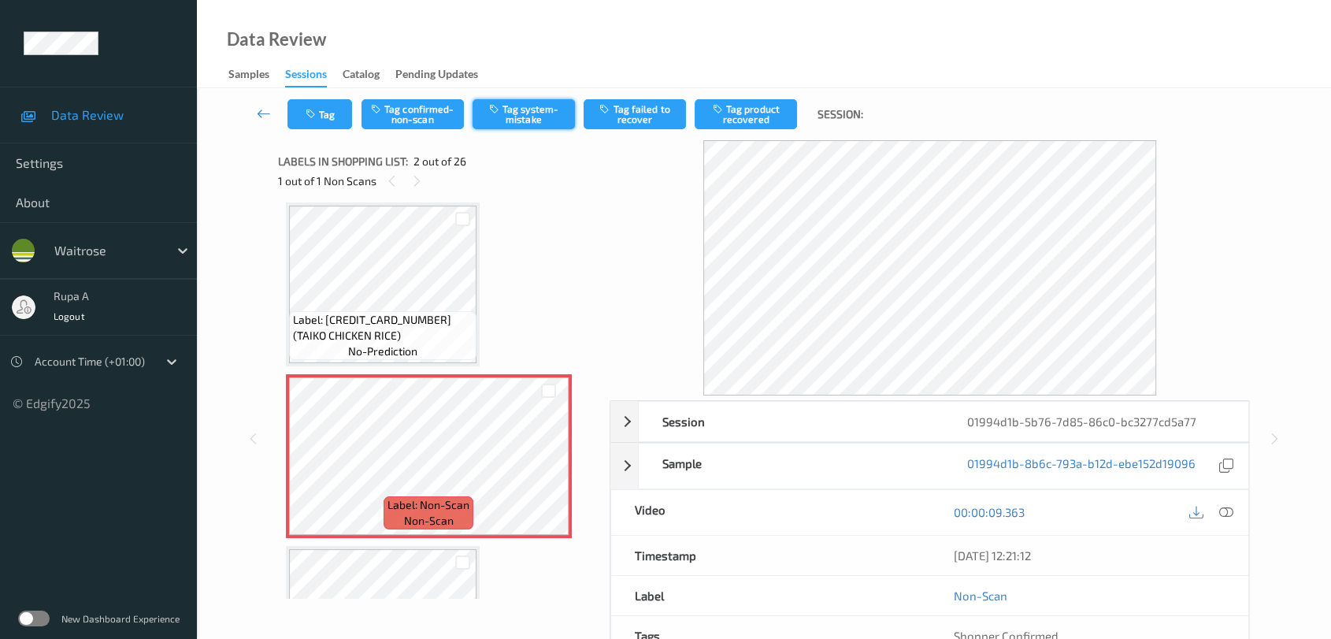
click at [510, 111] on button "Tag system-mistake" at bounding box center [524, 114] width 102 height 30
click at [523, 119] on button "Tag system-mistake" at bounding box center [524, 114] width 102 height 30
click at [334, 115] on button "Tag" at bounding box center [319, 114] width 65 height 30
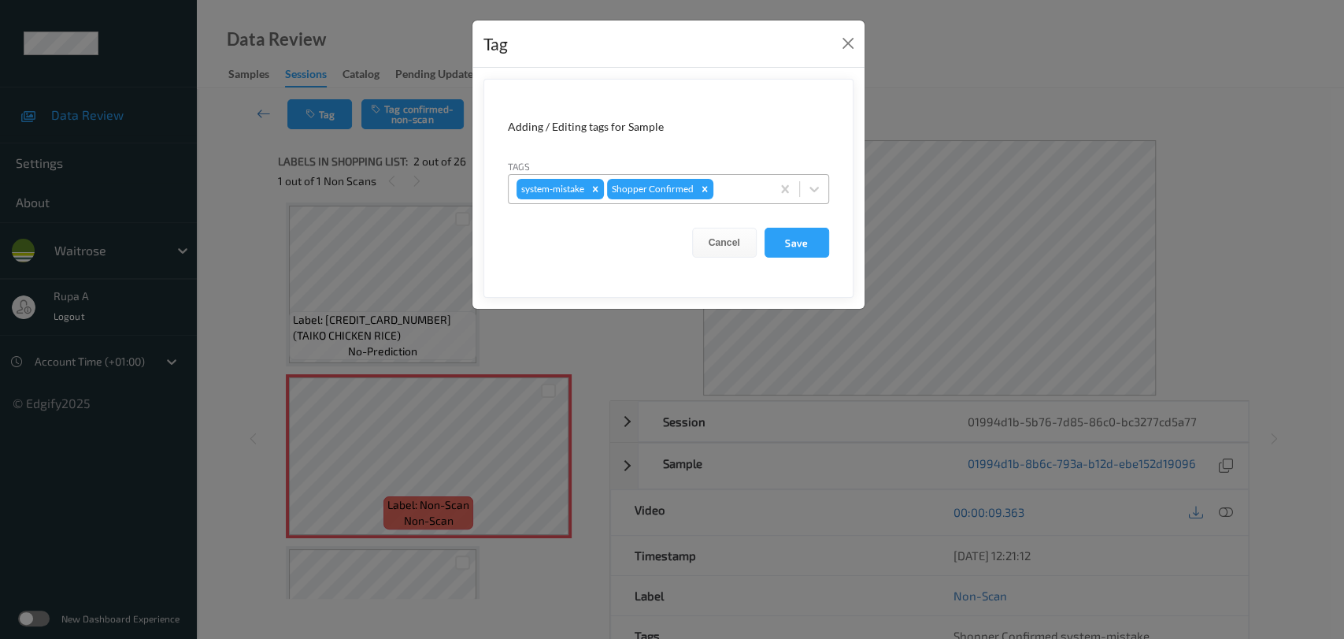
click at [741, 195] on div at bounding box center [740, 189] width 46 height 19
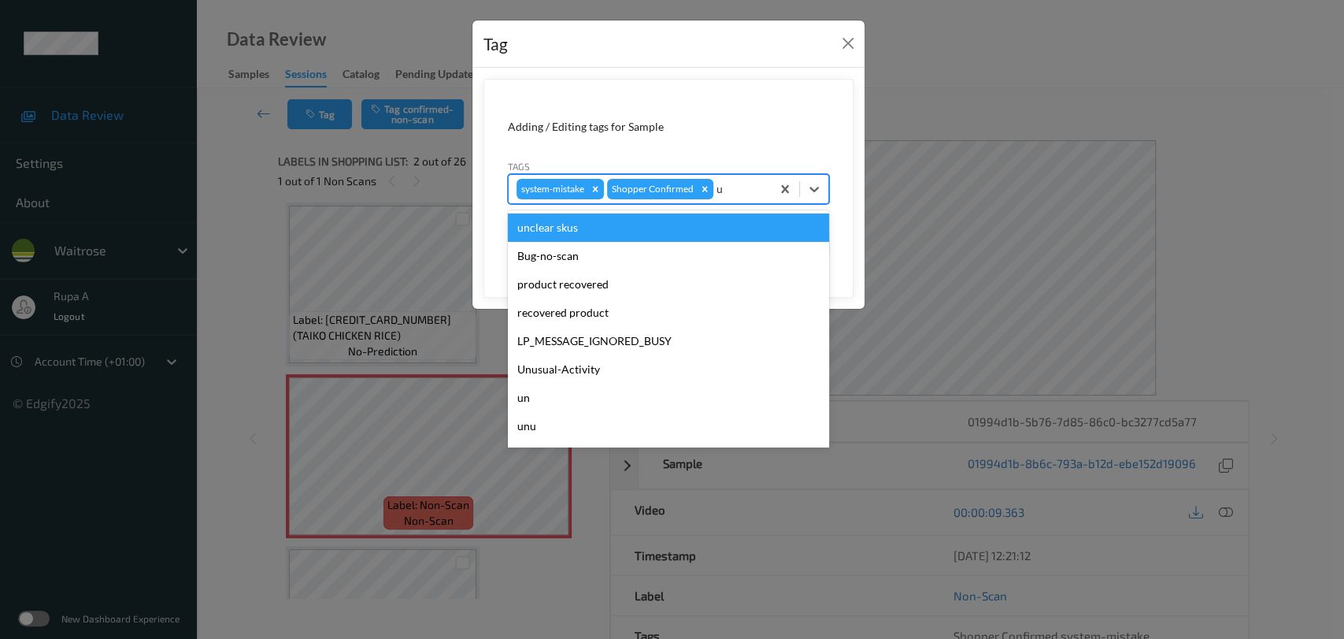
type input "un"
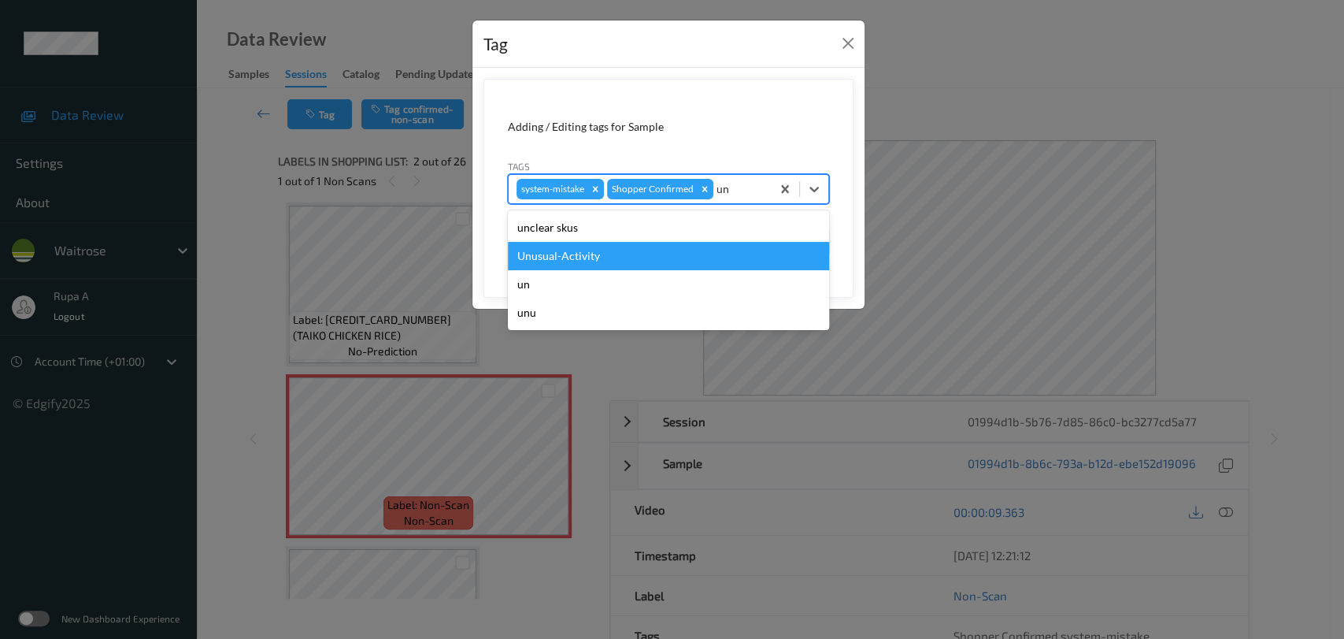
click at [650, 266] on div "Unusual-Activity" at bounding box center [668, 256] width 321 height 28
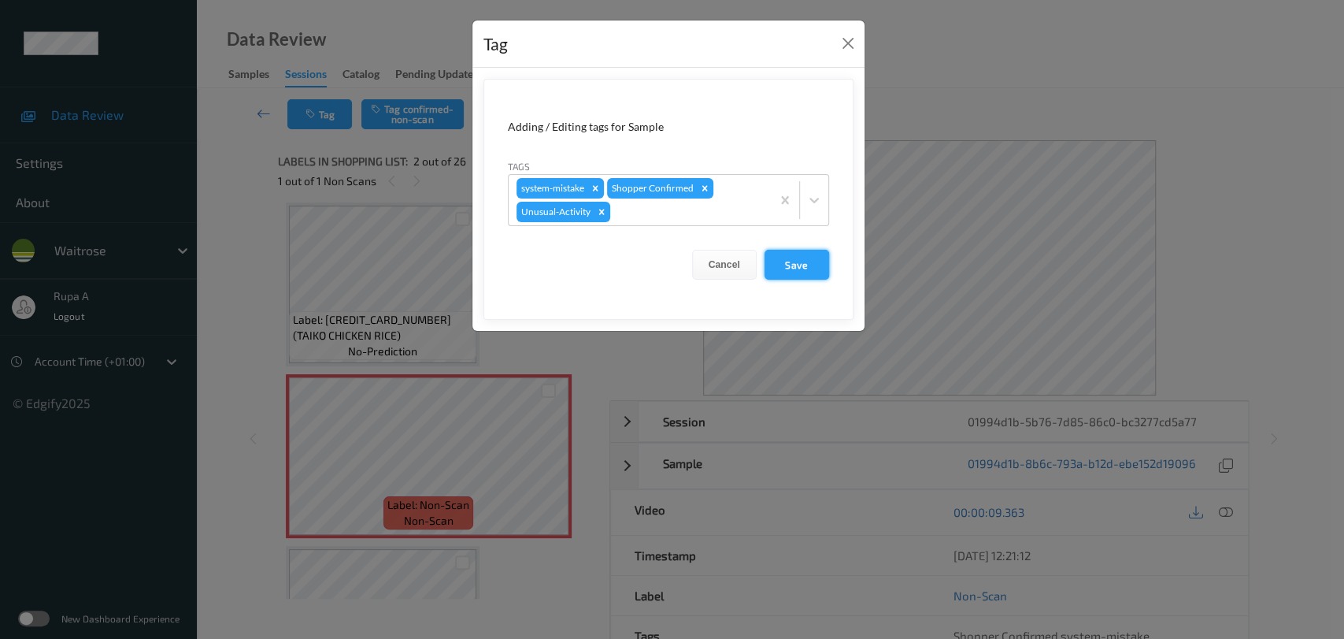
click at [821, 269] on button "Save" at bounding box center [797, 265] width 65 height 30
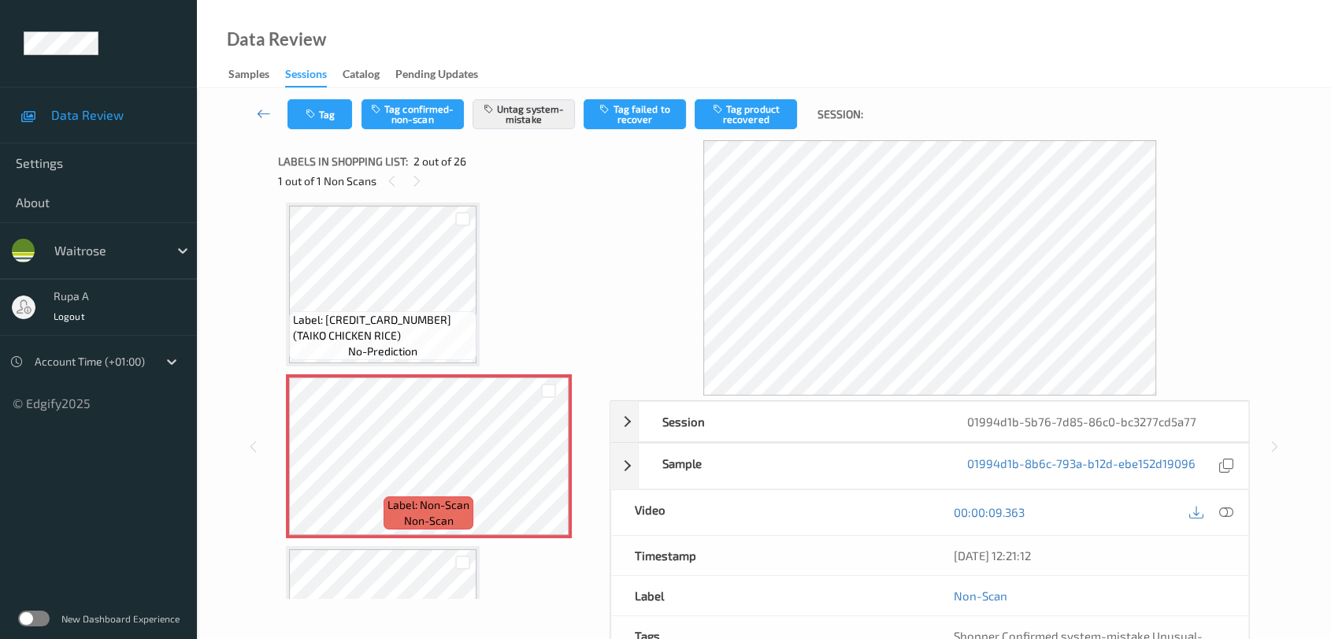
click at [1225, 512] on icon at bounding box center [1226, 512] width 14 height 14
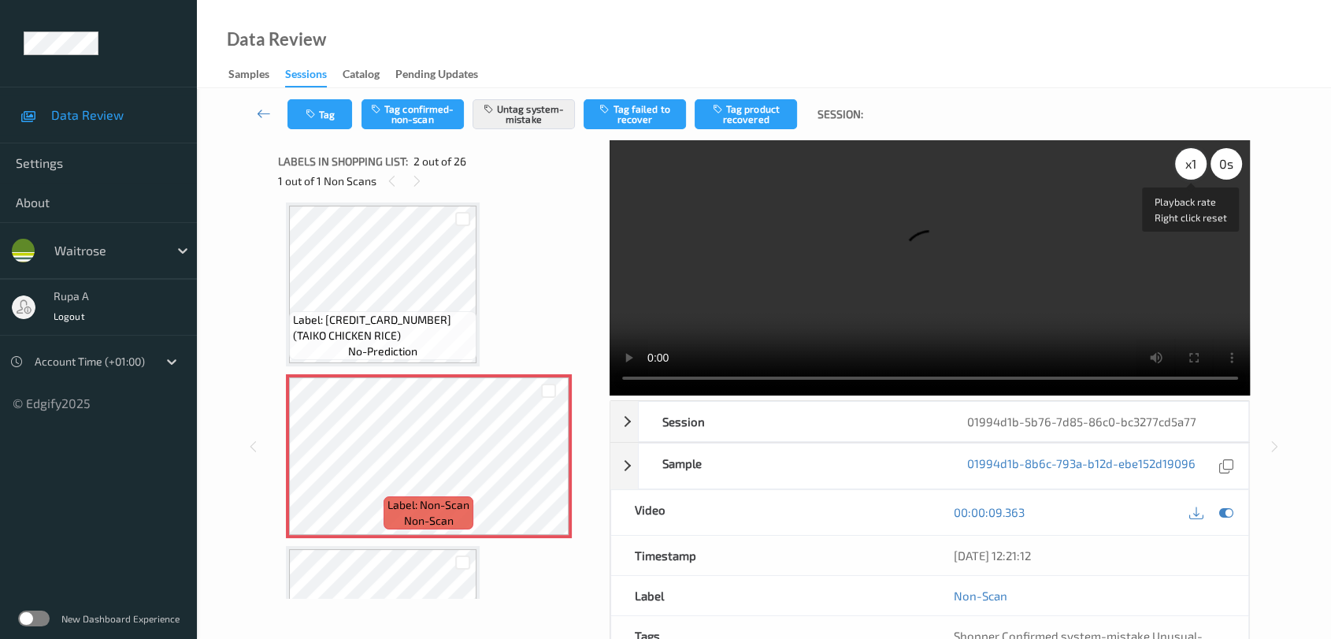
click at [1191, 171] on div "x 1" at bounding box center [1191, 164] width 32 height 32
click at [1191, 171] on div "x 2" at bounding box center [1191, 164] width 32 height 32
click at [1229, 516] on icon at bounding box center [1226, 512] width 14 height 14
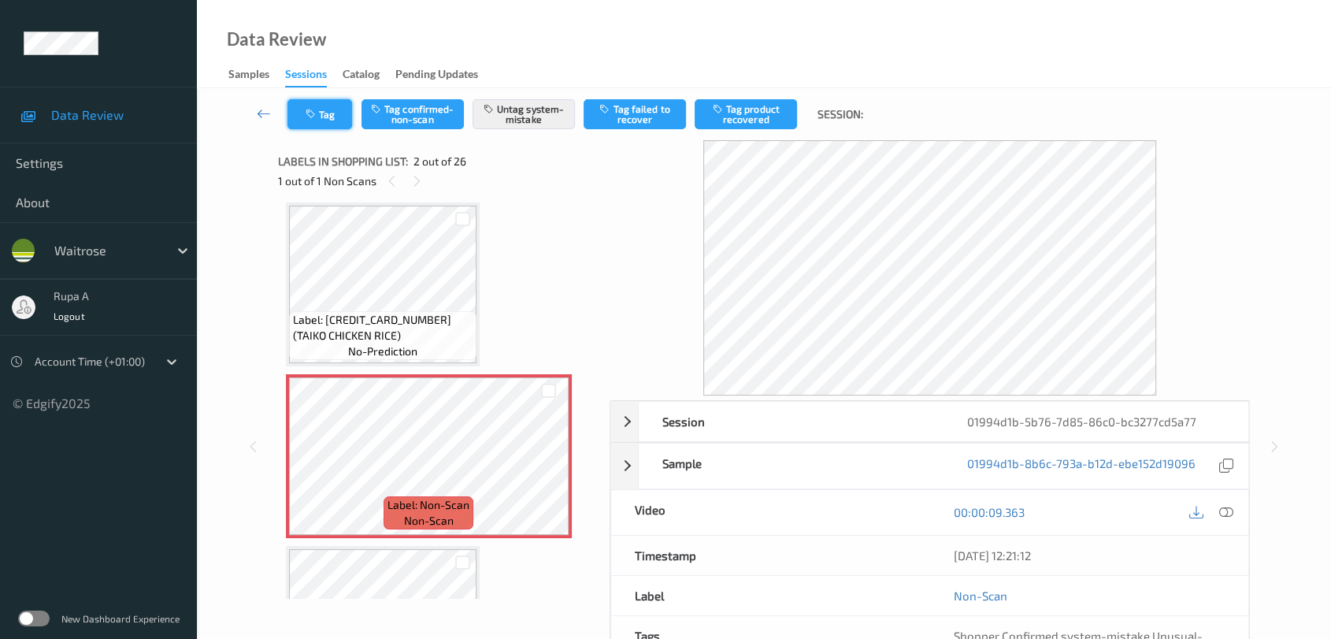
click at [315, 121] on button "Tag" at bounding box center [319, 114] width 65 height 30
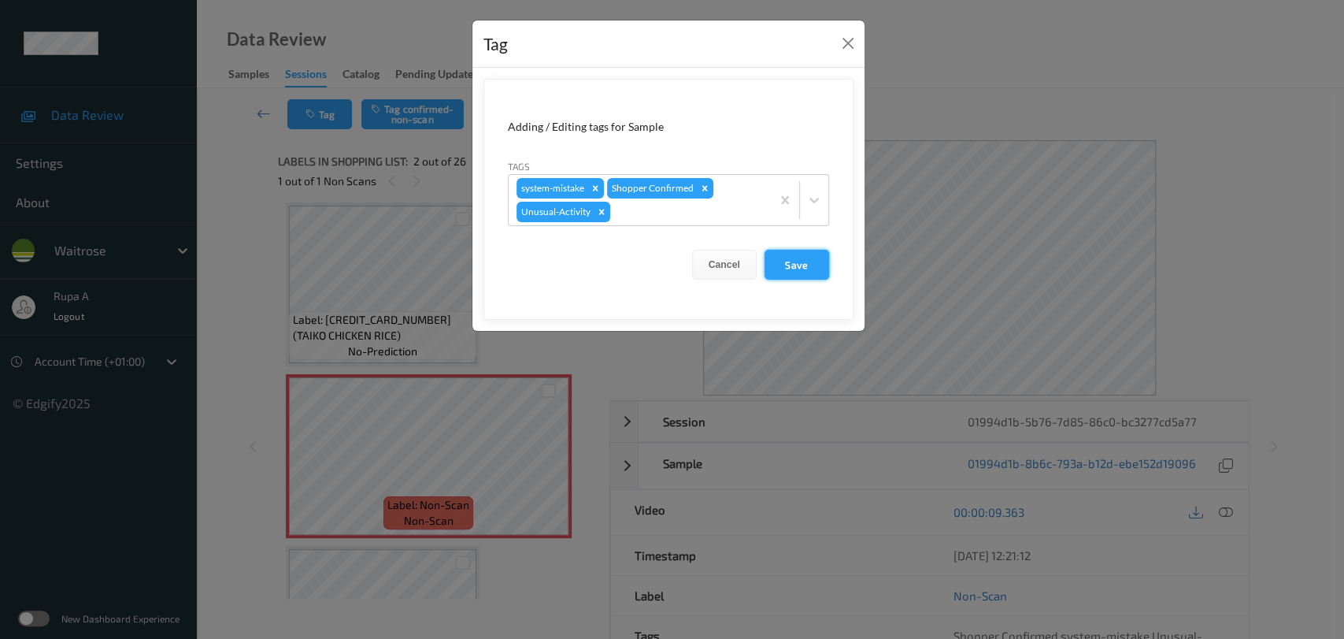
click at [795, 265] on button "Save" at bounding box center [797, 265] width 65 height 30
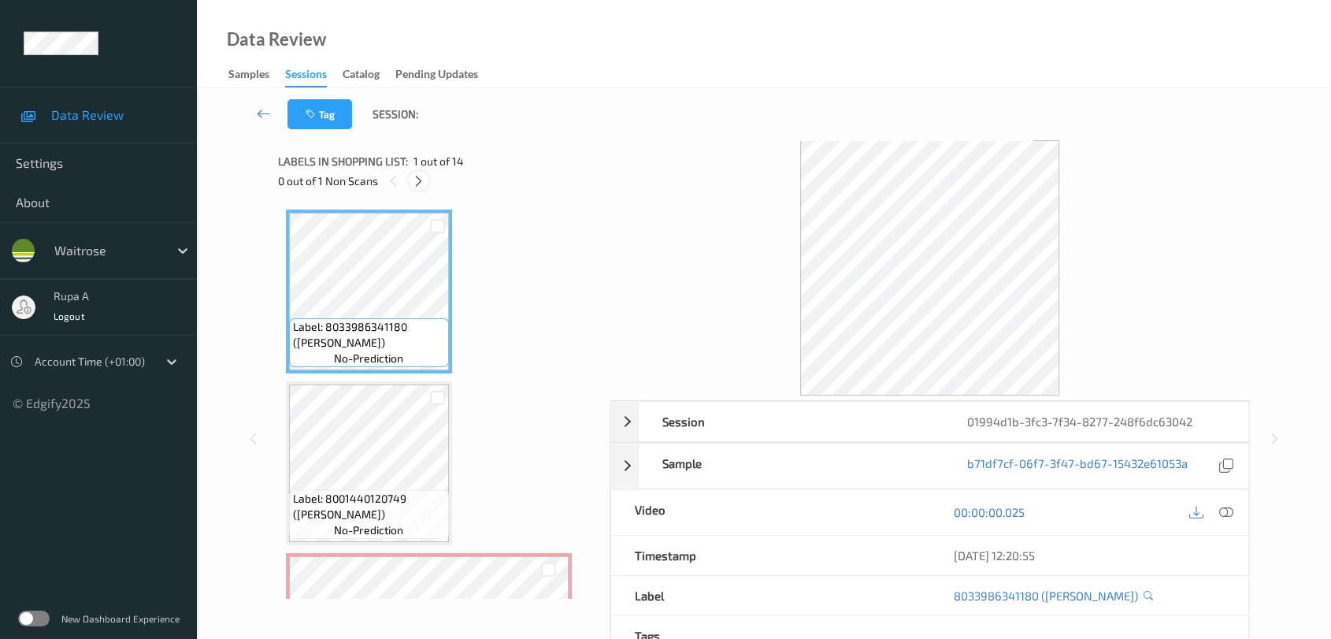
click at [418, 183] on icon at bounding box center [418, 181] width 13 height 14
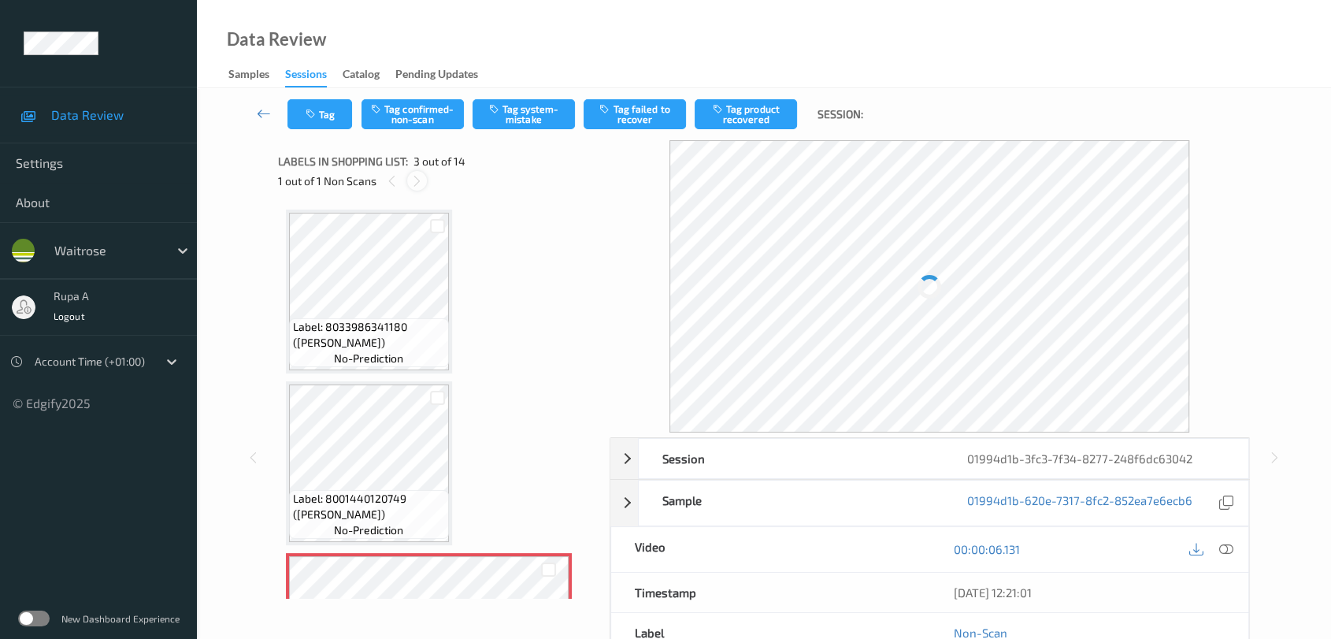
scroll to position [178, 0]
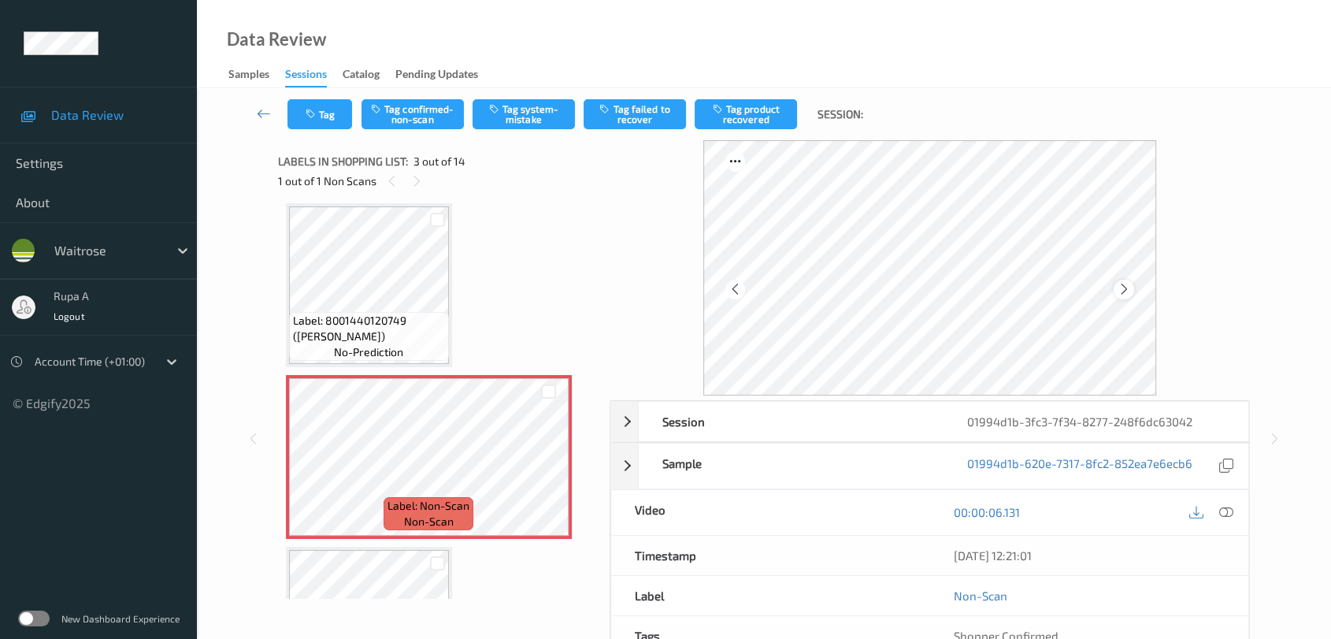
click at [1121, 287] on icon at bounding box center [1123, 289] width 13 height 14
click at [1128, 291] on icon at bounding box center [1123, 289] width 13 height 14
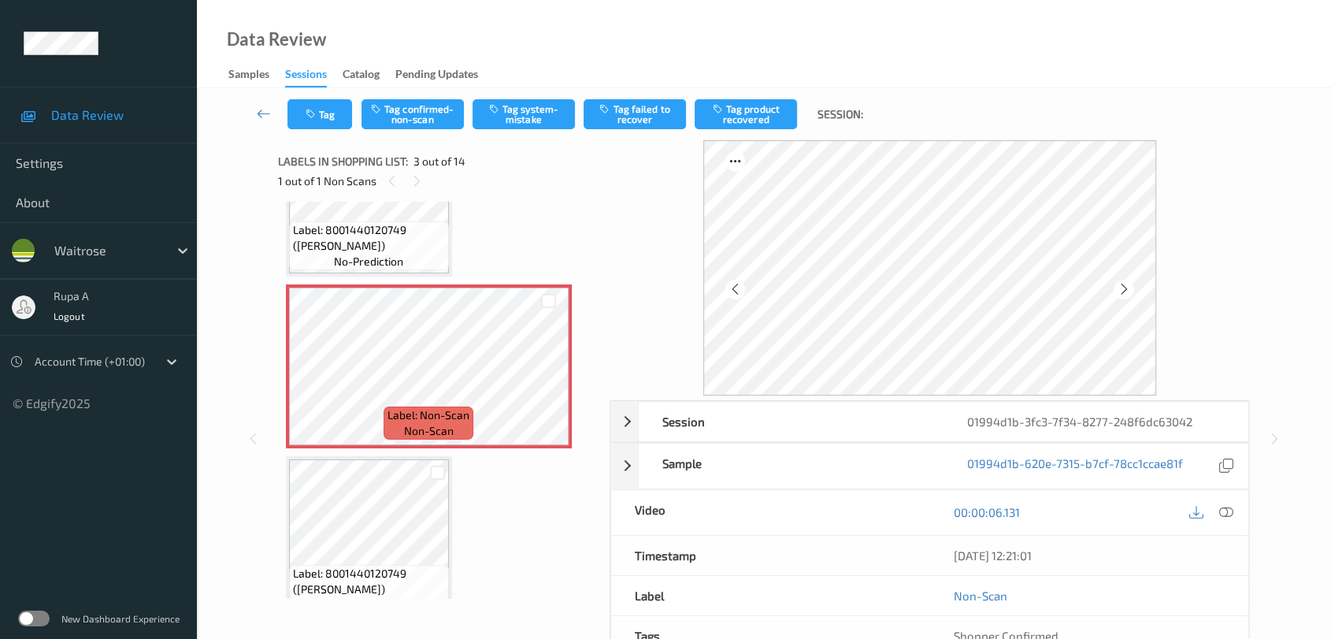
scroll to position [353, 0]
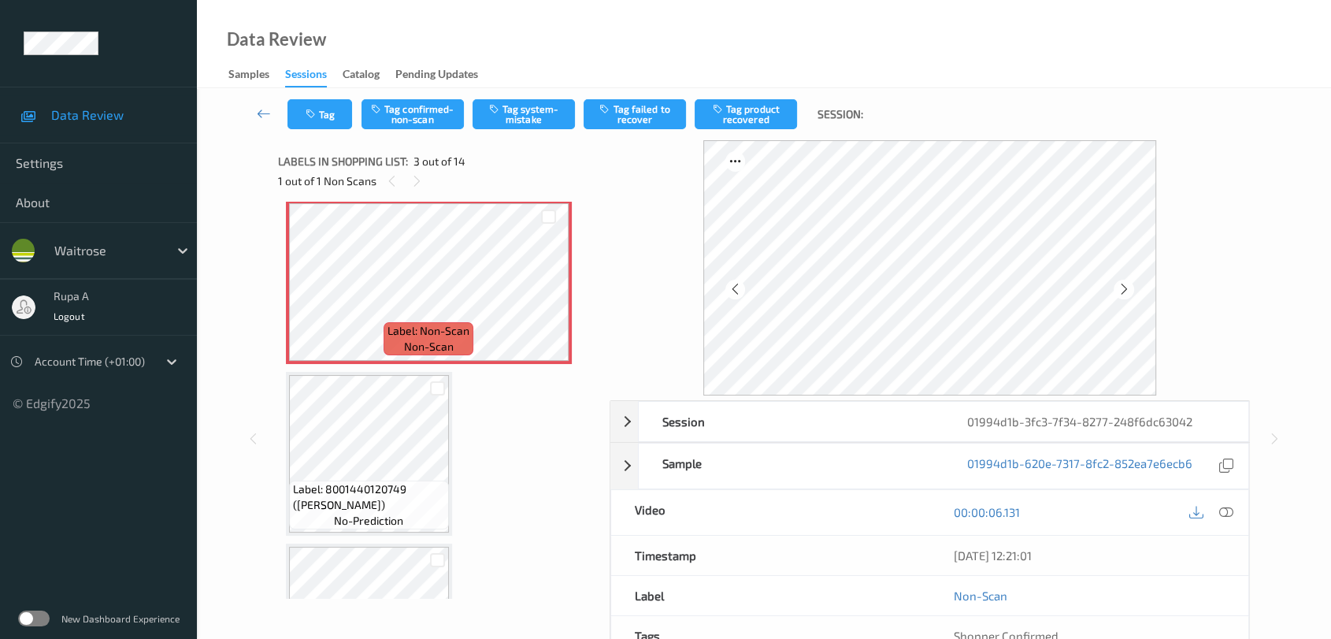
click at [1235, 512] on div at bounding box center [1225, 512] width 21 height 21
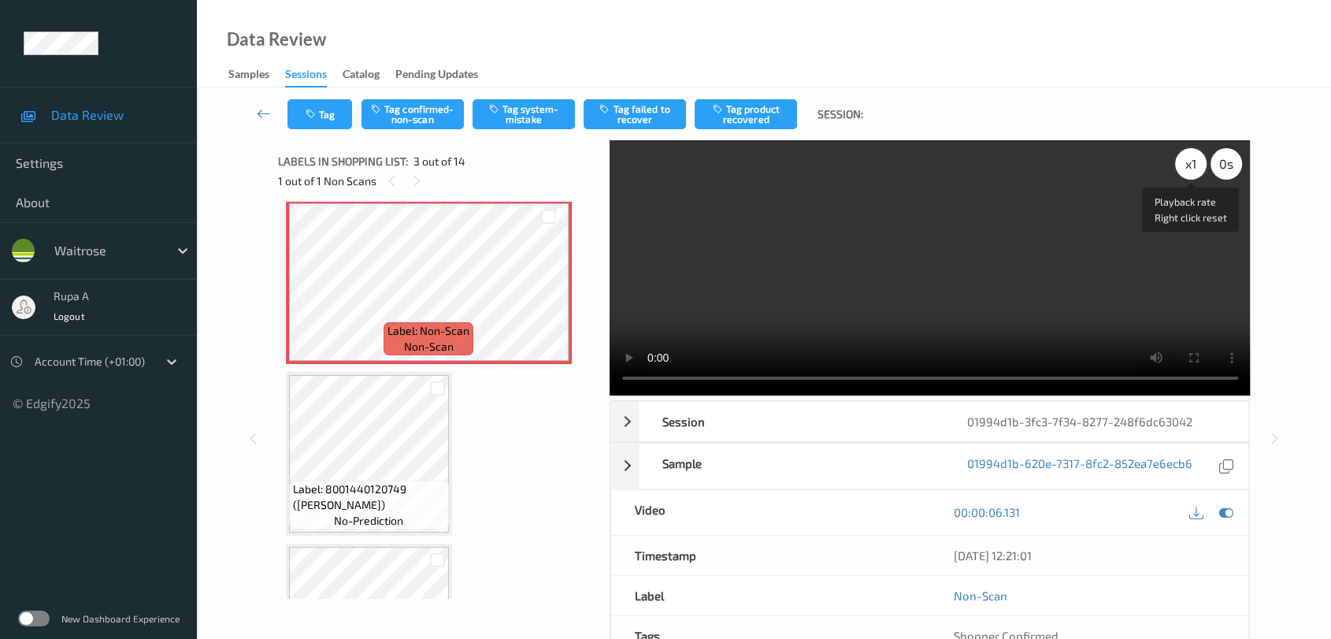
click at [1180, 165] on div "x 1" at bounding box center [1191, 164] width 32 height 32
click at [1229, 514] on icon at bounding box center [1226, 512] width 14 height 14
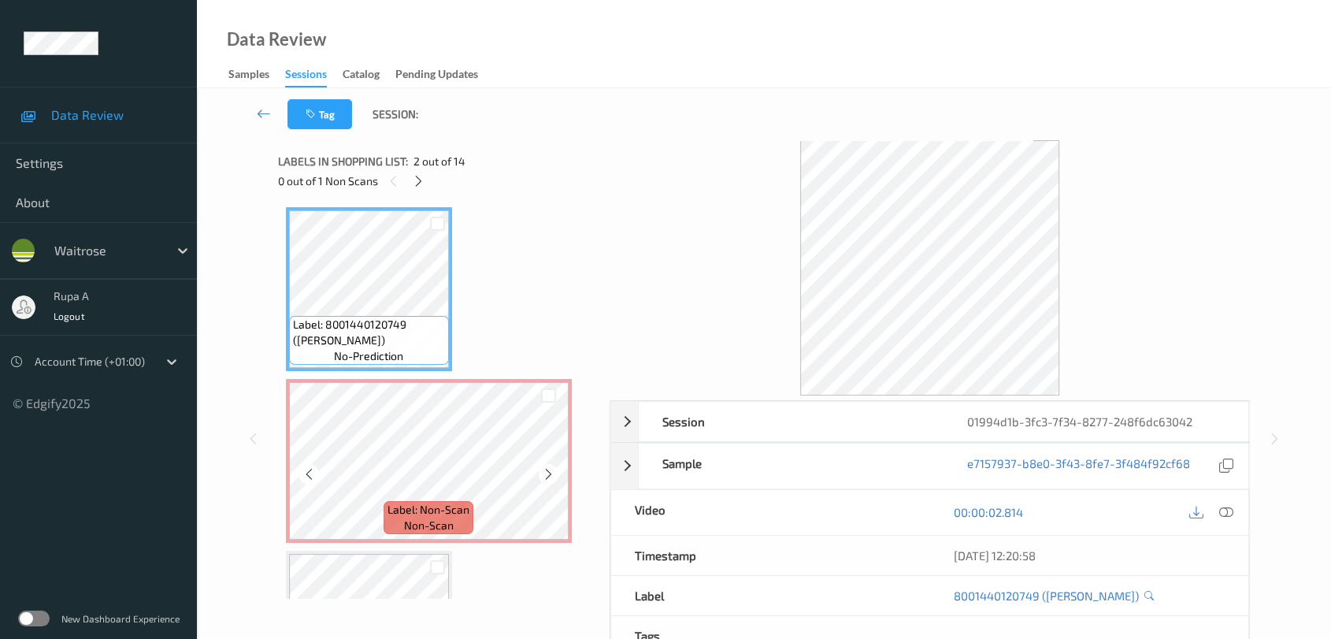
scroll to position [175, 0]
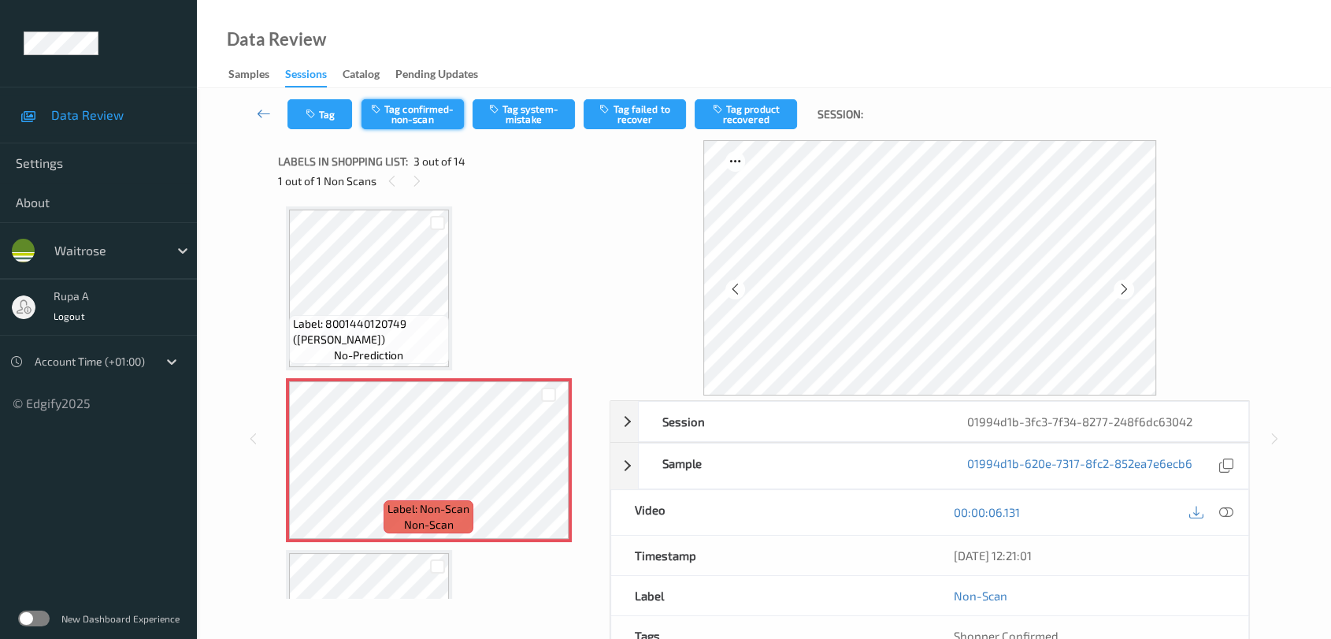
click at [416, 118] on button "Tag confirmed-non-scan" at bounding box center [412, 114] width 102 height 30
click at [746, 117] on button "Tag product recovered" at bounding box center [746, 114] width 102 height 30
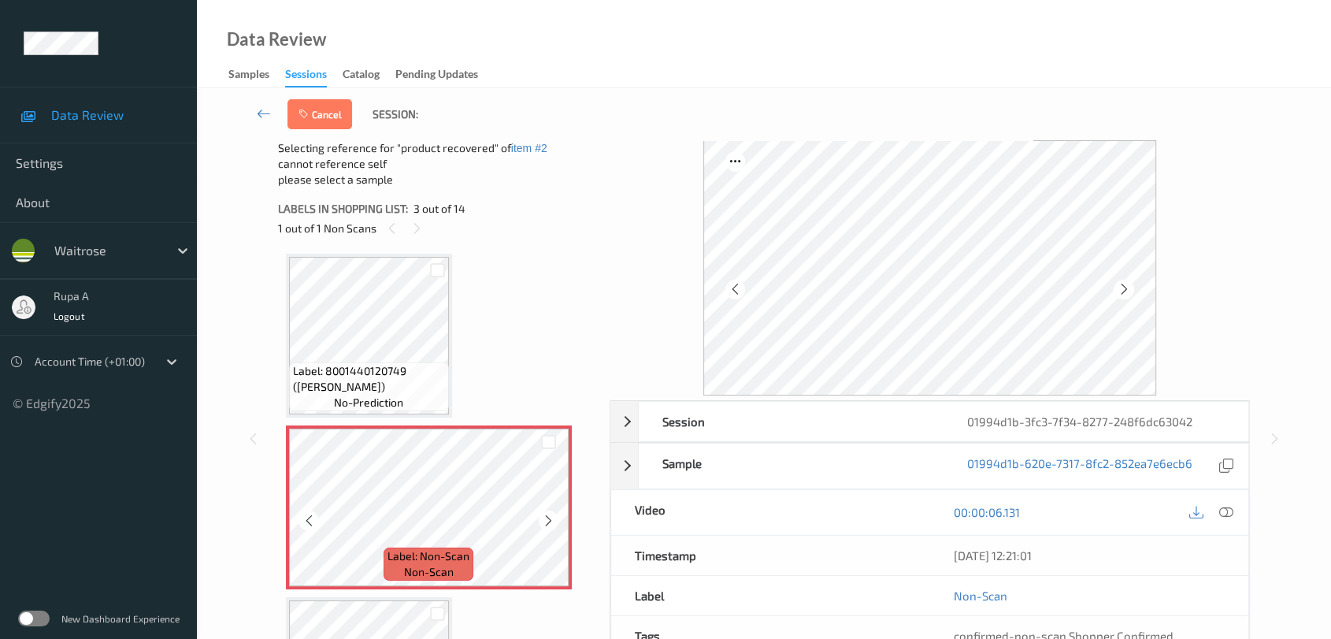
scroll to position [437, 0]
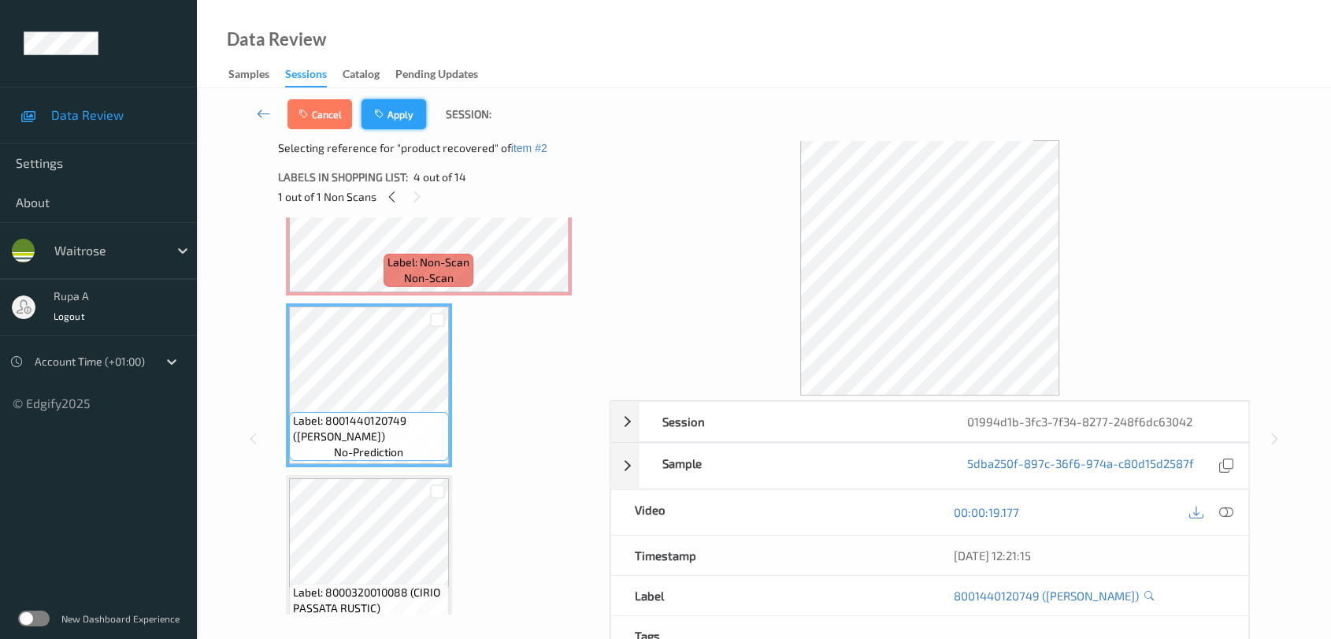
click at [396, 114] on button "Apply" at bounding box center [393, 114] width 65 height 30
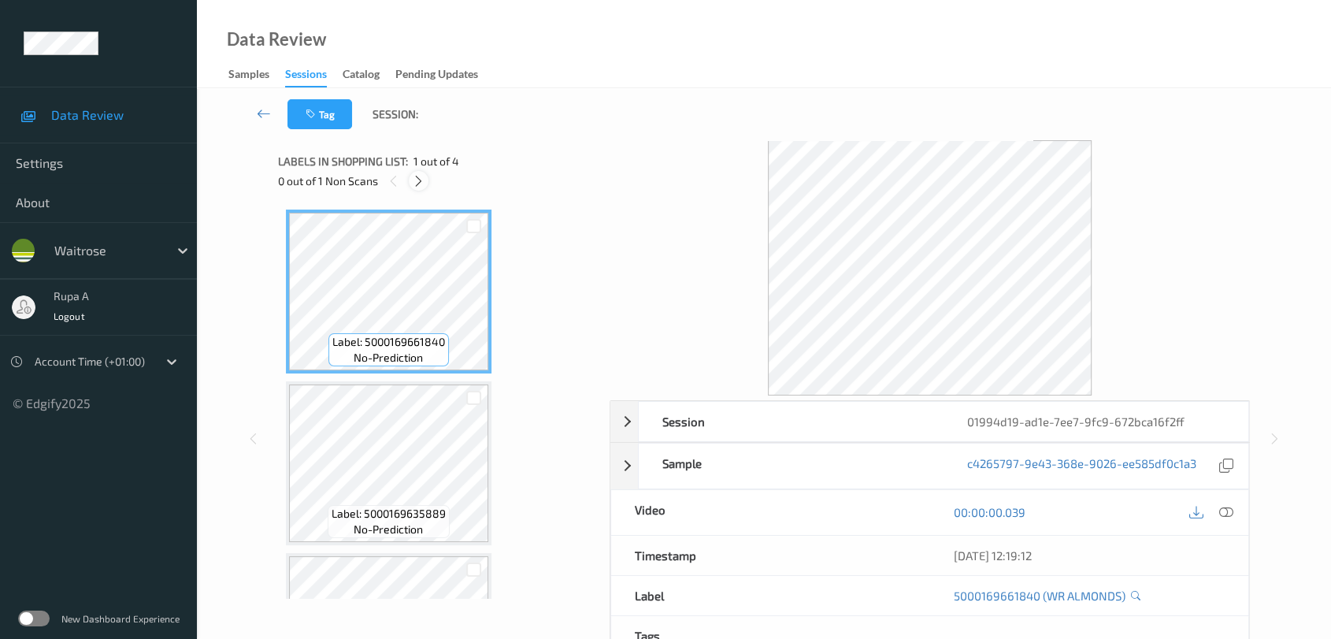
click at [418, 180] on icon at bounding box center [418, 181] width 13 height 14
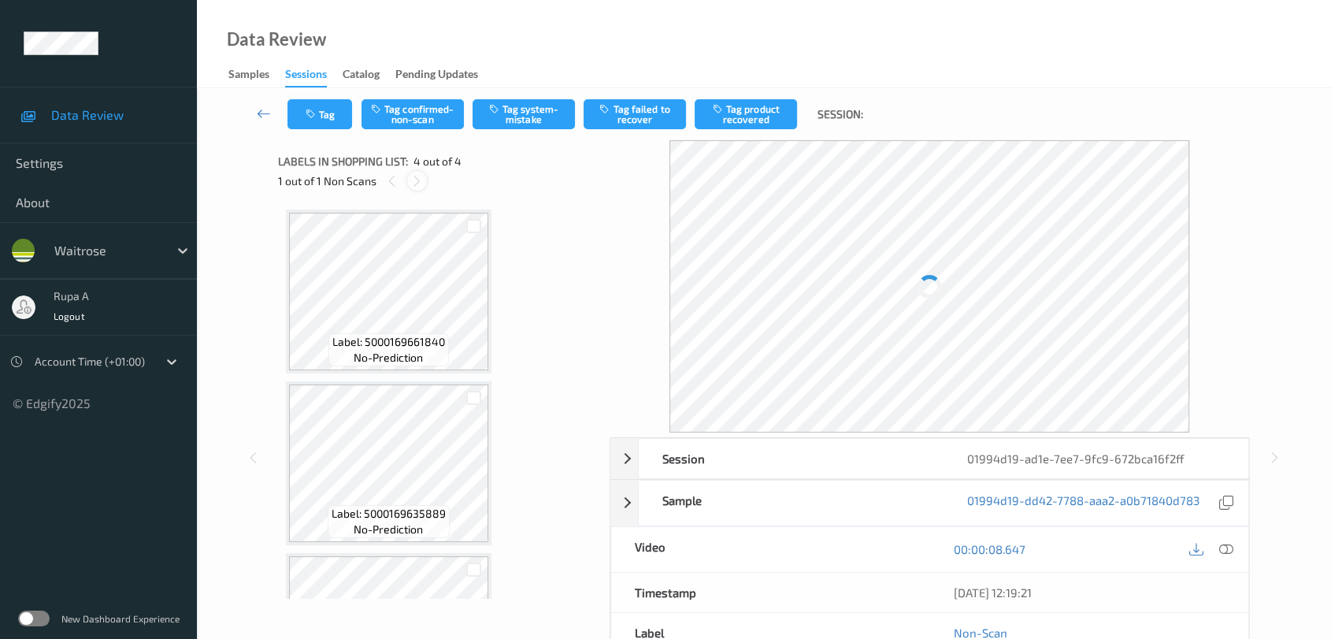
scroll to position [295, 0]
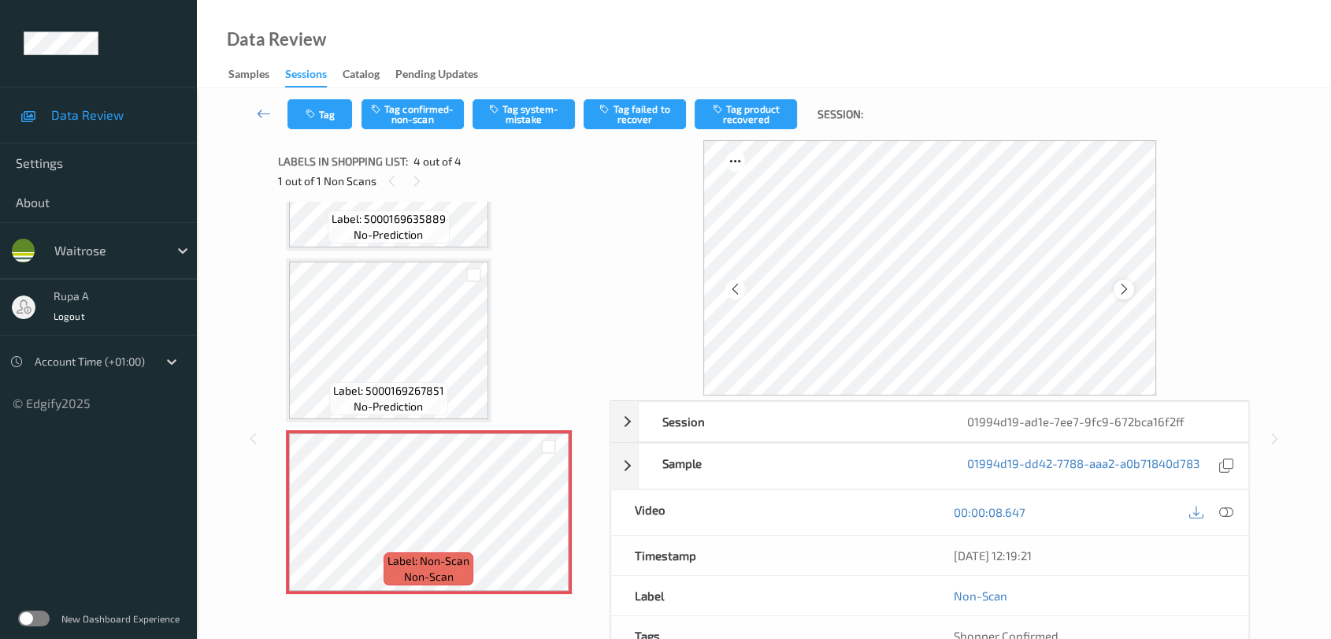
click at [1123, 288] on icon at bounding box center [1123, 289] width 13 height 14
click at [1125, 289] on icon at bounding box center [1123, 289] width 13 height 14
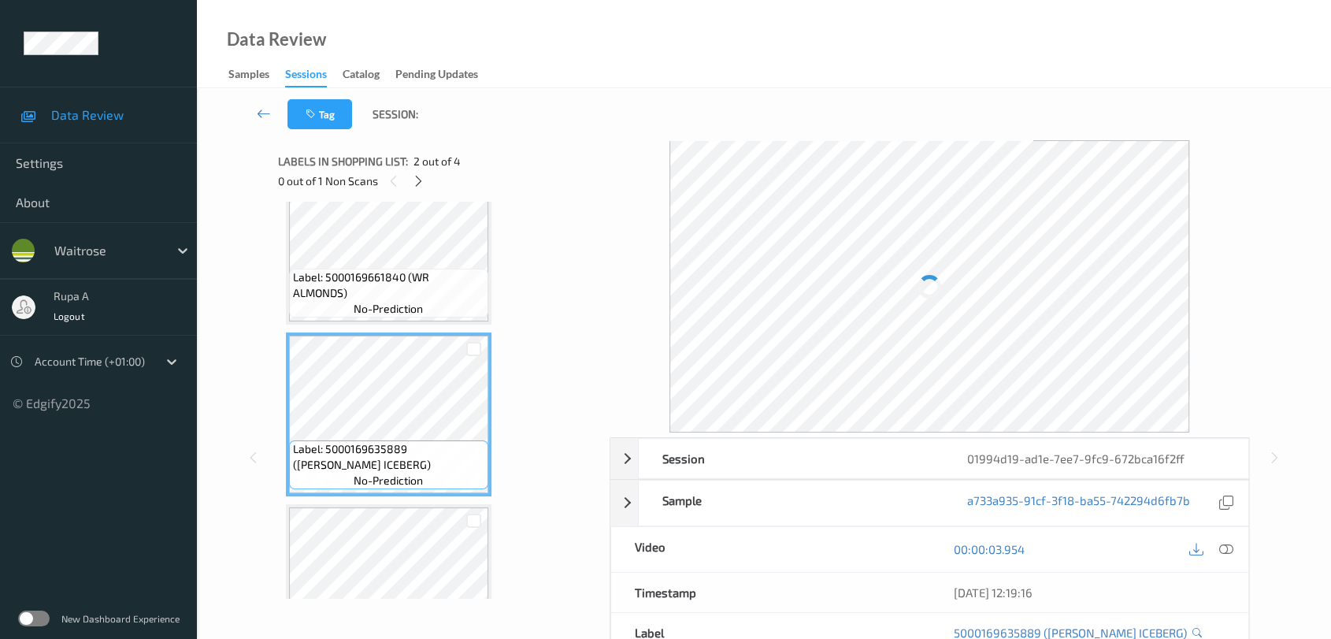
scroll to position [87, 0]
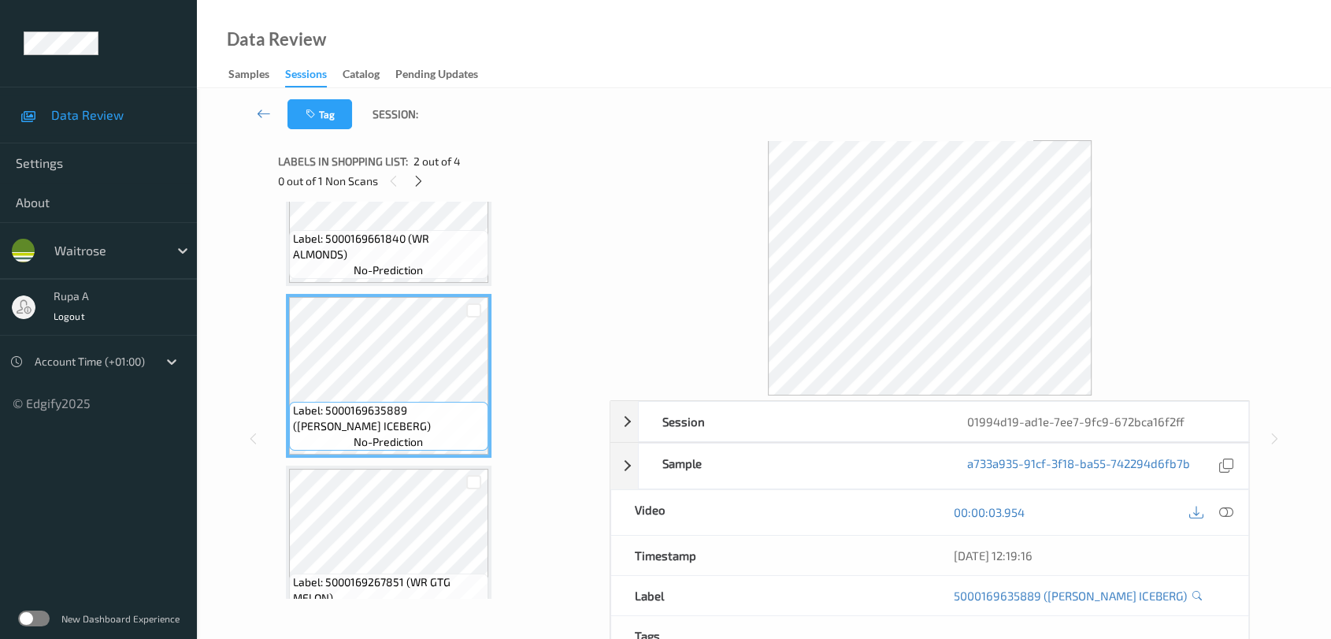
click at [441, 455] on div "Label: 5000169635889 ([PERSON_NAME] ICEBERG) no-prediction" at bounding box center [389, 376] width 206 height 164
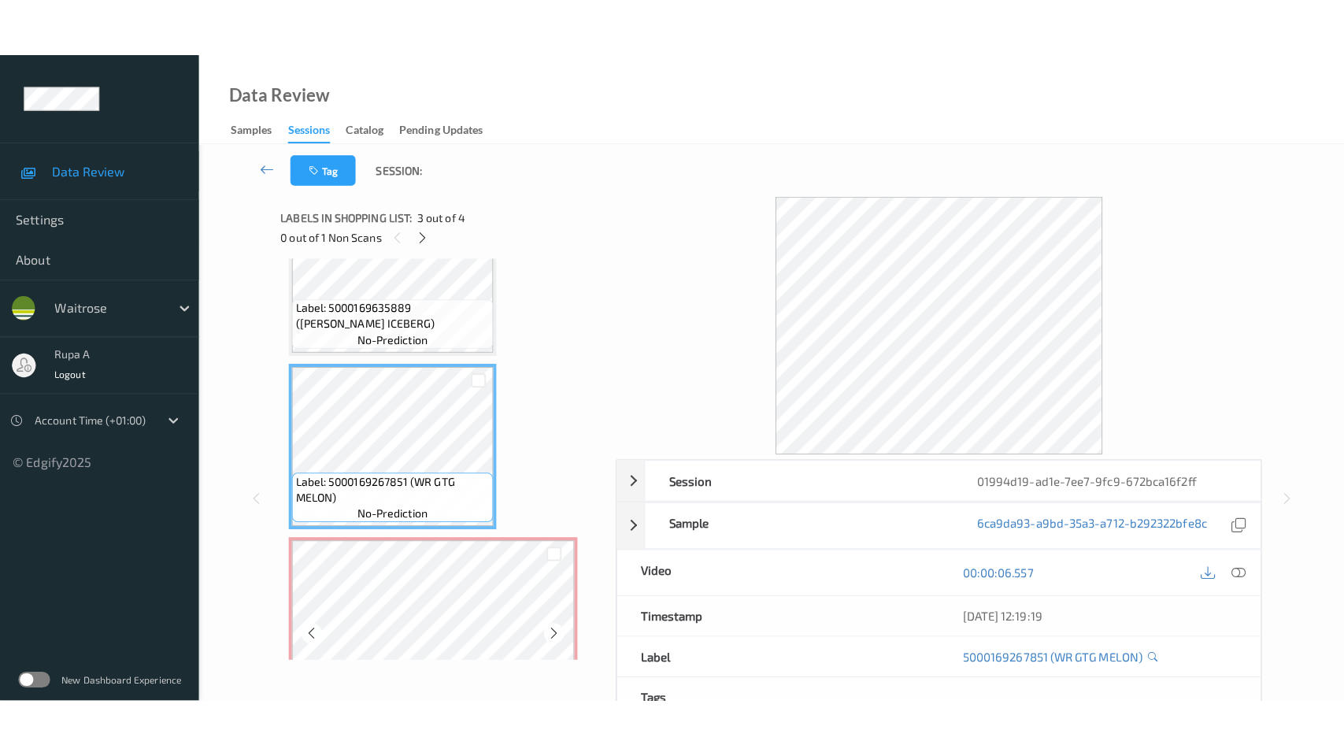
scroll to position [295, 0]
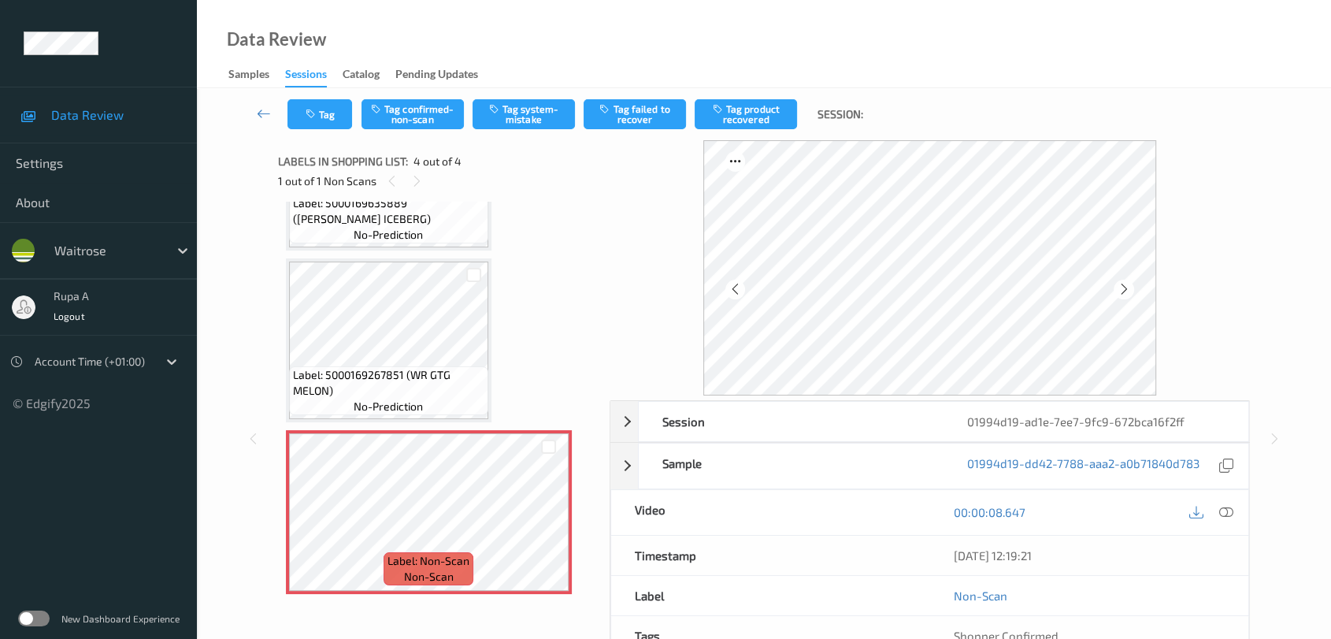
click at [1221, 522] on div "00:00:08.647" at bounding box center [1088, 512] width 319 height 45
click at [1229, 518] on icon at bounding box center [1226, 512] width 14 height 14
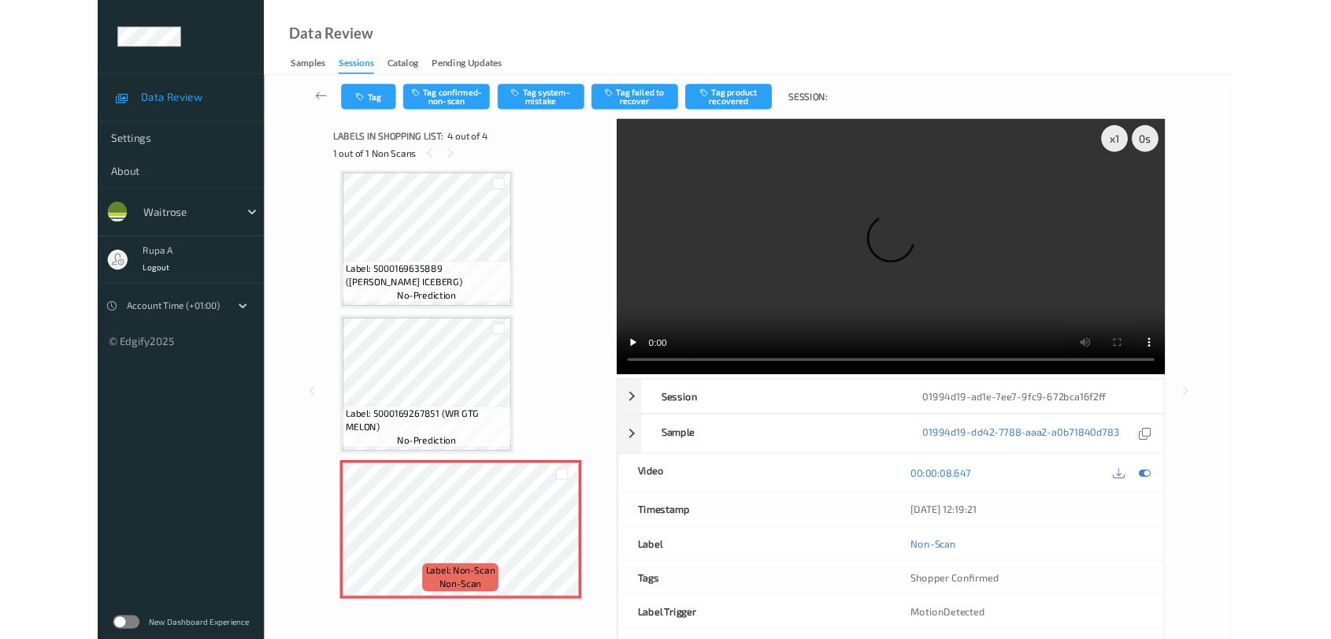
scroll to position [176, 0]
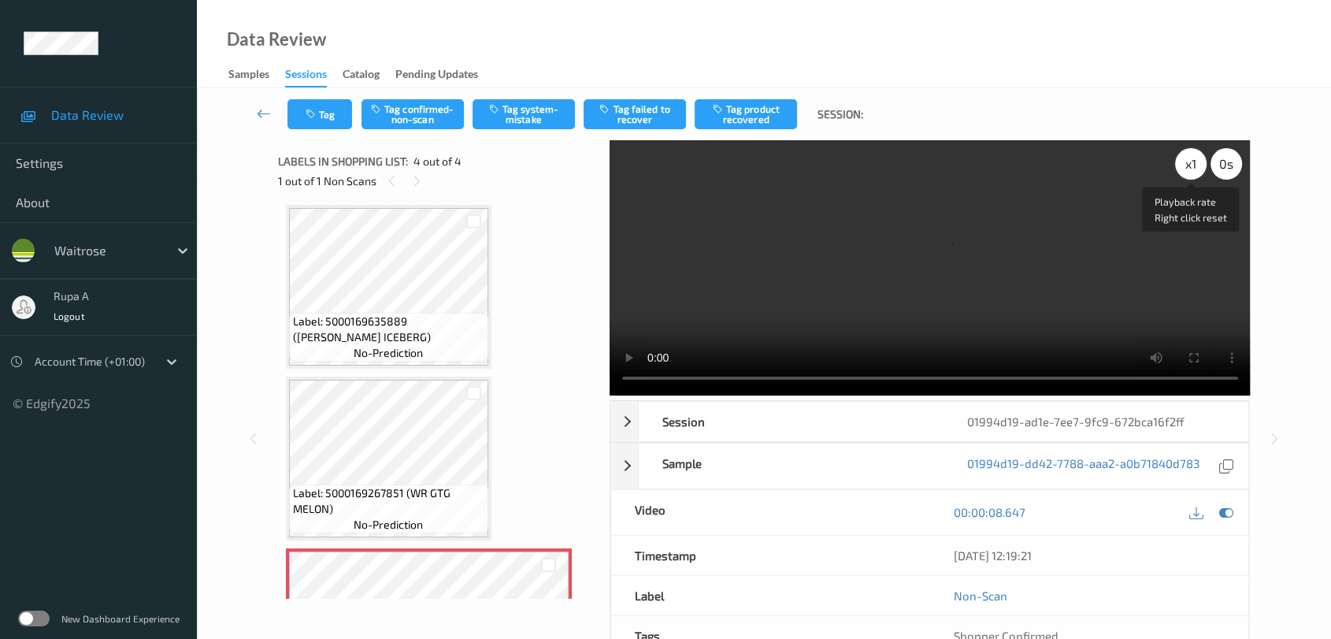
click at [1185, 165] on div "x 1" at bounding box center [1191, 164] width 32 height 32
click at [1188, 165] on div "x 2" at bounding box center [1191, 164] width 32 height 32
click at [1225, 514] on icon at bounding box center [1226, 512] width 14 height 14
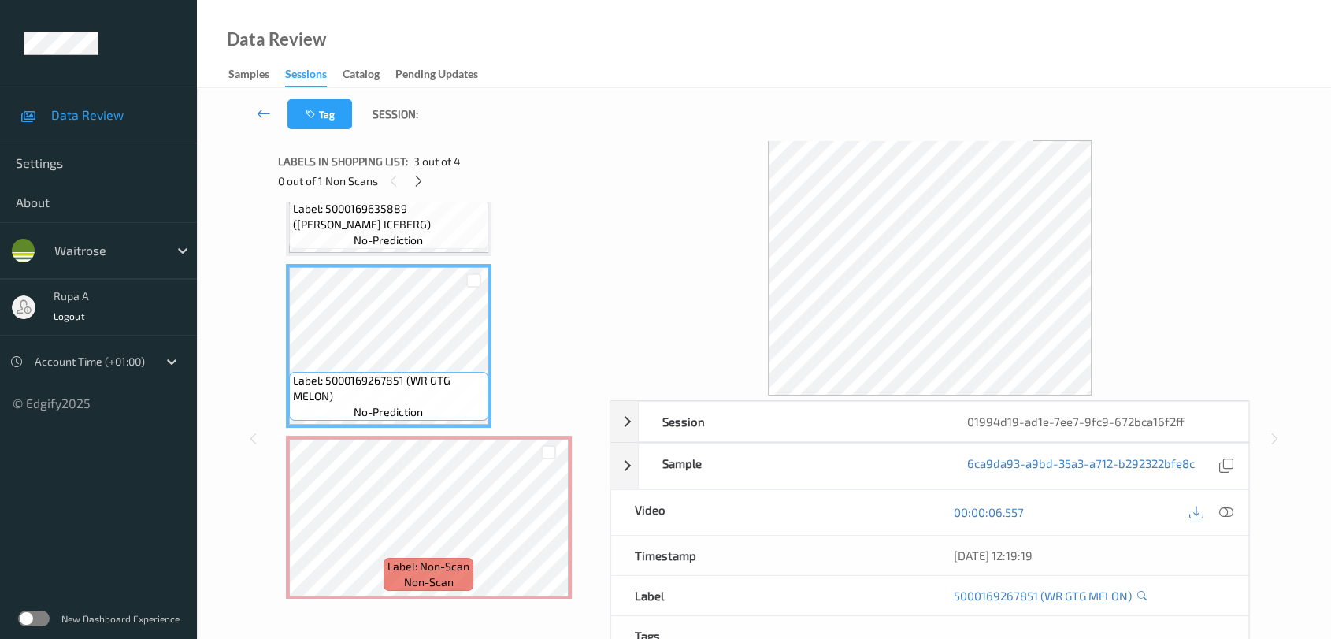
scroll to position [295, 0]
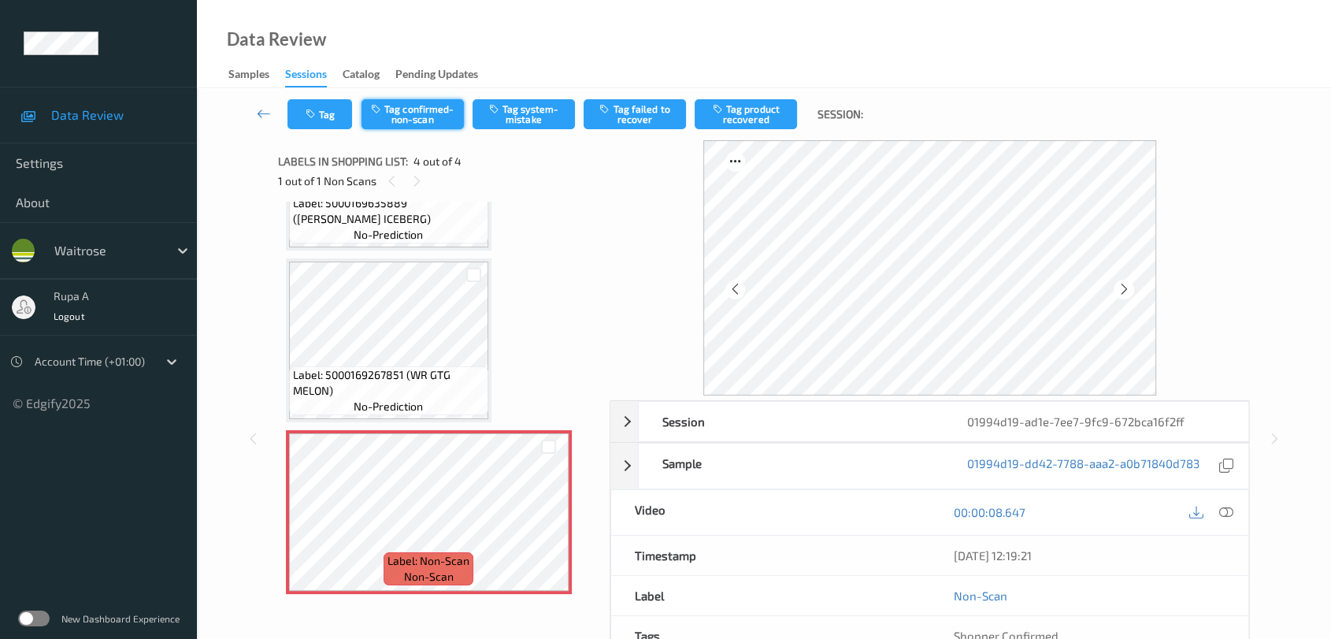
click at [443, 110] on button "Tag confirmed-non-scan" at bounding box center [412, 114] width 102 height 30
click at [653, 115] on button "Tag failed to recover" at bounding box center [635, 114] width 102 height 30
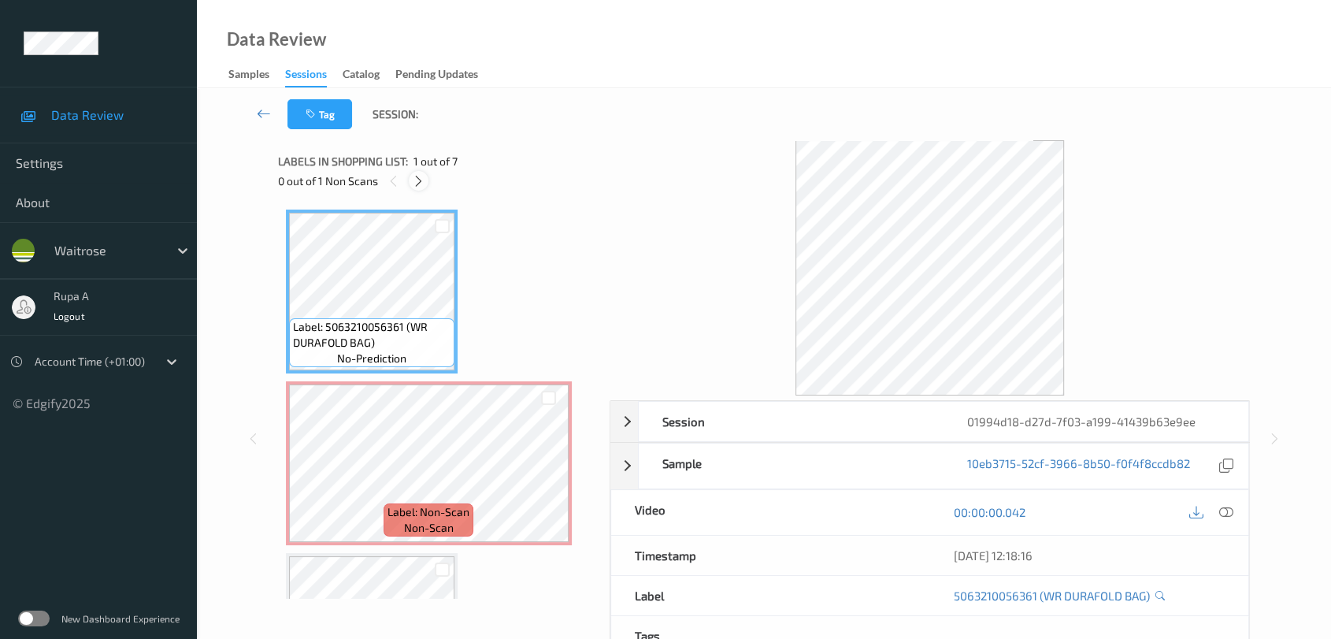
click at [421, 183] on icon at bounding box center [418, 181] width 13 height 14
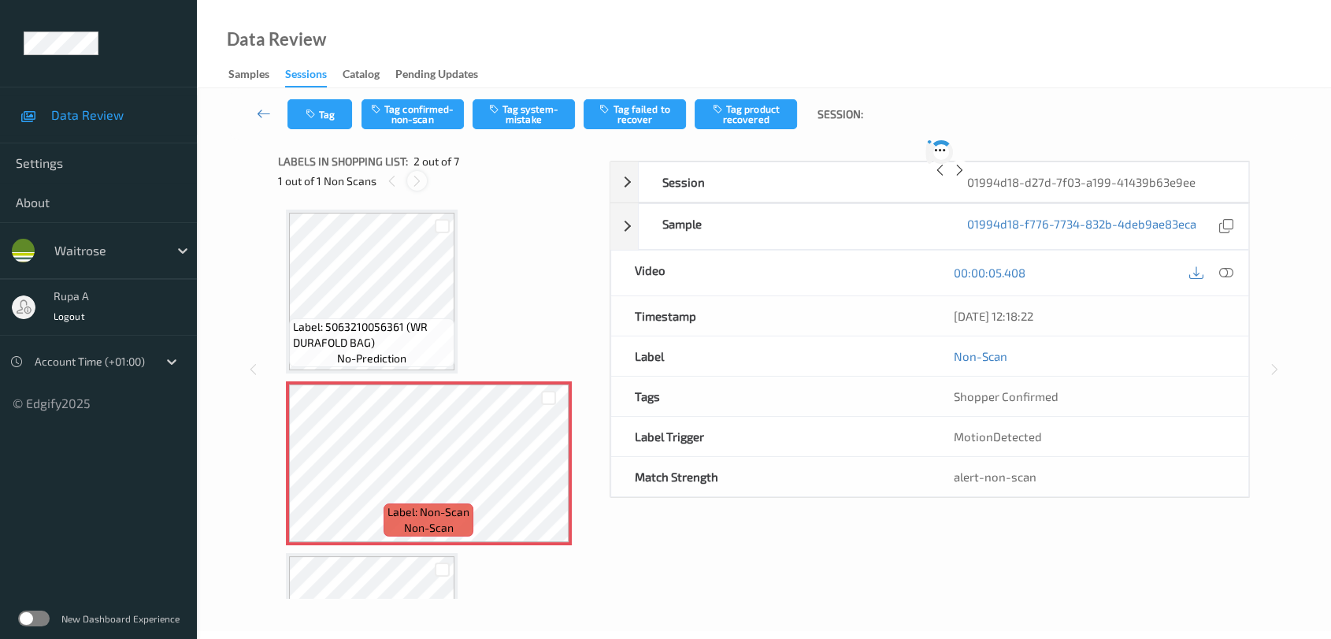
scroll to position [7, 0]
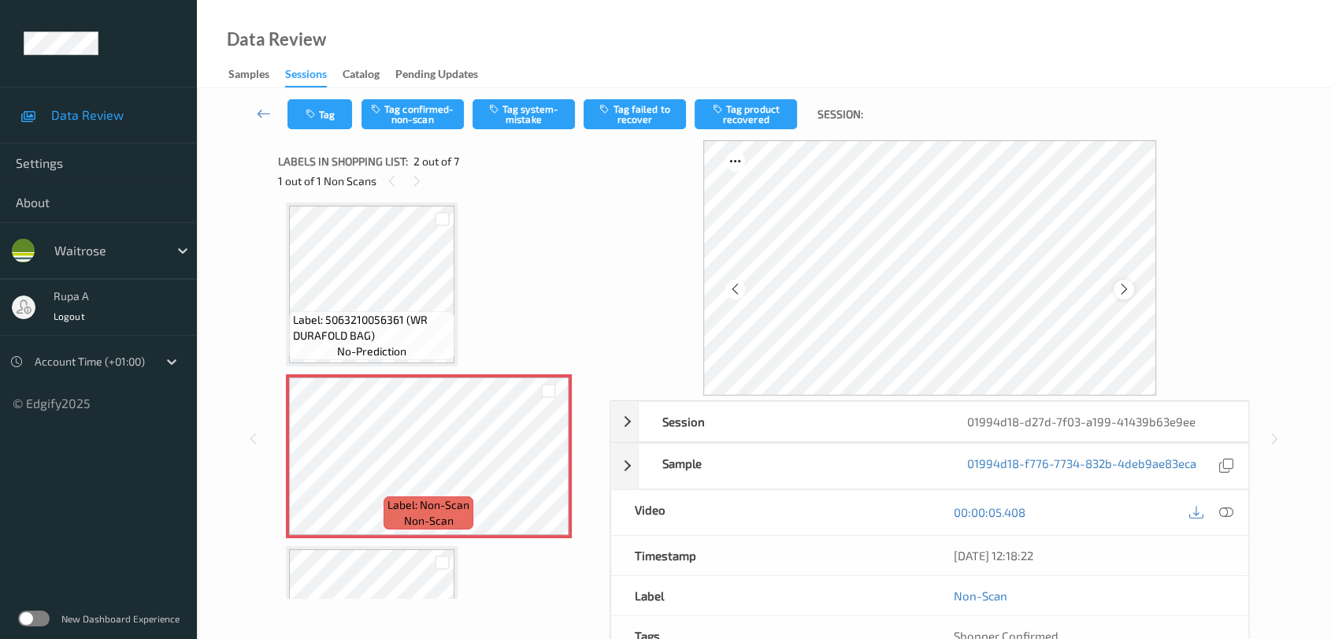
click at [1117, 297] on div at bounding box center [1124, 290] width 20 height 20
click at [1117, 296] on div at bounding box center [1124, 290] width 20 height 20
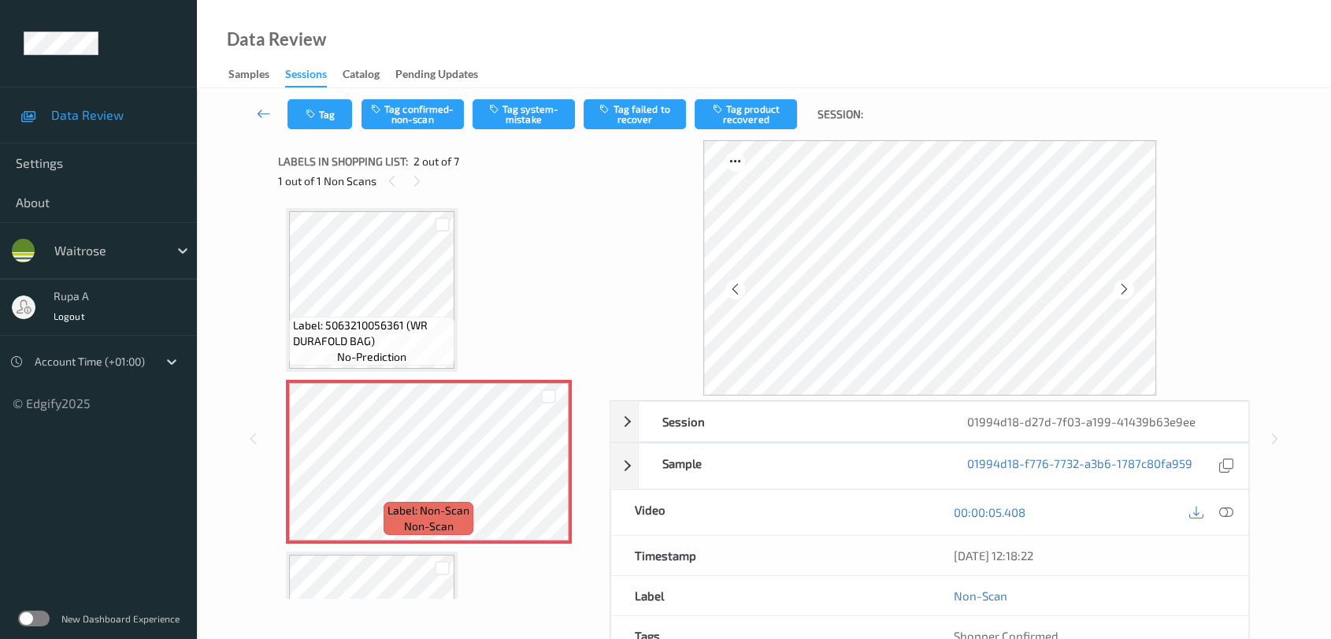
scroll to position [0, 0]
click at [539, 126] on button "Tag system-mistake" at bounding box center [524, 114] width 102 height 30
click at [1225, 507] on icon at bounding box center [1226, 512] width 14 height 14
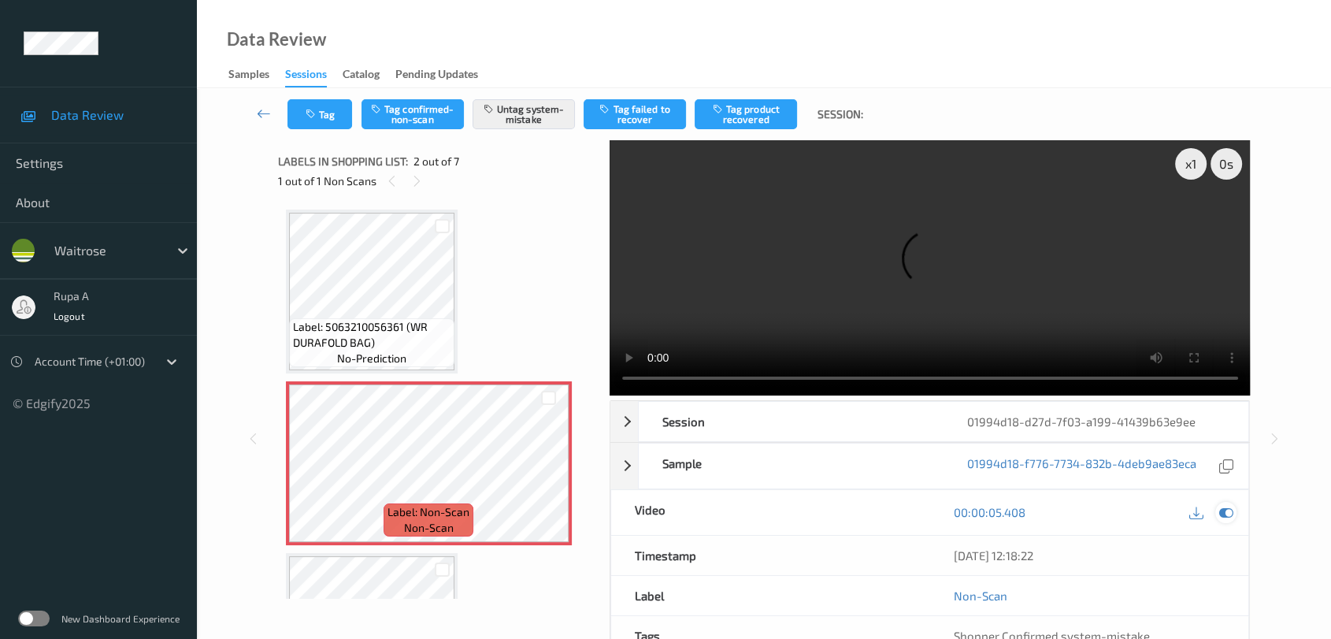
click at [1230, 514] on icon at bounding box center [1226, 512] width 14 height 14
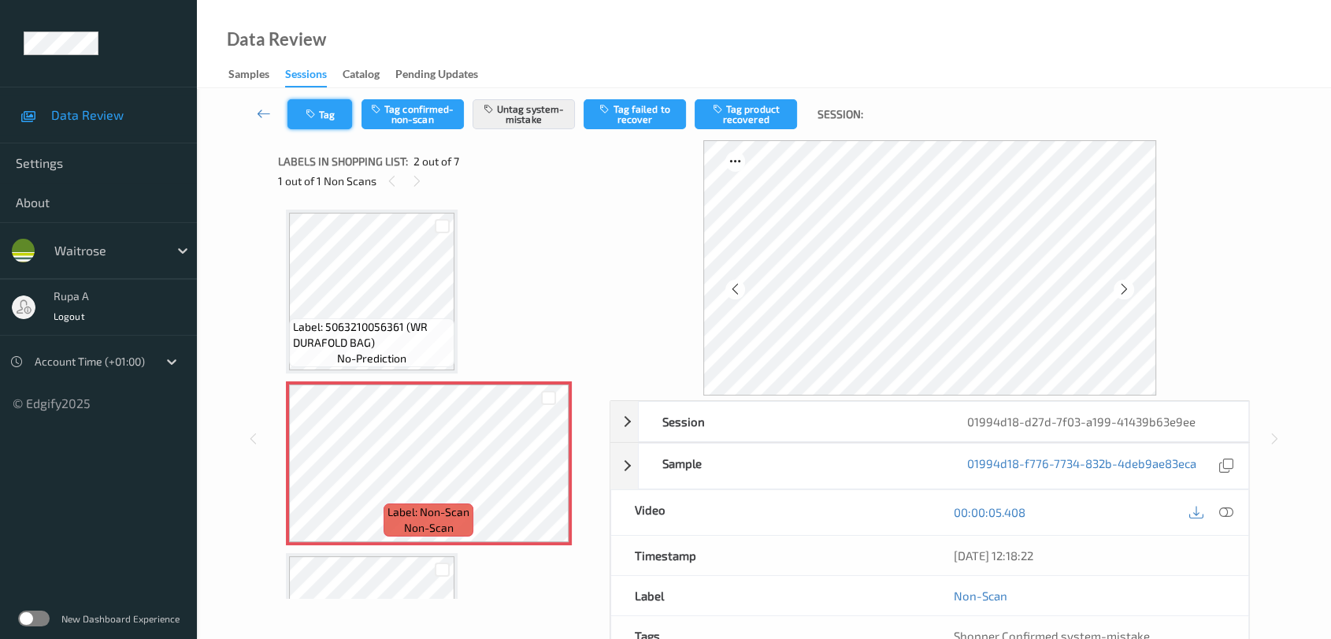
click at [340, 128] on button "Tag" at bounding box center [319, 114] width 65 height 30
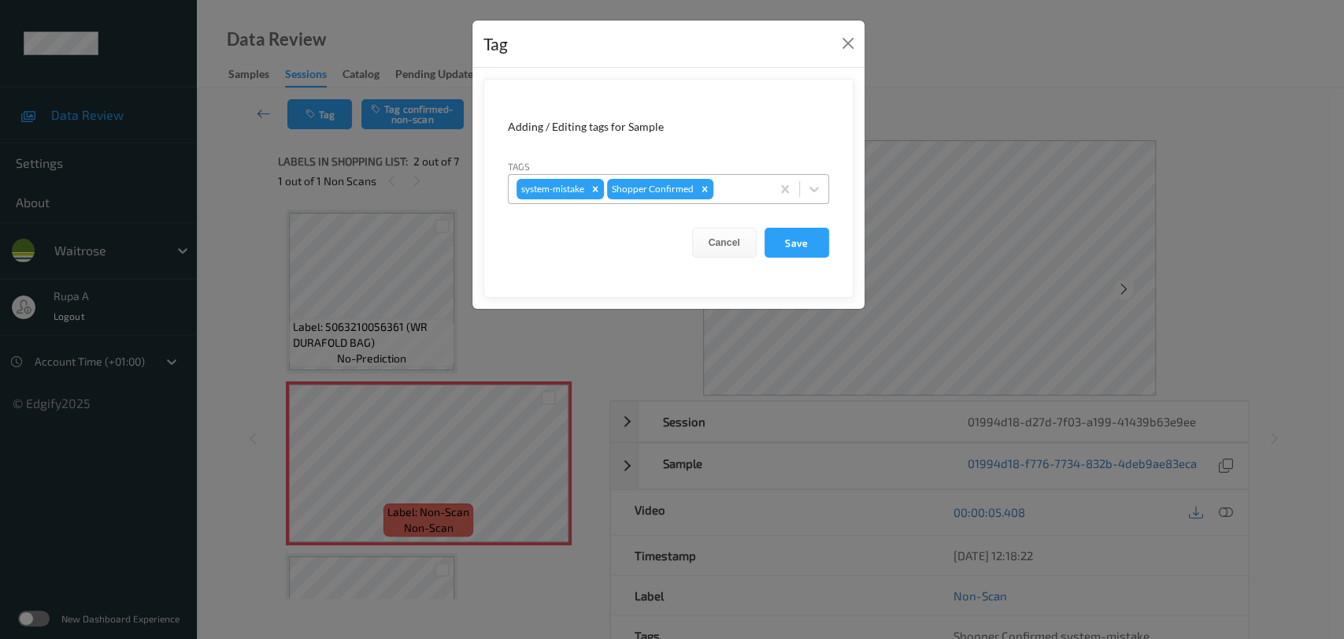
click at [733, 184] on div at bounding box center [740, 189] width 46 height 19
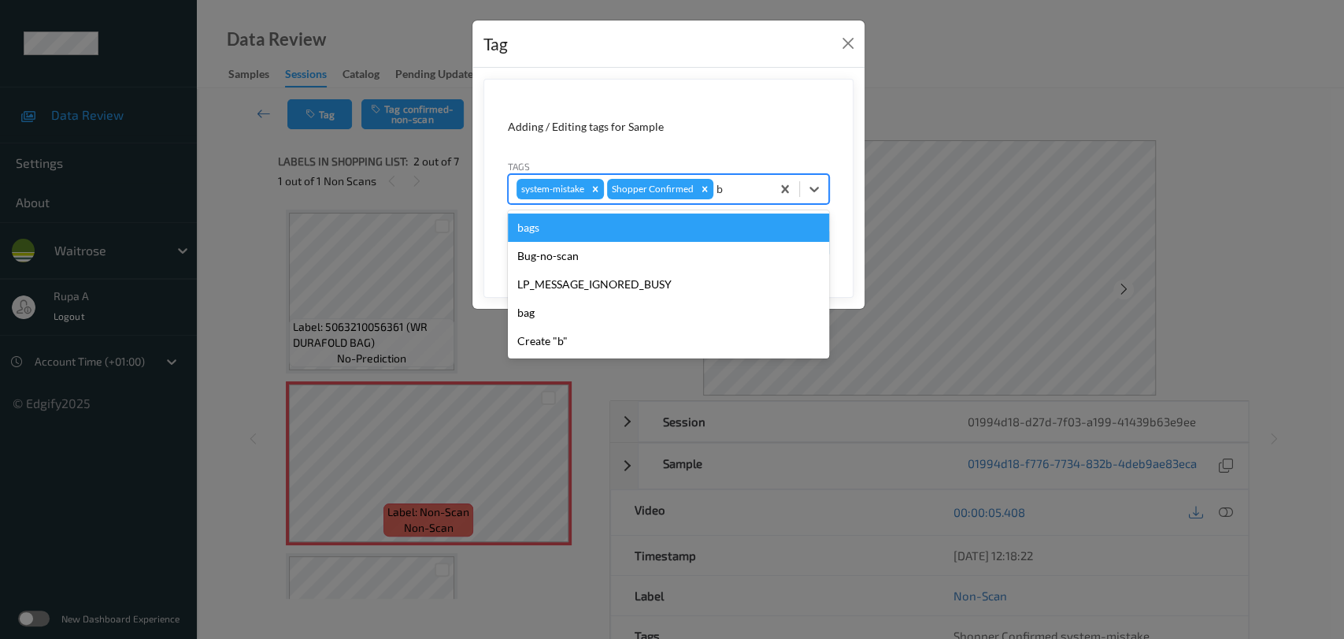
type input "ba"
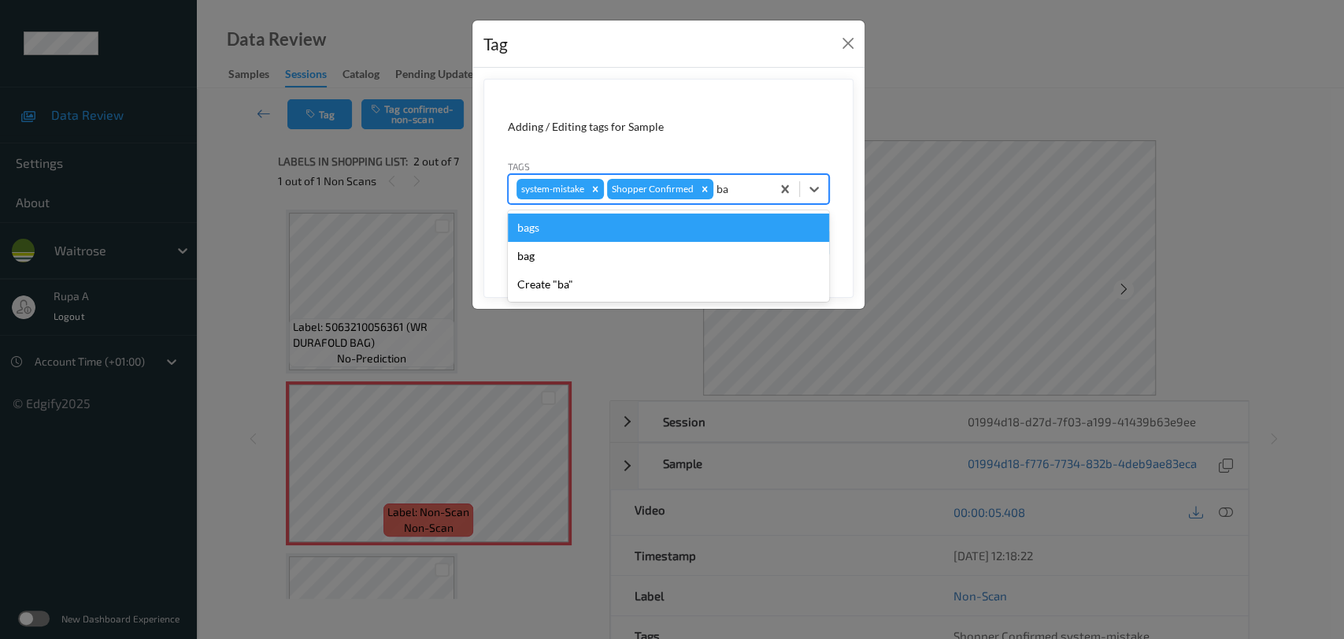
click at [587, 224] on div "bags" at bounding box center [668, 227] width 321 height 28
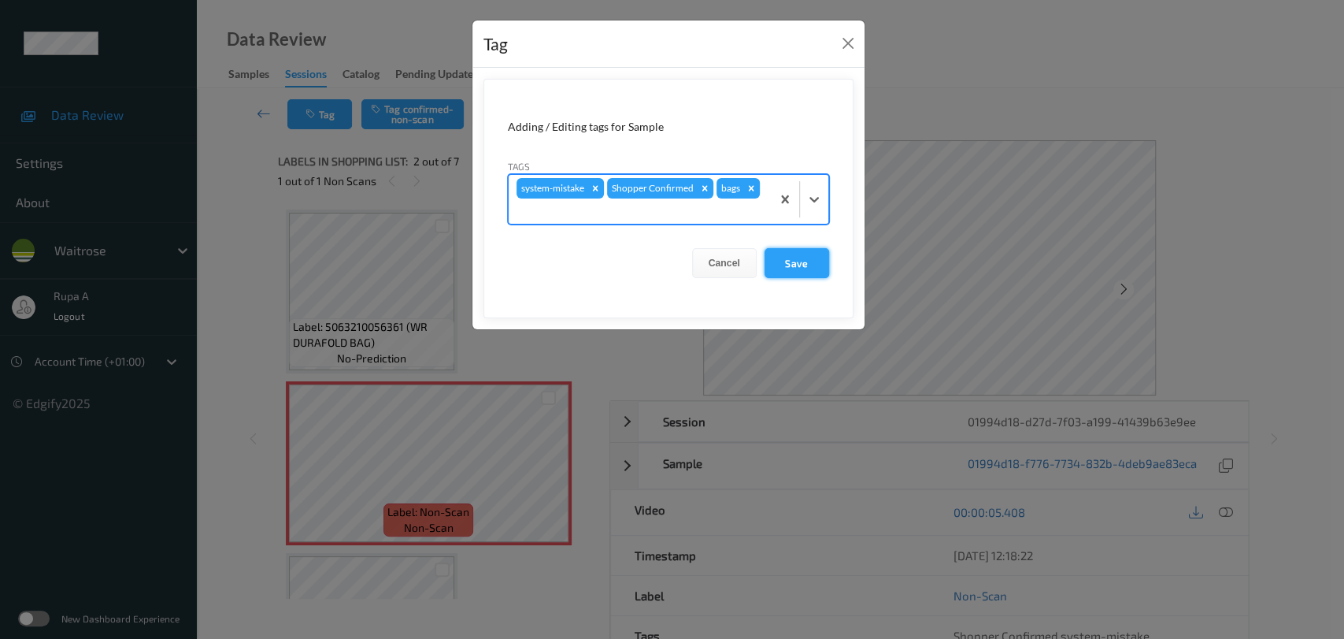
click at [802, 272] on button "Save" at bounding box center [797, 263] width 65 height 30
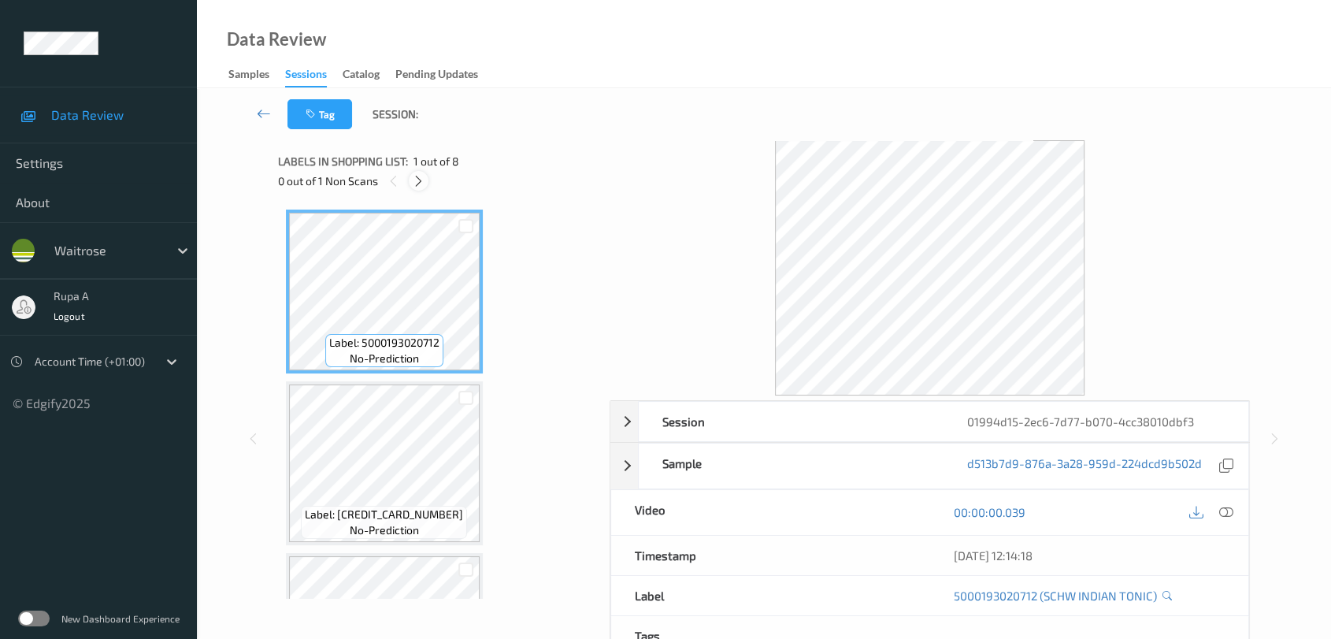
click at [420, 180] on icon at bounding box center [418, 181] width 13 height 14
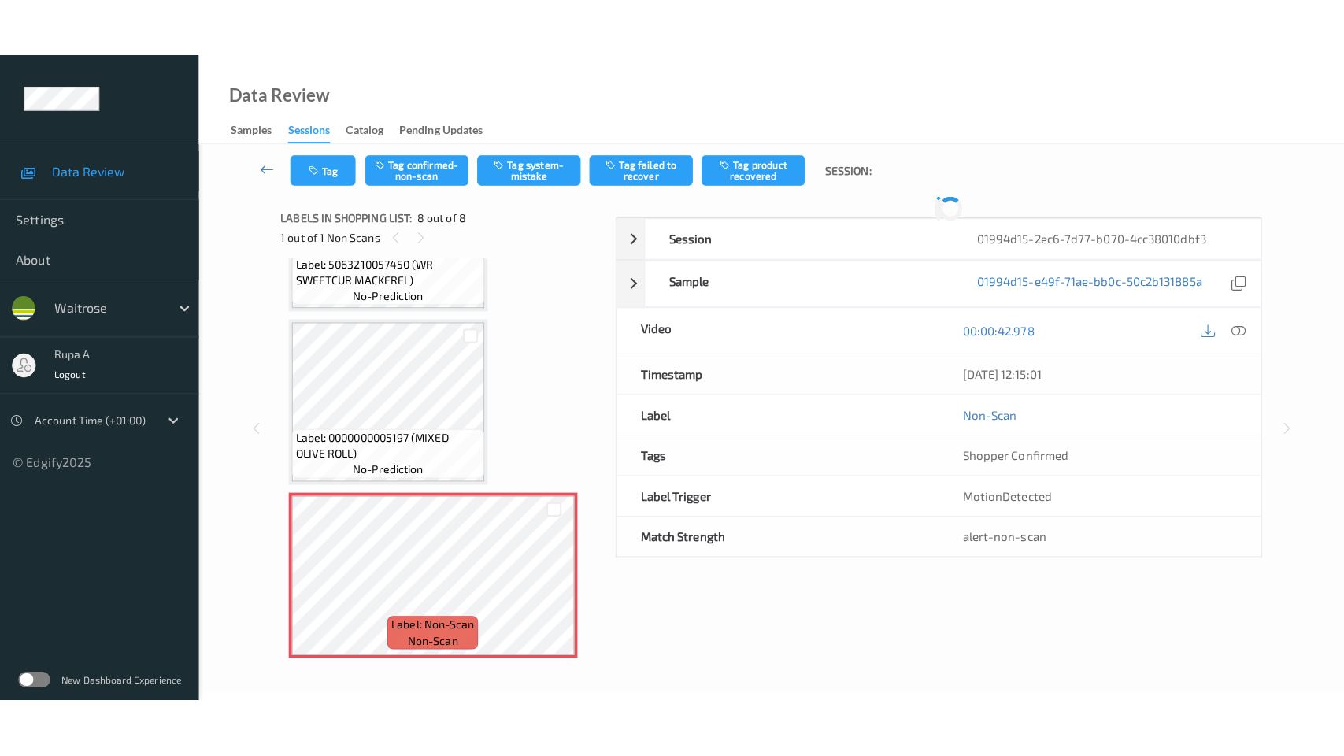
scroll to position [963, 0]
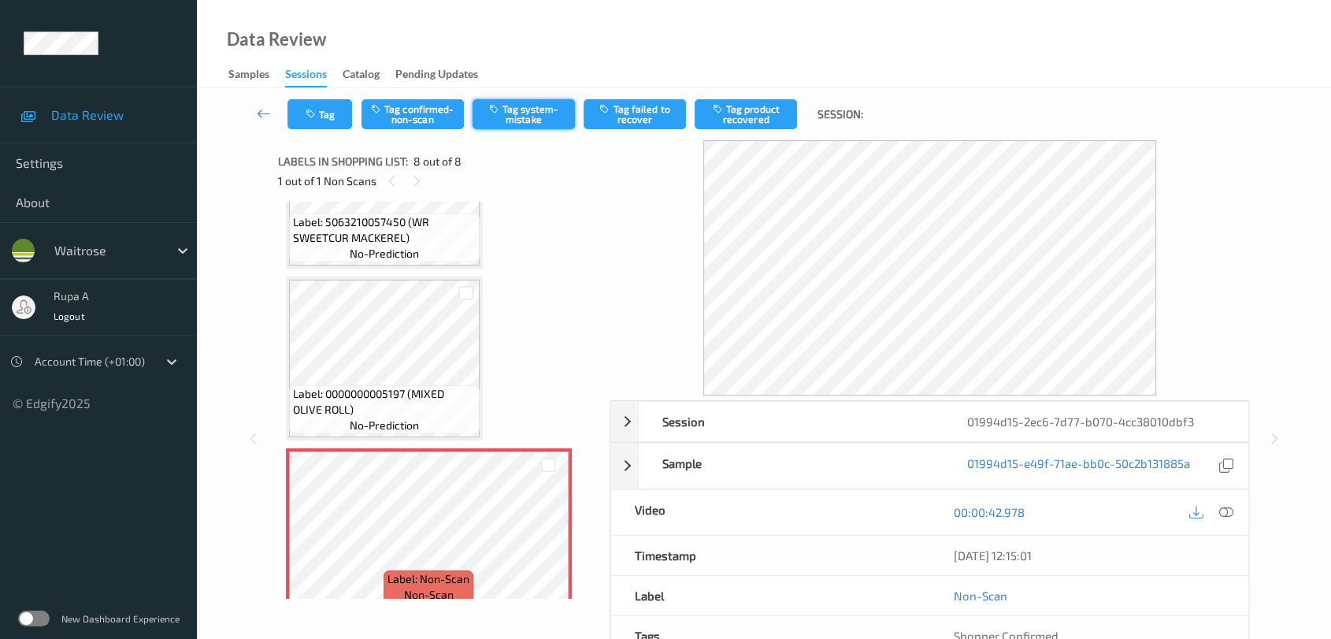
click at [517, 120] on button "Tag system-mistake" at bounding box center [524, 114] width 102 height 30
click at [322, 118] on button "Tag" at bounding box center [319, 114] width 65 height 30
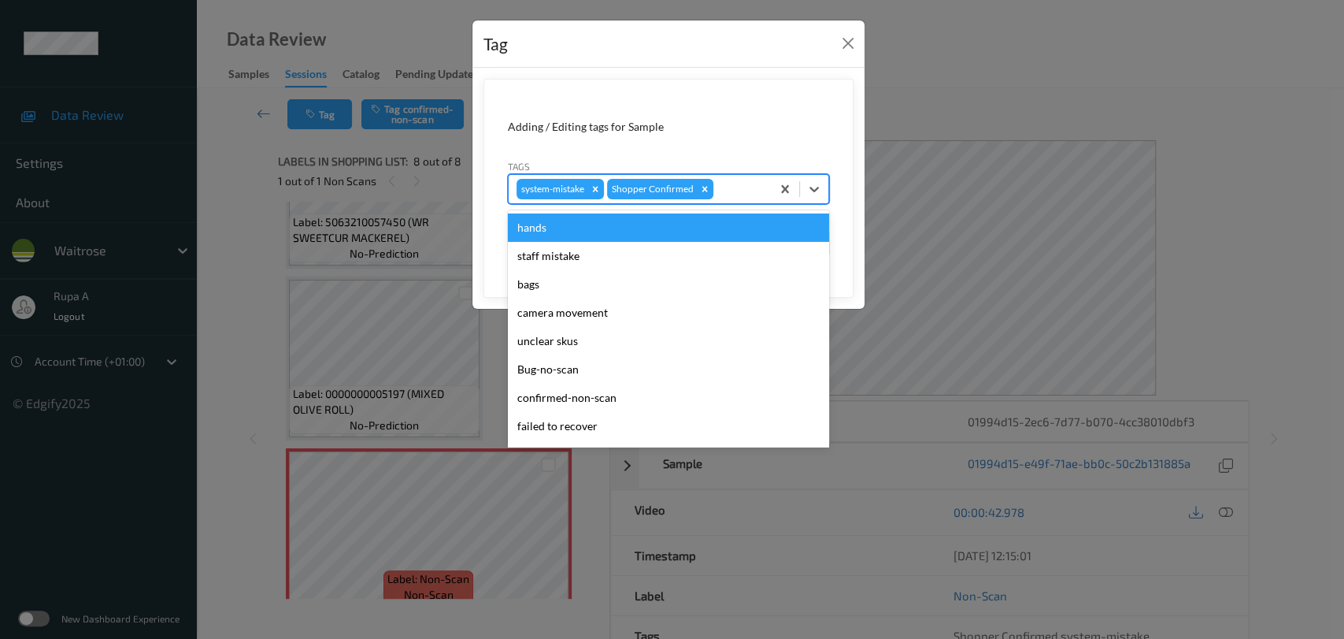
click at [743, 197] on div at bounding box center [740, 189] width 46 height 19
type input "un"
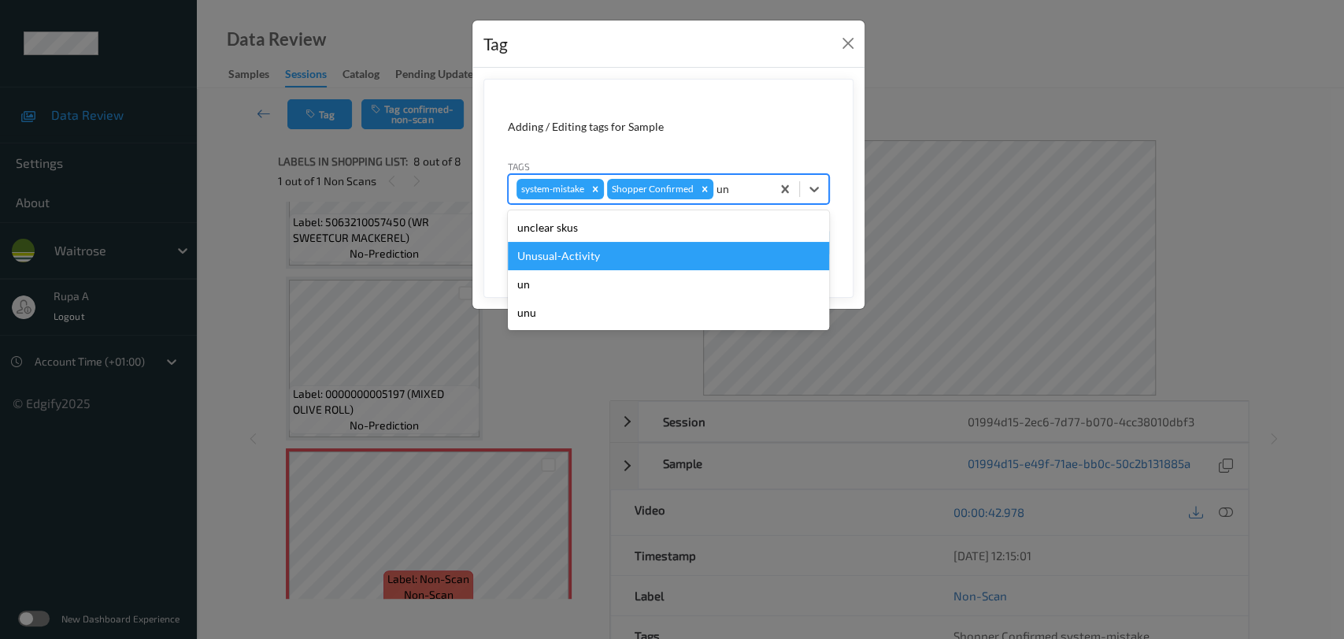
click at [616, 255] on div "Unusual-Activity" at bounding box center [668, 256] width 321 height 28
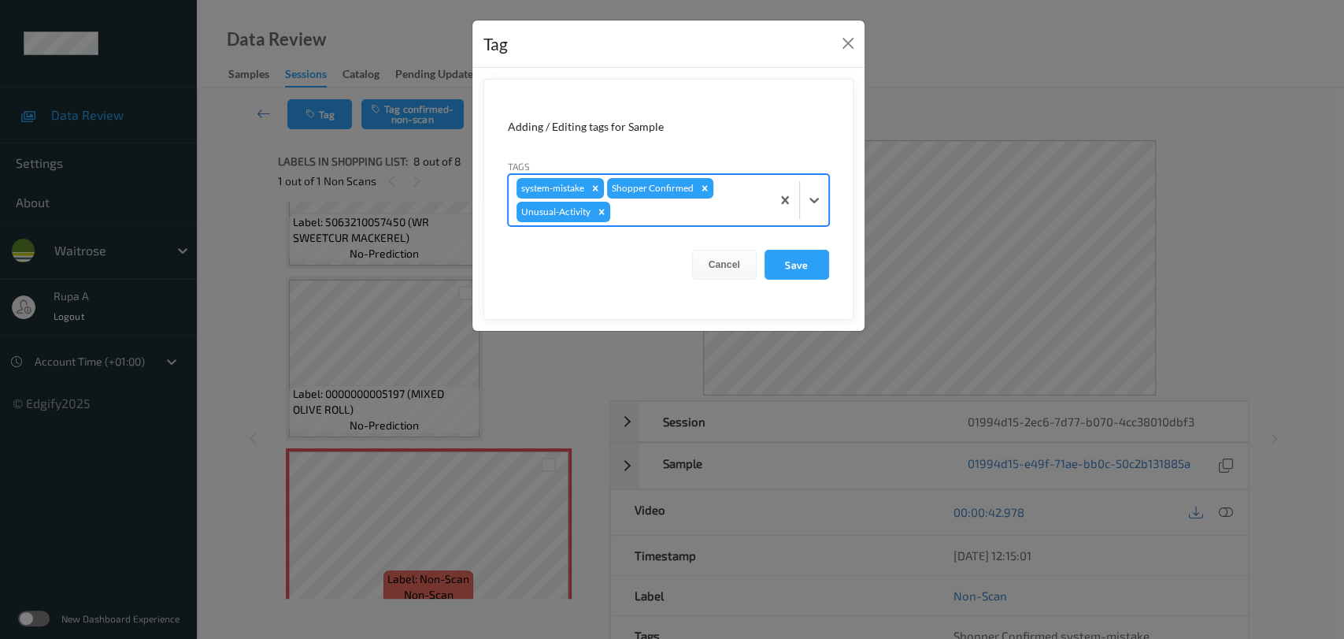
click at [637, 221] on div "system-mistake Shopper Confirmed Unusual-Activity" at bounding box center [640, 200] width 262 height 50
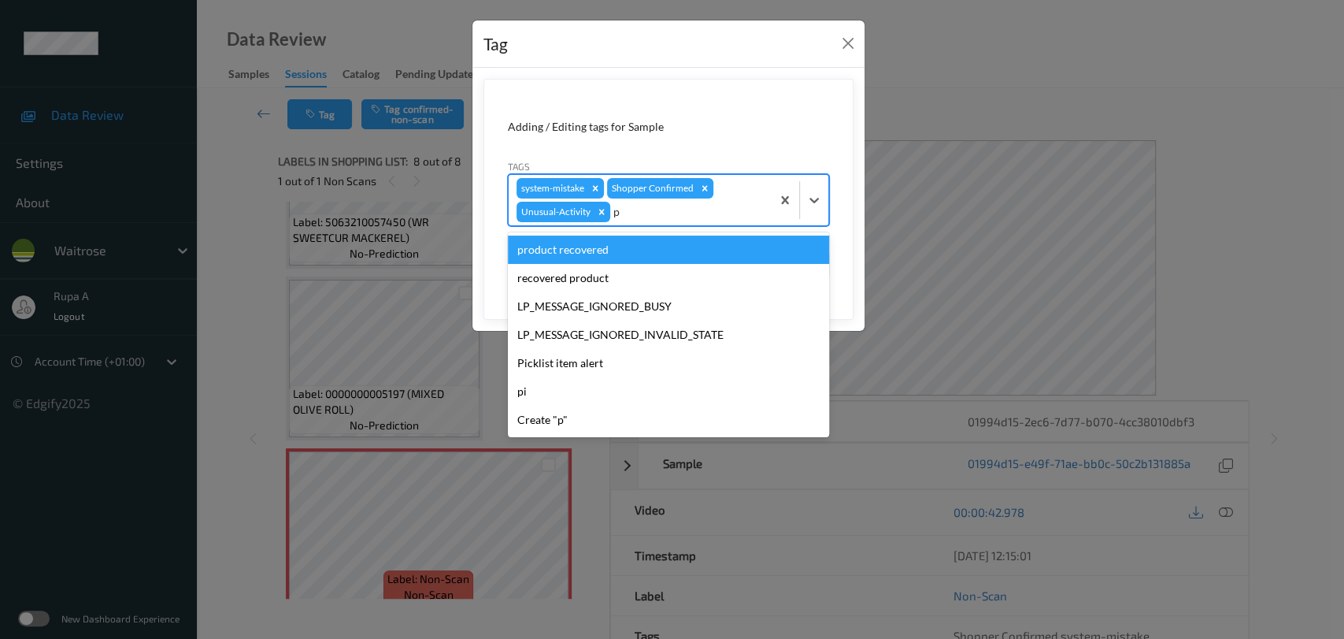
type input "pi"
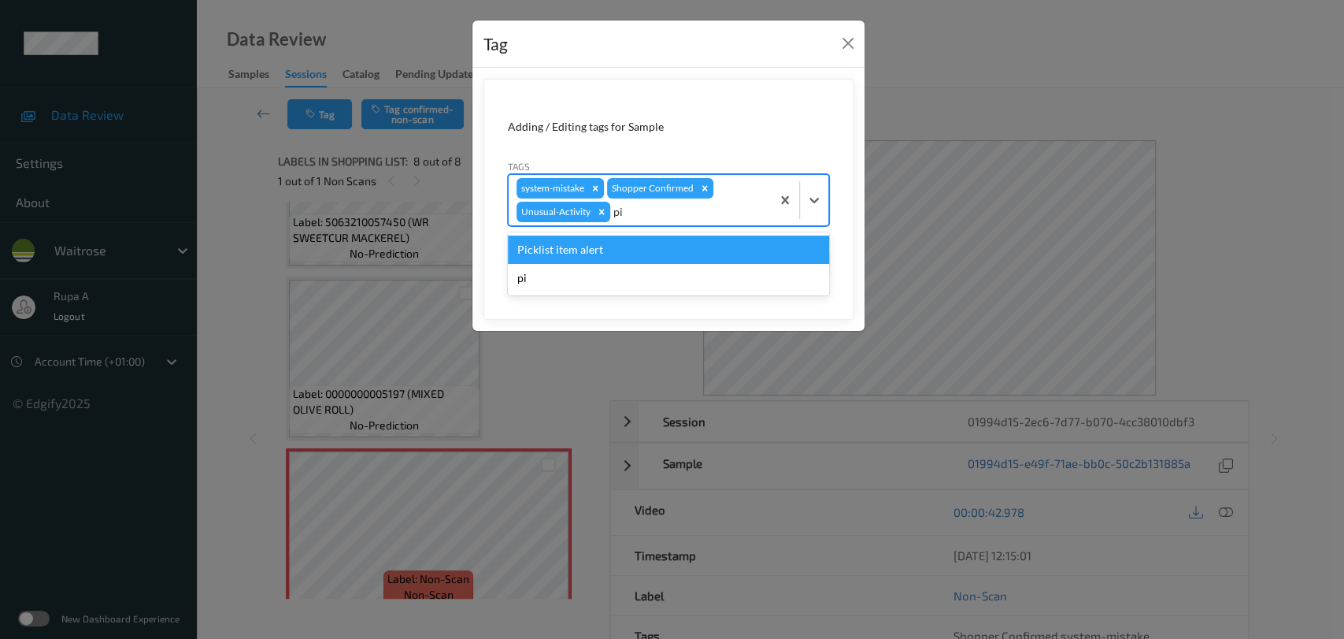
click at [618, 246] on div "Picklist item alert" at bounding box center [668, 249] width 321 height 28
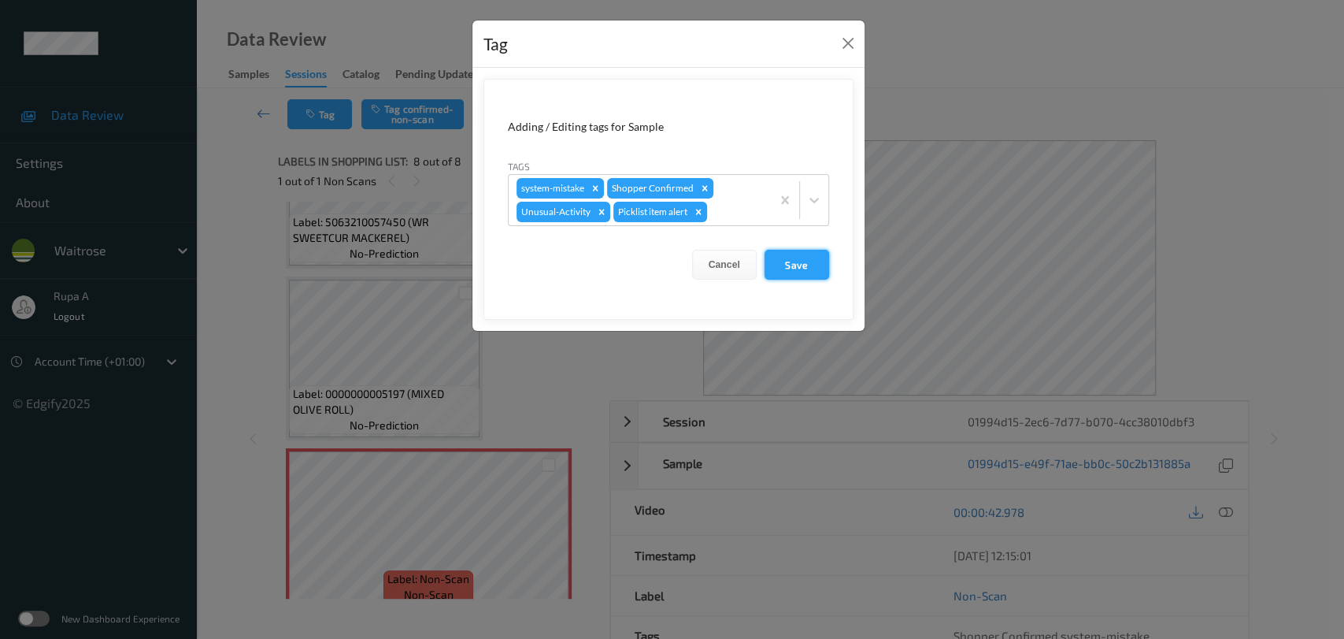
click at [779, 254] on button "Save" at bounding box center [797, 265] width 65 height 30
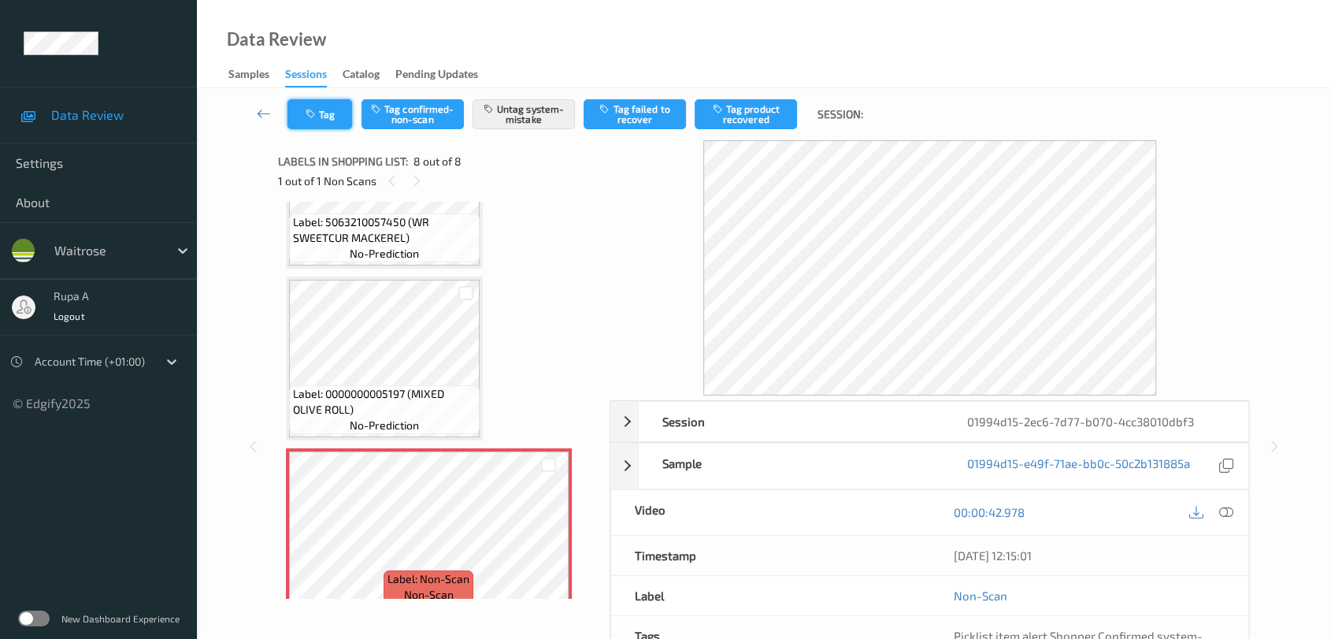
click at [328, 114] on button "Tag" at bounding box center [319, 114] width 65 height 30
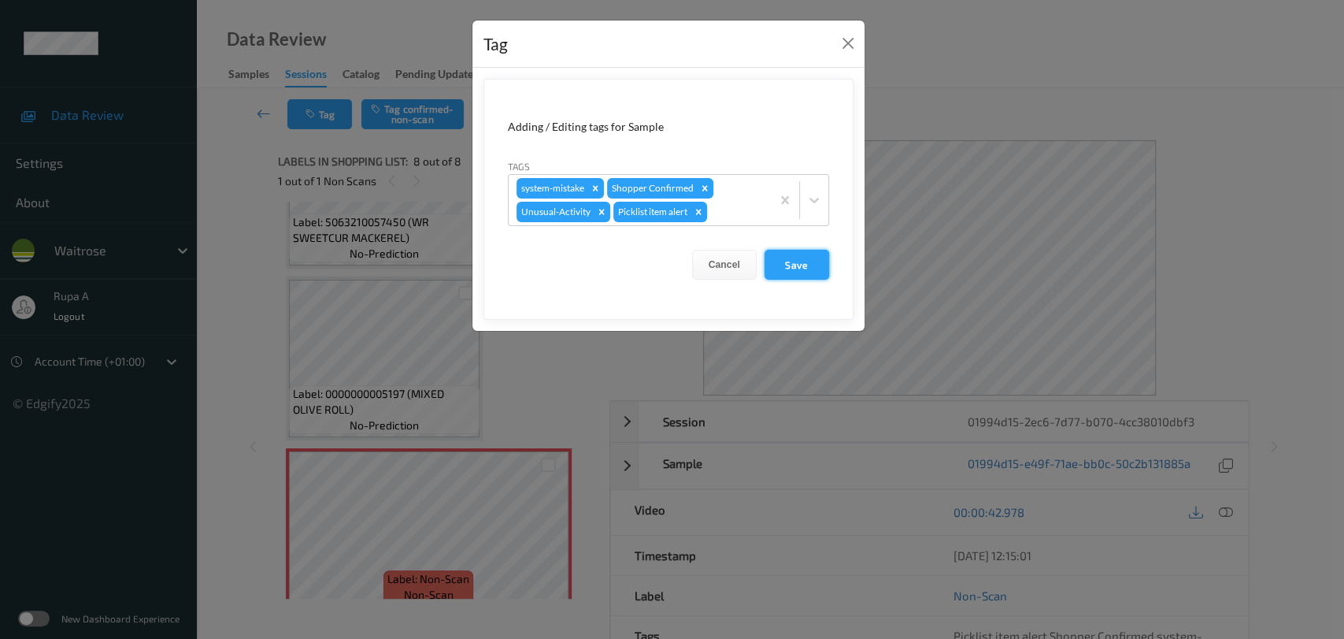
click at [773, 254] on button "Save" at bounding box center [797, 265] width 65 height 30
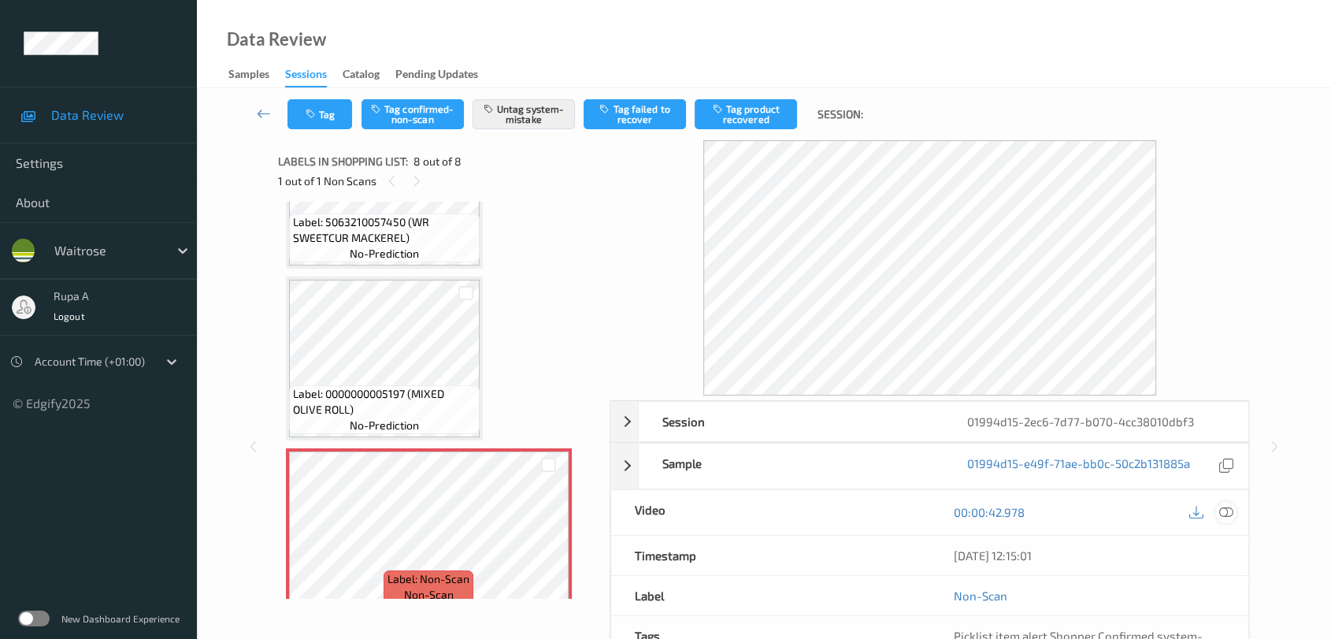
click at [1225, 514] on icon at bounding box center [1226, 512] width 14 height 14
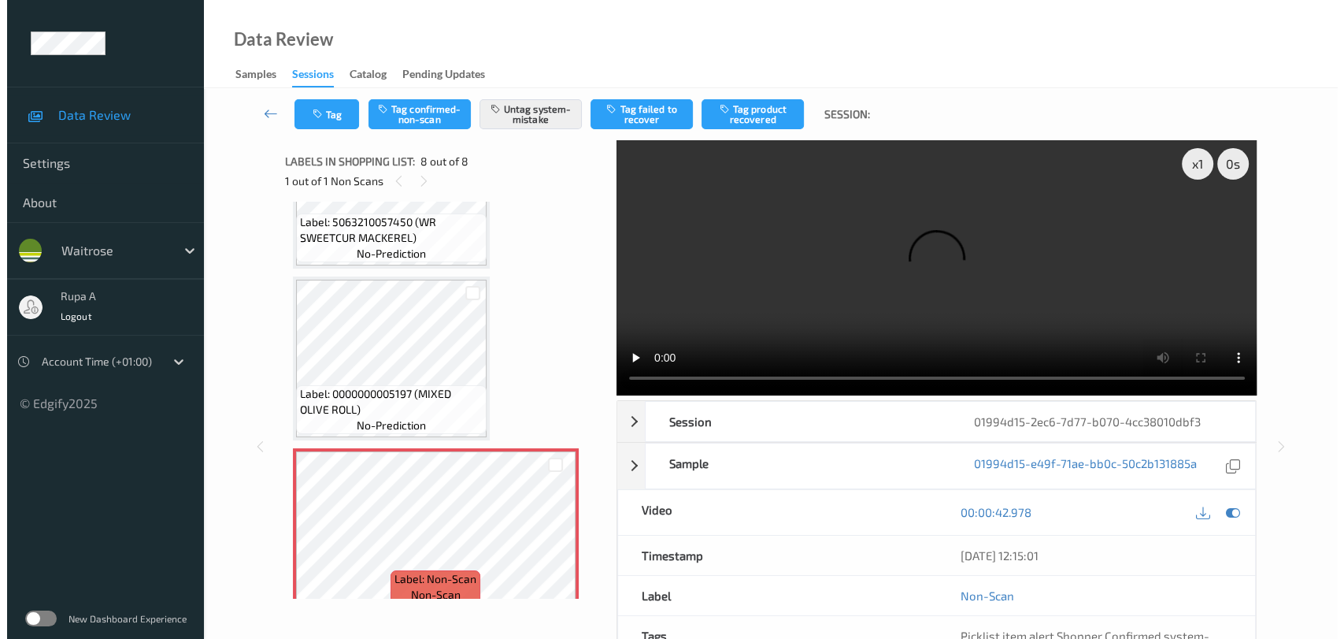
scroll to position [861, 0]
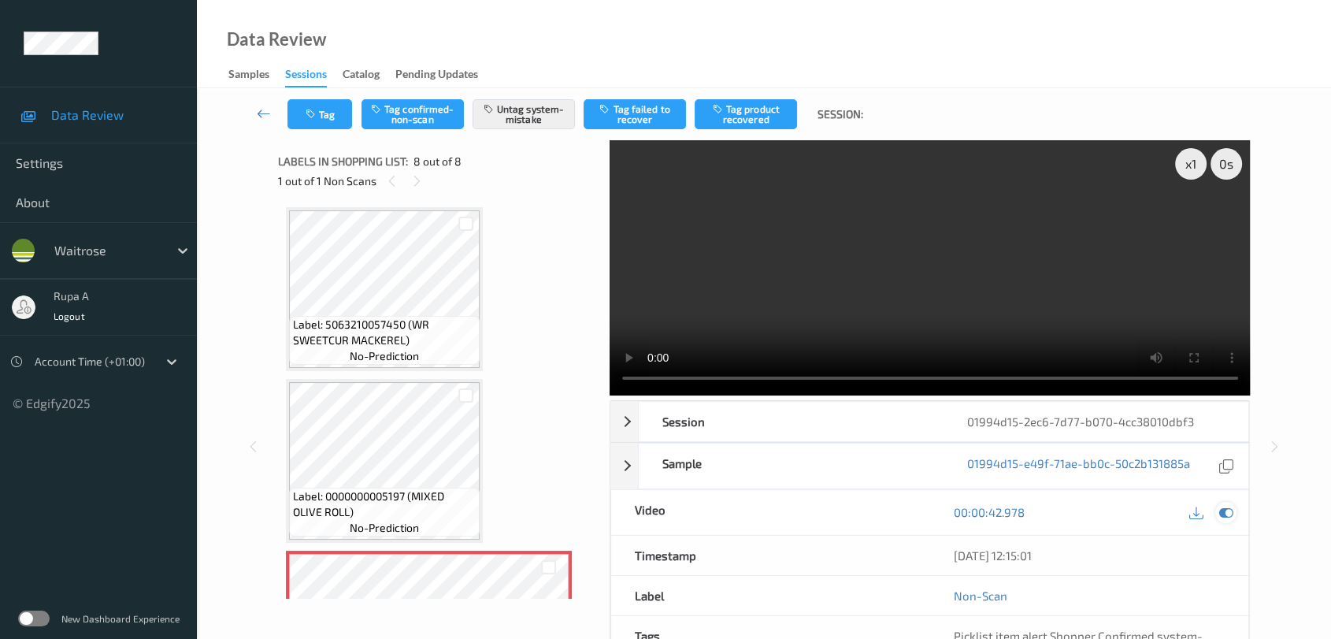
click at [1226, 517] on icon at bounding box center [1226, 512] width 14 height 14
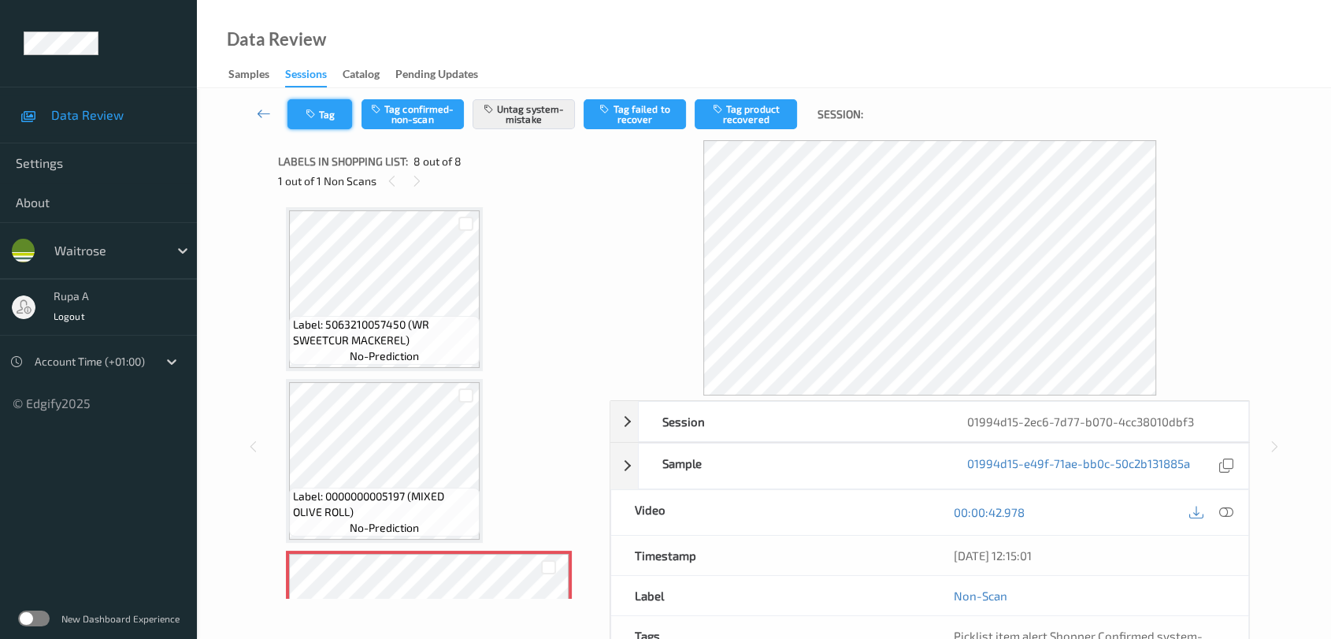
click at [339, 114] on button "Tag" at bounding box center [319, 114] width 65 height 30
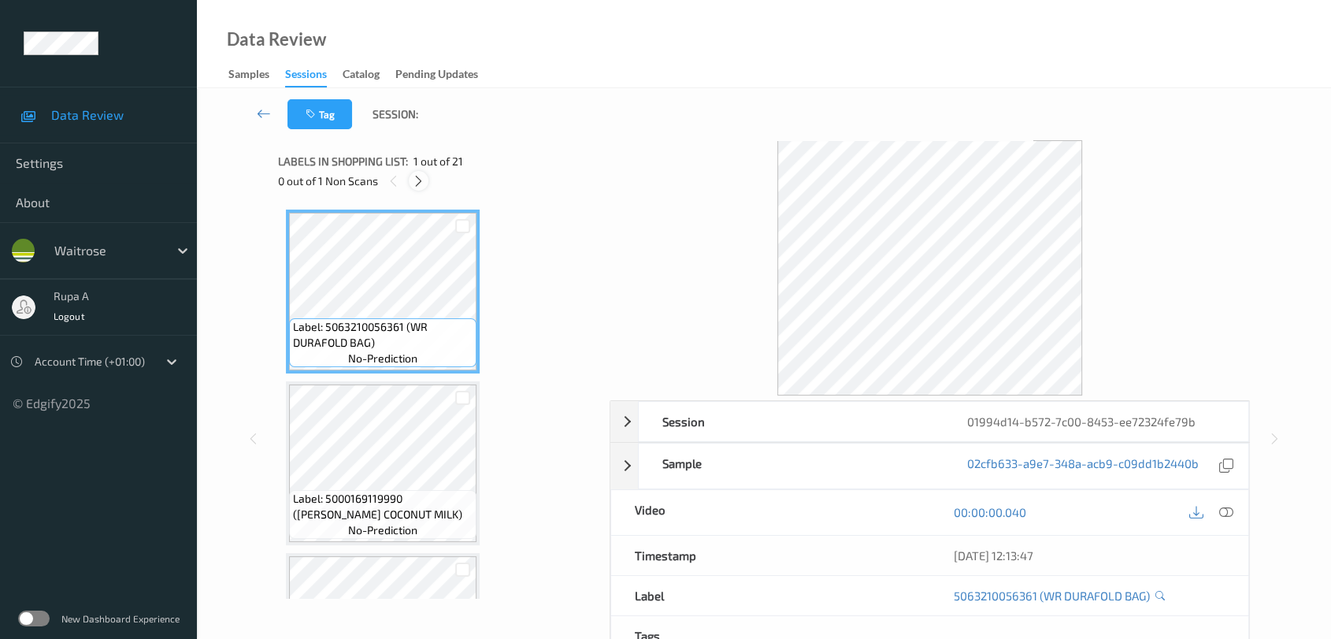
click at [413, 183] on icon at bounding box center [418, 181] width 13 height 14
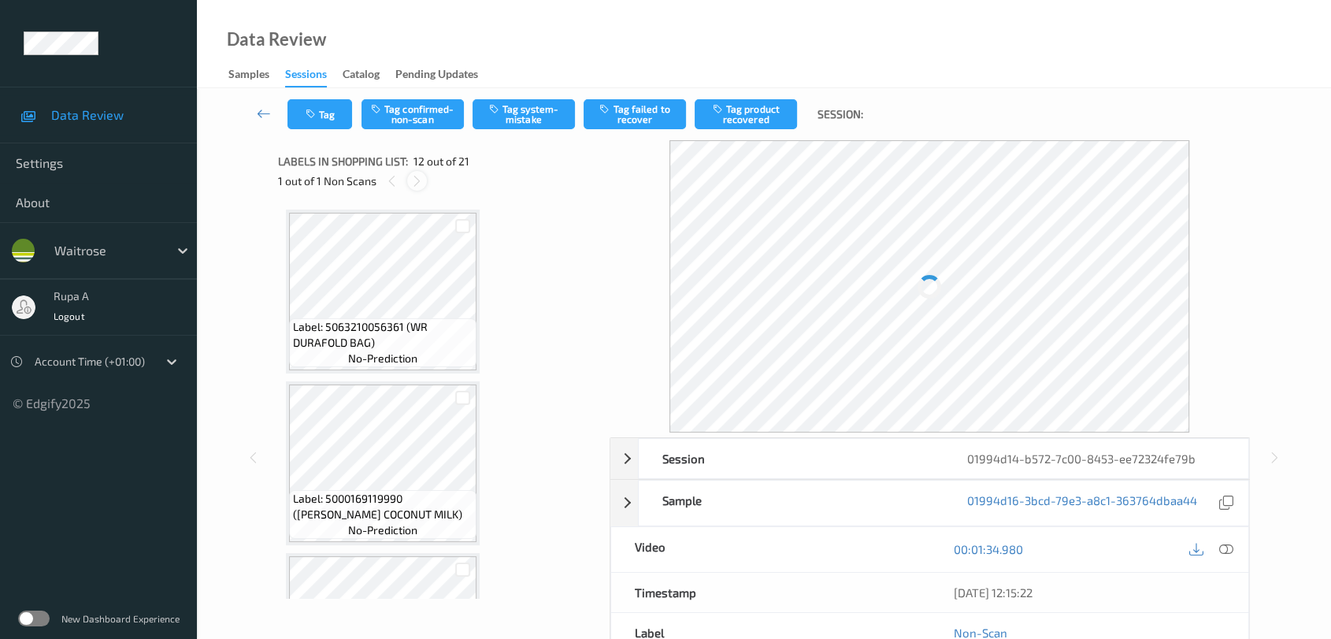
scroll to position [1718, 0]
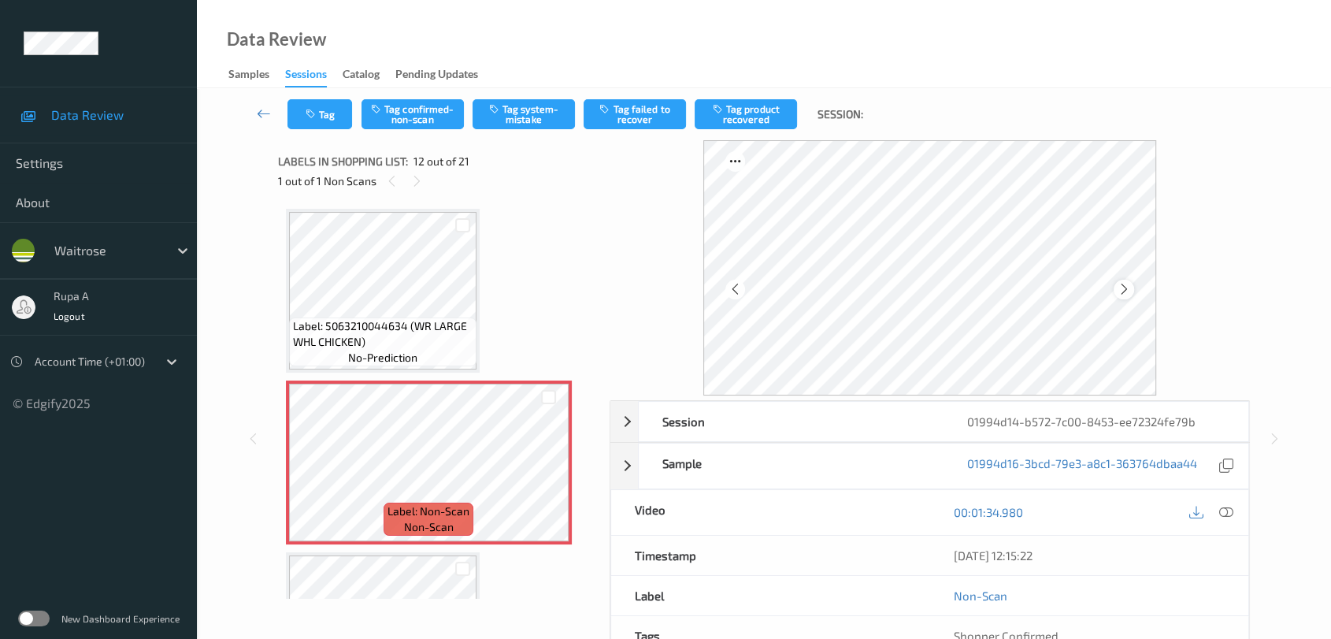
click at [1121, 285] on icon at bounding box center [1123, 289] width 13 height 14
click at [469, 218] on div at bounding box center [462, 225] width 15 height 15
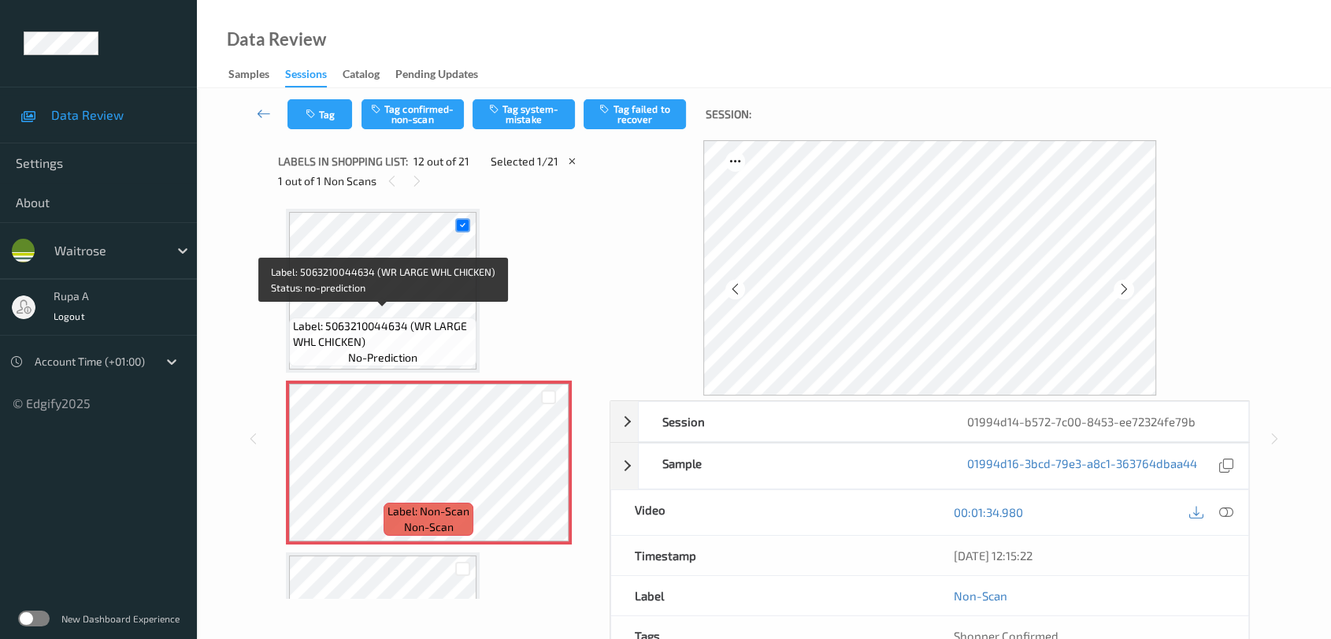
scroll to position [1630, 0]
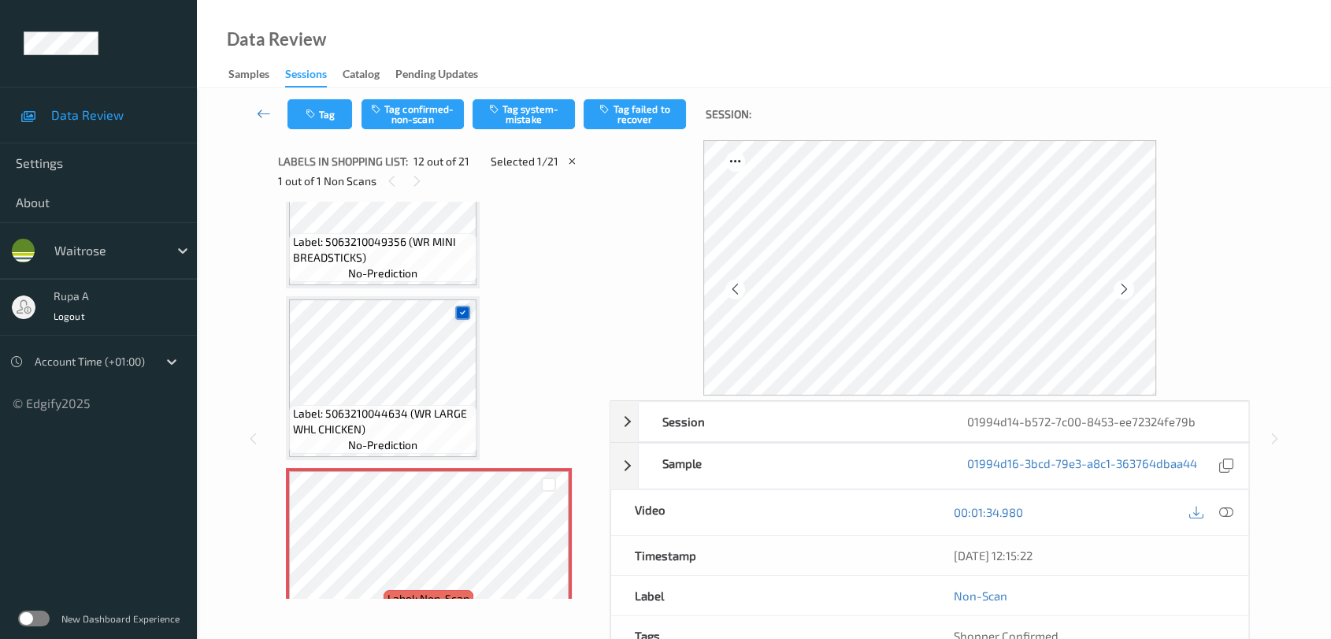
click at [461, 308] on icon at bounding box center [463, 312] width 10 height 10
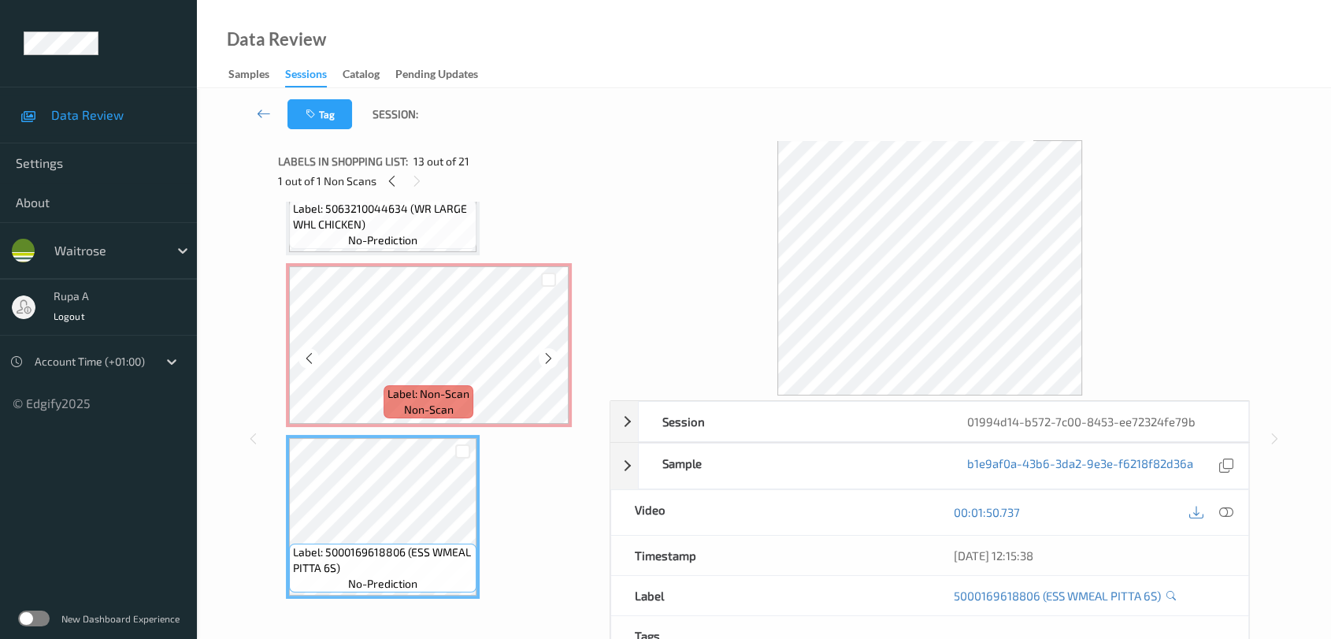
scroll to position [1805, 0]
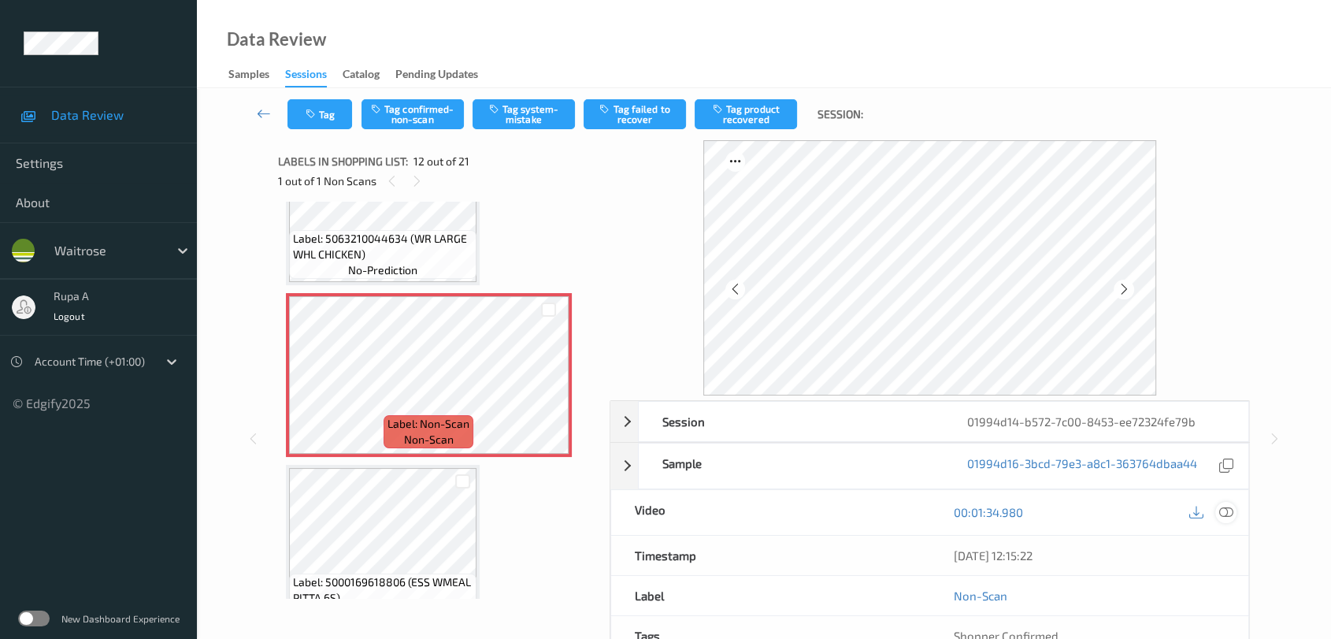
click at [1222, 509] on icon at bounding box center [1226, 512] width 14 height 14
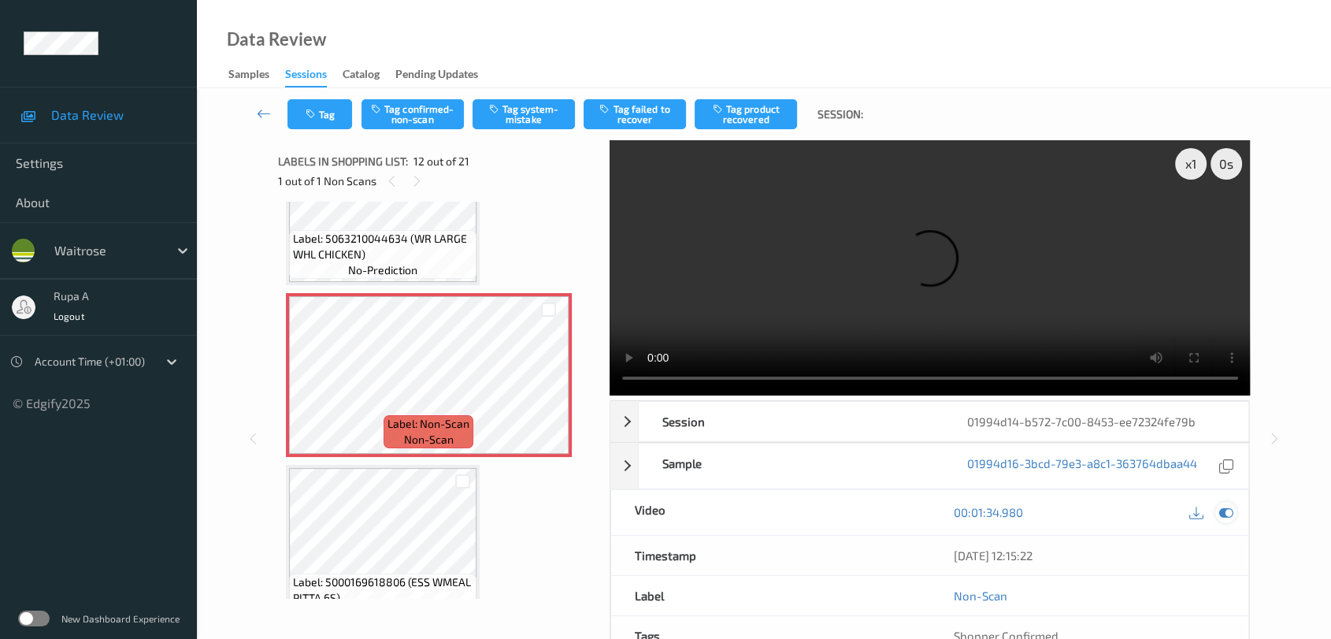
click at [1223, 508] on icon at bounding box center [1226, 512] width 14 height 14
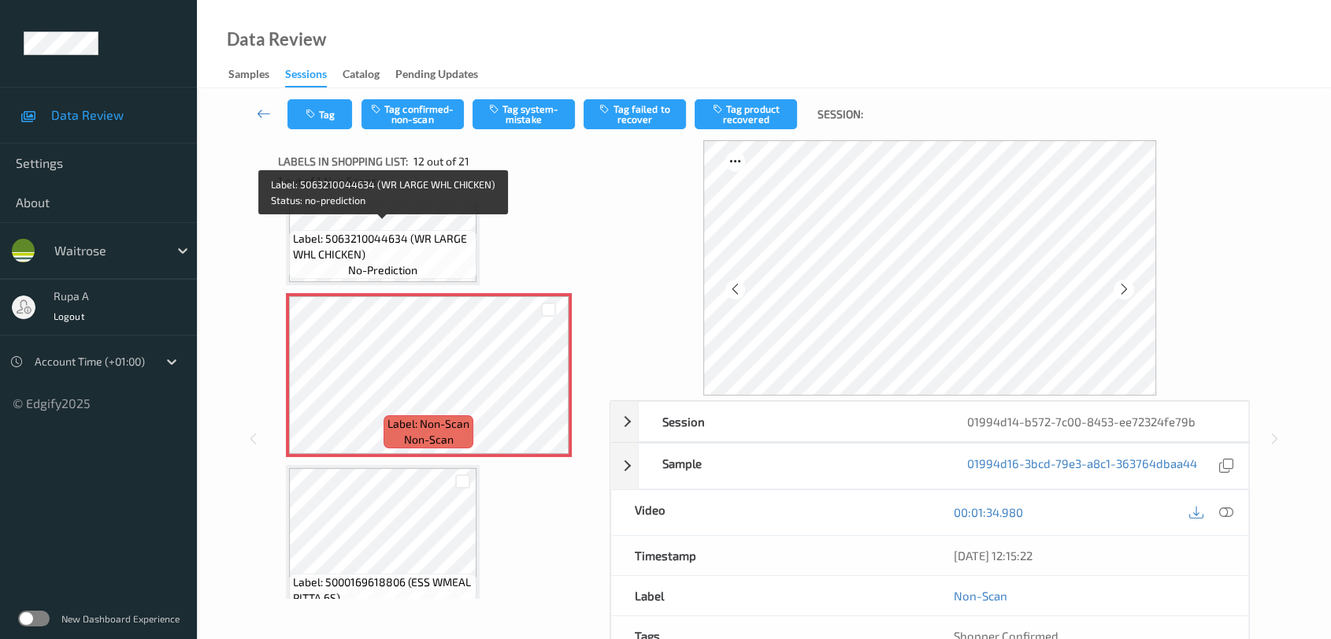
click at [394, 247] on span "Label: 5063210044634 (WR LARGE WHL CHICKEN)" at bounding box center [383, 247] width 180 height 32
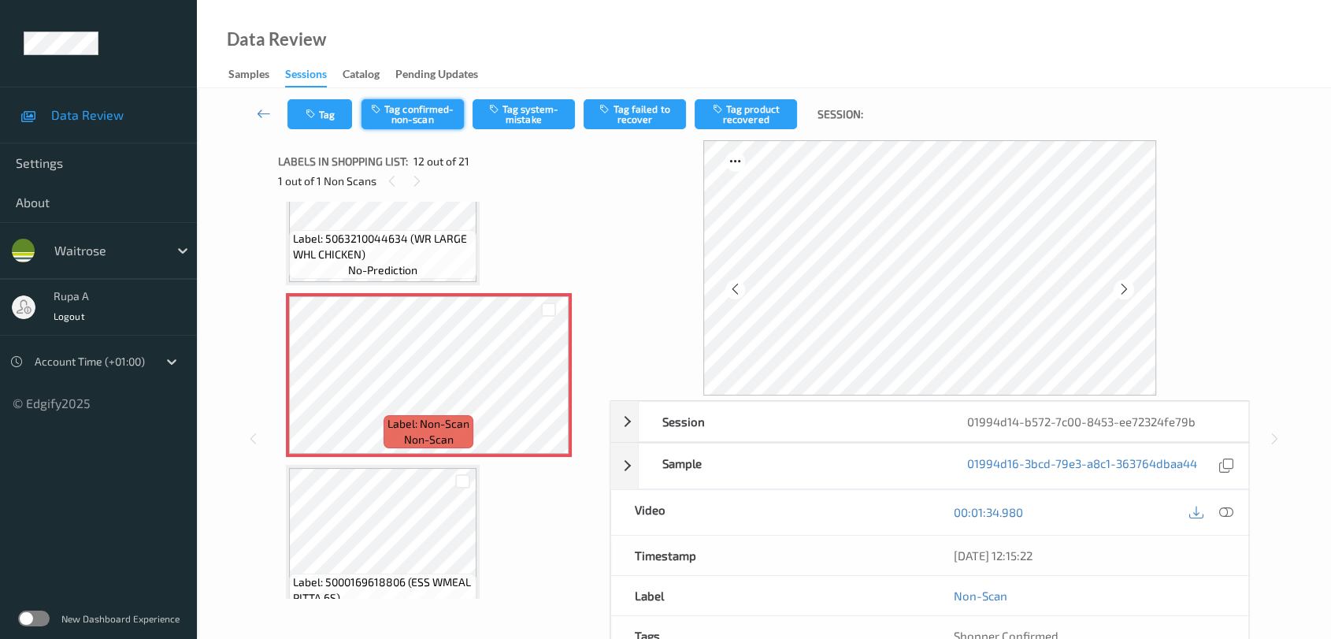
click at [406, 114] on button "Tag confirmed-non-scan" at bounding box center [412, 114] width 102 height 30
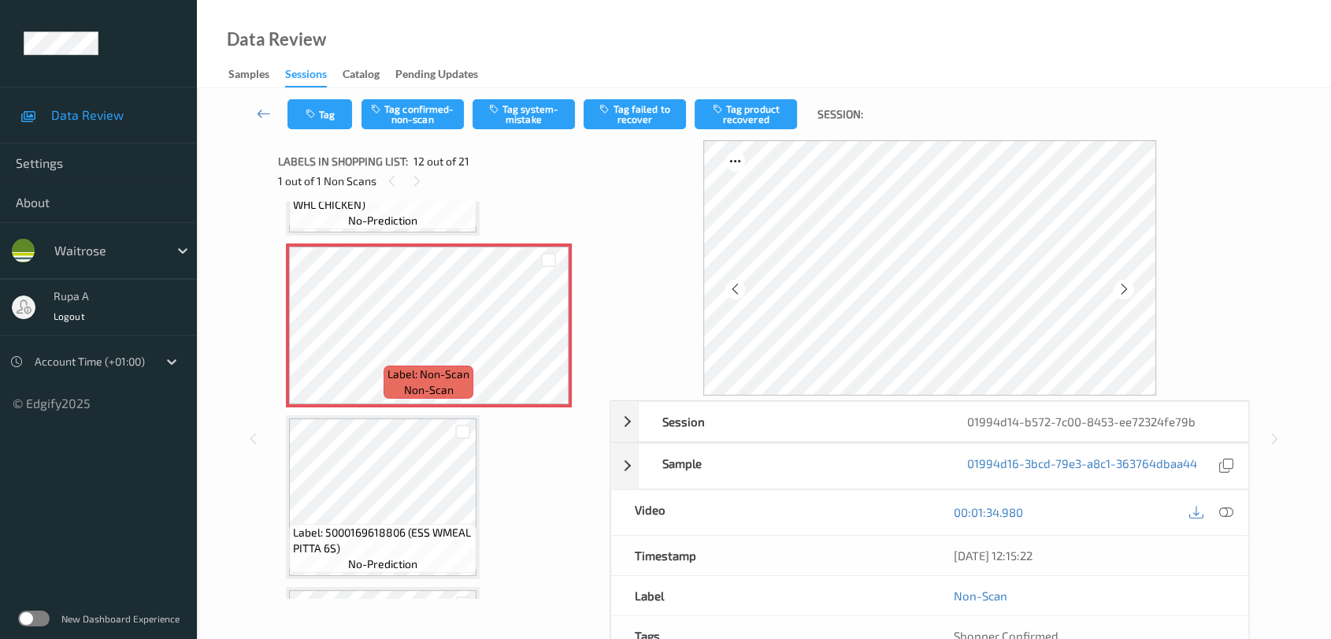
scroll to position [1892, 0]
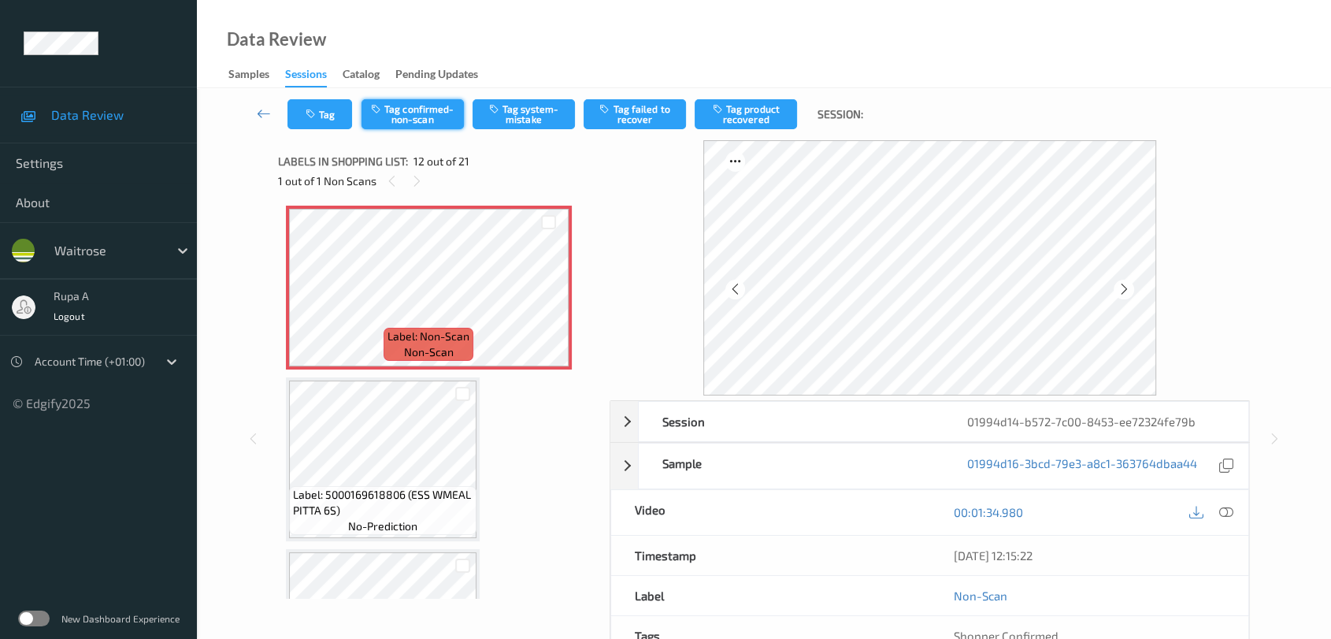
click at [441, 112] on button "Tag confirmed-non-scan" at bounding box center [412, 114] width 102 height 30
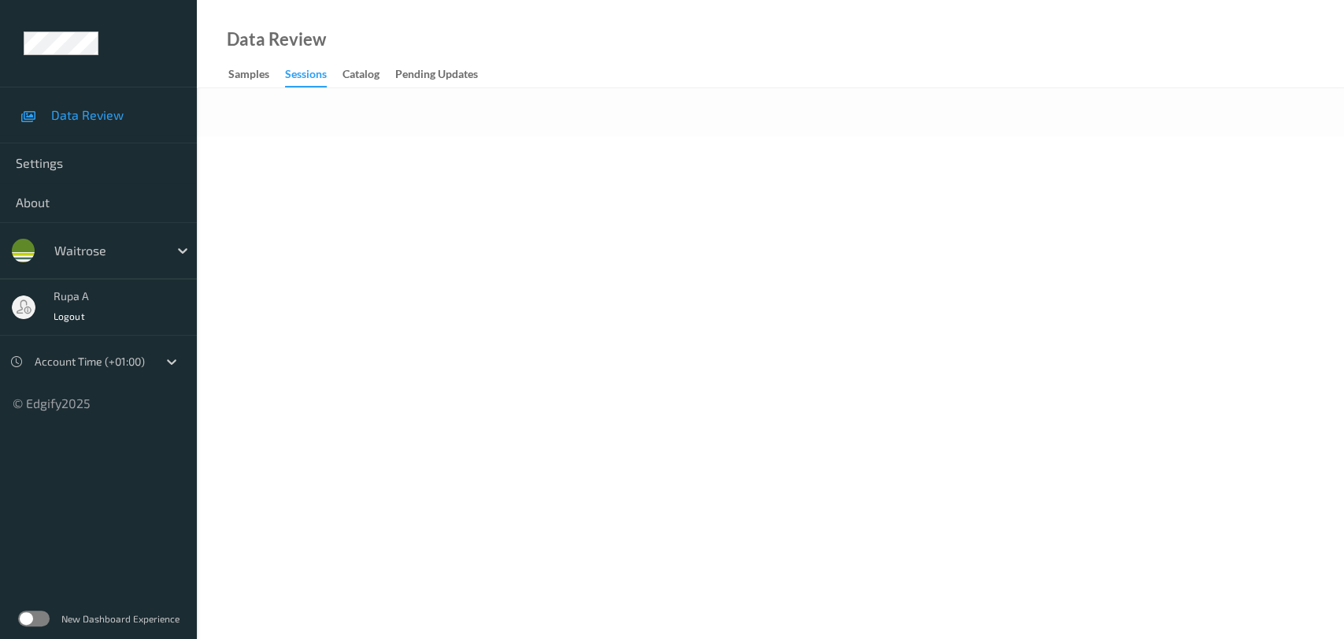
click at [325, 243] on body "Data Review Settings About waitrose rupa a Logout Account Time (+01:00) © Edgif…" at bounding box center [672, 319] width 1344 height 639
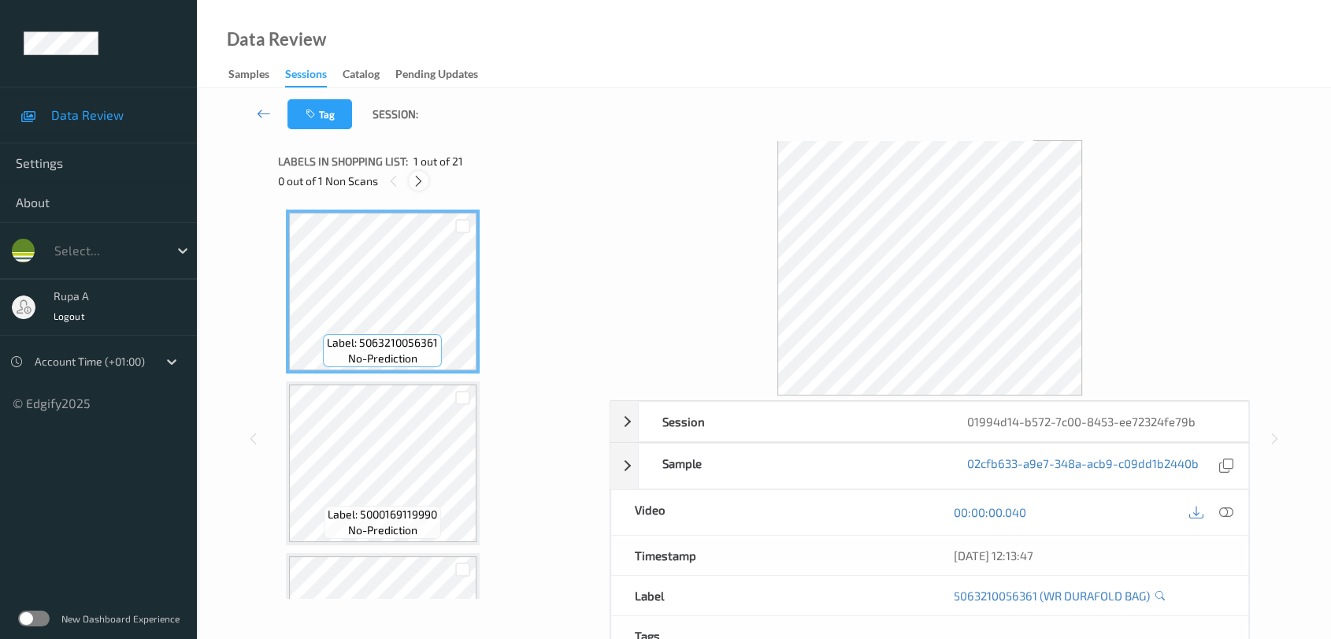
click at [424, 183] on icon at bounding box center [418, 181] width 13 height 14
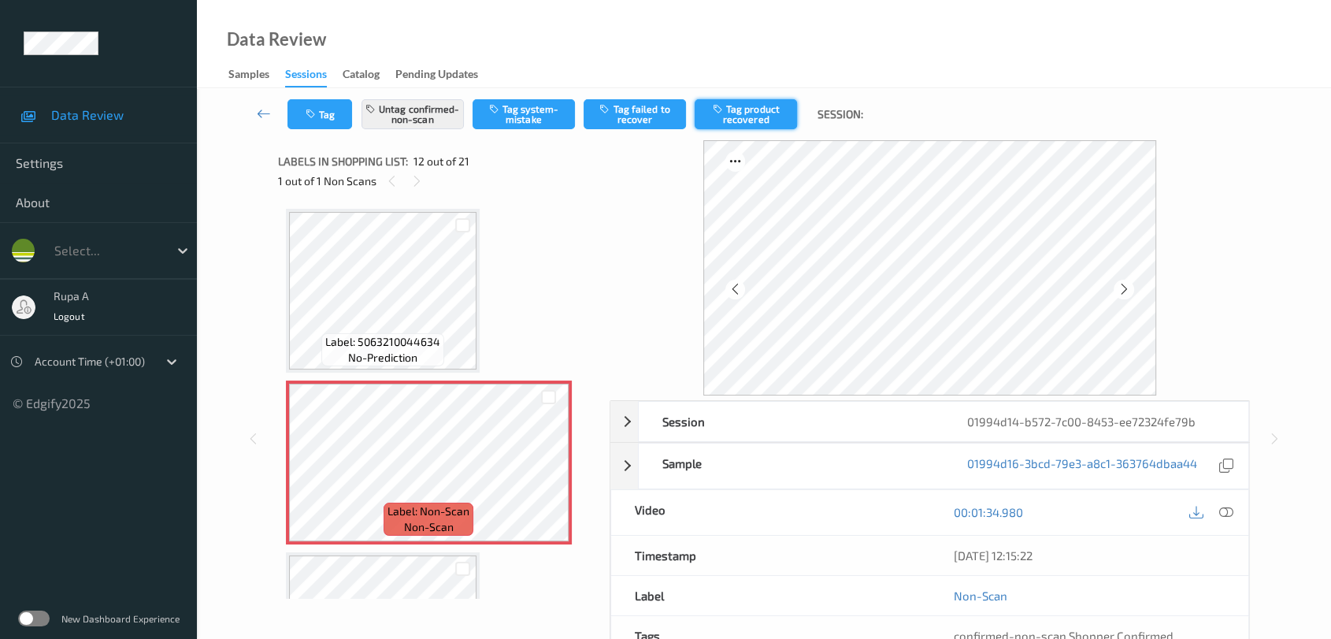
click at [731, 120] on button "Tag product recovered" at bounding box center [746, 114] width 102 height 30
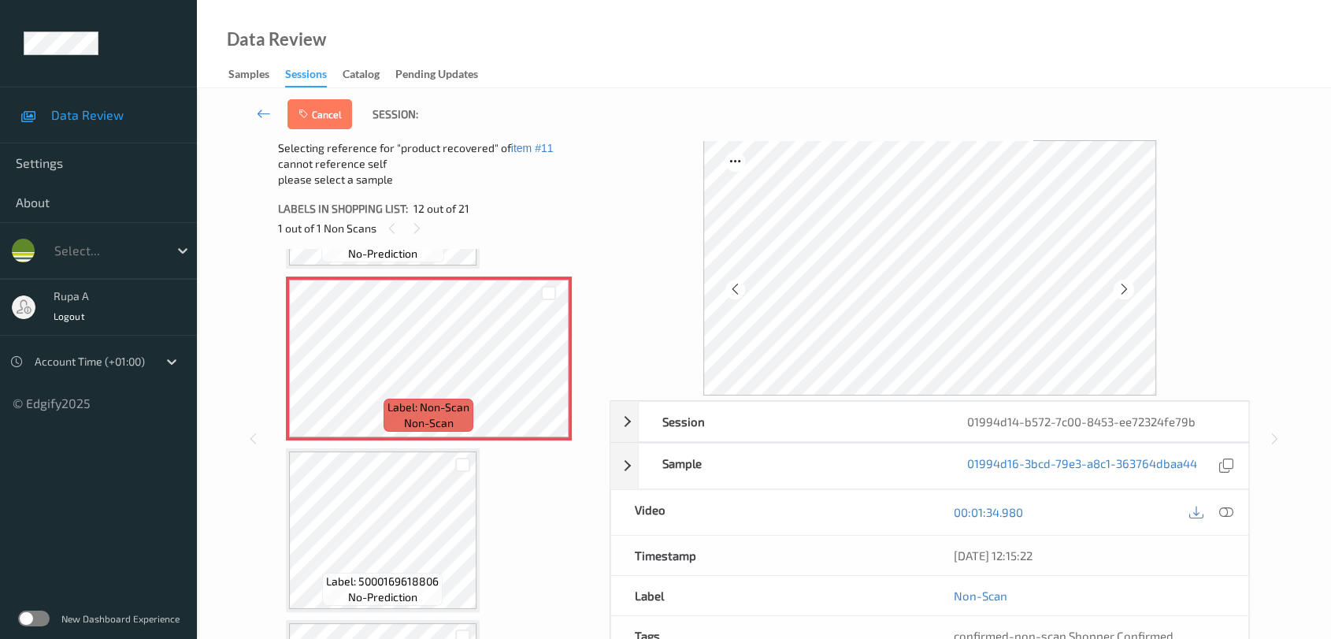
scroll to position [1892, 0]
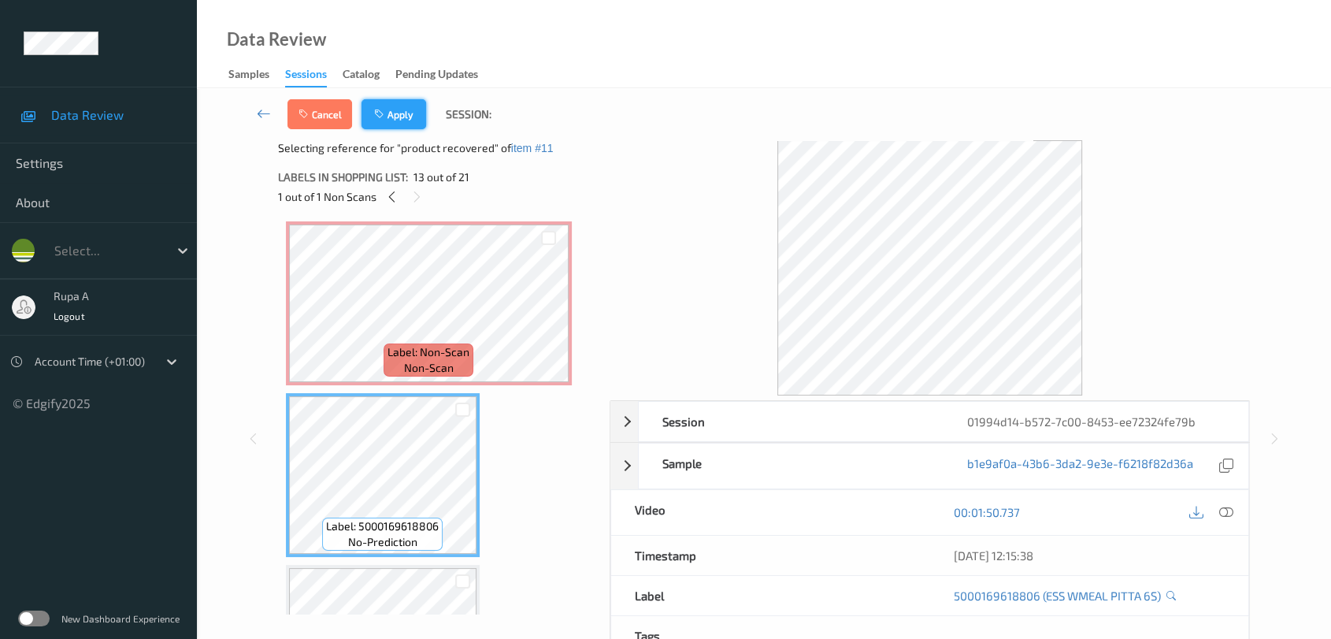
click at [401, 120] on button "Apply" at bounding box center [393, 114] width 65 height 30
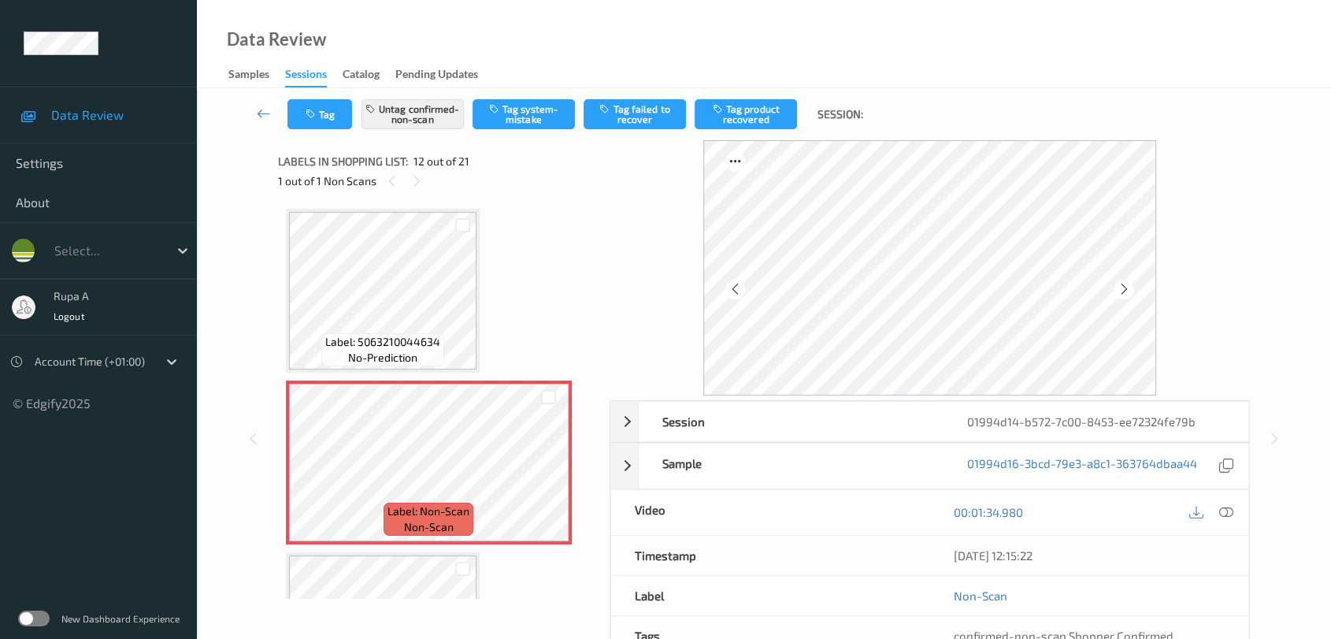
click at [1209, 209] on div at bounding box center [930, 267] width 641 height 255
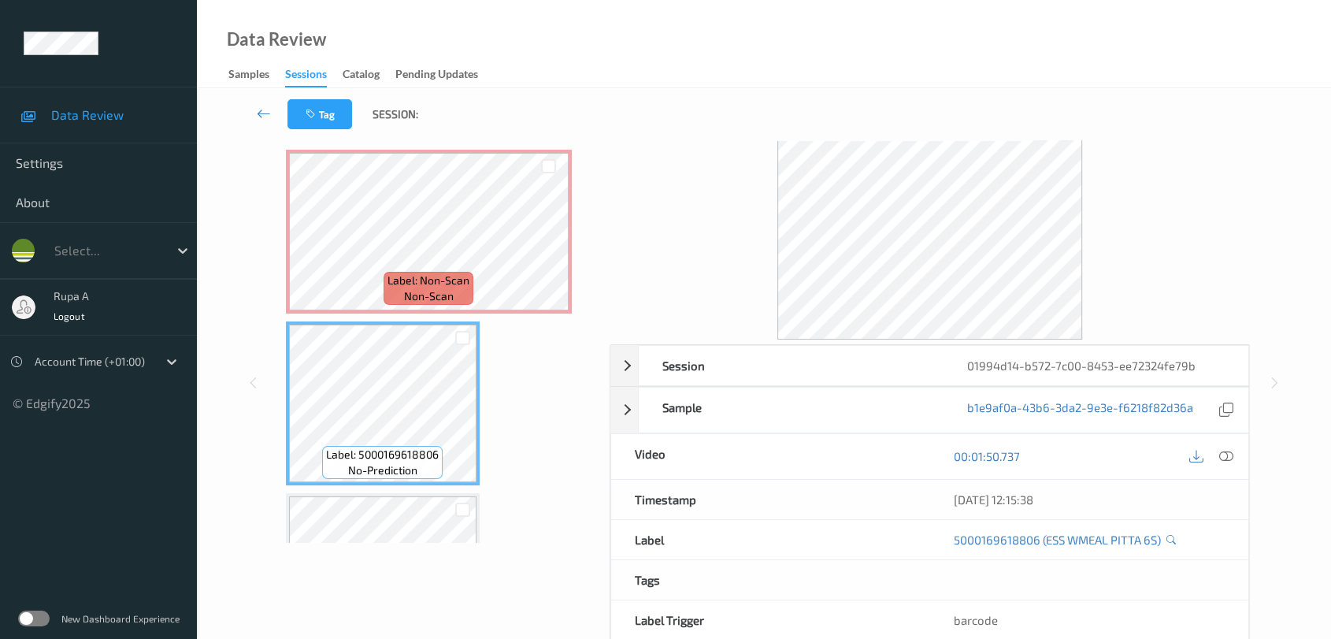
scroll to position [0, 0]
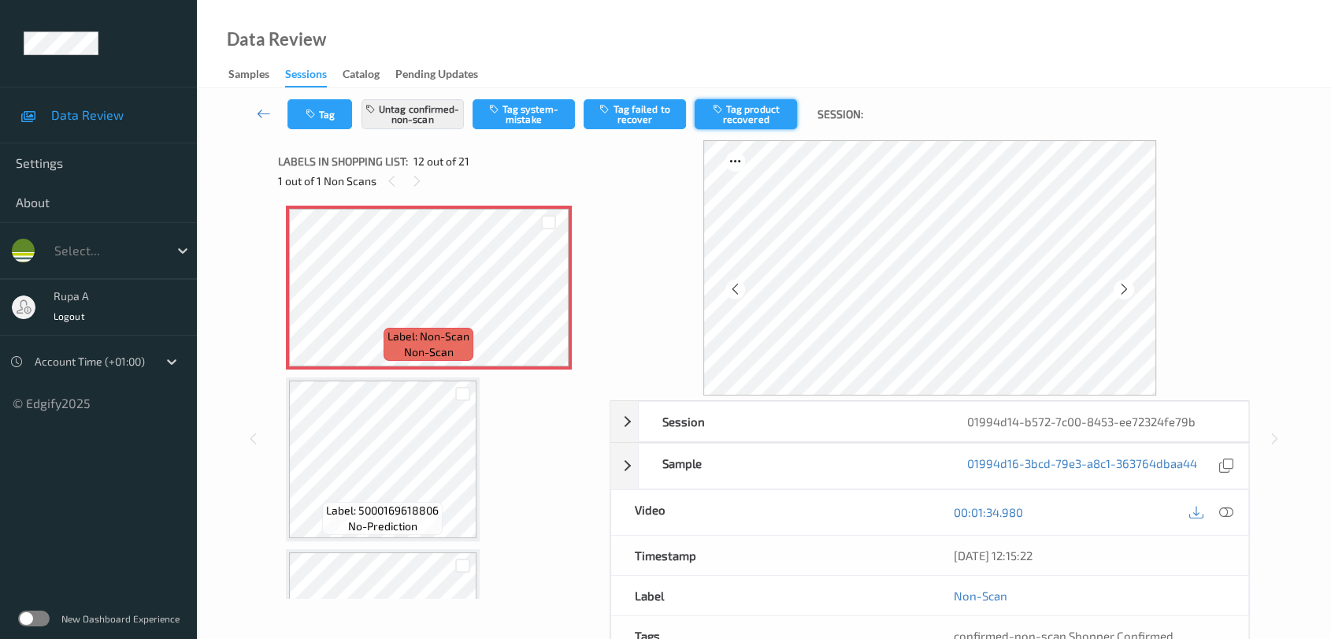
click at [736, 118] on button "Tag product recovered" at bounding box center [746, 114] width 102 height 30
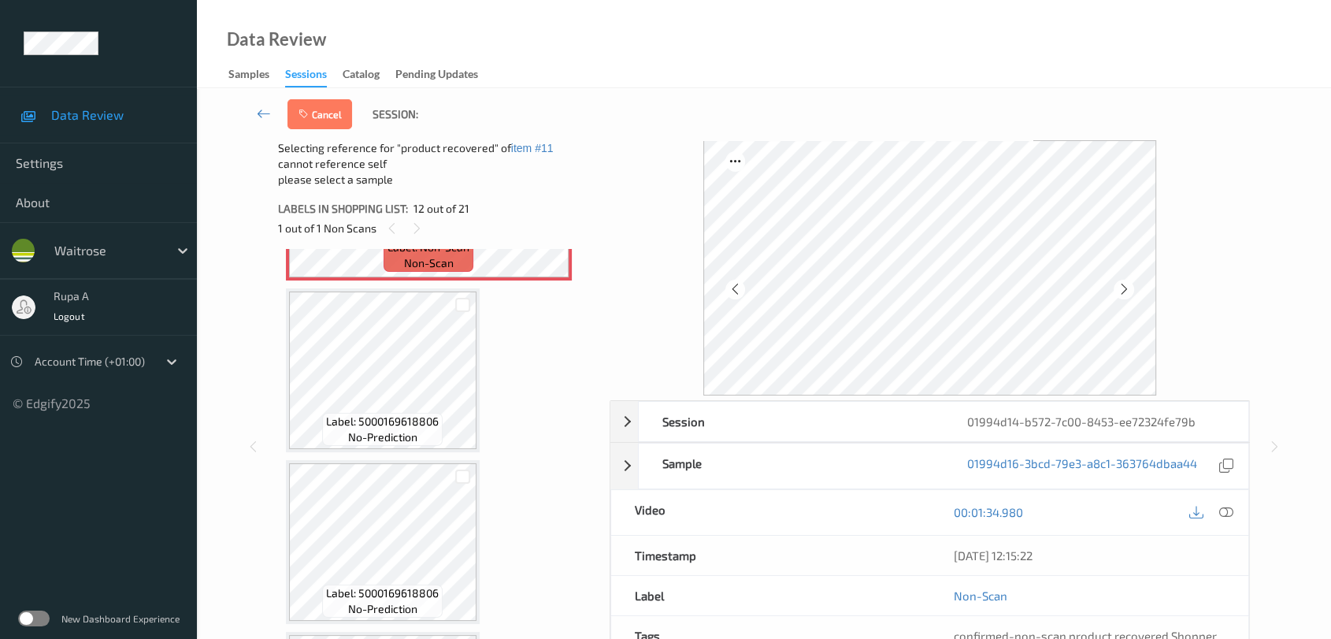
scroll to position [2067, 0]
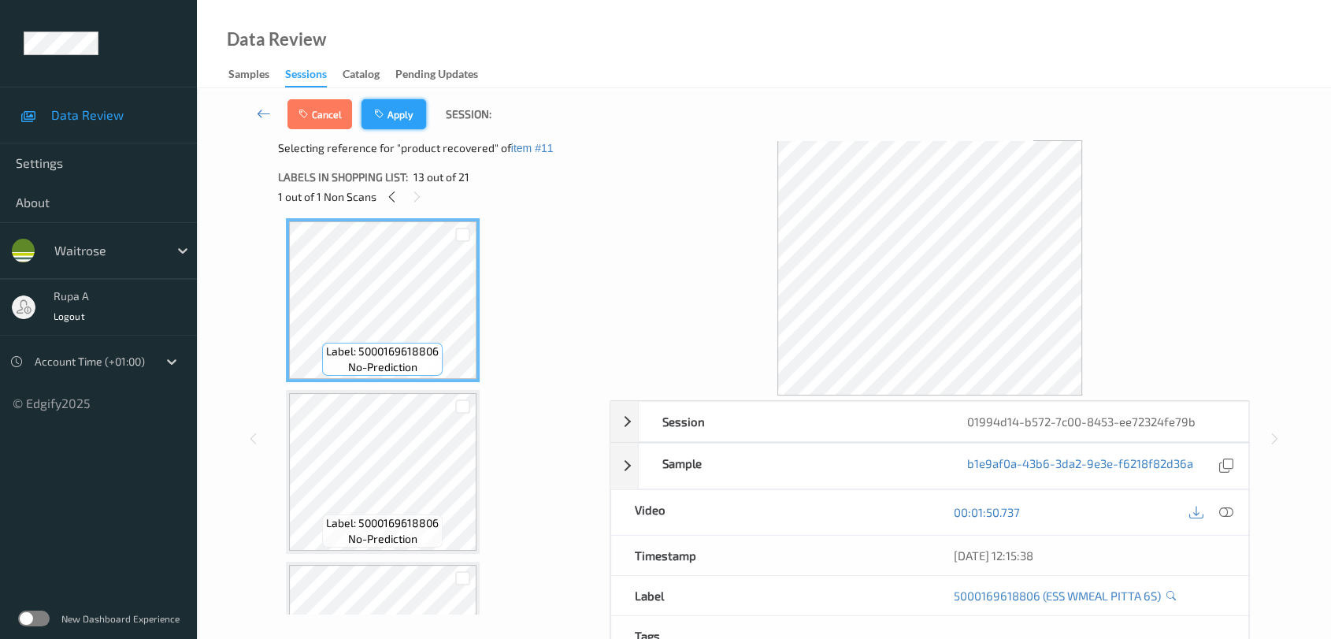
click at [387, 118] on button "Apply" at bounding box center [393, 114] width 65 height 30
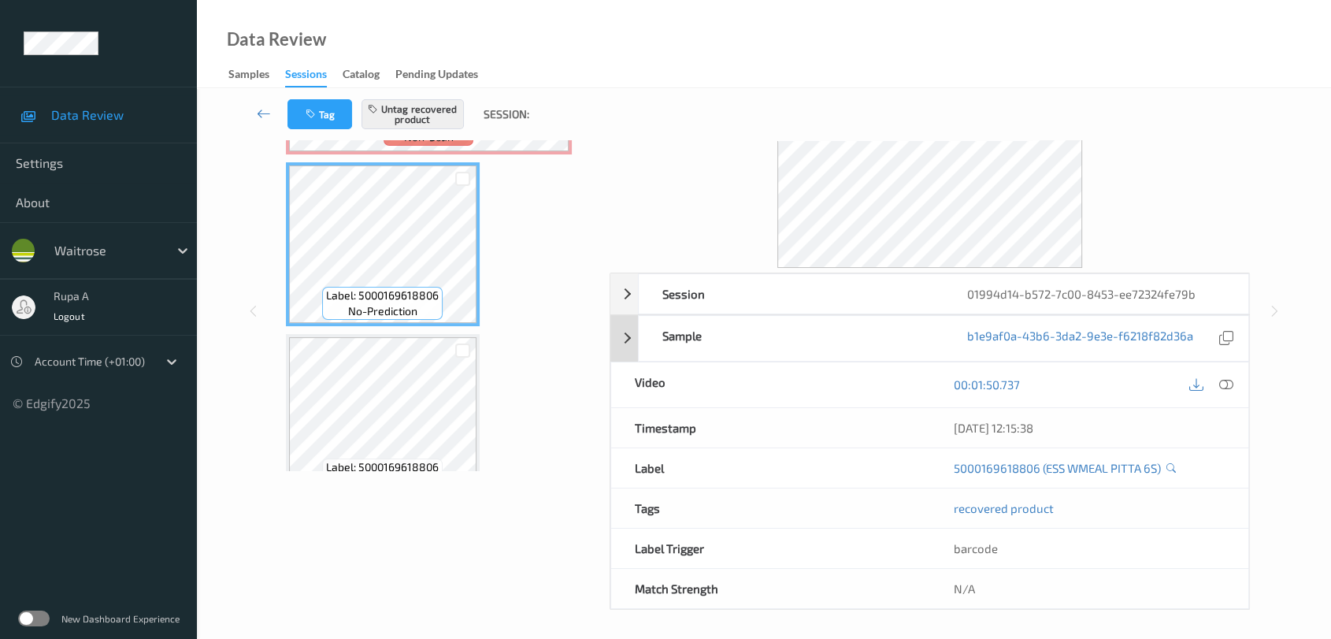
scroll to position [129, 0]
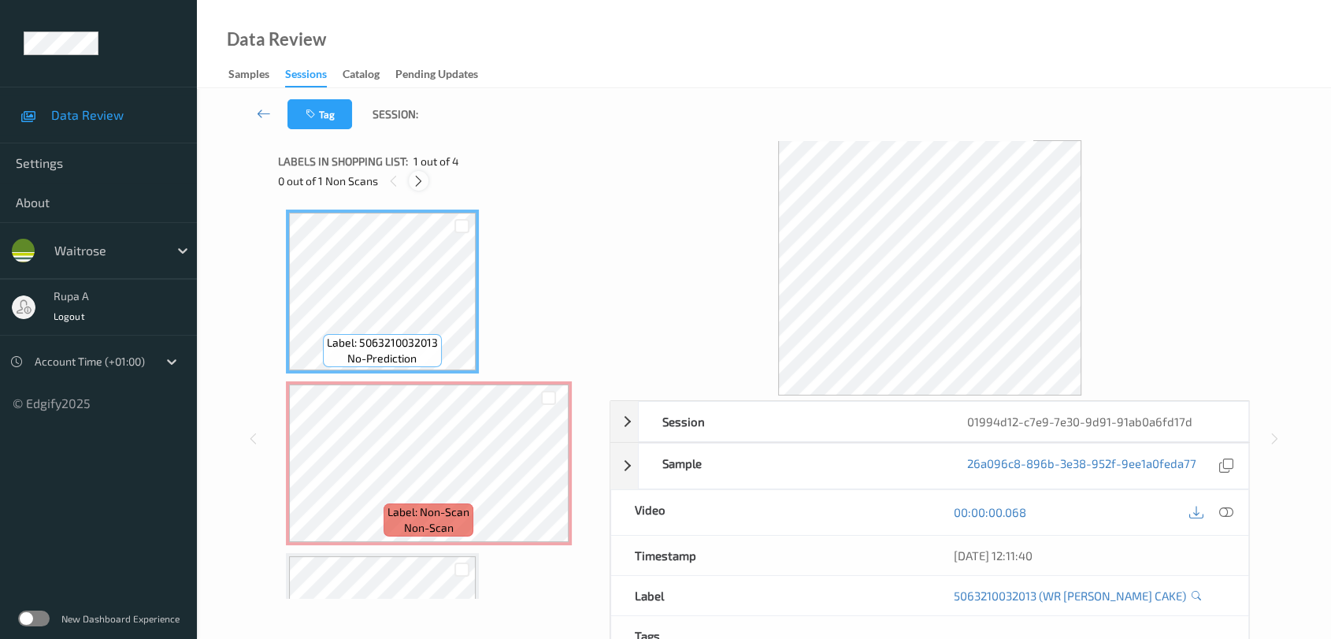
click at [419, 181] on icon at bounding box center [418, 181] width 13 height 14
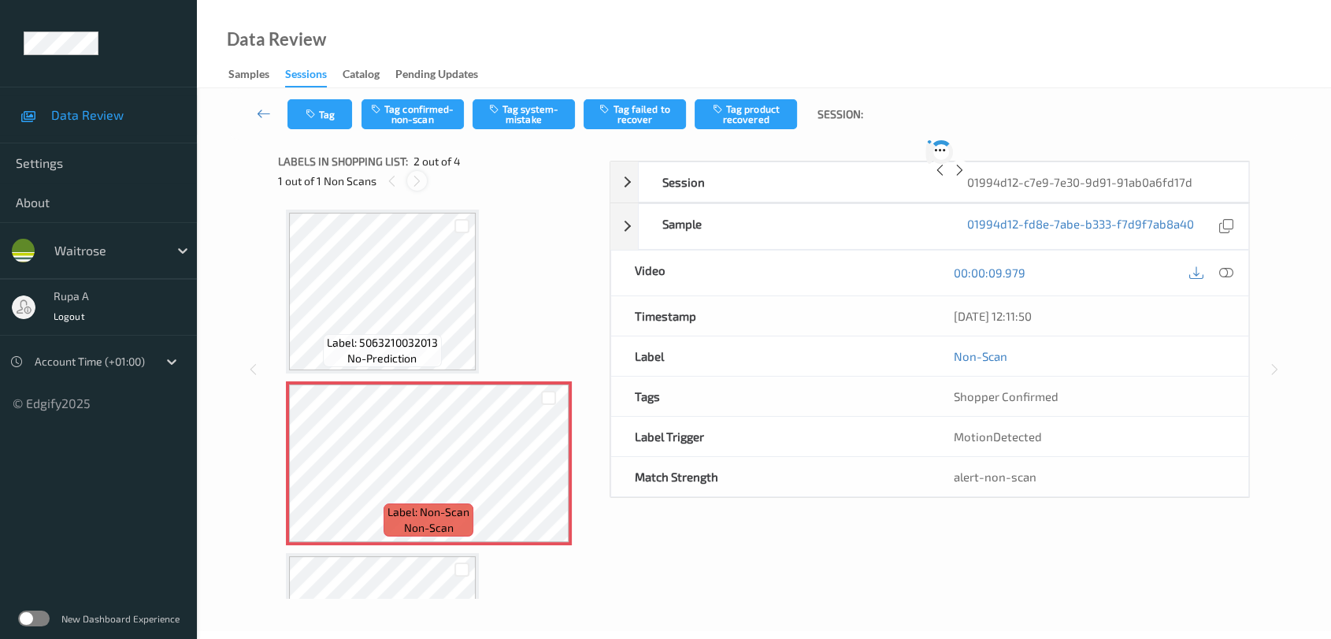
scroll to position [7, 0]
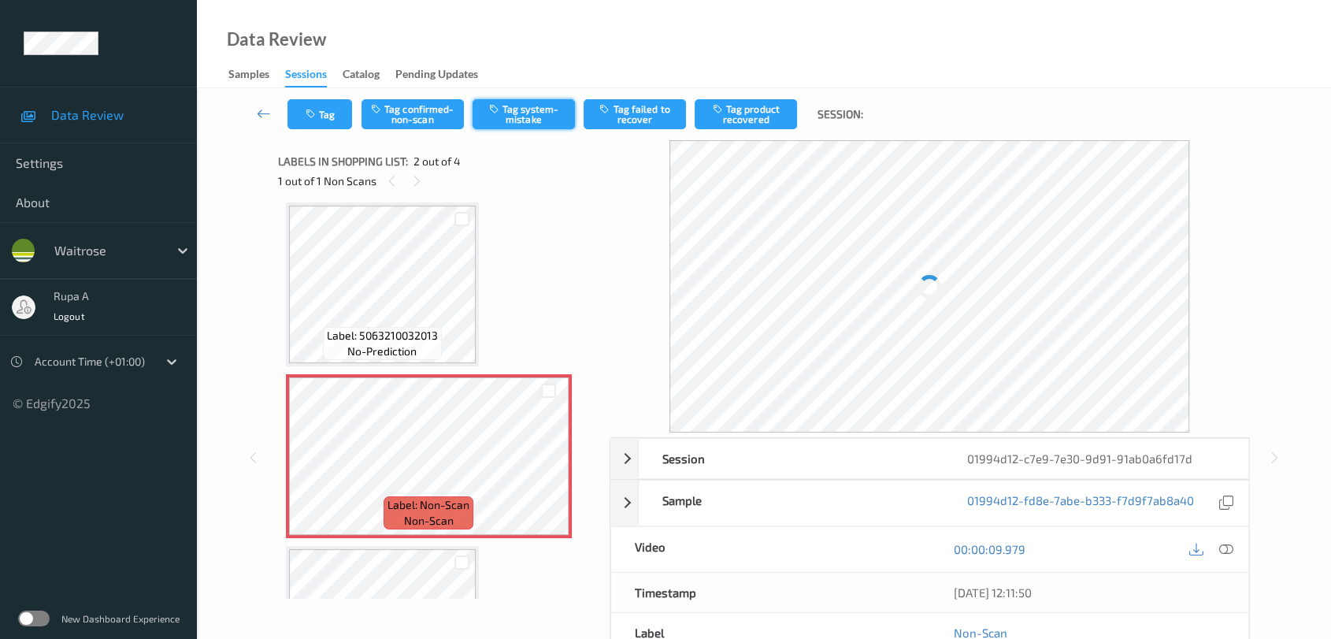
click at [526, 118] on button "Tag system-mistake" at bounding box center [524, 114] width 102 height 30
click at [337, 111] on button "Tag" at bounding box center [319, 114] width 65 height 30
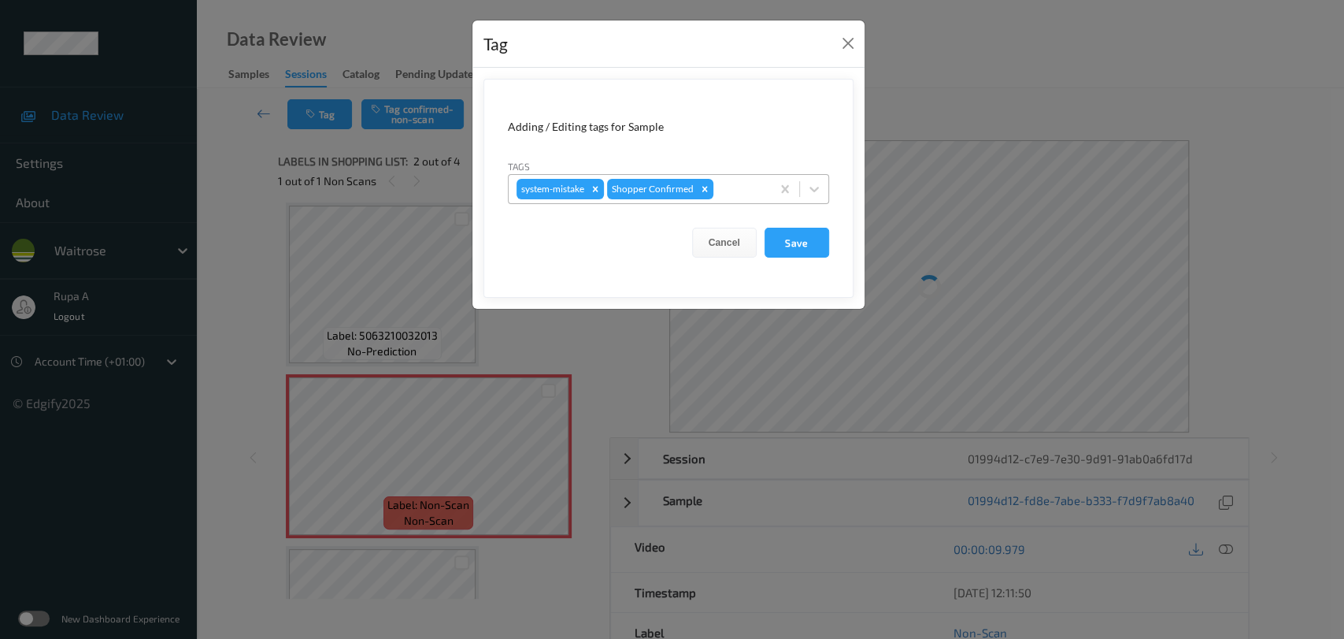
click at [719, 199] on div "system-mistake Shopper Confirmed" at bounding box center [640, 189] width 262 height 27
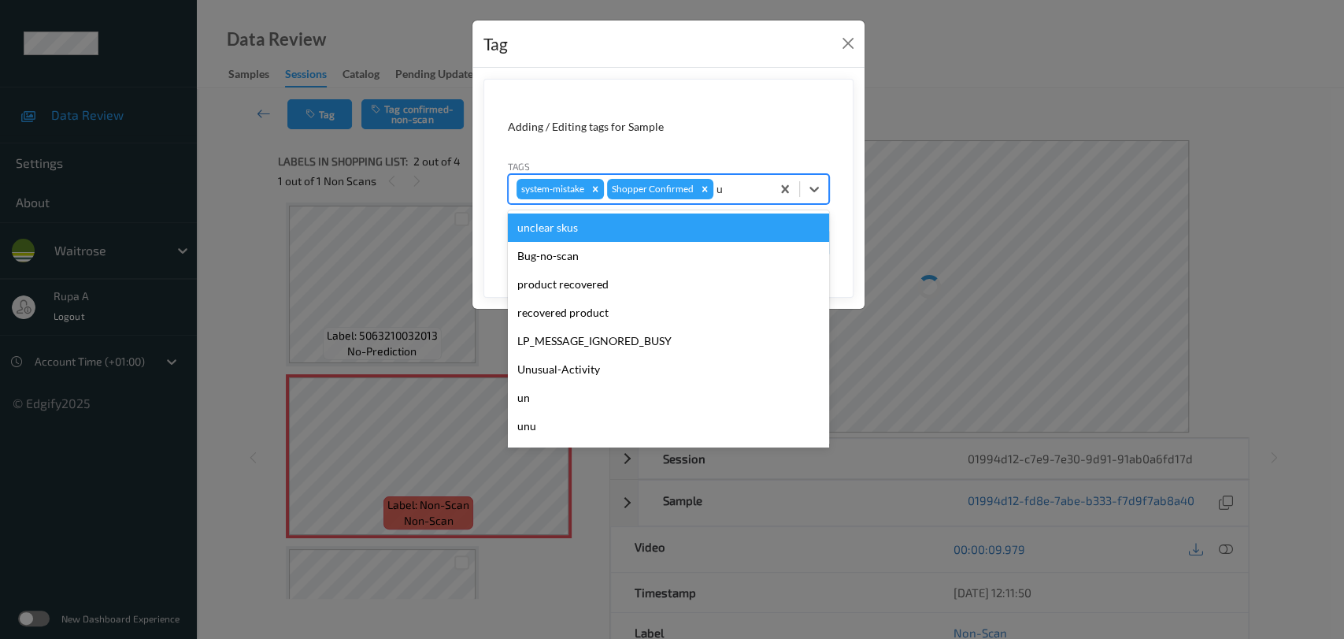
type input "un"
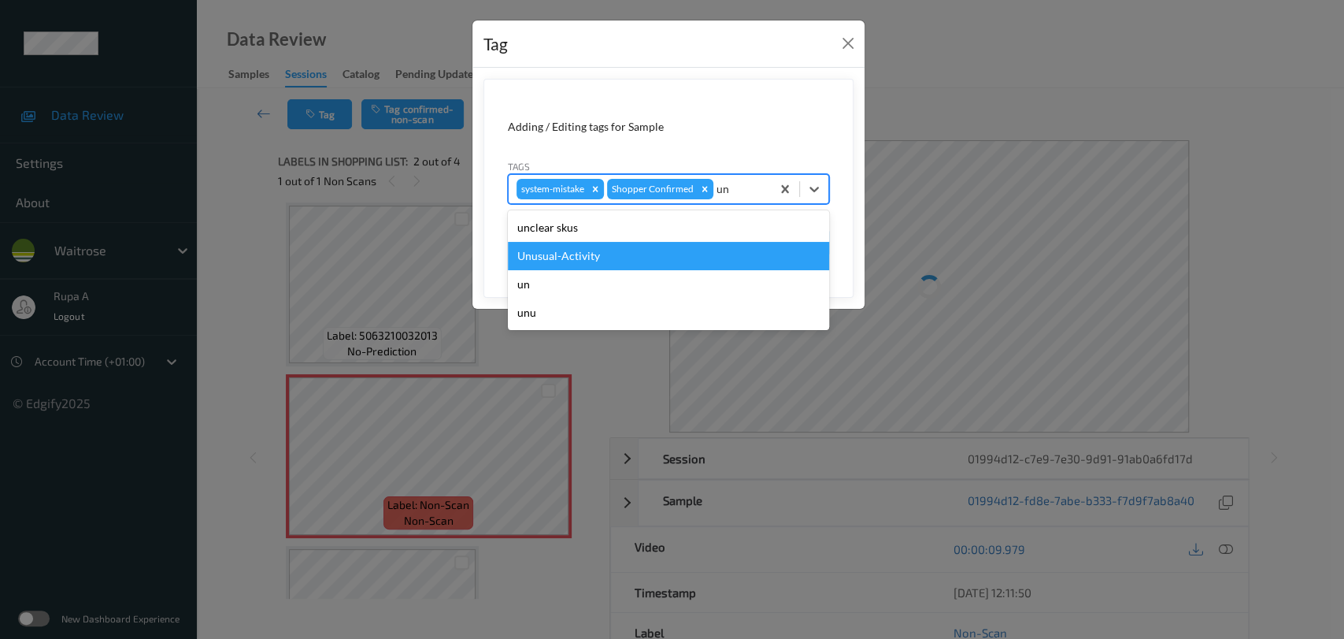
click at [626, 257] on div "Unusual-Activity" at bounding box center [668, 256] width 321 height 28
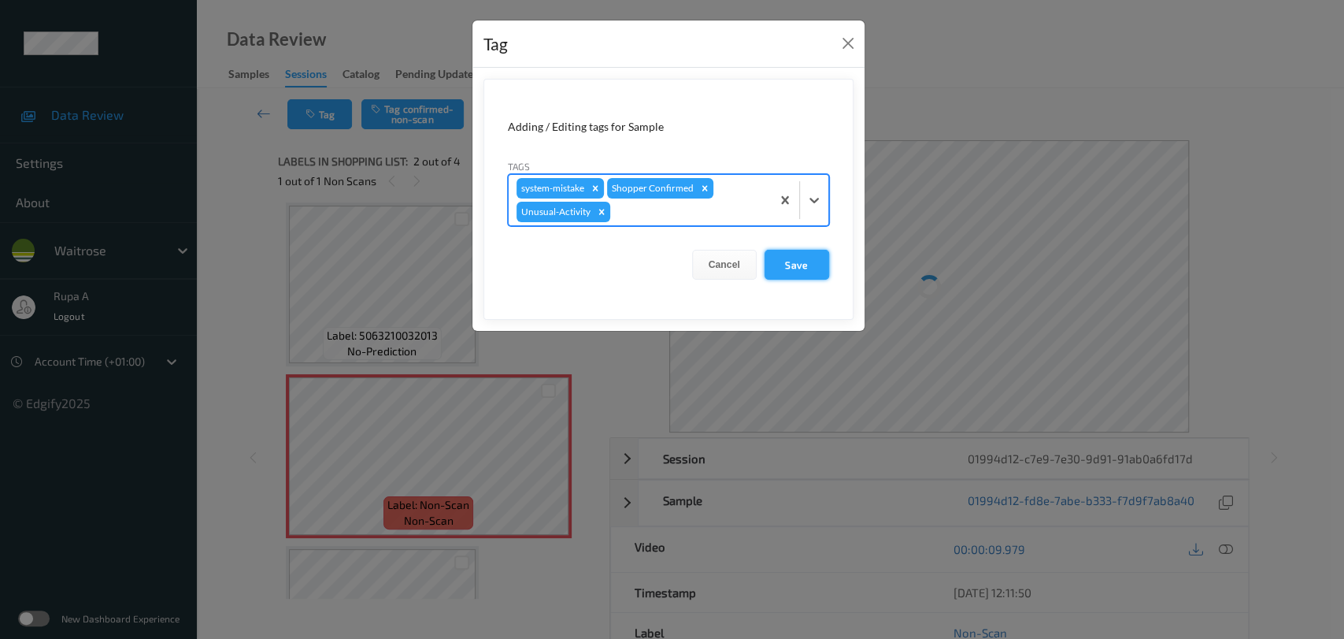
click at [805, 279] on button "Save" at bounding box center [797, 265] width 65 height 30
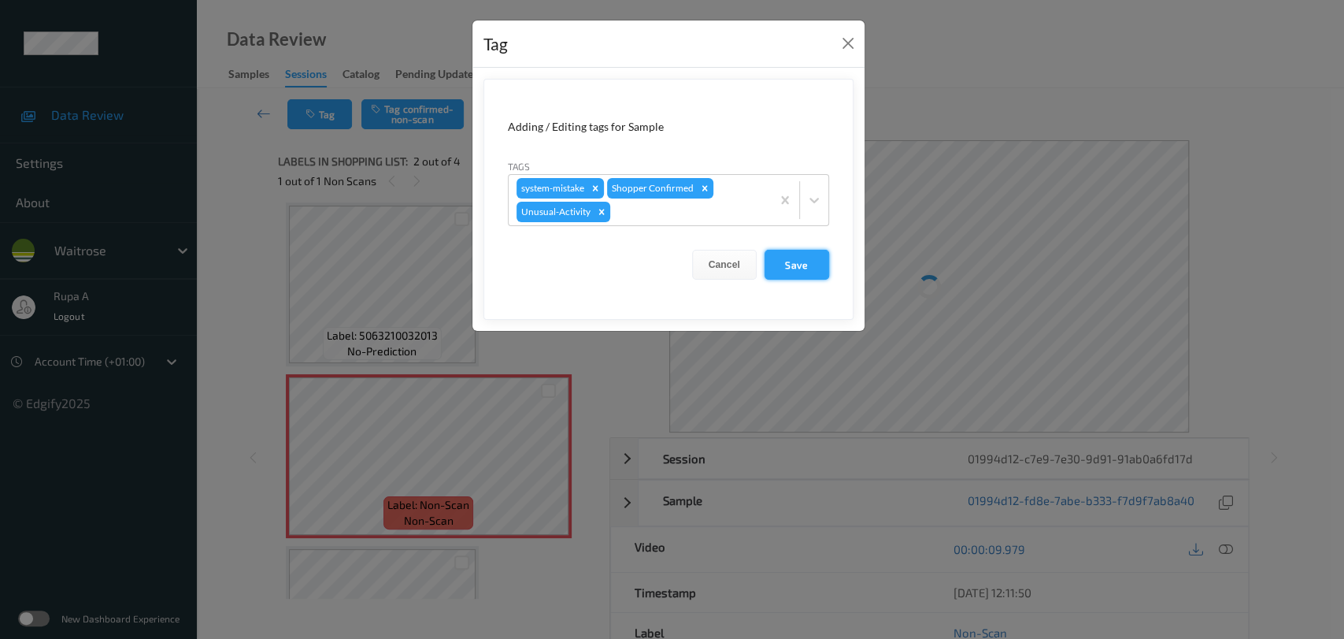
click at [802, 265] on button "Save" at bounding box center [797, 265] width 65 height 30
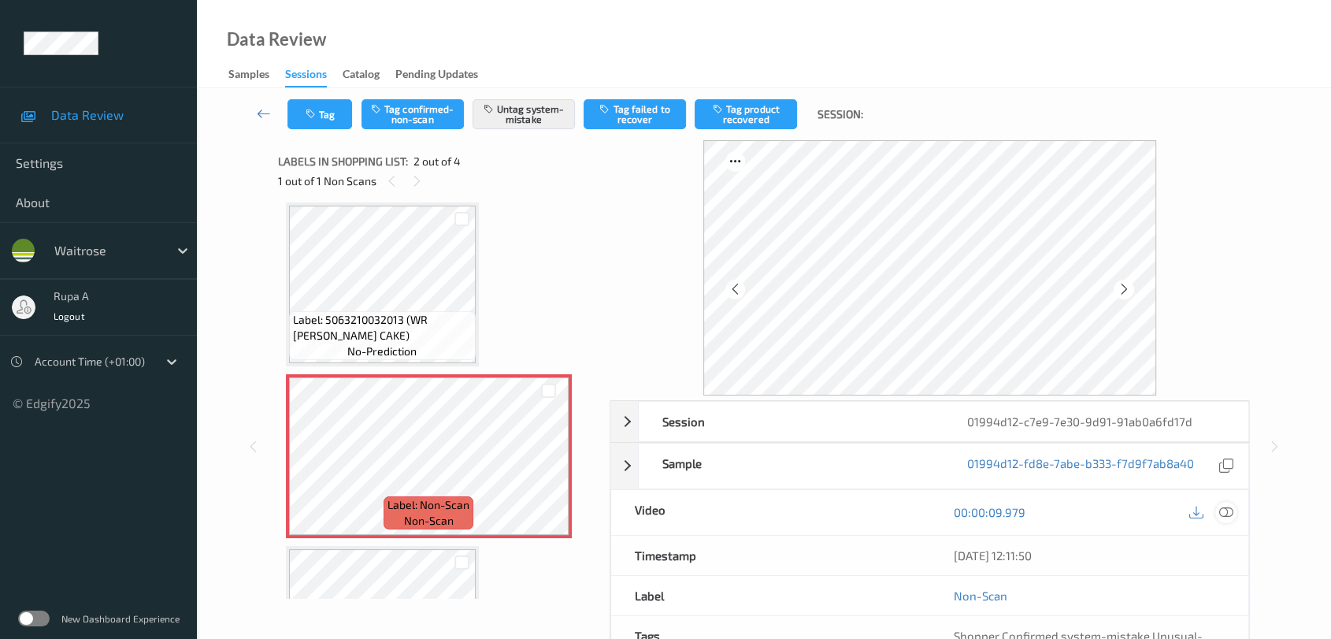
click at [1225, 512] on icon at bounding box center [1226, 512] width 14 height 14
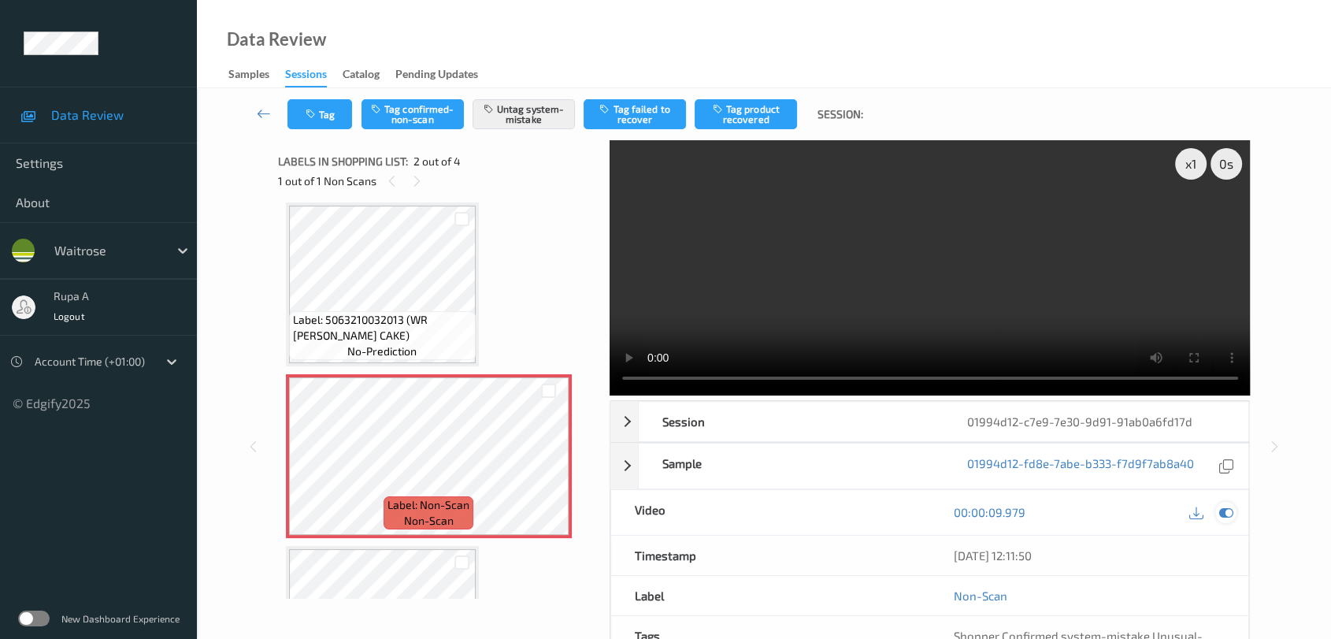
click at [1222, 505] on icon at bounding box center [1226, 512] width 14 height 14
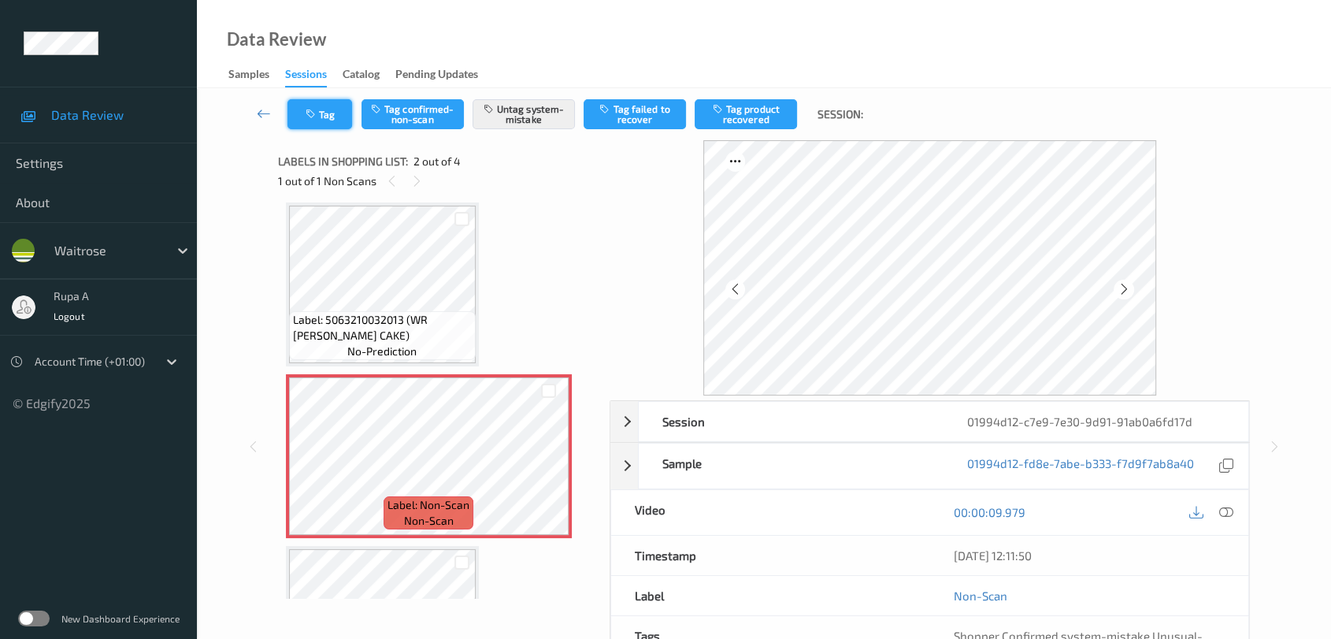
click at [322, 113] on button "Tag" at bounding box center [319, 114] width 65 height 30
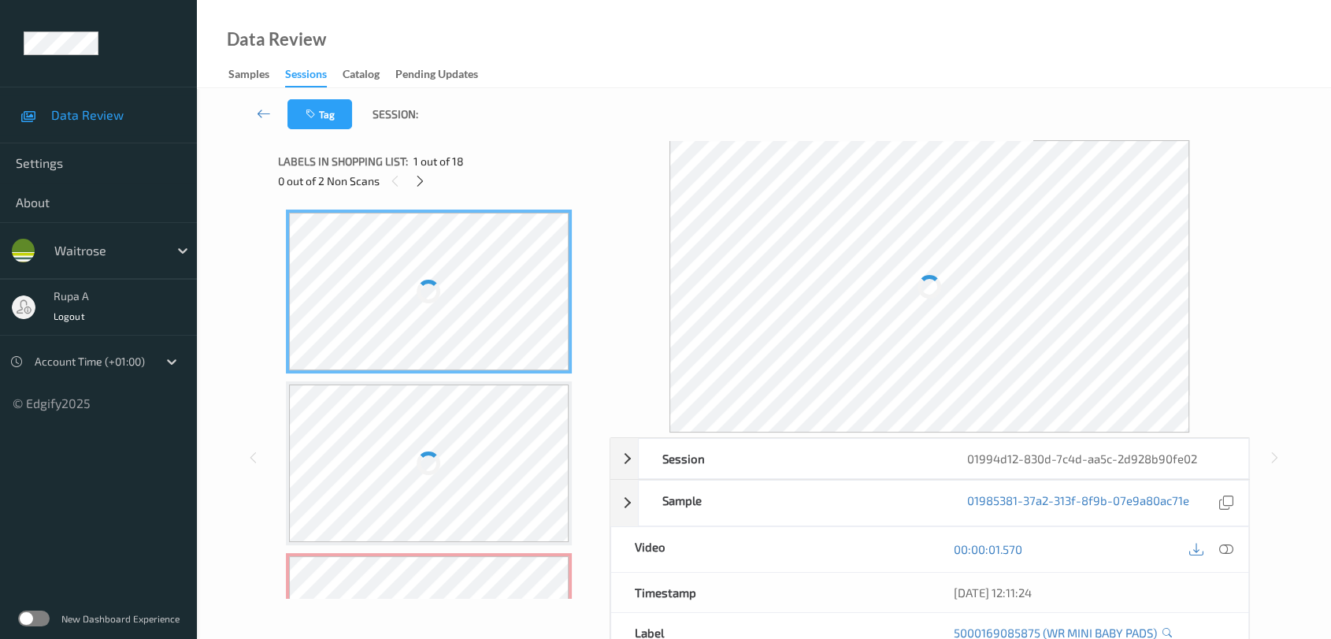
click at [461, 128] on div "Tag Session:" at bounding box center [763, 114] width 1069 height 52
click at [421, 182] on icon at bounding box center [419, 181] width 13 height 14
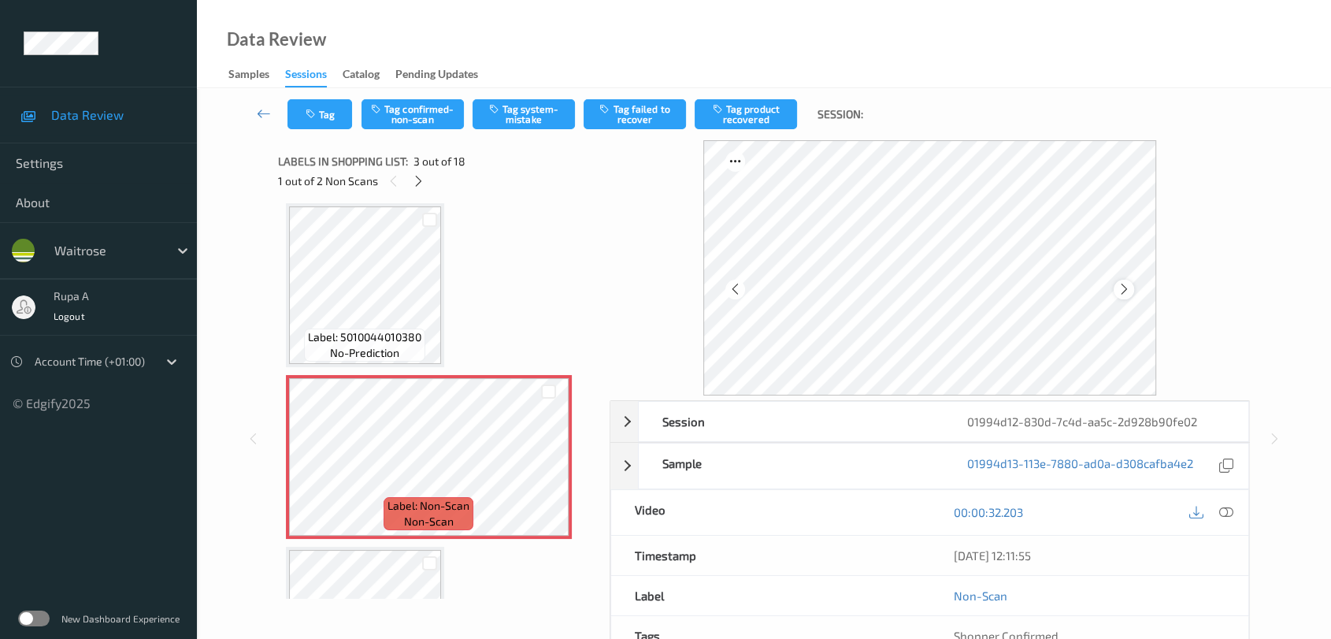
click at [1117, 283] on icon at bounding box center [1123, 289] width 13 height 14
click at [1119, 283] on icon at bounding box center [1123, 289] width 13 height 14
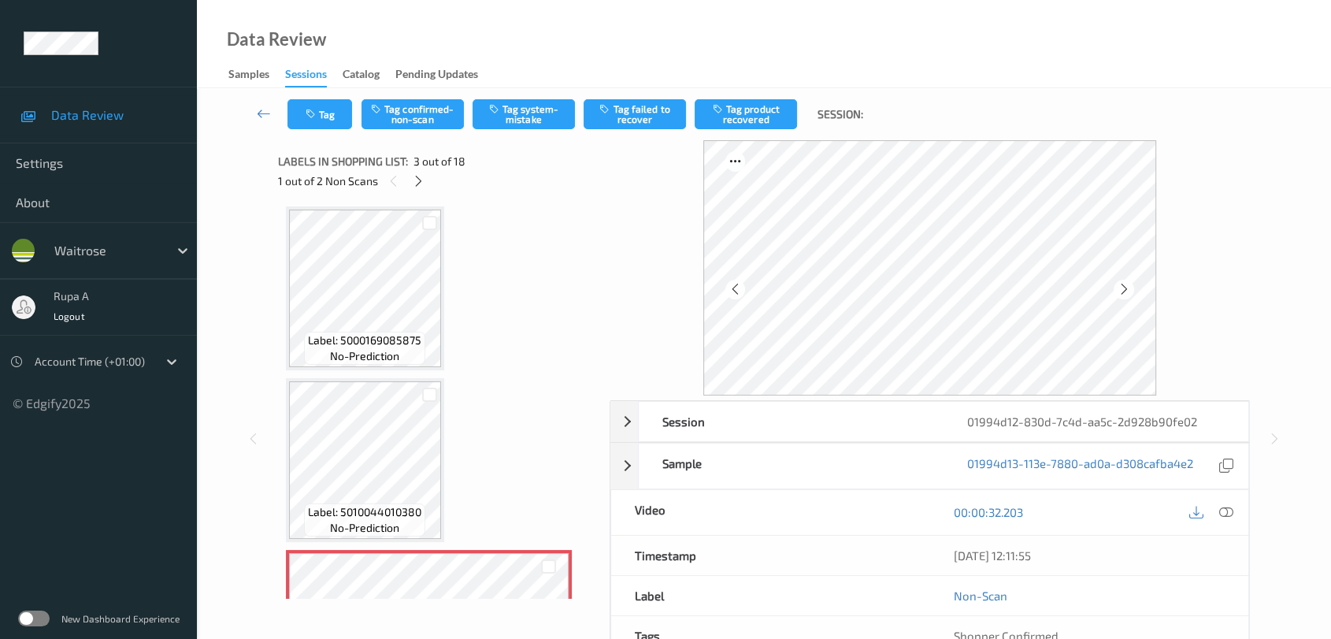
scroll to position [0, 0]
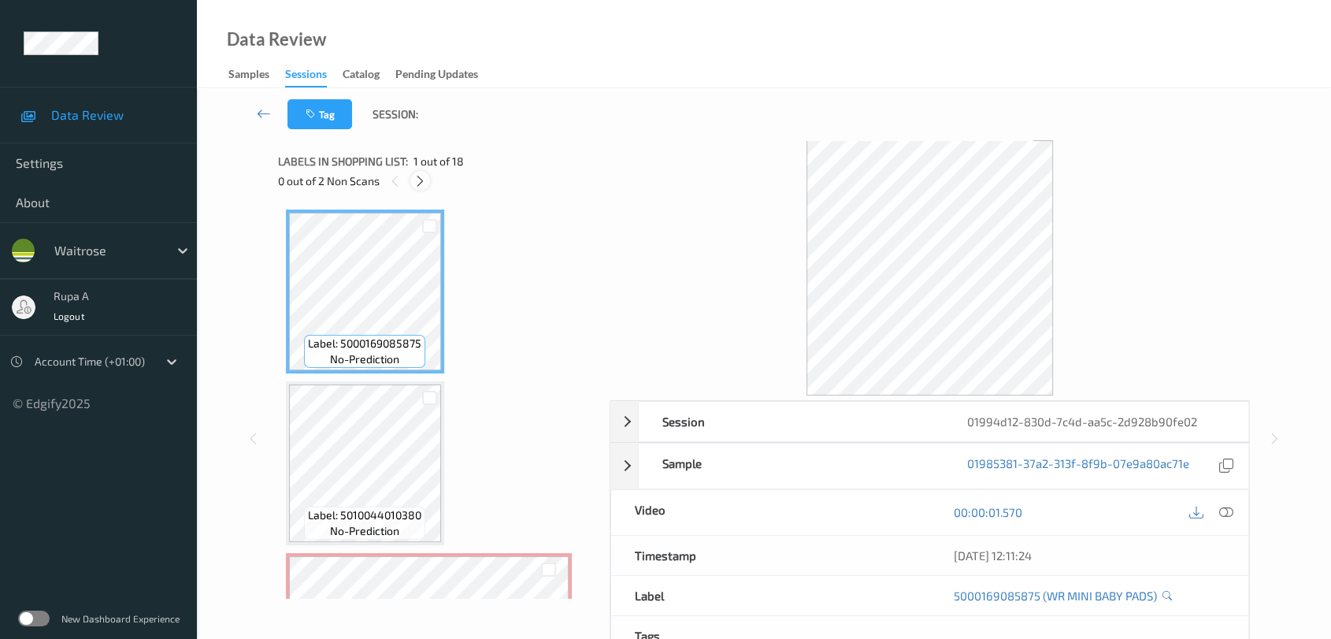
click at [417, 183] on icon at bounding box center [419, 181] width 13 height 14
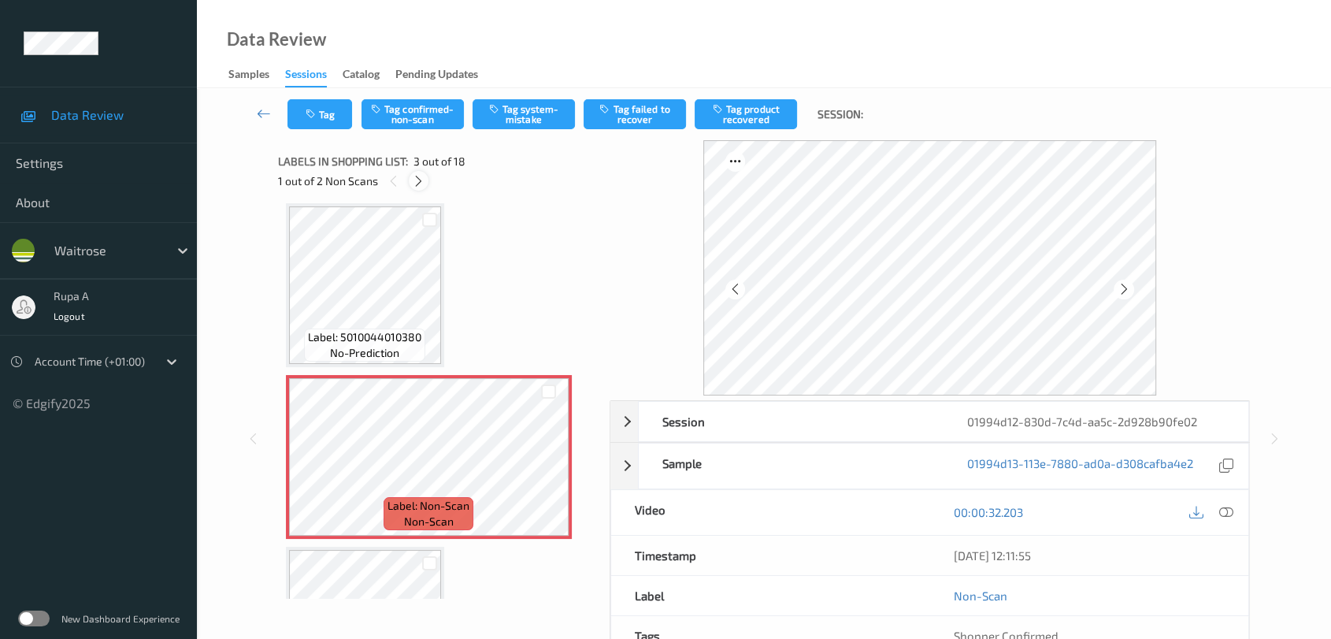
click at [417, 183] on icon at bounding box center [418, 181] width 13 height 14
click at [1131, 284] on div at bounding box center [1124, 290] width 20 height 20
click at [1126, 285] on icon at bounding box center [1123, 289] width 13 height 14
click at [407, 183] on div "2 out of 2 Non Scans" at bounding box center [438, 181] width 321 height 20
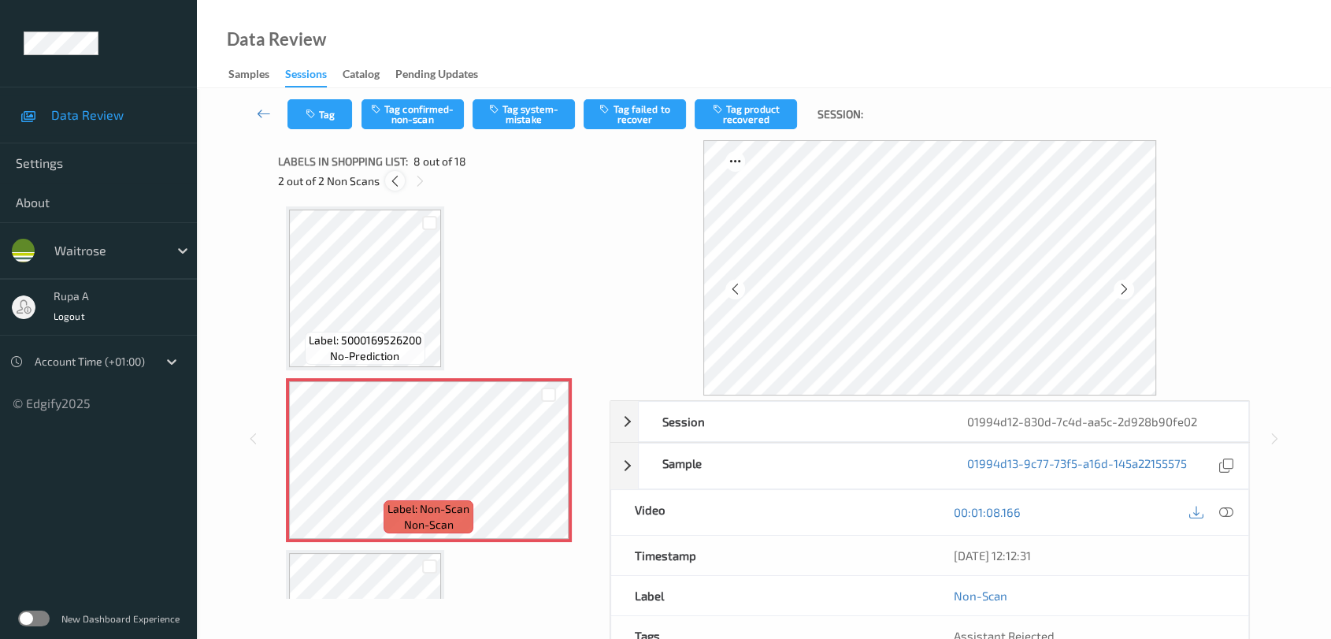
click at [394, 178] on icon at bounding box center [394, 181] width 13 height 14
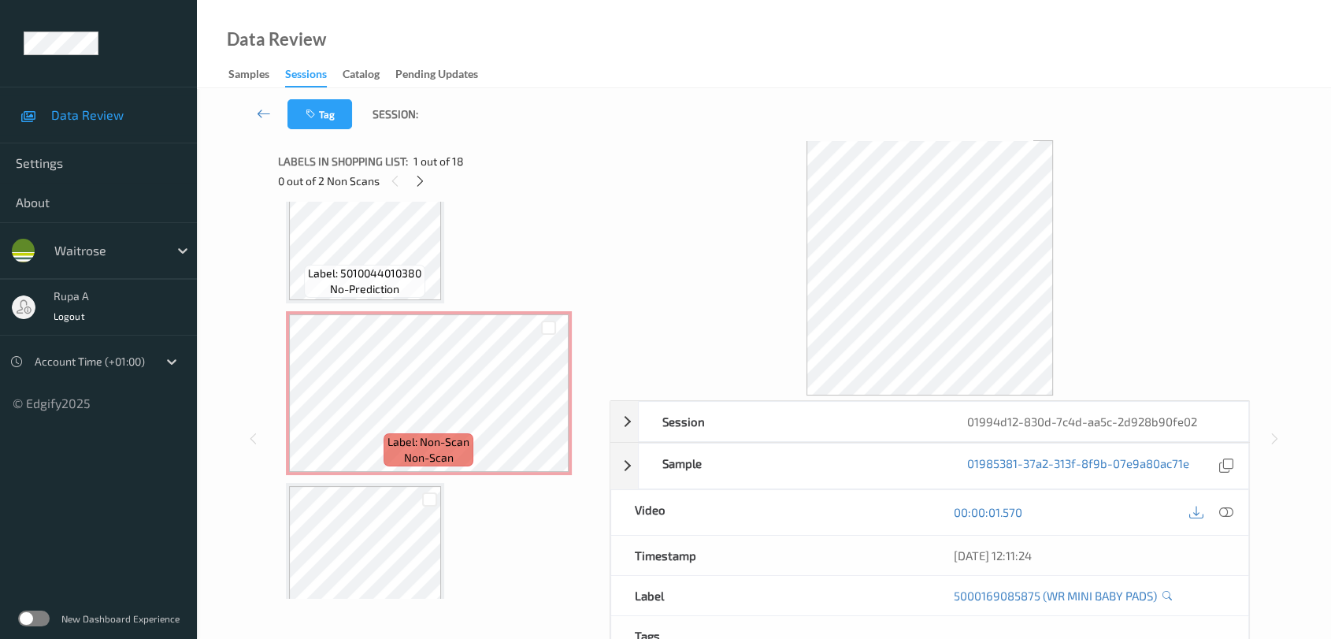
scroll to position [262, 0]
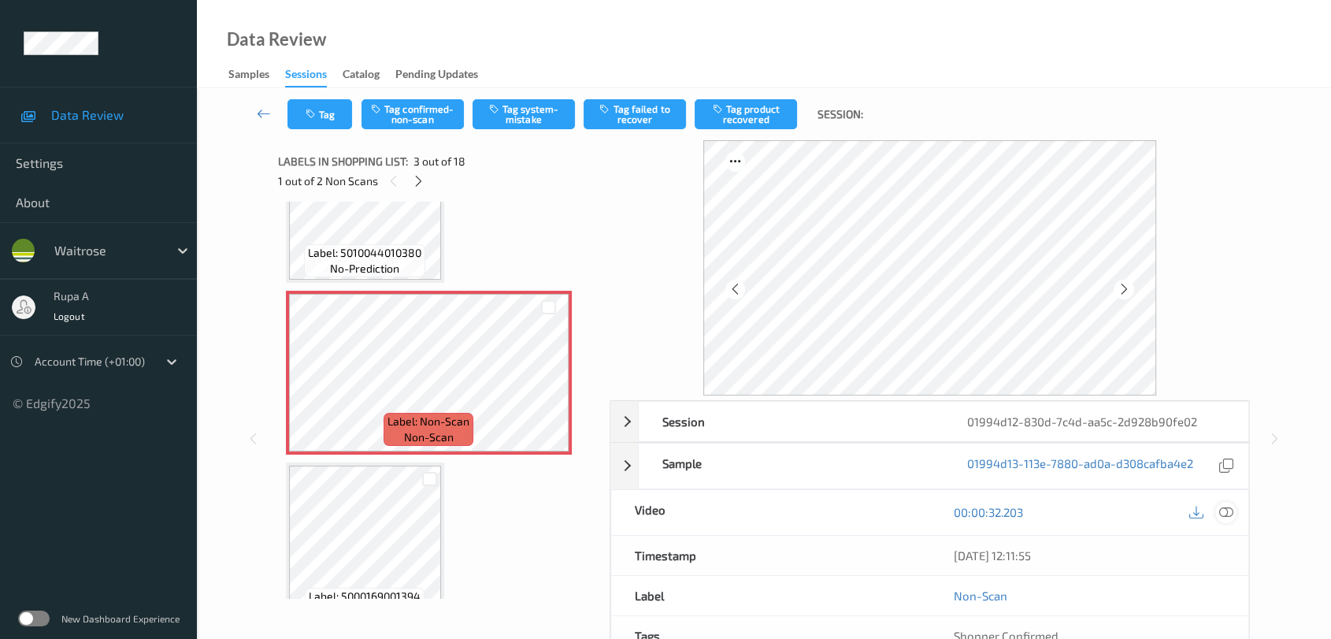
click at [1217, 512] on div at bounding box center [1225, 512] width 21 height 21
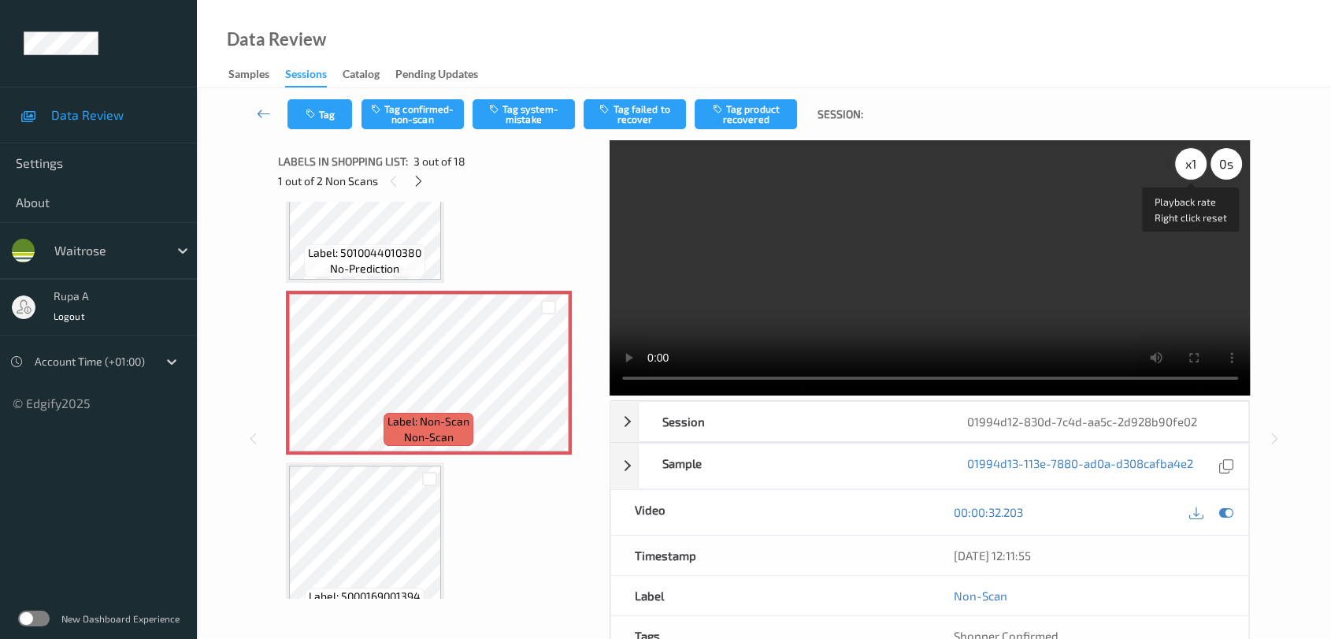
click at [1195, 166] on div "x 1" at bounding box center [1191, 164] width 32 height 32
click at [1180, 165] on div "x 2" at bounding box center [1191, 164] width 32 height 32
click at [1180, 165] on div "x 4" at bounding box center [1191, 164] width 32 height 32
click at [1180, 165] on div "x 8" at bounding box center [1191, 164] width 32 height 32
click at [1226, 512] on icon at bounding box center [1226, 512] width 14 height 14
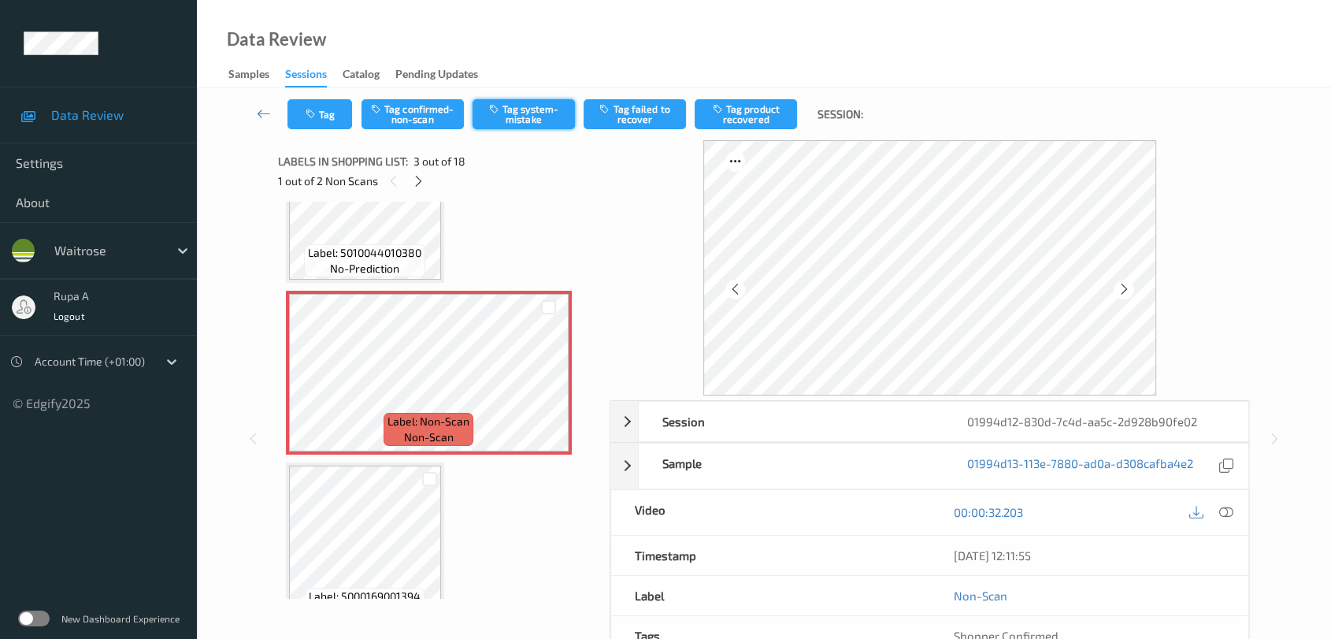
click at [536, 123] on button "Tag system-mistake" at bounding box center [524, 114] width 102 height 30
click at [321, 113] on button "Tag" at bounding box center [319, 114] width 65 height 30
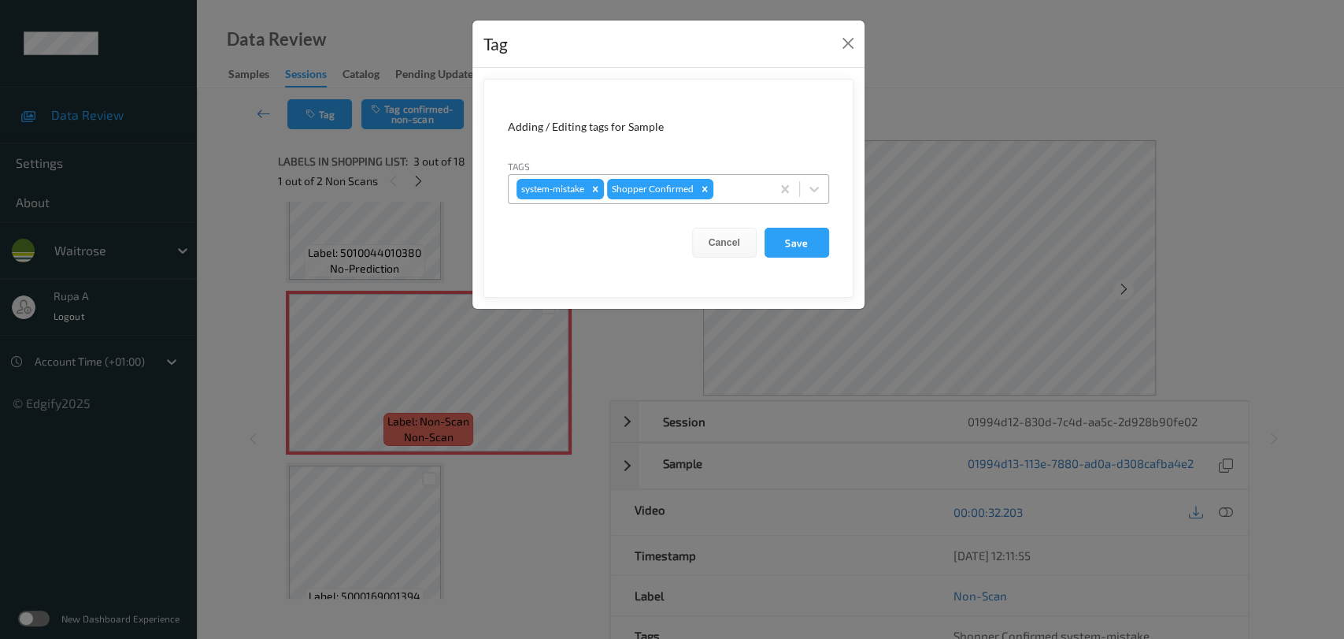
click at [754, 186] on div at bounding box center [740, 189] width 46 height 19
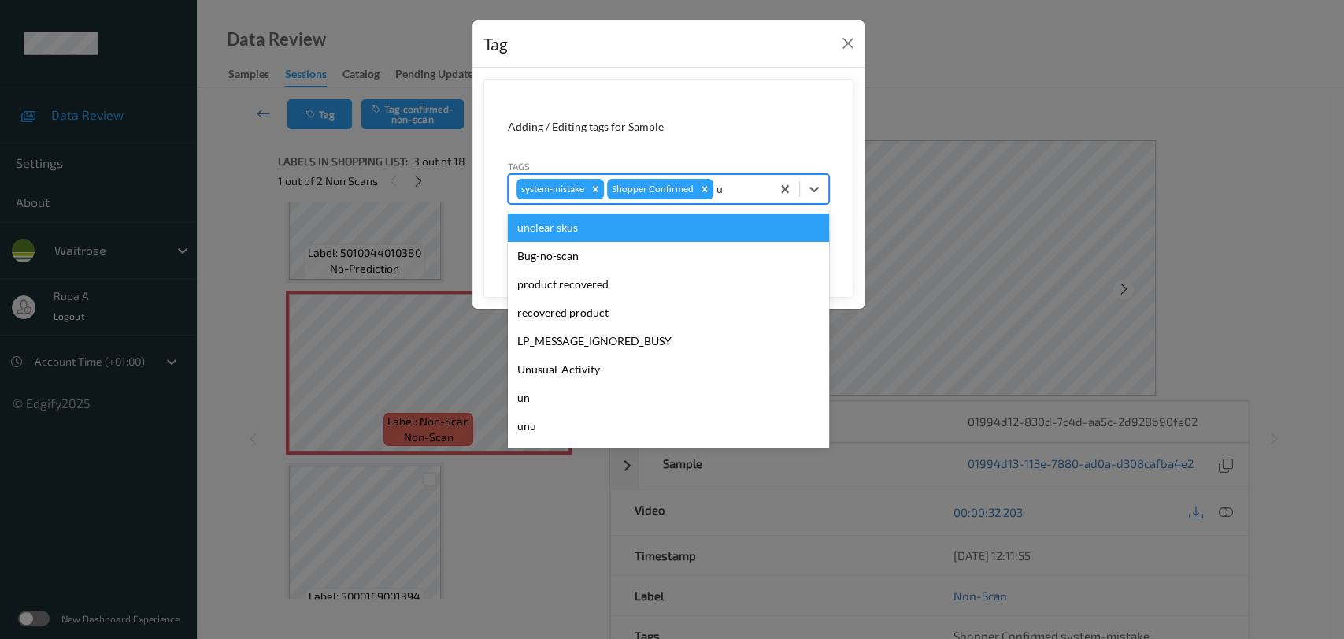
type input "un"
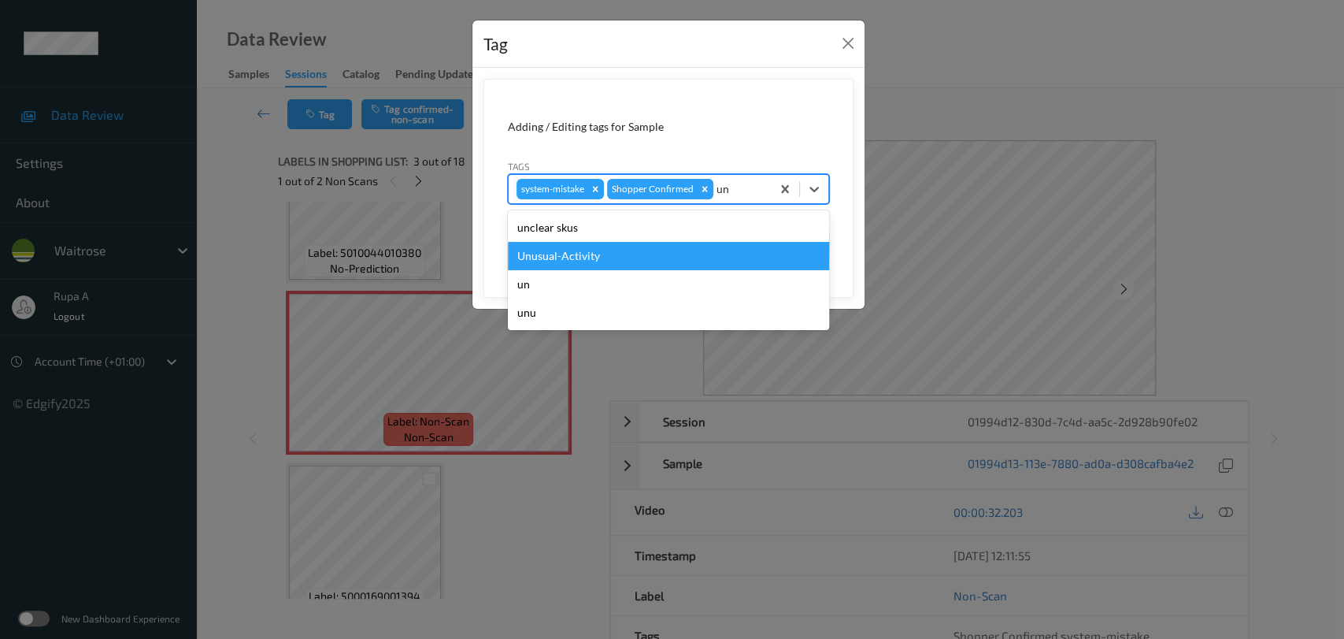
click at [651, 246] on div "Unusual-Activity" at bounding box center [668, 256] width 321 height 28
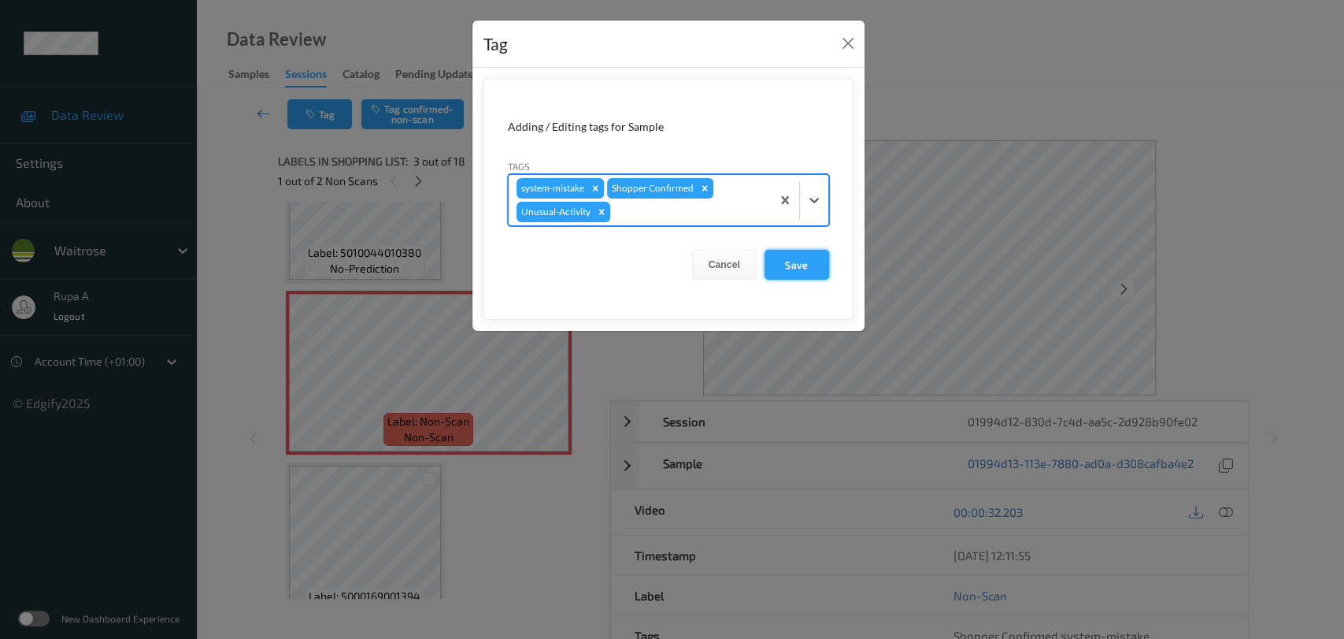
click at [824, 260] on button "Save" at bounding box center [797, 265] width 65 height 30
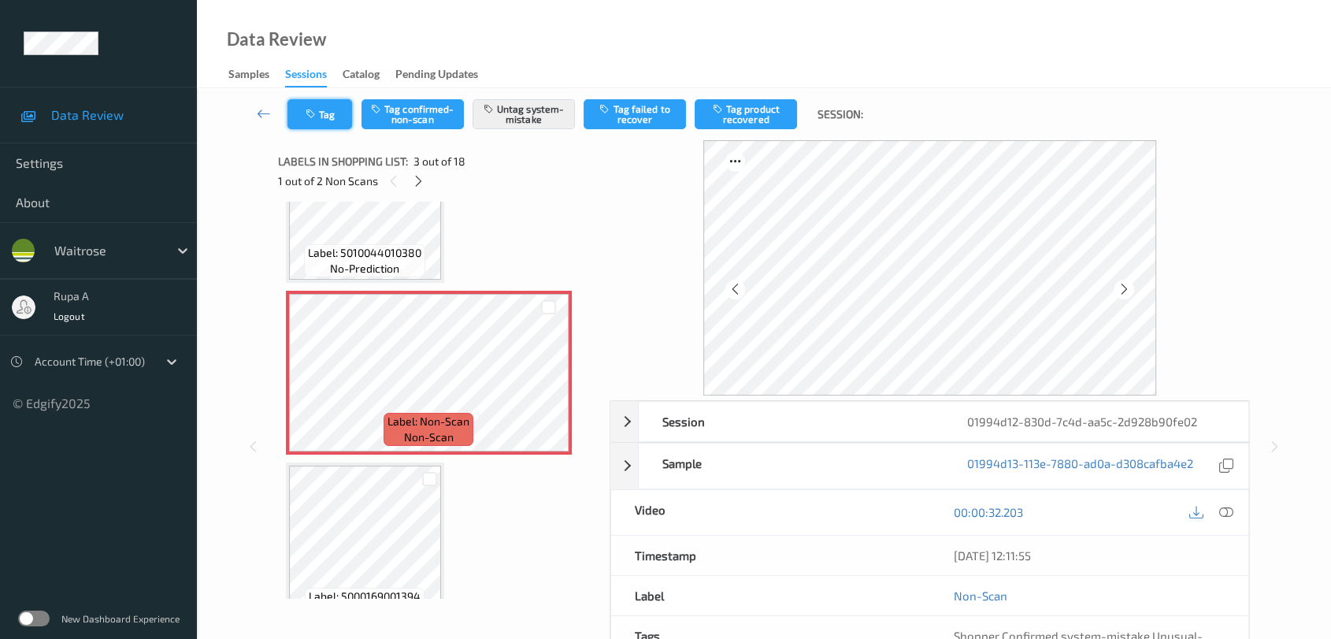
click at [329, 115] on button "Tag" at bounding box center [319, 114] width 65 height 30
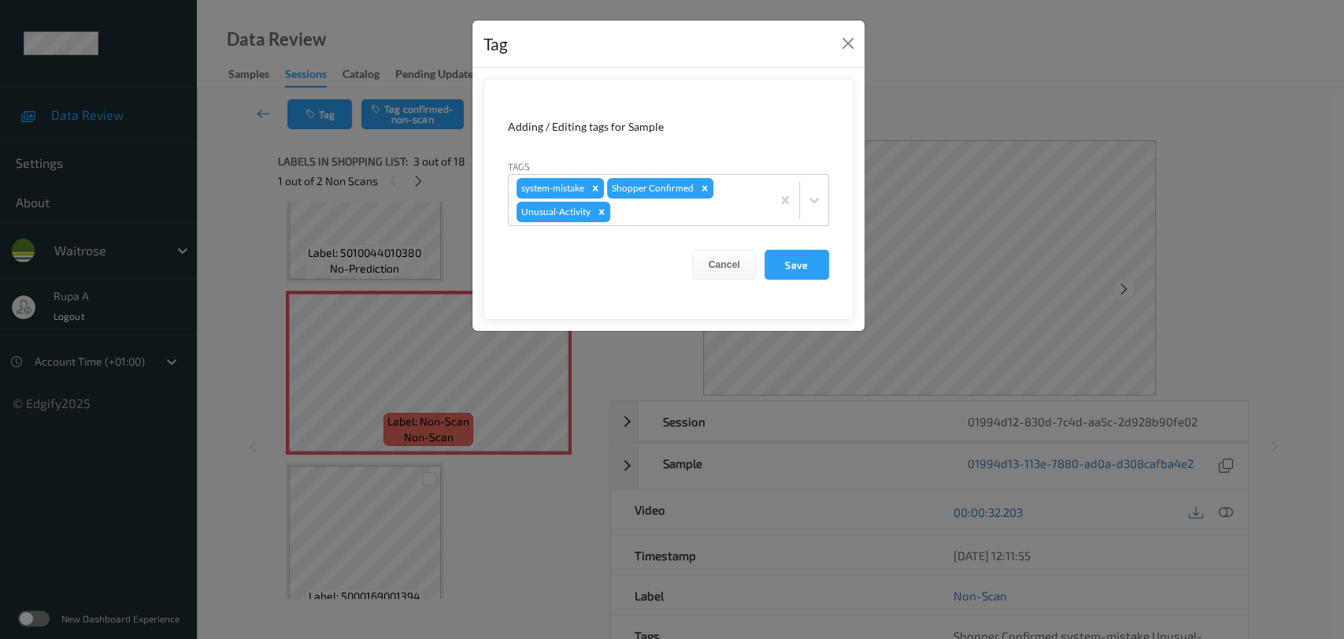
click at [442, 228] on div "Tag Adding / Editing tags for Sample Tags system-mistake Shopper Confirmed Unus…" at bounding box center [672, 319] width 1344 height 639
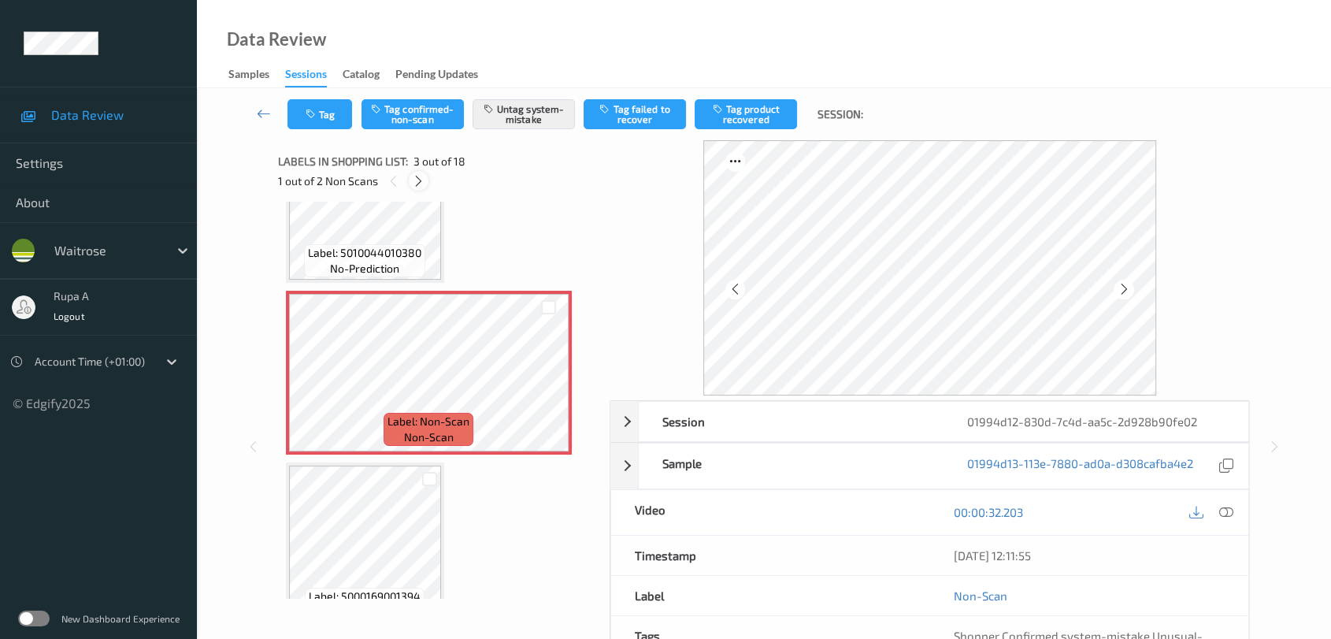
click at [420, 176] on icon at bounding box center [418, 181] width 13 height 14
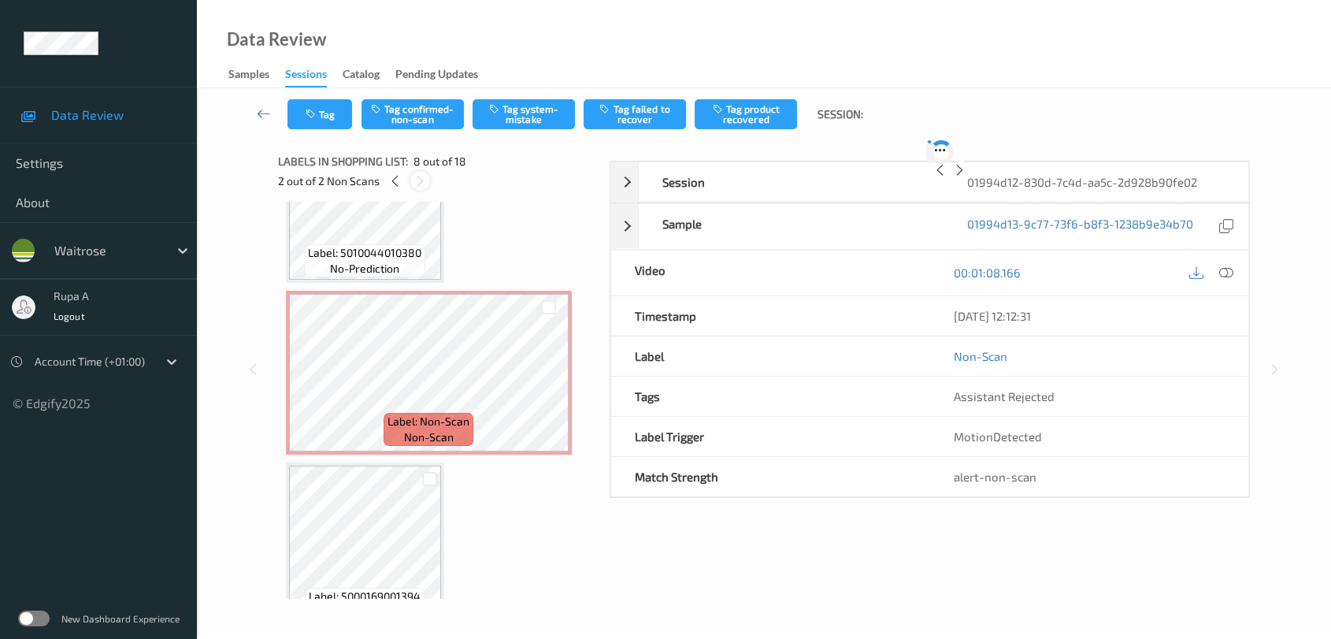
scroll to position [1033, 0]
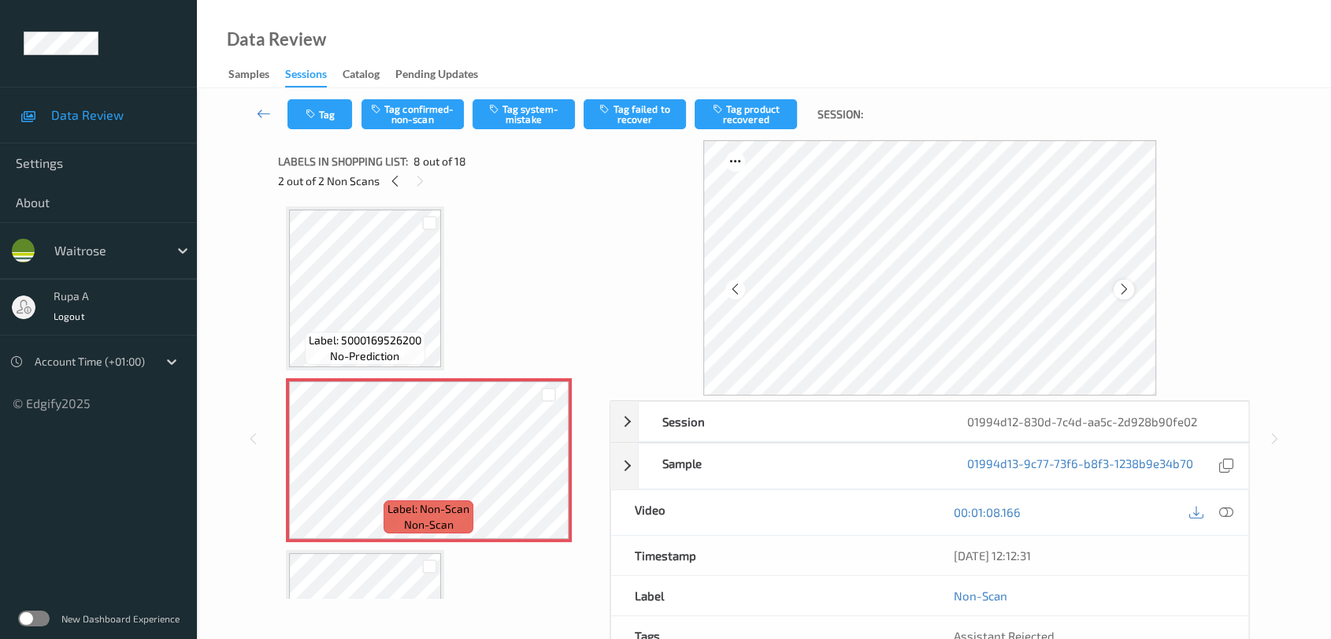
click at [1121, 282] on icon at bounding box center [1123, 289] width 13 height 14
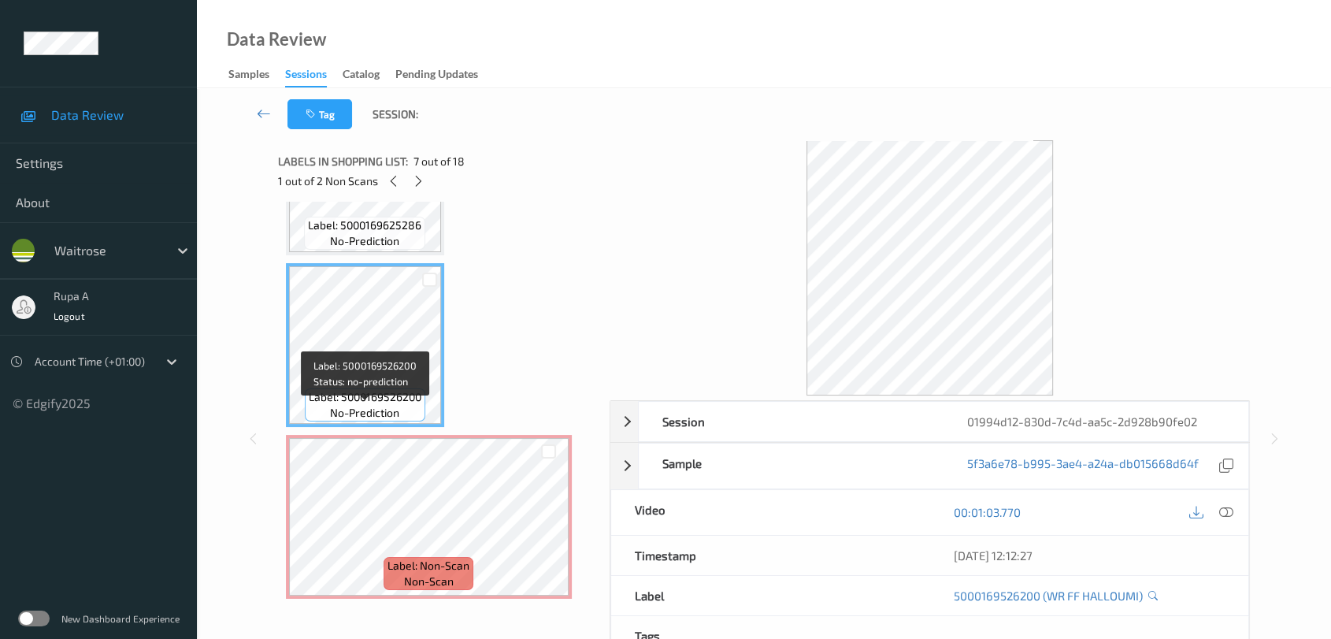
scroll to position [946, 0]
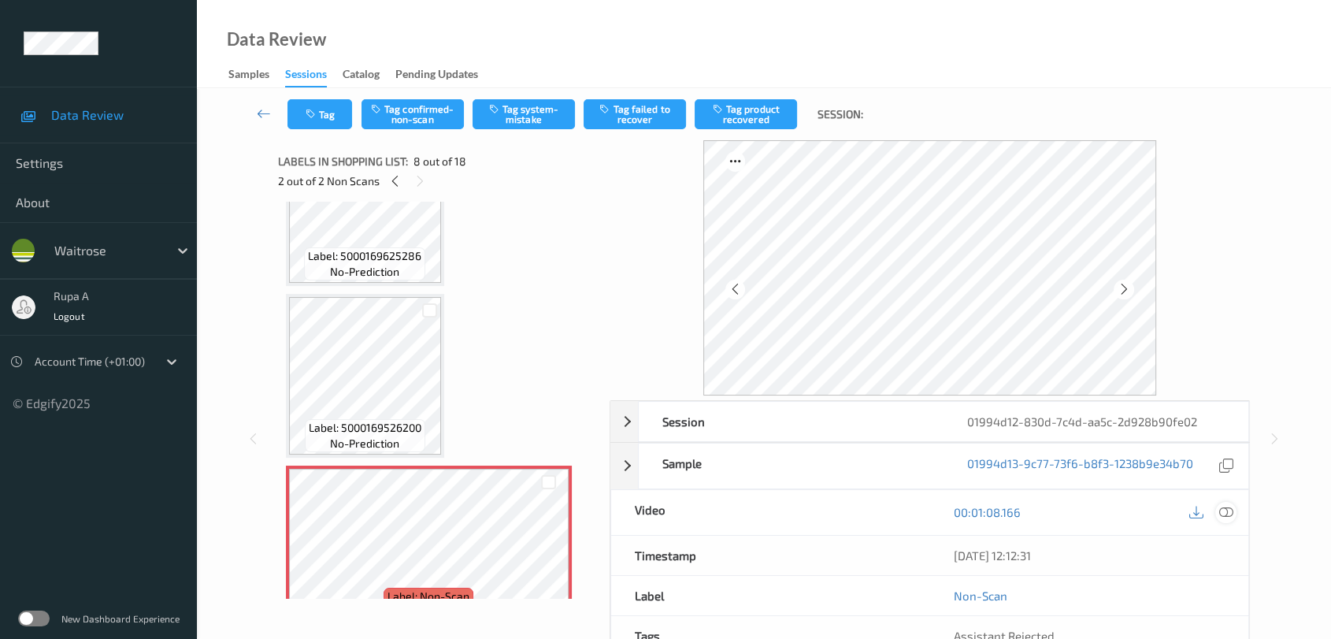
click at [1228, 517] on icon at bounding box center [1226, 512] width 14 height 14
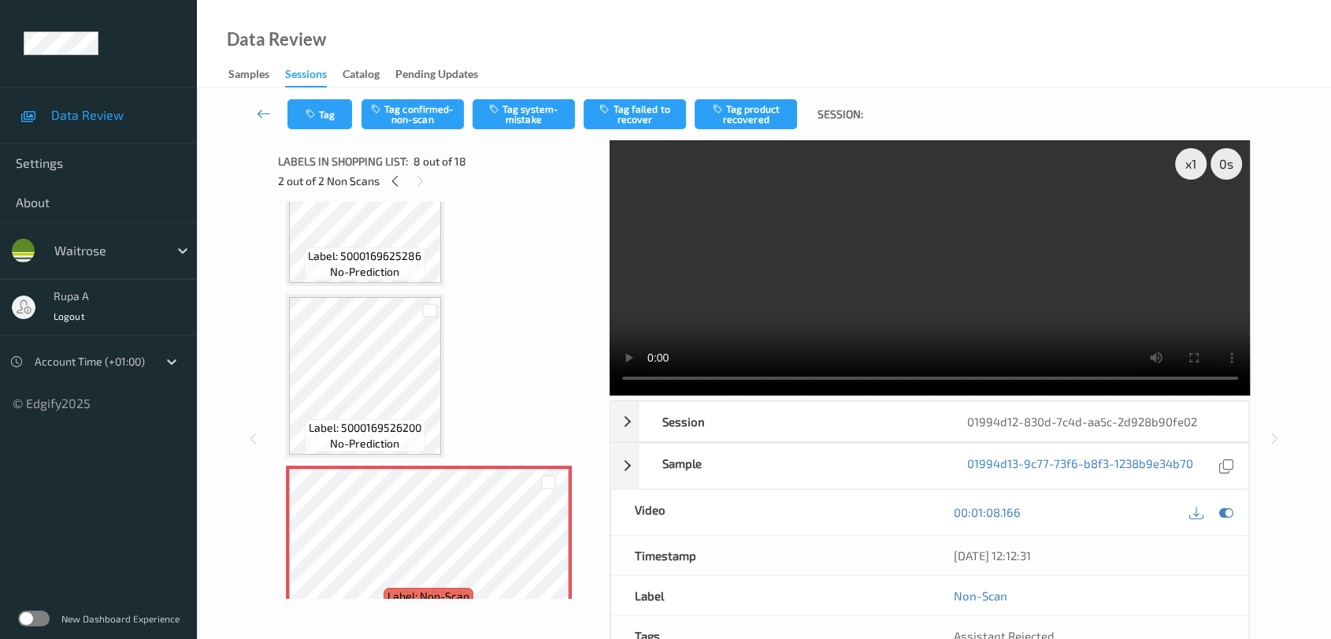
click at [1046, 317] on video at bounding box center [930, 267] width 641 height 255
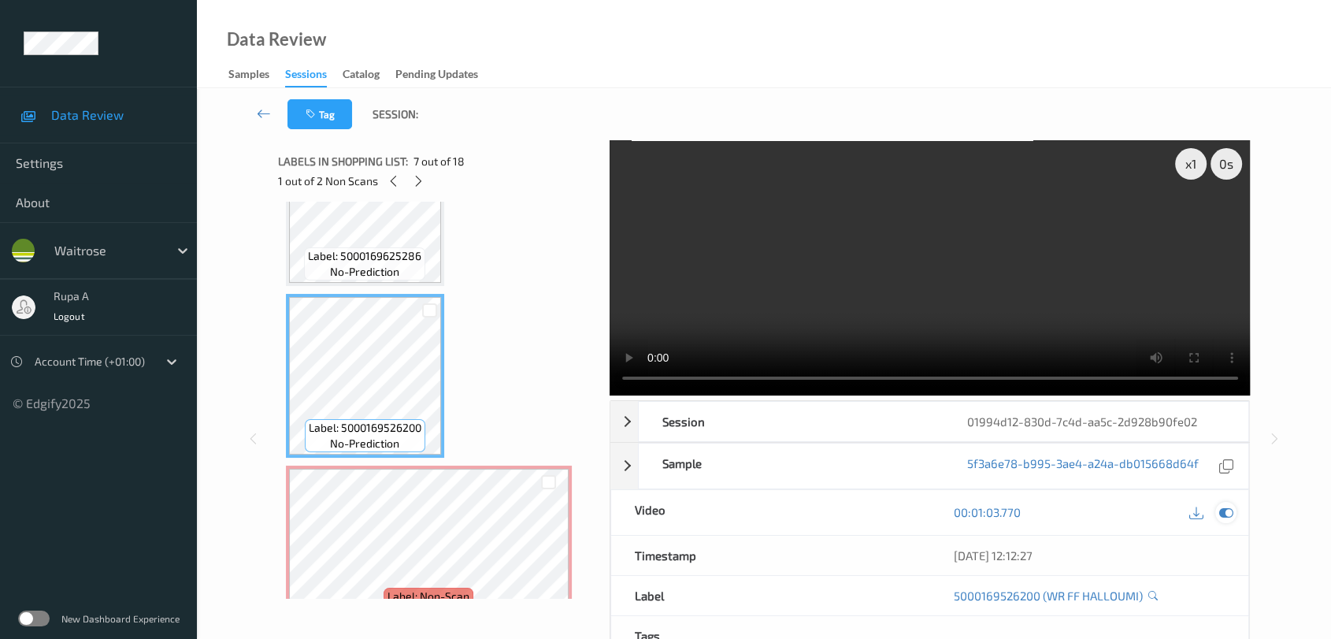
click at [1226, 512] on icon at bounding box center [1226, 512] width 14 height 14
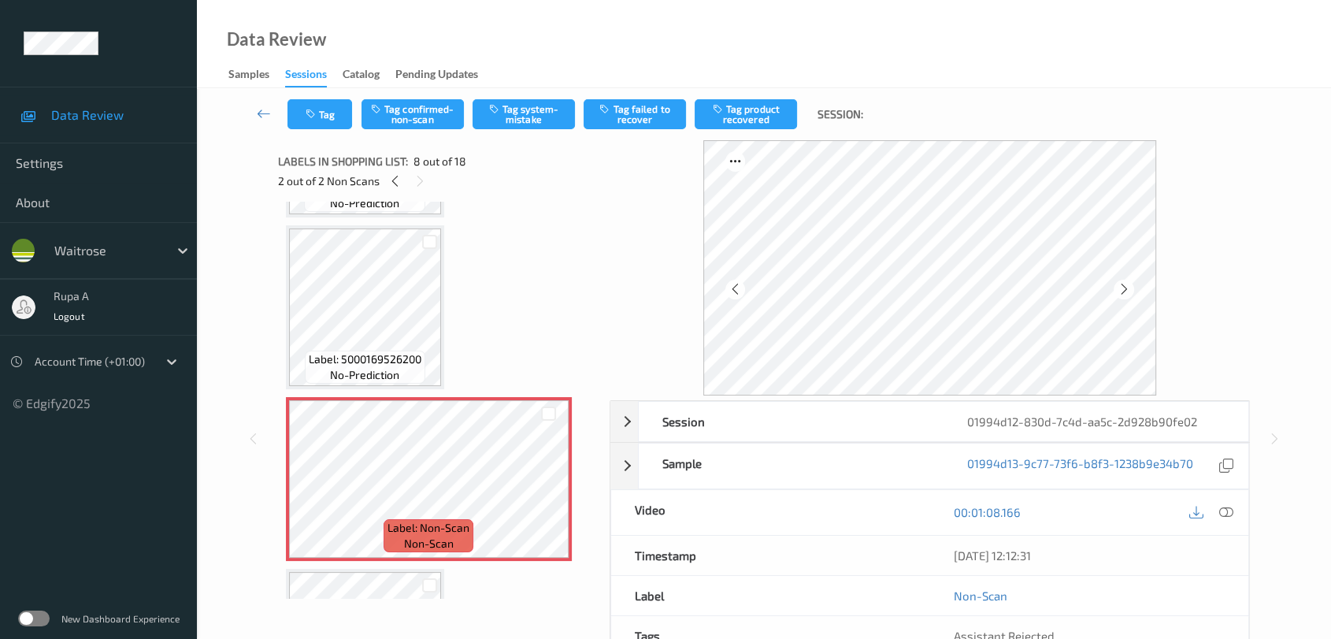
scroll to position [1121, 0]
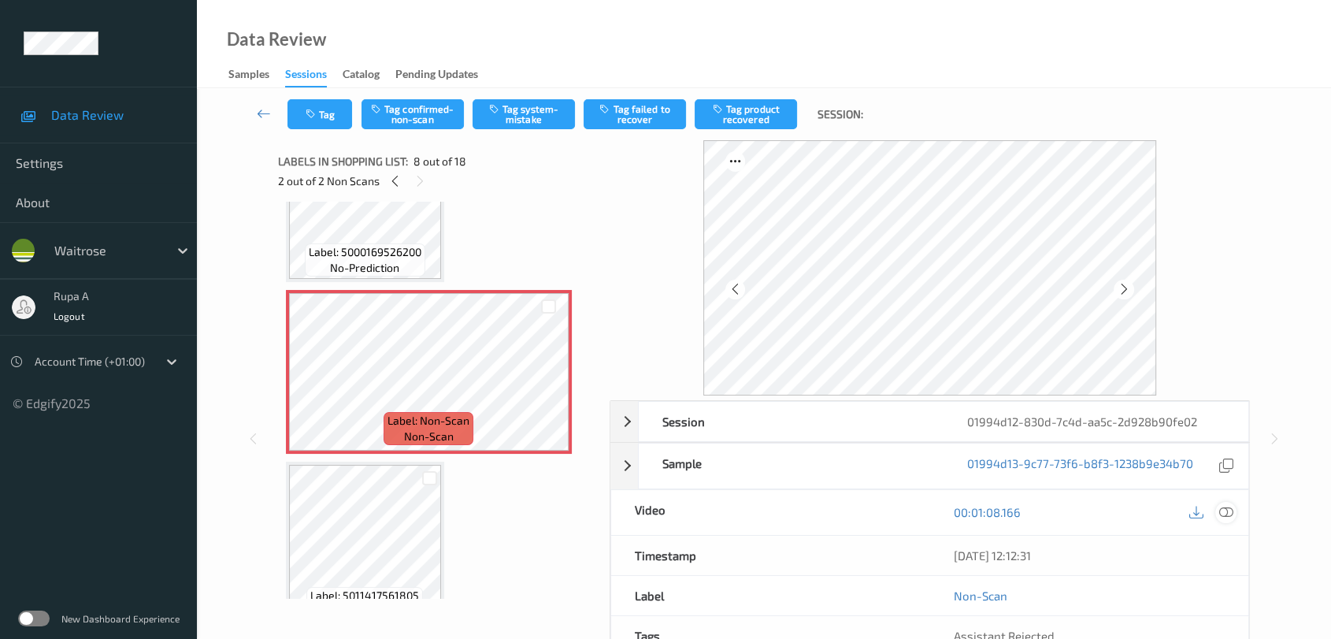
click at [1225, 517] on icon at bounding box center [1226, 512] width 14 height 14
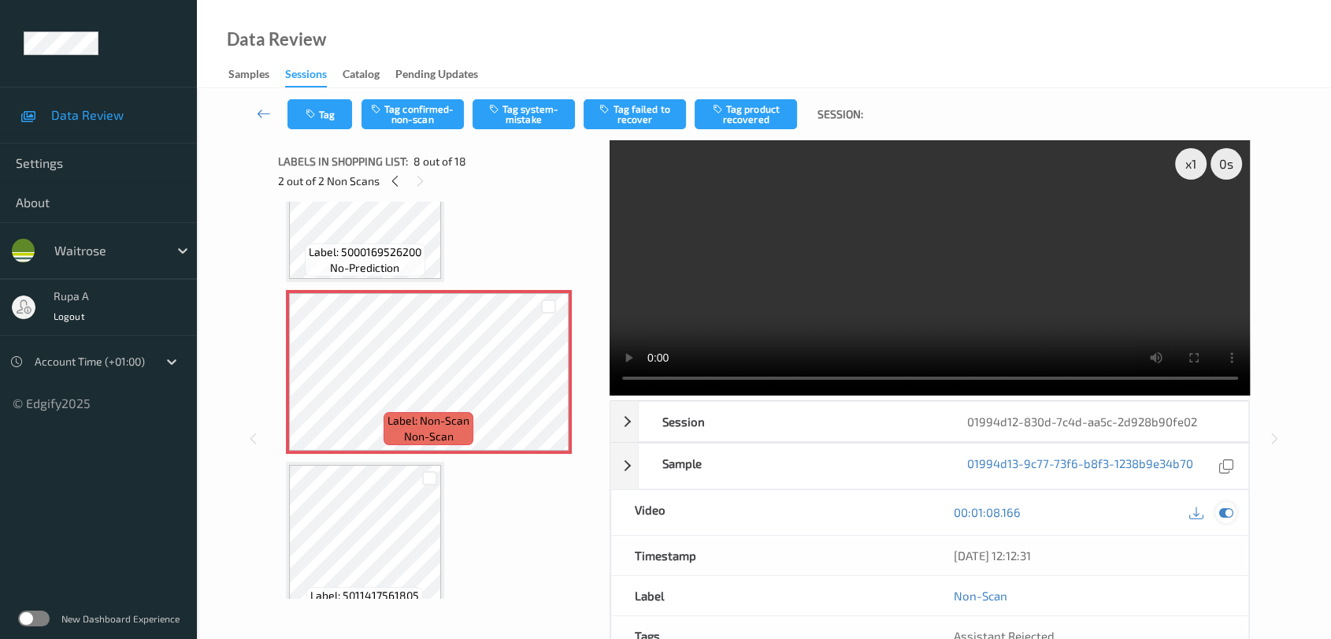
click at [1229, 508] on icon at bounding box center [1226, 512] width 14 height 14
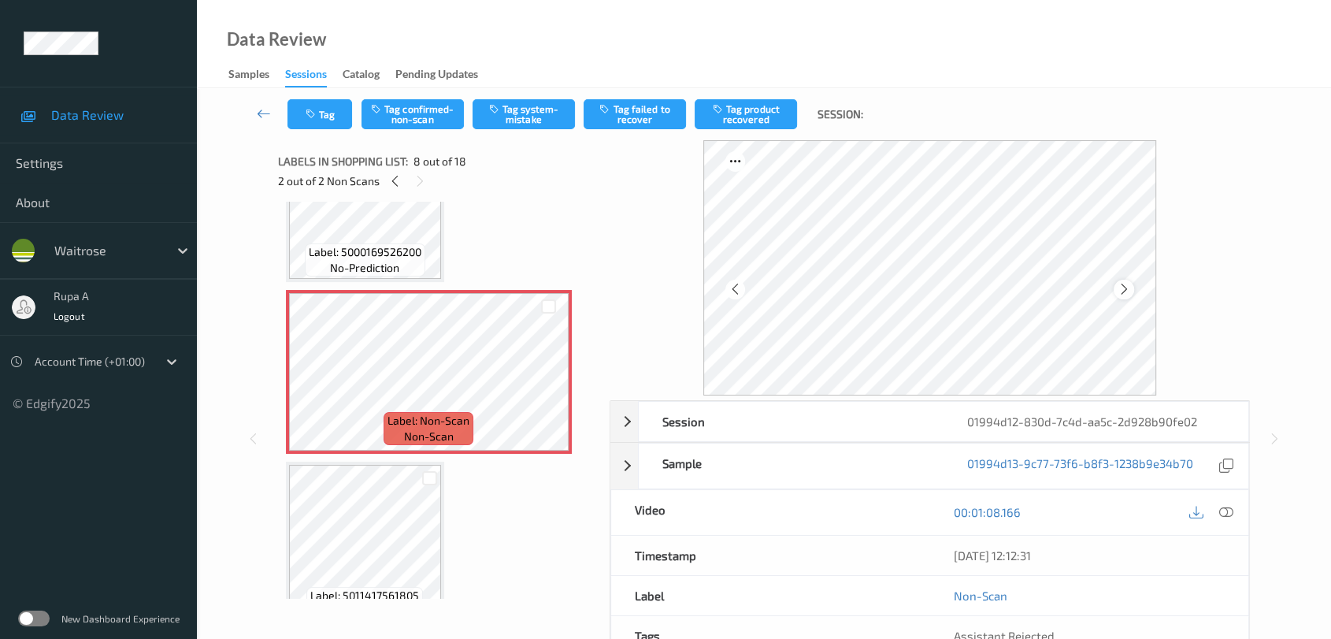
click at [1122, 287] on icon at bounding box center [1123, 289] width 13 height 14
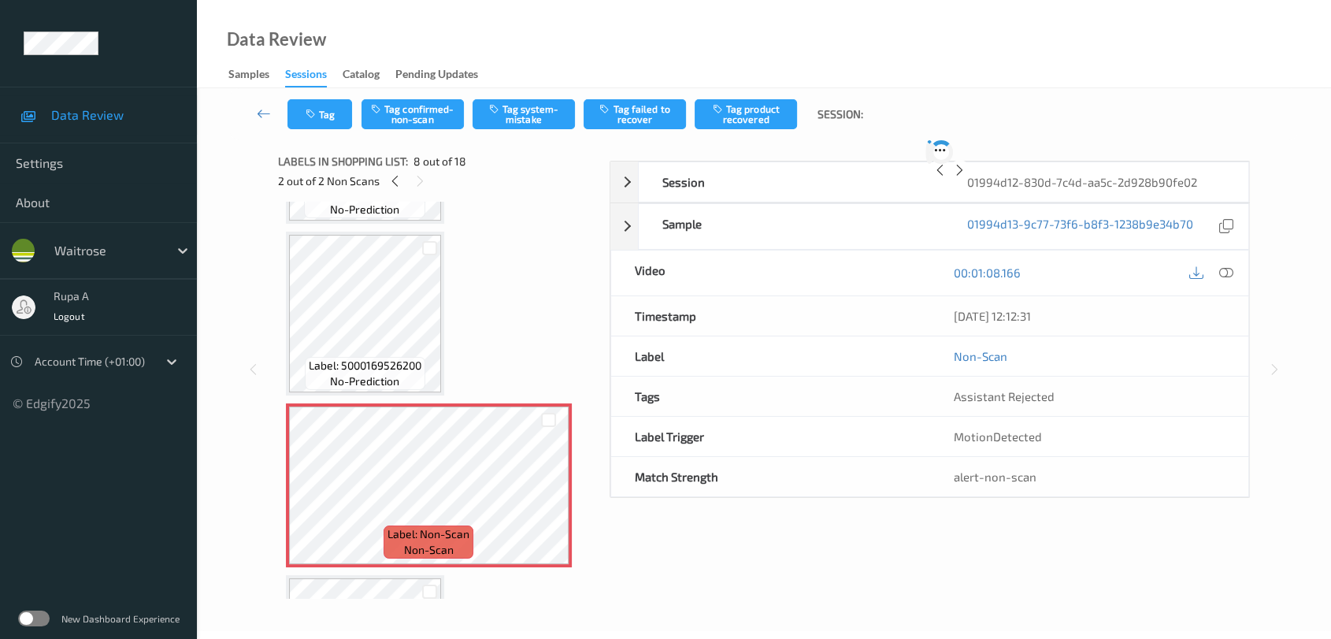
scroll to position [0, 0]
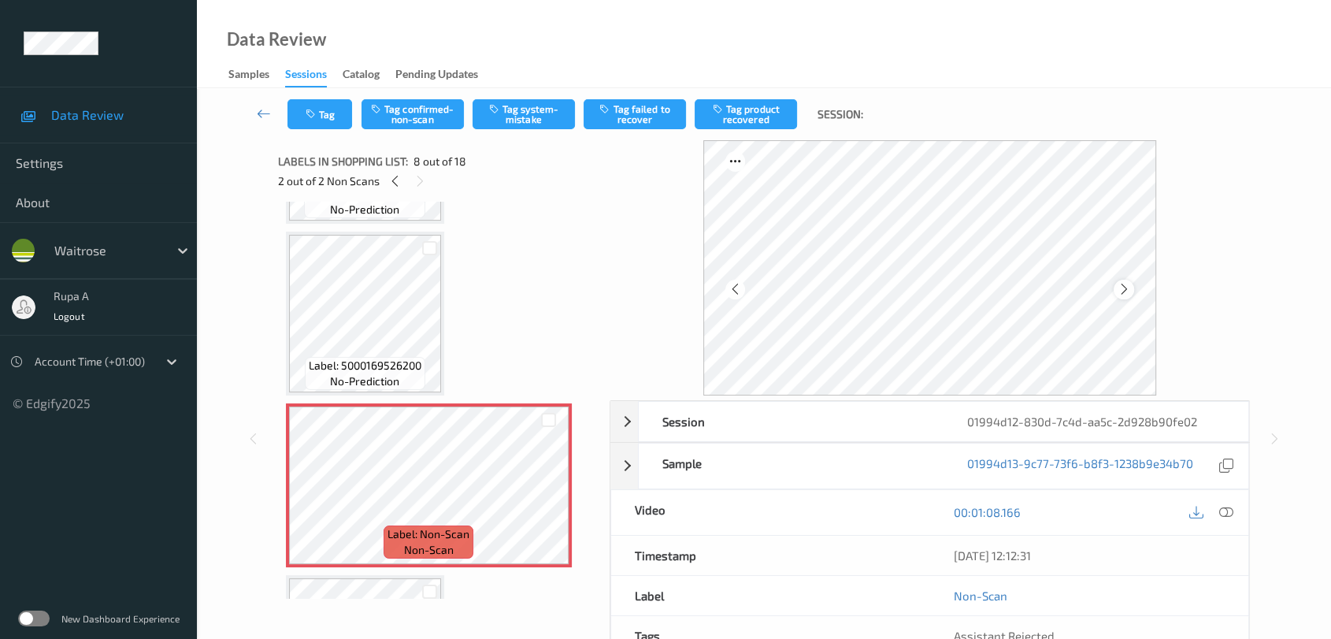
click at [1130, 290] on div at bounding box center [1124, 290] width 20 height 20
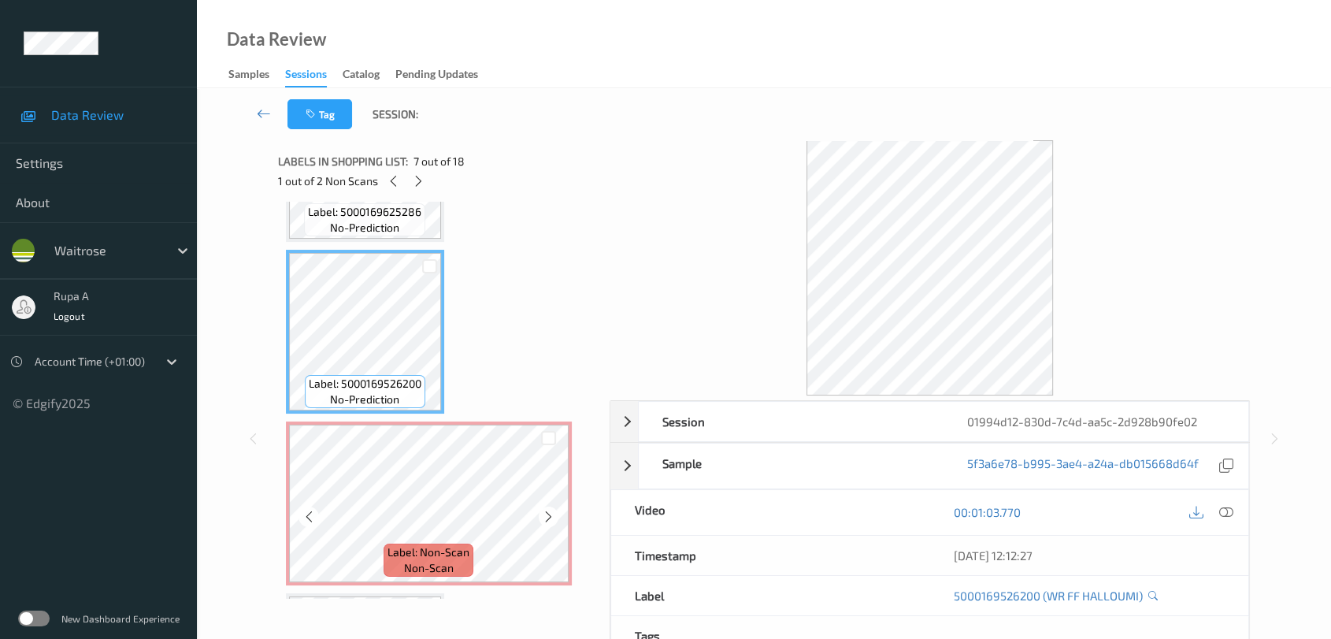
scroll to position [1008, 0]
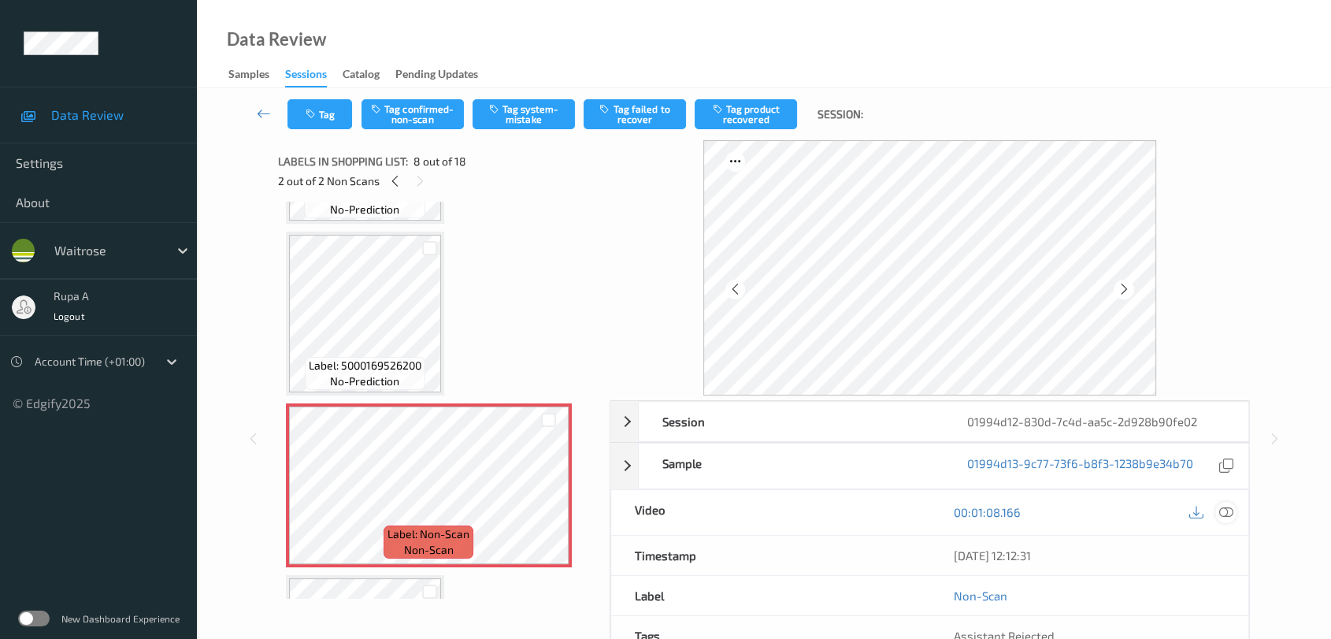
click at [1225, 513] on icon at bounding box center [1226, 512] width 14 height 14
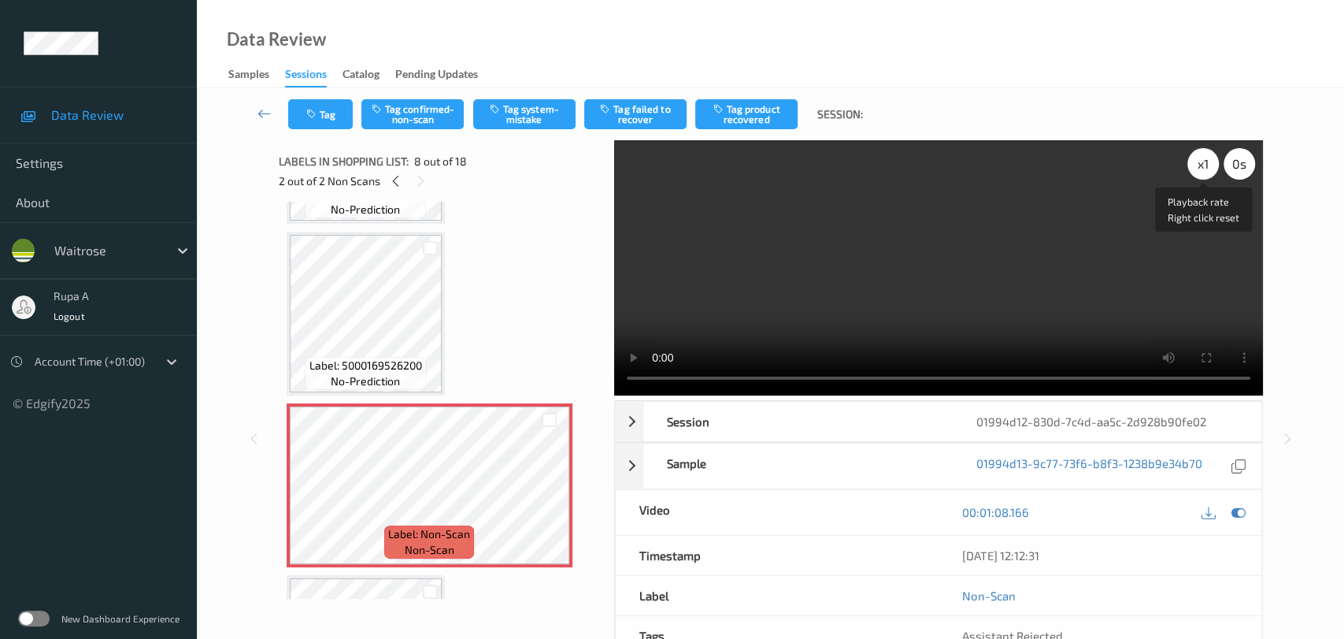
click at [1193, 165] on div "x 1" at bounding box center [1204, 164] width 32 height 32
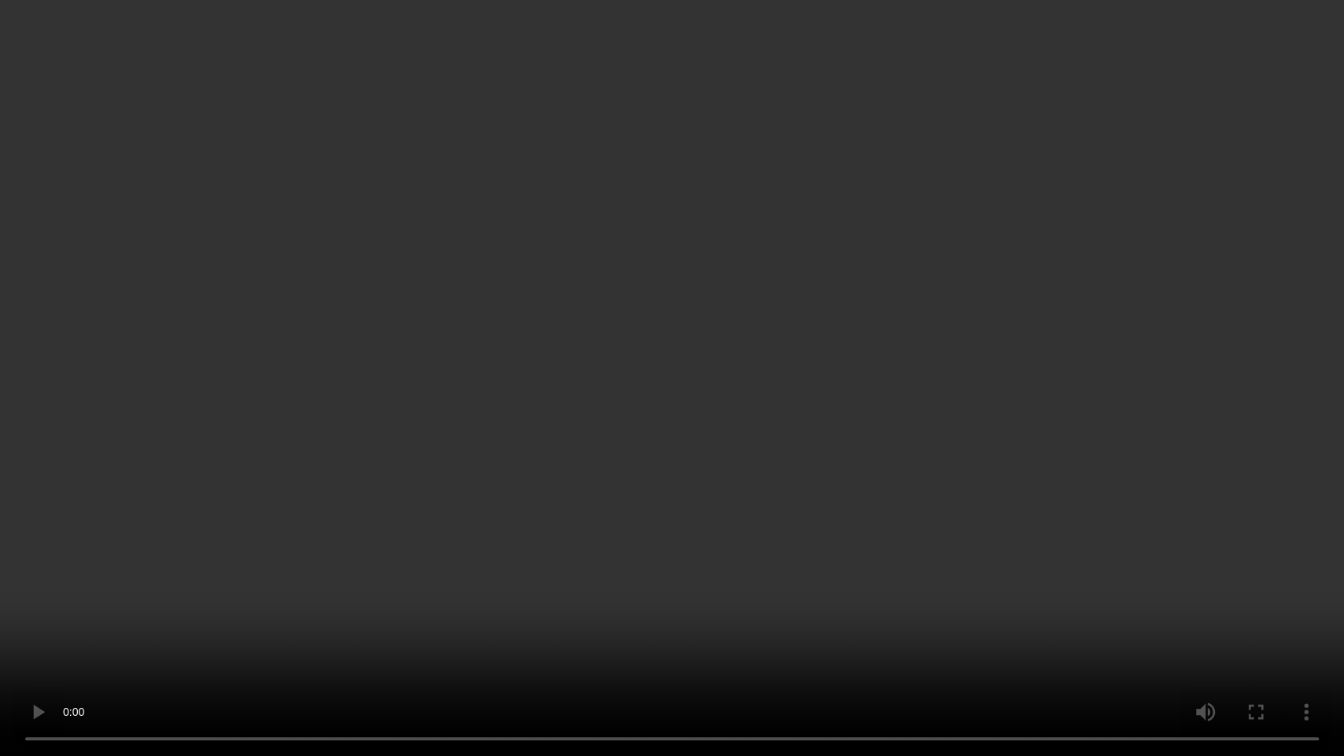
click at [1328, 354] on video at bounding box center [672, 378] width 1344 height 756
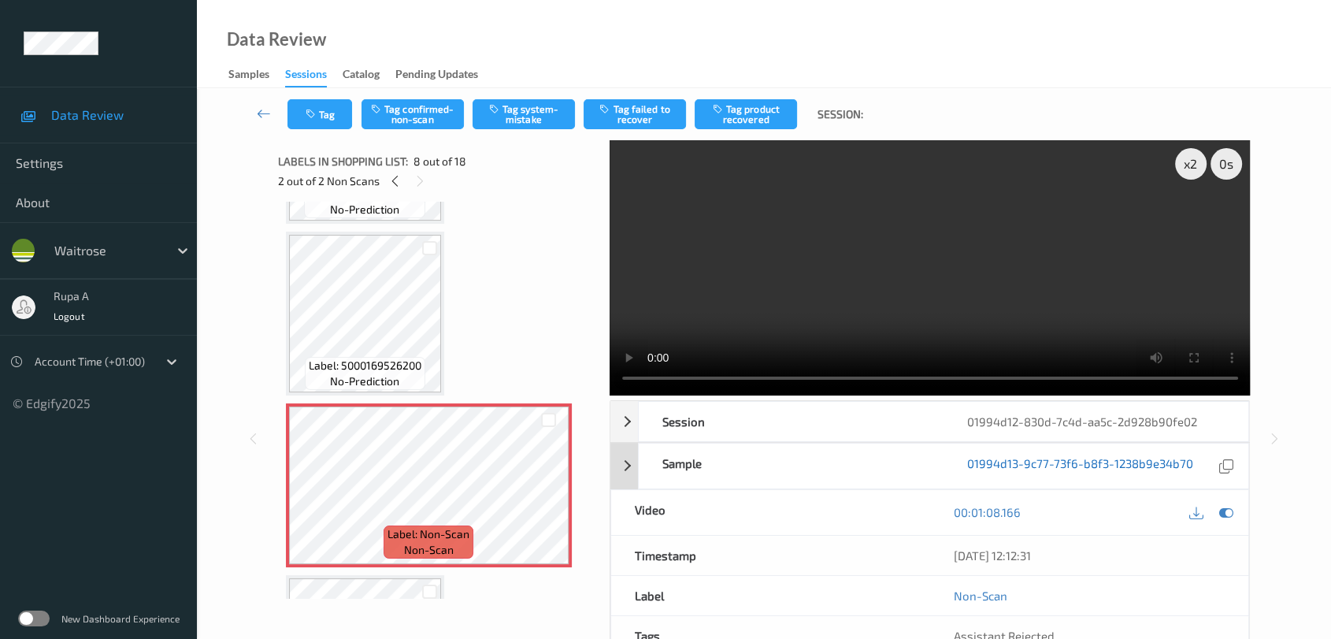
drag, startPoint x: 1224, startPoint y: 517, endPoint x: 1047, endPoint y: 498, distance: 178.2
click at [1224, 516] on icon at bounding box center [1226, 512] width 14 height 14
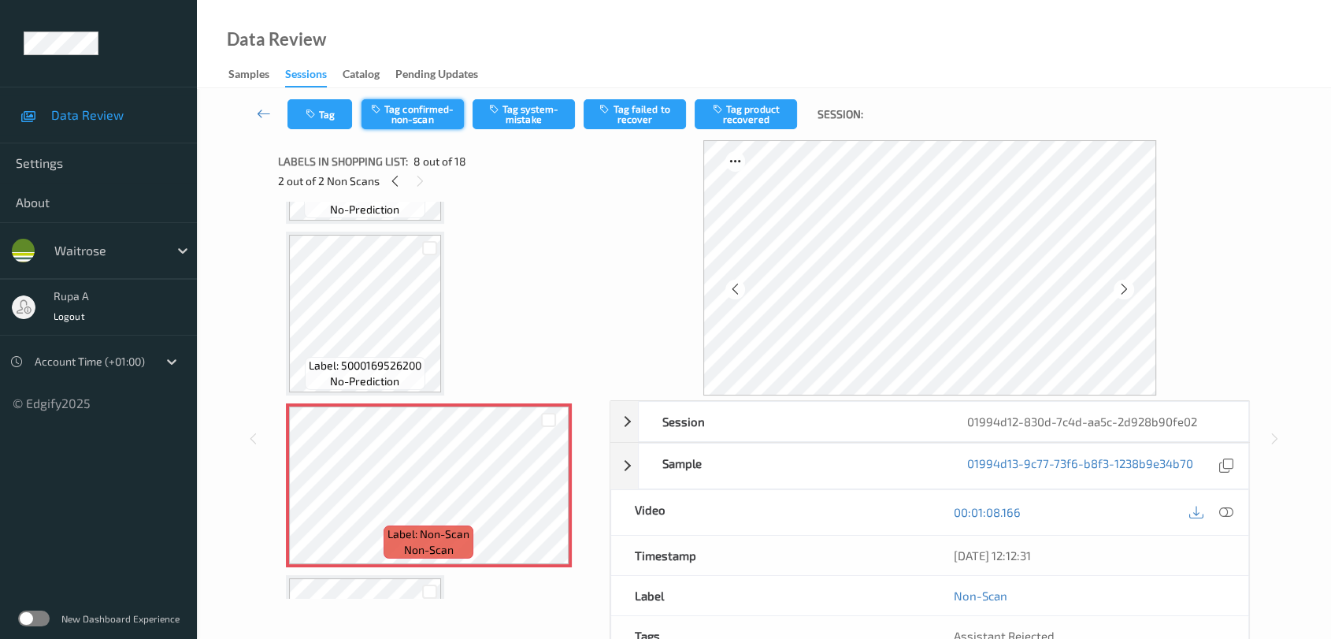
click at [428, 122] on button "Tag confirmed-non-scan" at bounding box center [412, 114] width 102 height 30
click at [755, 118] on button "Tag product recovered" at bounding box center [746, 114] width 102 height 30
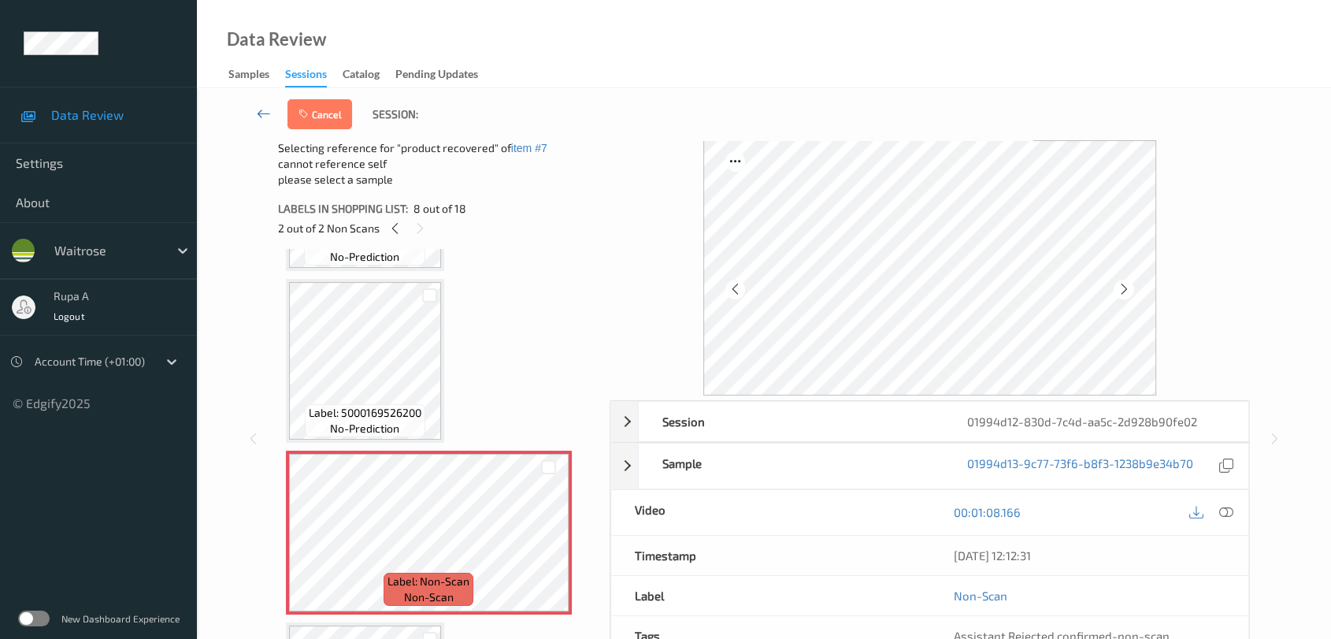
click at [265, 113] on icon at bounding box center [264, 114] width 14 height 16
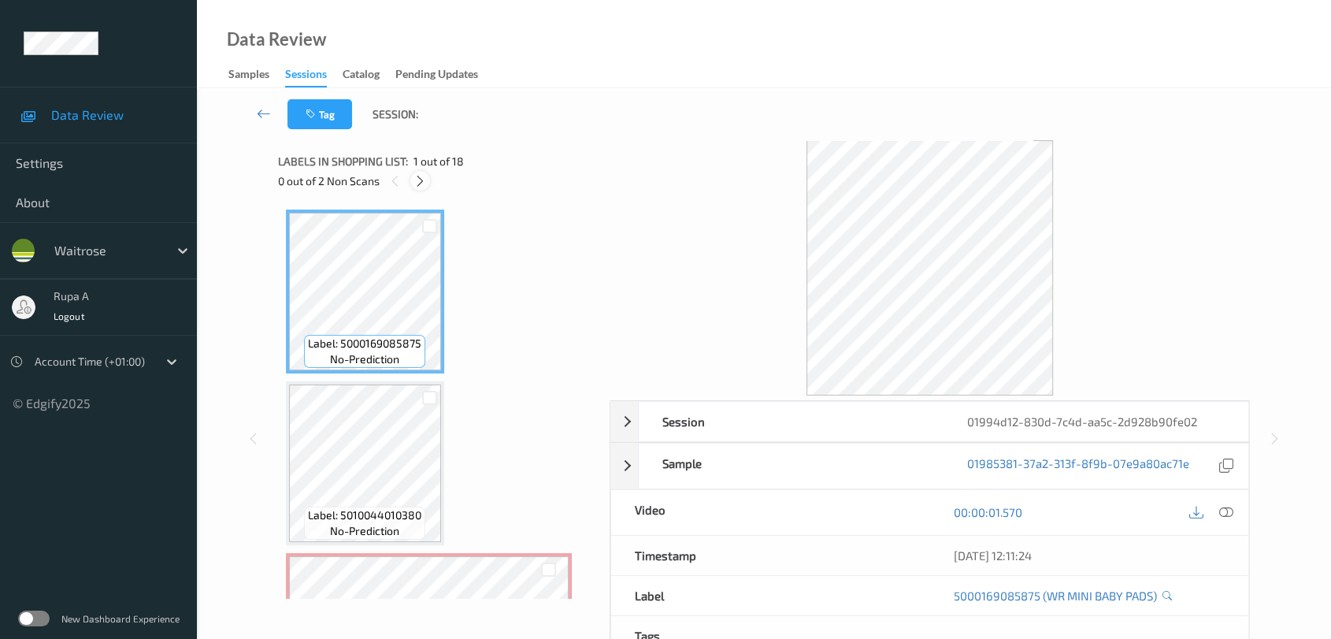
click at [424, 180] on icon at bounding box center [419, 181] width 13 height 14
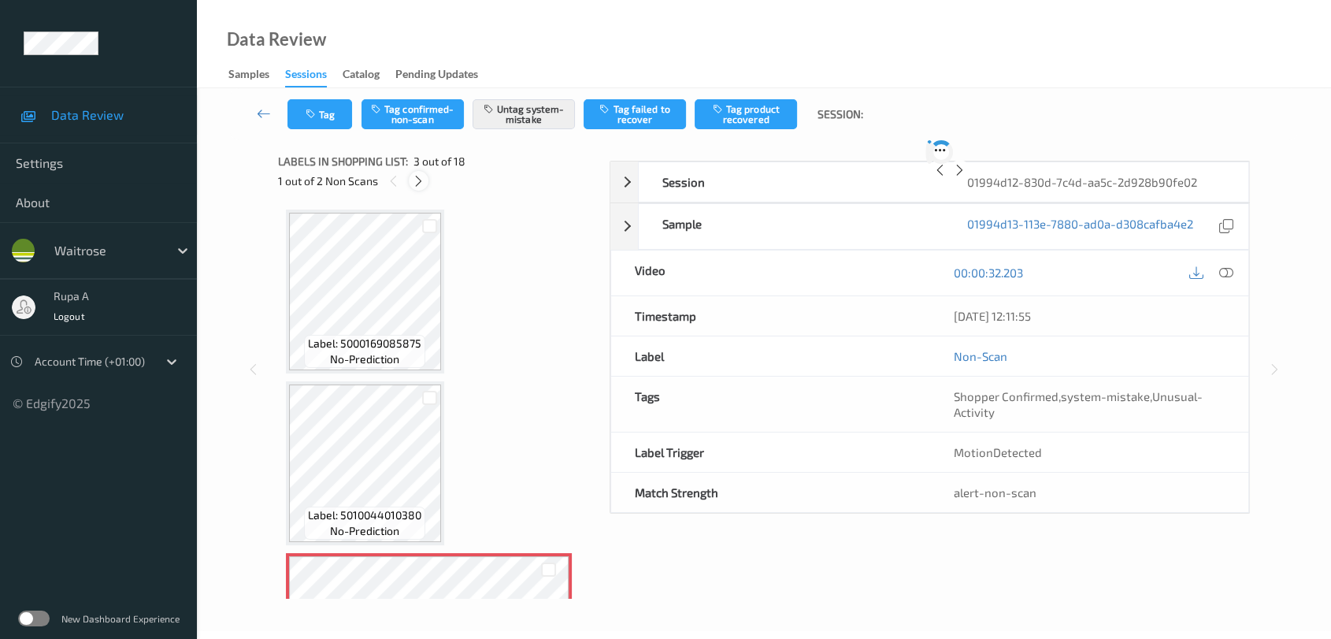
scroll to position [178, 0]
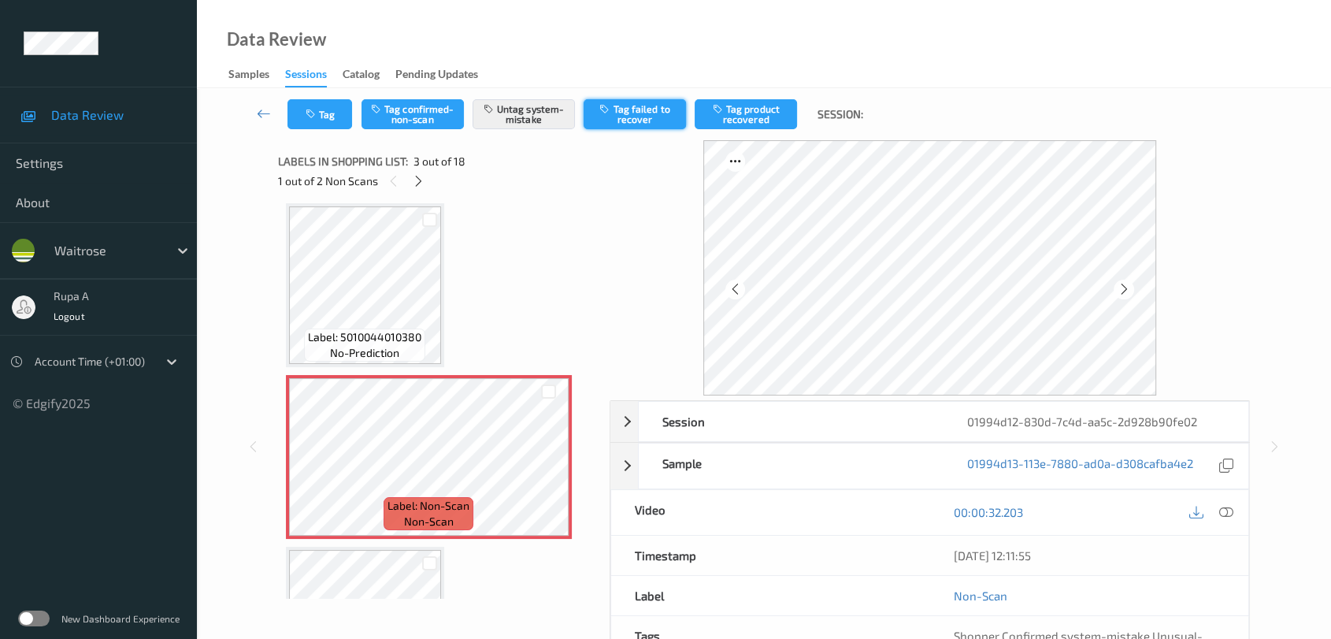
click at [665, 120] on button "Tag failed to recover" at bounding box center [635, 114] width 102 height 30
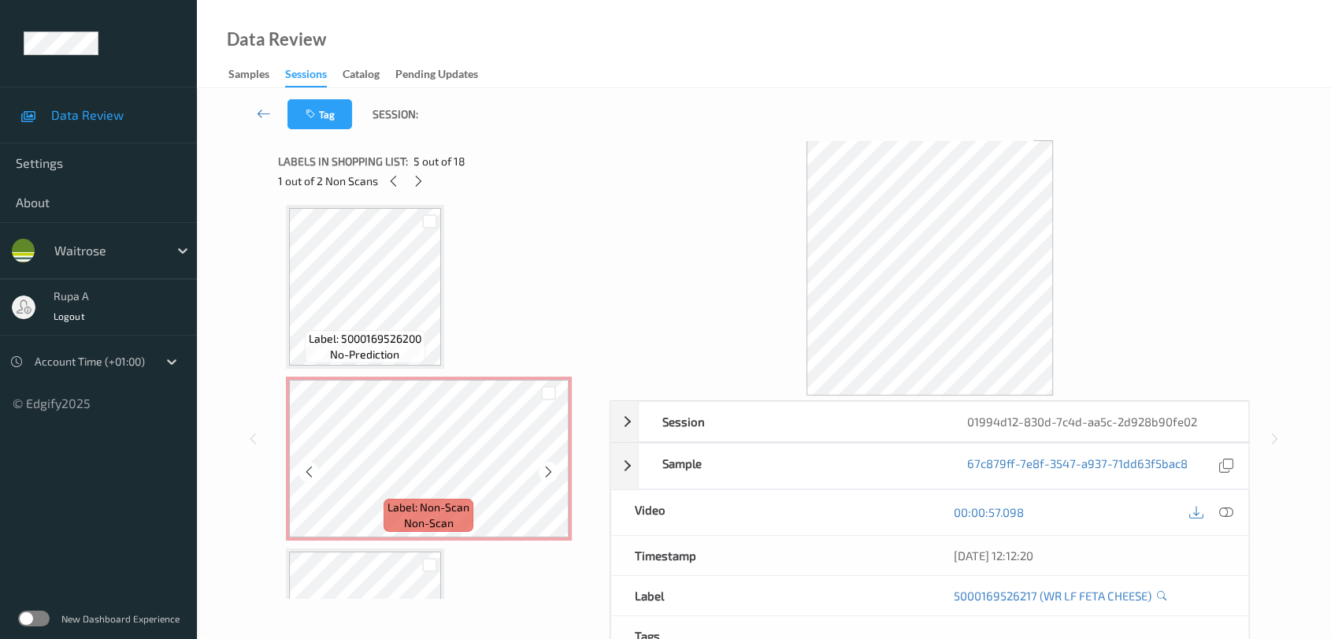
scroll to position [1140, 0]
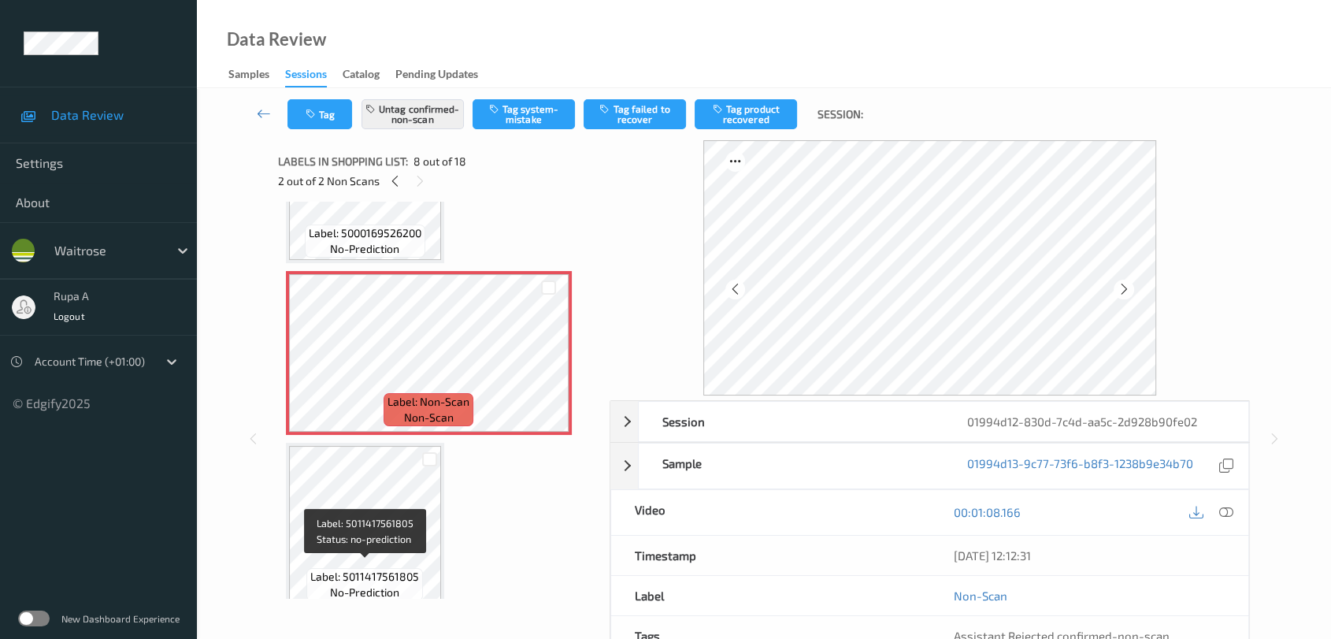
click at [367, 569] on span "Label: 5011417561805" at bounding box center [364, 577] width 109 height 16
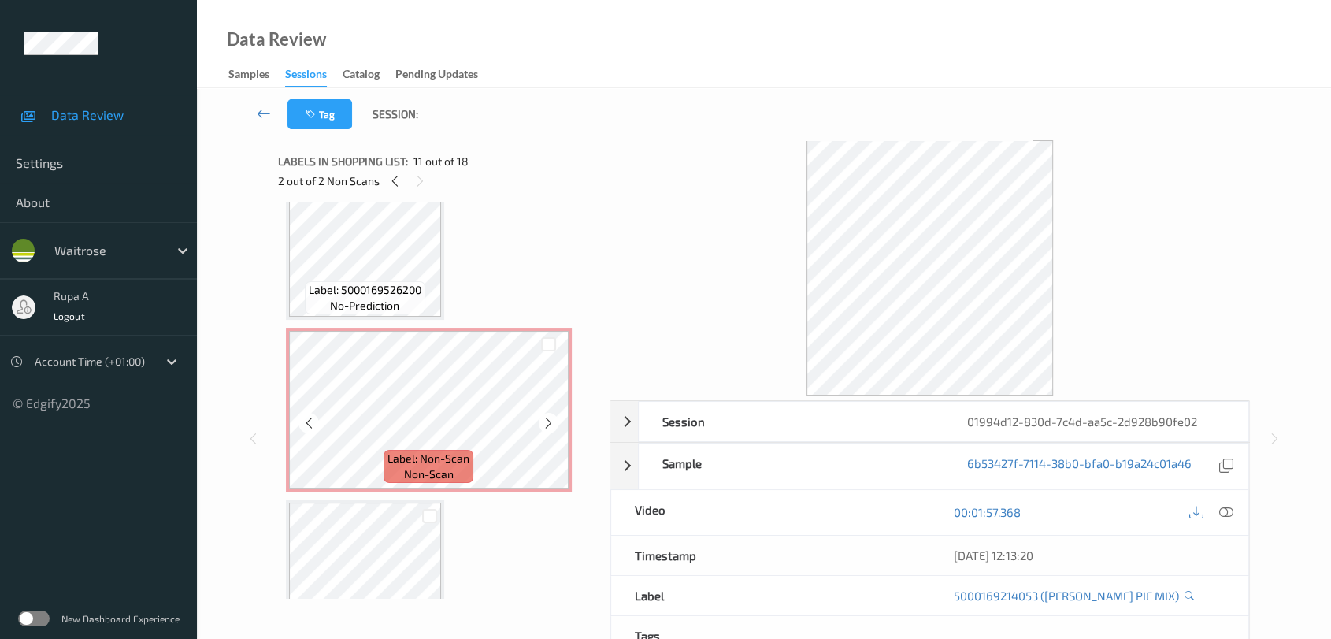
scroll to position [1053, 0]
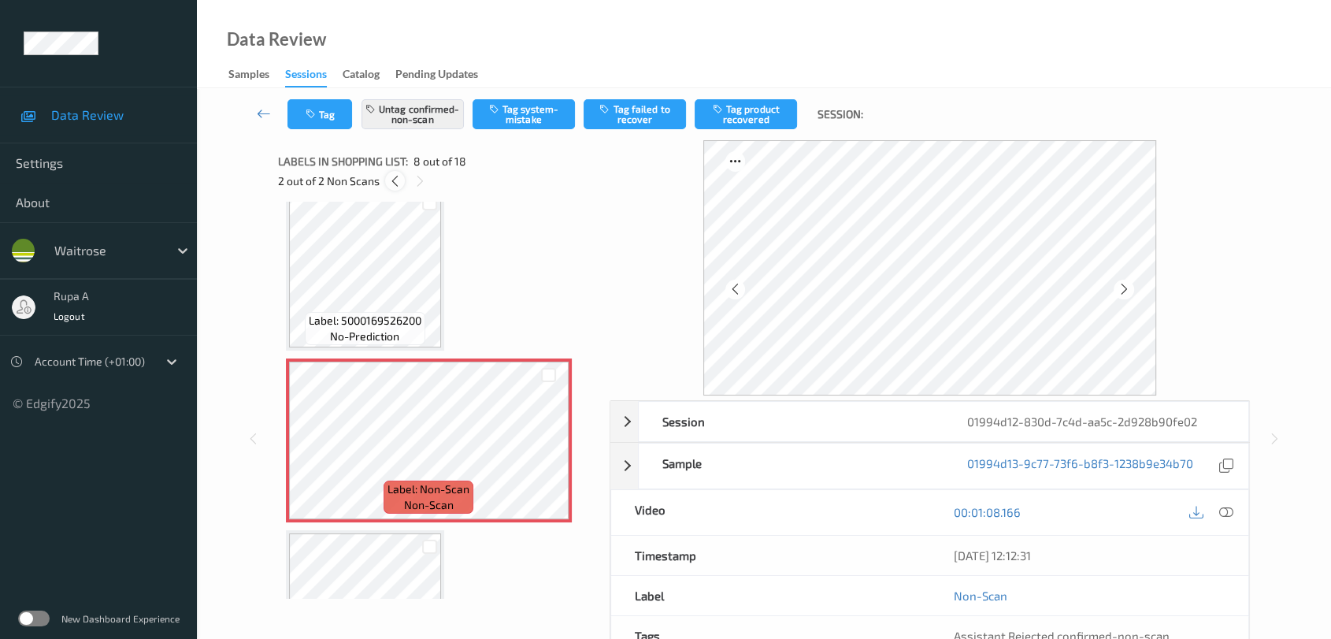
click at [394, 186] on icon at bounding box center [394, 181] width 13 height 14
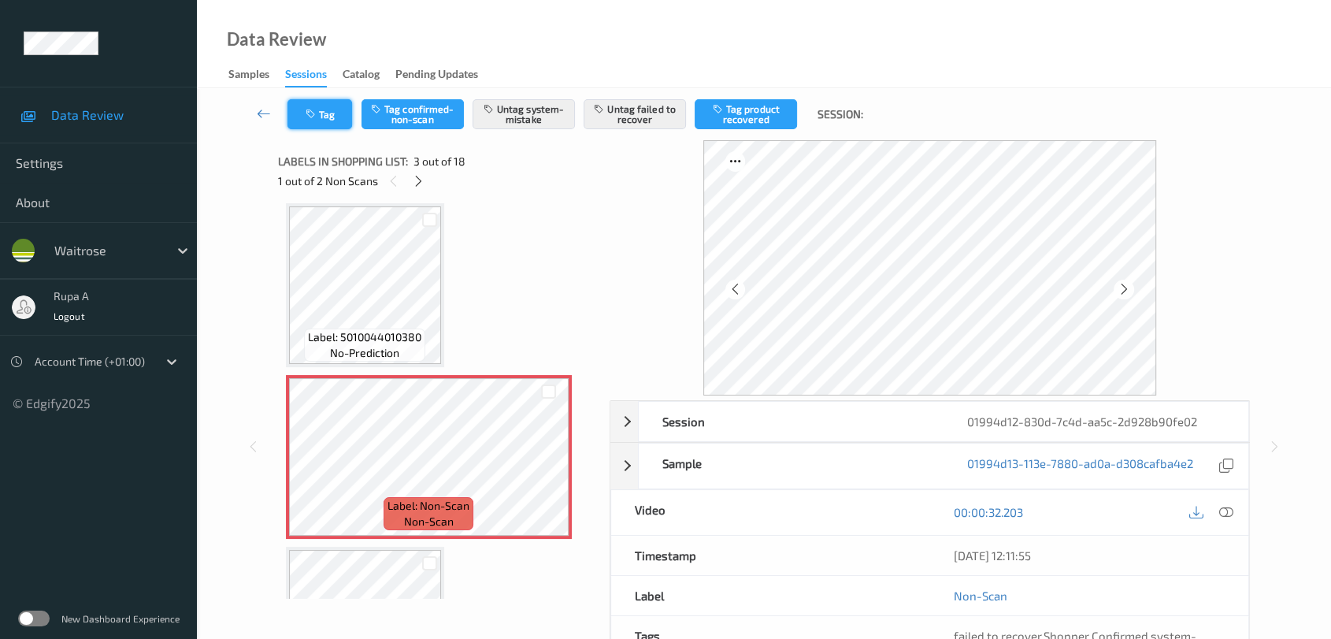
click at [315, 124] on button "Tag" at bounding box center [319, 114] width 65 height 30
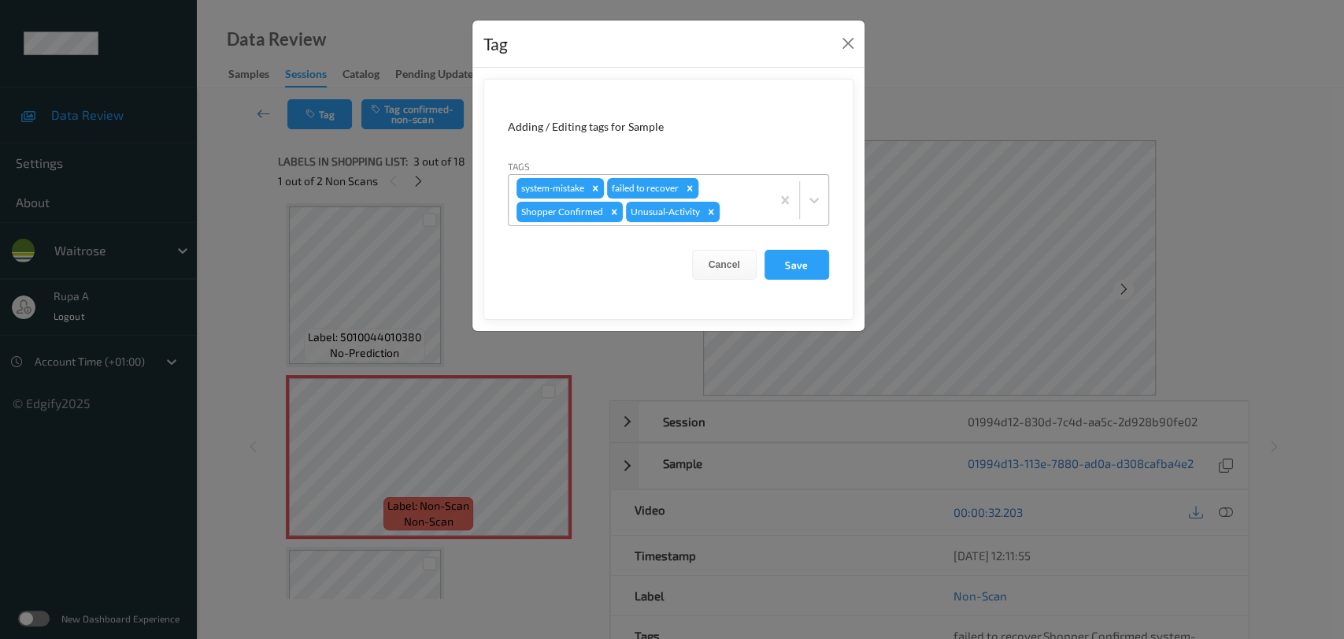
click at [691, 184] on icon "Remove failed to recover" at bounding box center [689, 188] width 11 height 11
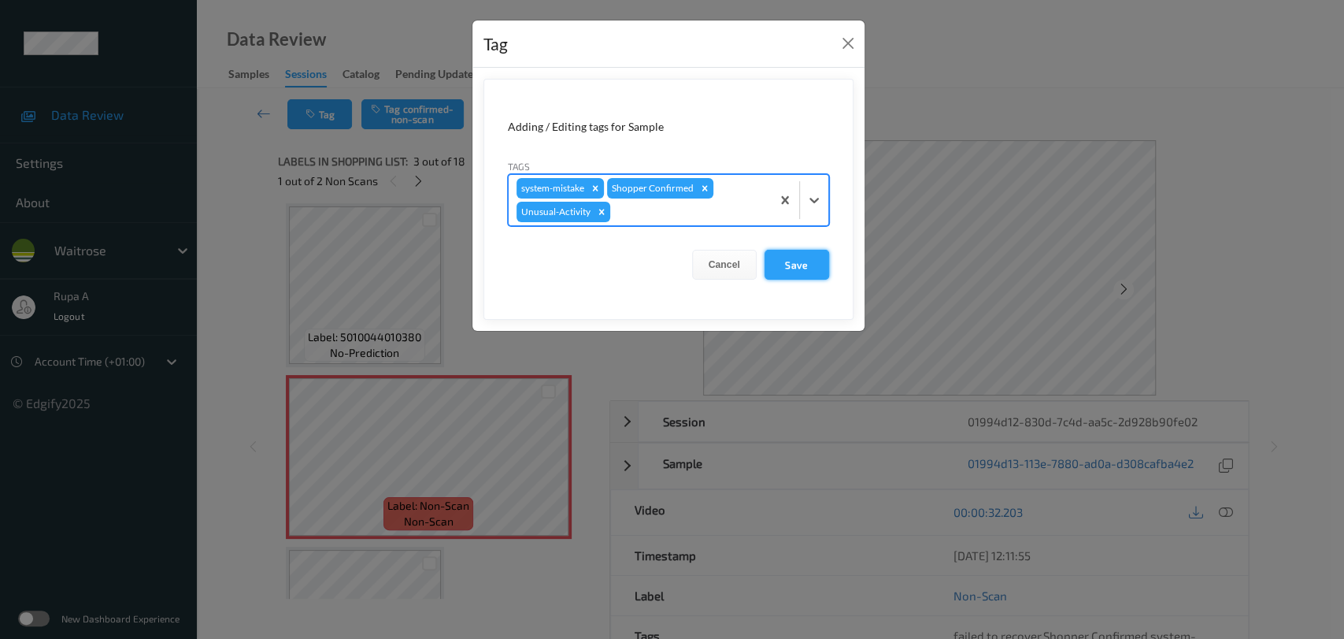
click at [802, 273] on button "Save" at bounding box center [797, 265] width 65 height 30
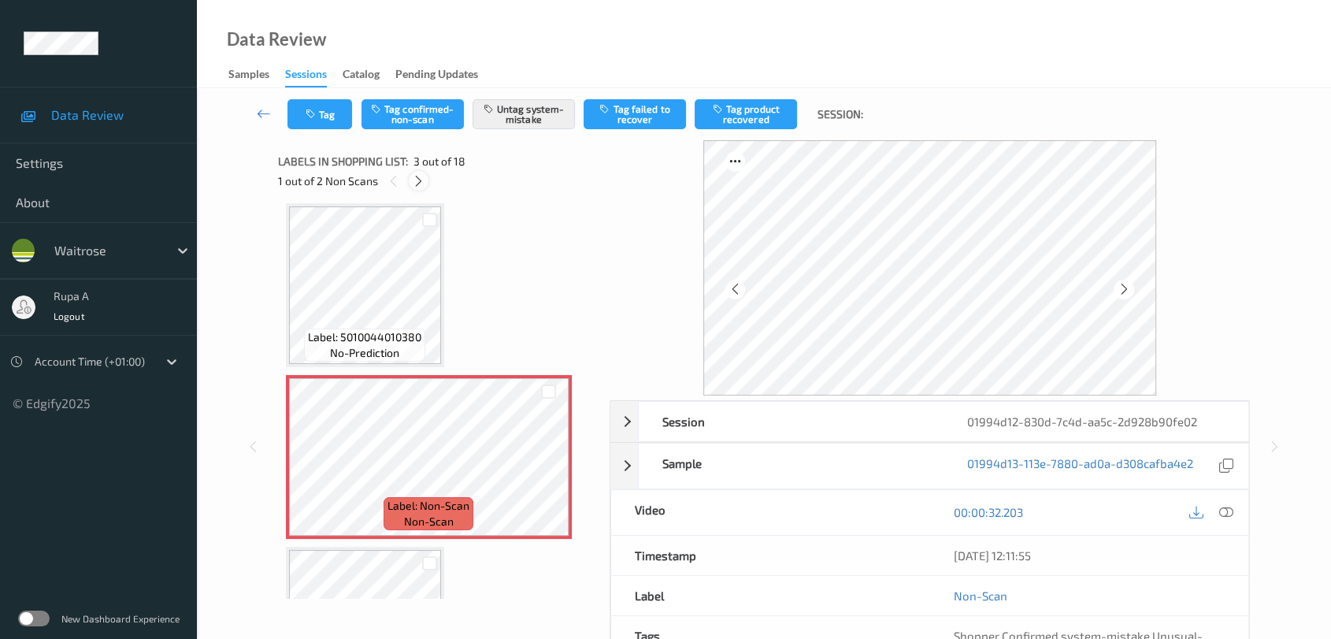
click at [412, 176] on icon at bounding box center [418, 181] width 13 height 14
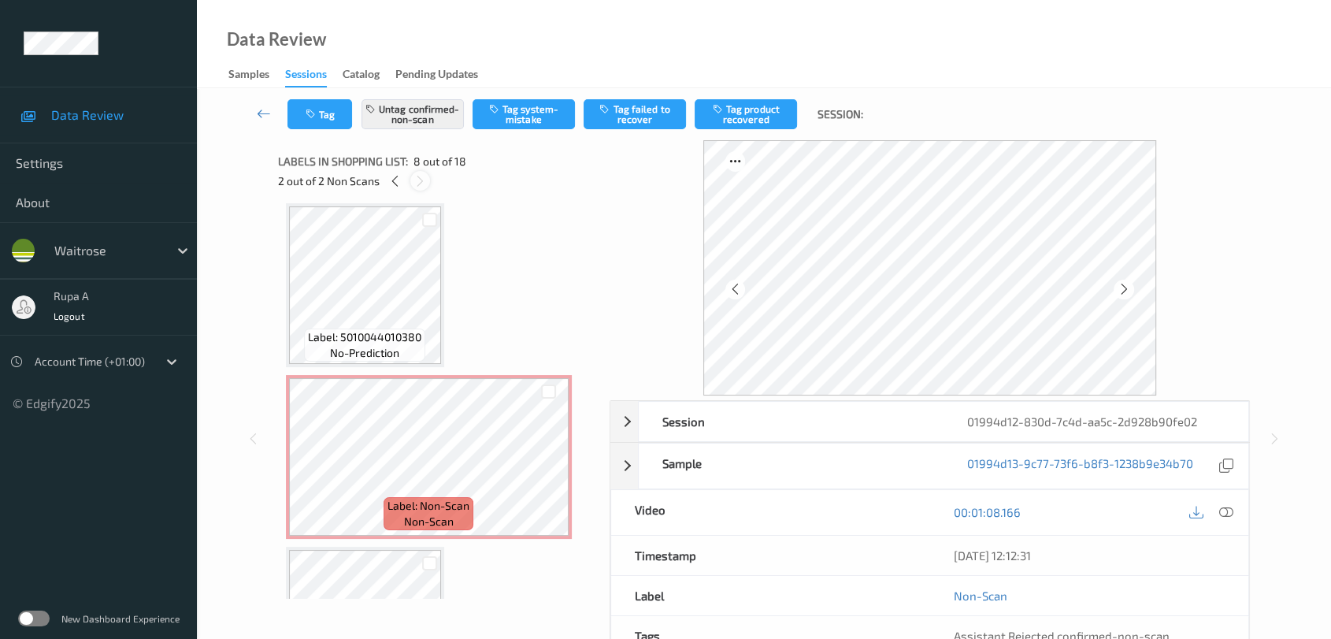
scroll to position [1033, 0]
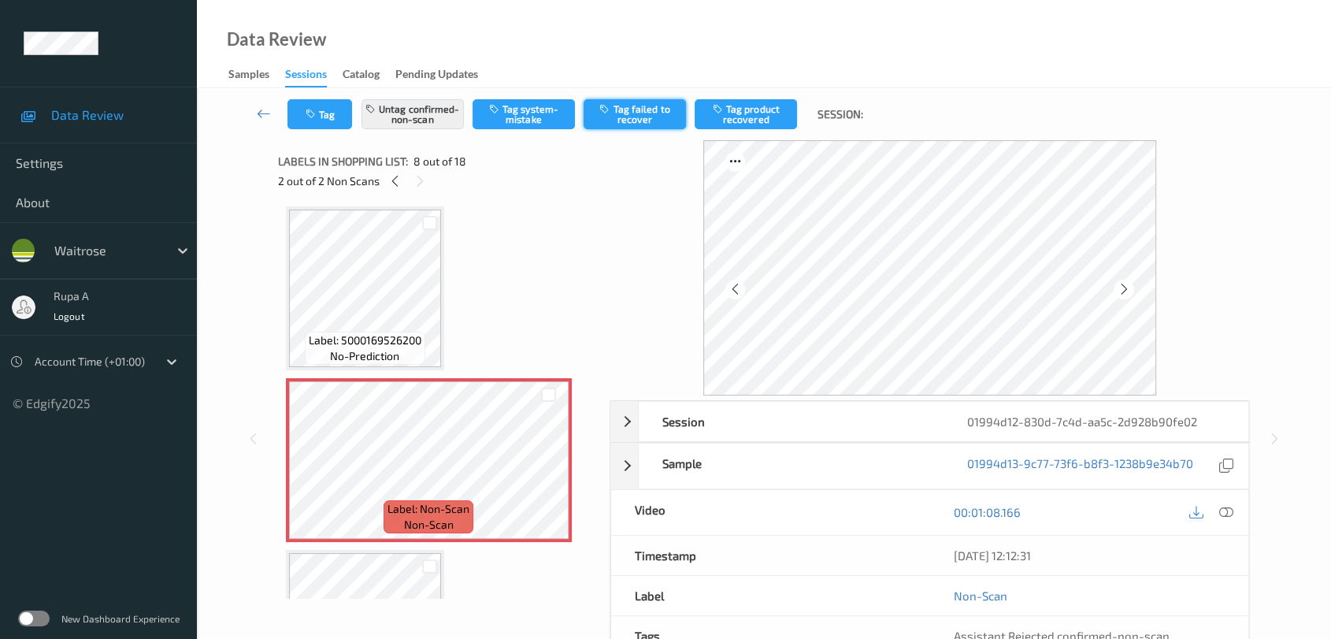
click at [639, 117] on button "Tag failed to recover" at bounding box center [635, 114] width 102 height 30
click at [328, 117] on button "Tag" at bounding box center [319, 114] width 65 height 30
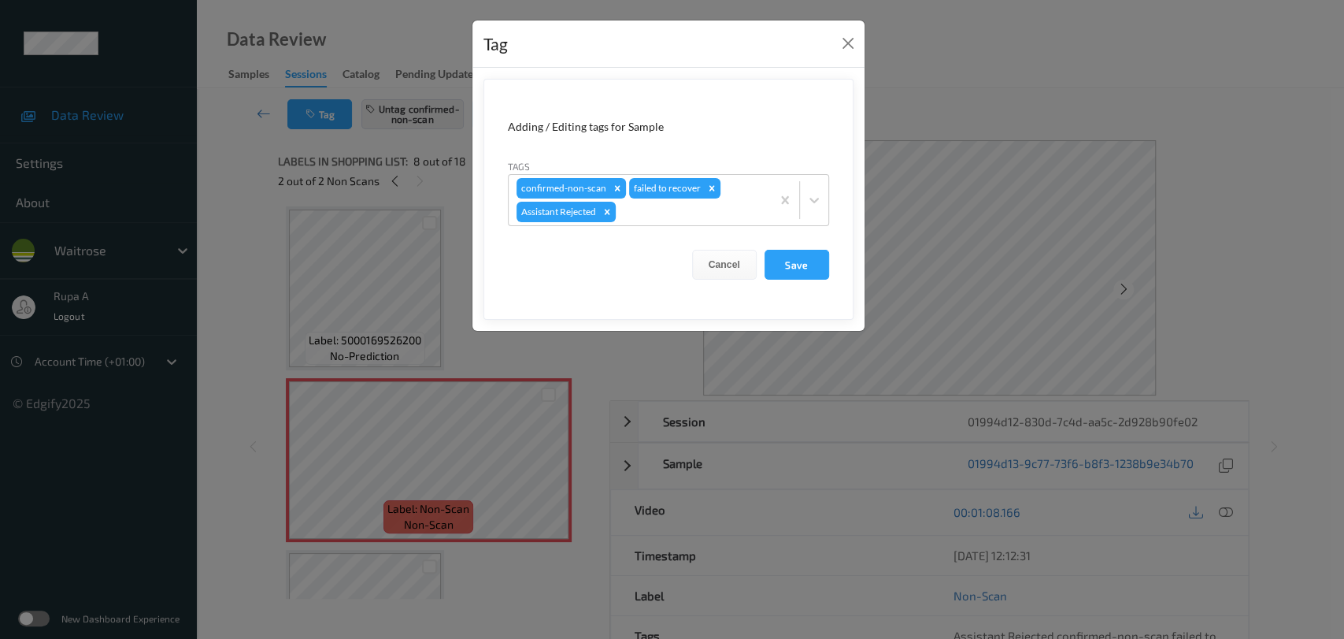
click at [441, 255] on div "Tag Adding / Editing tags for Sample Tags confirmed-non-scan failed to recover …" at bounding box center [672, 319] width 1344 height 639
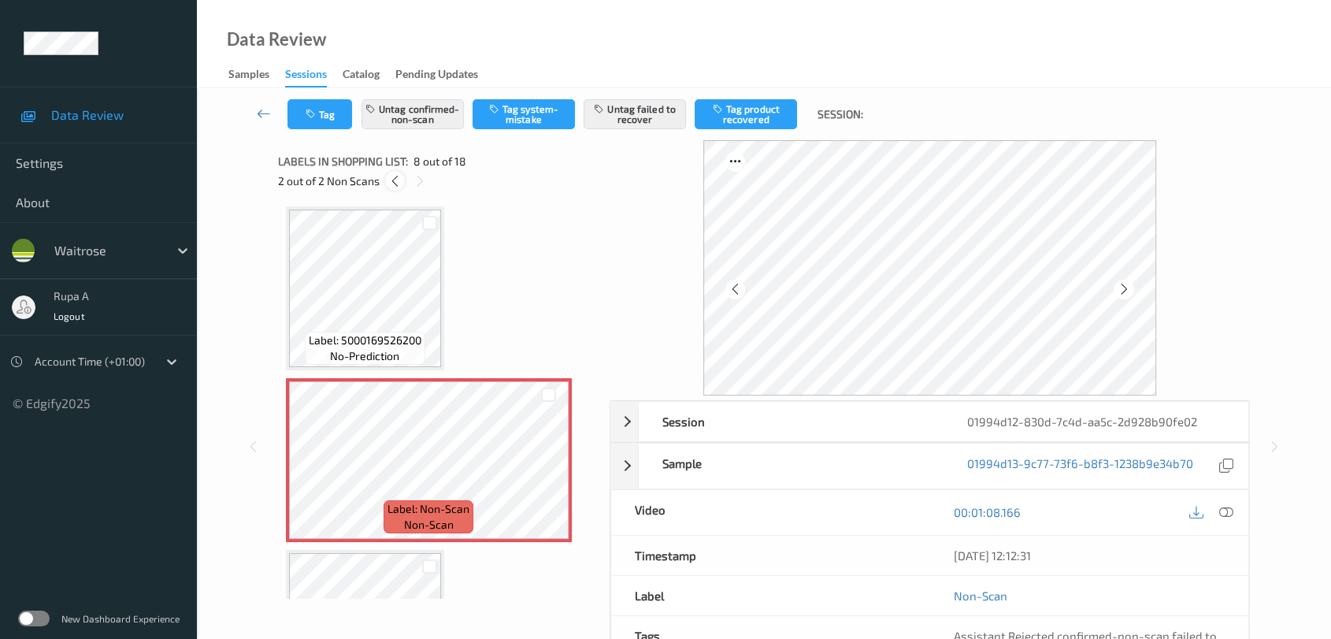
click at [395, 174] on icon at bounding box center [394, 181] width 13 height 14
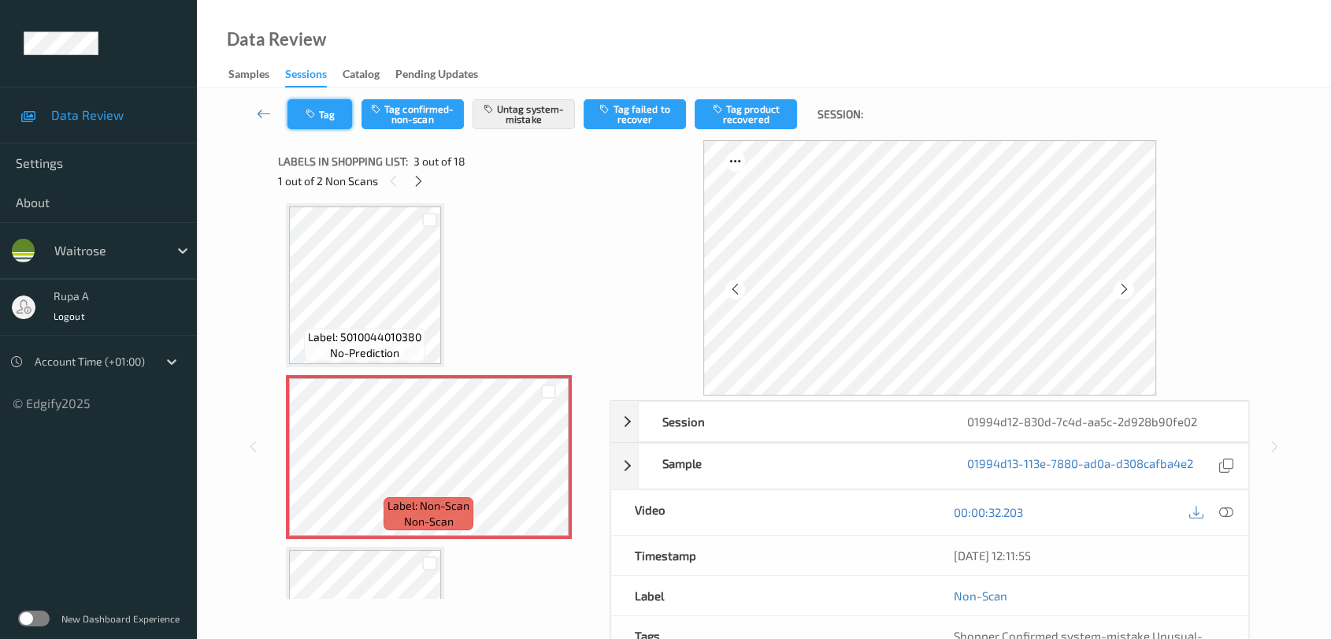
click at [317, 118] on icon "button" at bounding box center [312, 114] width 13 height 11
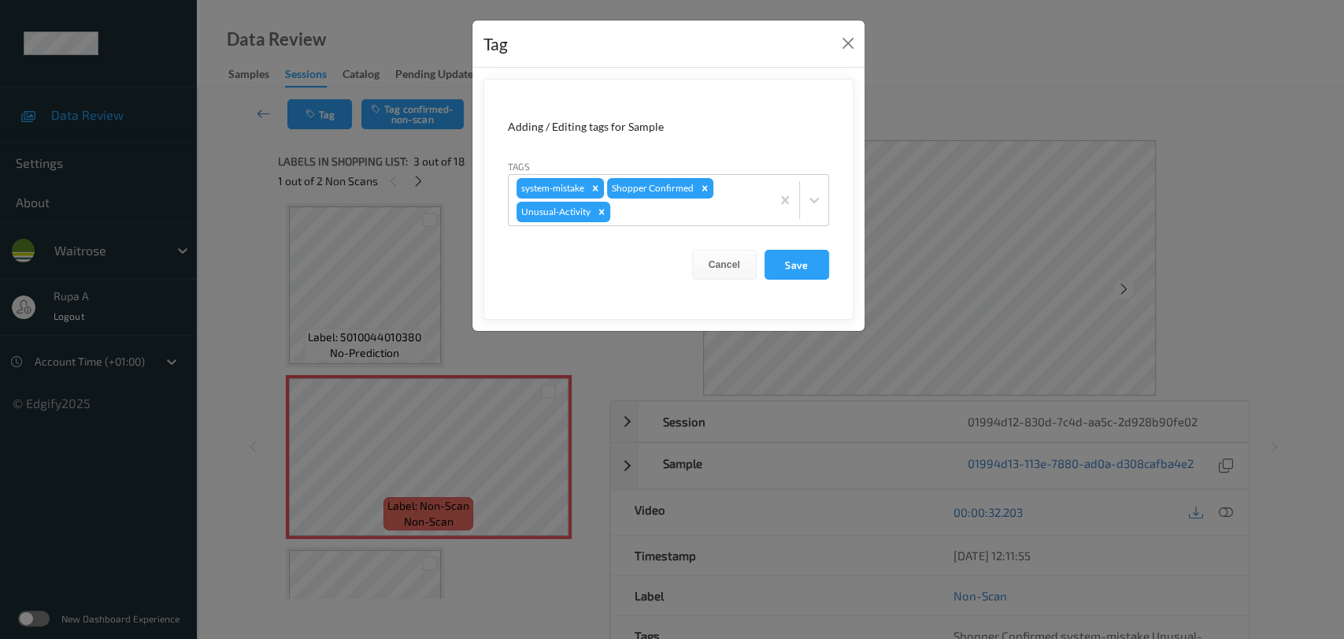
click at [425, 190] on div "Tag Adding / Editing tags for Sample Tags system-mistake Shopper Confirmed Unus…" at bounding box center [672, 319] width 1344 height 639
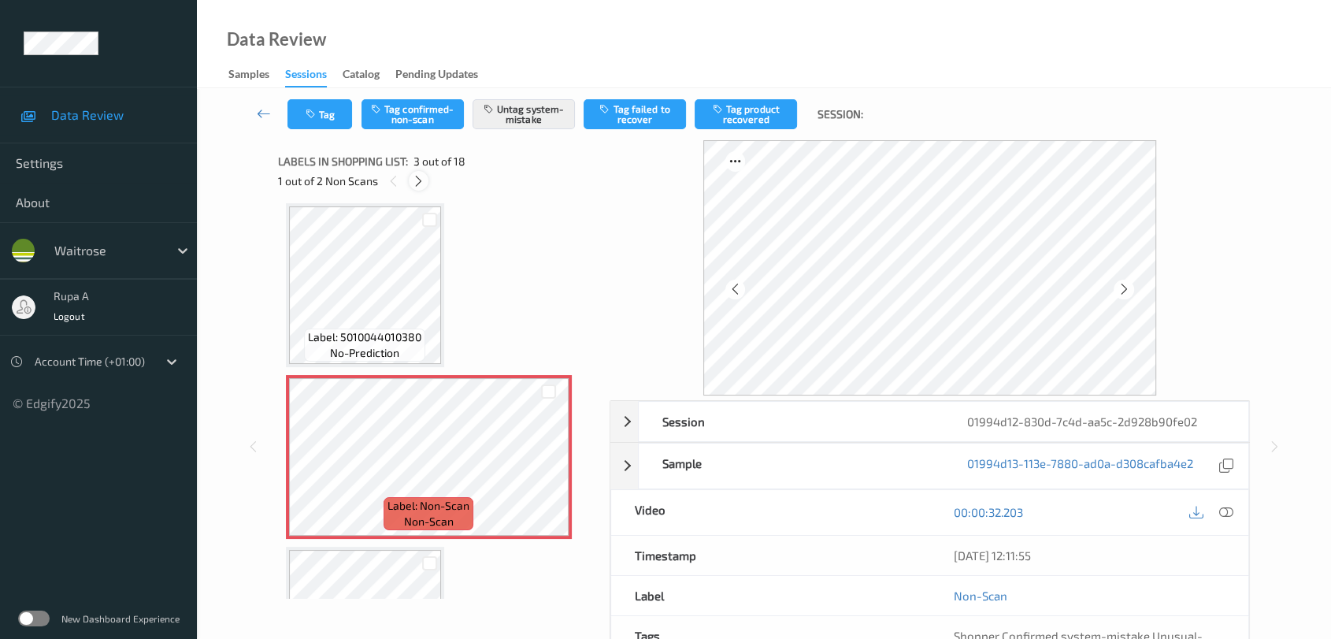
click at [416, 180] on icon at bounding box center [418, 181] width 13 height 14
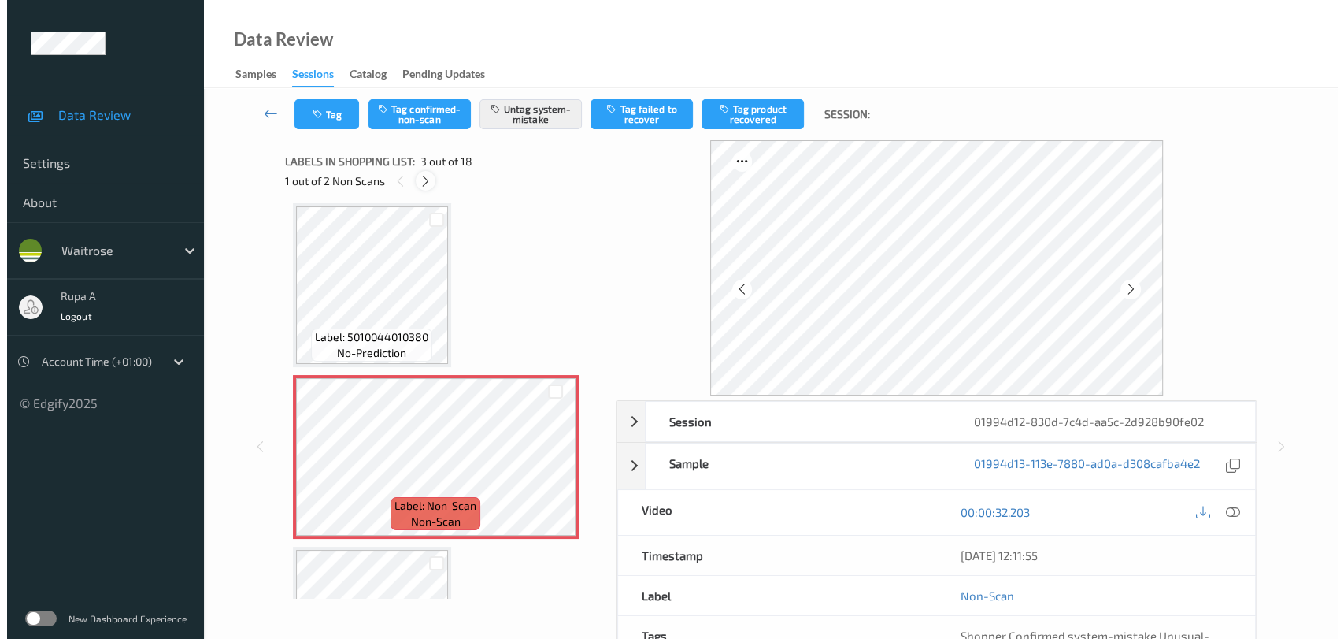
scroll to position [1033, 0]
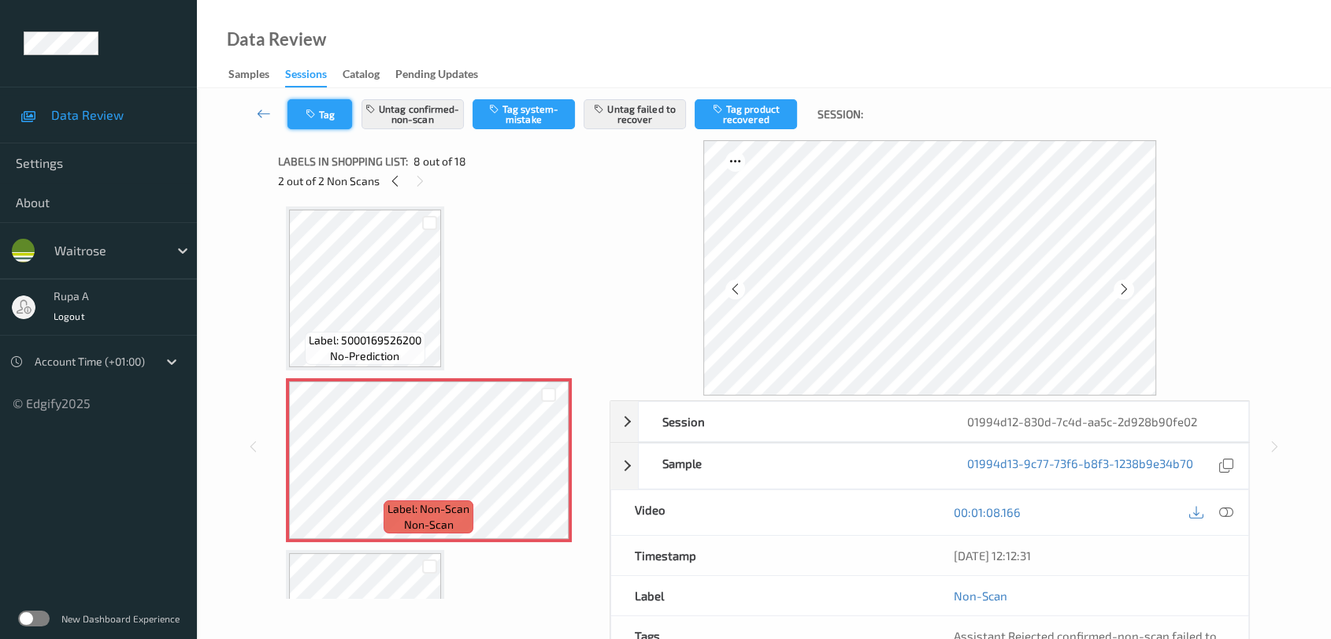
click at [341, 116] on button "Tag" at bounding box center [319, 114] width 65 height 30
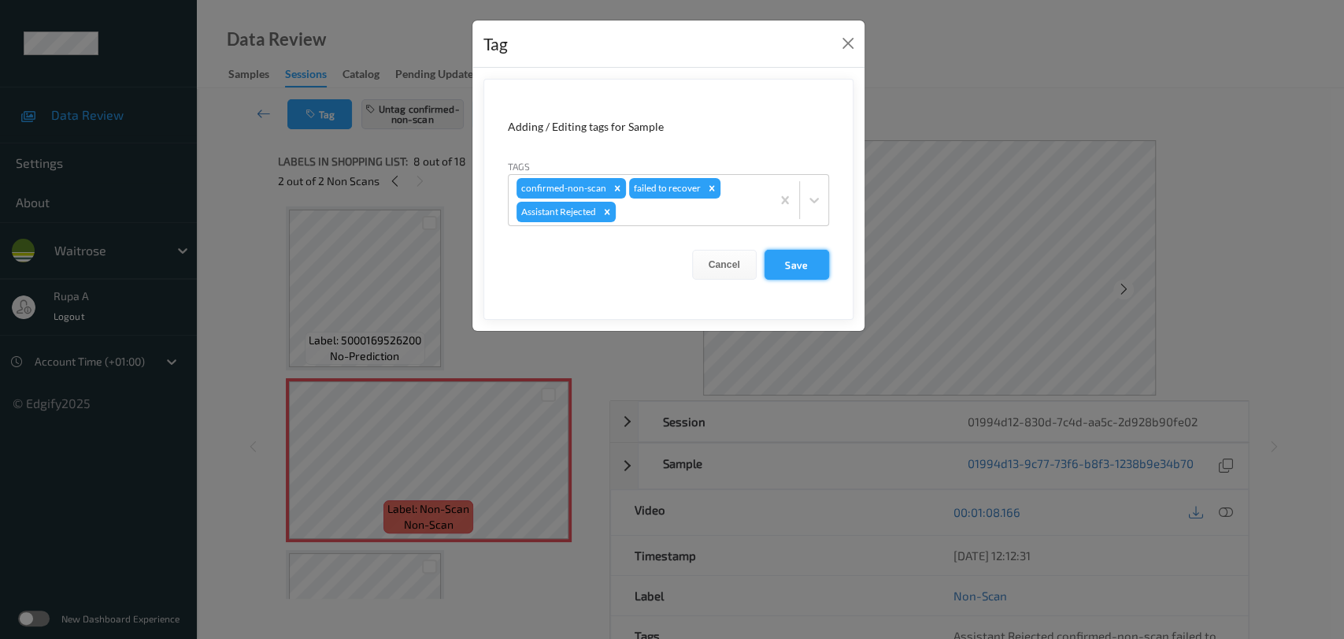
click at [789, 262] on button "Save" at bounding box center [797, 265] width 65 height 30
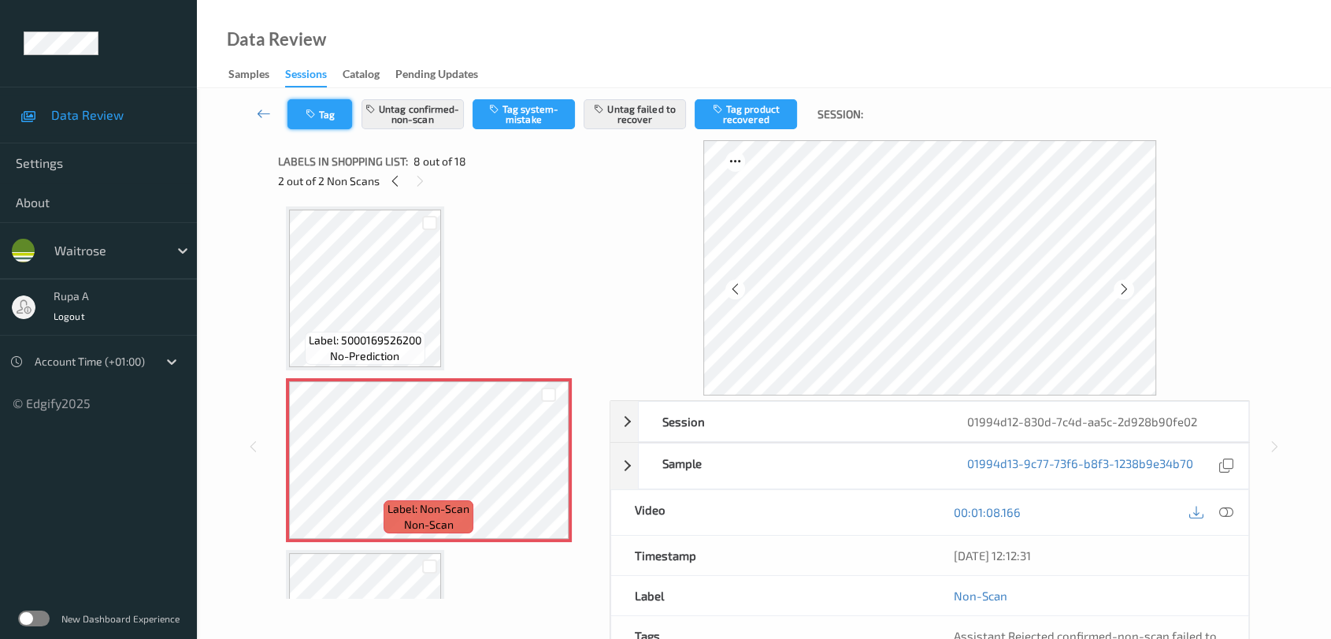
click at [303, 117] on button "Tag" at bounding box center [319, 114] width 65 height 30
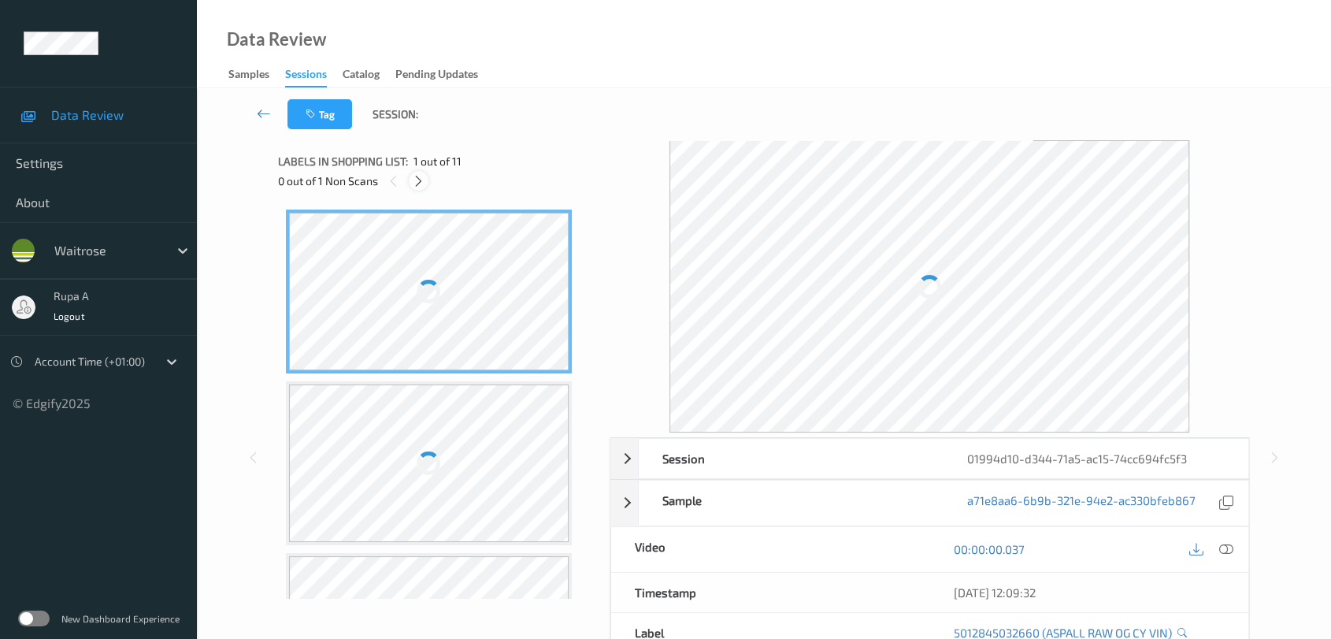
click at [414, 176] on icon at bounding box center [418, 181] width 13 height 14
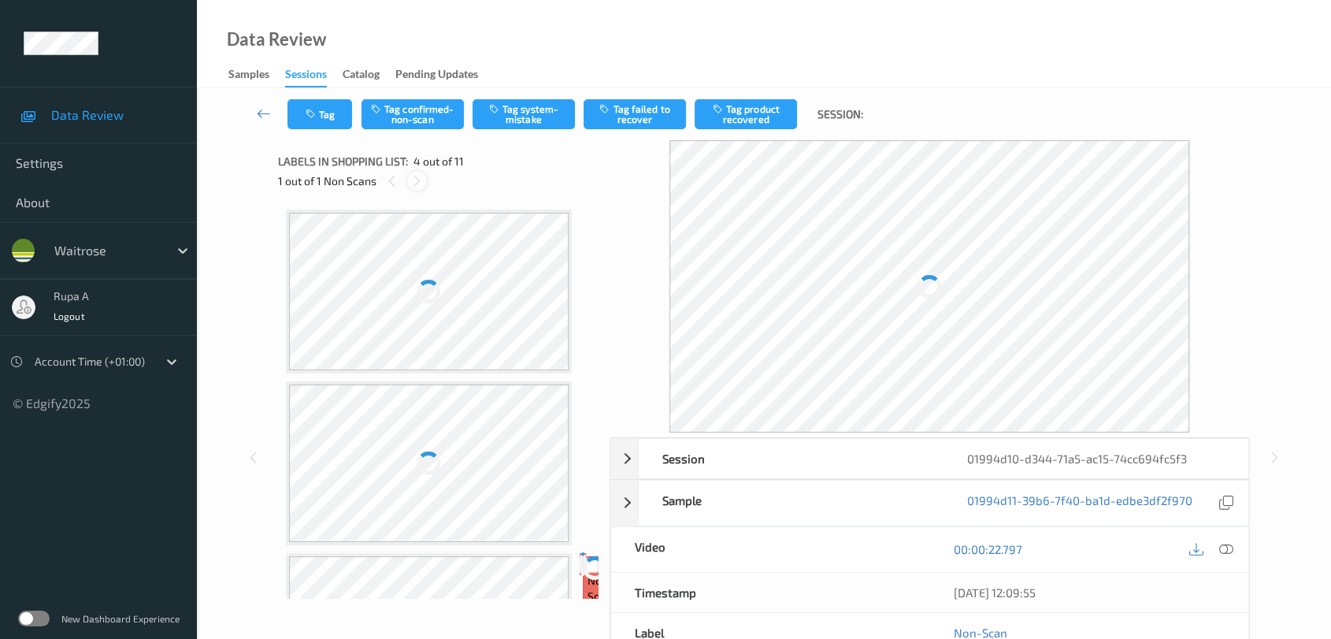
scroll to position [350, 0]
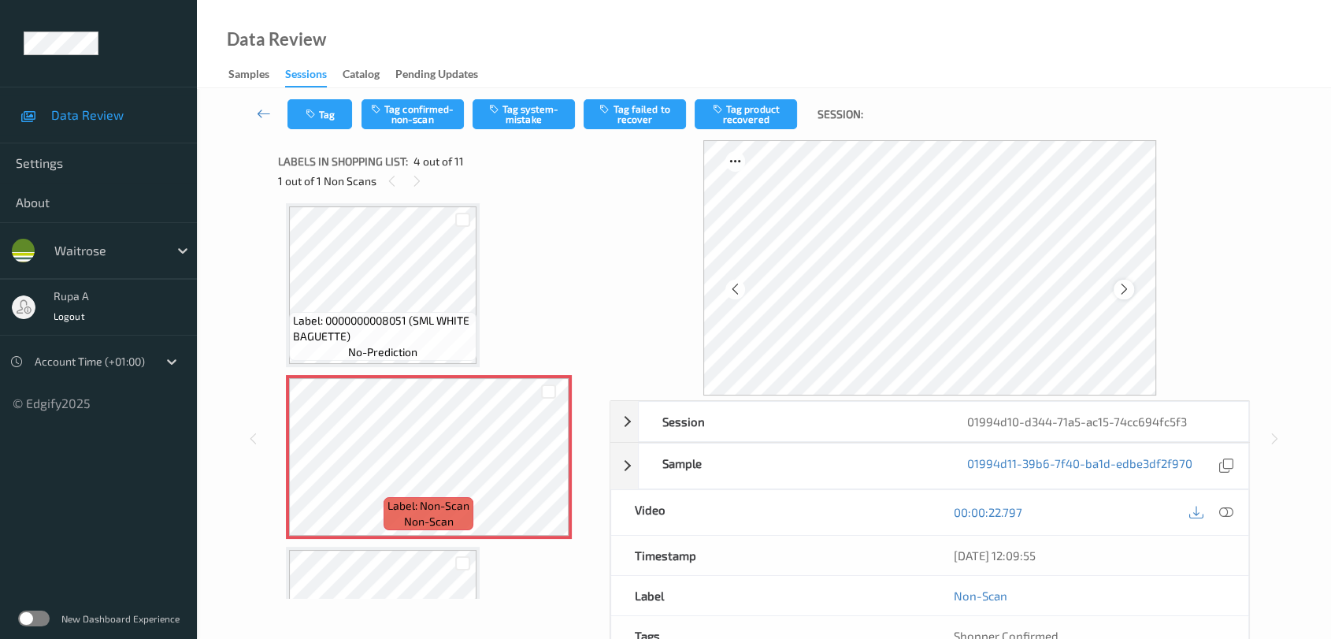
click at [1121, 291] on icon at bounding box center [1123, 289] width 13 height 14
click at [536, 120] on button "Tag system-mistake" at bounding box center [524, 114] width 102 height 30
click at [323, 117] on button "Tag" at bounding box center [319, 114] width 65 height 30
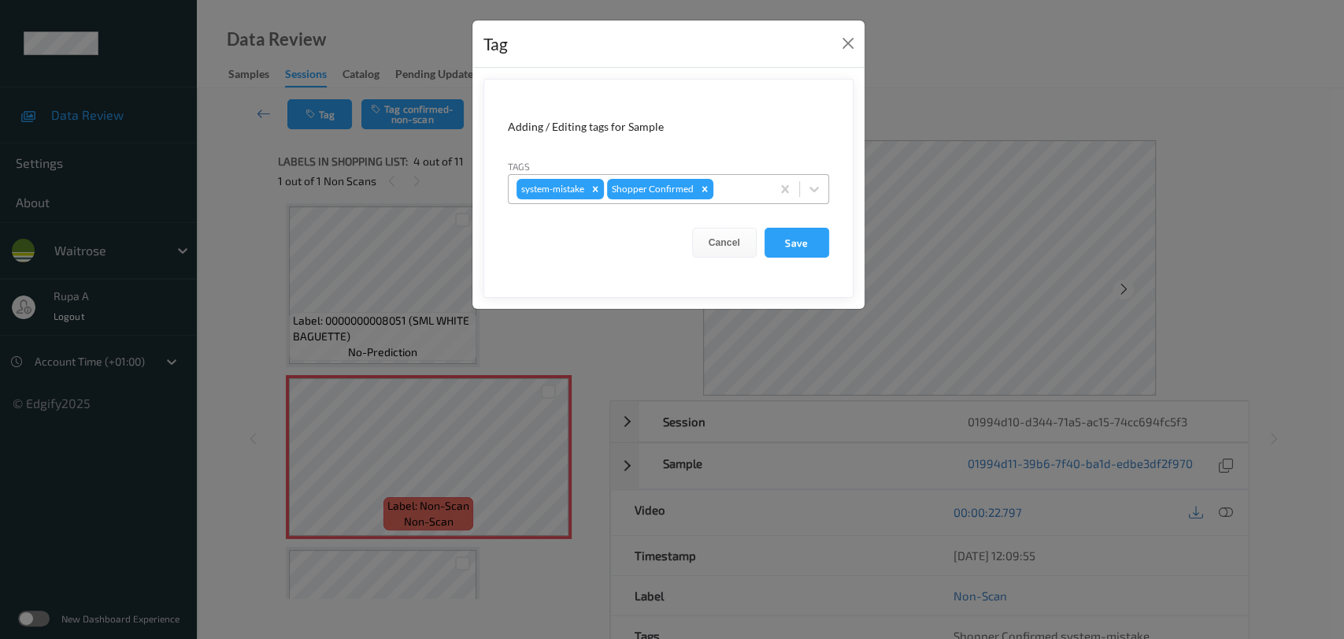
click at [728, 201] on div "system-mistake Shopper Confirmed" at bounding box center [640, 189] width 262 height 27
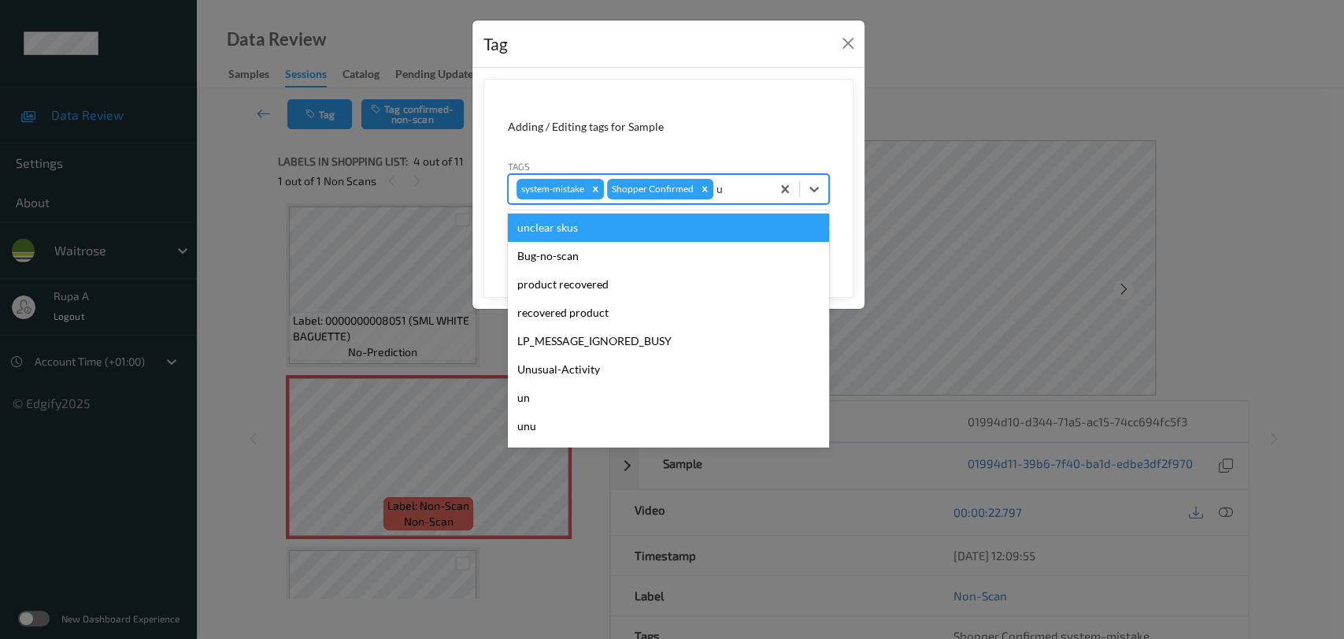
type input "un"
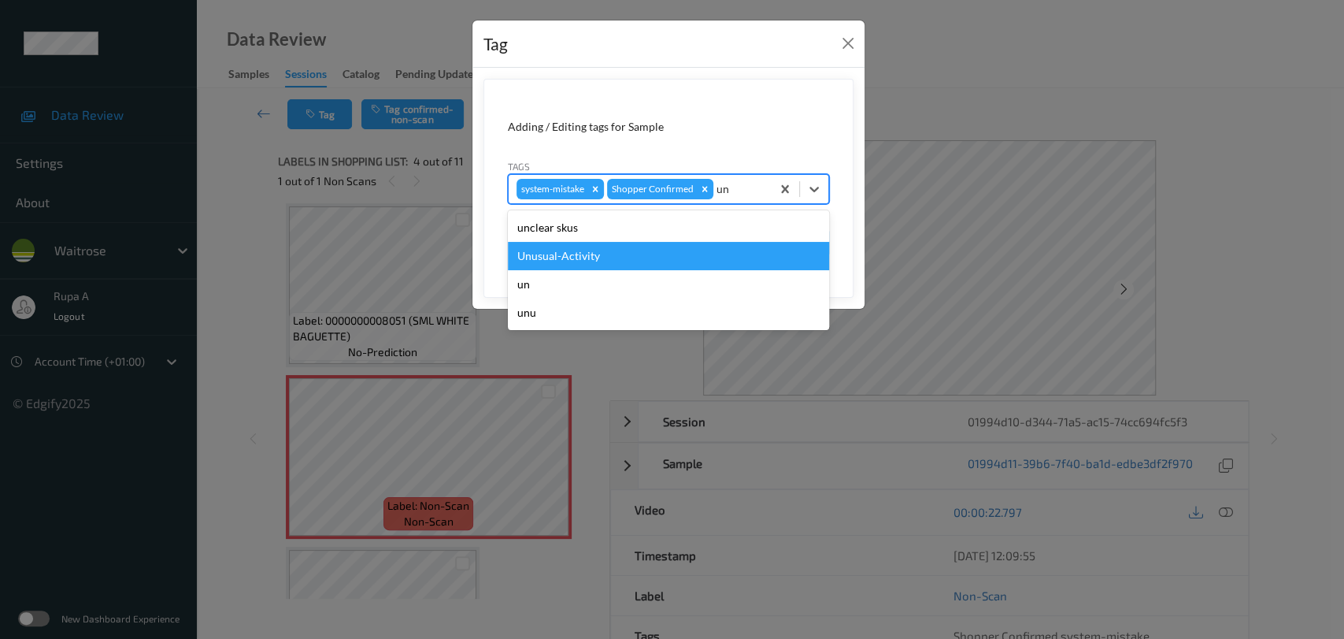
click at [661, 249] on div "Unusual-Activity" at bounding box center [668, 256] width 321 height 28
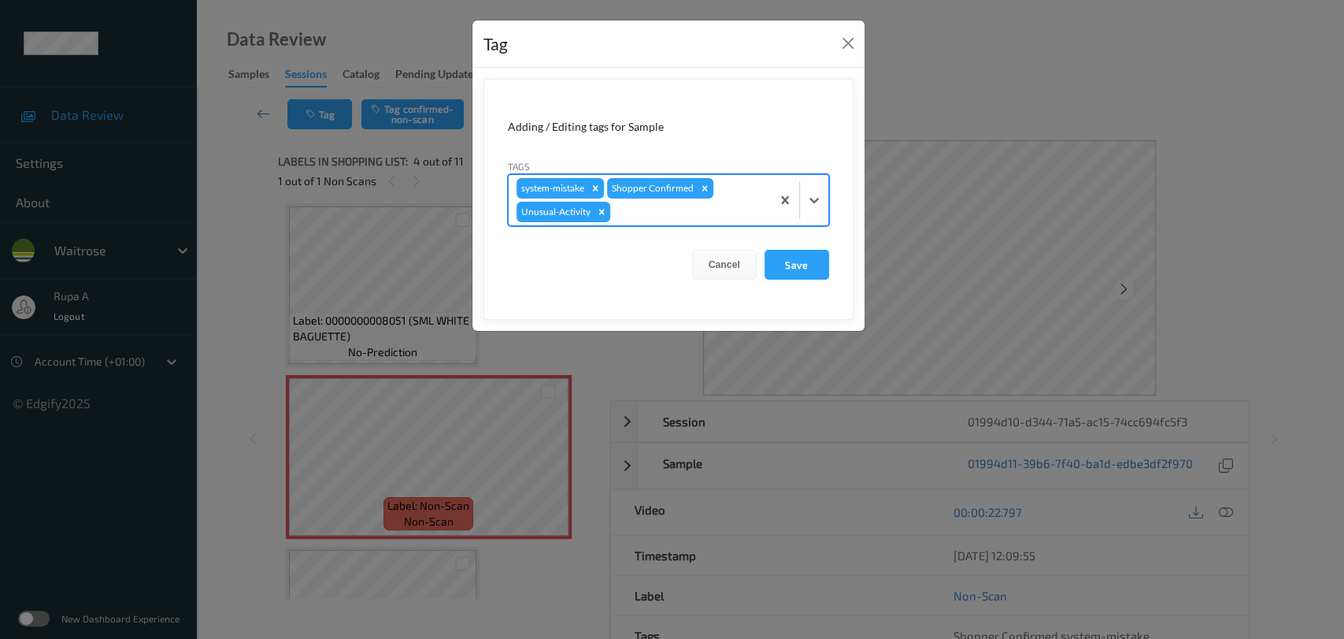
click at [707, 215] on div at bounding box center [688, 211] width 150 height 19
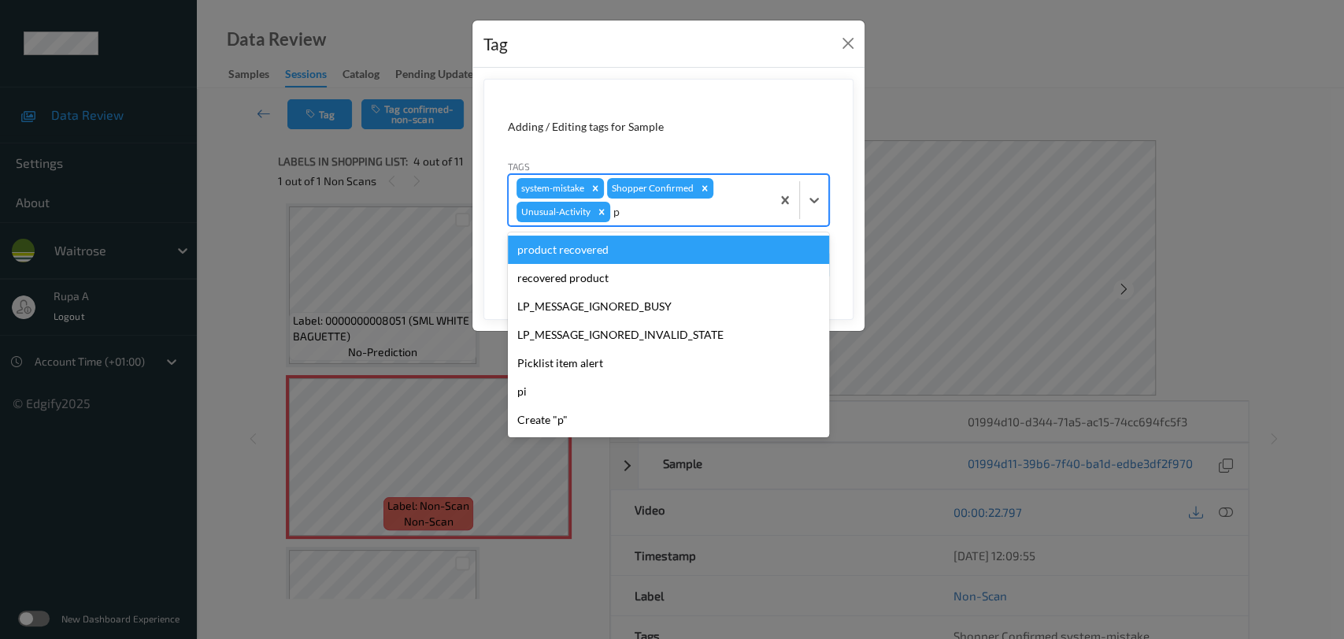
type input "pi"
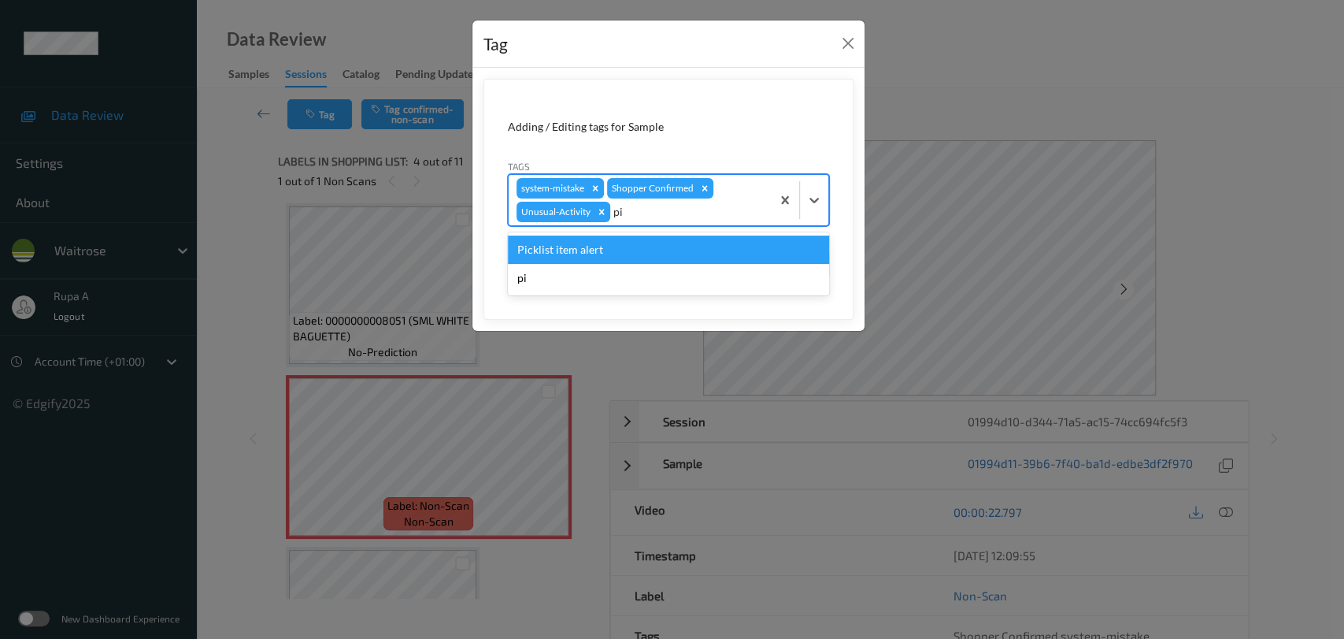
click at [676, 244] on div "Picklist item alert" at bounding box center [668, 249] width 321 height 28
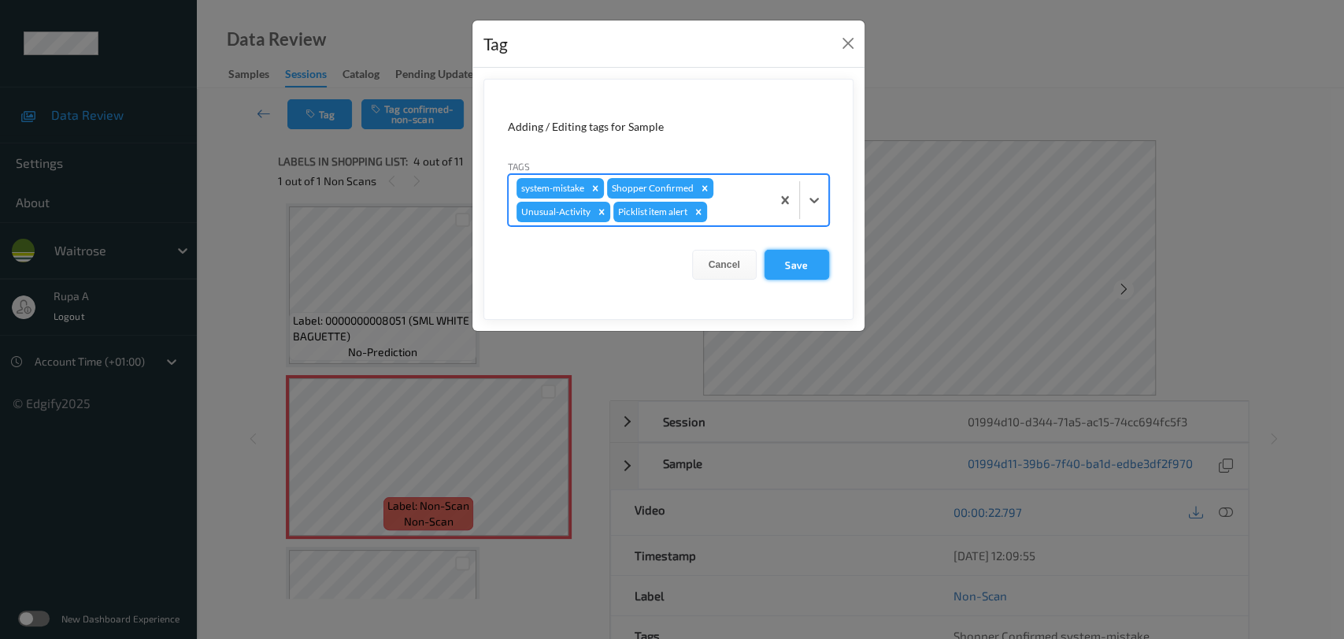
click at [786, 260] on button "Save" at bounding box center [797, 265] width 65 height 30
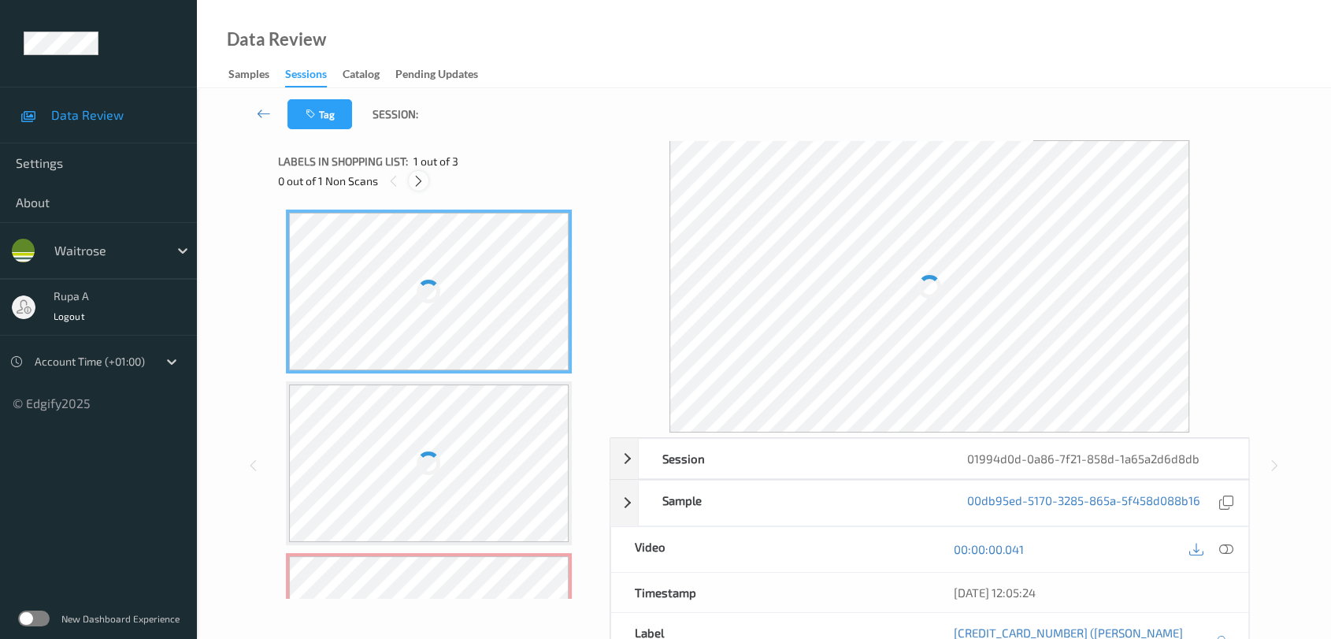
click at [416, 177] on icon at bounding box center [418, 181] width 13 height 14
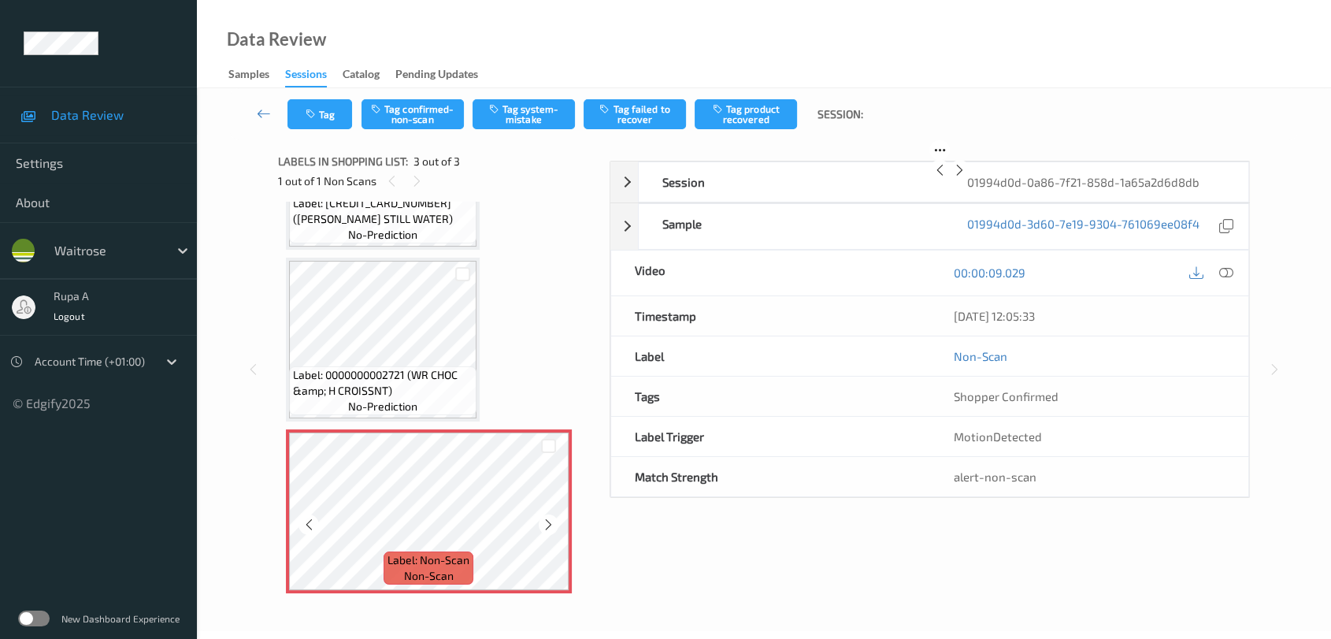
scroll to position [109, 0]
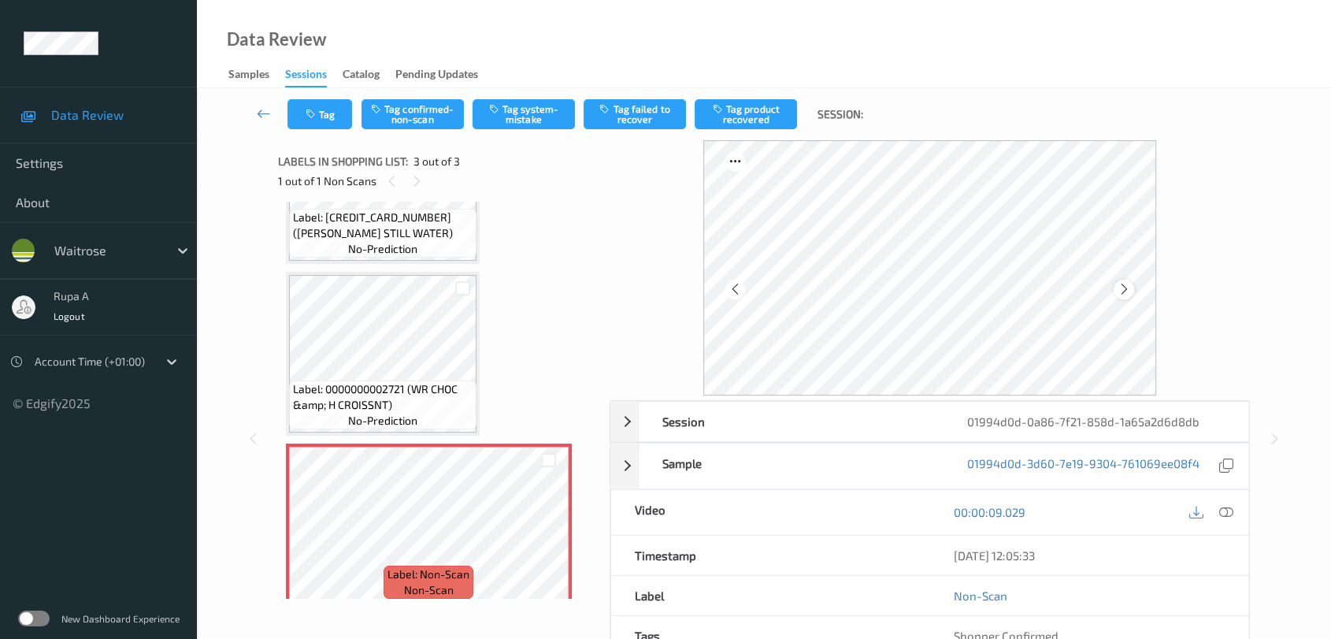
click at [1126, 287] on icon at bounding box center [1123, 289] width 13 height 14
click at [278, 337] on div "Label: [CREDIT_CARD_NUMBER] ([PERSON_NAME] STILL WATER) no-prediction Label: 00…" at bounding box center [438, 400] width 321 height 397
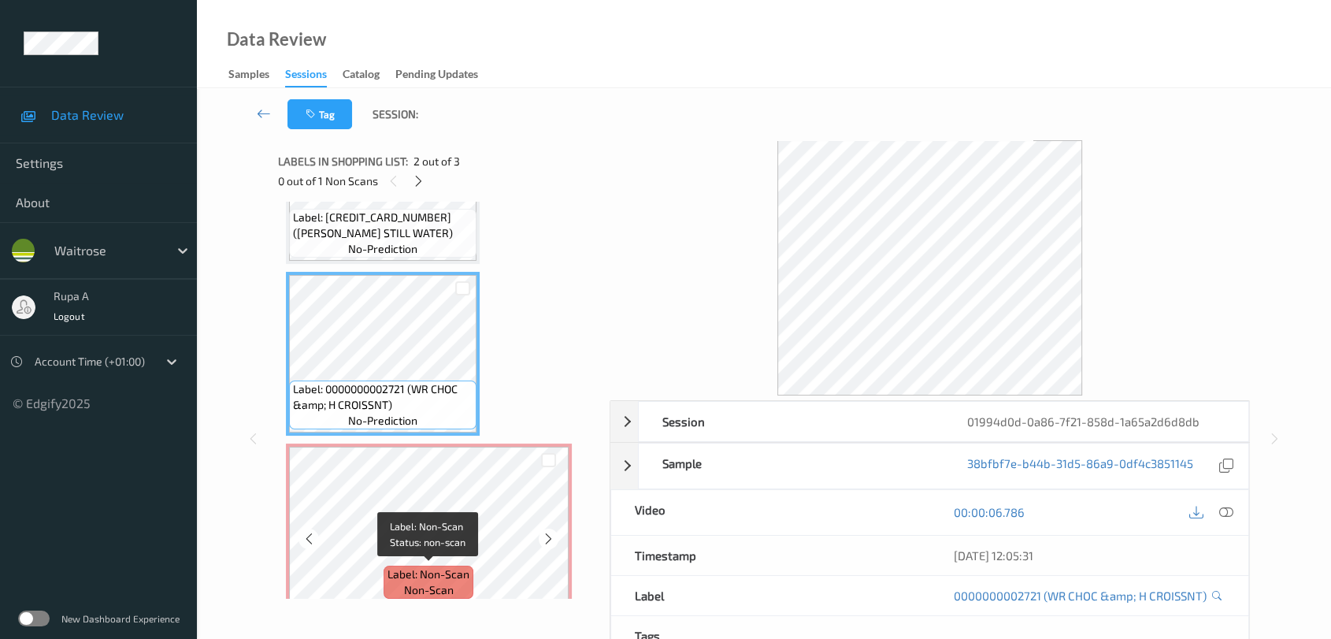
click at [443, 571] on span "Label: Non-Scan" at bounding box center [428, 574] width 82 height 16
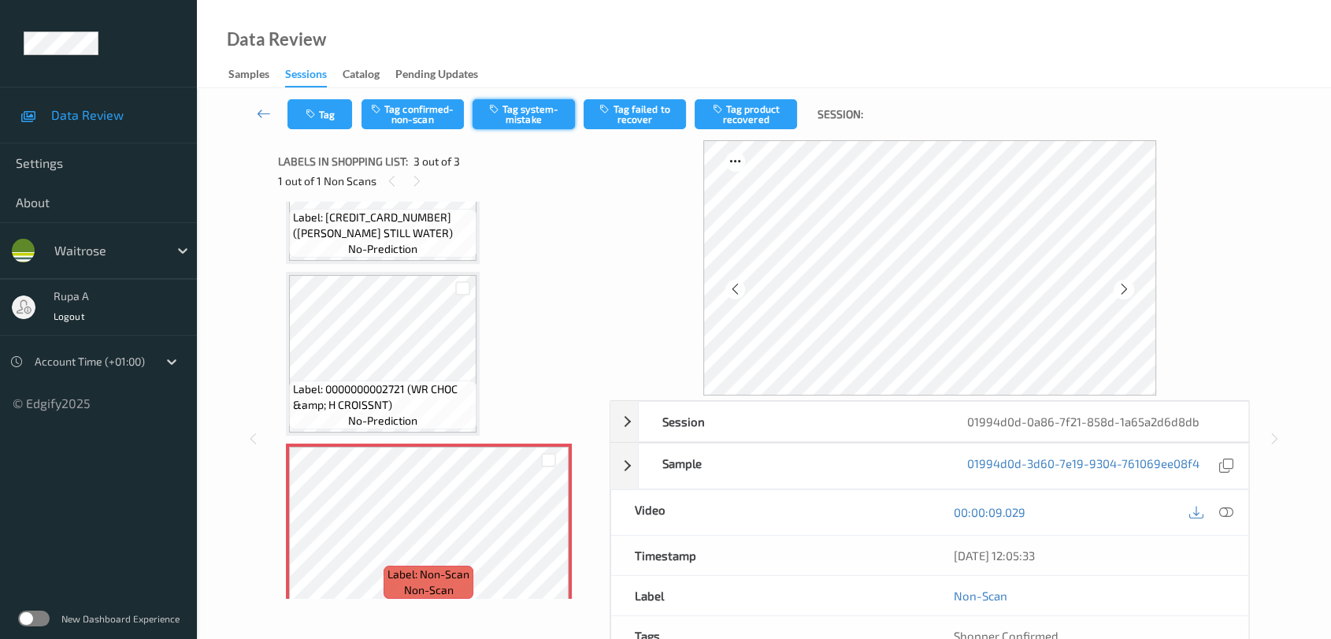
click at [532, 115] on button "Tag system-mistake" at bounding box center [524, 114] width 102 height 30
click at [333, 124] on button "Tag" at bounding box center [319, 114] width 65 height 30
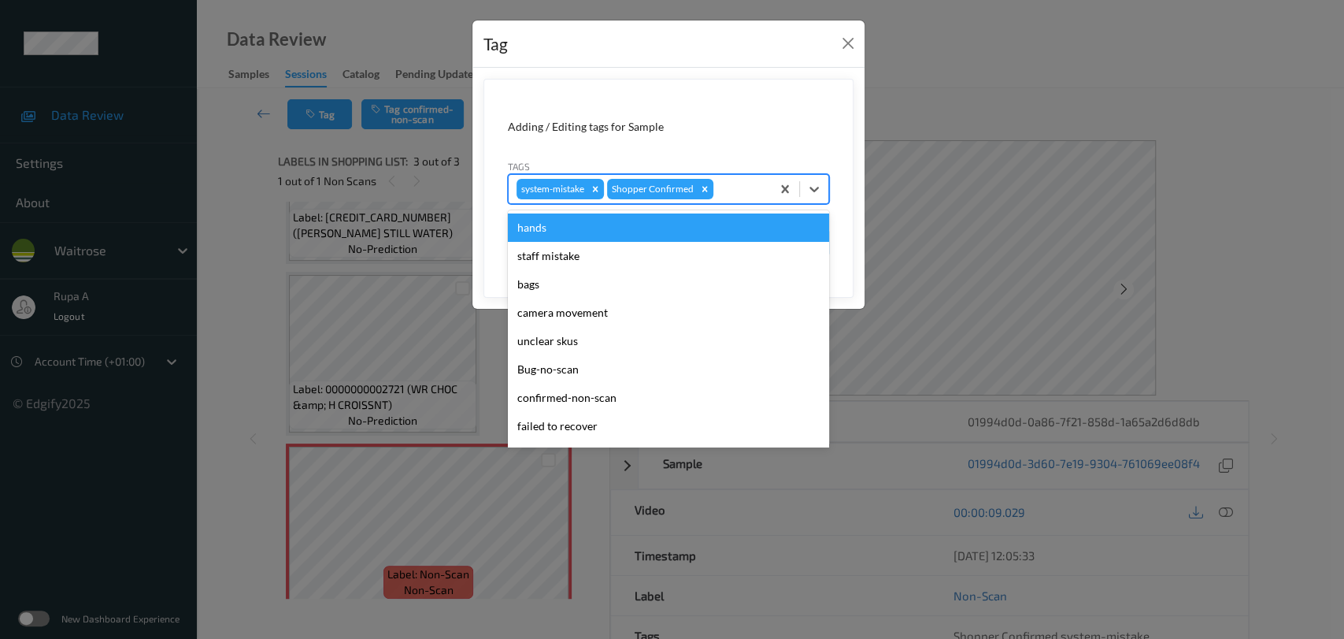
click at [745, 183] on div at bounding box center [740, 189] width 46 height 19
type input "un"
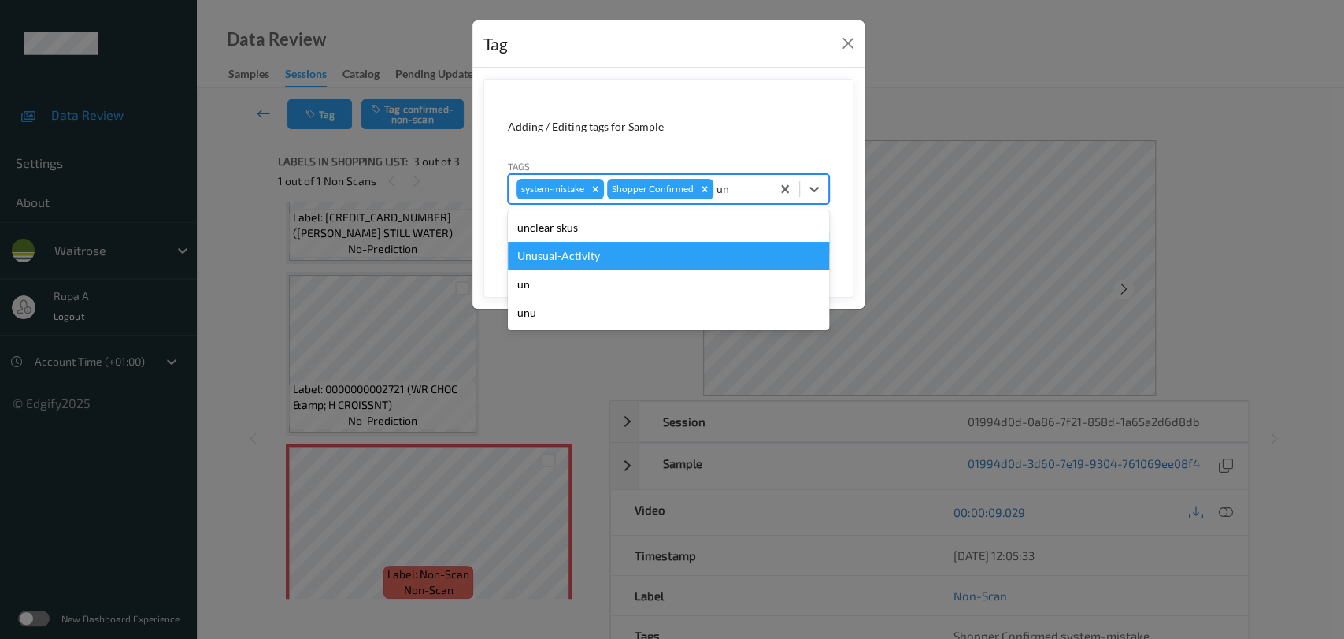
click at [612, 267] on div "Unusual-Activity" at bounding box center [668, 256] width 321 height 28
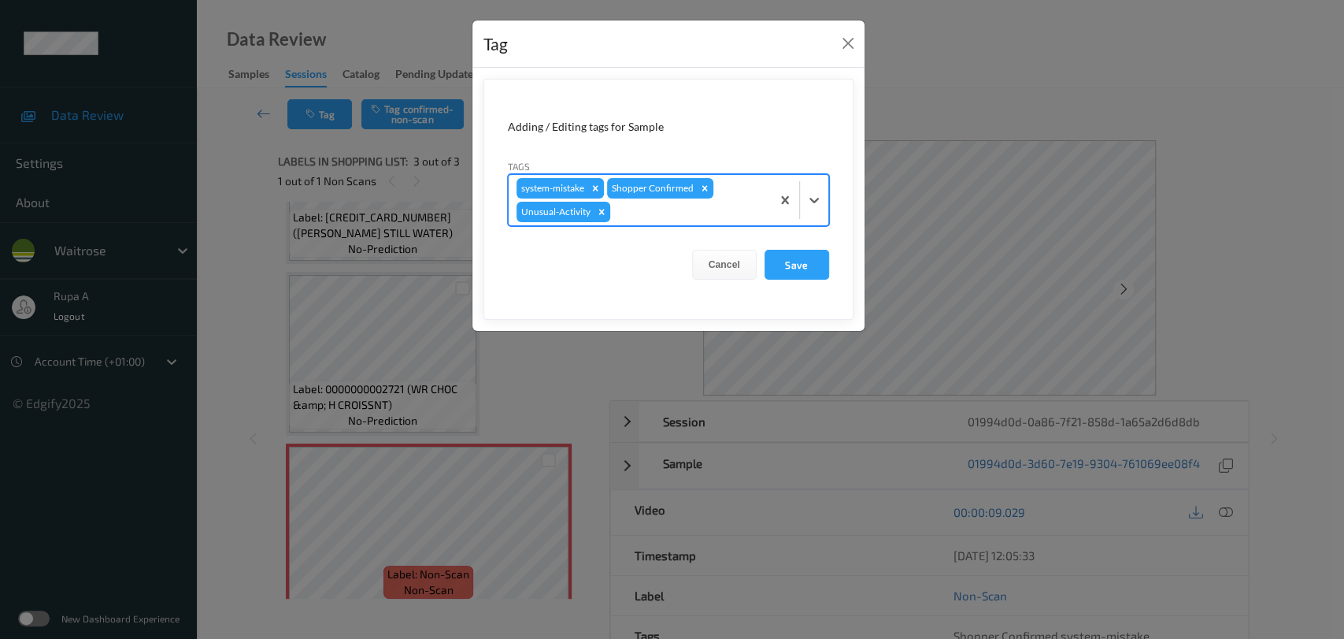
click at [674, 216] on div at bounding box center [688, 211] width 150 height 19
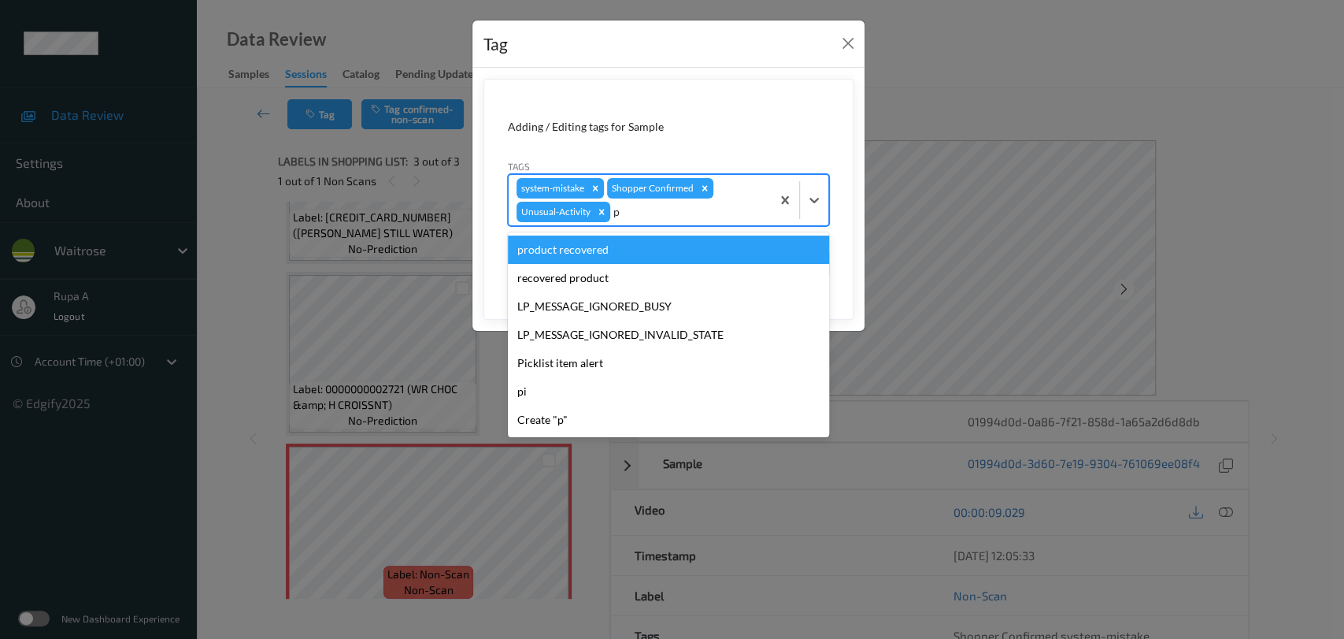
type input "pi"
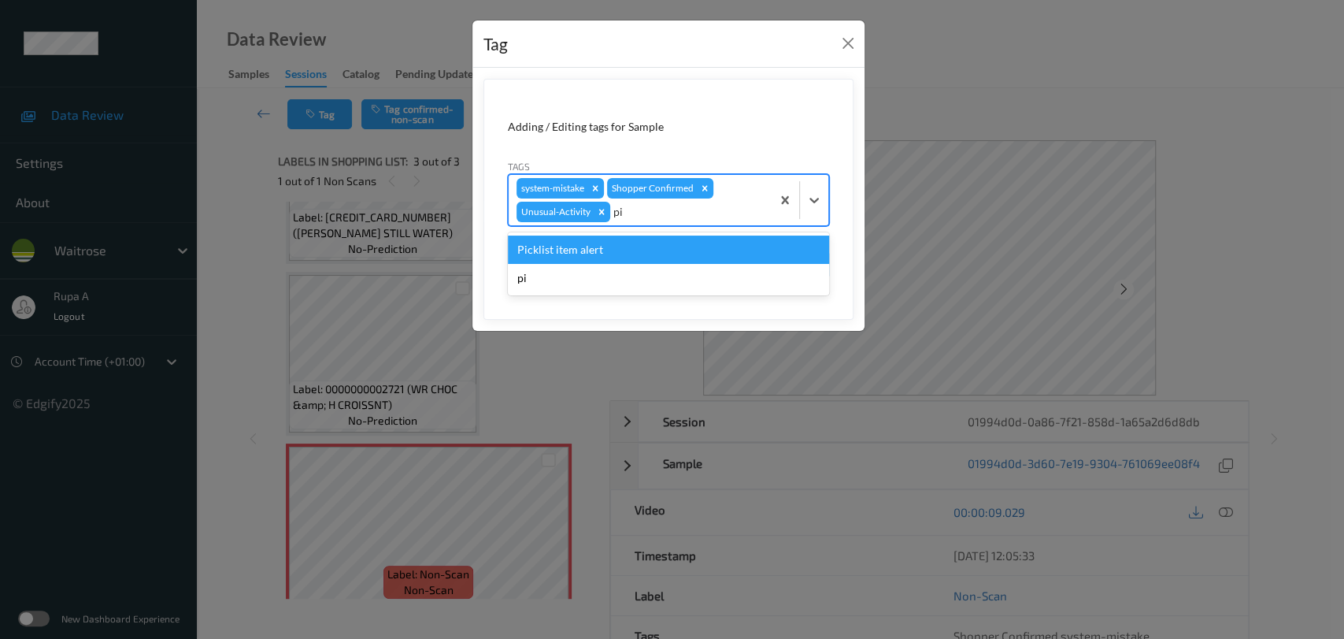
click at [634, 250] on div "Picklist item alert" at bounding box center [668, 249] width 321 height 28
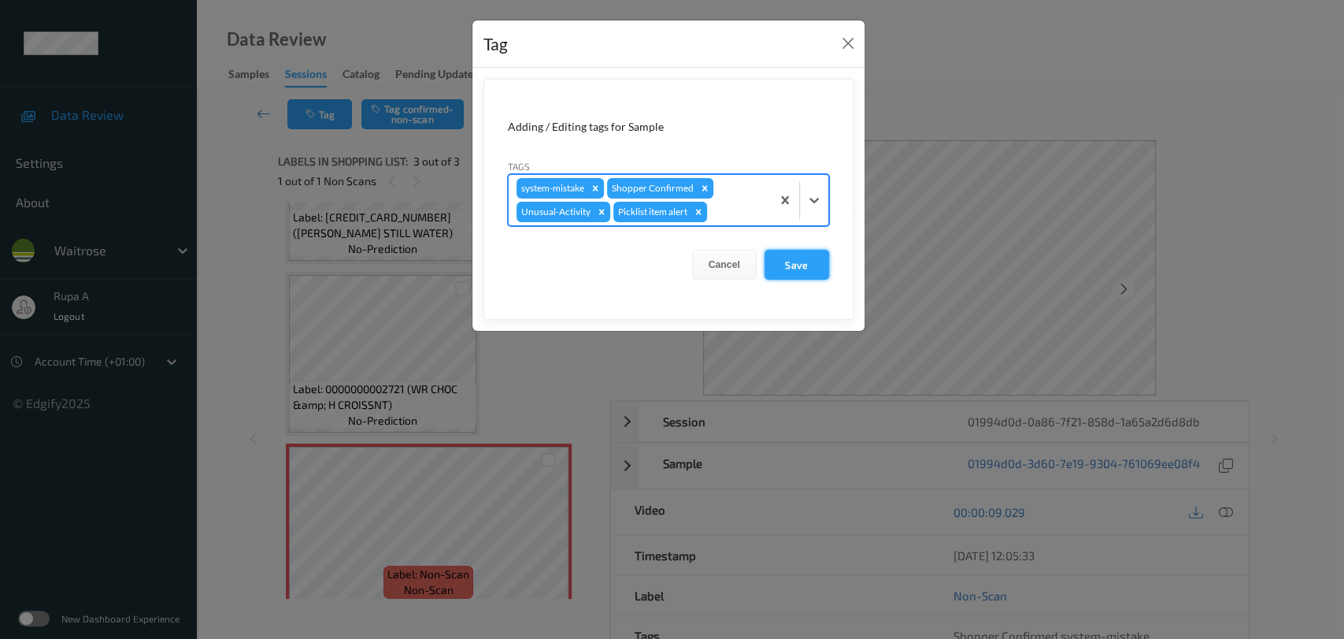
click at [810, 260] on button "Save" at bounding box center [797, 265] width 65 height 30
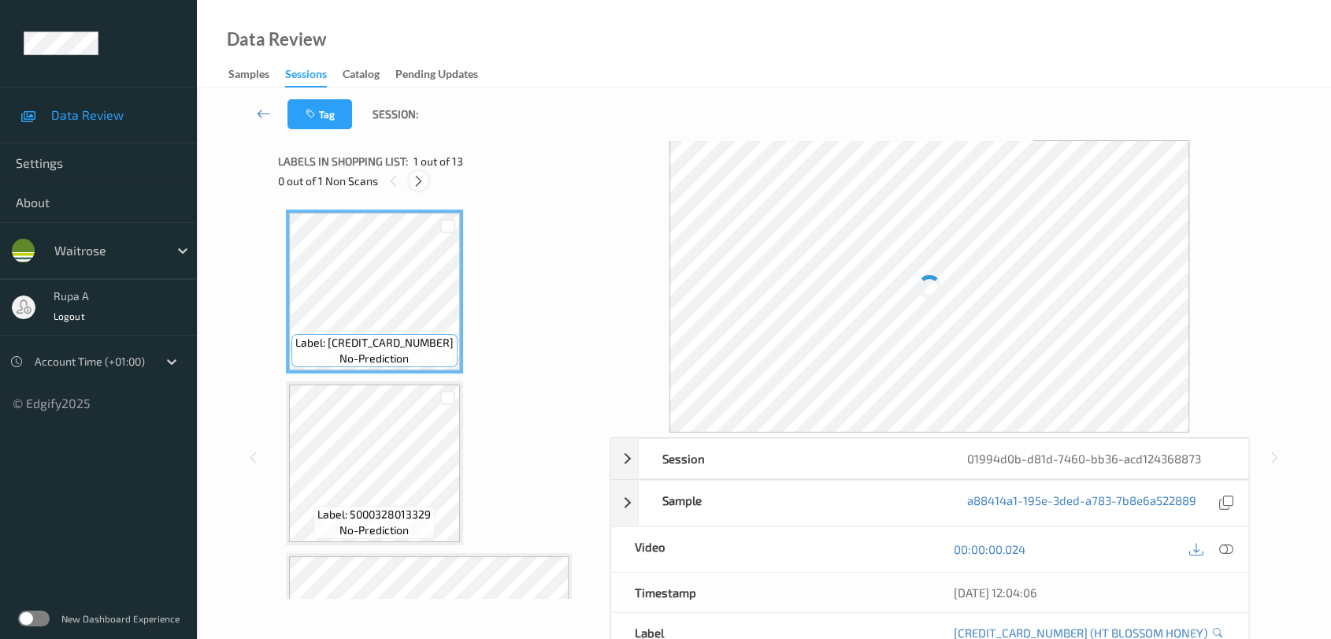
click at [424, 180] on icon at bounding box center [418, 181] width 13 height 14
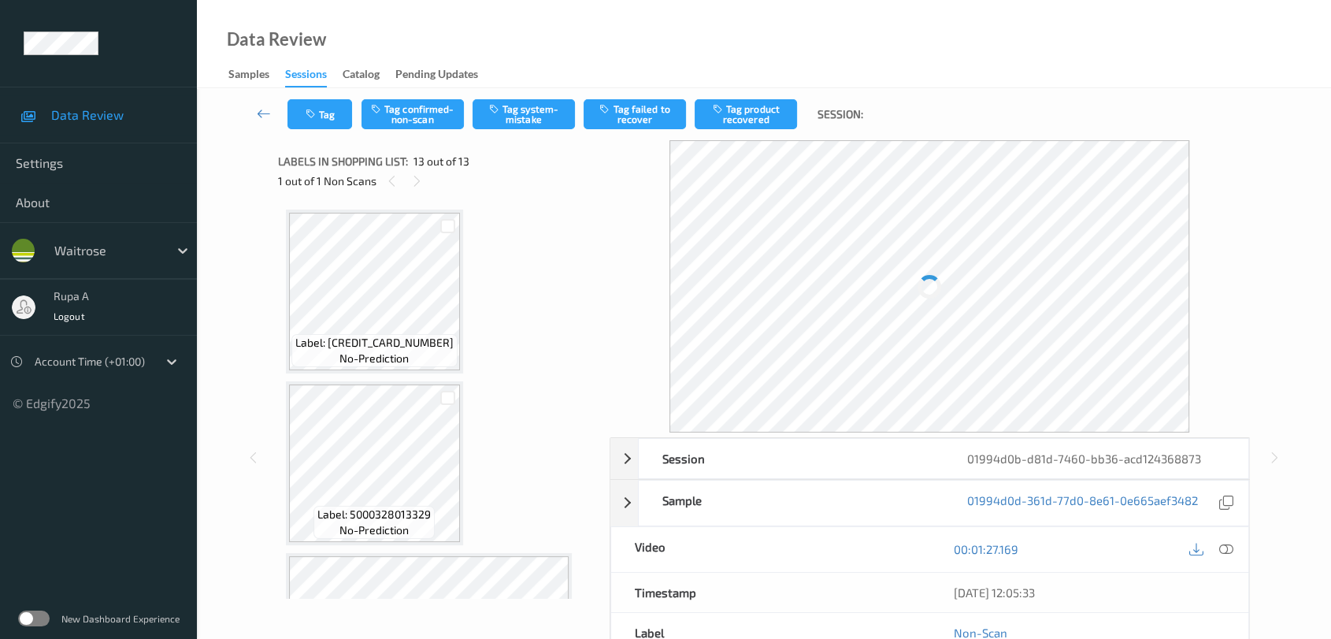
scroll to position [1833, 0]
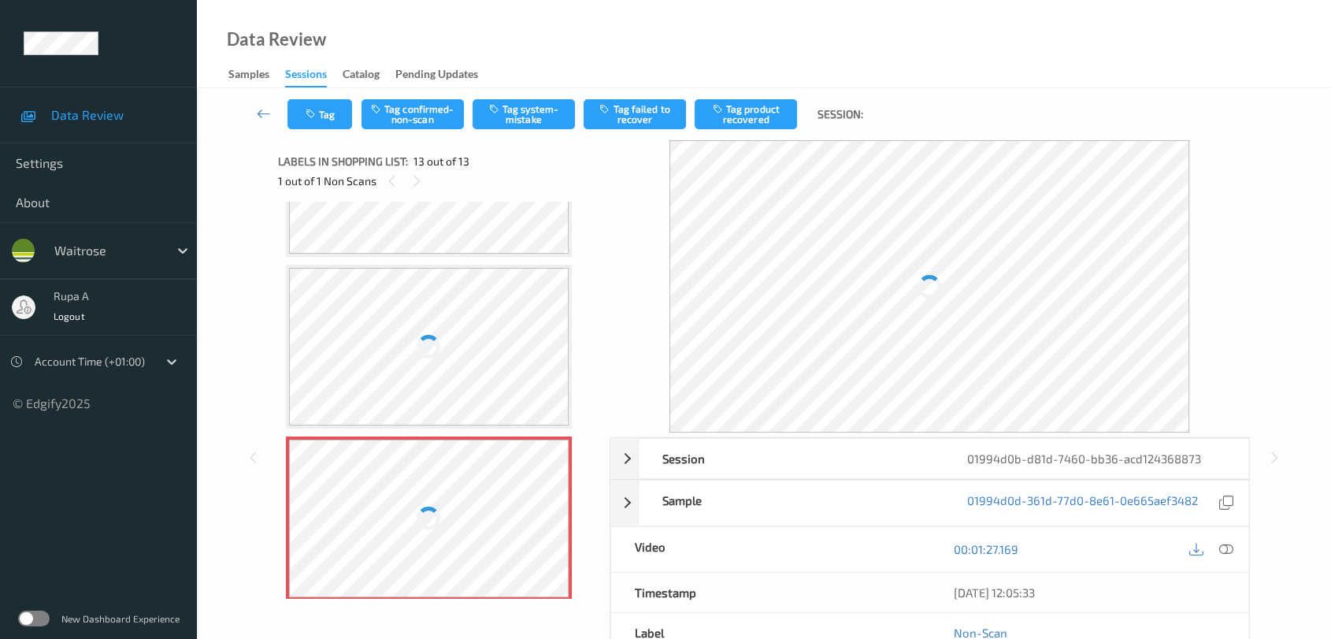
click at [428, 524] on div at bounding box center [429, 518] width 280 height 158
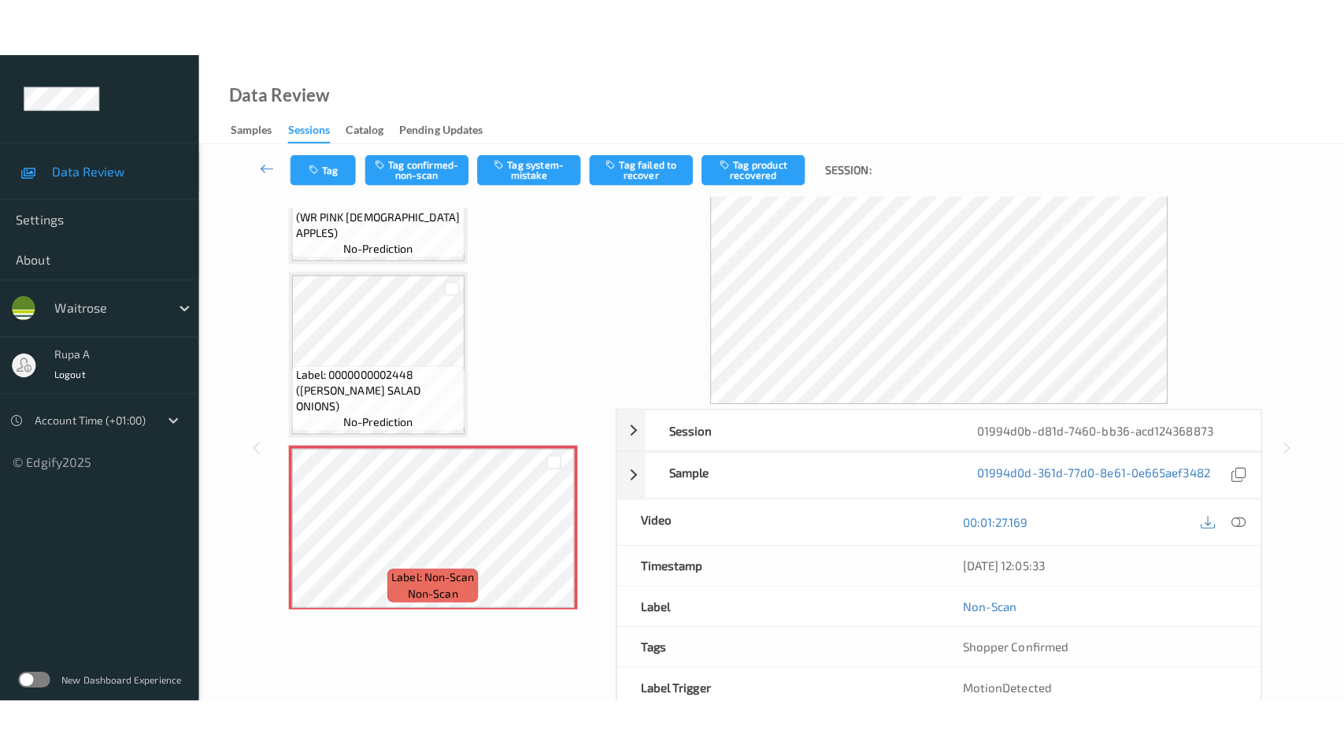
scroll to position [0, 0]
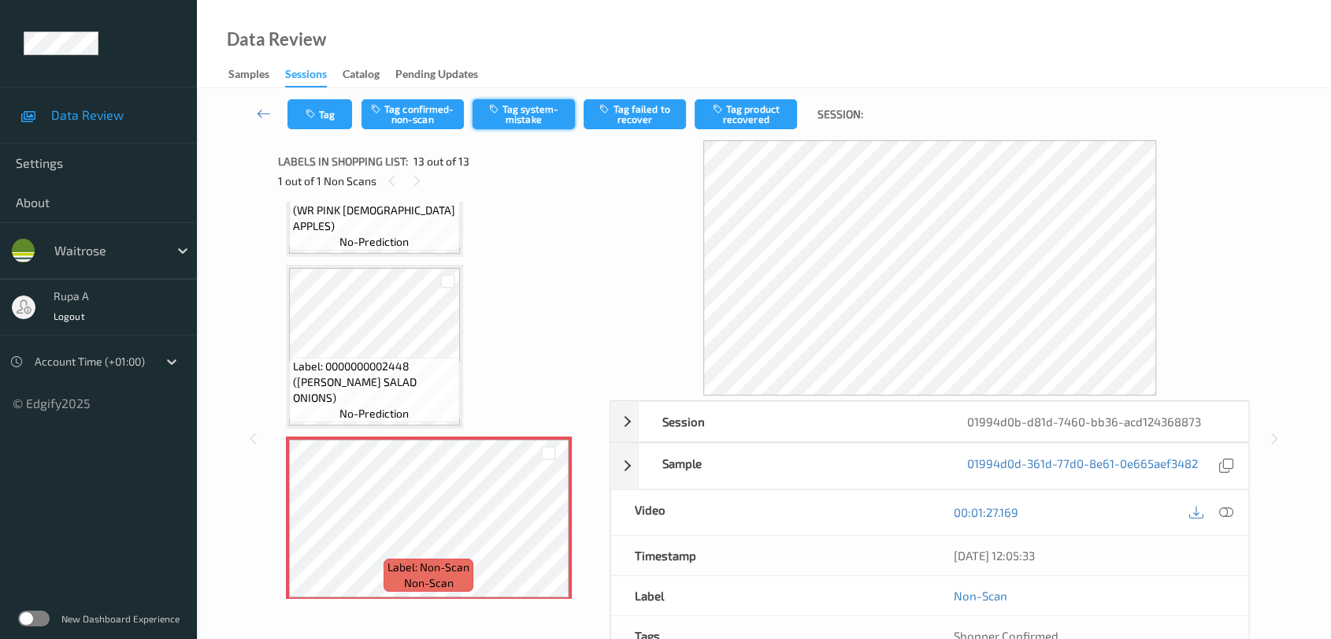
click at [518, 113] on button "Tag system-mistake" at bounding box center [524, 114] width 102 height 30
click at [302, 114] on button "Tag" at bounding box center [319, 114] width 65 height 30
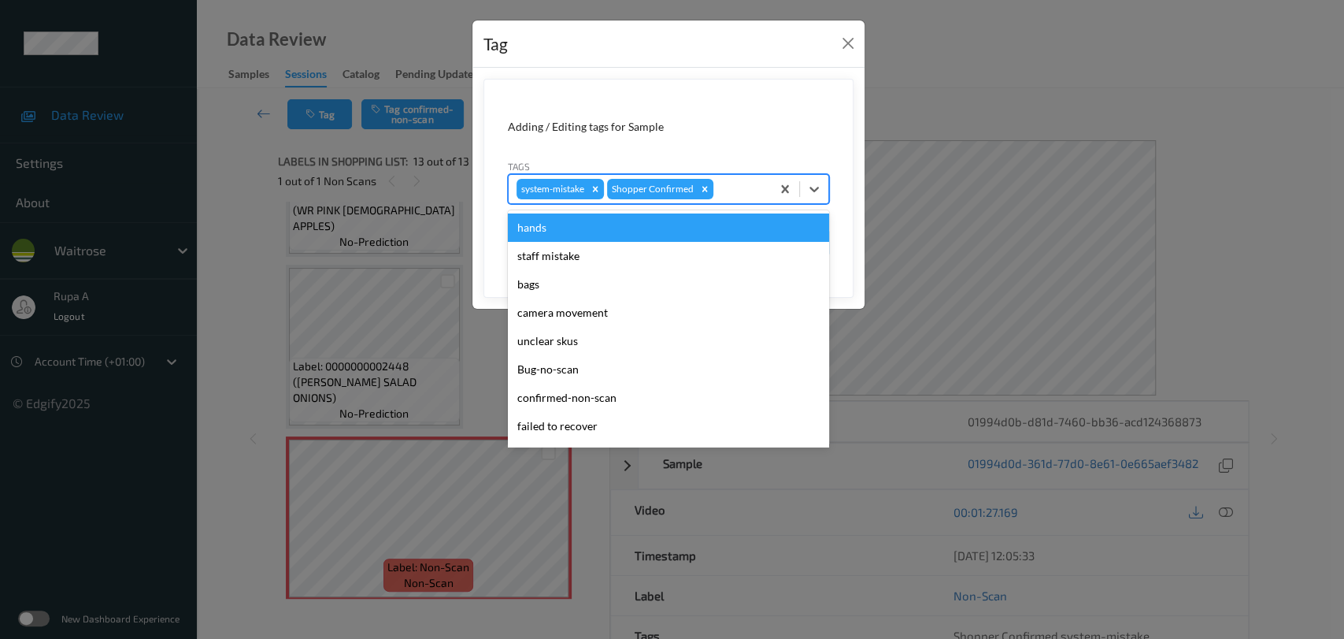
click at [749, 195] on div at bounding box center [740, 189] width 46 height 19
type input "un"
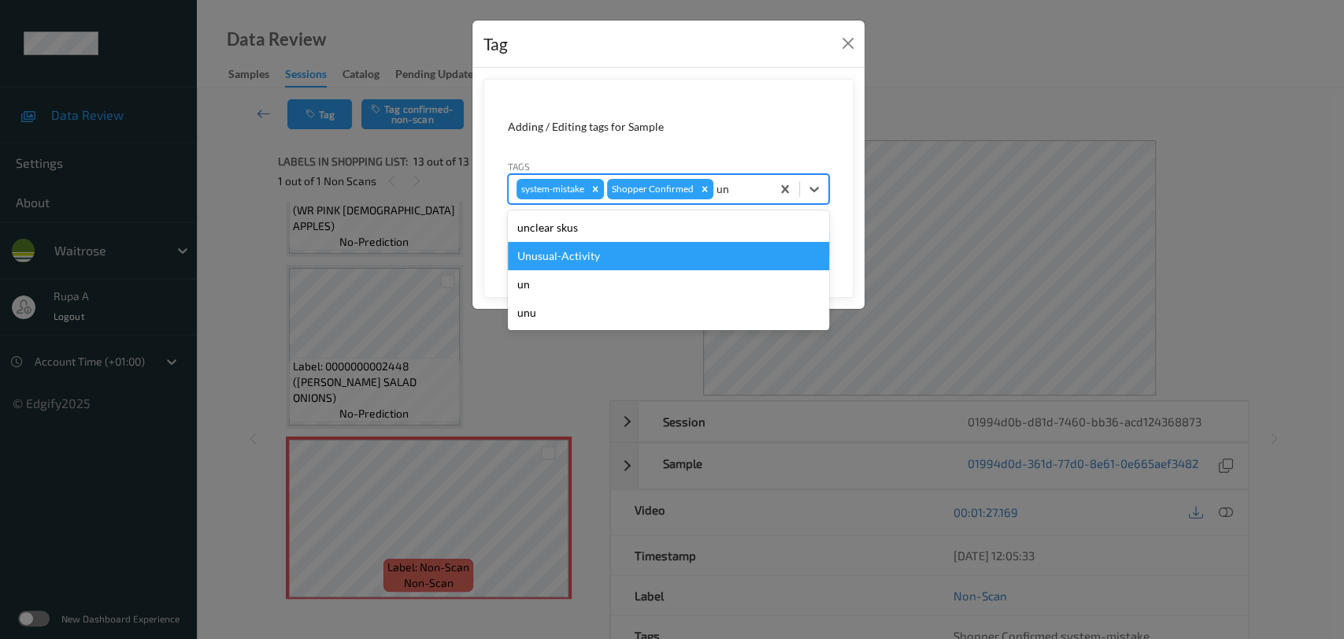
click at [649, 265] on div "Unusual-Activity" at bounding box center [668, 256] width 321 height 28
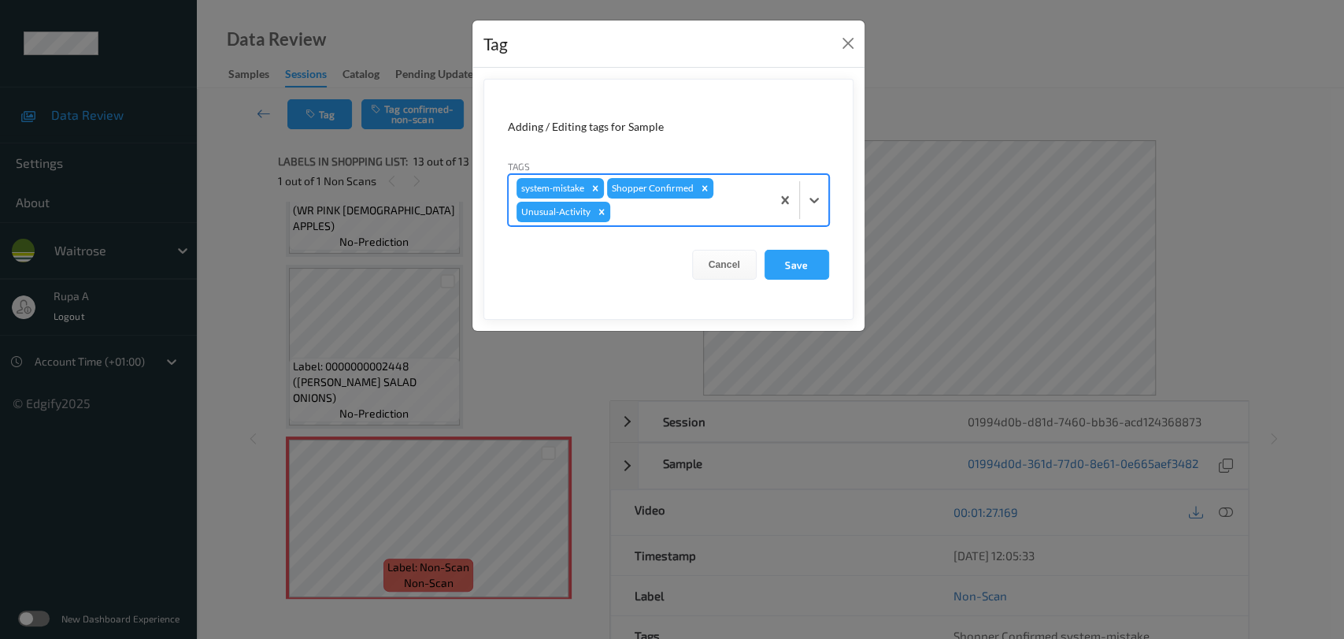
click at [685, 217] on div at bounding box center [688, 211] width 150 height 19
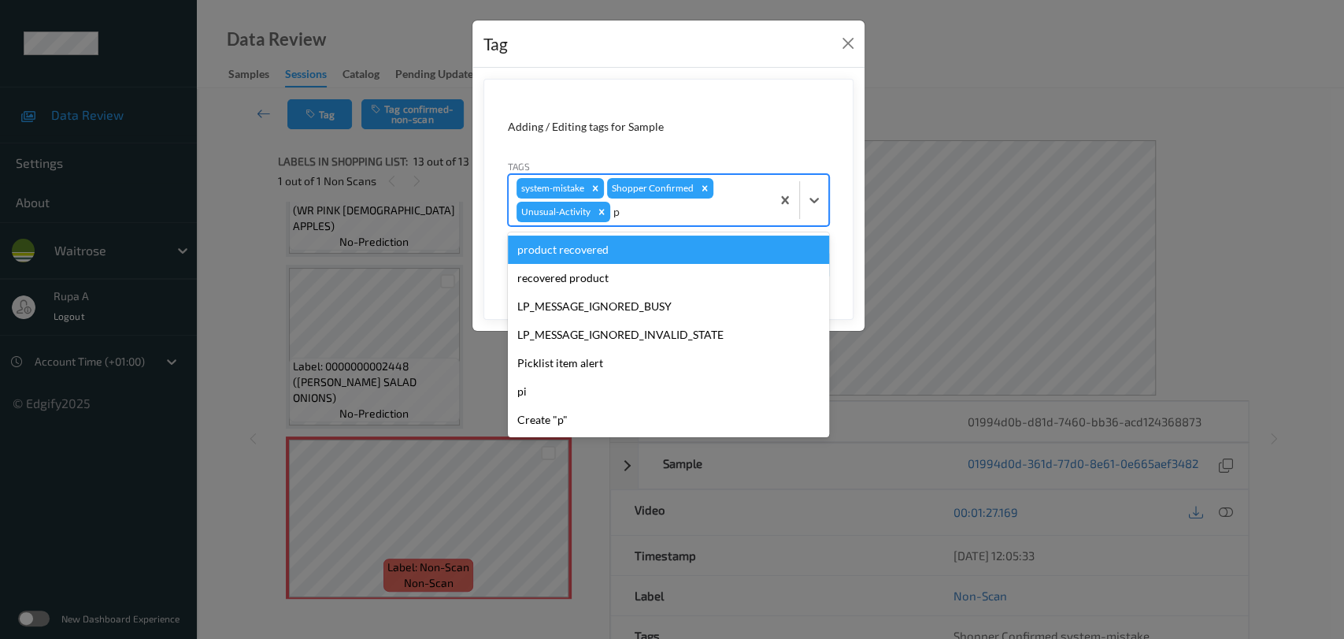
type input "pi"
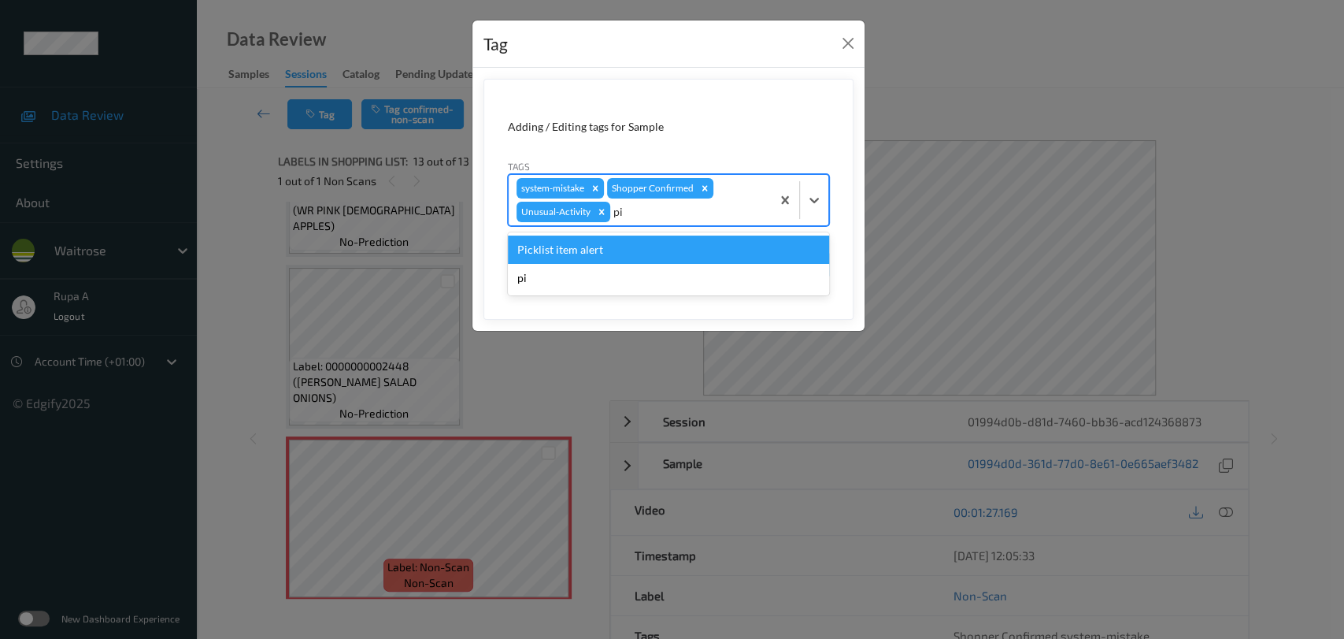
click at [660, 247] on div "Picklist item alert" at bounding box center [668, 249] width 321 height 28
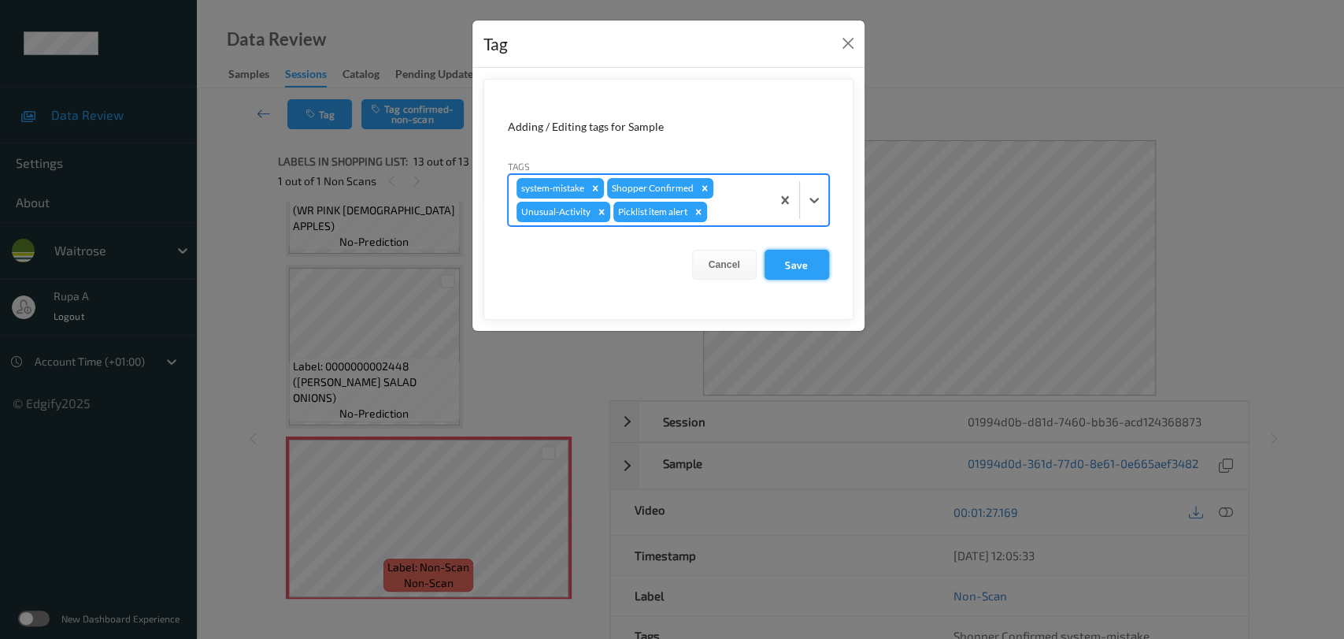
click at [782, 272] on button "Save" at bounding box center [797, 265] width 65 height 30
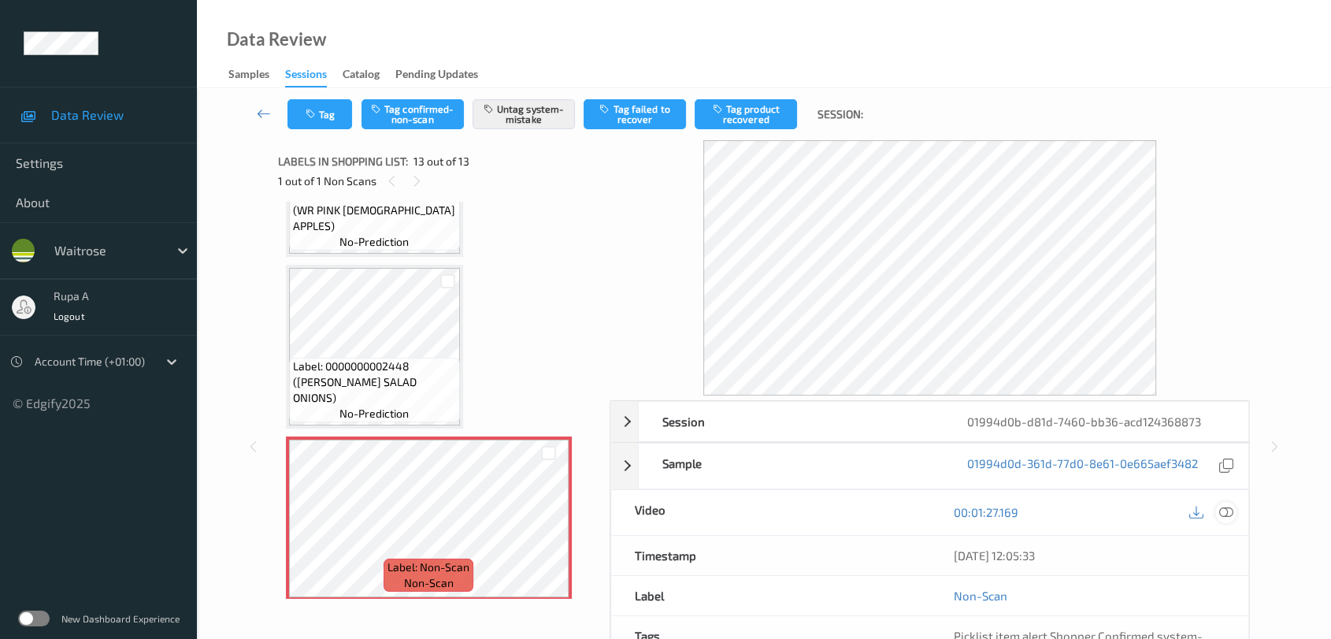
click at [1226, 511] on icon at bounding box center [1226, 512] width 14 height 14
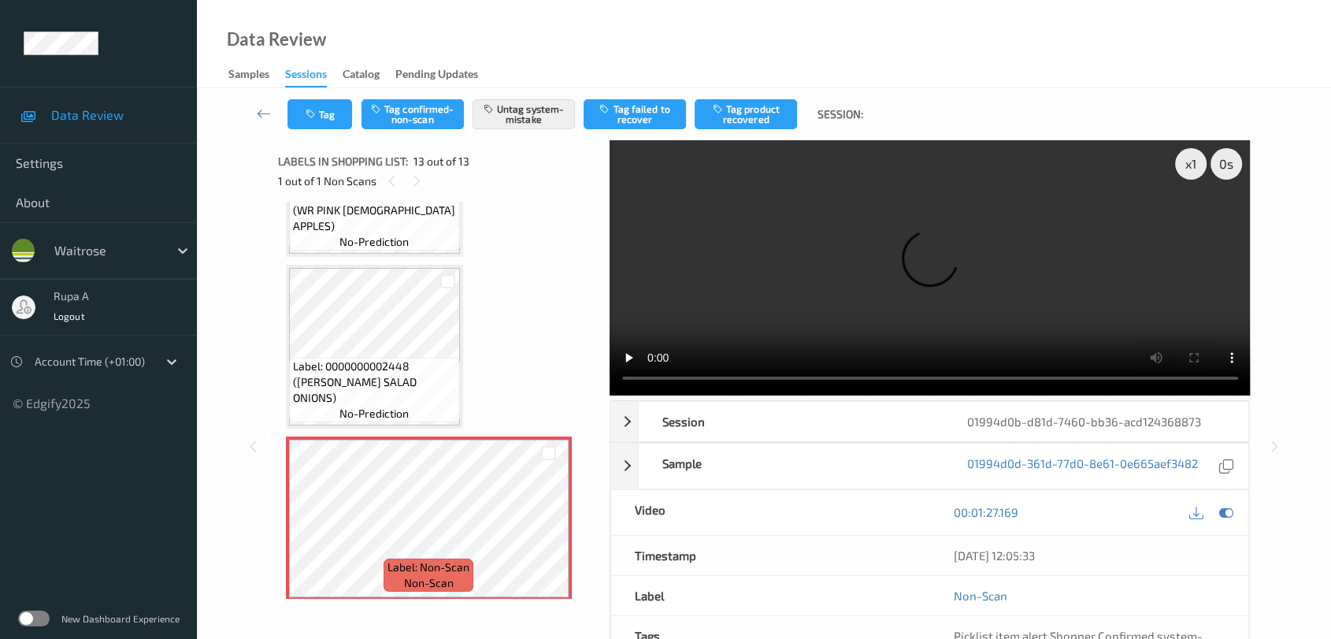
scroll to position [1716, 0]
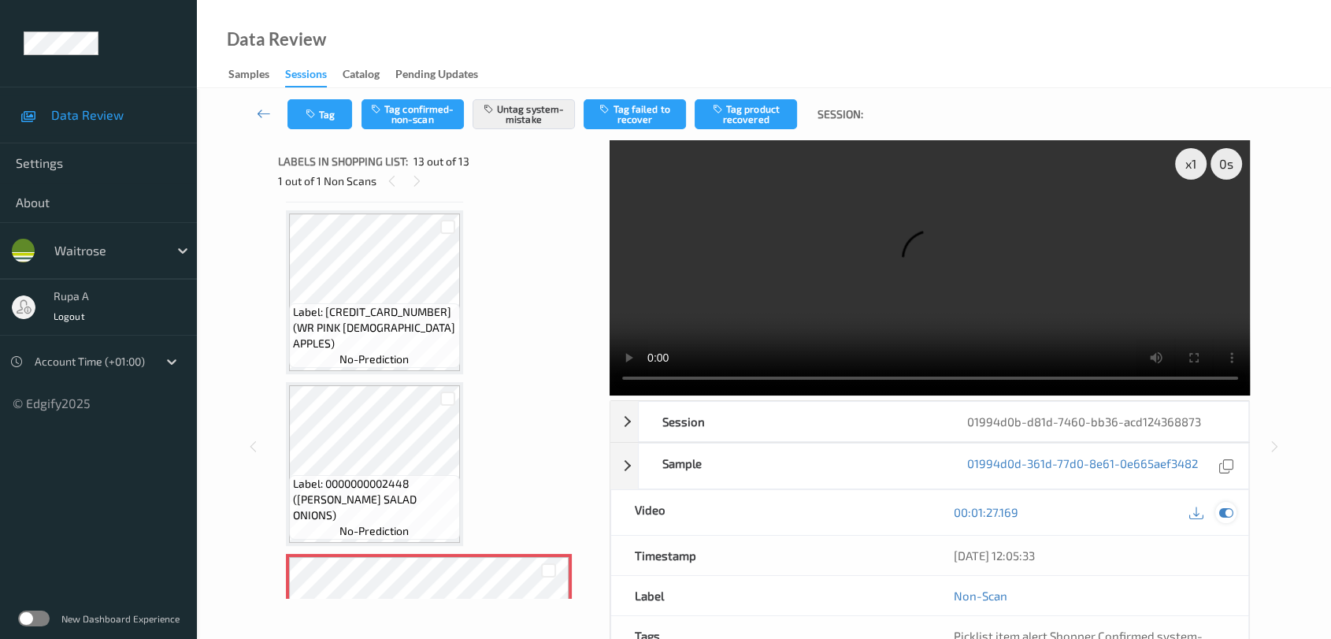
click at [1223, 512] on icon at bounding box center [1226, 512] width 14 height 14
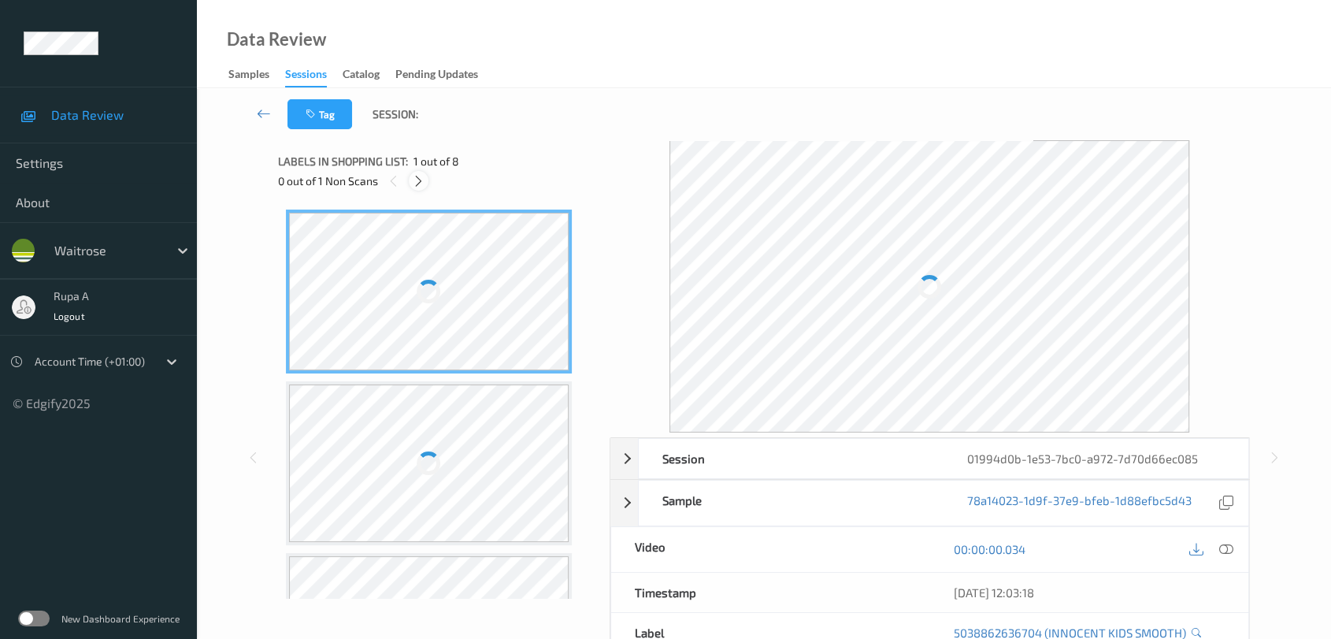
click at [422, 178] on icon at bounding box center [418, 181] width 13 height 14
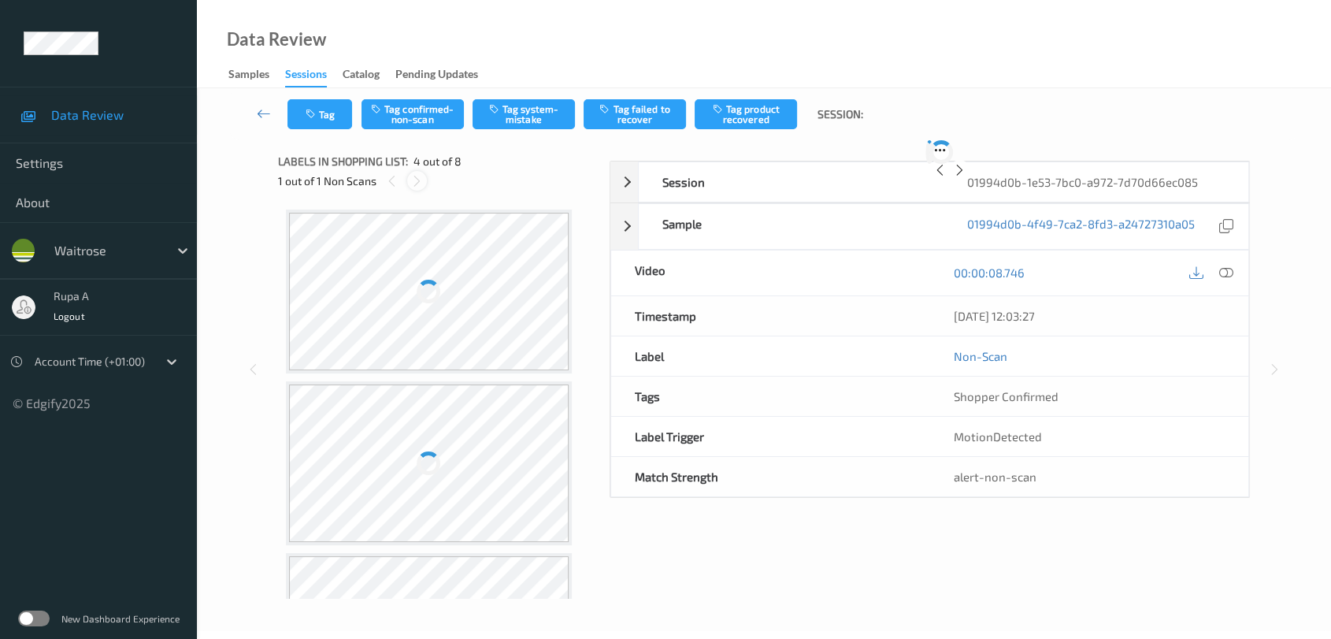
scroll to position [350, 0]
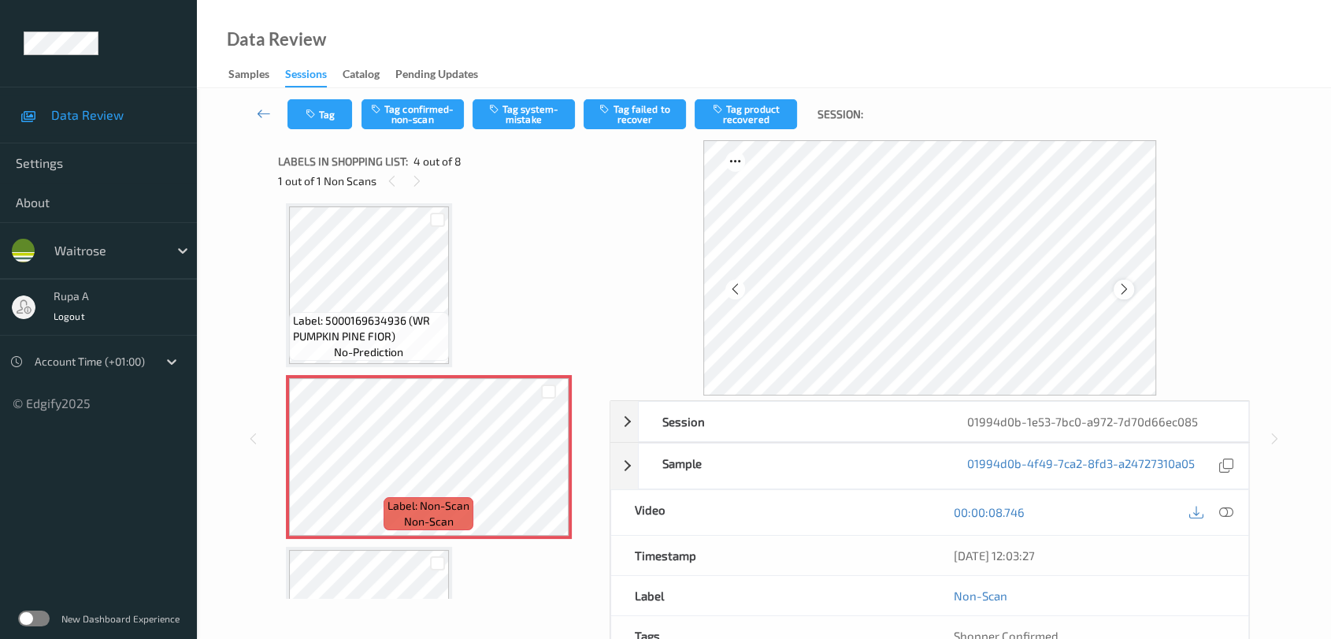
click at [1123, 291] on icon at bounding box center [1123, 289] width 13 height 14
click at [1121, 292] on icon at bounding box center [1123, 289] width 13 height 14
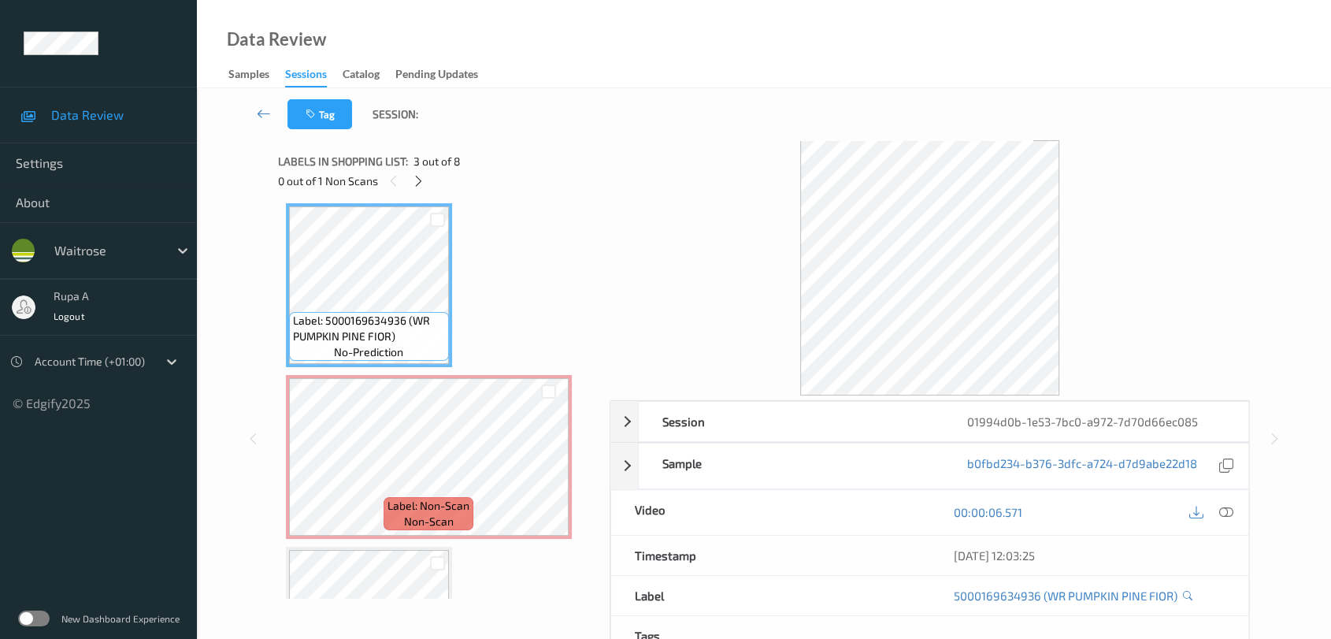
click at [490, 537] on div "Label: 5038862636704 (INNOCENT KIDS SMOOTH) no-prediction Label: 5000169634981 …" at bounding box center [438, 543] width 305 height 1366
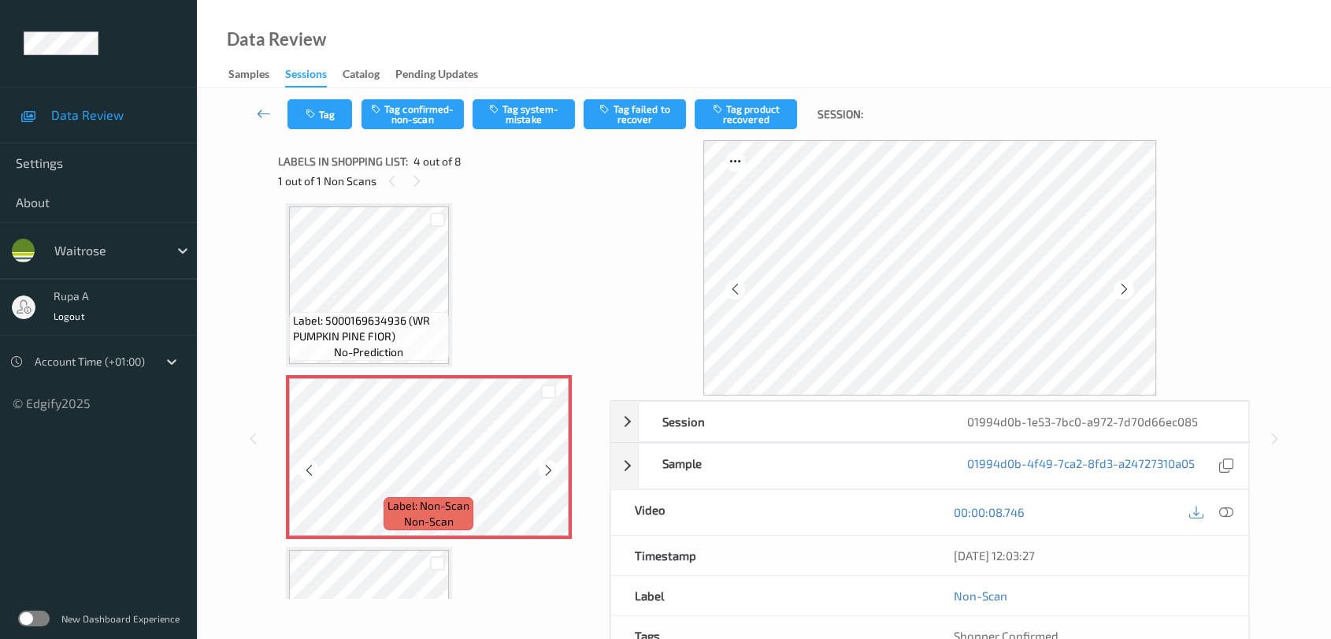
scroll to position [524, 0]
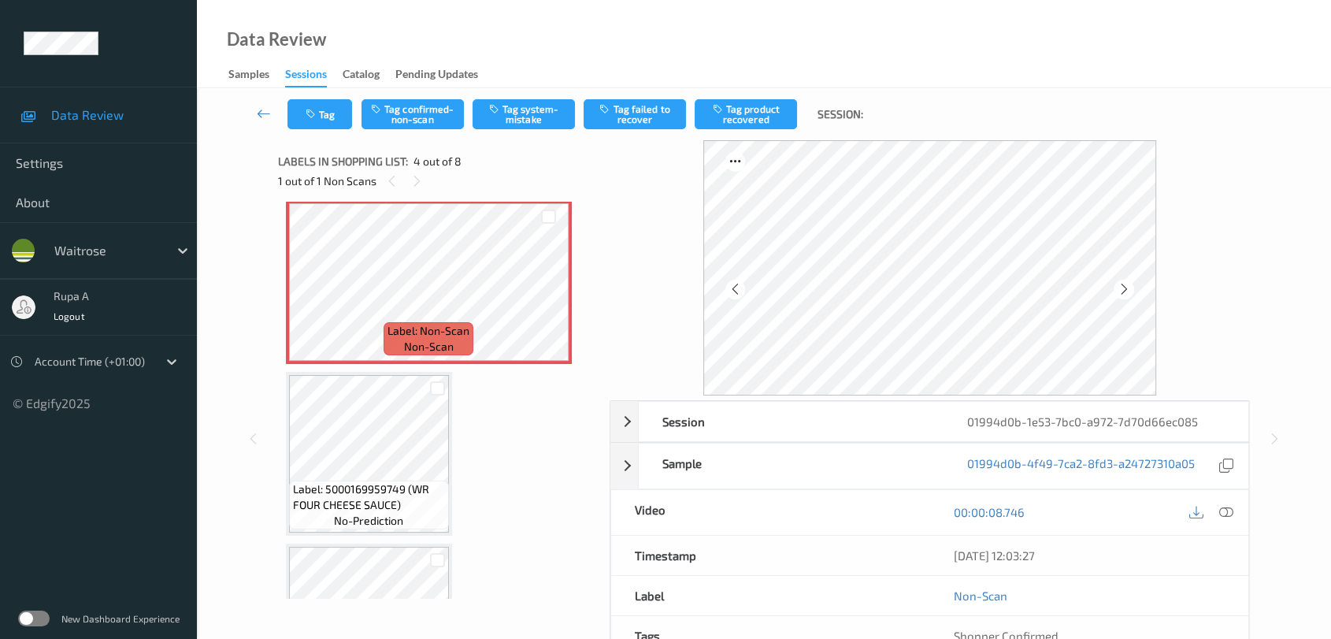
click at [1227, 513] on icon at bounding box center [1226, 512] width 14 height 14
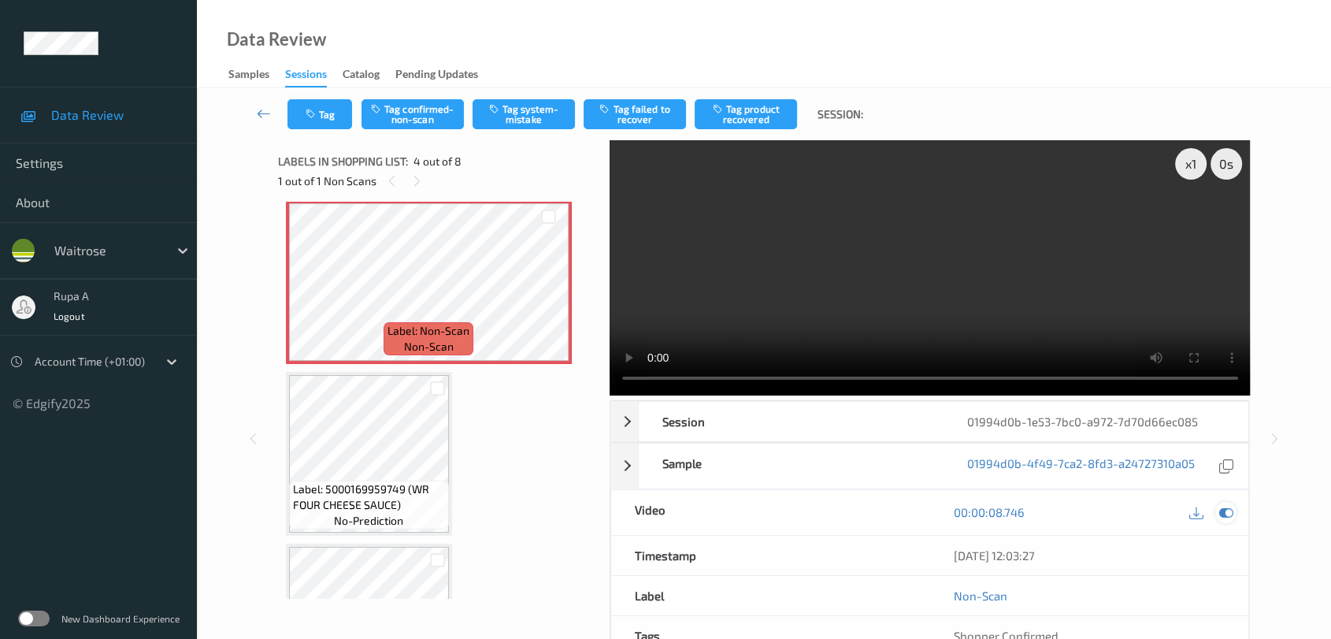
click at [1225, 519] on div at bounding box center [1225, 512] width 21 height 21
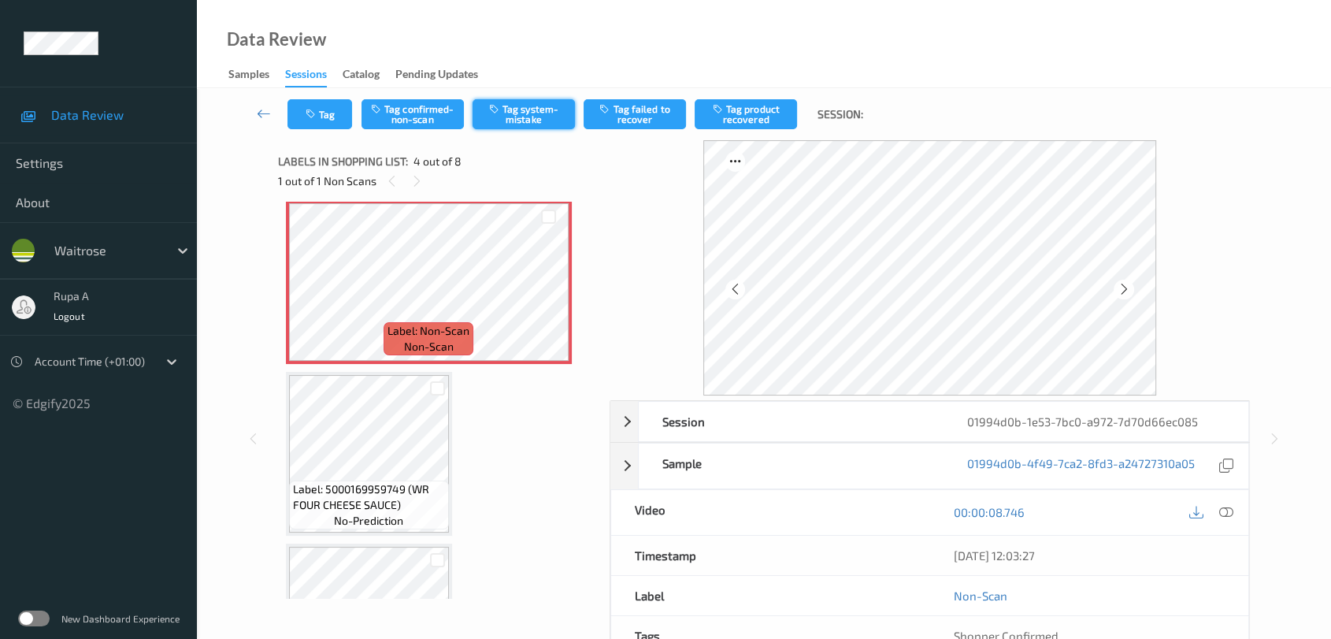
click at [538, 116] on button "Tag system-mistake" at bounding box center [524, 114] width 102 height 30
click at [327, 118] on button "Tag" at bounding box center [319, 114] width 65 height 30
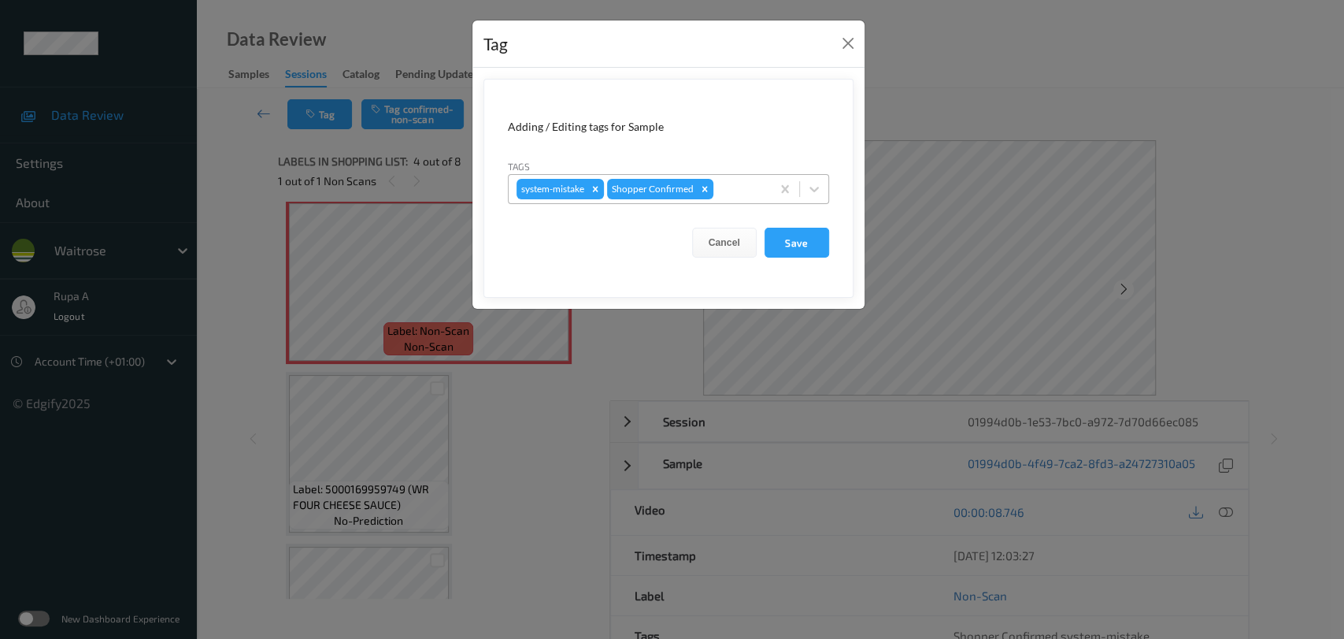
click at [756, 193] on div at bounding box center [740, 189] width 46 height 19
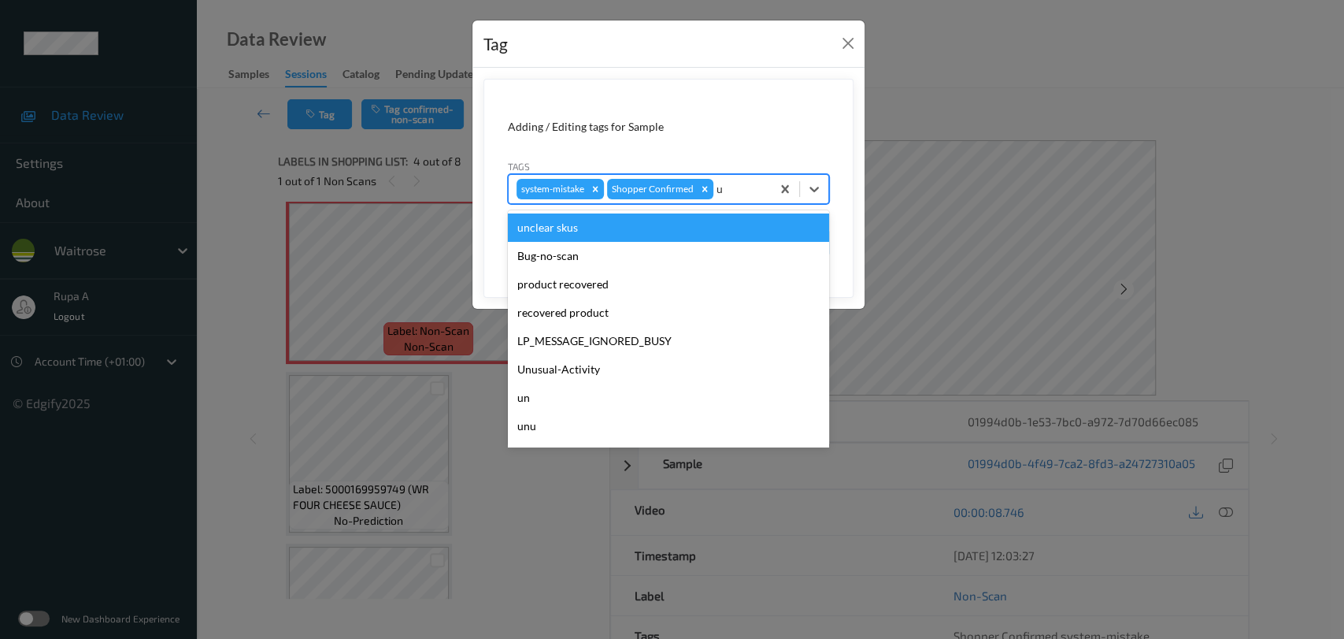
type input "un"
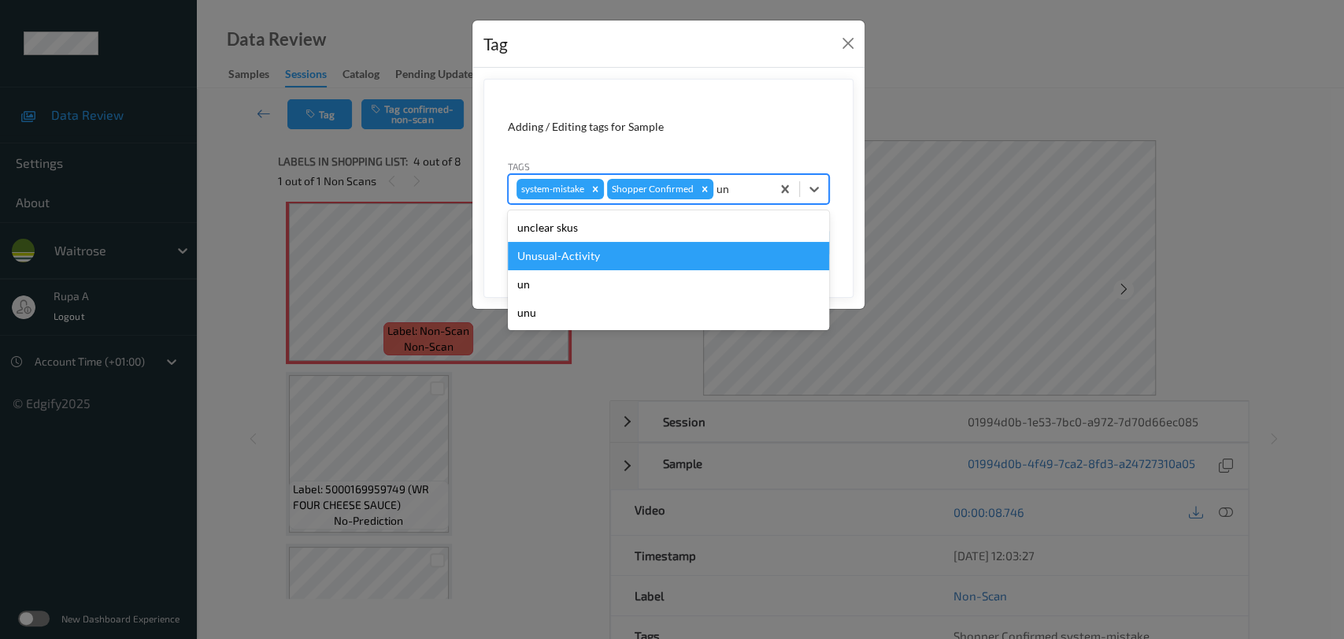
click at [667, 249] on div "Unusual-Activity" at bounding box center [668, 256] width 321 height 28
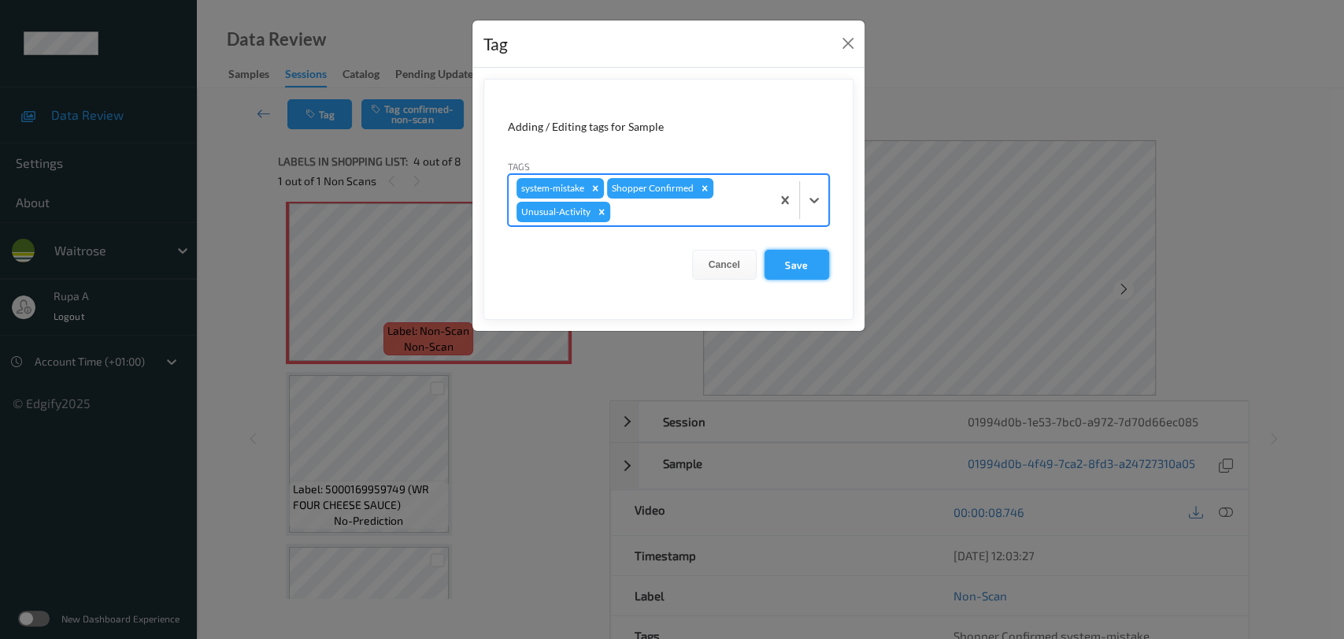
click at [807, 265] on button "Save" at bounding box center [797, 265] width 65 height 30
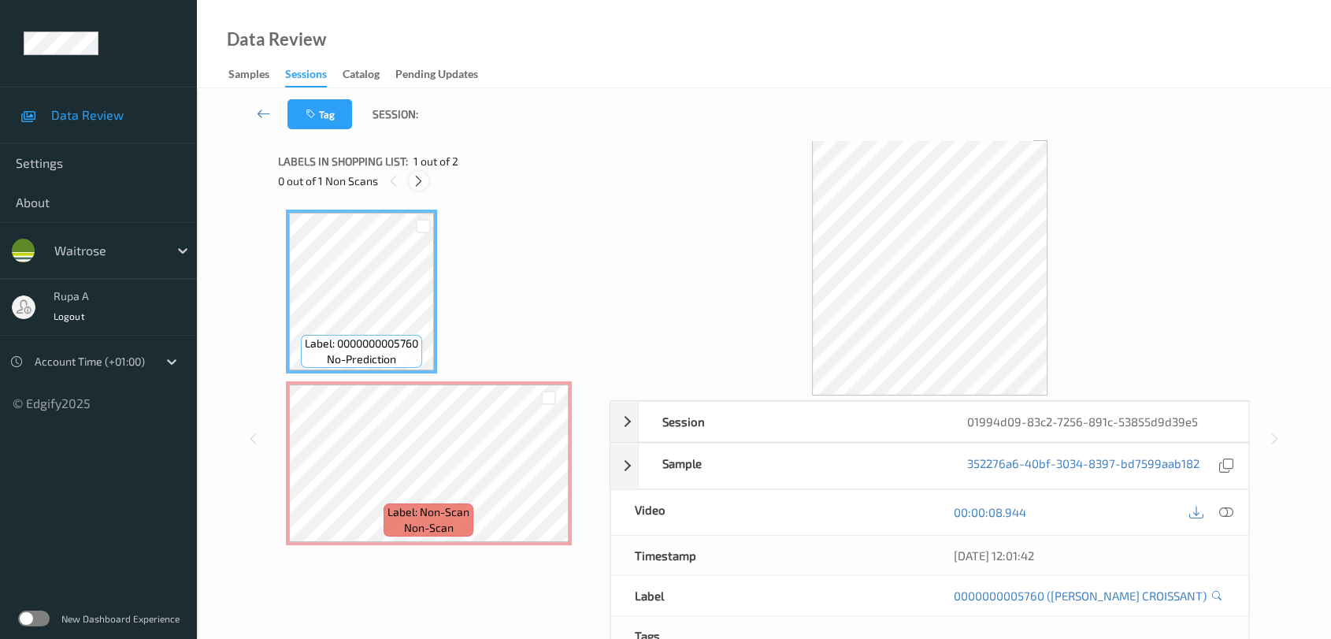
click at [417, 184] on icon at bounding box center [418, 181] width 13 height 14
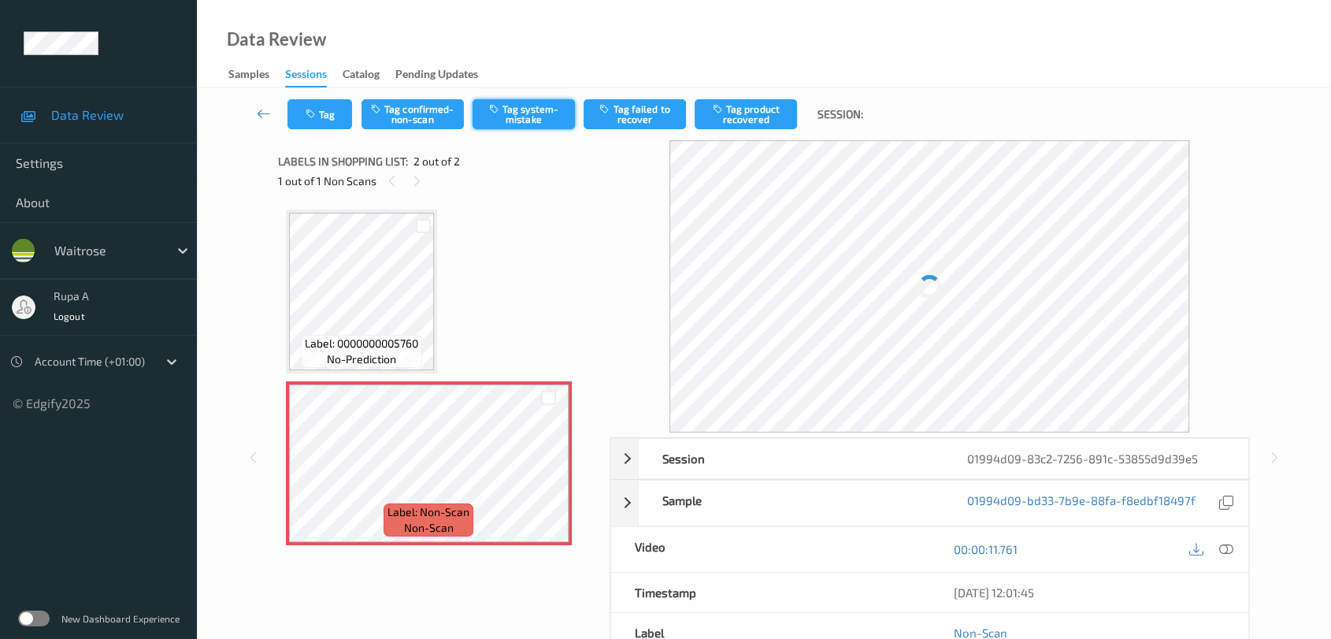
click at [561, 113] on button "Tag system-mistake" at bounding box center [524, 114] width 102 height 30
click at [313, 113] on icon "button" at bounding box center [312, 114] width 13 height 11
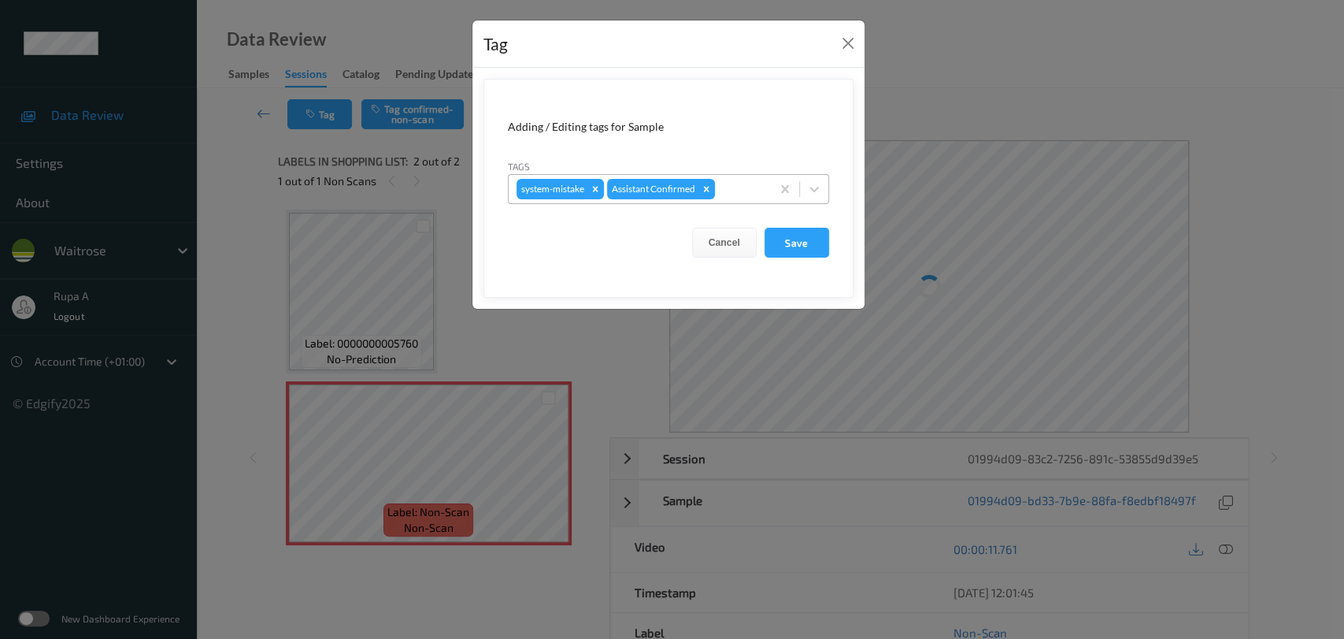
click at [730, 190] on div at bounding box center [740, 189] width 45 height 19
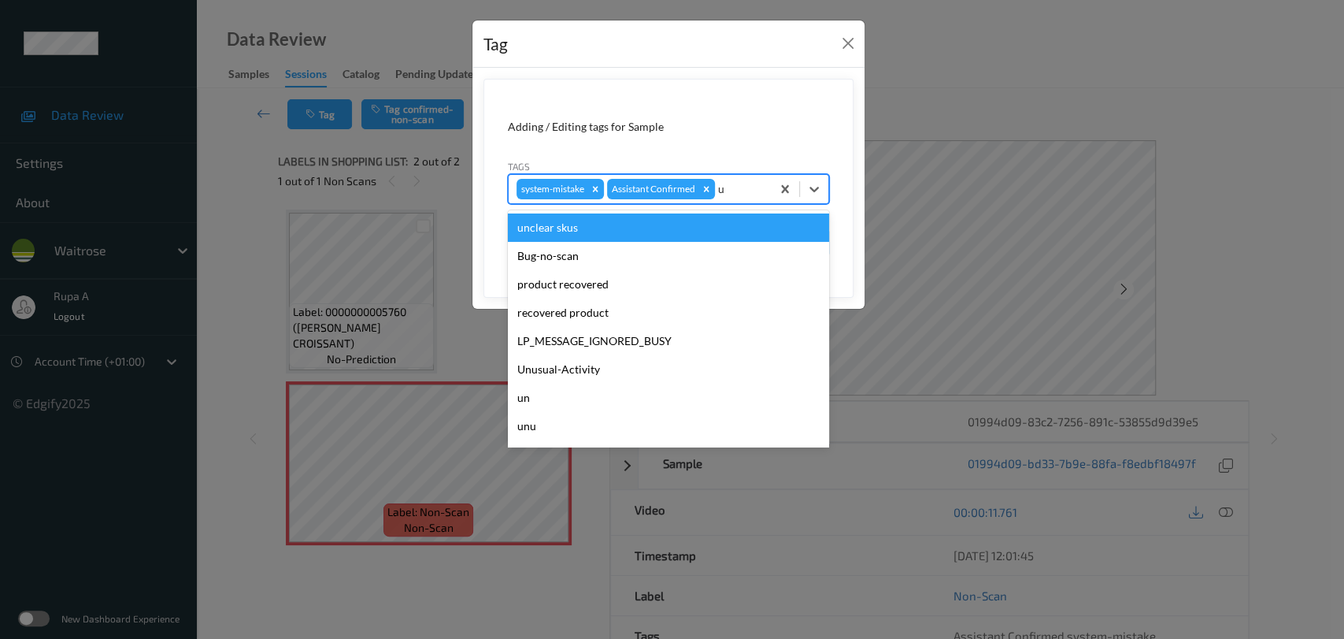
type input "un"
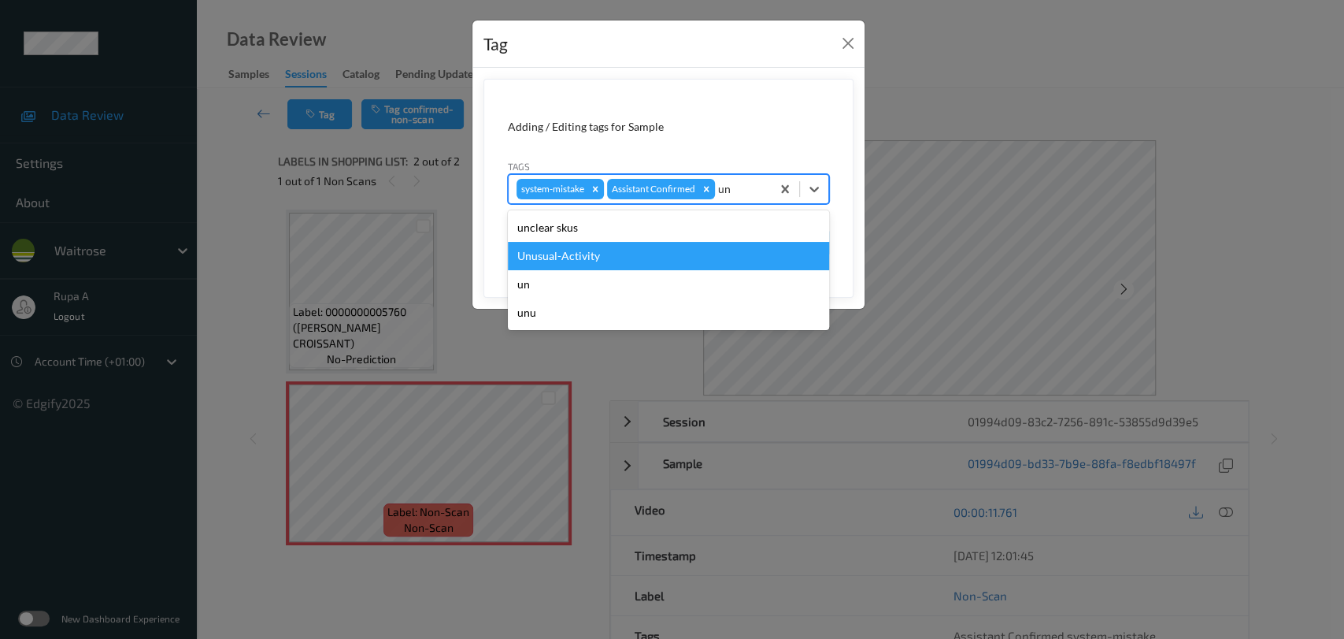
click at [591, 249] on div "Unusual-Activity" at bounding box center [668, 256] width 321 height 28
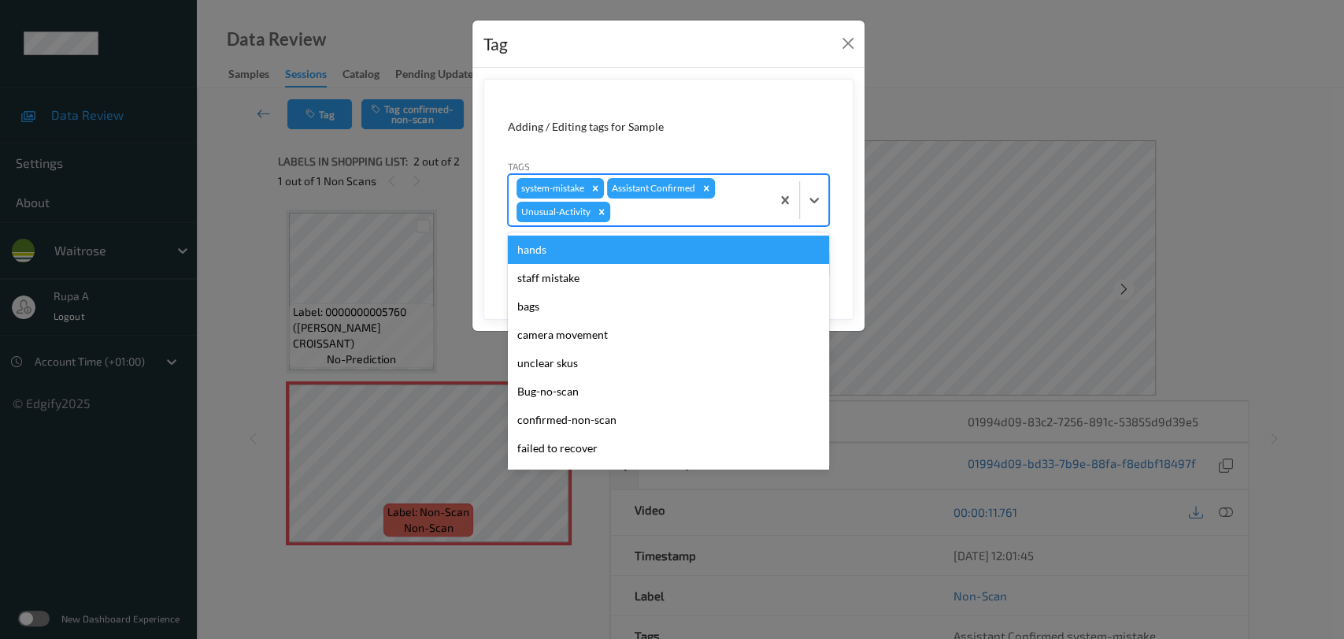
click at [664, 216] on div at bounding box center [688, 211] width 150 height 19
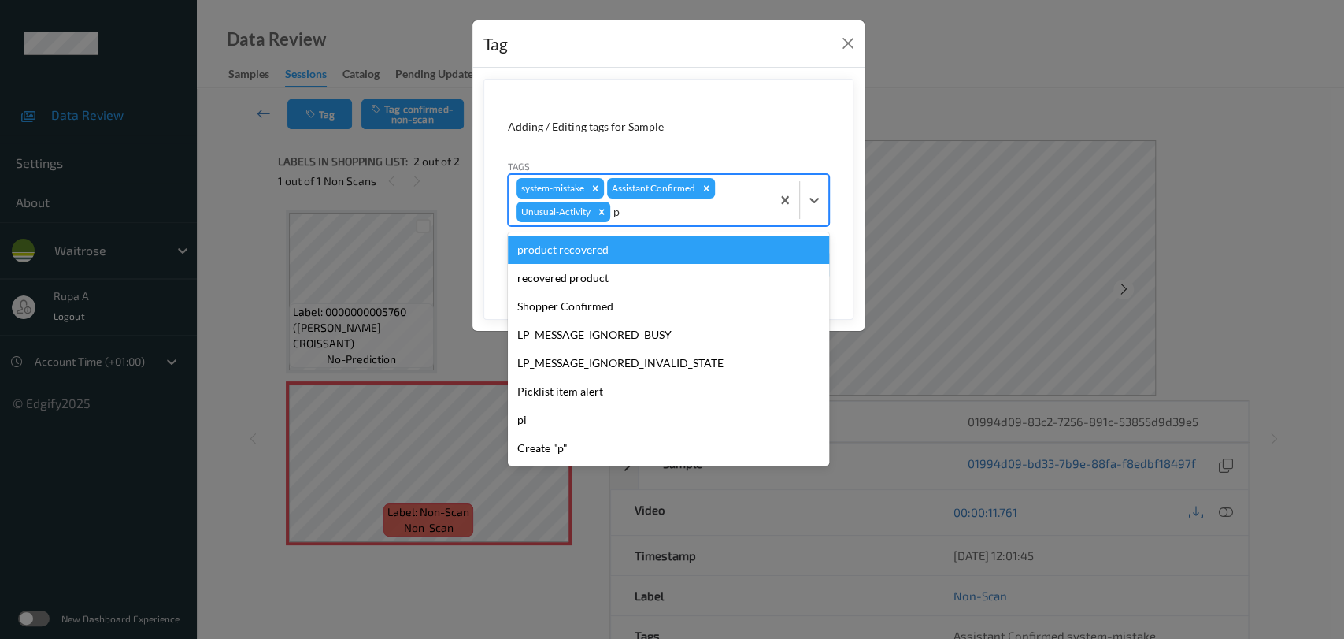
type input "pi"
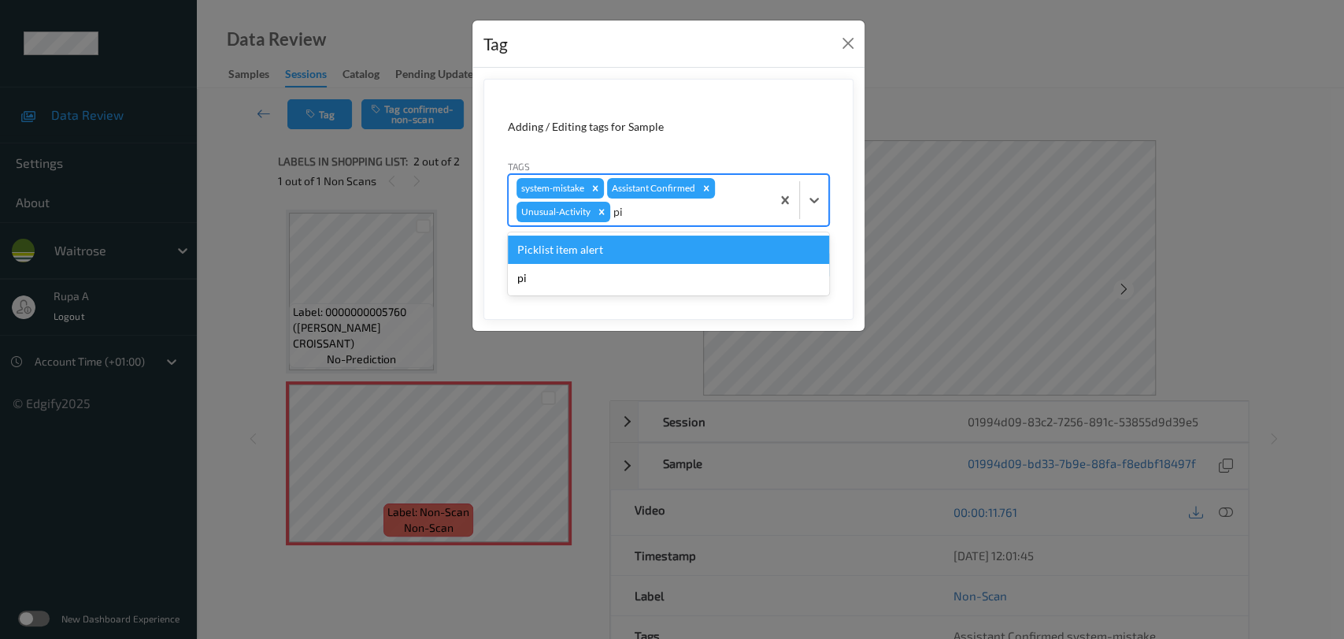
click at [637, 251] on div "Picklist item alert" at bounding box center [668, 249] width 321 height 28
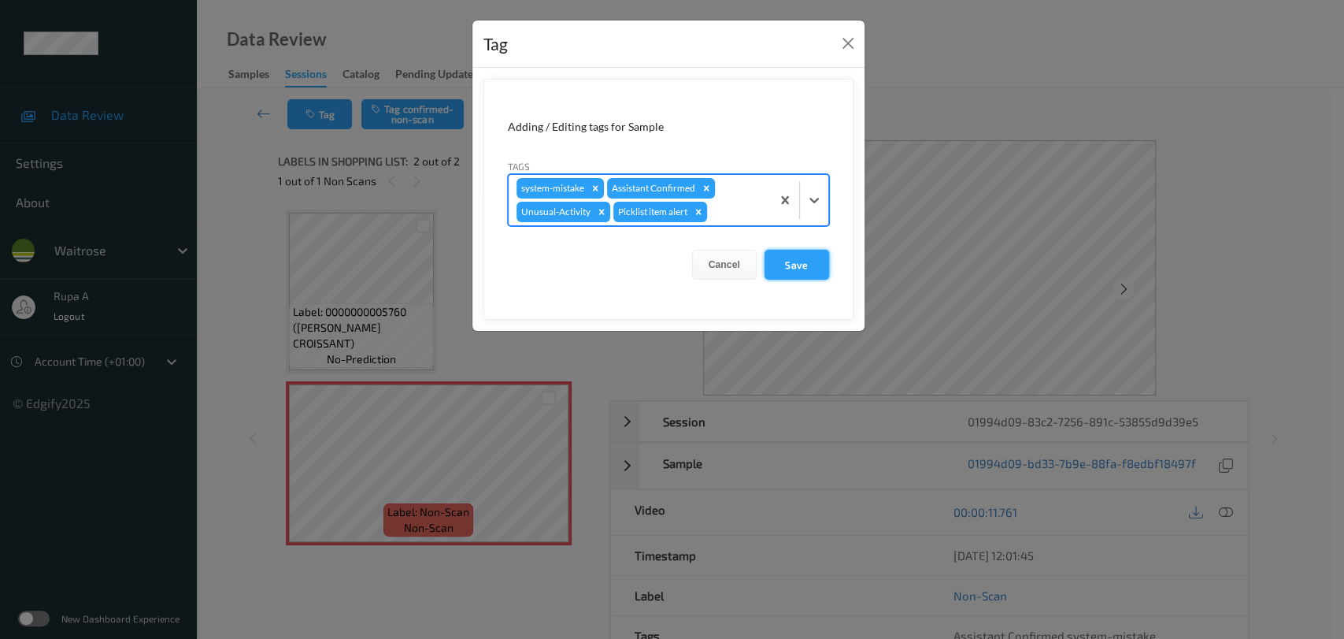
click at [795, 258] on button "Save" at bounding box center [797, 265] width 65 height 30
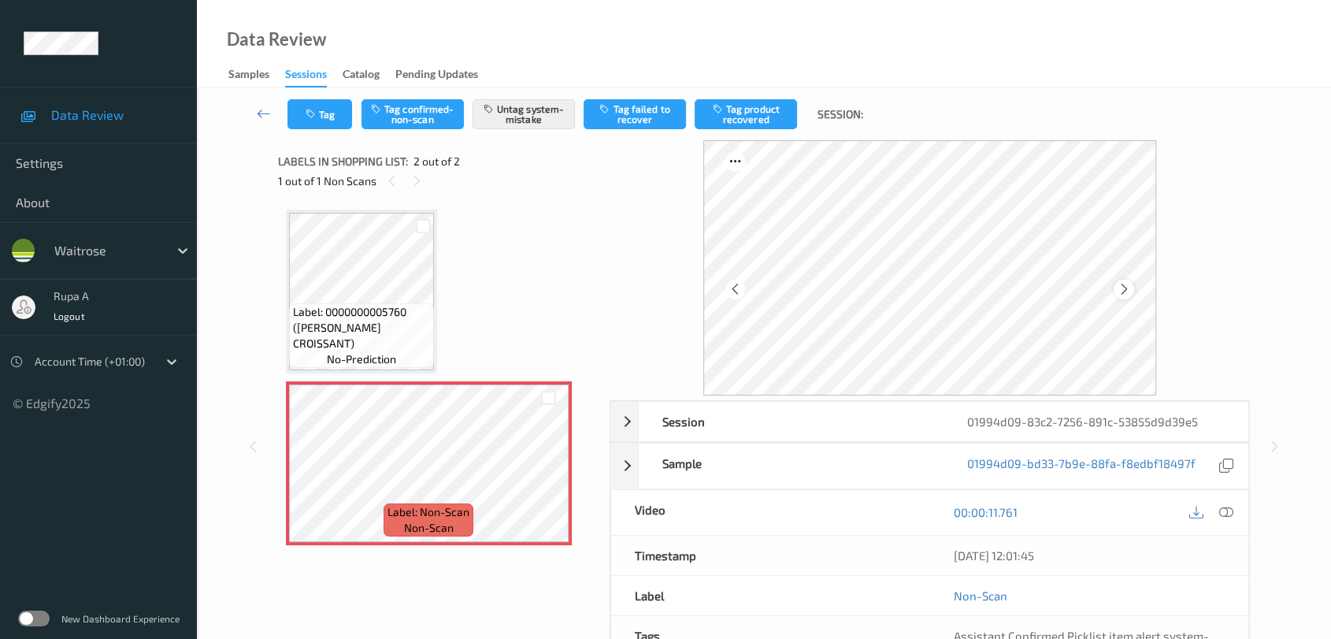
click at [1121, 295] on icon at bounding box center [1123, 289] width 13 height 14
click at [332, 118] on button "Tag" at bounding box center [319, 114] width 65 height 30
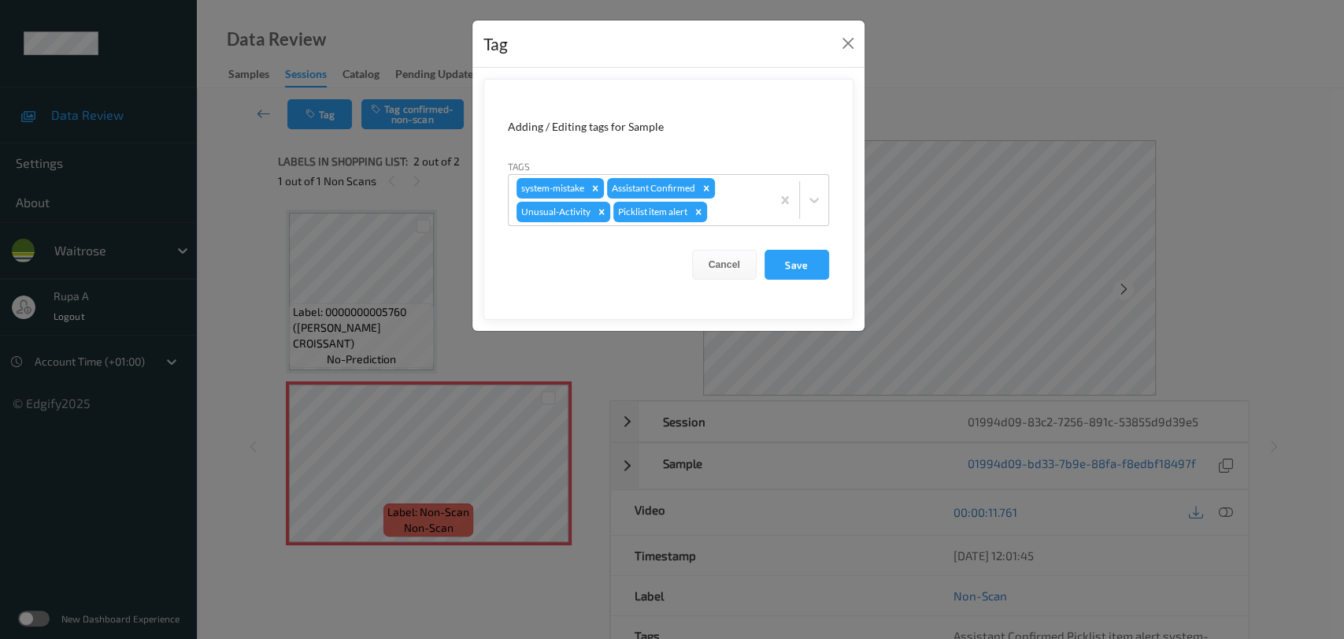
drag, startPoint x: 788, startPoint y: 259, endPoint x: 763, endPoint y: 78, distance: 182.8
click at [788, 259] on button "Save" at bounding box center [797, 265] width 65 height 30
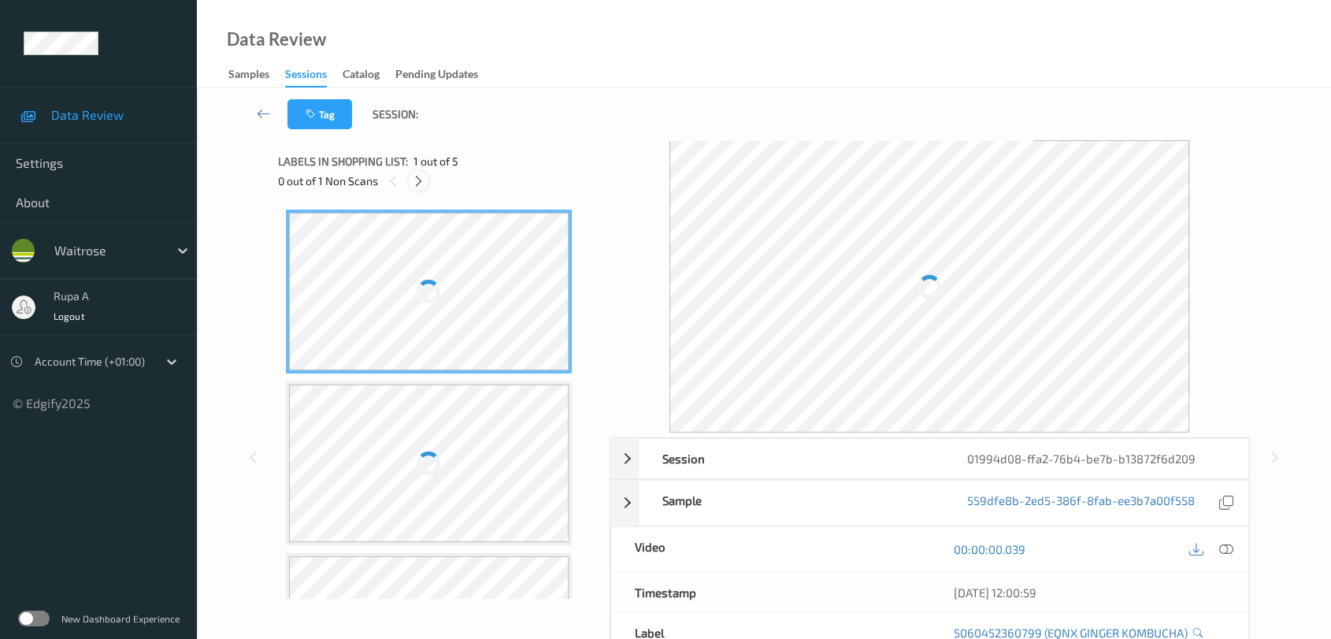
click at [419, 178] on icon at bounding box center [418, 181] width 13 height 14
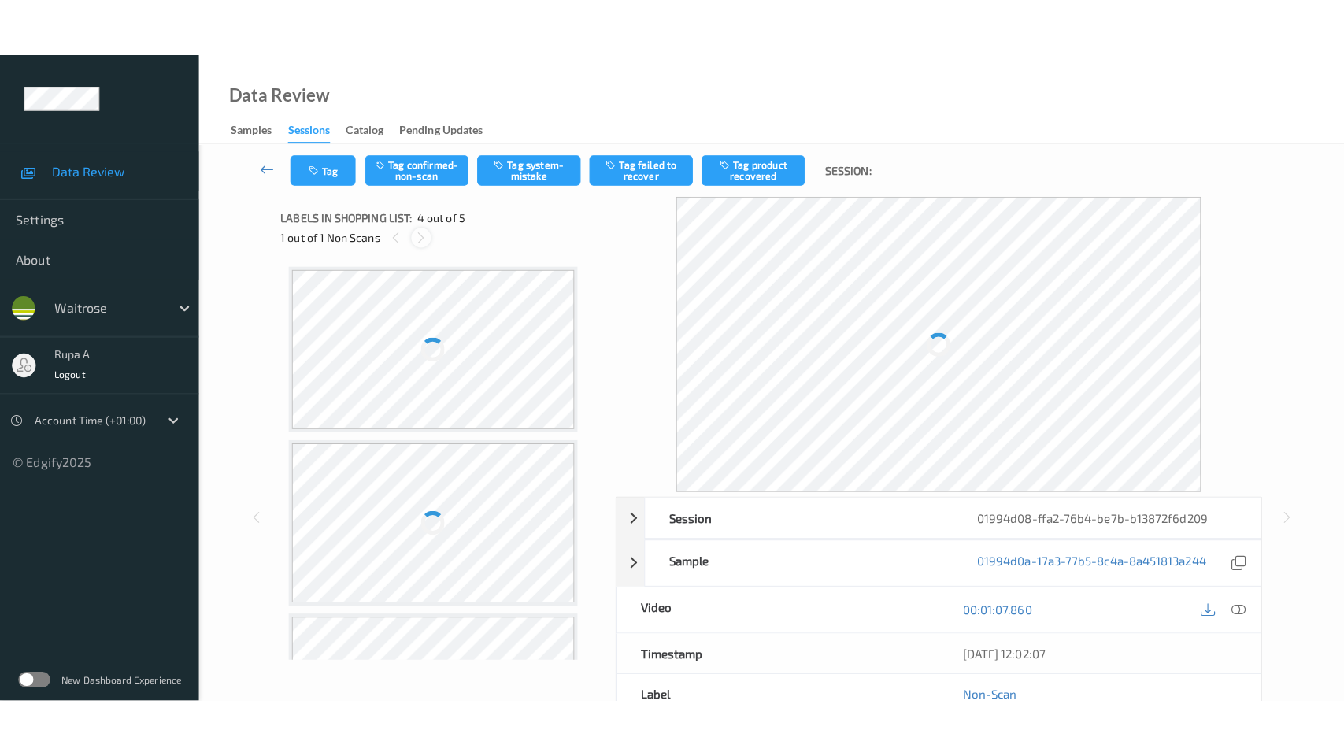
scroll to position [350, 0]
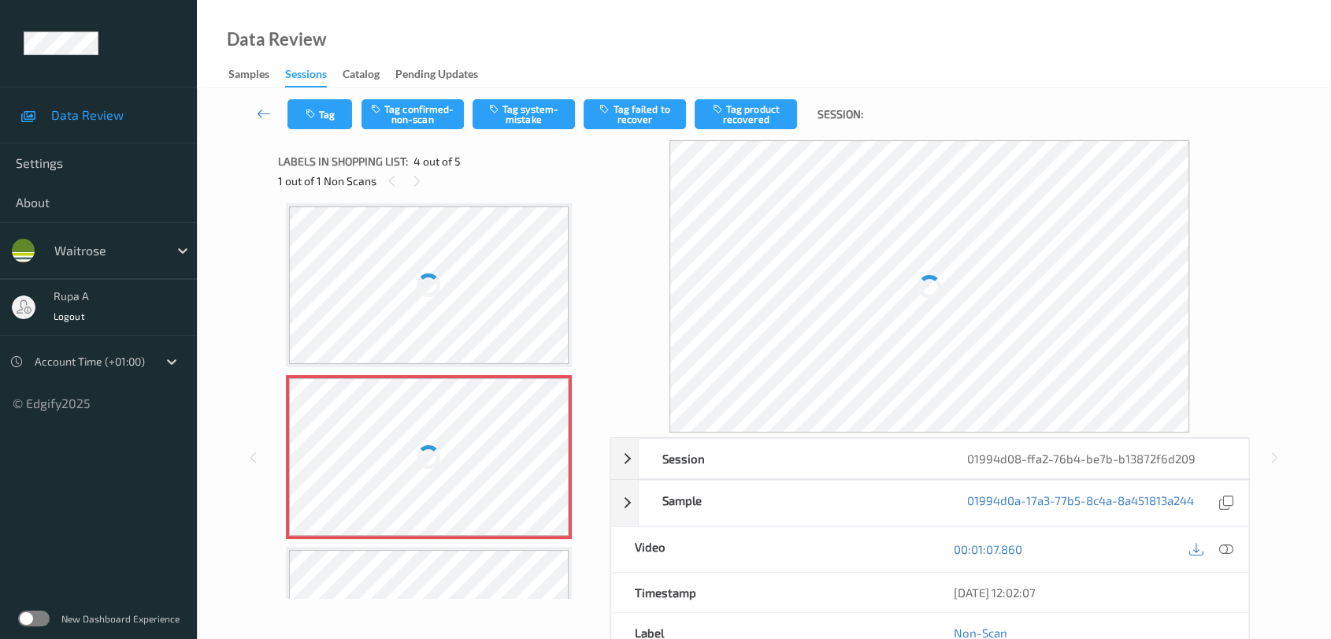
click at [1228, 136] on div "Tag Tag confirmed-non-scan Tag system-mistake Tag failed to recover Tag product…" at bounding box center [763, 114] width 1069 height 52
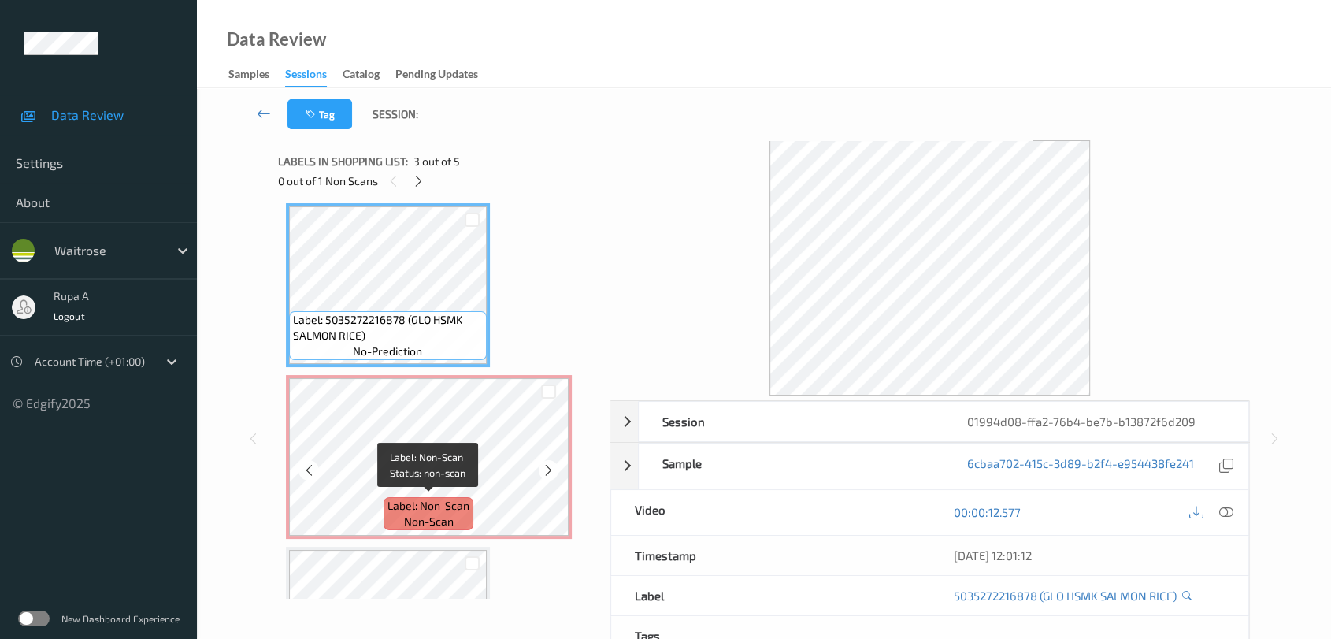
click at [456, 512] on div "Label: Non-Scan non-scan" at bounding box center [429, 513] width 90 height 33
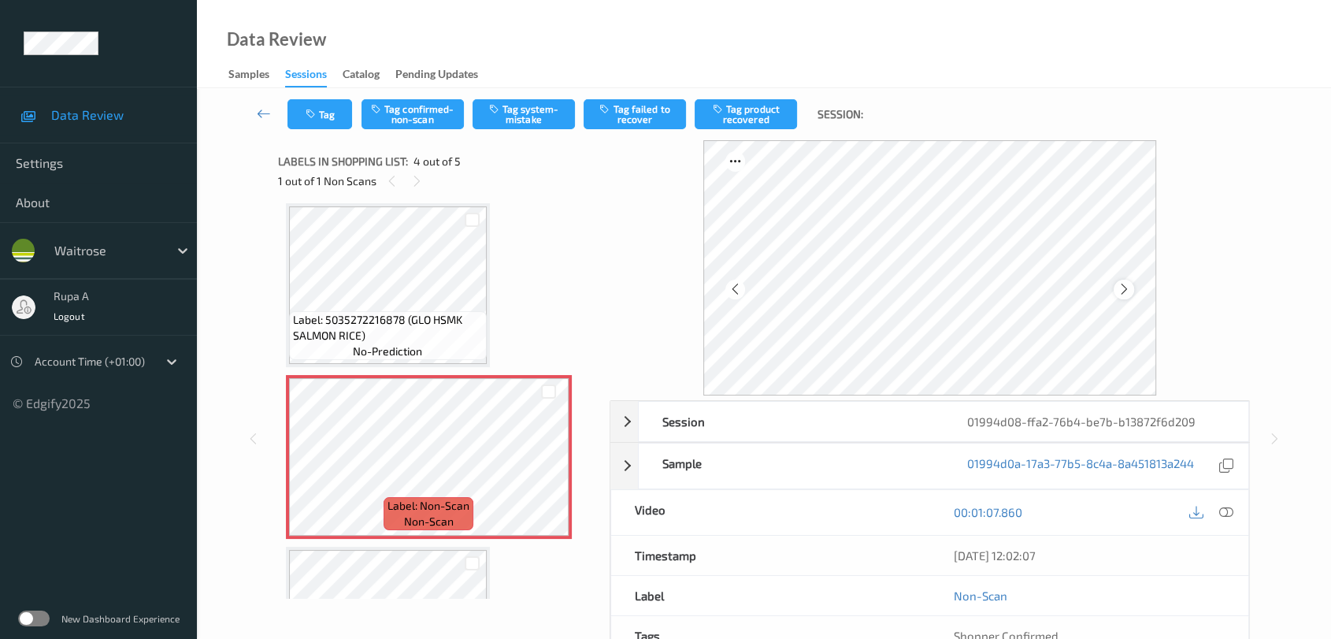
click at [1121, 282] on icon at bounding box center [1123, 289] width 13 height 14
click at [525, 119] on button "Tag system-mistake" at bounding box center [524, 114] width 102 height 30
click at [306, 111] on icon "button" at bounding box center [312, 114] width 13 height 11
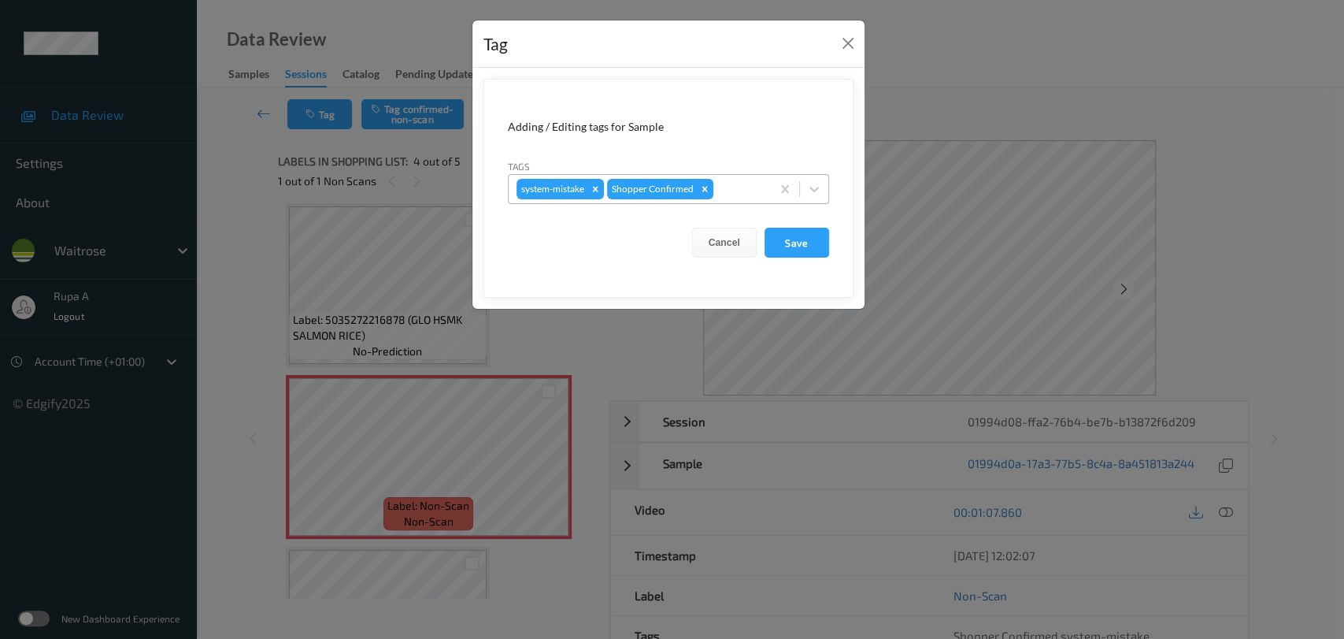
click at [732, 198] on div "system-mistake Shopper Confirmed" at bounding box center [640, 189] width 262 height 27
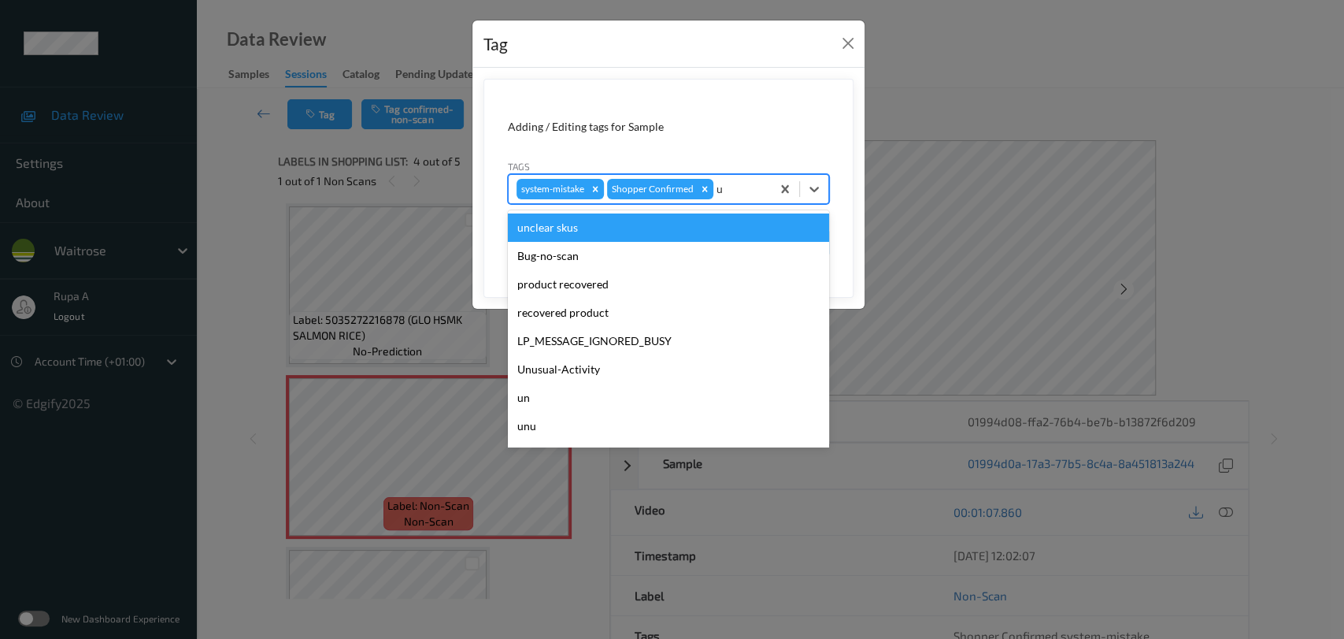
type input "un"
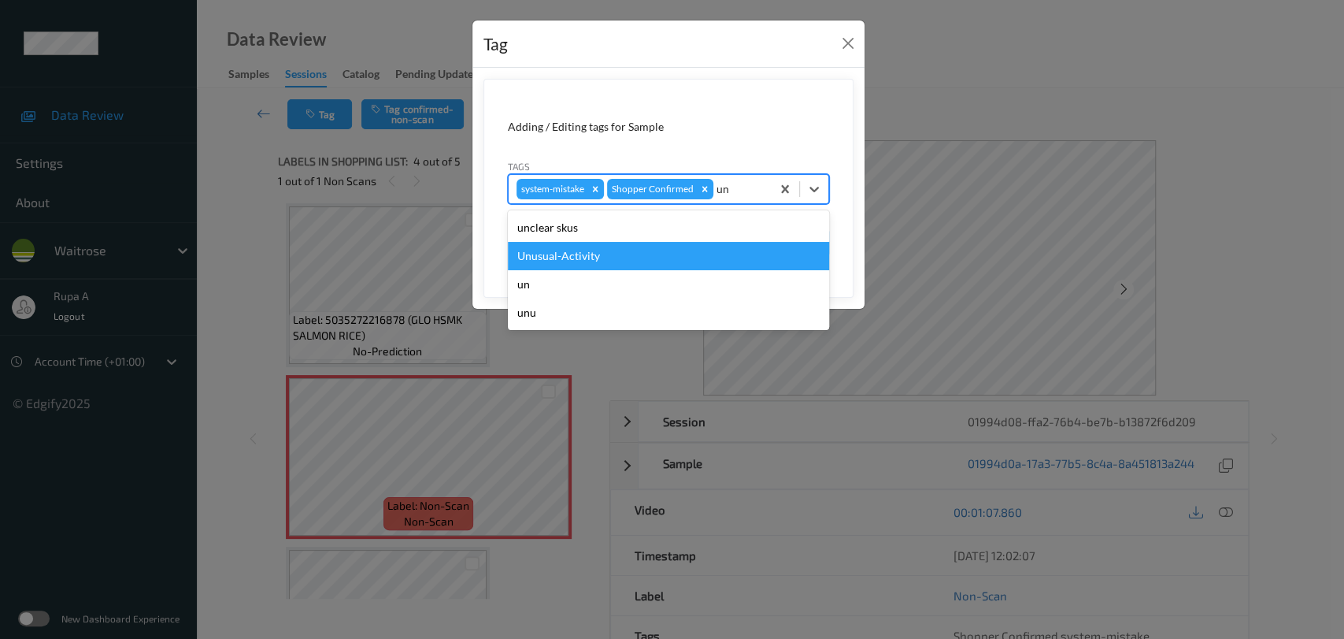
click at [612, 259] on div "Unusual-Activity" at bounding box center [668, 256] width 321 height 28
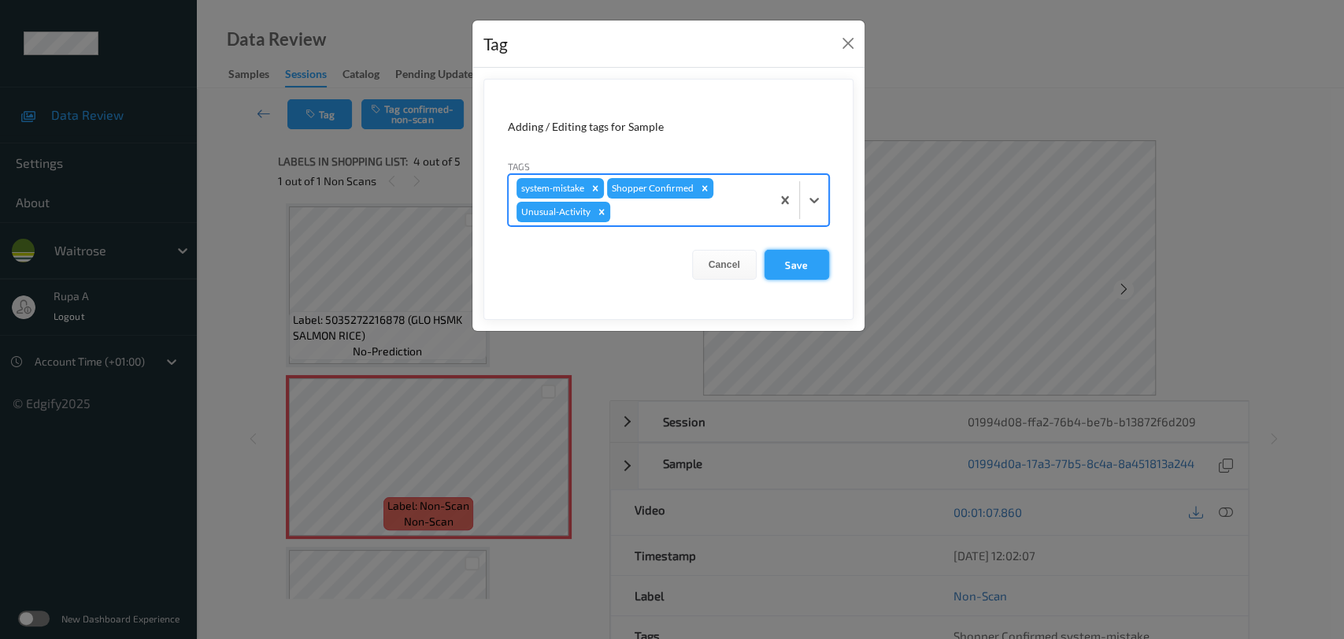
click at [777, 275] on button "Save" at bounding box center [797, 265] width 65 height 30
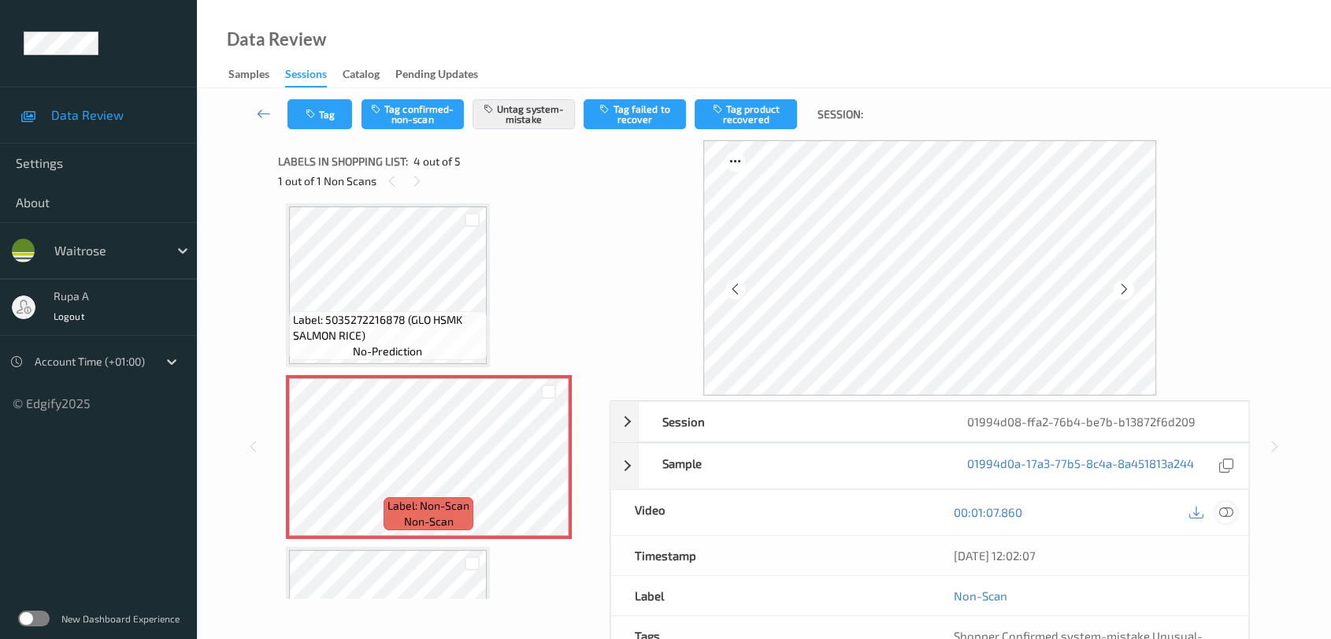
click at [1229, 518] on div at bounding box center [1225, 512] width 21 height 21
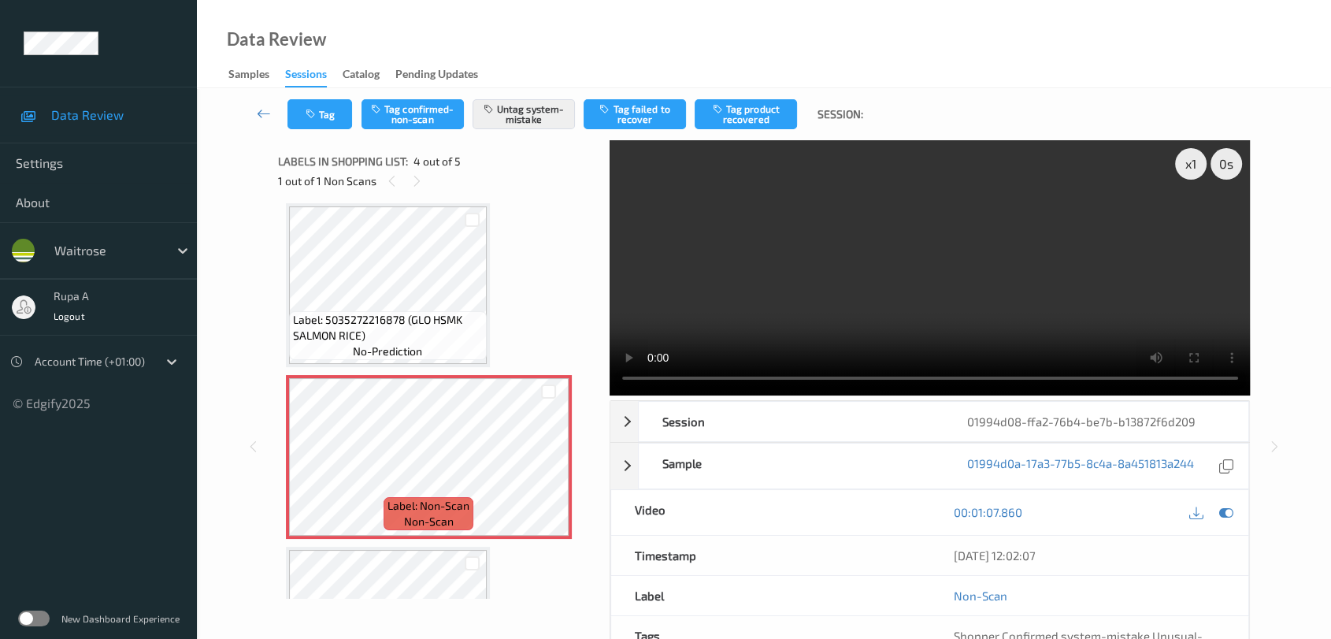
scroll to position [348, 0]
click at [1188, 168] on div "x 1" at bounding box center [1191, 164] width 32 height 32
click at [1225, 513] on icon at bounding box center [1226, 512] width 14 height 14
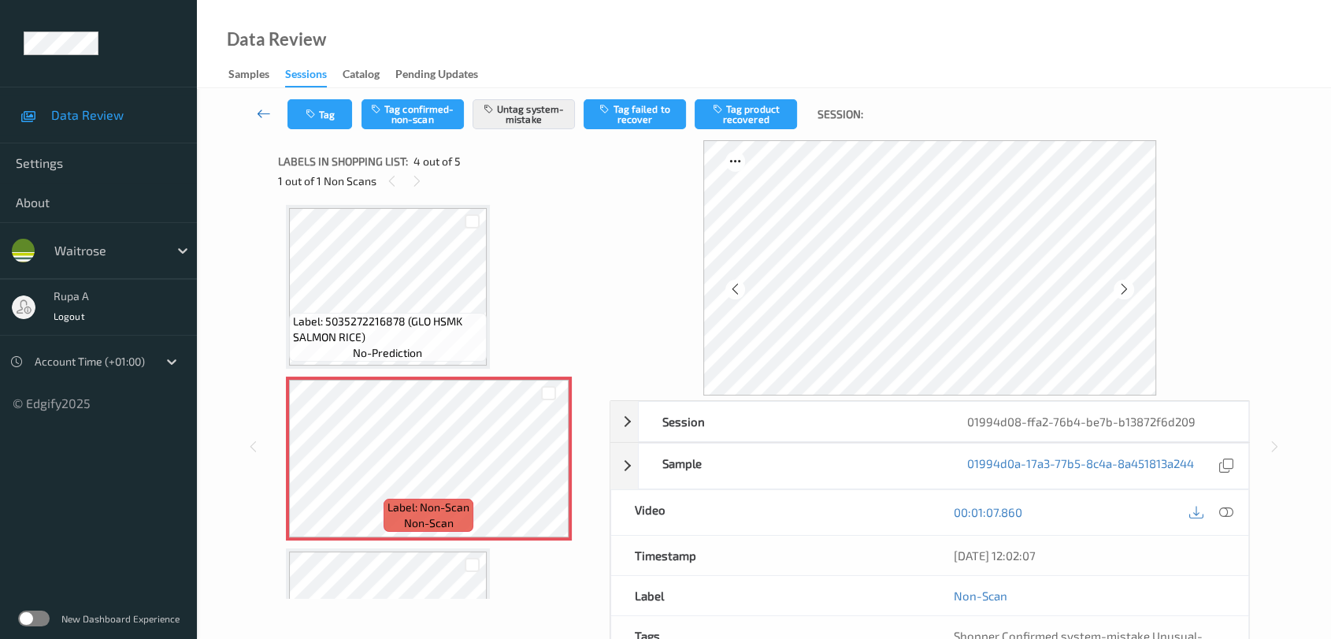
click at [279, 104] on link at bounding box center [263, 114] width 47 height 30
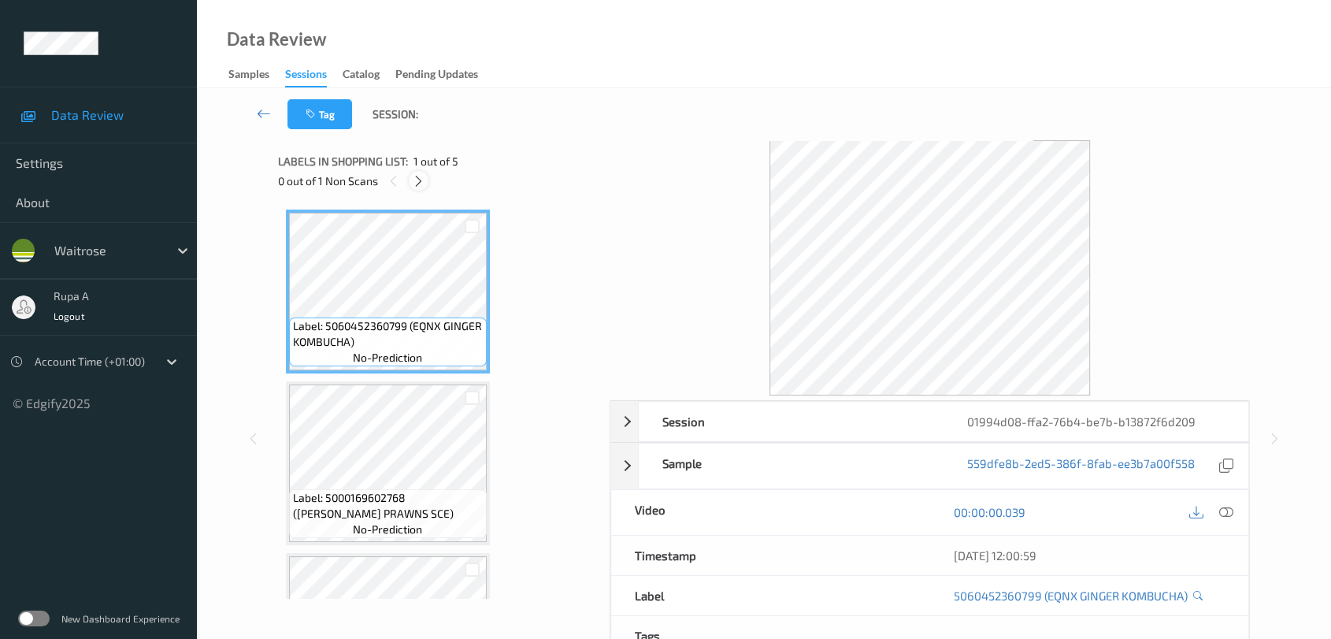
click at [414, 181] on icon at bounding box center [418, 181] width 13 height 14
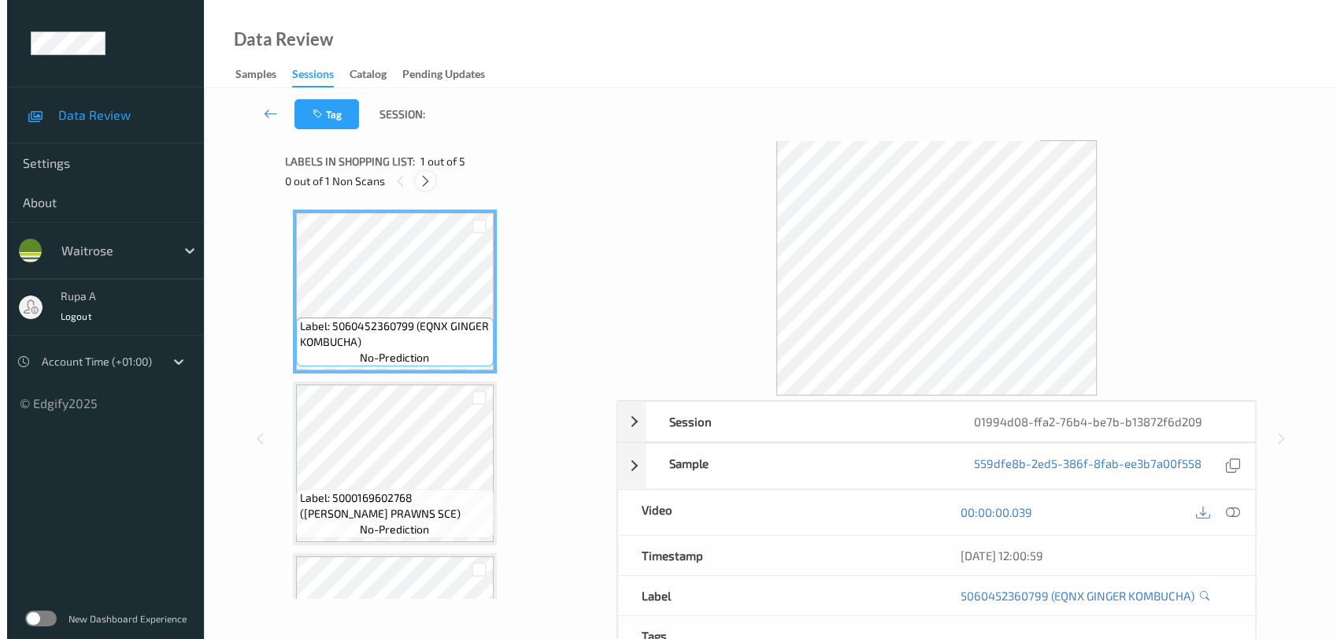
scroll to position [350, 0]
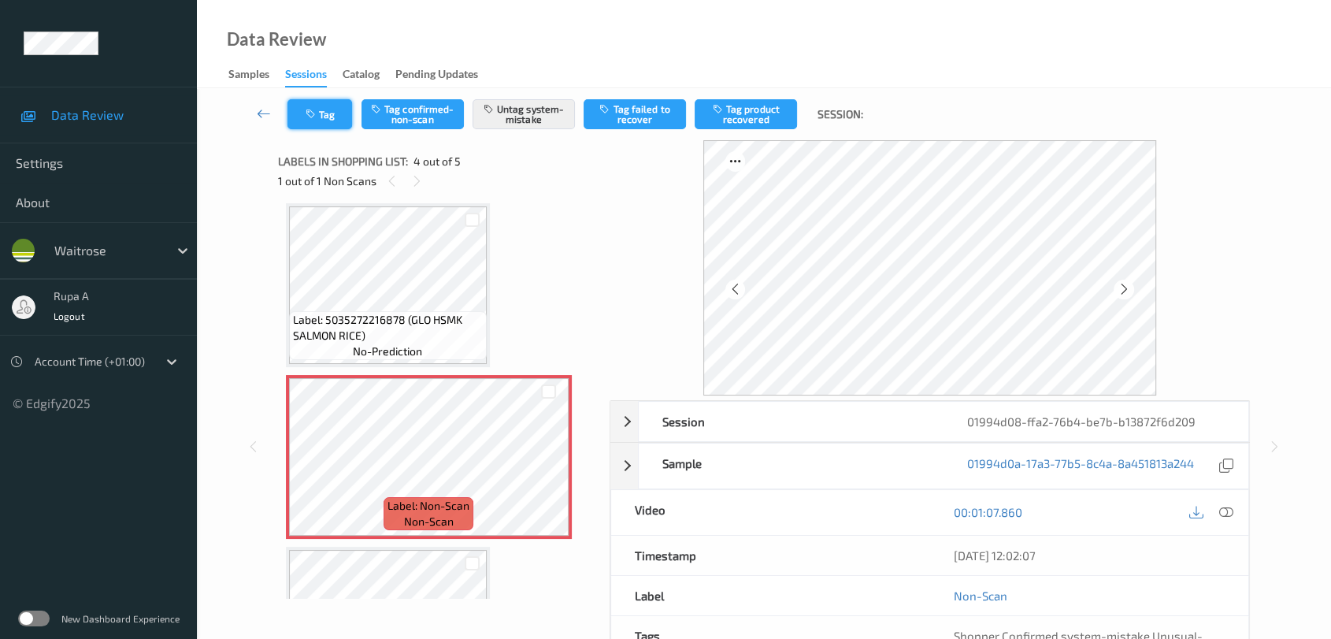
click at [323, 113] on button "Tag" at bounding box center [319, 114] width 65 height 30
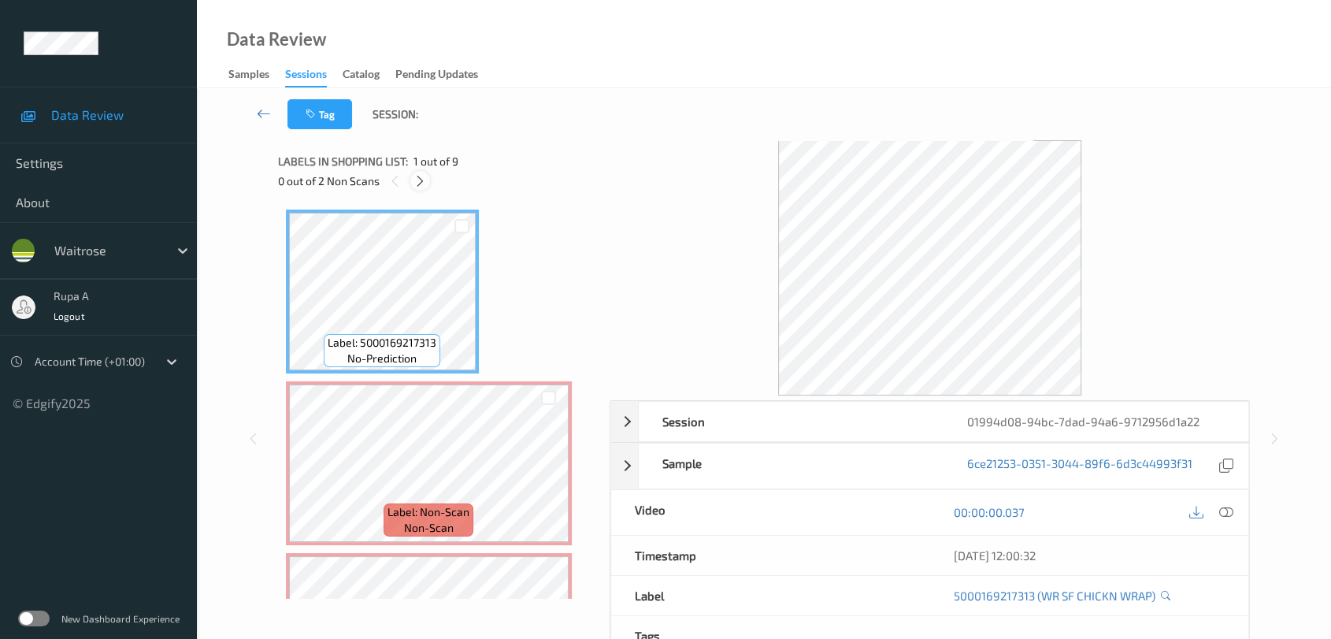
click at [427, 174] on icon at bounding box center [419, 181] width 13 height 14
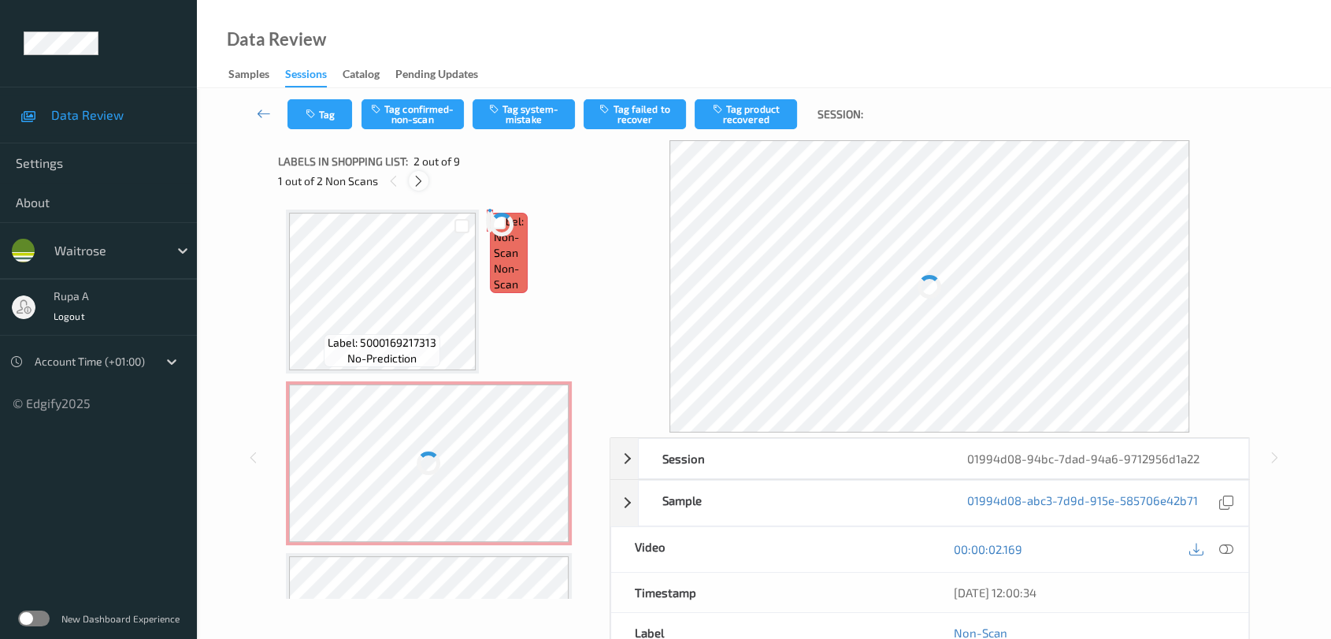
scroll to position [7, 0]
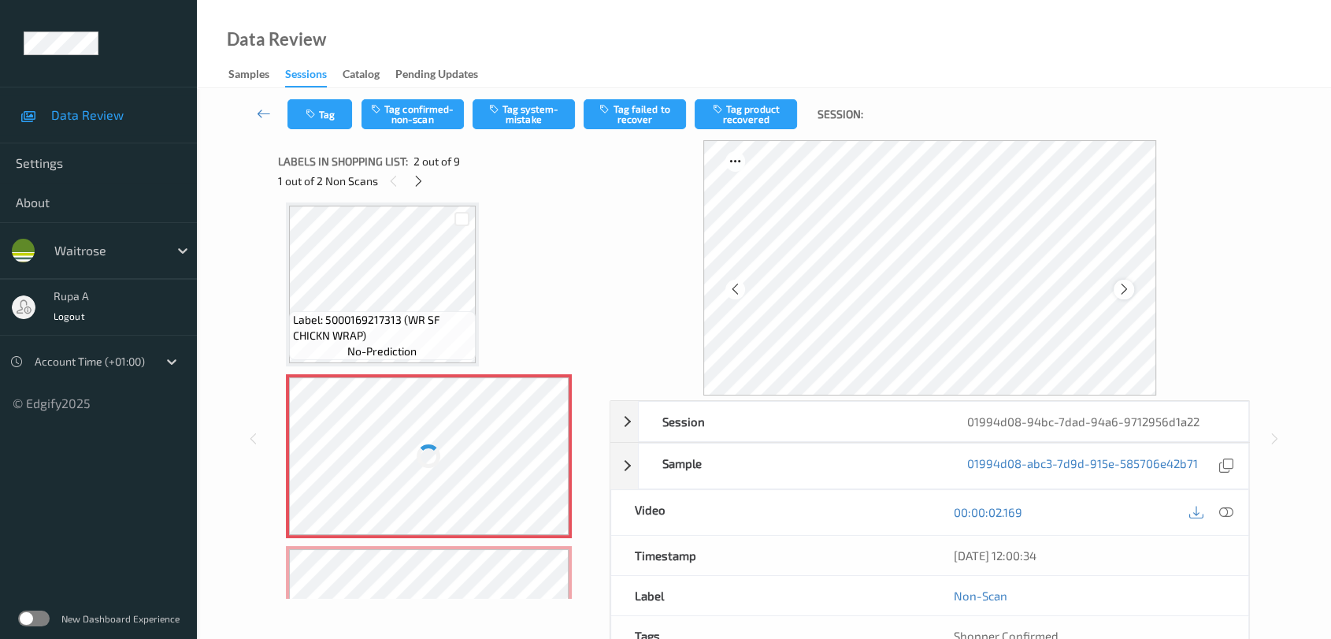
click at [1121, 285] on icon at bounding box center [1123, 289] width 13 height 14
click at [542, 125] on button "Tag system-mistake" at bounding box center [524, 114] width 102 height 30
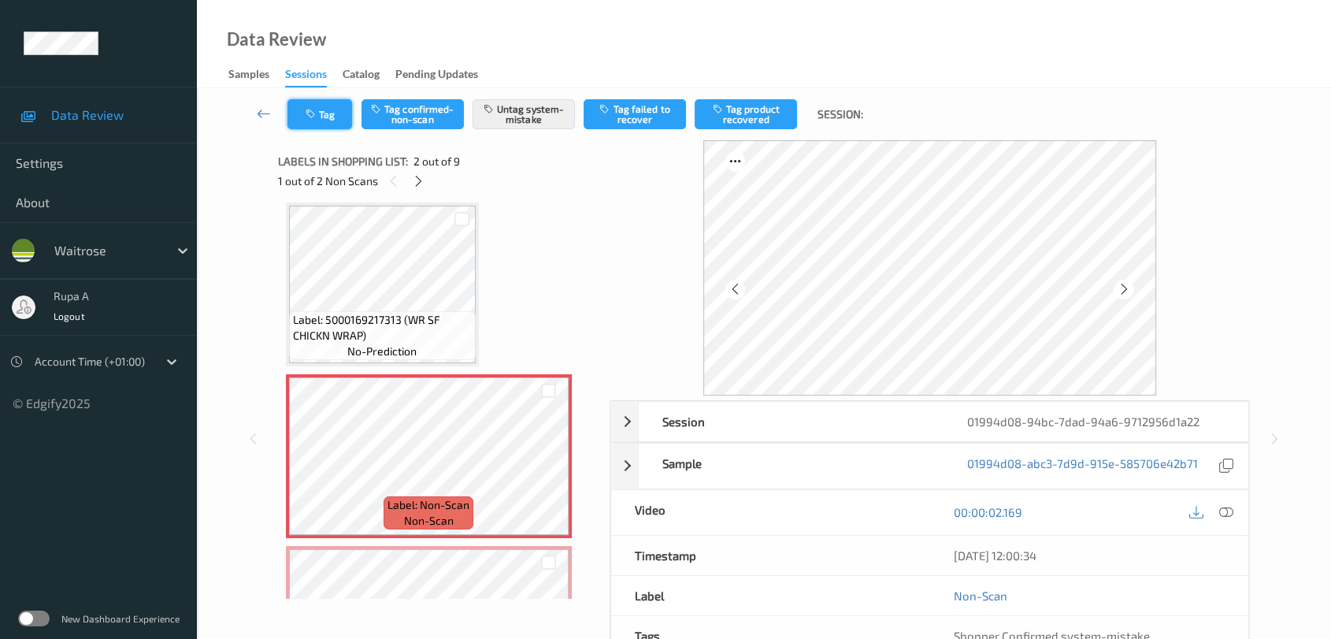
click at [320, 123] on button "Tag" at bounding box center [319, 114] width 65 height 30
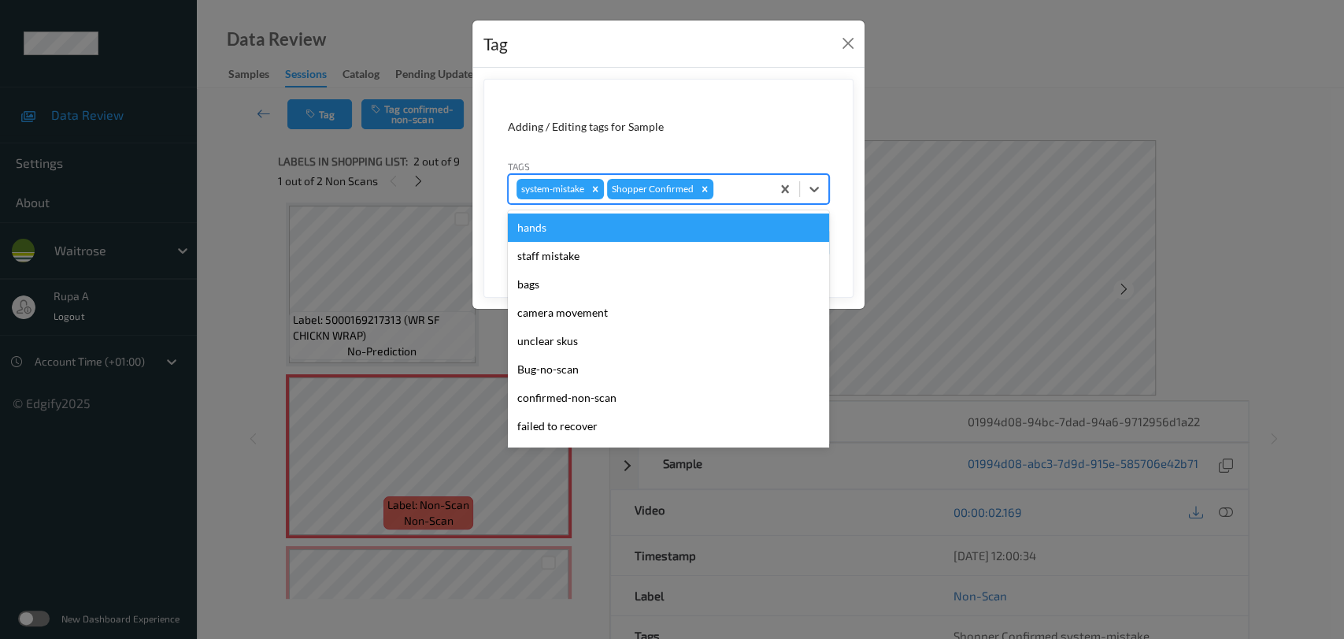
click at [752, 184] on div at bounding box center [740, 189] width 46 height 19
type input "un"
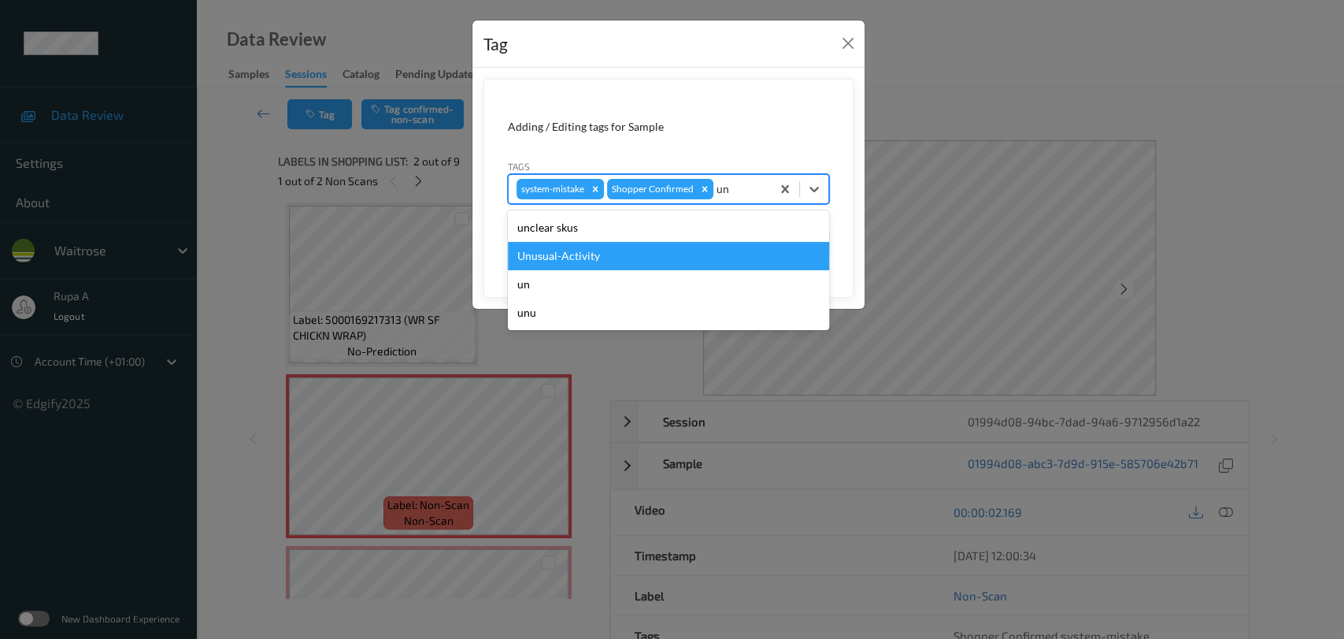
click at [614, 248] on div "Unusual-Activity" at bounding box center [668, 256] width 321 height 28
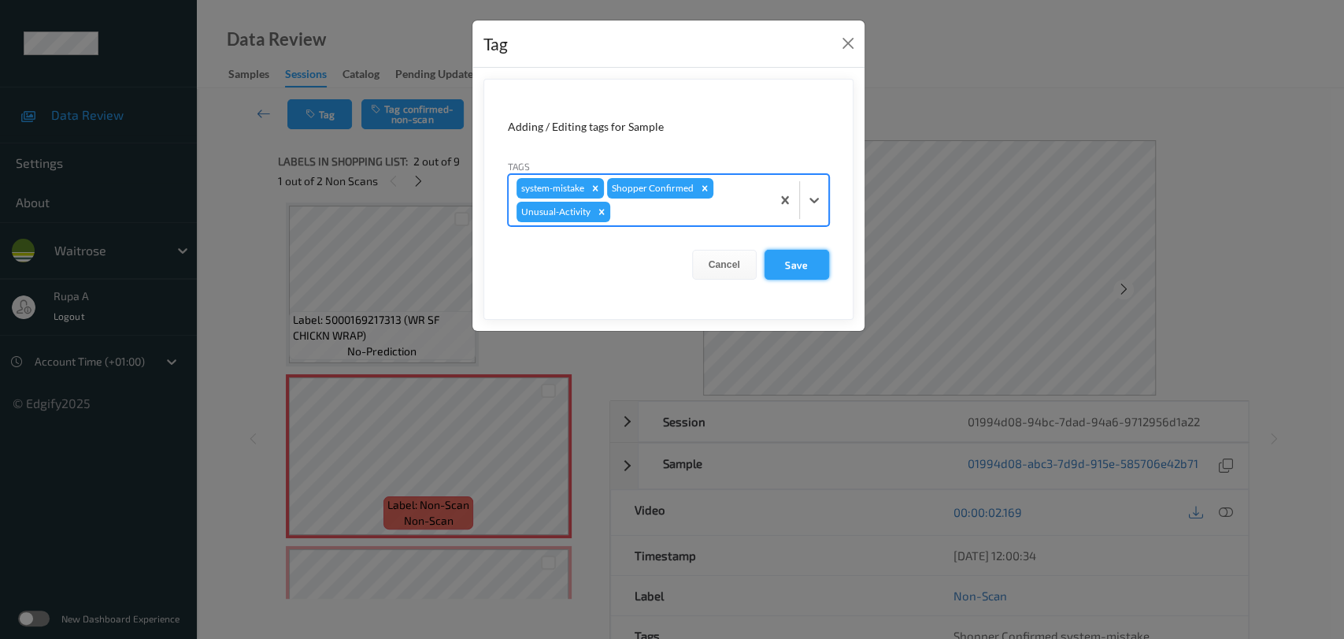
click at [819, 265] on button "Save" at bounding box center [797, 265] width 65 height 30
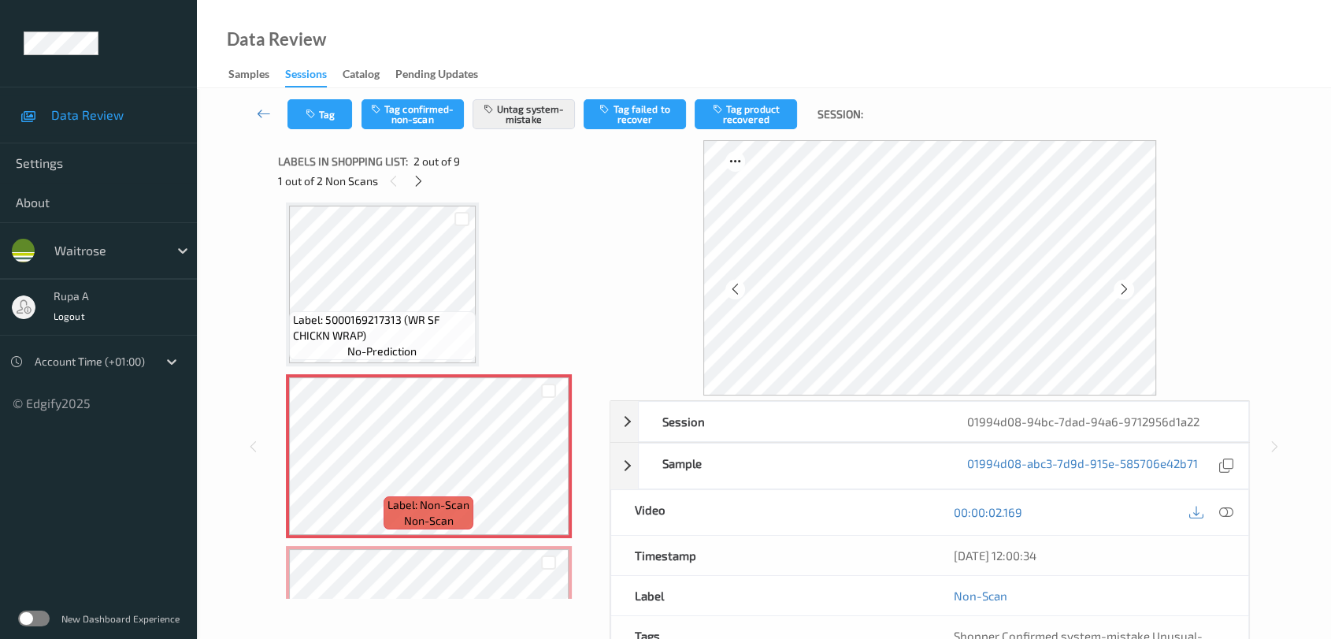
click at [428, 178] on div "1 out of 2 Non Scans" at bounding box center [438, 181] width 321 height 20
click at [417, 178] on icon at bounding box center [418, 181] width 13 height 14
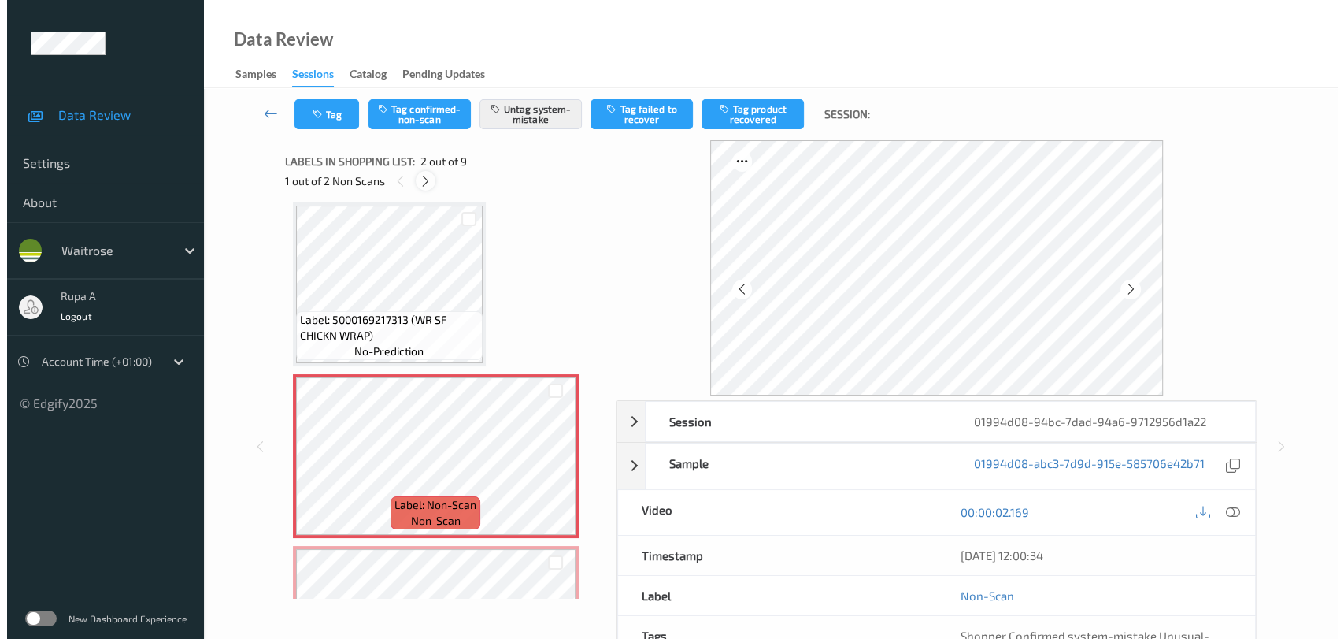
scroll to position [178, 0]
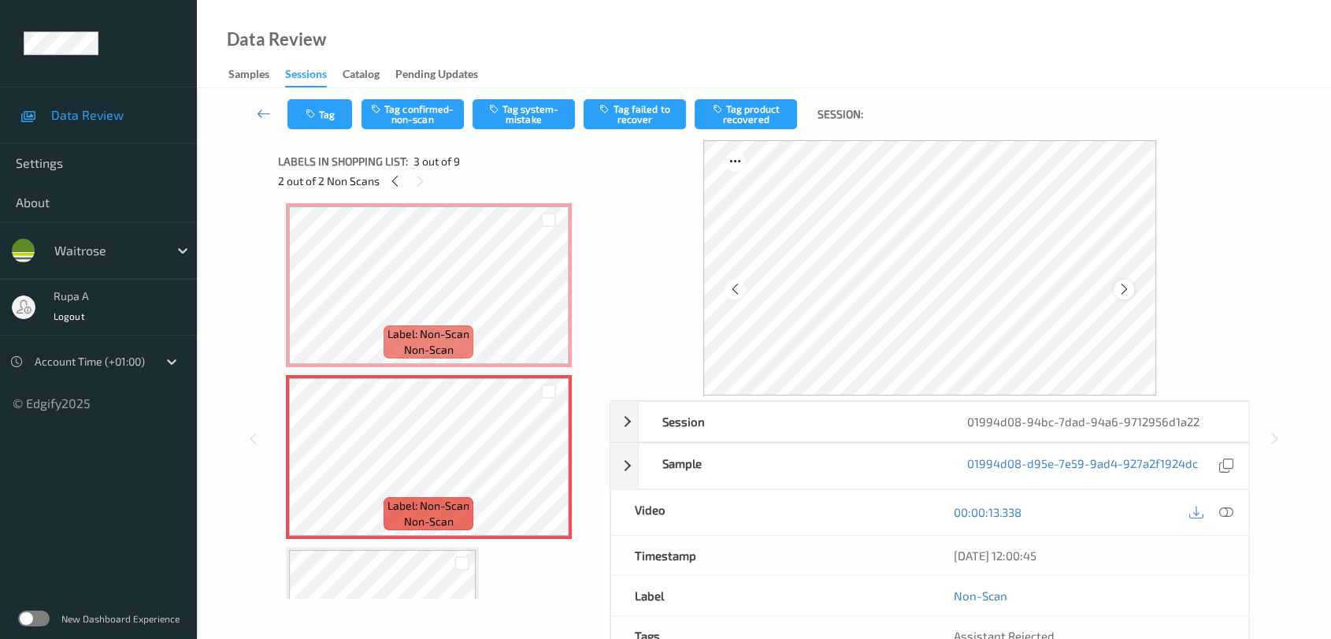
click at [1122, 288] on icon at bounding box center [1123, 289] width 13 height 14
click at [510, 117] on button "Tag system-mistake" at bounding box center [524, 114] width 102 height 30
click at [324, 113] on button "Tag" at bounding box center [319, 114] width 65 height 30
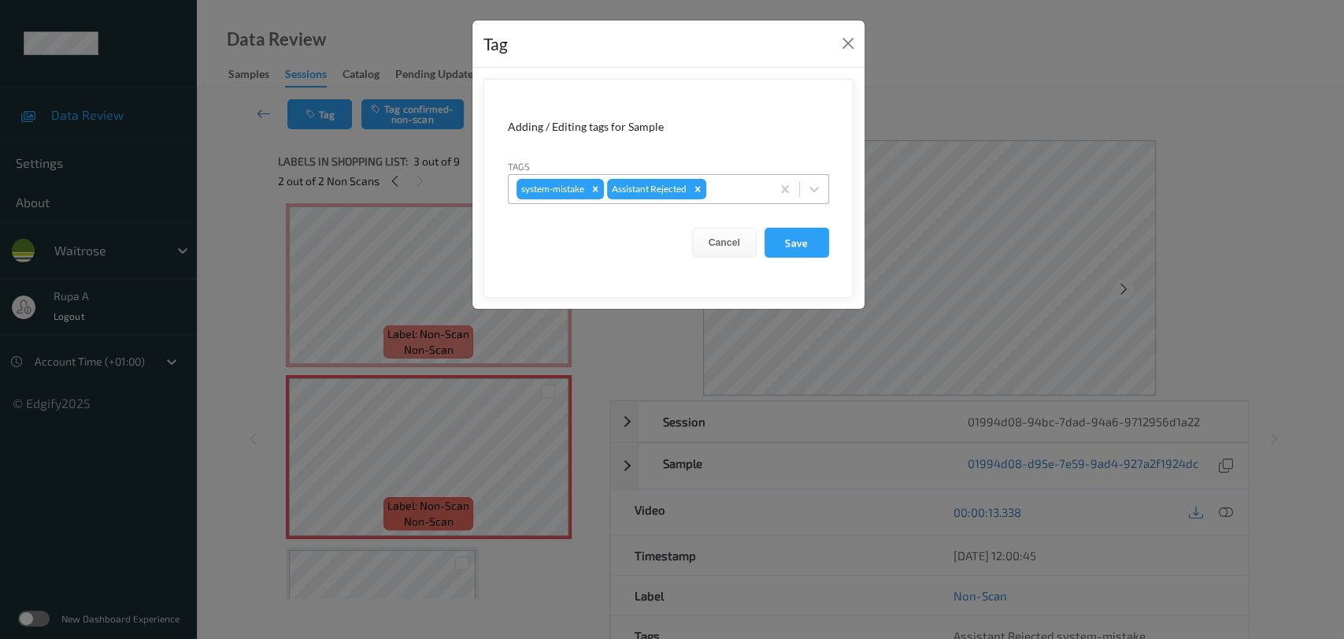
click at [731, 187] on div at bounding box center [737, 189] width 54 height 19
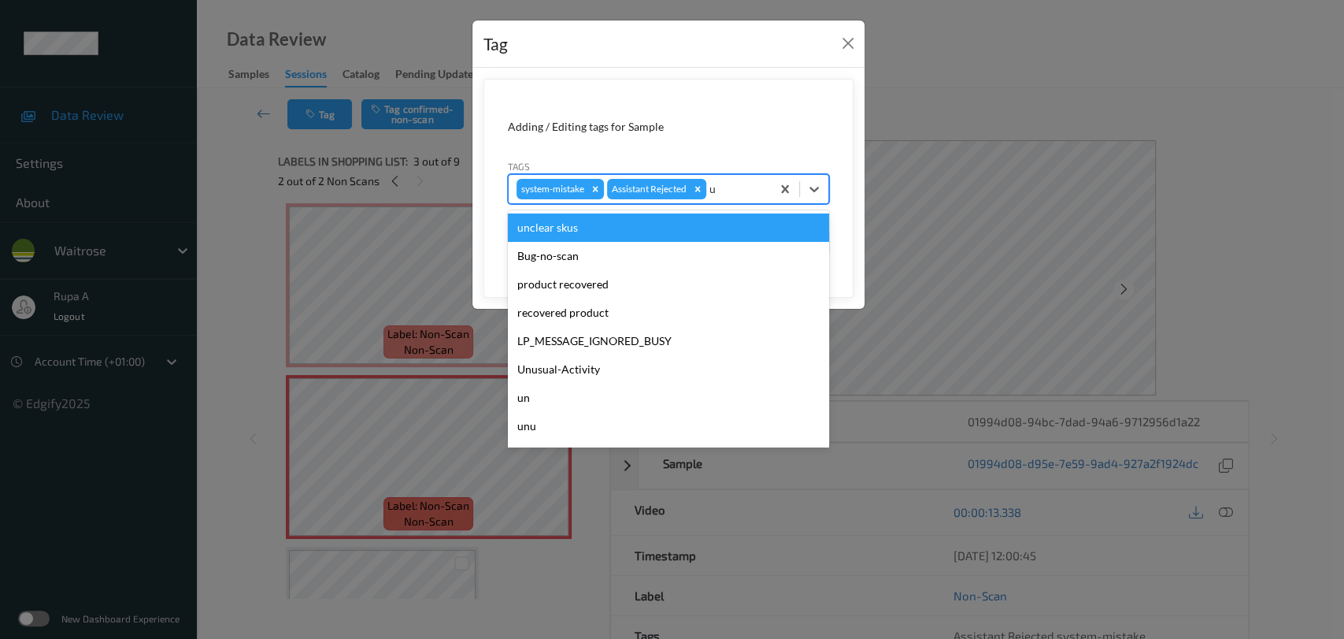
type input "un"
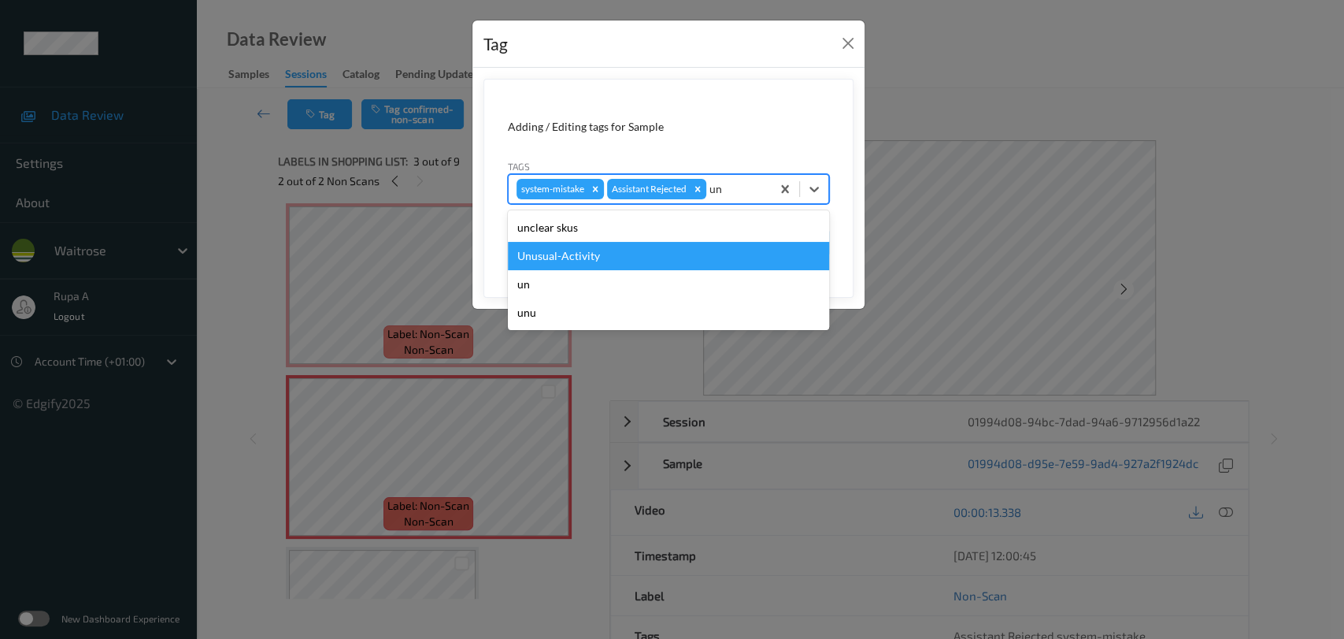
click at [656, 251] on div "Unusual-Activity" at bounding box center [668, 256] width 321 height 28
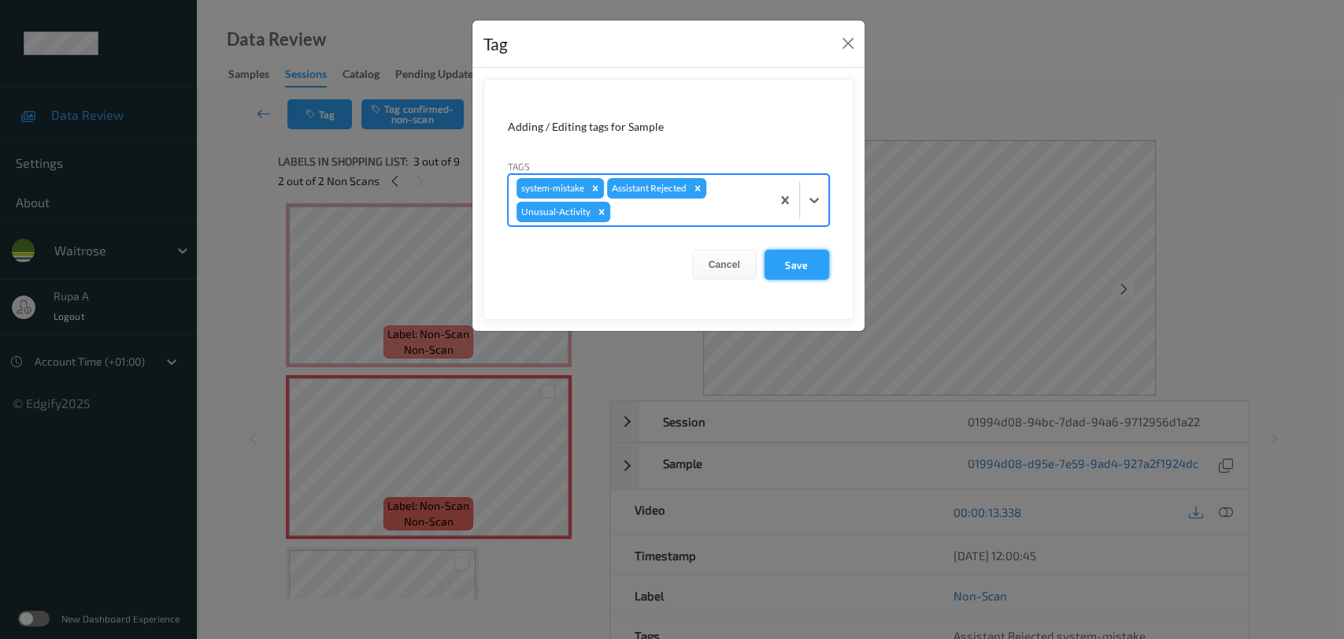
click at [820, 269] on button "Save" at bounding box center [797, 265] width 65 height 30
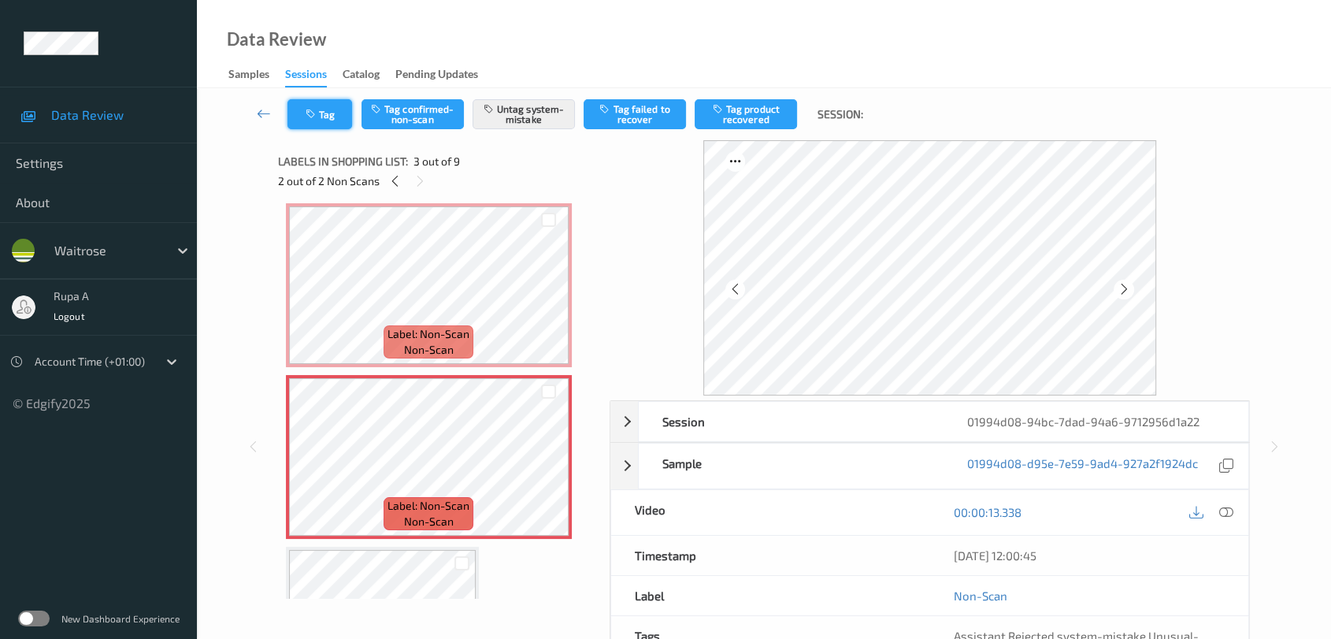
click at [302, 124] on button "Tag" at bounding box center [319, 114] width 65 height 30
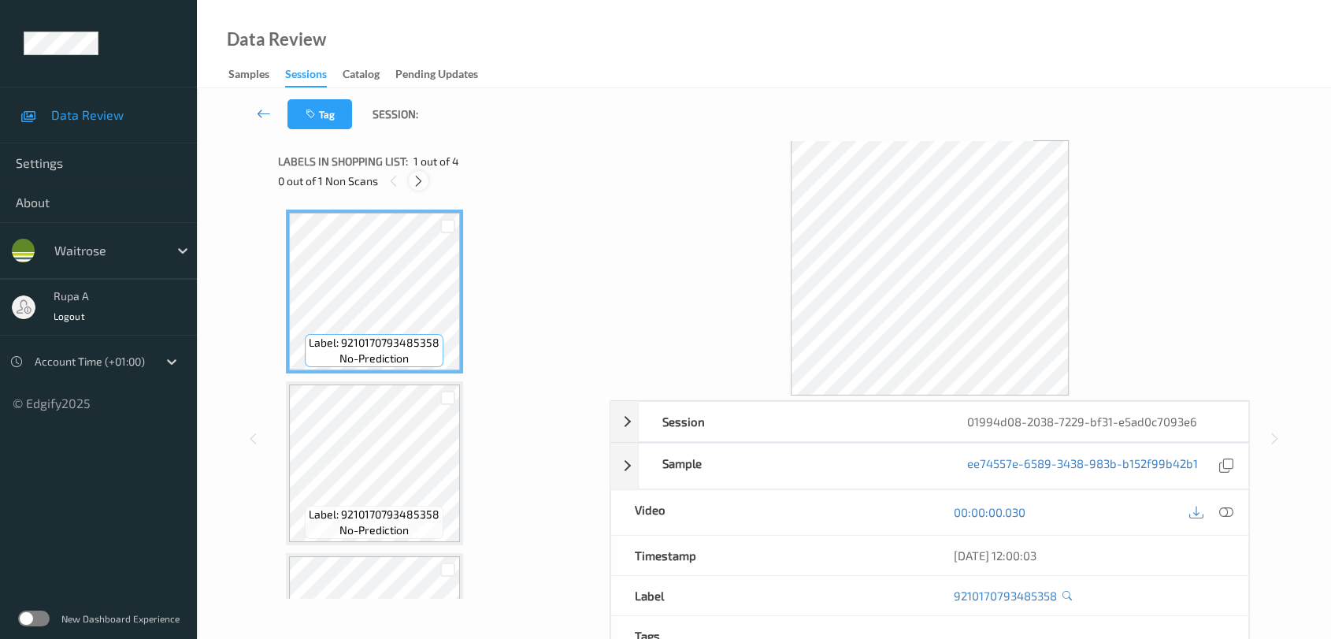
click at [421, 178] on icon at bounding box center [418, 181] width 13 height 14
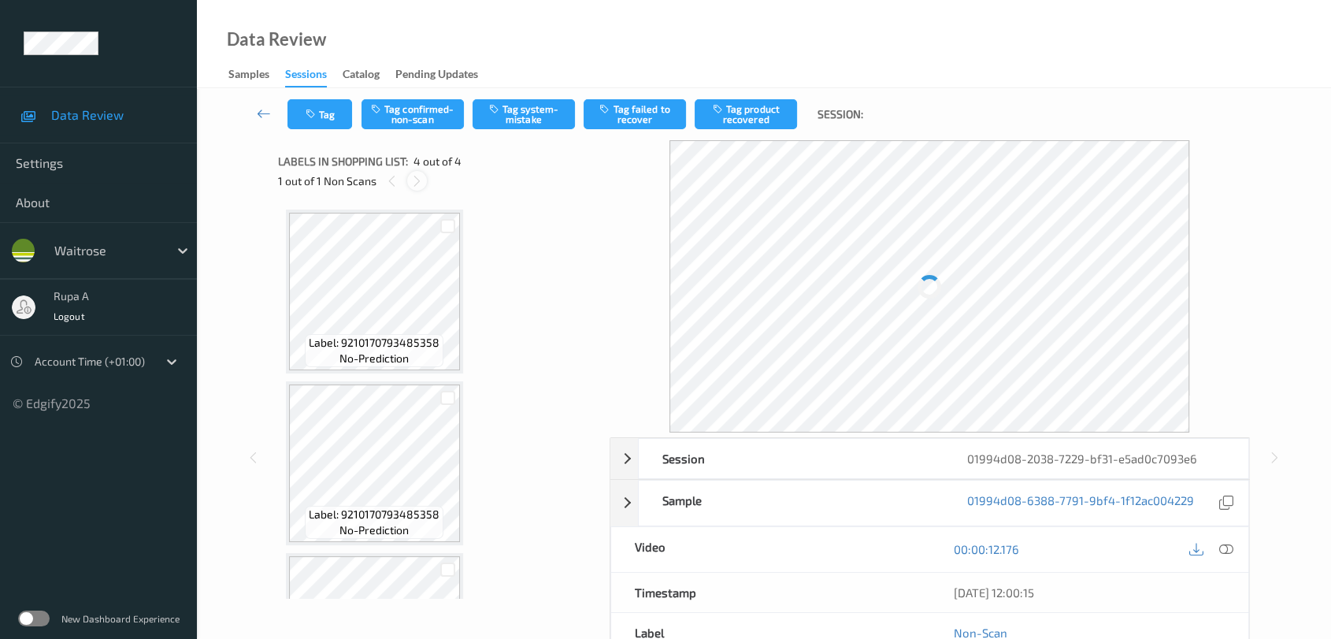
scroll to position [295, 0]
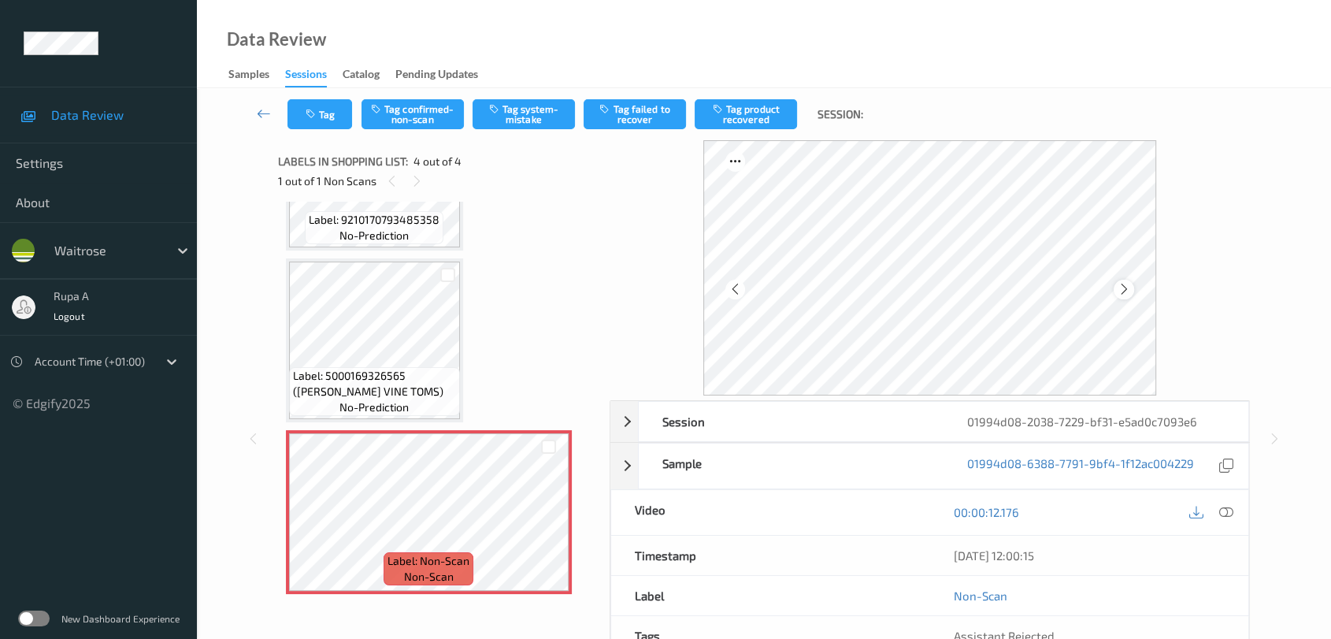
click at [1119, 291] on icon at bounding box center [1123, 289] width 13 height 14
click at [1126, 287] on icon at bounding box center [1123, 289] width 13 height 14
click at [523, 111] on button "Tag system-mistake" at bounding box center [524, 114] width 102 height 30
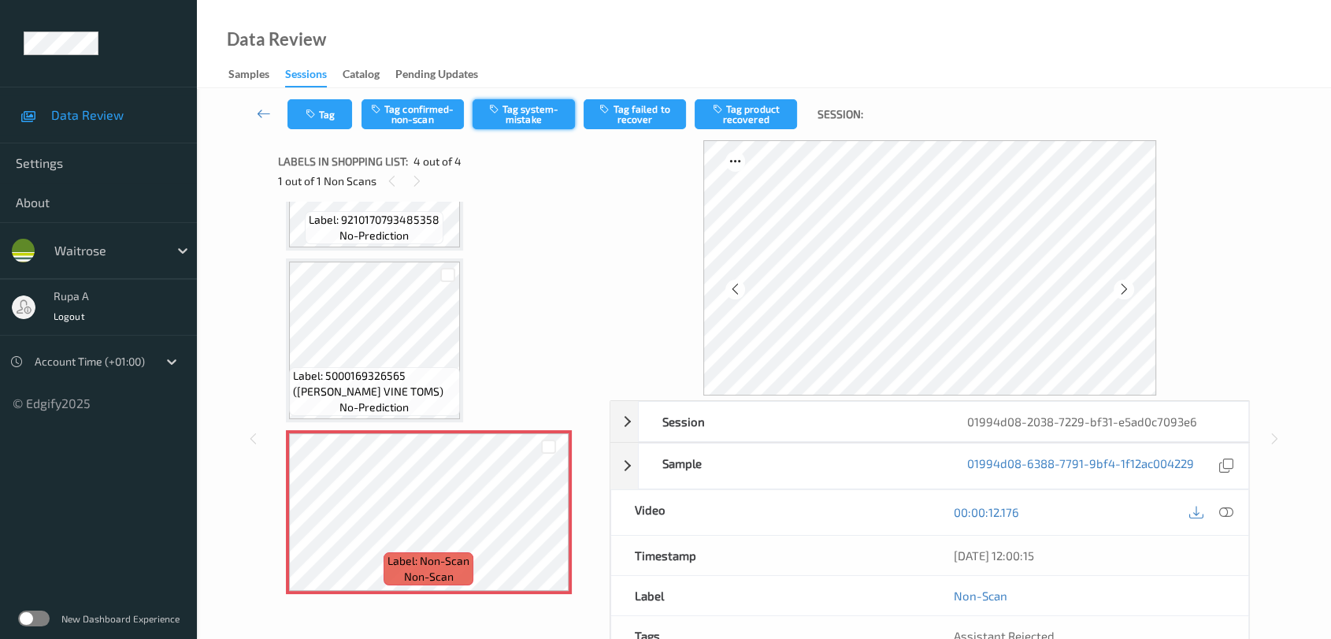
click at [517, 116] on button "Tag system-mistake" at bounding box center [524, 114] width 102 height 30
click at [333, 103] on button "Tag" at bounding box center [319, 114] width 65 height 30
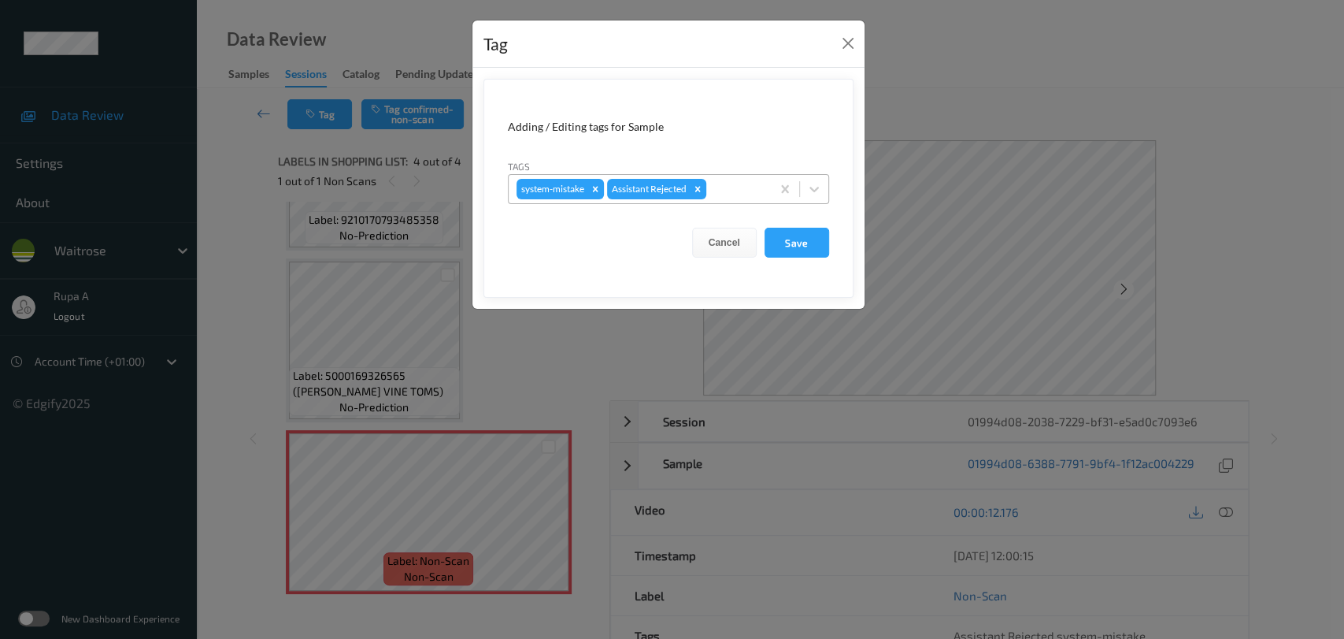
click at [749, 191] on div at bounding box center [737, 189] width 54 height 19
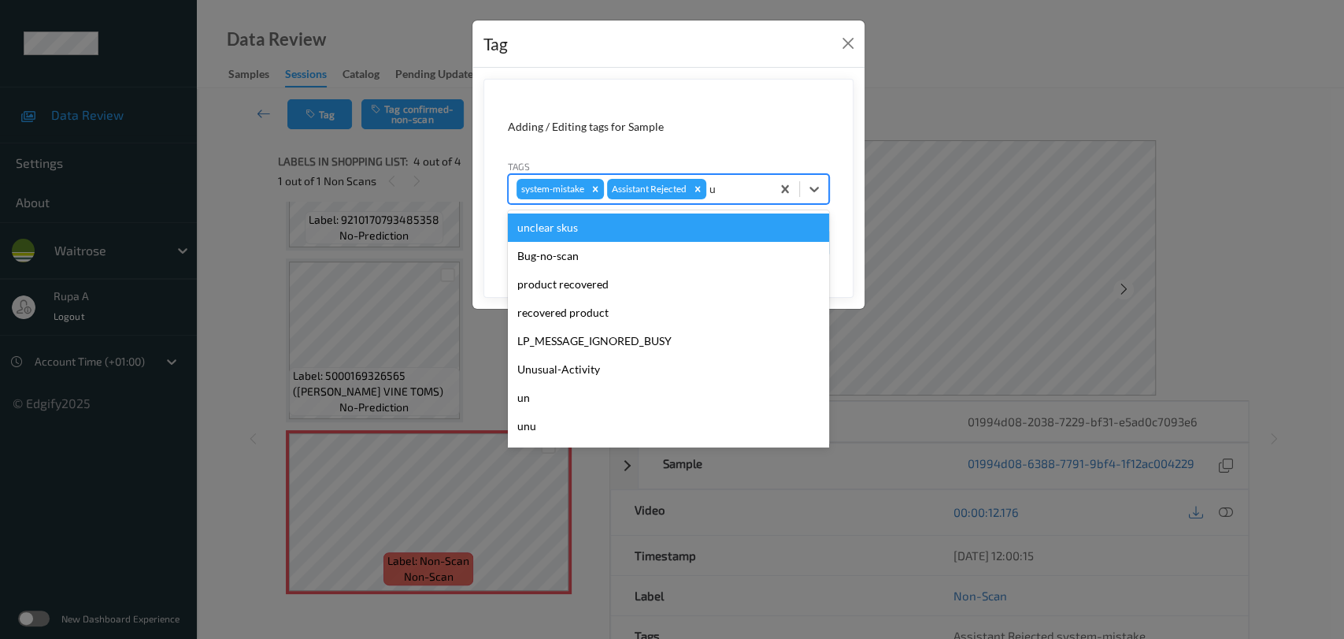
type input "un"
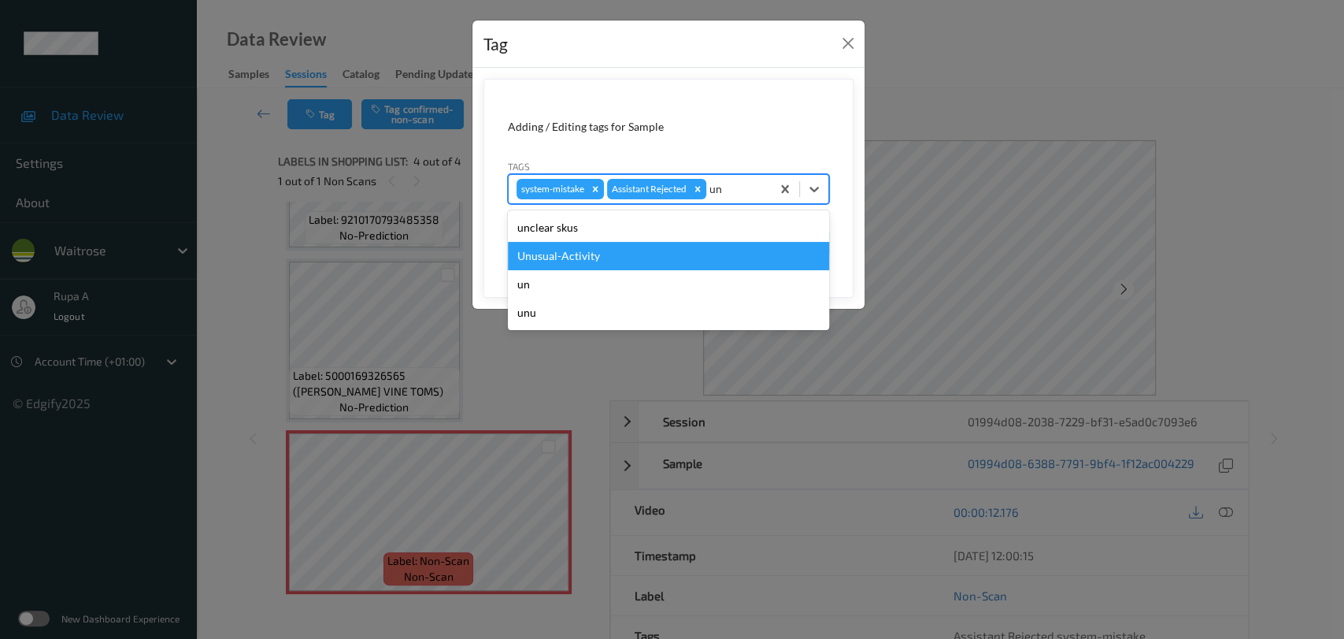
click at [651, 257] on div "Unusual-Activity" at bounding box center [668, 256] width 321 height 28
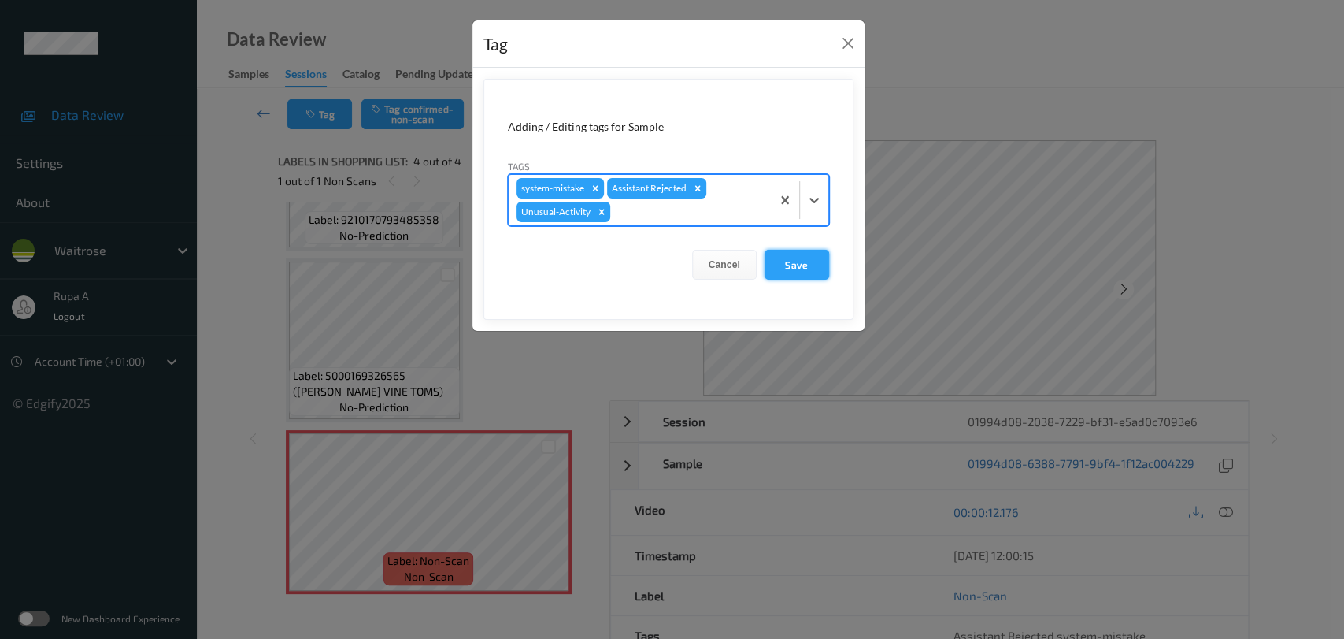
click at [812, 256] on button "Save" at bounding box center [797, 265] width 65 height 30
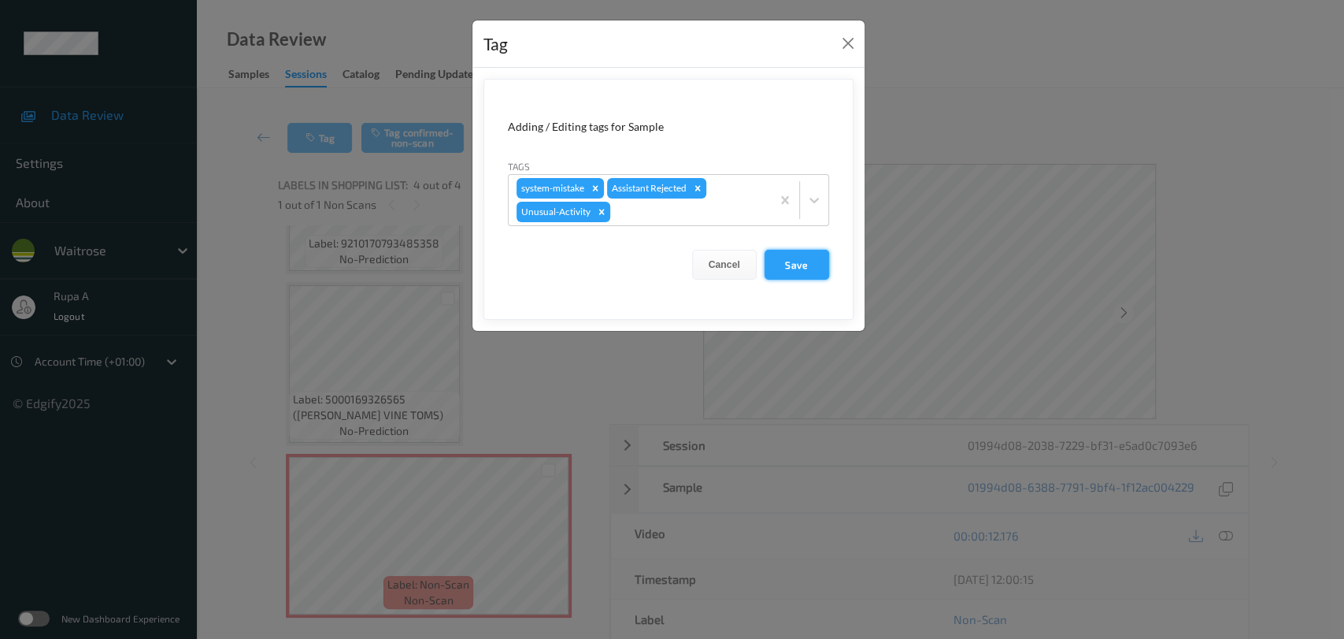
click at [806, 263] on button "Save" at bounding box center [797, 265] width 65 height 30
click at [795, 264] on button "Save" at bounding box center [797, 265] width 65 height 30
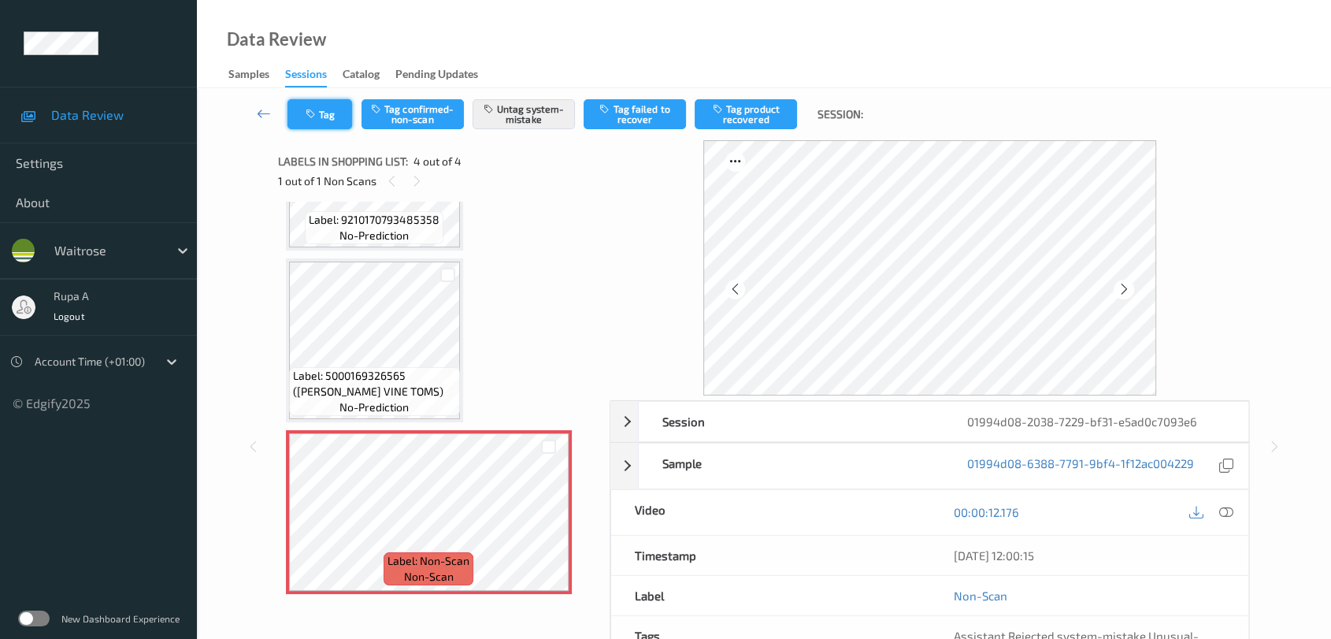
click at [321, 124] on button "Tag" at bounding box center [319, 114] width 65 height 30
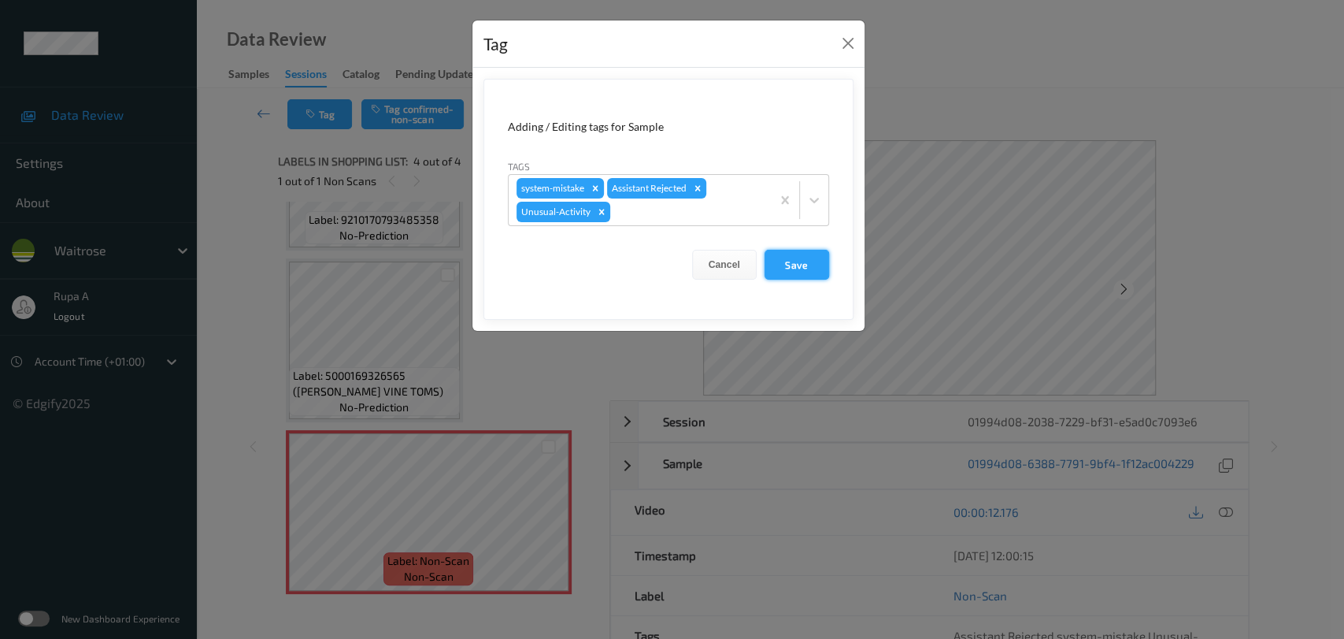
click at [807, 267] on button "Save" at bounding box center [797, 265] width 65 height 30
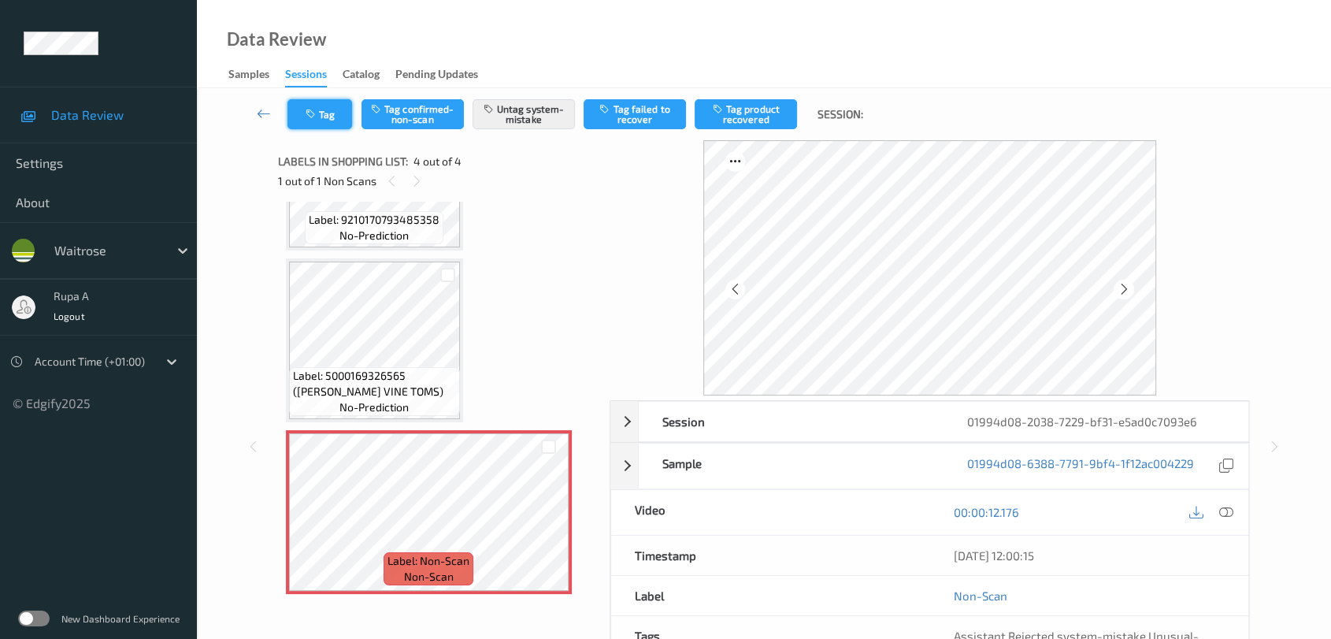
click at [316, 115] on icon "button" at bounding box center [312, 114] width 13 height 11
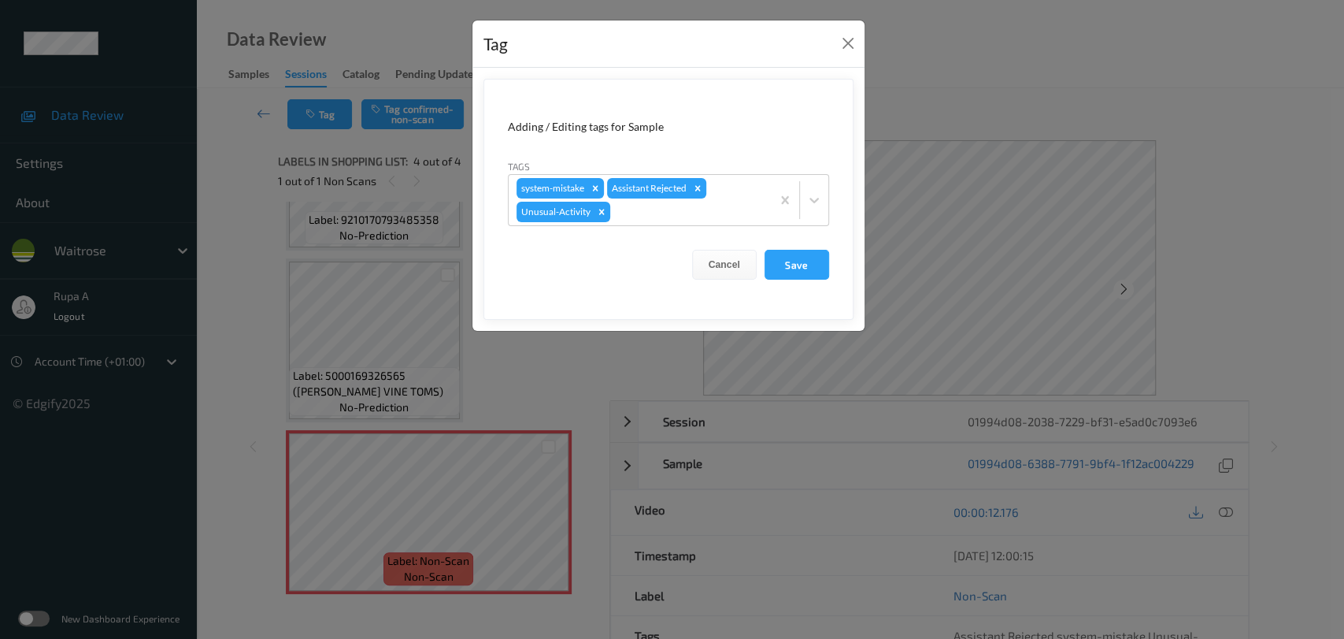
click at [447, 20] on div "Tag Adding / Editing tags for Sample Tags system-mistake Assistant Rejected Unu…" at bounding box center [672, 319] width 1344 height 639
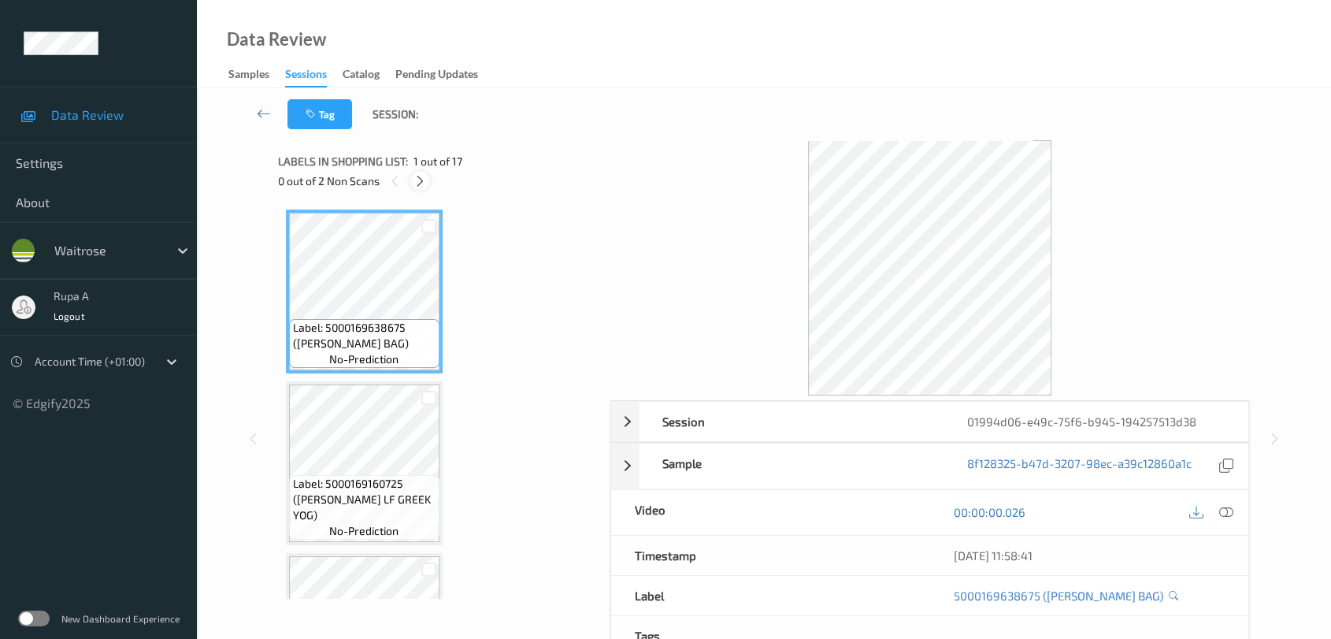
click at [421, 178] on icon at bounding box center [419, 181] width 13 height 14
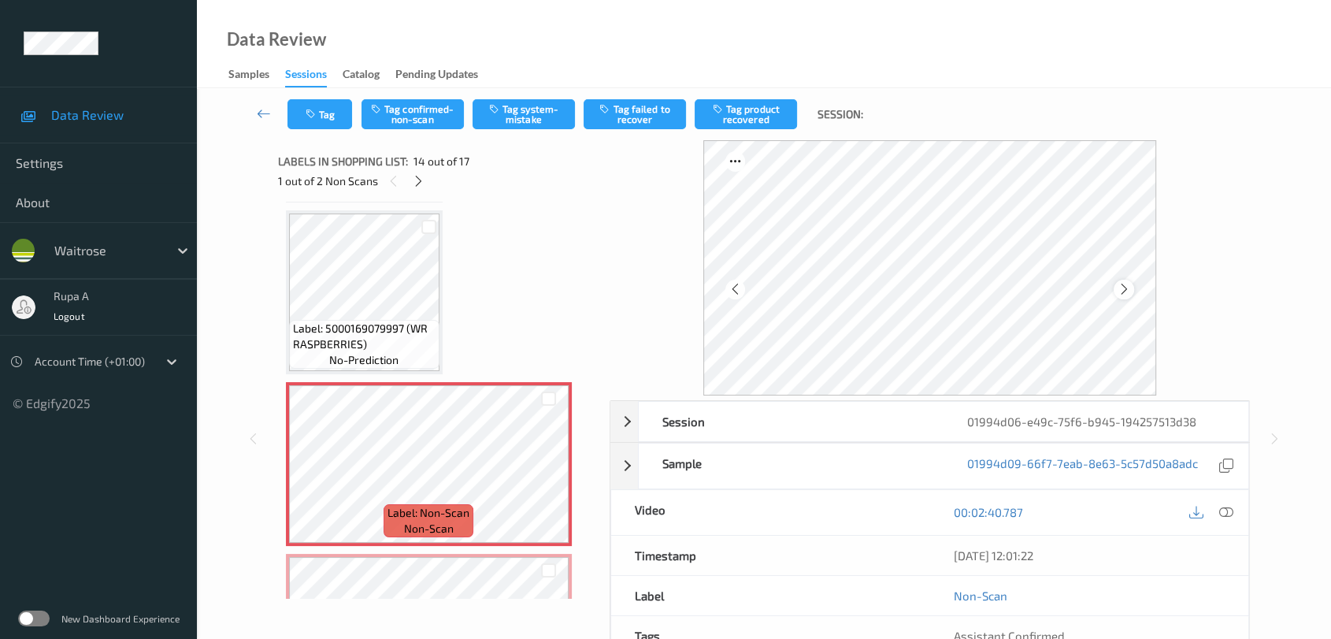
click at [1125, 280] on div at bounding box center [1124, 290] width 20 height 20
click at [1216, 512] on div at bounding box center [1225, 512] width 21 height 21
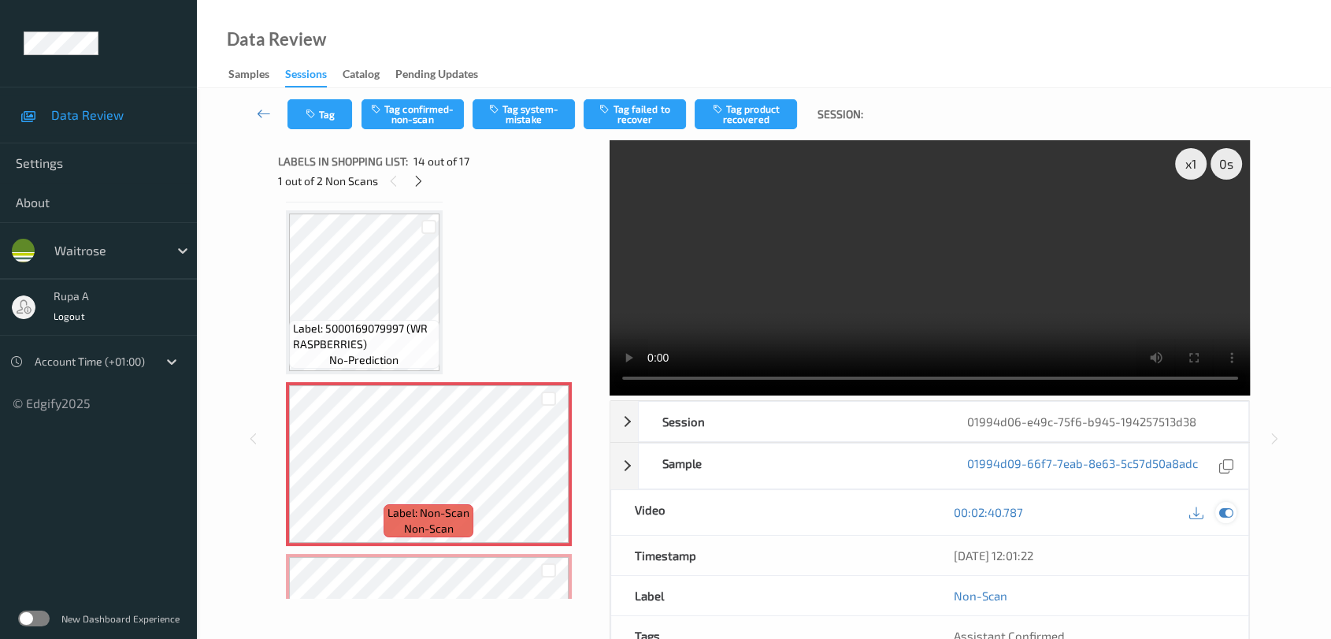
click at [1221, 512] on icon at bounding box center [1226, 512] width 14 height 14
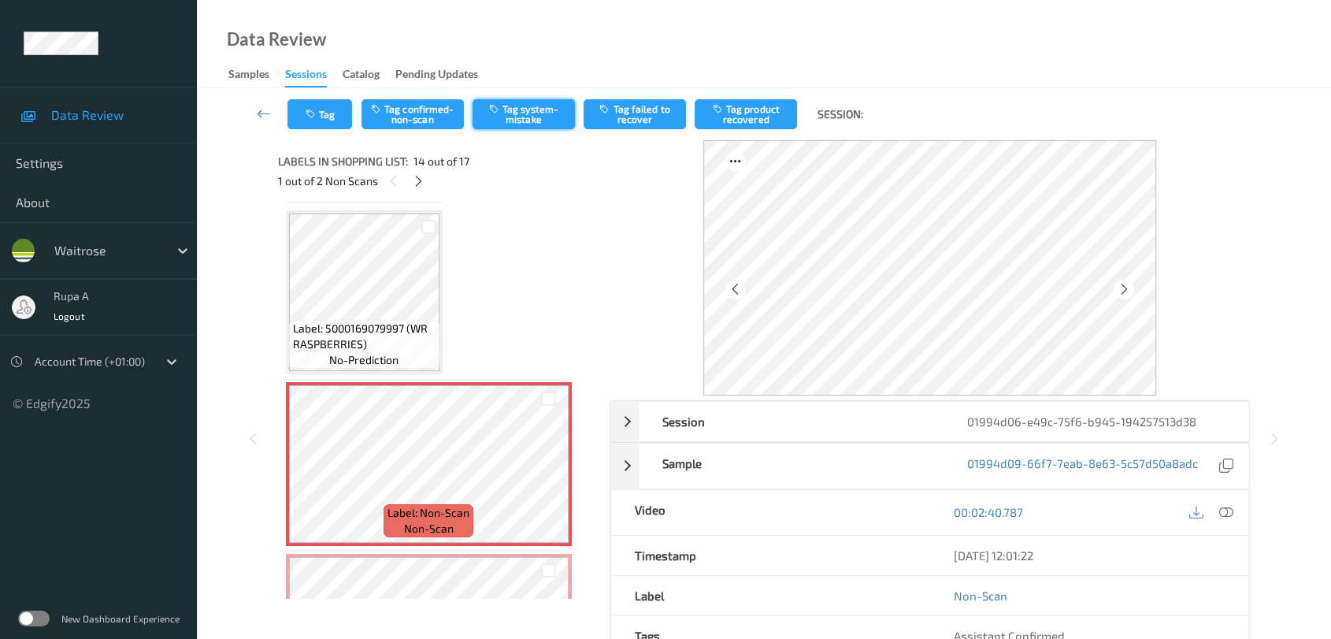
click at [542, 112] on button "Tag system-mistake" at bounding box center [524, 114] width 102 height 30
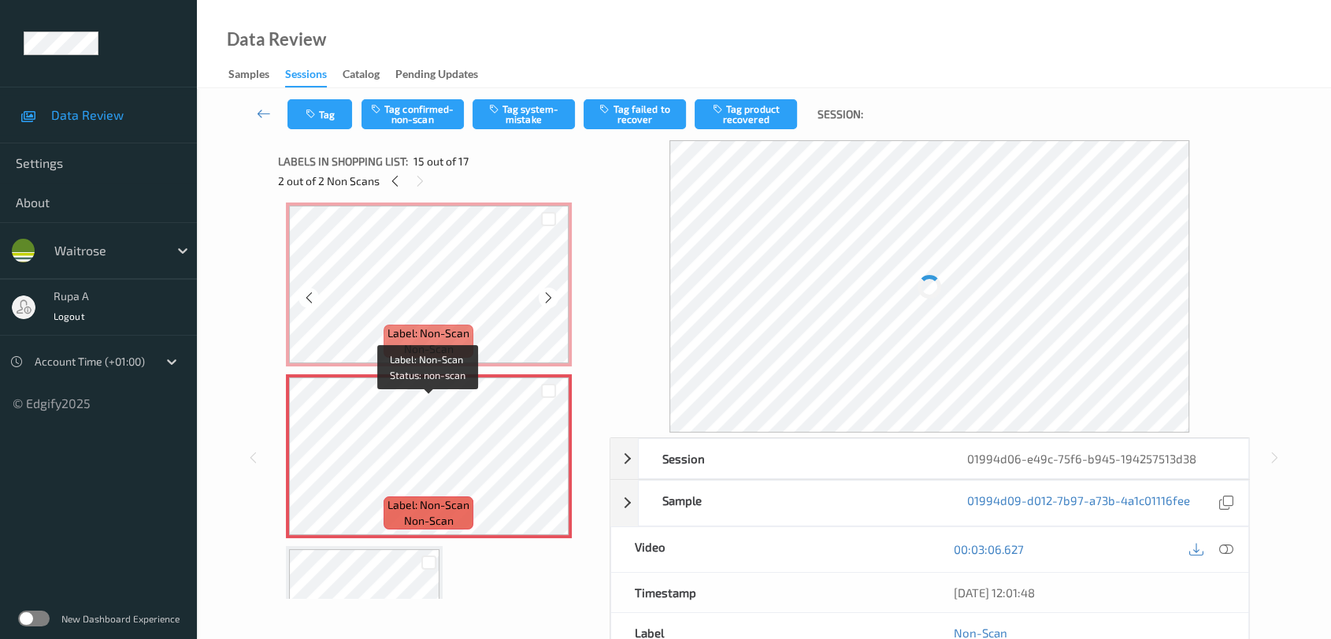
scroll to position [2147, 0]
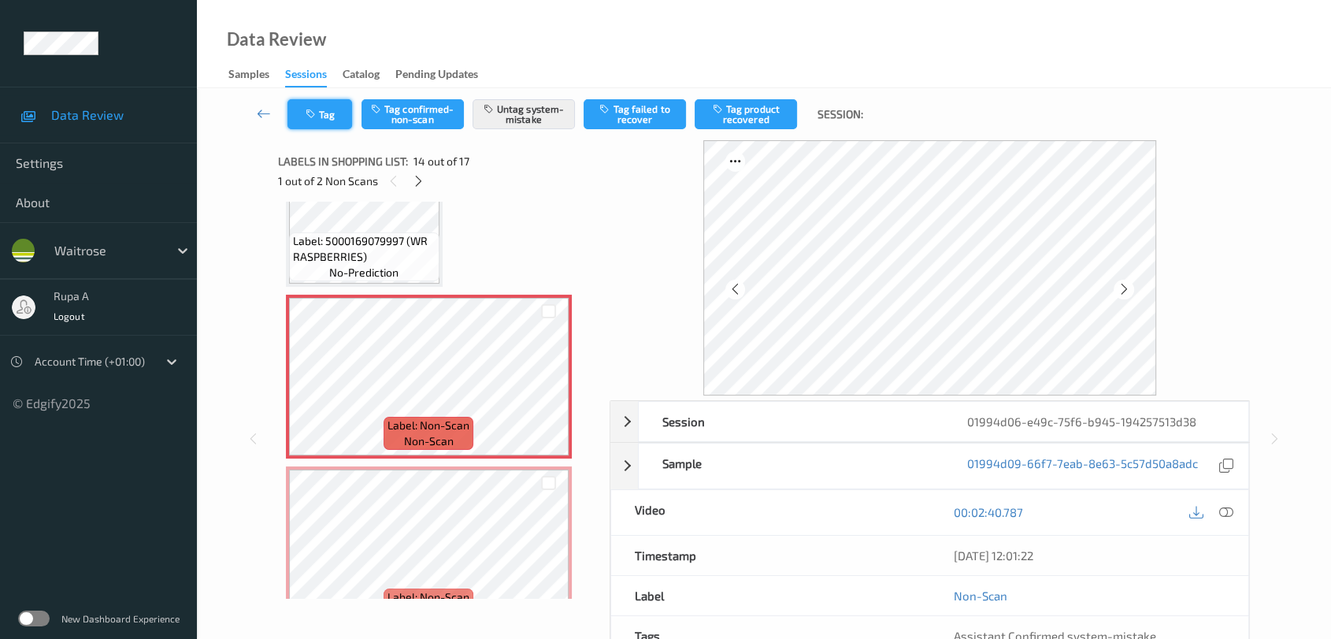
click at [320, 111] on button "Tag" at bounding box center [319, 114] width 65 height 30
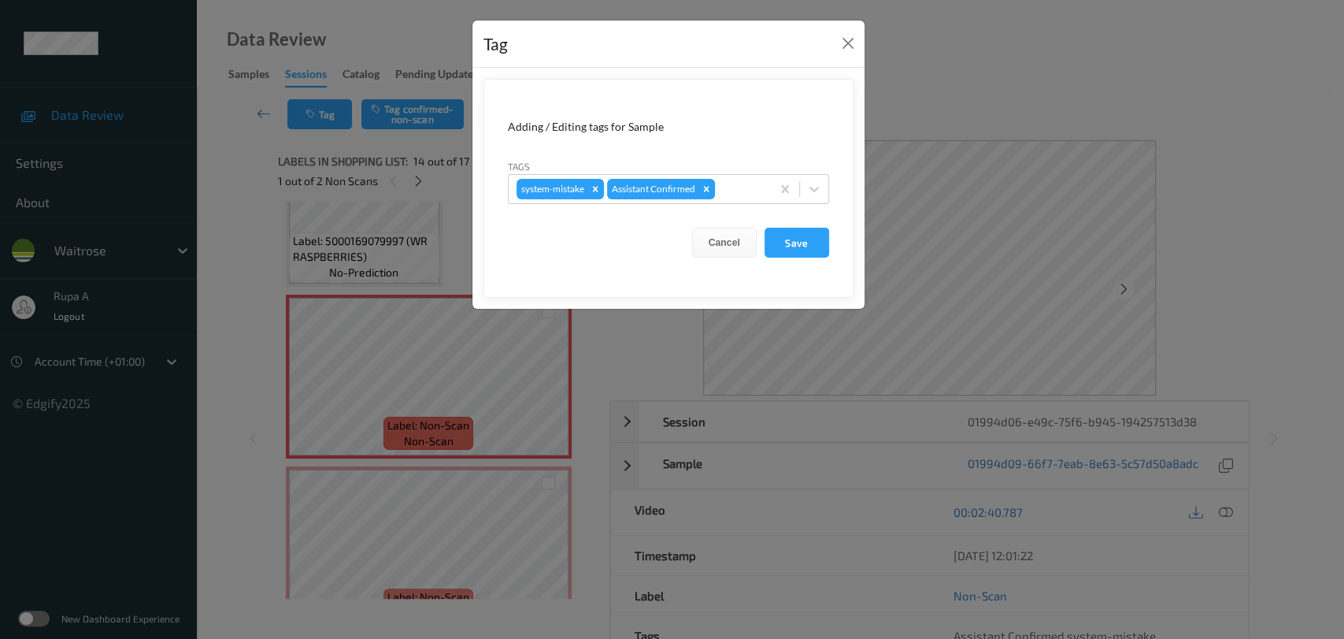
click at [741, 204] on form "Adding / Editing tags for Sample Tags system-mistake Assistant Confirmed Cancel…" at bounding box center [669, 188] width 370 height 219
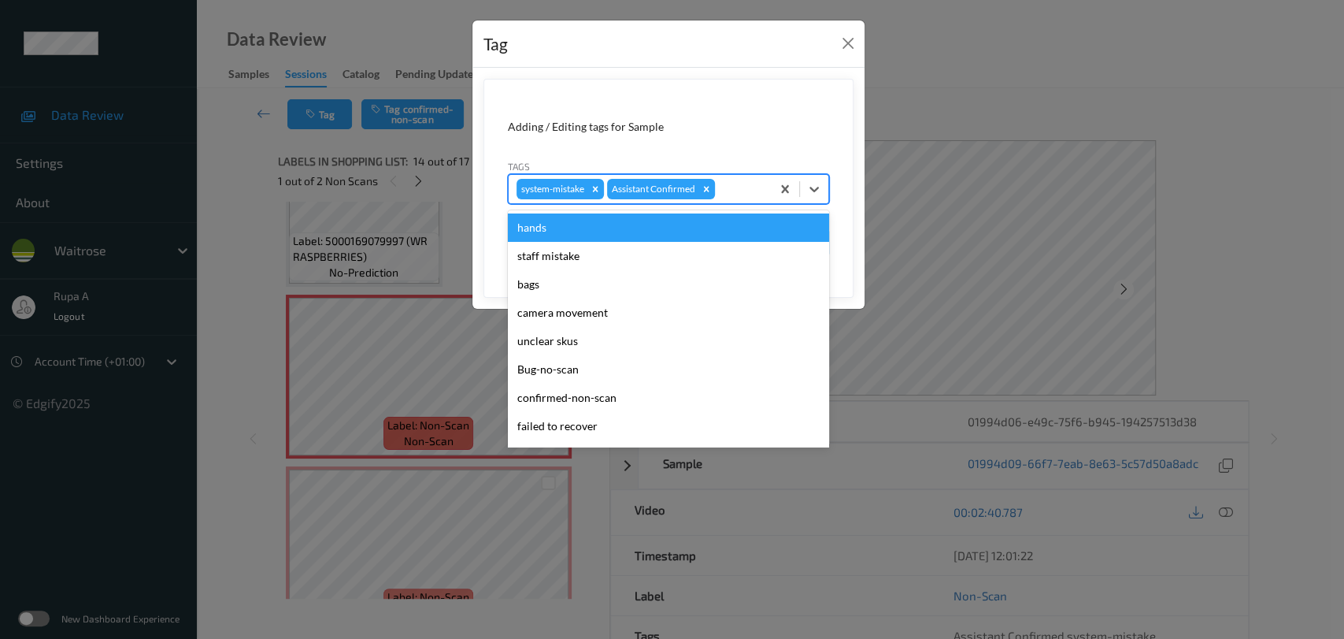
click at [739, 187] on div at bounding box center [740, 189] width 45 height 19
type input "un"
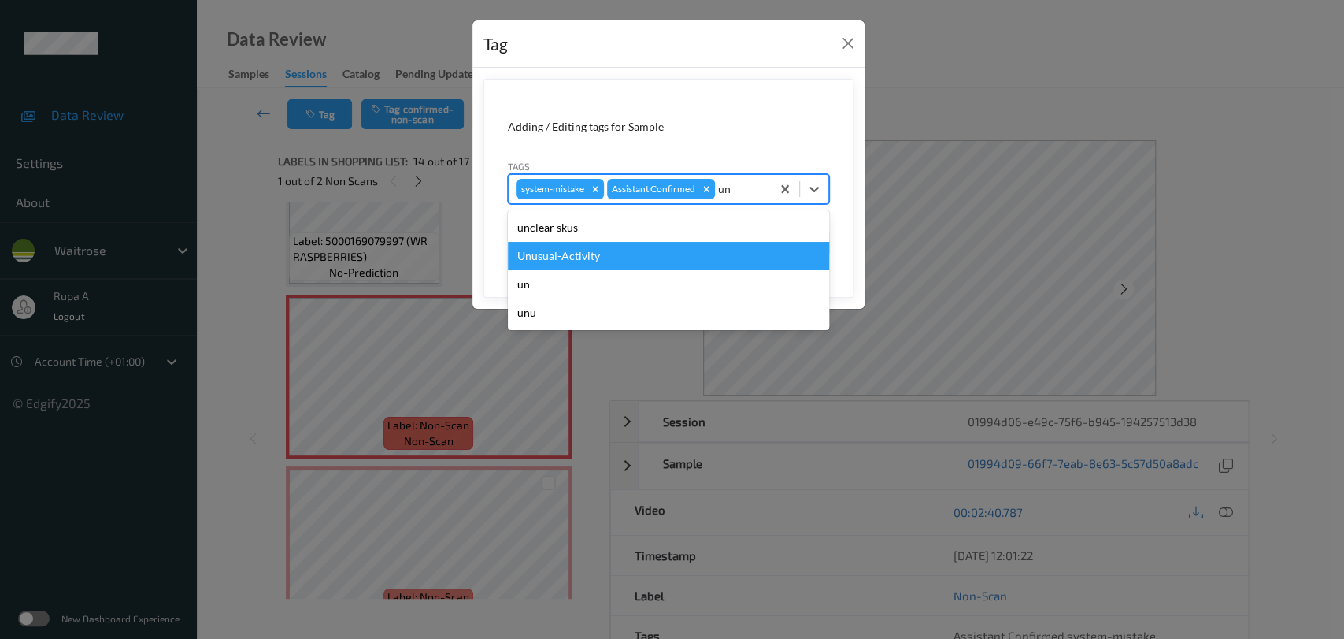
click at [653, 254] on div "Unusual-Activity" at bounding box center [668, 256] width 321 height 28
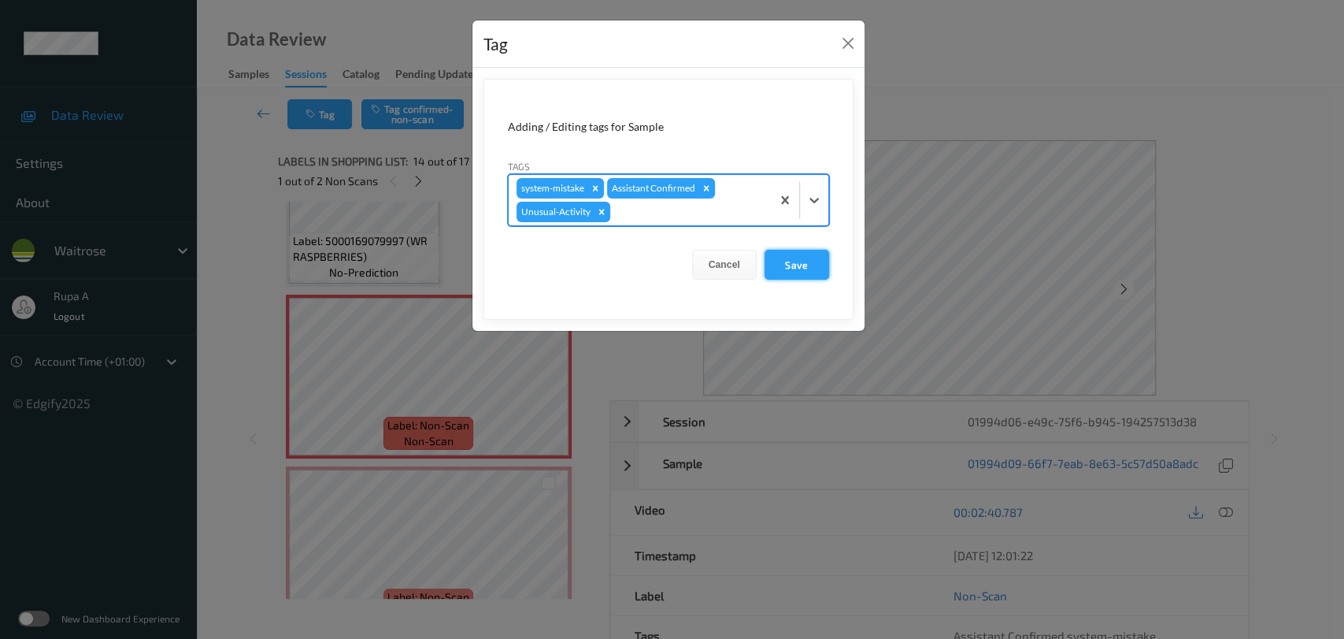
click at [812, 271] on button "Save" at bounding box center [797, 265] width 65 height 30
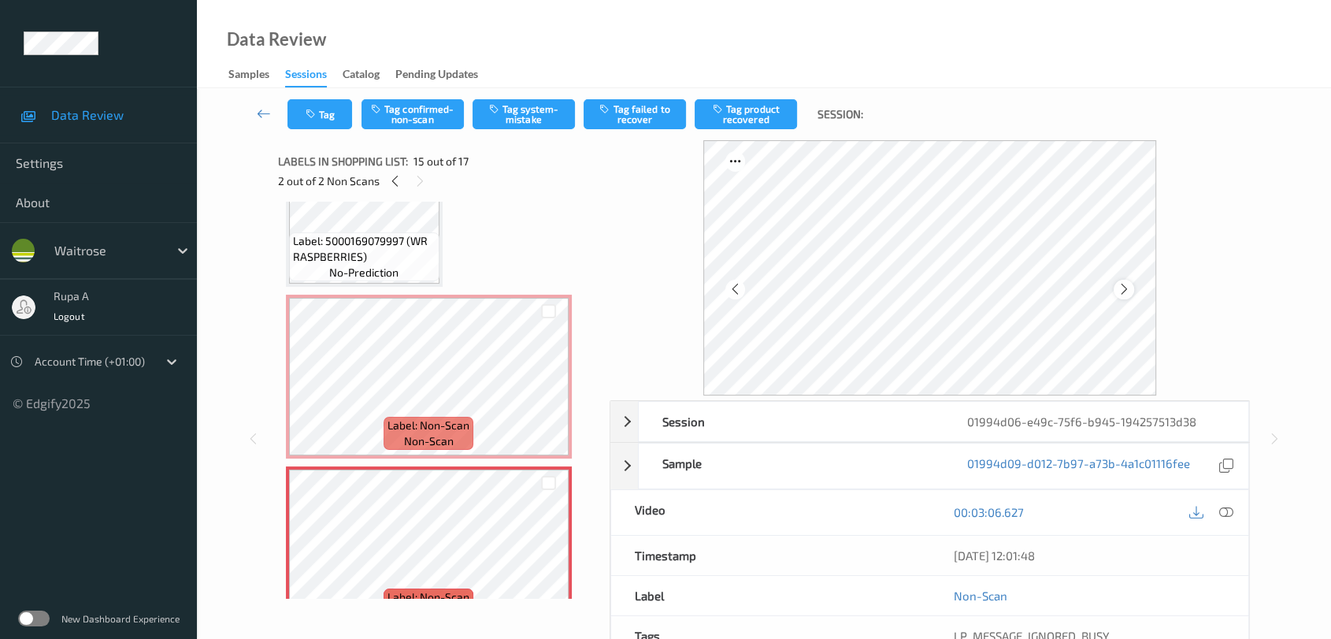
click at [1125, 284] on icon at bounding box center [1123, 289] width 13 height 14
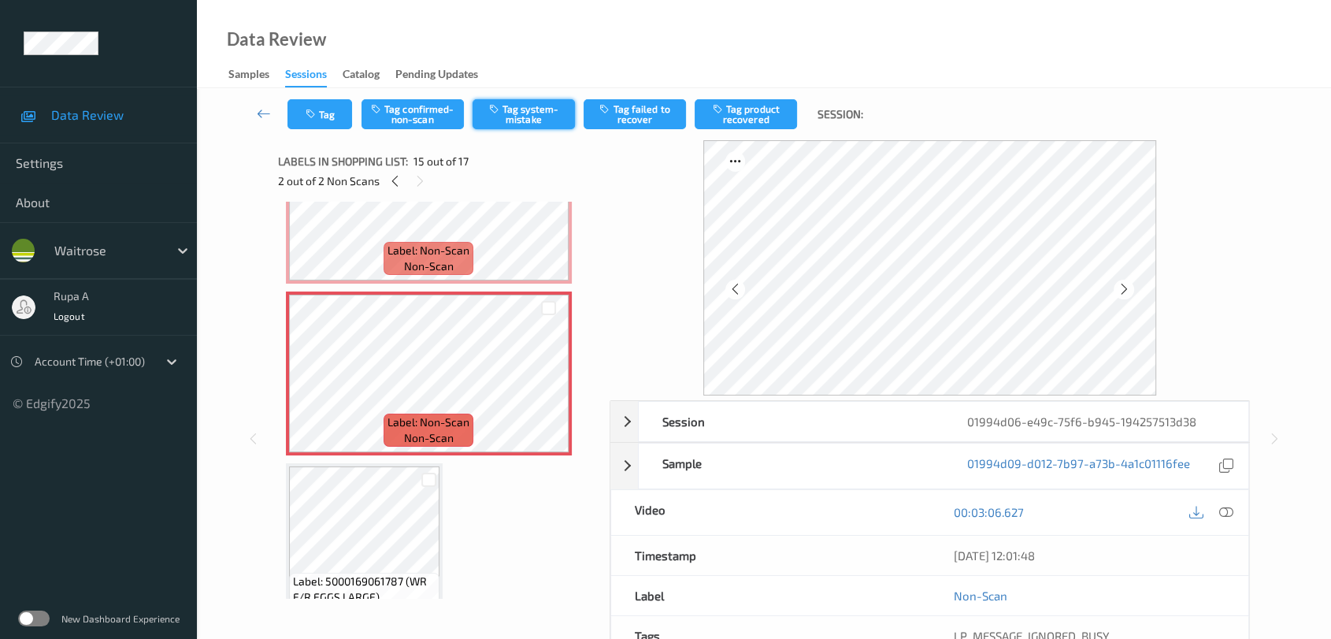
click at [510, 113] on button "Tag system-mistake" at bounding box center [524, 114] width 102 height 30
click at [281, 110] on link at bounding box center [263, 114] width 47 height 30
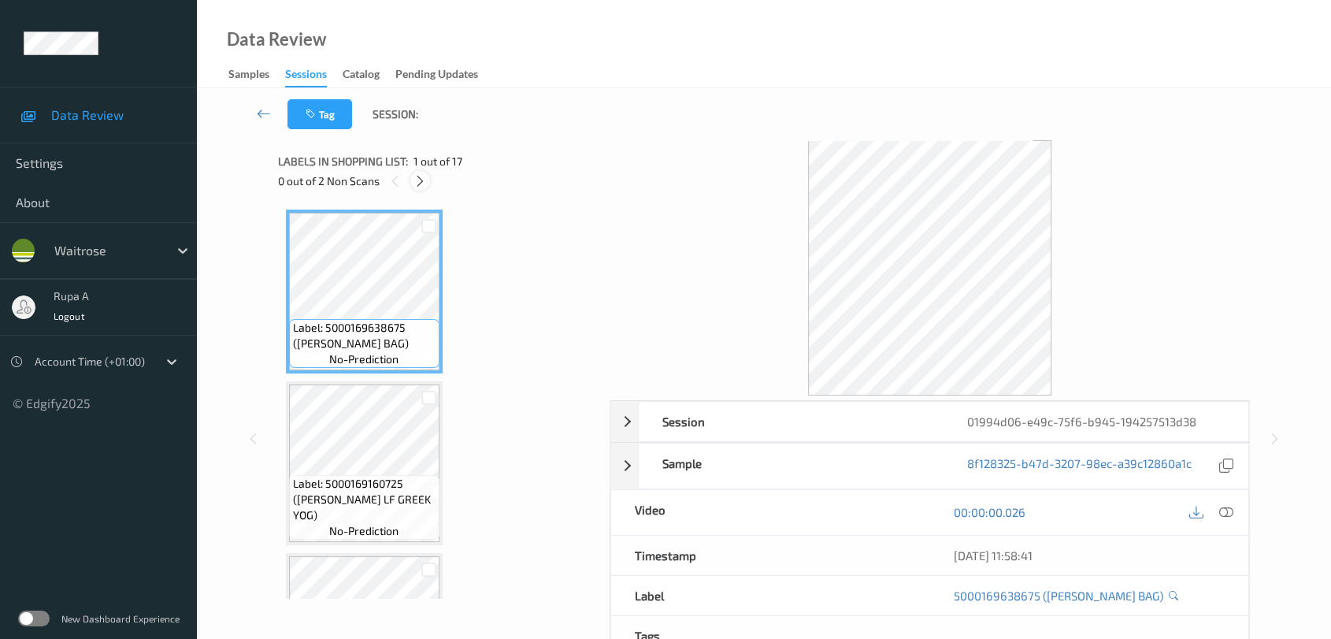
click at [415, 183] on icon at bounding box center [419, 181] width 13 height 14
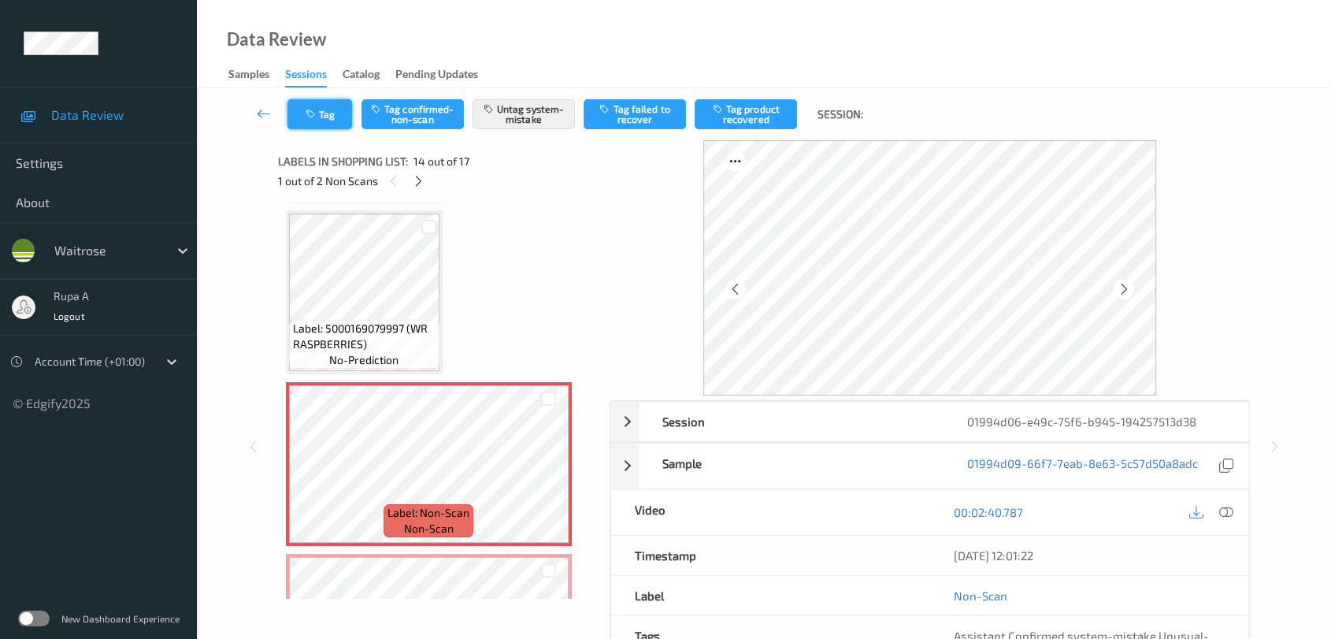
click at [316, 122] on button "Tag" at bounding box center [319, 114] width 65 height 30
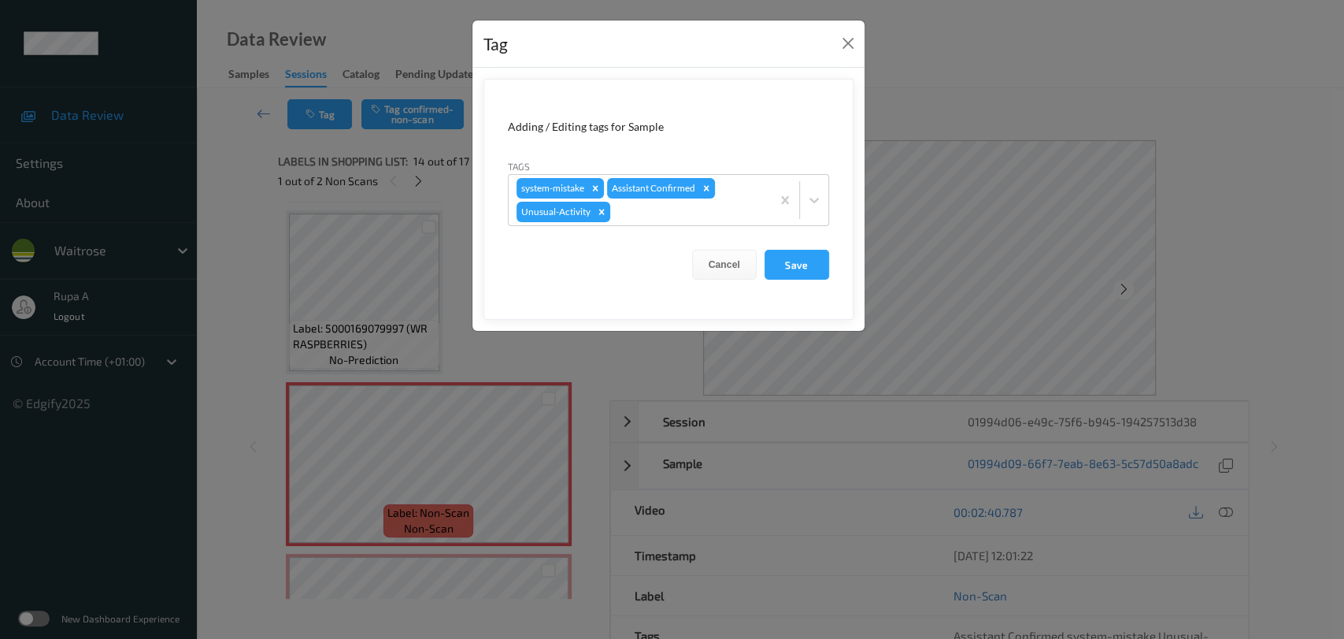
click at [263, 198] on div "Tag Adding / Editing tags for Sample Tags system-mistake Assistant Confirmed Un…" at bounding box center [672, 319] width 1344 height 639
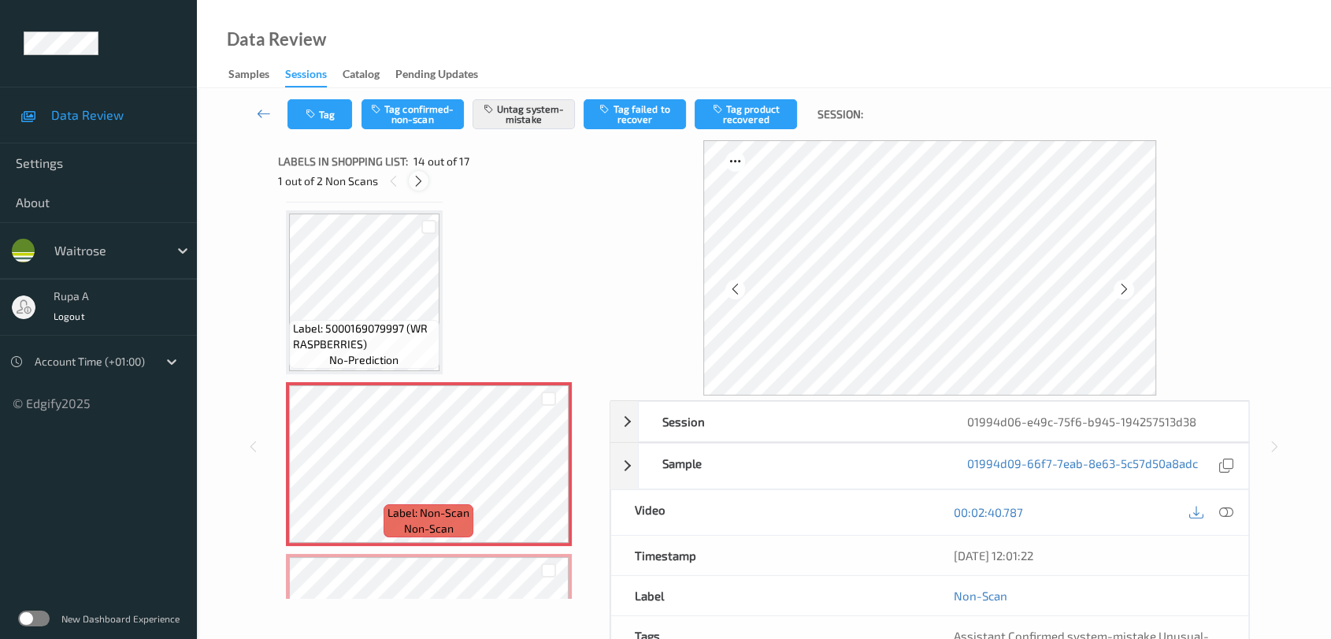
click at [419, 184] on icon at bounding box center [418, 181] width 13 height 14
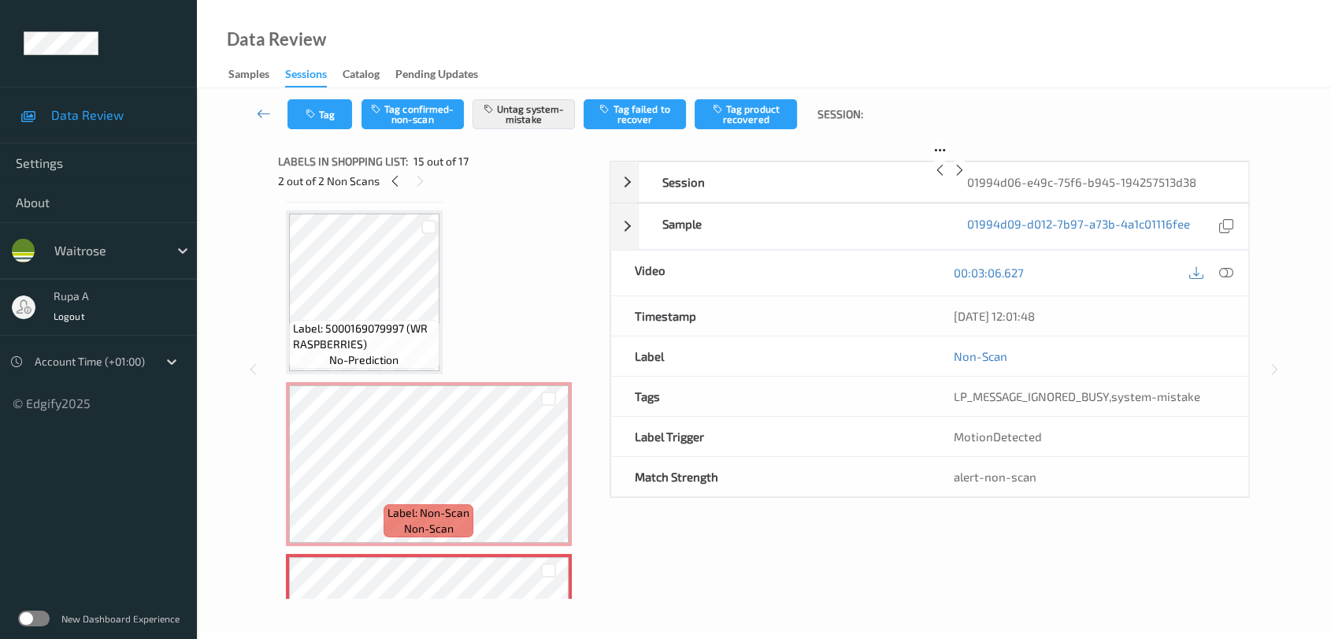
scroll to position [2230, 0]
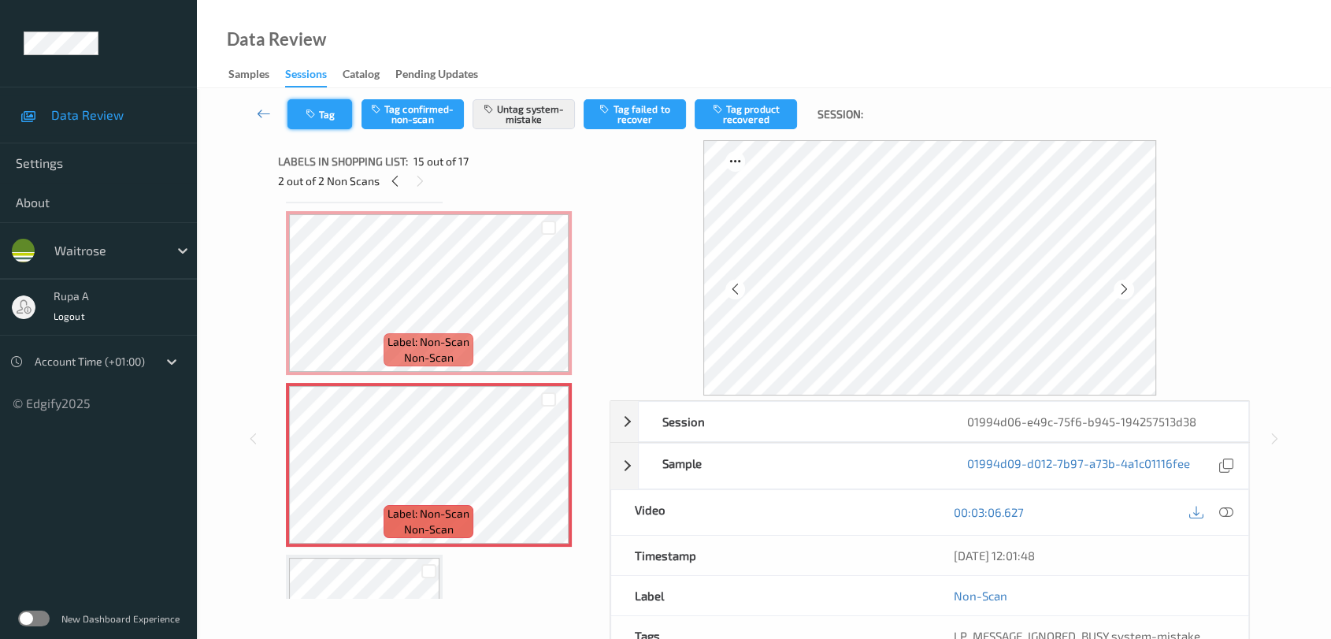
click at [324, 113] on button "Tag" at bounding box center [319, 114] width 65 height 30
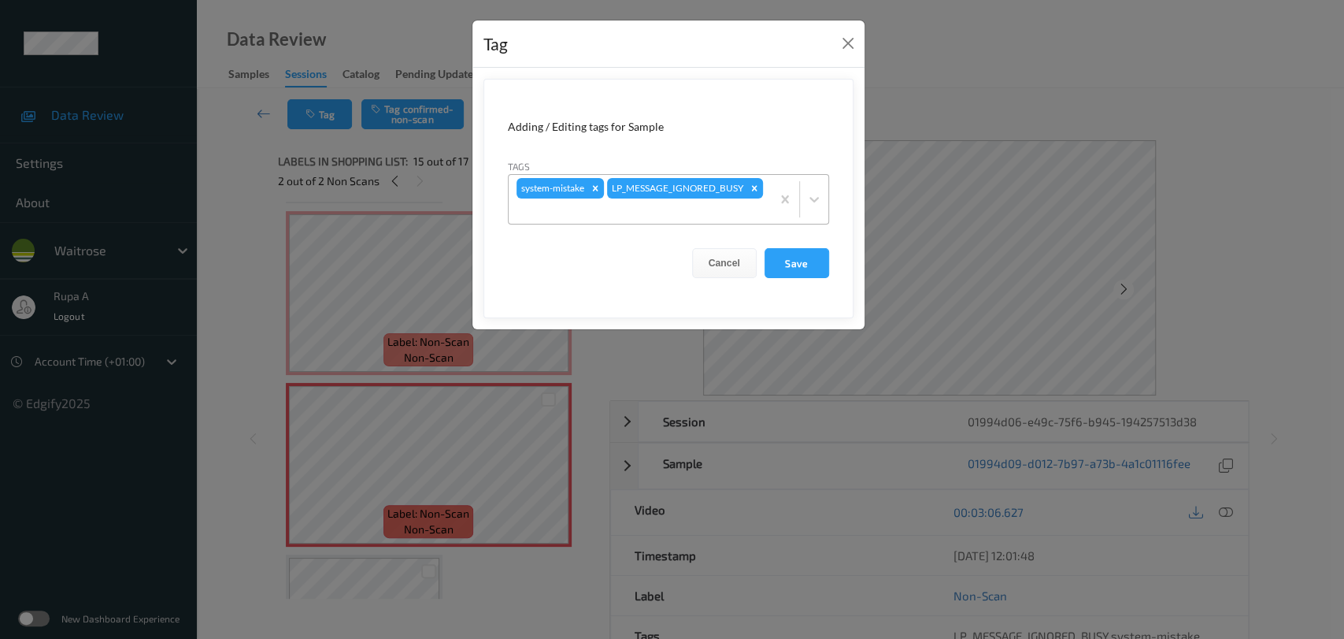
click at [659, 209] on div at bounding box center [640, 211] width 246 height 19
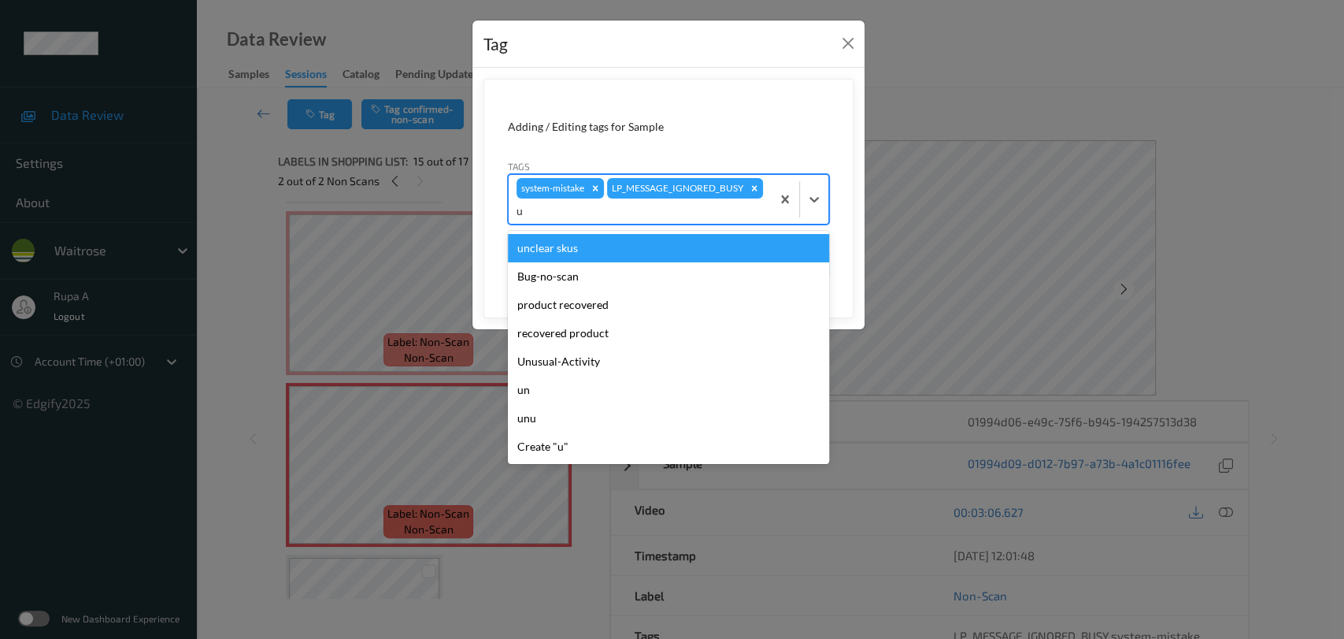
type input "un"
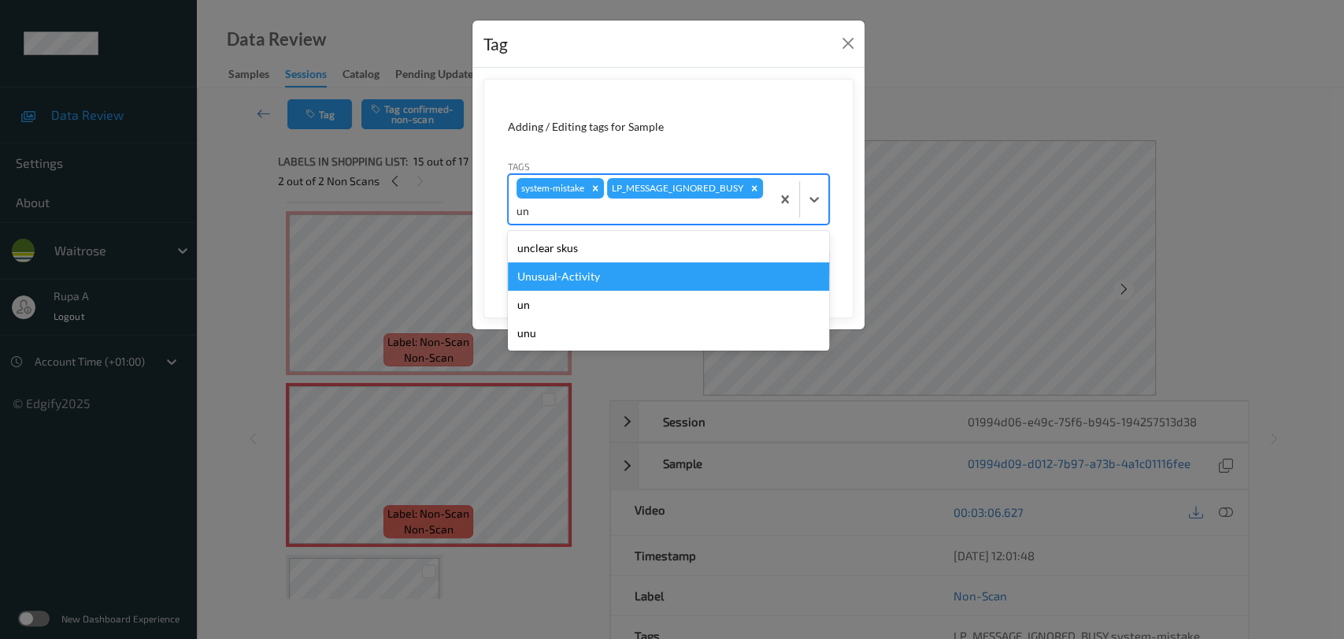
click at [576, 274] on div "Unusual-Activity" at bounding box center [668, 276] width 321 height 28
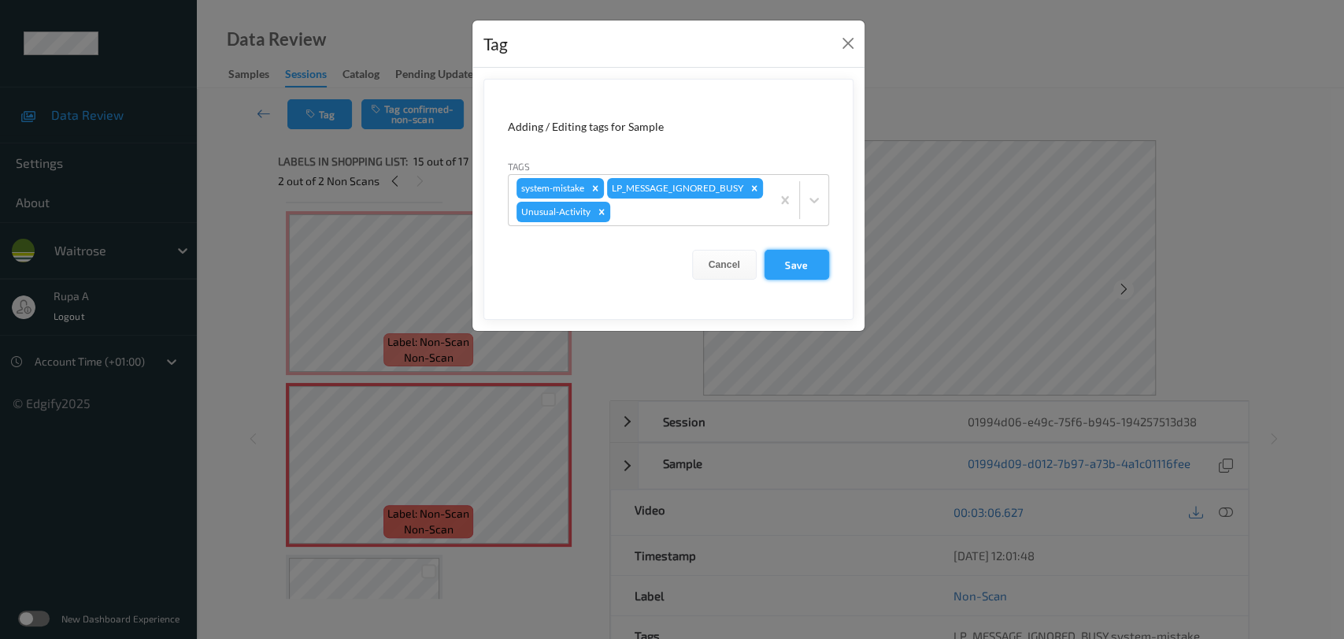
click at [811, 270] on button "Save" at bounding box center [797, 265] width 65 height 30
click at [791, 261] on button "Save" at bounding box center [797, 265] width 65 height 30
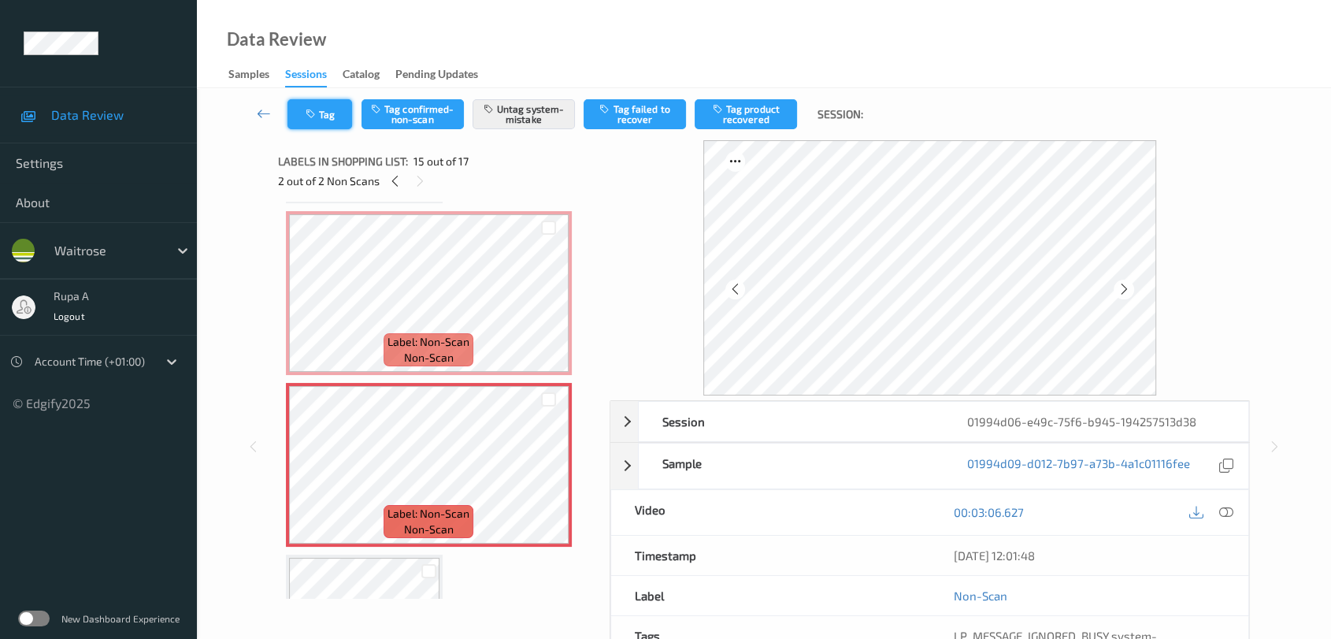
click at [330, 109] on button "Tag" at bounding box center [319, 114] width 65 height 30
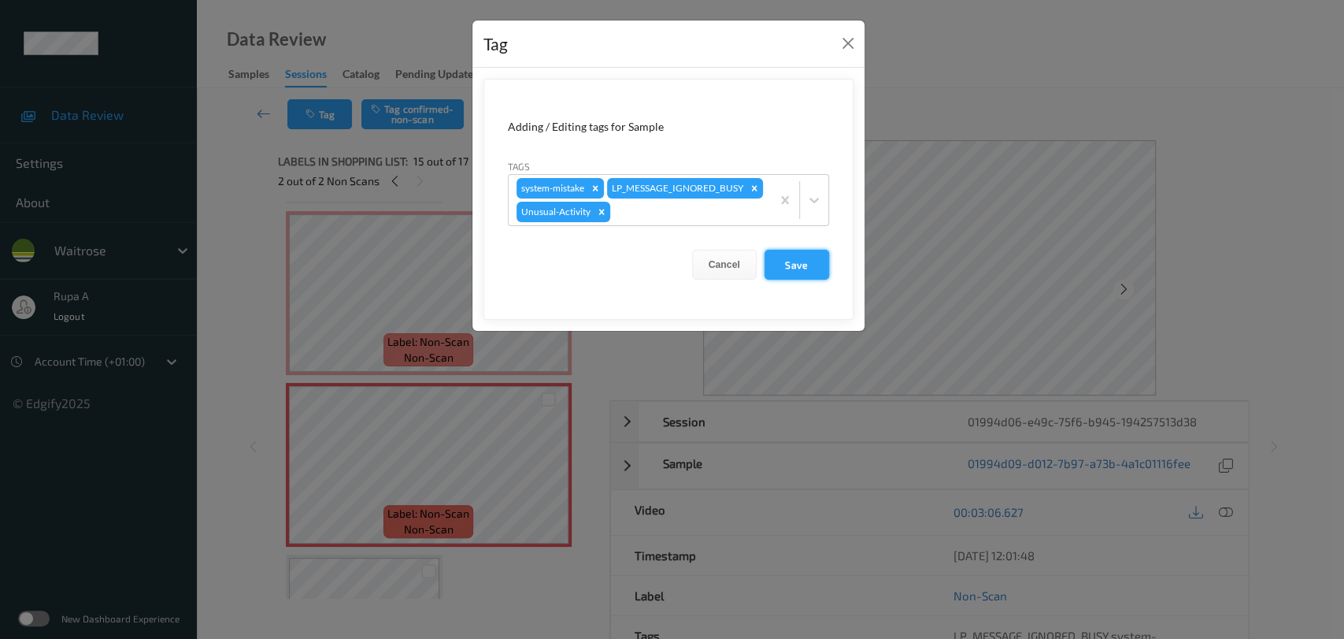
click at [792, 261] on button "Save" at bounding box center [797, 265] width 65 height 30
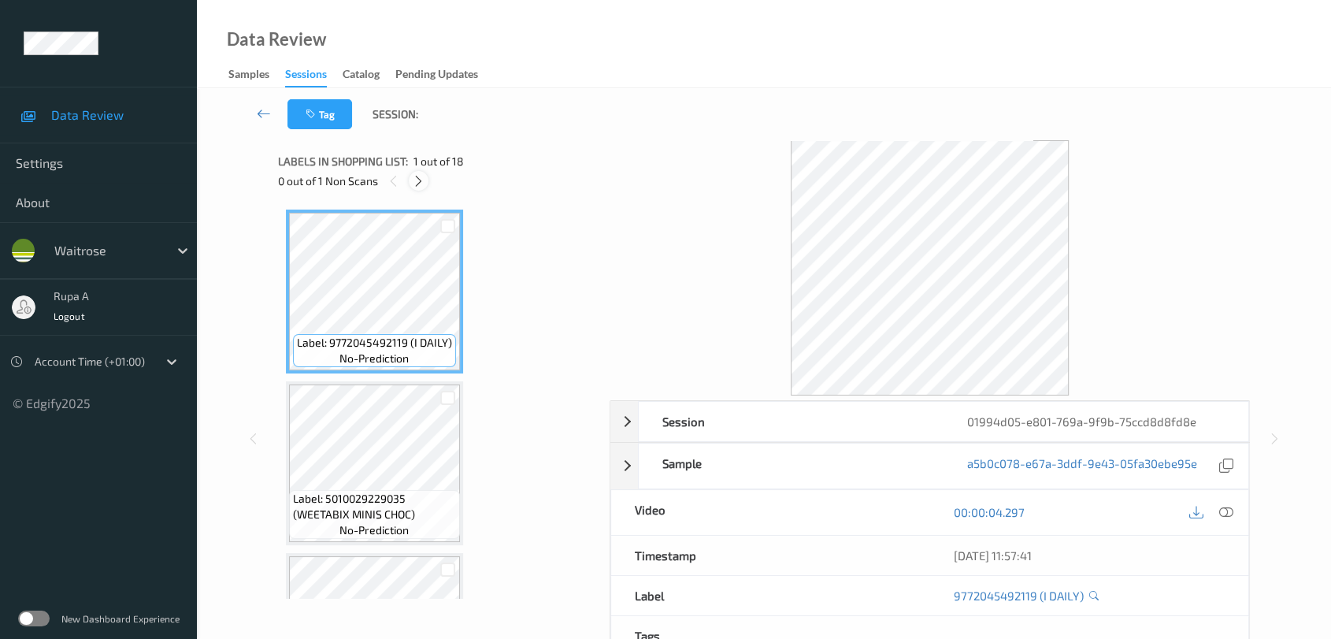
click at [411, 176] on div at bounding box center [419, 181] width 20 height 20
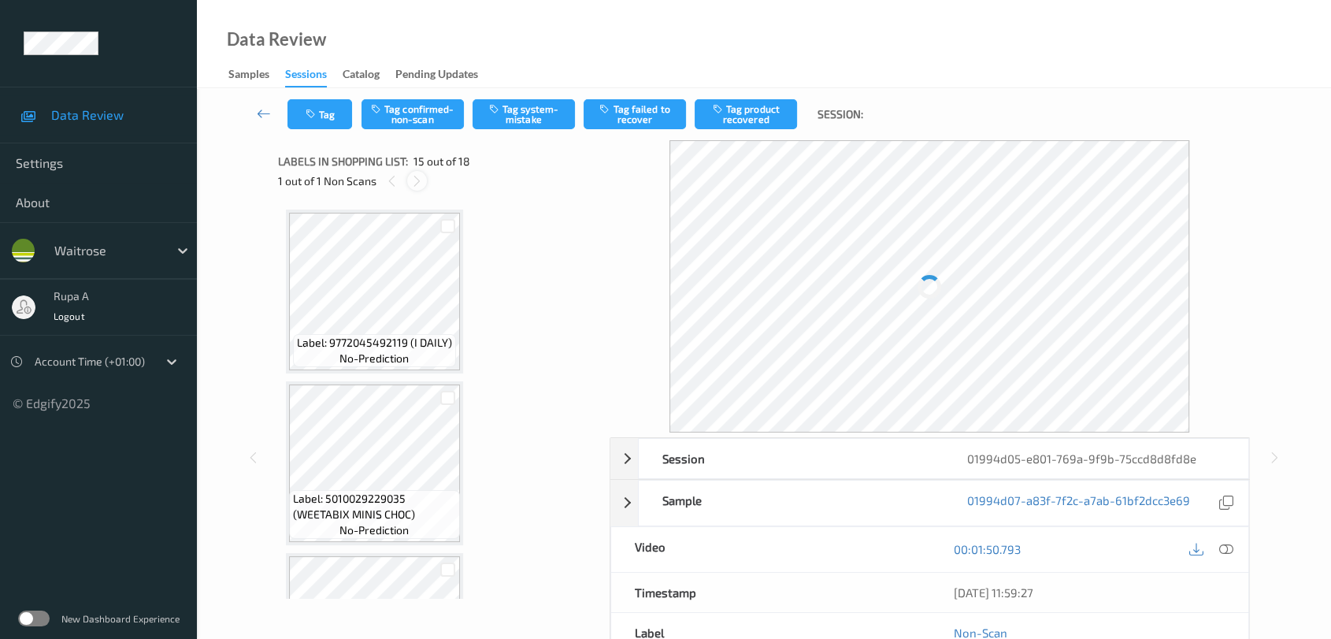
scroll to position [2230, 0]
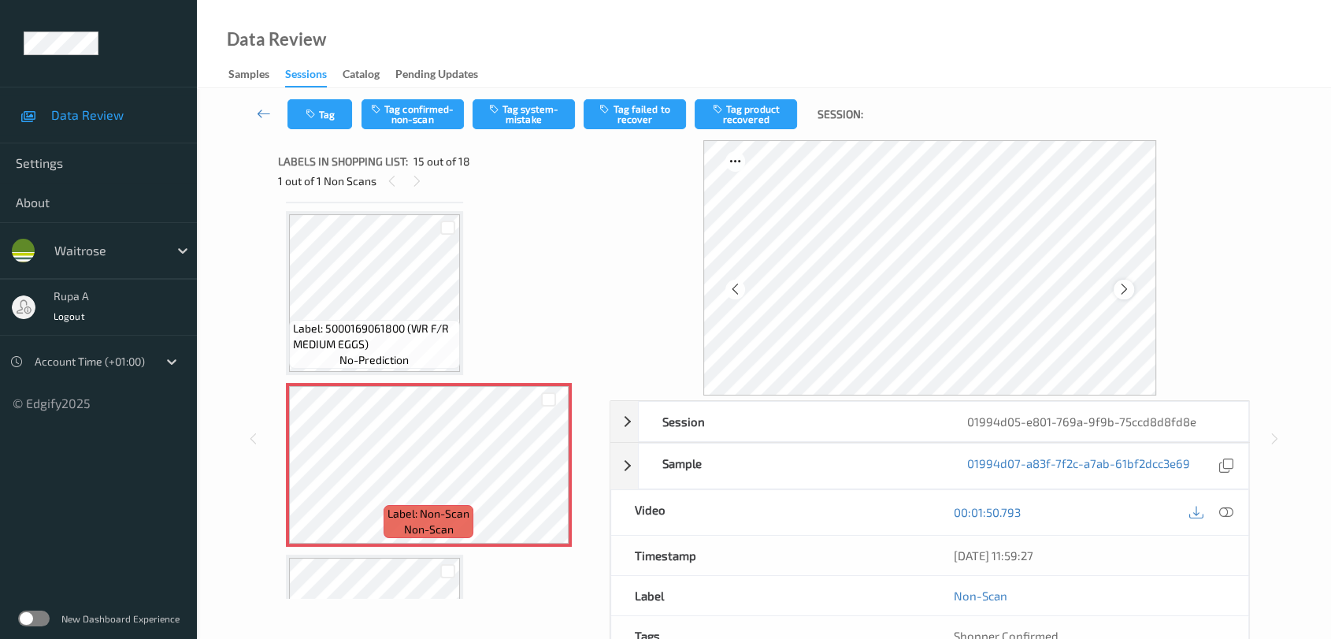
click at [1121, 282] on icon at bounding box center [1123, 289] width 13 height 14
click at [1120, 282] on icon at bounding box center [1123, 289] width 13 height 14
click at [1122, 290] on icon at bounding box center [1123, 289] width 13 height 14
click at [1123, 290] on icon at bounding box center [1123, 289] width 13 height 14
click at [536, 124] on button "Tag system-mistake" at bounding box center [524, 114] width 102 height 30
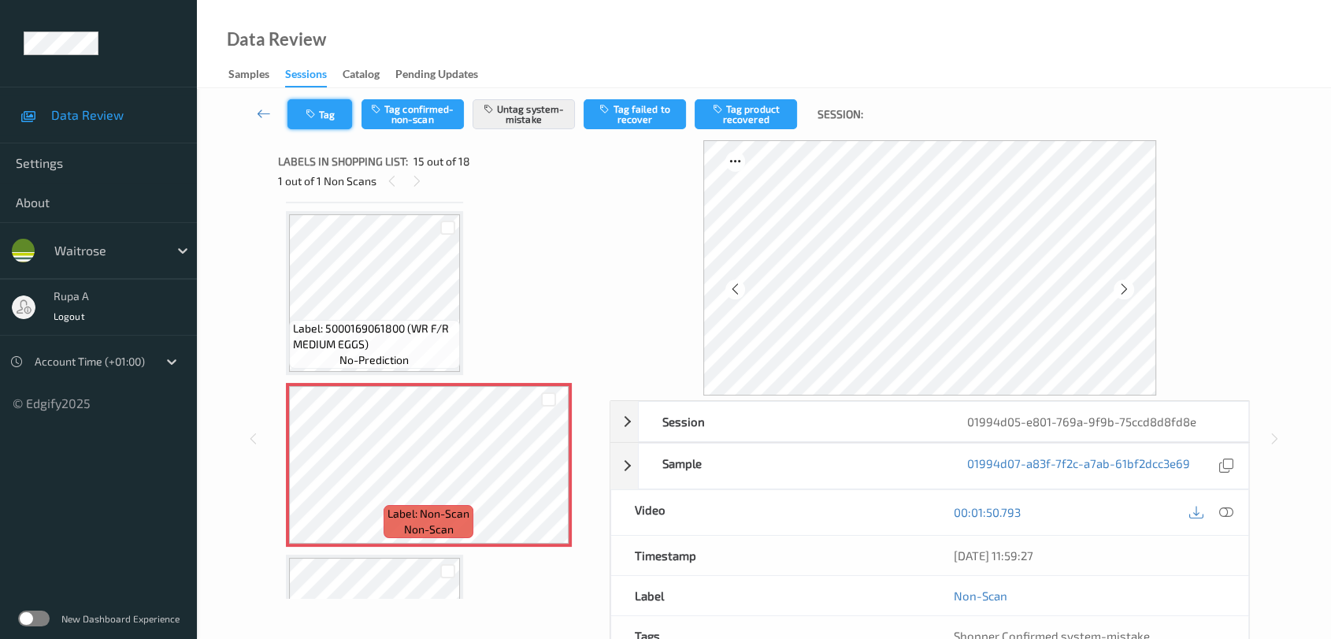
click at [321, 116] on button "Tag" at bounding box center [319, 114] width 65 height 30
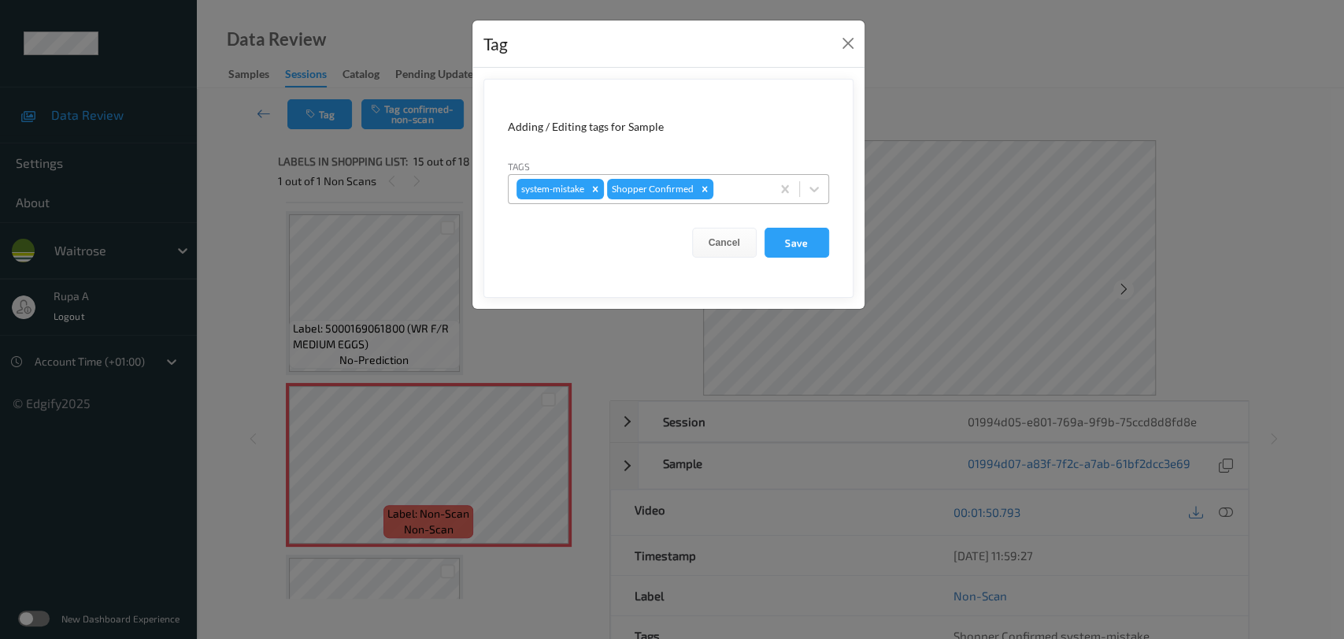
click at [728, 188] on div at bounding box center [740, 189] width 46 height 19
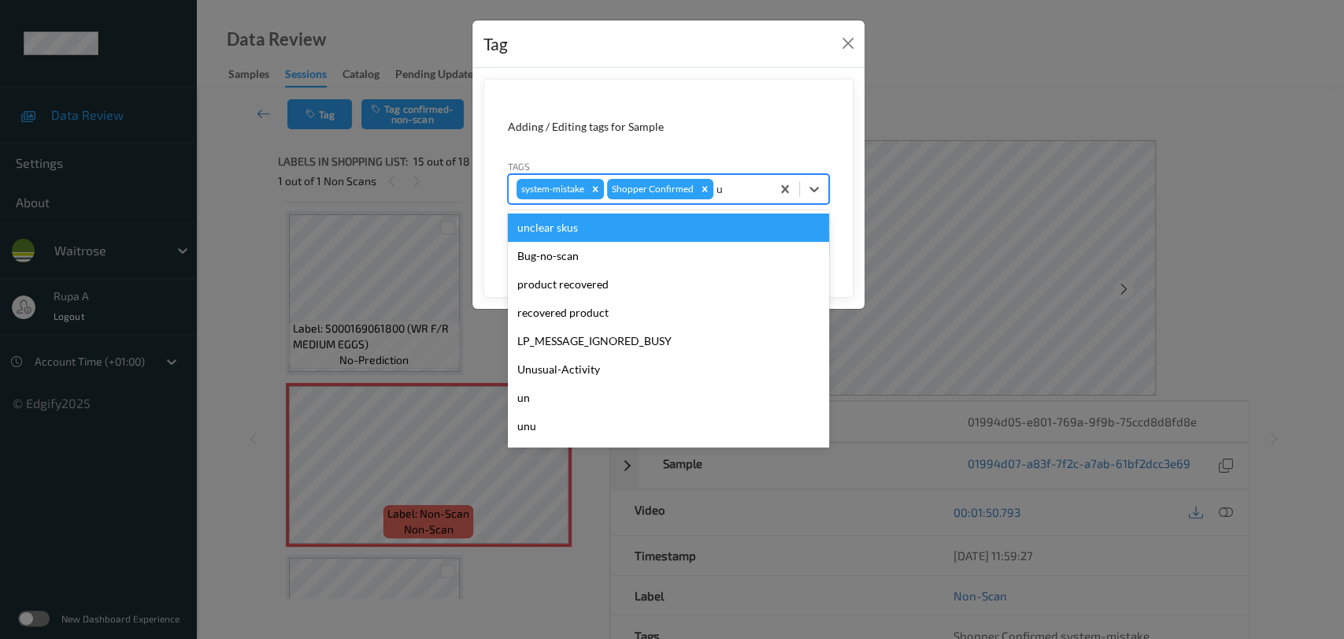
type input "un"
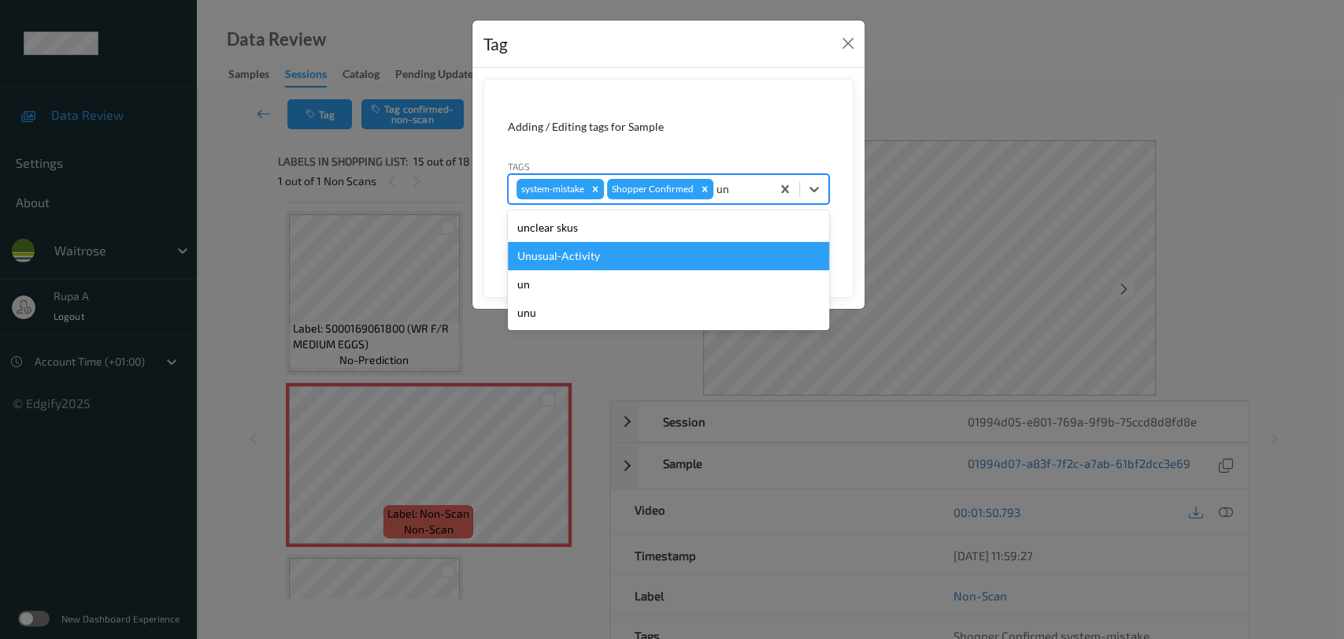
click at [650, 255] on div "Unusual-Activity" at bounding box center [668, 256] width 321 height 28
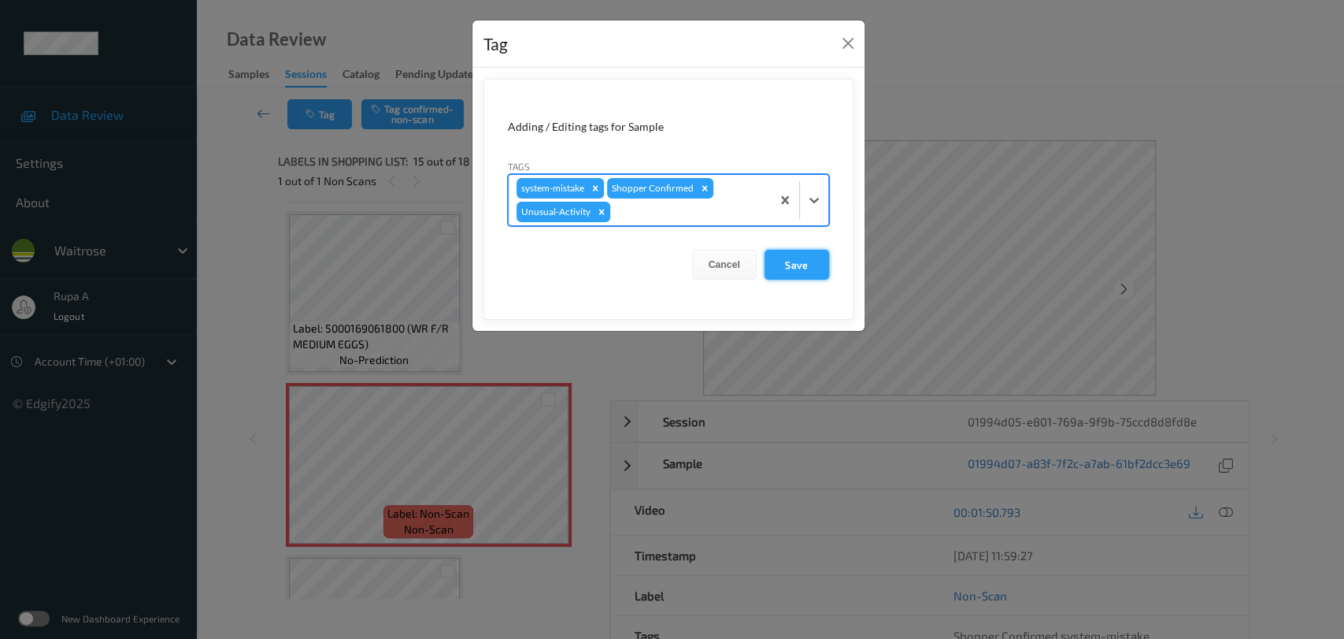
click at [819, 269] on button "Save" at bounding box center [797, 265] width 65 height 30
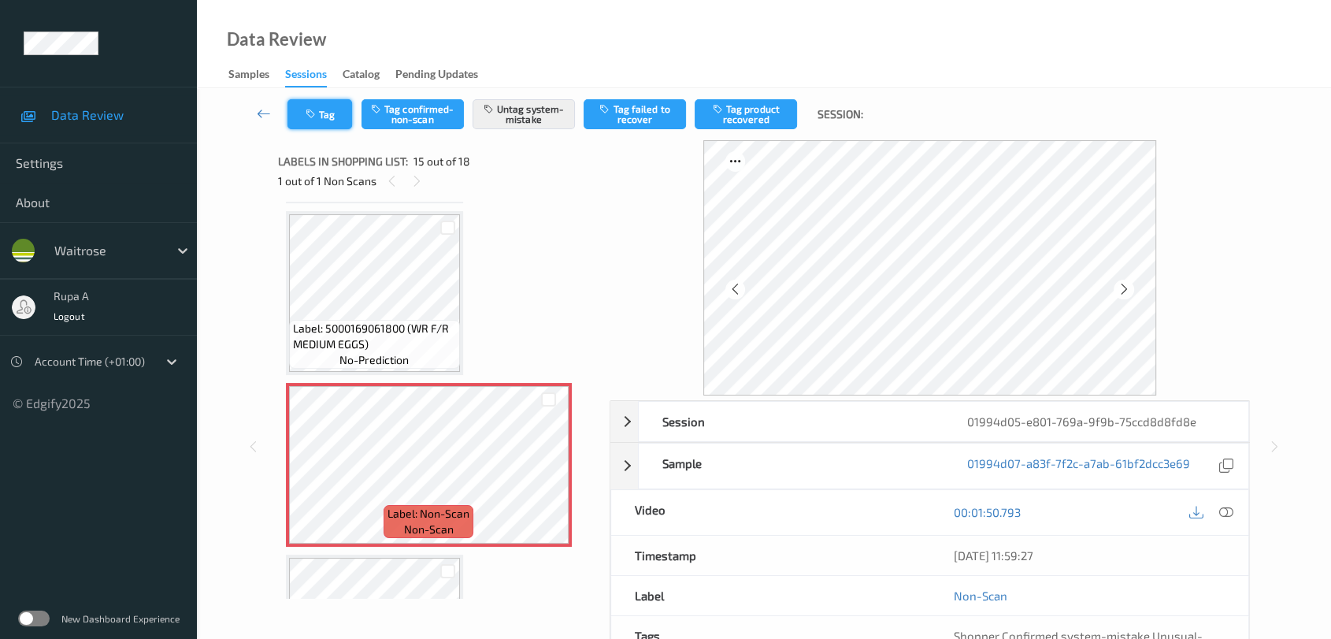
click at [324, 120] on button "Tag" at bounding box center [319, 114] width 65 height 30
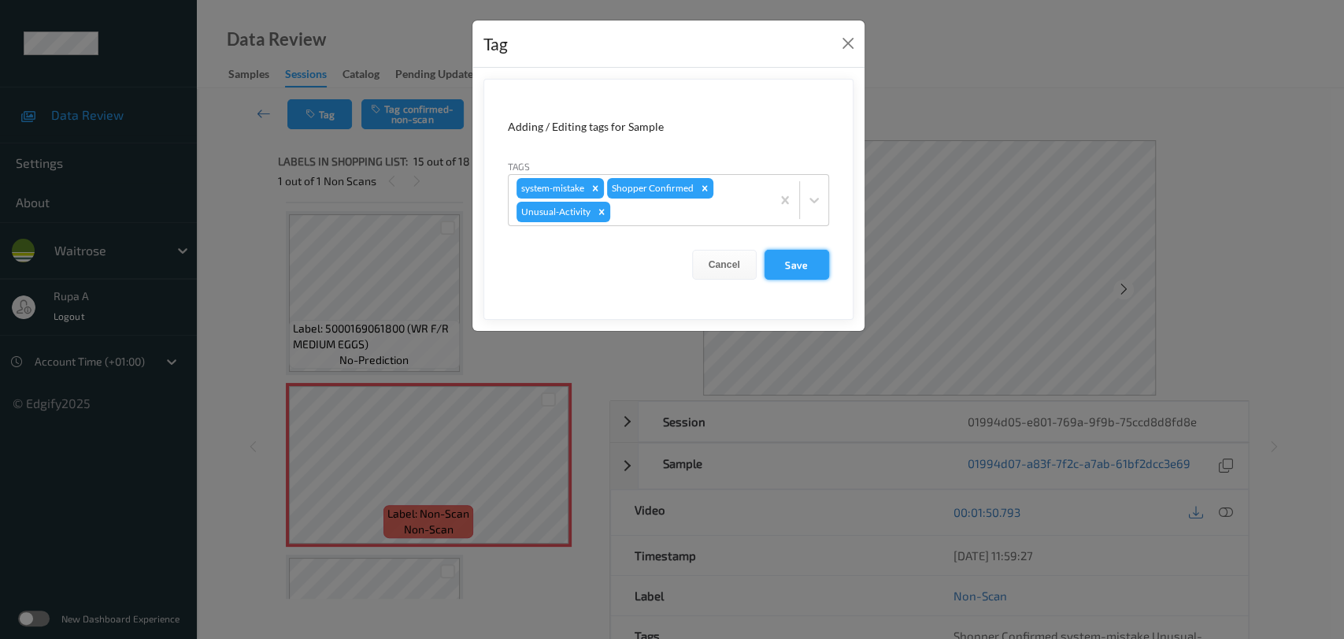
click at [809, 266] on button "Save" at bounding box center [797, 265] width 65 height 30
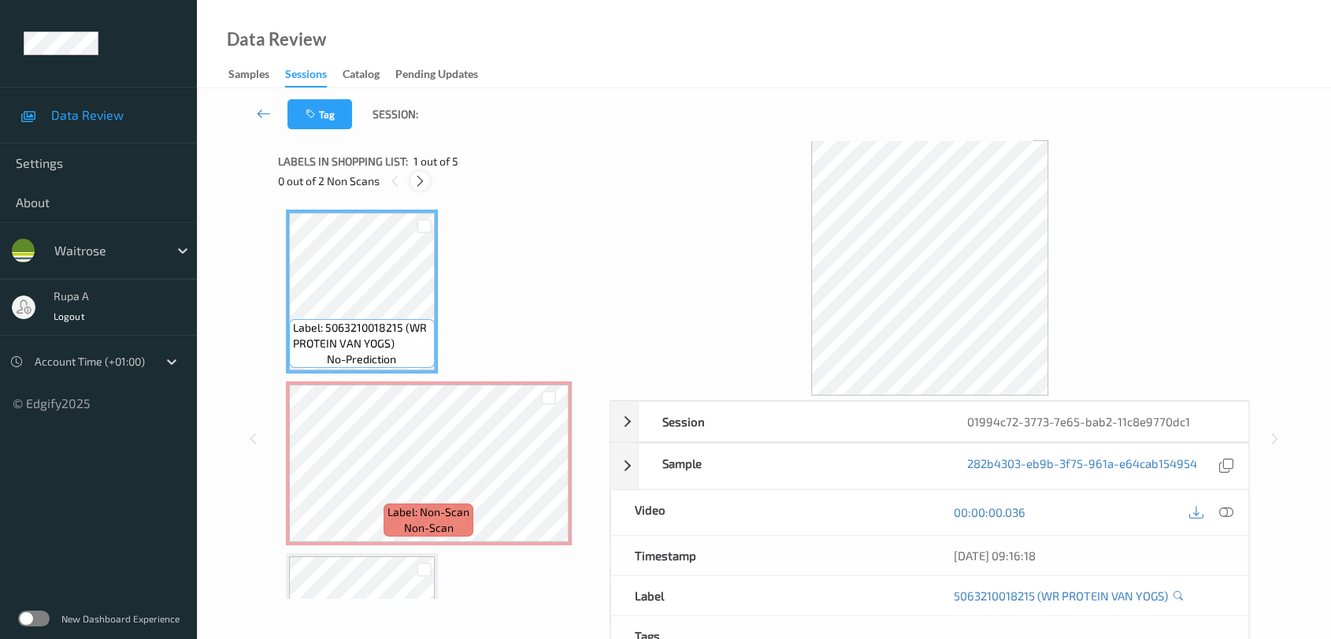
click at [422, 176] on icon at bounding box center [419, 181] width 13 height 14
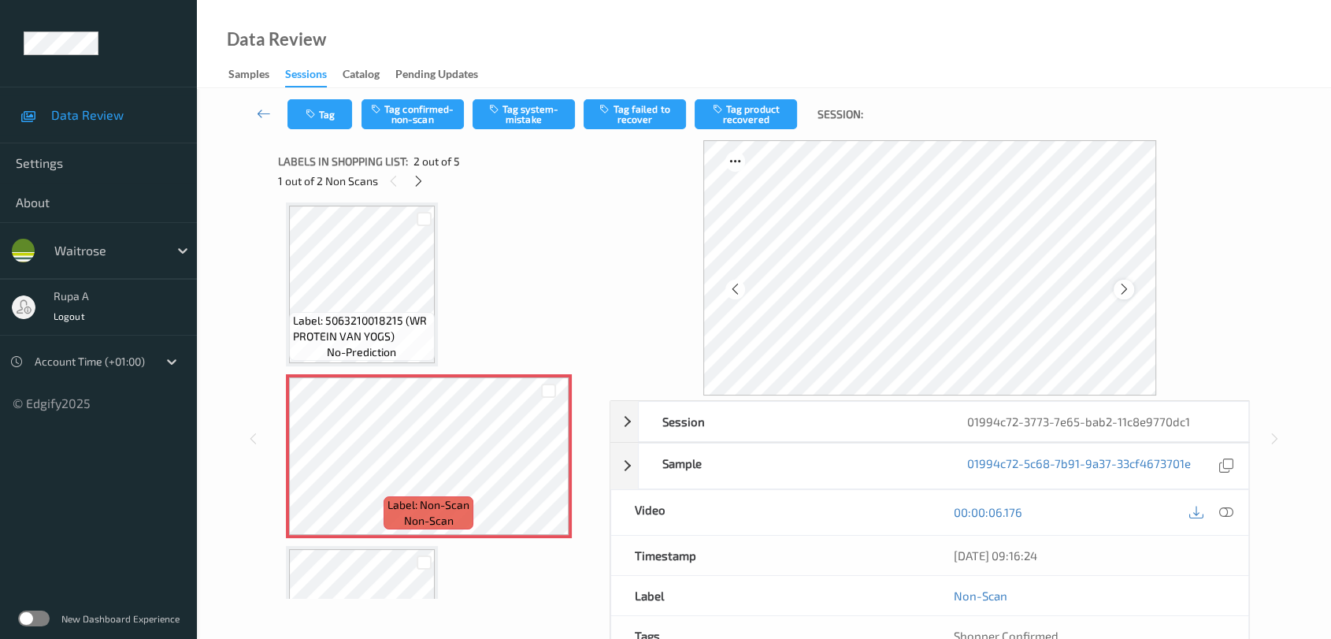
click at [1118, 286] on icon at bounding box center [1123, 289] width 13 height 14
click at [1118, 285] on icon at bounding box center [1123, 289] width 13 height 14
click at [487, 109] on button "Tag system-mistake" at bounding box center [524, 114] width 102 height 30
click at [339, 124] on button "Tag" at bounding box center [319, 114] width 65 height 30
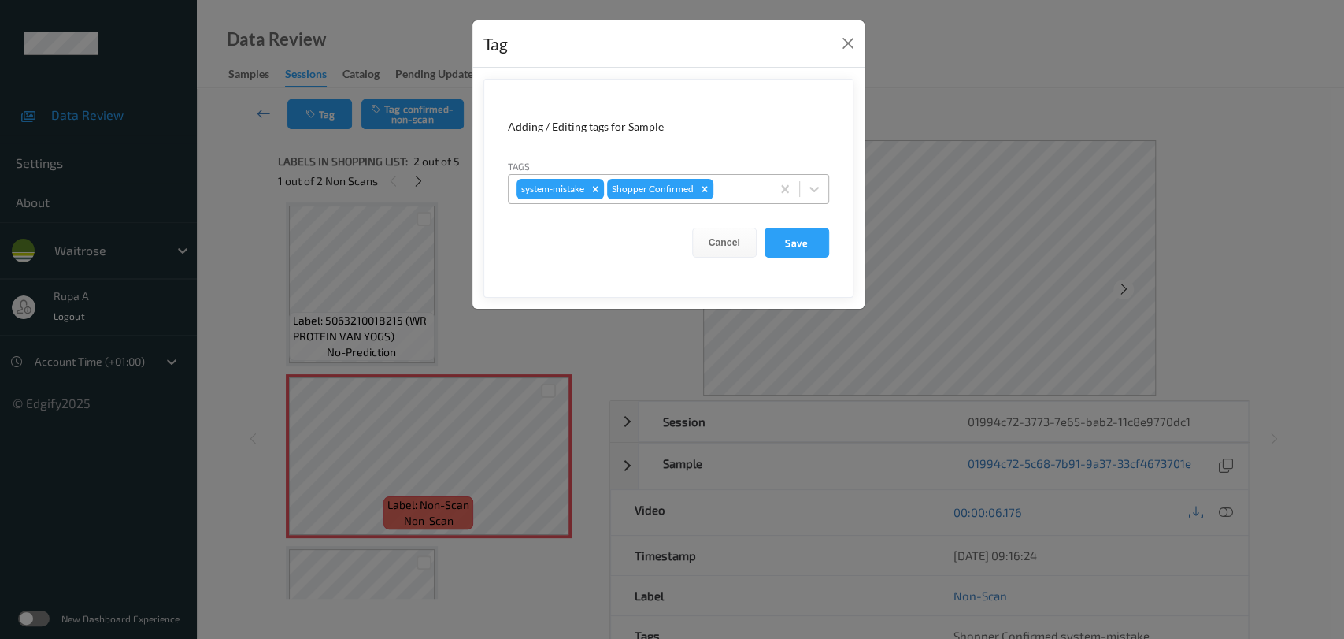
click at [747, 189] on div at bounding box center [740, 189] width 46 height 19
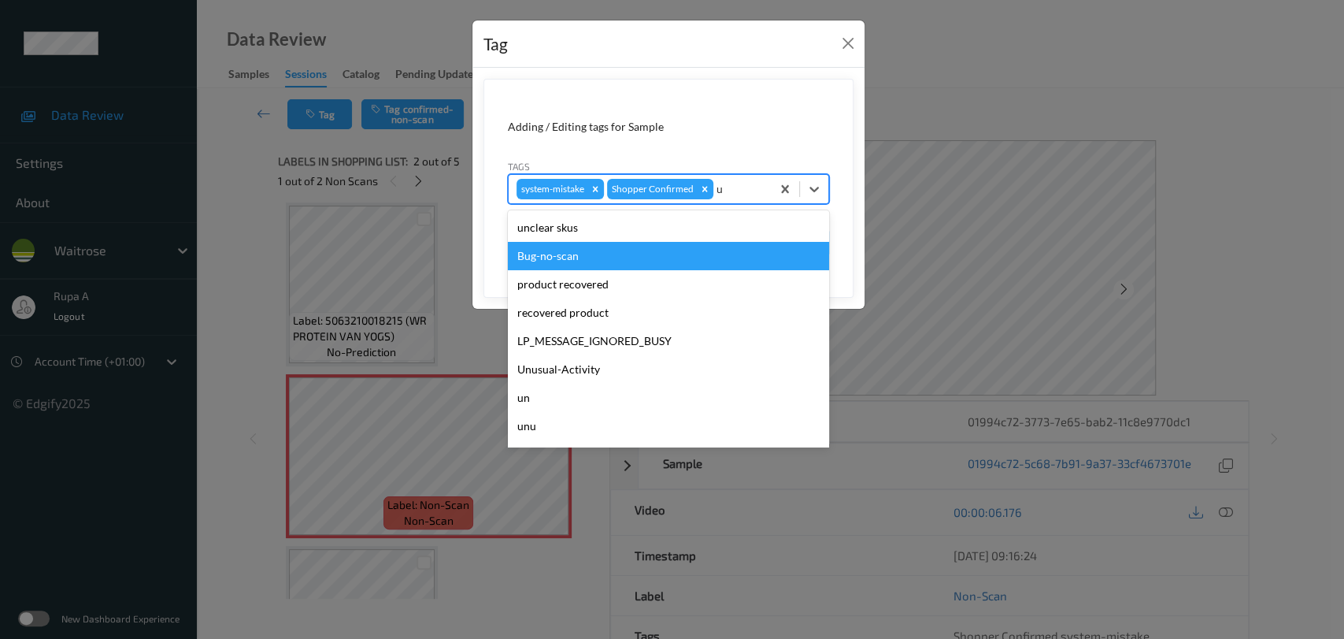
type input "un"
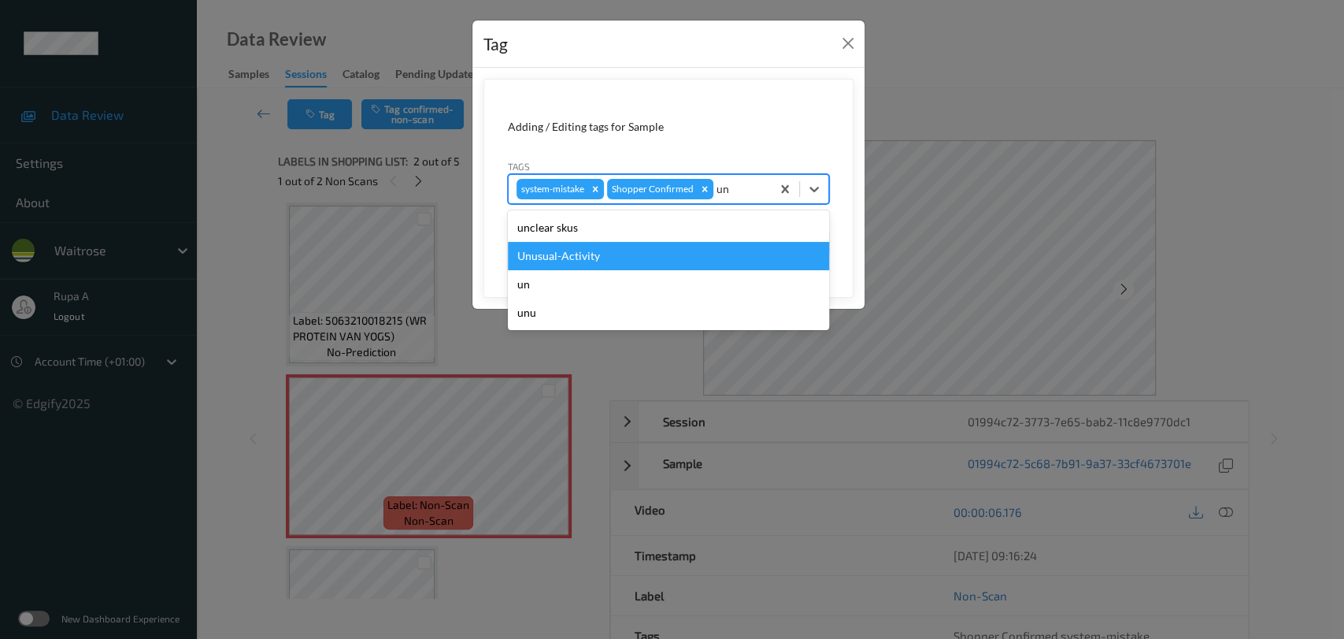
click at [617, 250] on div "Unusual-Activity" at bounding box center [668, 256] width 321 height 28
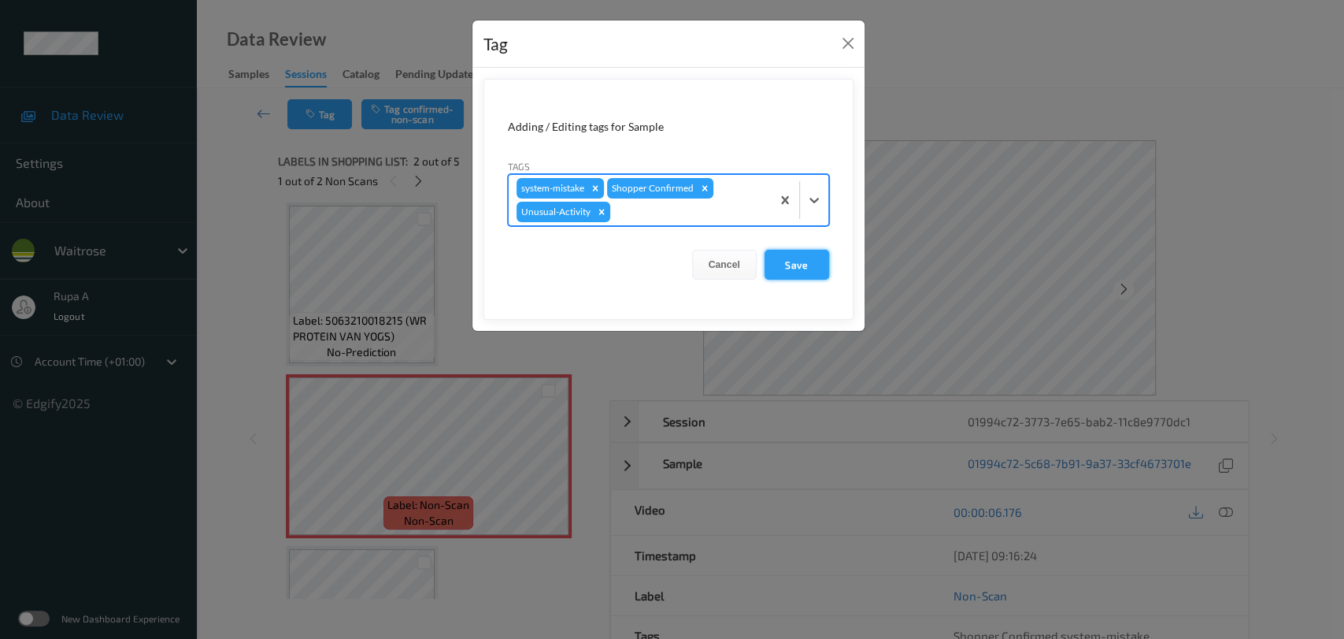
click at [794, 257] on button "Save" at bounding box center [797, 265] width 65 height 30
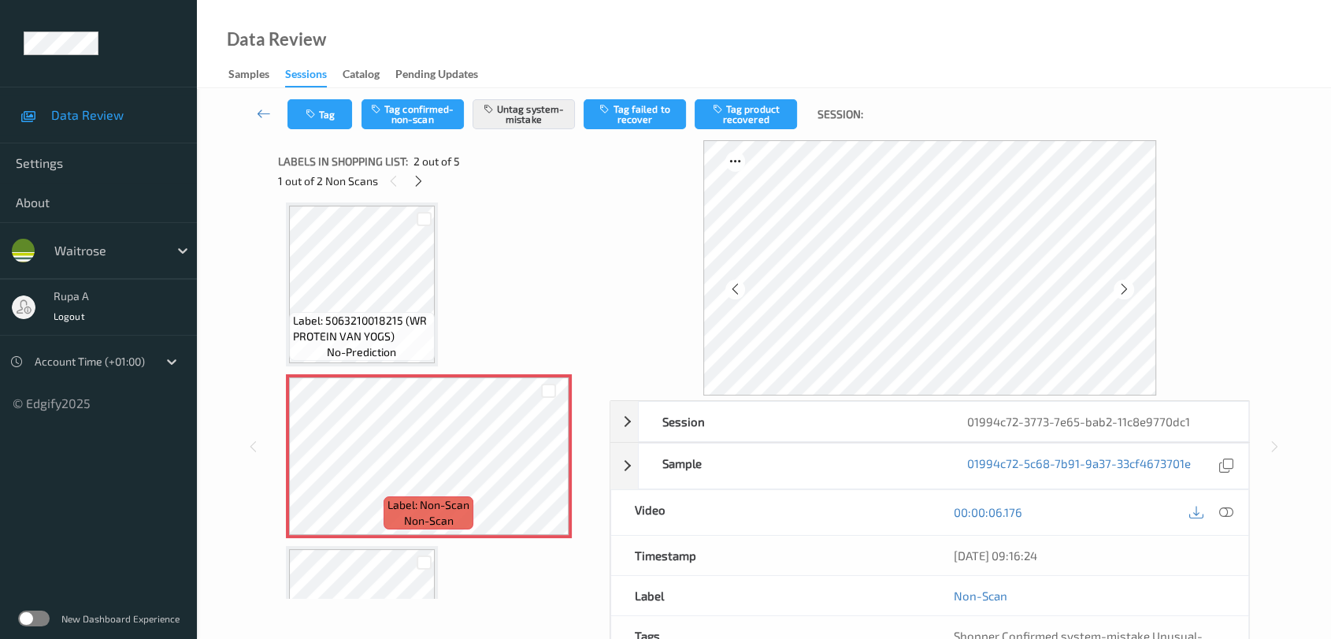
drag, startPoint x: 1233, startPoint y: 510, endPoint x: 1191, endPoint y: 461, distance: 65.3
click at [1233, 511] on div at bounding box center [1225, 512] width 21 height 21
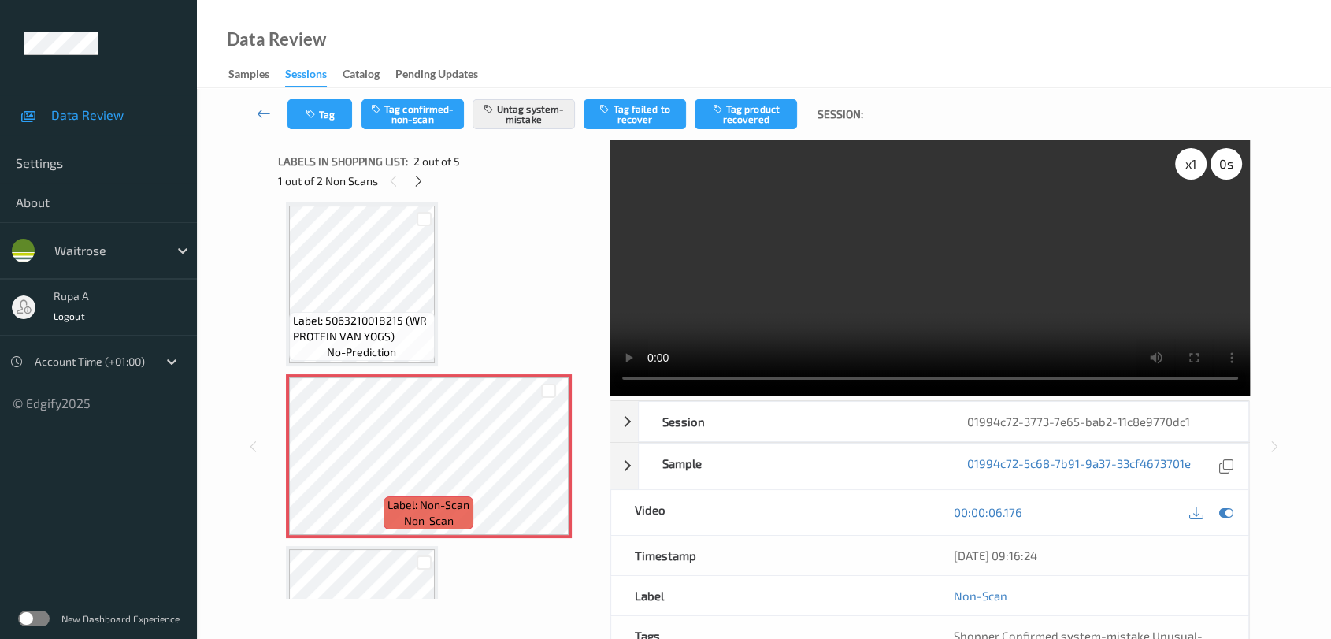
click at [1184, 179] on div "x 1 0 s" at bounding box center [1209, 164] width 68 height 32
click at [1221, 509] on icon at bounding box center [1226, 512] width 14 height 14
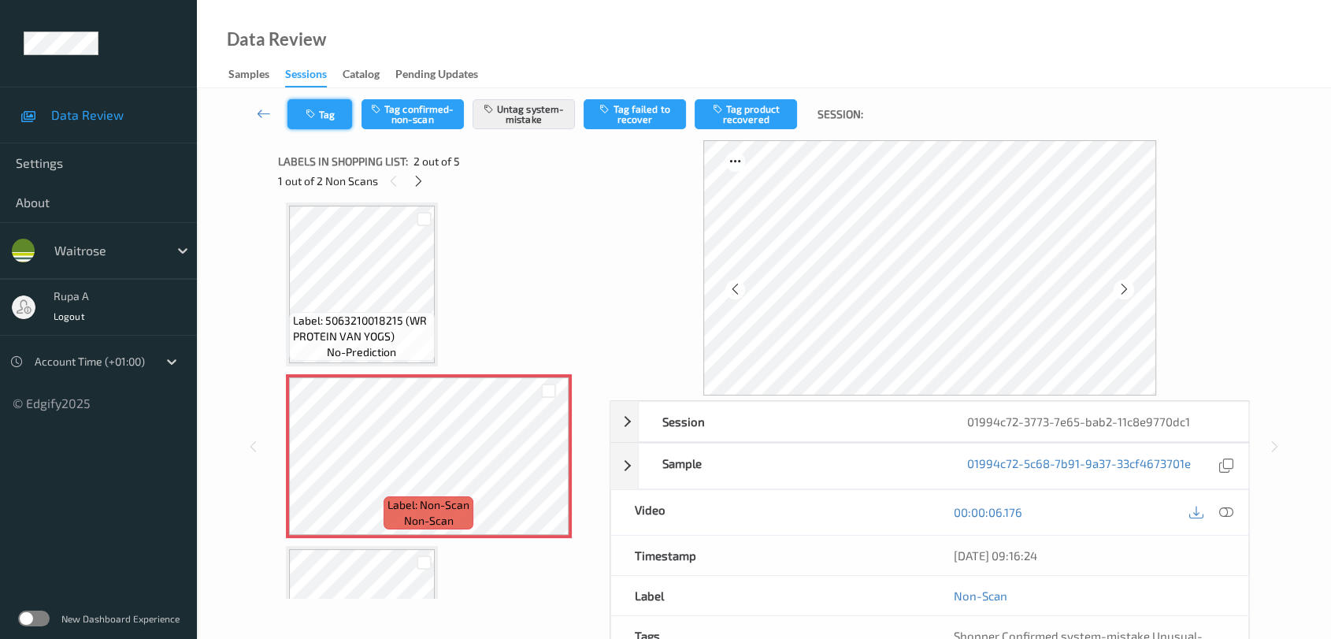
click at [334, 119] on button "Tag" at bounding box center [319, 114] width 65 height 30
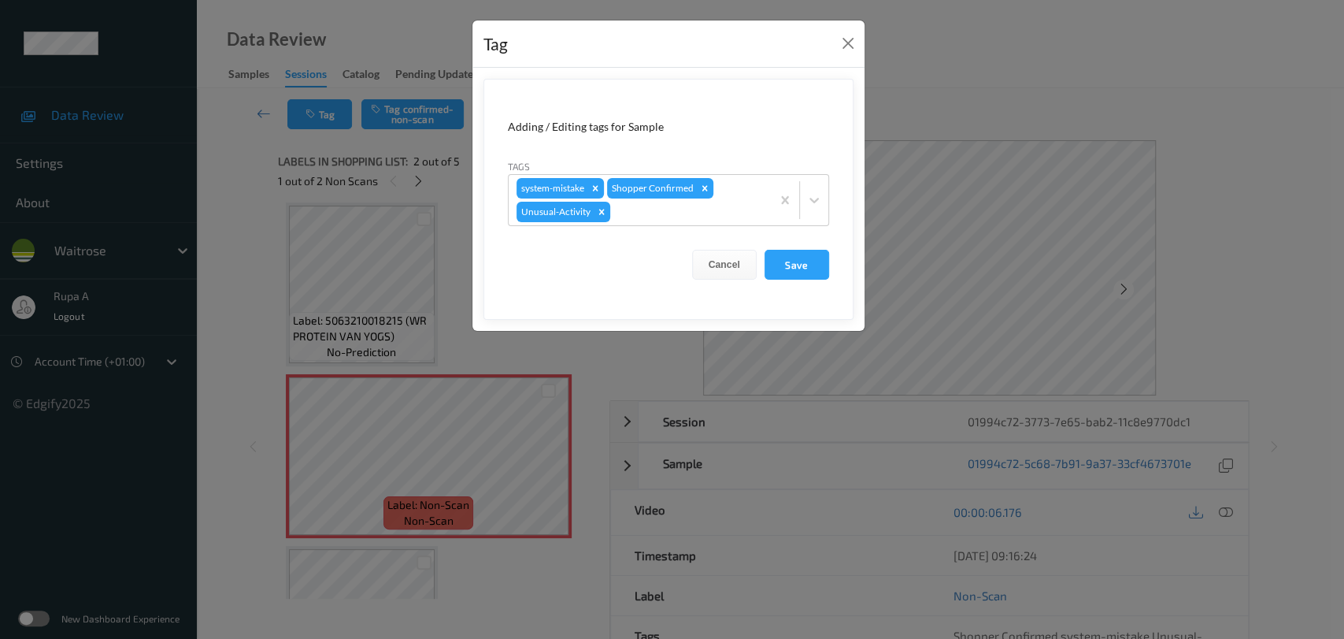
click at [413, 176] on div "Tag Adding / Editing tags for Sample Tags system-mistake Shopper Confirmed Unus…" at bounding box center [672, 319] width 1344 height 639
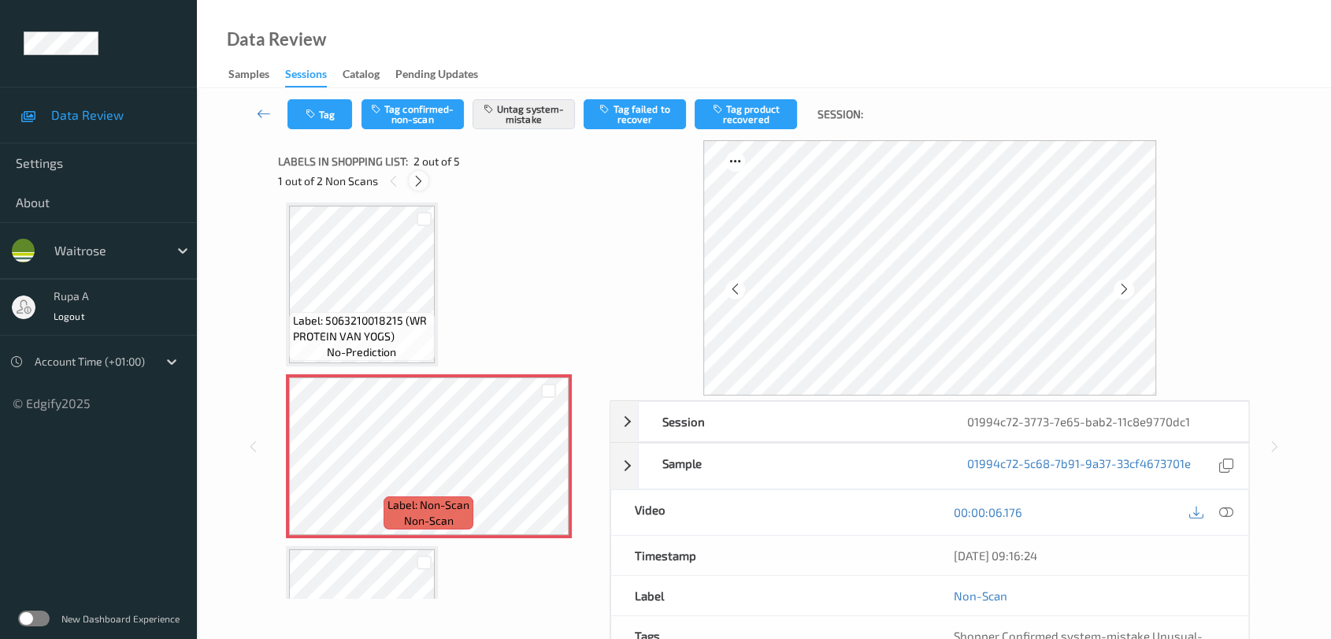
click at [415, 180] on icon at bounding box center [418, 181] width 13 height 14
click at [1127, 287] on icon at bounding box center [1123, 289] width 13 height 14
click at [1126, 287] on icon at bounding box center [1123, 289] width 13 height 14
click at [506, 121] on button "Tag system-mistake" at bounding box center [524, 114] width 102 height 30
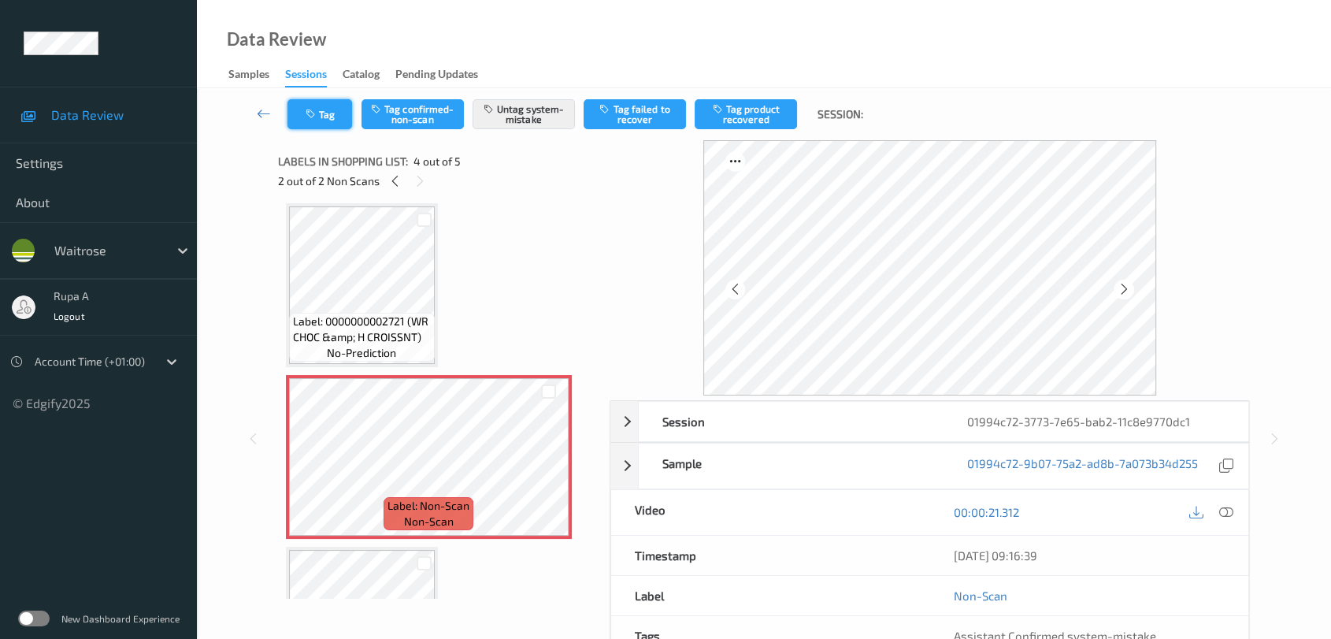
click at [315, 116] on icon "button" at bounding box center [312, 114] width 13 height 11
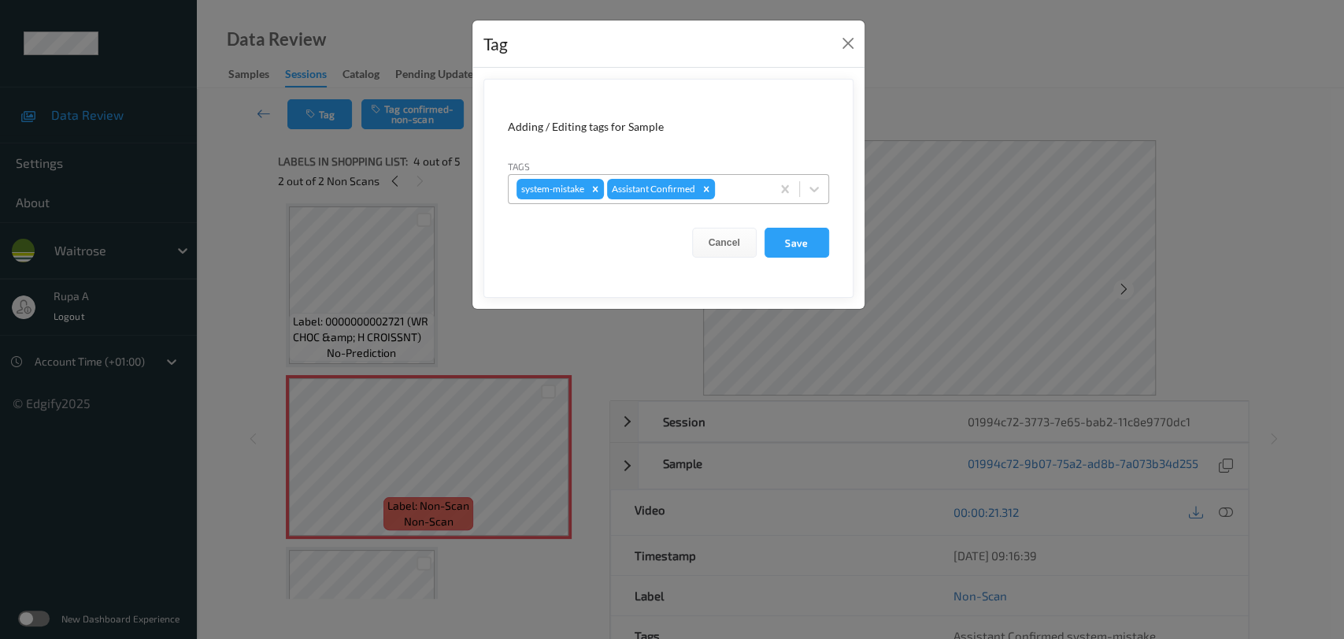
click at [726, 198] on div "system-mistake Assistant Confirmed" at bounding box center [640, 189] width 262 height 27
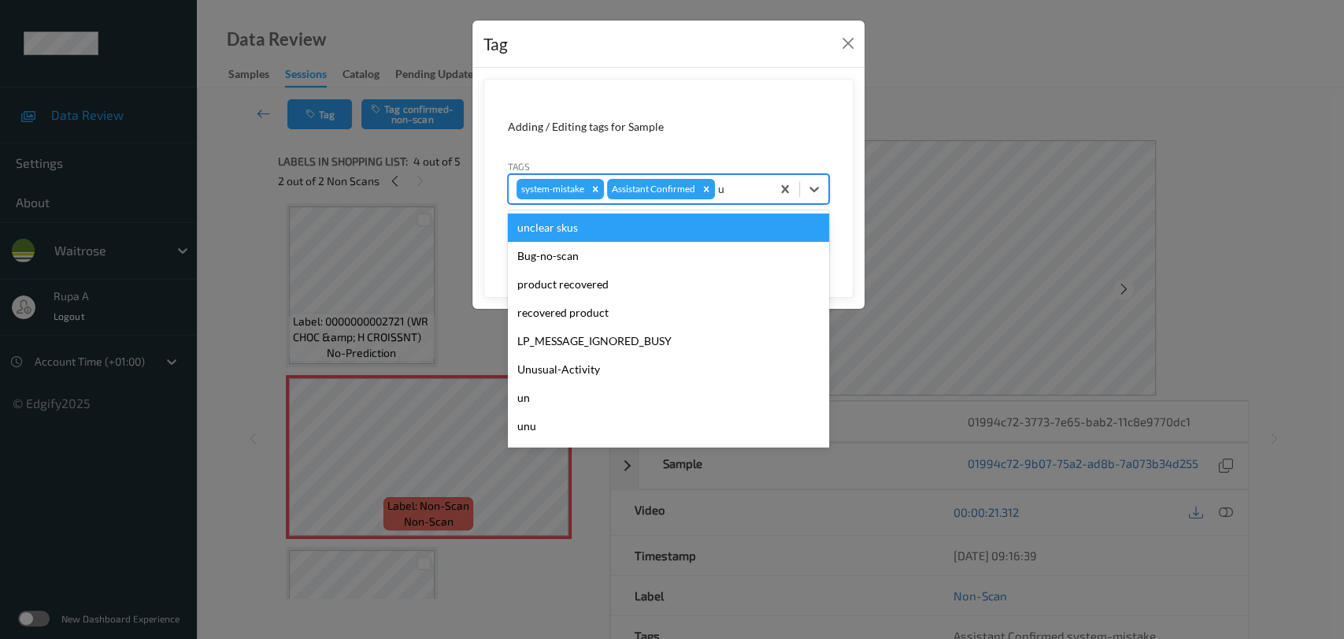
type input "un"
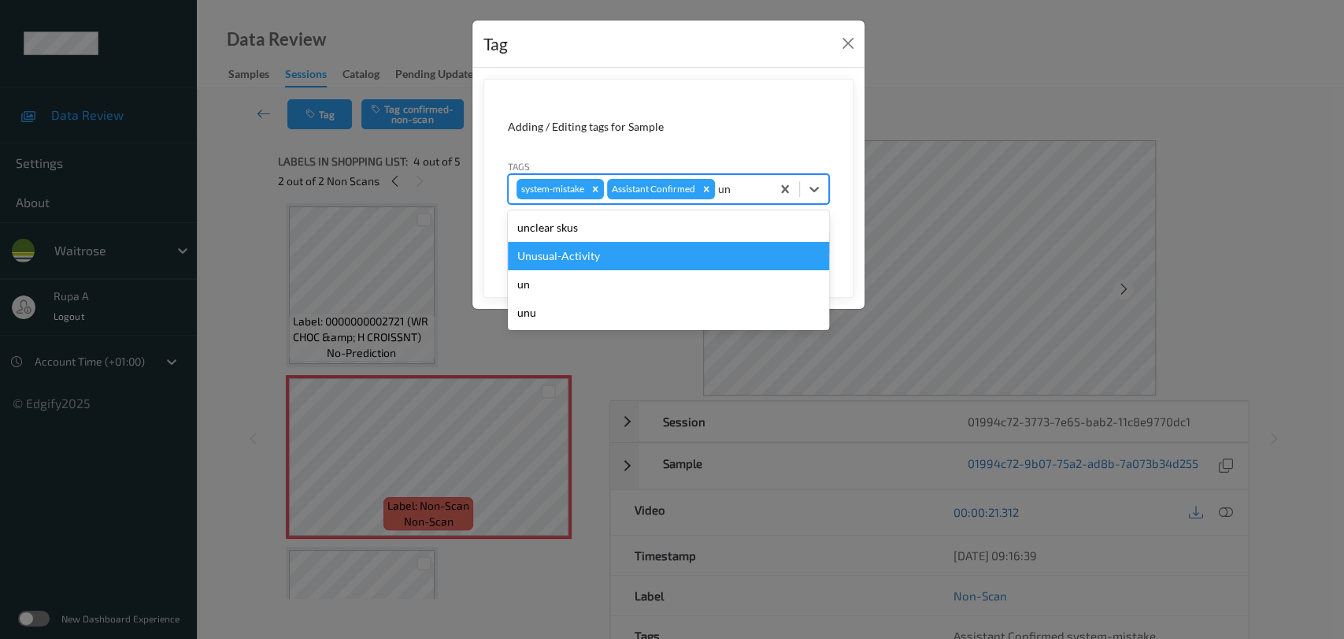
click at [654, 247] on div "Unusual-Activity" at bounding box center [668, 256] width 321 height 28
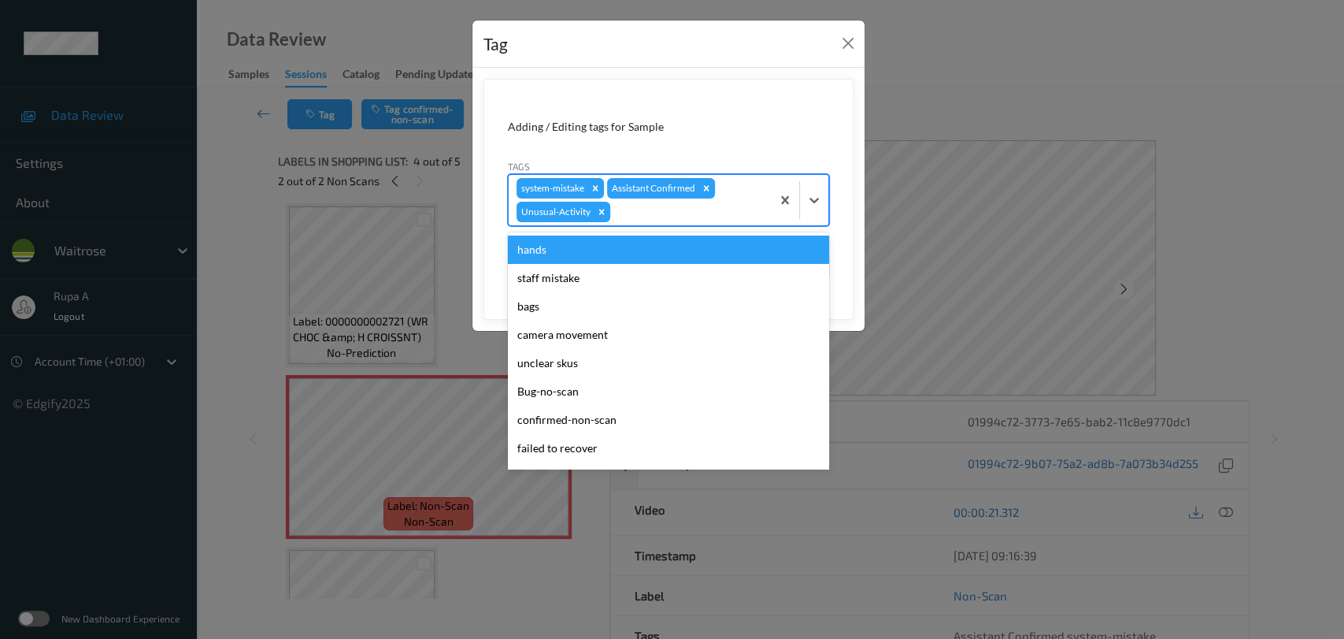
click at [668, 221] on div at bounding box center [688, 211] width 150 height 19
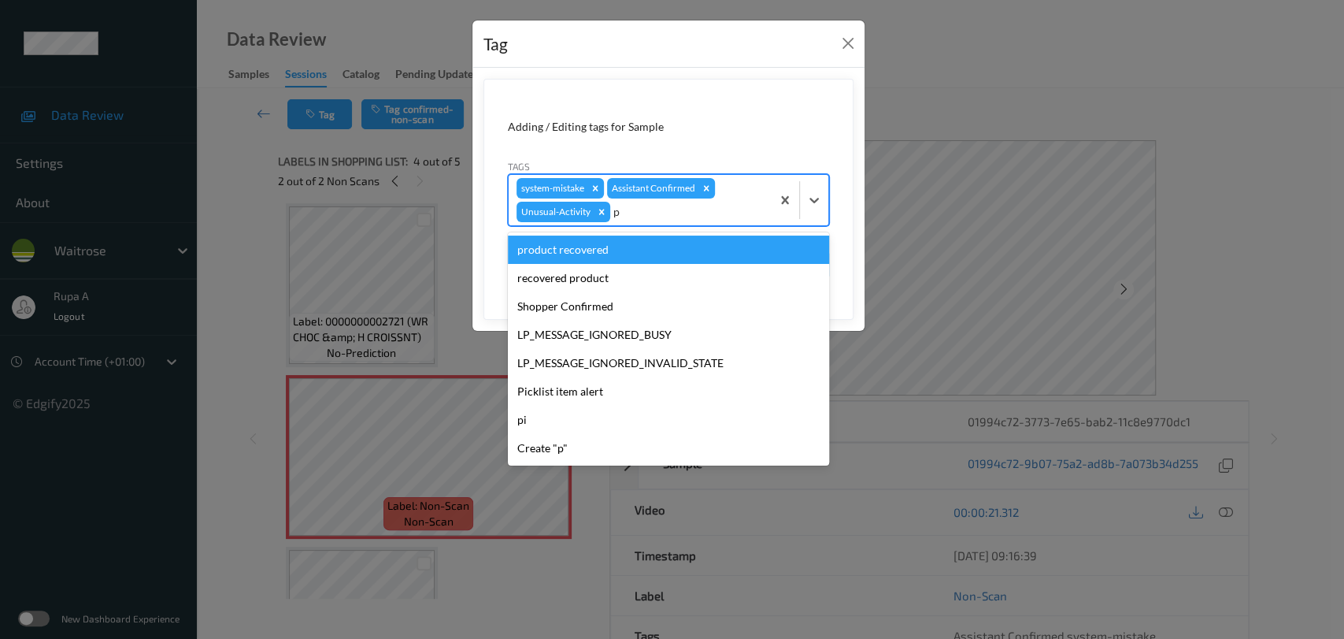
type input "pi"
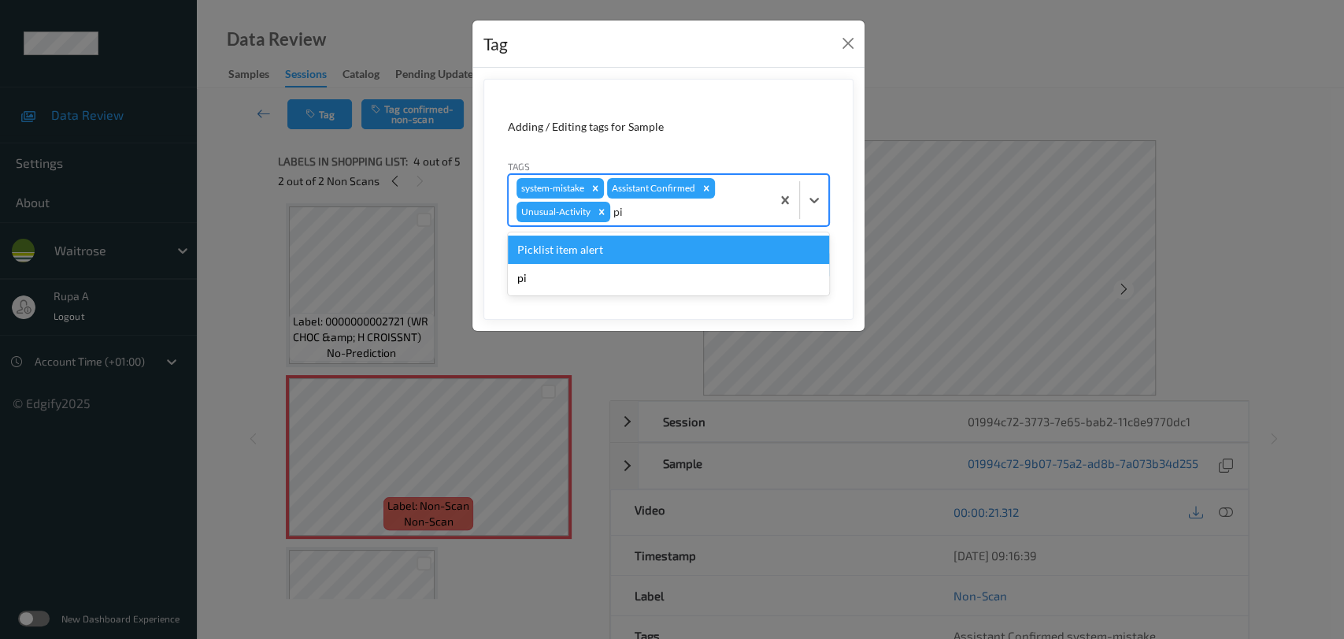
click at [651, 240] on div "Picklist item alert" at bounding box center [668, 249] width 321 height 28
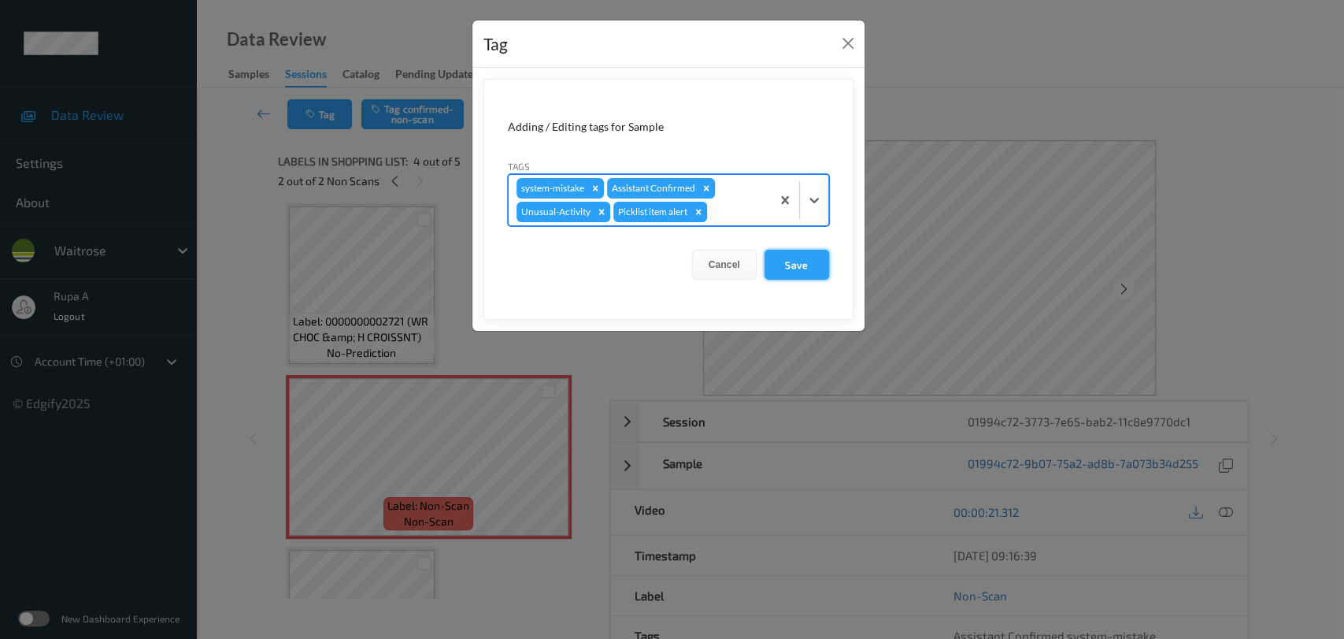
click at [805, 269] on button "Save" at bounding box center [797, 265] width 65 height 30
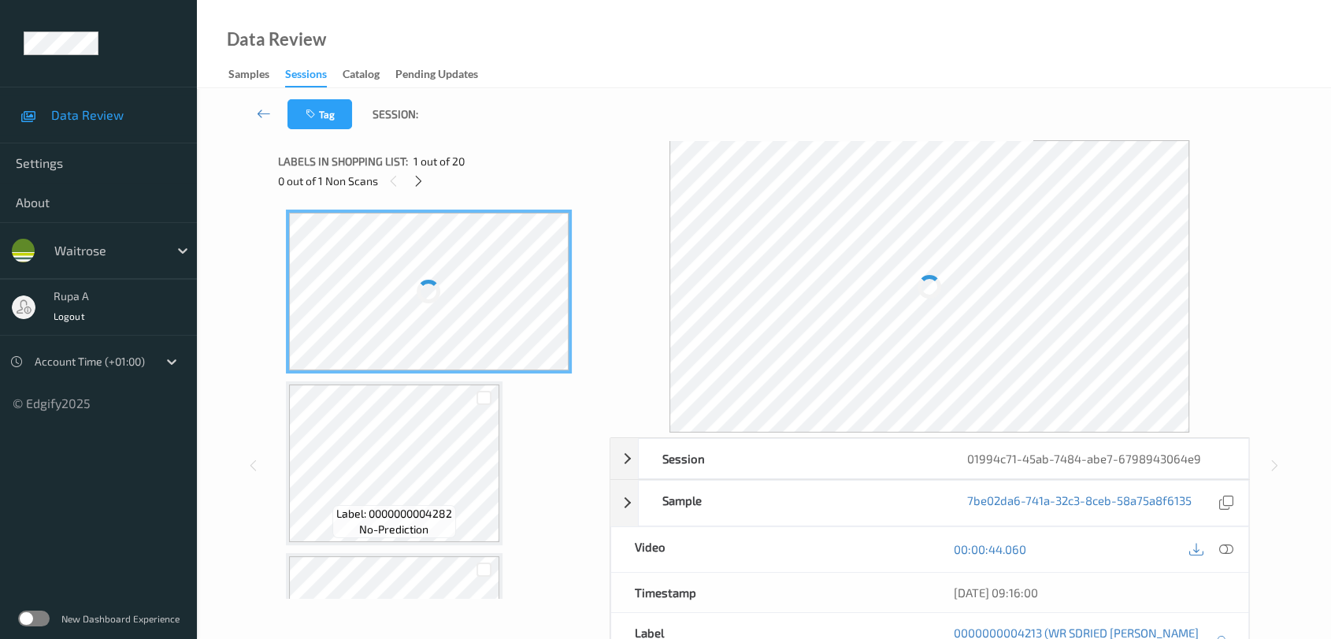
click at [425, 184] on div at bounding box center [419, 181] width 20 height 20
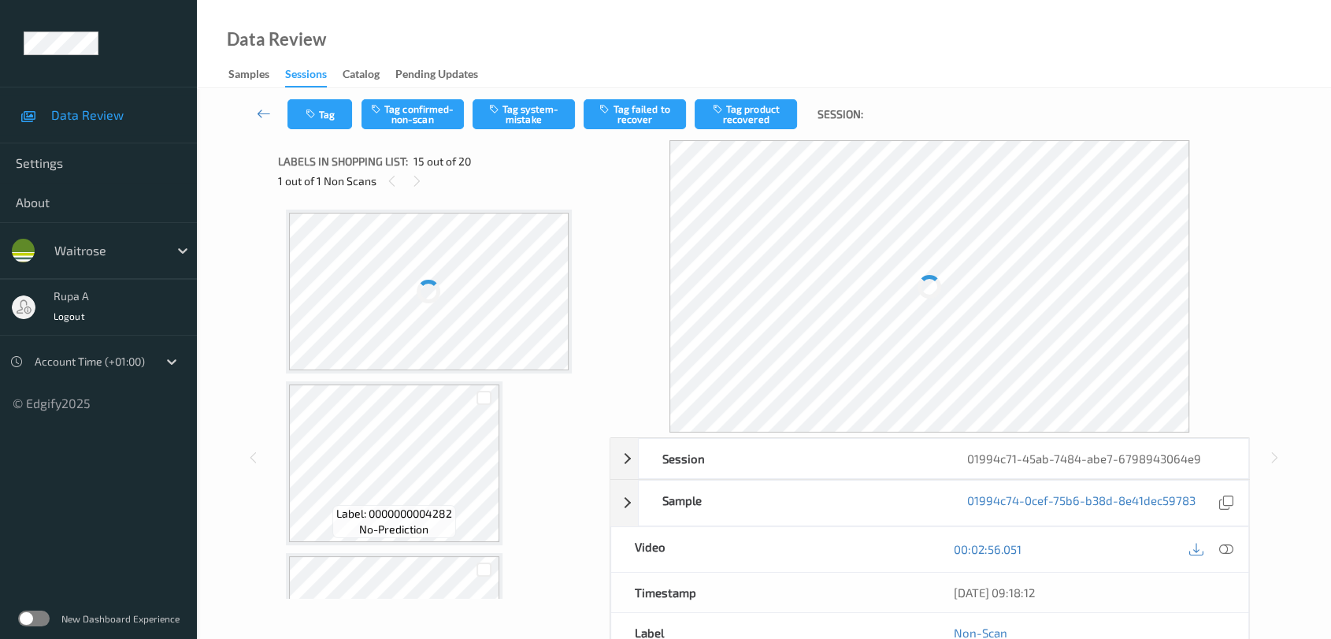
scroll to position [2230, 0]
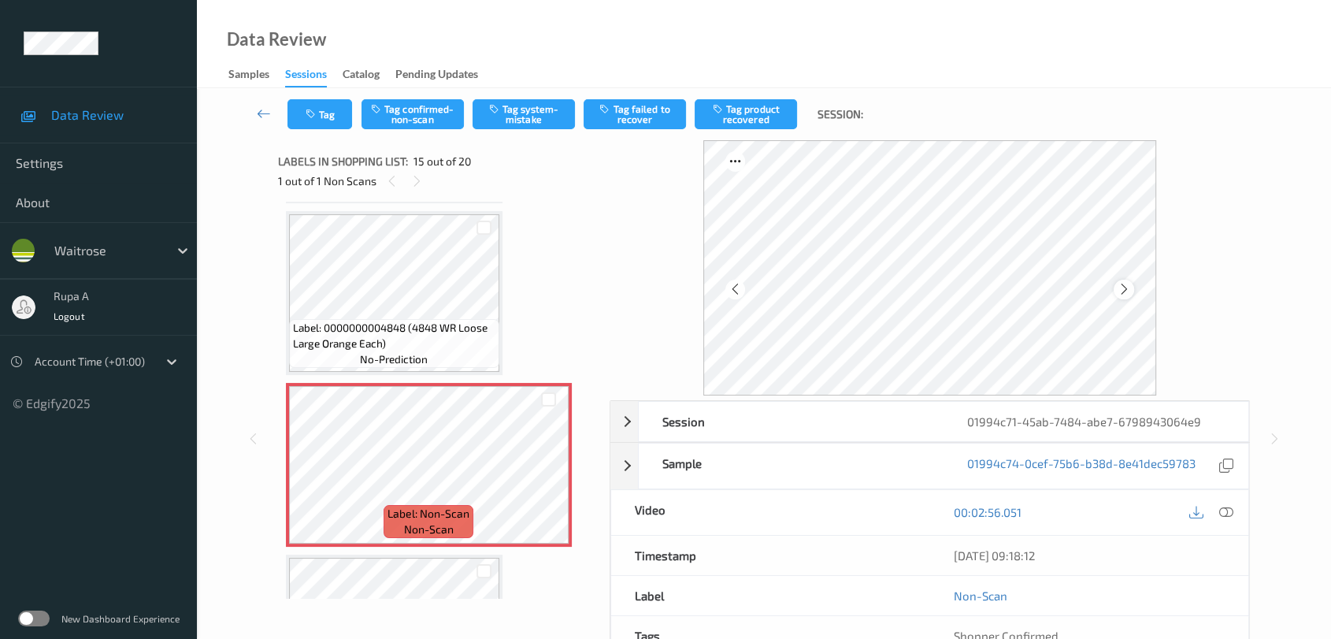
click at [1114, 291] on div at bounding box center [1124, 290] width 20 height 20
click at [519, 117] on button "Tag system-mistake" at bounding box center [524, 114] width 102 height 30
click at [304, 108] on button "Tag" at bounding box center [319, 114] width 65 height 30
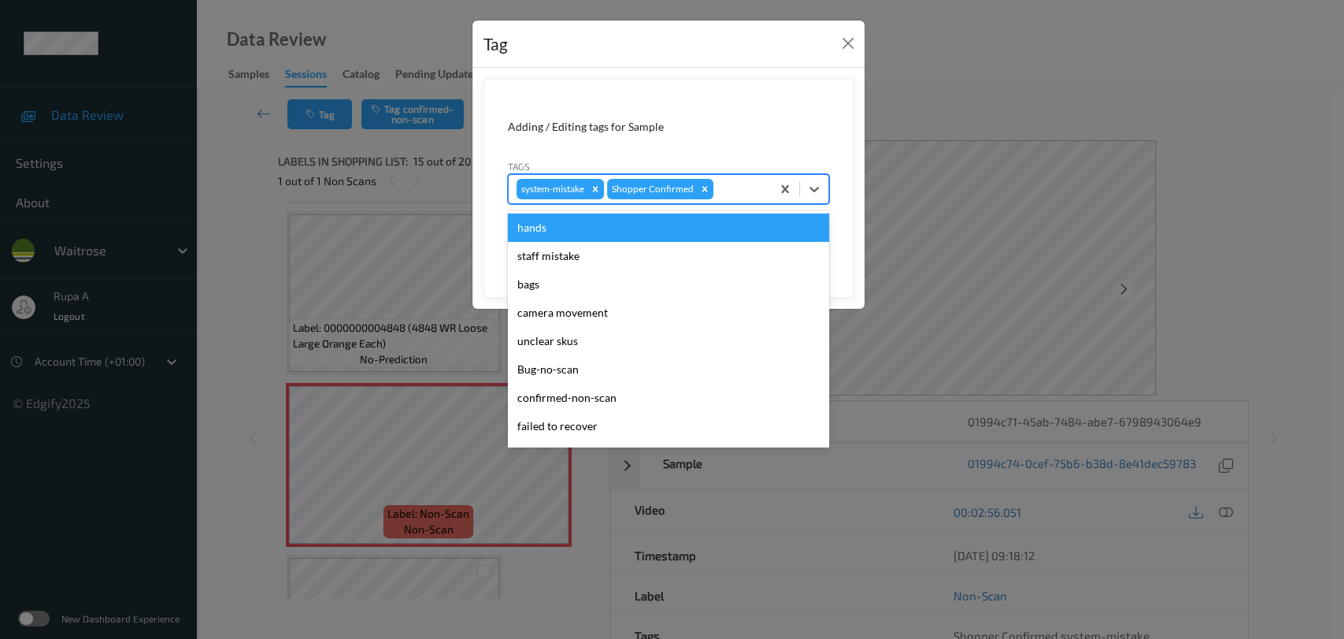
click at [742, 195] on div at bounding box center [740, 189] width 46 height 19
type input "un"
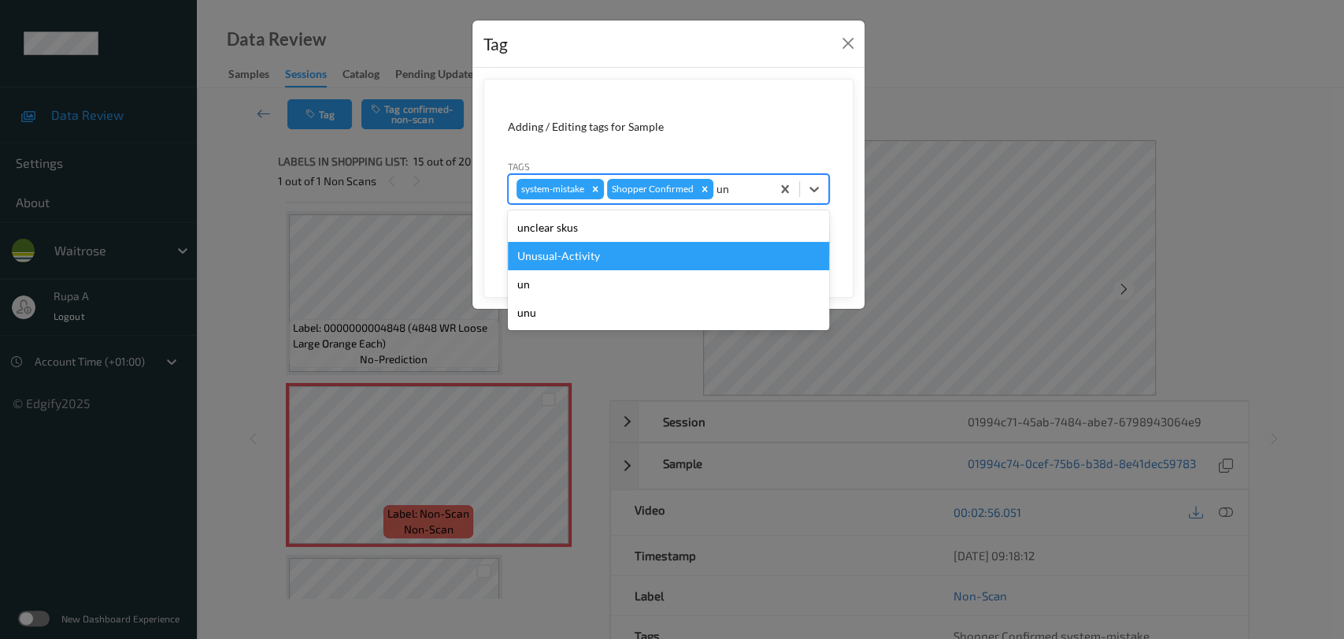
click at [673, 248] on div "Unusual-Activity" at bounding box center [668, 256] width 321 height 28
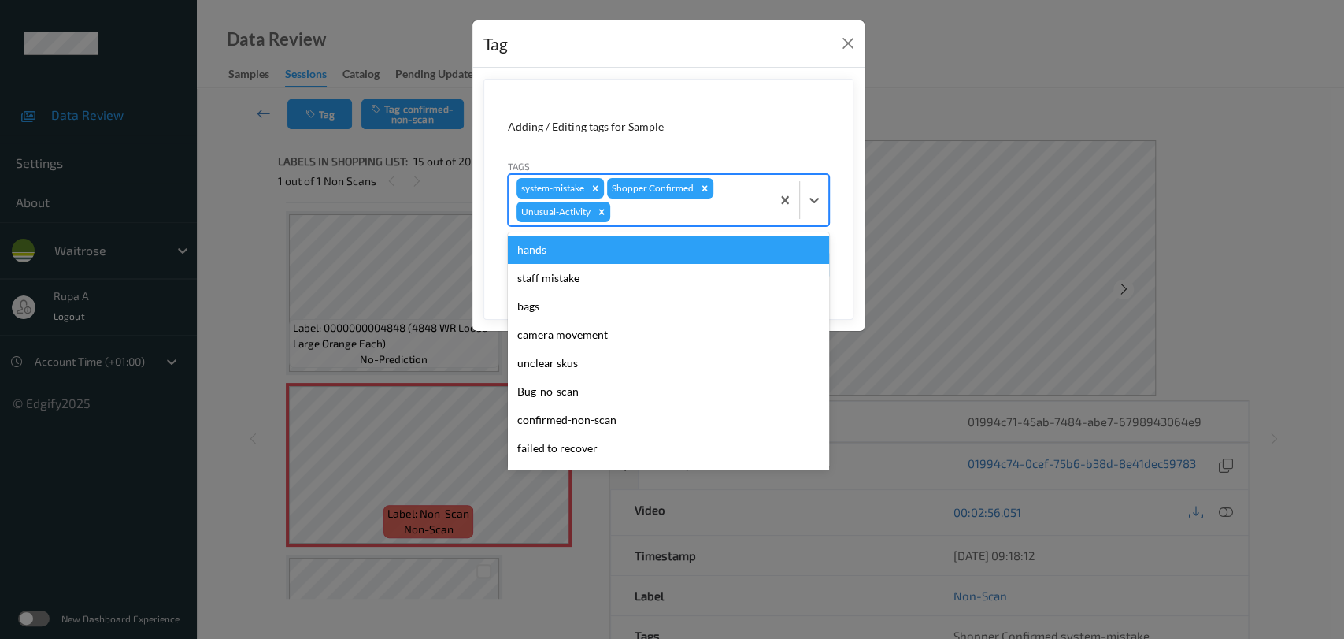
click at [717, 215] on div at bounding box center [688, 211] width 150 height 19
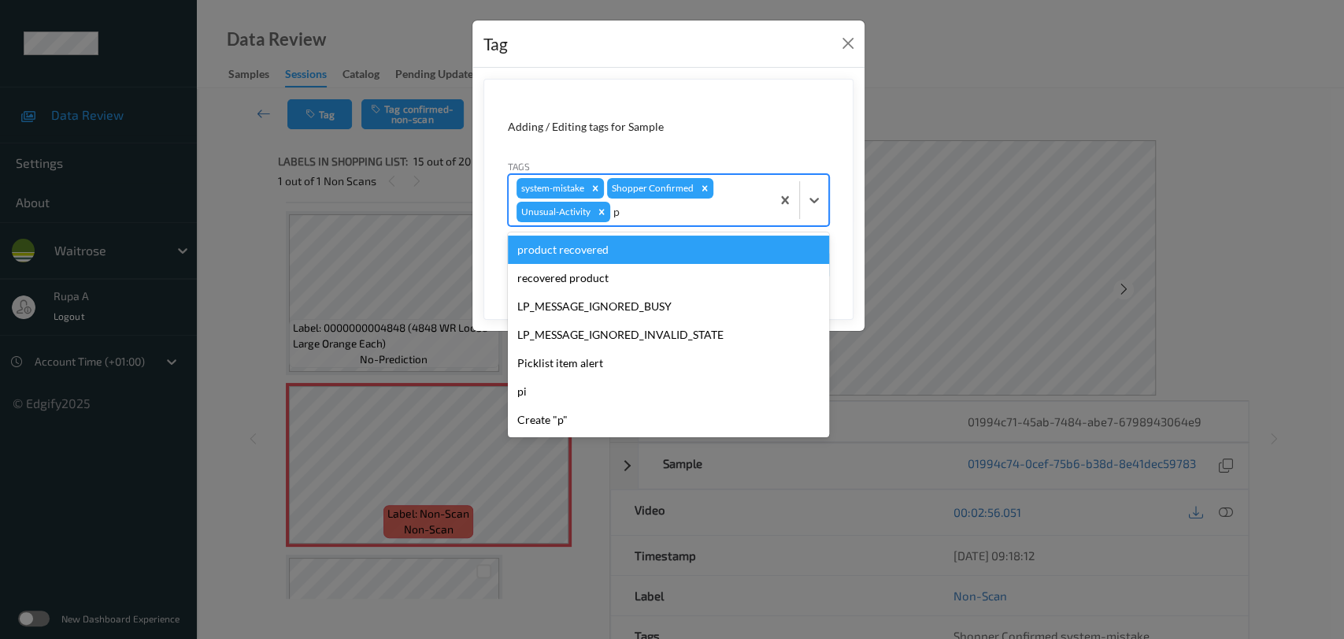
type input "pi"
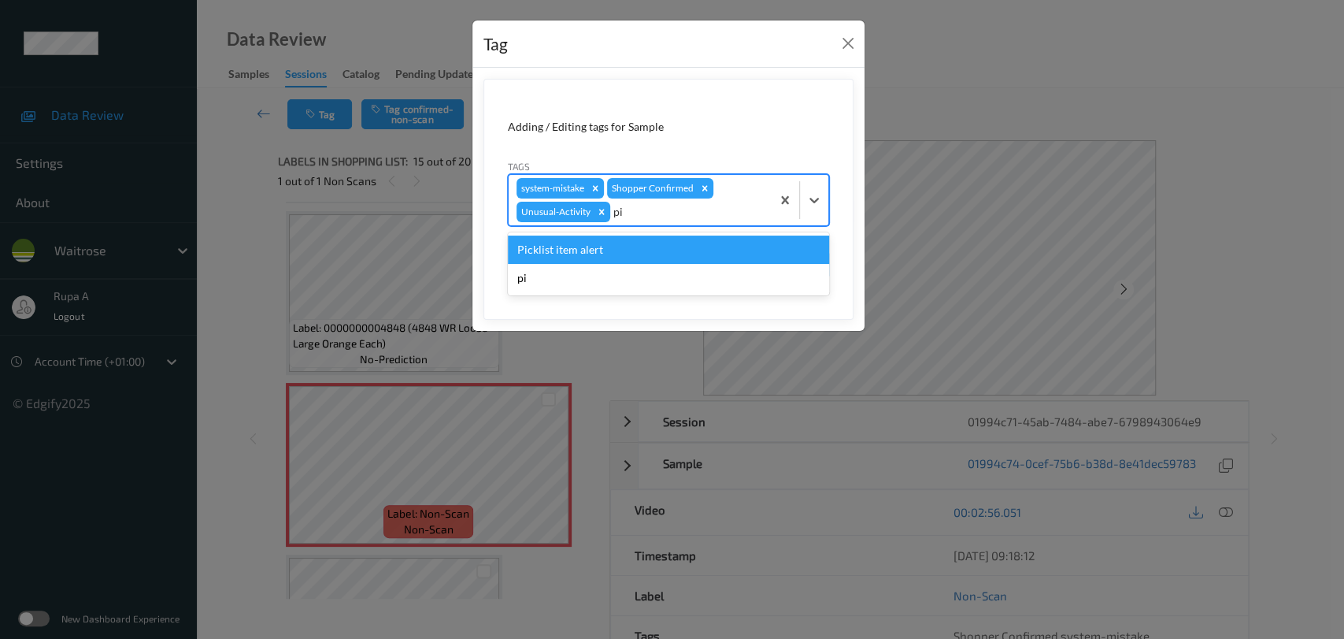
click at [673, 247] on div "Picklist item alert" at bounding box center [668, 249] width 321 height 28
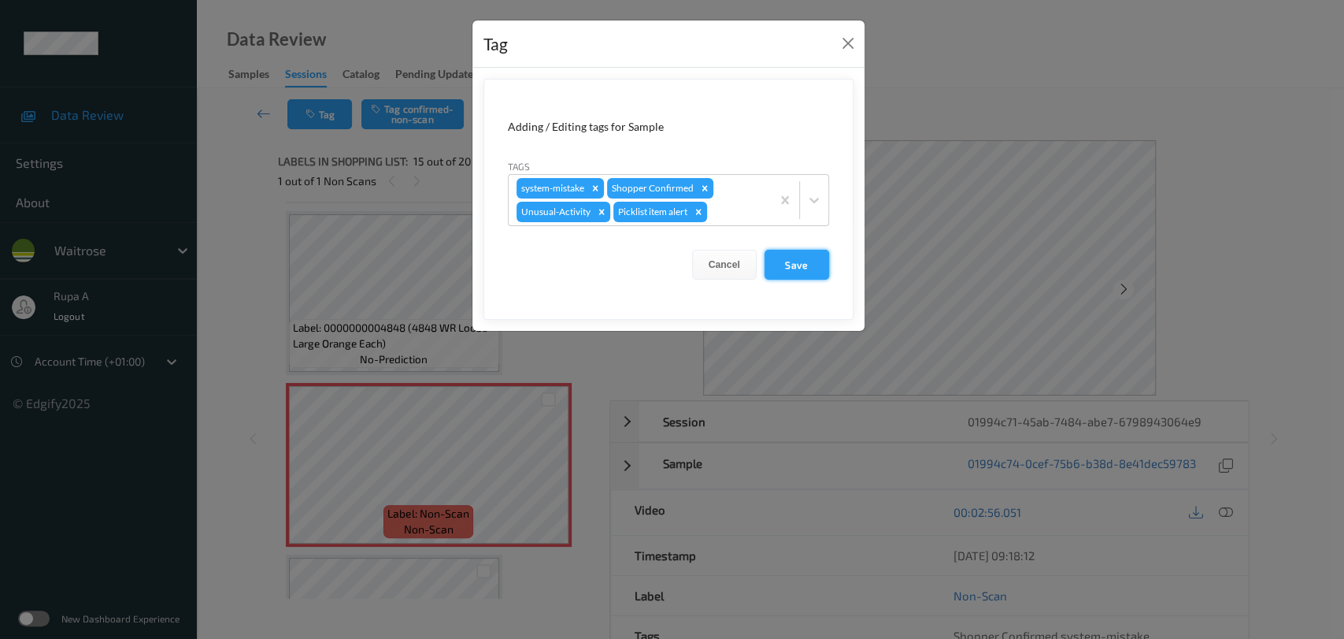
click at [808, 266] on button "Save" at bounding box center [797, 265] width 65 height 30
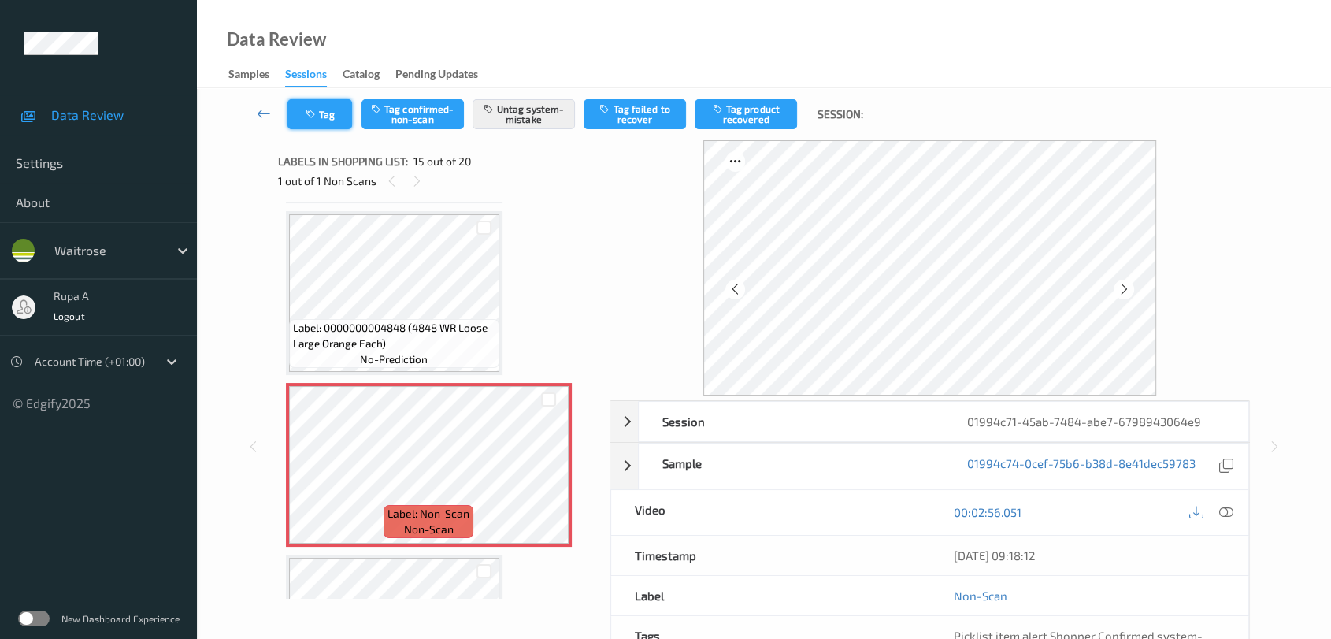
click at [335, 120] on button "Tag" at bounding box center [319, 114] width 65 height 30
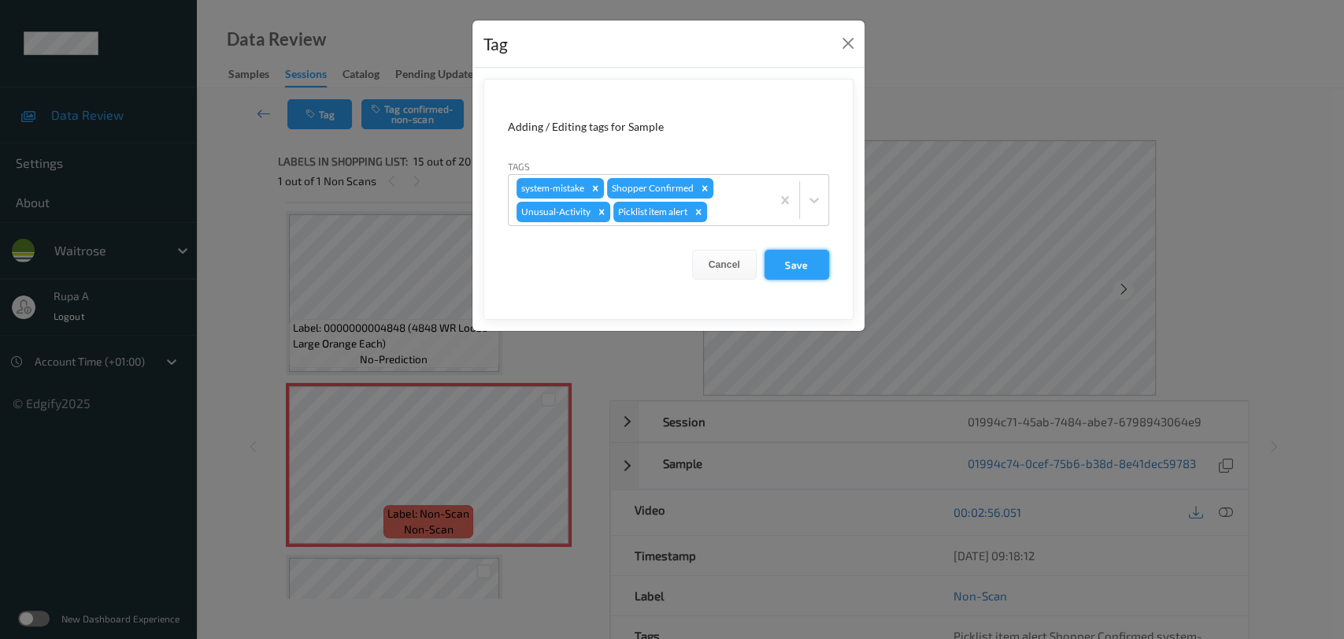
click at [807, 256] on button "Save" at bounding box center [797, 265] width 65 height 30
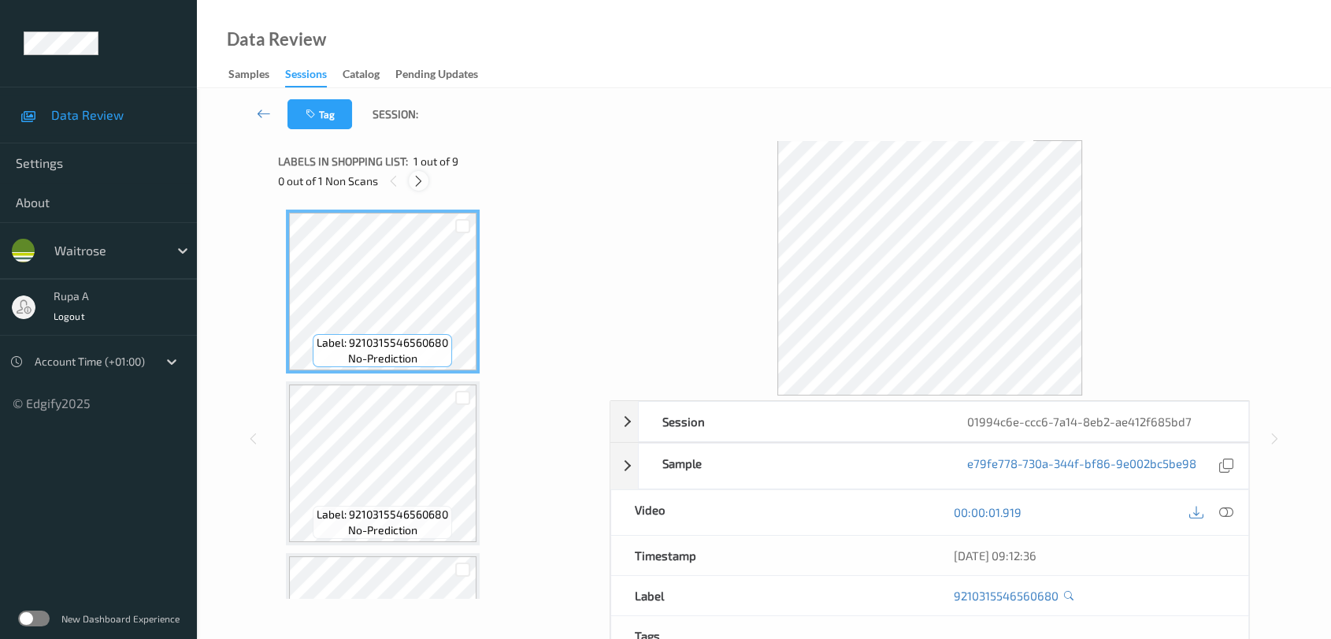
click at [419, 176] on icon at bounding box center [418, 181] width 13 height 14
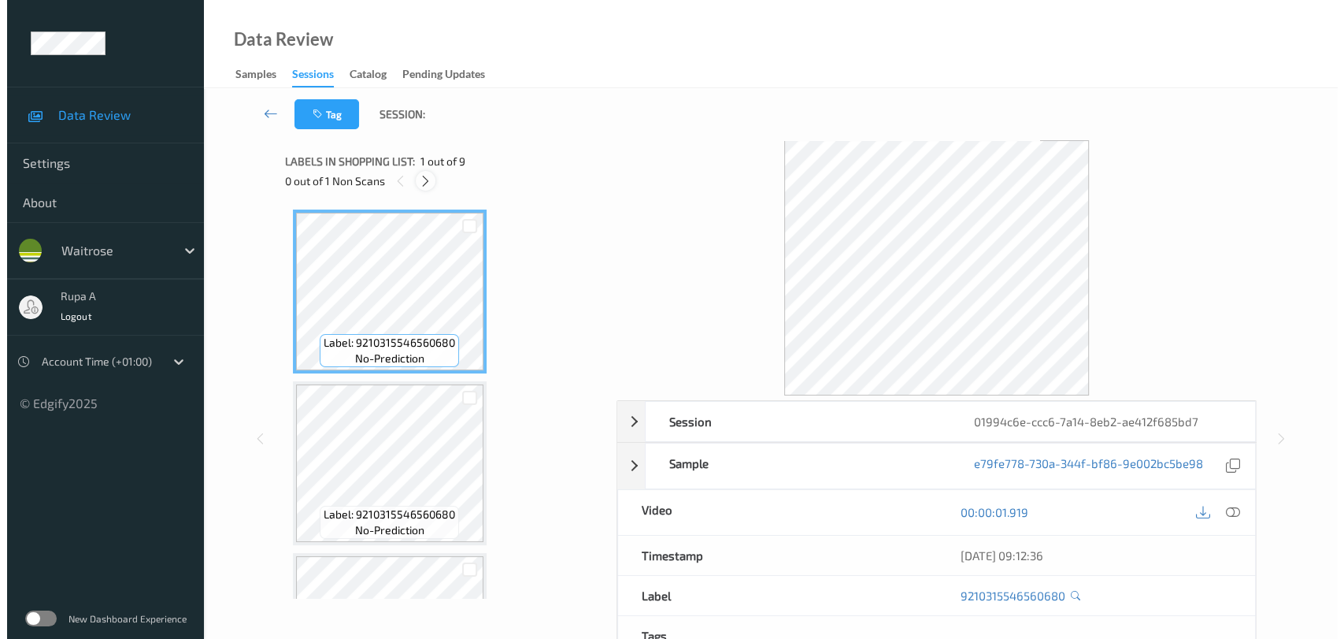
scroll to position [1150, 0]
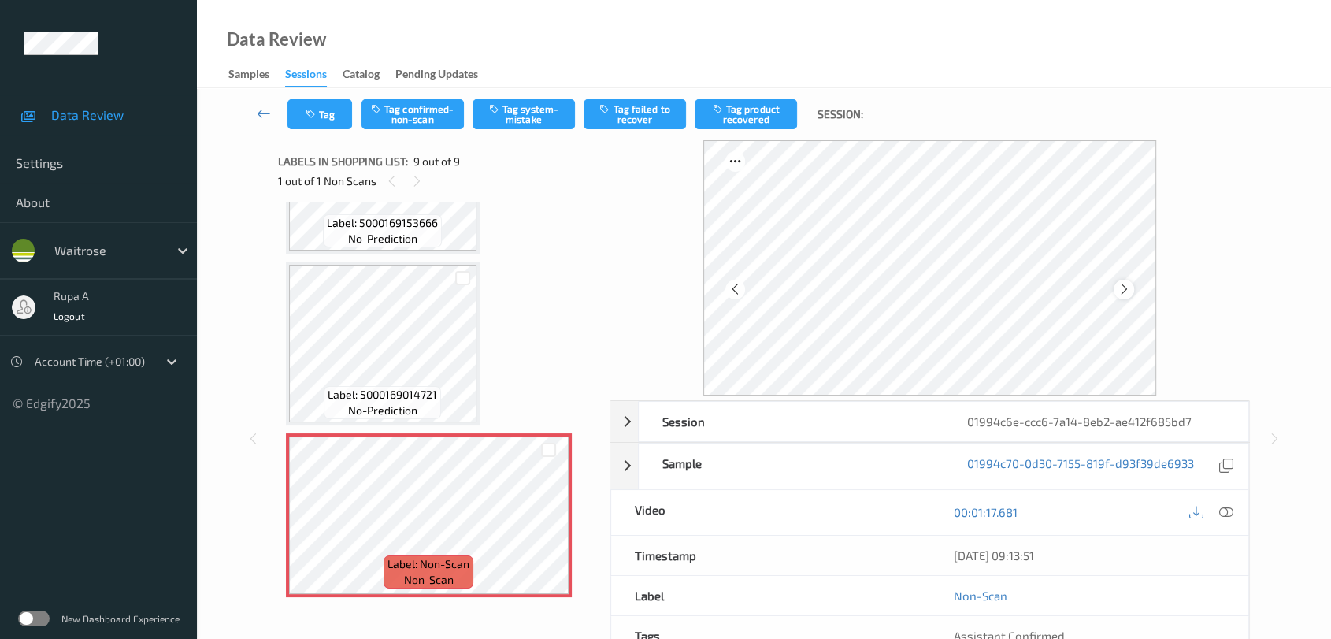
click at [1124, 292] on icon at bounding box center [1123, 289] width 13 height 14
click at [1224, 502] on div at bounding box center [1225, 512] width 21 height 21
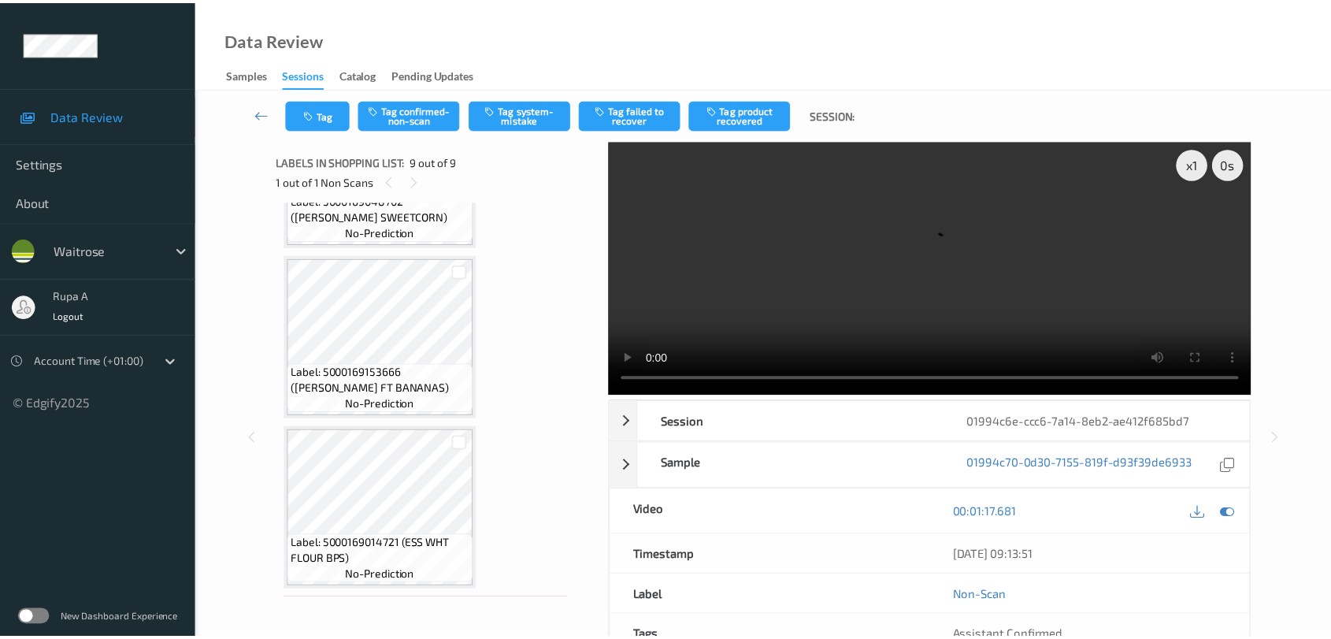
scroll to position [975, 0]
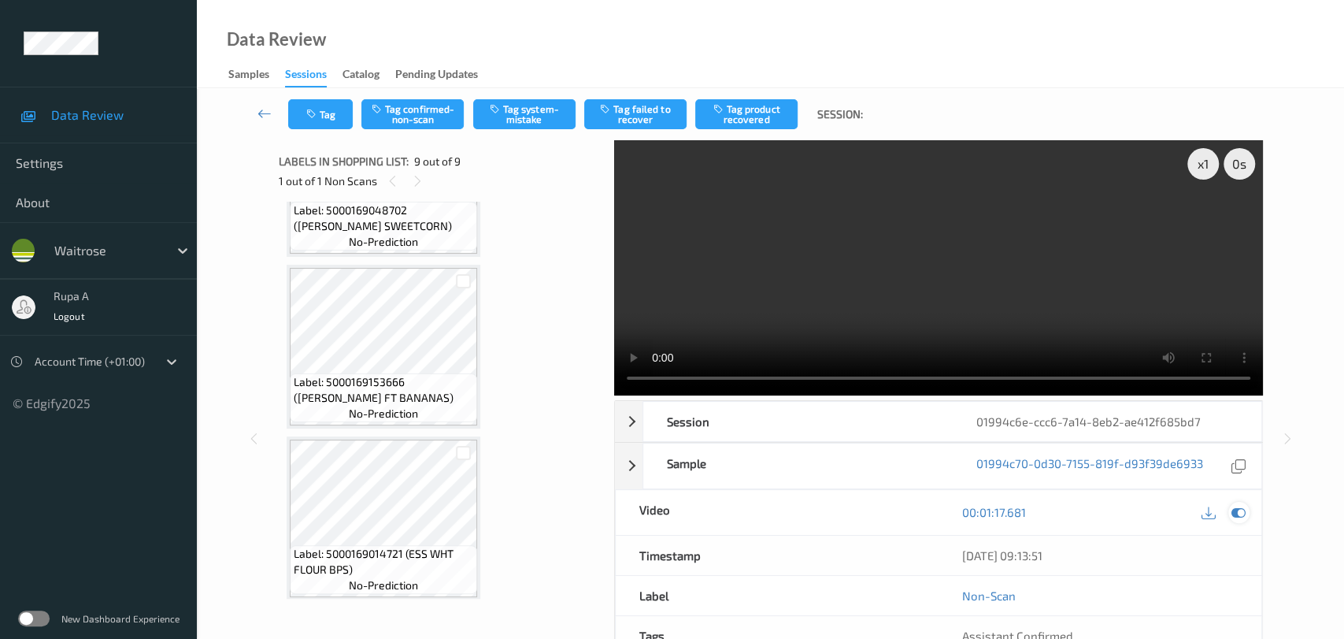
click at [1239, 505] on icon at bounding box center [1239, 512] width 14 height 14
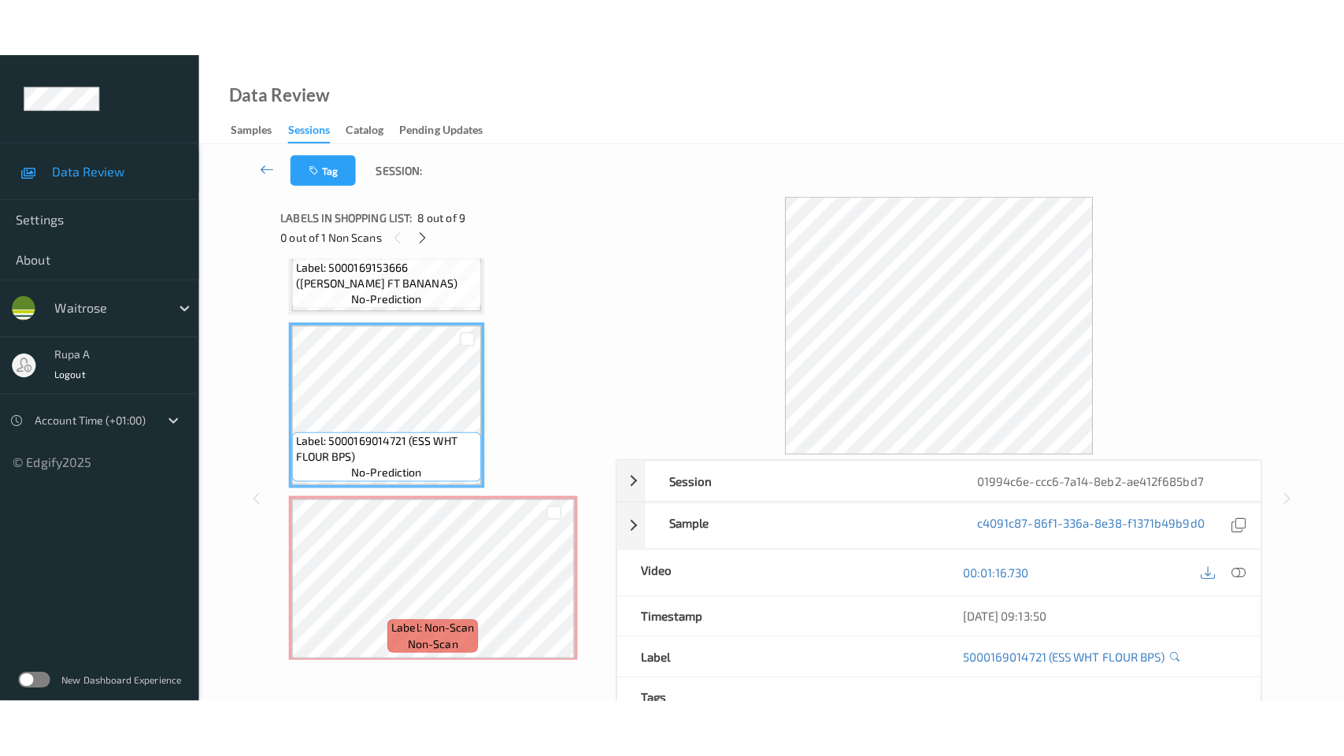
scroll to position [1150, 0]
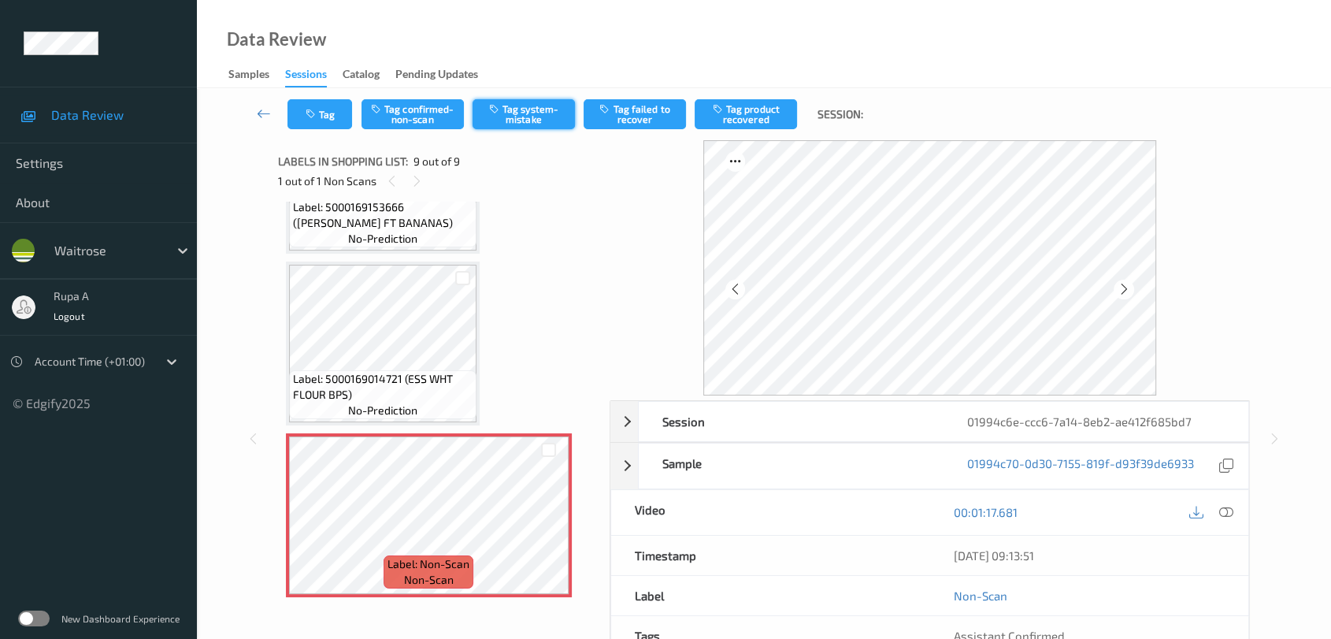
click at [550, 108] on button "Tag system-mistake" at bounding box center [524, 114] width 102 height 30
click at [320, 112] on button "Tag" at bounding box center [319, 114] width 65 height 30
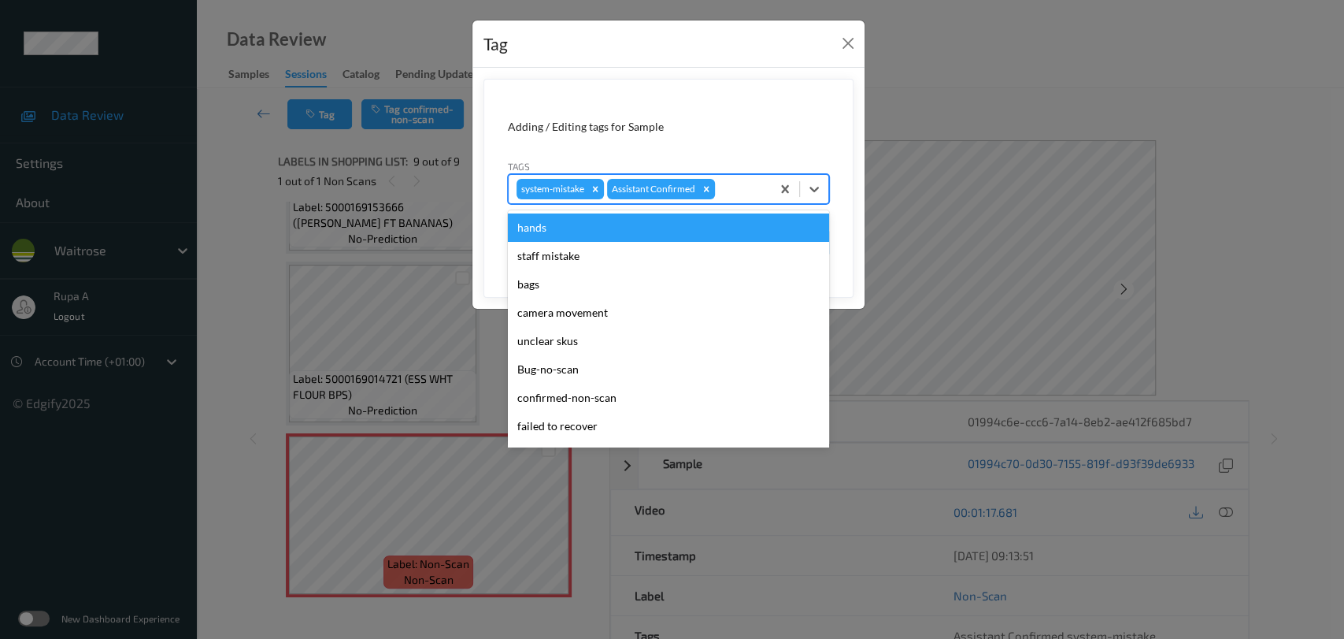
click at [717, 180] on div "system-mistake Assistant Confirmed" at bounding box center [640, 189] width 262 height 27
type input "un"
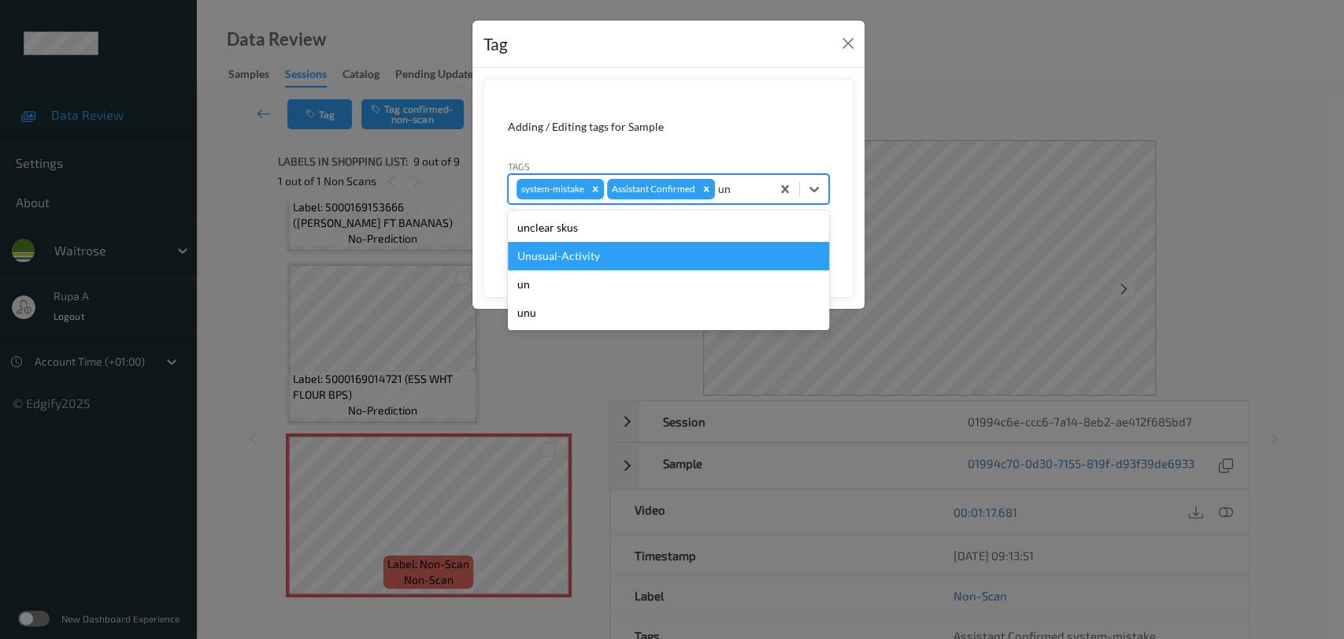
click at [691, 266] on div "Unusual-Activity" at bounding box center [668, 256] width 321 height 28
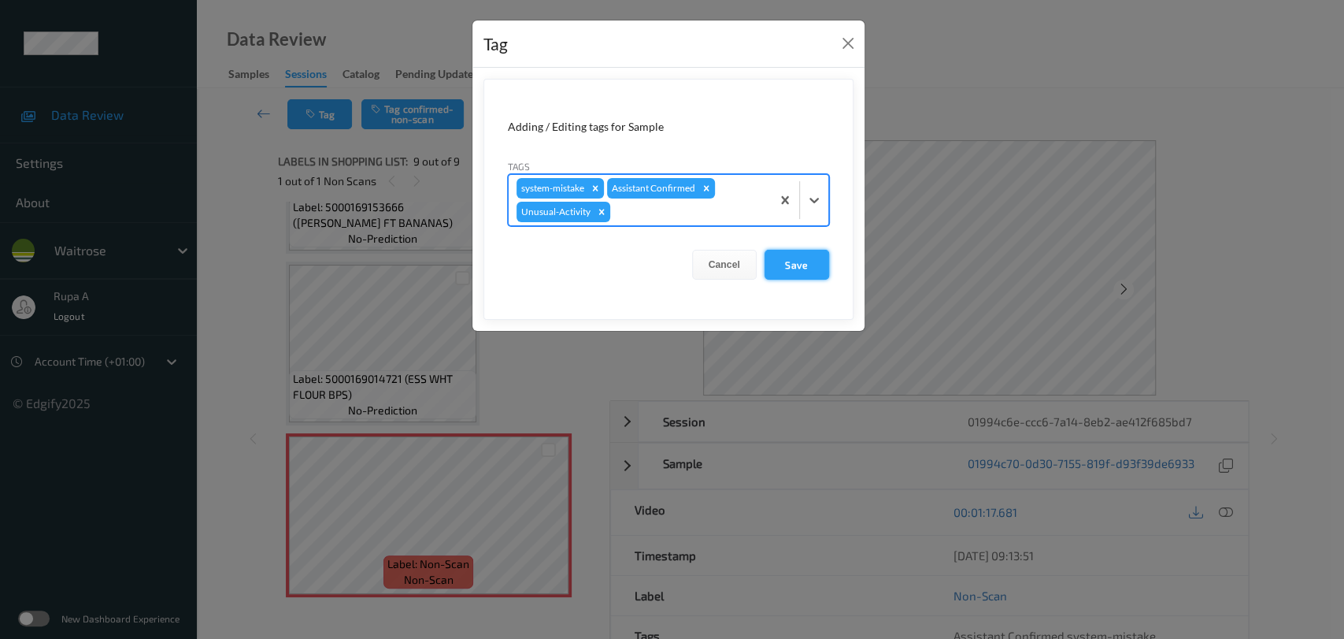
click at [801, 265] on button "Save" at bounding box center [797, 265] width 65 height 30
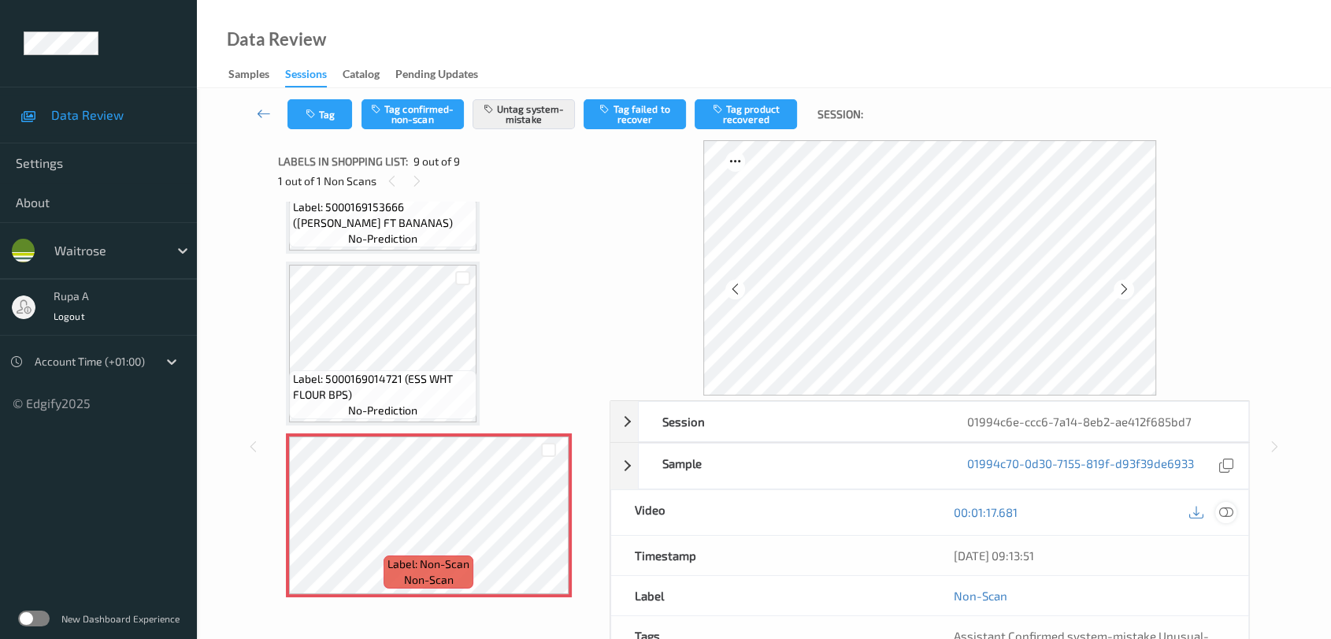
click at [1225, 507] on icon at bounding box center [1226, 512] width 14 height 14
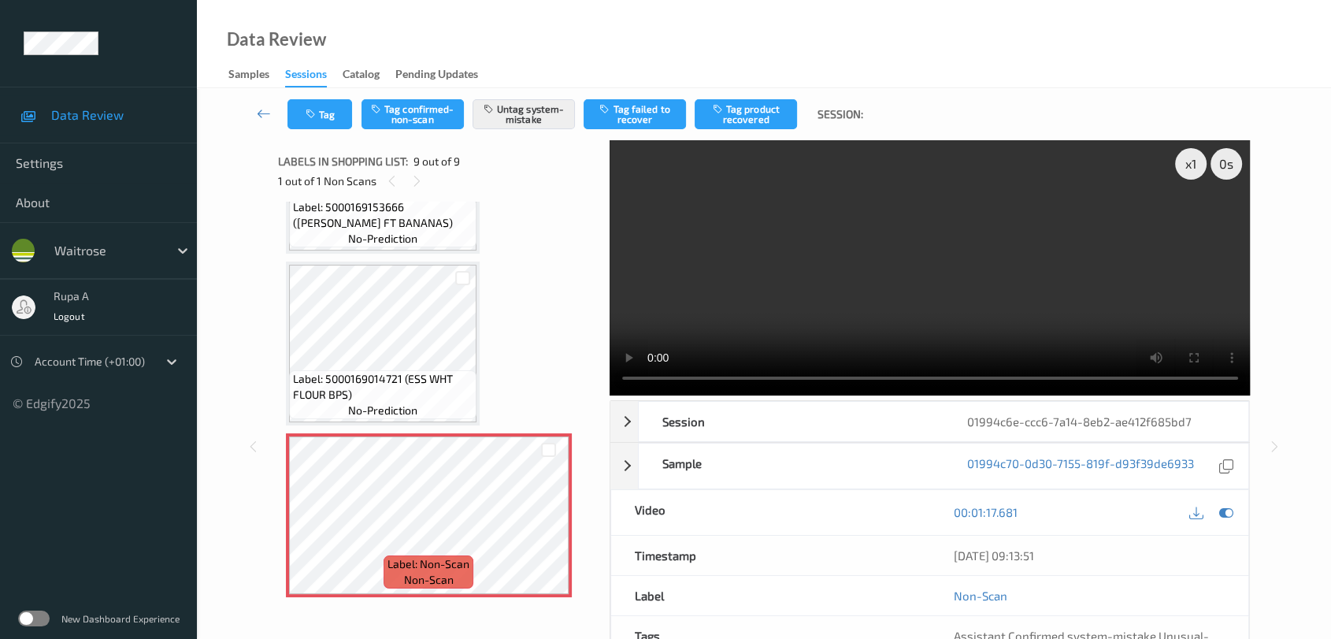
scroll to position [1032, 0]
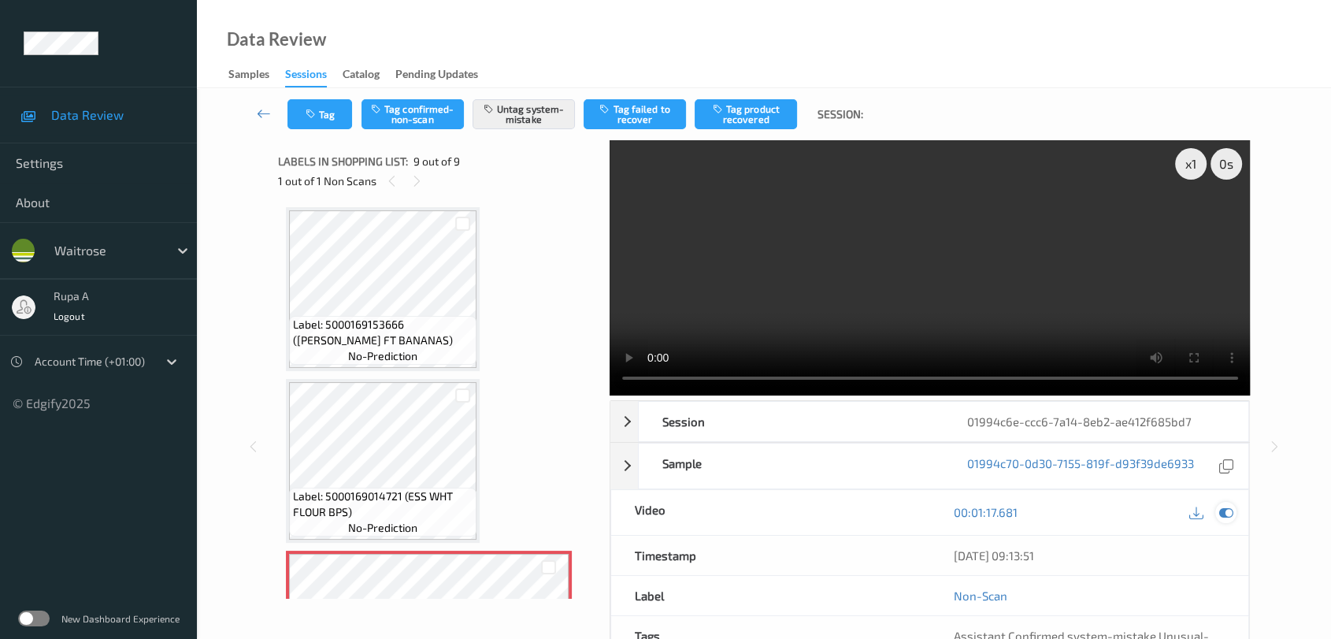
click at [1232, 514] on icon at bounding box center [1226, 512] width 14 height 14
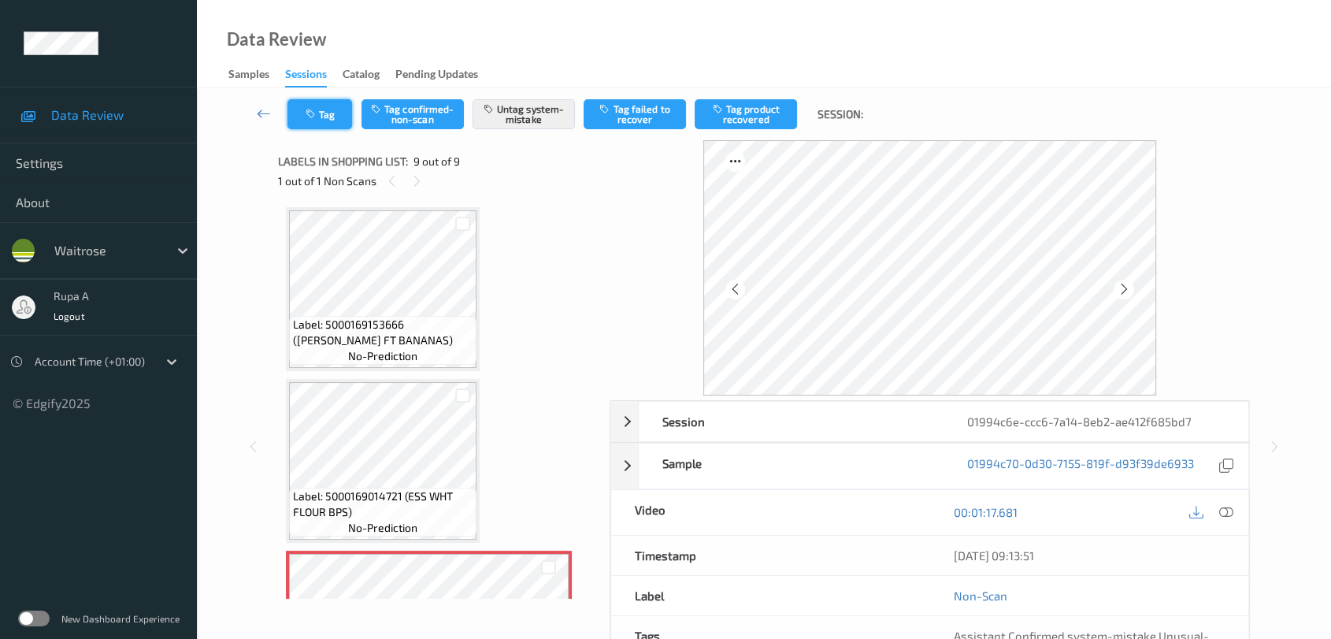
click at [300, 109] on button "Tag" at bounding box center [319, 114] width 65 height 30
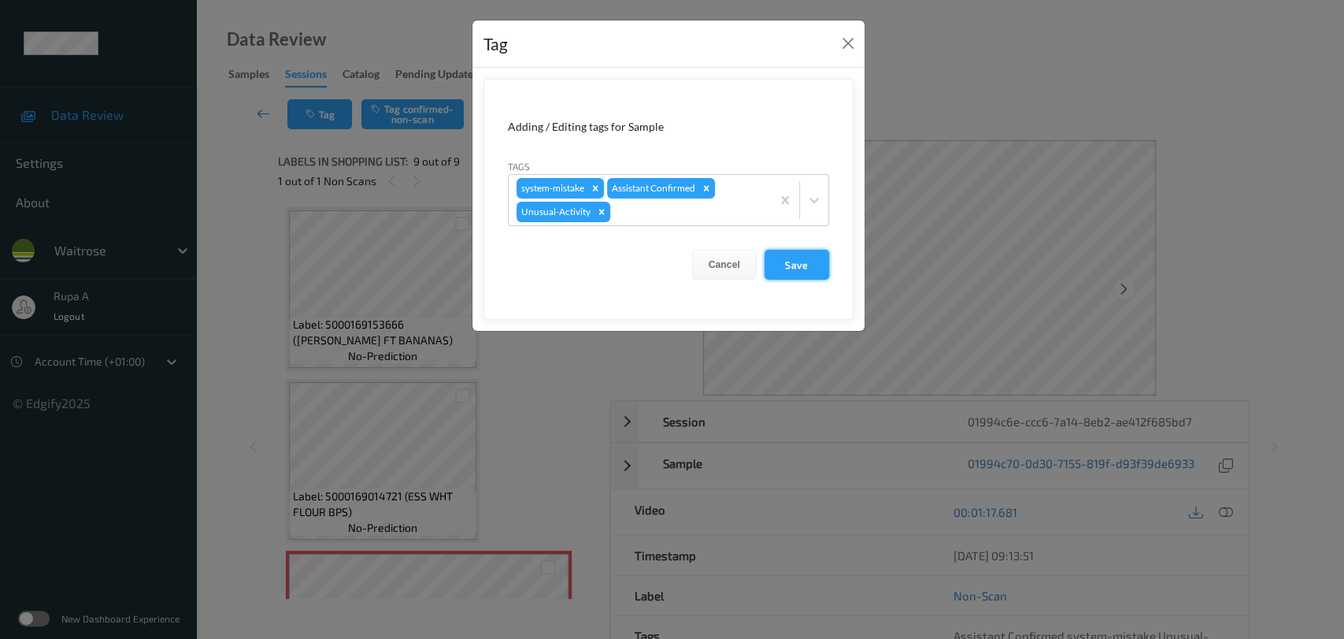
click at [802, 271] on button "Save" at bounding box center [797, 265] width 65 height 30
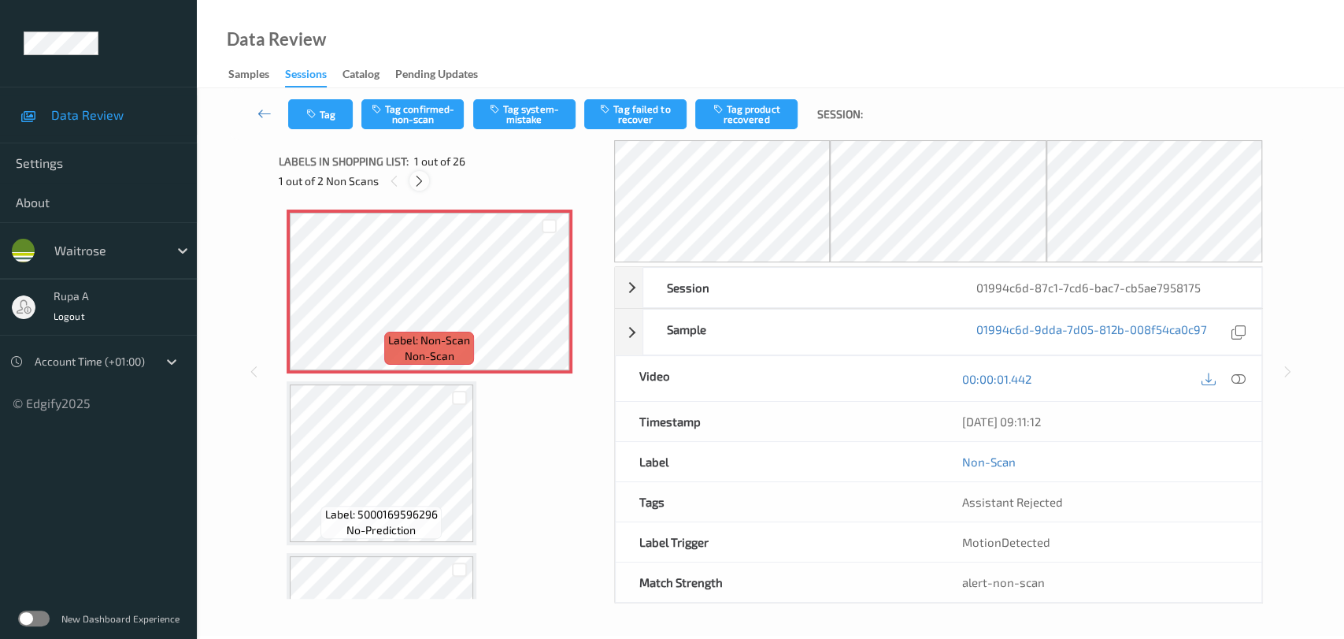
click at [416, 178] on icon at bounding box center [419, 181] width 13 height 14
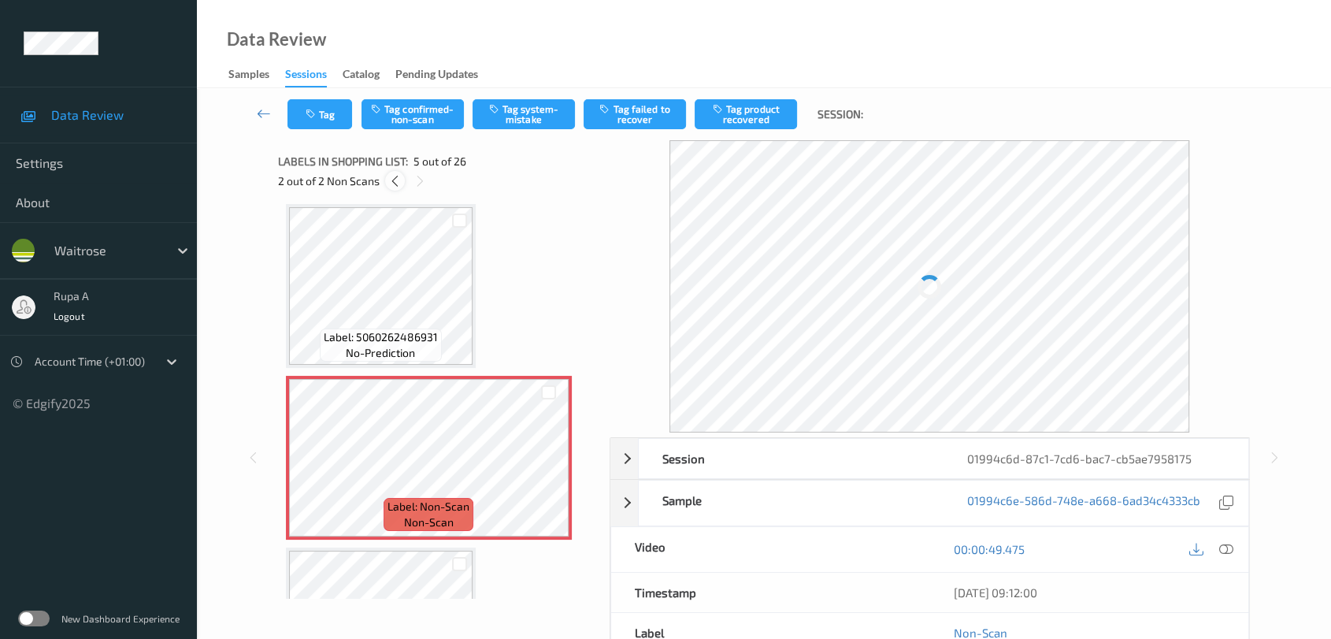
click at [400, 183] on icon at bounding box center [394, 181] width 13 height 14
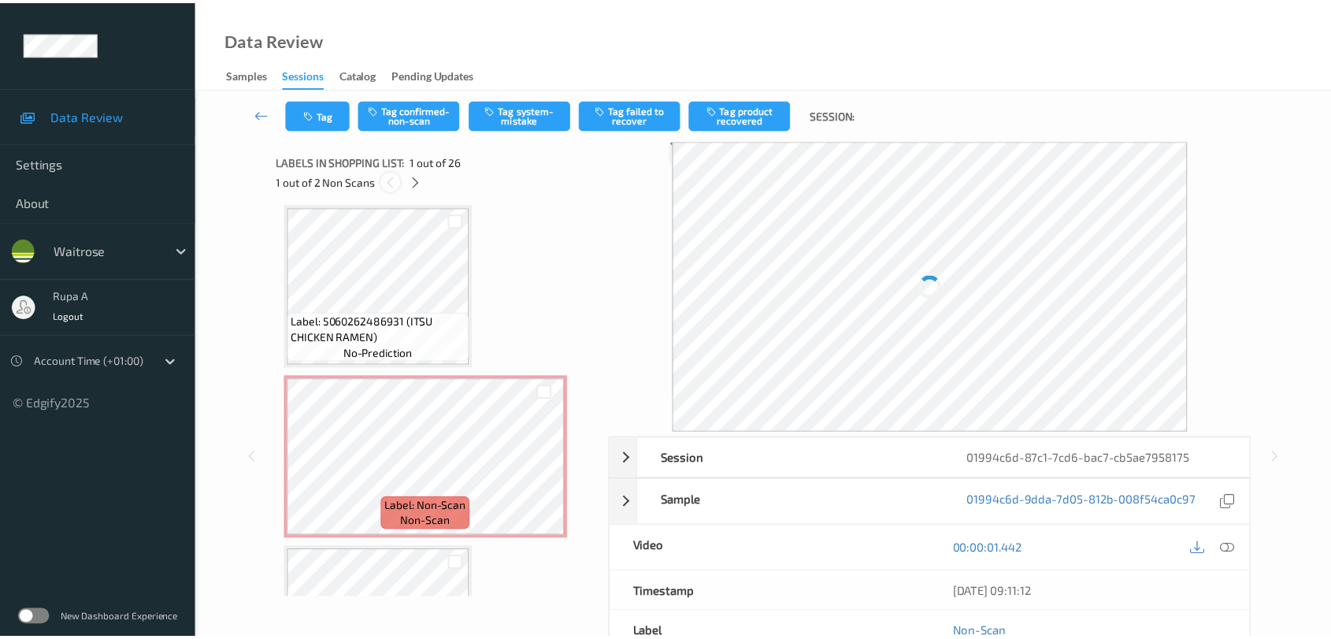
scroll to position [7, 0]
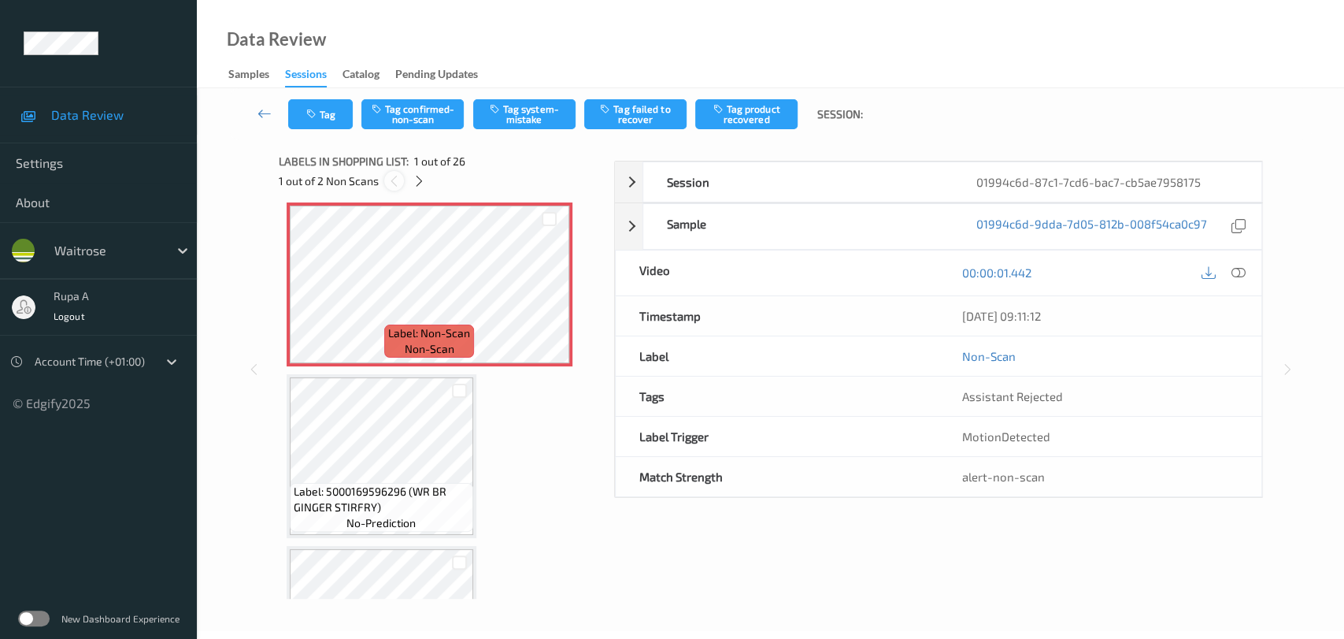
click at [394, 183] on icon at bounding box center [393, 181] width 13 height 14
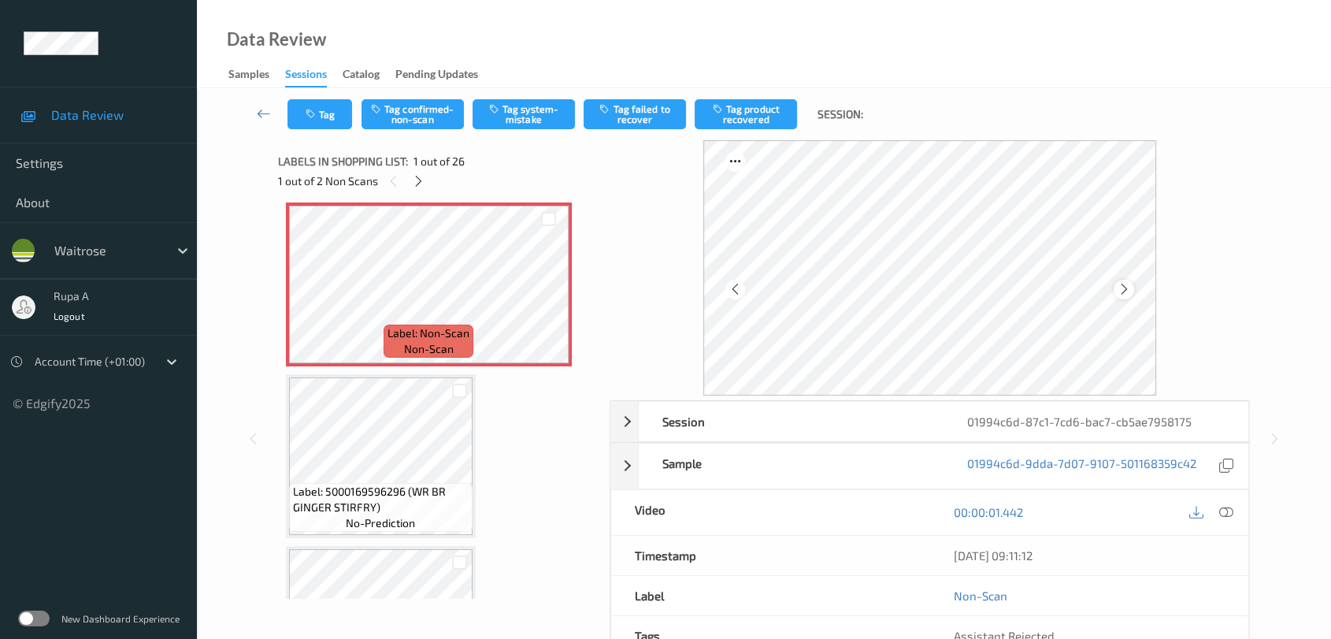
click at [1125, 294] on icon at bounding box center [1123, 289] width 13 height 14
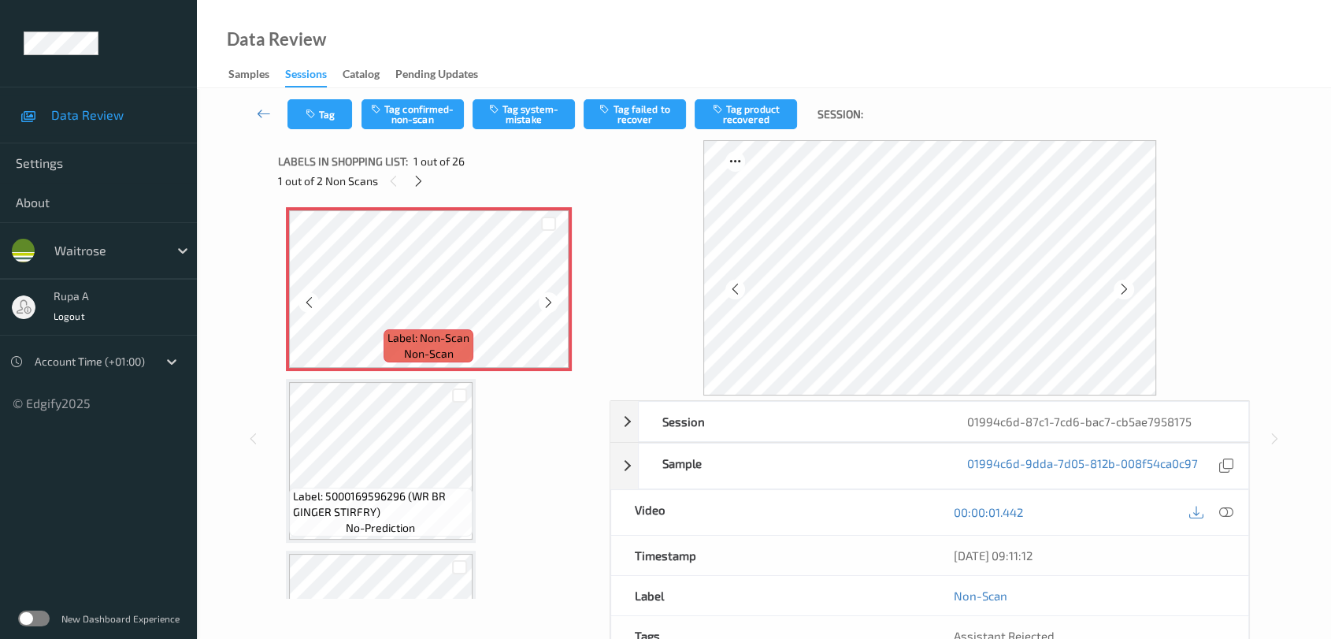
scroll to position [0, 0]
click at [415, 180] on icon at bounding box center [418, 181] width 13 height 14
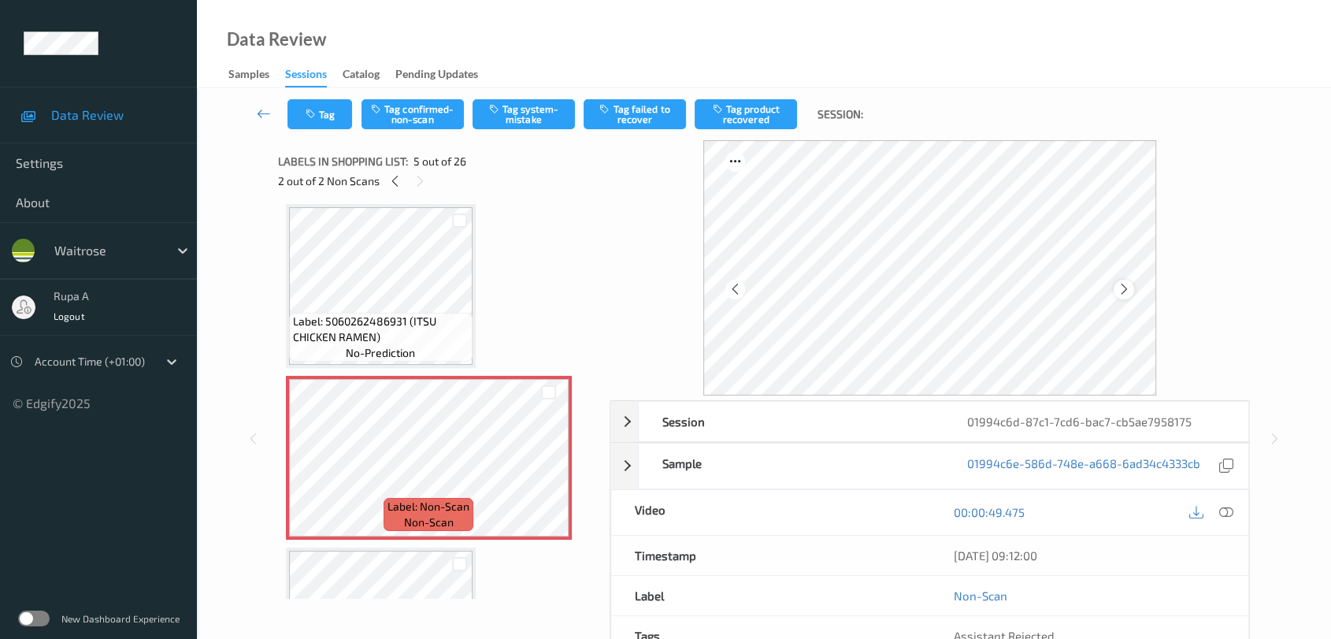
click at [1121, 287] on icon at bounding box center [1123, 289] width 13 height 14
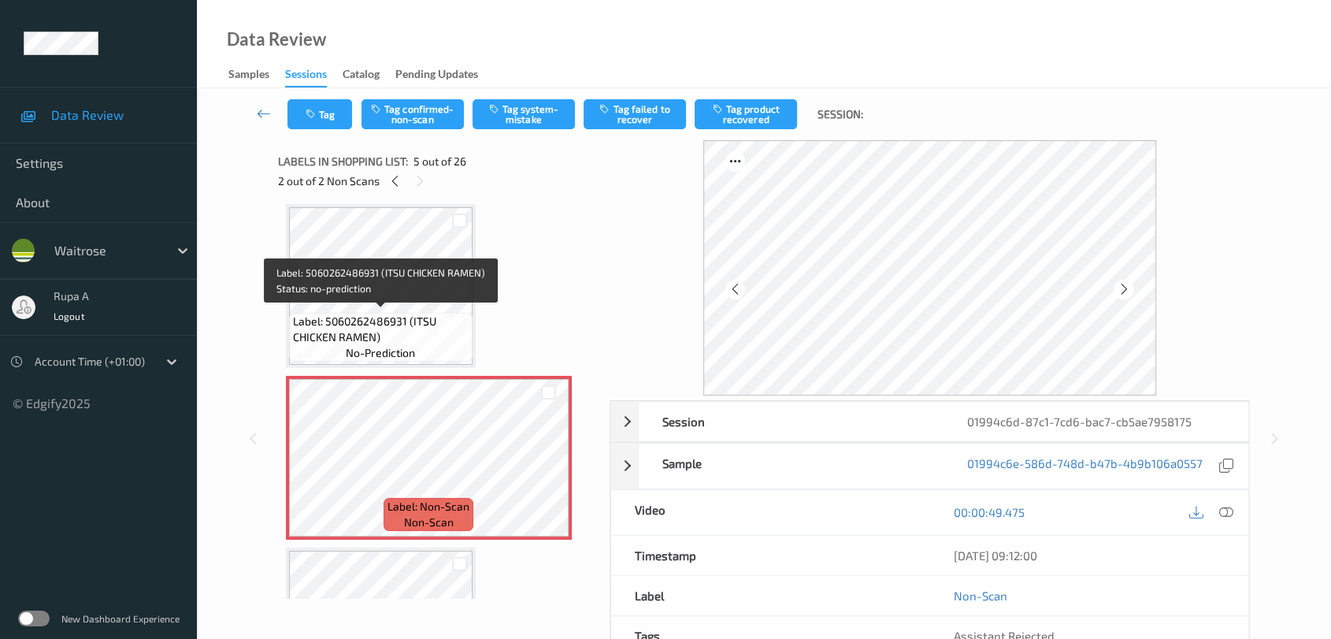
click at [406, 321] on span "Label: 5060262486931 (ITSU CHICKEN RAMEN)" at bounding box center [381, 329] width 176 height 32
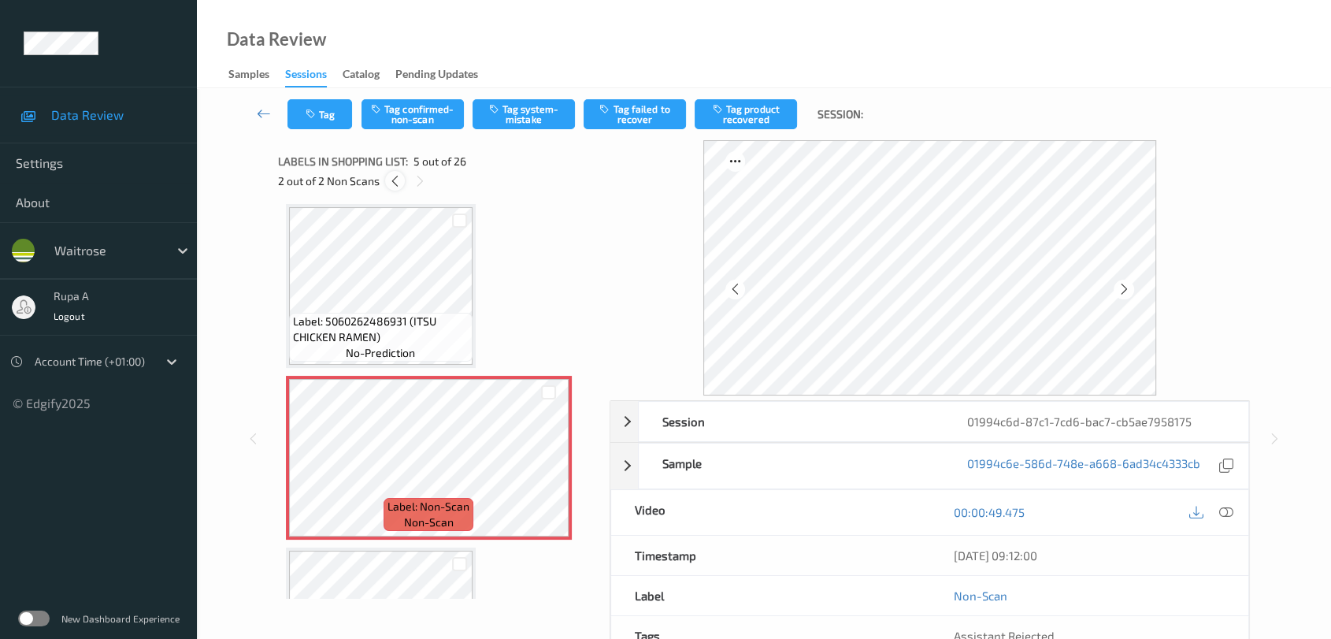
click at [397, 187] on icon at bounding box center [394, 181] width 13 height 14
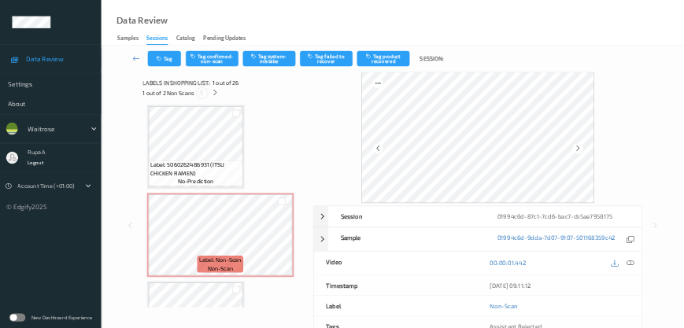
scroll to position [7, 0]
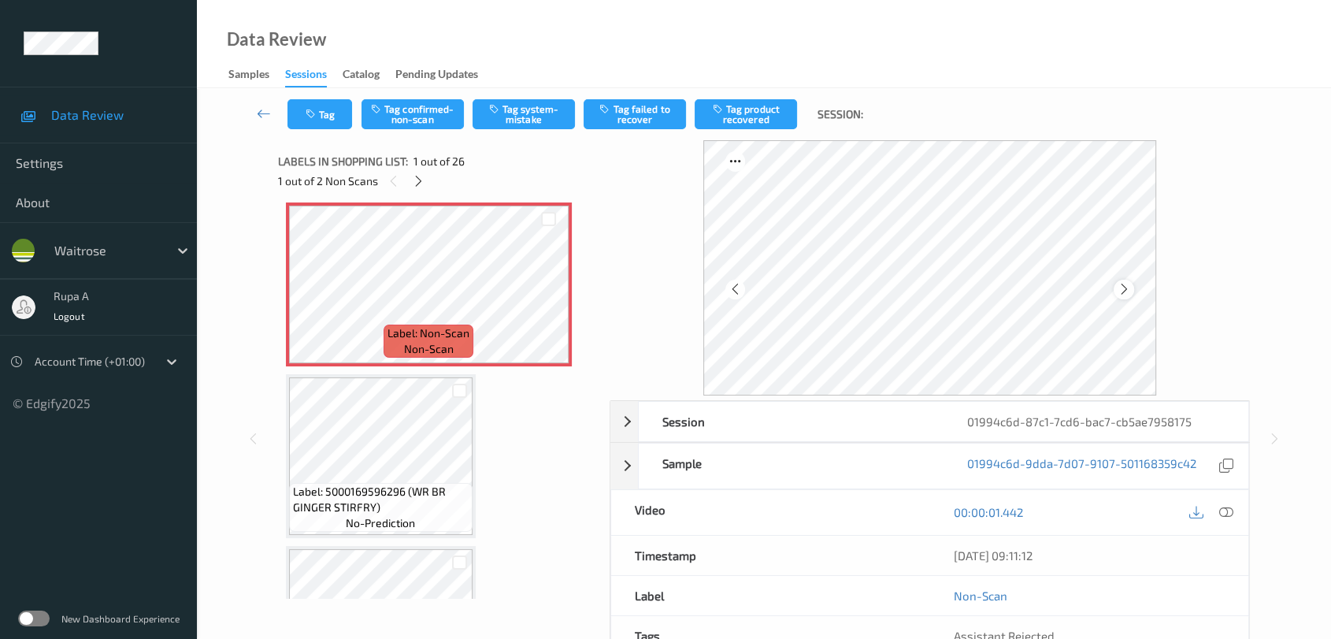
click at [1125, 284] on icon at bounding box center [1123, 289] width 13 height 14
click at [517, 128] on button "Tag system-mistake" at bounding box center [524, 114] width 102 height 30
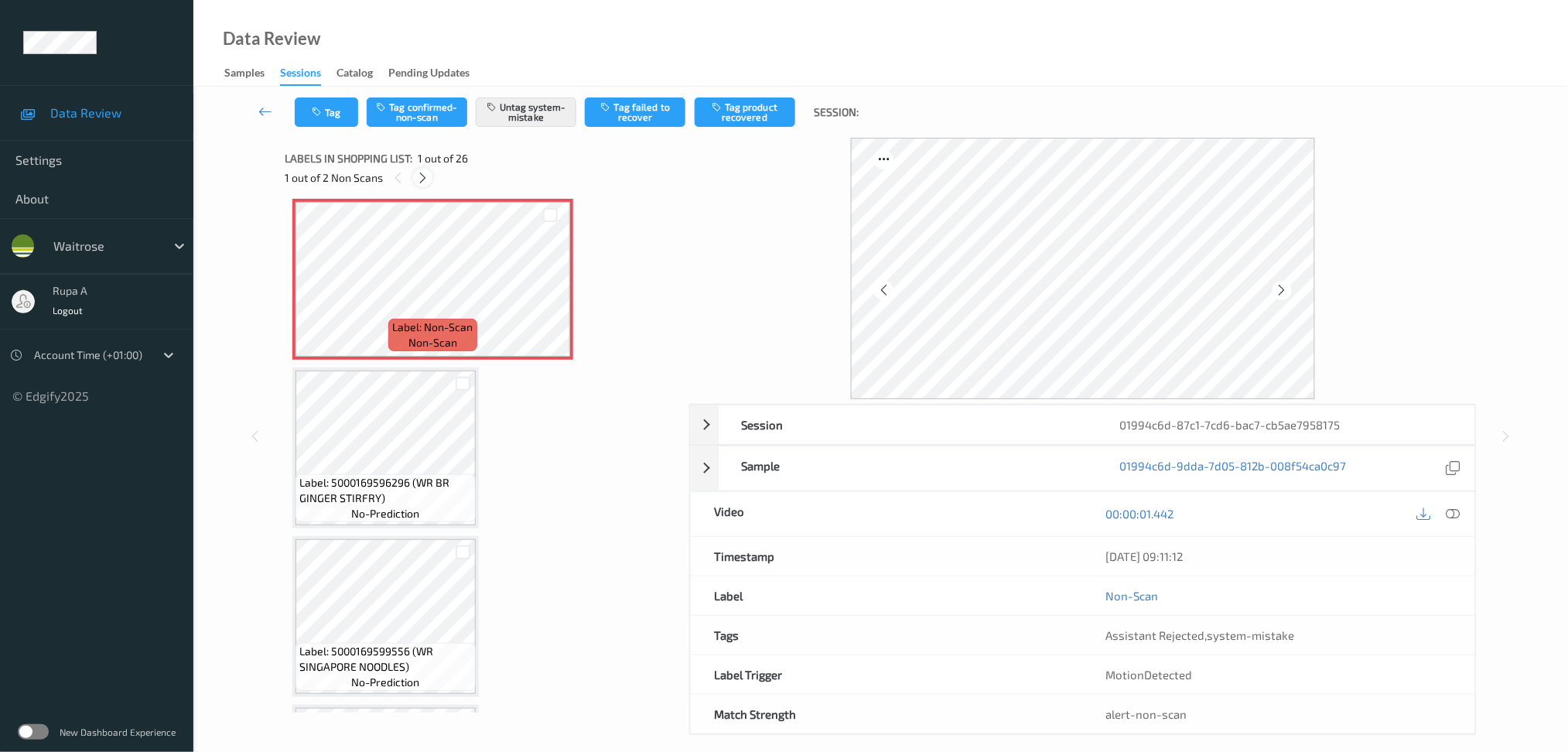
click at [424, 177] on icon at bounding box center [422, 178] width 13 height 14
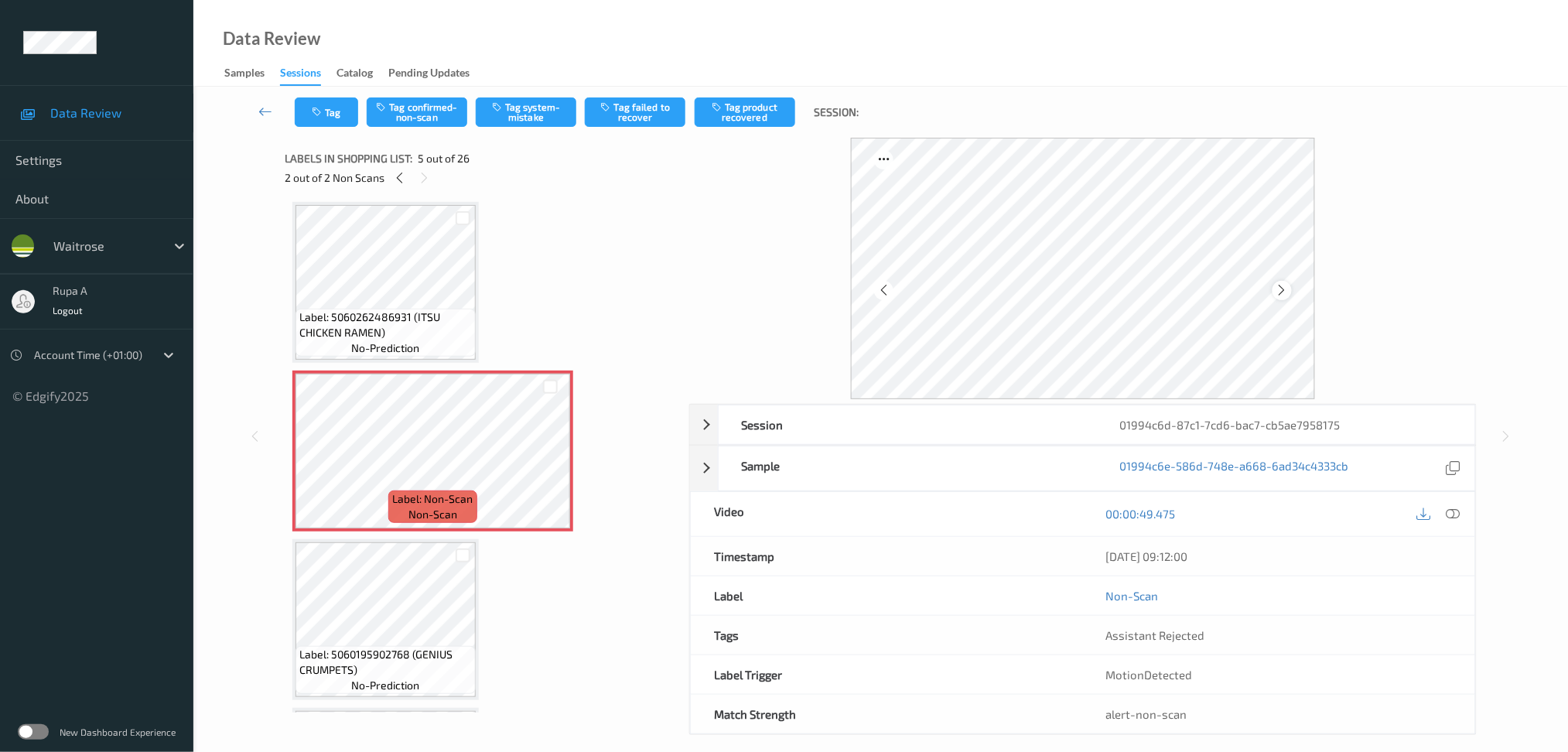
click at [1279, 294] on icon at bounding box center [1282, 290] width 13 height 14
click at [1319, 512] on icon at bounding box center [1453, 514] width 14 height 14
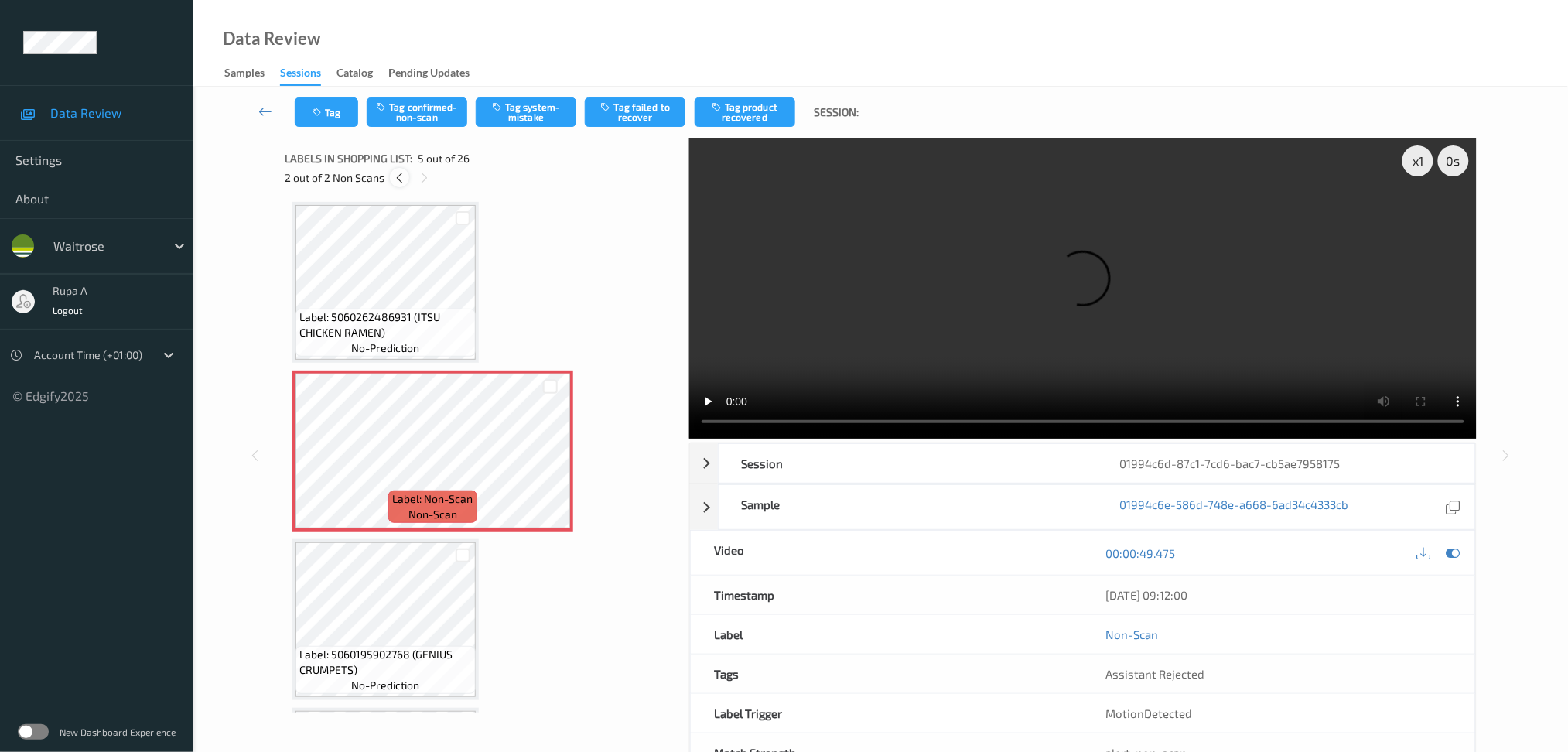
click at [398, 186] on div at bounding box center [400, 178] width 20 height 20
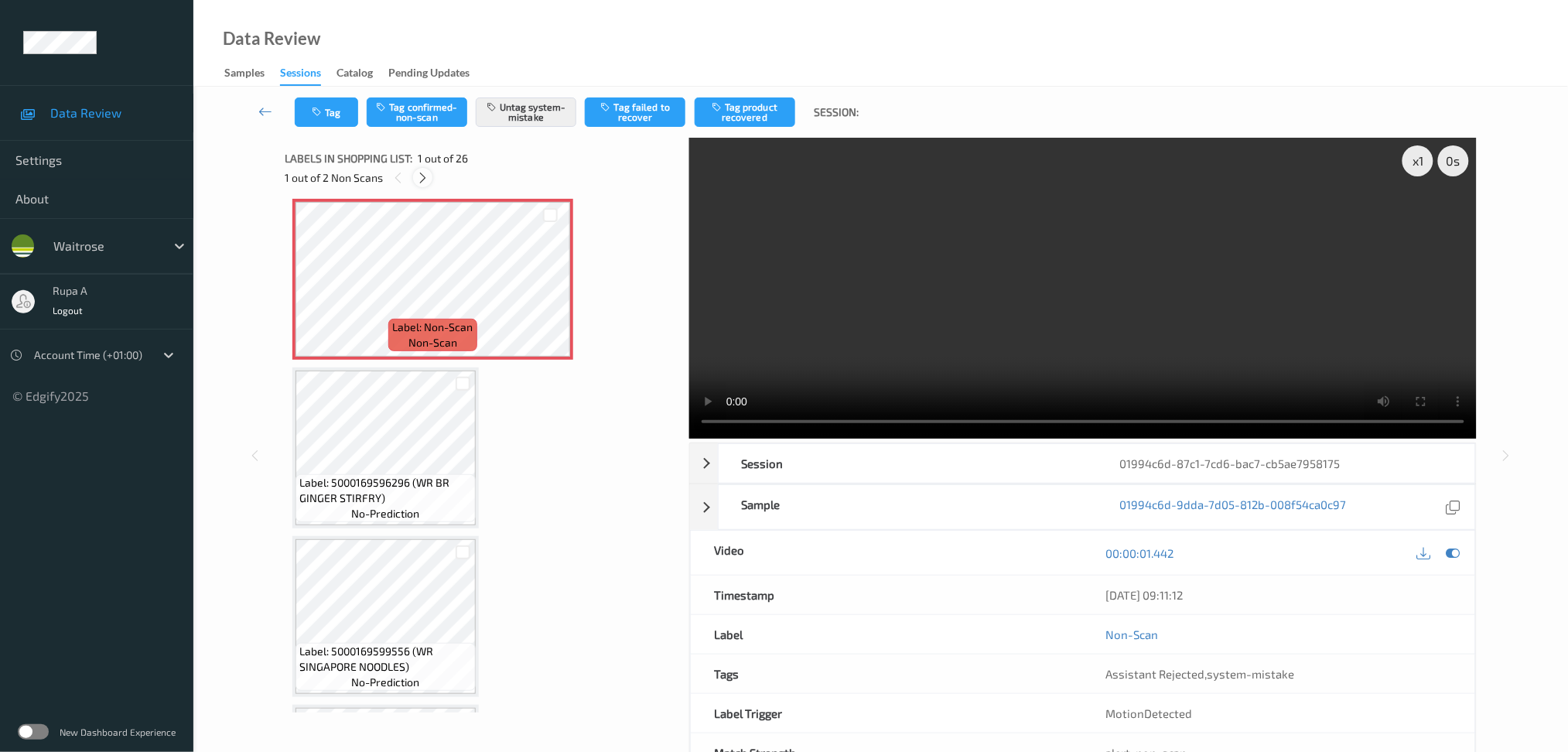
click at [425, 185] on div at bounding box center [423, 178] width 20 height 20
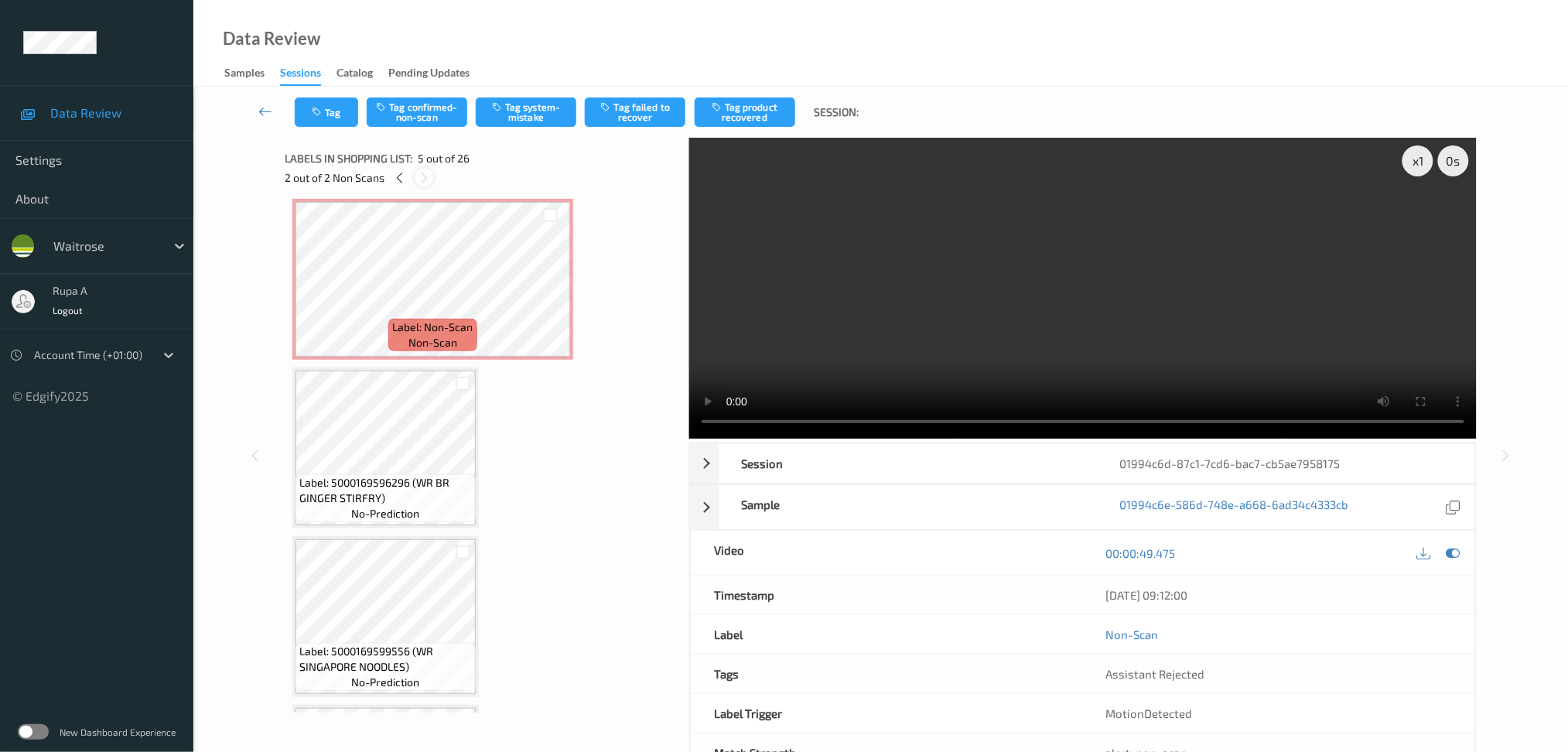
scroll to position [510, 0]
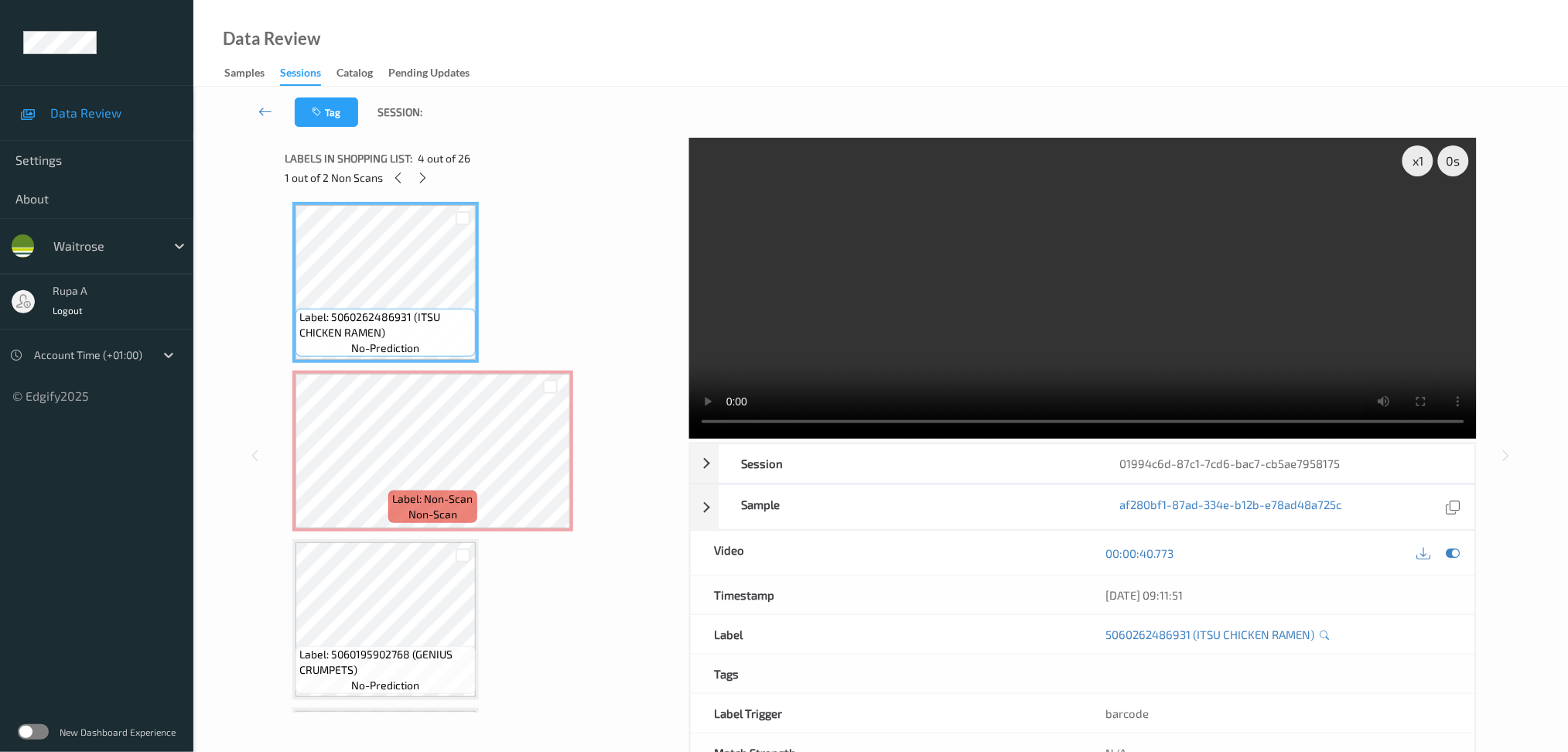
click at [1319, 543] on div "00:00:40.773" at bounding box center [1279, 552] width 392 height 44
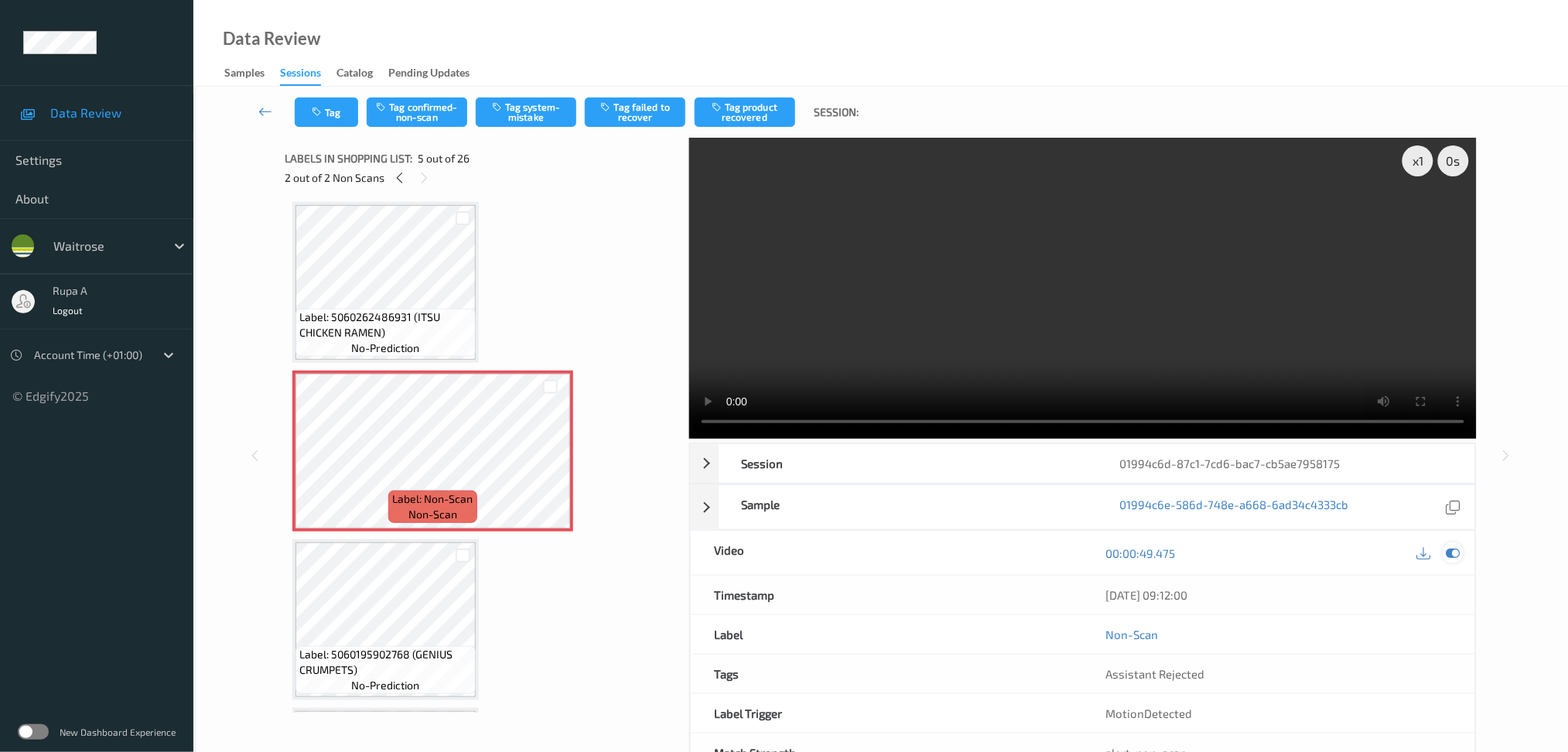
click at [1319, 549] on icon at bounding box center [1453, 553] width 14 height 14
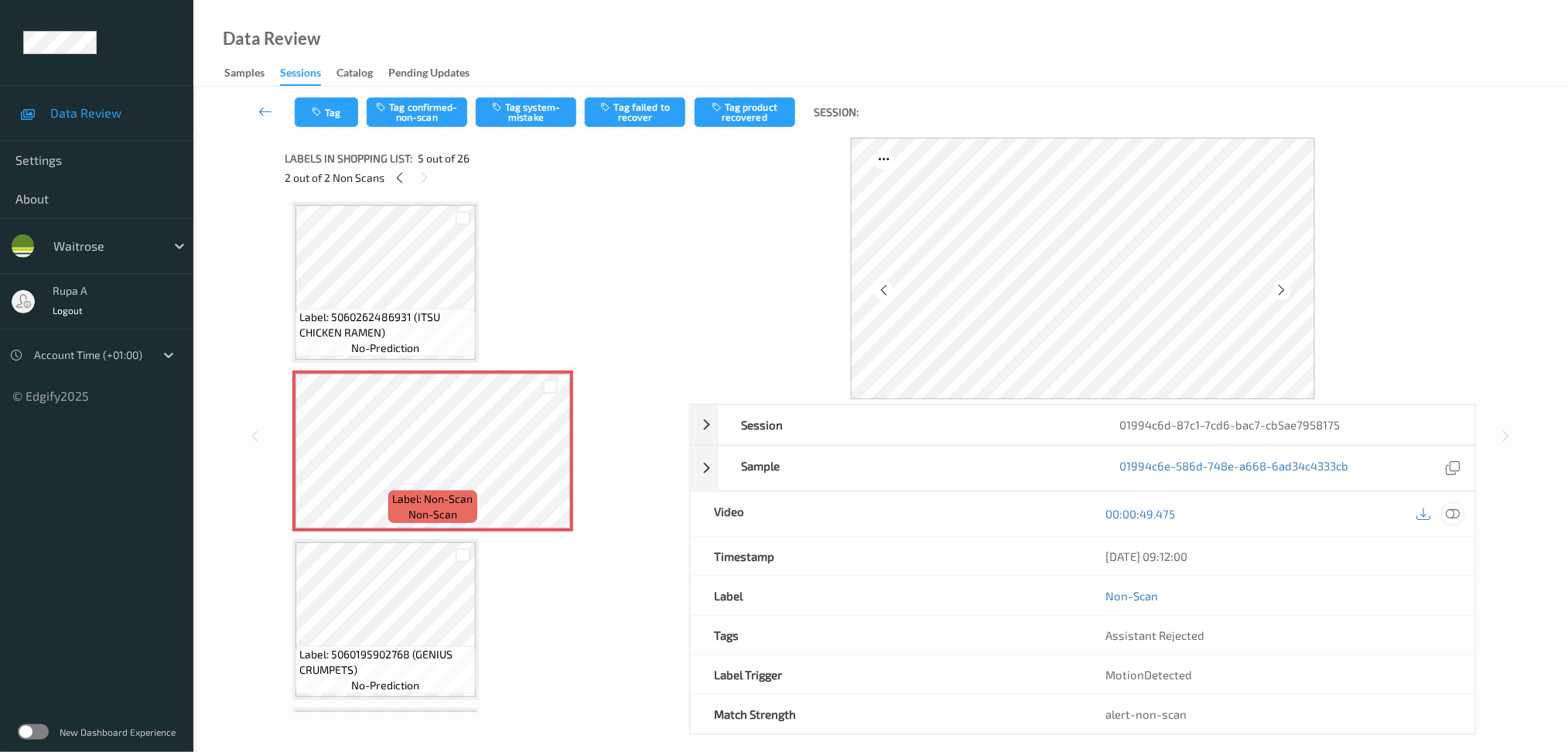
click at [1319, 510] on icon at bounding box center [1453, 514] width 14 height 14
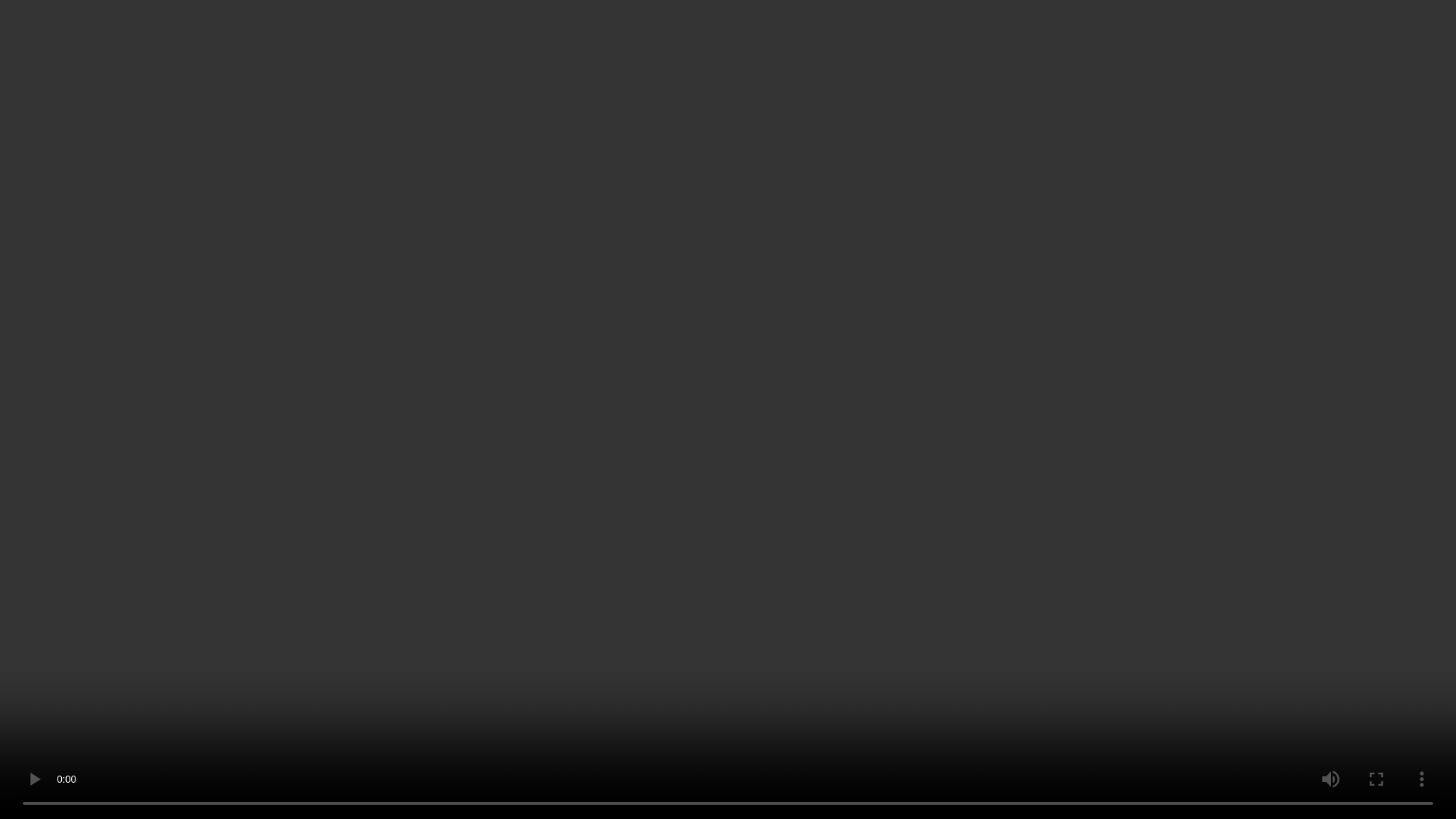
click at [1212, 305] on video at bounding box center [728, 409] width 1456 height 819
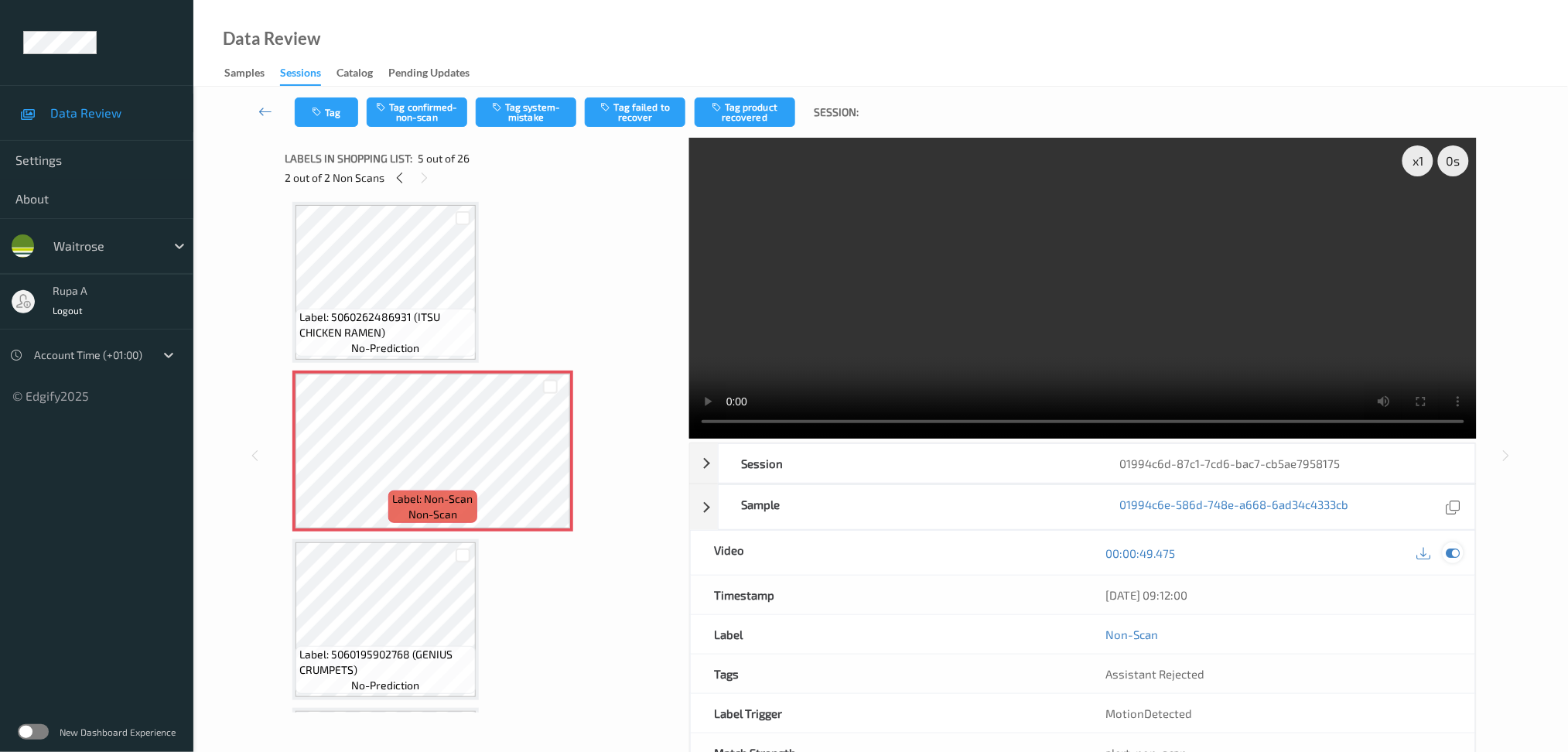
click at [1319, 551] on icon at bounding box center [1453, 553] width 14 height 14
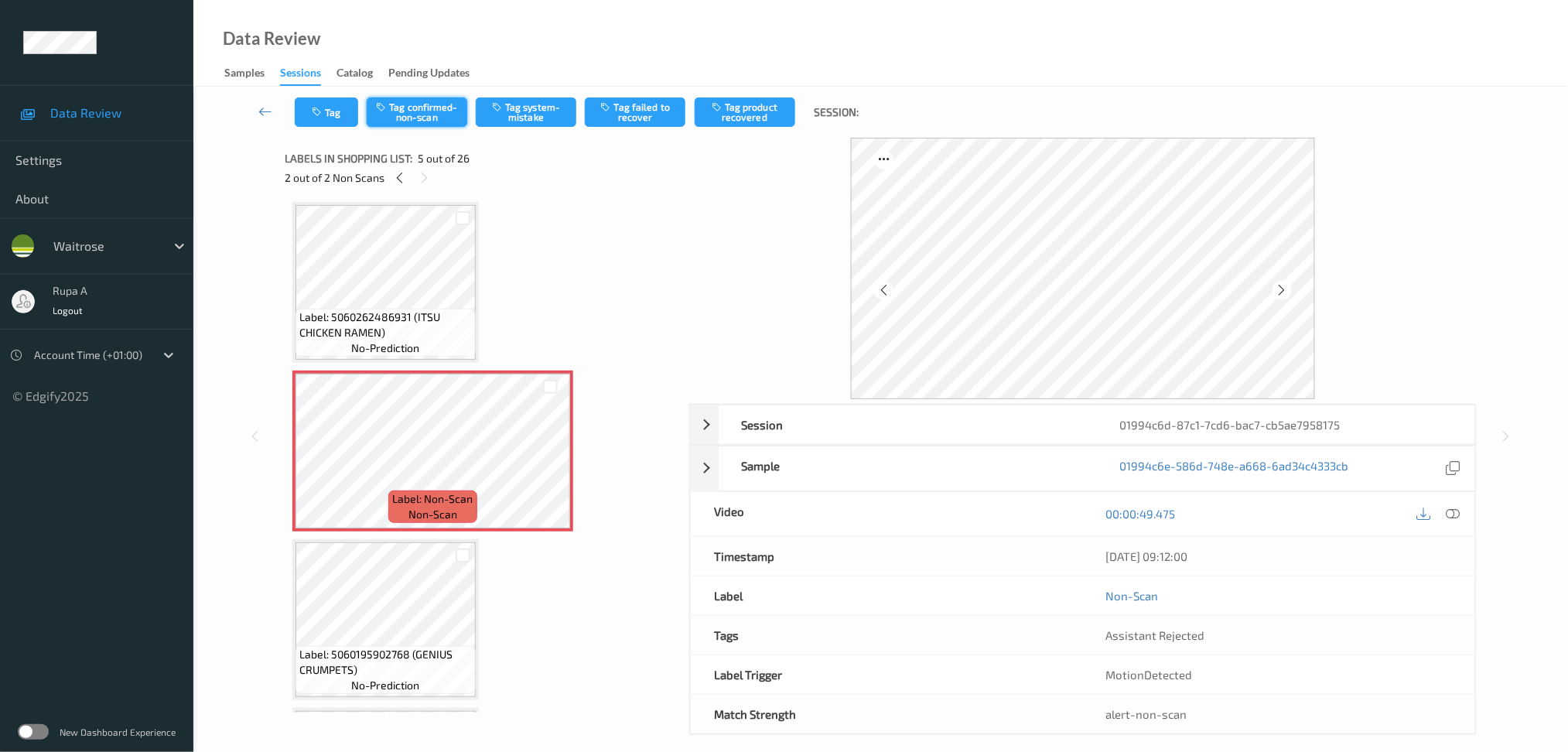
click at [450, 111] on button "Tag confirmed-non-scan" at bounding box center [417, 112] width 100 height 29
click at [739, 113] on button "Tag product recovered" at bounding box center [745, 112] width 100 height 29
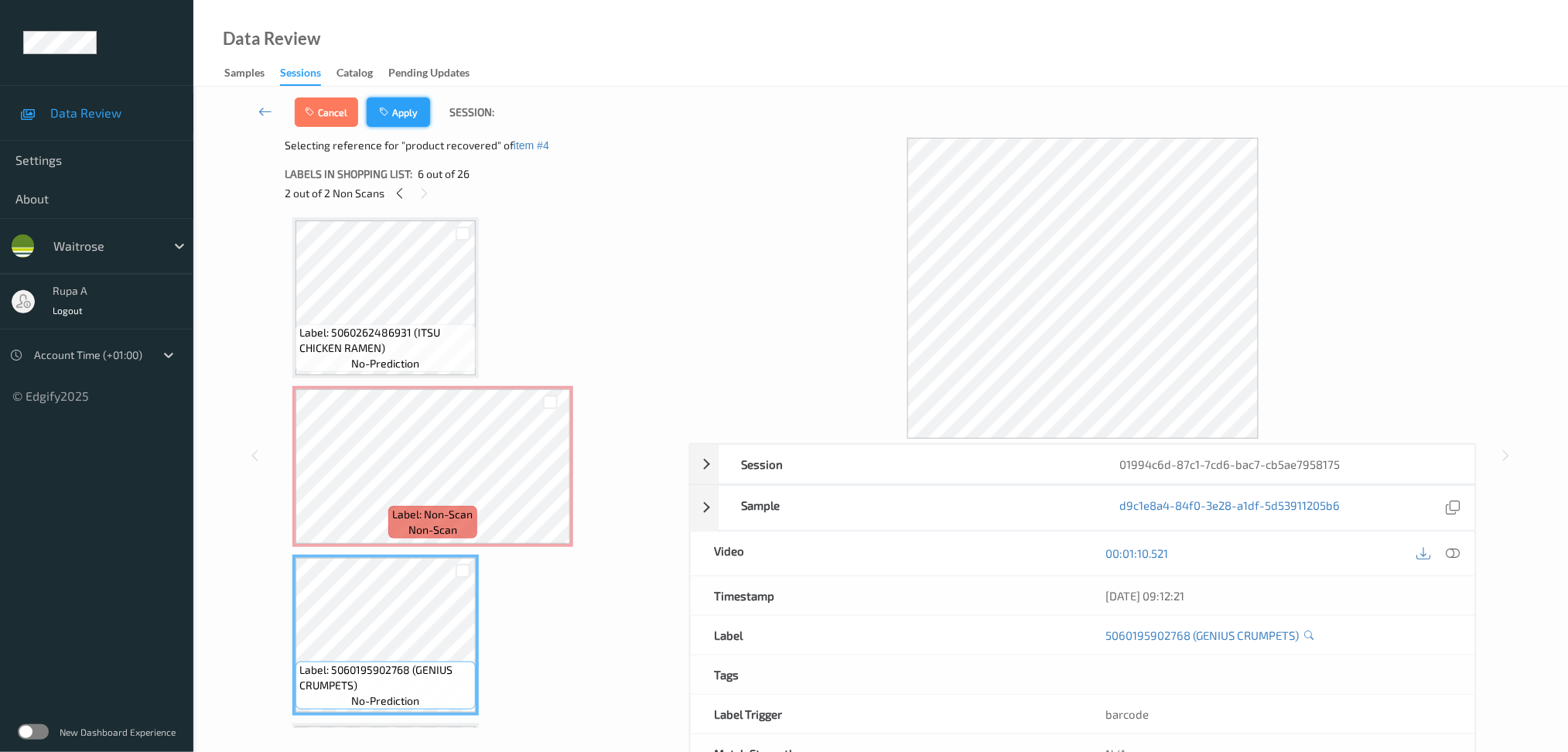
click at [398, 111] on button "Apply" at bounding box center [398, 112] width 64 height 29
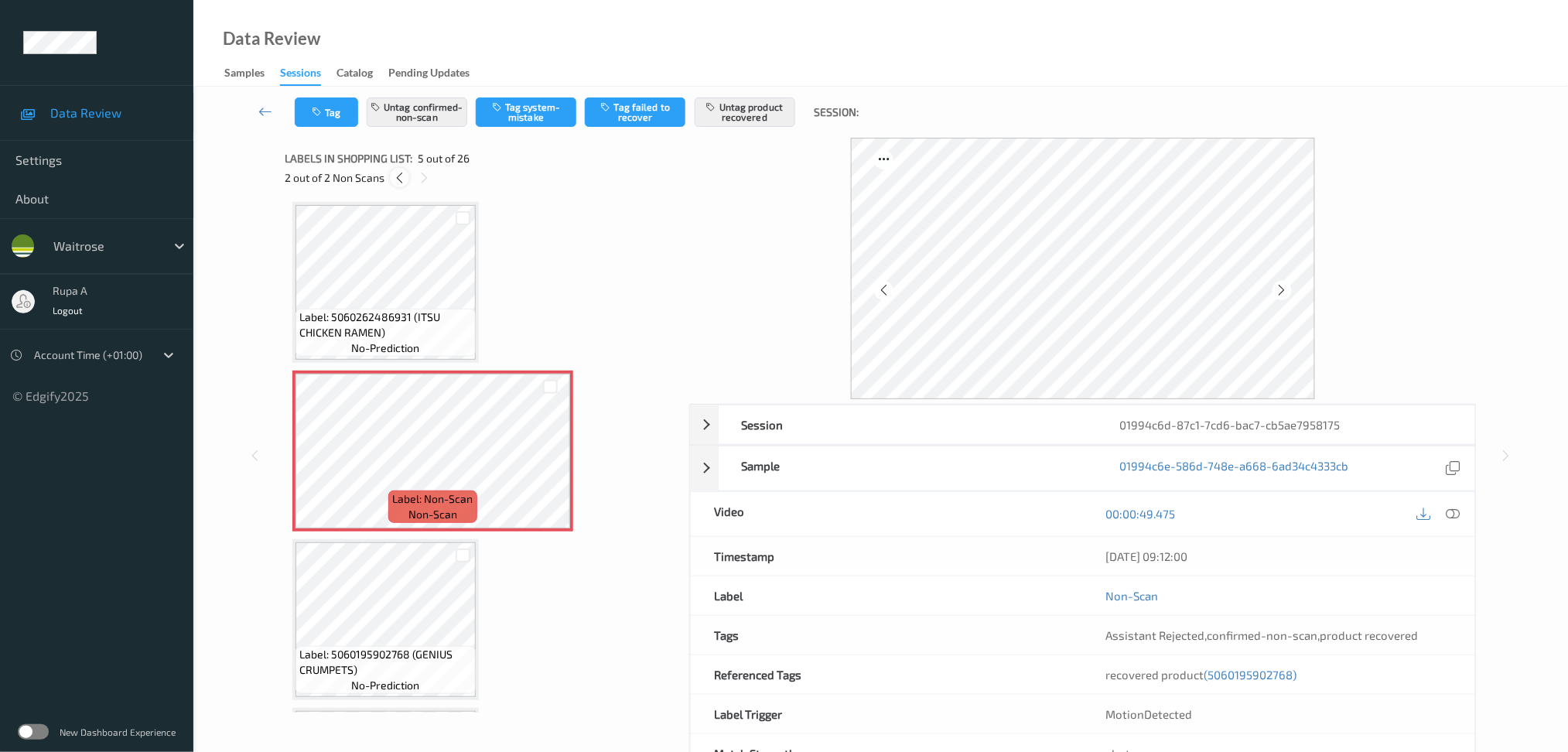
click at [393, 178] on icon at bounding box center [399, 178] width 13 height 14
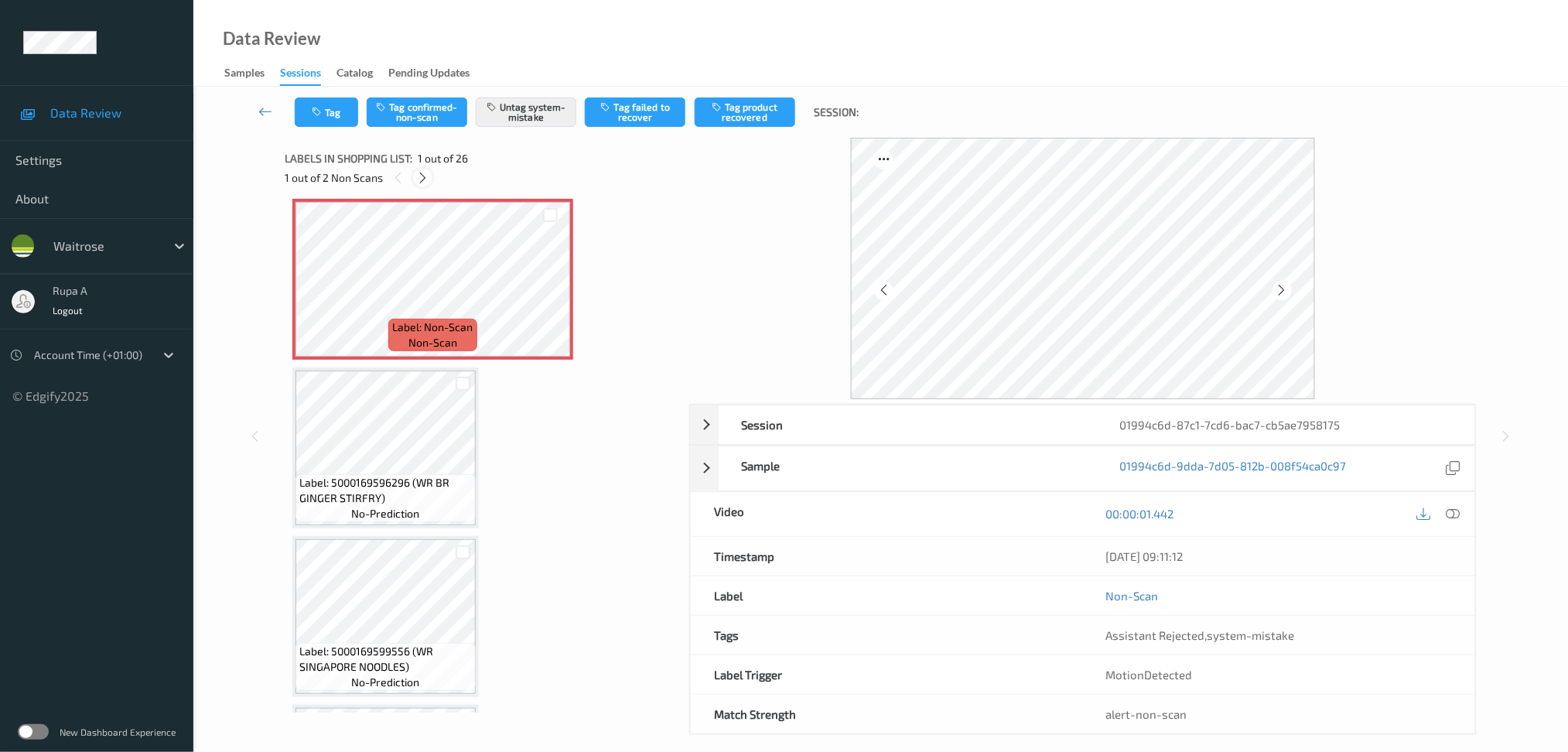
click at [424, 177] on icon at bounding box center [422, 178] width 13 height 14
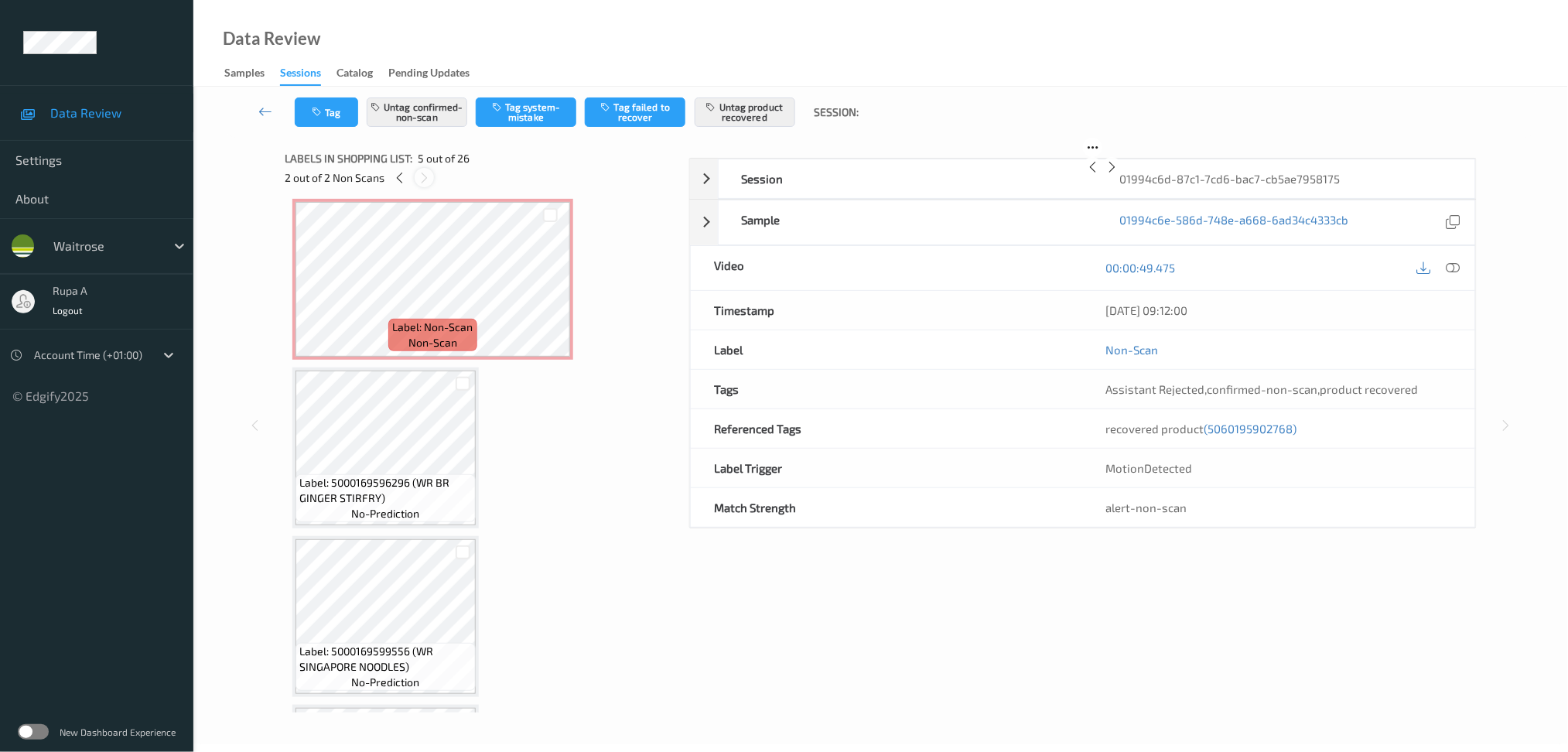
scroll to position [510, 0]
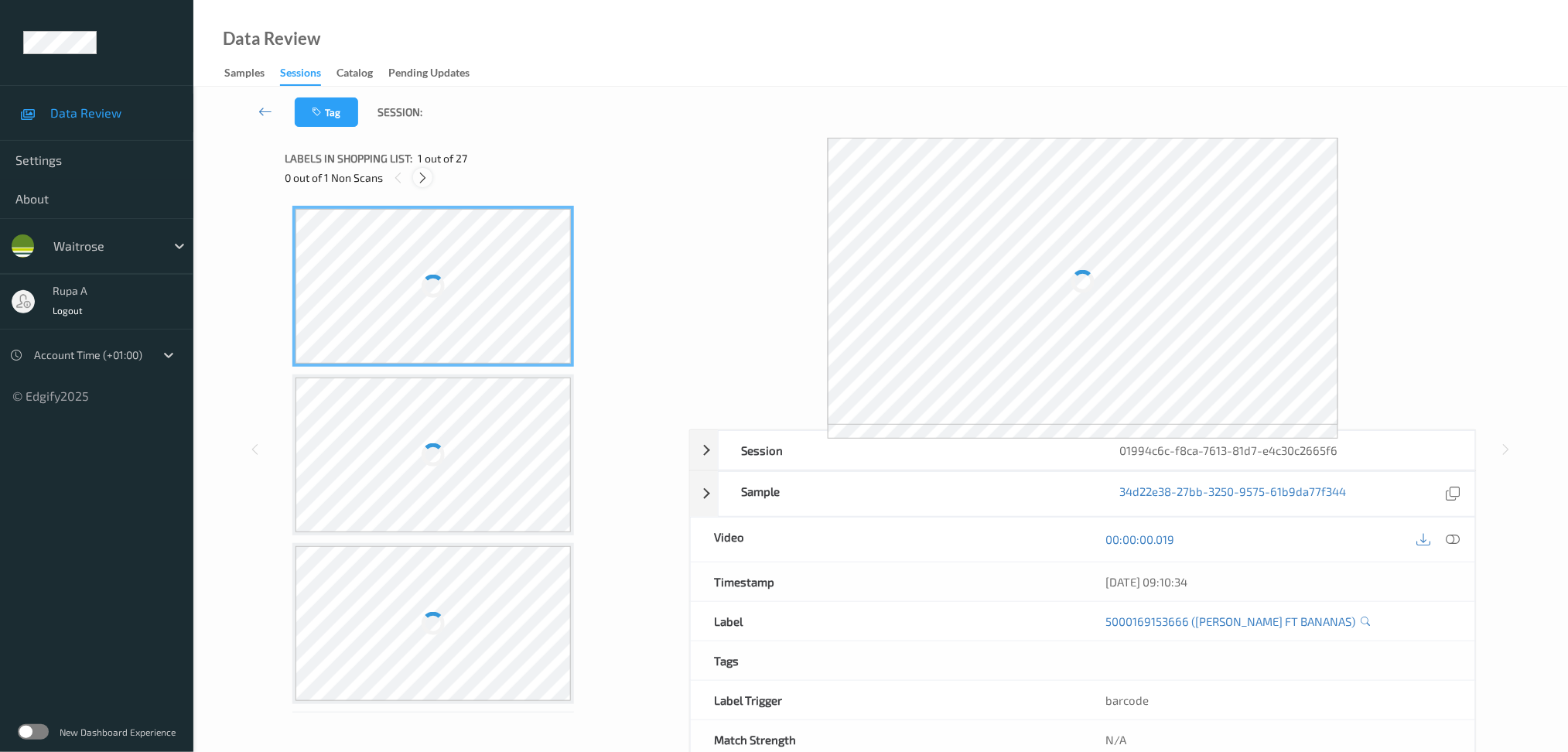
click at [420, 171] on icon at bounding box center [422, 178] width 13 height 14
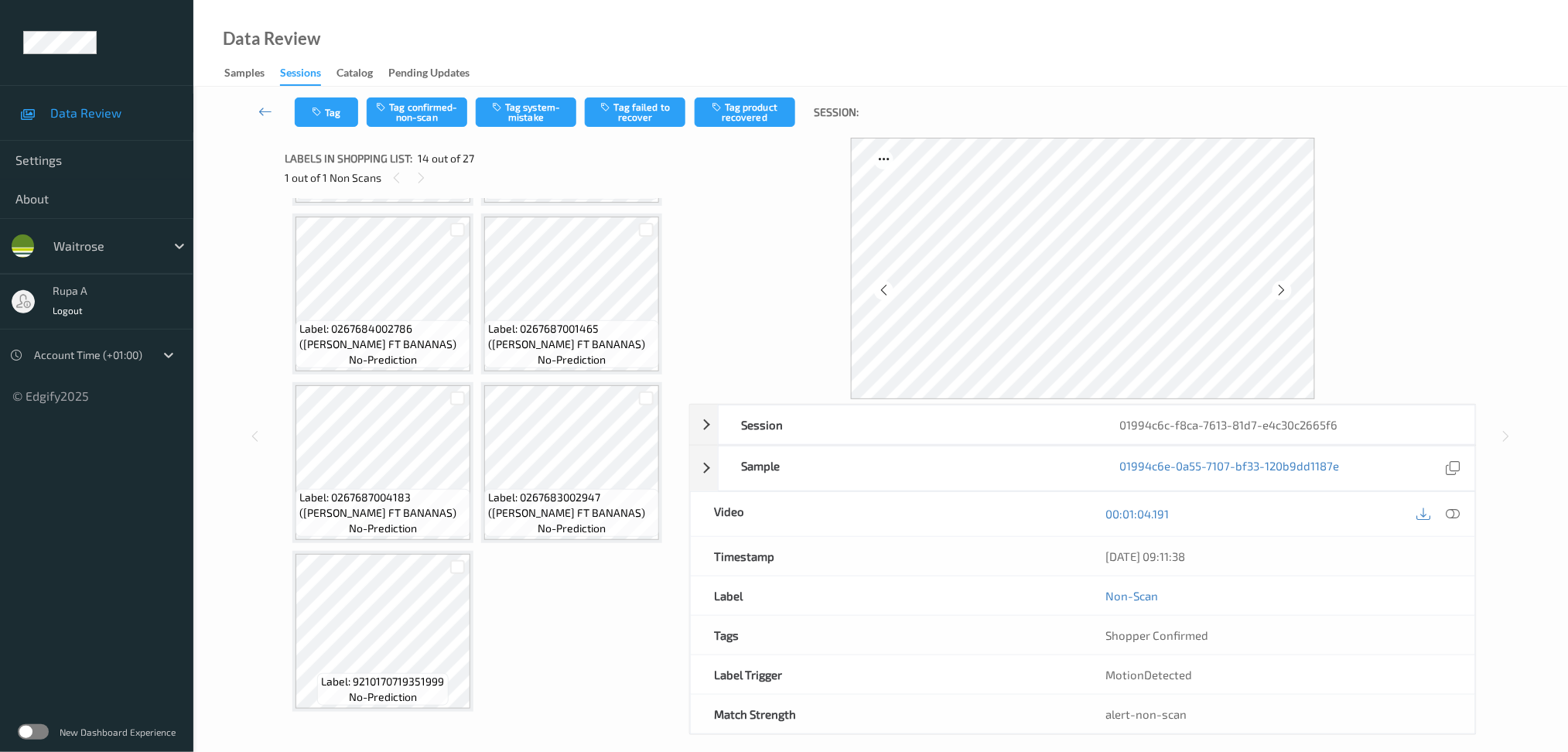
scroll to position [1012, 0]
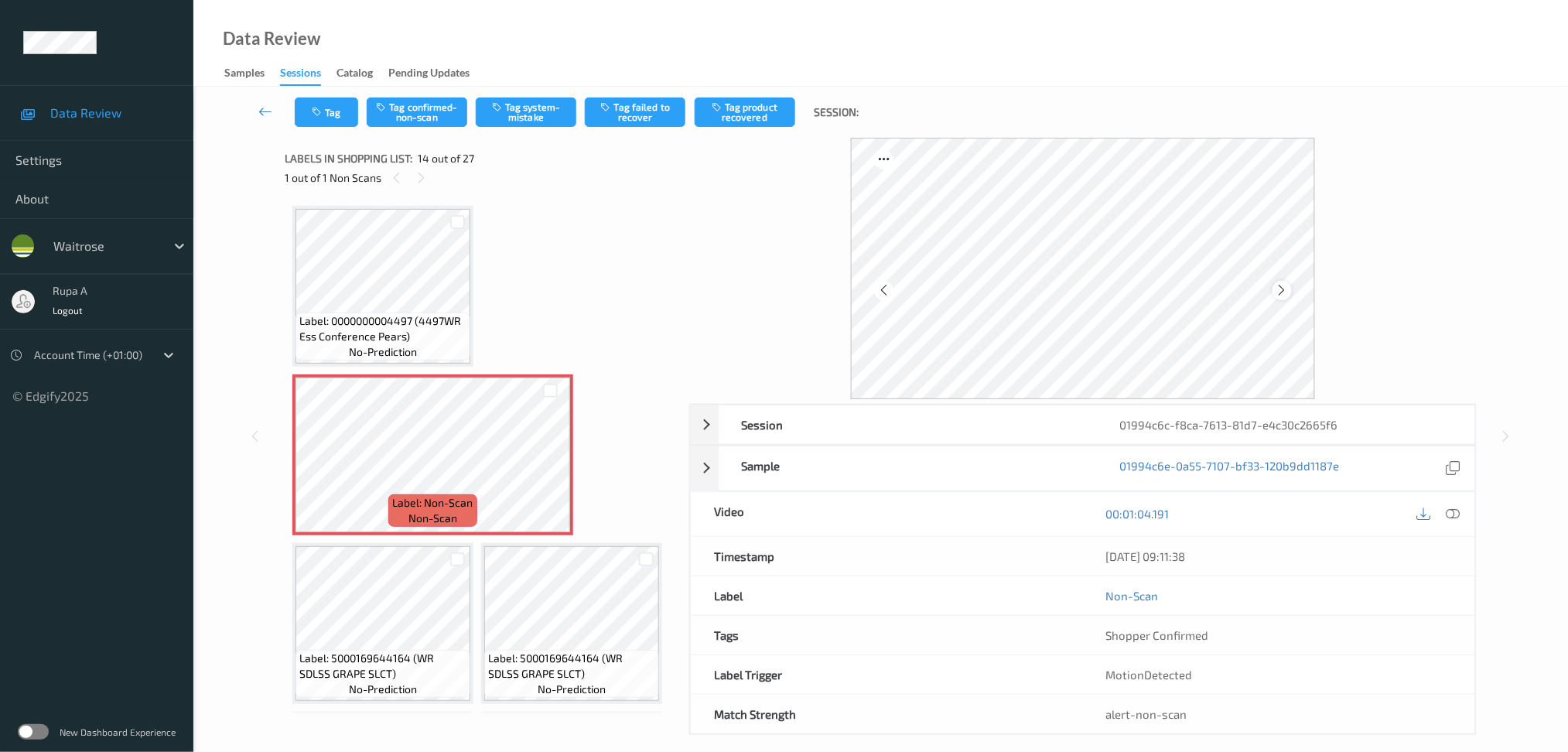
click at [1287, 285] on icon at bounding box center [1282, 290] width 13 height 14
click at [1282, 287] on icon at bounding box center [1282, 290] width 13 height 14
click at [546, 100] on button "Tag system-mistake" at bounding box center [526, 112] width 100 height 29
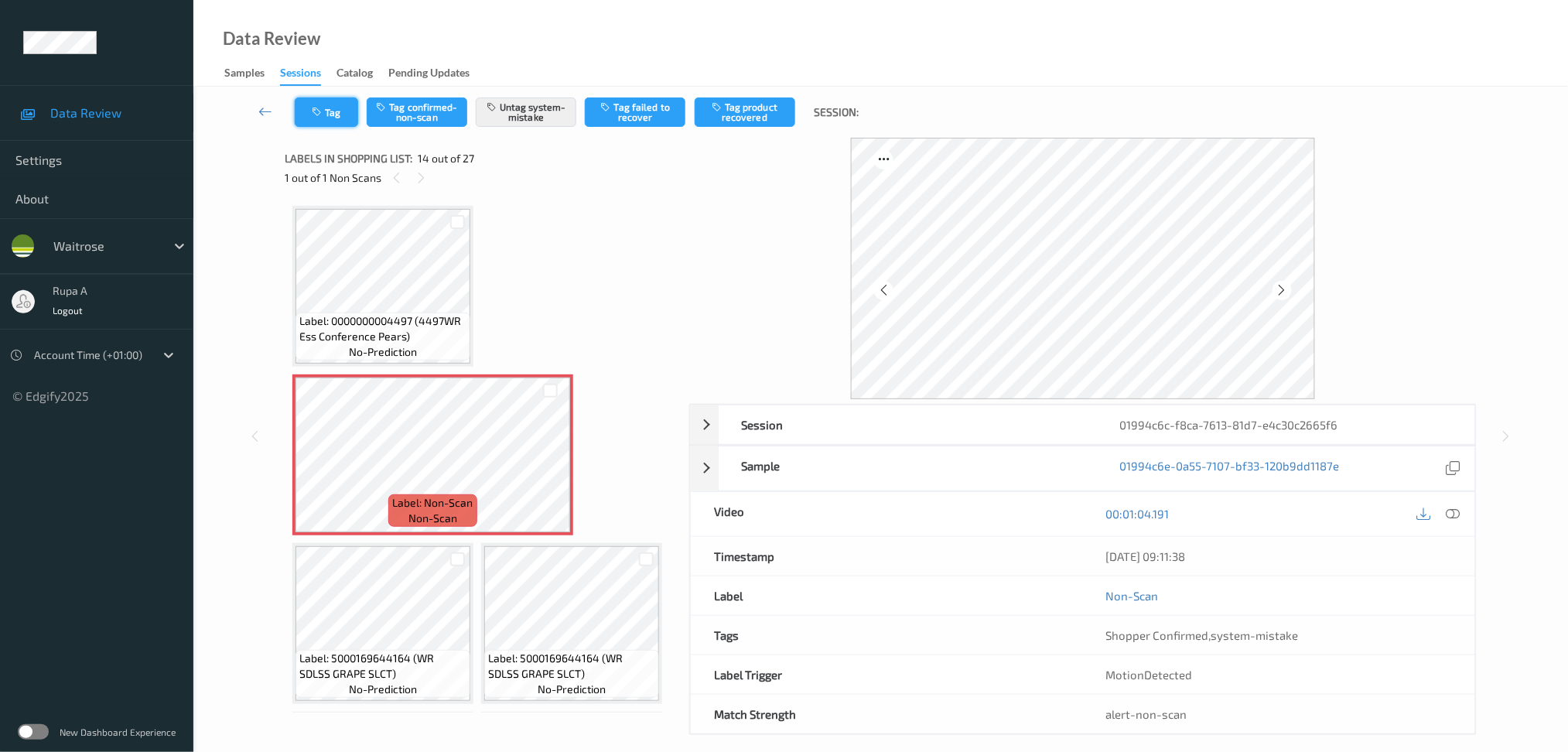
click at [341, 122] on button "Tag" at bounding box center [326, 112] width 64 height 29
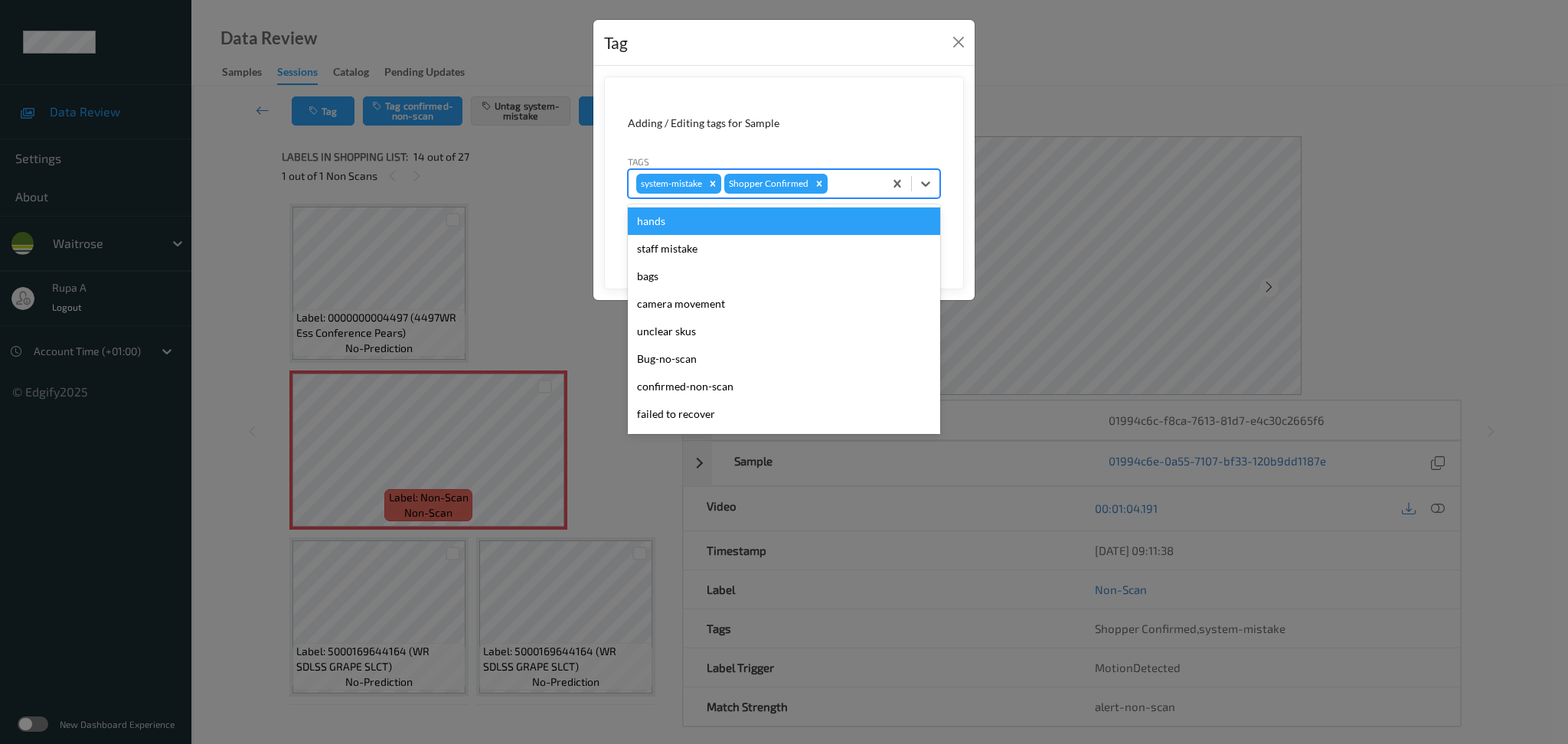
click at [866, 190] on div at bounding box center [853, 184] width 45 height 18
type input "un"
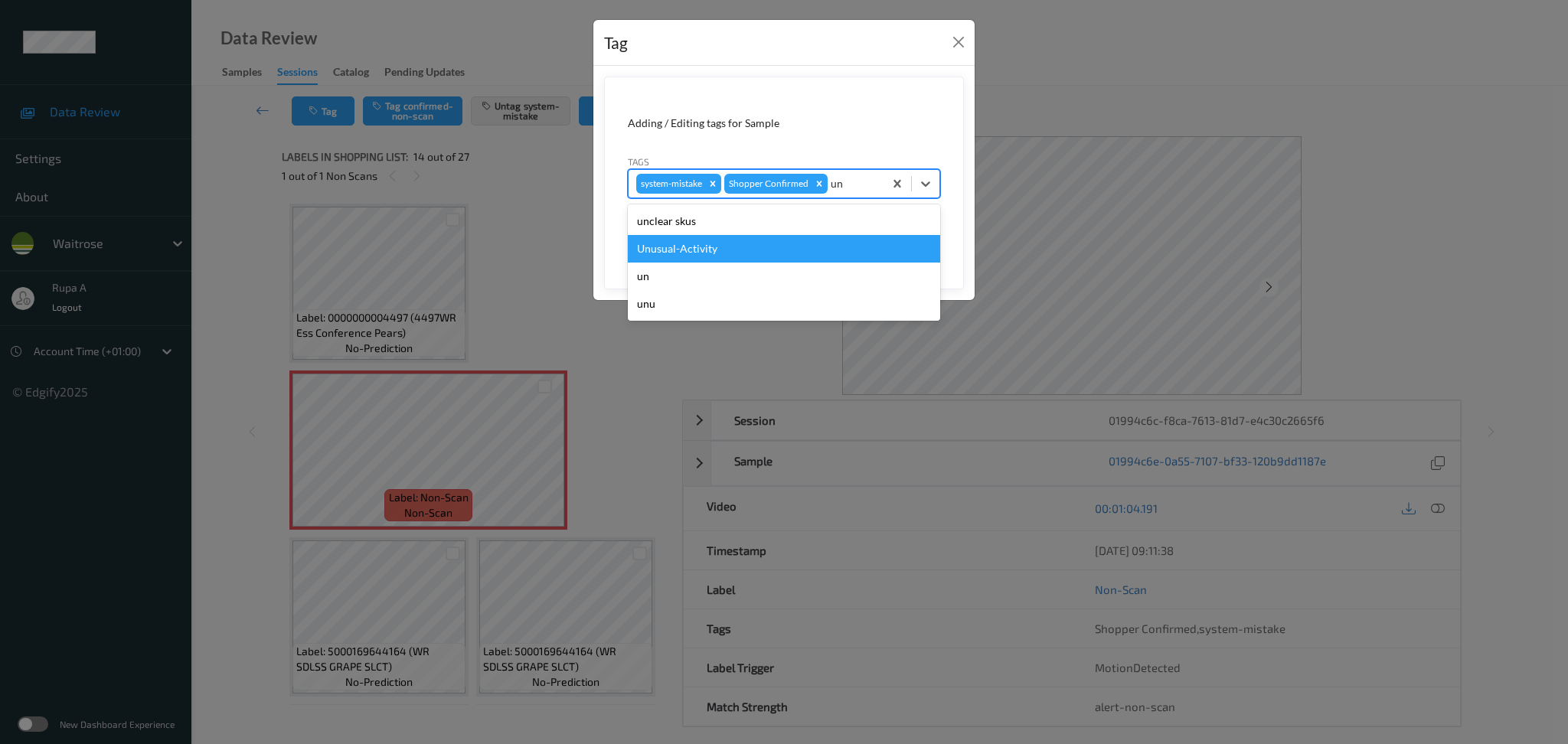
click at [754, 255] on div "Unusual-Activity" at bounding box center [784, 249] width 312 height 27
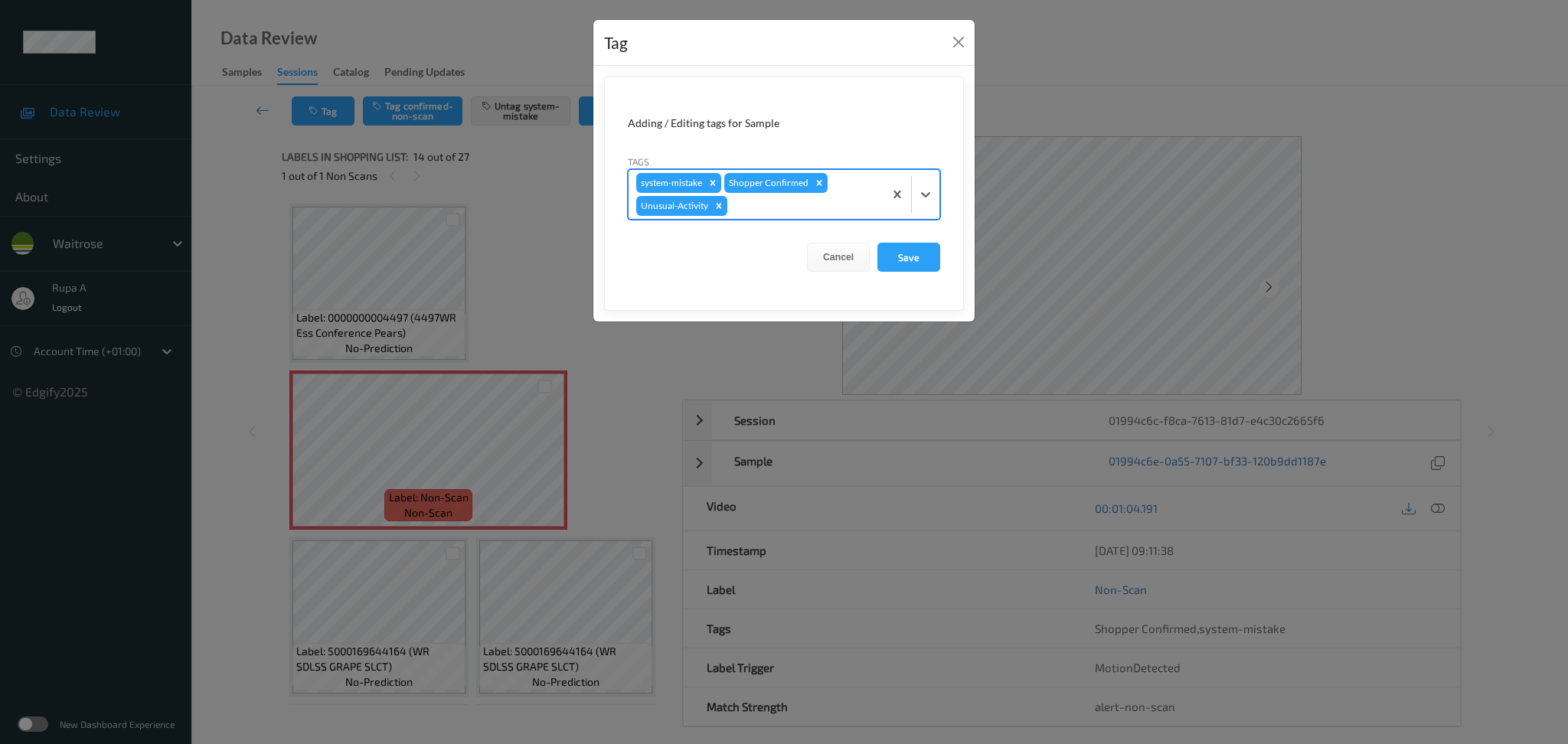
click at [772, 213] on div at bounding box center [803, 205] width 146 height 18
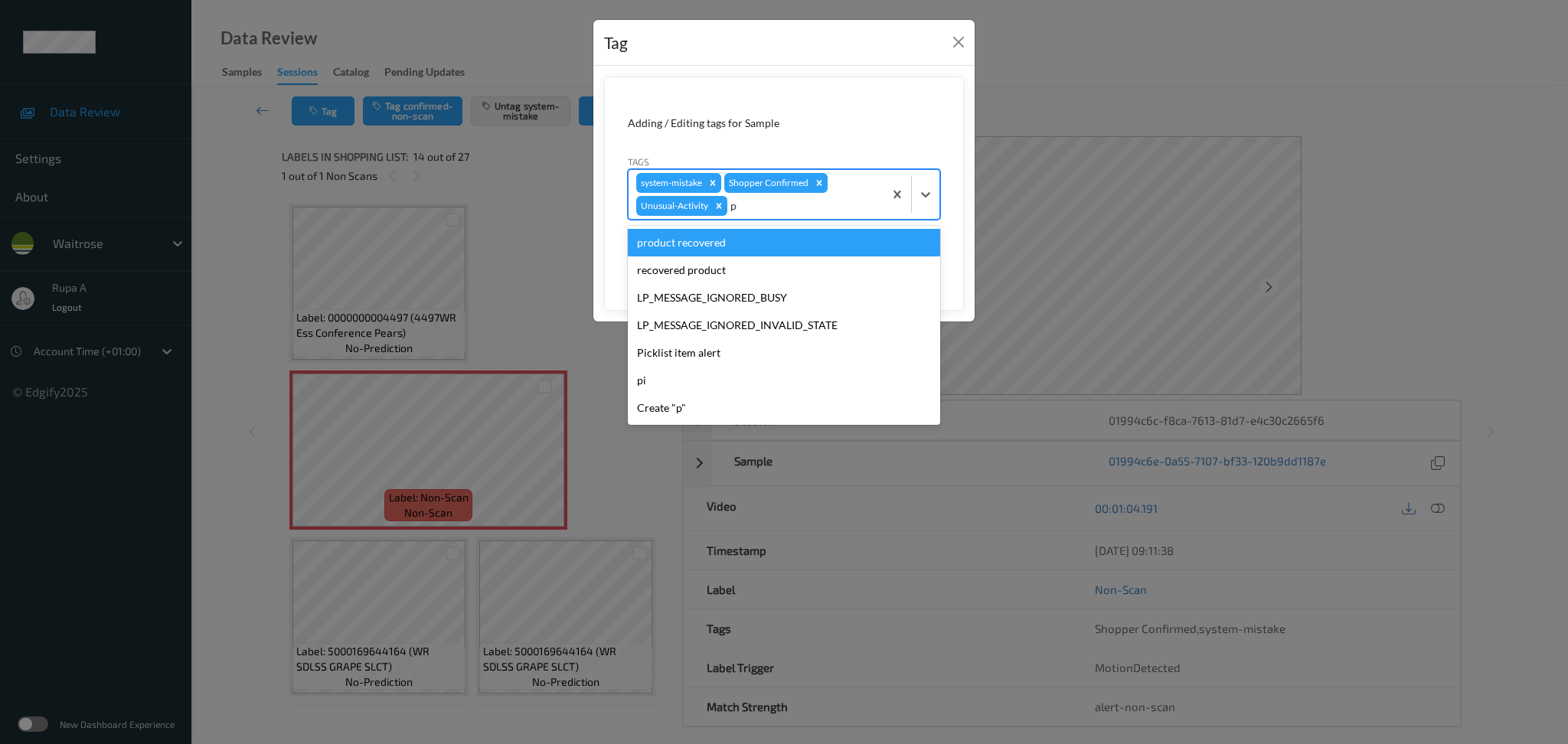
type input "pi"
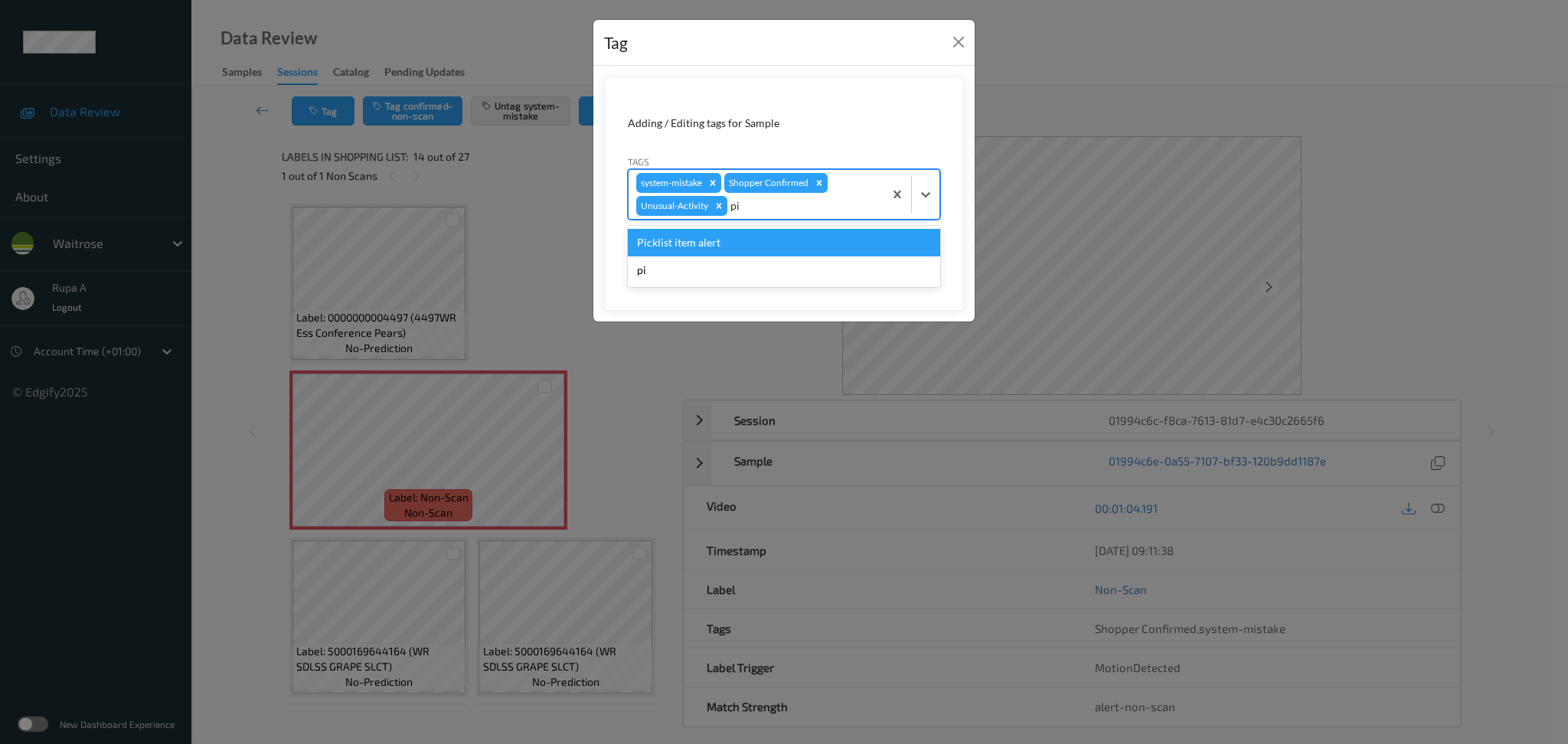
click at [738, 235] on div "Picklist item alert" at bounding box center [784, 242] width 312 height 27
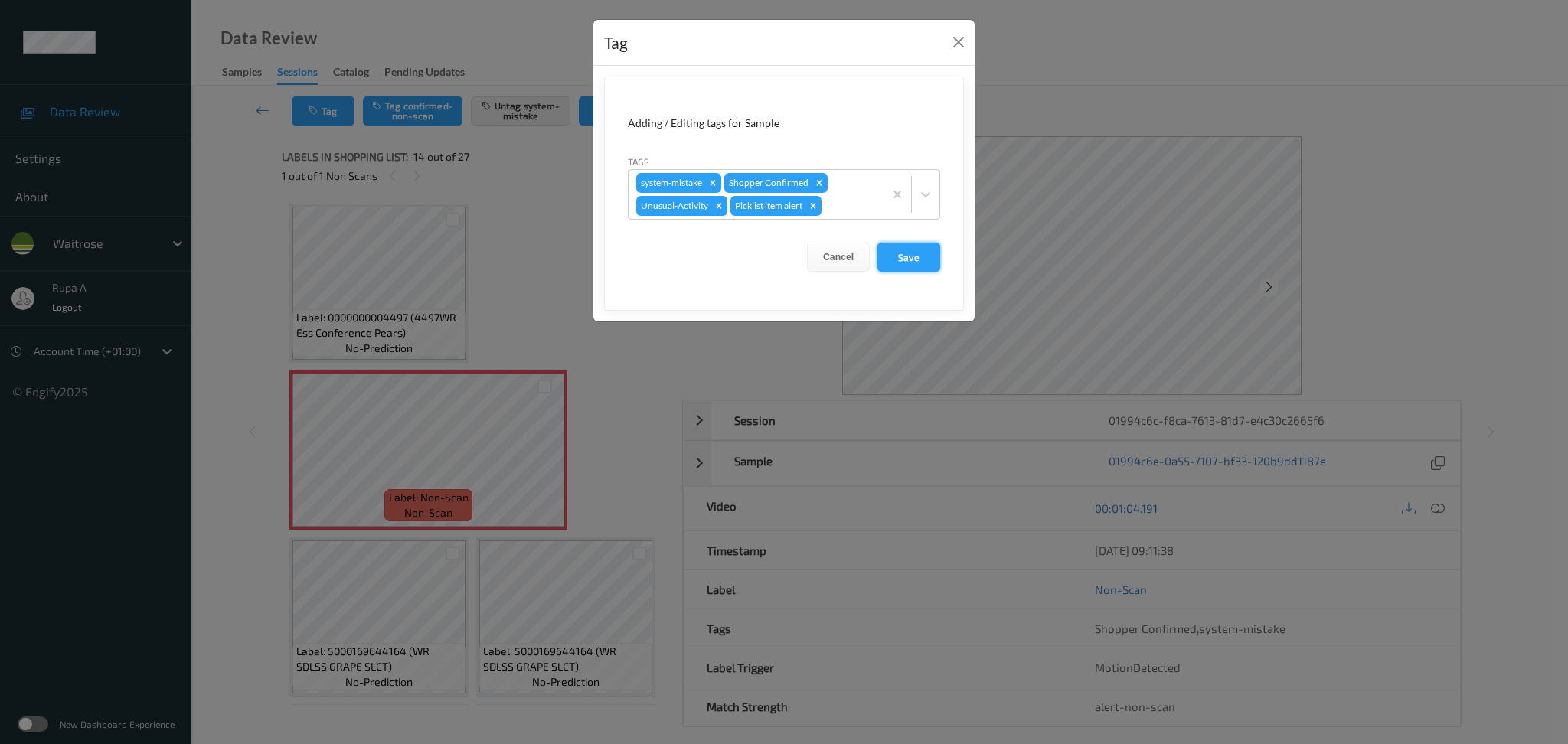
click at [931, 265] on button "Save" at bounding box center [908, 258] width 63 height 29
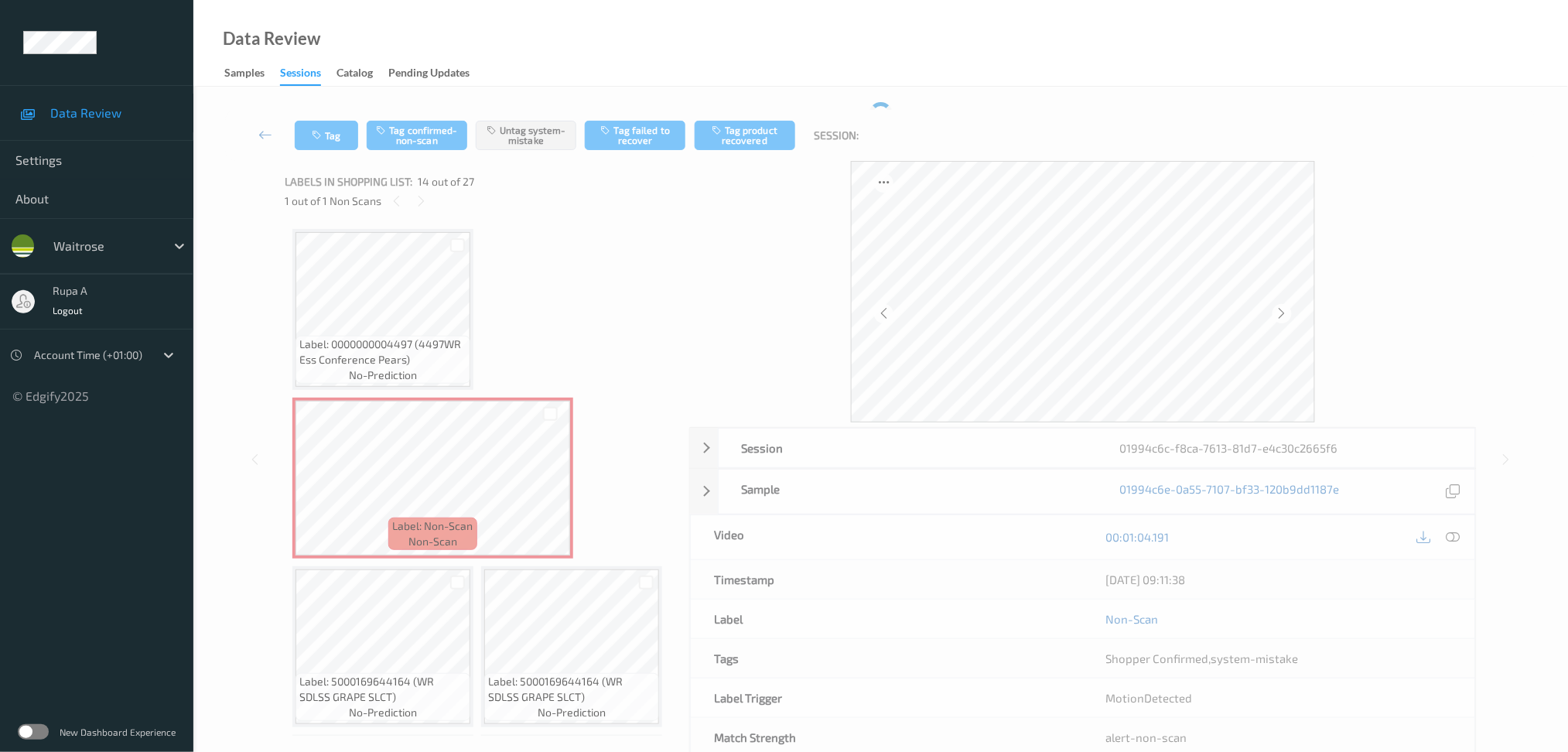
click at [1456, 536] on icon at bounding box center [1453, 537] width 14 height 14
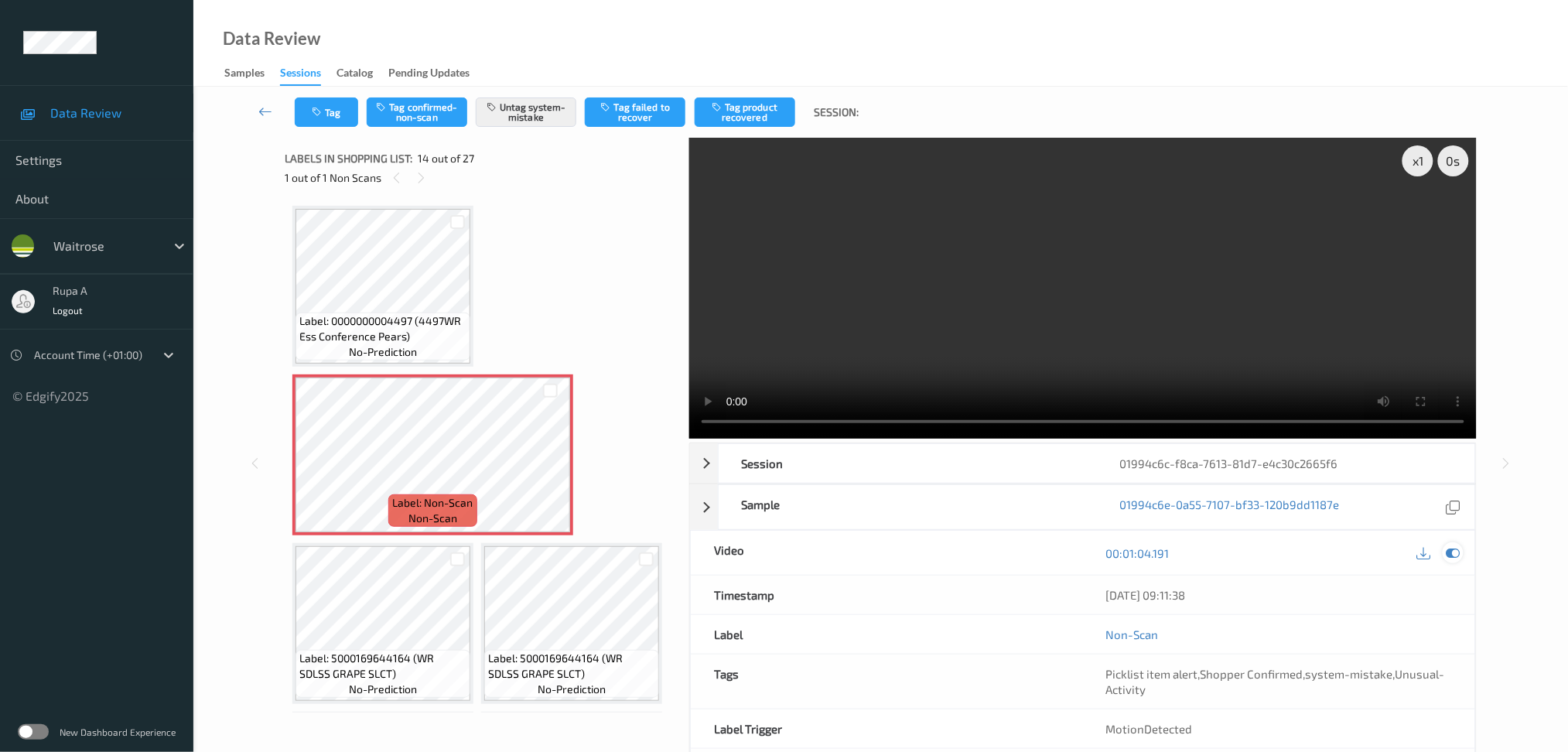
click at [1455, 555] on icon at bounding box center [1453, 553] width 14 height 14
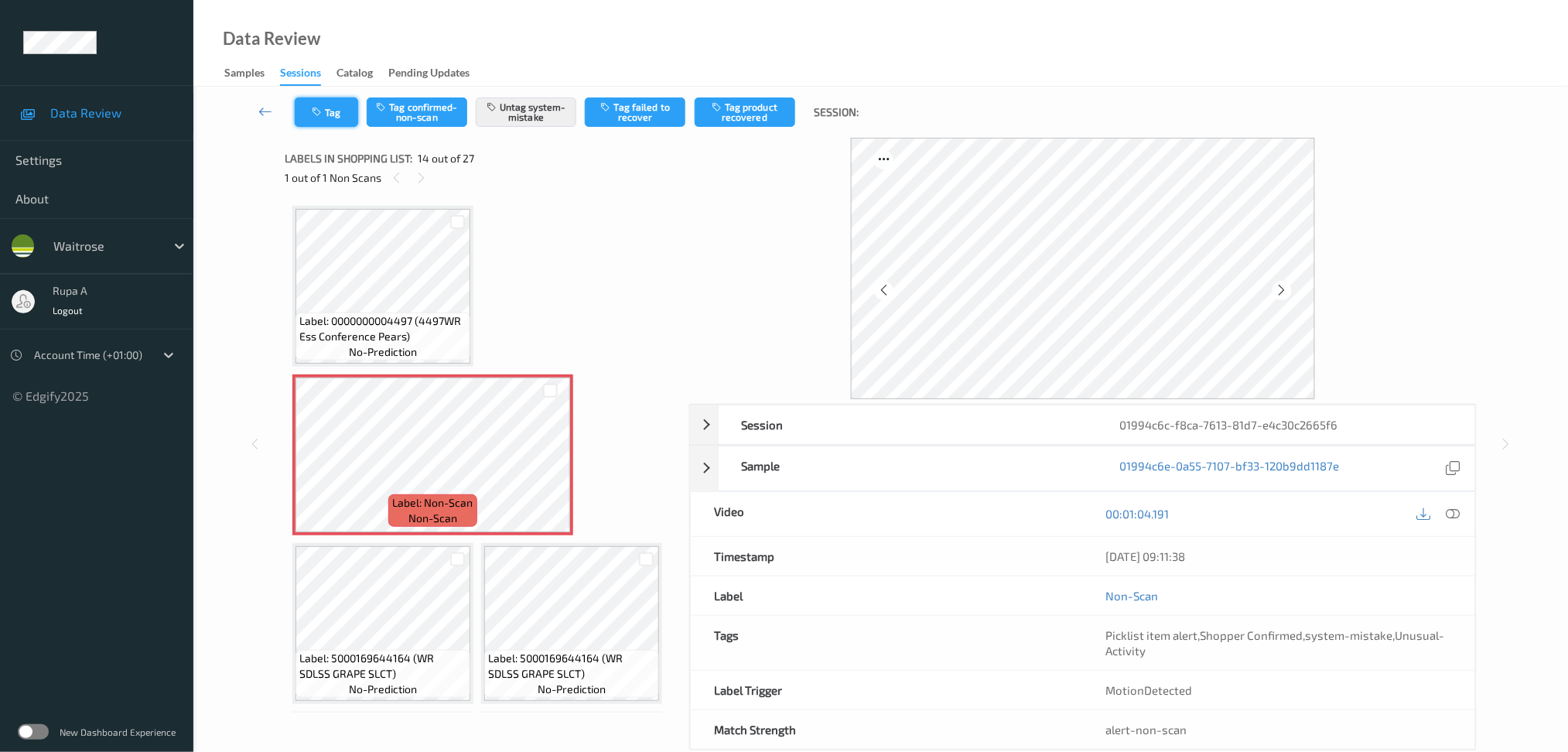
click at [330, 106] on button "Tag" at bounding box center [326, 112] width 64 height 29
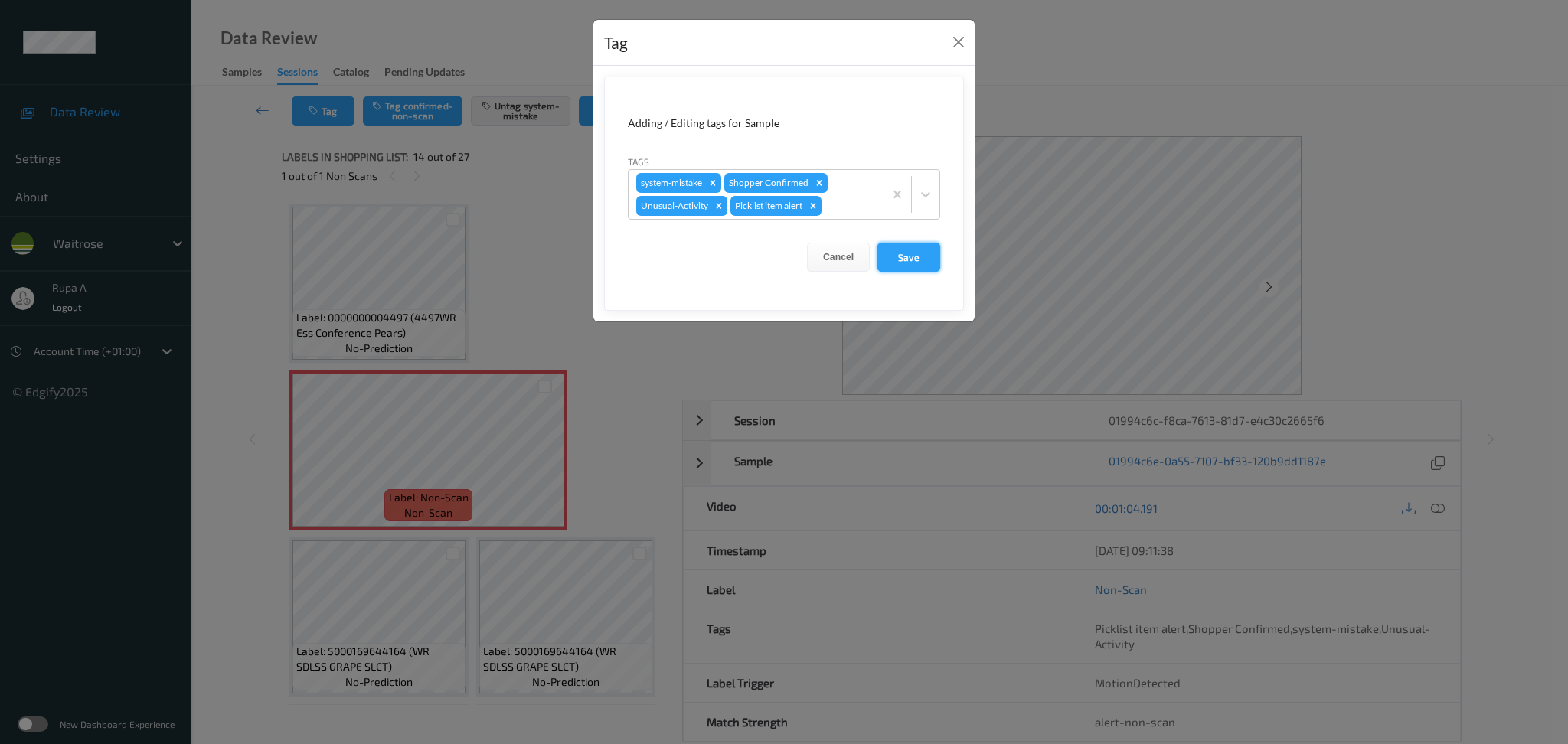
click at [937, 264] on button "Save" at bounding box center [908, 258] width 63 height 29
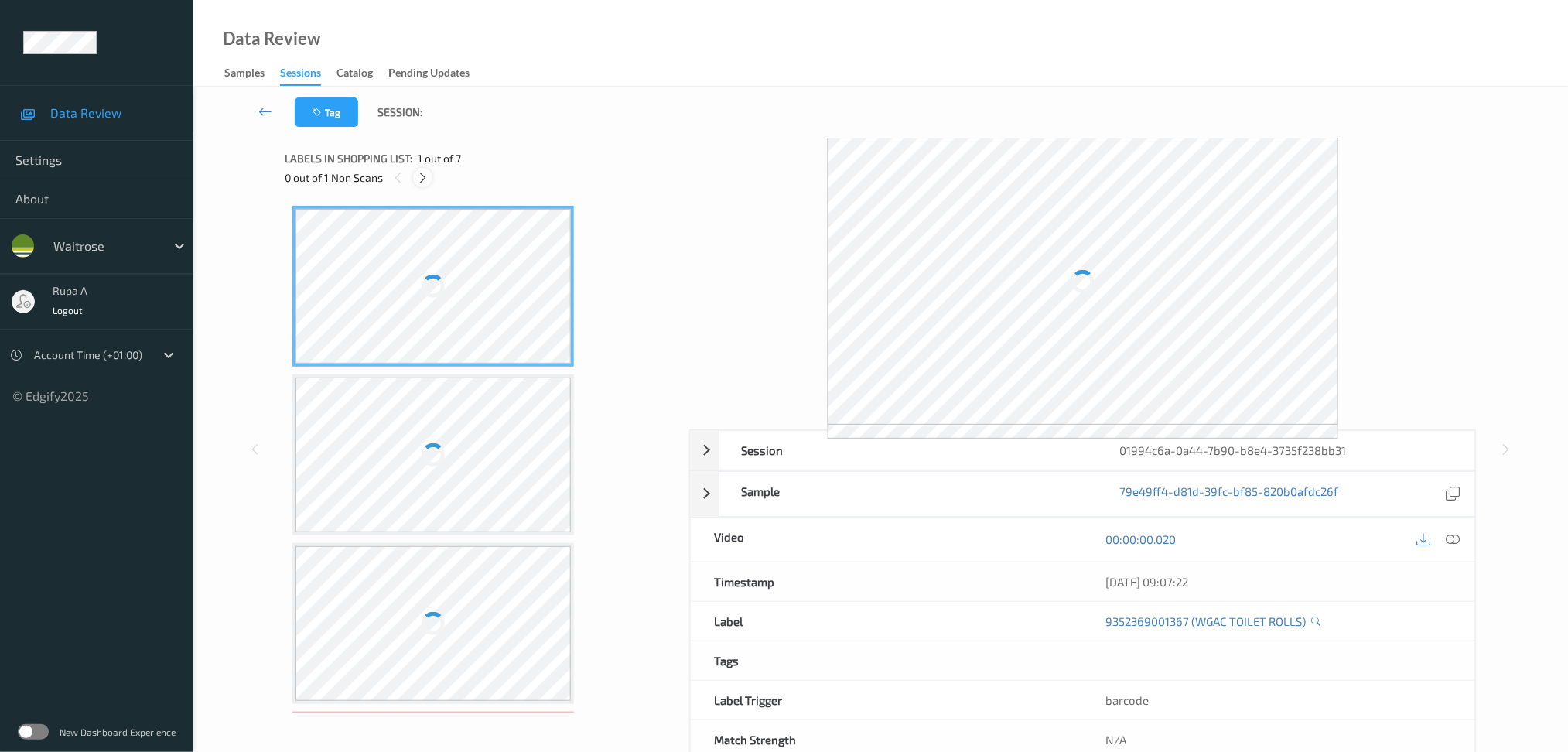
click at [424, 173] on icon at bounding box center [422, 178] width 13 height 14
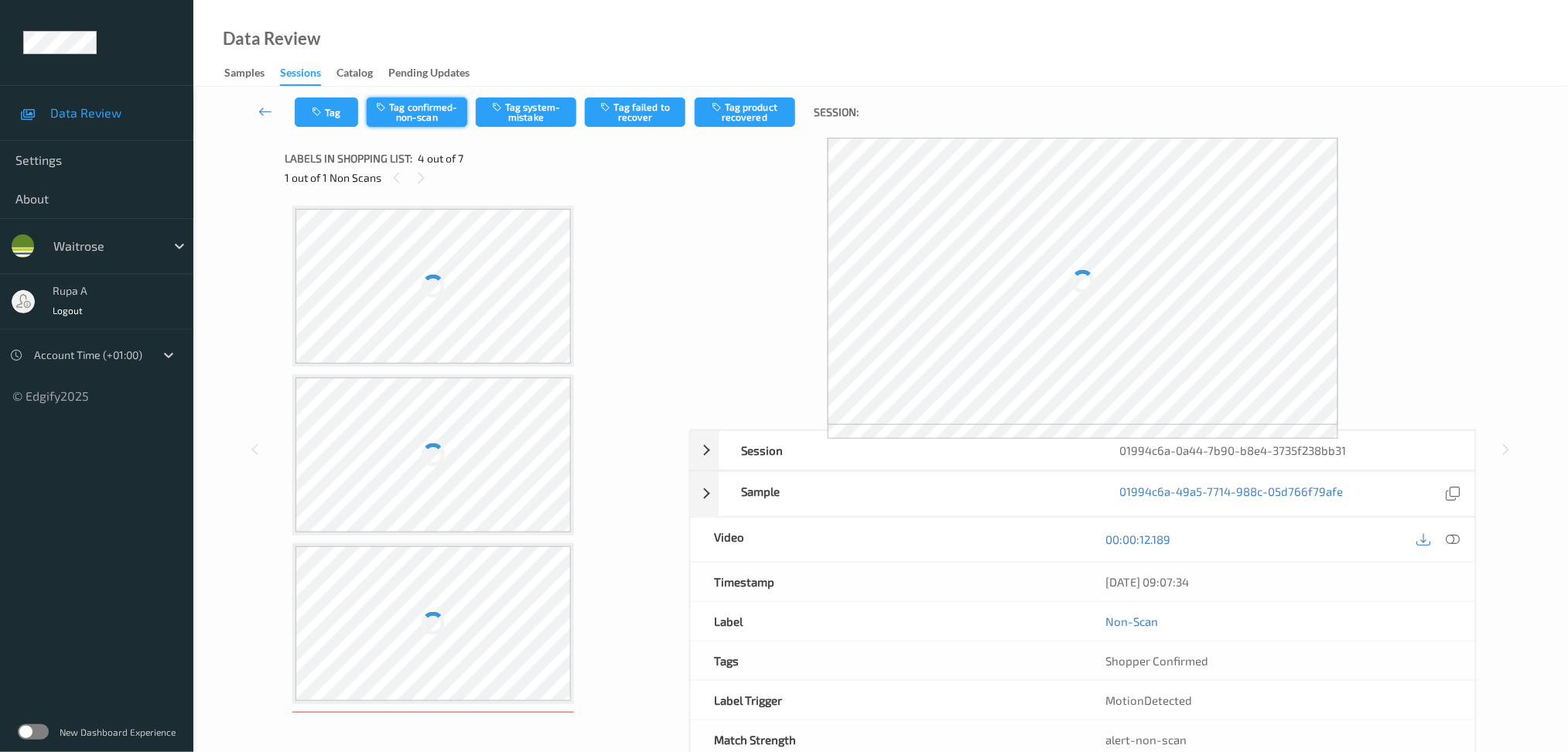
scroll to position [342, 0]
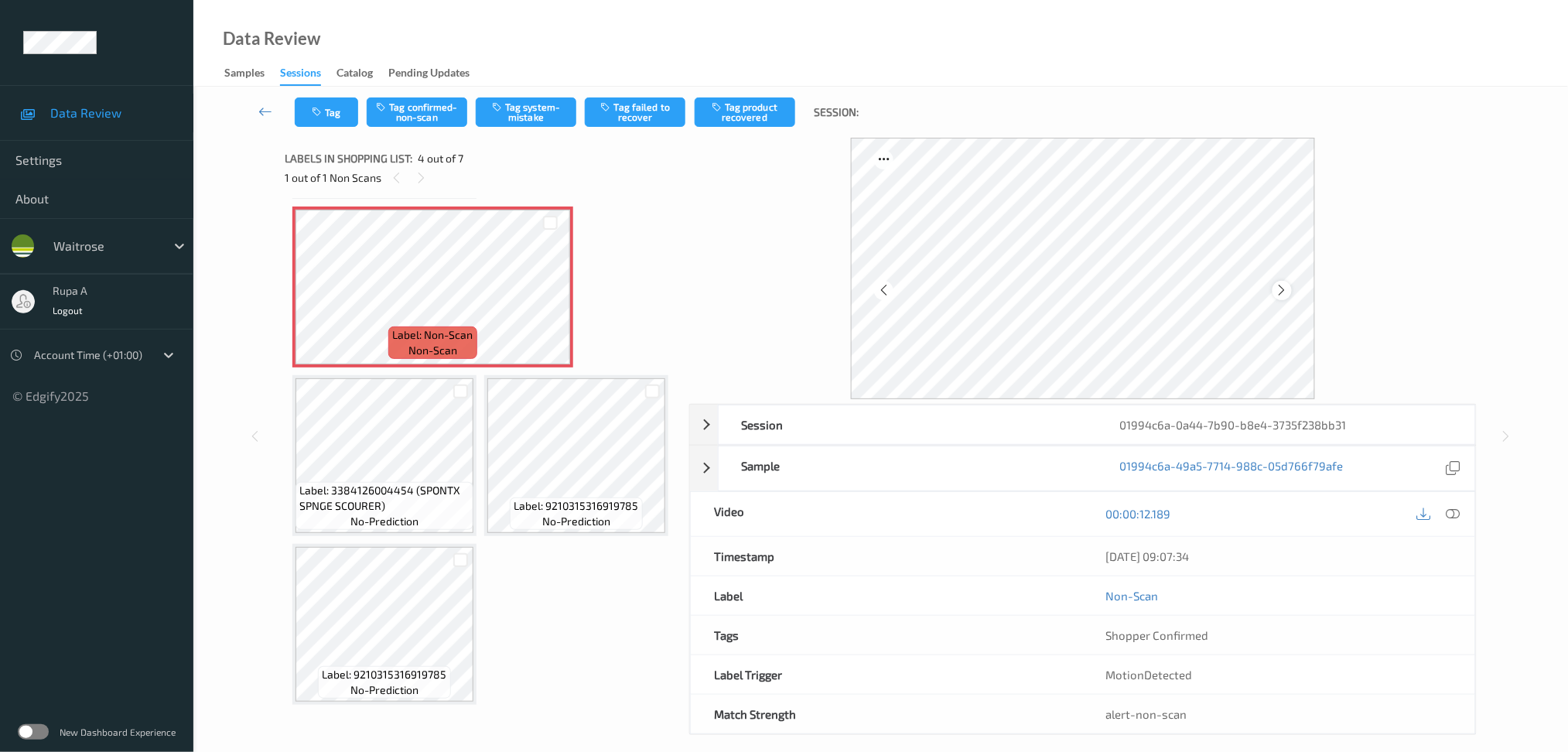
click at [1278, 285] on icon at bounding box center [1282, 290] width 13 height 14
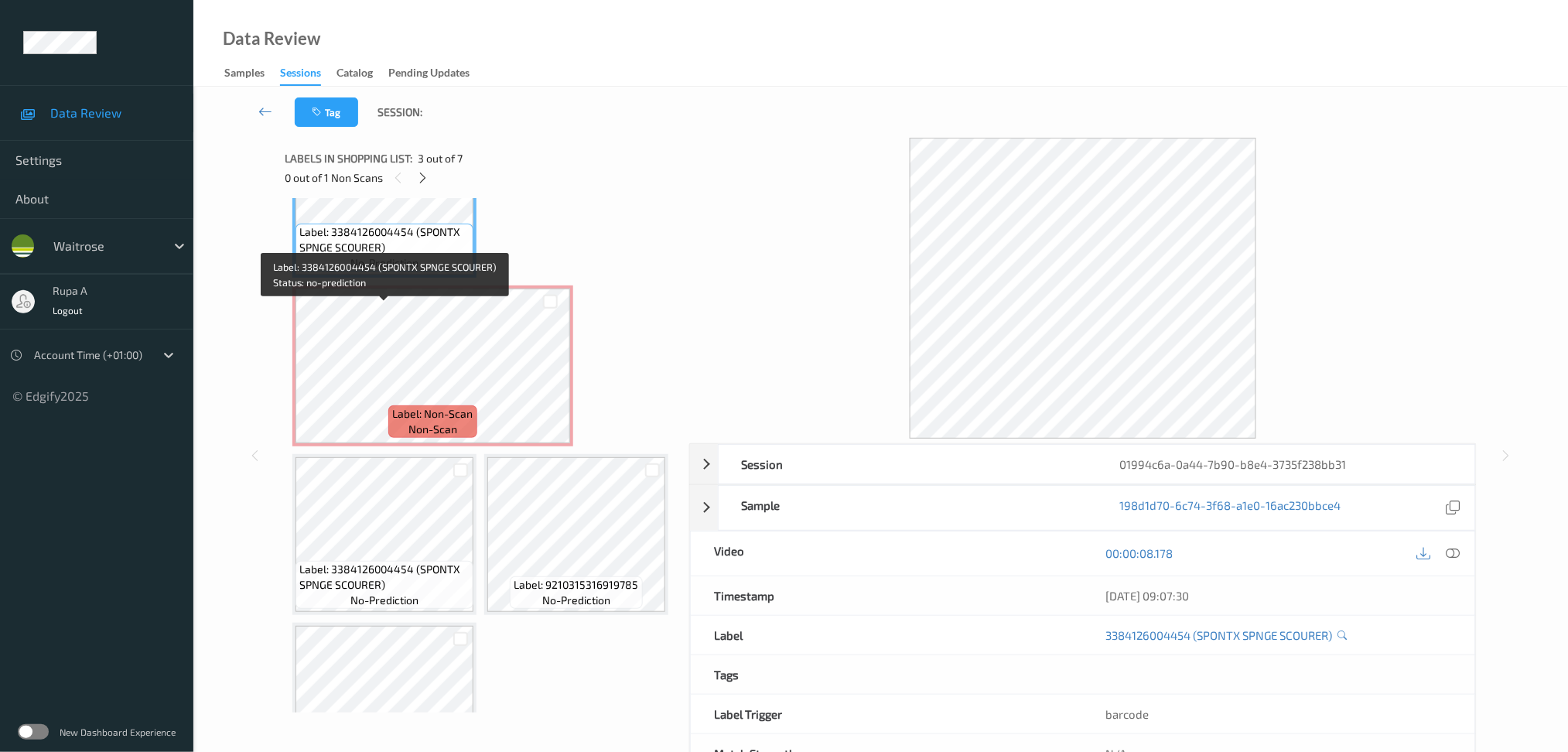
scroll to position [137, 0]
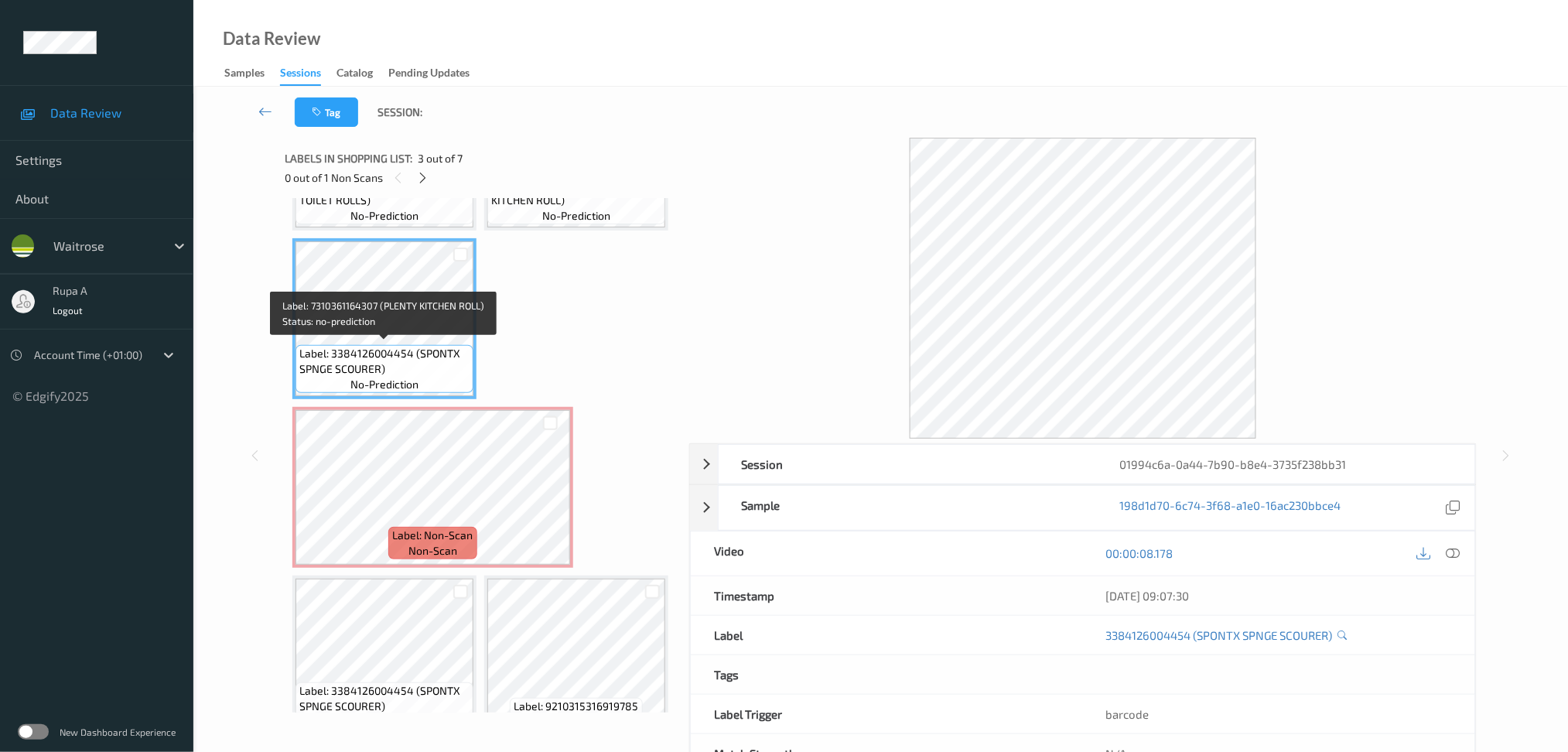
click at [491, 208] on span "Label: 7310361164307 (PLENTY KITCHEN ROLL)" at bounding box center [576, 193] width 170 height 31
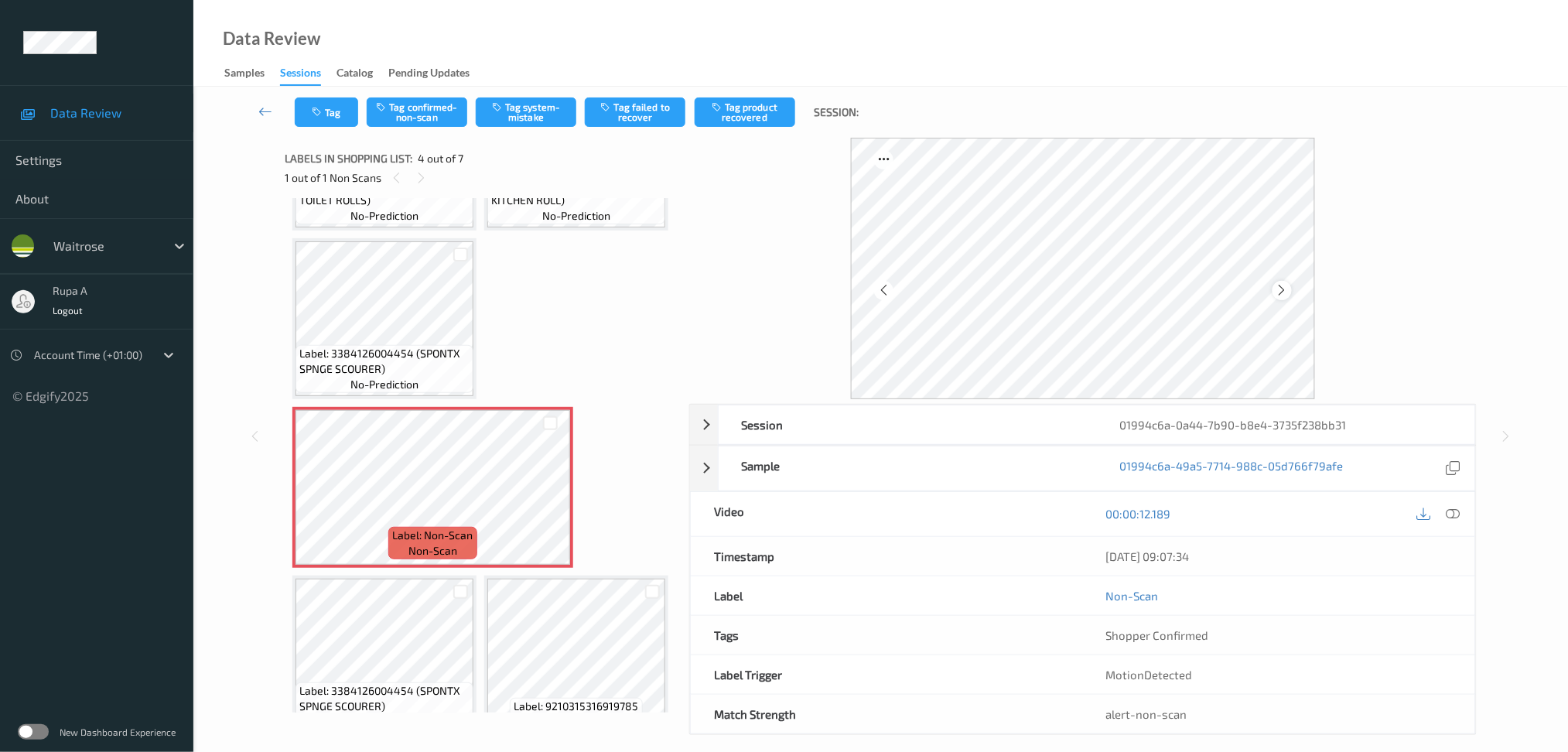
click at [1276, 288] on icon at bounding box center [1282, 290] width 13 height 14
click at [1465, 519] on div "00:00:12.189" at bounding box center [1279, 514] width 392 height 44
click at [1455, 512] on icon at bounding box center [1453, 514] width 14 height 14
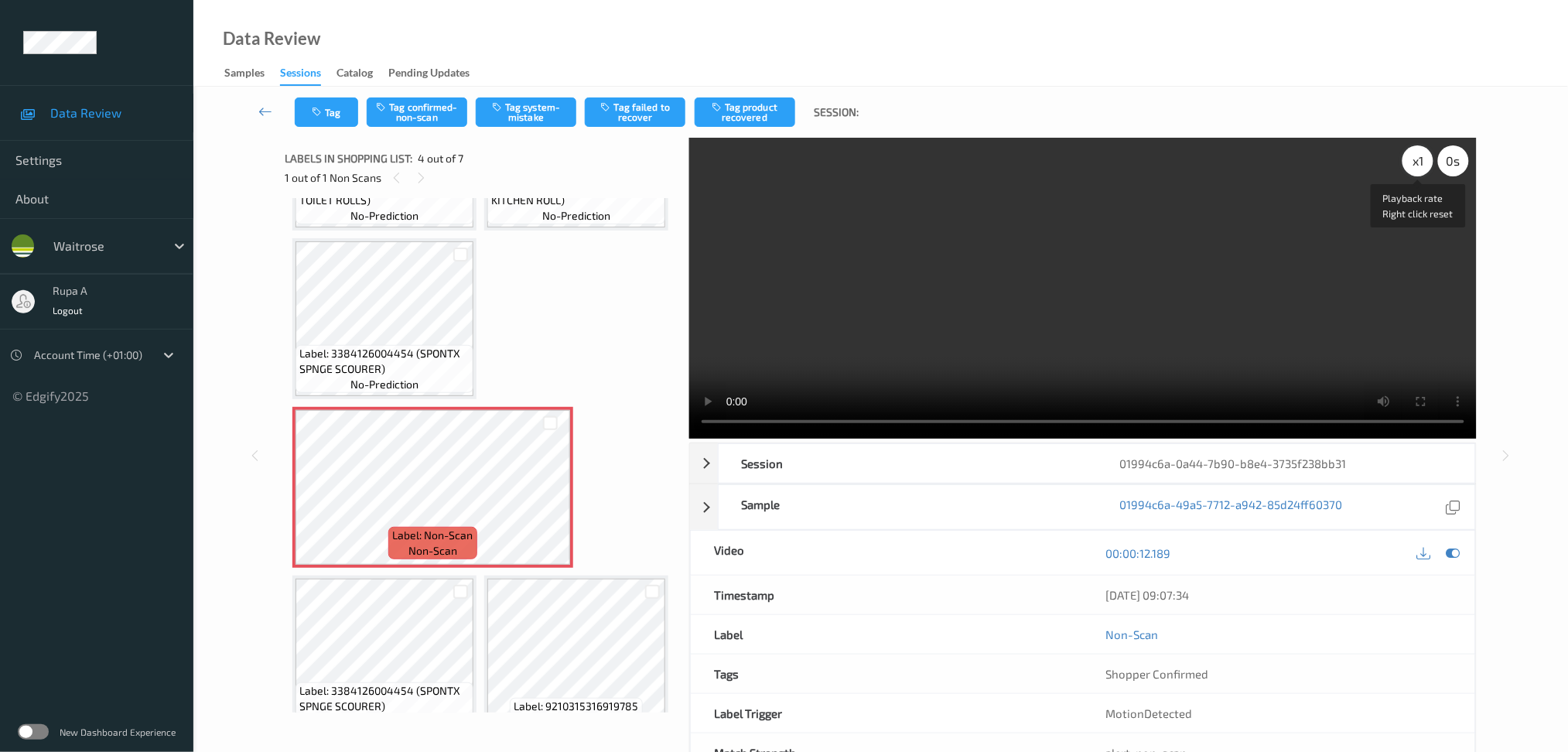
click at [1415, 156] on div "x 1" at bounding box center [1419, 161] width 31 height 31
click at [1413, 163] on div "x 2" at bounding box center [1419, 161] width 31 height 31
click at [1413, 163] on div "x 4" at bounding box center [1419, 161] width 31 height 31
click at [1455, 559] on icon at bounding box center [1453, 553] width 14 height 14
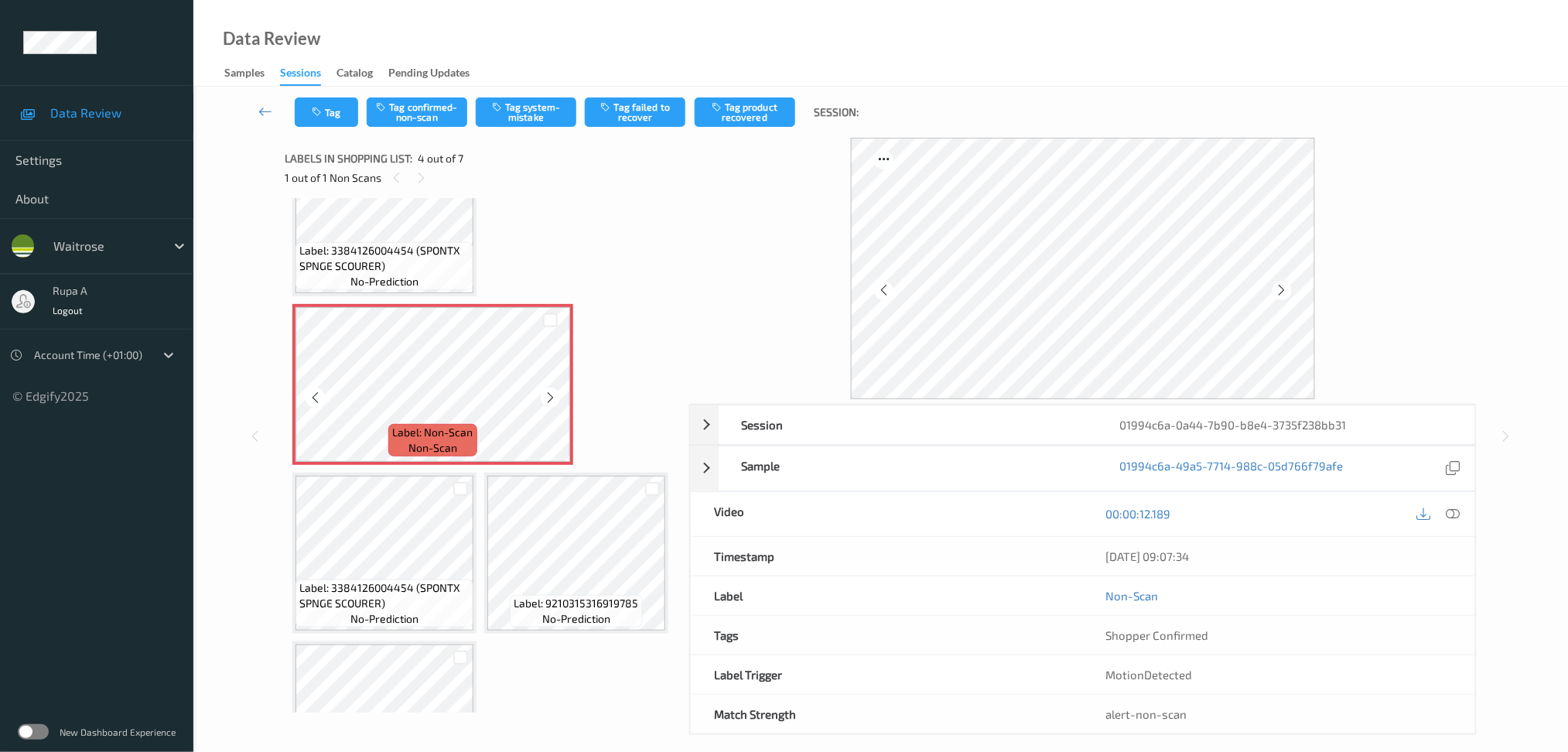
scroll to position [446, 0]
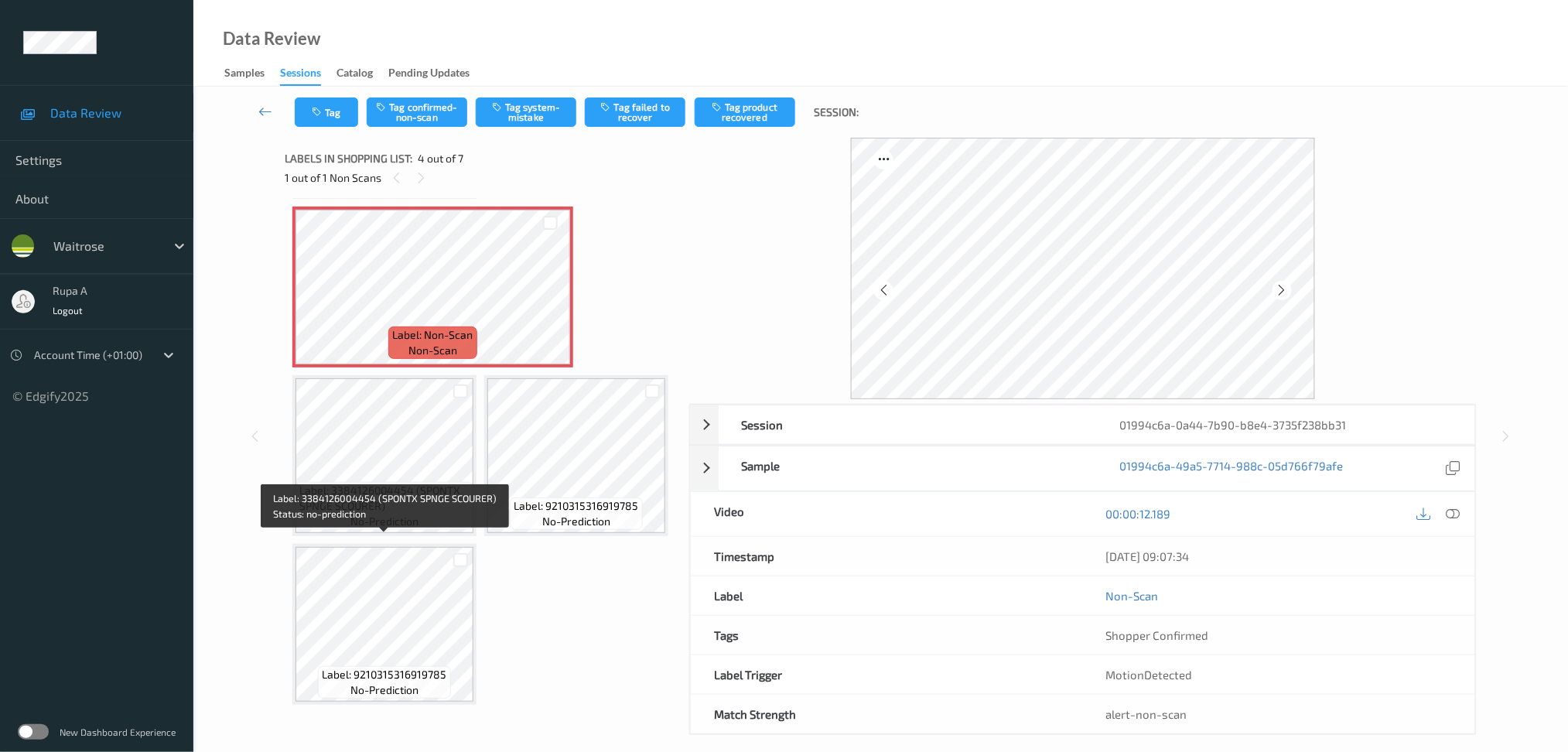
click at [402, 514] on span "Label: 3384126004454 (SPONTX SPNGE SCOURER)" at bounding box center [384, 498] width 170 height 31
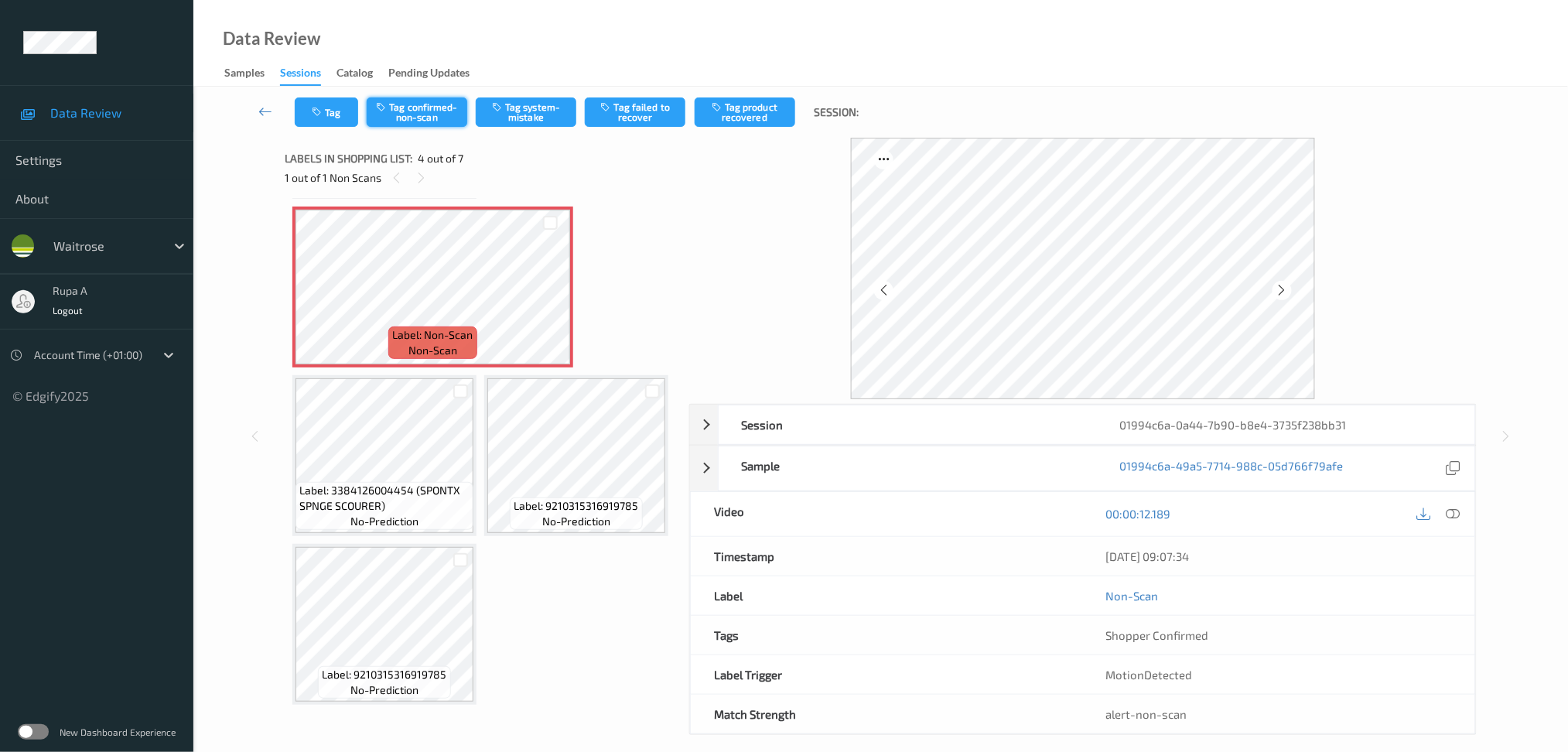
click at [421, 122] on button "Tag confirmed-non-scan" at bounding box center [417, 112] width 100 height 29
click at [752, 123] on button "Tag product recovered" at bounding box center [745, 112] width 100 height 29
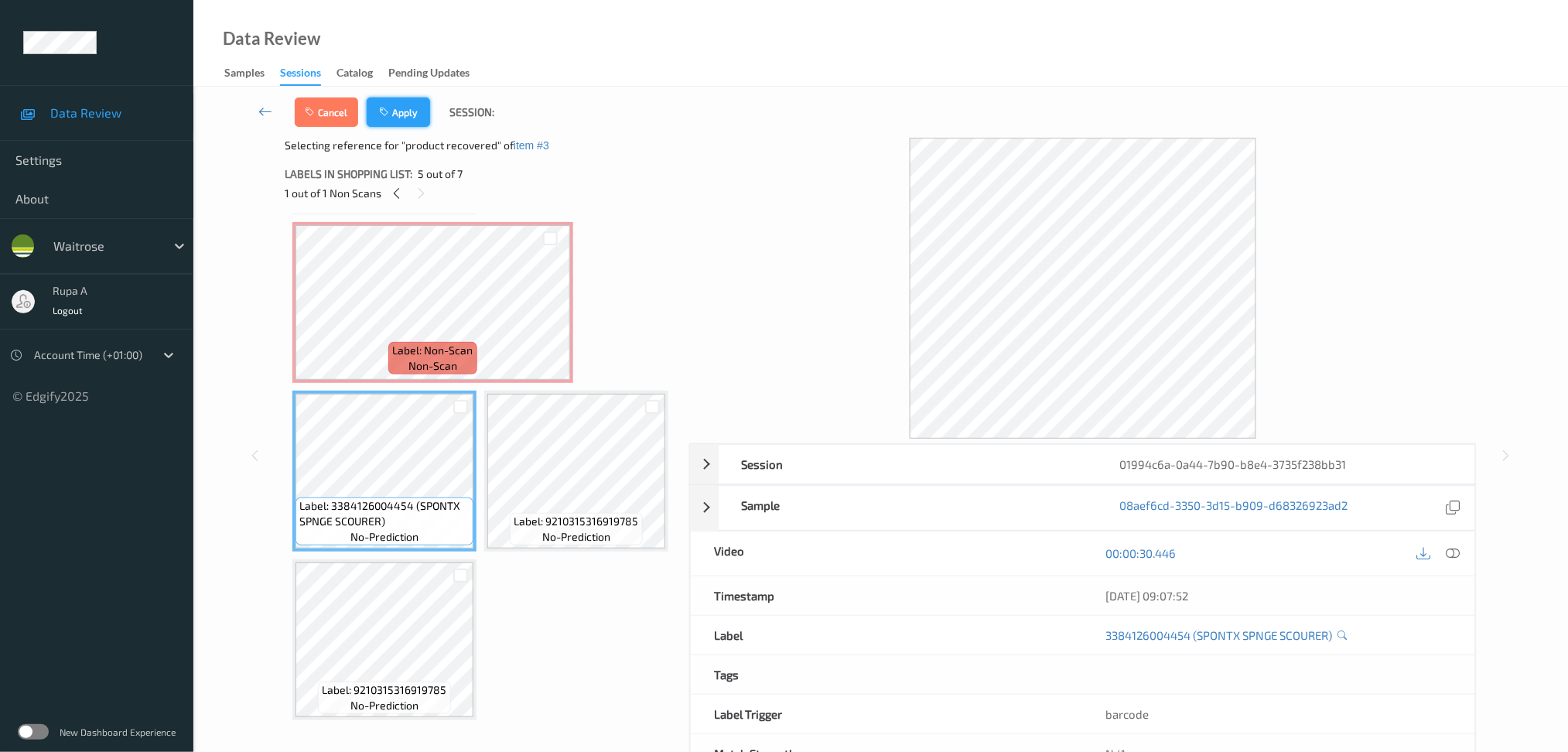
click at [415, 115] on button "Apply" at bounding box center [398, 112] width 64 height 29
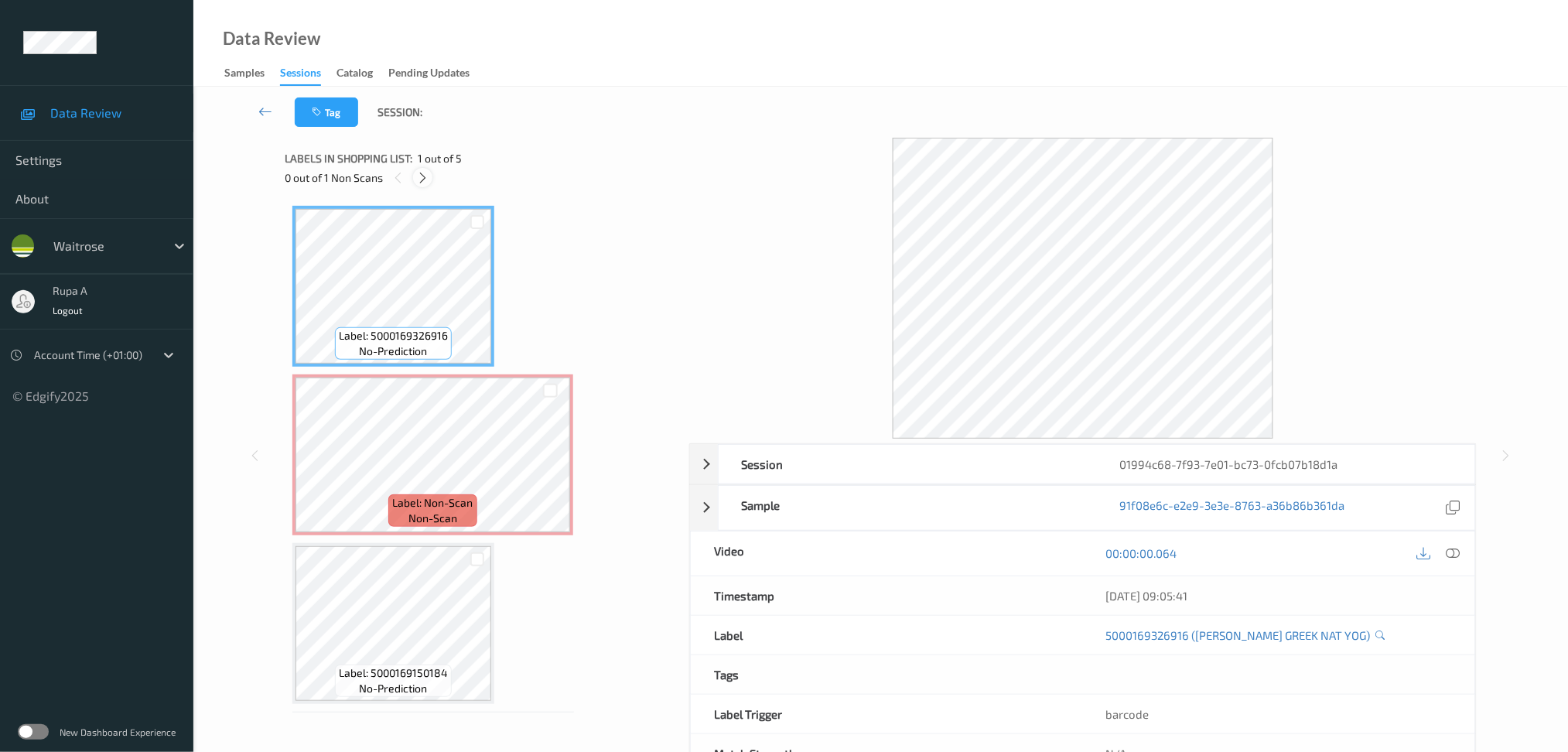
click at [428, 184] on icon at bounding box center [422, 178] width 13 height 14
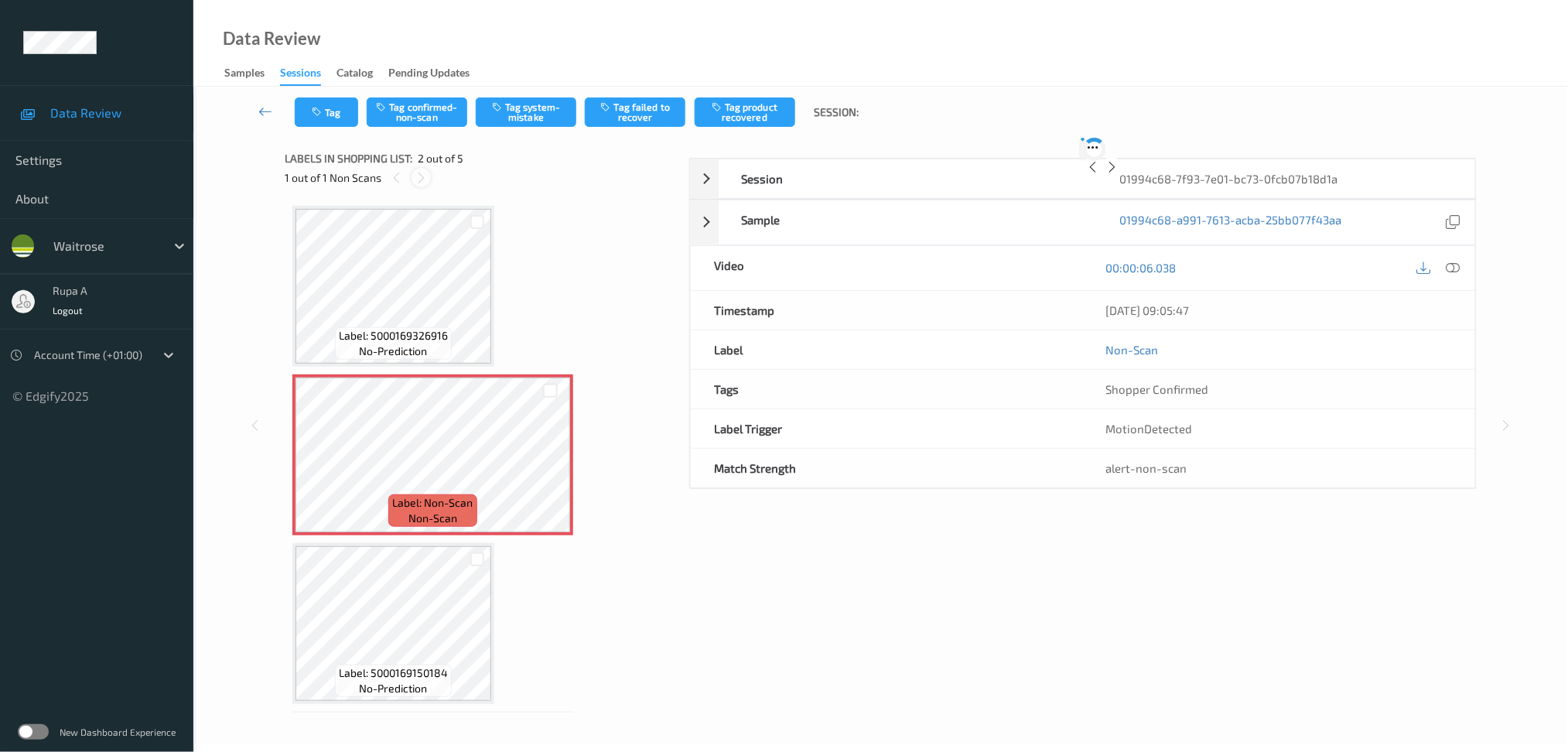
scroll to position [7, 0]
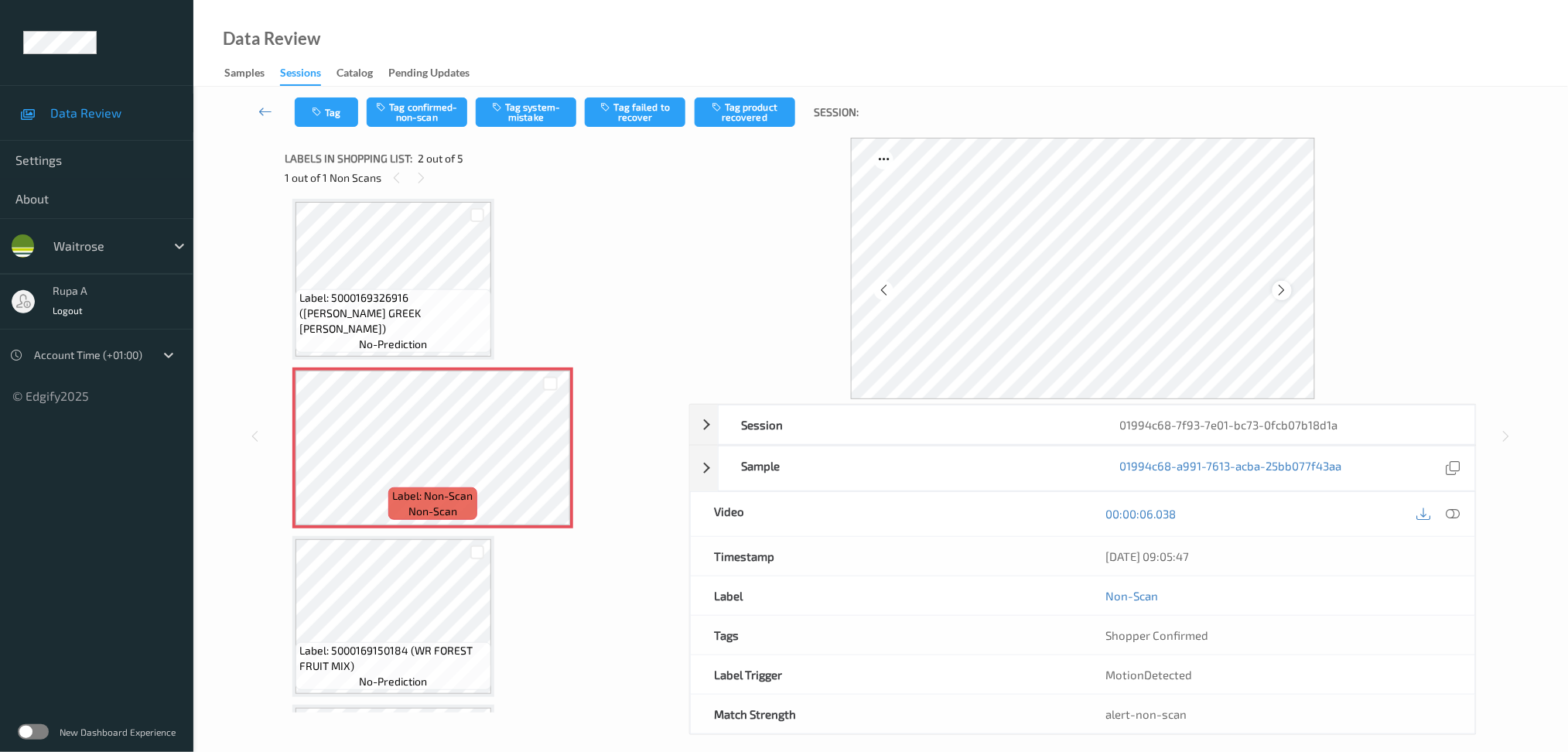
click at [1287, 287] on icon at bounding box center [1282, 290] width 13 height 14
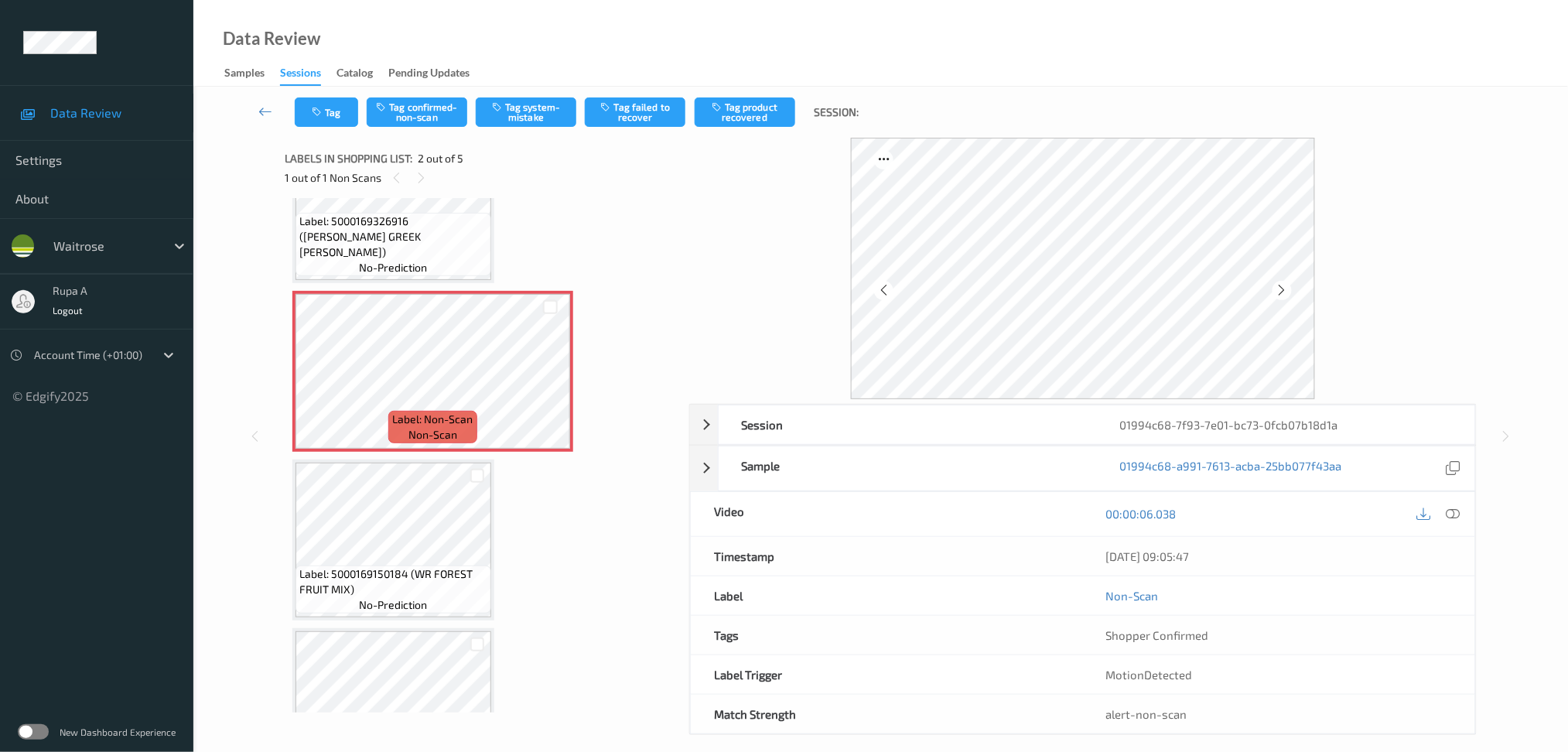
scroll to position [205, 0]
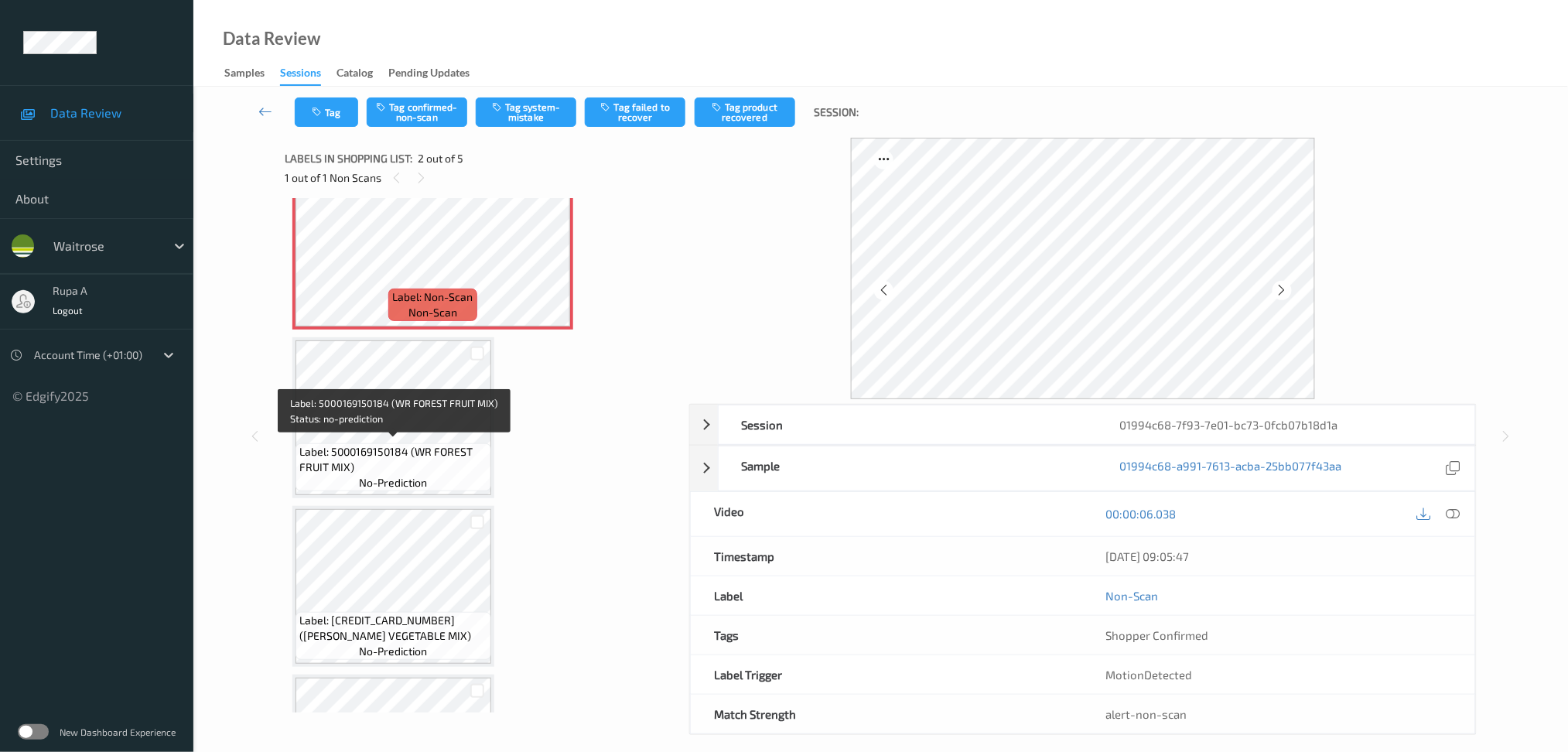
click at [407, 451] on span "Label: 5000169150184 (WR FOREST FRUIT MIX)" at bounding box center [393, 460] width 188 height 31
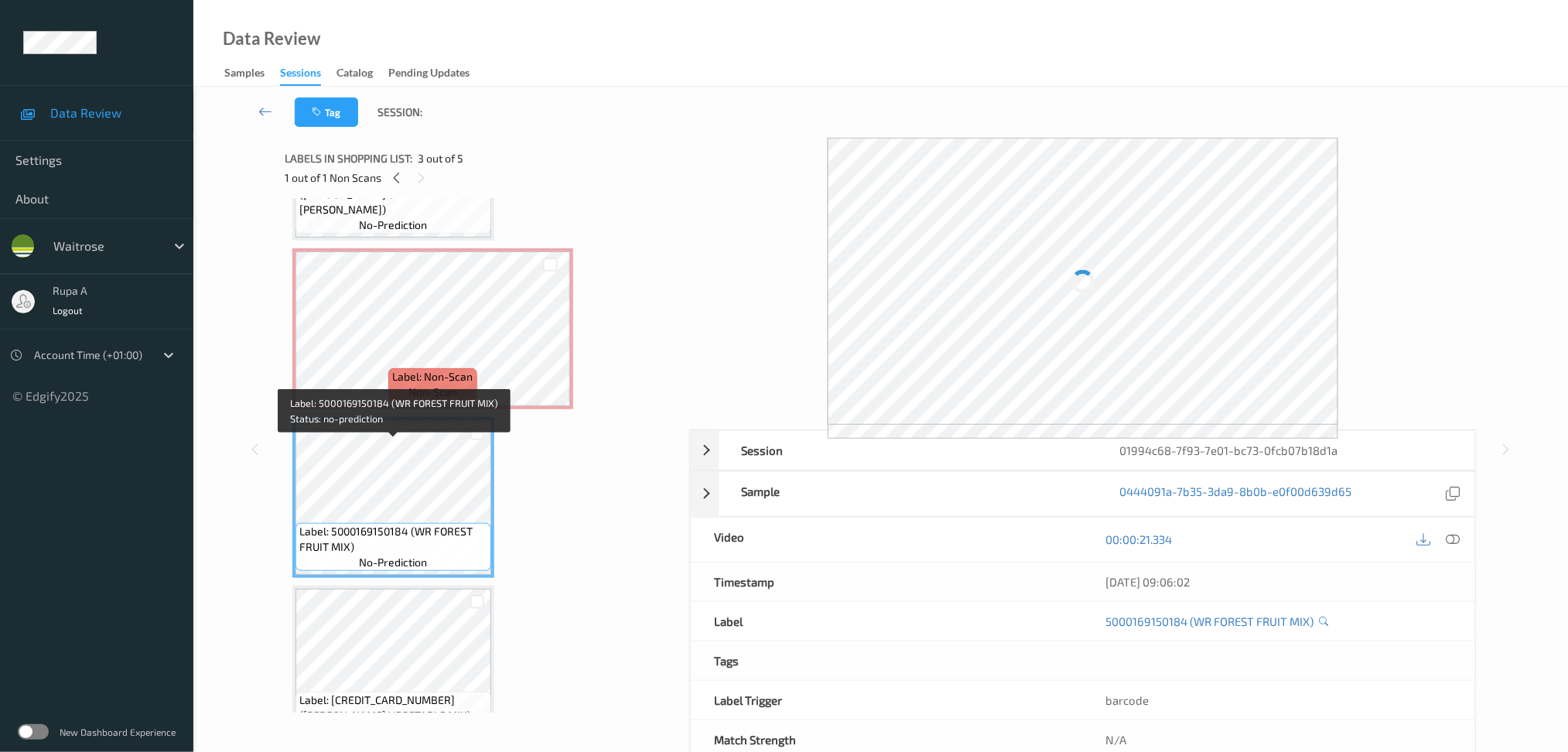
scroll to position [0, 0]
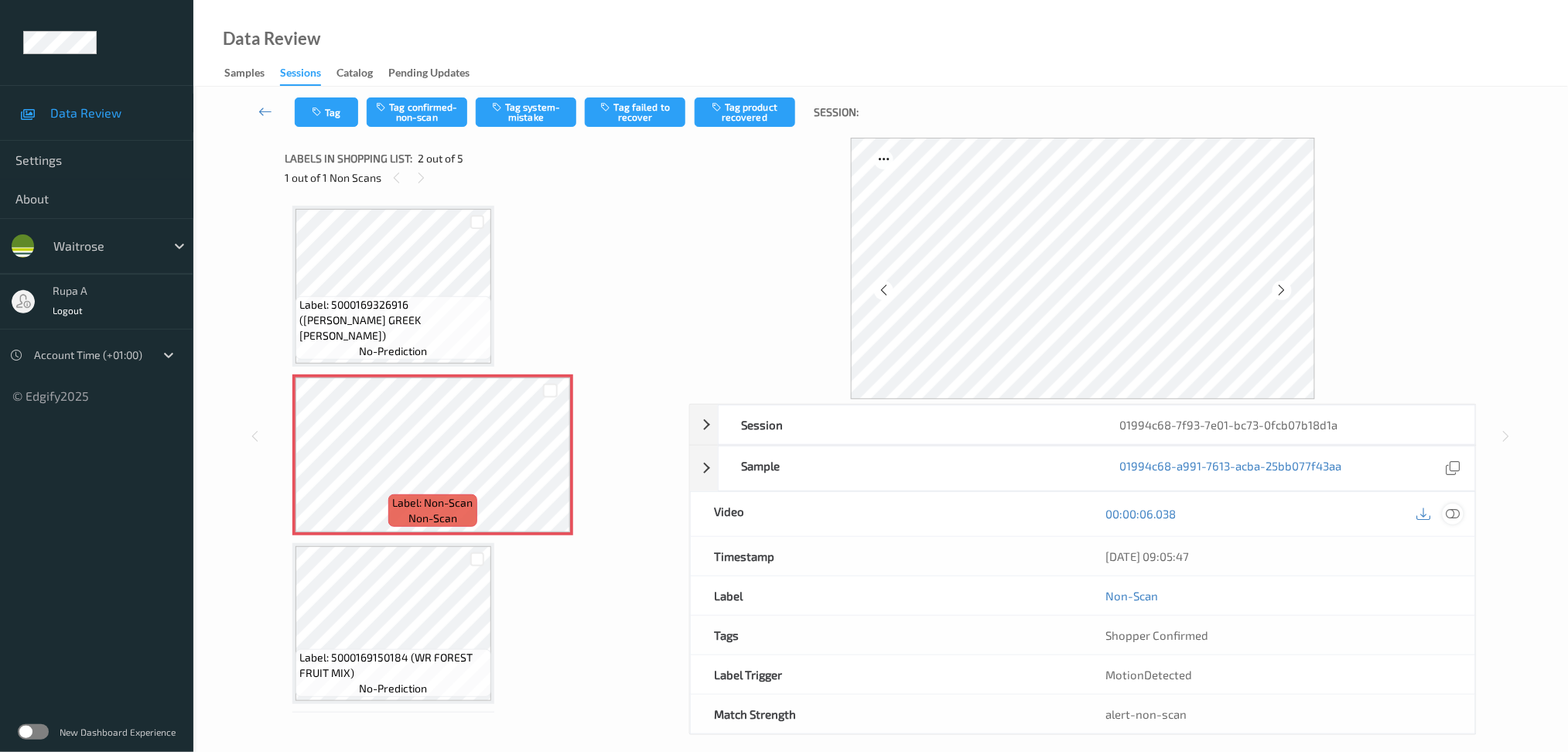
click at [1447, 504] on div at bounding box center [1453, 514] width 21 height 21
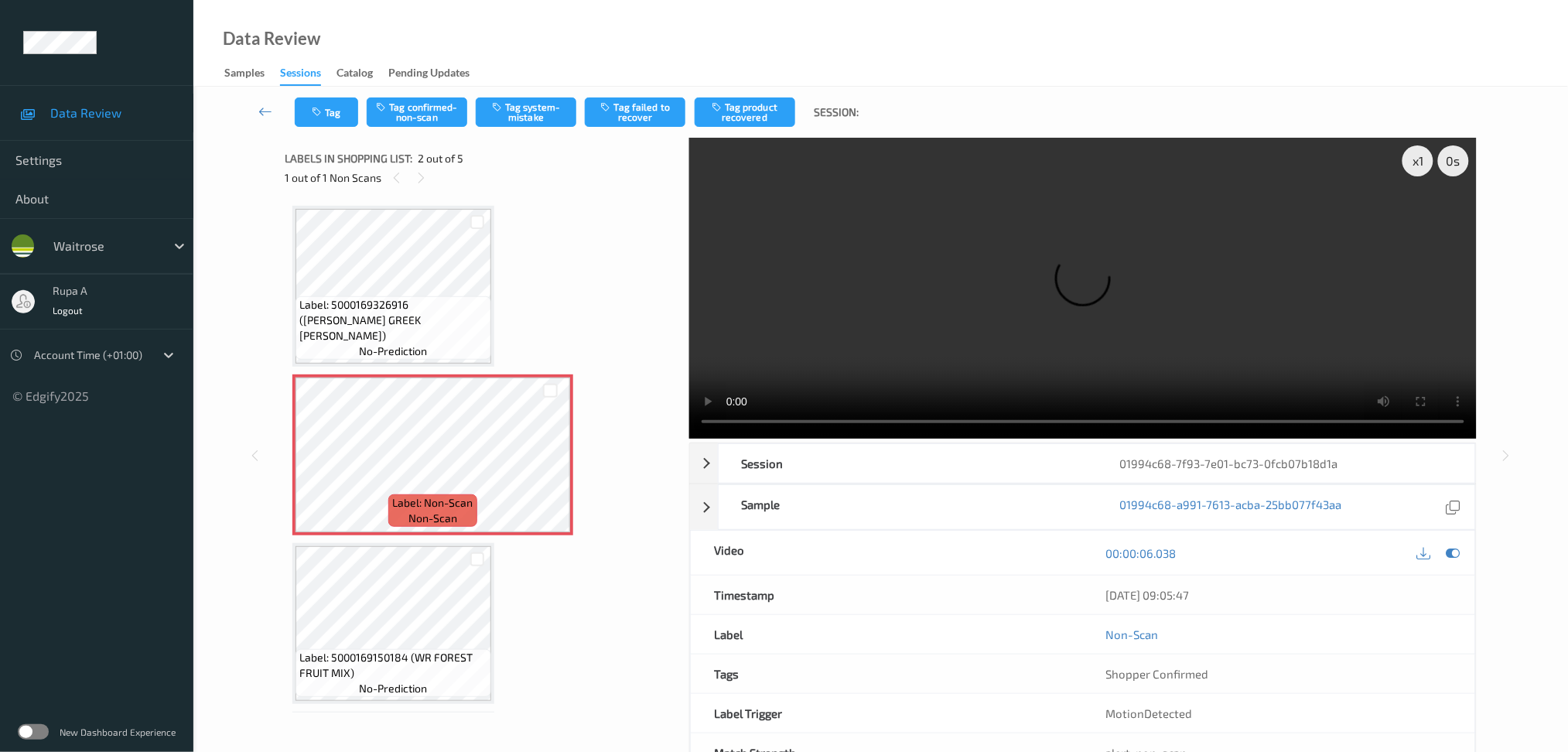
click at [1391, 177] on video at bounding box center [1084, 288] width 788 height 301
drag, startPoint x: 1414, startPoint y: 159, endPoint x: 1419, endPoint y: 180, distance: 21.6
click at [1414, 158] on div "x 1" at bounding box center [1419, 161] width 31 height 31
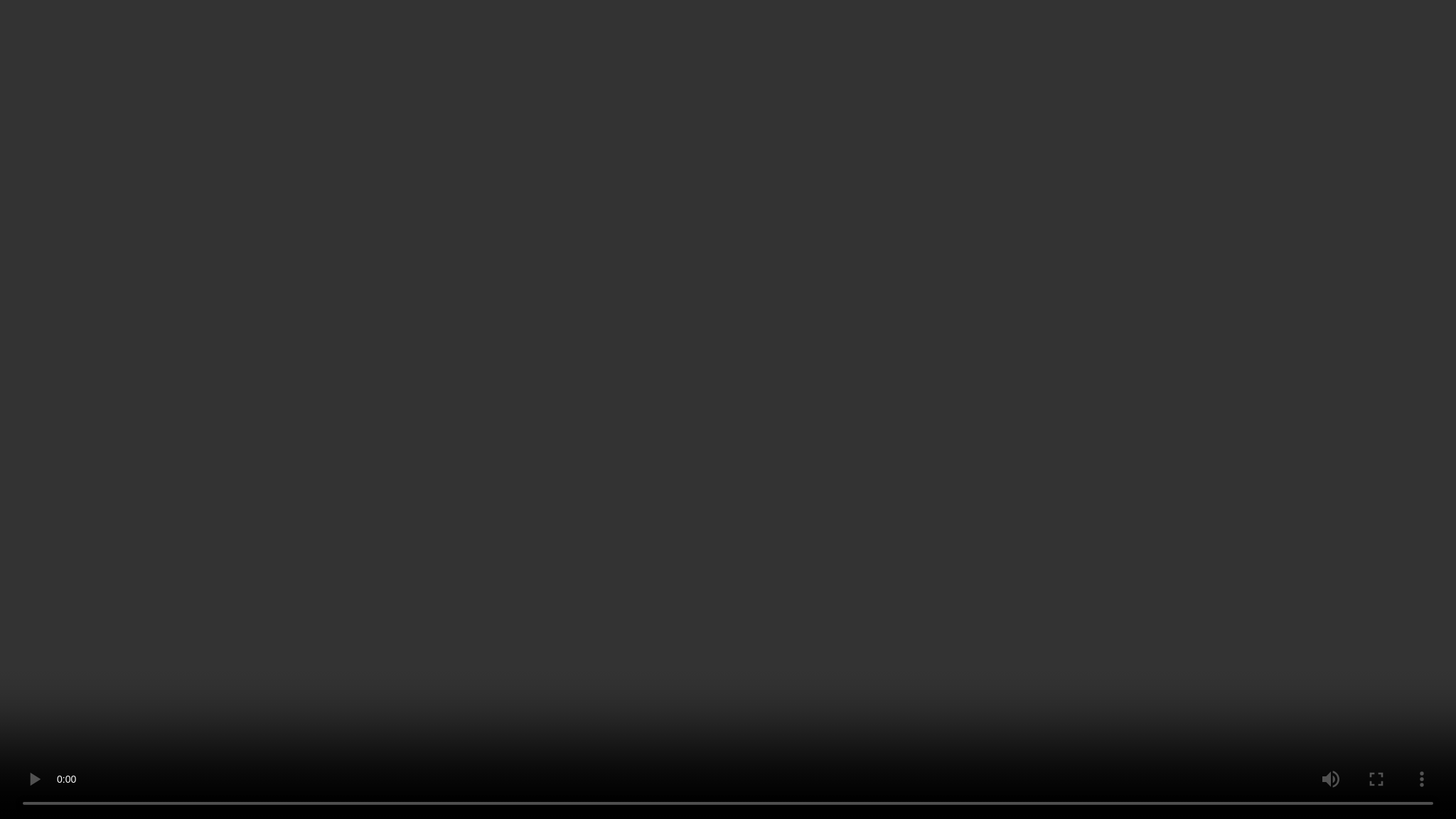
click at [1301, 442] on video at bounding box center [728, 409] width 1456 height 819
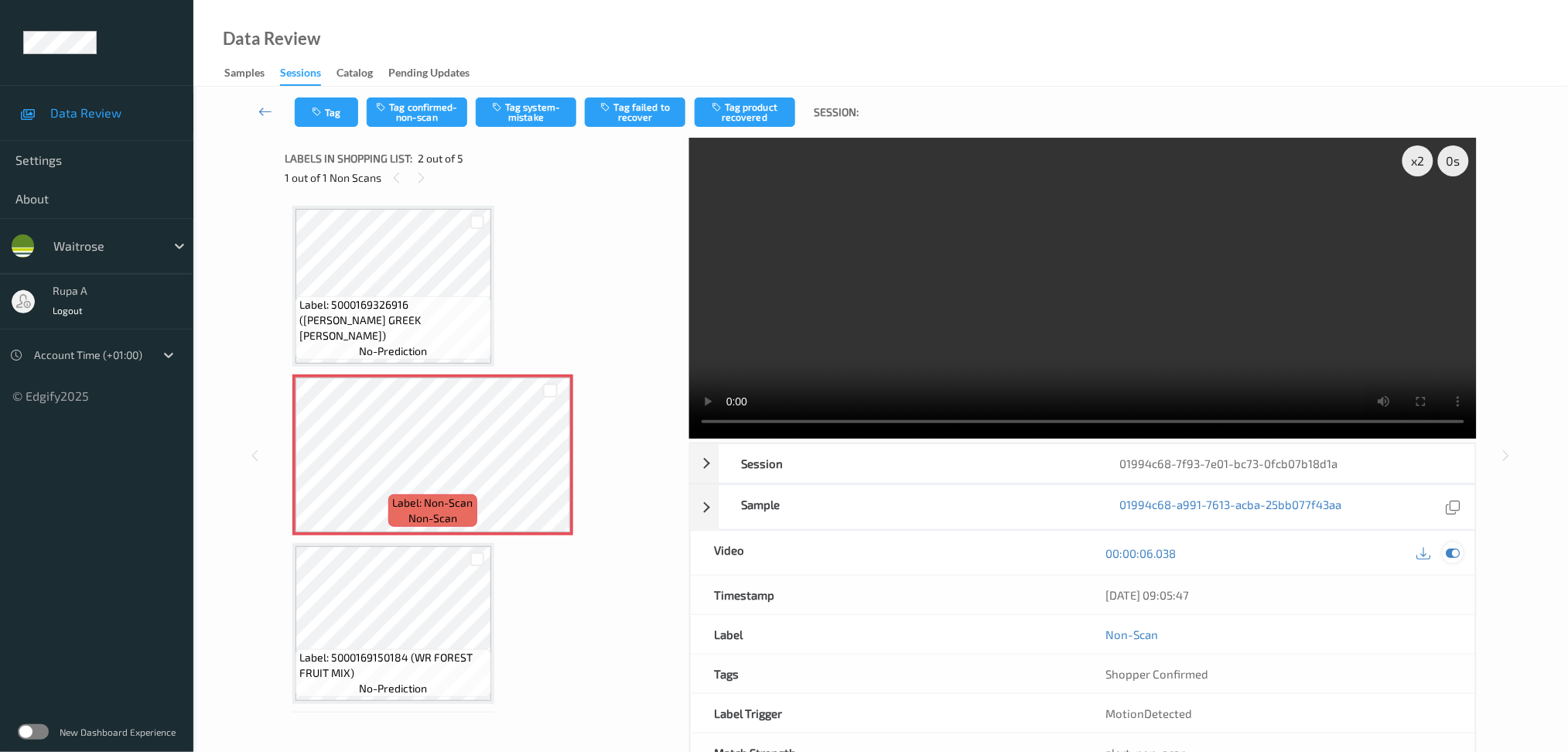
click at [1448, 550] on icon at bounding box center [1453, 553] width 14 height 14
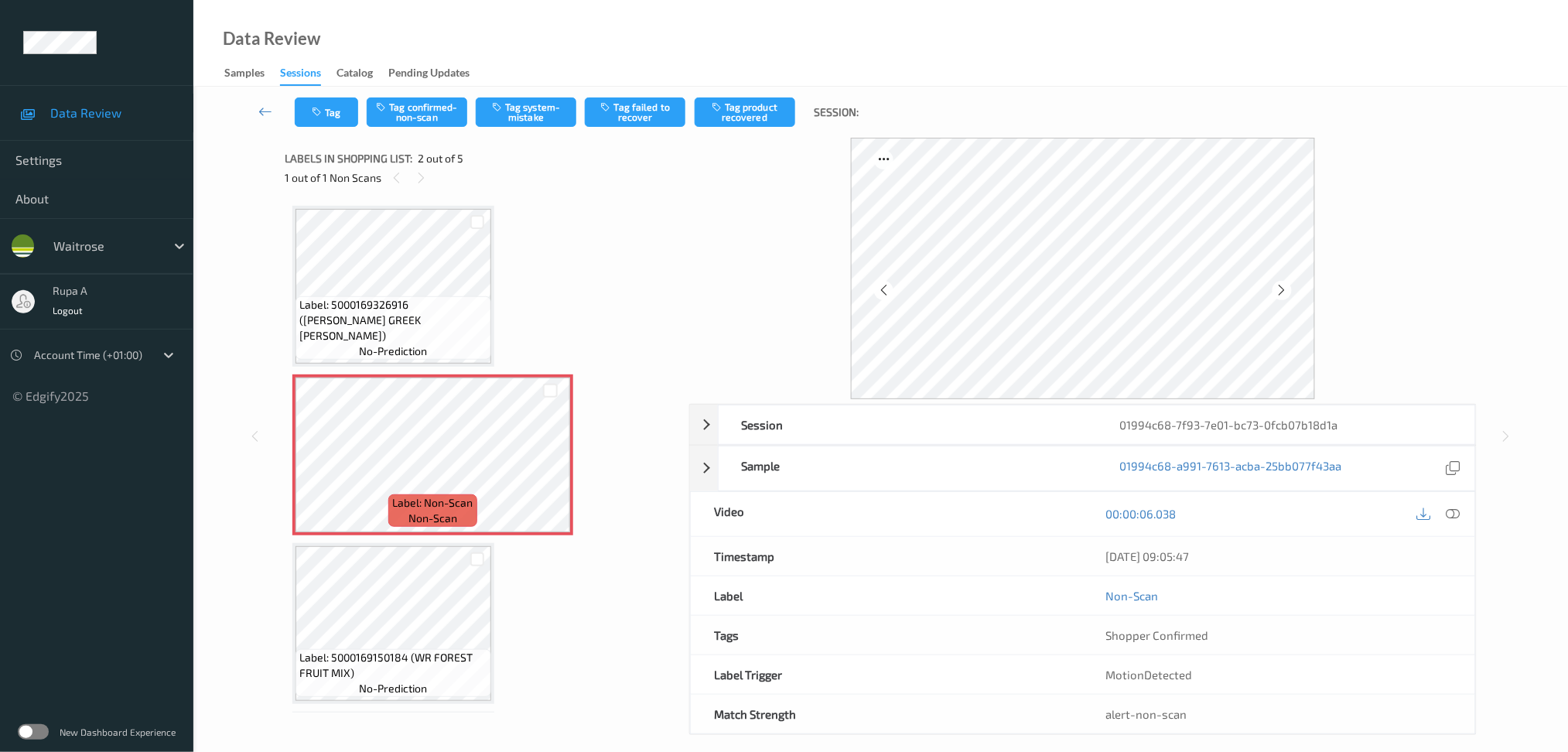
scroll to position [103, 0]
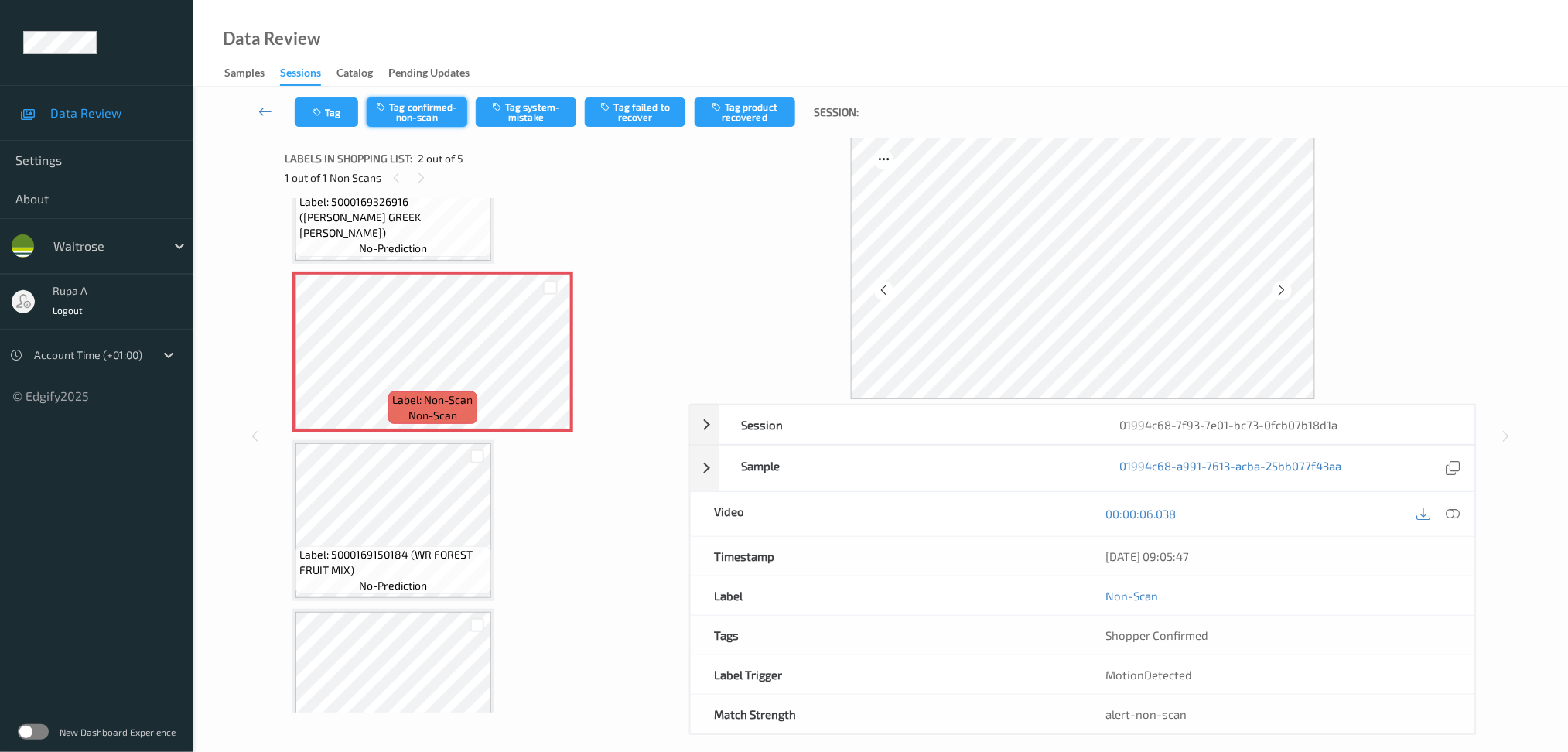
click at [448, 126] on button "Tag confirmed-non-scan" at bounding box center [417, 112] width 100 height 29
click at [749, 128] on div "Tag Untag confirmed-non-scan Tag system-mistake Tag failed to recover Tag produ…" at bounding box center [880, 112] width 1312 height 51
click at [746, 112] on button "Tag product recovered" at bounding box center [745, 112] width 100 height 29
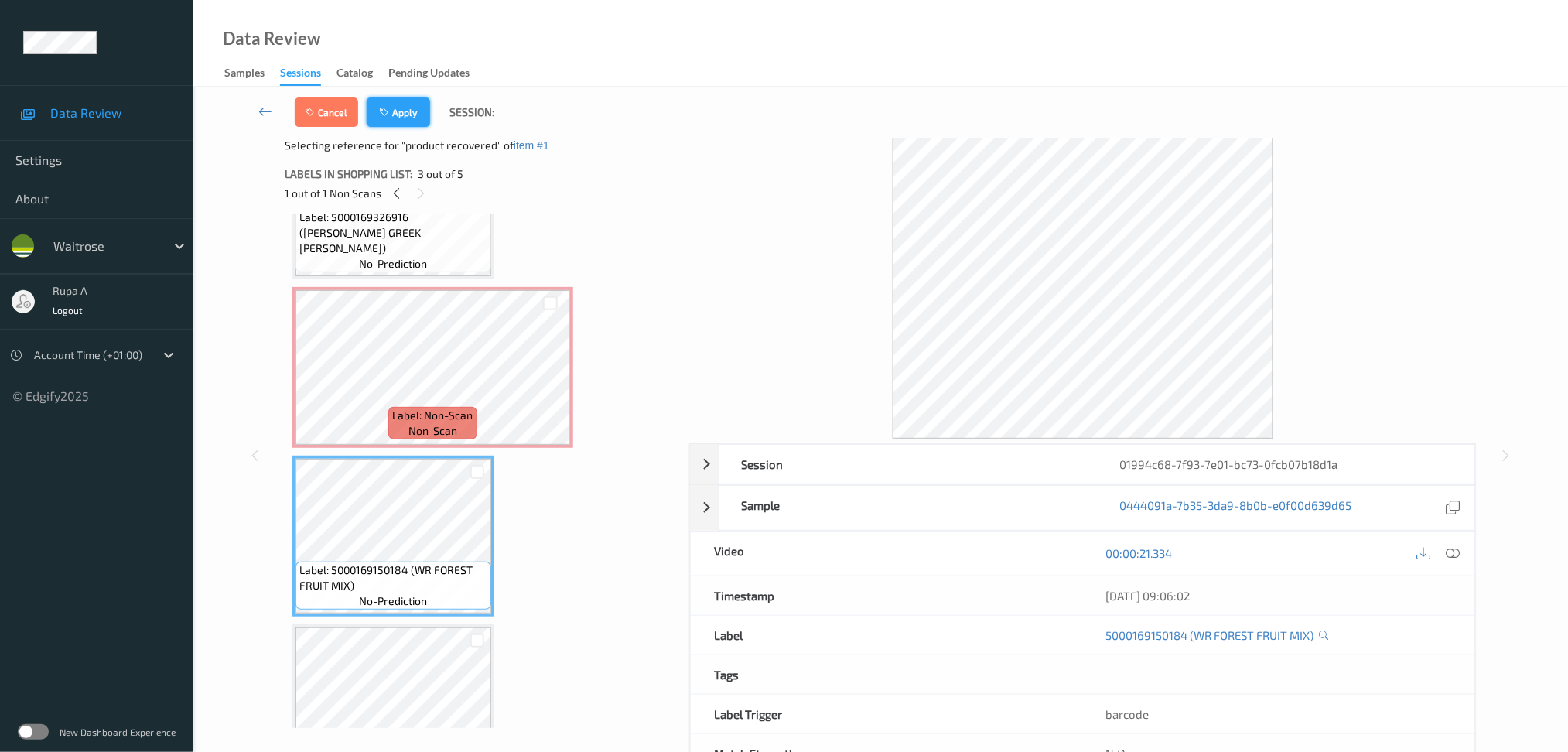
click at [415, 126] on button "Apply" at bounding box center [398, 112] width 64 height 29
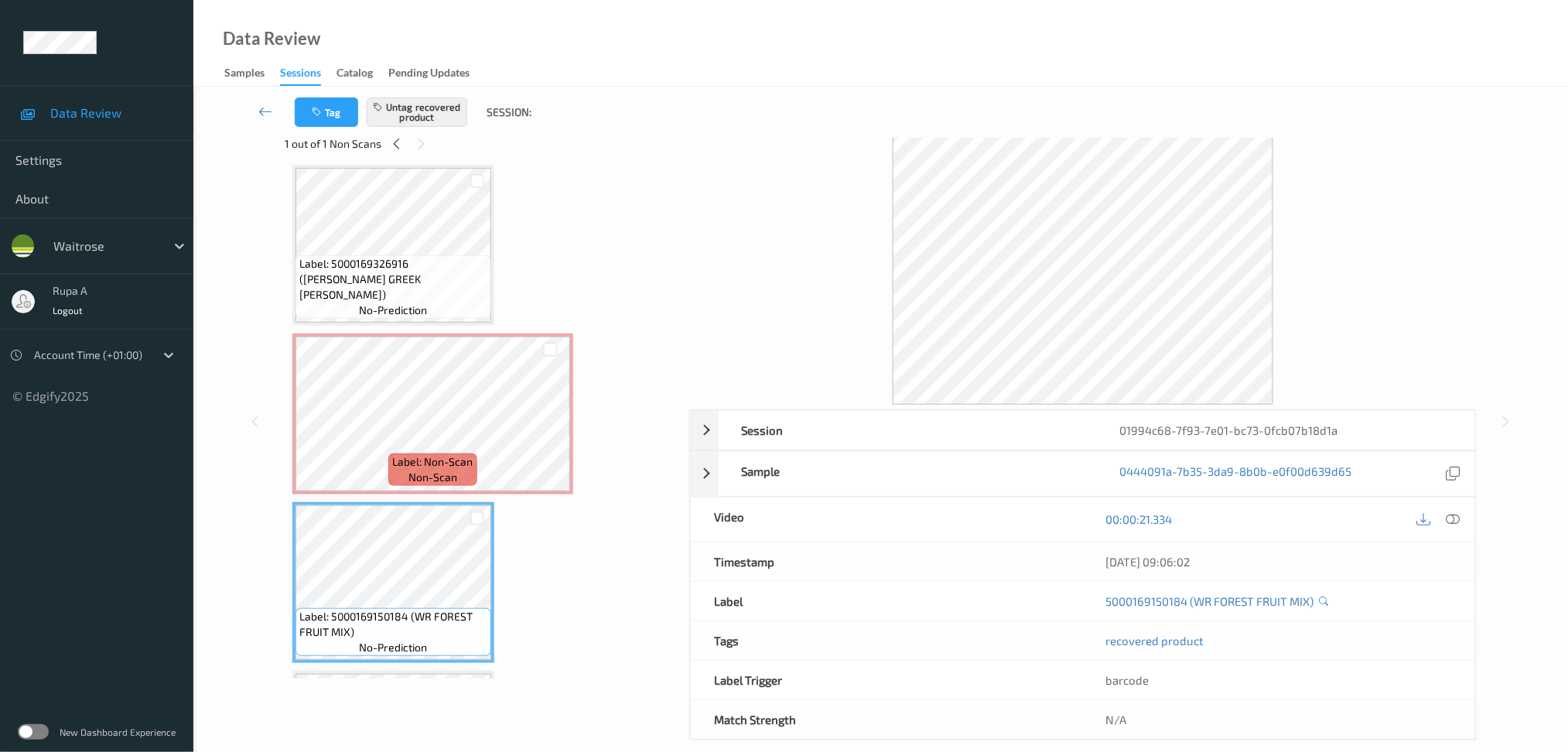
scroll to position [53, 0]
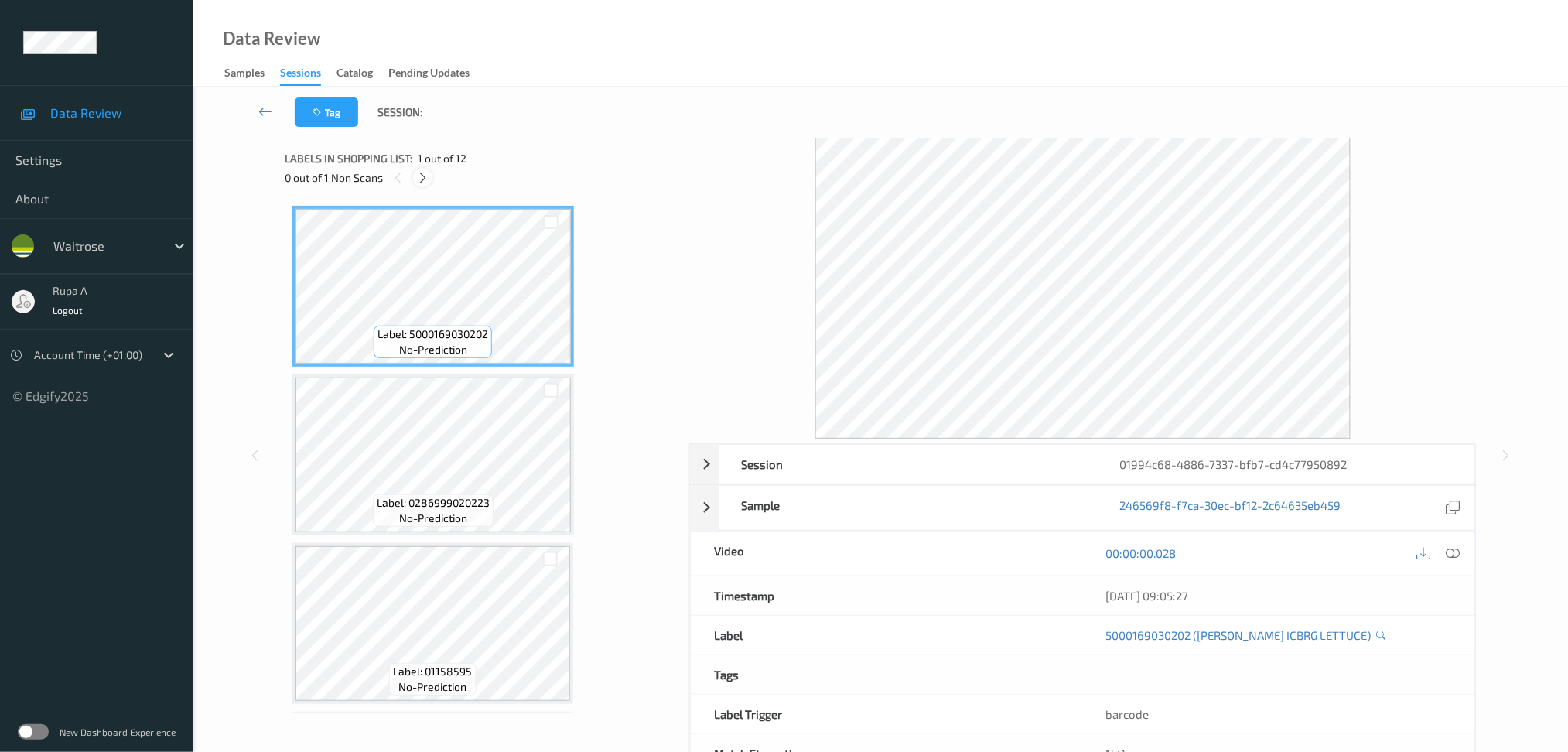
click at [424, 171] on icon at bounding box center [422, 178] width 13 height 14
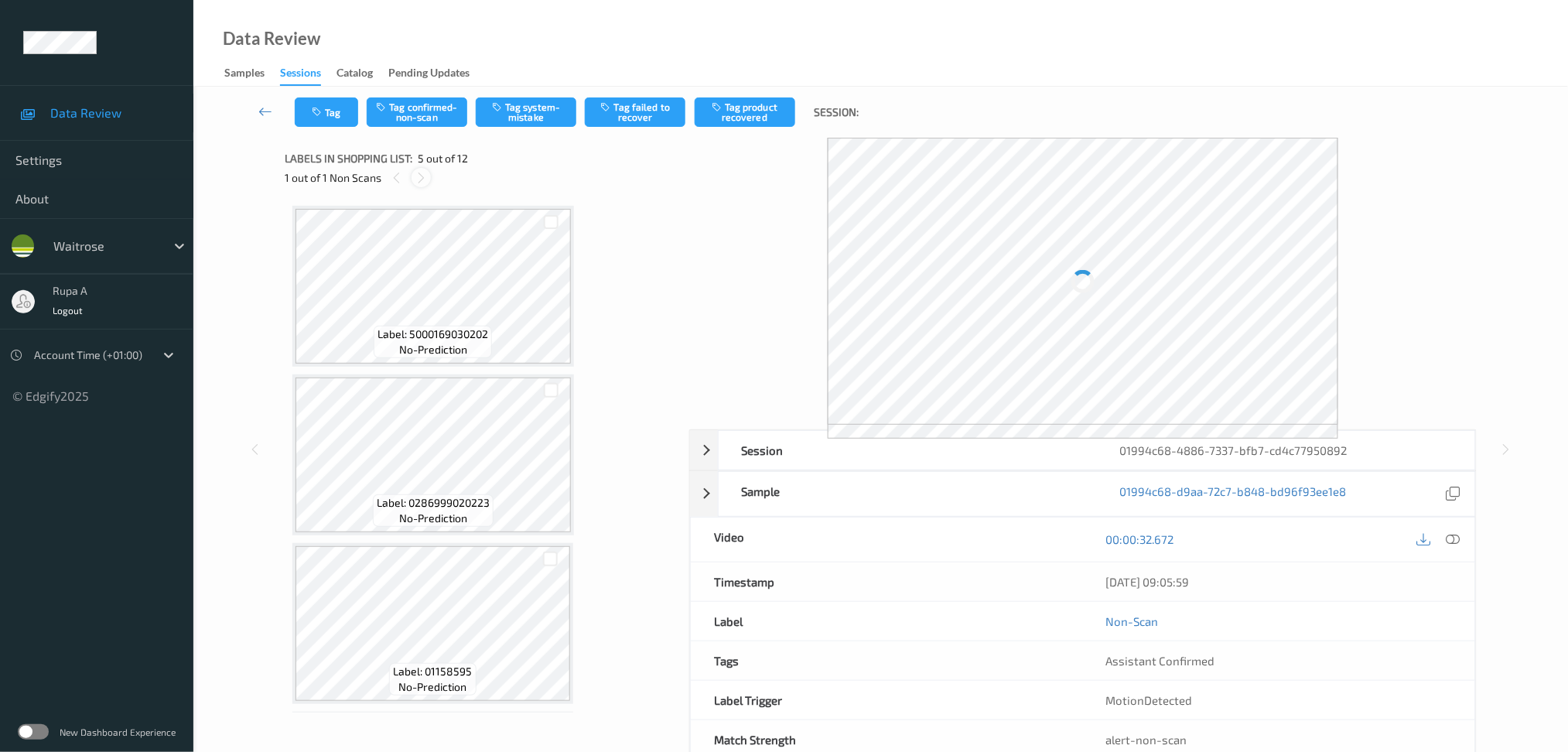
scroll to position [510, 0]
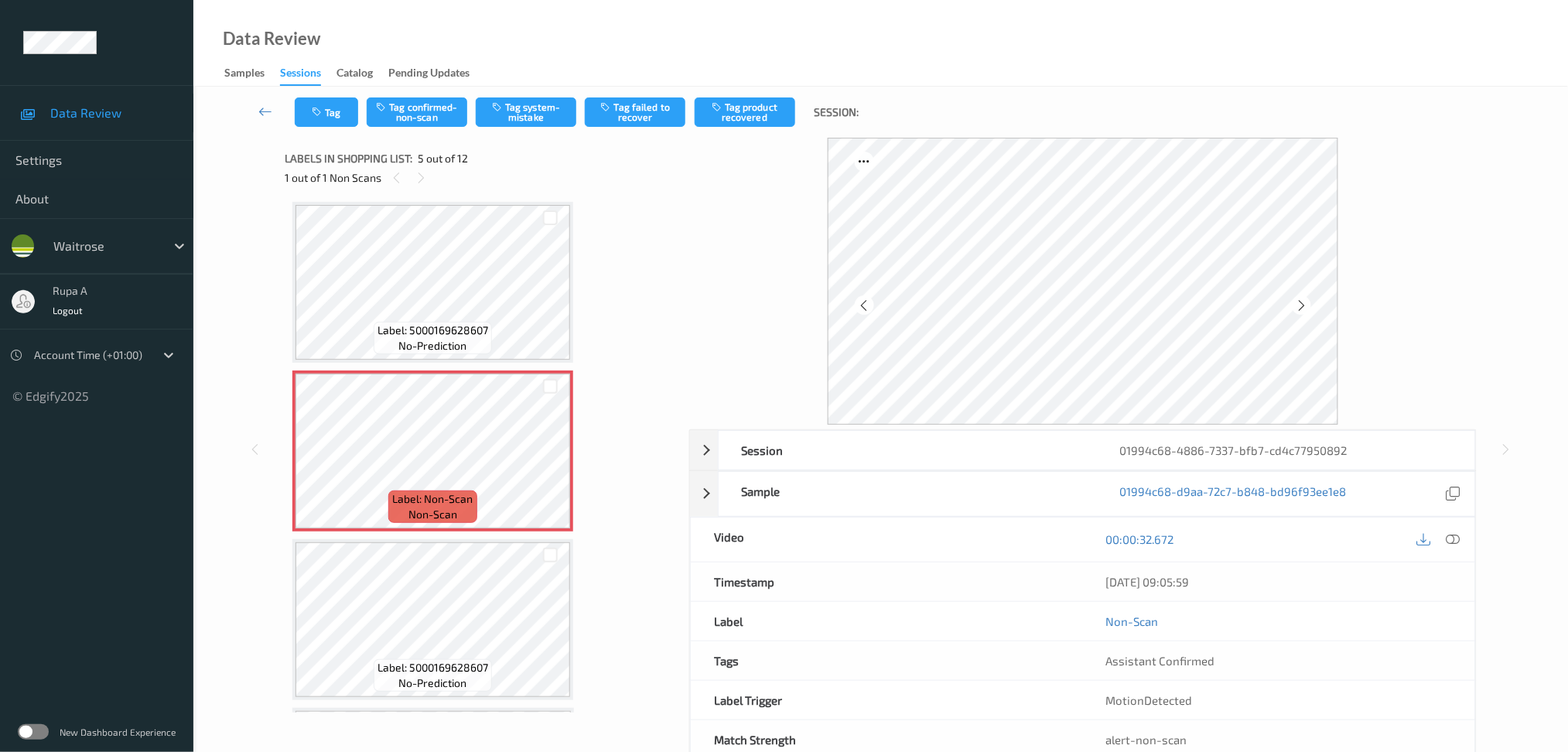
click at [1469, 249] on div at bounding box center [1084, 281] width 788 height 287
click at [1307, 303] on icon at bounding box center [1301, 306] width 13 height 14
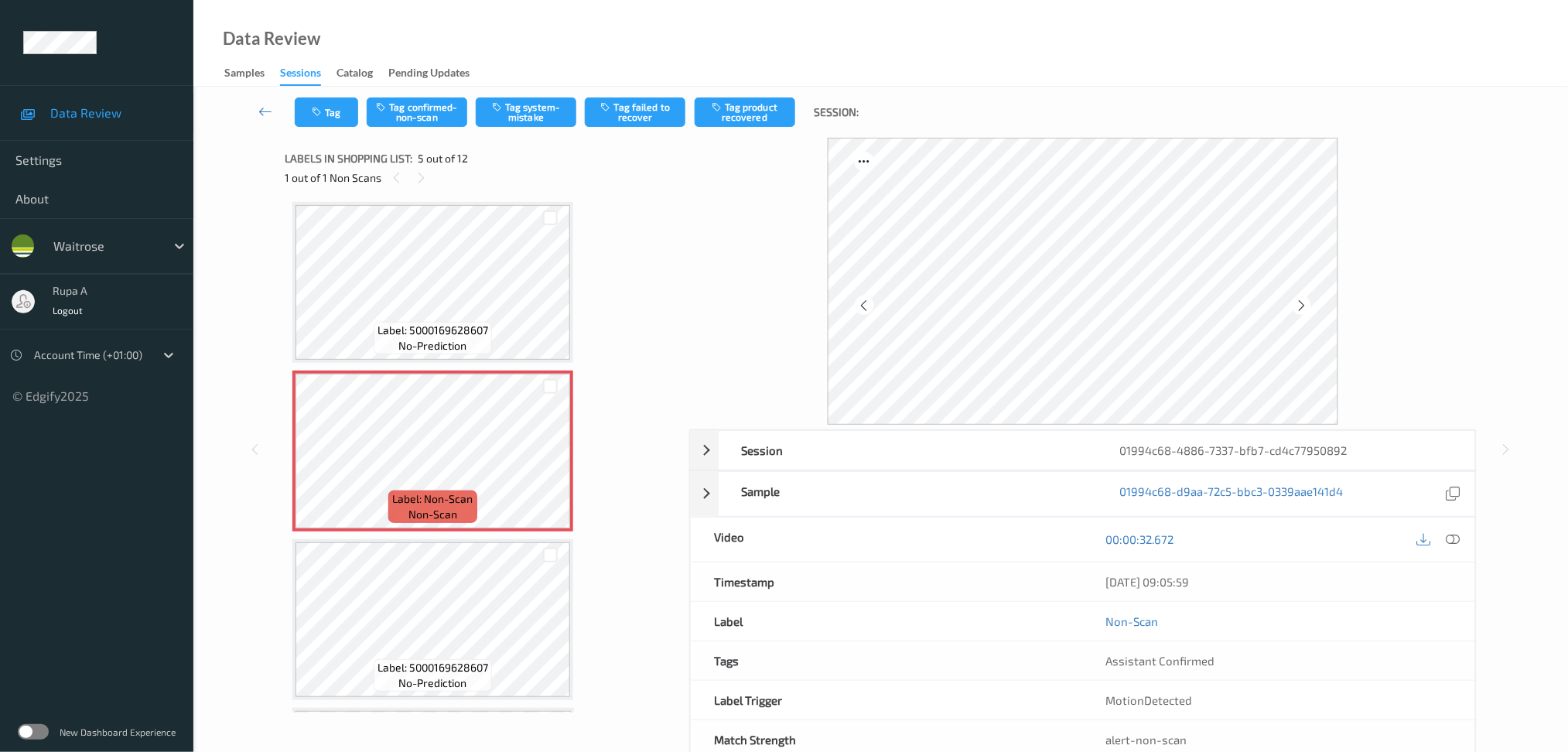
click at [1307, 303] on icon at bounding box center [1301, 306] width 13 height 14
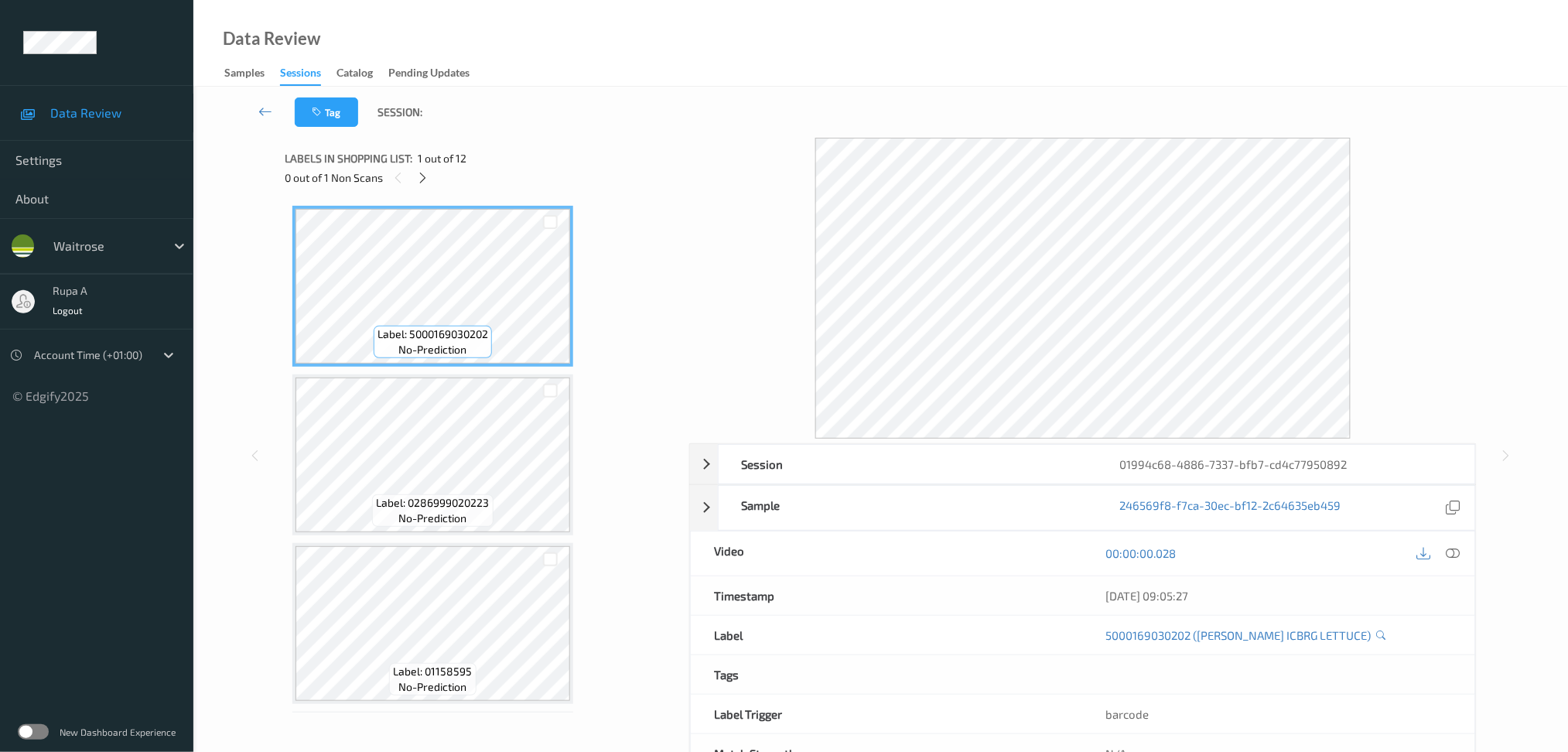
click at [411, 175] on div "0 out of 1 Non Scans" at bounding box center [481, 178] width 394 height 20
click at [414, 175] on div at bounding box center [423, 178] width 20 height 20
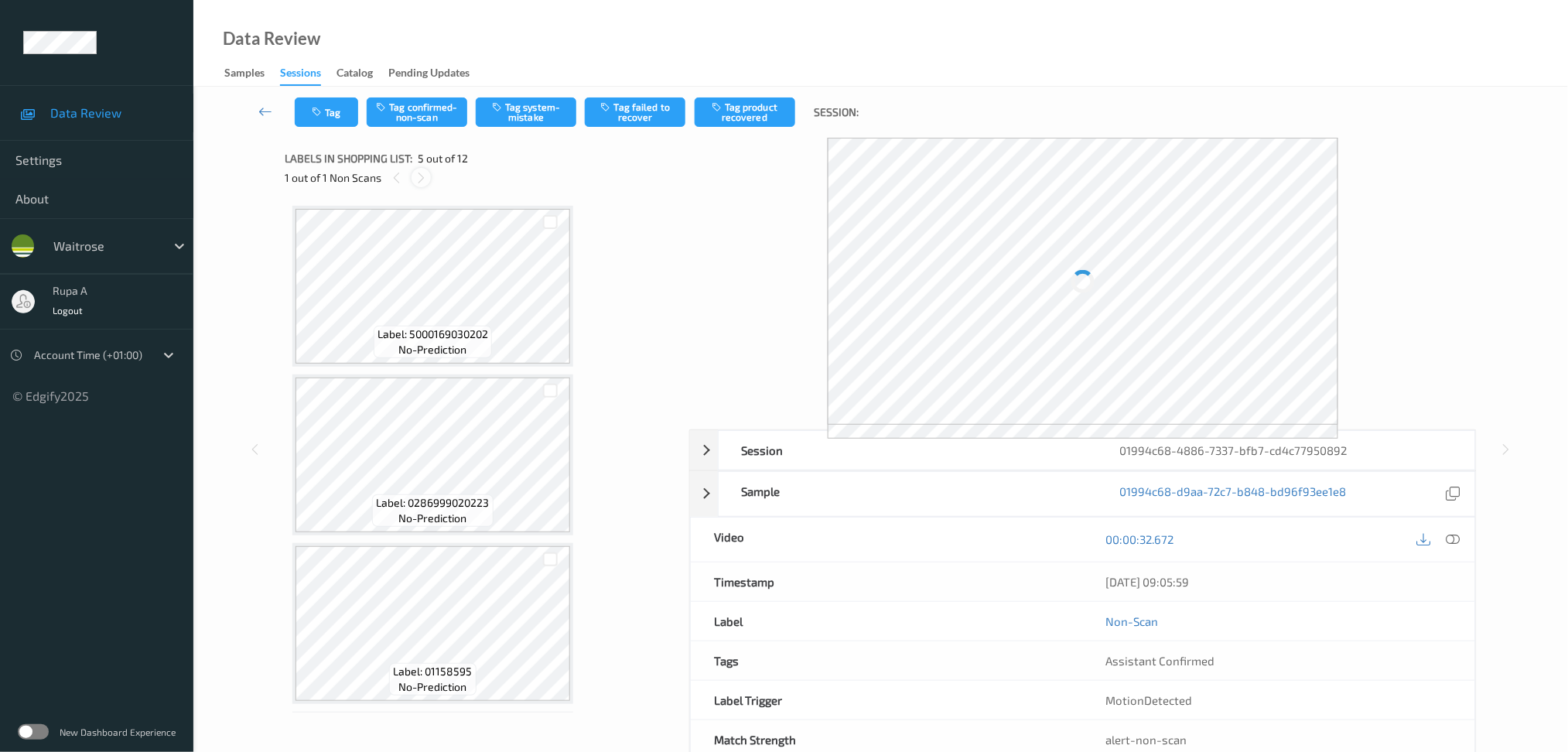
scroll to position [510, 0]
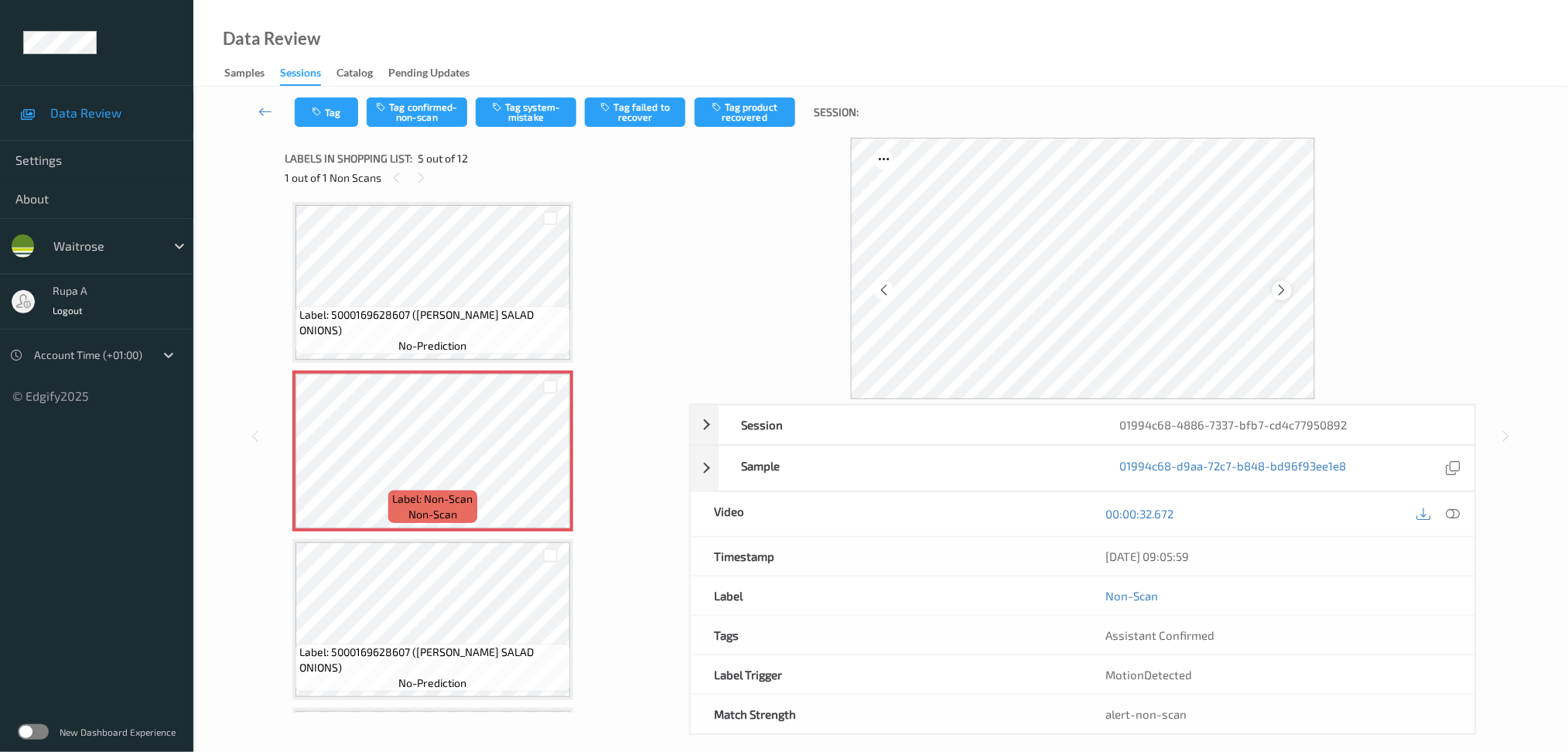
click at [1285, 290] on icon at bounding box center [1282, 290] width 13 height 14
click at [1279, 290] on icon at bounding box center [1282, 290] width 13 height 14
click at [515, 117] on button "Tag system-mistake" at bounding box center [526, 112] width 100 height 29
click at [308, 108] on button "Tag" at bounding box center [326, 112] width 64 height 29
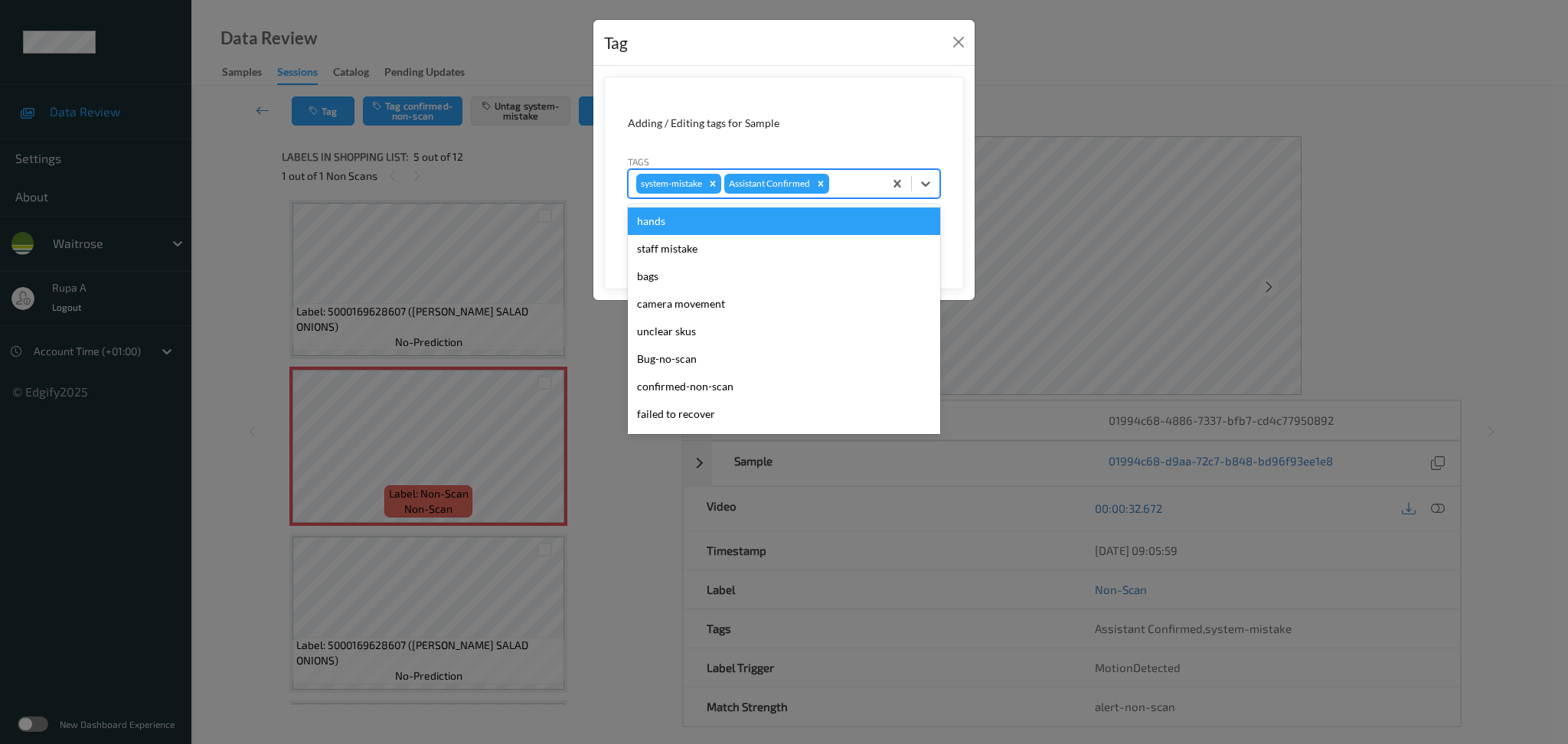
click at [849, 195] on div "system-mistake Assistant Confirmed" at bounding box center [756, 184] width 255 height 26
type input "un"
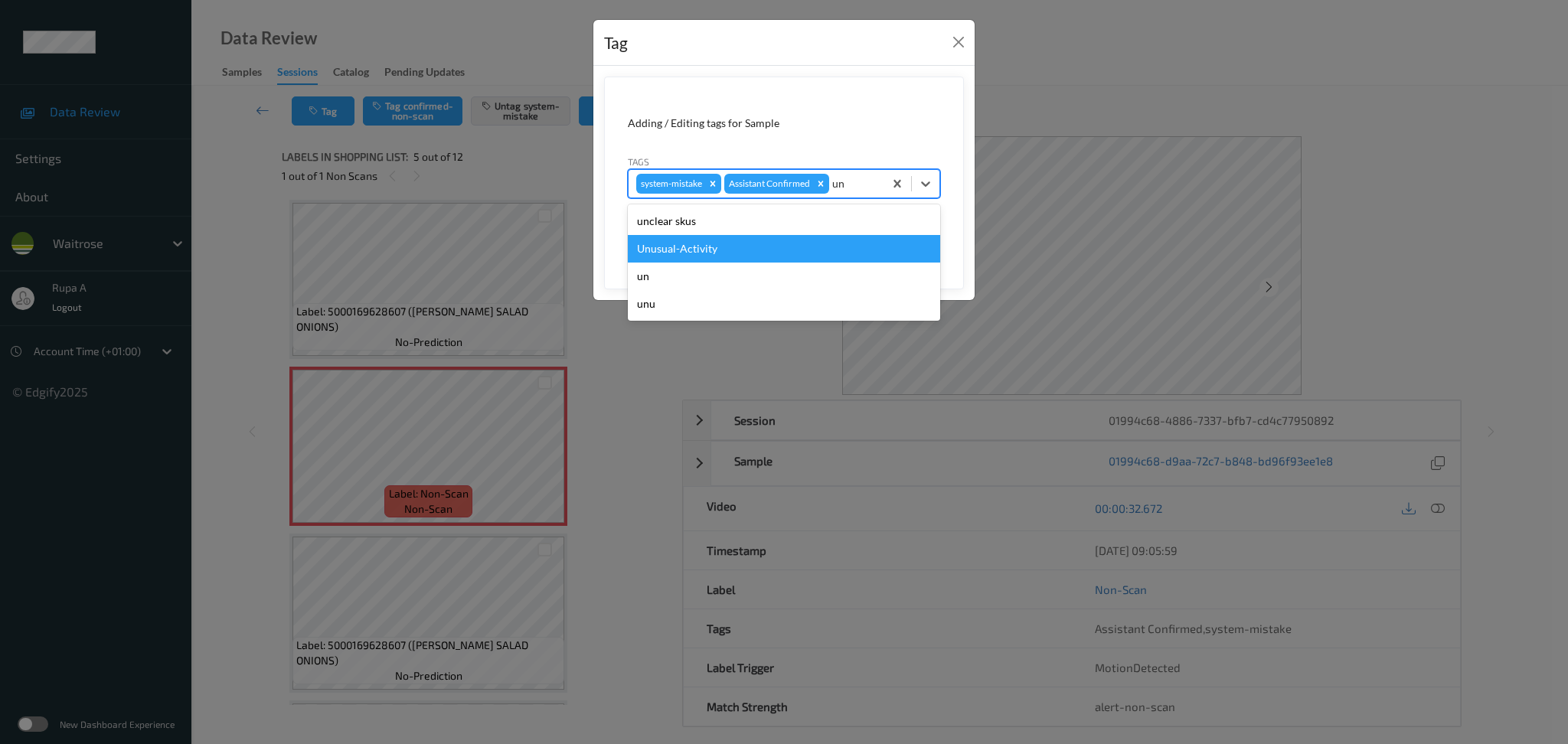
click at [751, 243] on div "Unusual-Activity" at bounding box center [784, 249] width 312 height 27
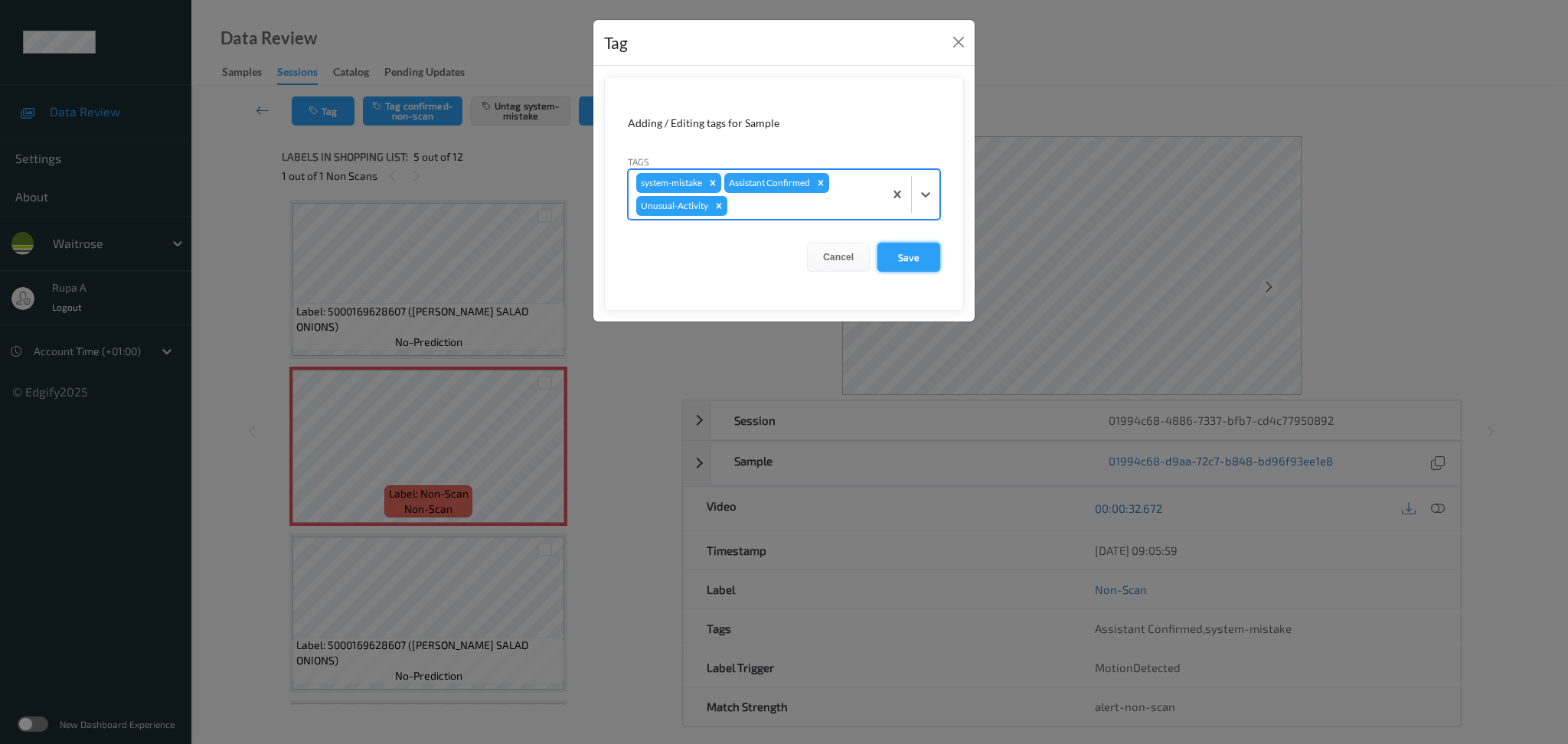
click at [909, 255] on button "Save" at bounding box center [908, 258] width 63 height 29
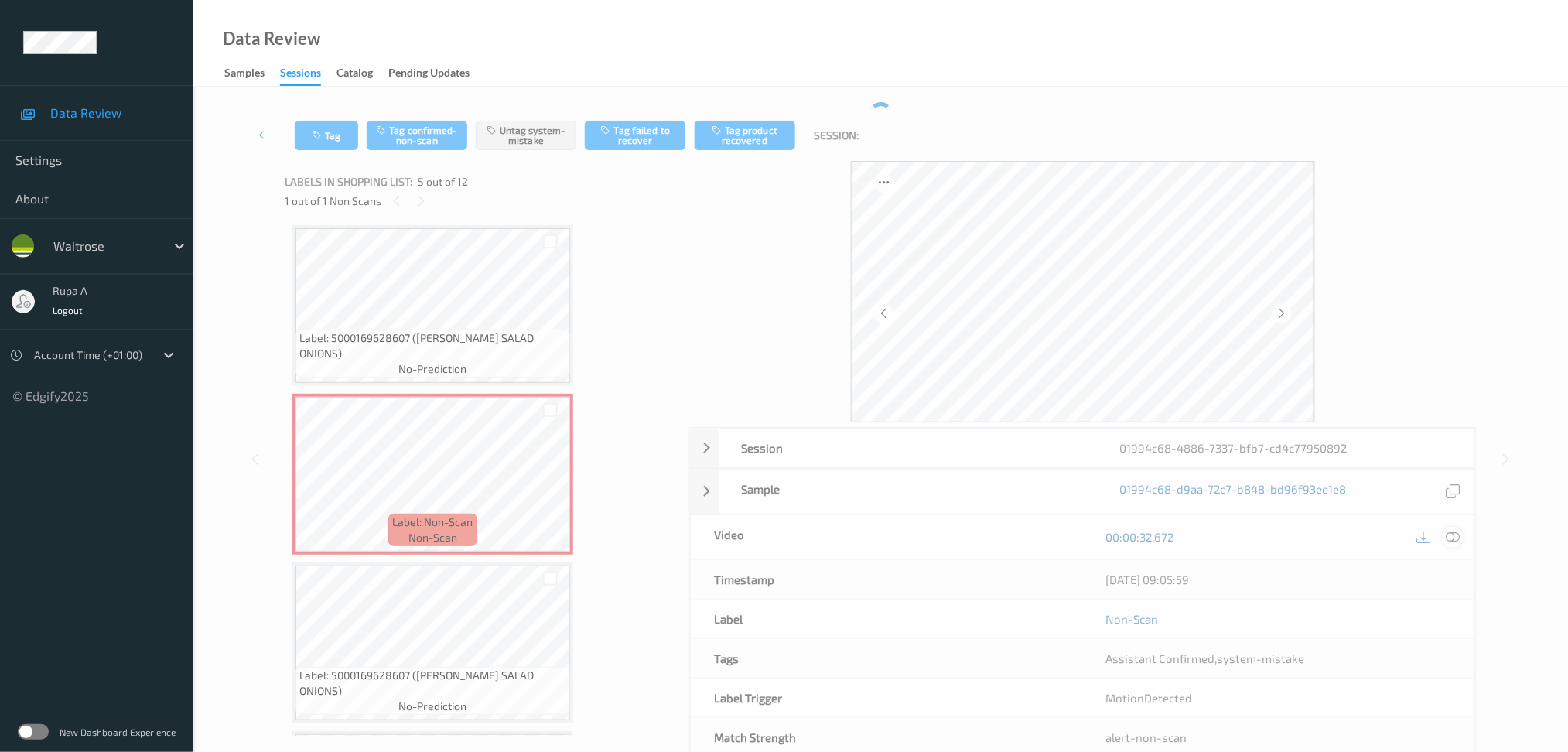
click at [1451, 530] on icon at bounding box center [1453, 537] width 14 height 14
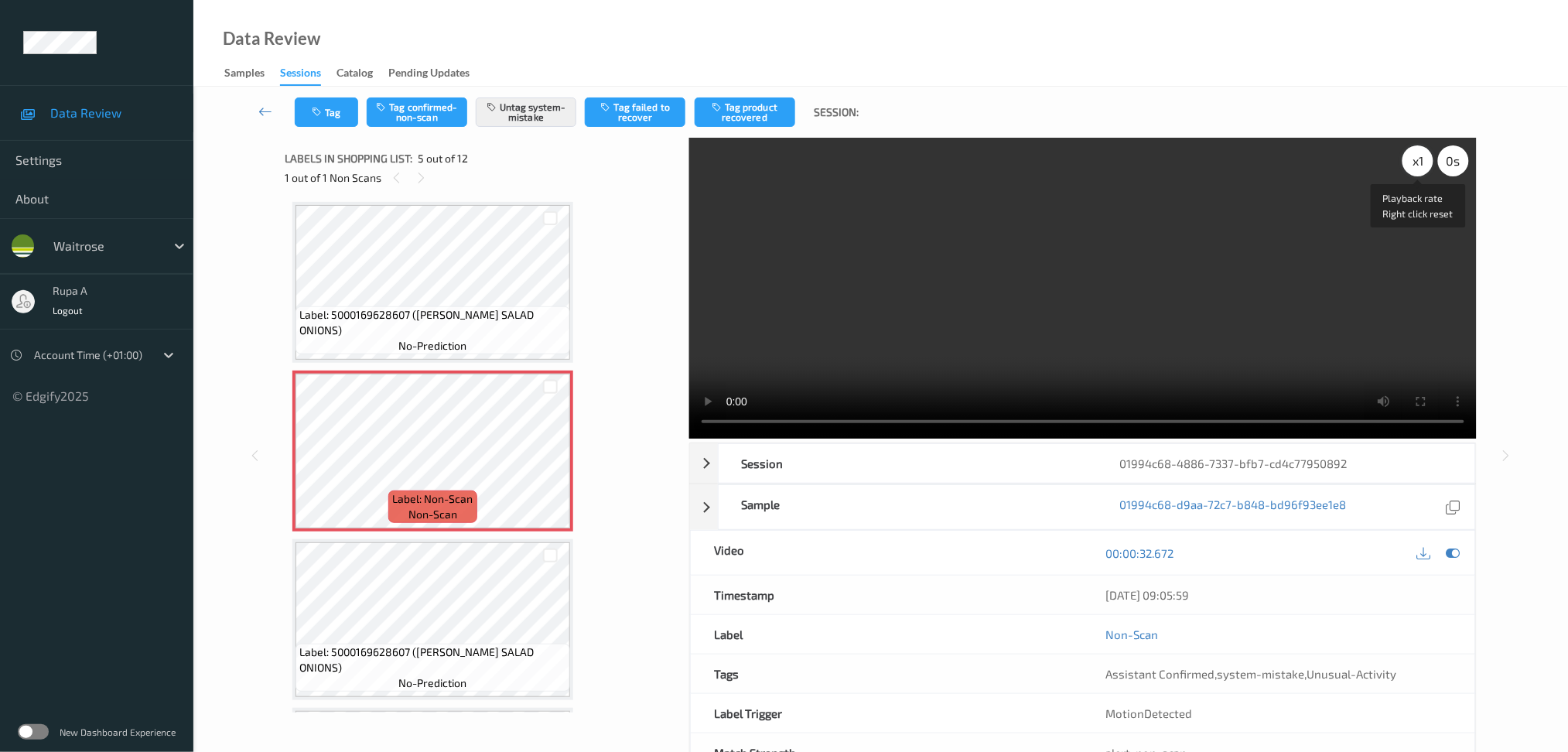
click at [1405, 163] on div "x 1" at bounding box center [1419, 161] width 31 height 31
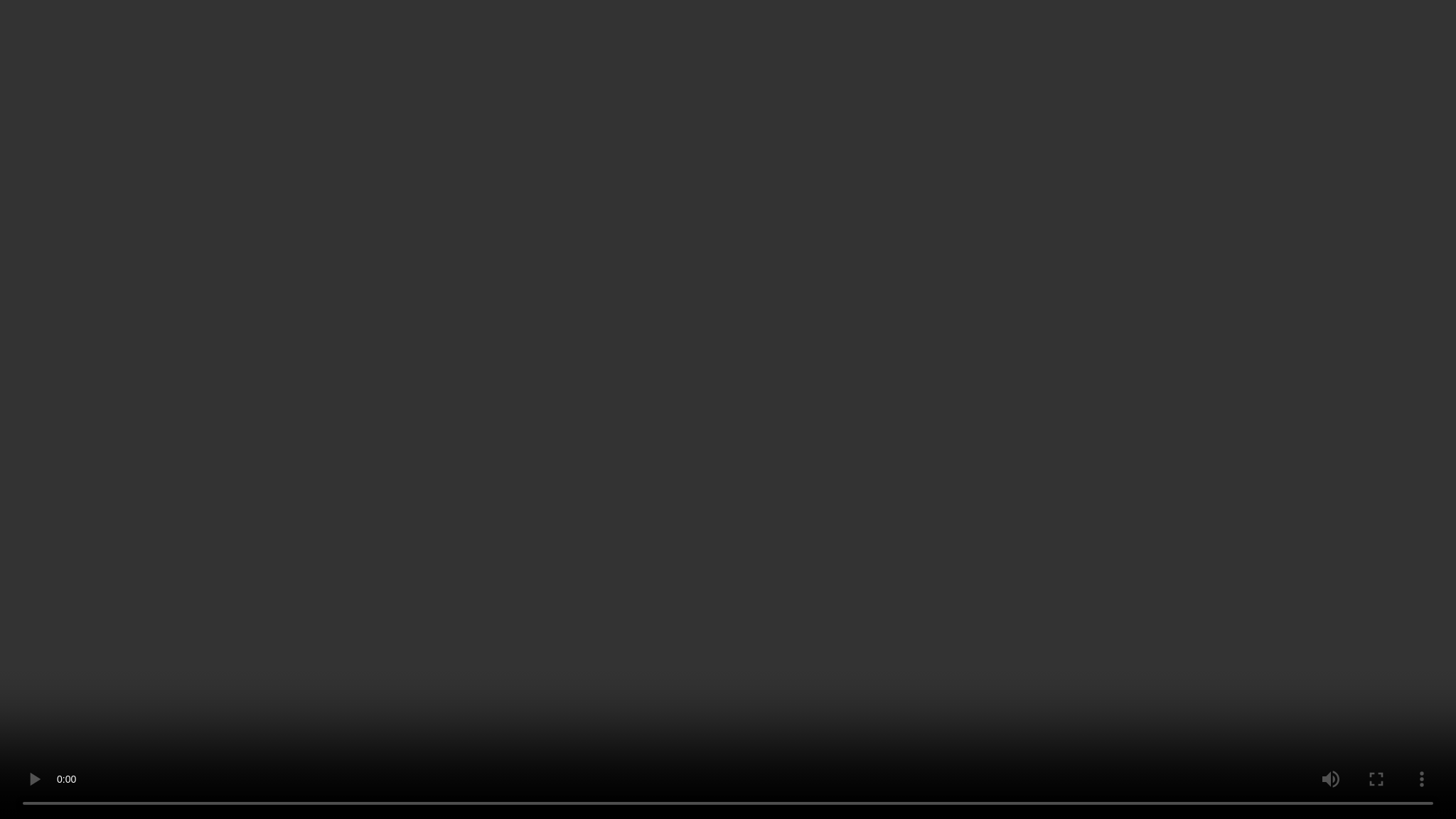
click at [607, 691] on video at bounding box center [728, 409] width 1456 height 819
click at [122, 691] on video at bounding box center [728, 409] width 1456 height 819
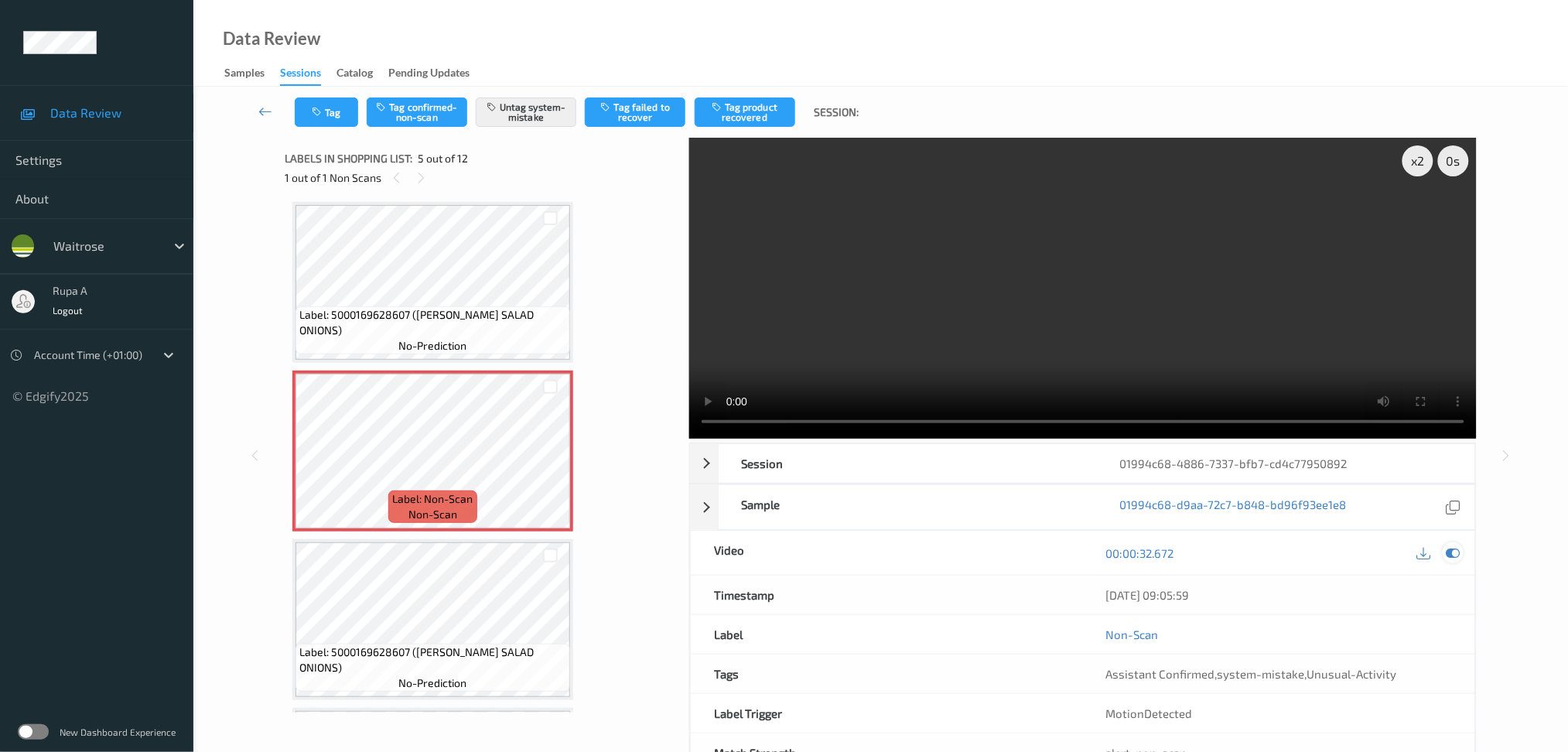
click at [1457, 550] on icon at bounding box center [1453, 553] width 14 height 14
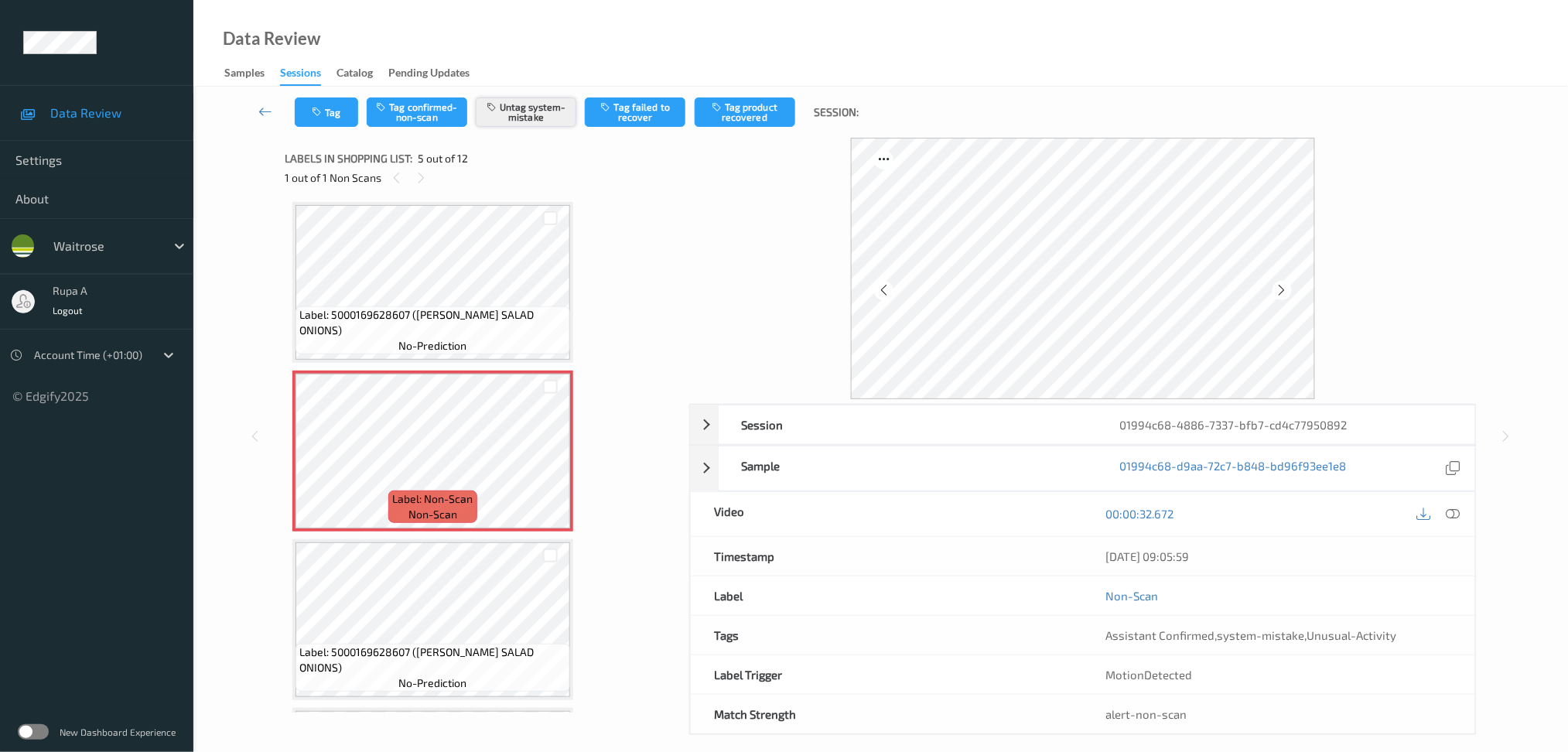
click at [510, 118] on button "Untag system-mistake" at bounding box center [526, 112] width 100 height 29
click at [406, 114] on button "Tag confirmed-non-scan" at bounding box center [417, 112] width 100 height 29
click at [747, 103] on button "Tag product recovered" at bounding box center [745, 112] width 100 height 29
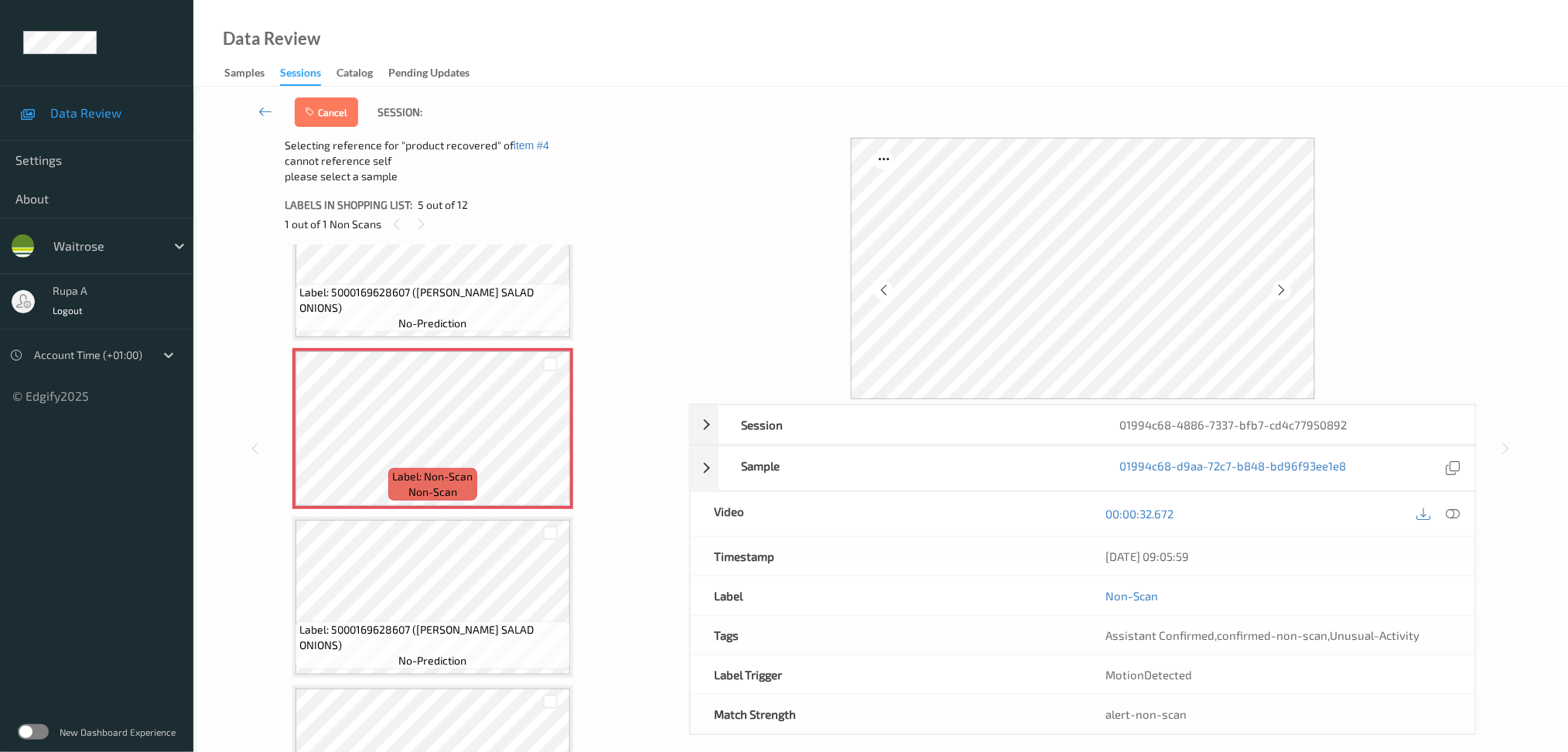
scroll to position [613, 0]
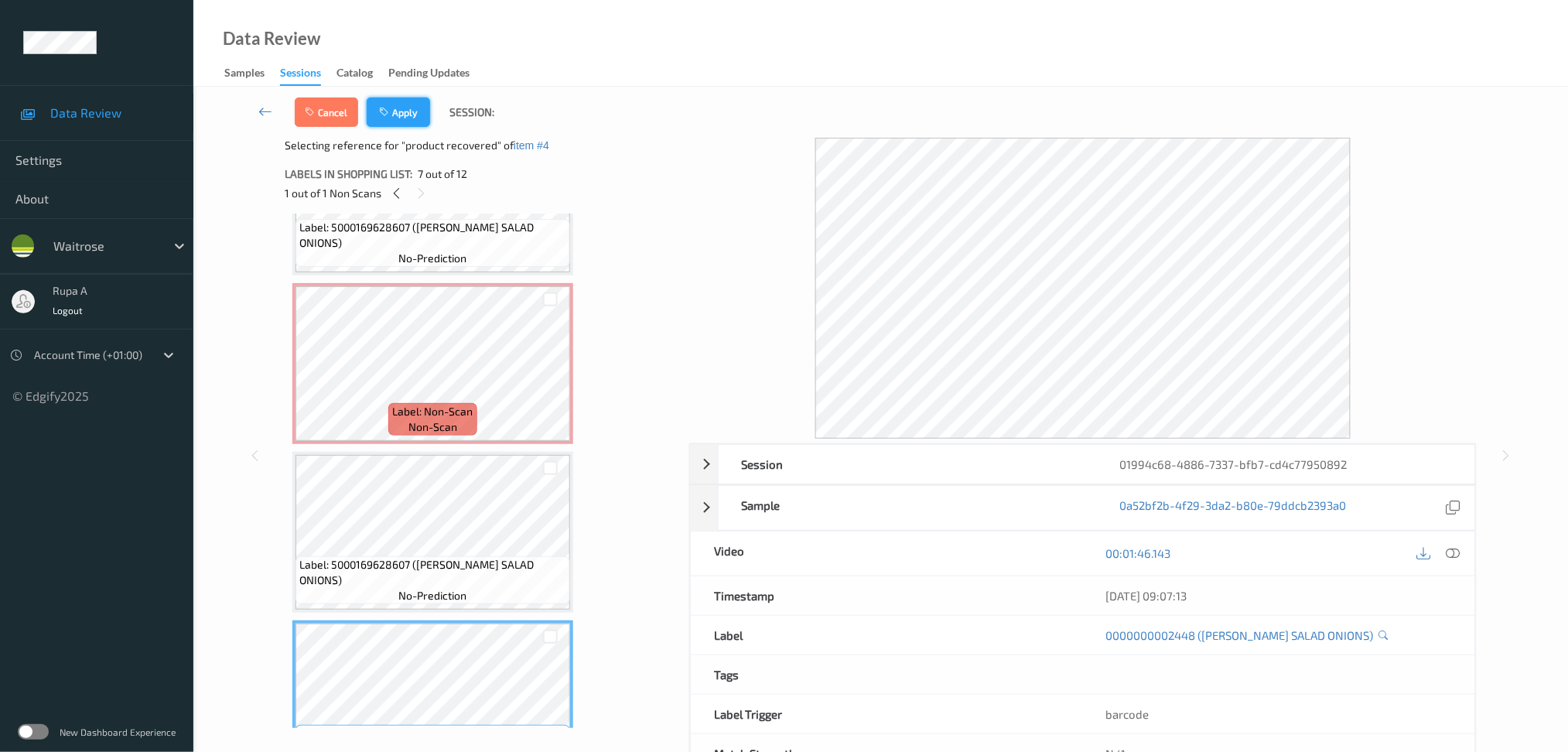
click at [400, 107] on button "Apply" at bounding box center [398, 112] width 64 height 29
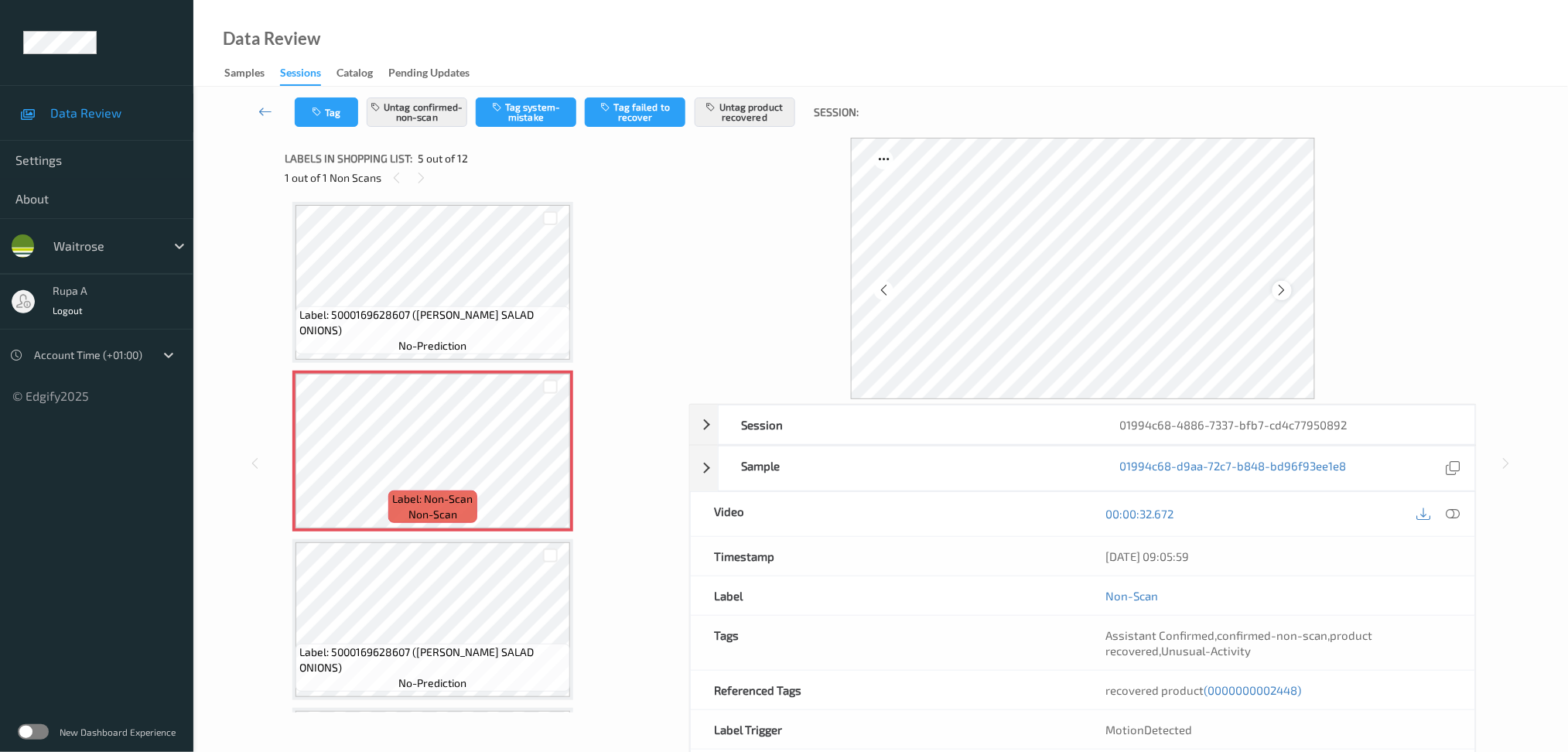
click at [1277, 283] on icon at bounding box center [1282, 290] width 13 height 14
click at [1283, 283] on icon at bounding box center [1282, 290] width 13 height 14
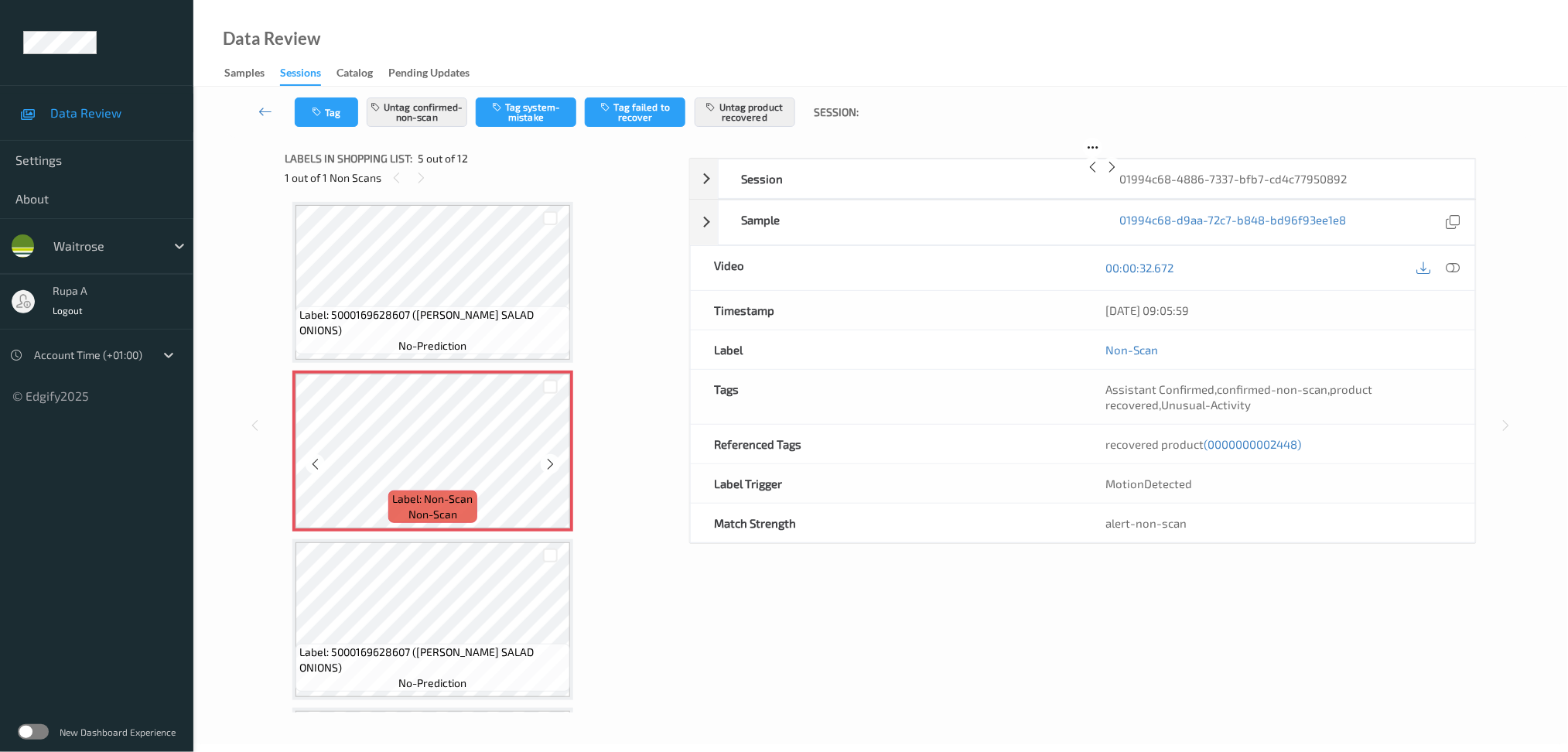
scroll to position [69, 0]
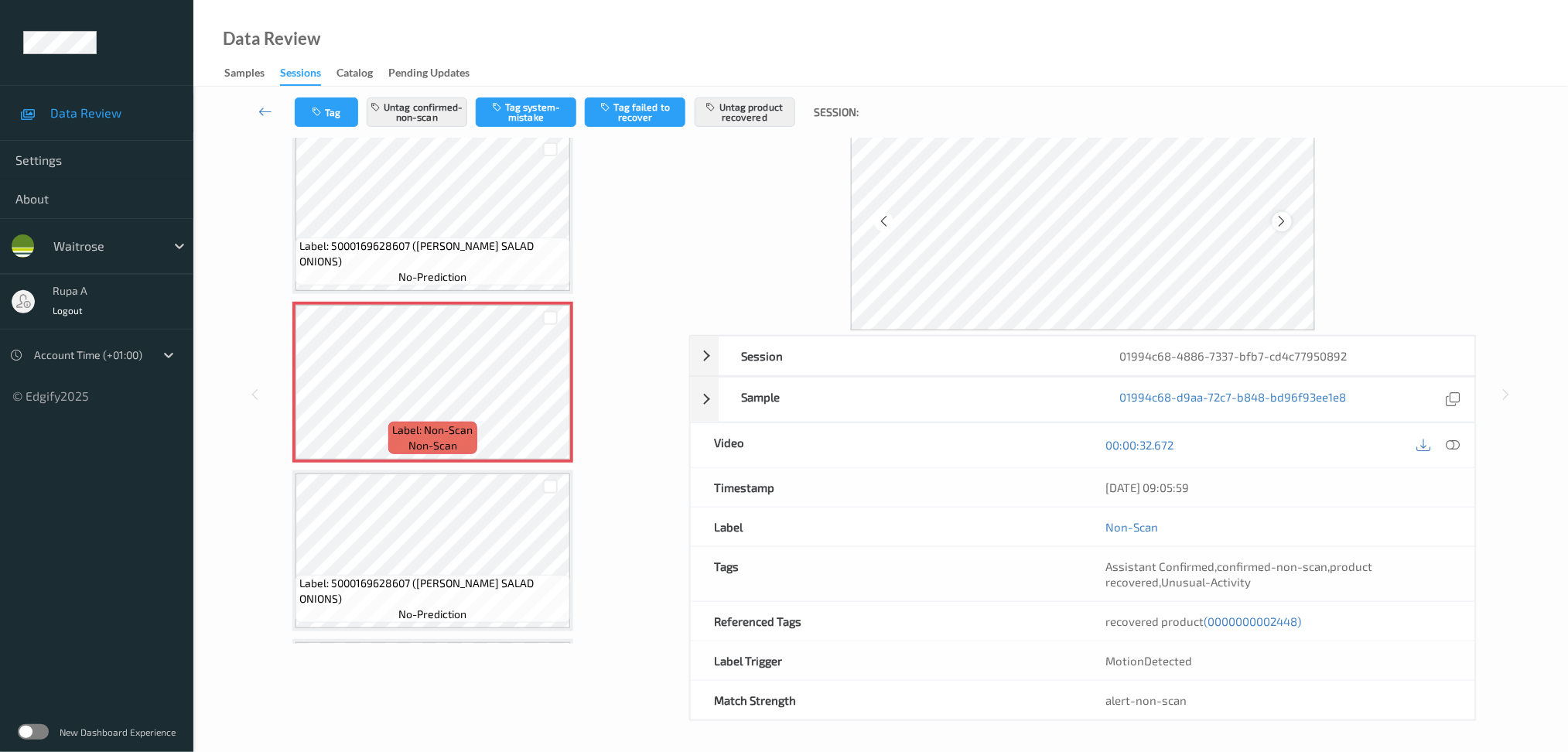
click at [1283, 224] on icon at bounding box center [1282, 221] width 13 height 14
click at [343, 115] on button "Tag" at bounding box center [326, 112] width 64 height 29
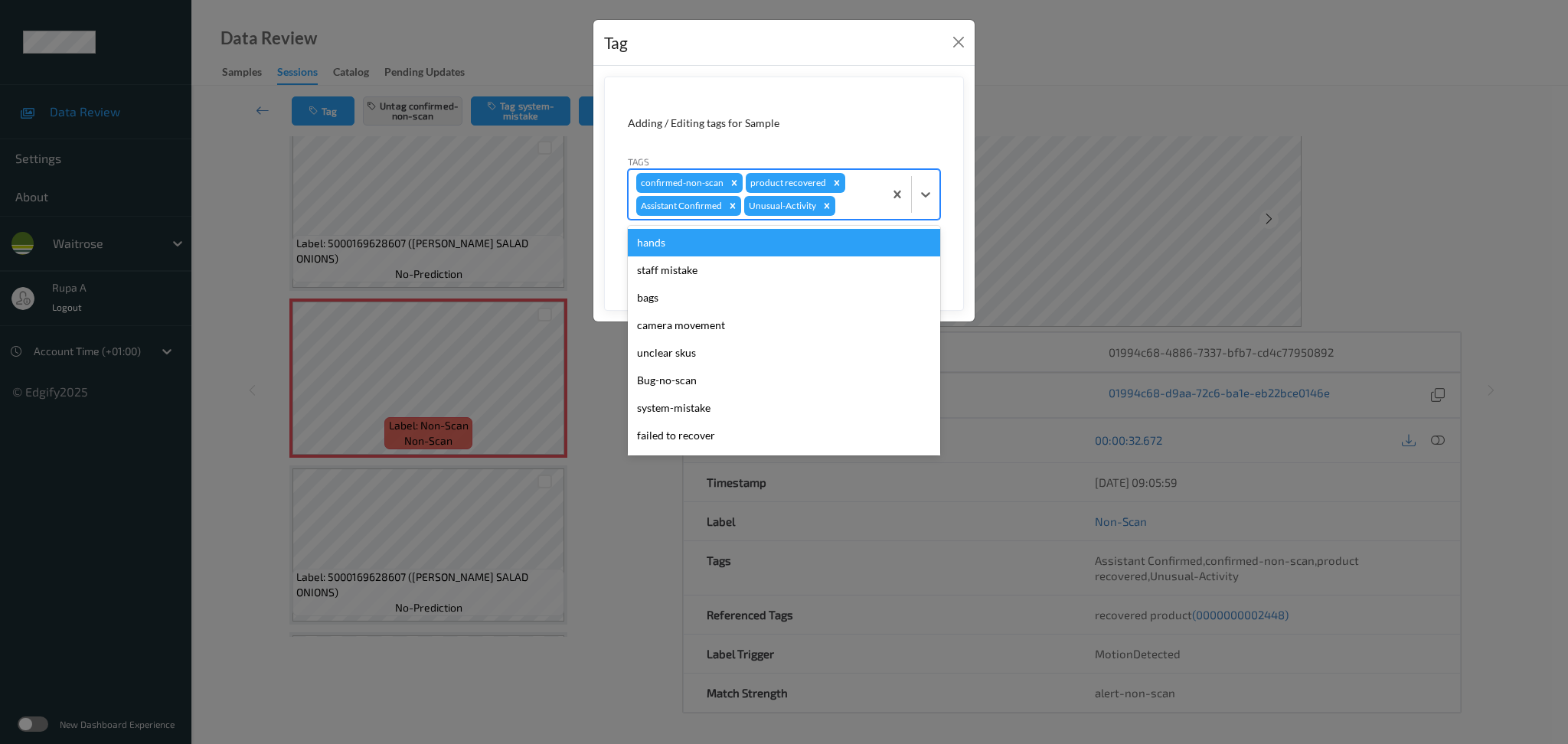
click at [859, 213] on div at bounding box center [856, 205] width 38 height 18
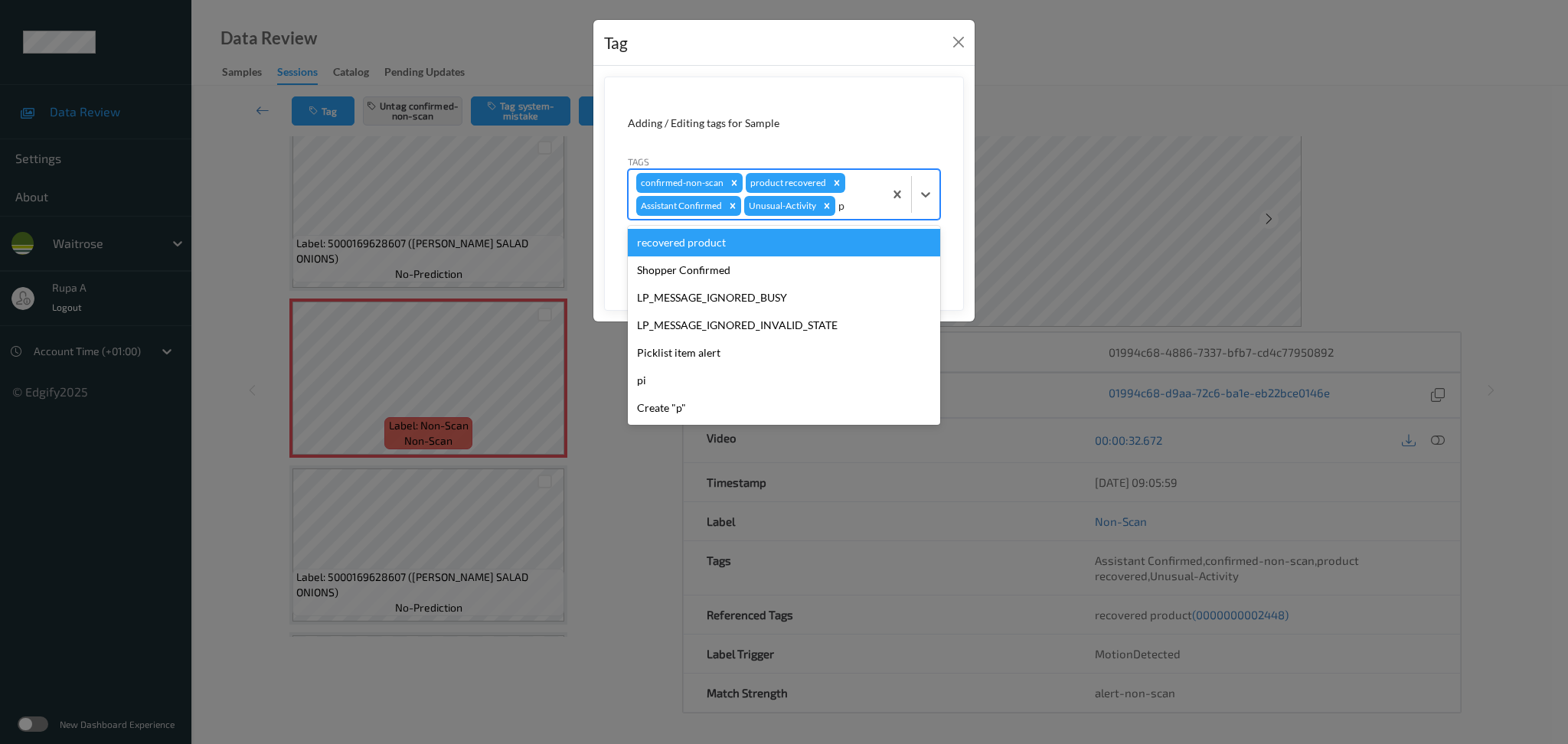
type input "pi"
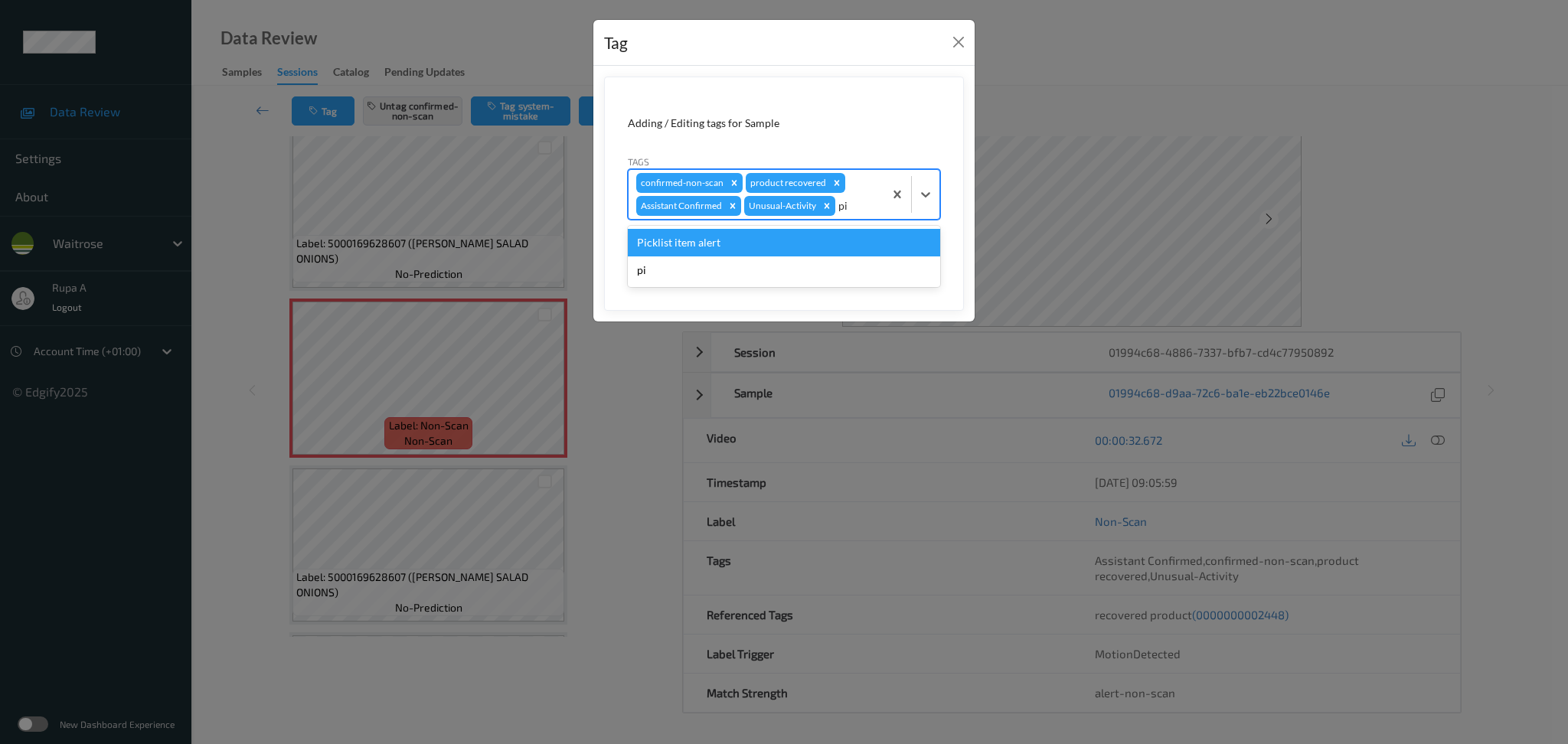
click at [782, 239] on div "Picklist item alert" at bounding box center [784, 242] width 312 height 27
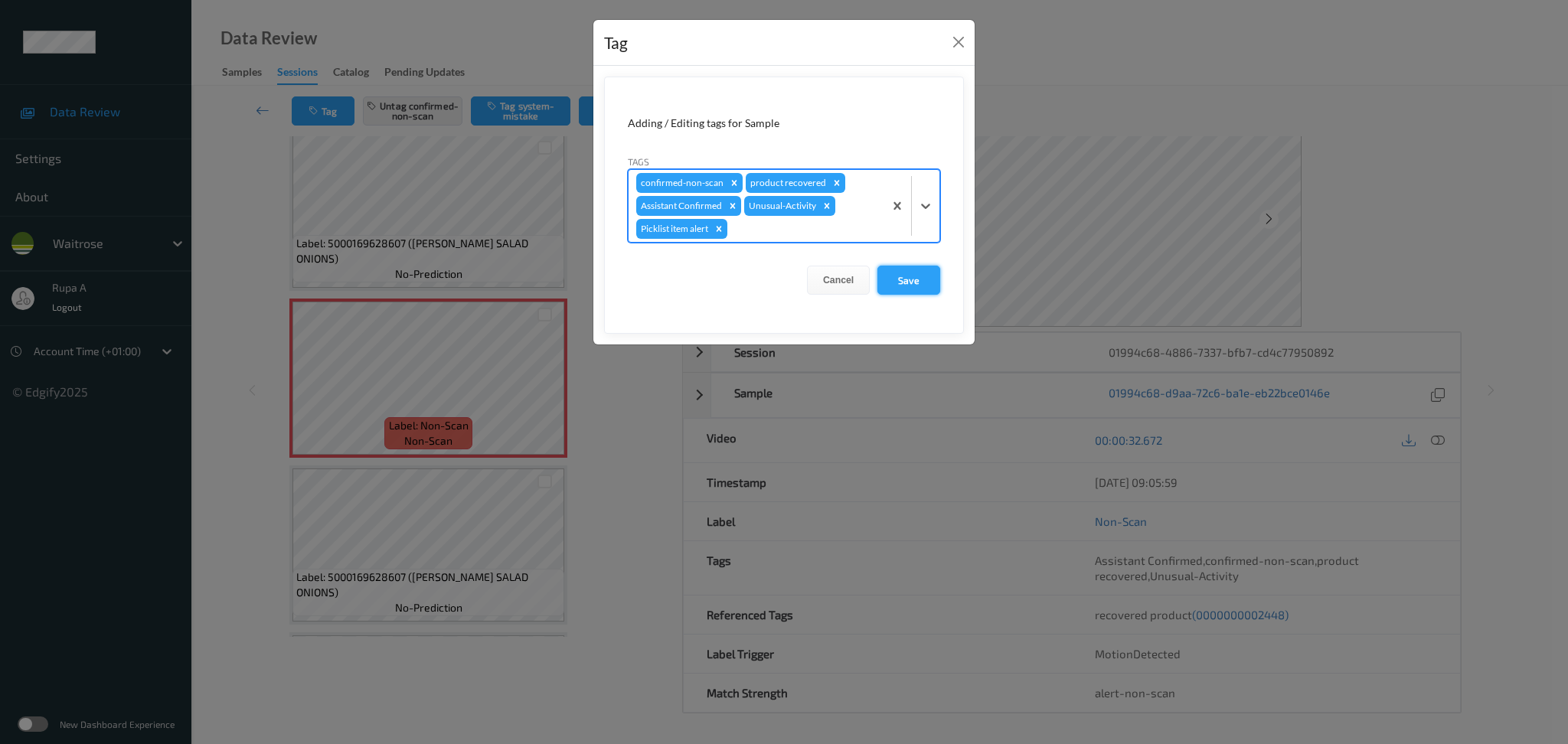
click at [923, 276] on button "Save" at bounding box center [908, 280] width 63 height 29
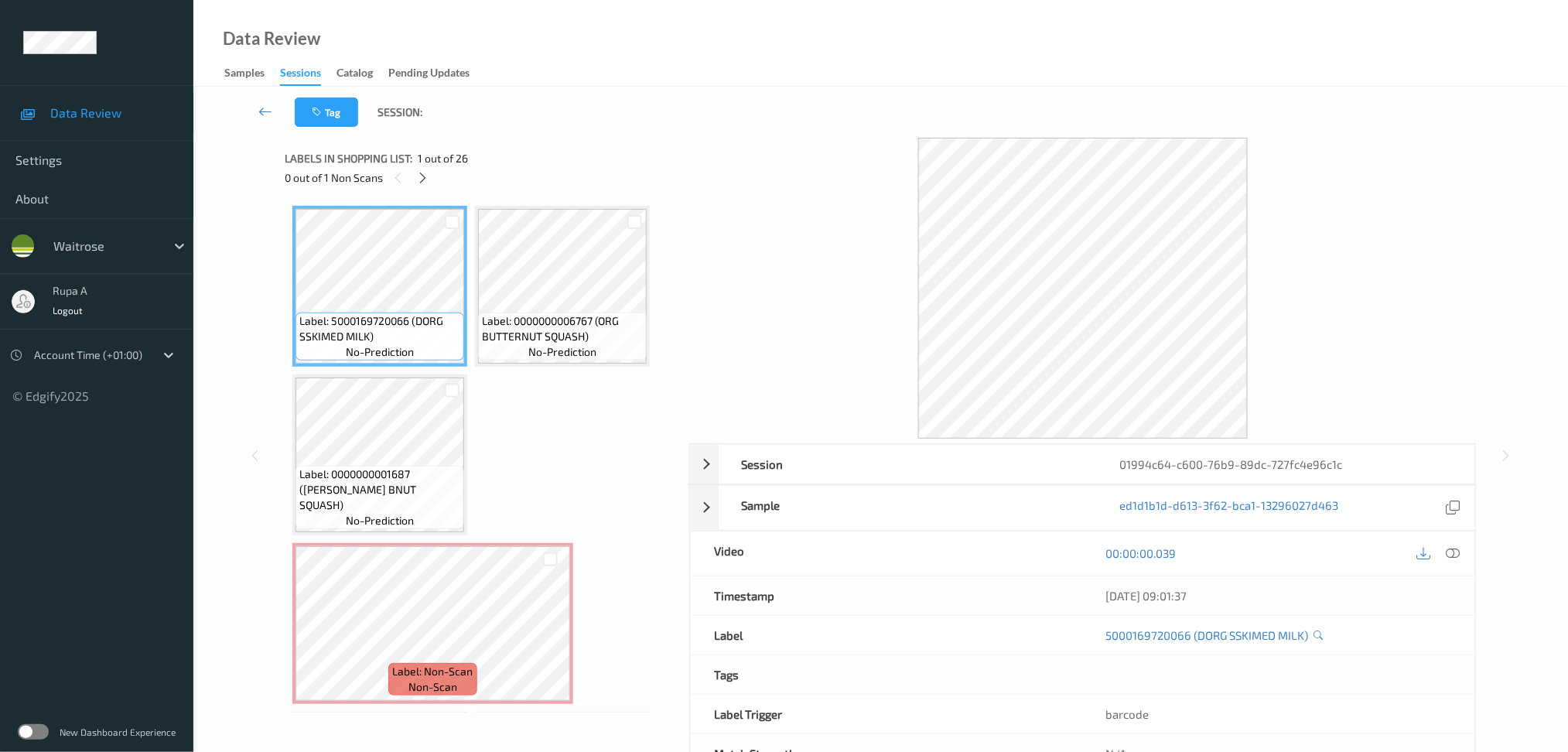
click at [734, 160] on div at bounding box center [1084, 288] width 788 height 301
click at [418, 171] on icon at bounding box center [422, 178] width 13 height 14
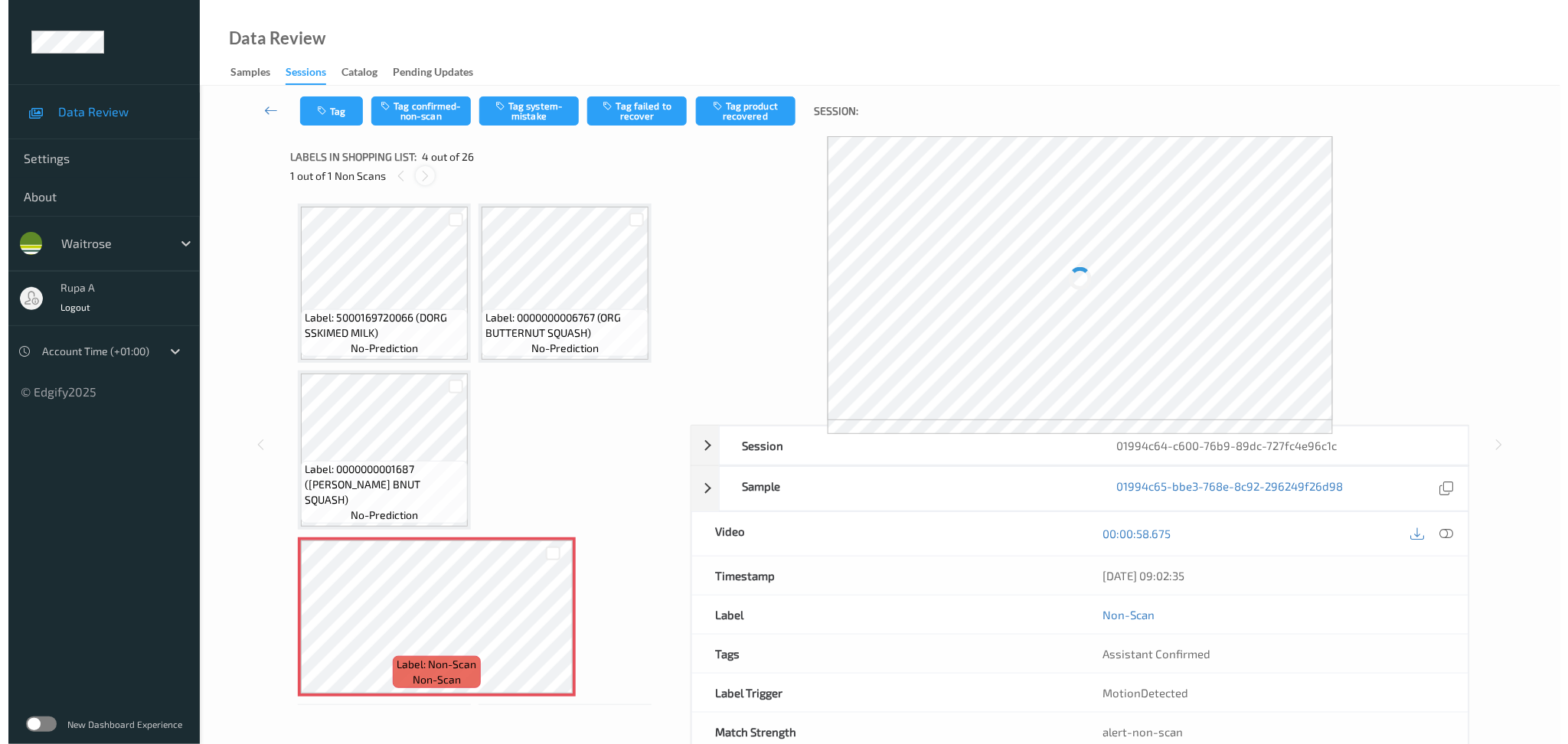
scroll to position [173, 0]
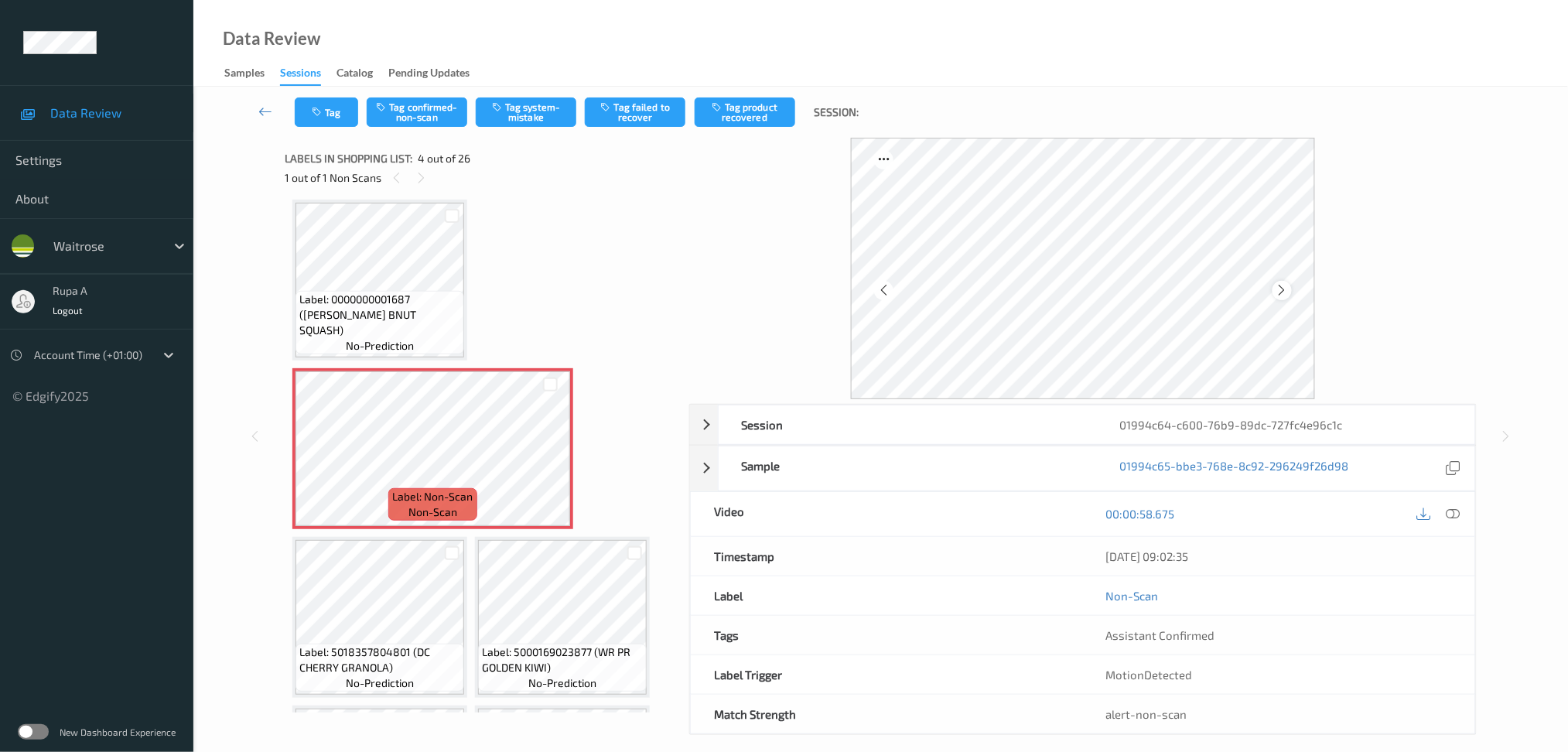
click at [1279, 291] on icon at bounding box center [1282, 290] width 13 height 14
click at [520, 110] on button "Tag system-mistake" at bounding box center [526, 112] width 100 height 29
click at [332, 112] on button "Tag" at bounding box center [326, 112] width 64 height 29
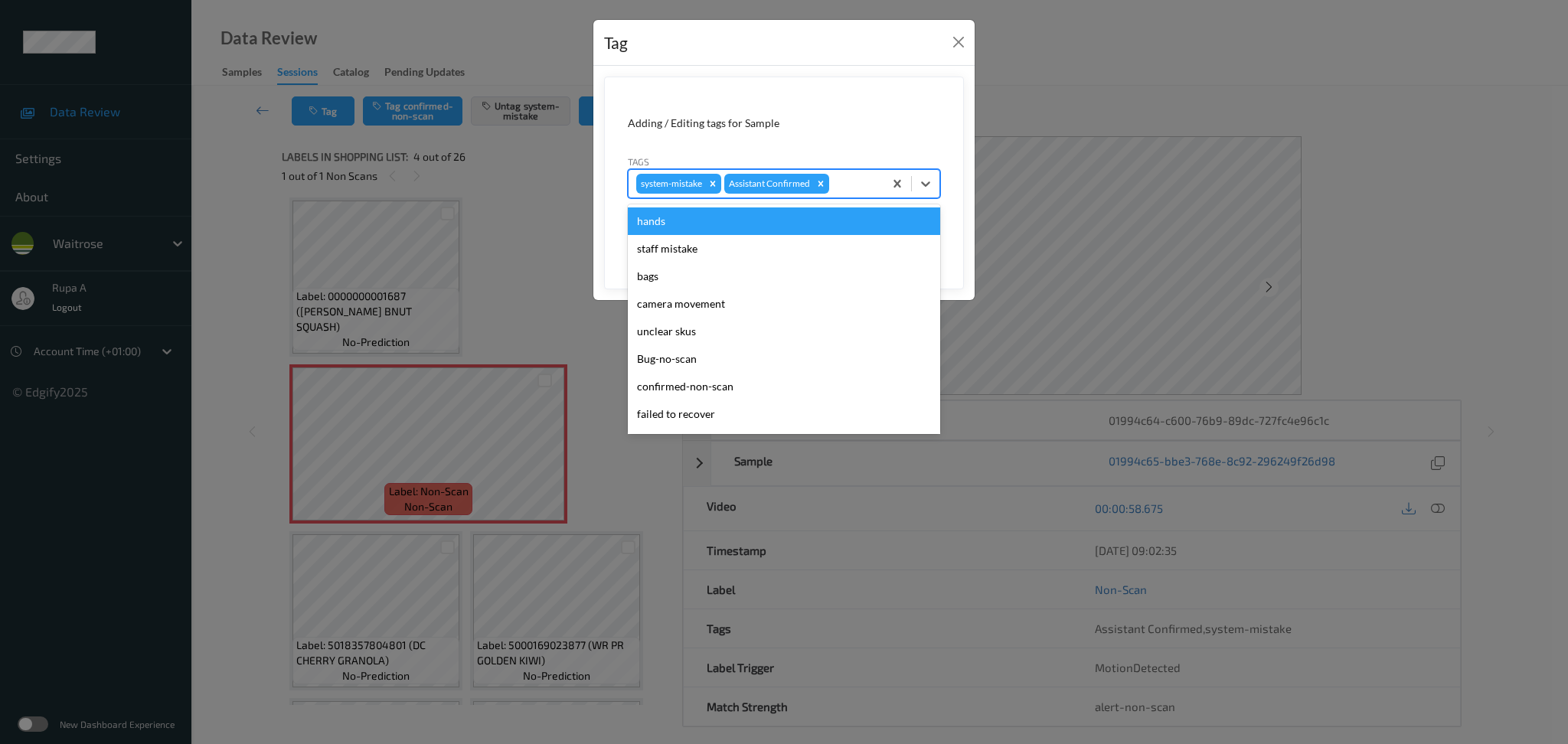
click at [852, 191] on div at bounding box center [854, 184] width 44 height 18
type input "un"
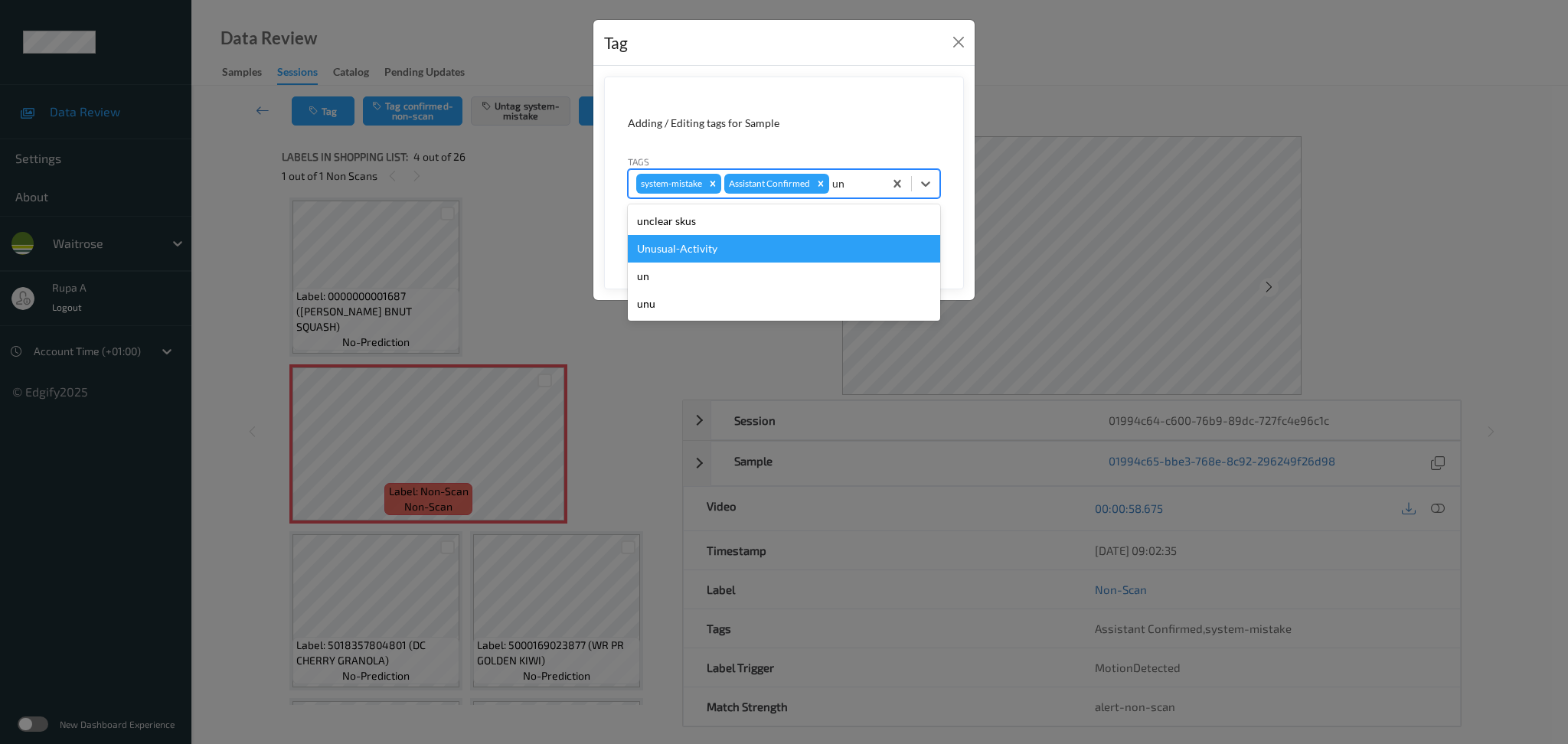
click at [753, 239] on div "Unusual-Activity" at bounding box center [784, 249] width 312 height 27
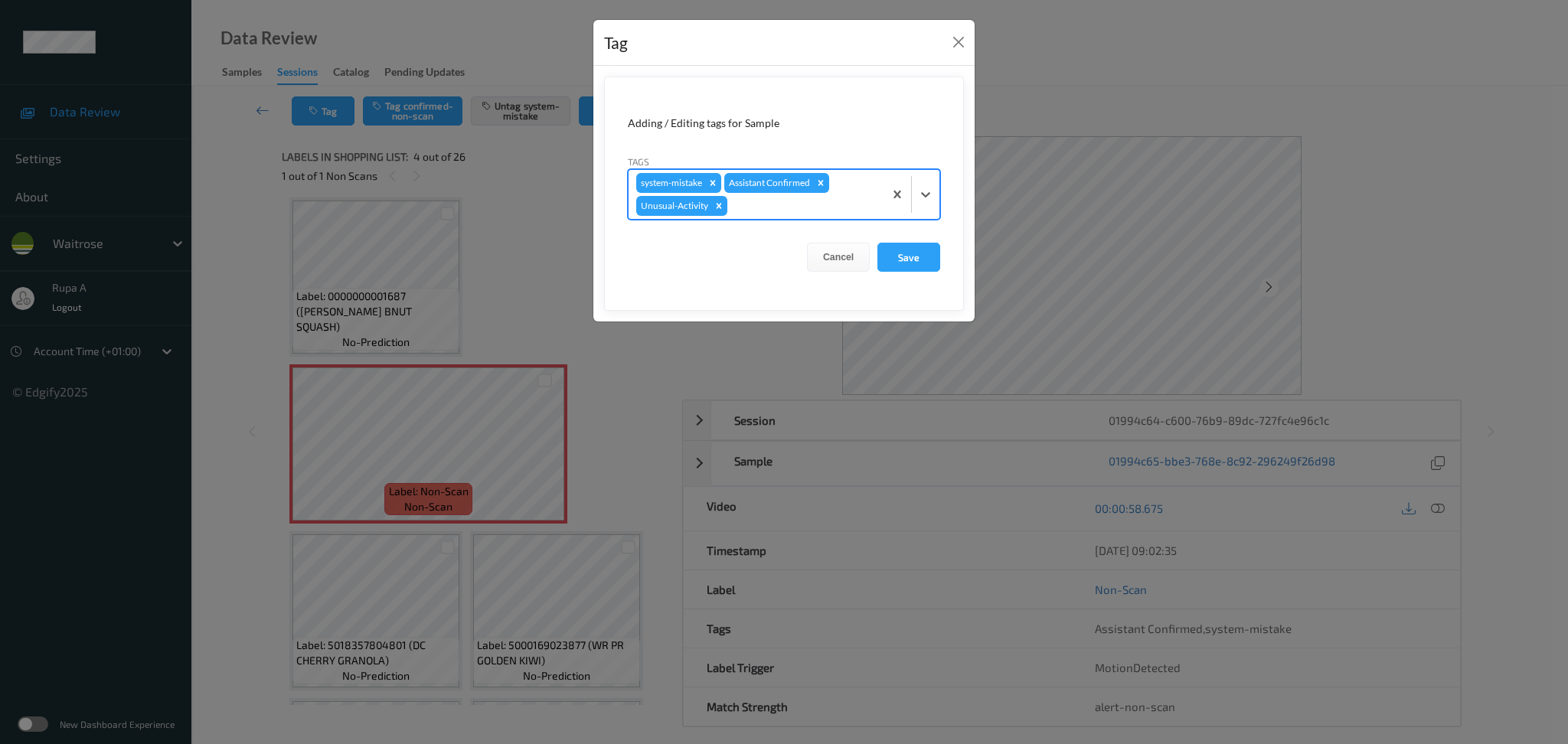
click at [785, 207] on div at bounding box center [803, 205] width 146 height 18
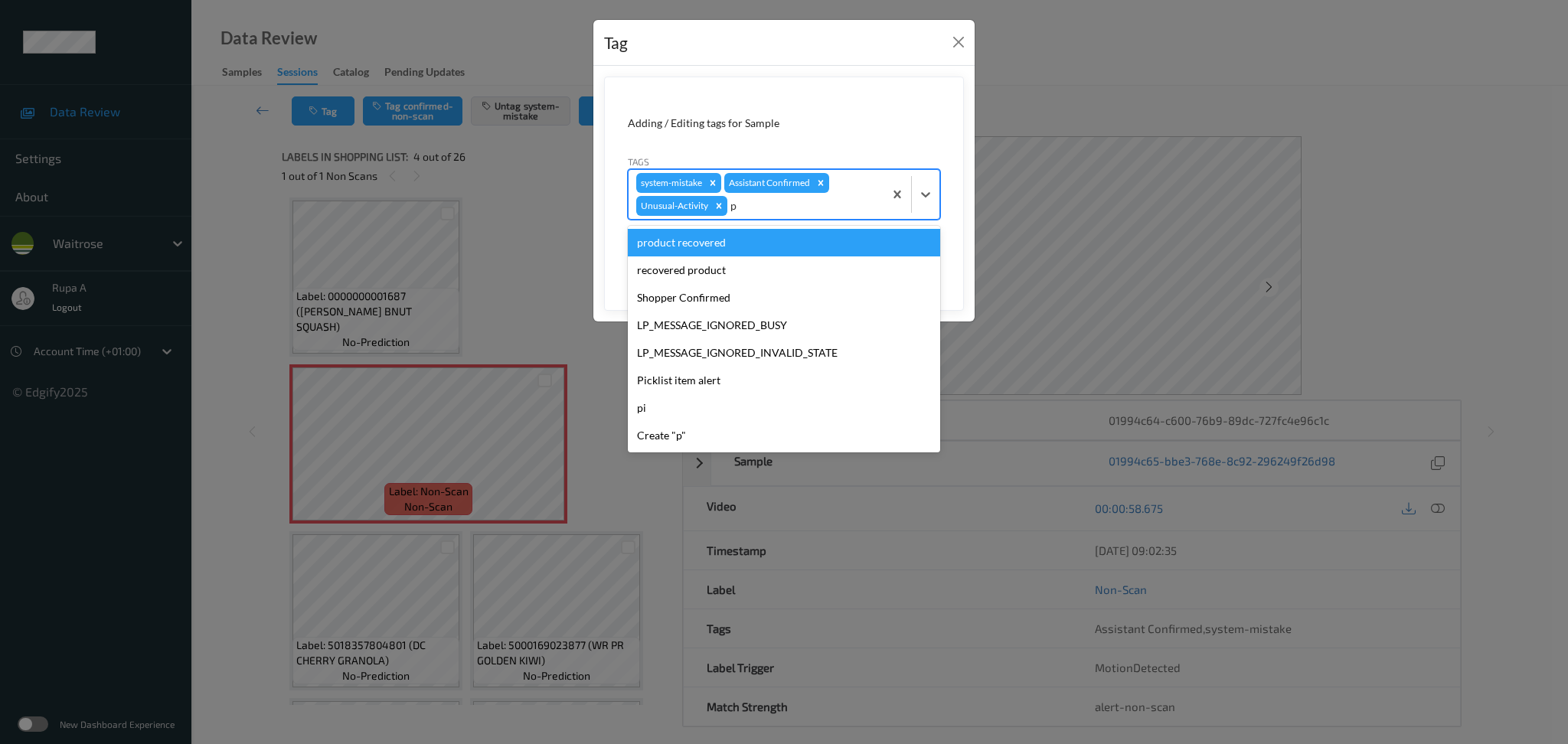
type input "pi"
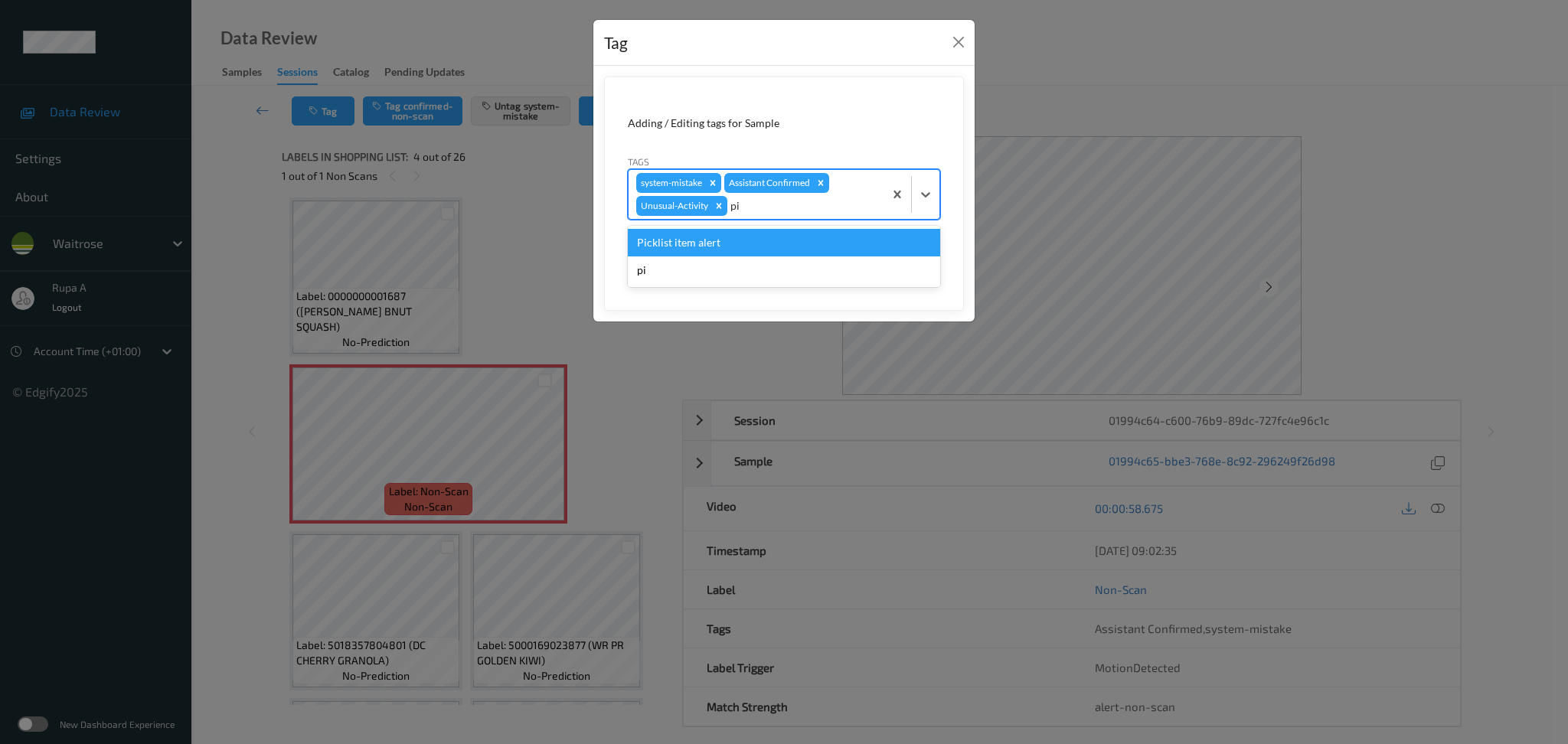
drag, startPoint x: 751, startPoint y: 237, endPoint x: 891, endPoint y: 264, distance: 142.6
click at [751, 237] on div "Picklist item alert" at bounding box center [784, 242] width 312 height 27
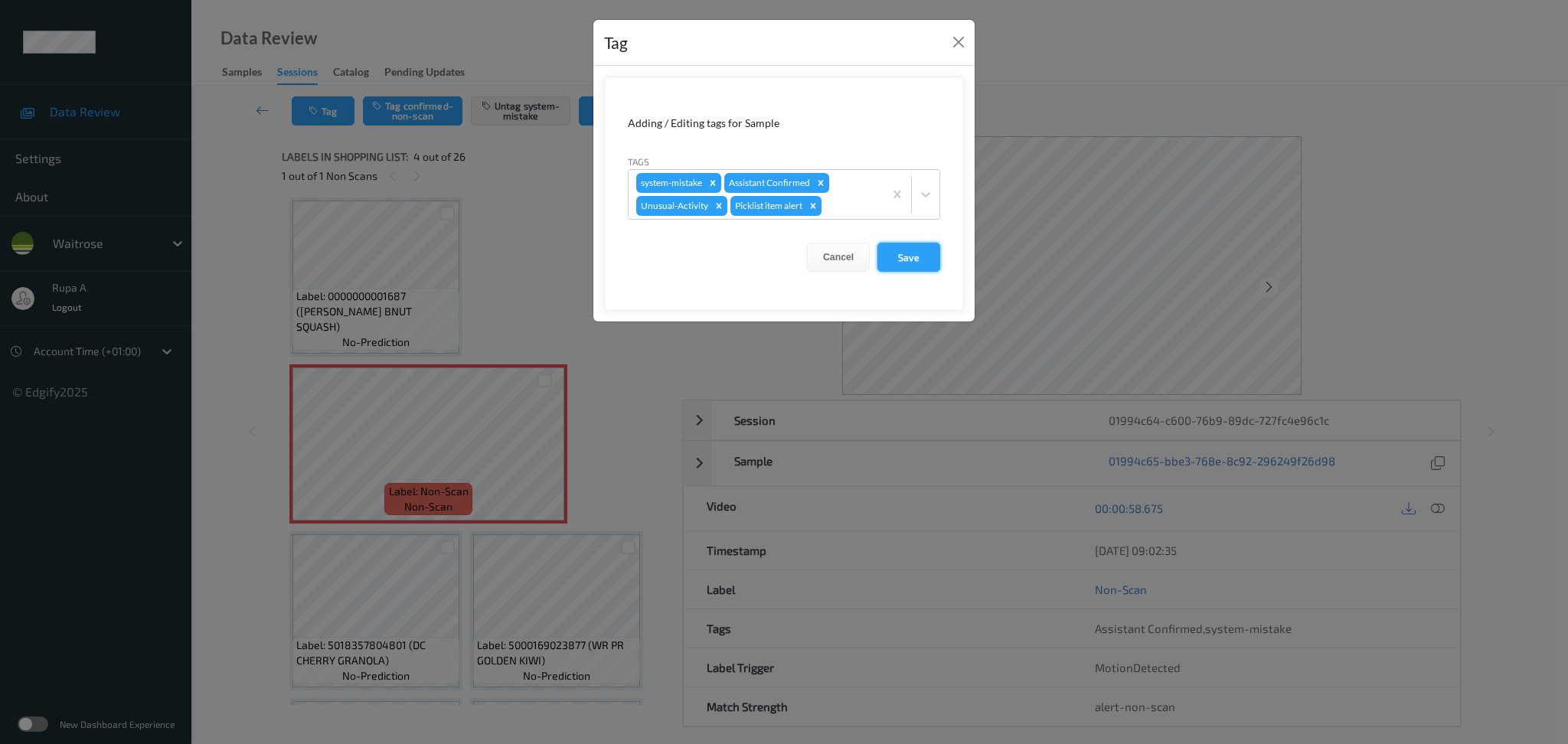
click at [913, 267] on button "Save" at bounding box center [908, 258] width 63 height 29
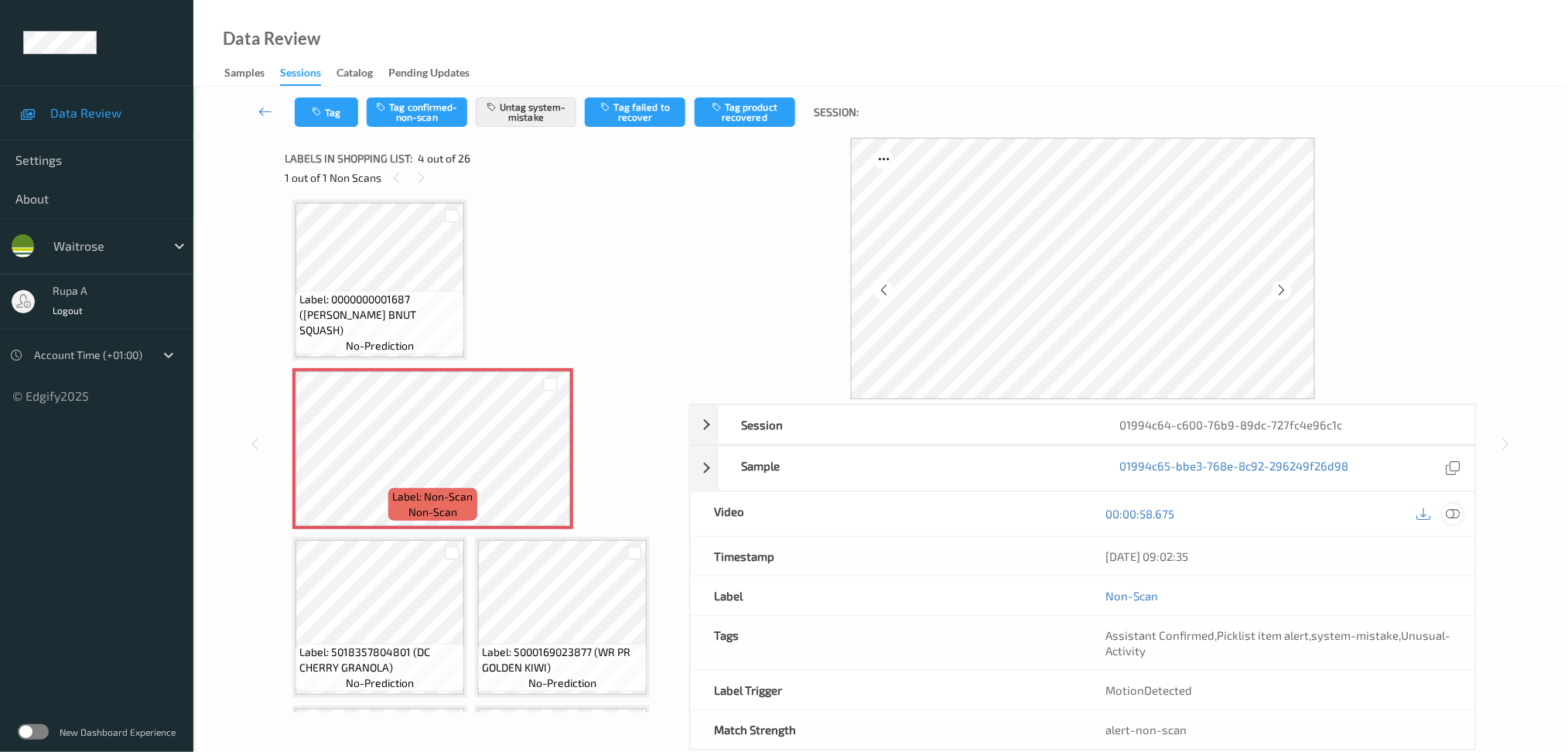
click at [1459, 511] on icon at bounding box center [1453, 514] width 14 height 14
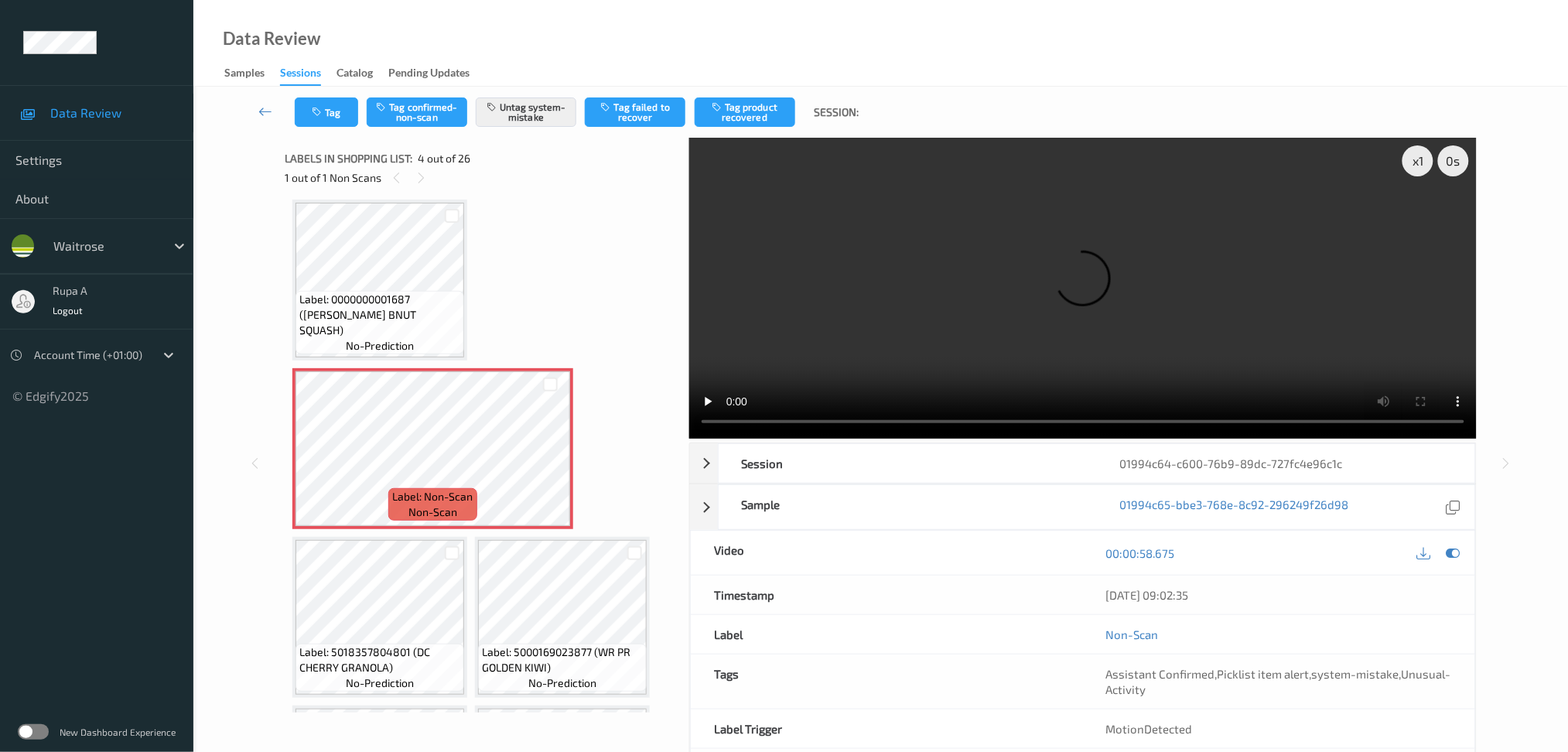
click at [1412, 381] on video at bounding box center [1084, 288] width 788 height 301
click at [1428, 162] on div "x 1" at bounding box center [1419, 161] width 31 height 31
click at [1425, 168] on div "x 2" at bounding box center [1419, 161] width 31 height 31
click at [1425, 168] on div "x 4" at bounding box center [1419, 161] width 31 height 31
click at [1457, 557] on icon at bounding box center [1453, 553] width 14 height 14
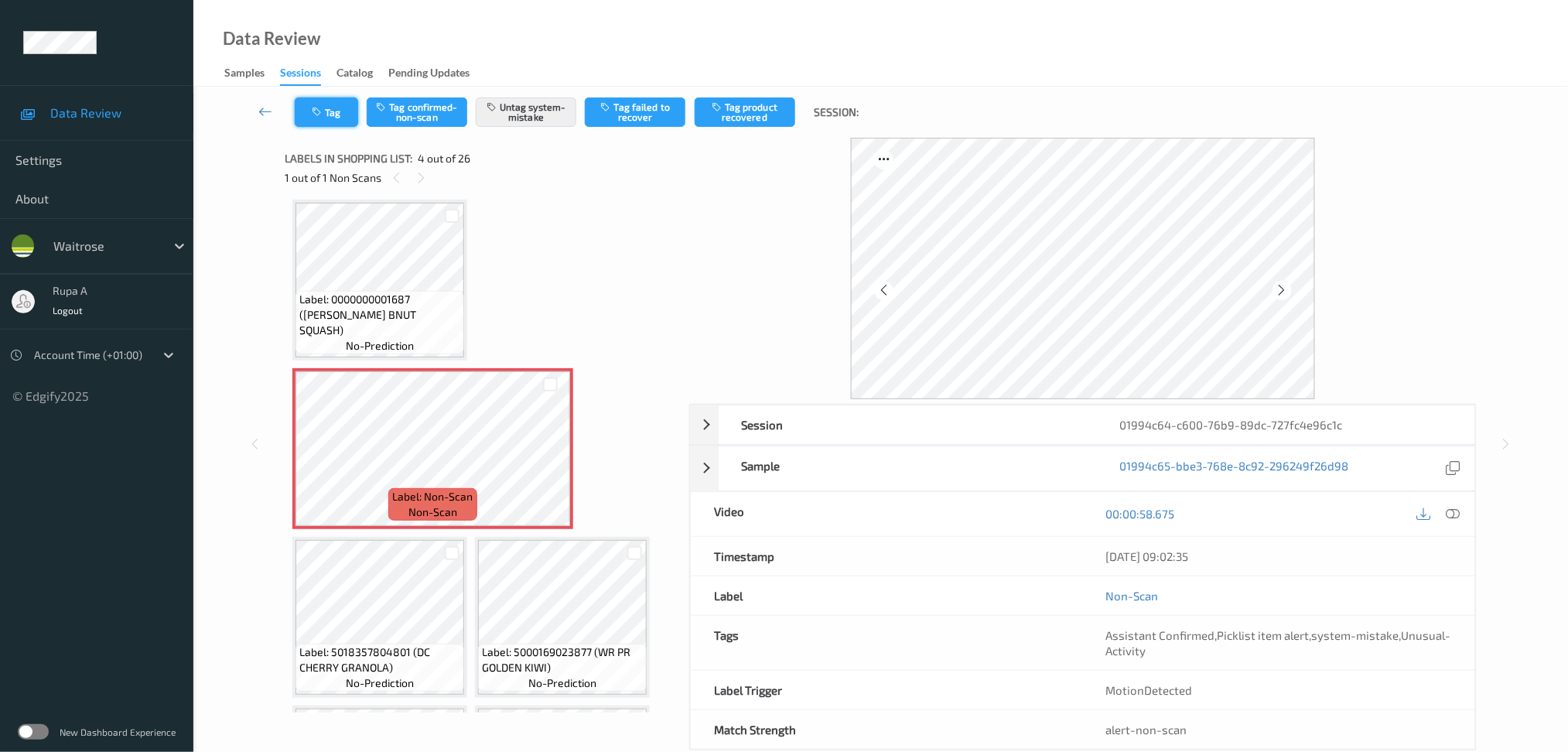
click at [319, 112] on icon "button" at bounding box center [317, 112] width 13 height 11
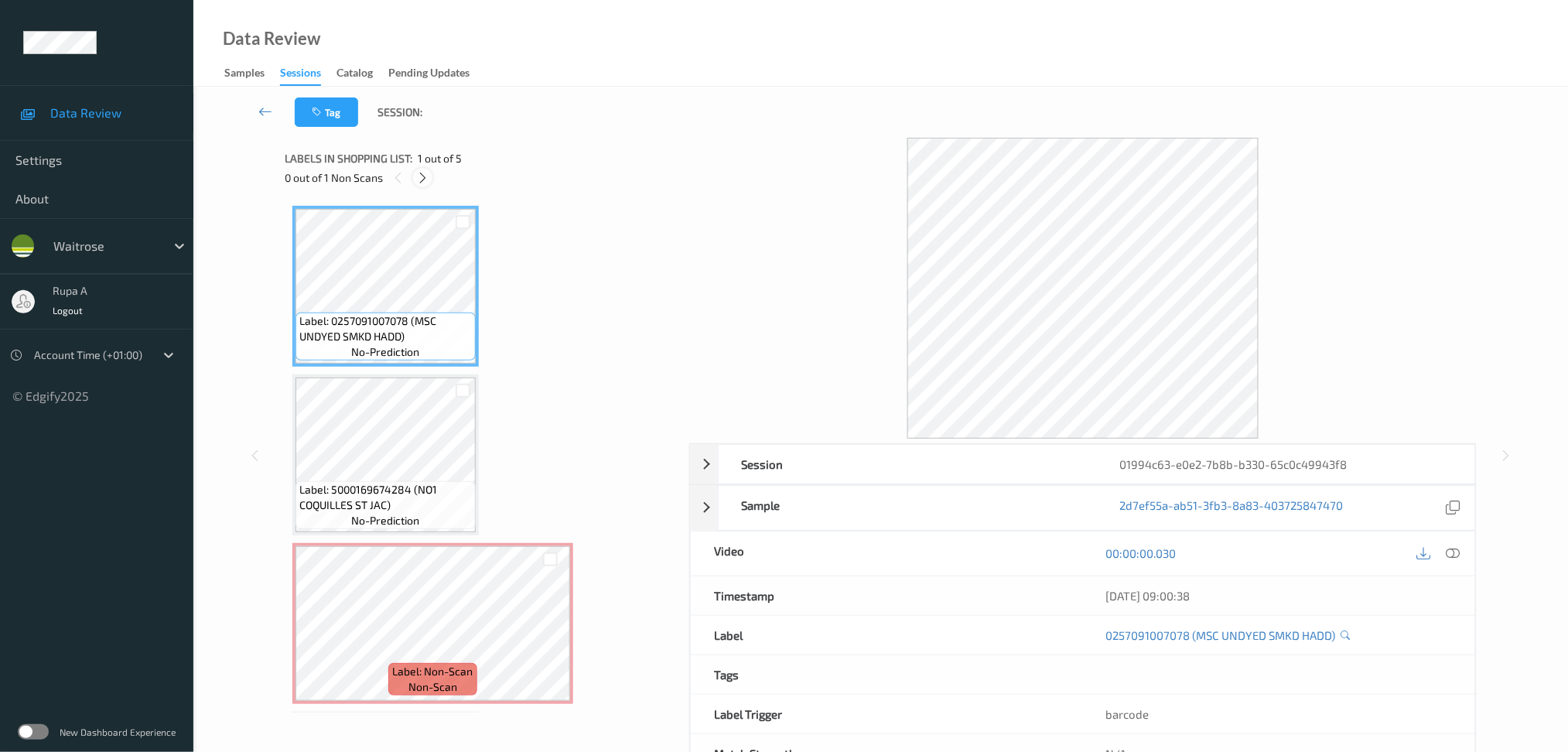
click at [423, 184] on icon at bounding box center [422, 178] width 13 height 14
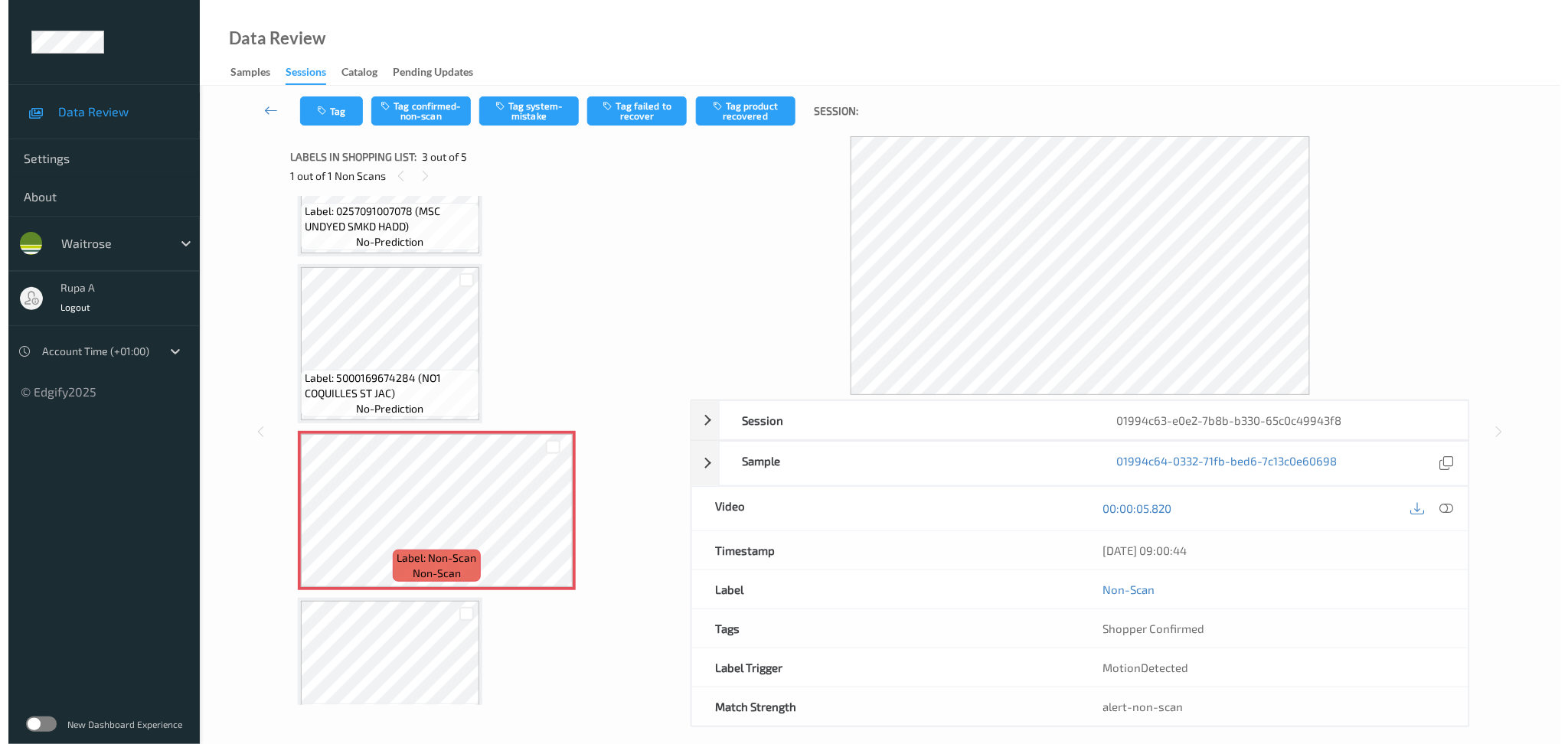
scroll to position [70, 0]
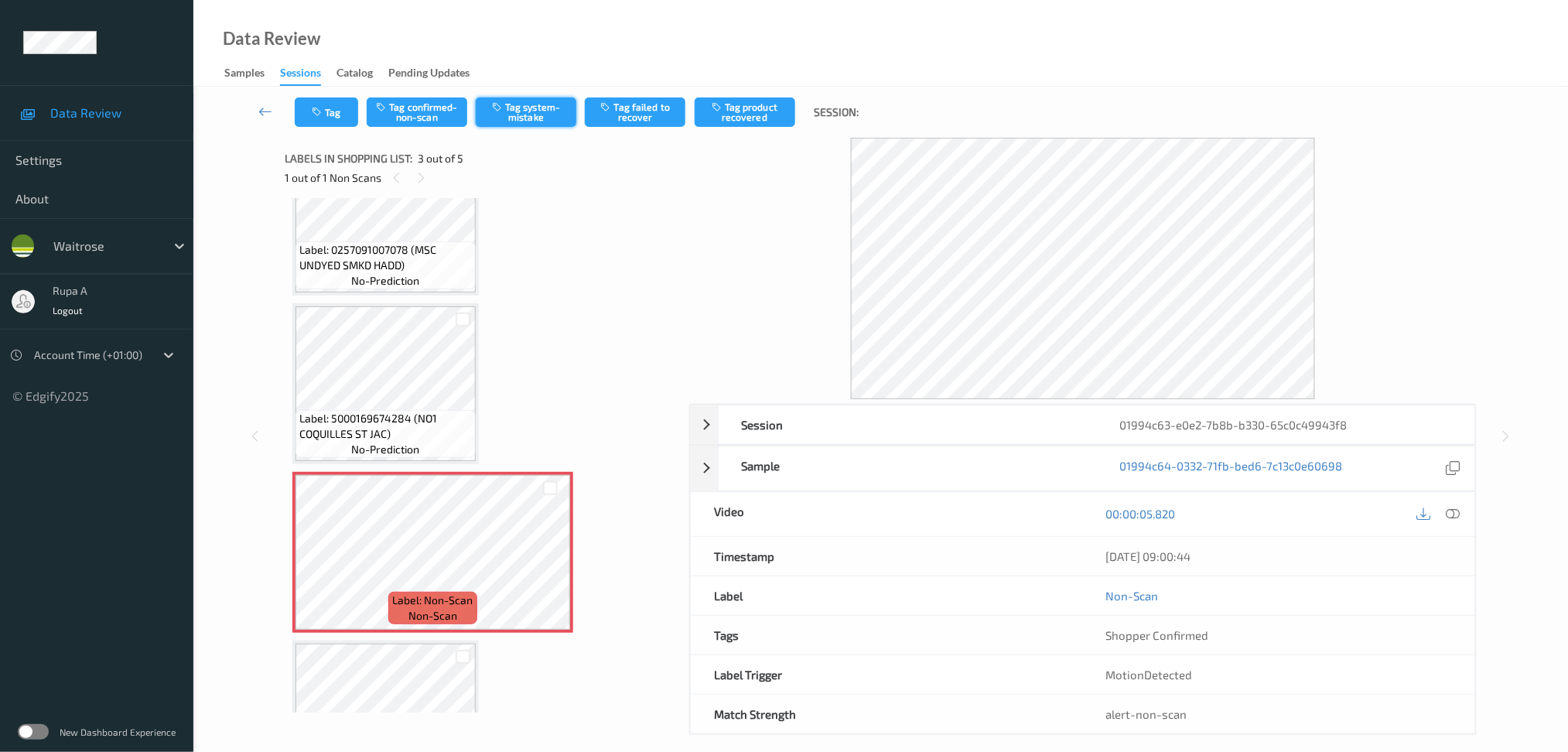
click at [539, 119] on button "Tag system-mistake" at bounding box center [526, 112] width 100 height 29
click at [336, 106] on button "Tag" at bounding box center [326, 112] width 64 height 29
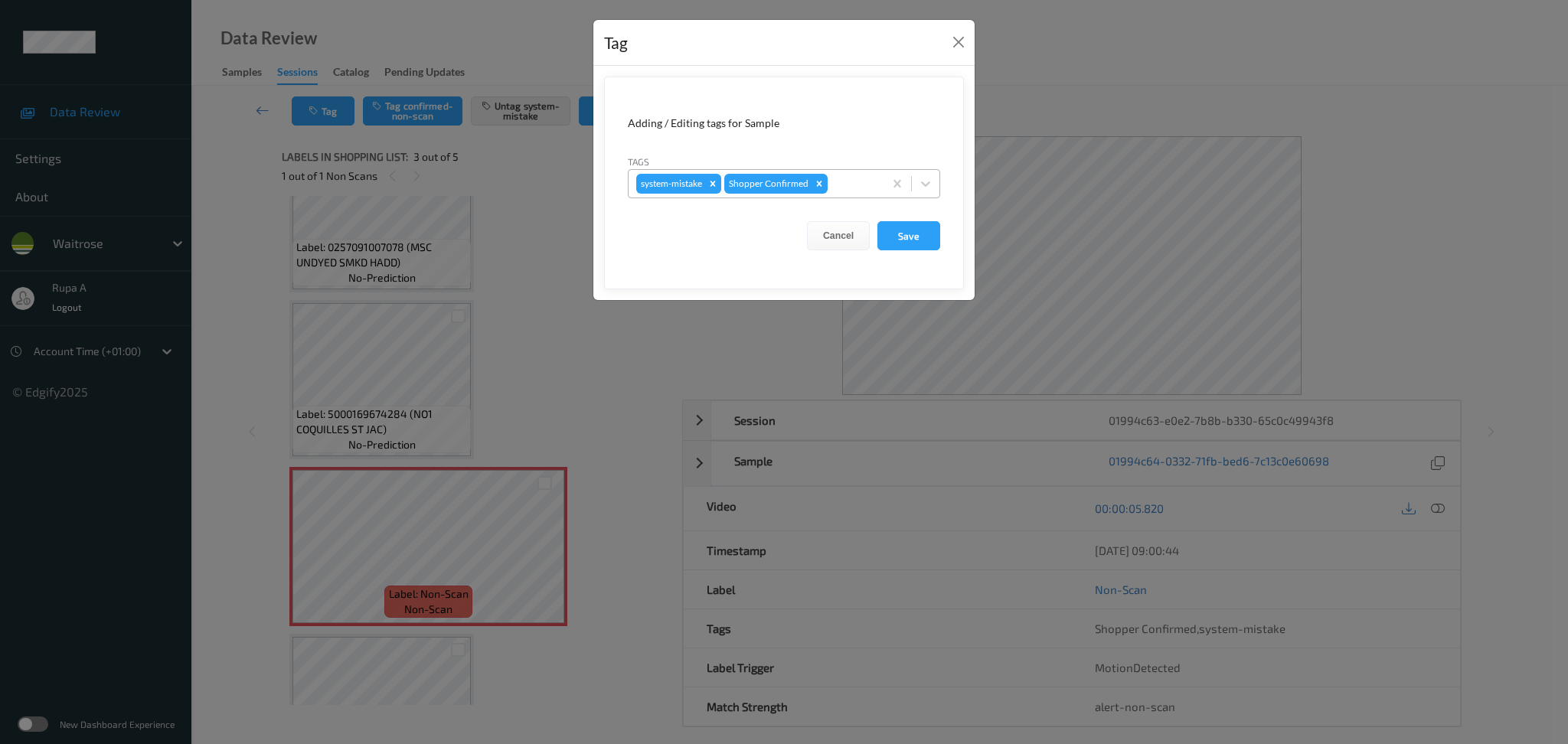
click at [858, 184] on div at bounding box center [853, 184] width 45 height 18
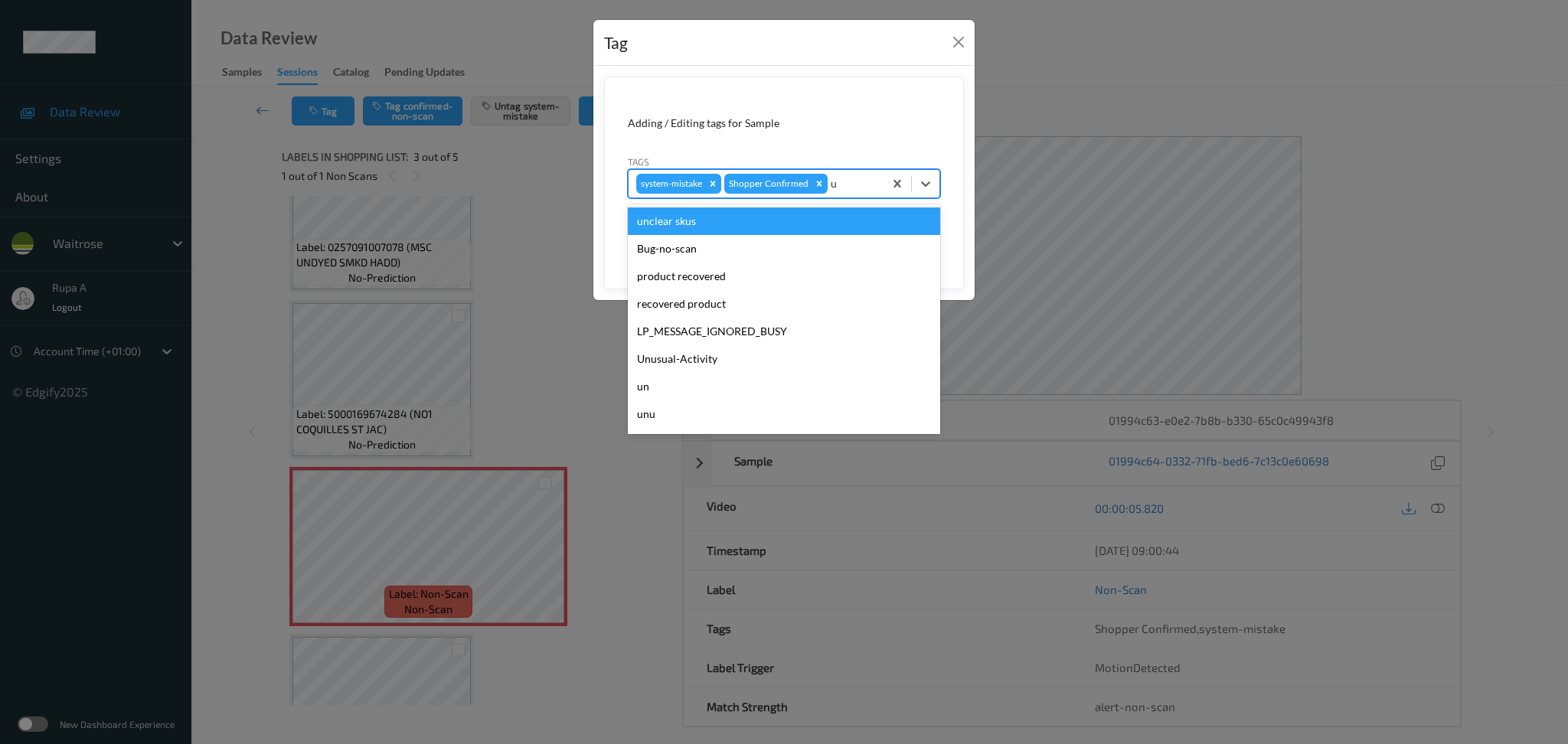
type input "un"
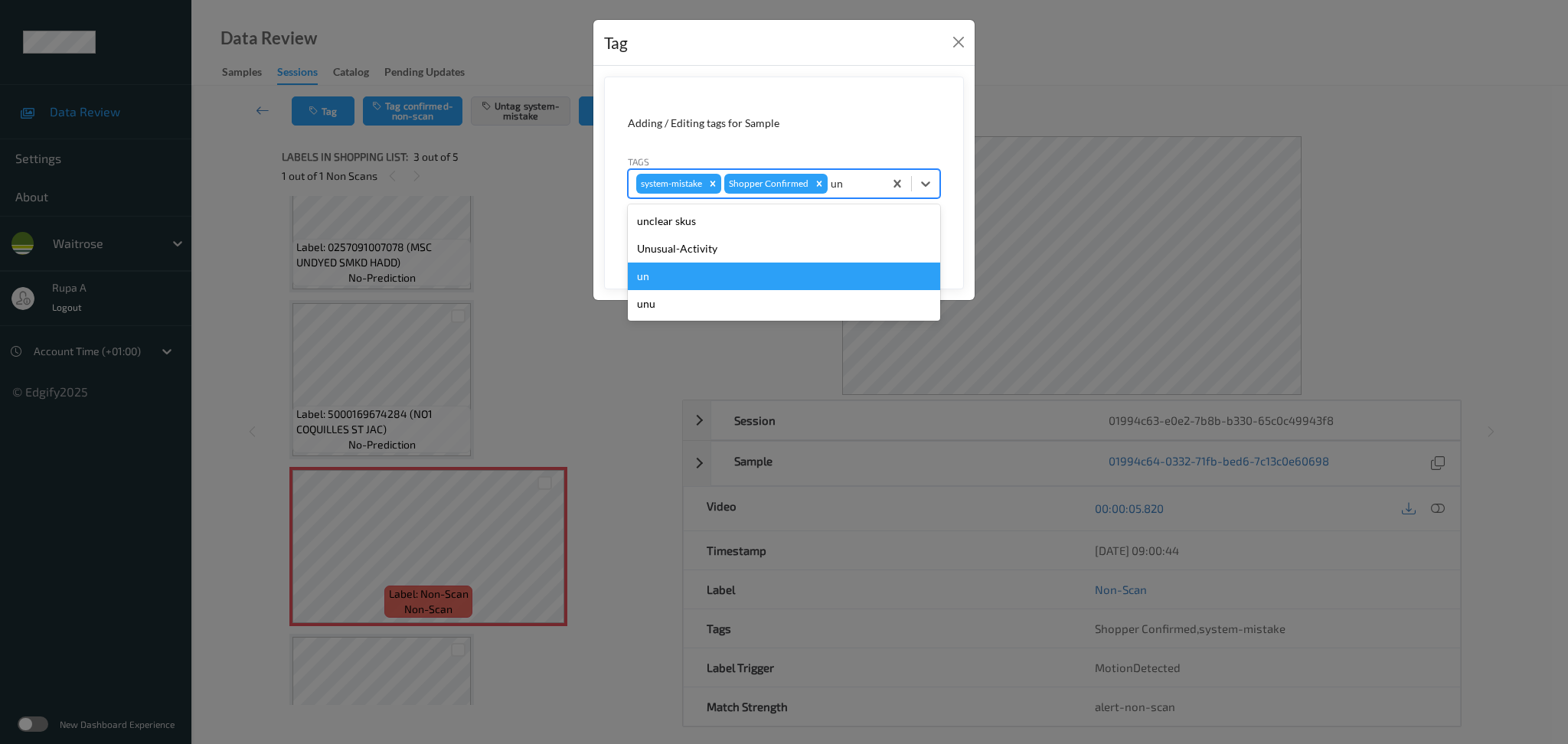
click at [714, 257] on div "Unusual-Activity" at bounding box center [784, 249] width 312 height 27
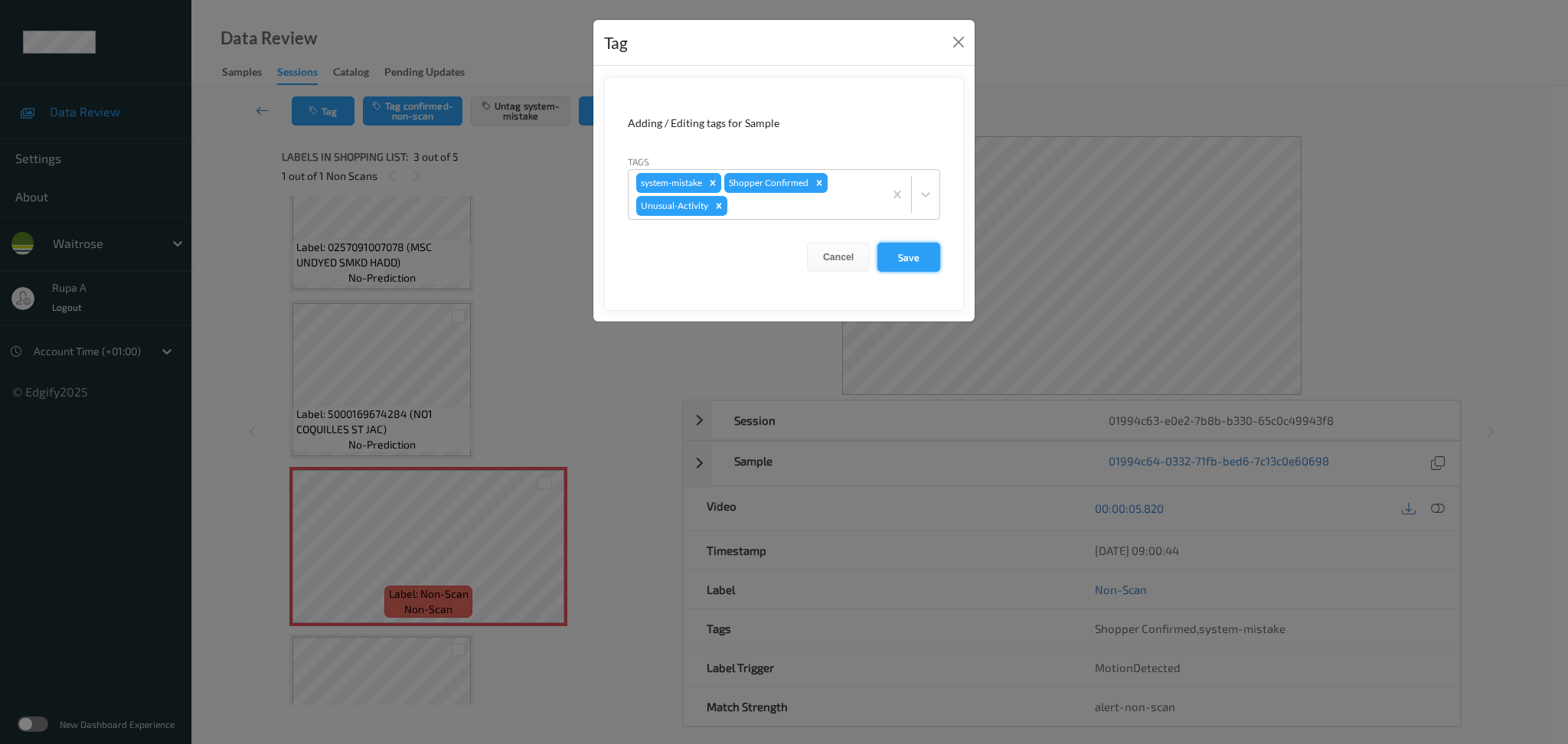
click at [912, 261] on button "Save" at bounding box center [908, 258] width 63 height 29
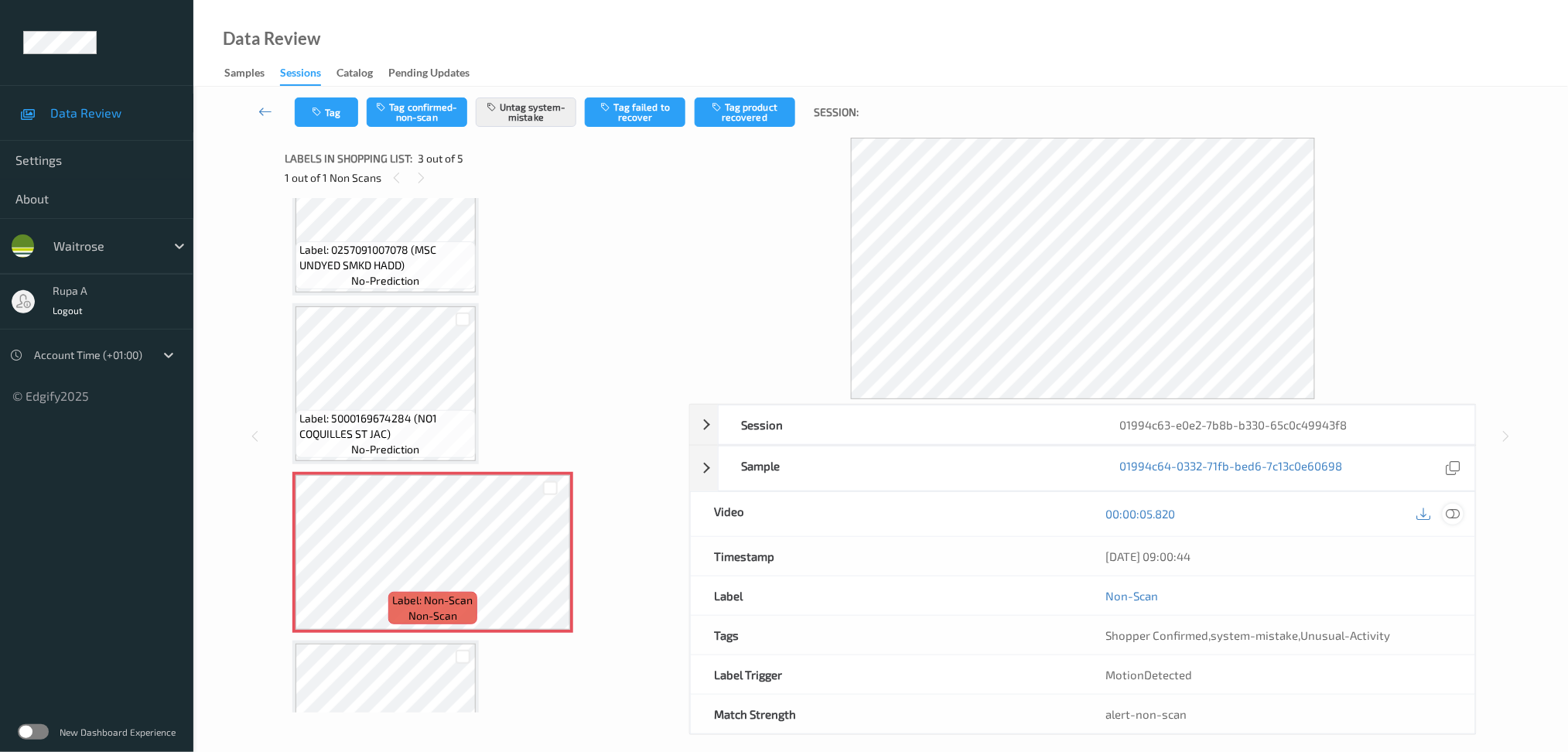
click at [1448, 513] on icon at bounding box center [1453, 514] width 14 height 14
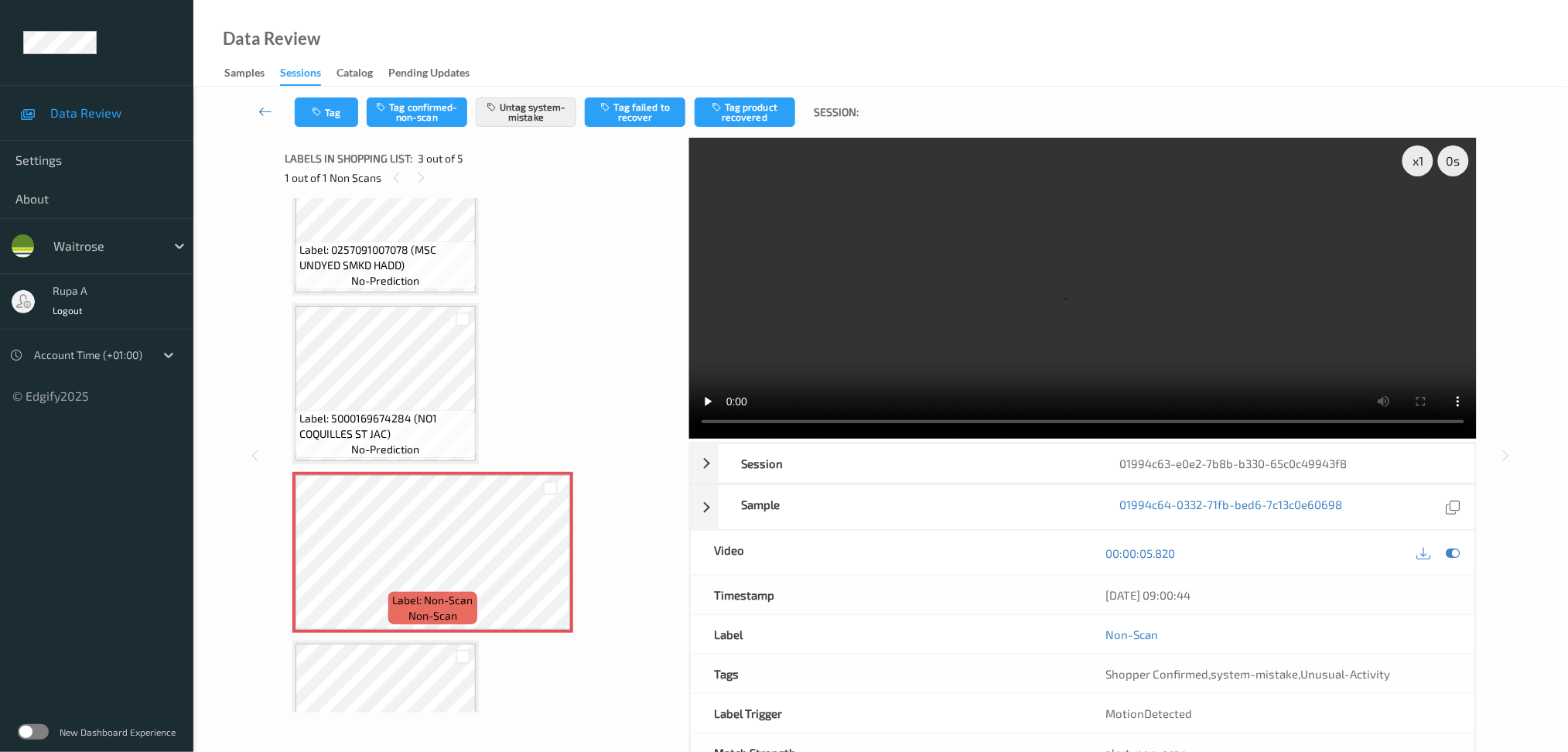
click at [1418, 377] on video at bounding box center [1084, 288] width 788 height 301
click at [1429, 166] on div "x 1" at bounding box center [1419, 161] width 31 height 31
click at [1457, 555] on icon at bounding box center [1453, 553] width 14 height 14
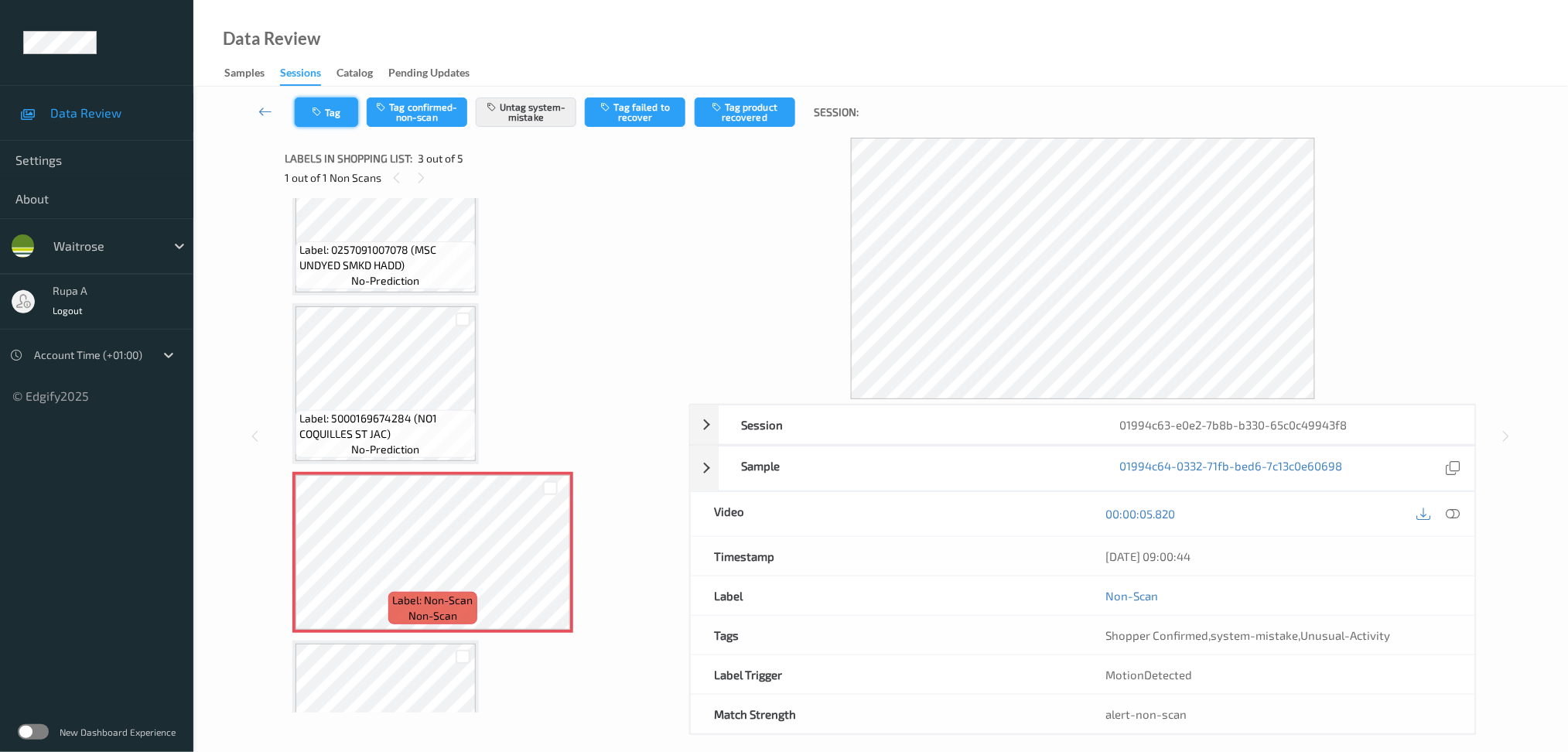
click at [316, 116] on icon "button" at bounding box center [317, 112] width 13 height 11
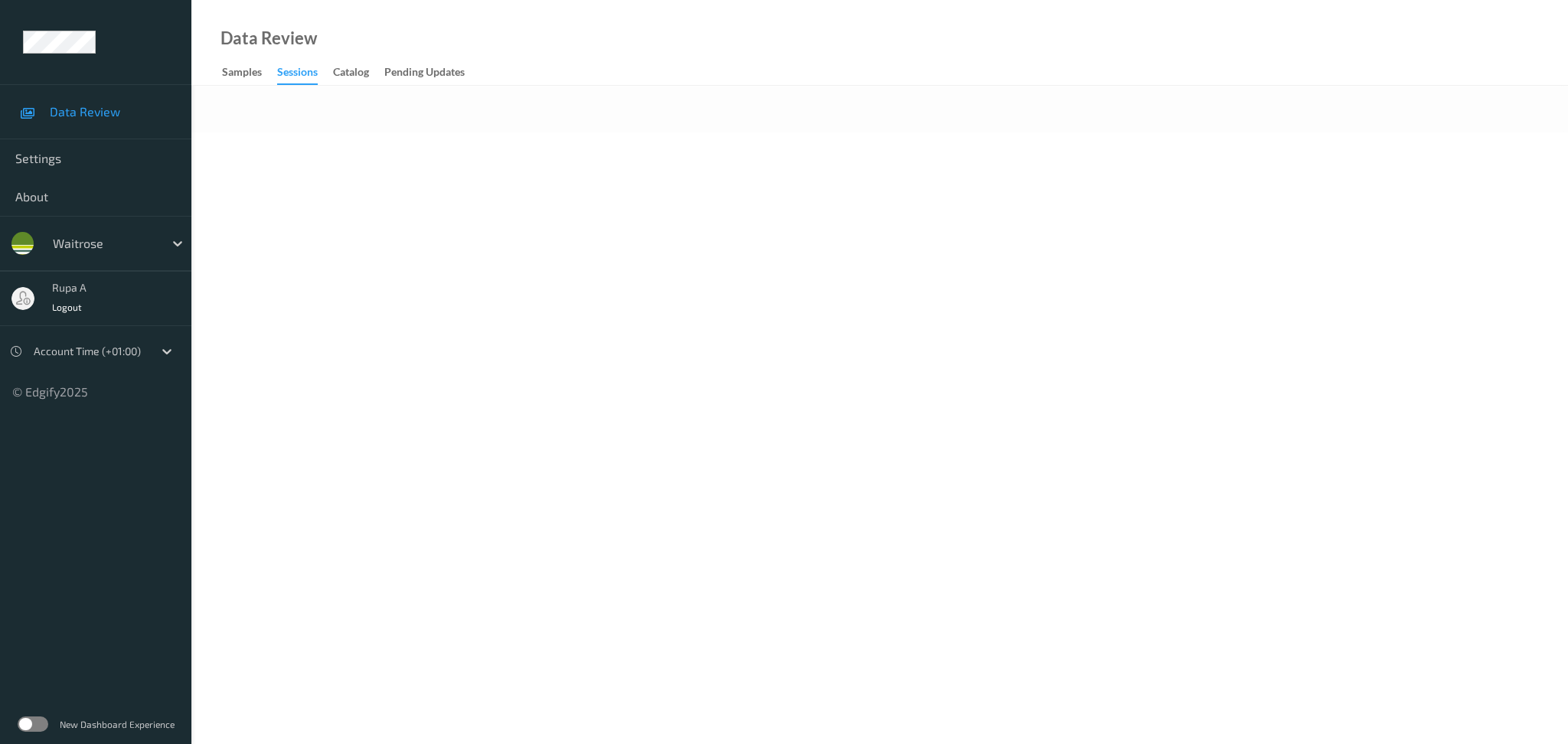
click at [546, 0] on div "Data Review Samples Sessions Catalog Pending Updates" at bounding box center [880, 43] width 1376 height 86
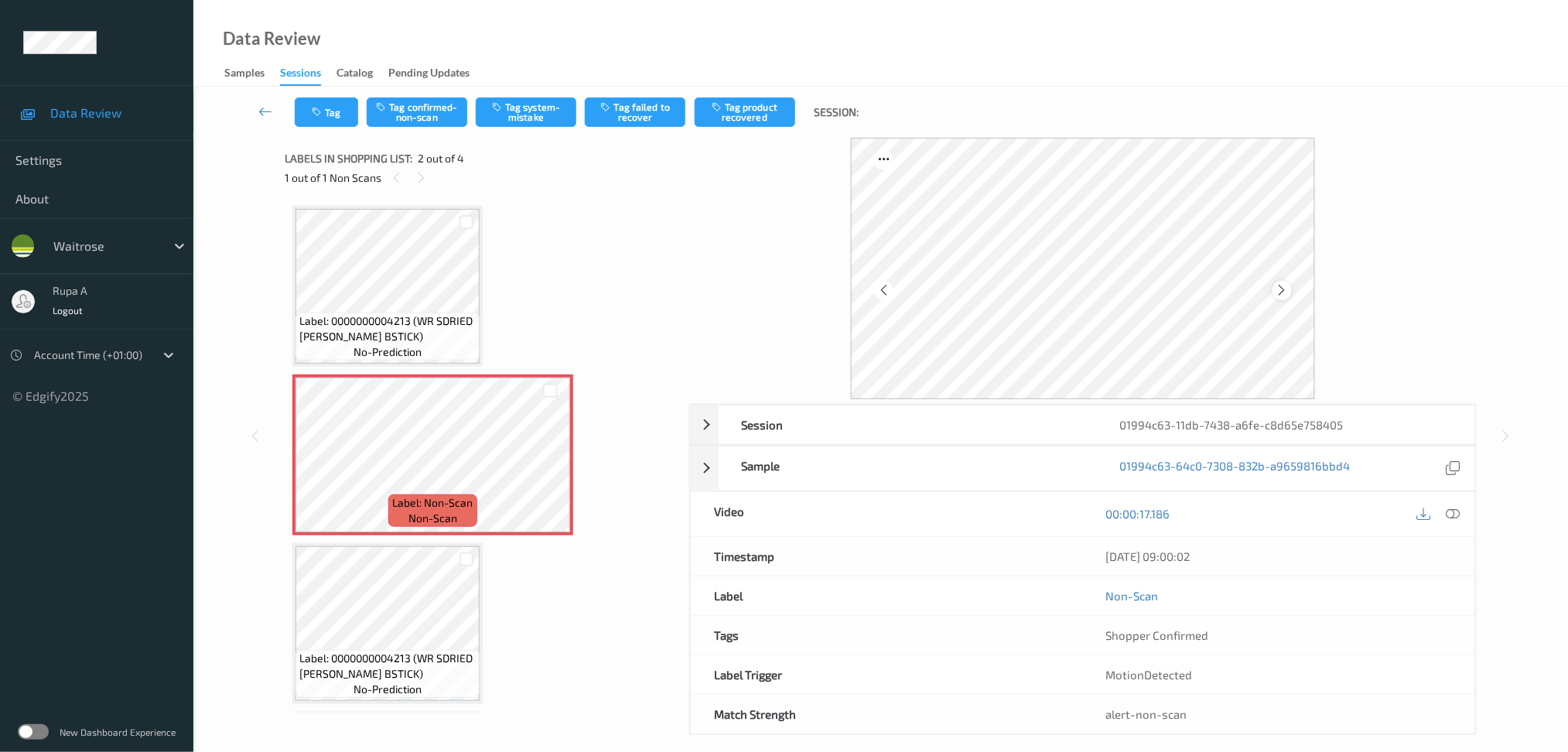
click at [1282, 293] on icon at bounding box center [1282, 290] width 13 height 14
click at [515, 118] on button "Tag system-mistake" at bounding box center [526, 112] width 100 height 29
click at [323, 107] on icon "button" at bounding box center [317, 112] width 13 height 11
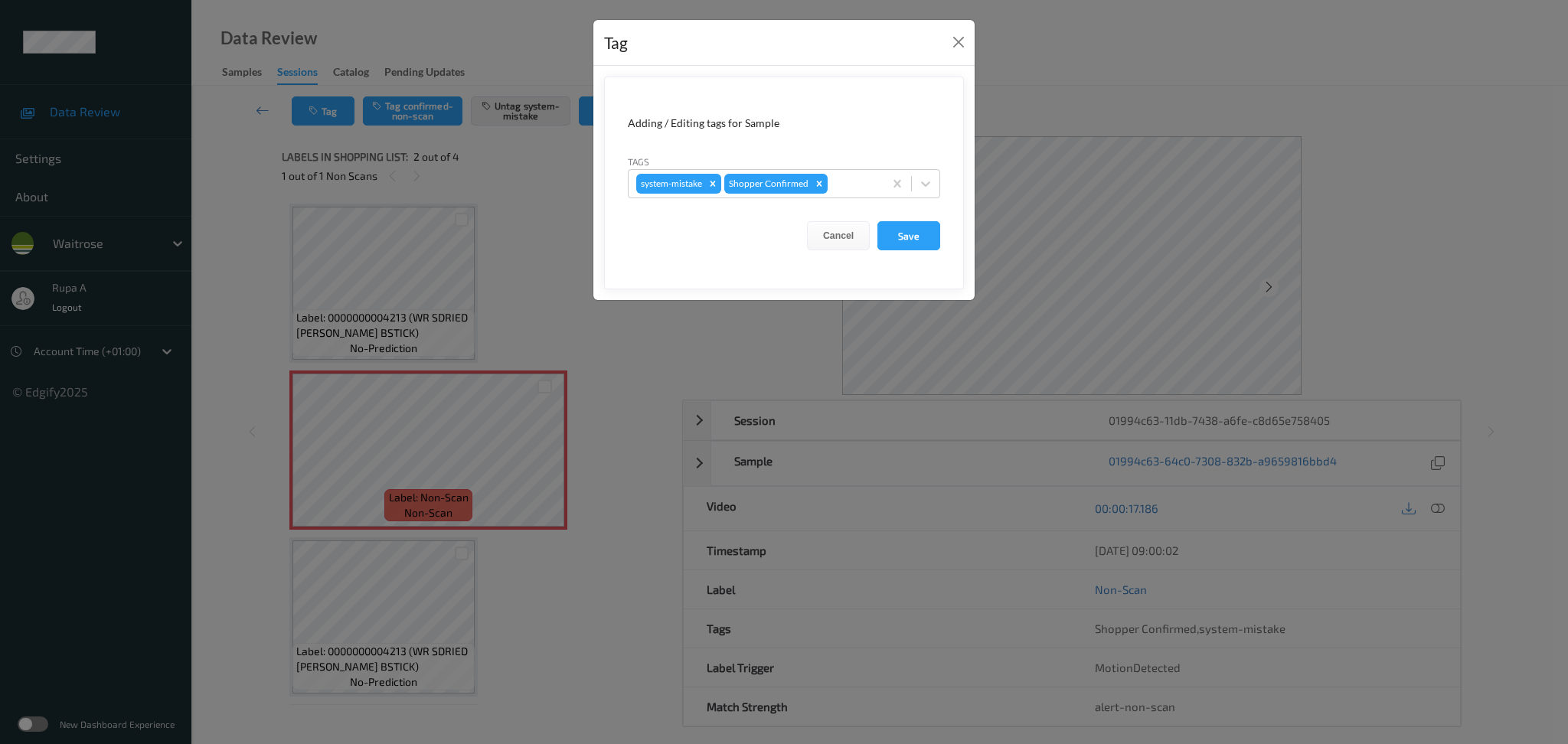
click at [870, 166] on div "Tags system-mistake Shopper Confirmed" at bounding box center [784, 176] width 312 height 45
click at [864, 174] on div "system-mistake Shopper Confirmed" at bounding box center [756, 184] width 255 height 26
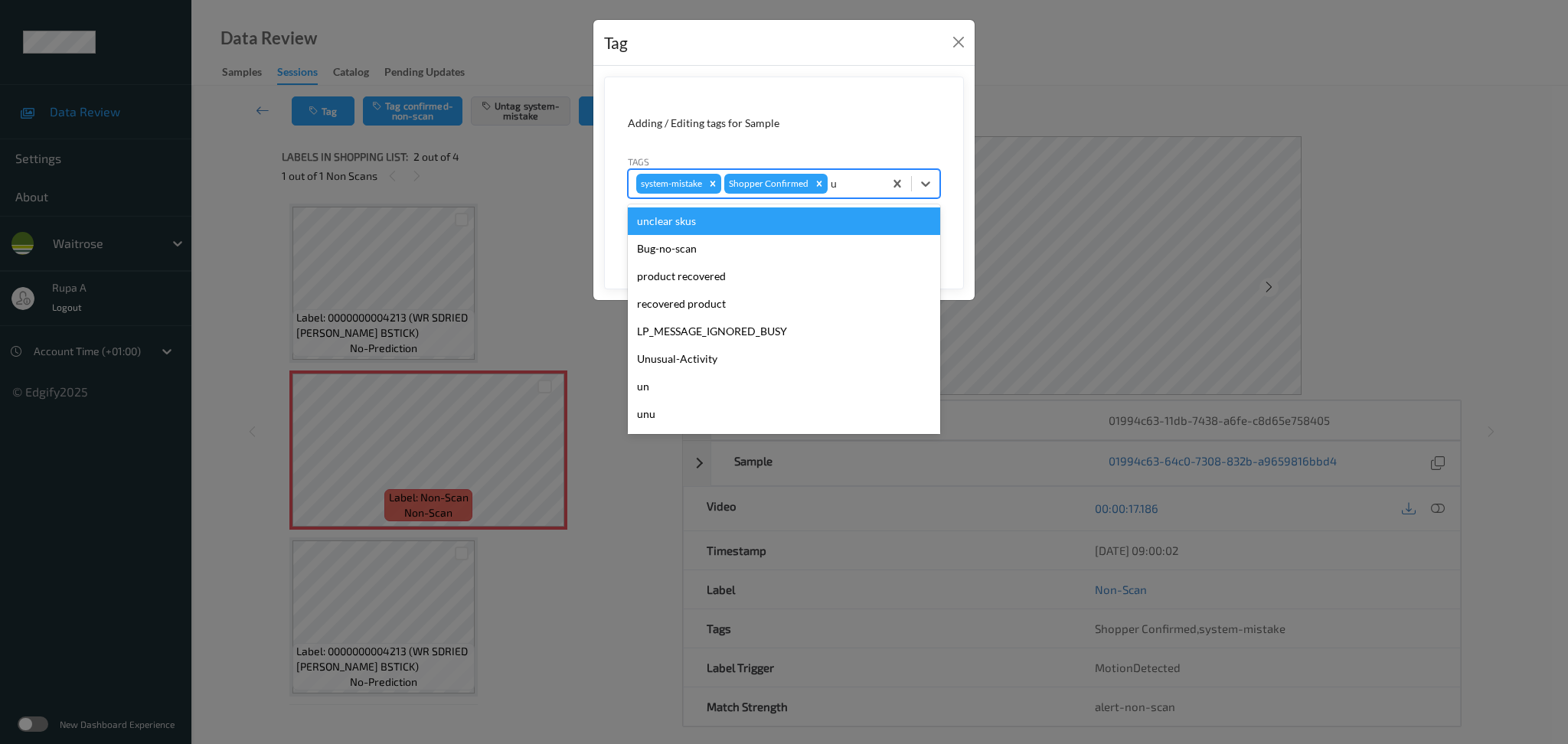
type input "un"
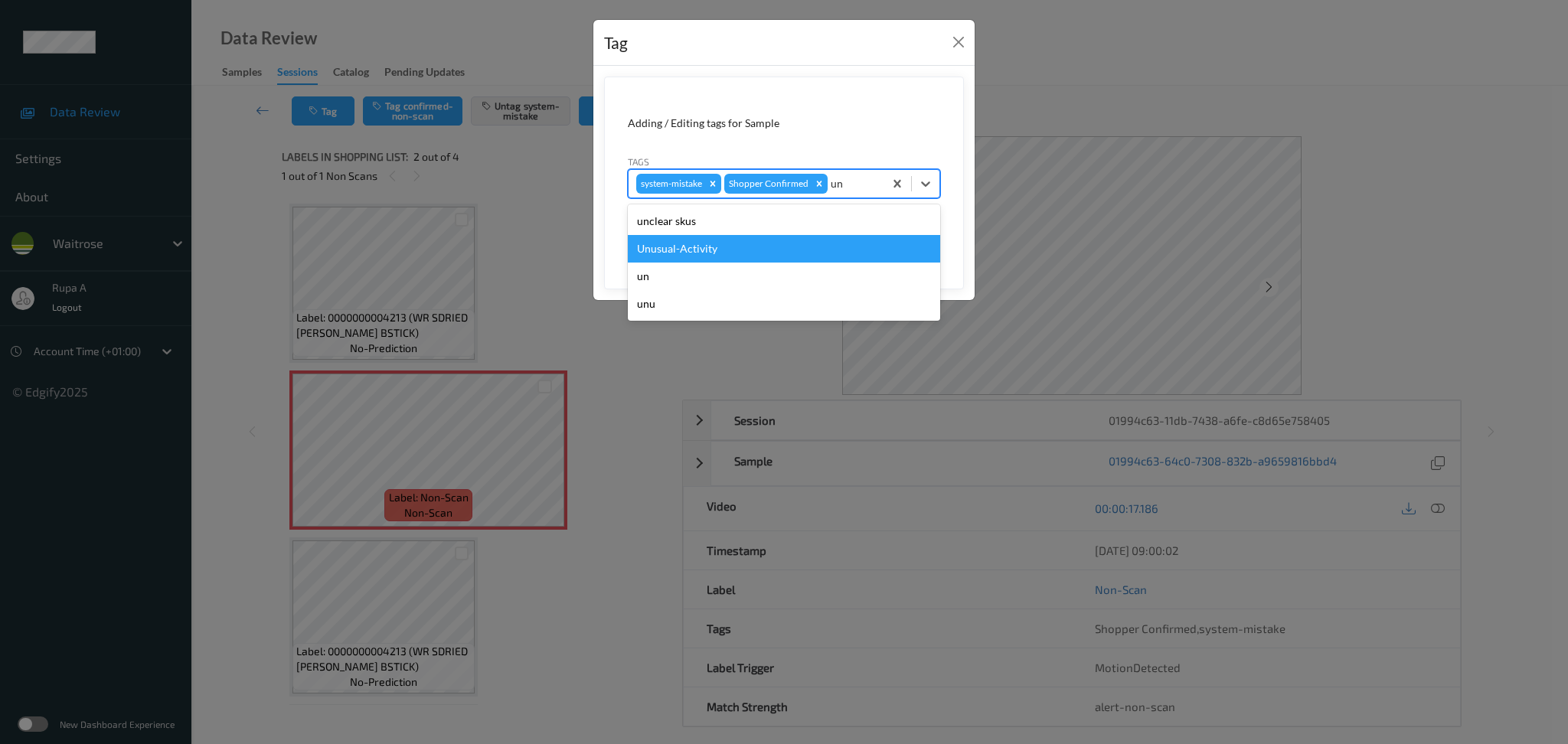
click at [741, 259] on div "Unusual-Activity" at bounding box center [784, 249] width 312 height 27
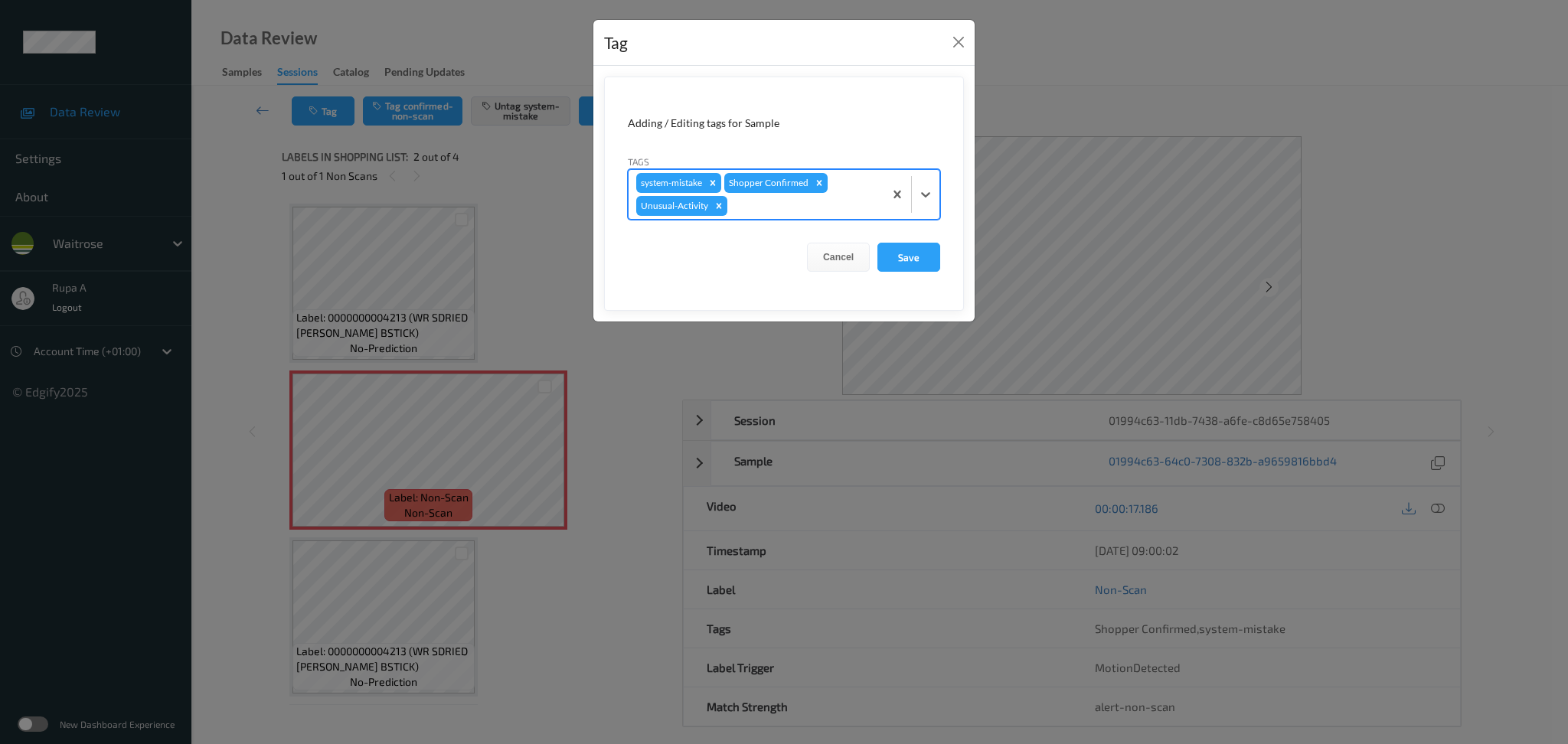
click at [777, 219] on div "system-mistake Shopper Confirmed Unusual-Activity" at bounding box center [756, 195] width 255 height 49
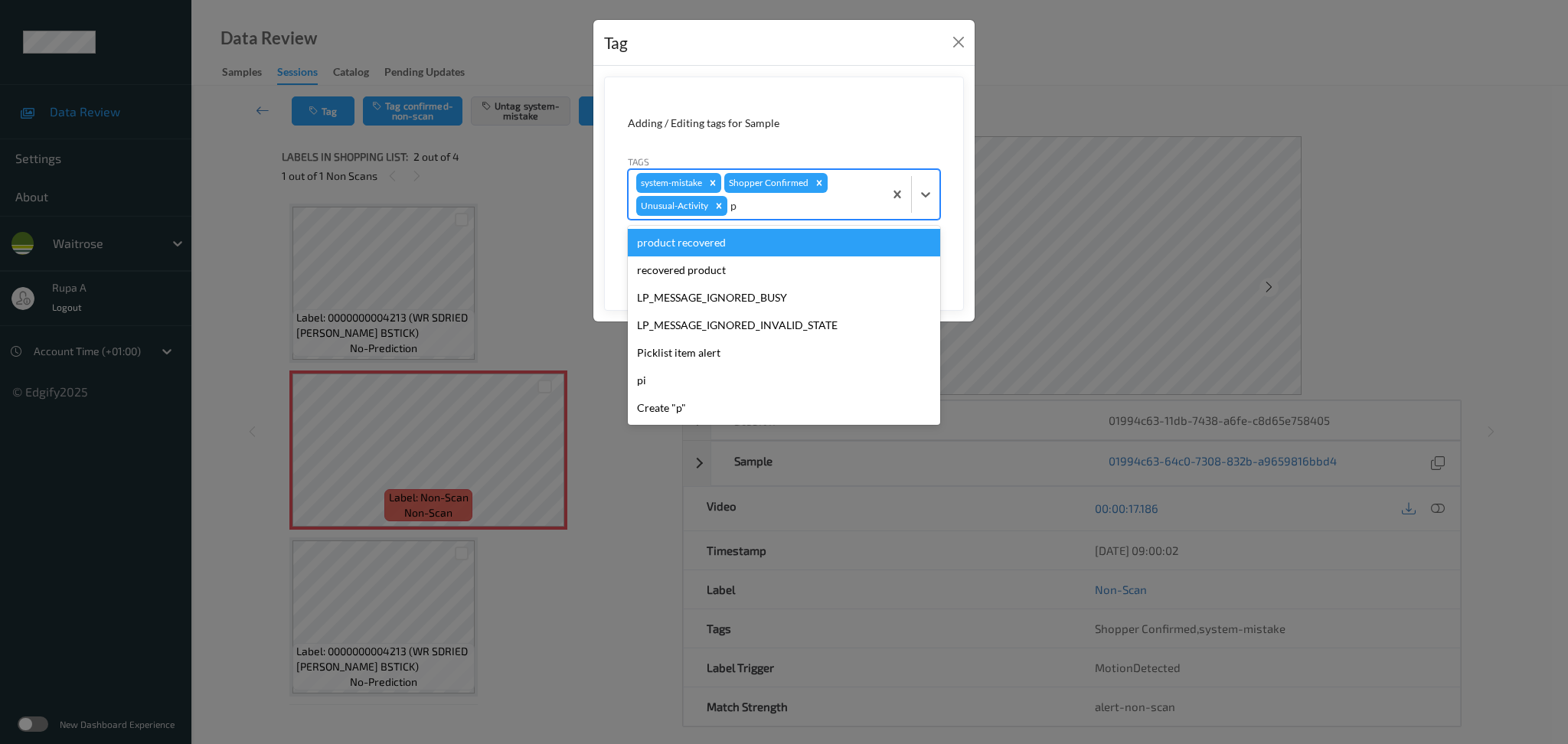
type input "pi"
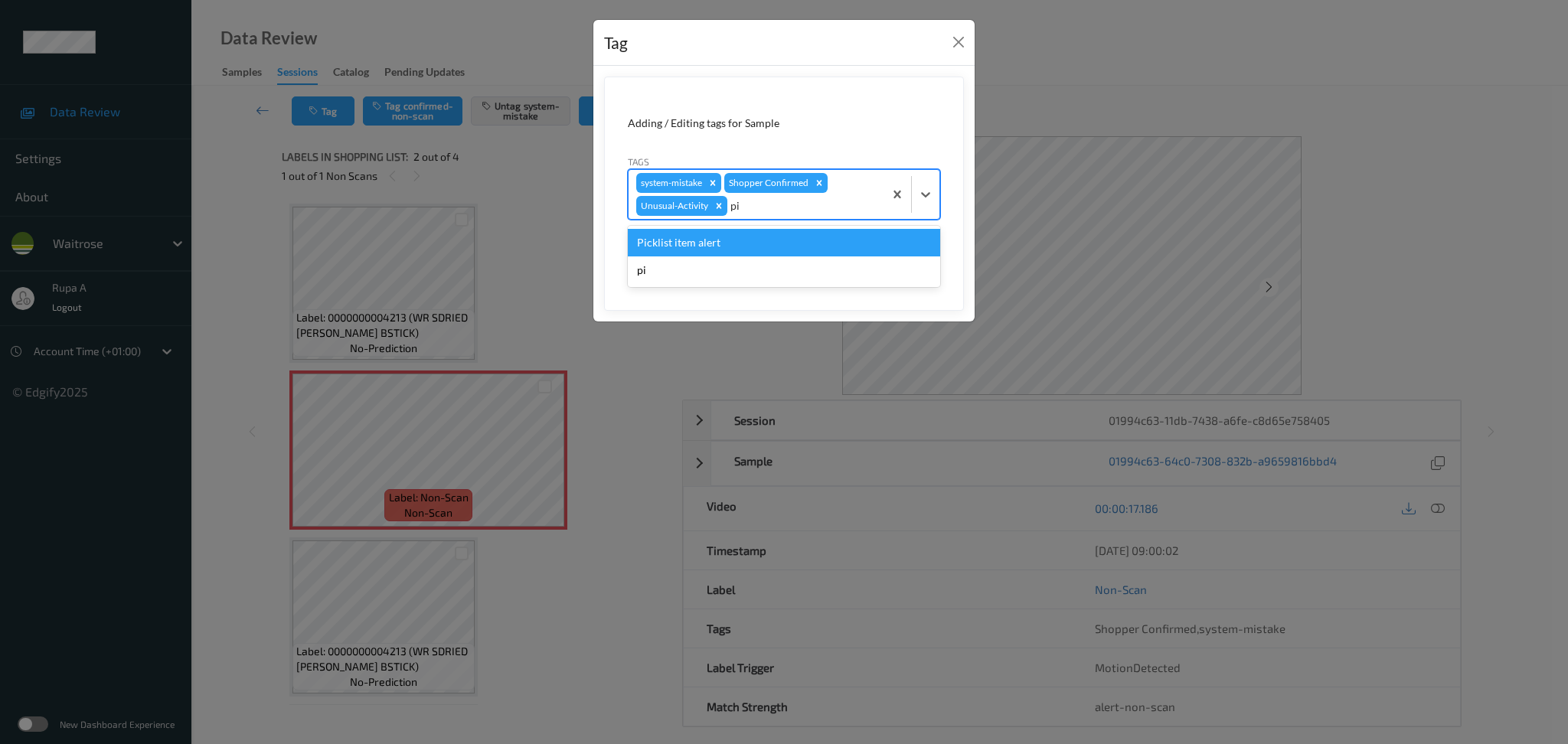
click at [766, 234] on div "Picklist item alert" at bounding box center [784, 242] width 312 height 27
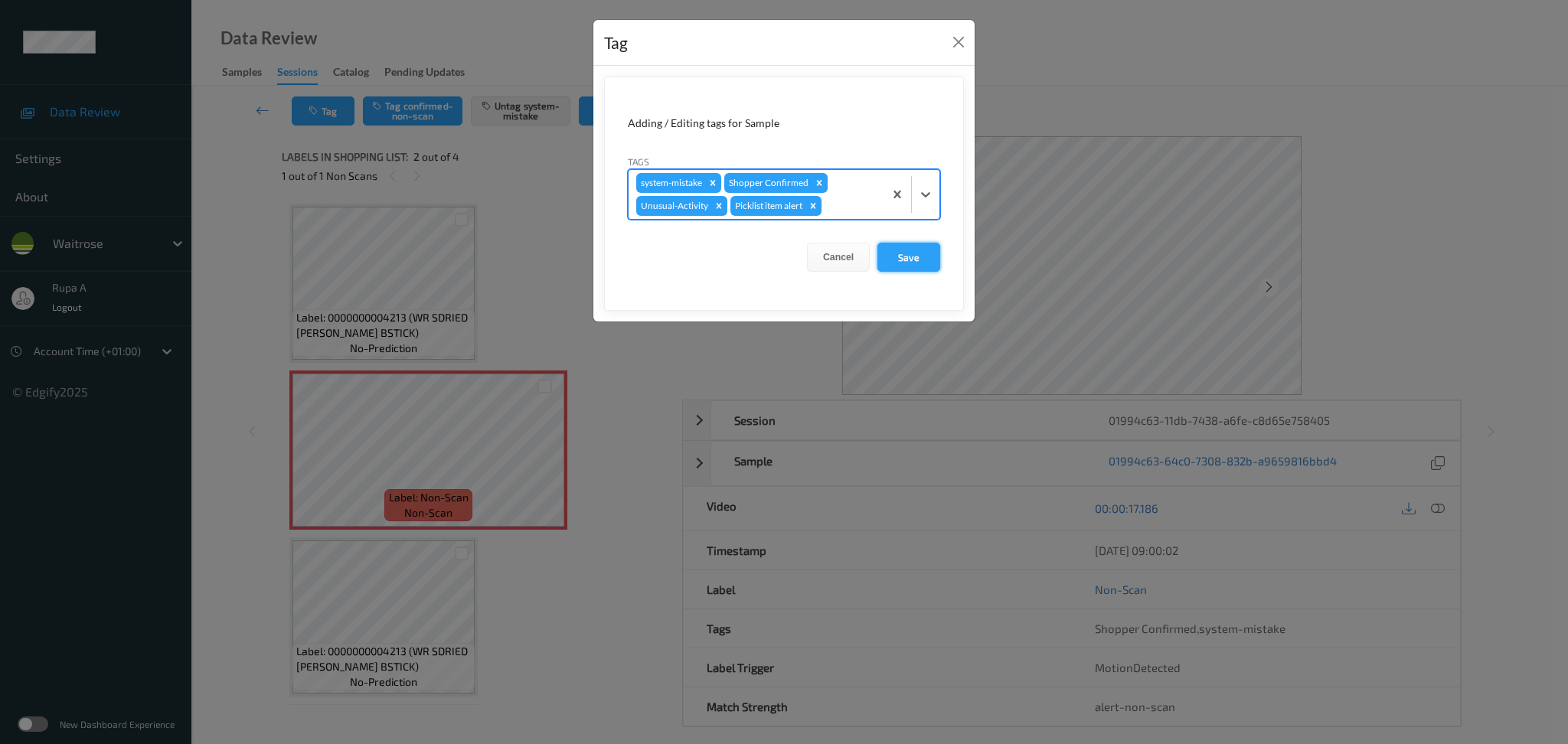
click at [933, 262] on button "Save" at bounding box center [908, 258] width 63 height 29
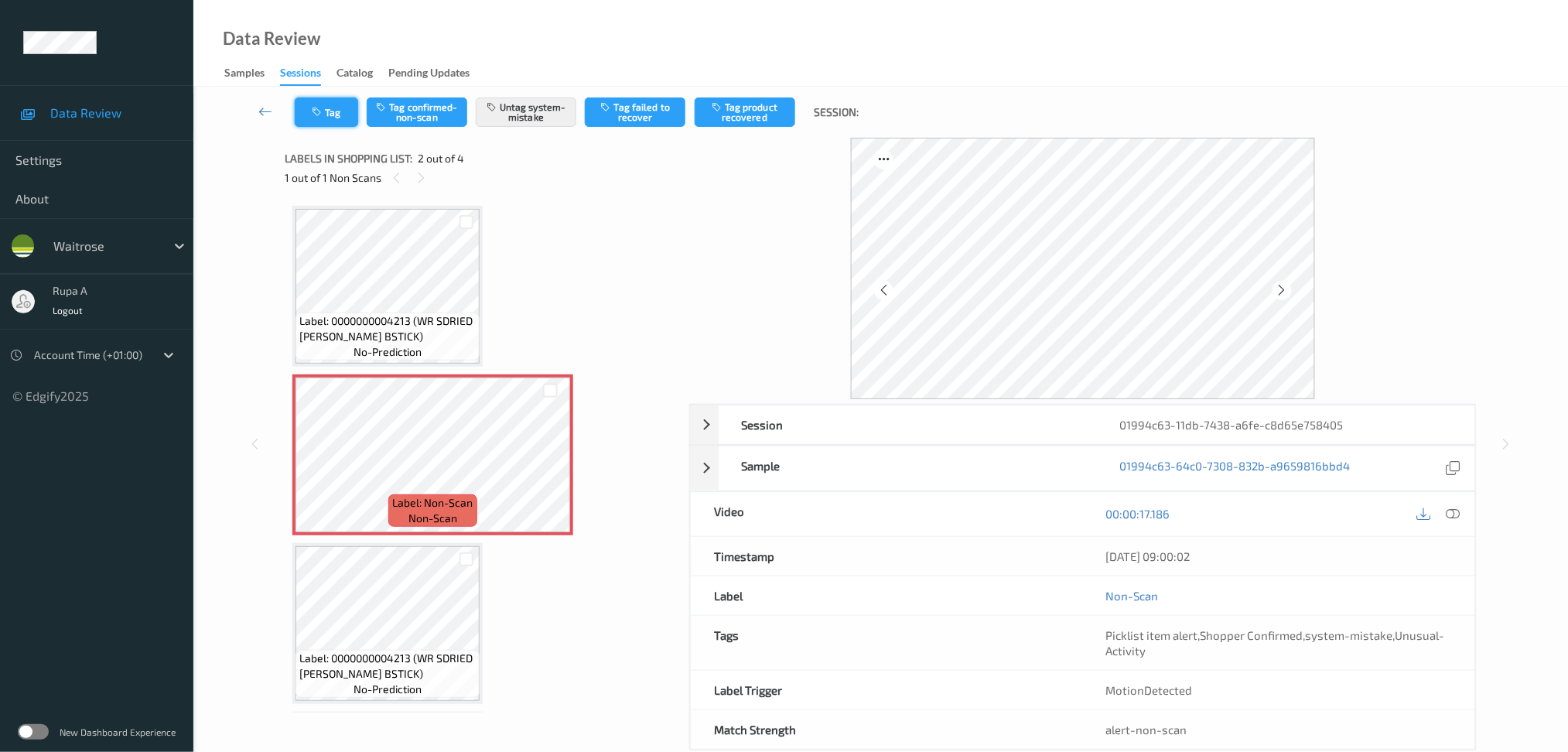
click at [314, 108] on icon "button" at bounding box center [317, 112] width 13 height 11
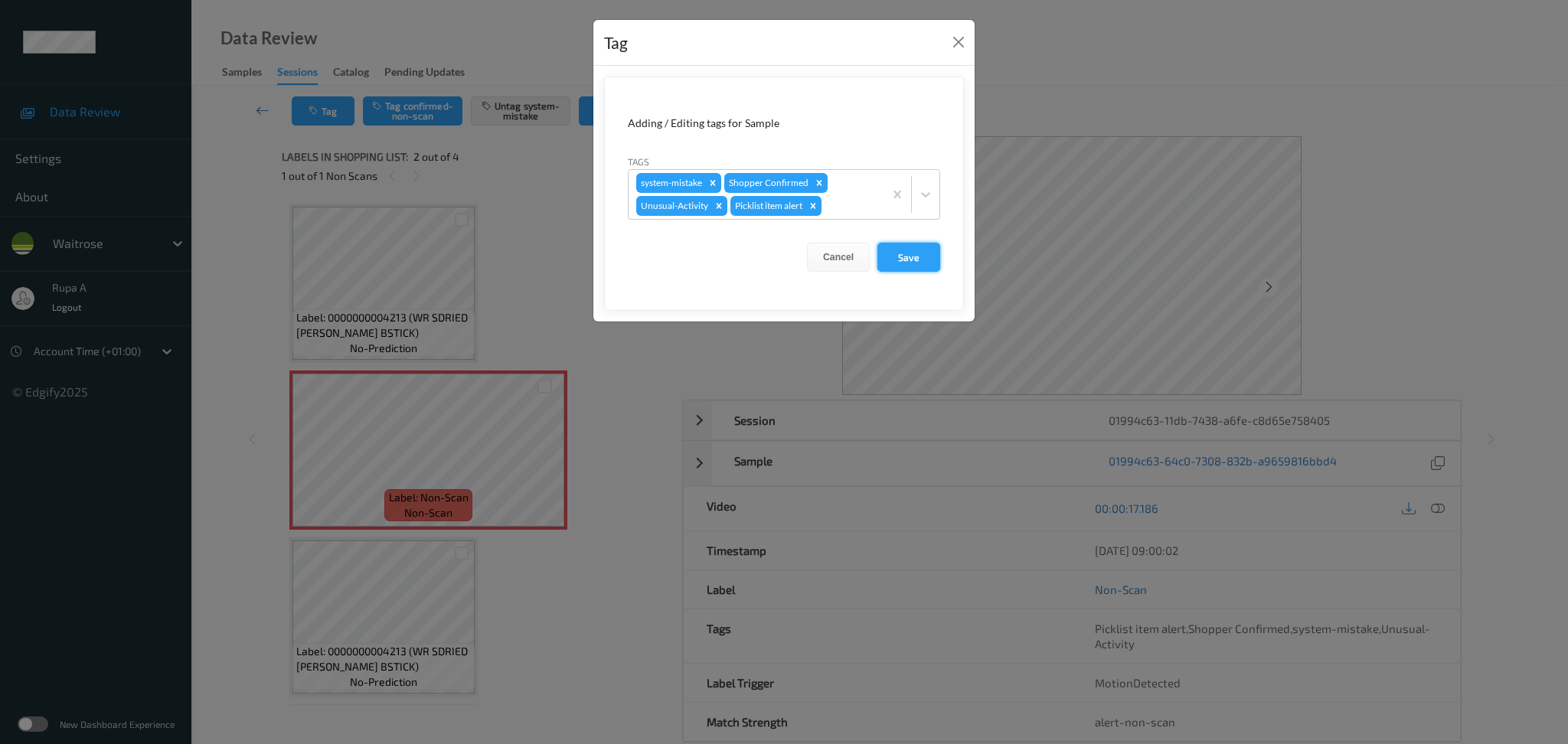
drag, startPoint x: 889, startPoint y: 267, endPoint x: 845, endPoint y: 232, distance: 56.2
click at [890, 267] on button "Save" at bounding box center [908, 258] width 63 height 29
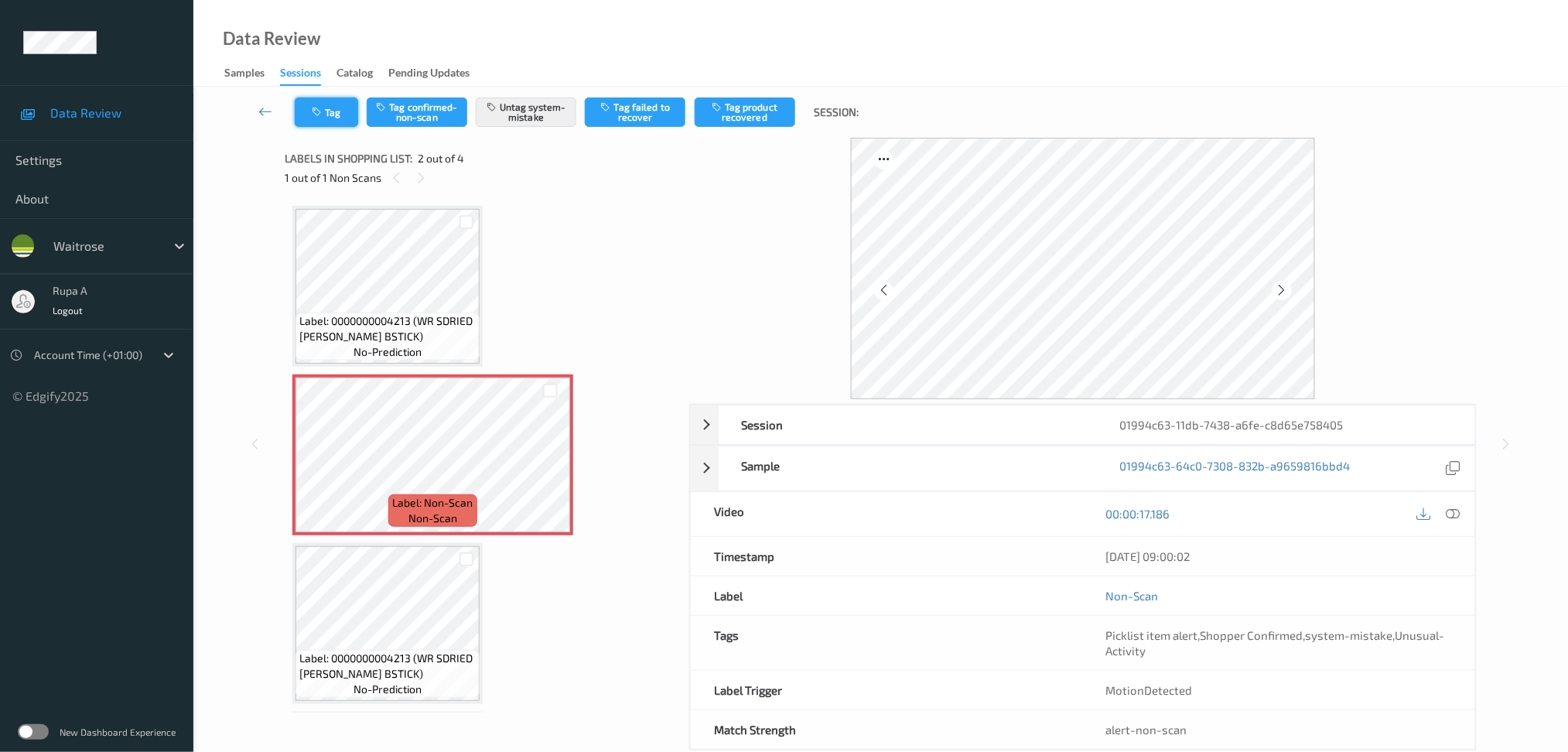
click at [309, 115] on button "Tag" at bounding box center [326, 112] width 64 height 29
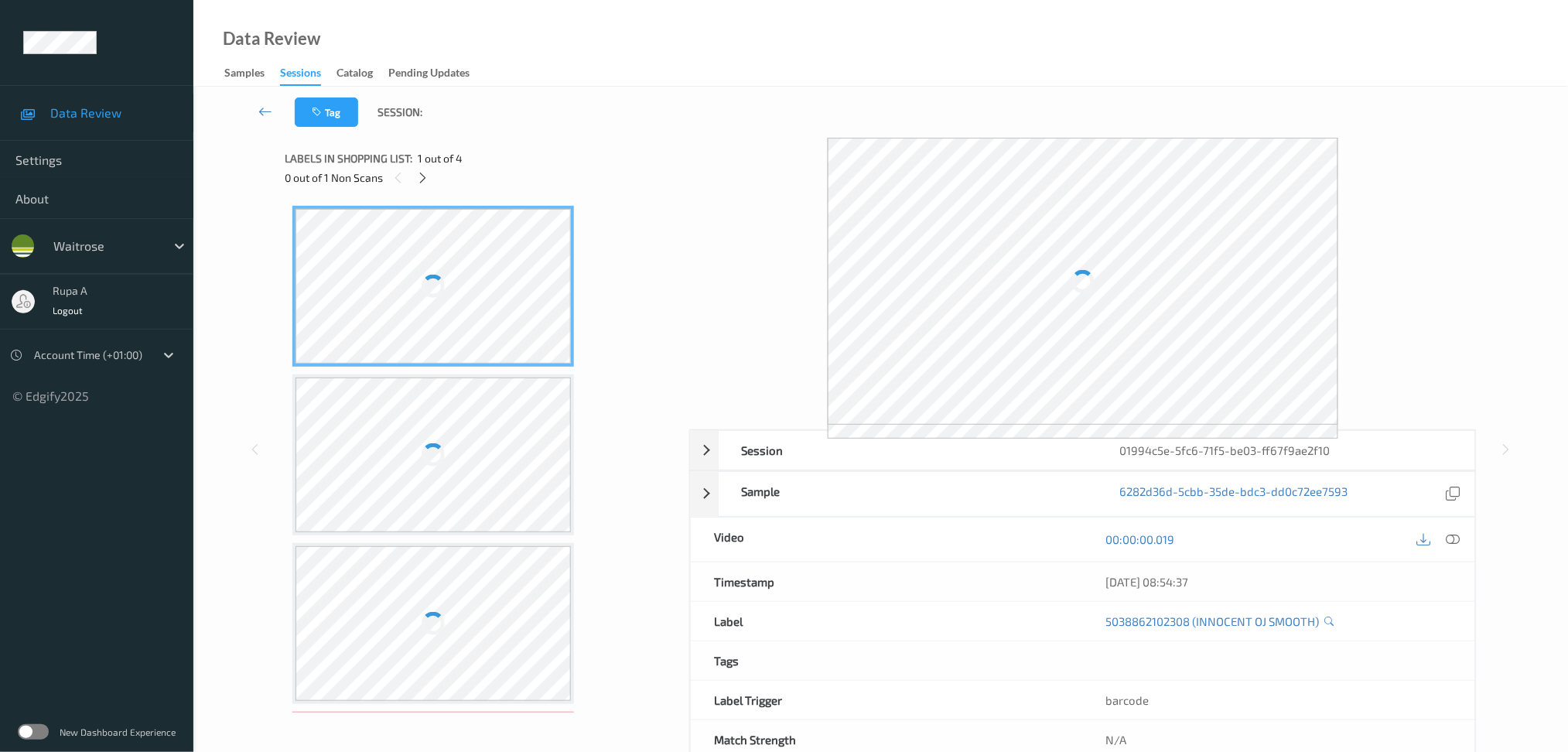
click at [554, 166] on div "Labels in shopping list: 1 out of 4" at bounding box center [481, 158] width 394 height 20
click at [419, 184] on icon at bounding box center [422, 178] width 13 height 14
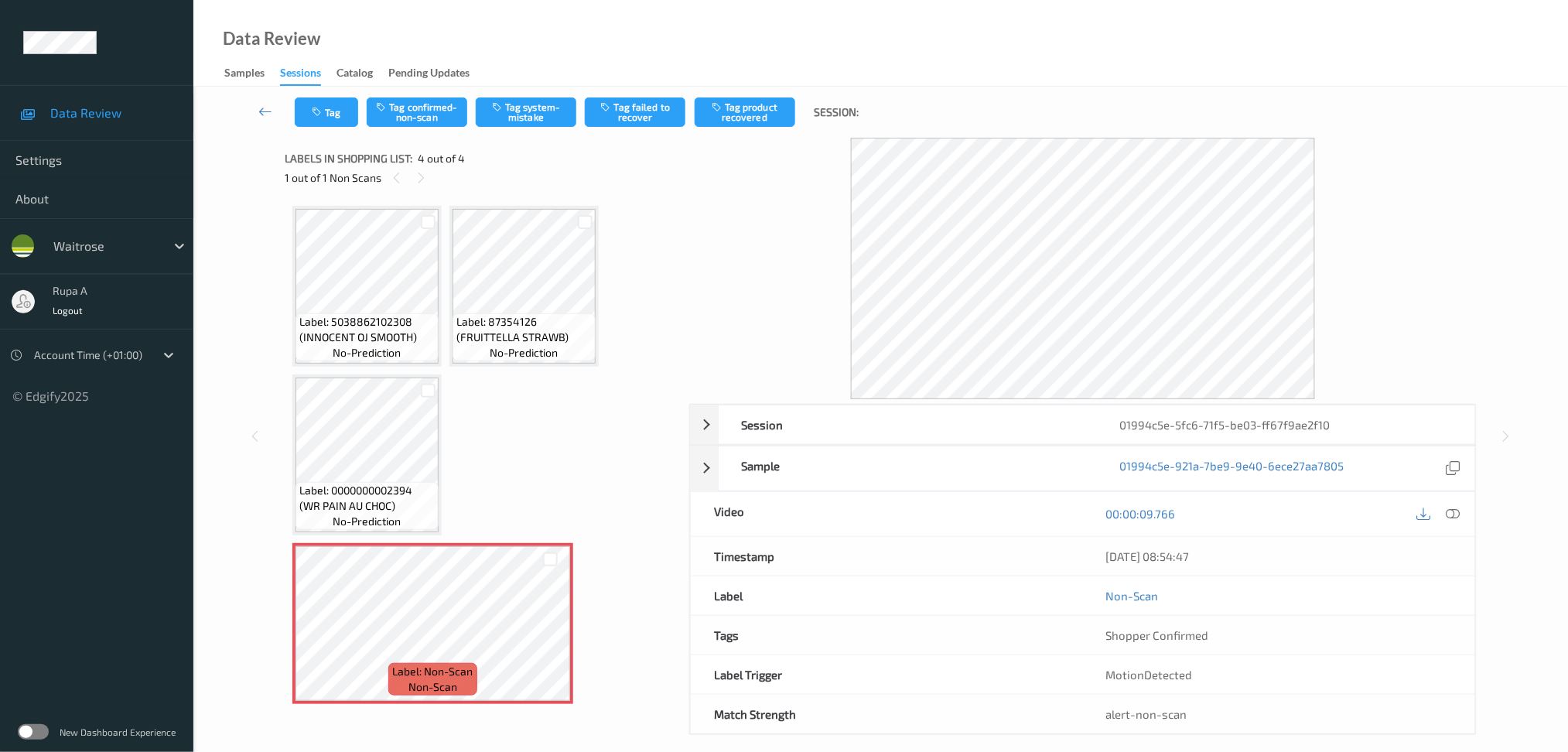
click at [533, 128] on div "Tag Tag confirmed-non-scan Tag system-mistake Tag failed to recover Tag product…" at bounding box center [880, 112] width 1312 height 51
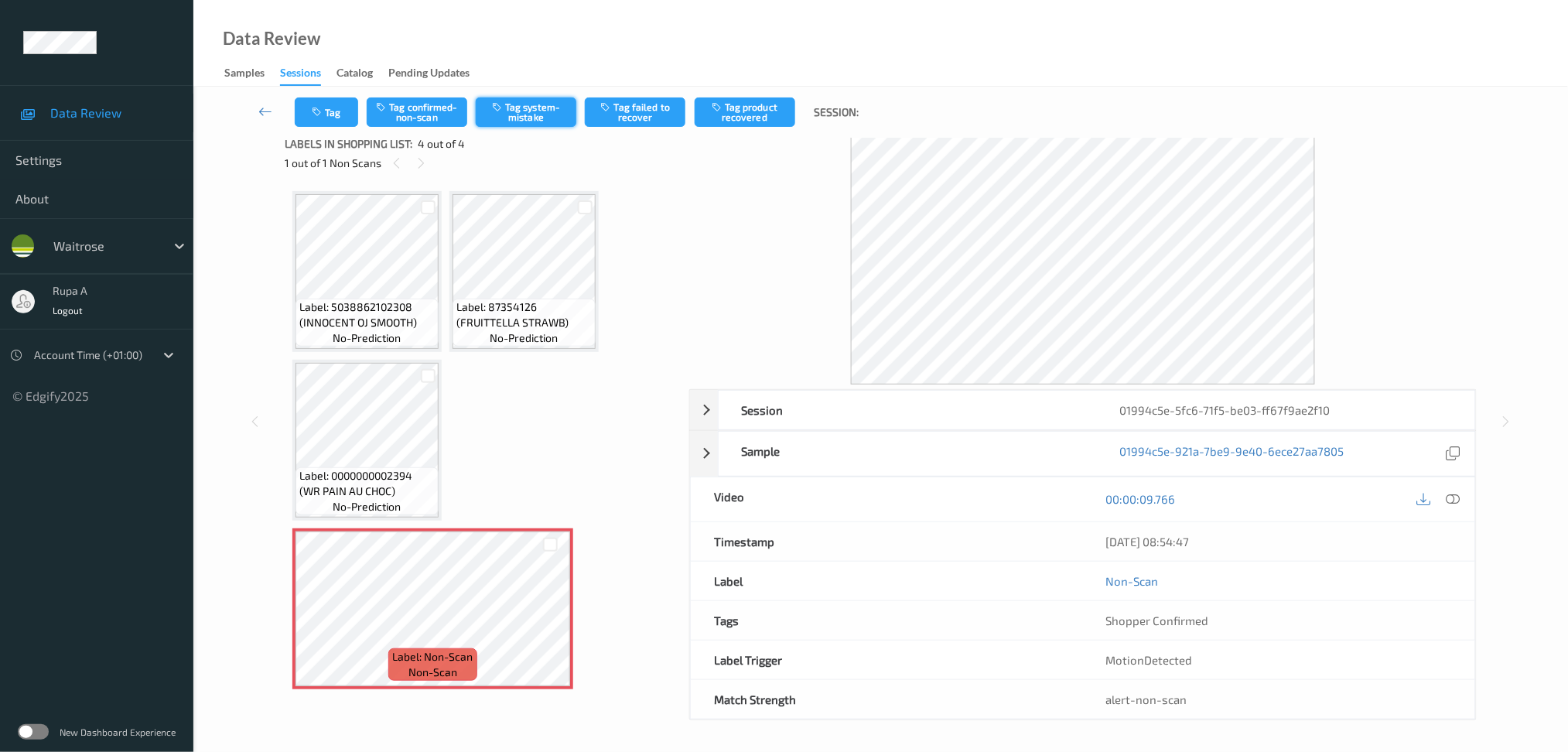
click at [548, 113] on button "Tag system-mistake" at bounding box center [526, 112] width 100 height 29
click at [343, 111] on button "Tag" at bounding box center [326, 112] width 64 height 29
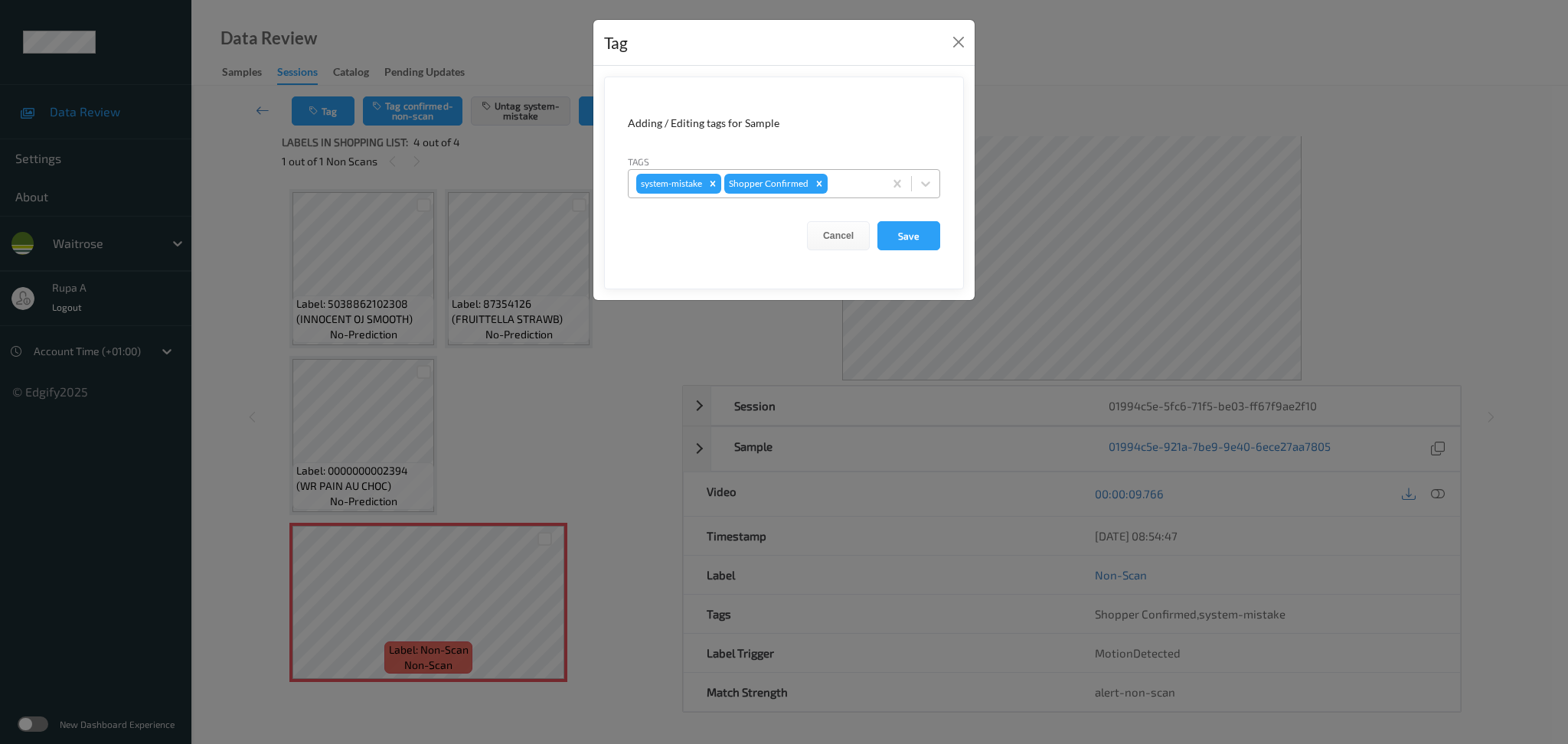
click at [867, 189] on div at bounding box center [853, 184] width 45 height 18
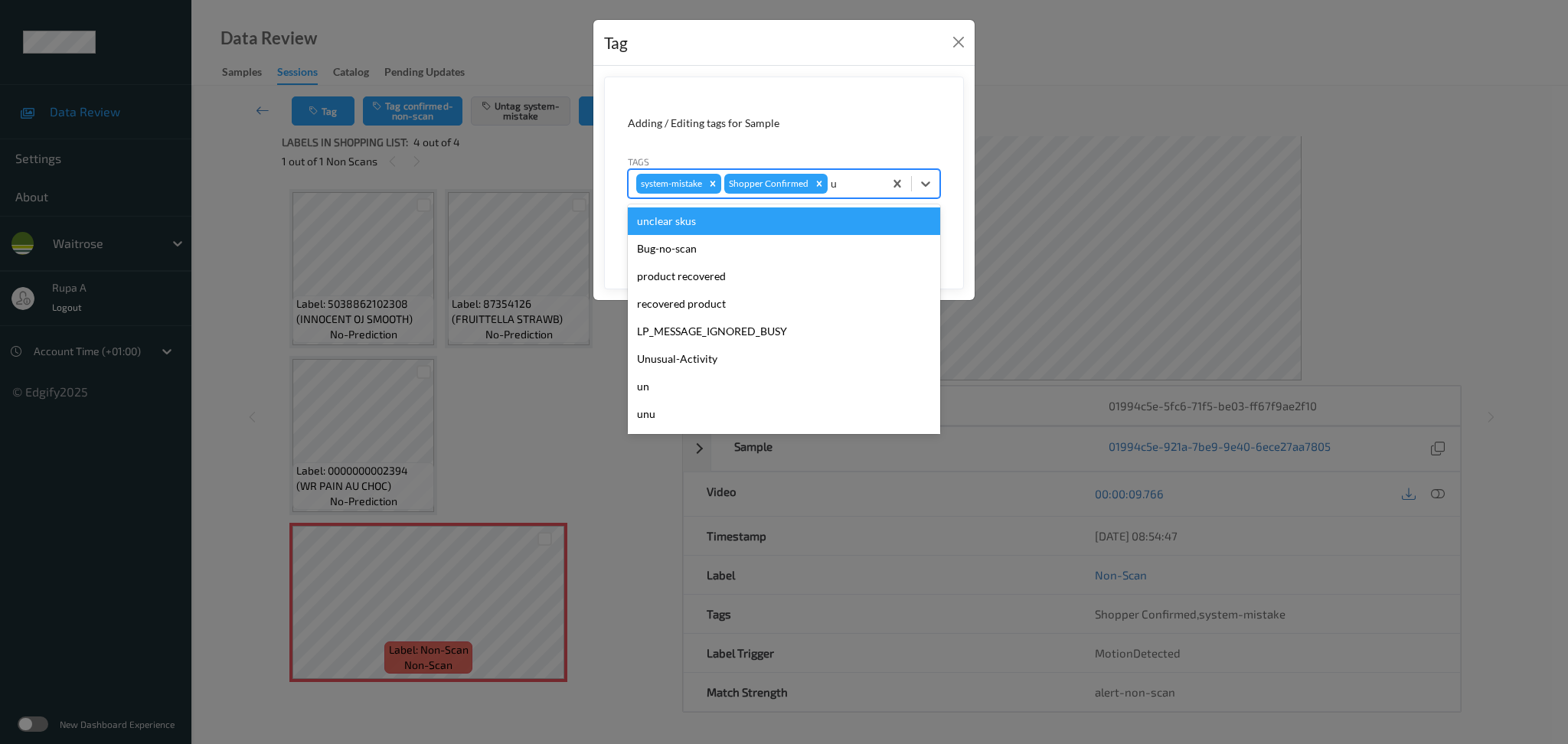
type input "un"
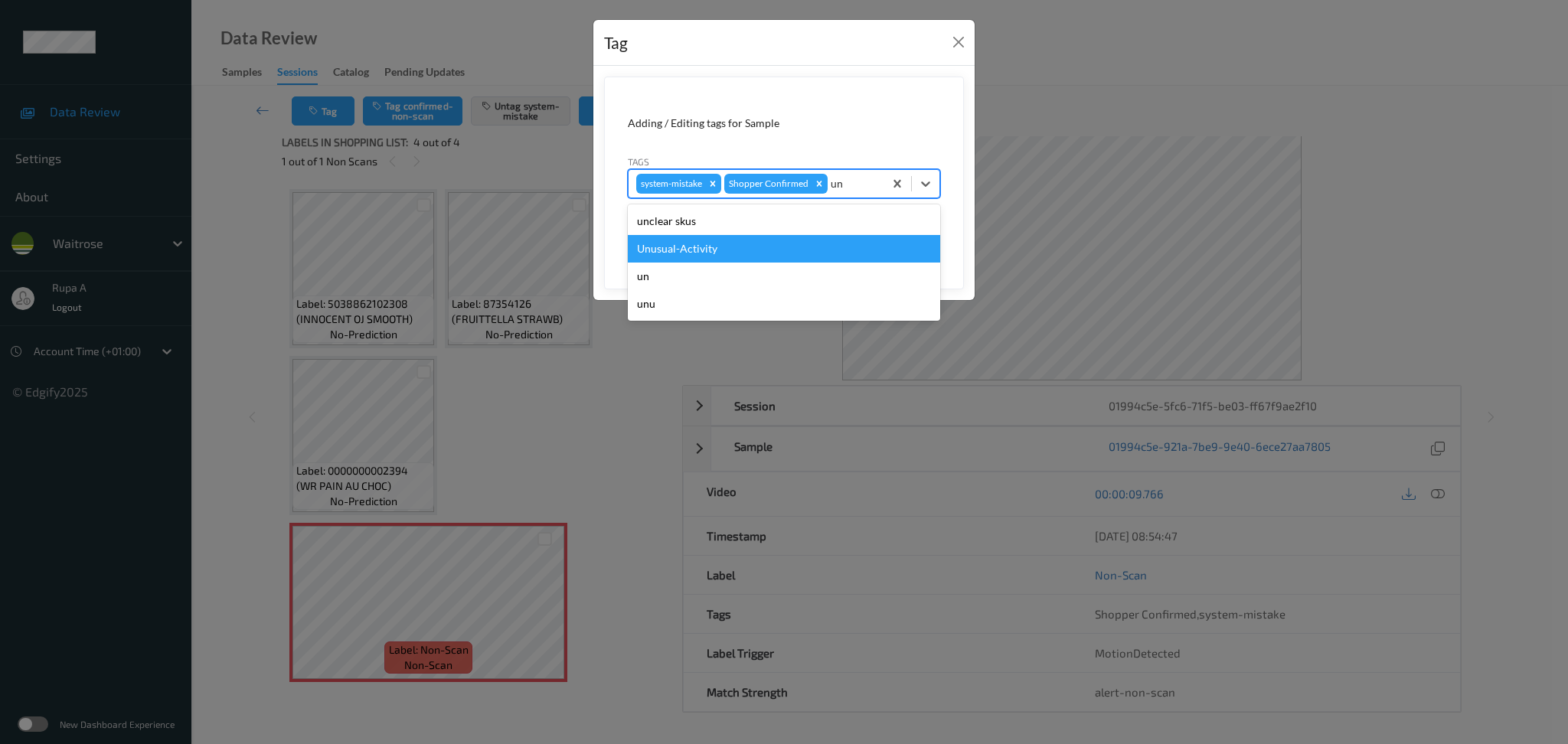
click at [819, 238] on div "Unusual-Activity" at bounding box center [784, 249] width 312 height 27
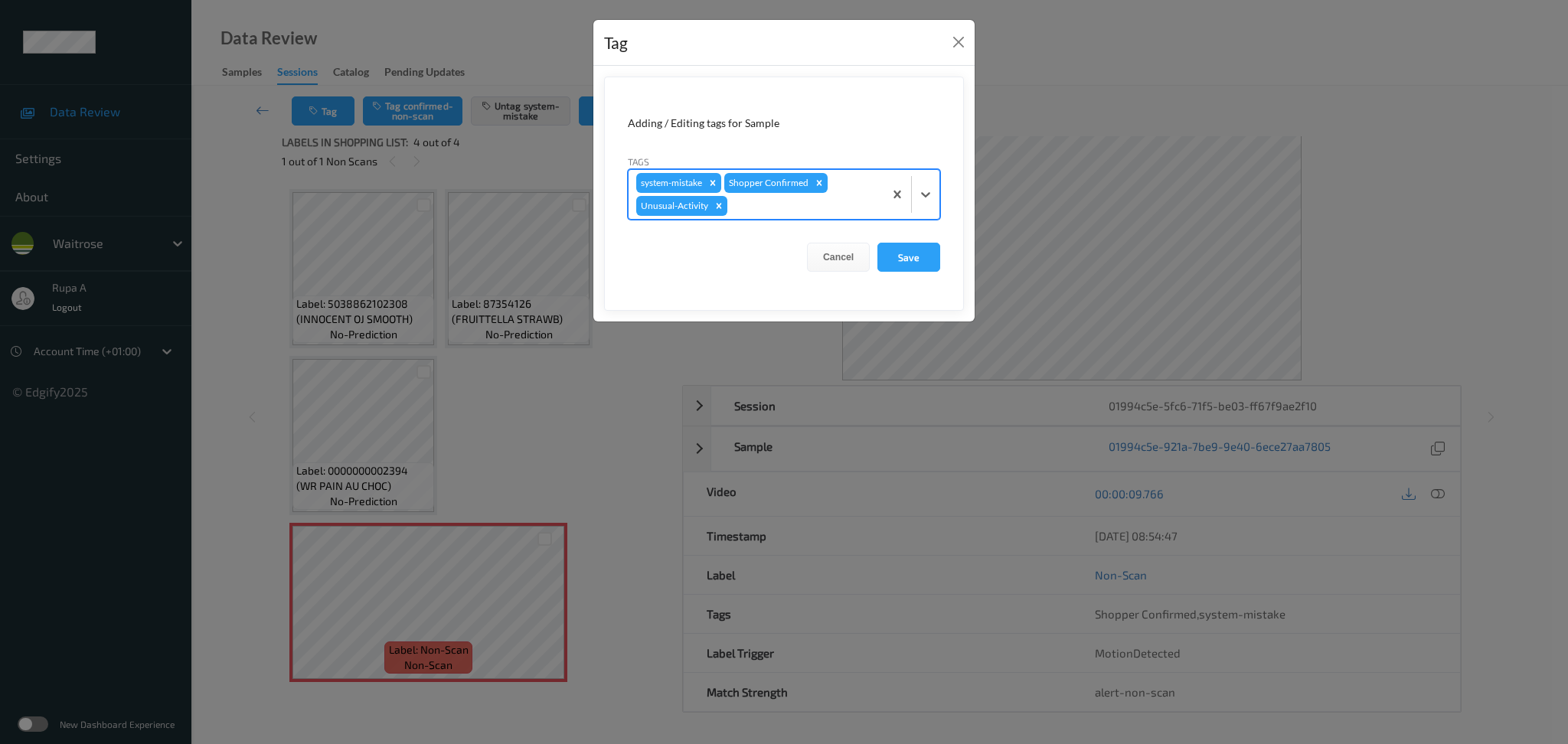
click at [846, 206] on div at bounding box center [803, 205] width 146 height 18
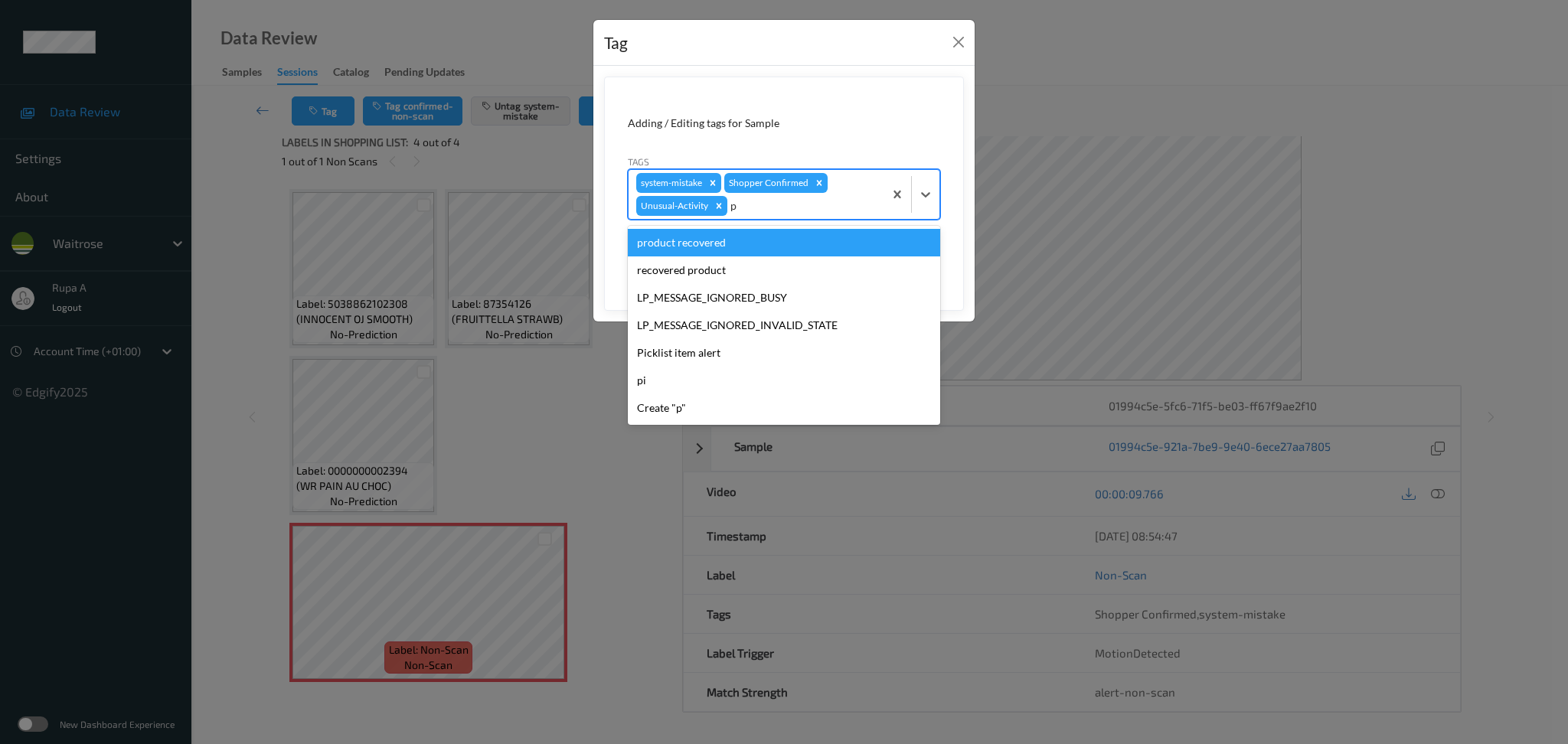
type input "pi"
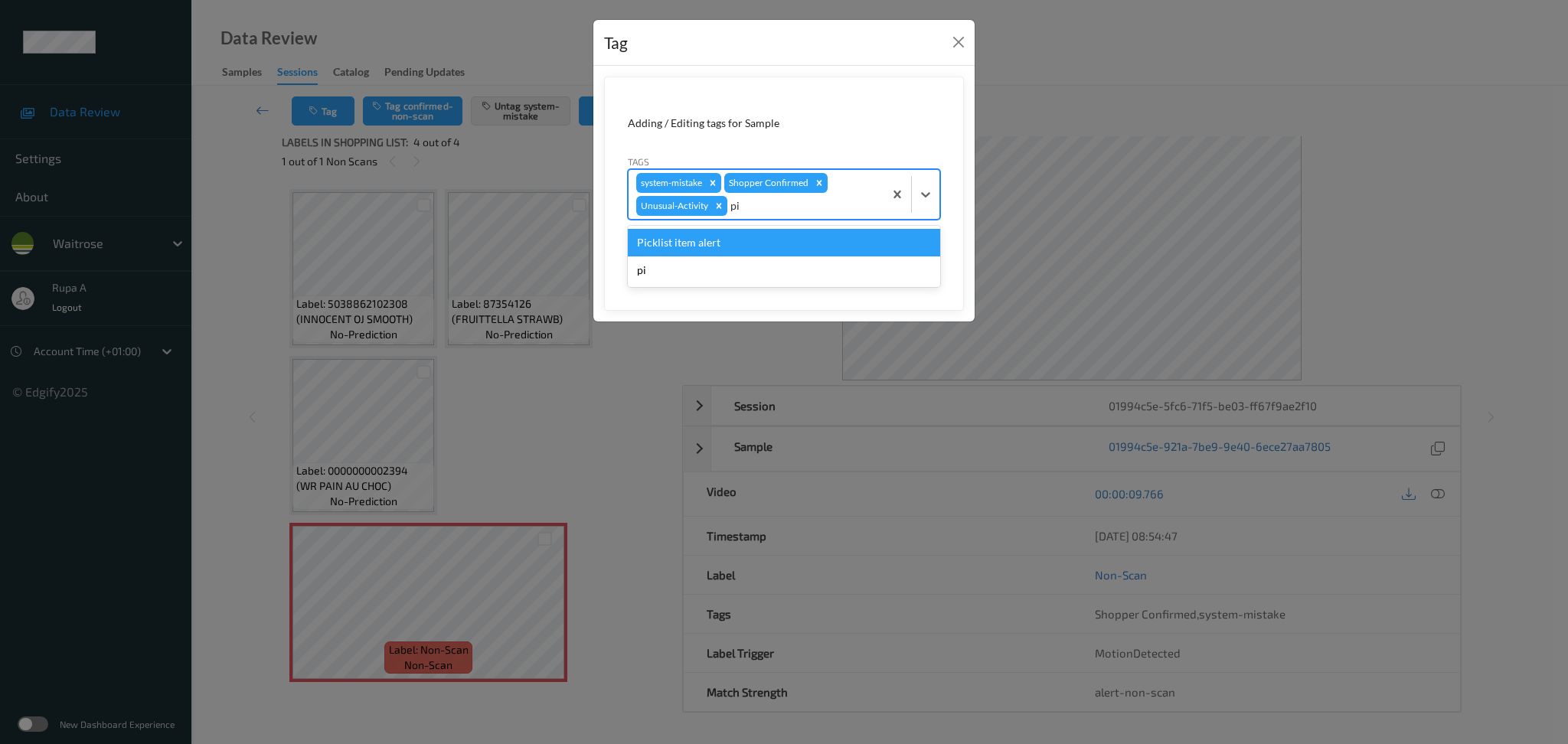
click at [821, 237] on div "Picklist item alert" at bounding box center [784, 242] width 312 height 27
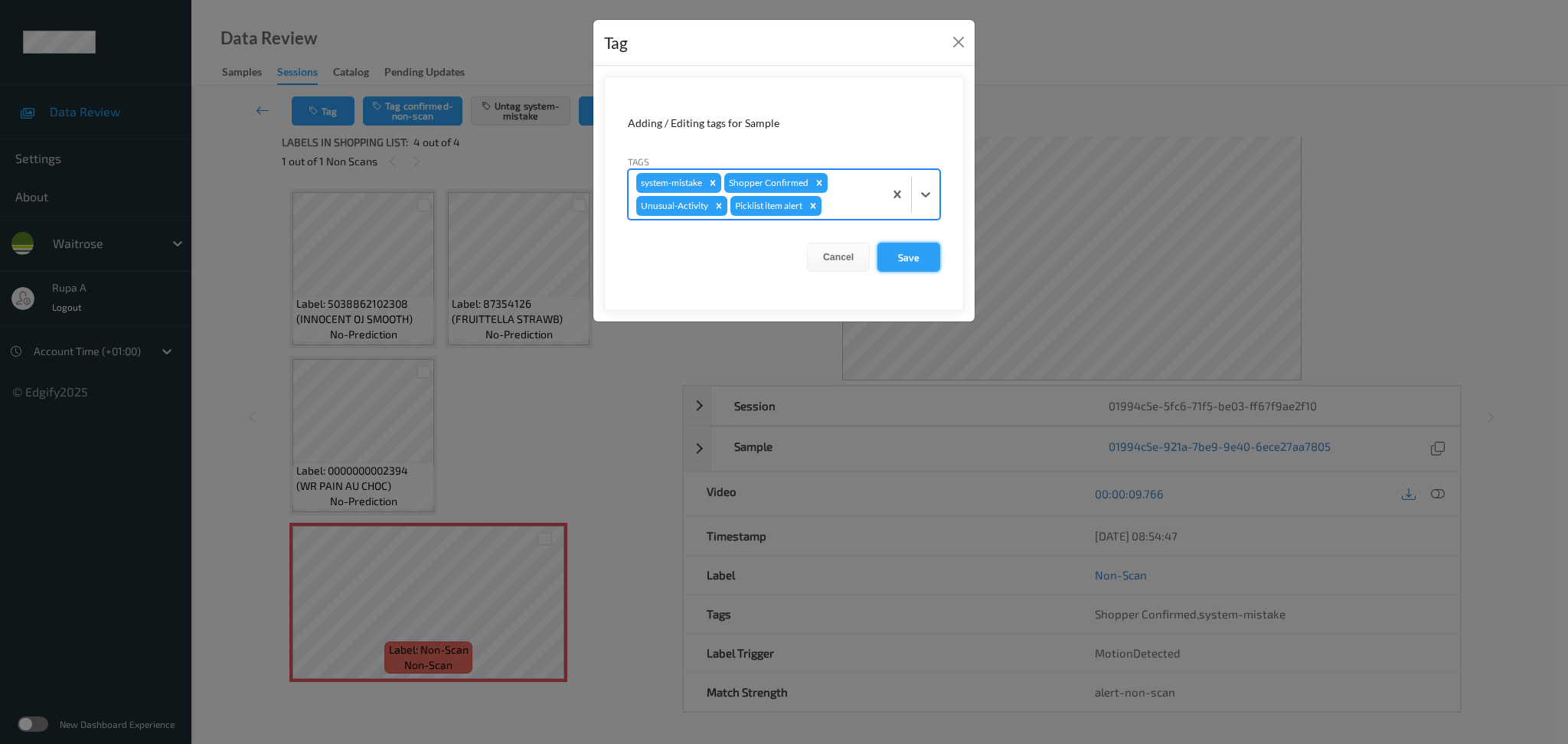
click at [899, 248] on button "Save" at bounding box center [908, 258] width 63 height 29
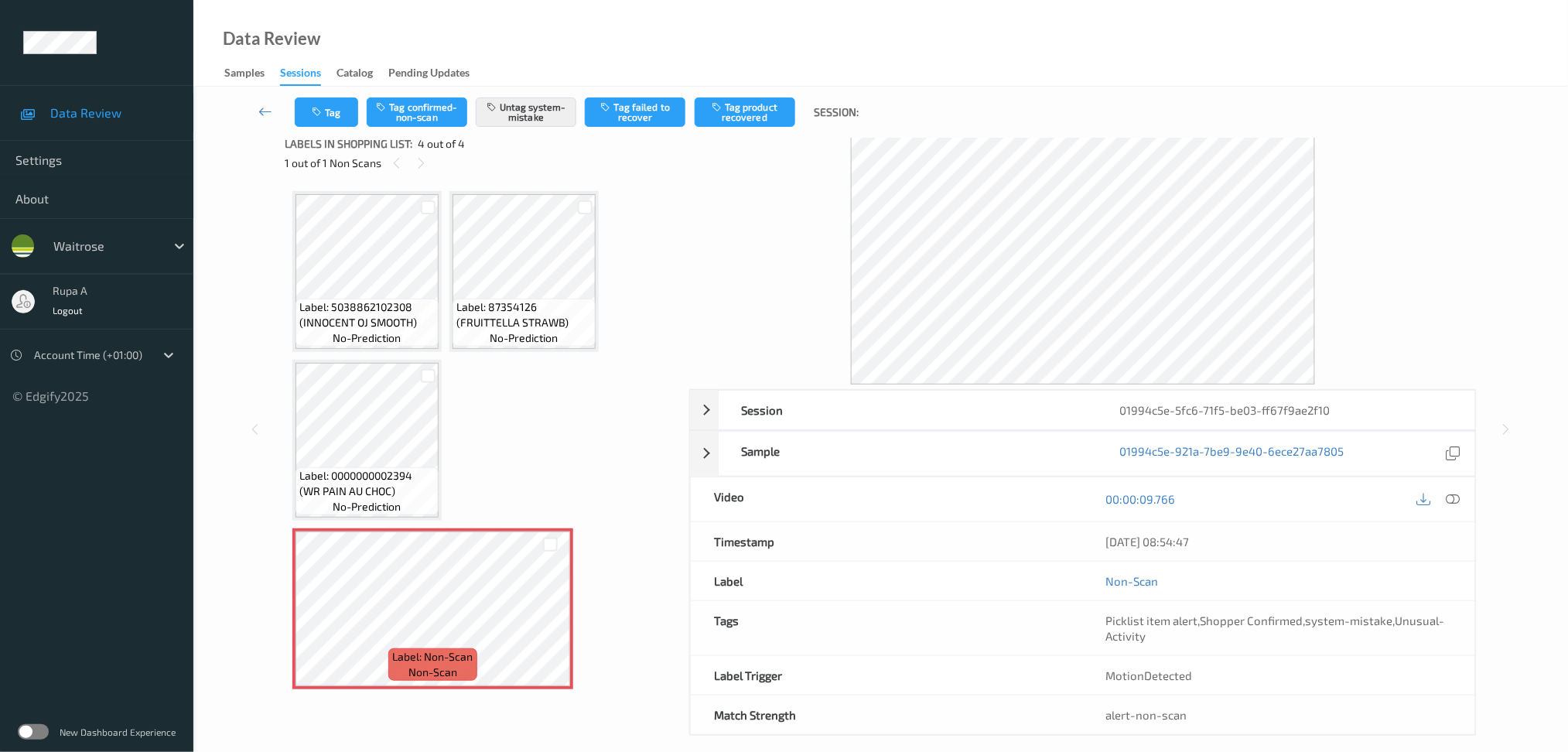
scroll to position [0, 0]
